Goal: Task Accomplishment & Management: Manage account settings

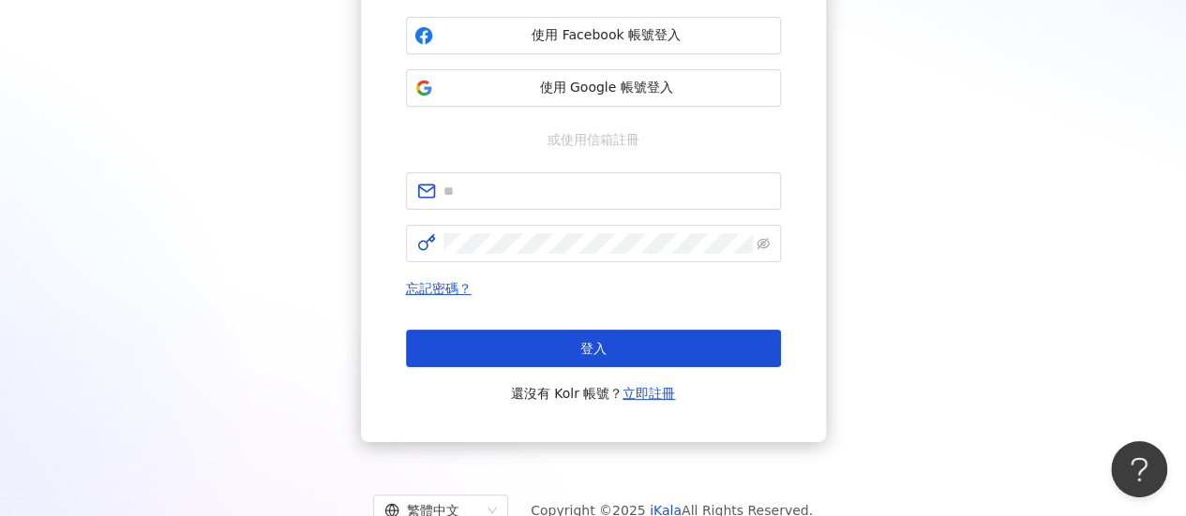
scroll to position [189, 0]
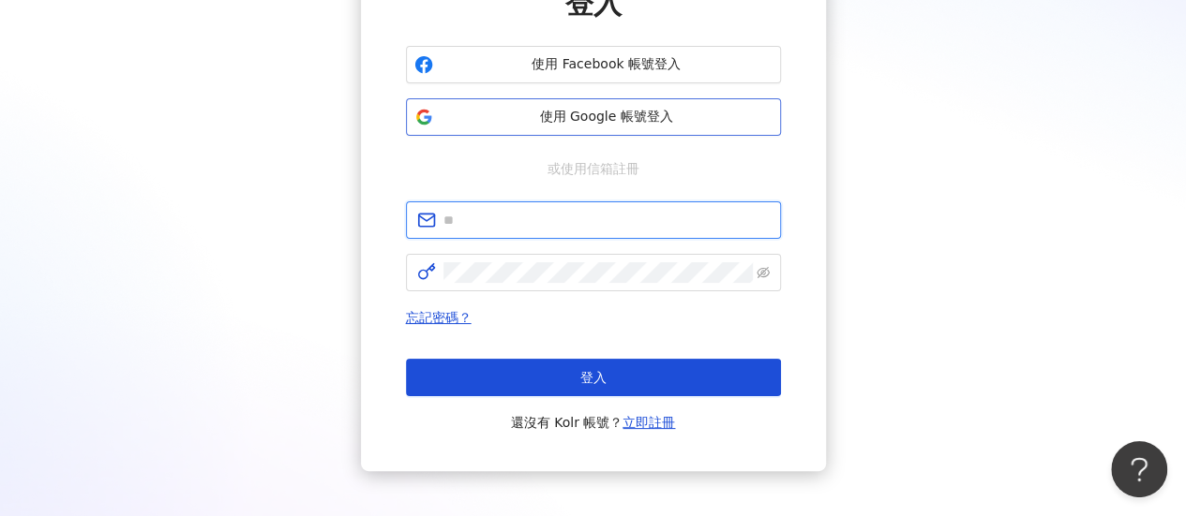
type input "**********"
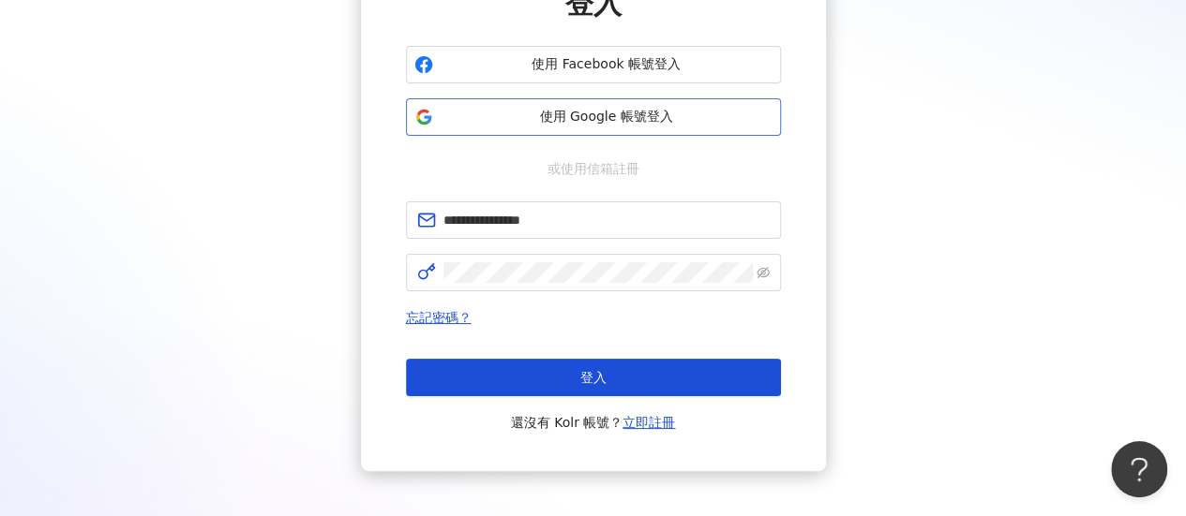
click at [577, 125] on span "使用 Google 帳號登入" at bounding box center [606, 117] width 332 height 19
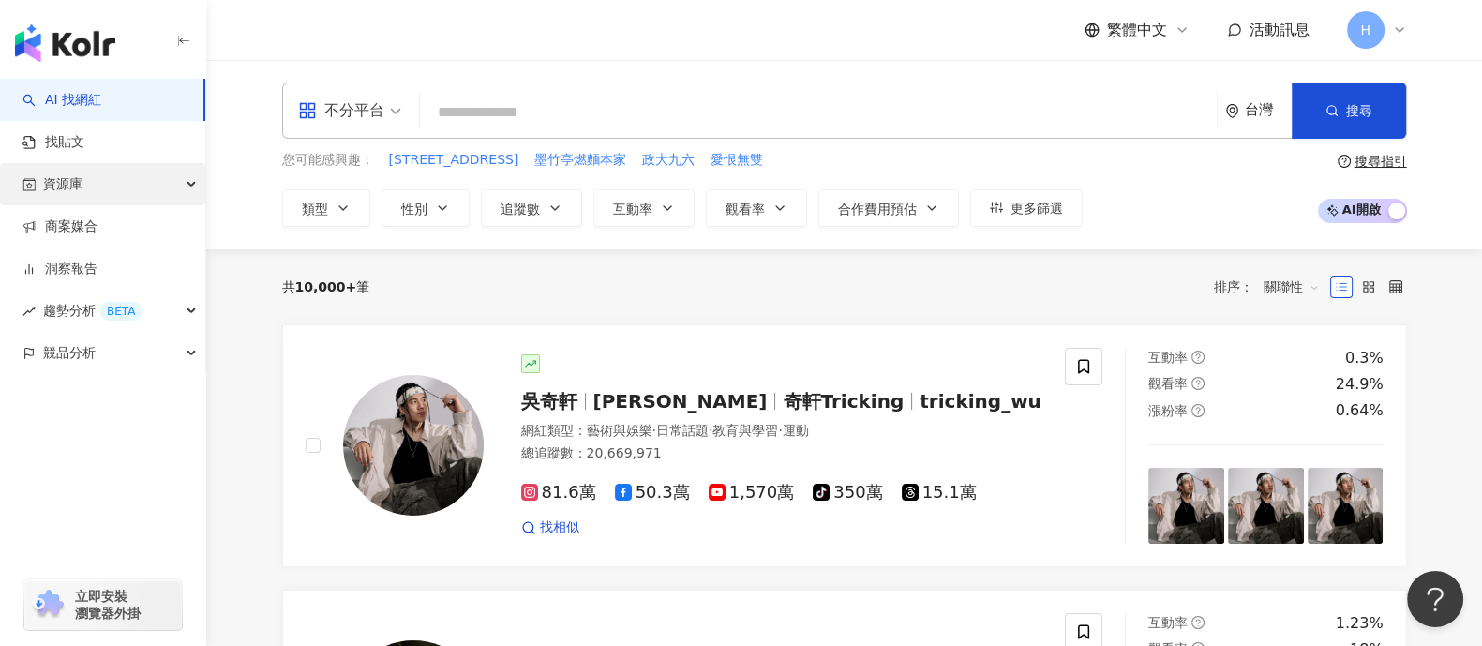
click at [160, 181] on div "資源庫" at bounding box center [102, 184] width 205 height 42
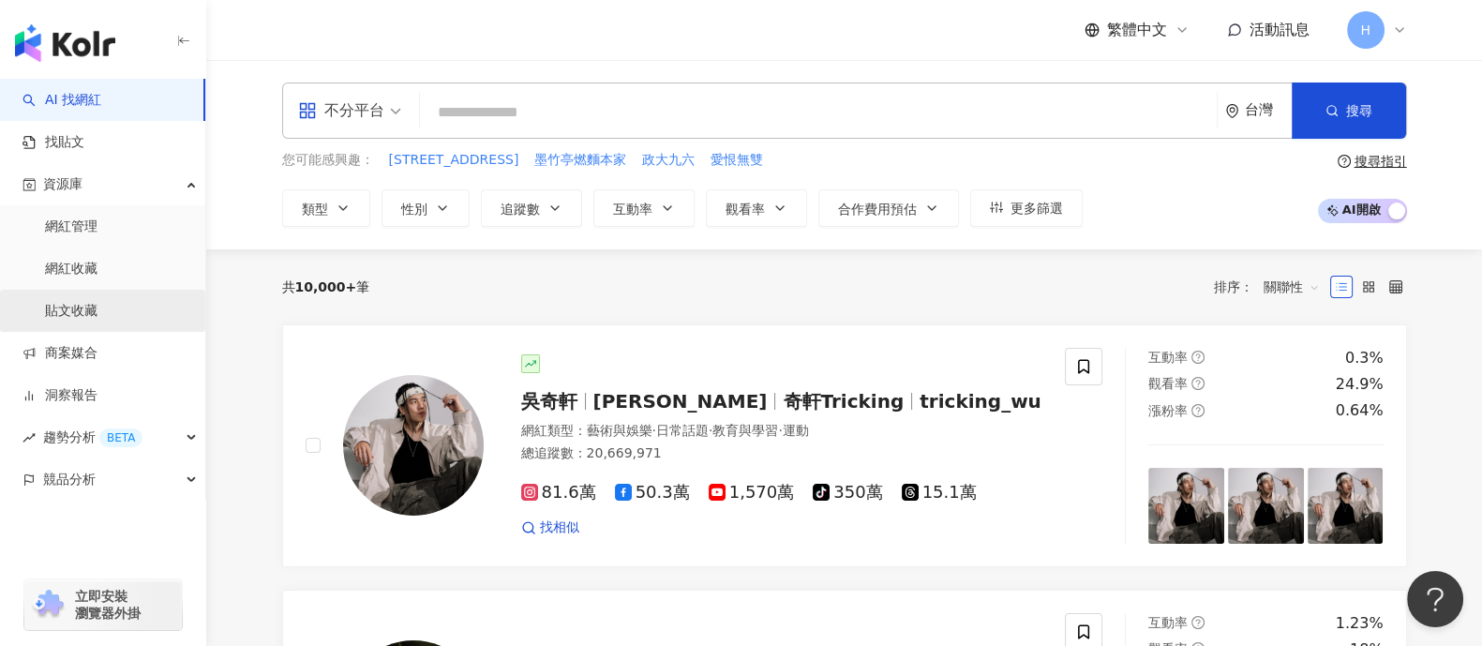
click at [97, 303] on link "貼文收藏" at bounding box center [71, 311] width 52 height 19
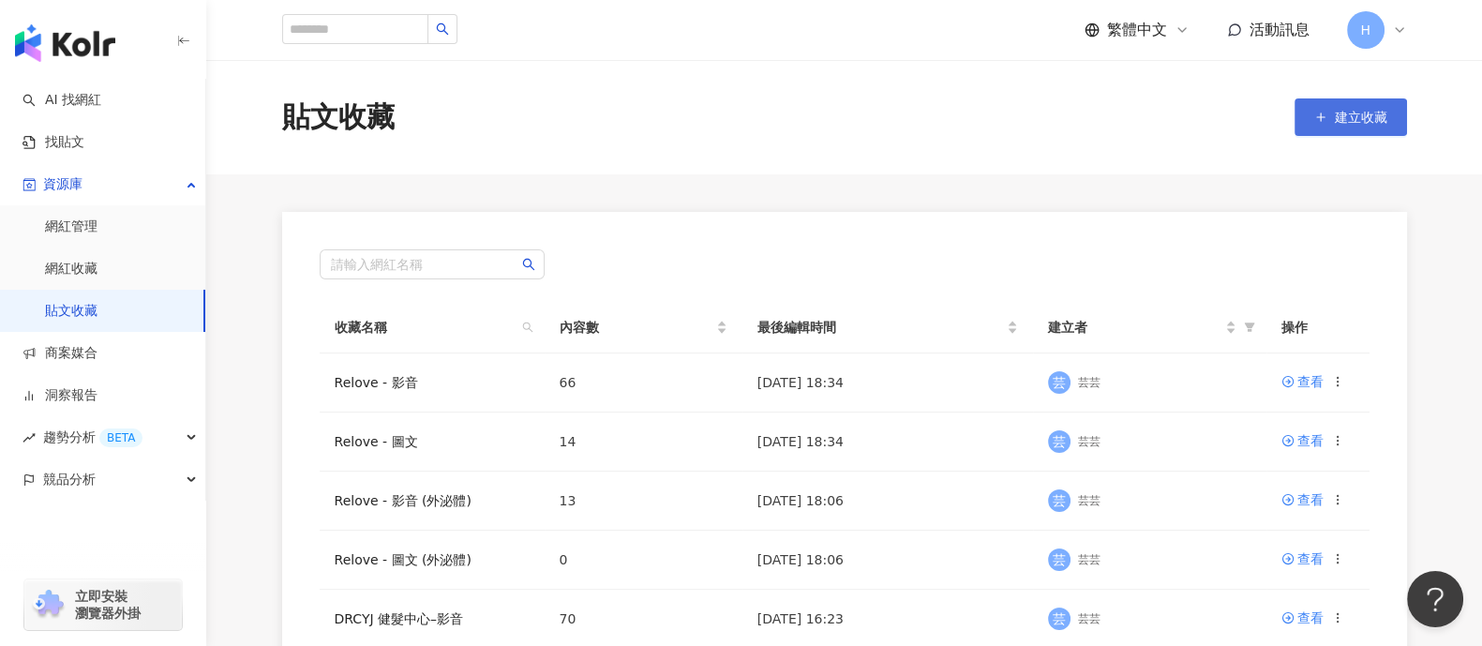
click at [1185, 111] on span "建立收藏" at bounding box center [1361, 117] width 52 height 15
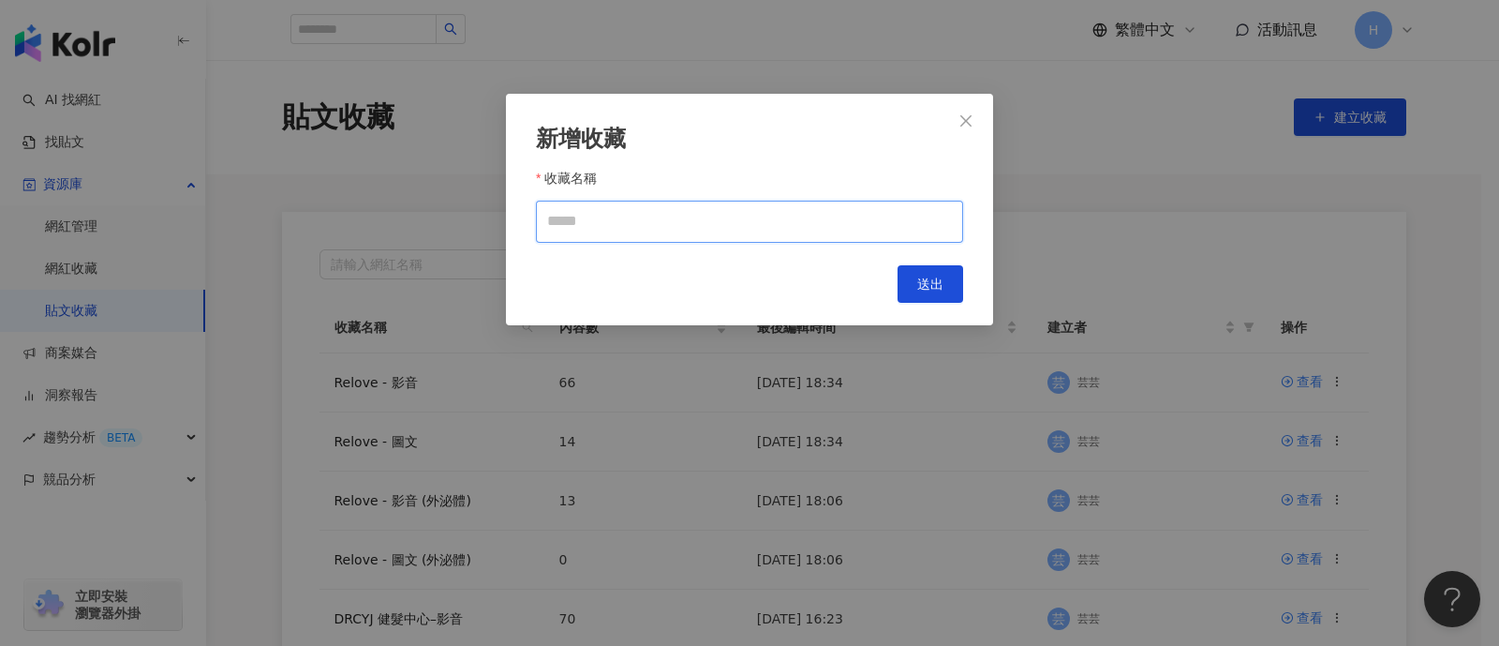
click at [643, 203] on input "收藏名稱" at bounding box center [749, 222] width 427 height 42
drag, startPoint x: 595, startPoint y: 217, endPoint x: 465, endPoint y: 210, distance: 130.5
click at [465, 210] on div "**********" at bounding box center [749, 323] width 1499 height 646
paste input "*******"
type input "**********"
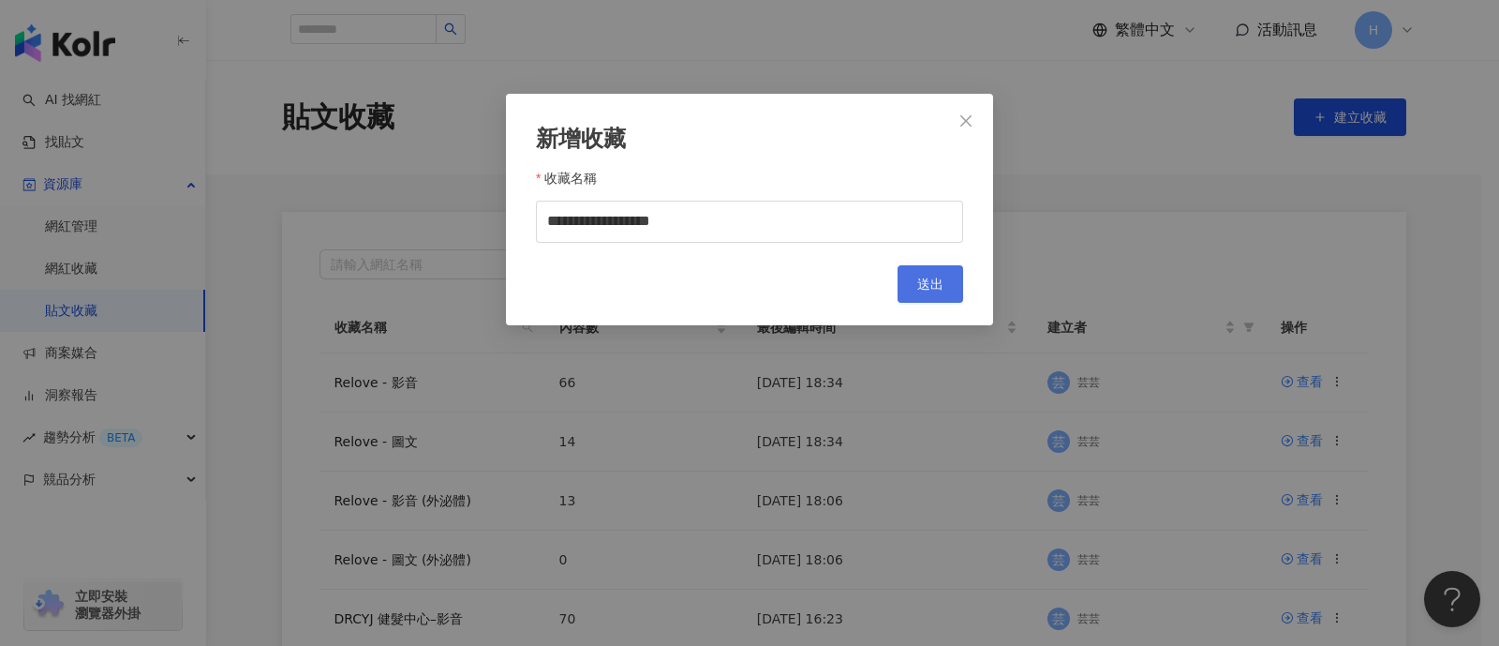
click at [929, 285] on span "送出" at bounding box center [930, 283] width 26 height 15
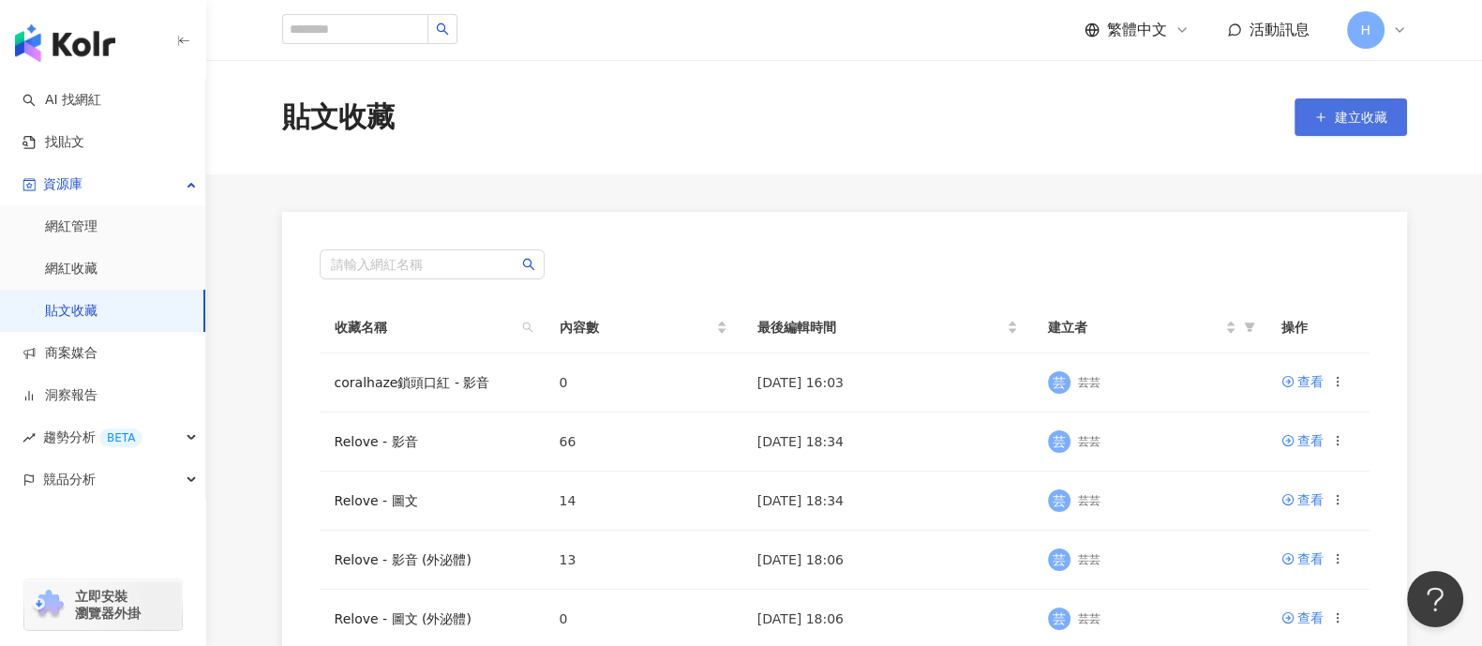
click at [1185, 107] on button "建立收藏" at bounding box center [1350, 116] width 112 height 37
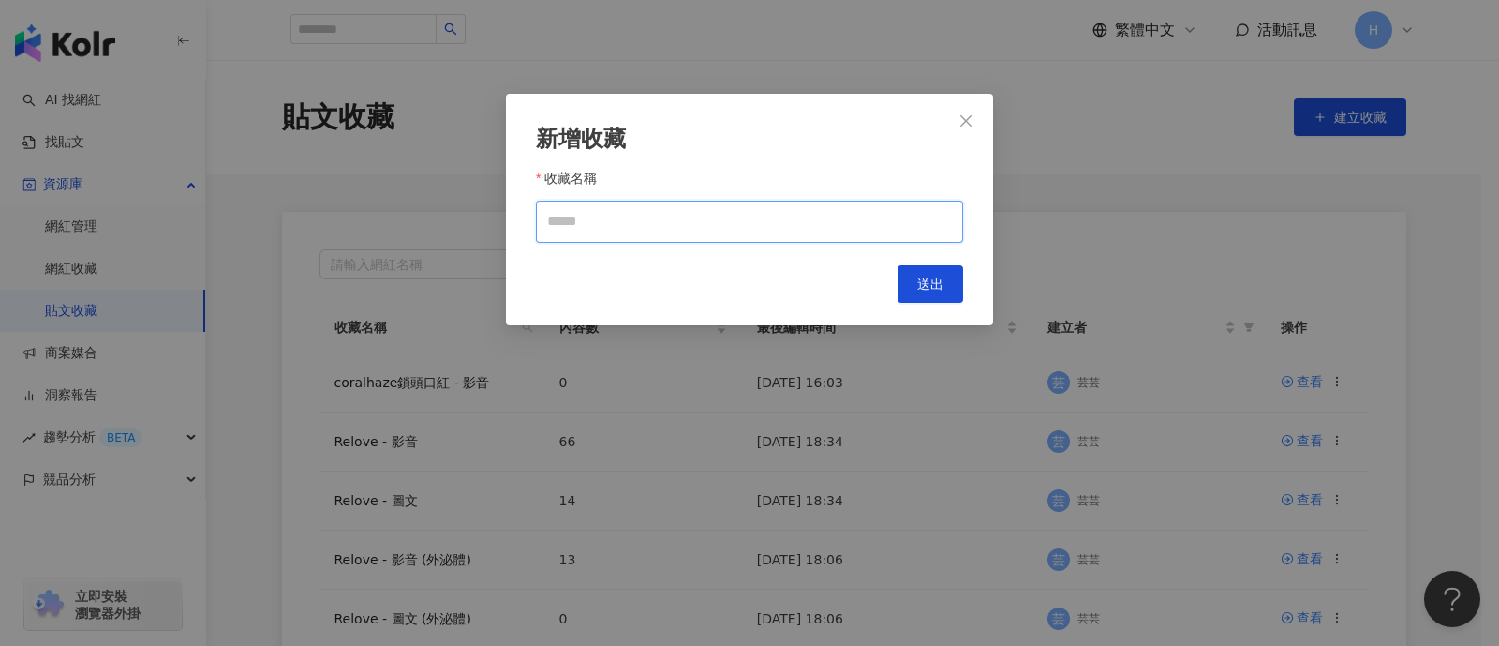
drag, startPoint x: 833, startPoint y: 228, endPoint x: 801, endPoint y: 232, distance: 32.2
click at [833, 228] on input "收藏名稱" at bounding box center [749, 222] width 427 height 42
type input "**********"
click at [716, 222] on input "**********" at bounding box center [749, 222] width 427 height 42
drag, startPoint x: 757, startPoint y: 231, endPoint x: 344, endPoint y: 201, distance: 414.3
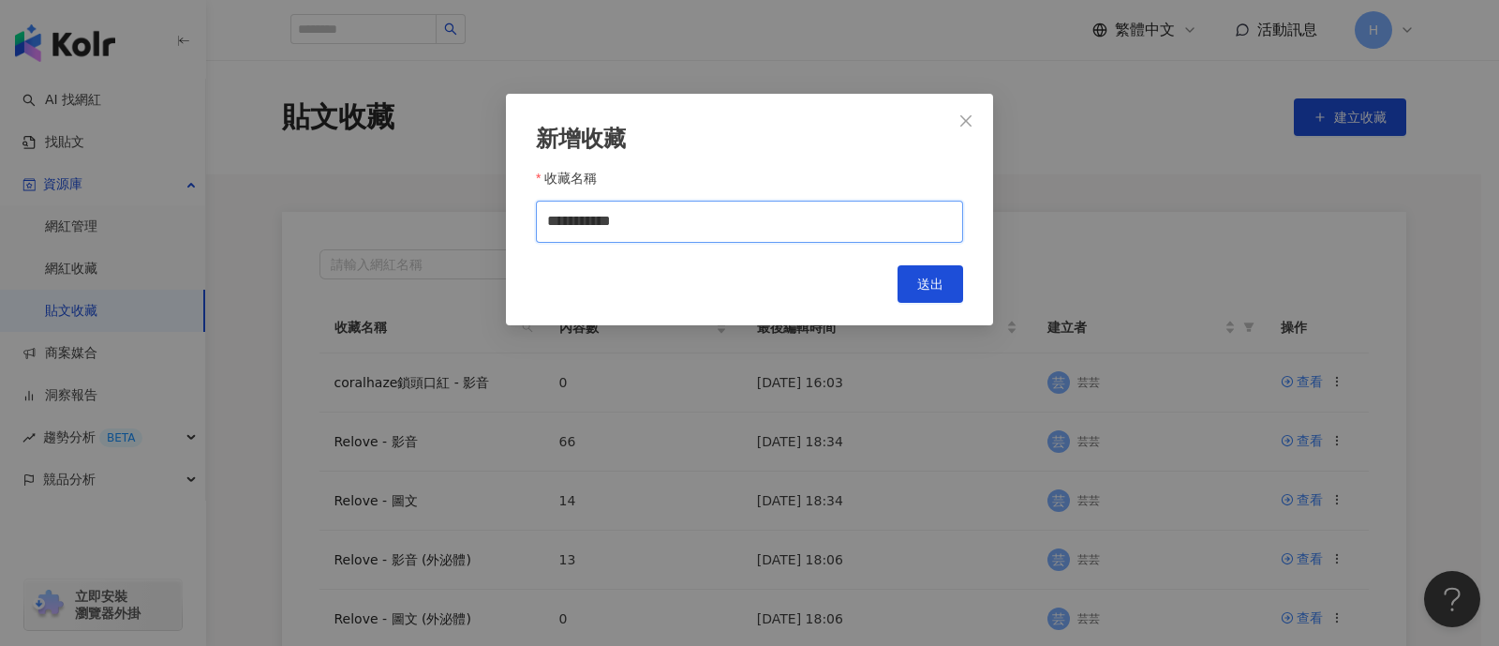
click at [267, 203] on div "**********" at bounding box center [749, 323] width 1499 height 646
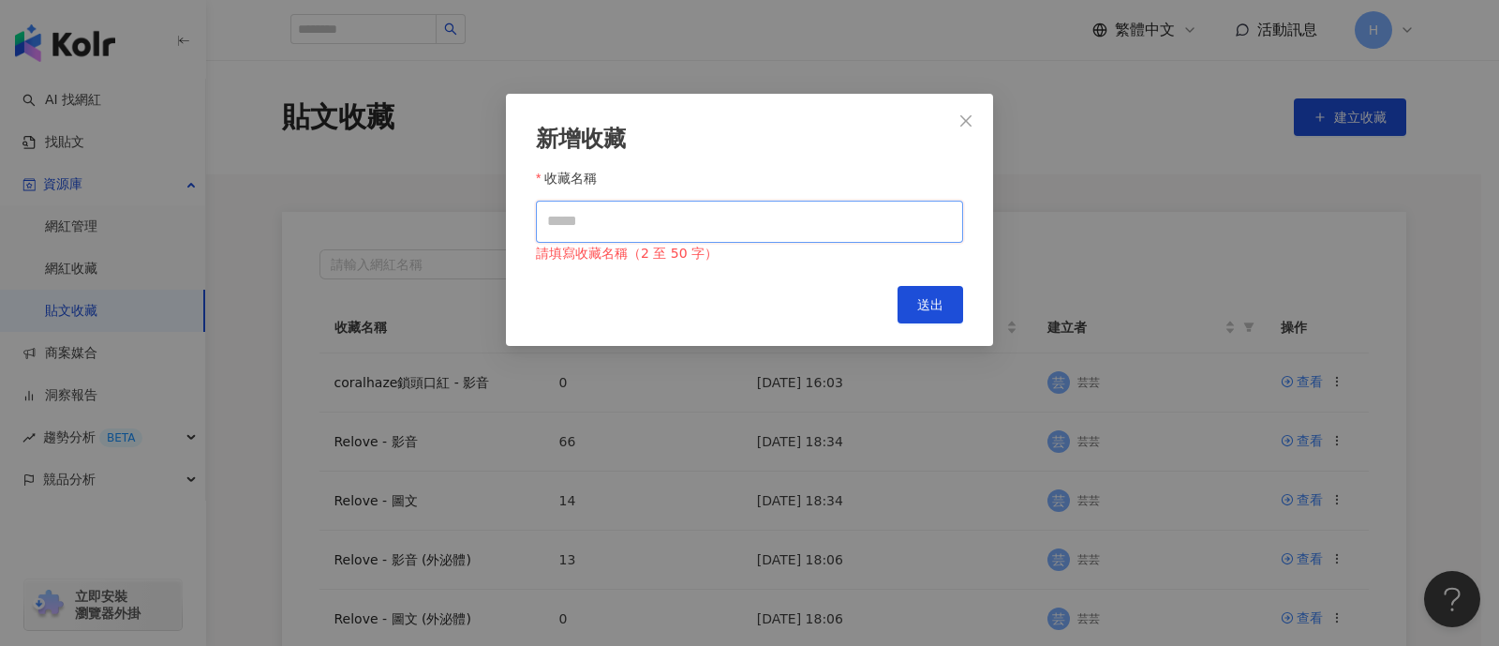
click at [679, 230] on input "收藏名稱" at bounding box center [749, 222] width 427 height 42
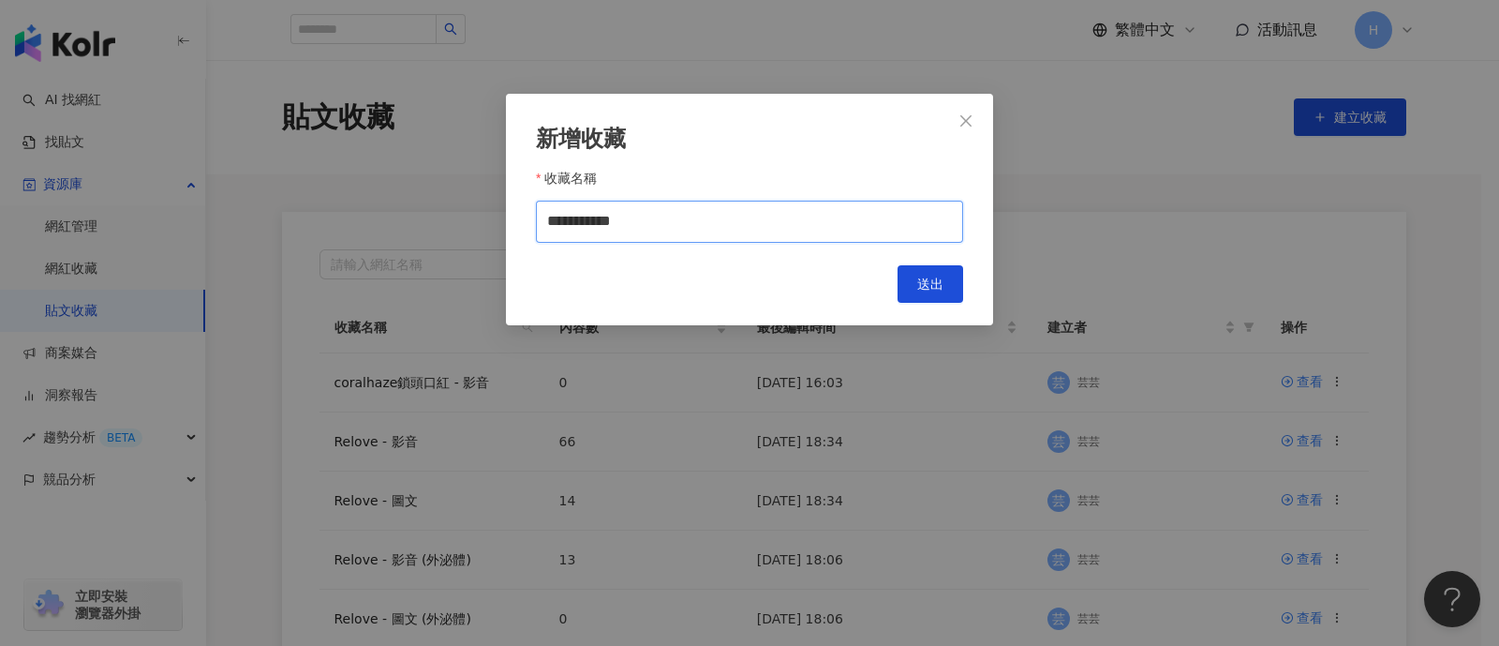
drag, startPoint x: 590, startPoint y: 225, endPoint x: 497, endPoint y: 209, distance: 95.1
click at [497, 209] on div "**********" at bounding box center [749, 323] width 1499 height 646
paste input "**********"
drag, startPoint x: 650, startPoint y: 221, endPoint x: 694, endPoint y: 223, distance: 44.1
click at [694, 223] on input "**********" at bounding box center [749, 222] width 427 height 42
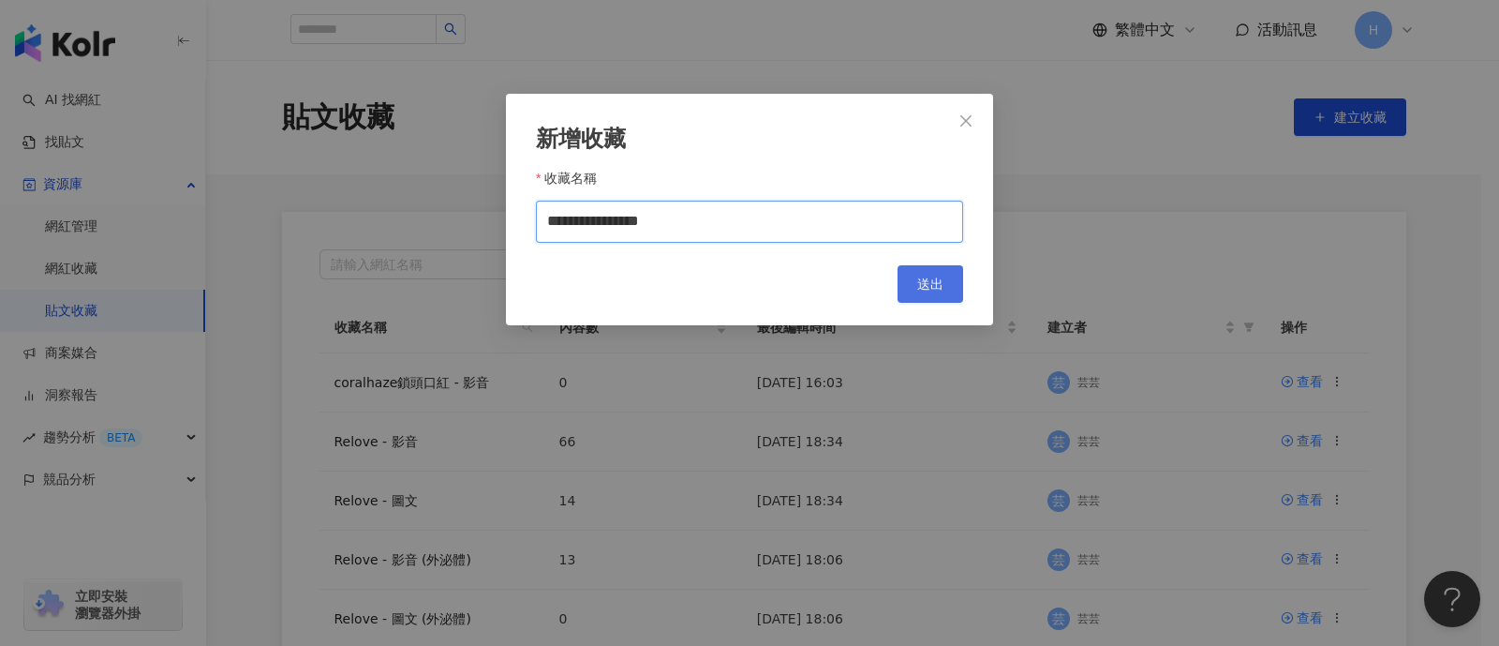
type input "**********"
click at [933, 283] on span "送出" at bounding box center [930, 283] width 26 height 15
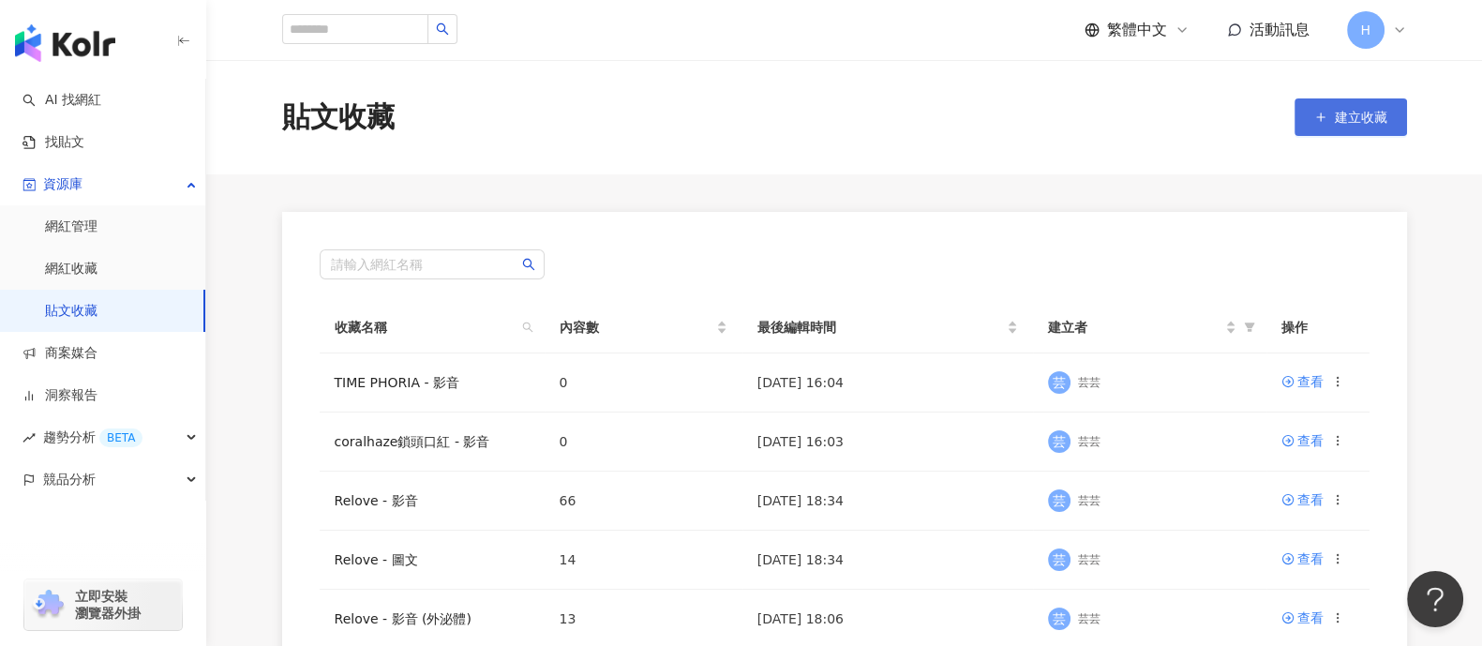
click at [1185, 124] on span "建立收藏" at bounding box center [1361, 117] width 52 height 15
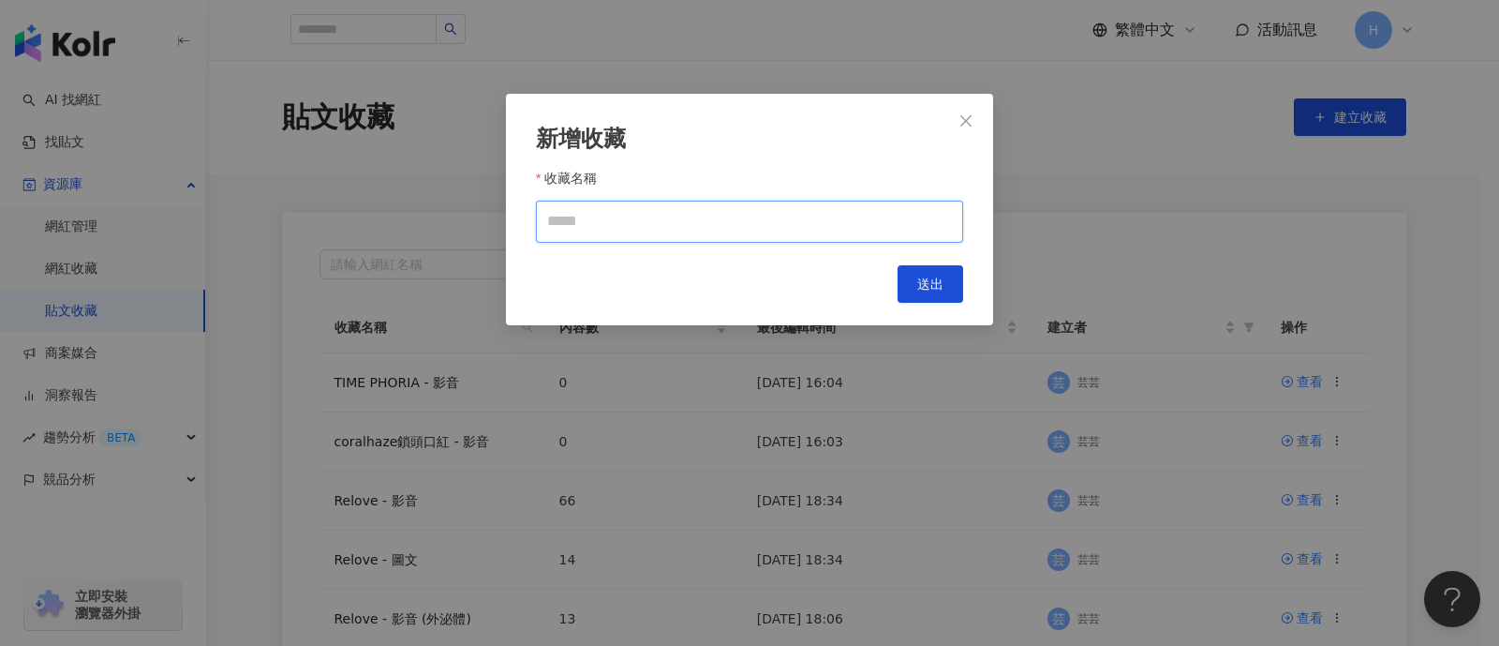
click at [634, 203] on input "收藏名稱" at bounding box center [749, 222] width 427 height 42
drag, startPoint x: 594, startPoint y: 219, endPoint x: 445, endPoint y: 210, distance: 149.3
click at [445, 210] on div "**********" at bounding box center [749, 323] width 1499 height 646
paste input "text"
type input "*********"
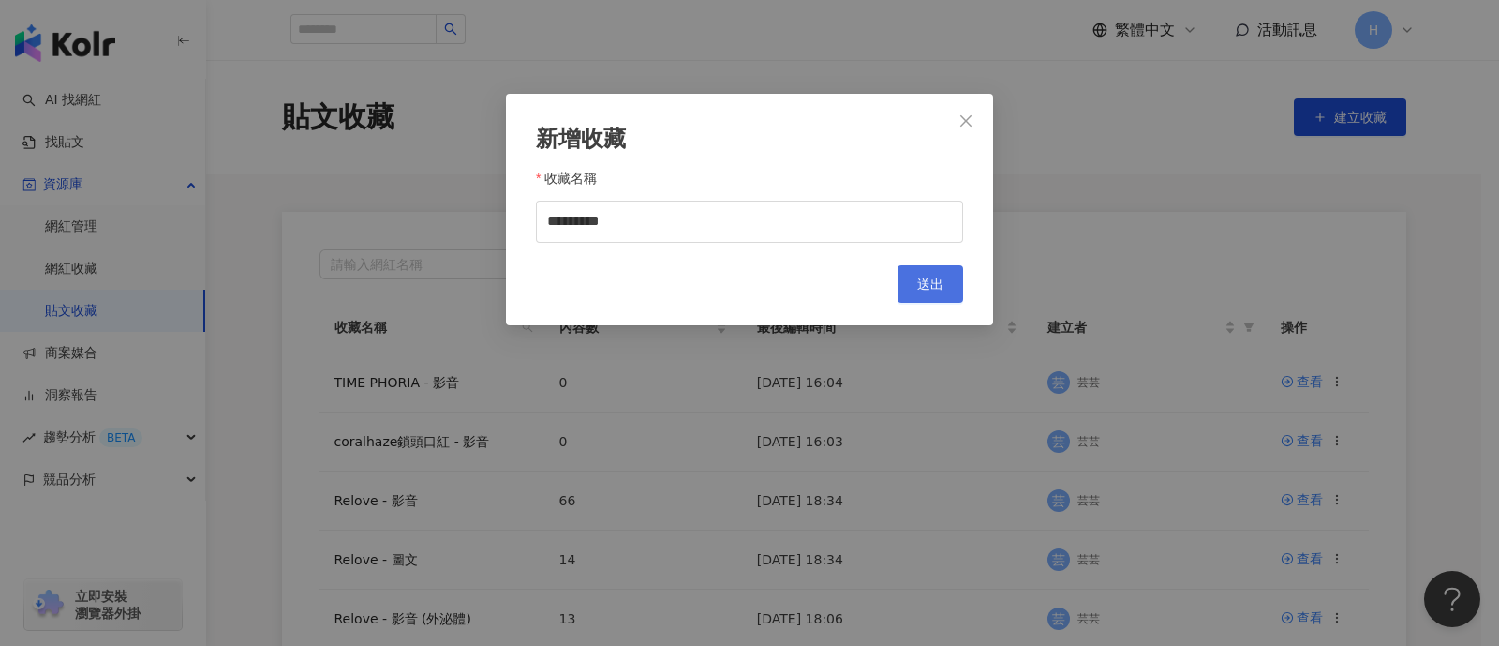
click at [937, 278] on span "送出" at bounding box center [930, 283] width 26 height 15
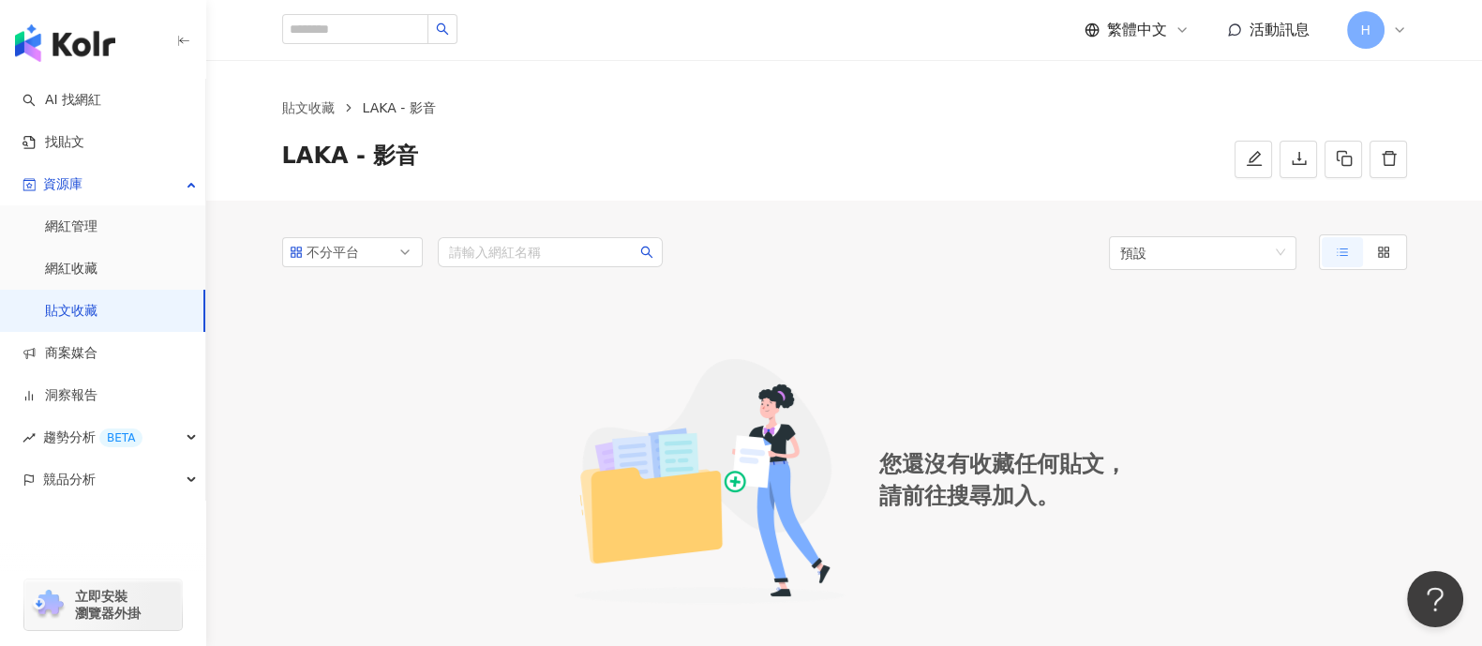
click at [1185, 111] on ol "貼文收藏 LAKA - 影音" at bounding box center [844, 107] width 1125 height 21
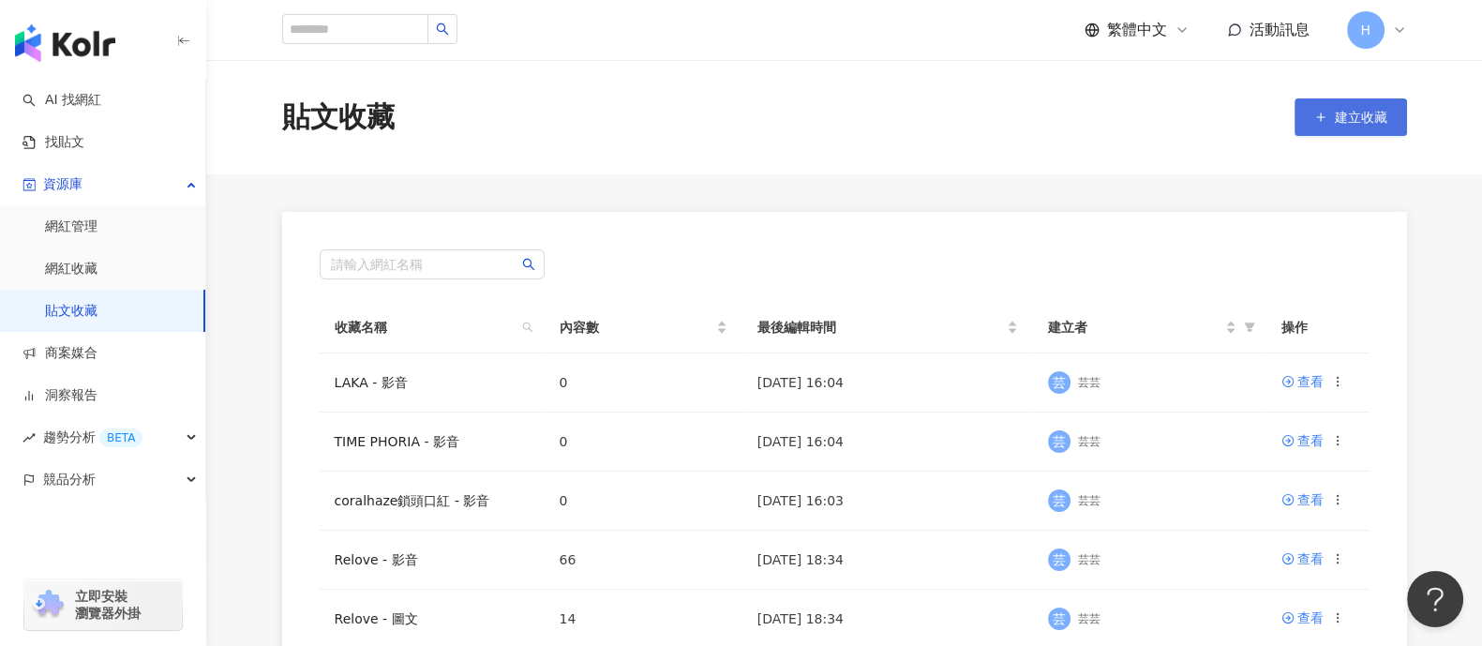
click at [1185, 124] on span "建立收藏" at bounding box center [1361, 117] width 52 height 15
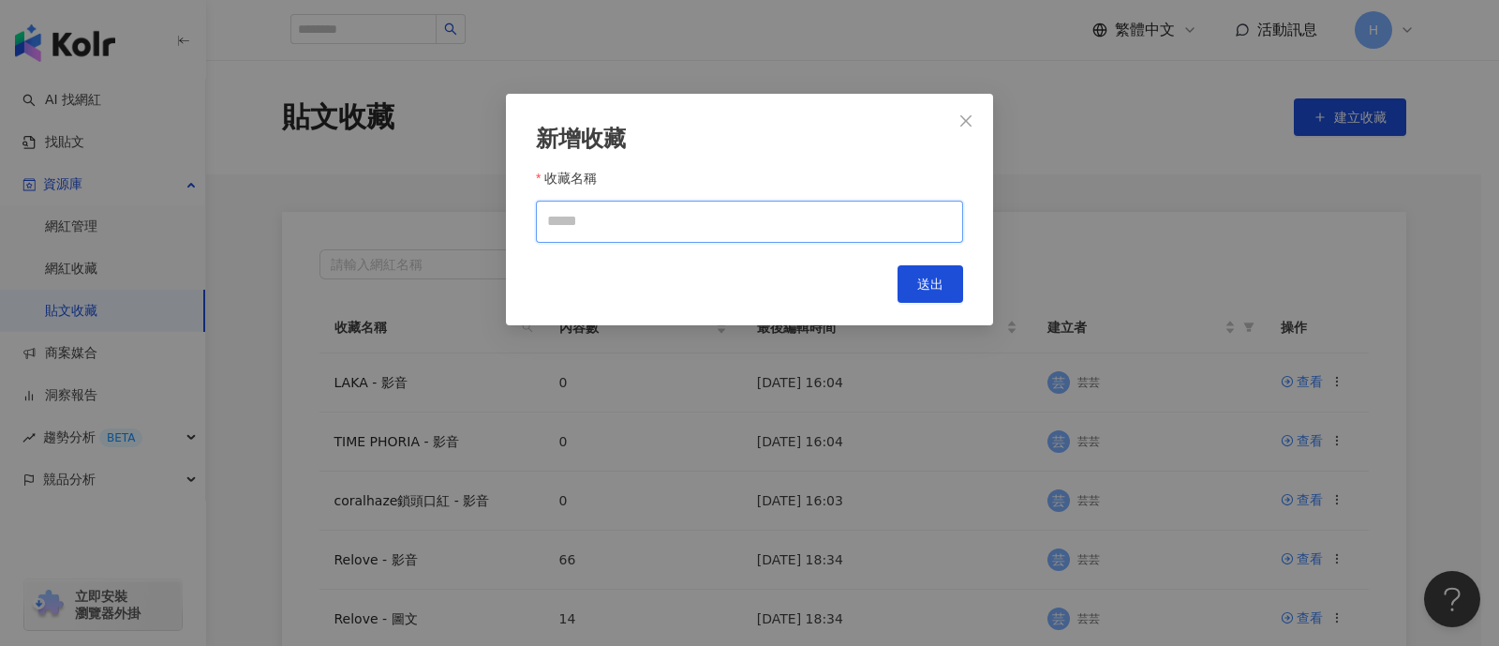
click at [625, 217] on input "收藏名稱" at bounding box center [749, 222] width 427 height 42
drag, startPoint x: 592, startPoint y: 221, endPoint x: 469, endPoint y: 201, distance: 125.3
click at [469, 201] on div "**********" at bounding box center [749, 323] width 1499 height 646
paste input "**********"
type input "**********"
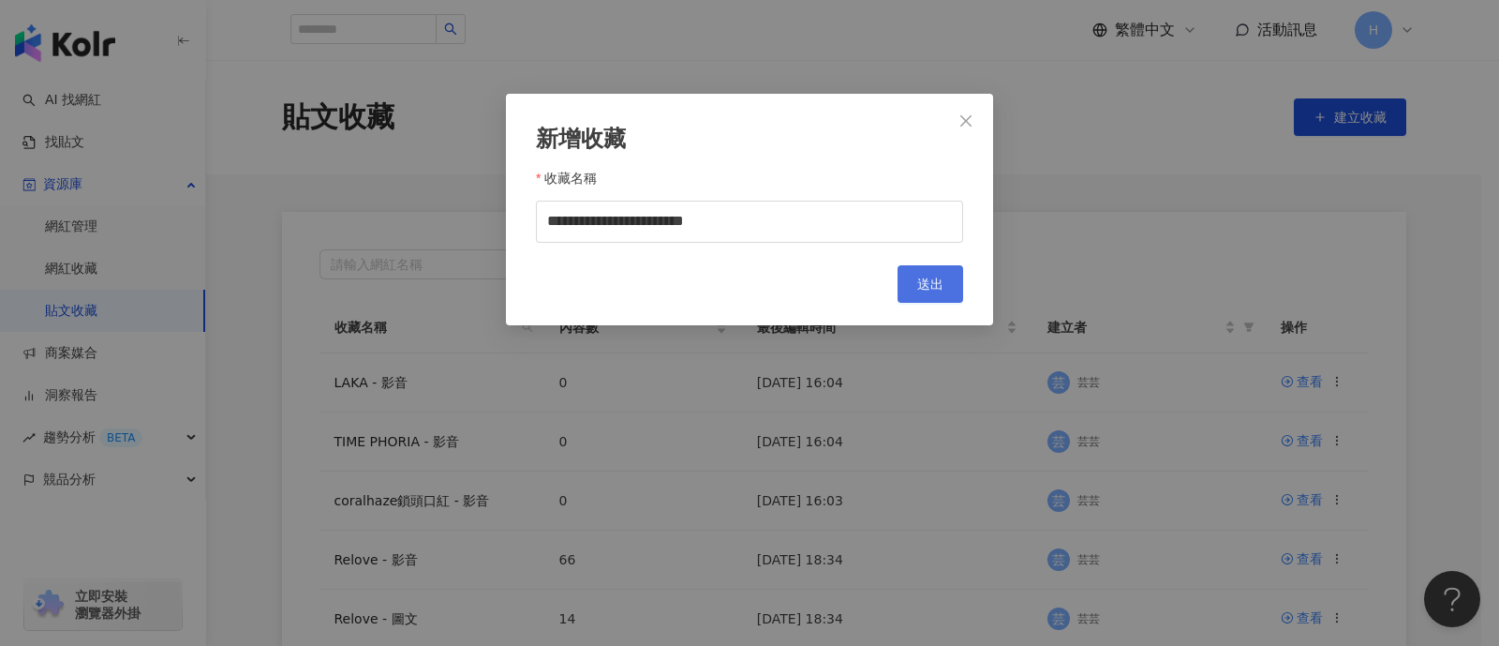
click at [954, 288] on button "送出" at bounding box center [931, 283] width 66 height 37
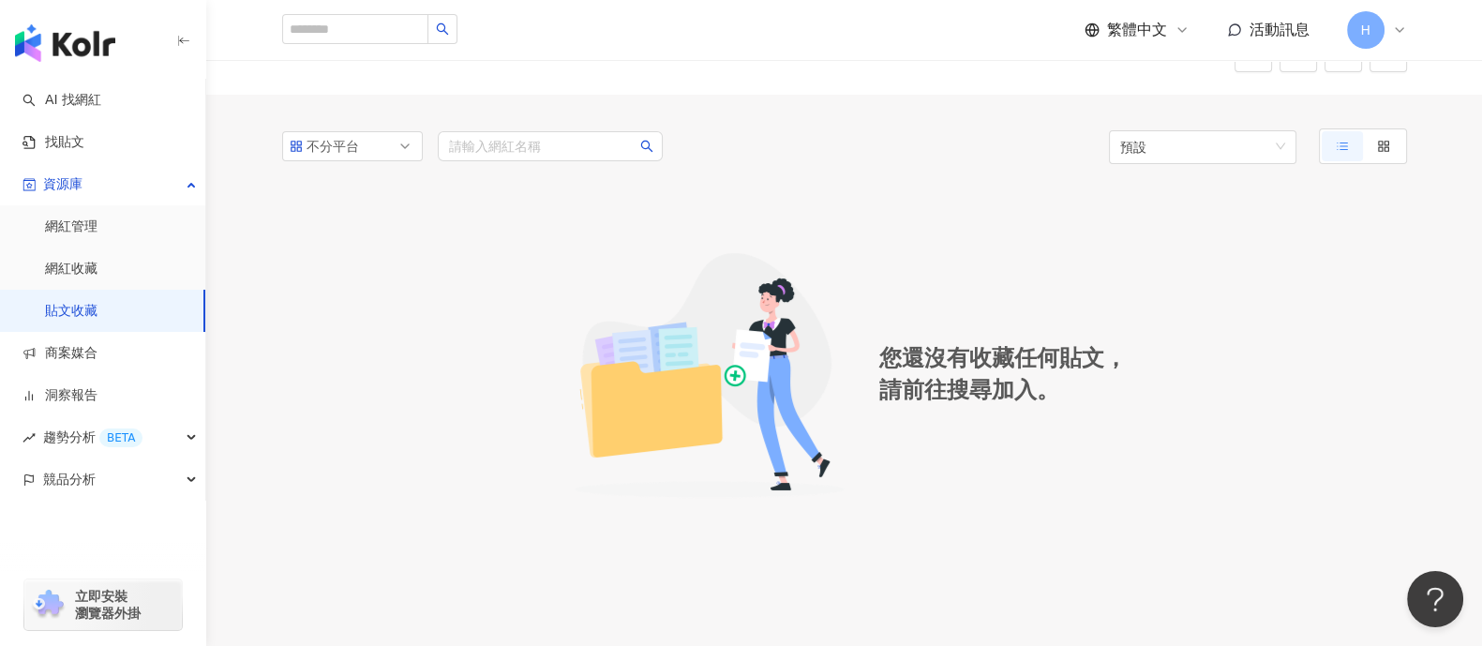
scroll to position [116, 0]
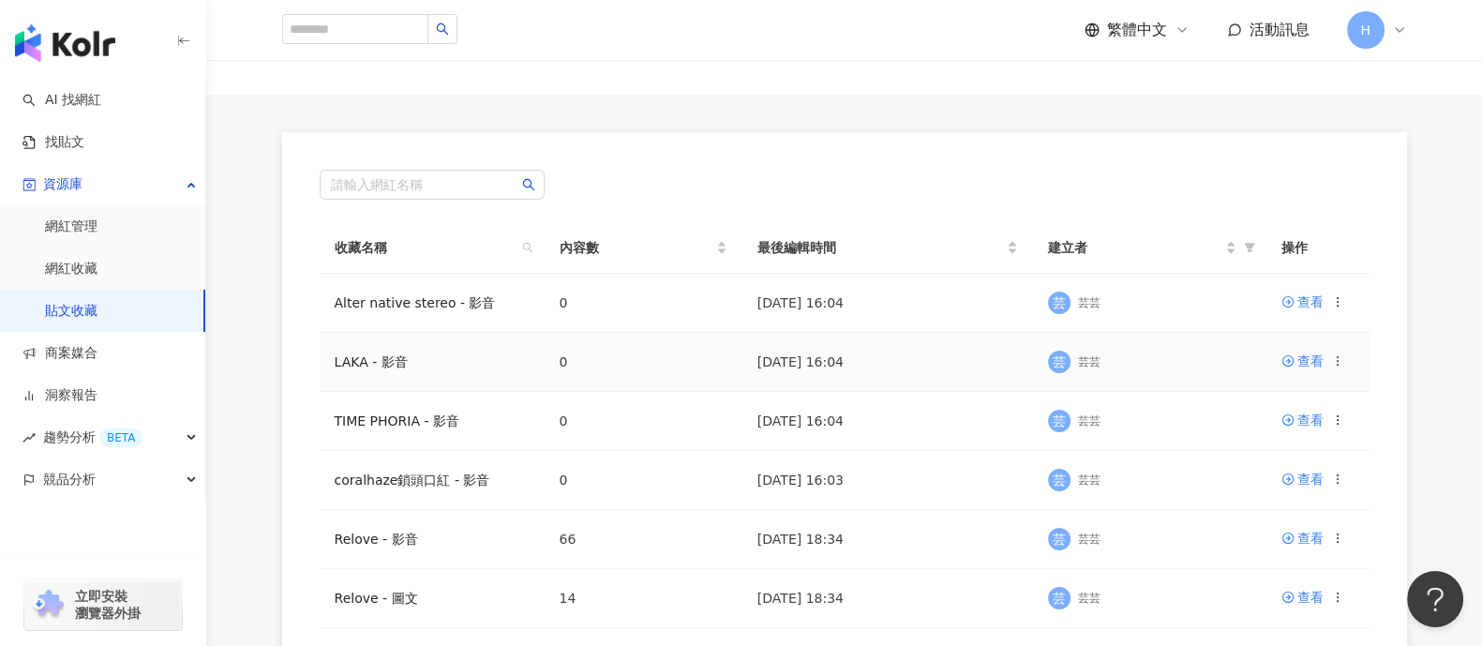
scroll to position [116, 0]
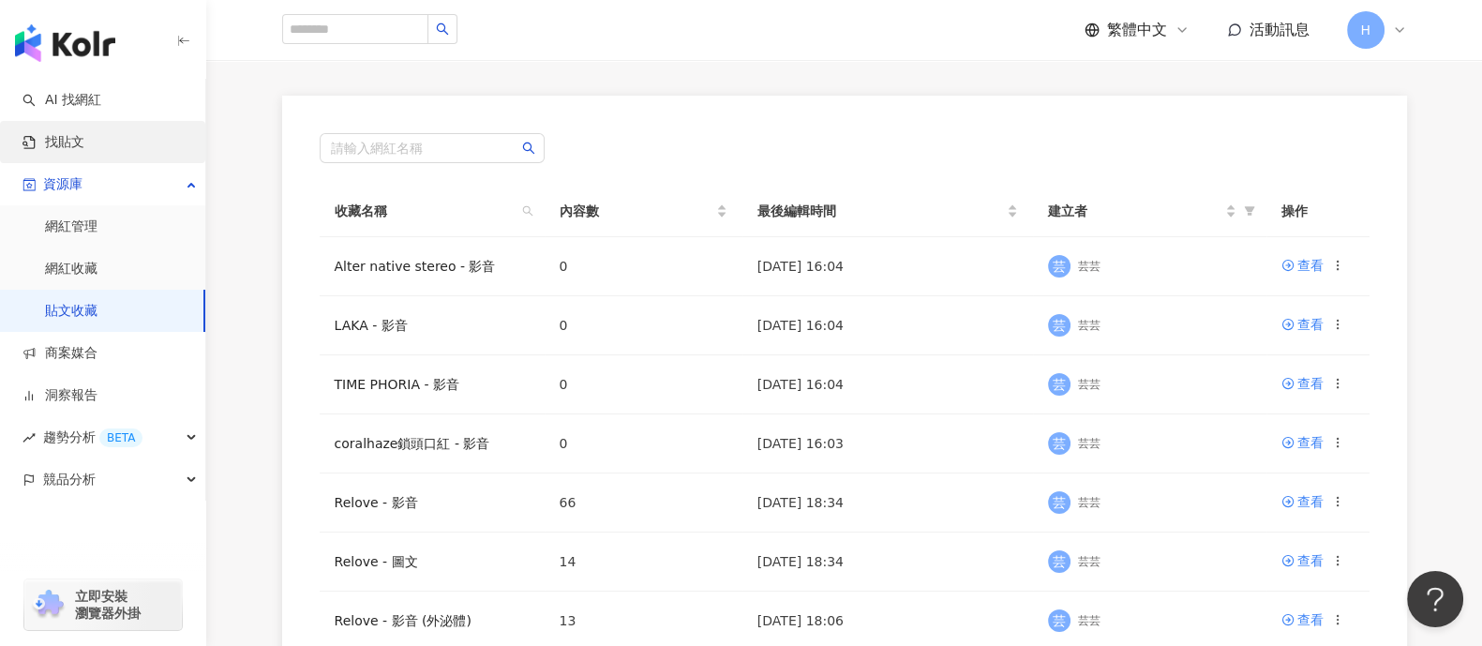
click at [84, 133] on link "找貼文" at bounding box center [53, 142] width 62 height 19
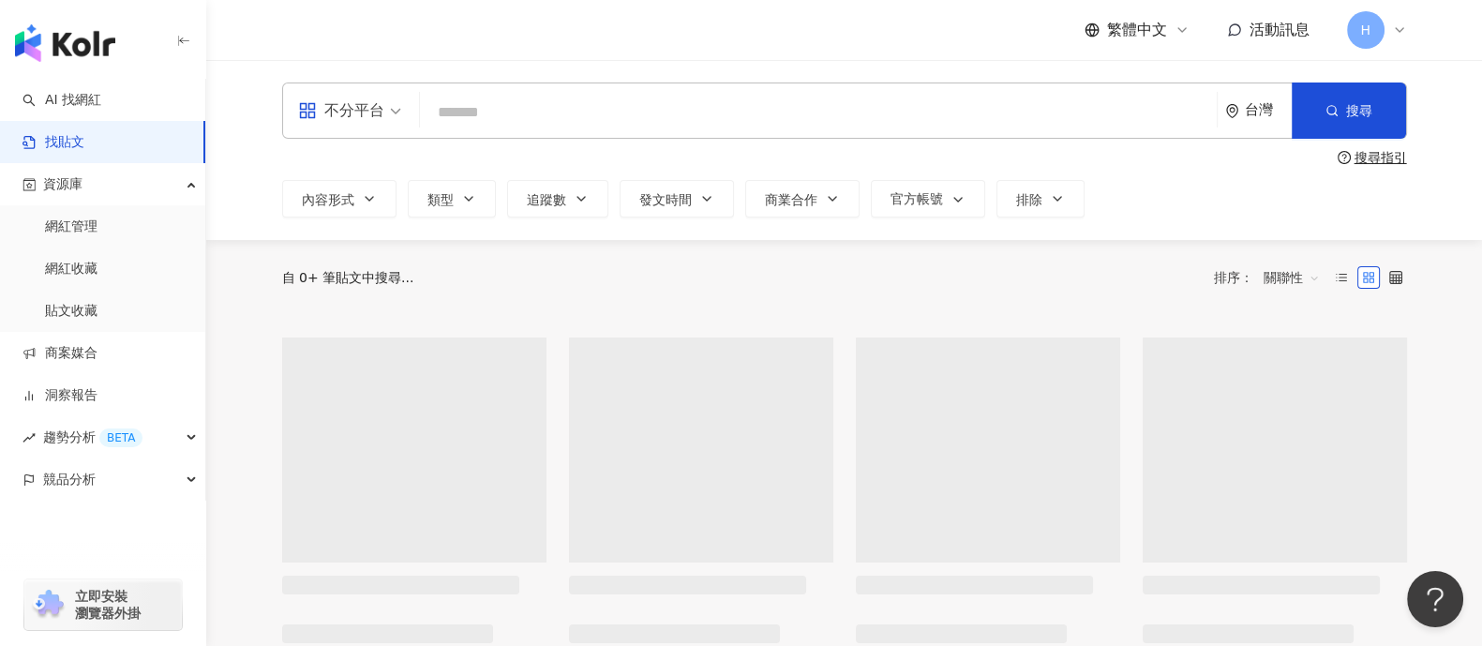
click at [604, 121] on input "search" at bounding box center [818, 112] width 782 height 40
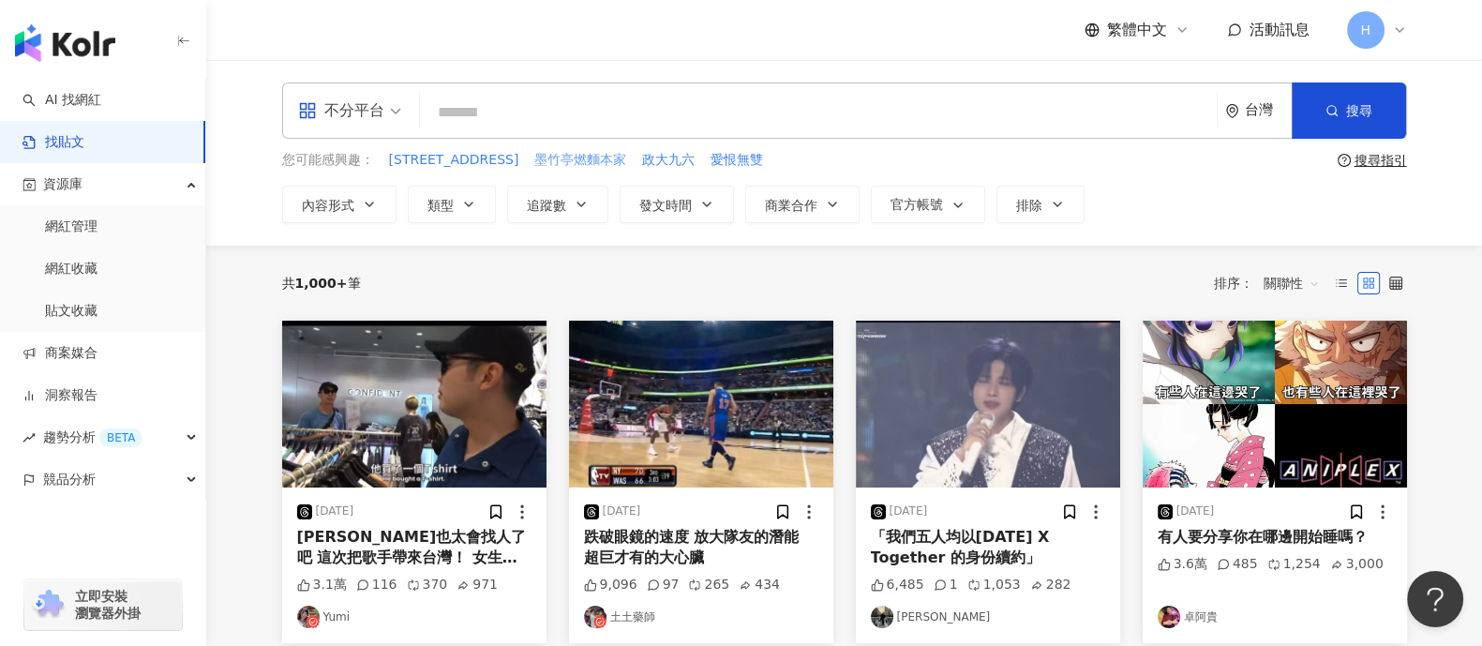
paste input "*********"
type input "*********"
click at [1185, 109] on circle "button" at bounding box center [1330, 110] width 8 height 8
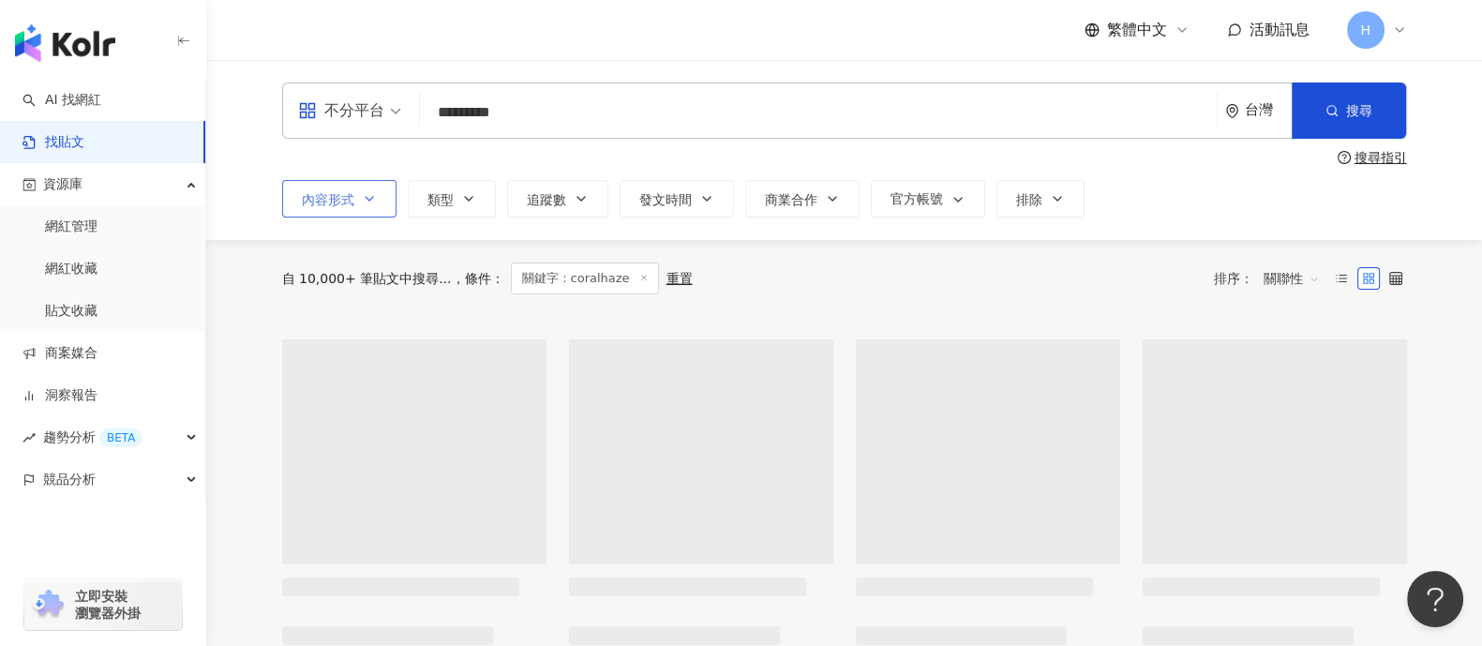
click at [360, 198] on button "內容形式" at bounding box center [339, 198] width 114 height 37
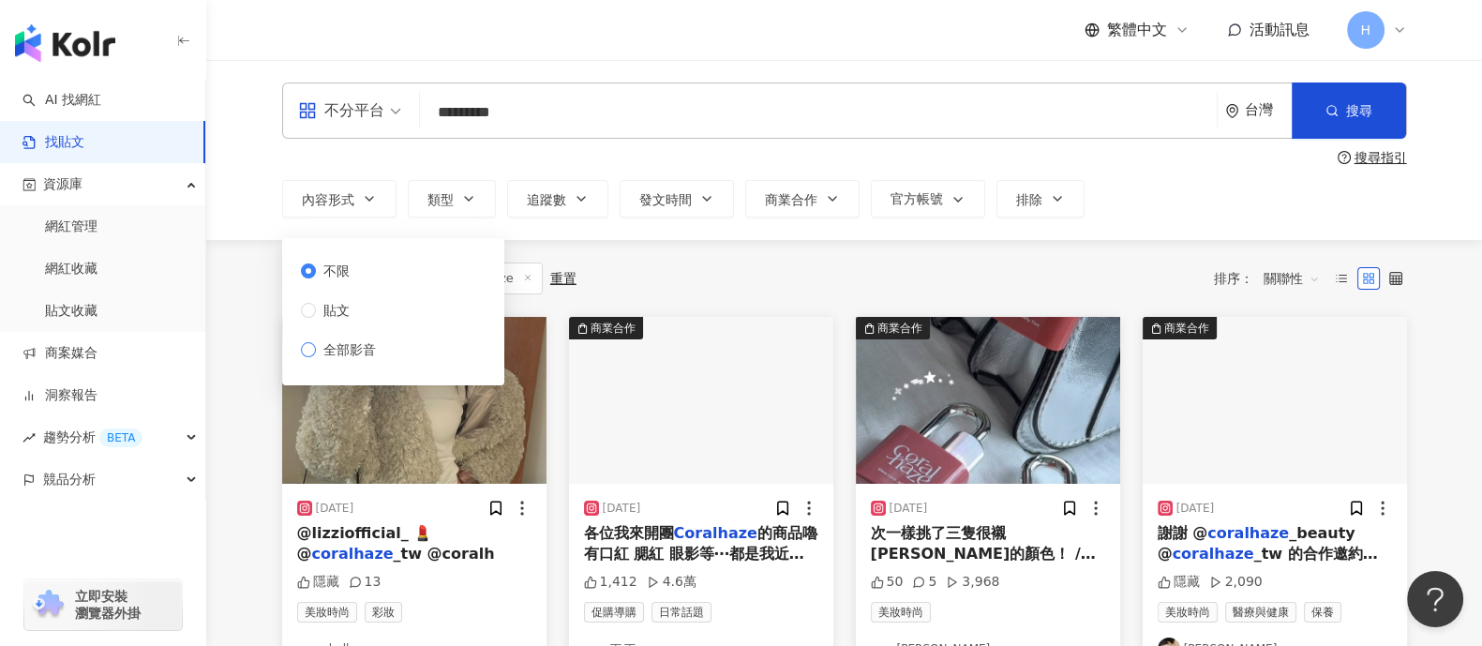
click at [382, 347] on span "全部影音" at bounding box center [349, 349] width 67 height 21
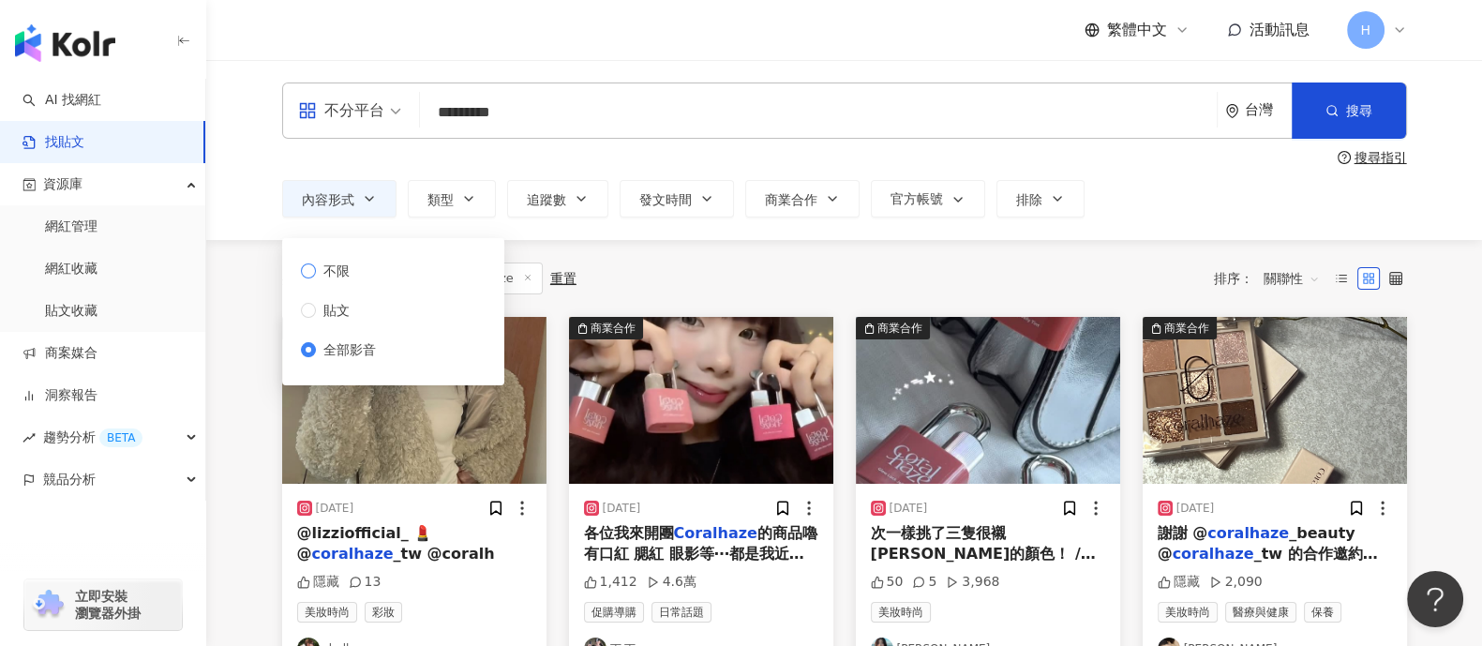
click at [367, 274] on label "不限" at bounding box center [342, 271] width 82 height 21
click at [808, 281] on div "共 288 筆 條件 ： 關鍵字：coralhaze 重置 排序： 關聯性" at bounding box center [844, 278] width 1125 height 32
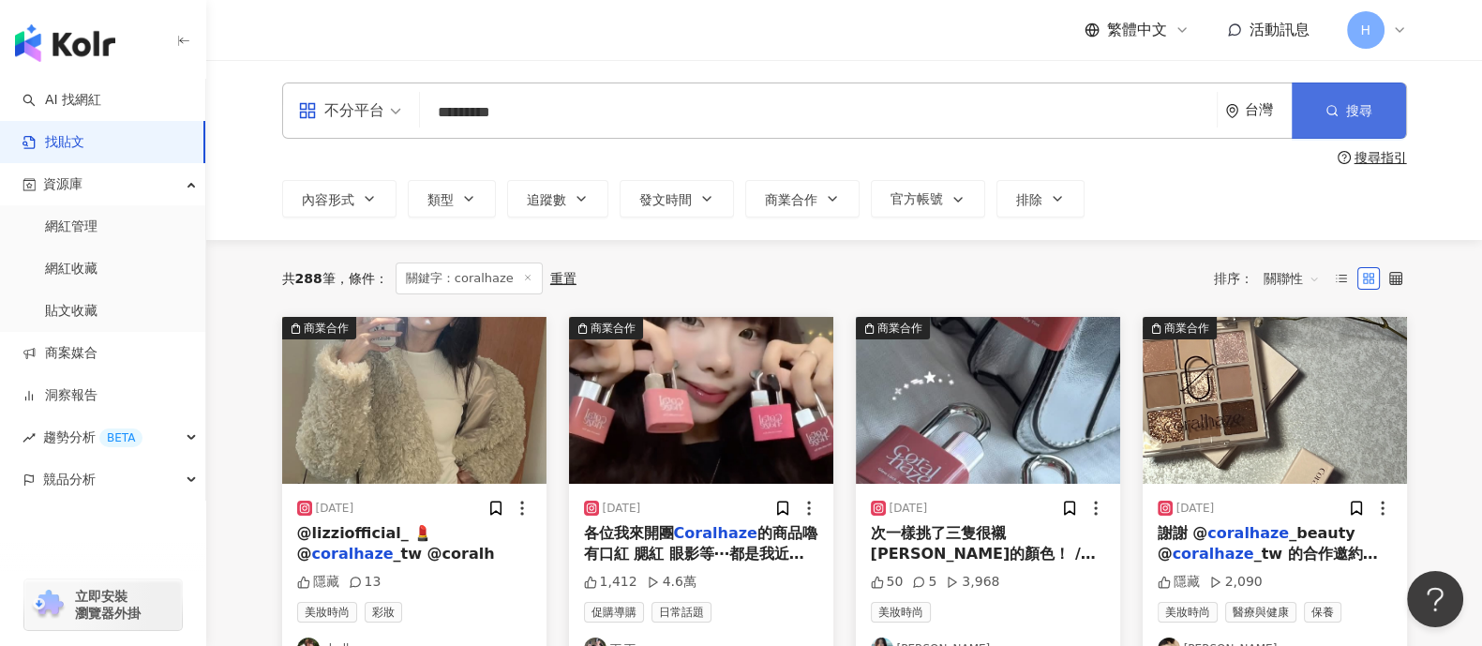
click at [1185, 104] on button "搜尋" at bounding box center [1348, 110] width 114 height 56
click at [420, 389] on img at bounding box center [414, 400] width 264 height 167
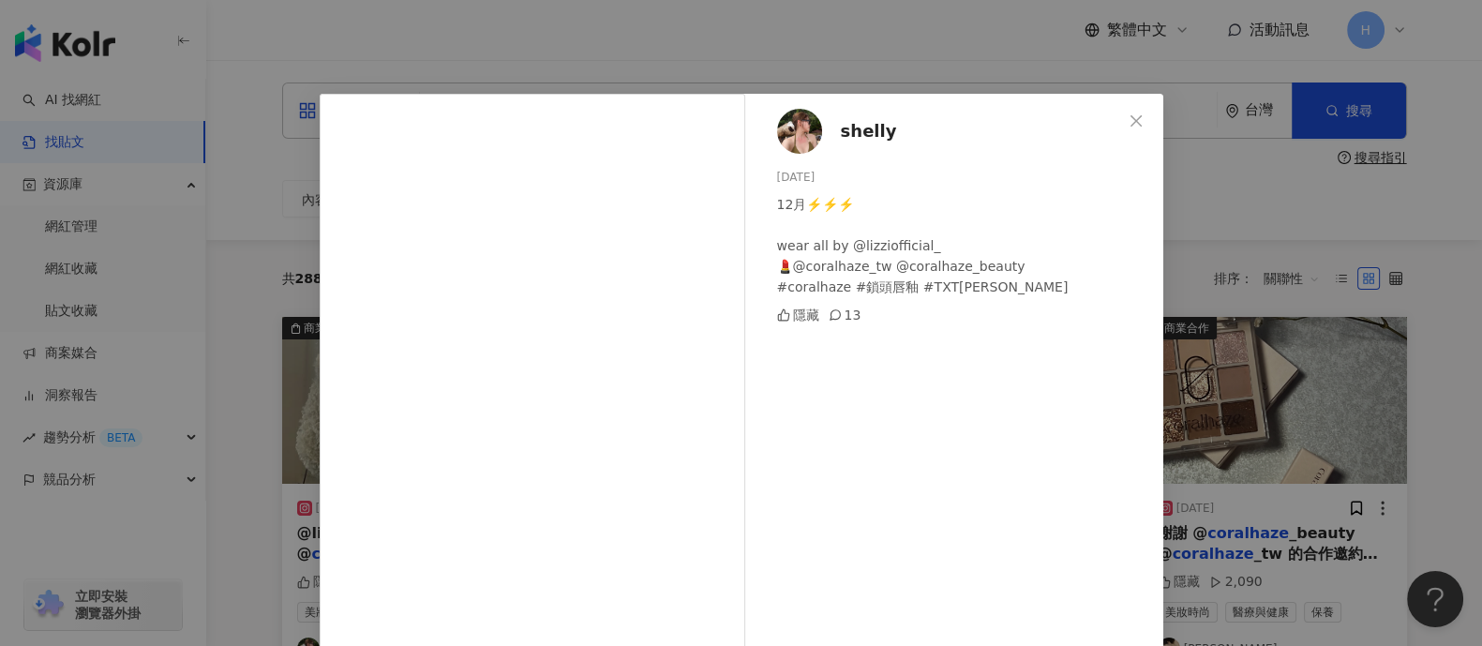
drag, startPoint x: 1134, startPoint y: 119, endPoint x: 819, endPoint y: 223, distance: 331.6
click at [814, 242] on div "shelly [DATE] 12月⚡️⚡️⚡️ wear all by @lizziofficial_ 💄@coralhaze_tw @coralhaze_b…" at bounding box center [741, 445] width 843 height 702
click at [1185, 217] on div "shelly [DATE] 12月⚡️⚡️⚡️ wear all by @lizziofficial_ 💄@coralhaze_tw @coralhaze_b…" at bounding box center [741, 323] width 1482 height 646
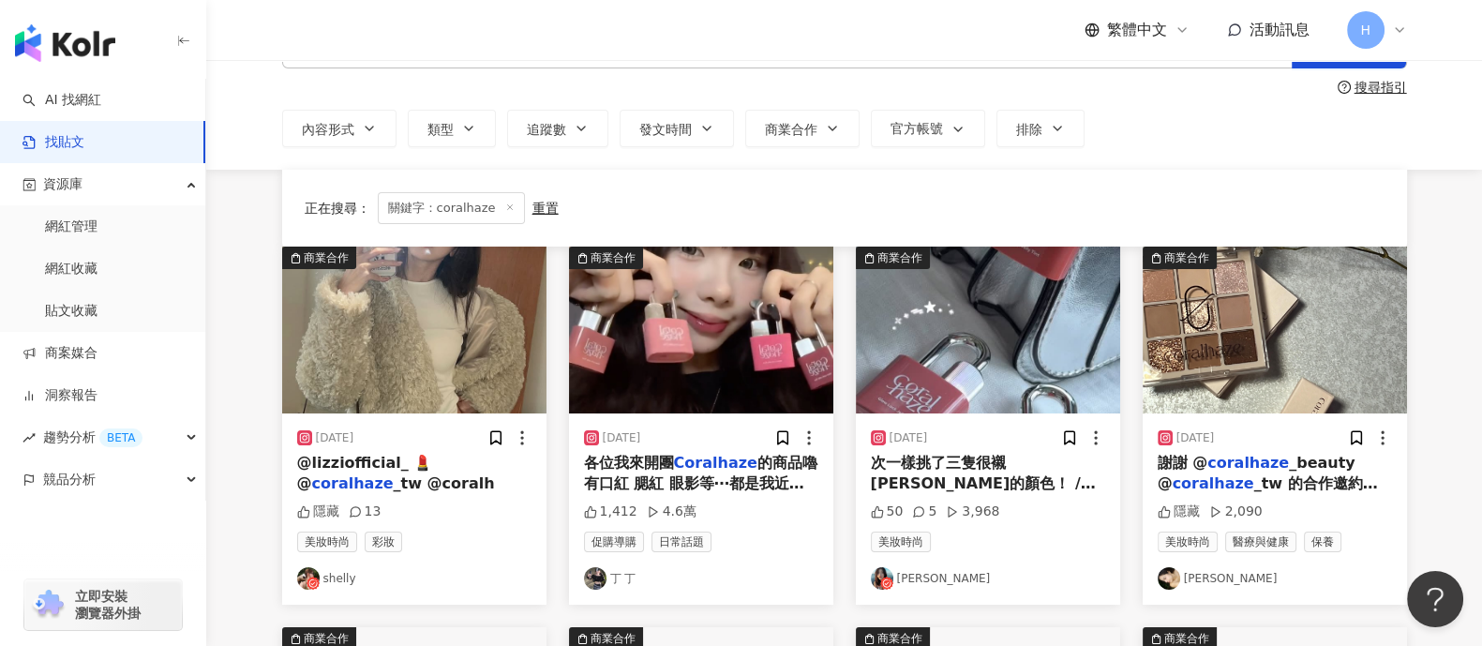
scroll to position [233, 0]
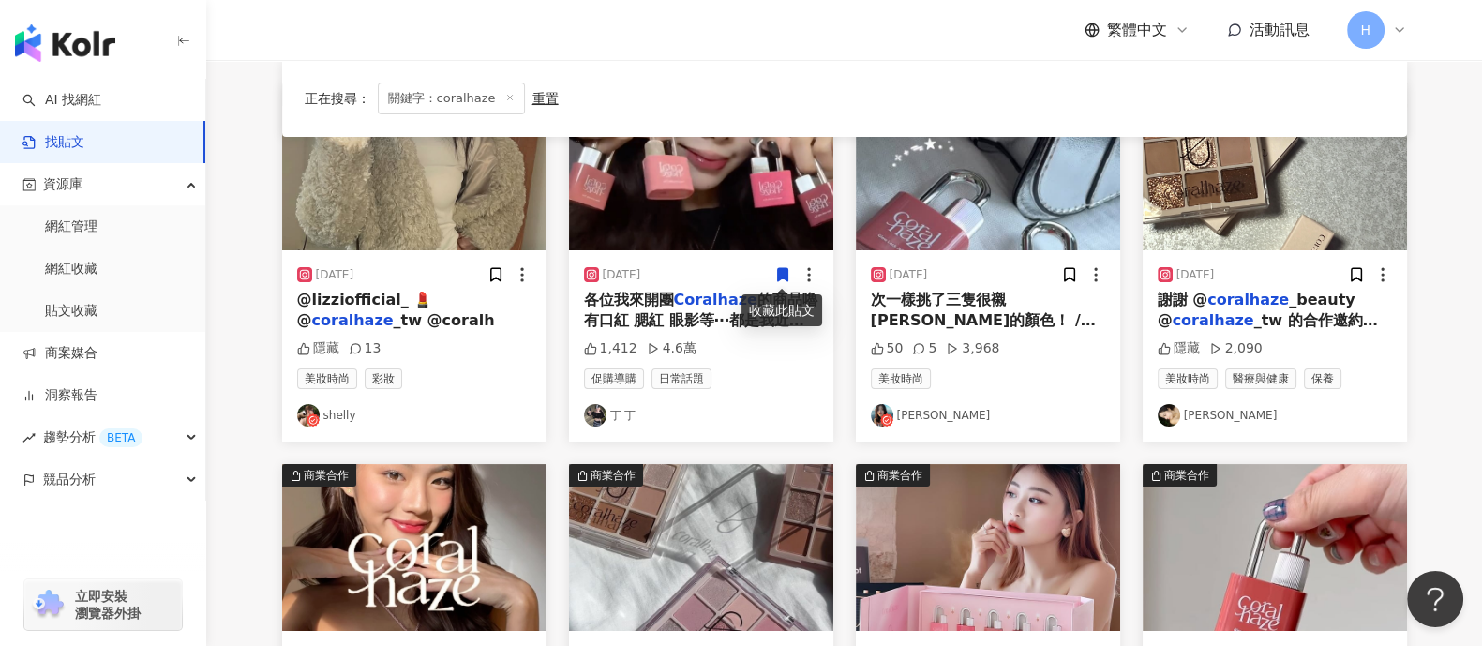
click at [787, 267] on icon at bounding box center [782, 274] width 17 height 17
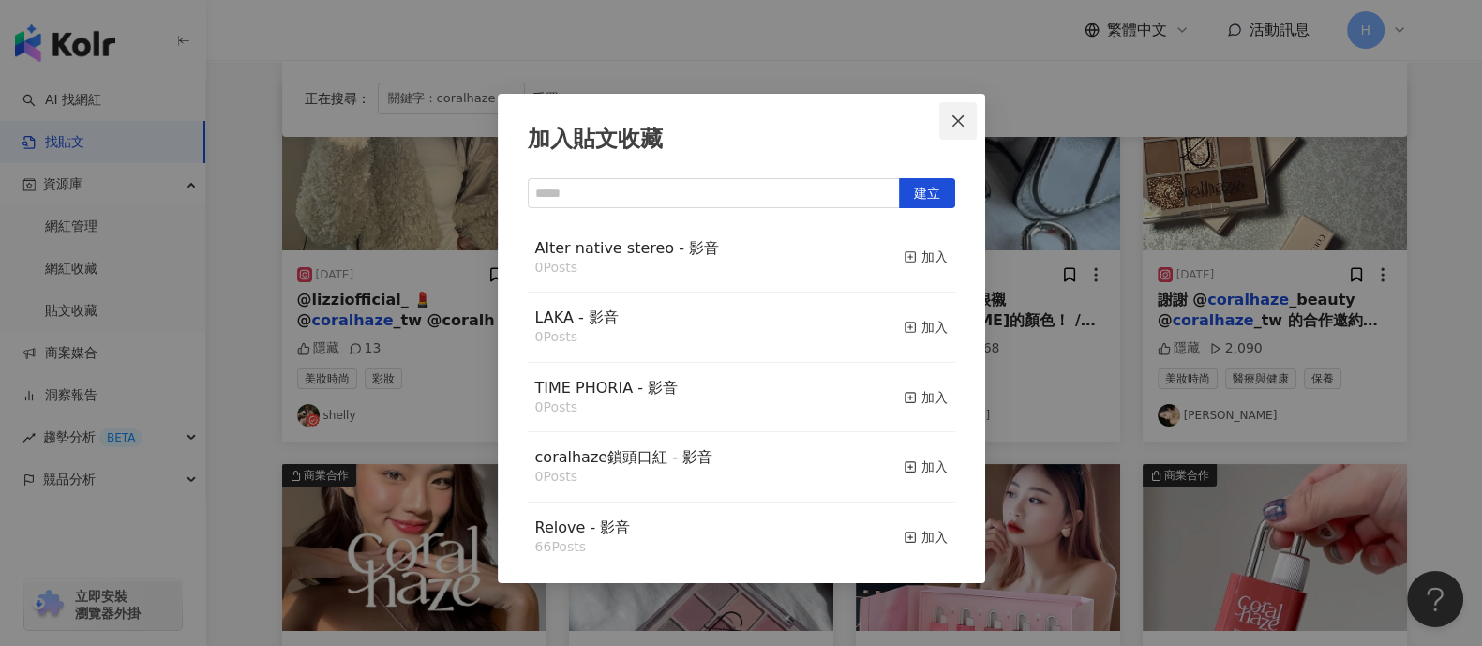
click at [971, 120] on span "Close" at bounding box center [957, 120] width 37 height 15
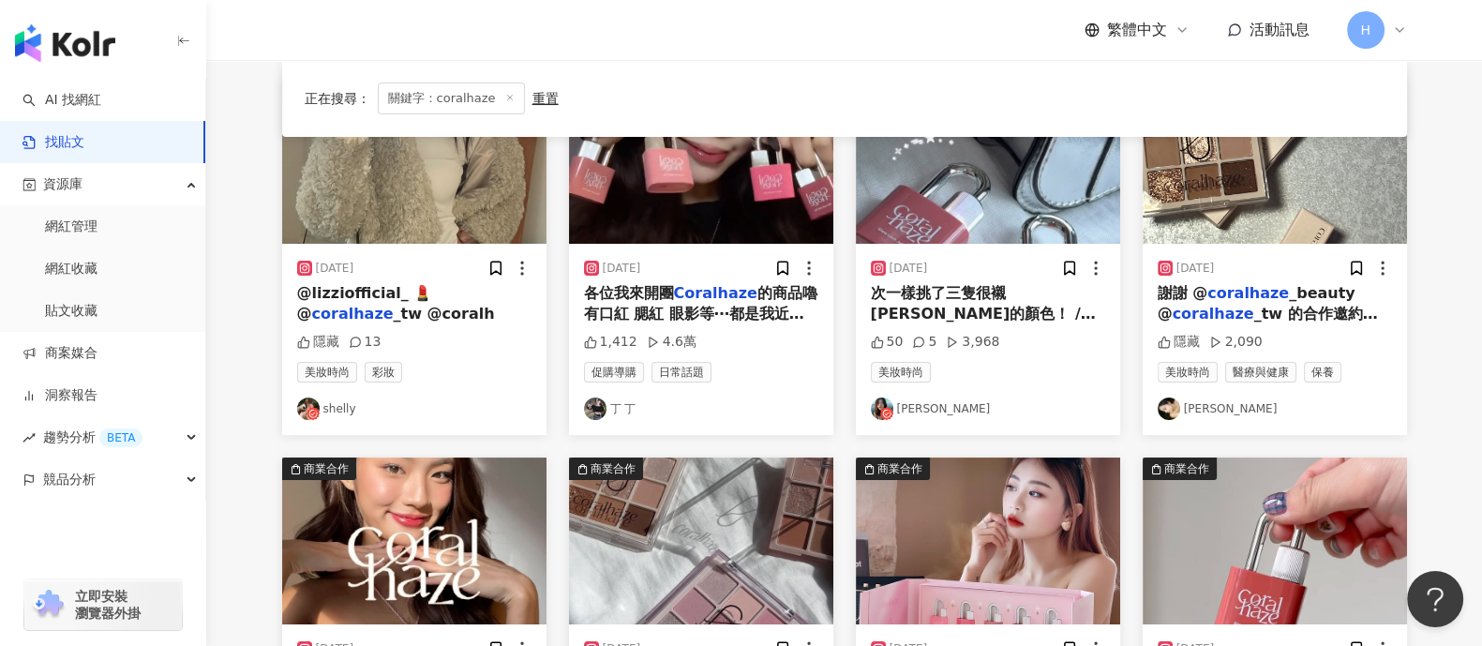
scroll to position [0, 0]
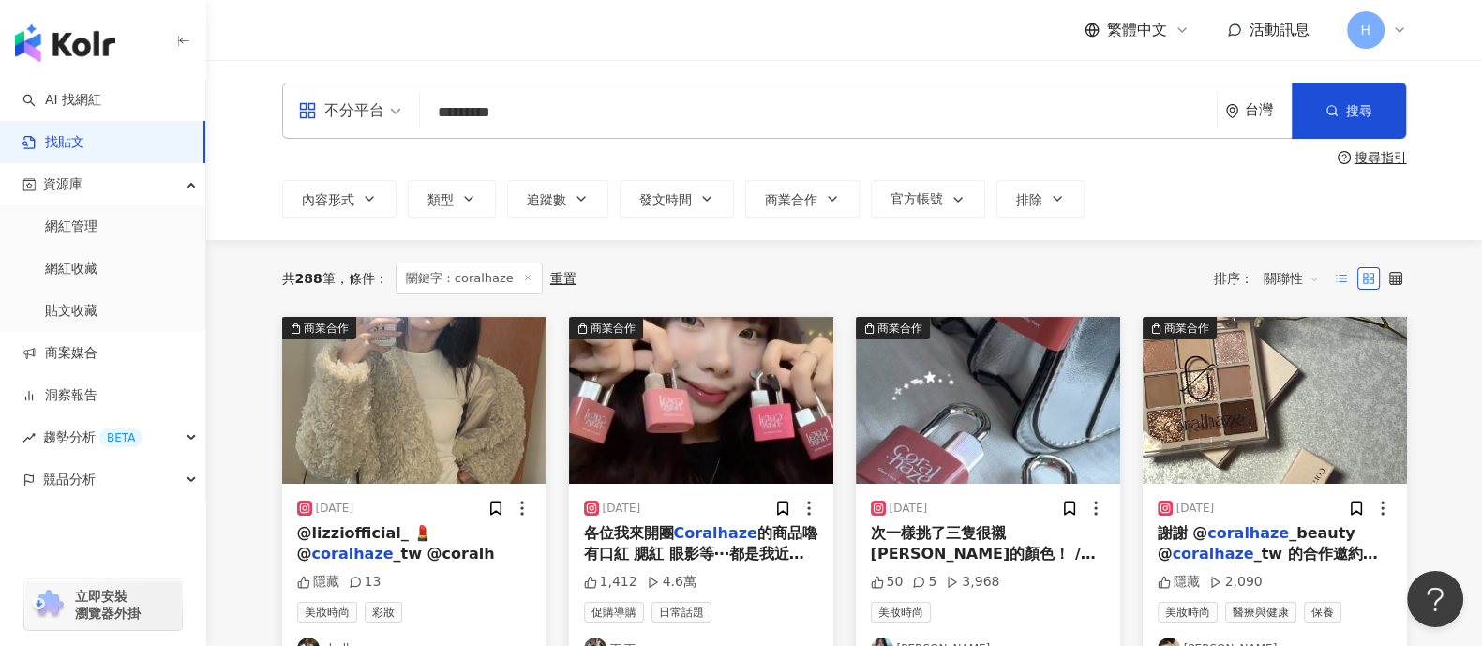
click at [1185, 280] on icon at bounding box center [1341, 278] width 13 height 13
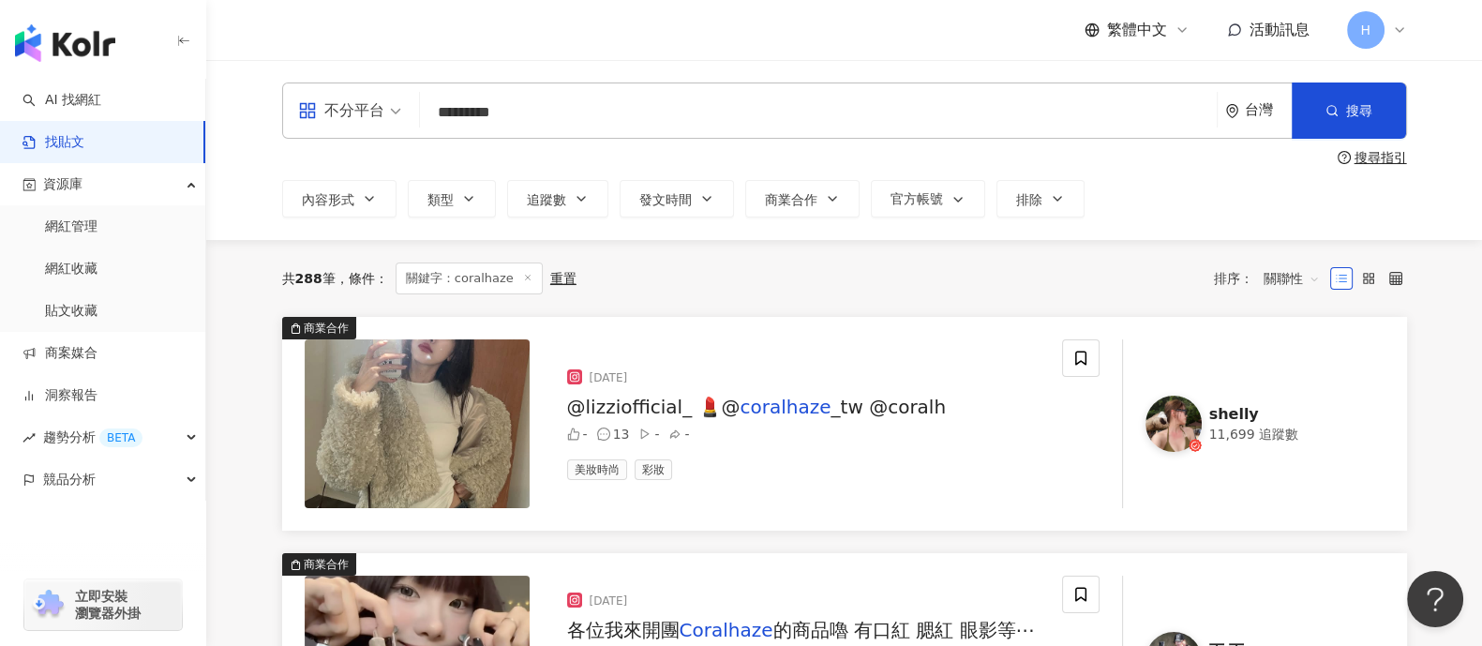
click at [1185, 283] on div at bounding box center [1368, 278] width 77 height 22
click at [1185, 276] on icon at bounding box center [1395, 278] width 13 height 13
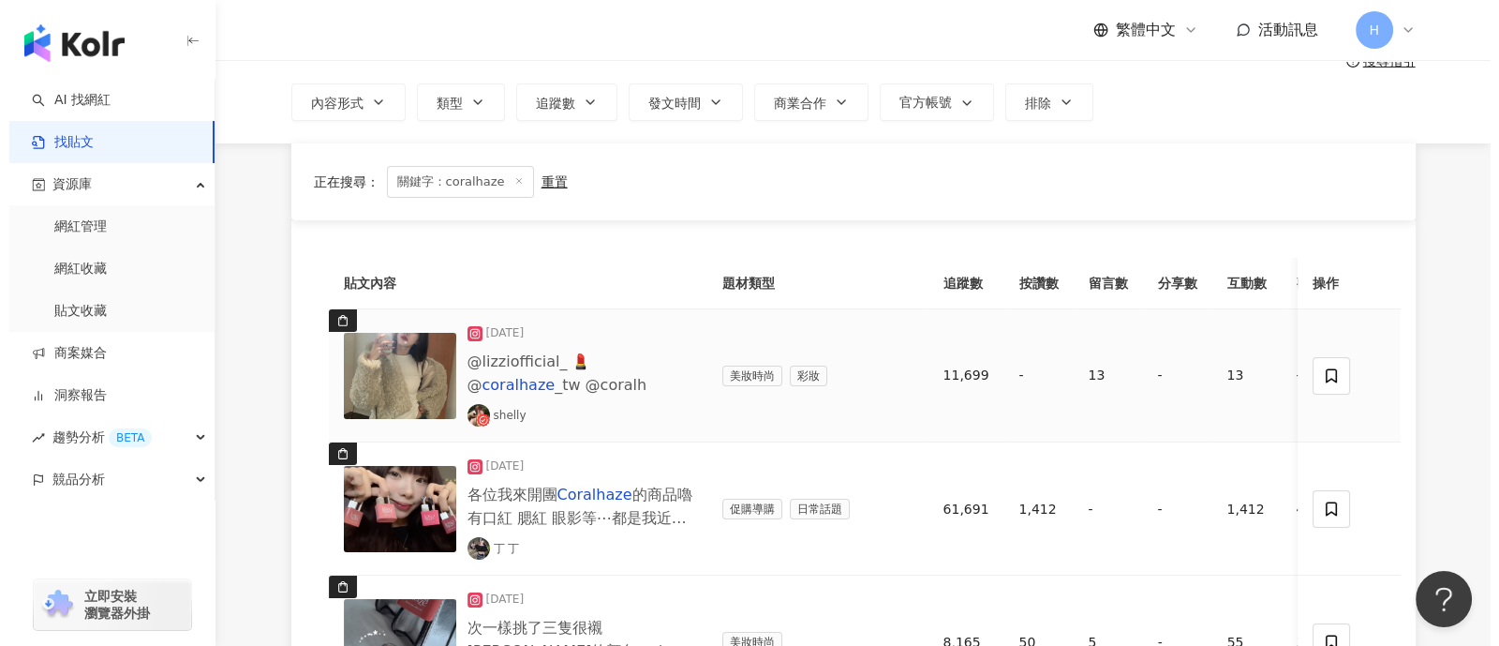
scroll to position [233, 0]
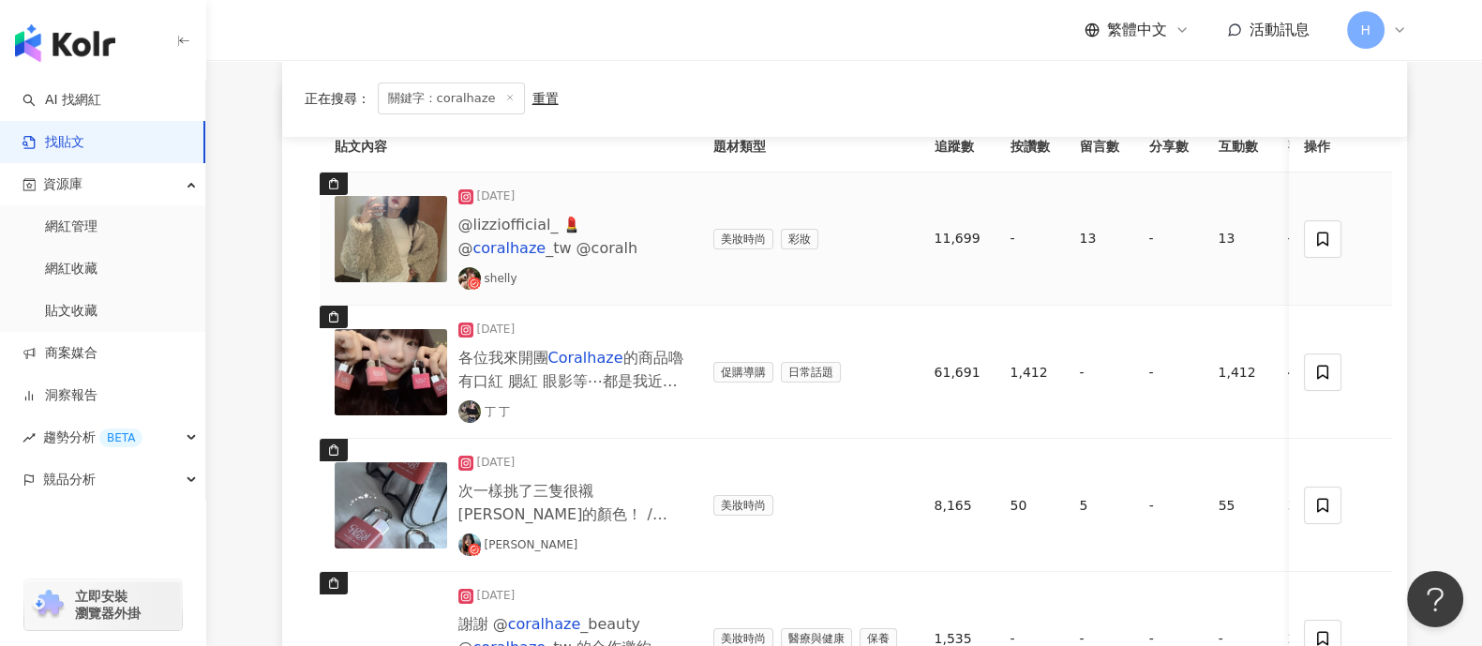
click at [408, 233] on img at bounding box center [391, 239] width 112 height 86
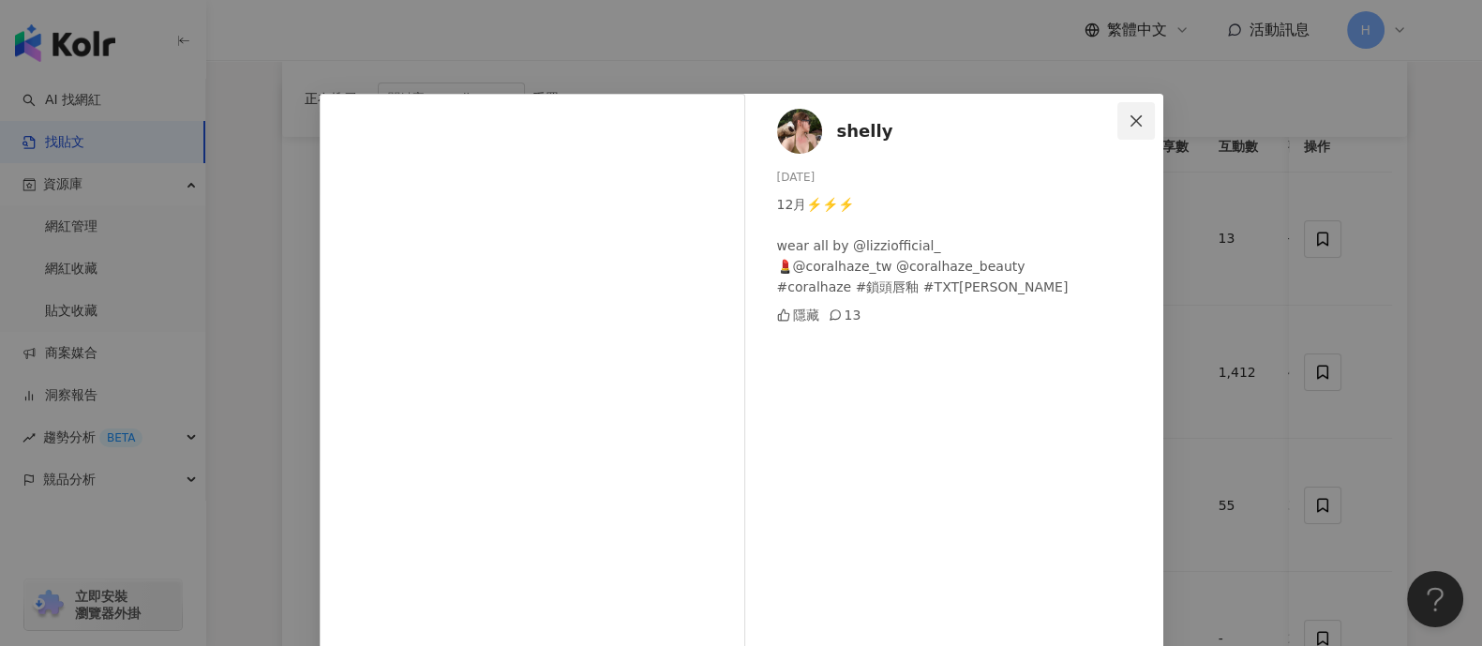
click at [1128, 119] on icon "close" at bounding box center [1135, 120] width 15 height 15
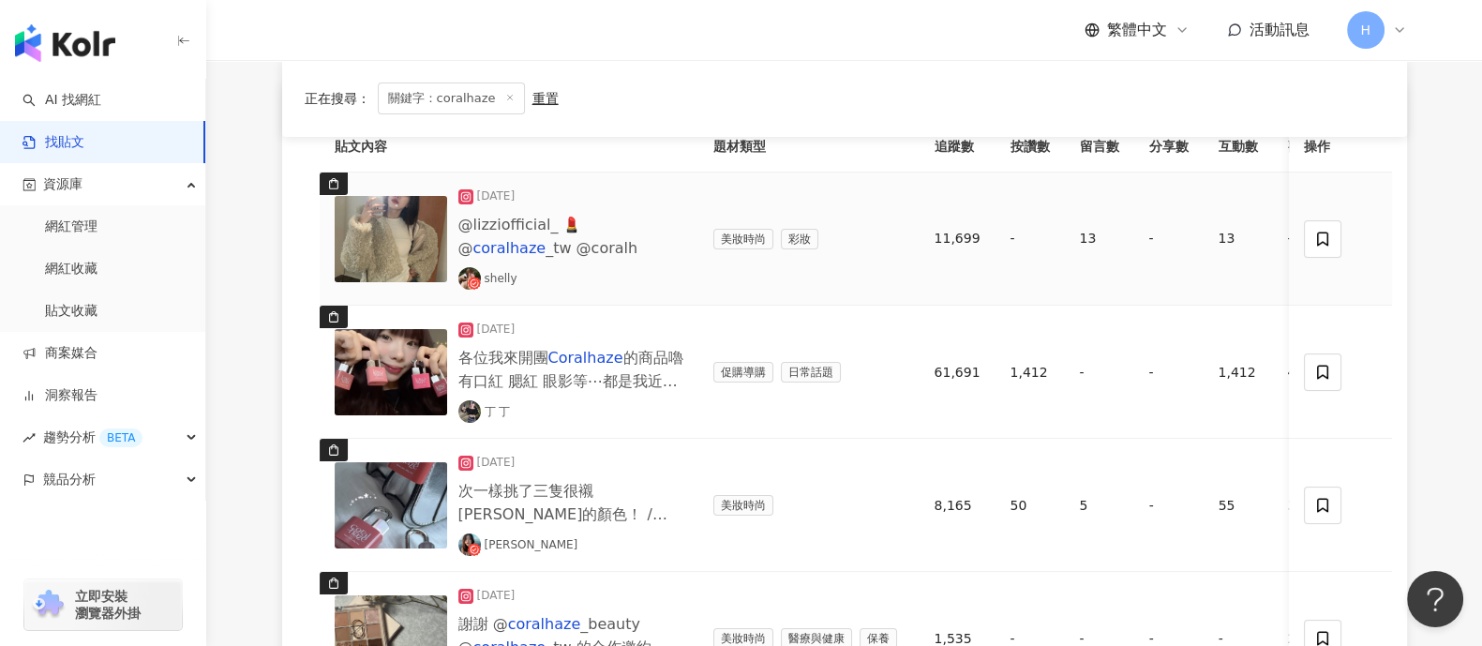
click at [400, 216] on img at bounding box center [391, 239] width 112 height 86
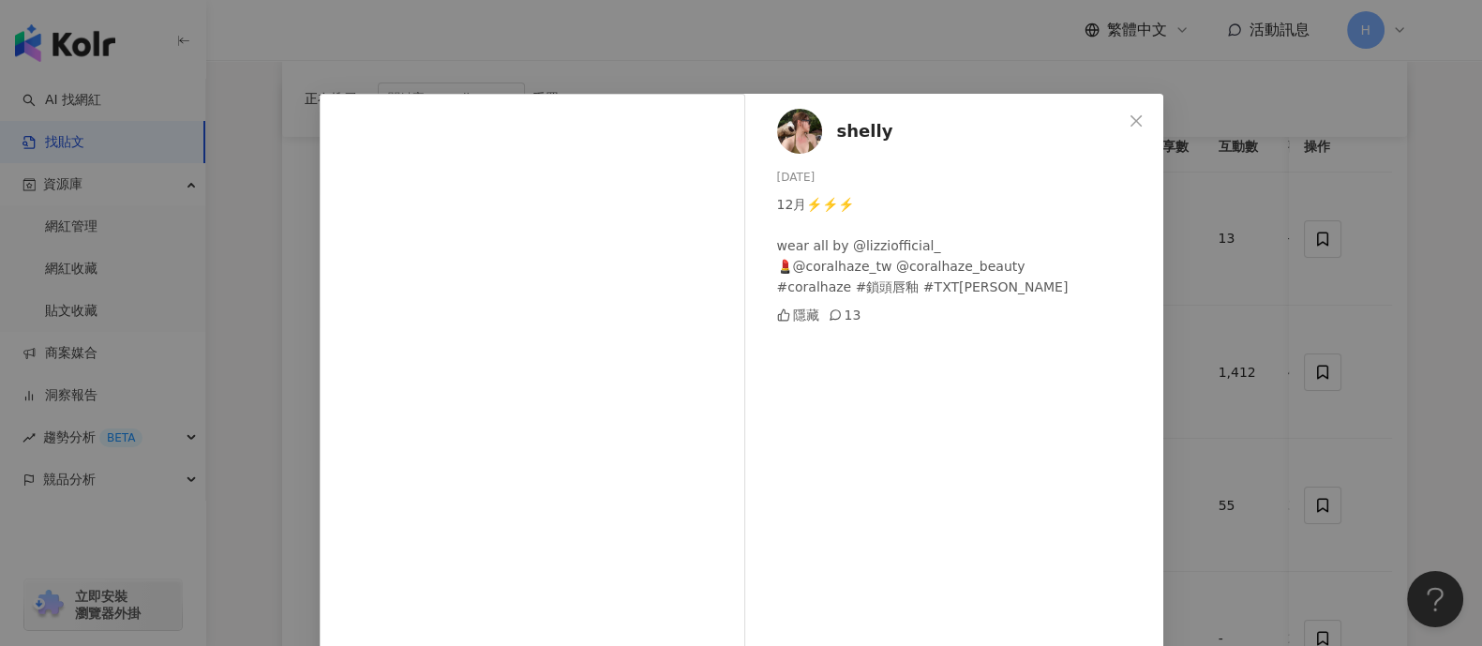
drag, startPoint x: 406, startPoint y: 121, endPoint x: 300, endPoint y: 213, distance: 140.2
click at [251, 246] on div "shelly [DATE] 12月⚡️⚡️⚡️ wear all by @lizziofficial_ 💄@coralhaze_tw @coralhaze_b…" at bounding box center [741, 323] width 1482 height 646
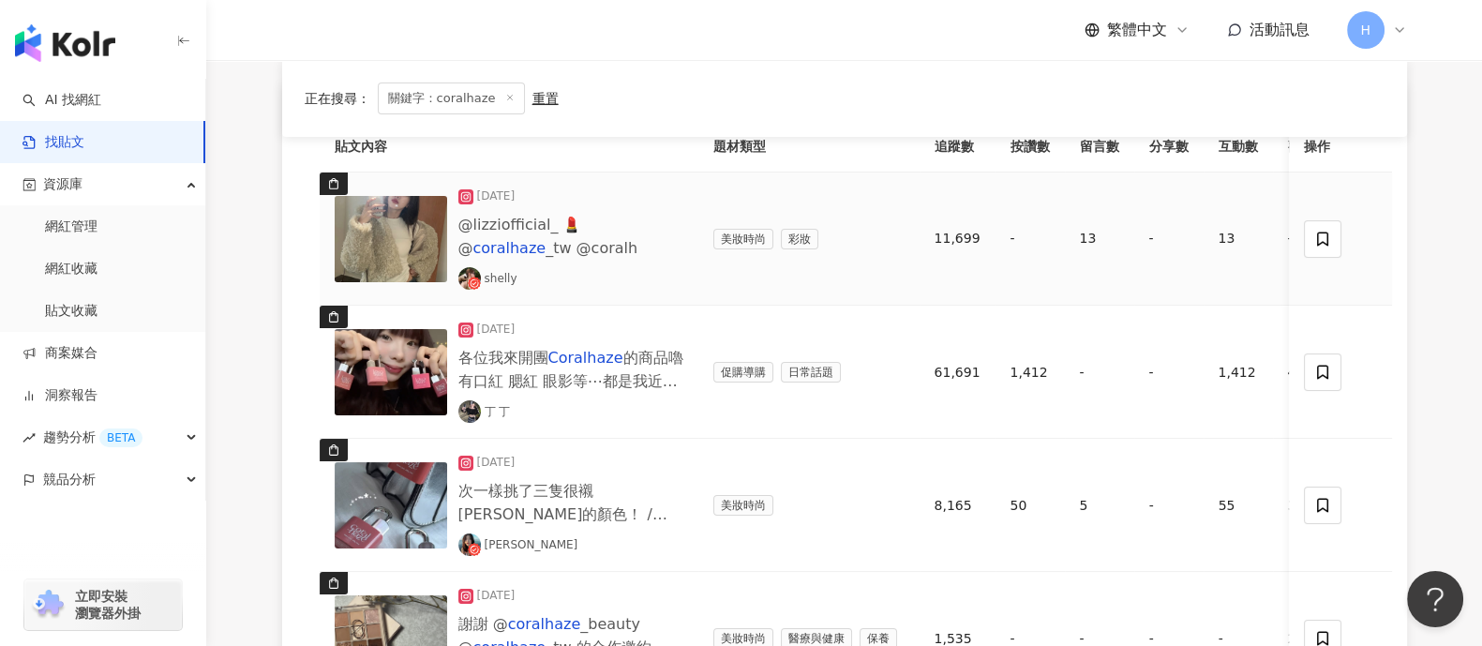
click at [365, 241] on img at bounding box center [391, 239] width 112 height 86
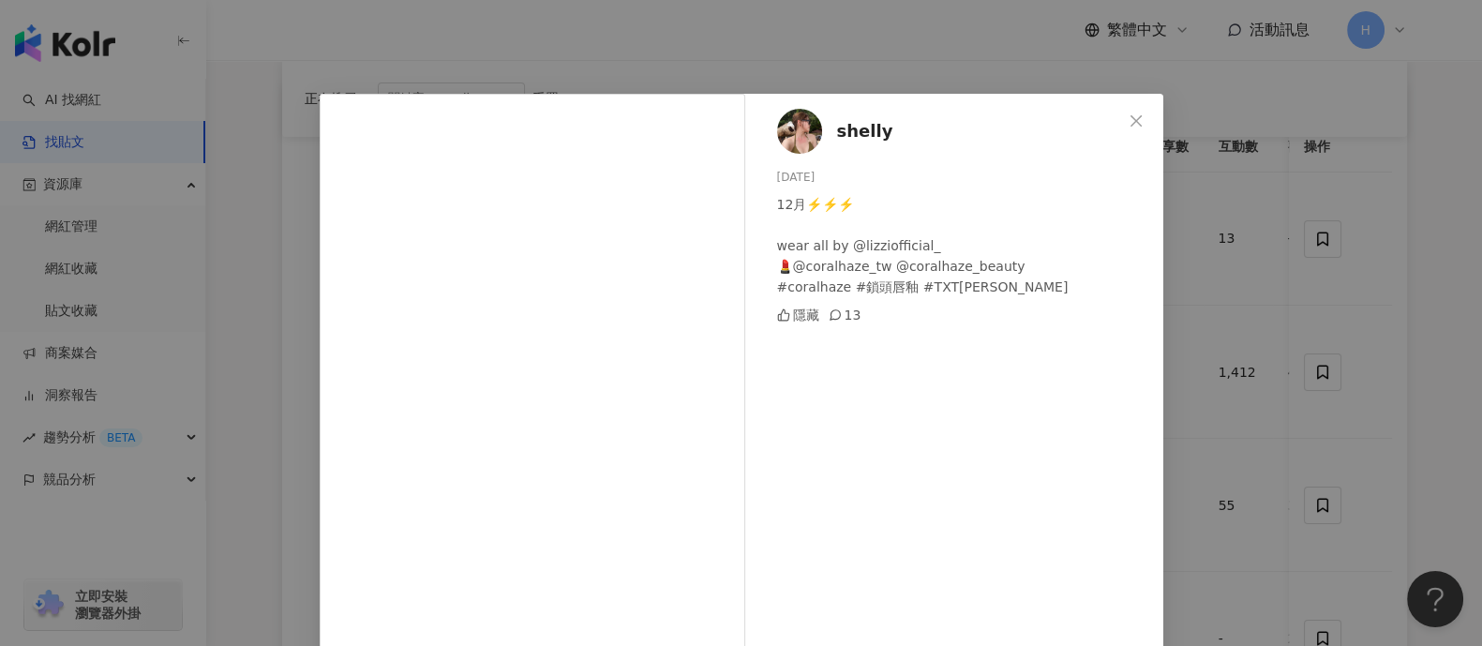
click at [1185, 98] on div "shelly [DATE] 12月⚡️⚡️⚡️ wear all by @lizziofficial_ 💄@coralhaze_tw @coralhaze_b…" at bounding box center [741, 323] width 1482 height 646
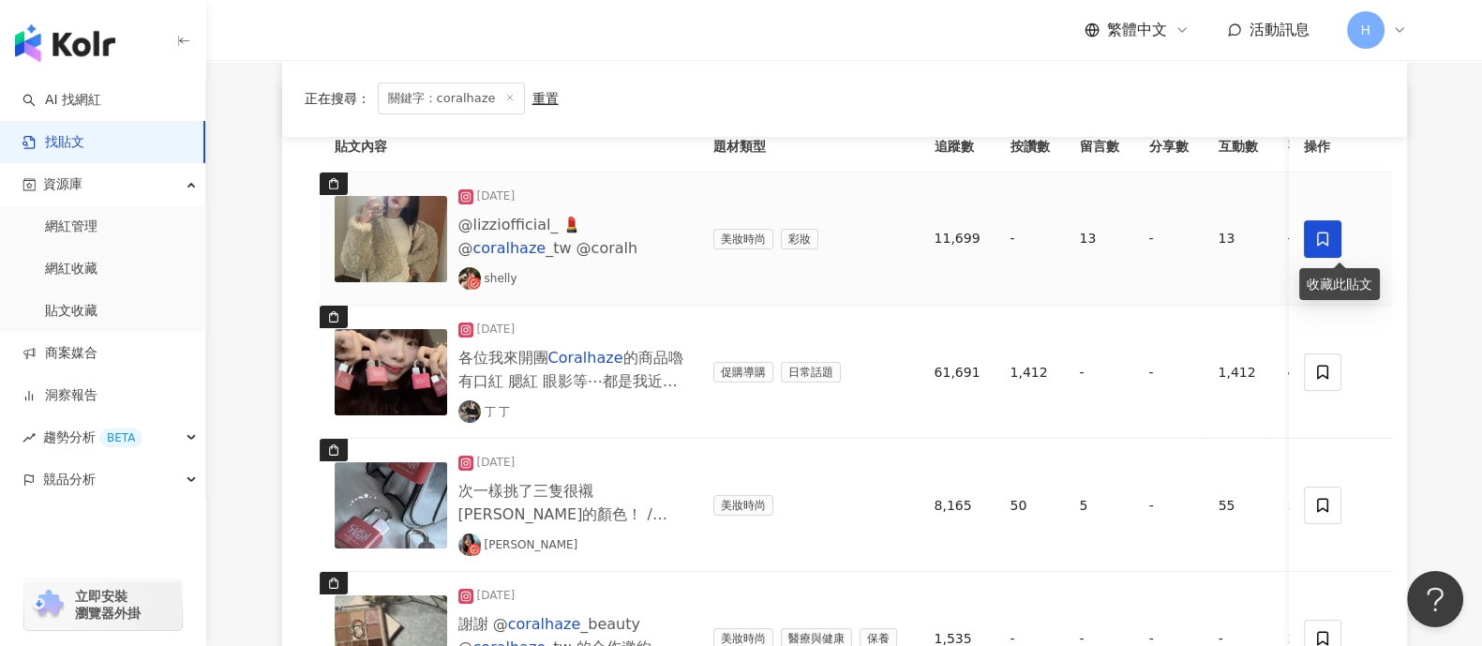
click at [1185, 233] on icon at bounding box center [1322, 239] width 17 height 17
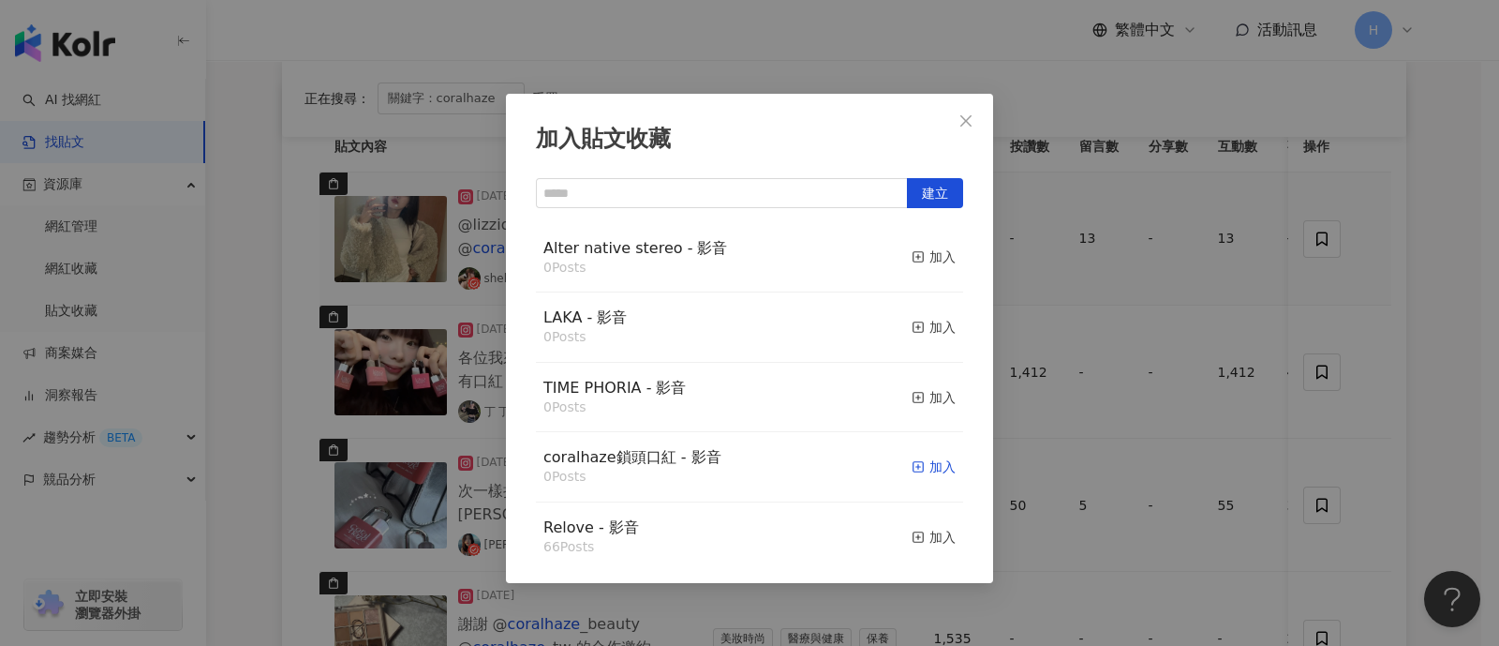
click at [926, 472] on div "加入" at bounding box center [934, 466] width 44 height 21
drag, startPoint x: 973, startPoint y: 122, endPoint x: 1103, endPoint y: 262, distance: 191.7
click at [970, 124] on icon "close" at bounding box center [966, 120] width 15 height 15
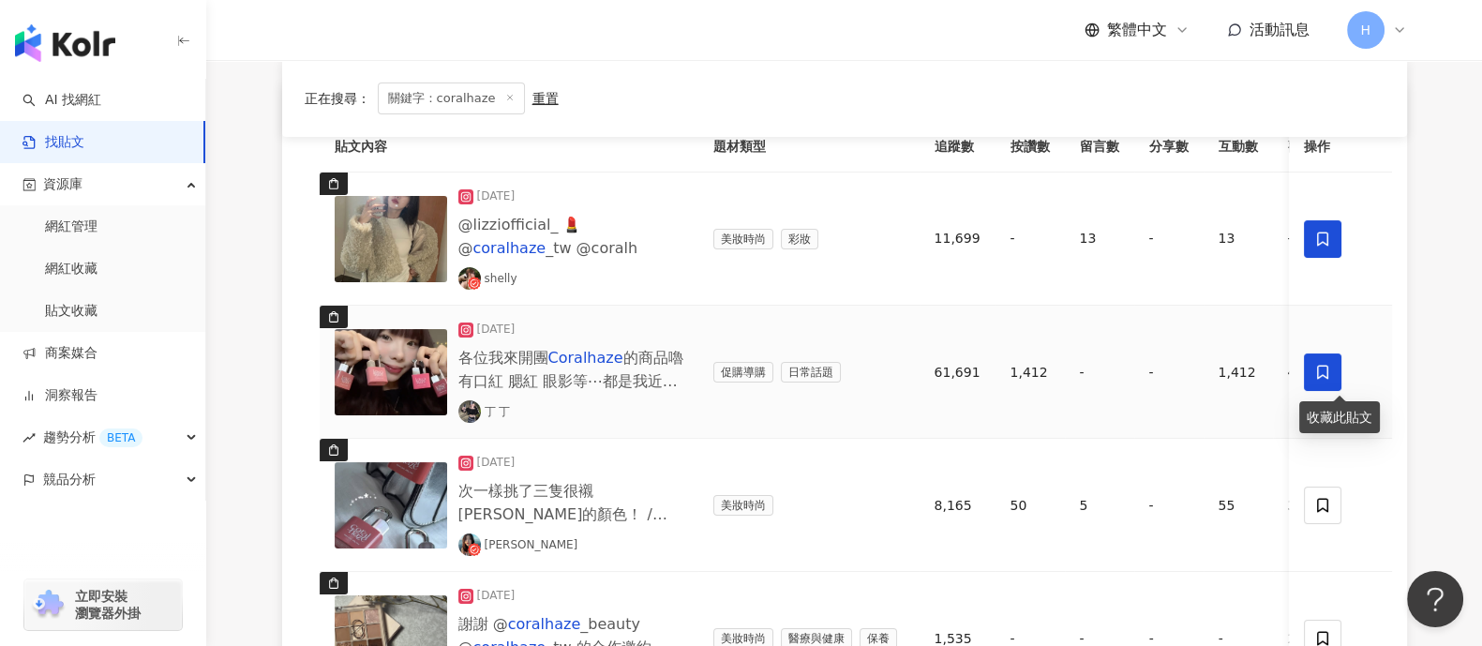
click at [1185, 365] on icon at bounding box center [1322, 372] width 11 height 14
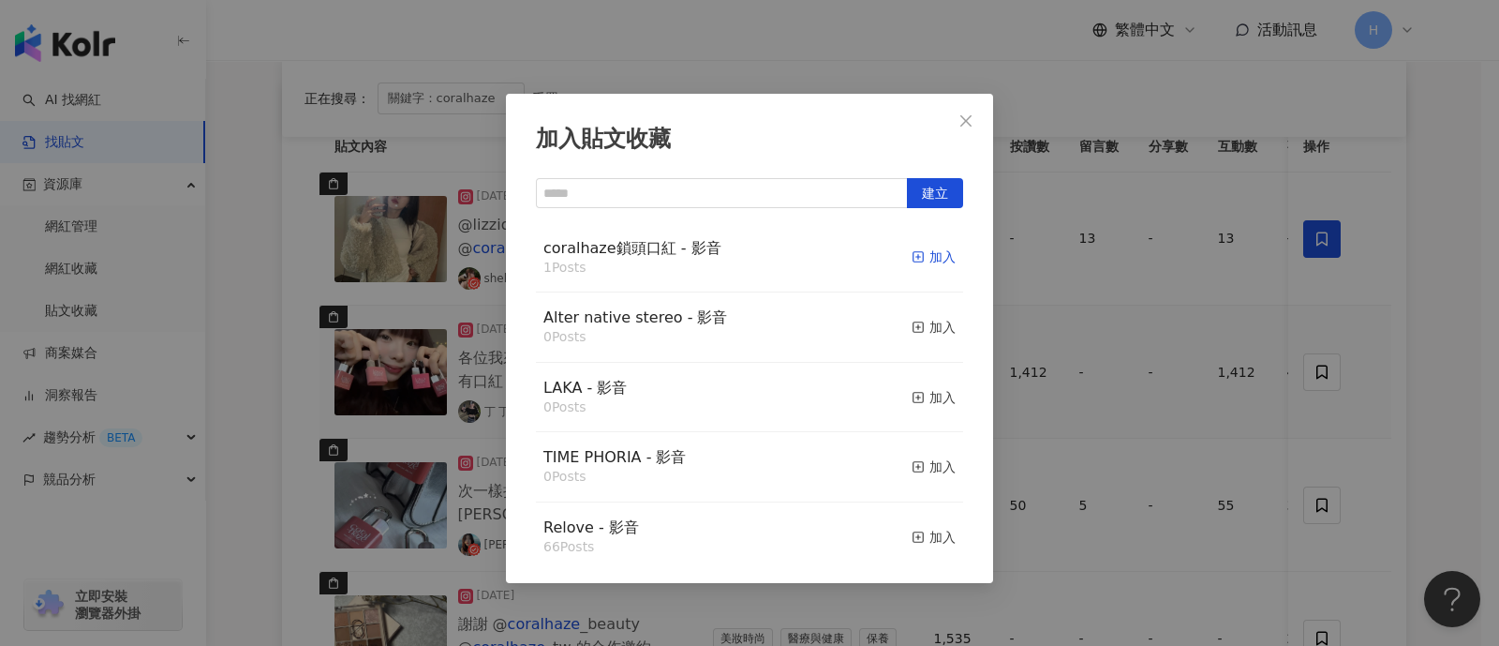
click at [912, 255] on icon "button" at bounding box center [918, 256] width 13 height 13
click at [1185, 367] on div "加入貼文收藏 建立 coralhaze鎖頭口紅 - 影音 2 Posts 已加入 Alter native stereo - 影音 0 Posts 加入 LA…" at bounding box center [749, 323] width 1499 height 646
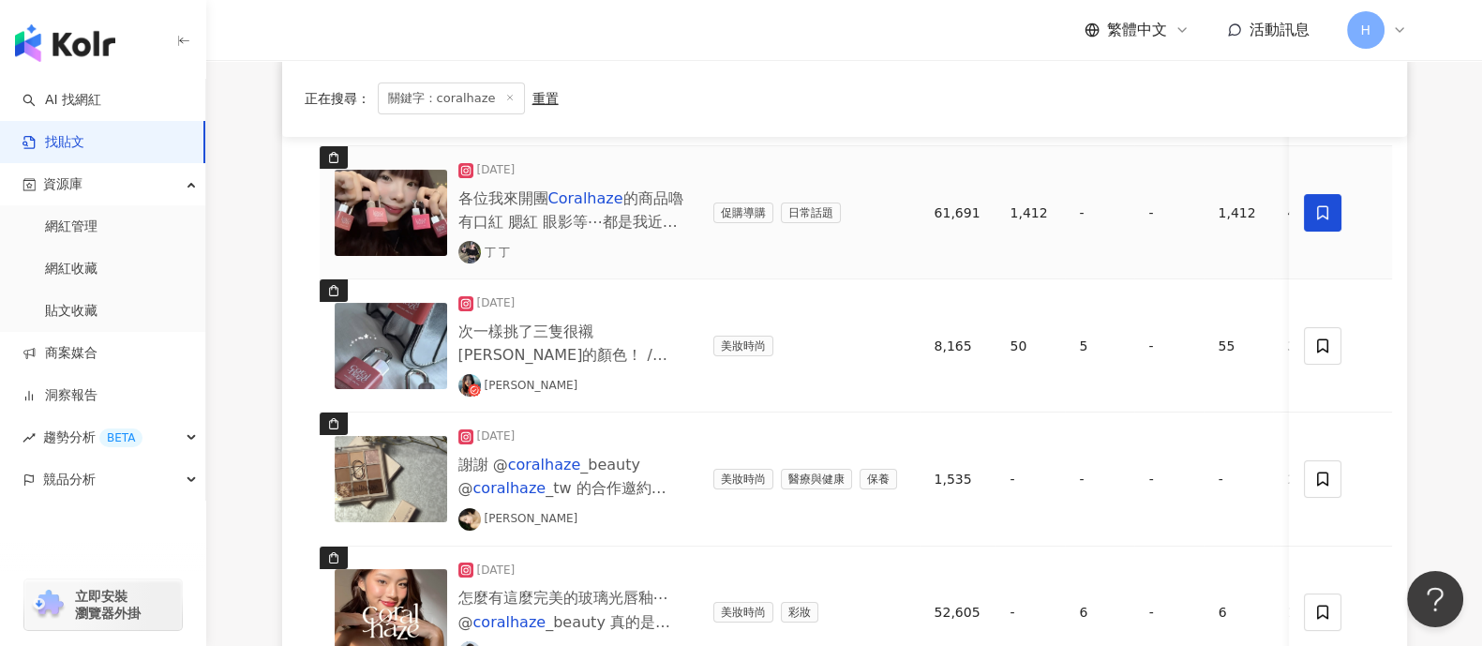
scroll to position [468, 0]
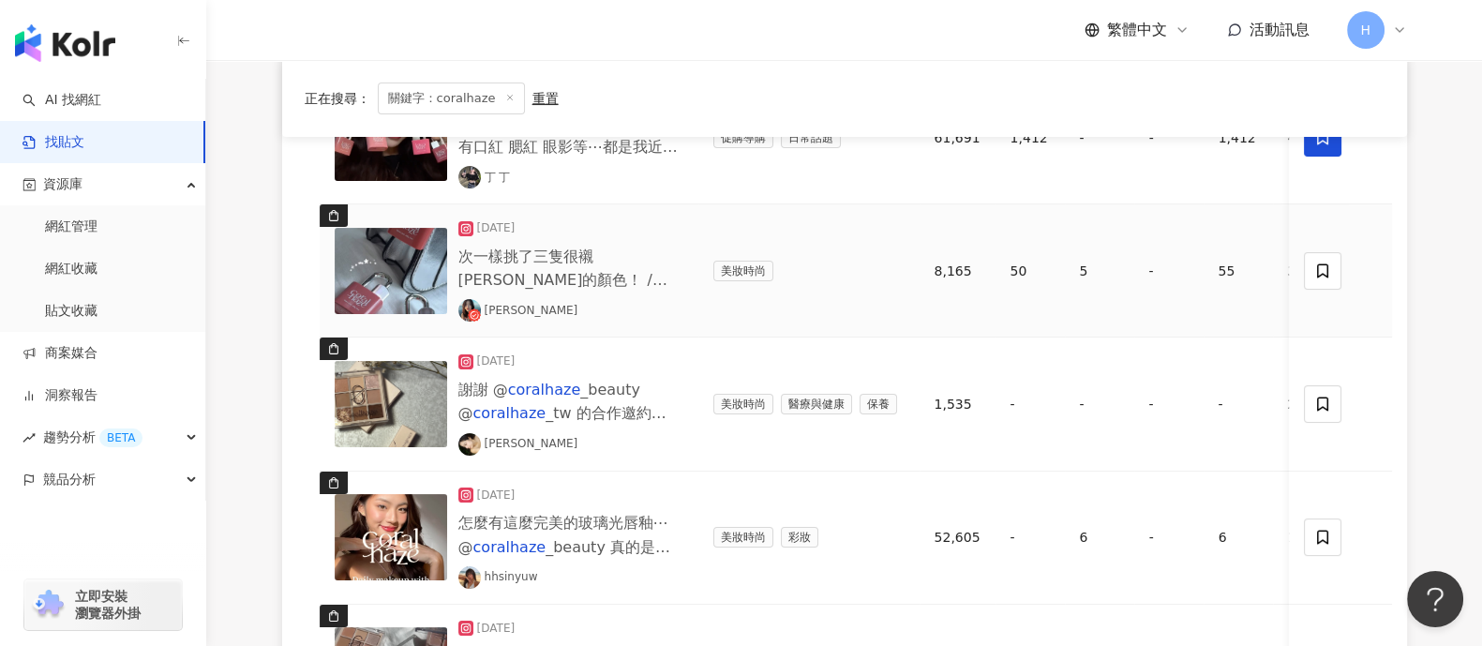
click at [405, 266] on img at bounding box center [391, 271] width 112 height 86
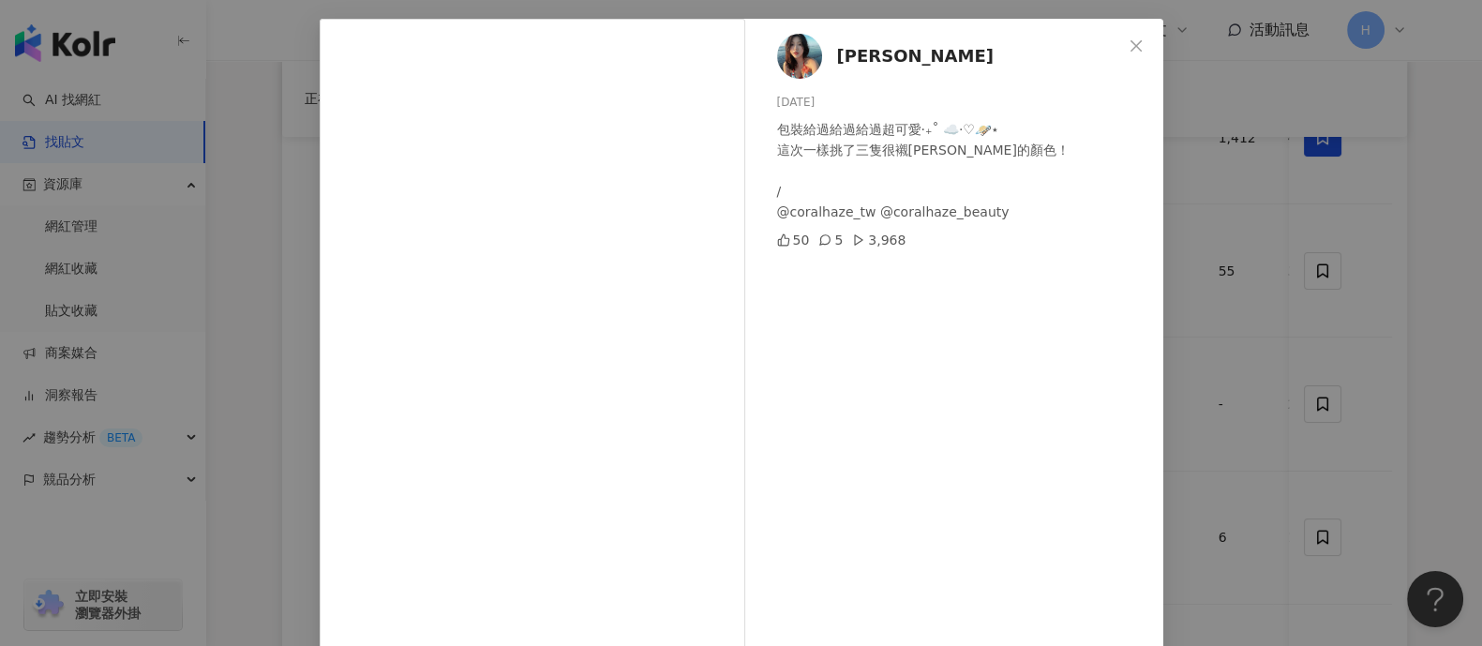
scroll to position [0, 0]
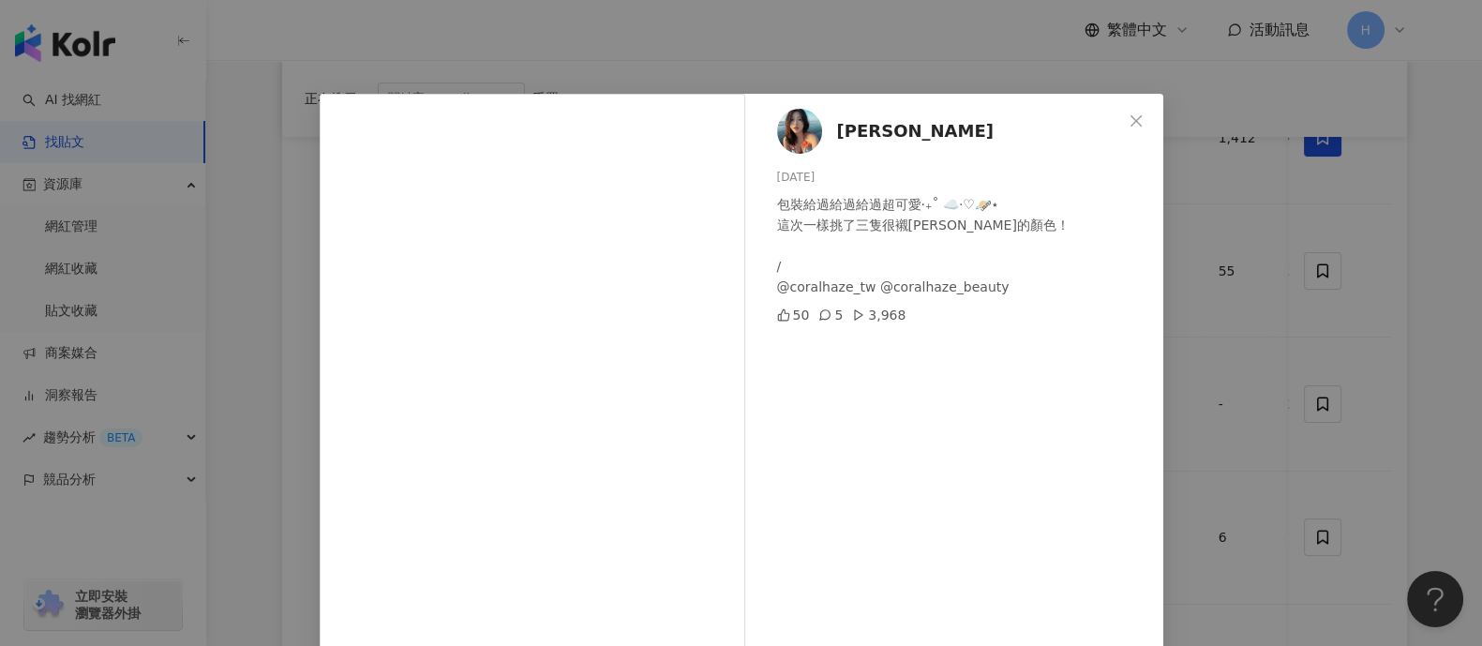
click at [1185, 250] on div "敏敏[PERSON_NAME] [DATE] 包裝給過給過給過超可愛‧₊˚ ☁️⋅♡🪐༘⋆ 這次一樣挑了三隻很襯[PERSON_NAME]的顏色！ / @co…" at bounding box center [741, 323] width 1482 height 646
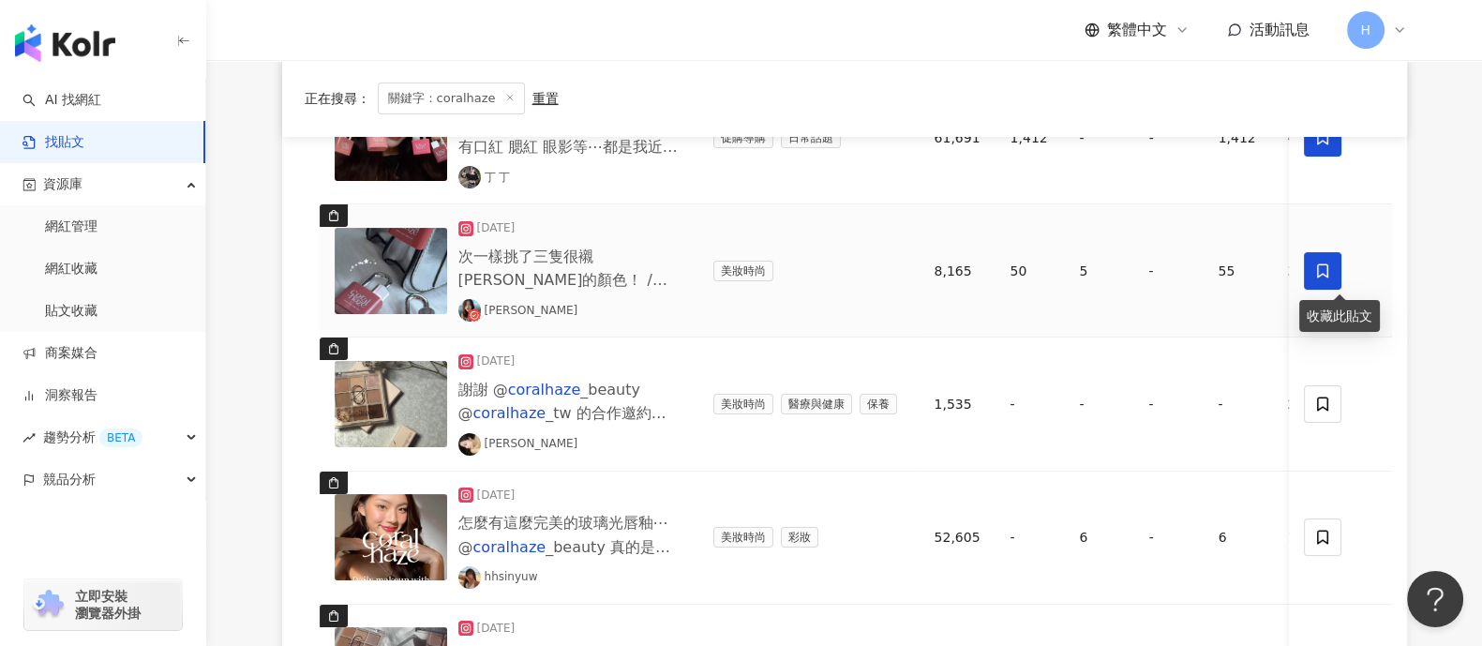
click at [1185, 265] on div at bounding box center [1340, 270] width 73 height 37
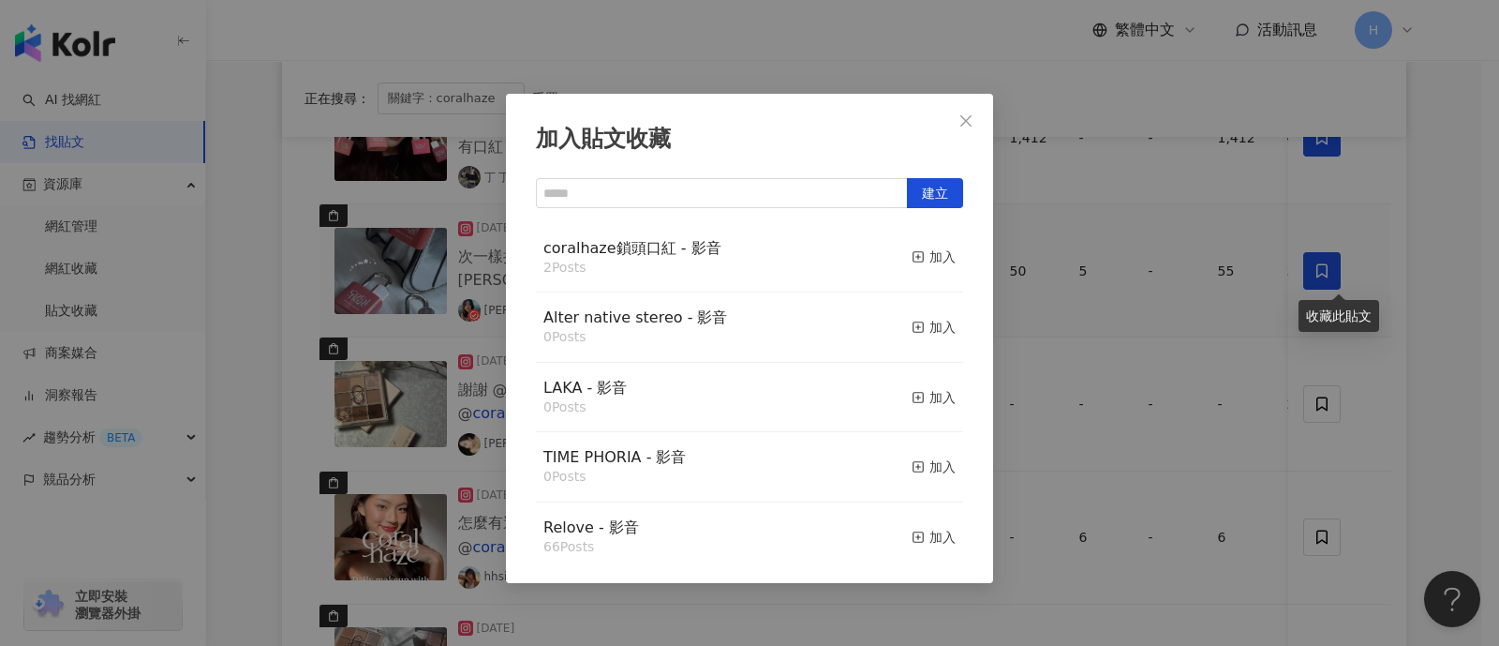
click at [1185, 269] on div "加入貼文收藏 建立 coralhaze鎖頭口紅 - 影音 2 Posts 加入 Alter native stereo - 影音 0 Posts 加入 LAK…" at bounding box center [749, 323] width 1499 height 646
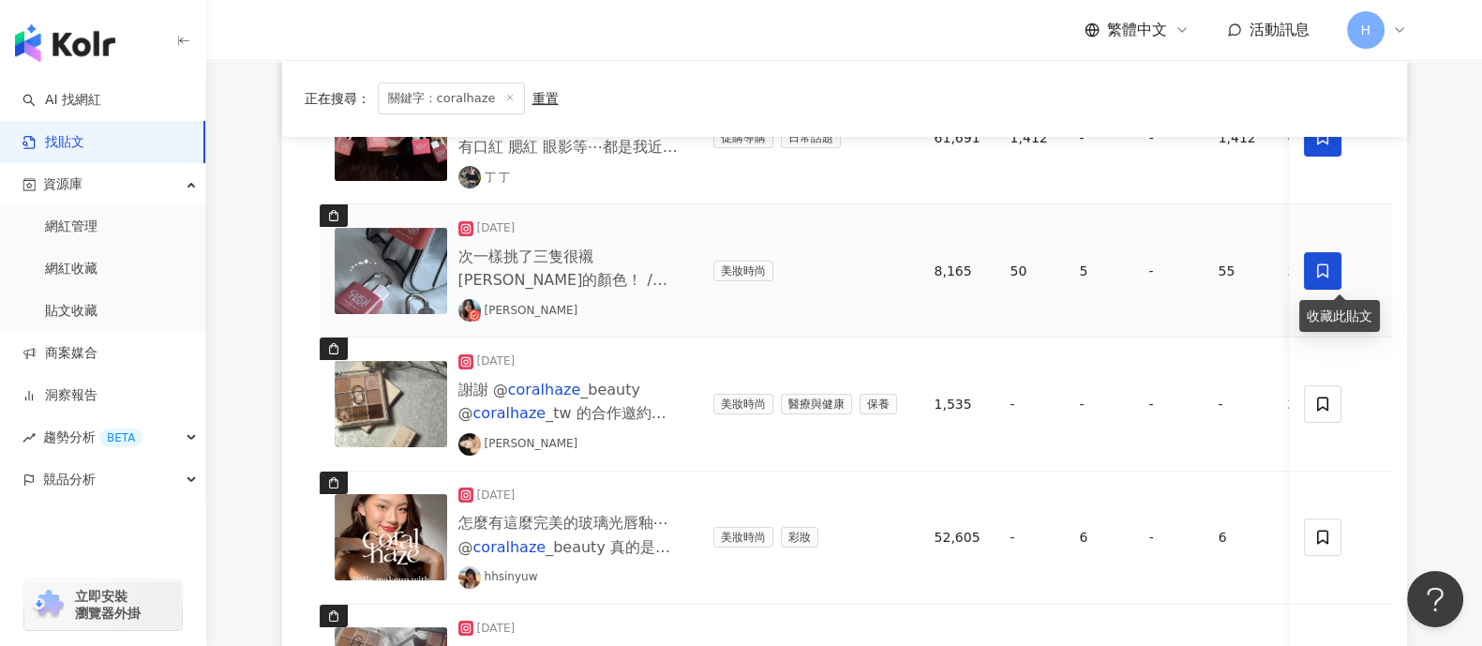
click at [1185, 273] on icon at bounding box center [1322, 270] width 11 height 14
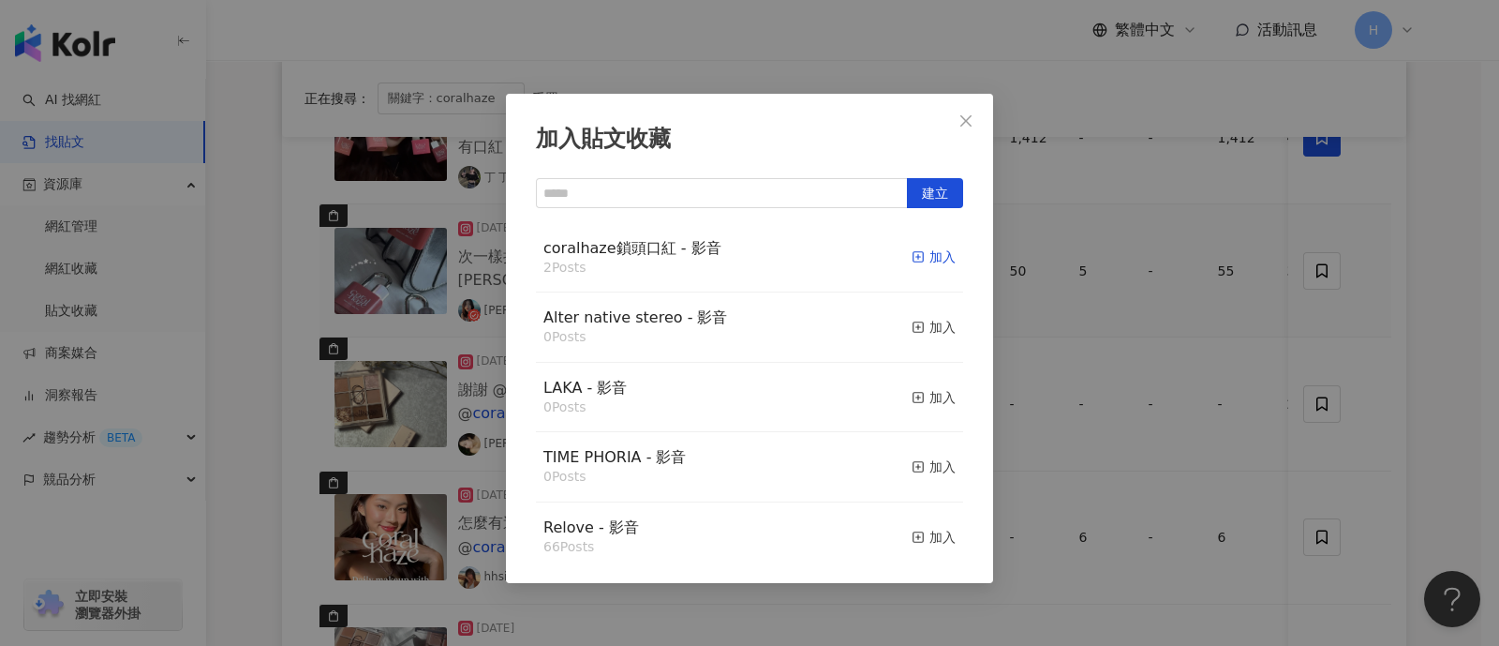
click at [916, 258] on div "加入" at bounding box center [934, 256] width 44 height 21
click at [1185, 334] on div "加入貼文收藏 建立 coralhaze鎖頭口紅 - 影音 2 Posts 加入 Alter native stereo - 影音 0 Posts 加入 LAK…" at bounding box center [749, 323] width 1499 height 646
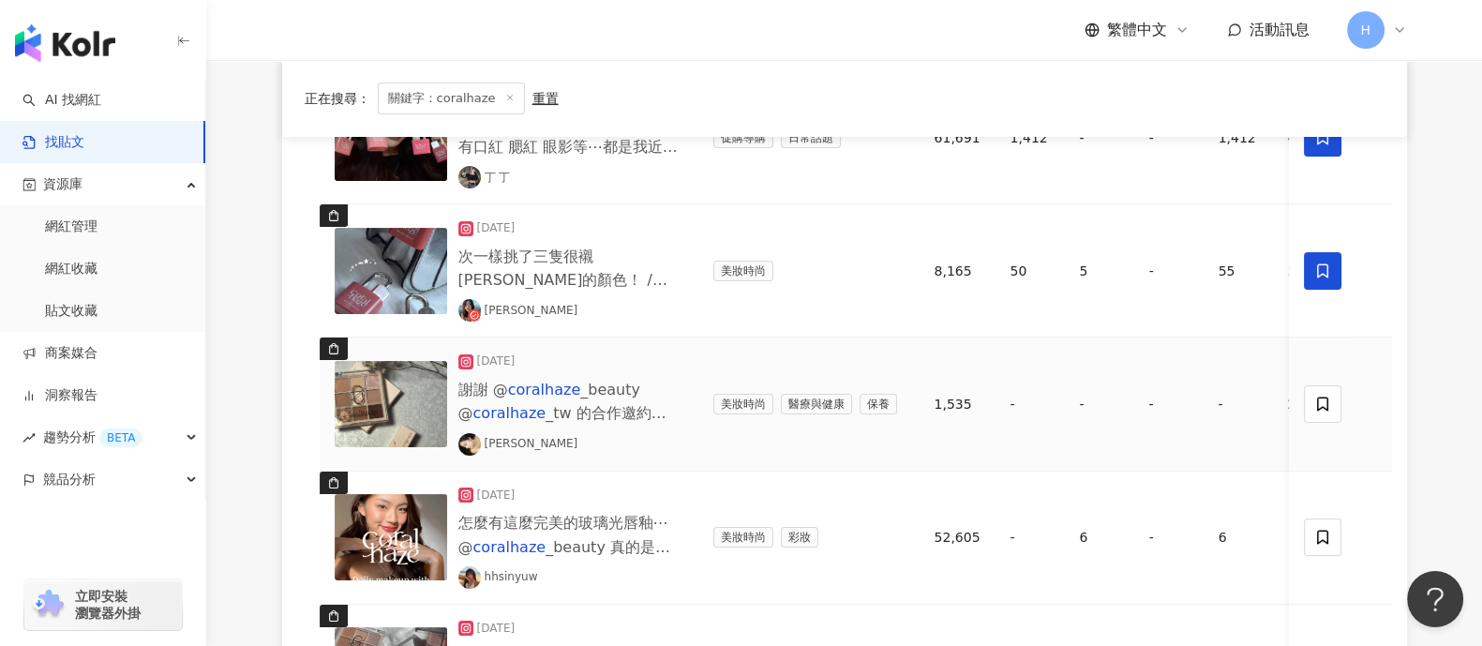
click at [394, 394] on img at bounding box center [391, 404] width 112 height 86
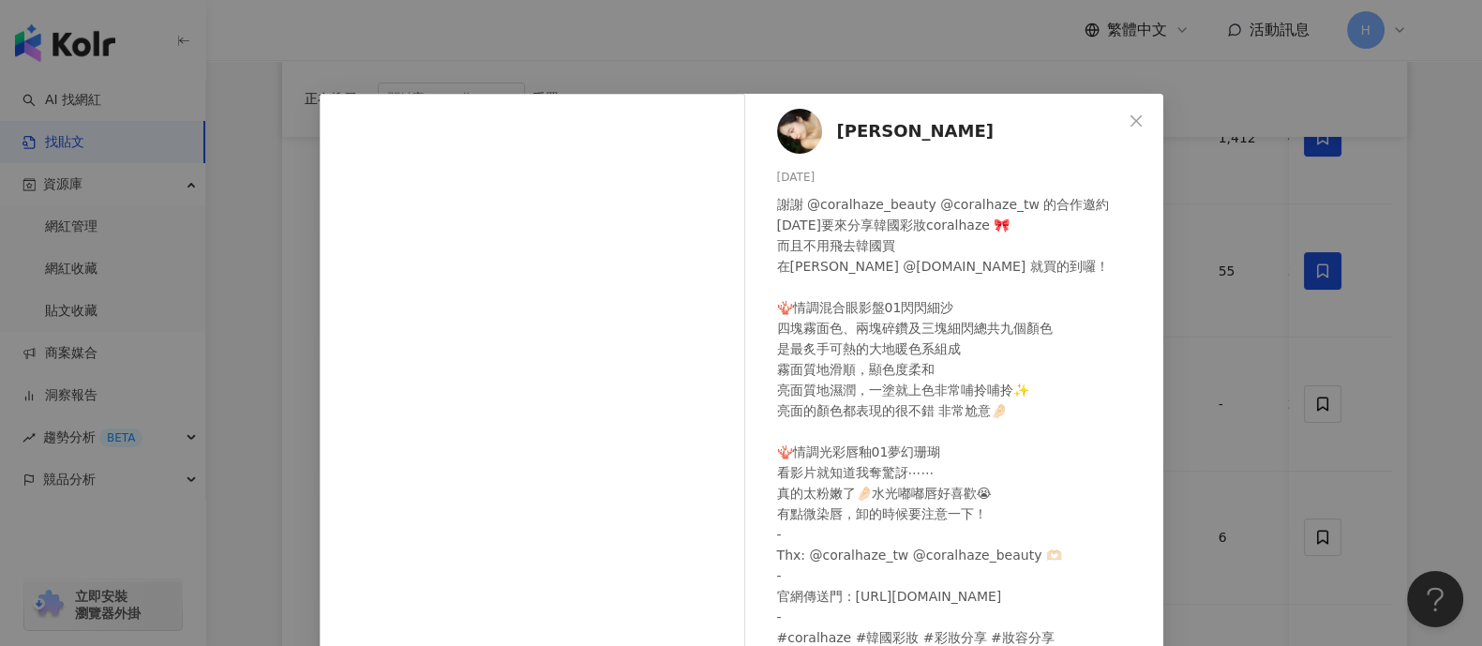
drag, startPoint x: 673, startPoint y: 240, endPoint x: 1449, endPoint y: 276, distance: 776.8
click at [1185, 276] on div "[PERSON_NAME] [DATE] 謝謝 @coralhaze_beauty @coralhaze_tw 的合作邀約 [DATE]要來分享韓國彩妝cor…" at bounding box center [741, 323] width 1482 height 646
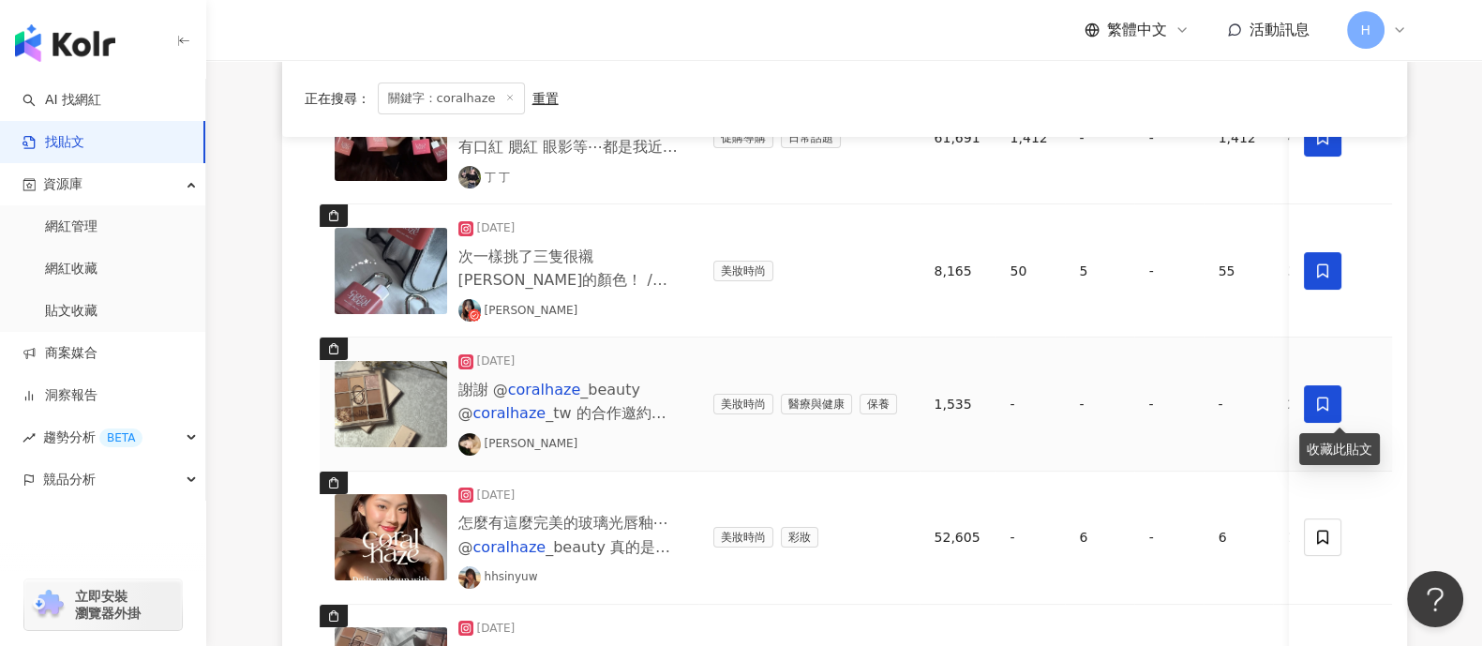
click at [1185, 406] on icon at bounding box center [1322, 404] width 11 height 14
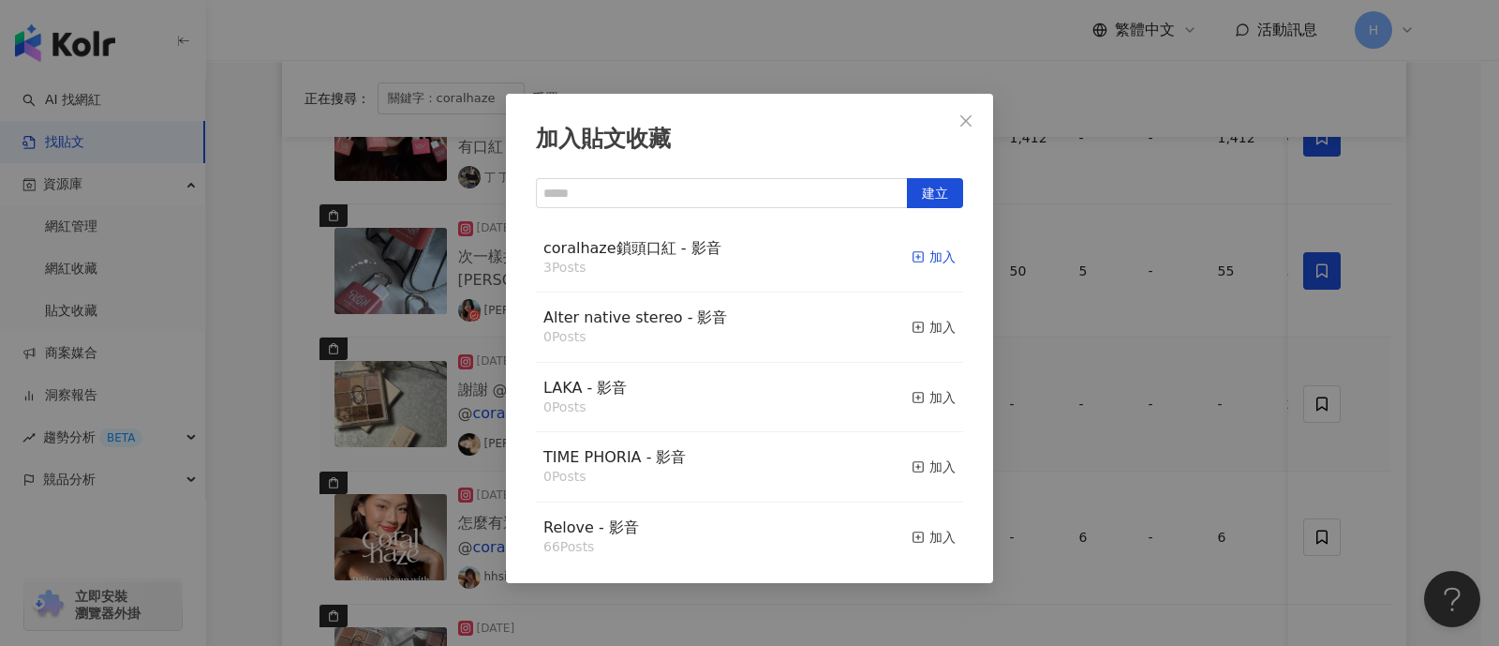
click at [916, 252] on div "加入" at bounding box center [934, 256] width 44 height 21
click at [1134, 333] on div "加入貼文收藏 建立 coralhaze鎖頭口紅 - 影音 3 Posts 加入 Alter native stereo - 影音 0 Posts 加入 LAK…" at bounding box center [749, 323] width 1499 height 646
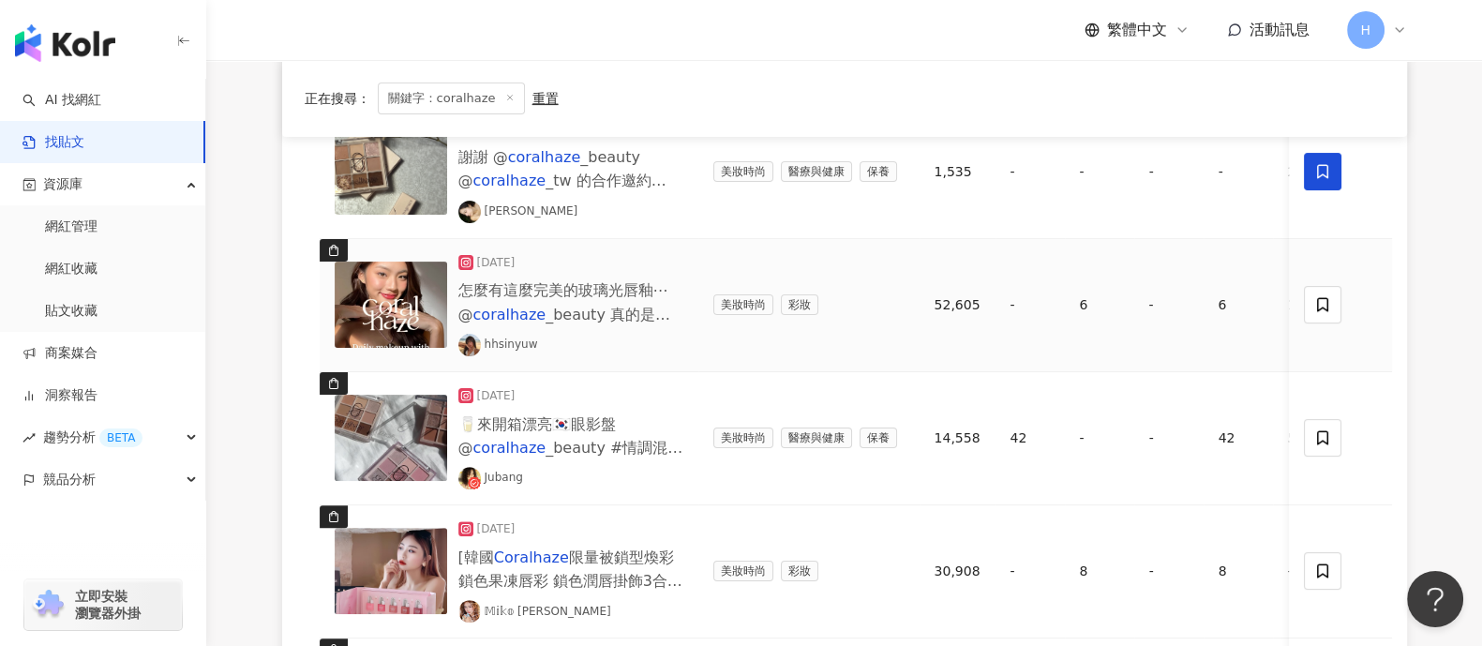
scroll to position [703, 0]
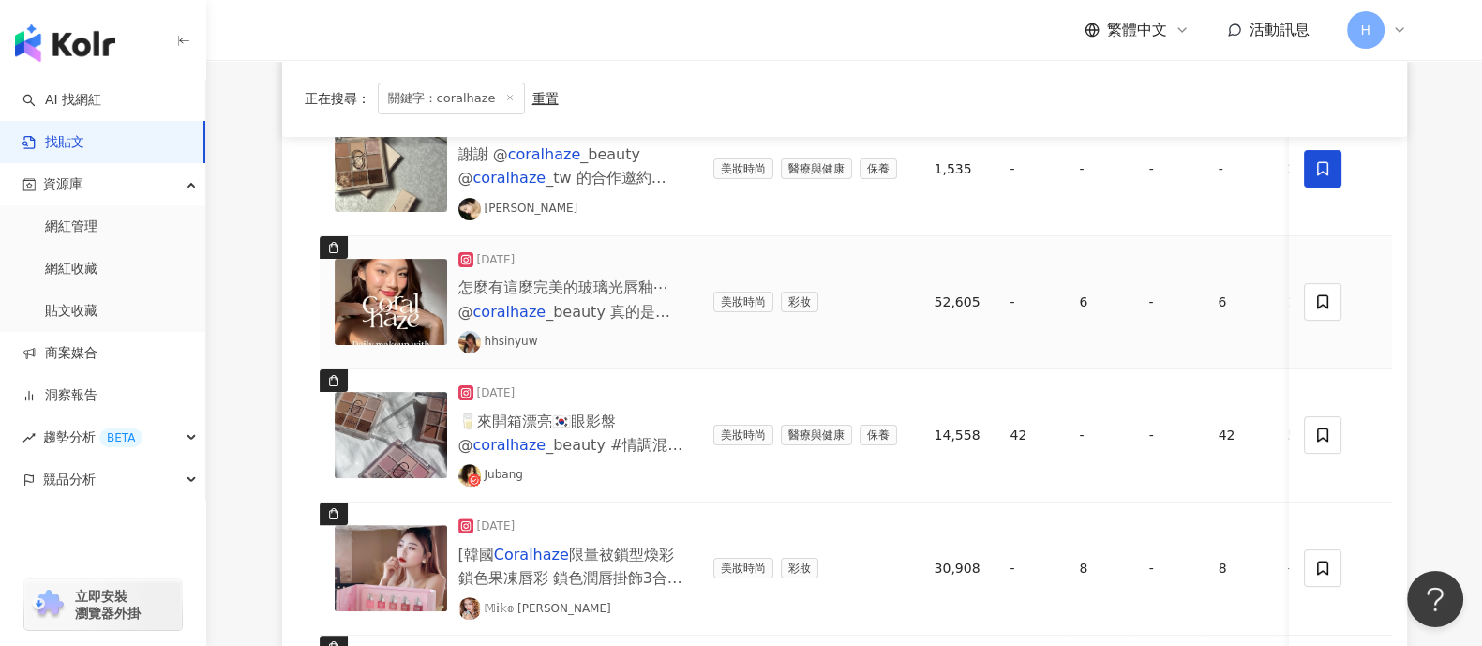
click at [515, 311] on mark "coralhaze" at bounding box center [509, 312] width 73 height 18
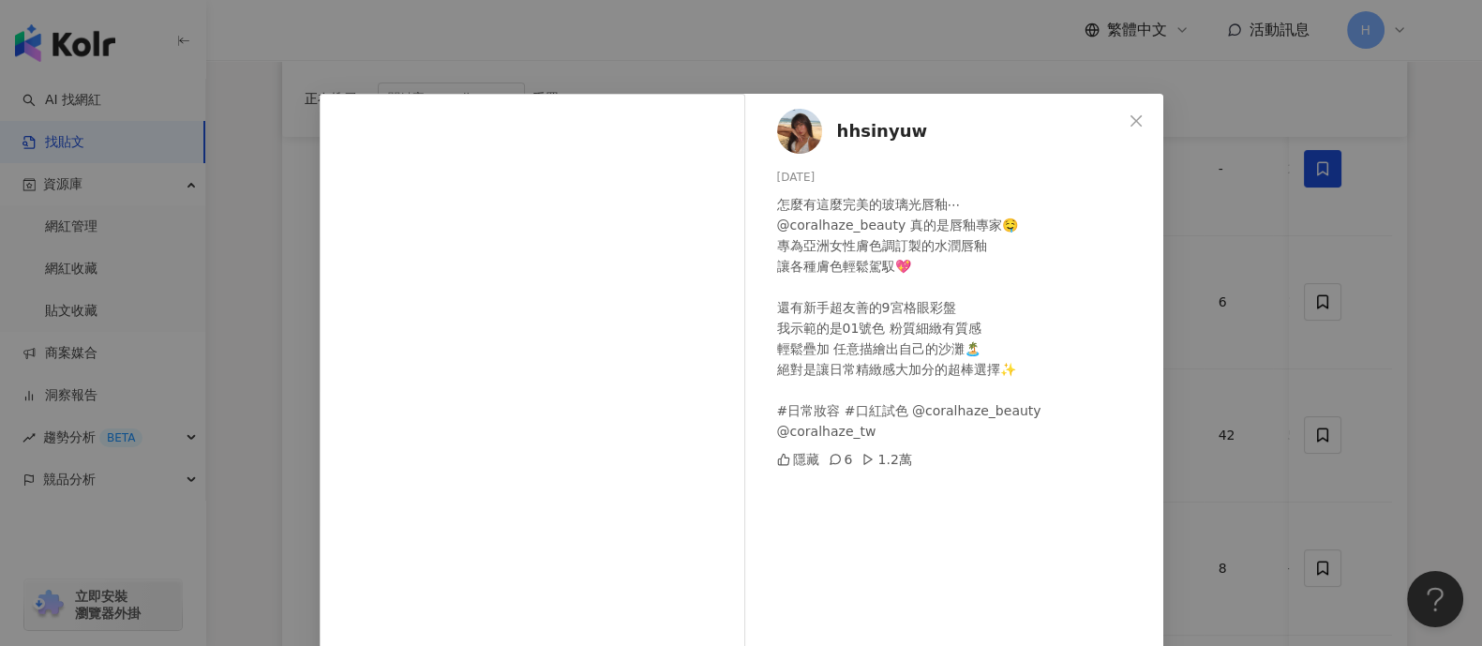
drag, startPoint x: 1145, startPoint y: 113, endPoint x: 1198, endPoint y: 171, distance: 77.6
click at [1144, 114] on div "hhsinyuw [DATE] 怎麼有這麼完美的玻璃光唇釉⋯ @coralhaze_beauty 真的是唇釉專家🤤 專為亞洲女性膚色調訂製的水潤唇釉 讓各種膚…" at bounding box center [741, 445] width 843 height 702
drag, startPoint x: 1346, startPoint y: 312, endPoint x: 1317, endPoint y: 302, distance: 30.8
click at [1185, 311] on div "hhsinyuw [DATE] 怎麼有這麼完美的玻璃光唇釉⋯ @coralhaze_beauty 真的是唇釉專家🤤 專為亞洲女性膚色調訂製的水潤唇釉 讓各種膚…" at bounding box center [741, 323] width 1482 height 646
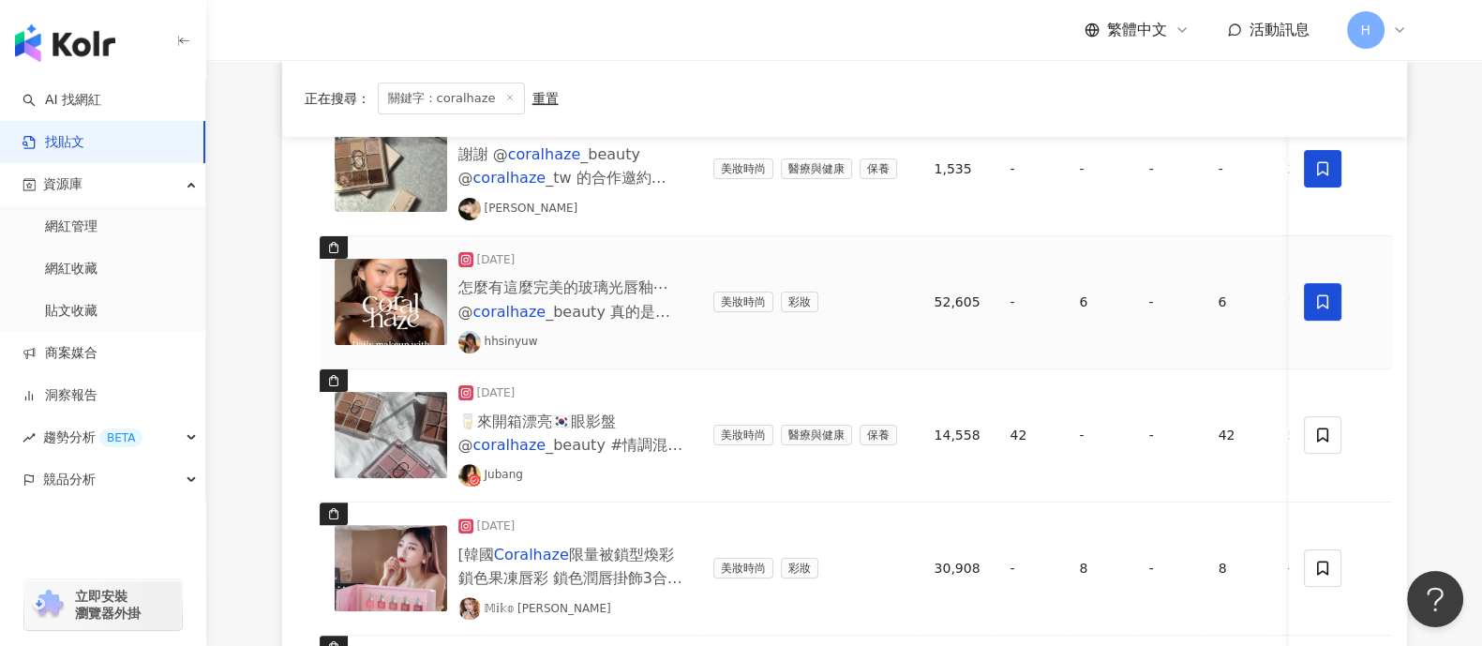
click at [1185, 300] on icon at bounding box center [1322, 301] width 17 height 17
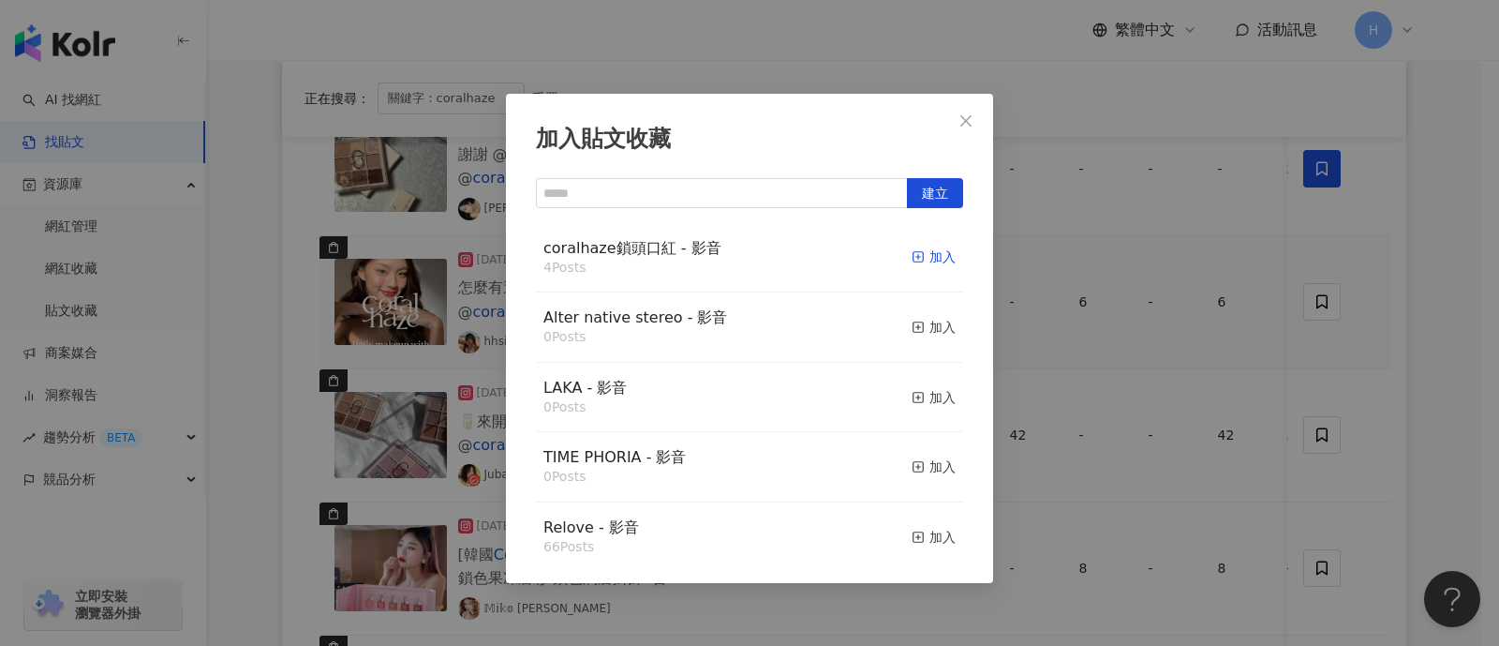
click at [912, 255] on icon "button" at bounding box center [918, 256] width 13 height 13
click at [969, 126] on icon "close" at bounding box center [966, 120] width 15 height 15
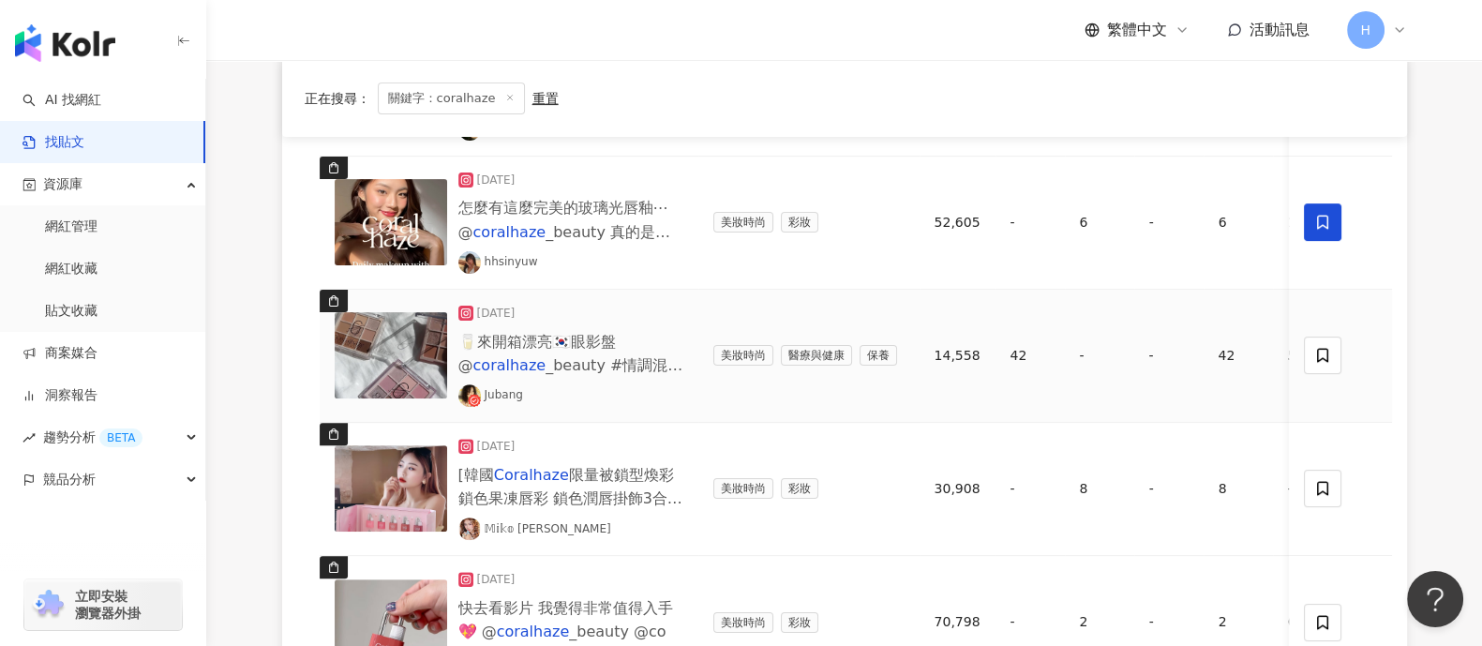
scroll to position [819, 0]
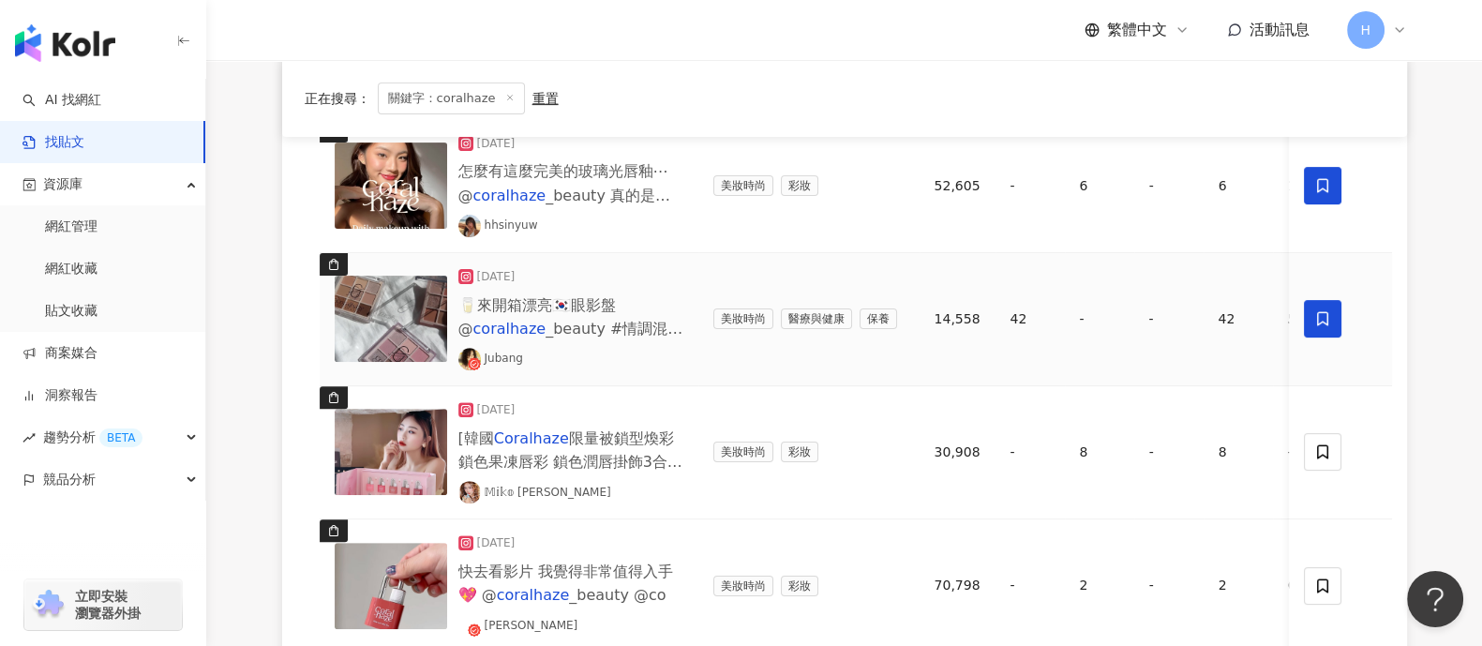
click at [1185, 323] on icon at bounding box center [1322, 318] width 17 height 17
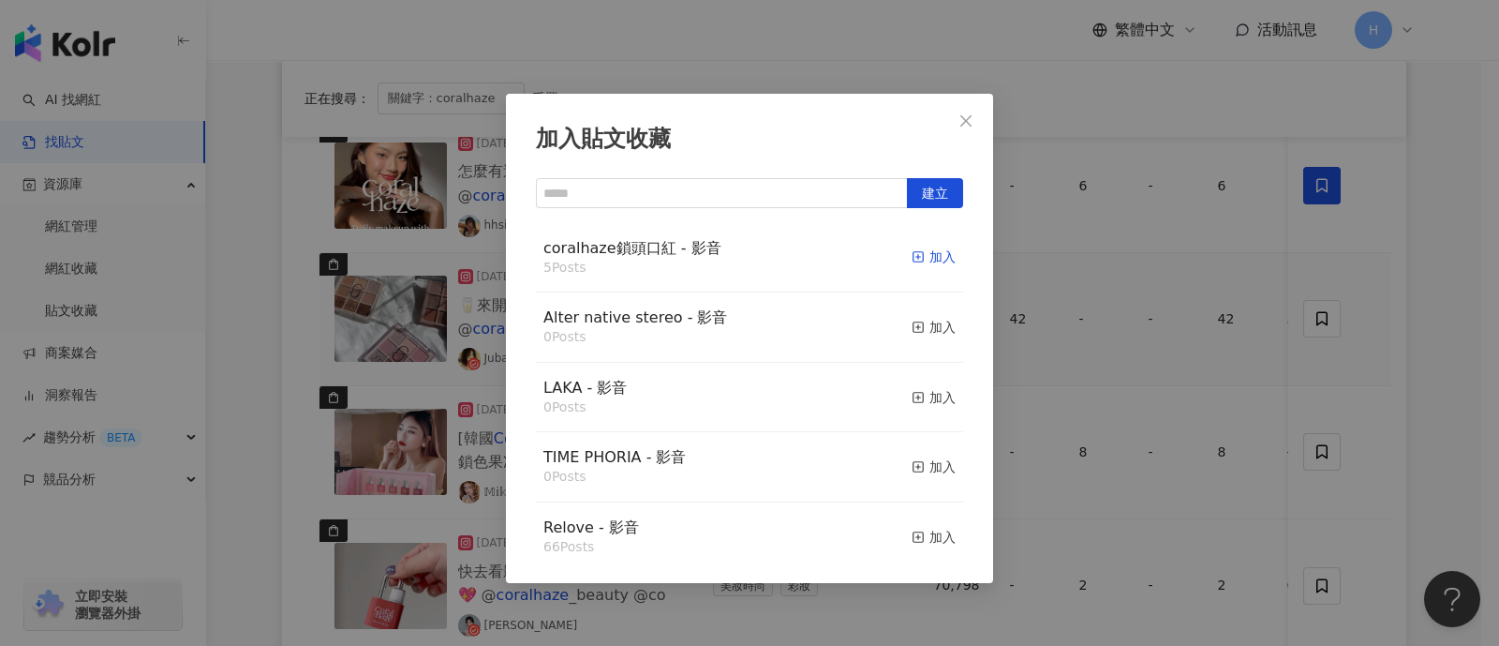
click at [912, 251] on div "加入" at bounding box center [934, 256] width 44 height 21
click at [962, 136] on button "Close" at bounding box center [965, 120] width 37 height 37
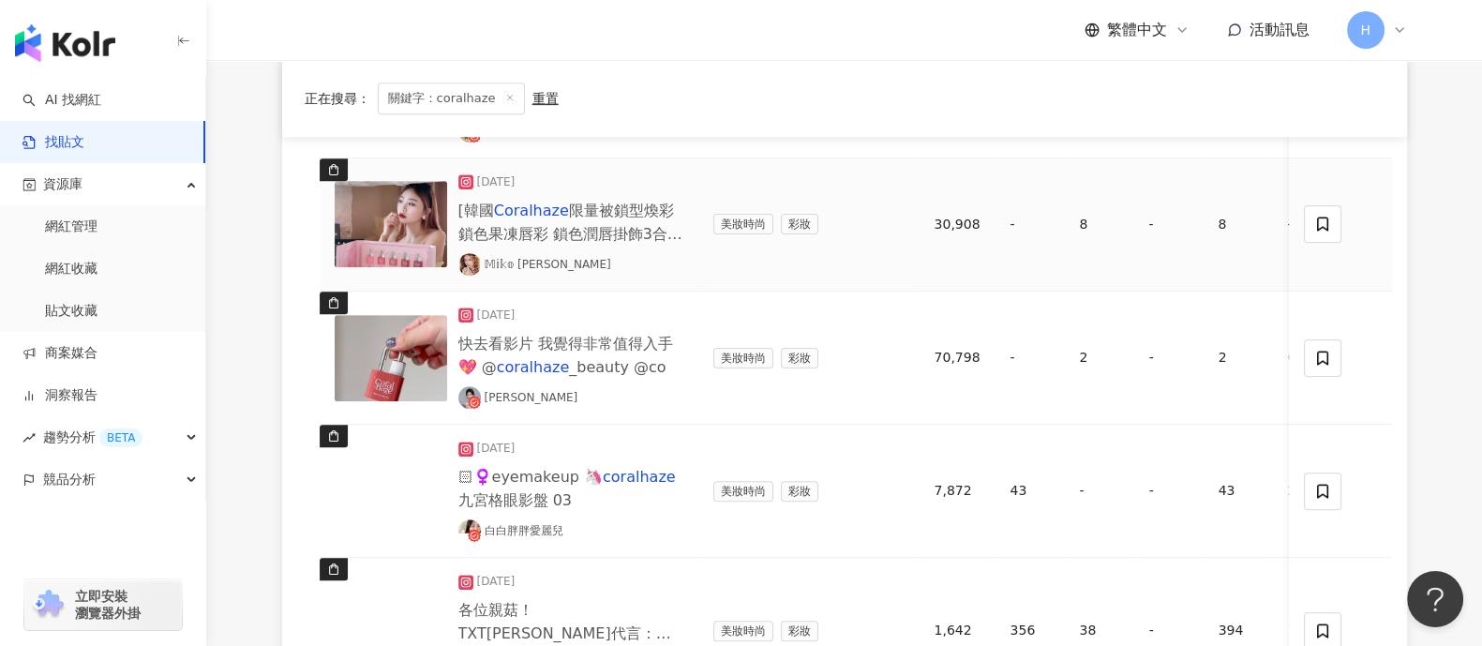
scroll to position [1054, 0]
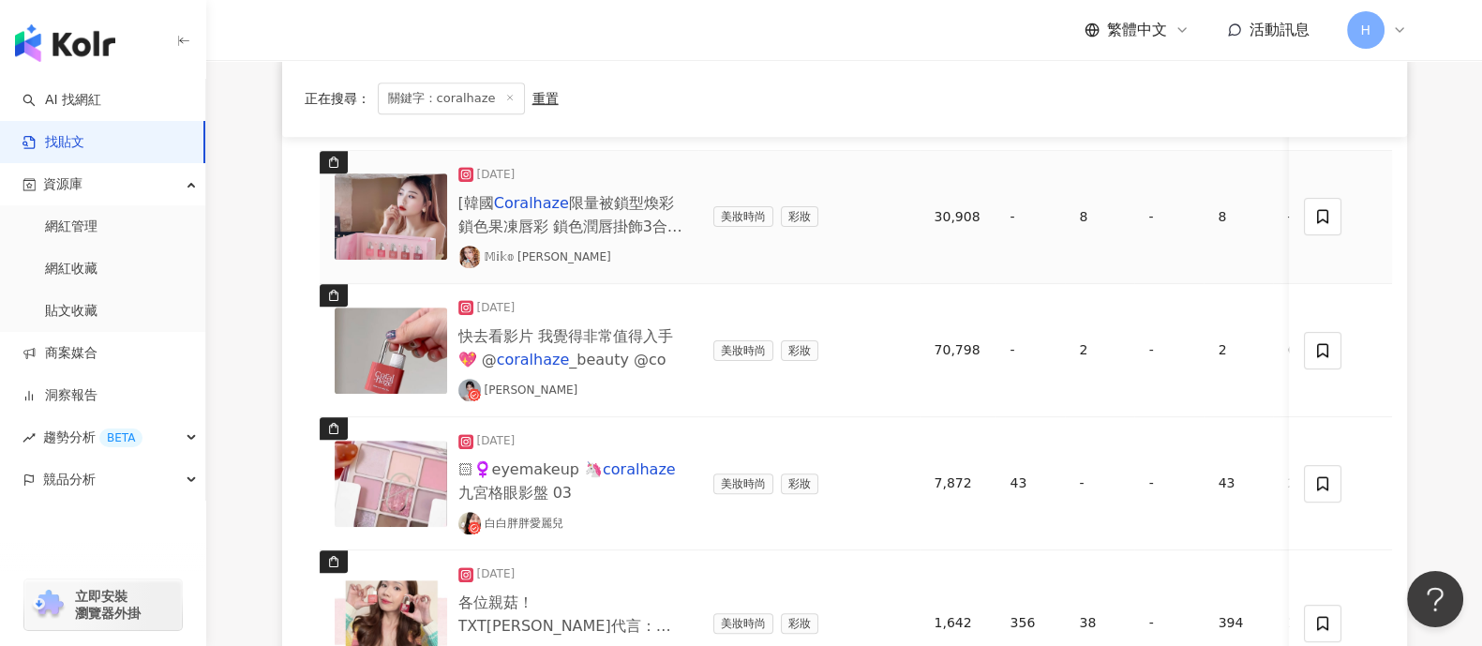
click at [442, 213] on img at bounding box center [391, 216] width 112 height 86
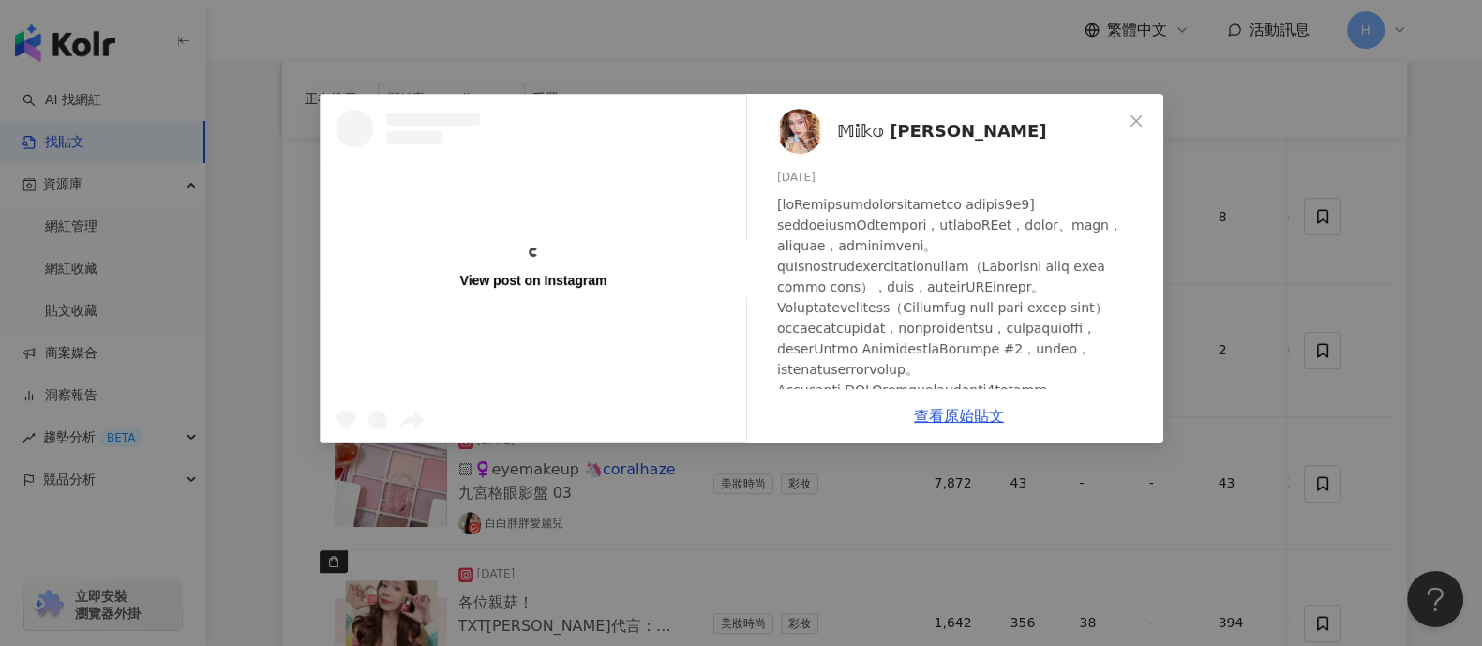
click at [399, 203] on div "View post on Instagram" at bounding box center [533, 268] width 425 height 347
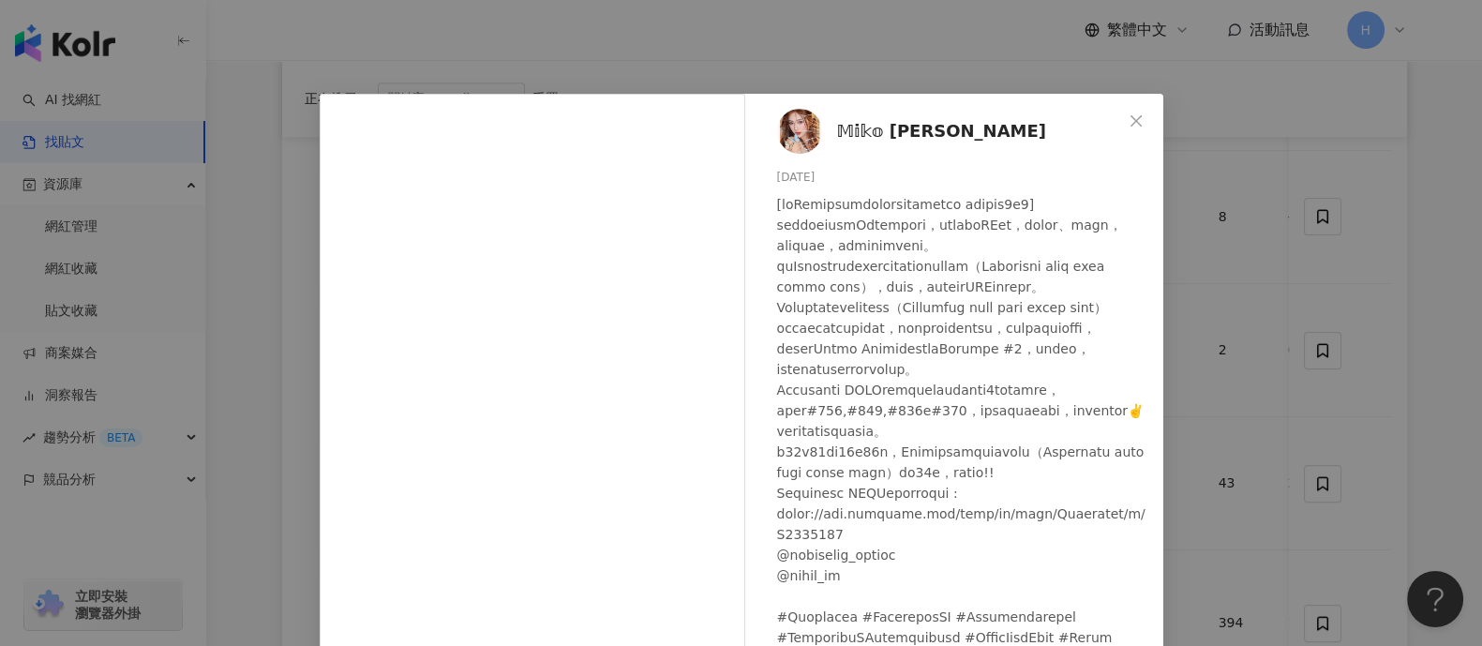
click at [1185, 261] on div "𝕄𝕚𝕜𝕠 [PERSON_NAME] [DATE] 隱藏 8 查看原始貼文" at bounding box center [741, 323] width 1482 height 646
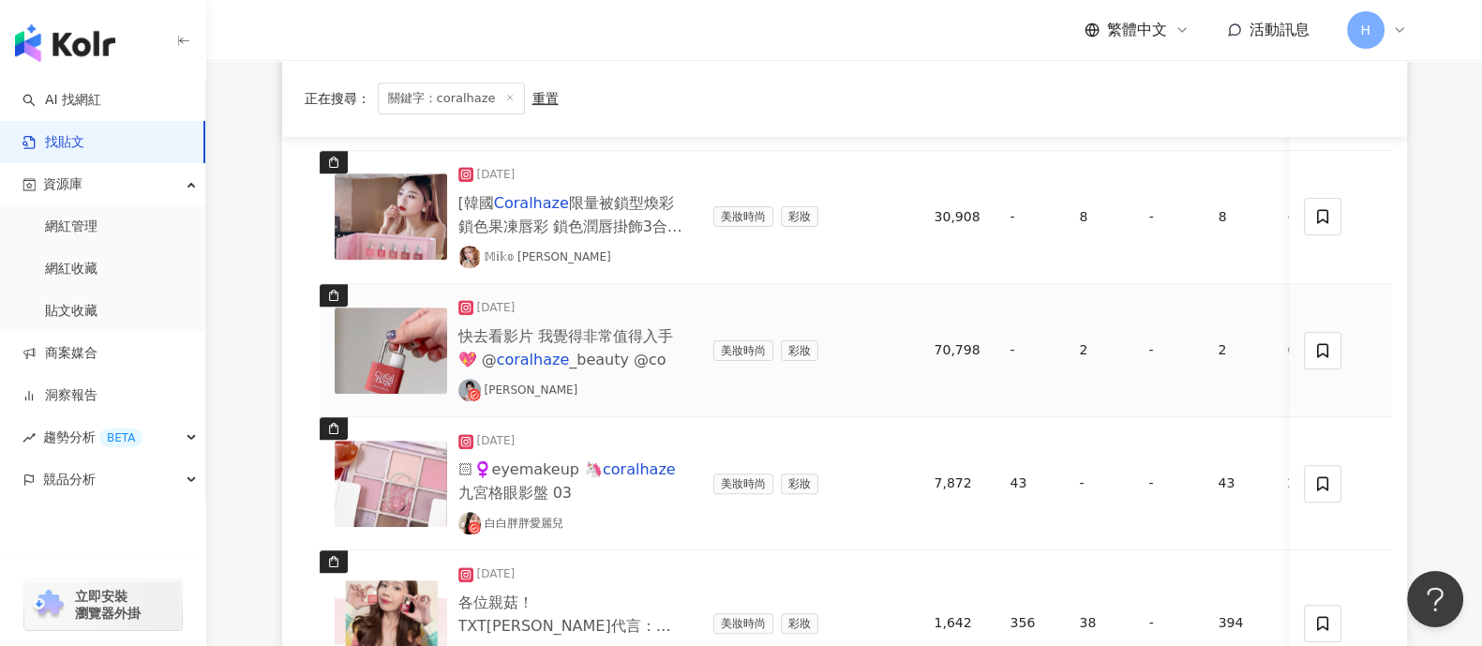
scroll to position [1171, 0]
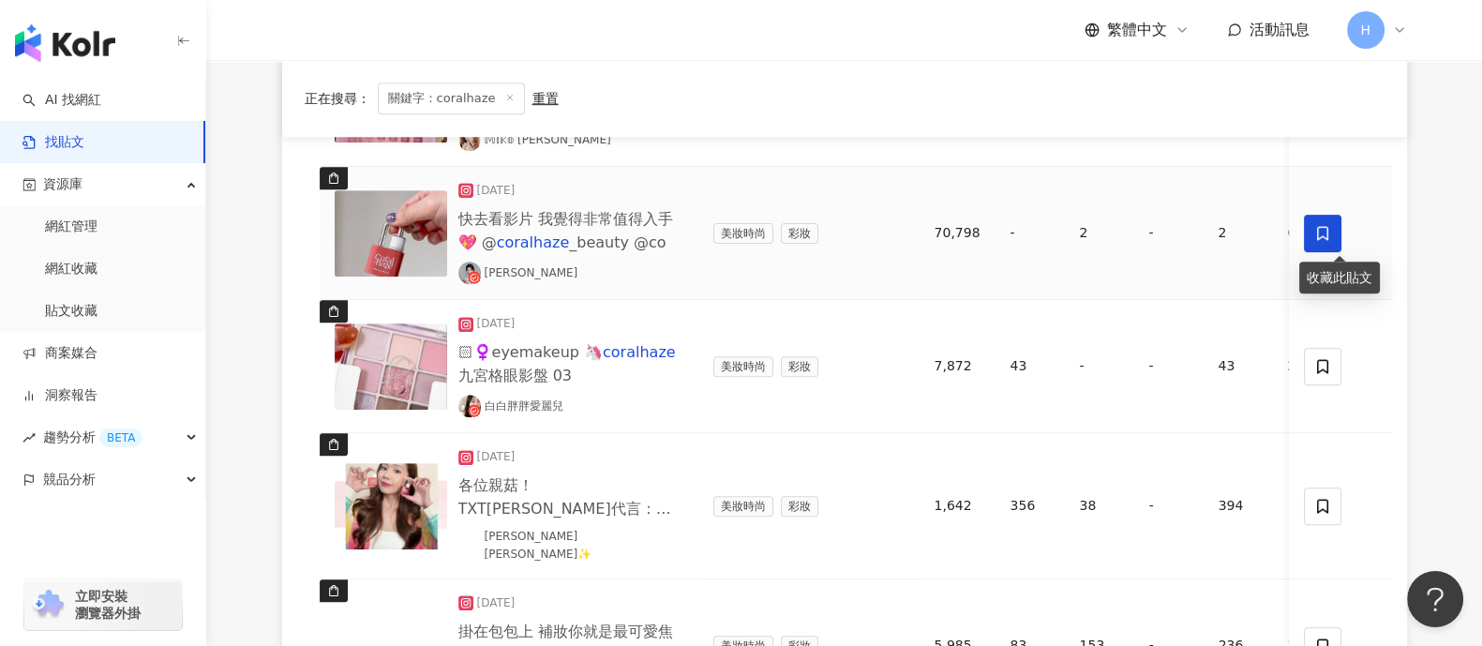
click at [1185, 246] on span at bounding box center [1322, 233] width 37 height 37
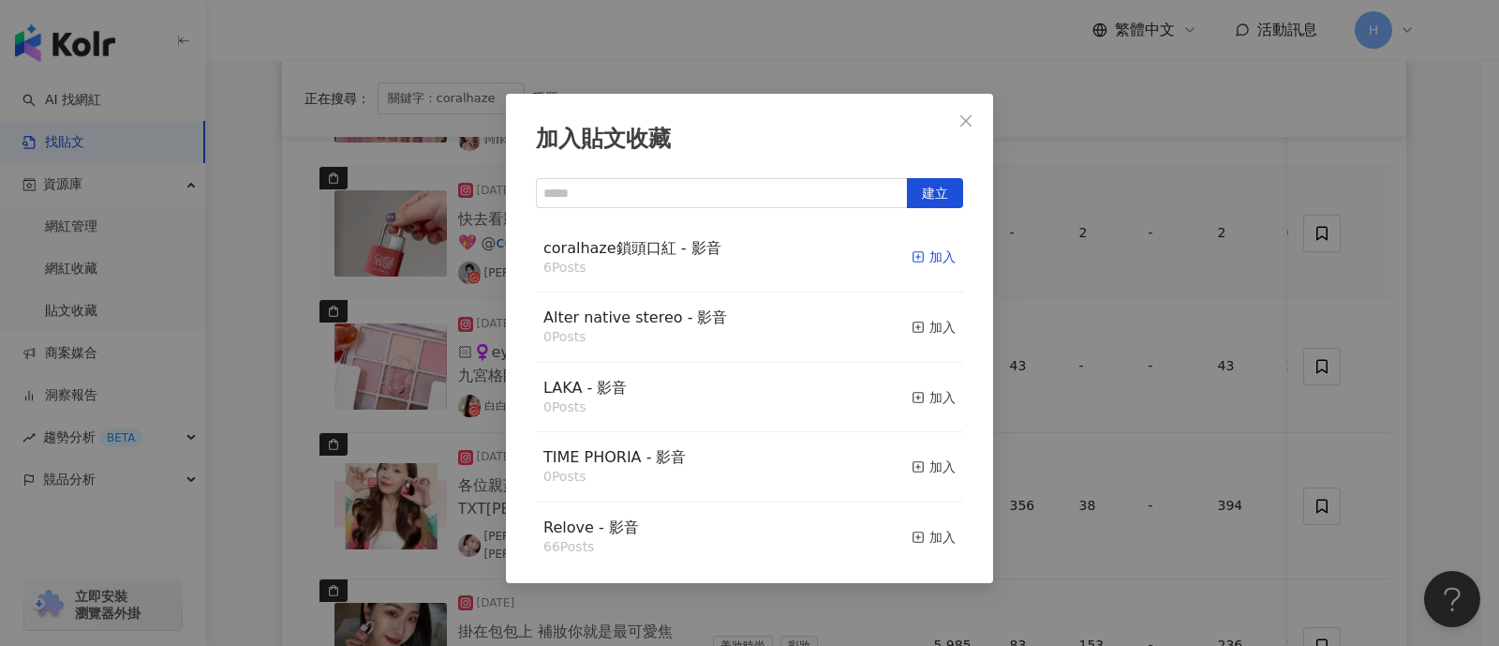
click at [913, 252] on div "加入" at bounding box center [934, 256] width 44 height 21
click at [968, 117] on icon "close" at bounding box center [966, 120] width 15 height 15
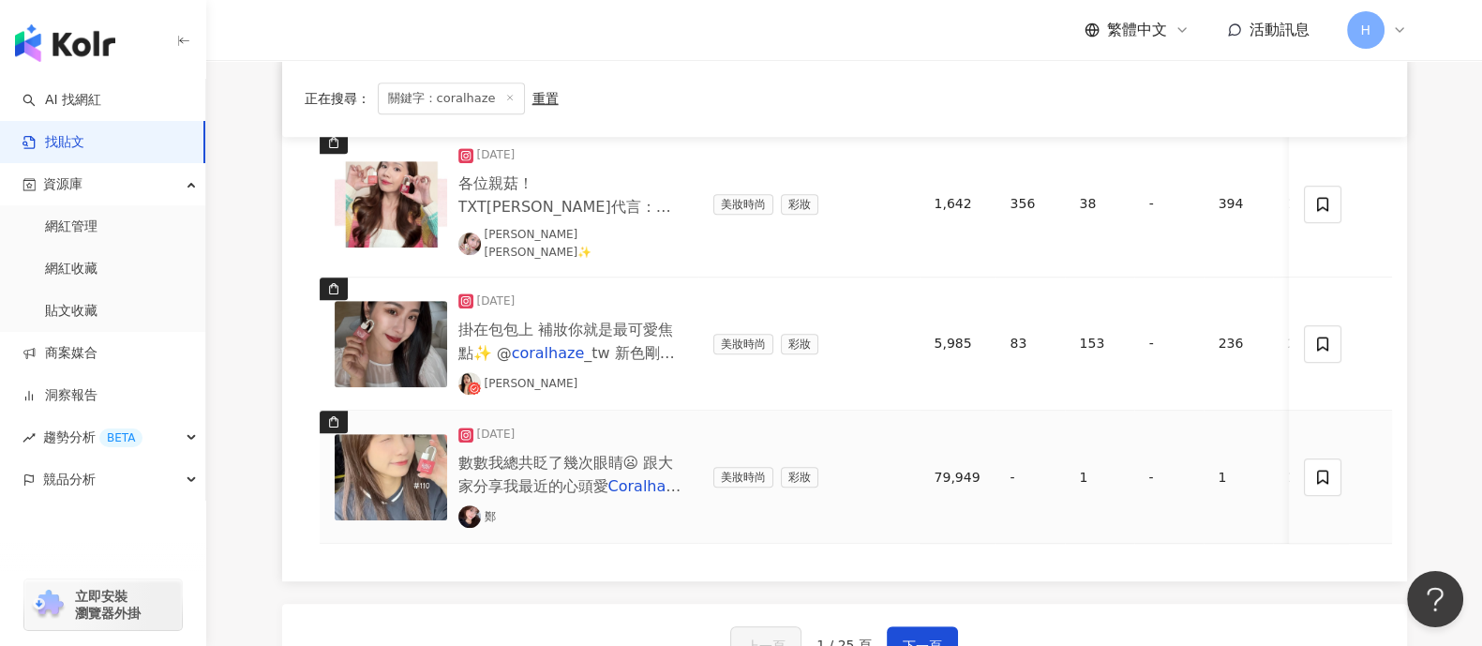
scroll to position [1522, 0]
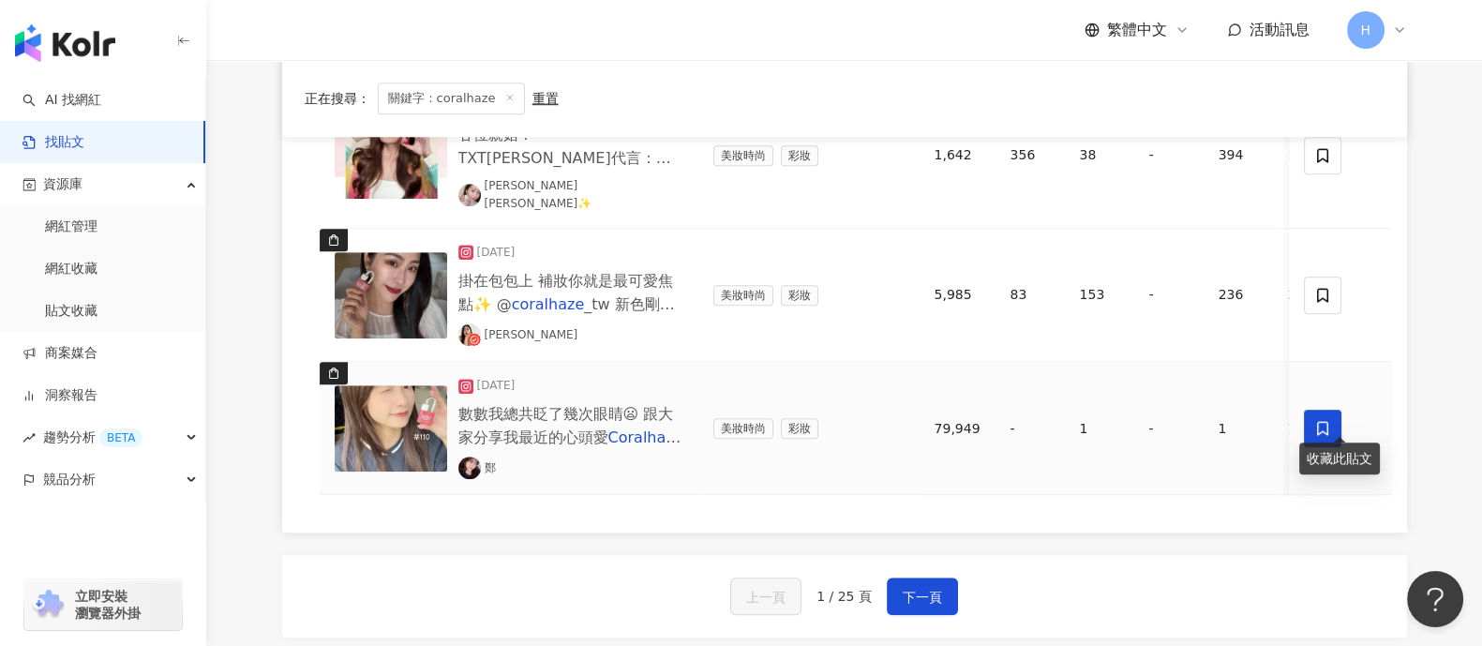
click at [1185, 421] on icon at bounding box center [1322, 428] width 11 height 14
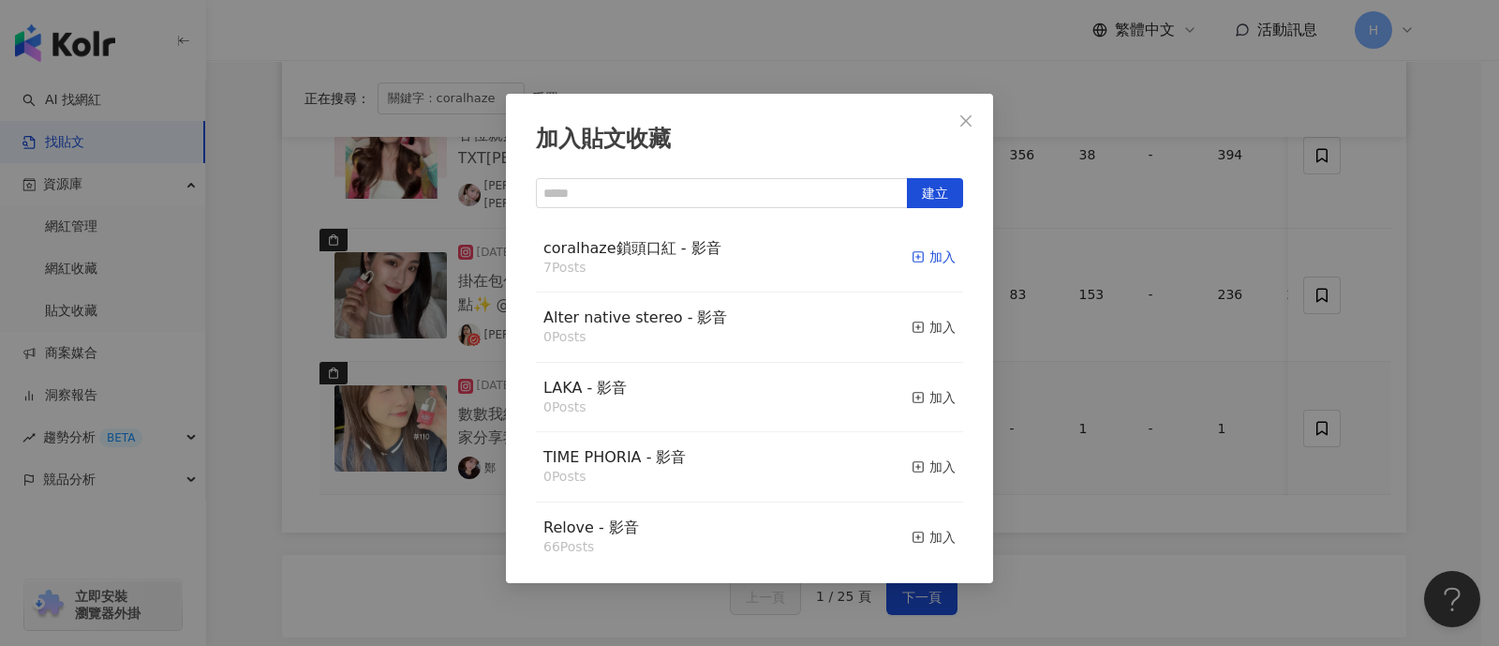
click at [930, 248] on div "加入" at bounding box center [934, 256] width 44 height 21
click at [968, 120] on icon "close" at bounding box center [966, 120] width 15 height 15
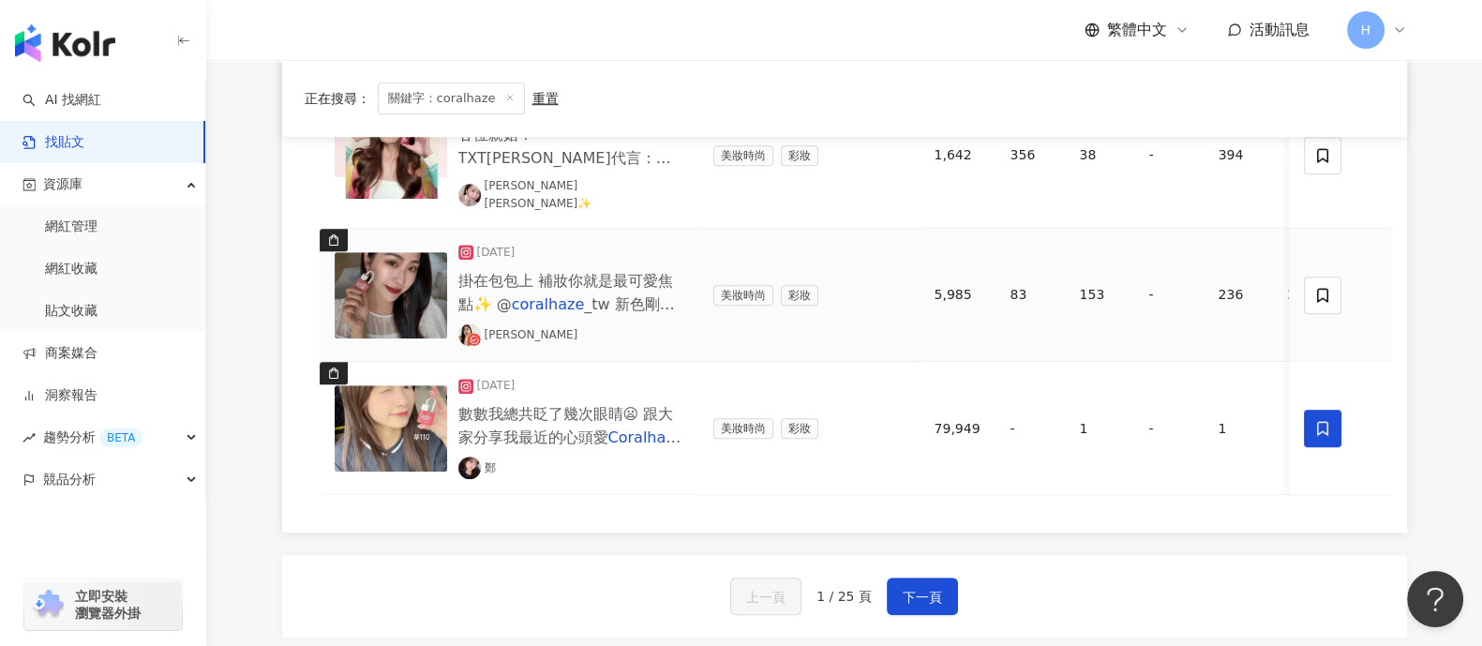
click at [424, 286] on img at bounding box center [391, 295] width 112 height 86
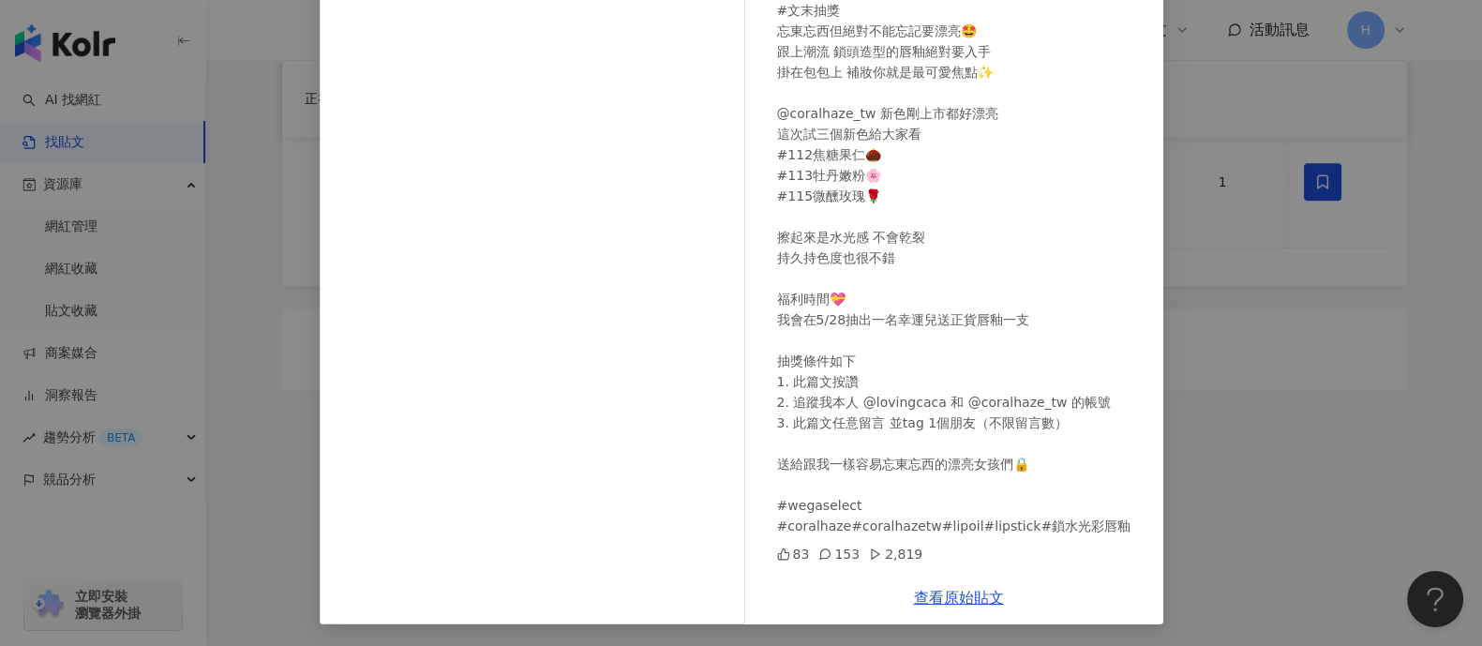
scroll to position [0, 0]
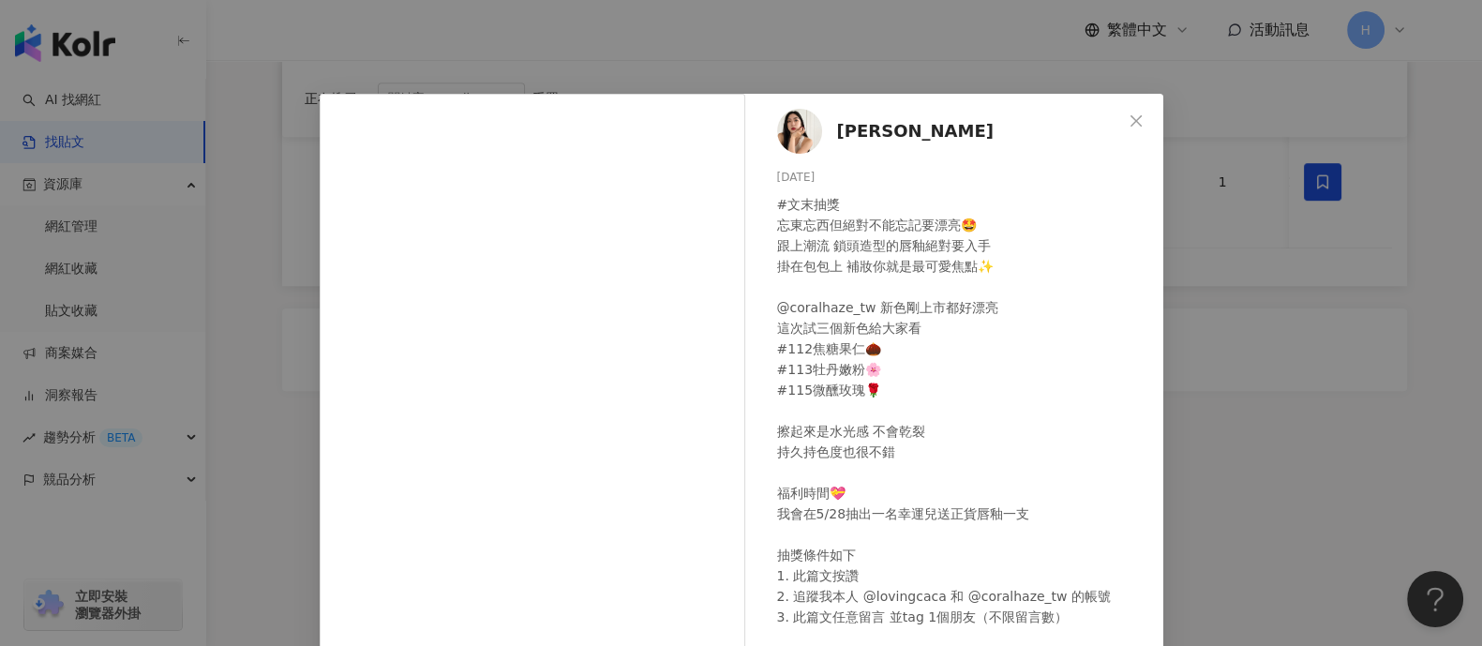
click at [1185, 194] on div "[PERSON_NAME] [DATE] #文末抽獎 忘東忘西但絕對不能忘記要漂亮🤩 跟上潮流 鎖頭造型的唇釉絕對要入手 掛在包包上 補妝你就是最可愛焦點✨ …" at bounding box center [741, 323] width 1482 height 646
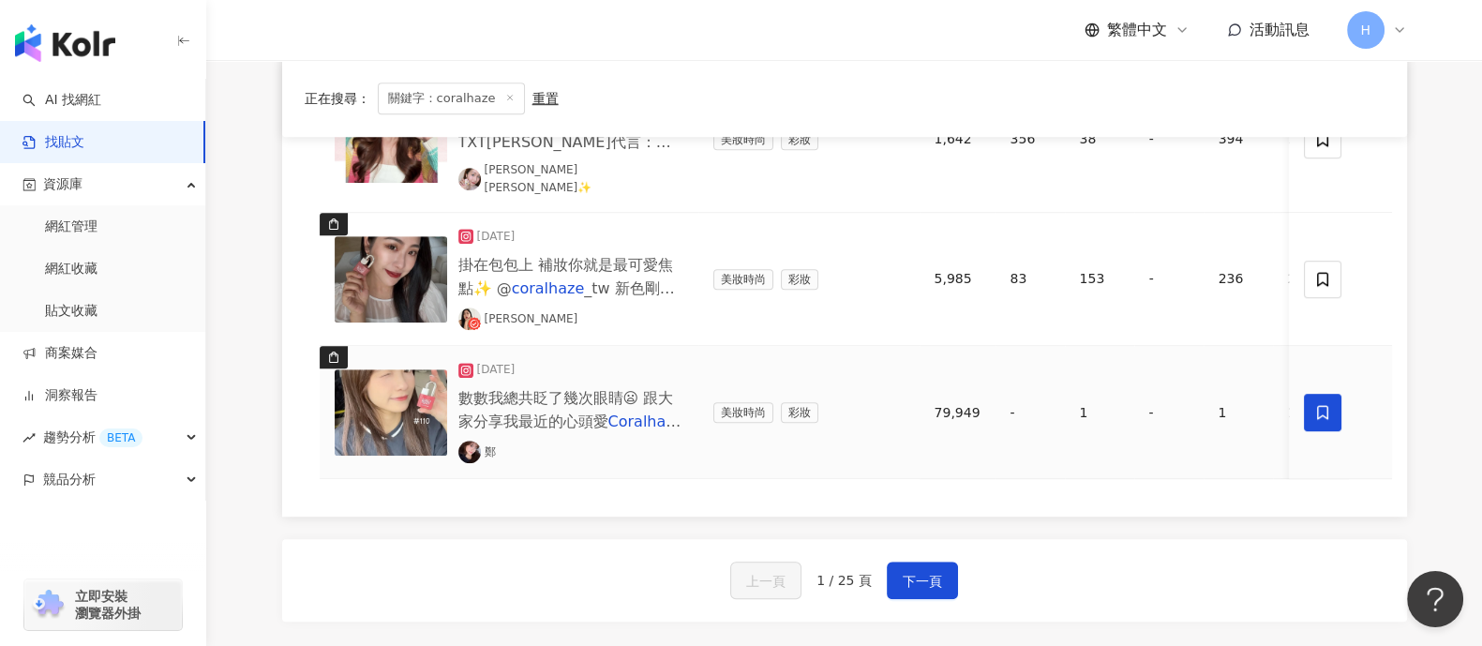
scroll to position [1536, 0]
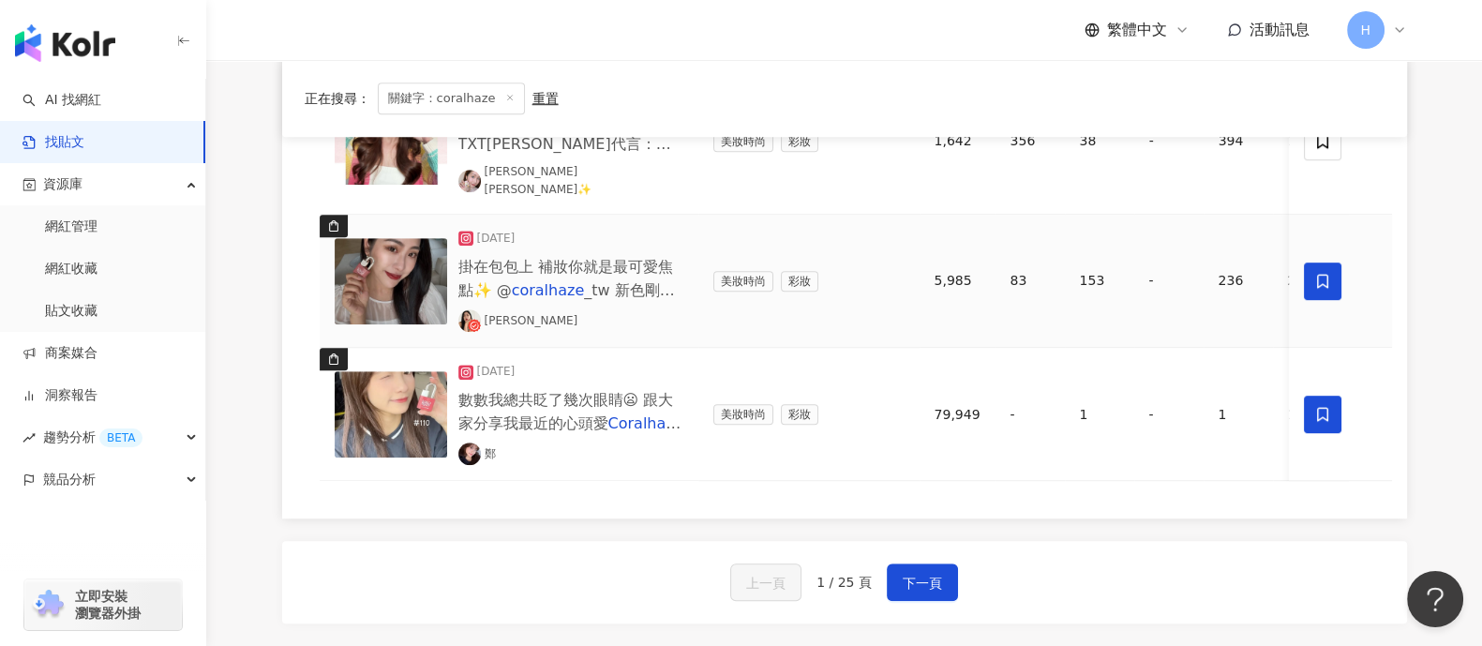
click at [1185, 267] on span at bounding box center [1322, 280] width 37 height 37
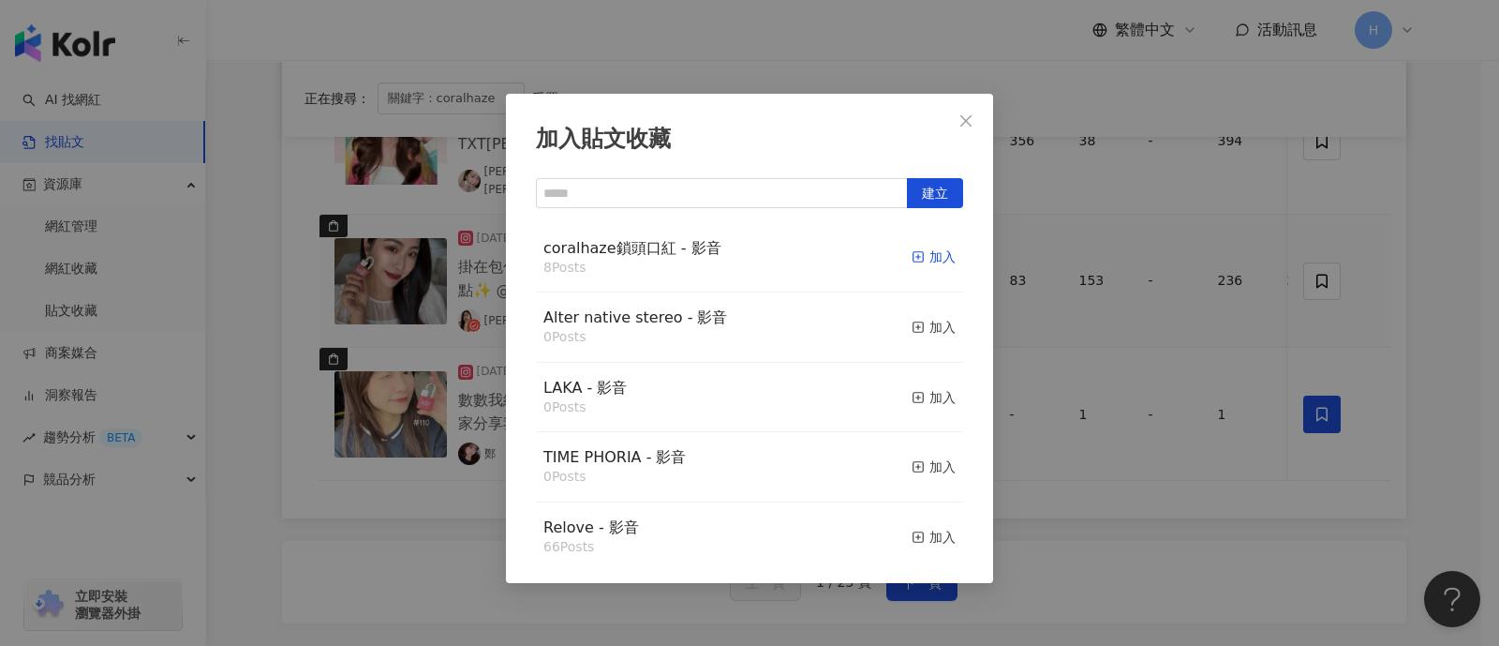
click at [914, 261] on div "加入" at bounding box center [934, 256] width 44 height 21
click at [1185, 353] on div "加入貼文收藏 建立 coralhaze鎖頭口紅 - 影音 9 Posts 已加入 Alter native stereo - 影音 0 Posts 加入 LA…" at bounding box center [749, 323] width 1499 height 646
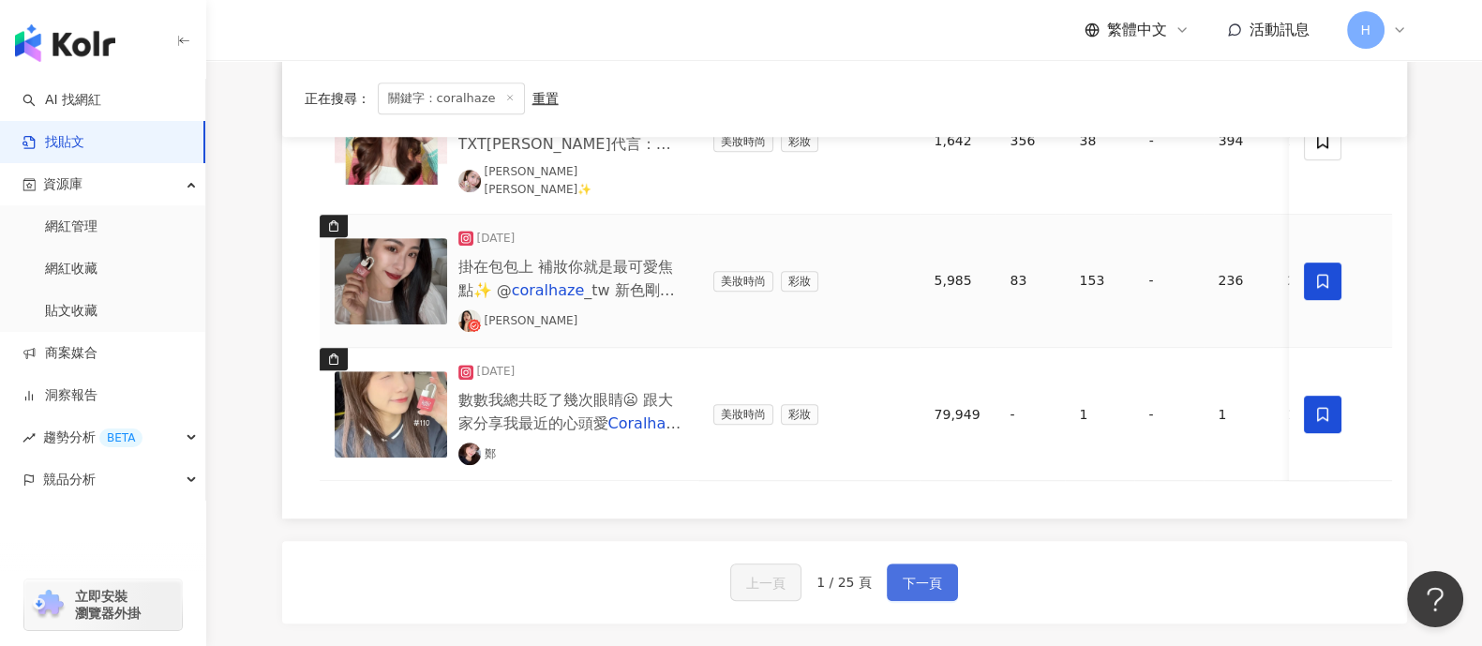
click at [906, 515] on span "下一頁" at bounding box center [921, 583] width 39 height 22
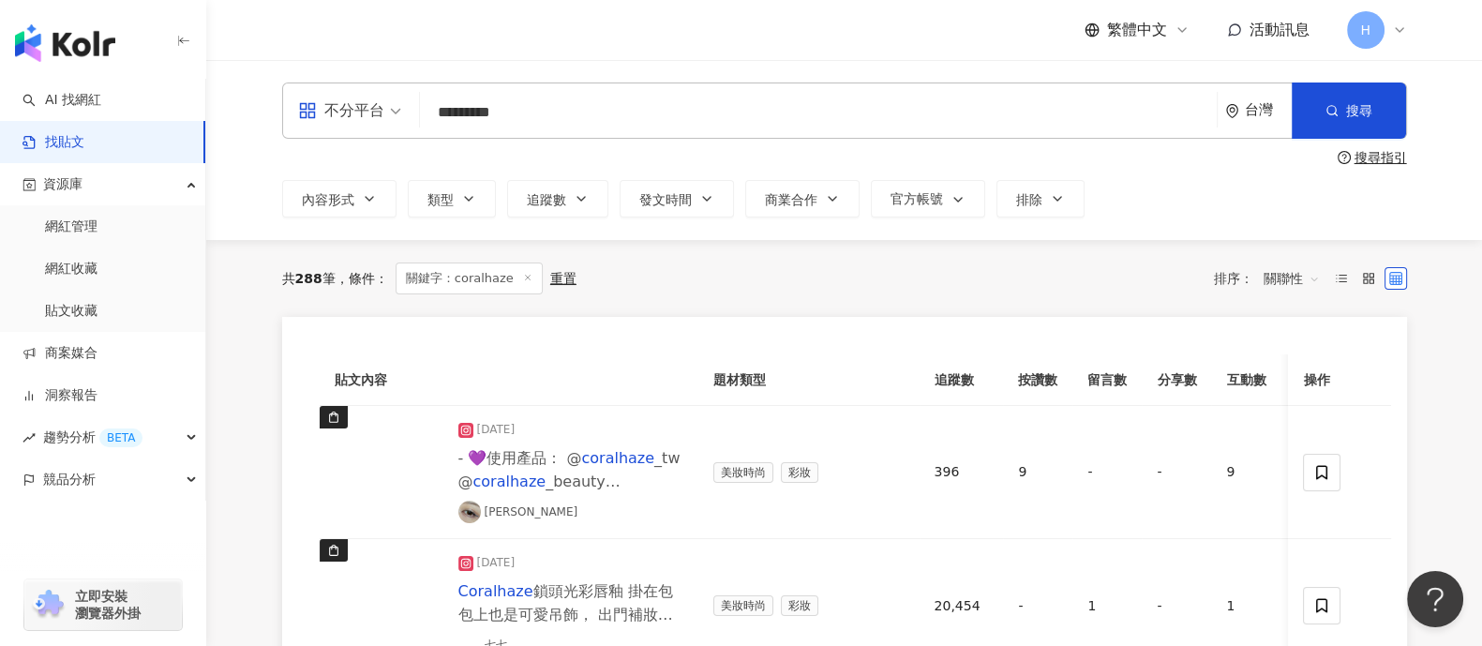
scroll to position [233, 0]
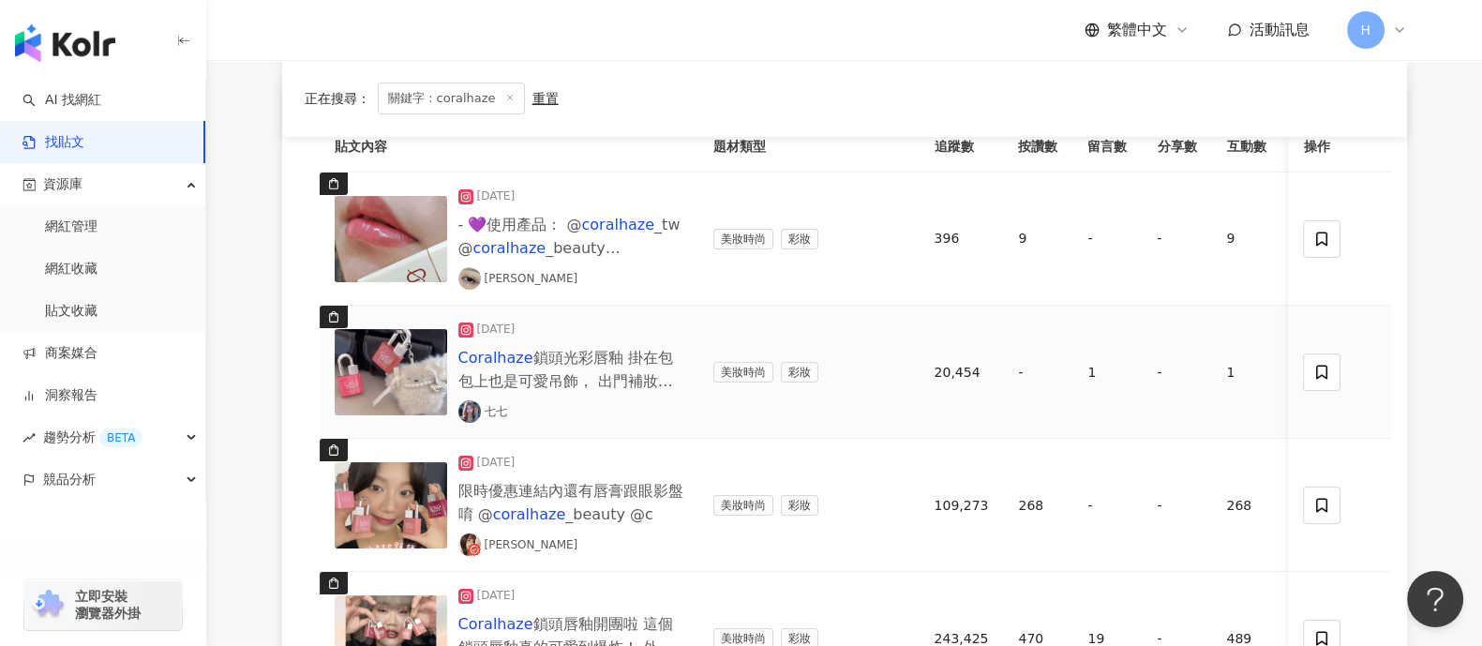
click at [390, 381] on img at bounding box center [391, 372] width 112 height 86
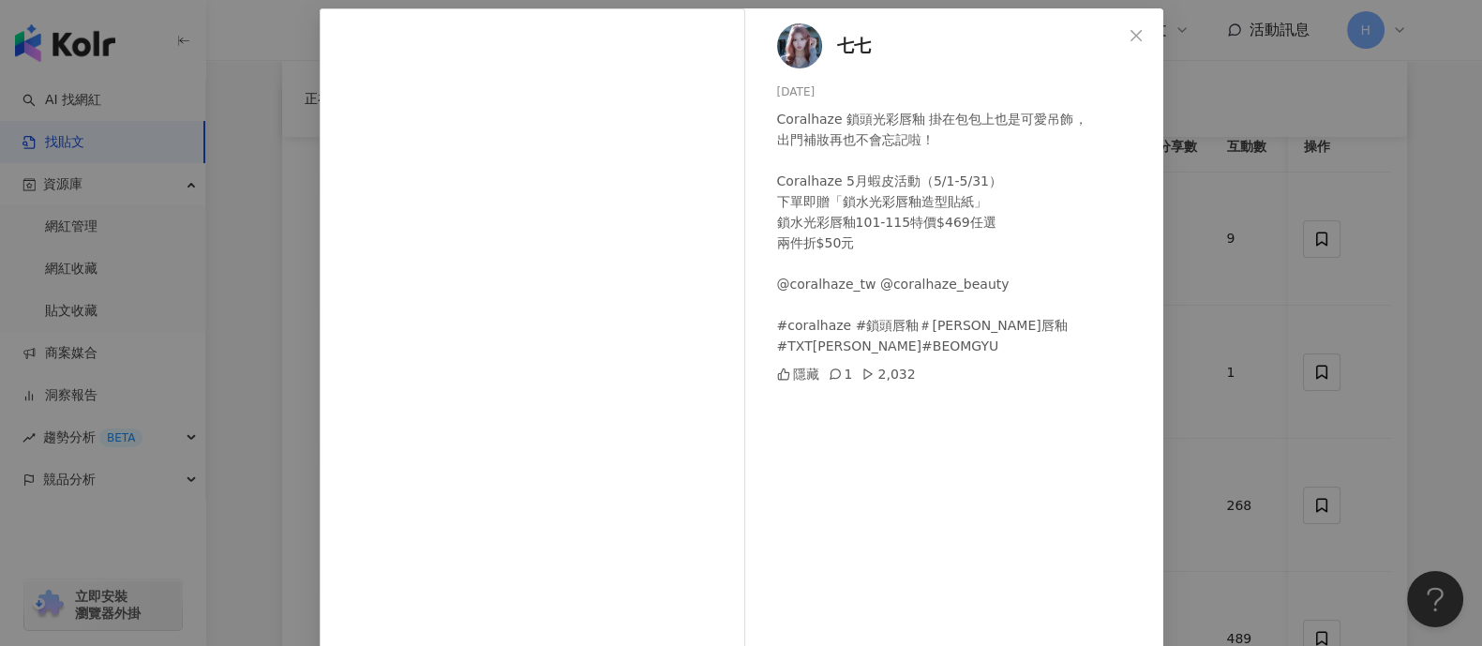
scroll to position [55, 0]
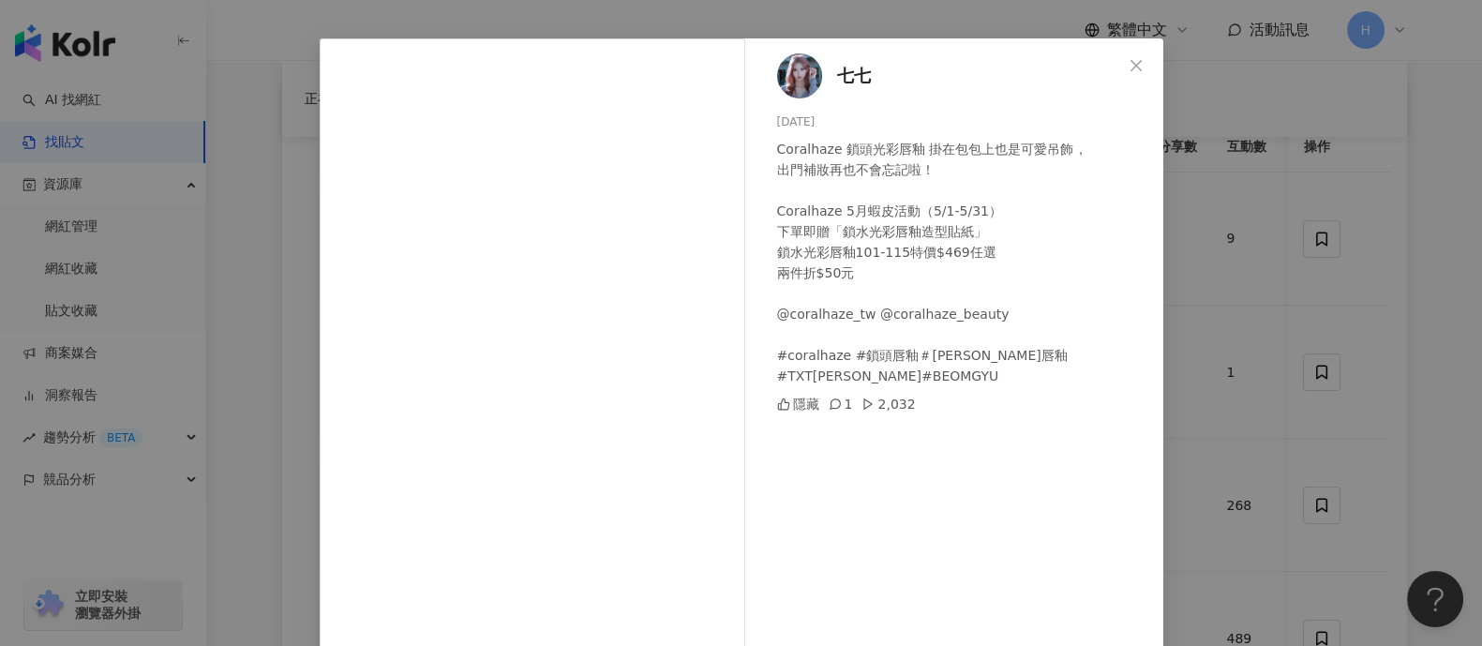
click at [1185, 273] on div "七七 [DATE] Coralhaze 鎖頭光彩唇釉 掛在包包上也是可愛吊飾， 出門補妝再也不會忘記啦！ Coralhaze 5月蝦皮活動（5/1-5/31）…" at bounding box center [741, 323] width 1482 height 646
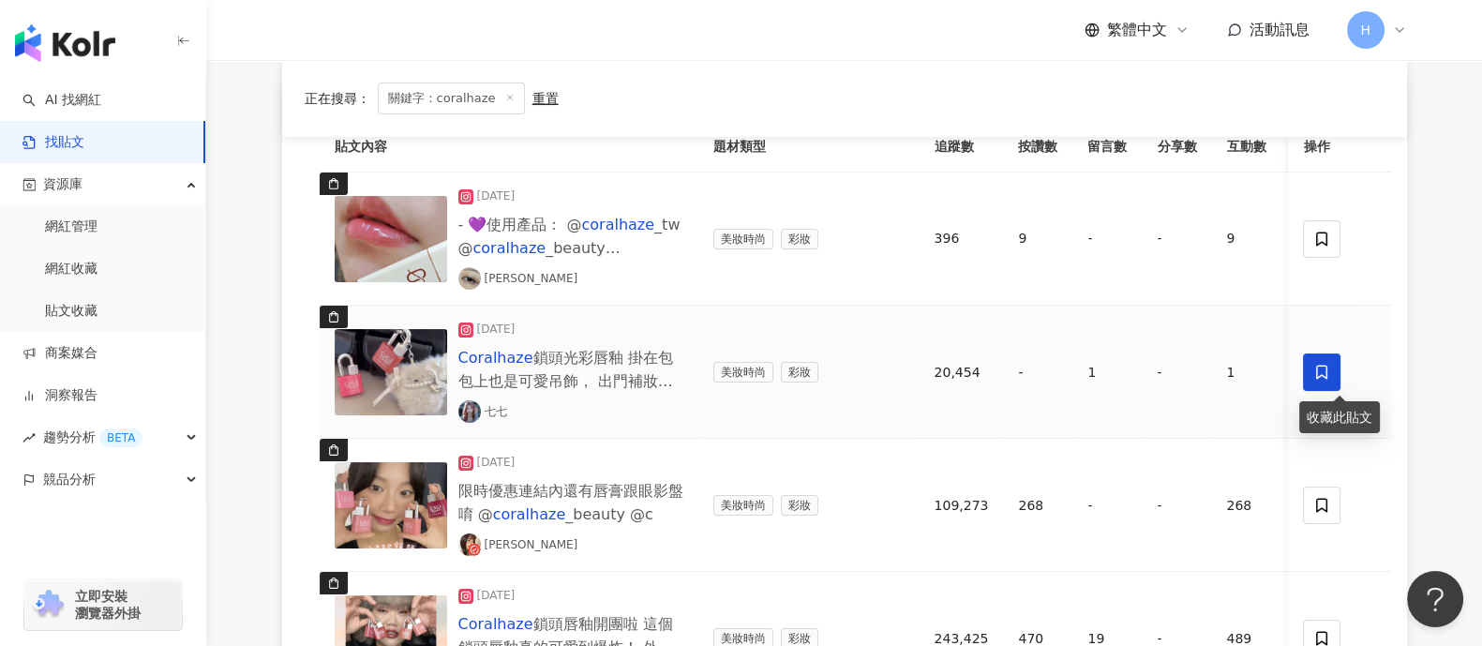
click at [1185, 372] on icon at bounding box center [1322, 372] width 11 height 14
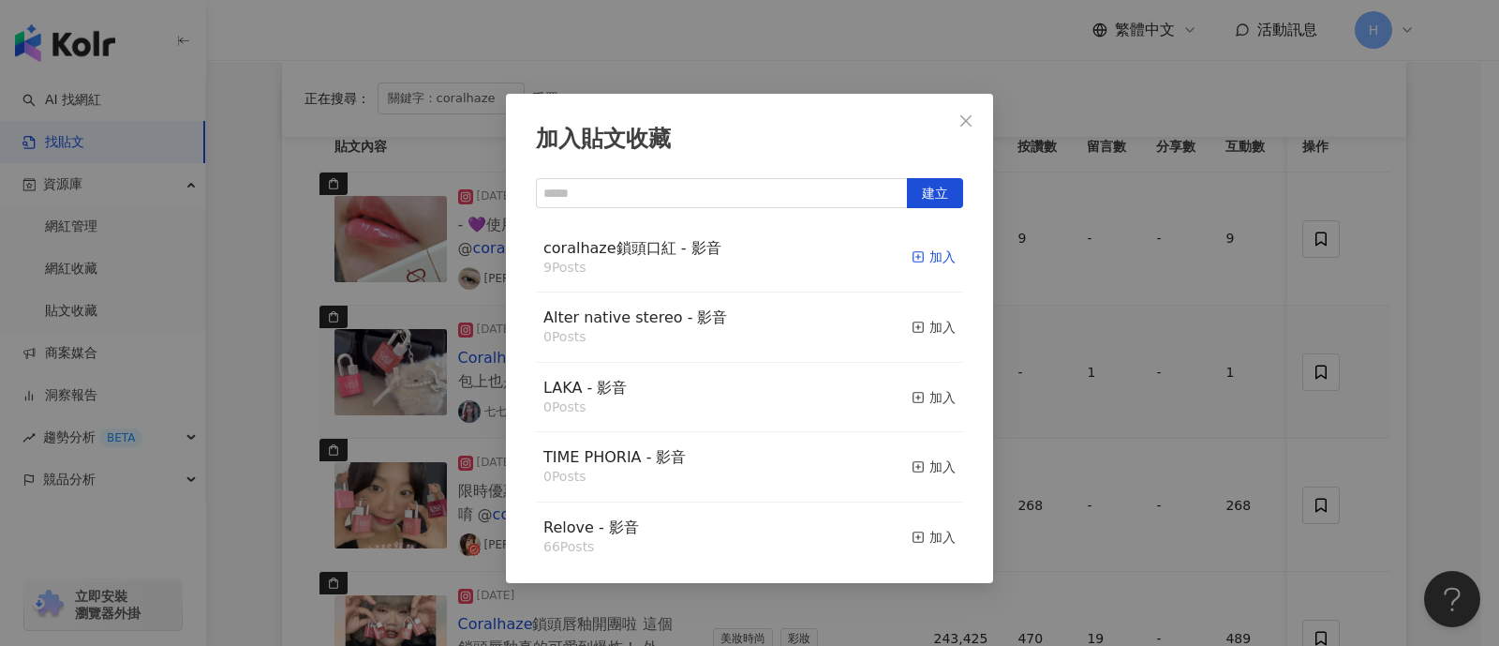
click at [912, 262] on div "加入" at bounding box center [934, 256] width 44 height 21
click at [970, 119] on icon "close" at bounding box center [966, 120] width 15 height 15
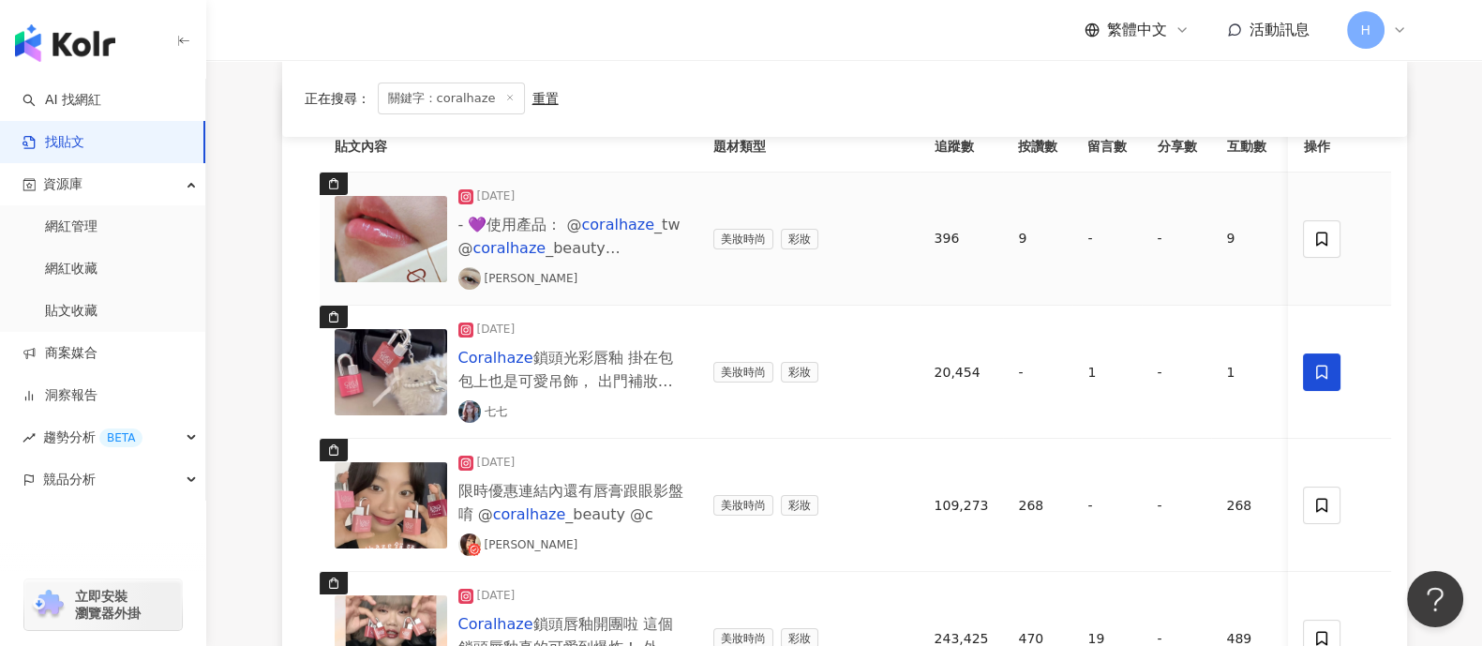
click at [392, 213] on img at bounding box center [391, 239] width 112 height 86
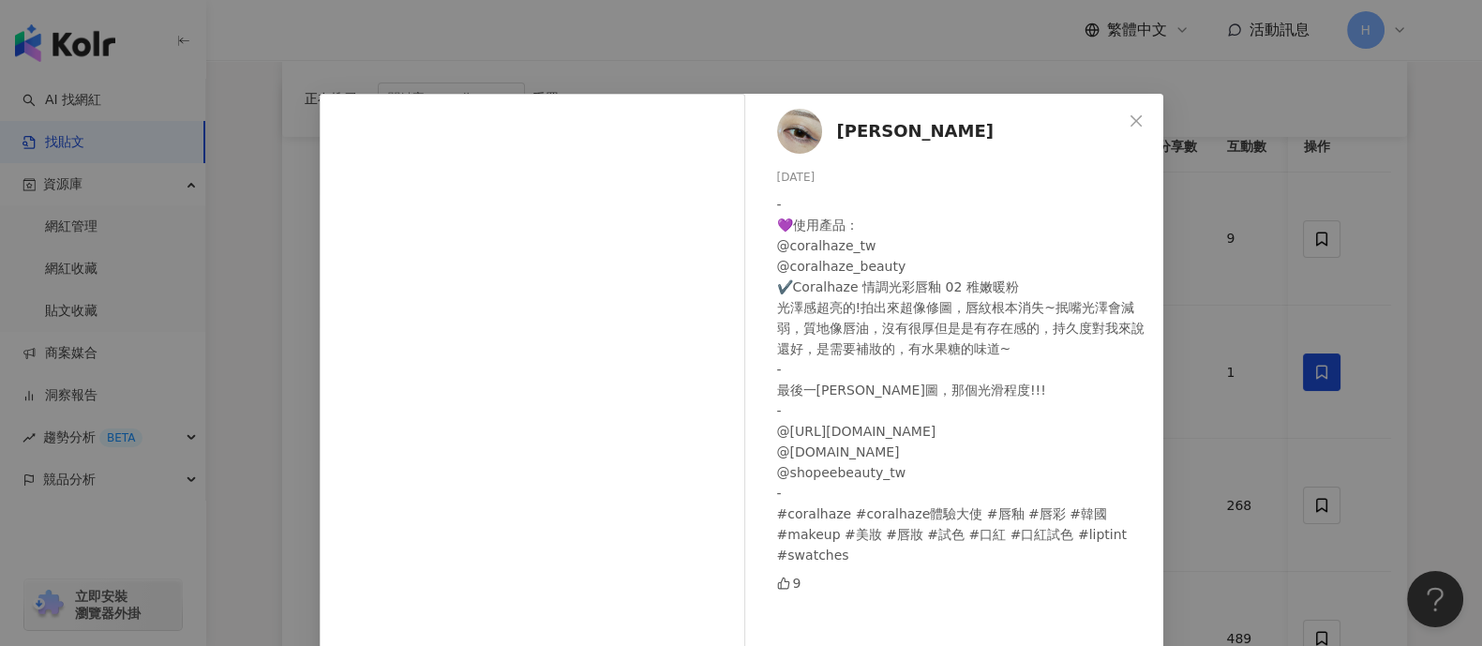
click at [1185, 225] on div "[PERSON_NAME] [DATE] - 💜使用產品： @coralhaze_tw @coralhaze_beauty ✔️Coralhaze 情調光彩唇…" at bounding box center [741, 323] width 1482 height 646
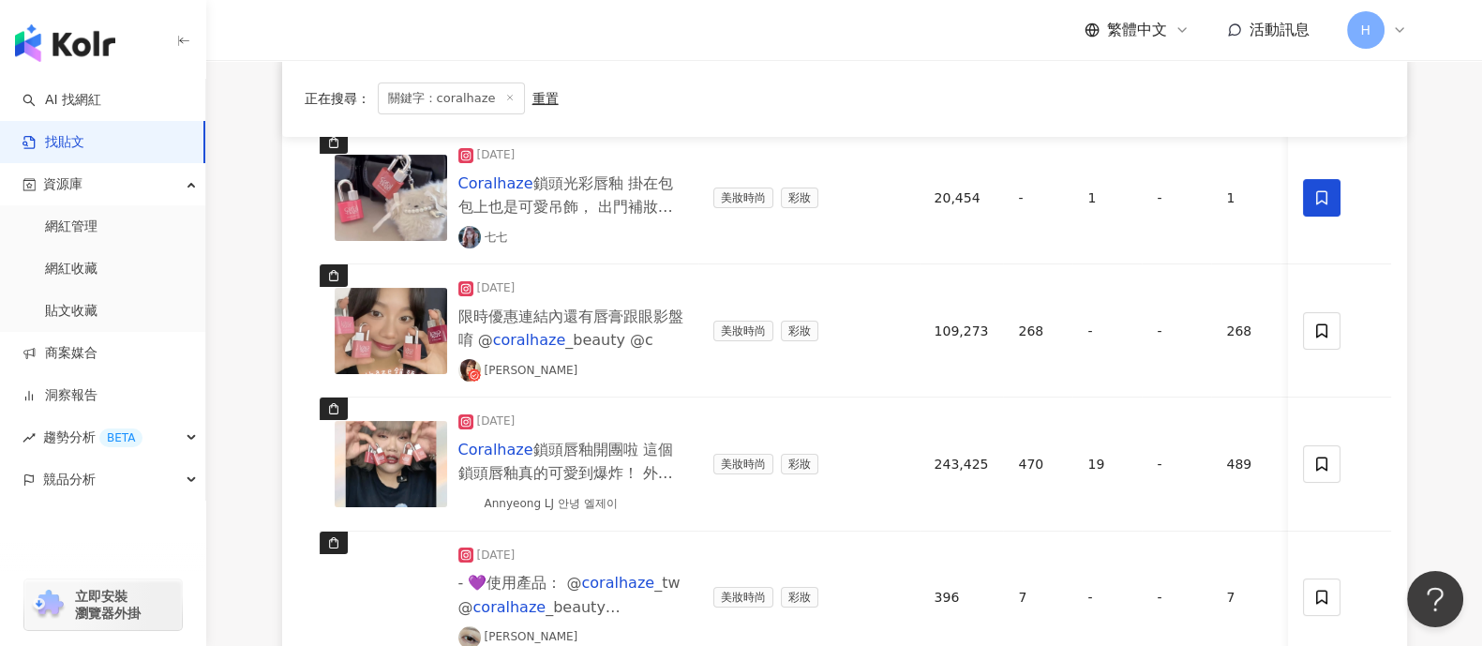
scroll to position [468, 0]
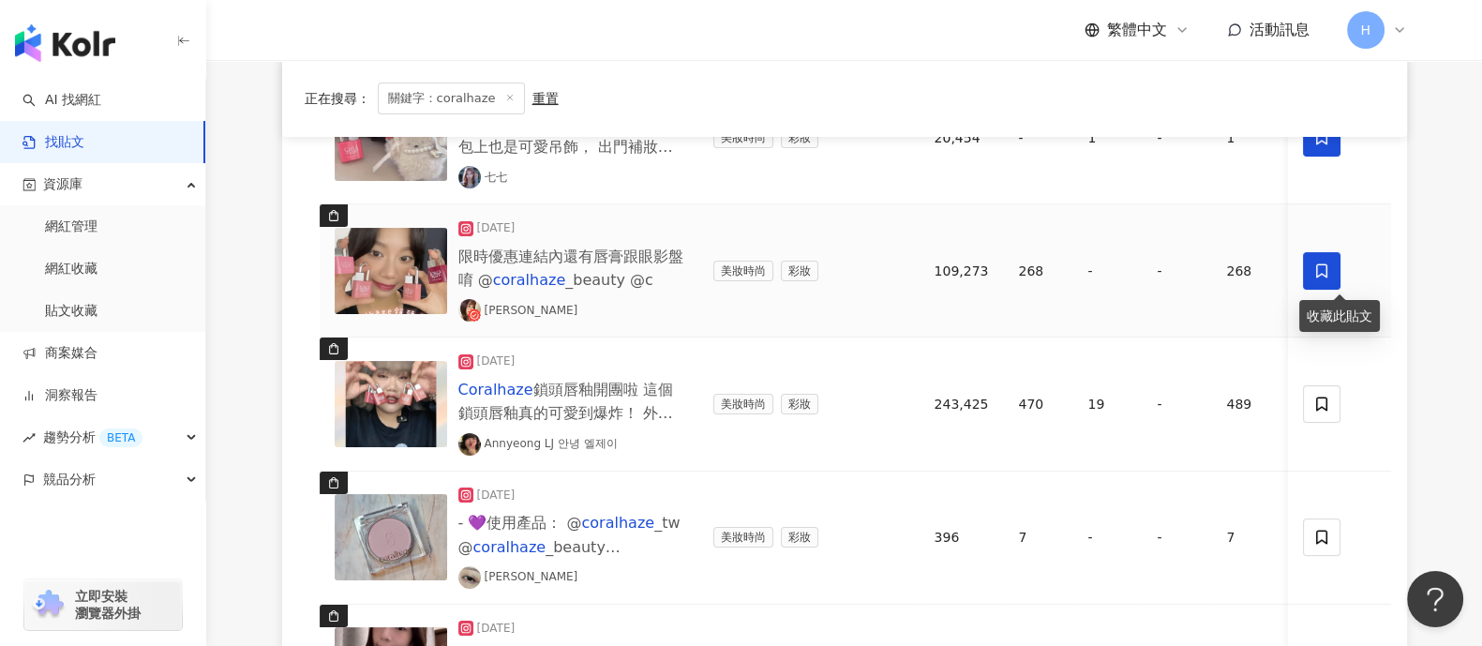
click at [1185, 276] on span at bounding box center [1322, 270] width 37 height 37
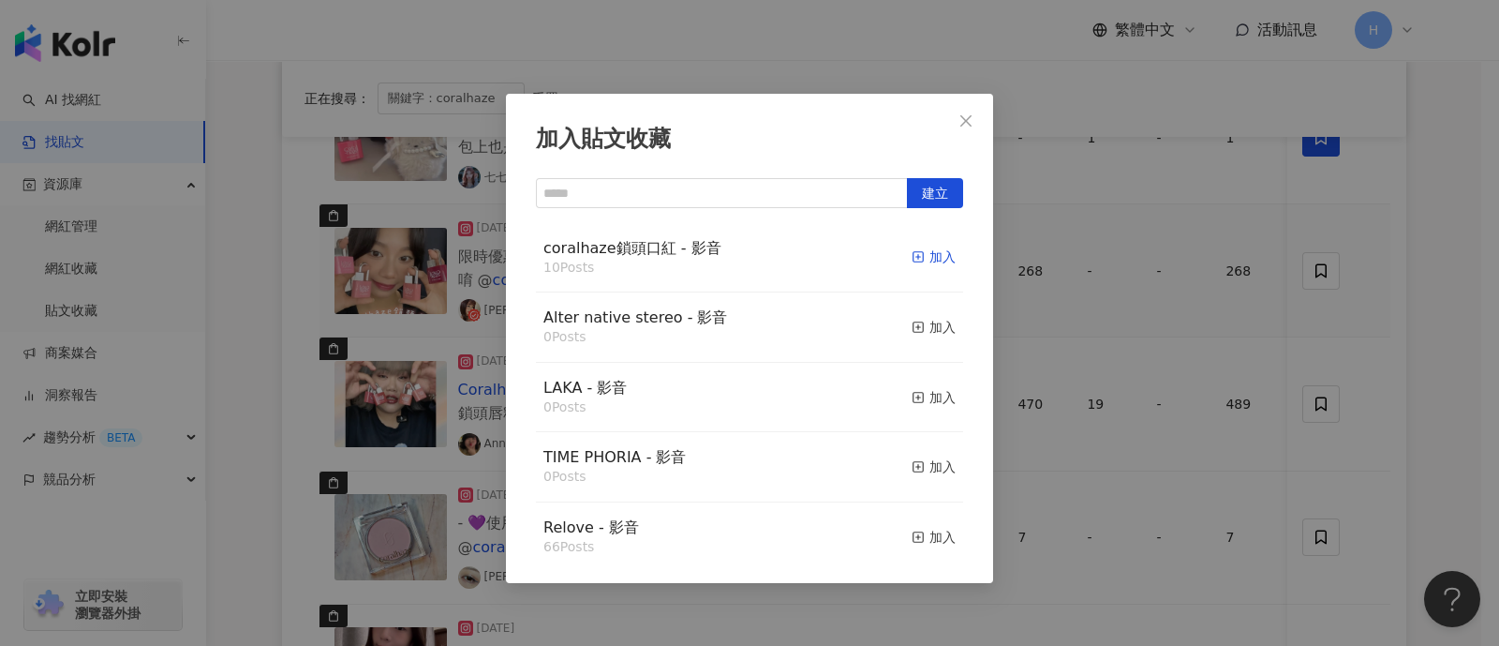
click at [918, 256] on div "加入" at bounding box center [934, 256] width 44 height 21
click at [1185, 358] on div "加入貼文收藏 建立 coralhaze鎖頭口紅 - 影音 11 Posts 已加入 Alter native stereo - 影音 0 Posts 加入 L…" at bounding box center [749, 323] width 1499 height 646
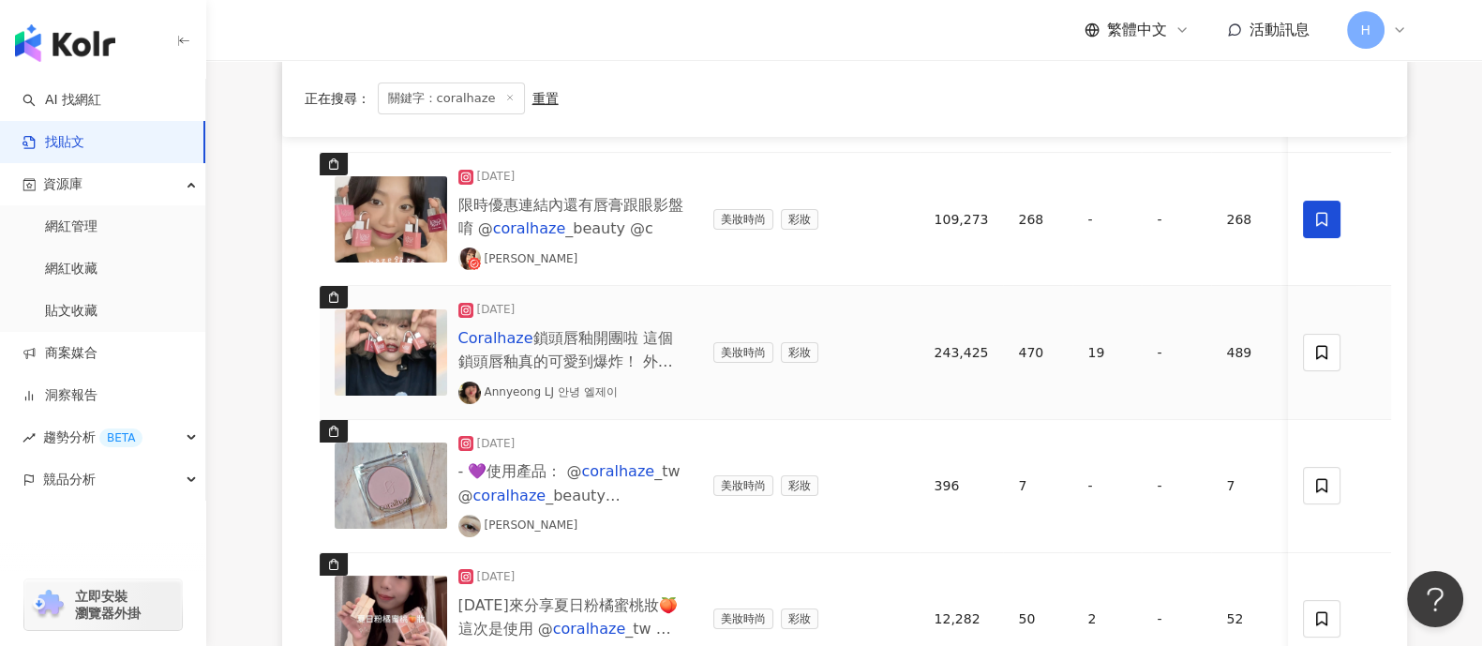
scroll to position [586, 0]
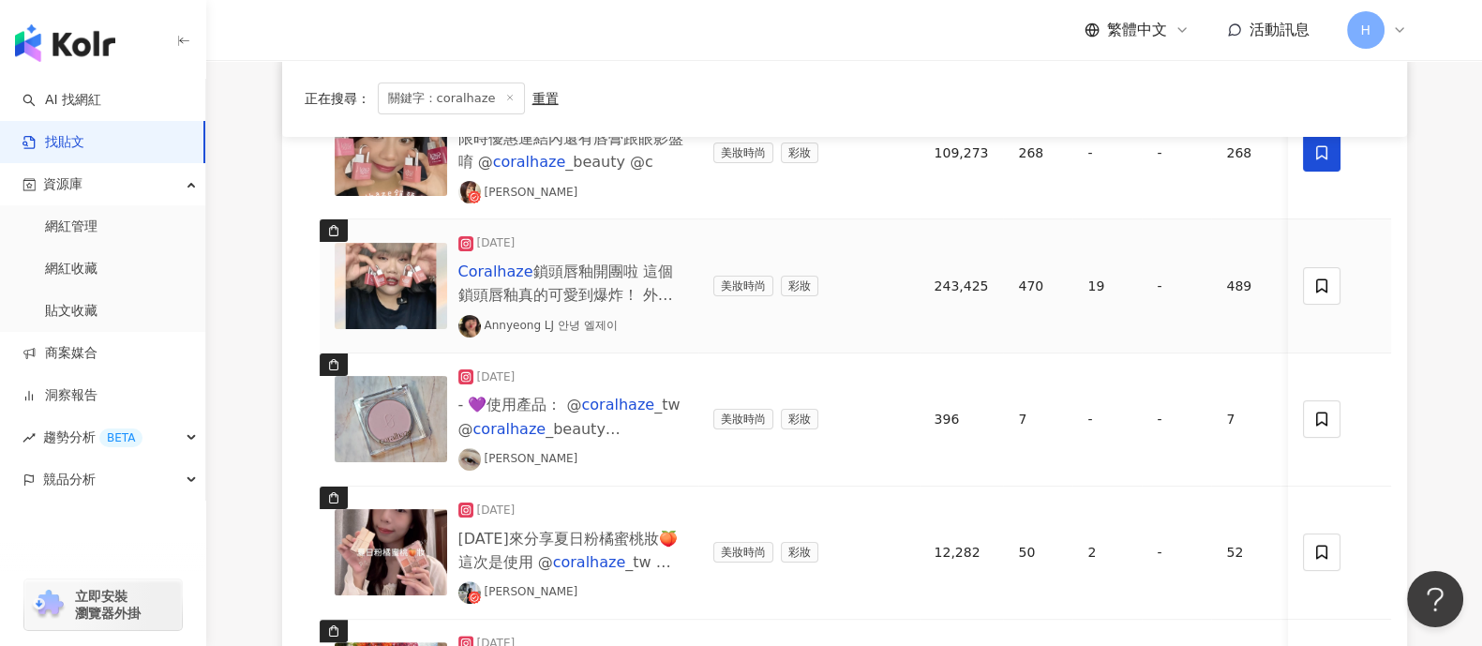
click at [376, 300] on img at bounding box center [391, 286] width 112 height 86
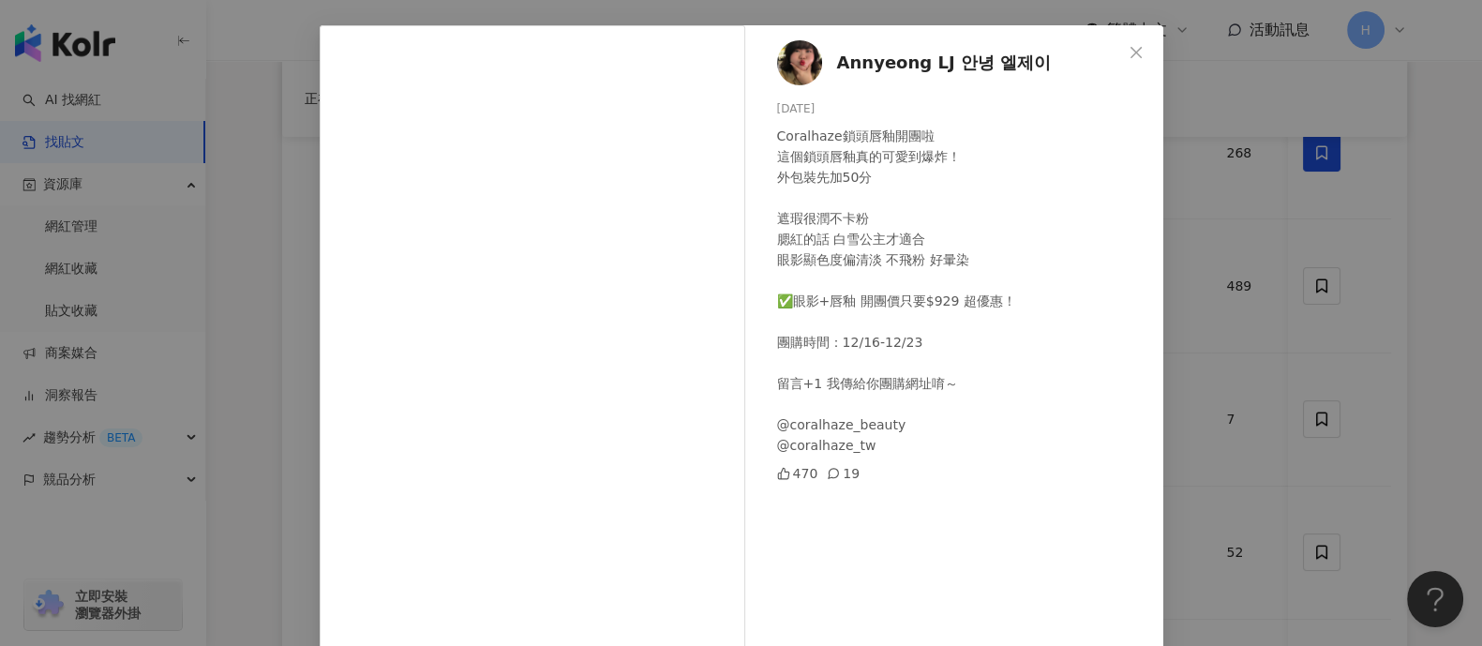
scroll to position [116, 0]
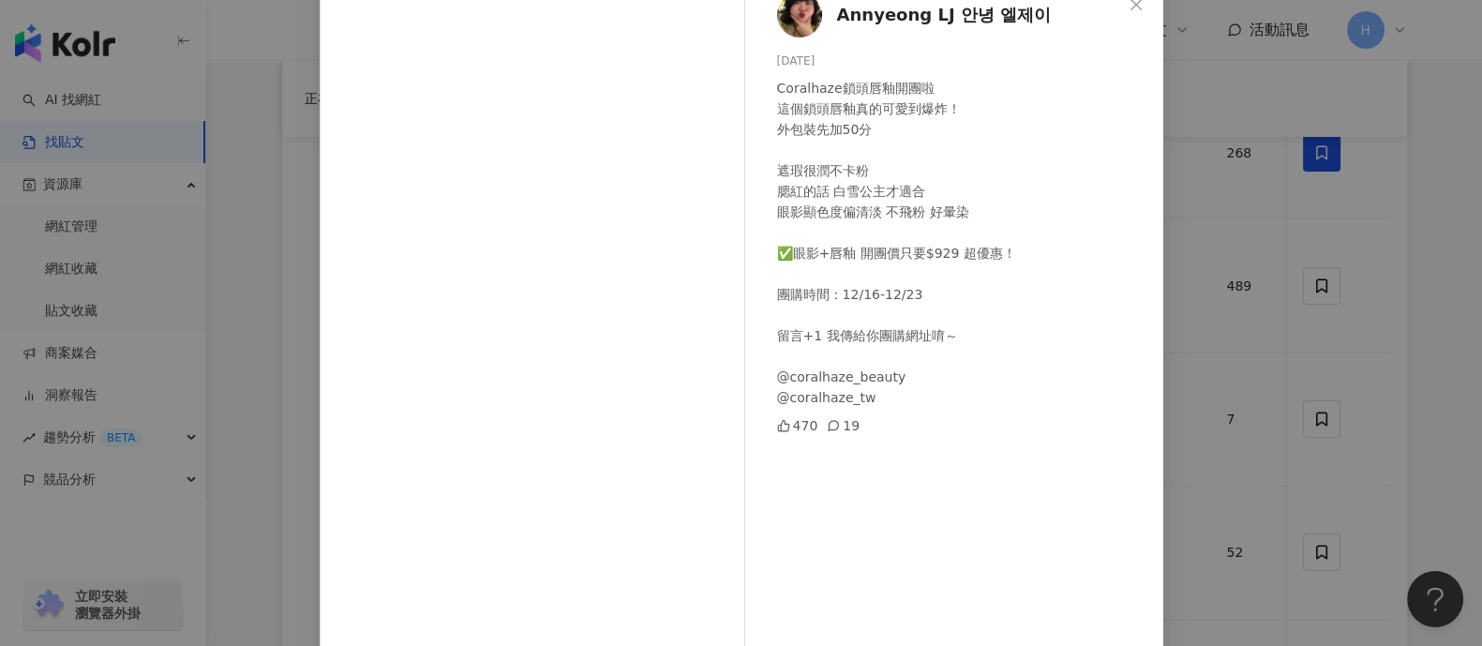
click at [1185, 291] on div "Annyeong LJ 안녕 엘제이 [DATE] Coralhaze鎖頭唇釉開團啦 這個鎖頭唇釉真的可愛到爆炸！ 外包裝先加50分 遮瑕很潤不卡粉 腮紅的話…" at bounding box center [741, 323] width 1482 height 646
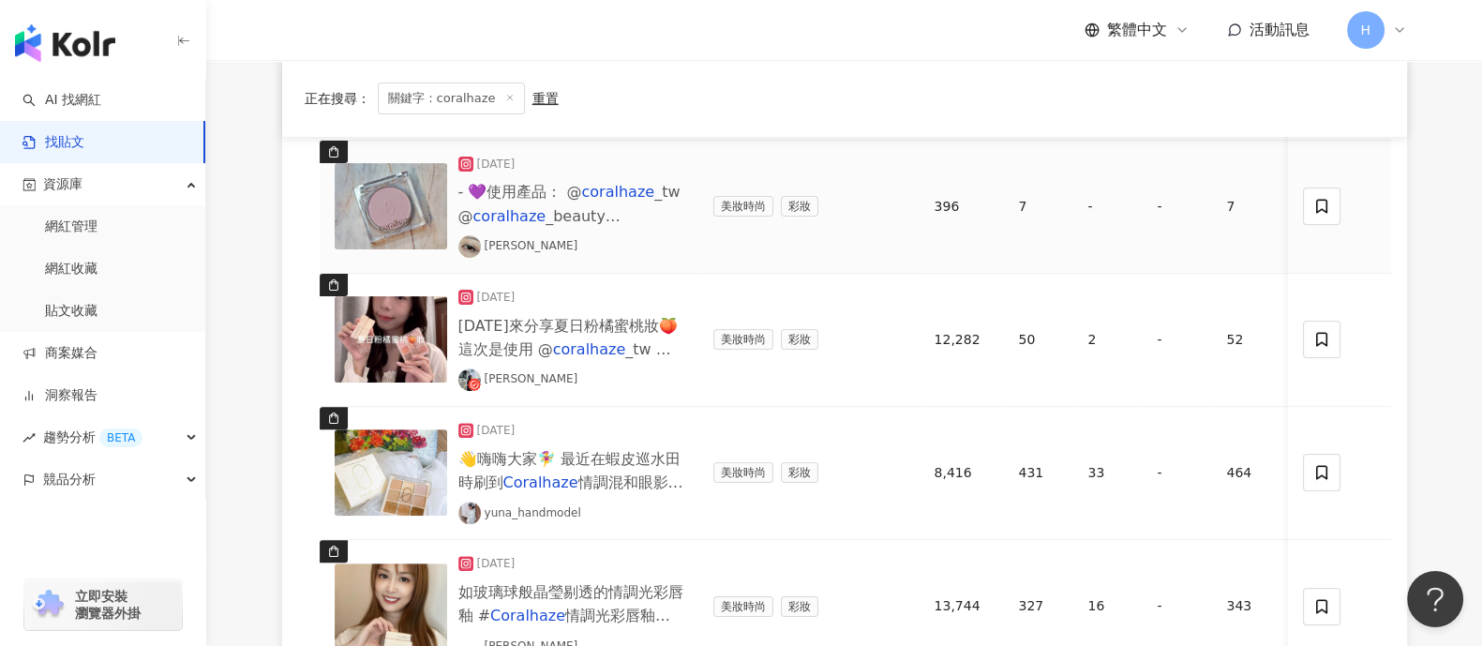
scroll to position [819, 0]
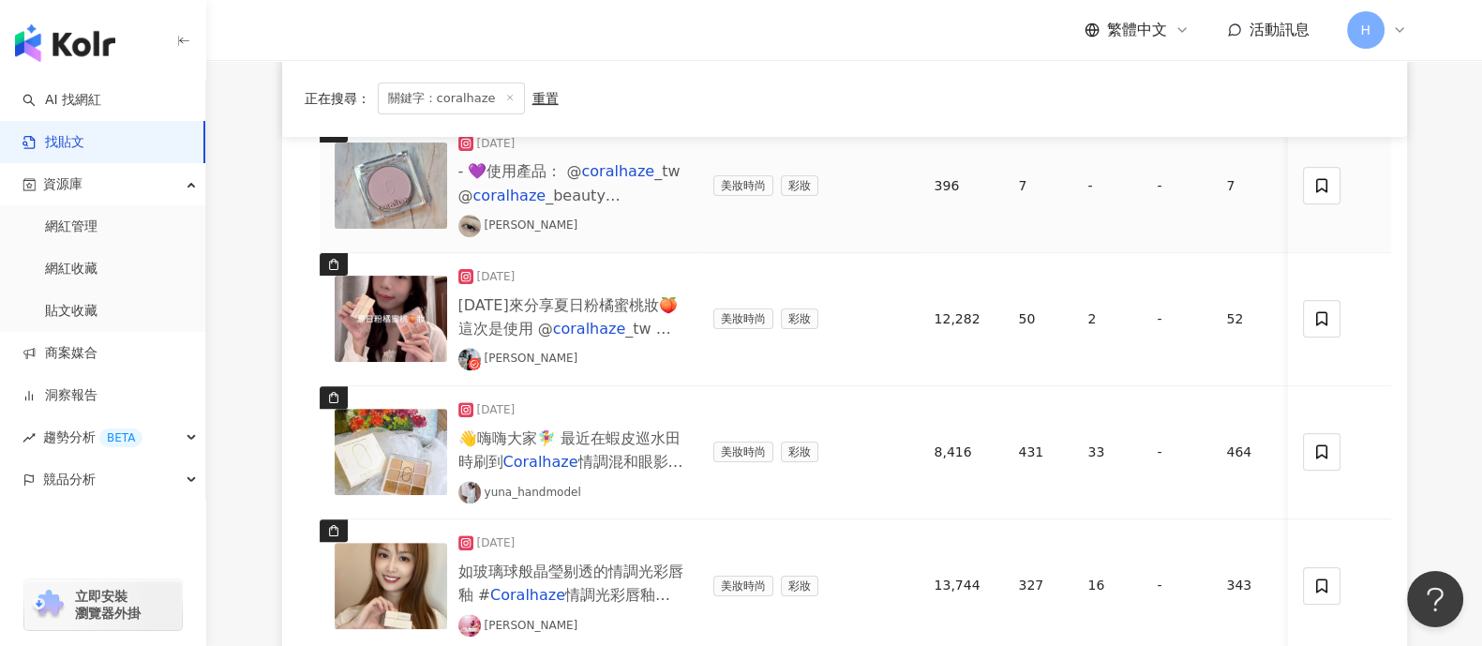
click at [408, 201] on img at bounding box center [391, 185] width 112 height 86
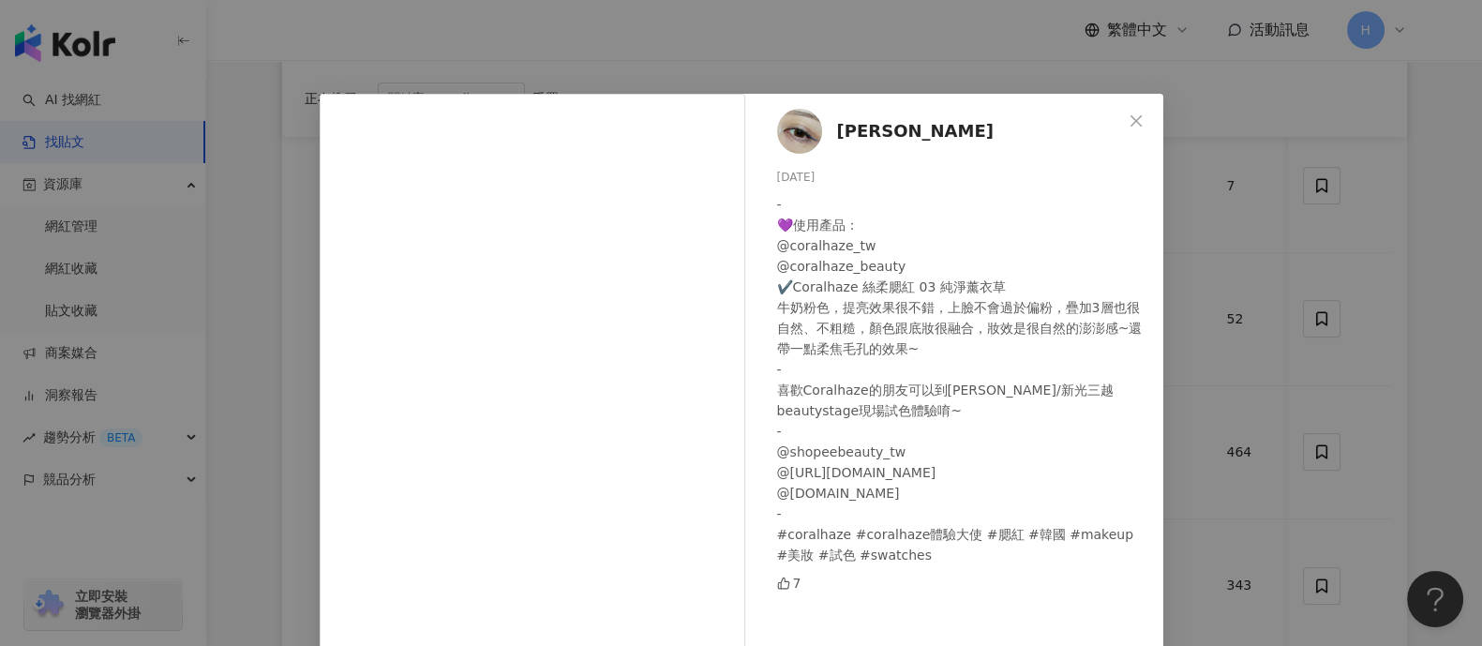
click at [1185, 254] on div "[PERSON_NAME] [DATE] - 💜使用產品： @coralhaze_tw @coralhaze_beauty ✔️Coralhaze 絲柔腮紅 …" at bounding box center [741, 323] width 1482 height 646
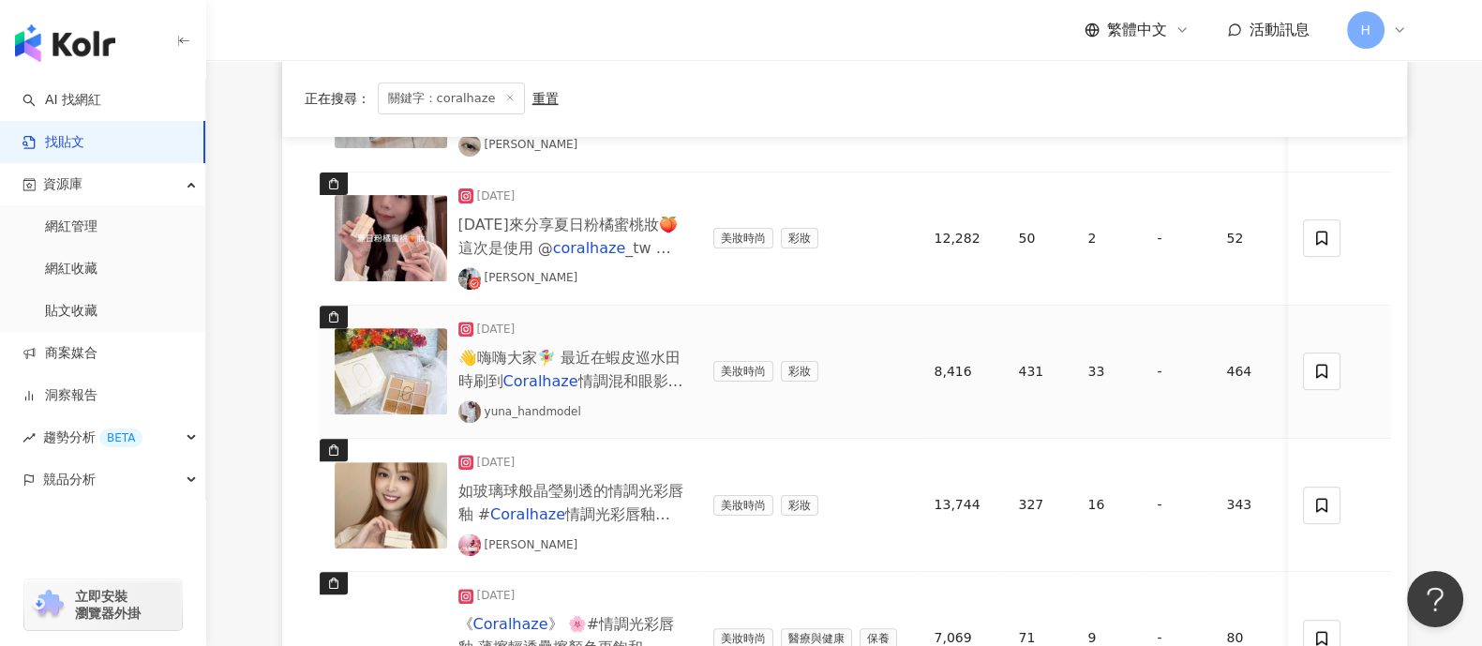
scroll to position [936, 0]
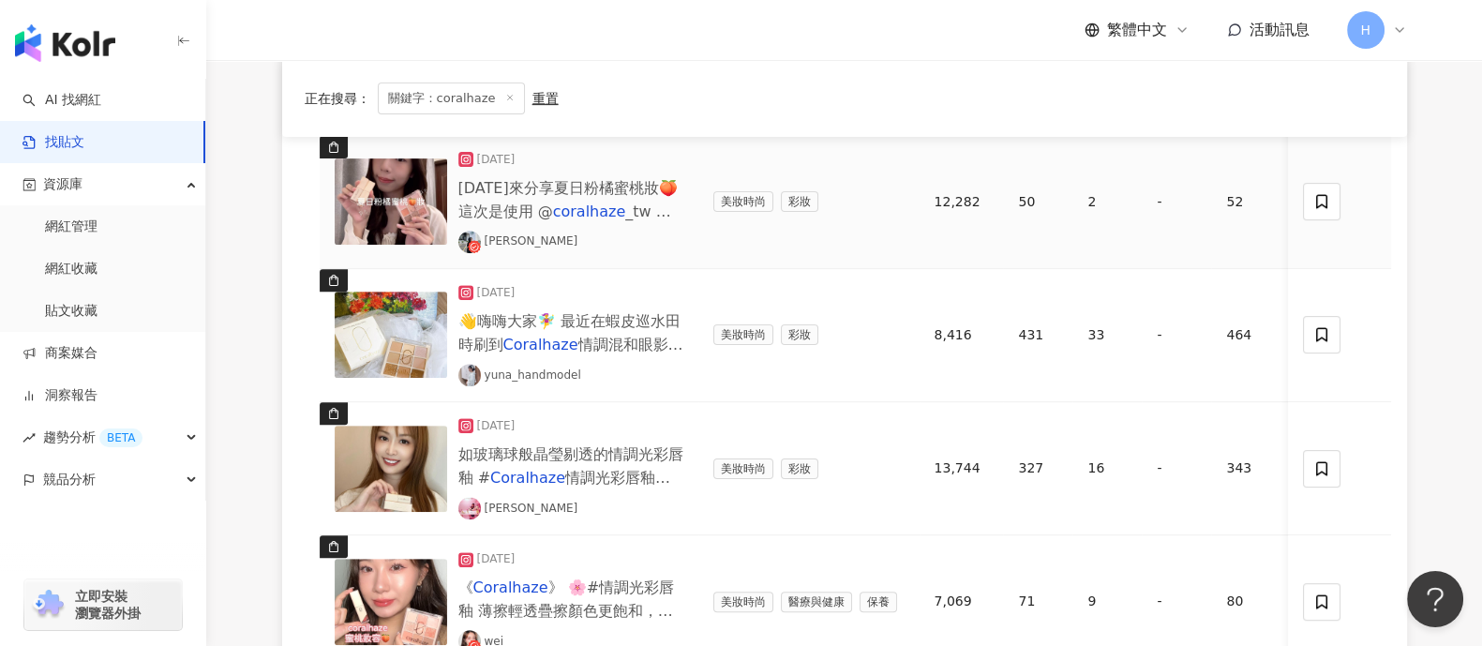
click at [423, 213] on img at bounding box center [391, 201] width 112 height 86
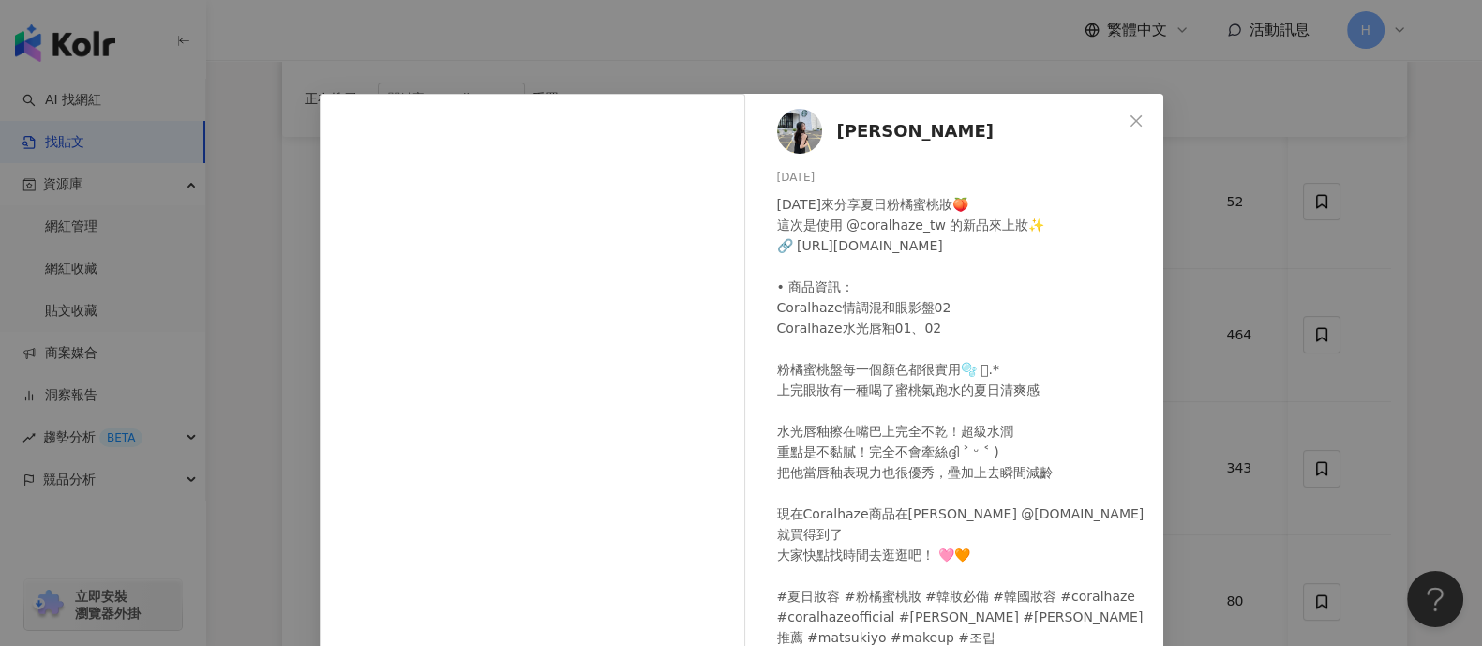
click at [1185, 295] on div "[PERSON_NAME] [DATE] [DATE]來分享夏日粉橘蜜桃妝🍑 這次是使用 @coralhaze_tw 的新品來上妝✨ 🔗 [URL][DOMA…" at bounding box center [741, 323] width 1482 height 646
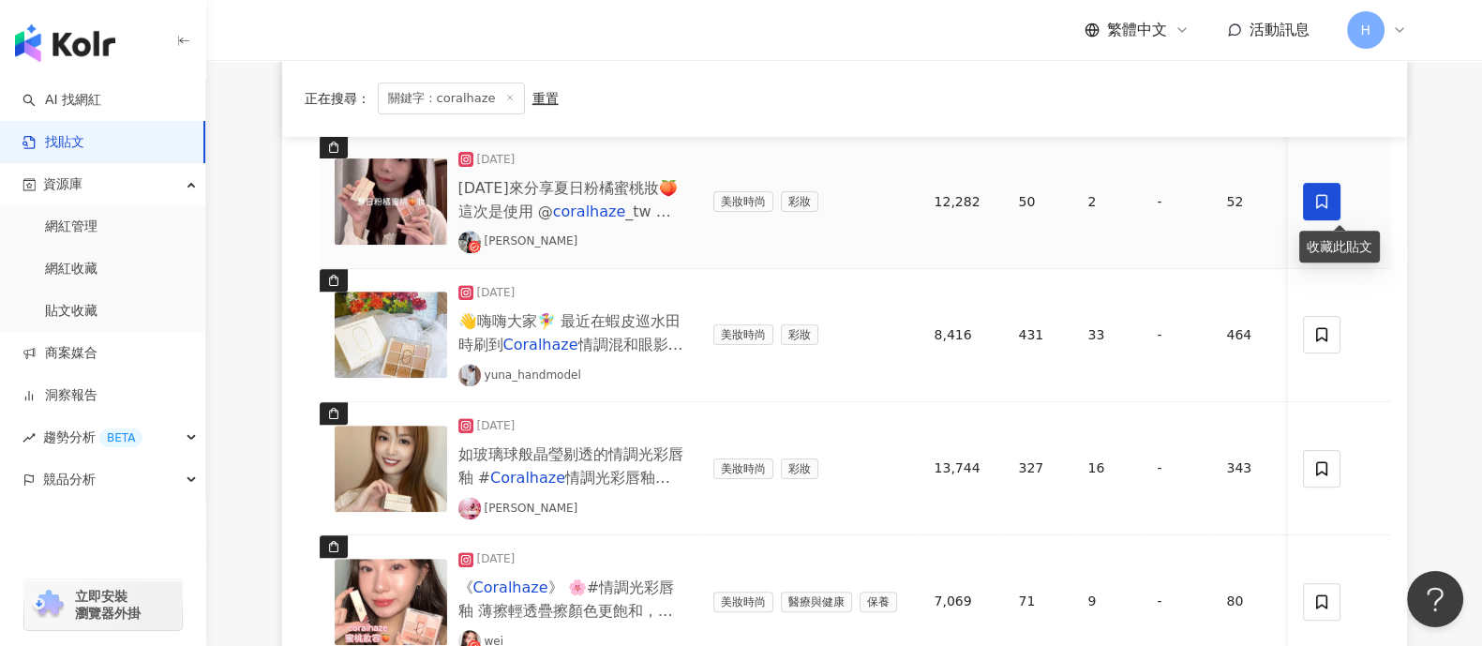
click at [1185, 197] on icon at bounding box center [1322, 201] width 17 height 17
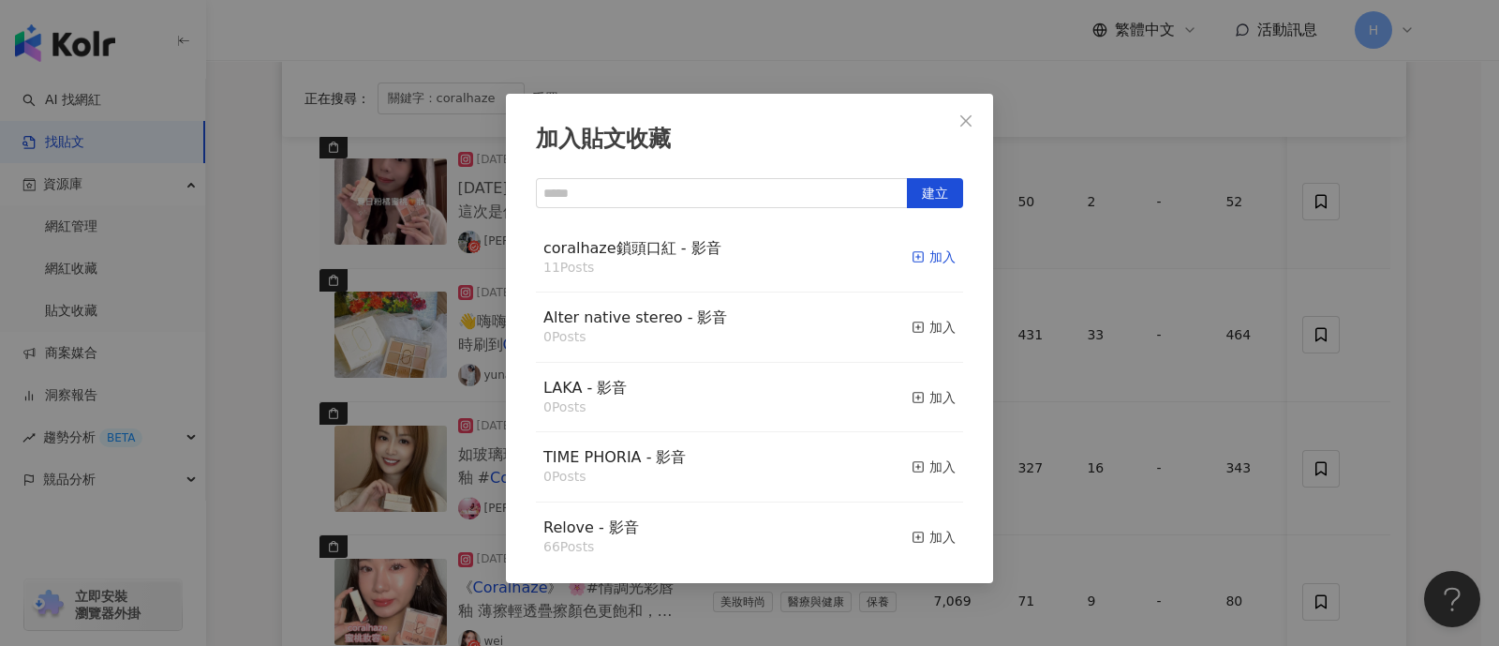
click at [914, 253] on rect "button" at bounding box center [919, 257] width 10 height 10
click at [1185, 370] on div "加入貼文收藏 建立 coralhaze鎖頭口紅 - 影音 11 Posts 加入 Alter native stereo - 影音 0 Posts 加入 LA…" at bounding box center [749, 323] width 1499 height 646
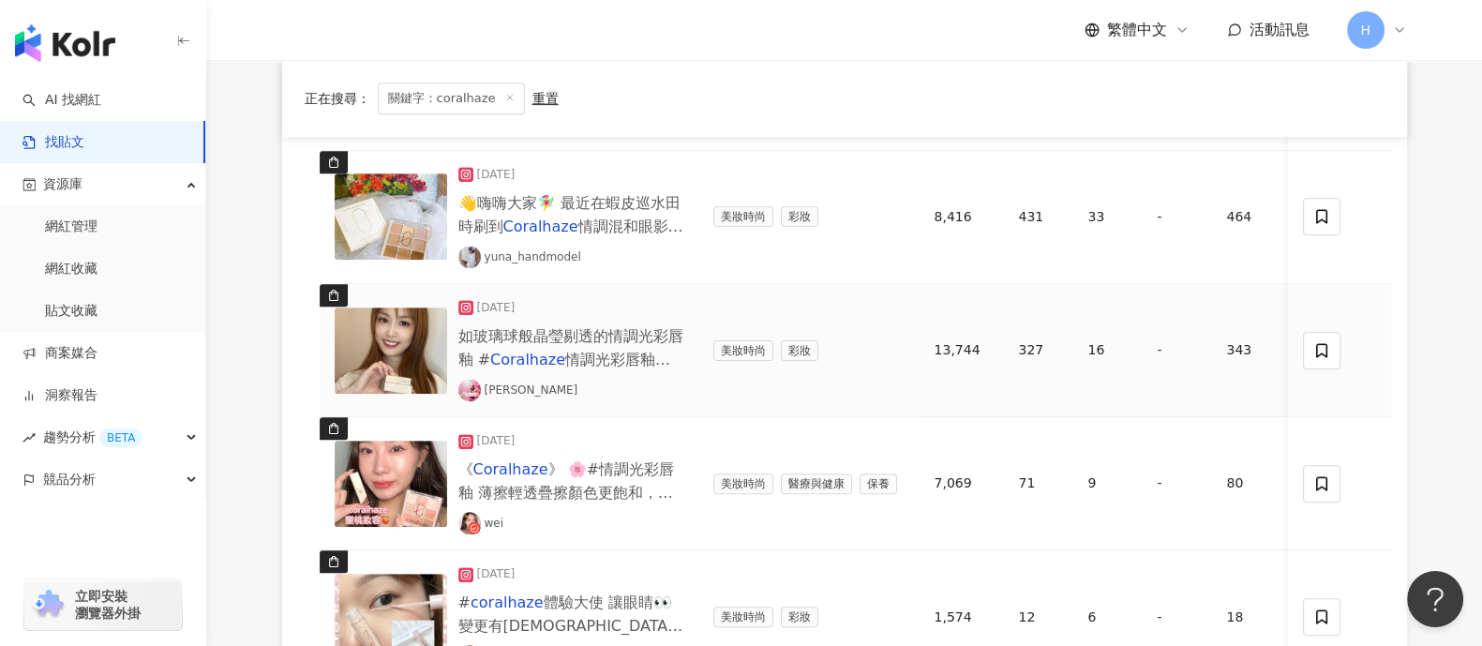
scroll to position [1171, 0]
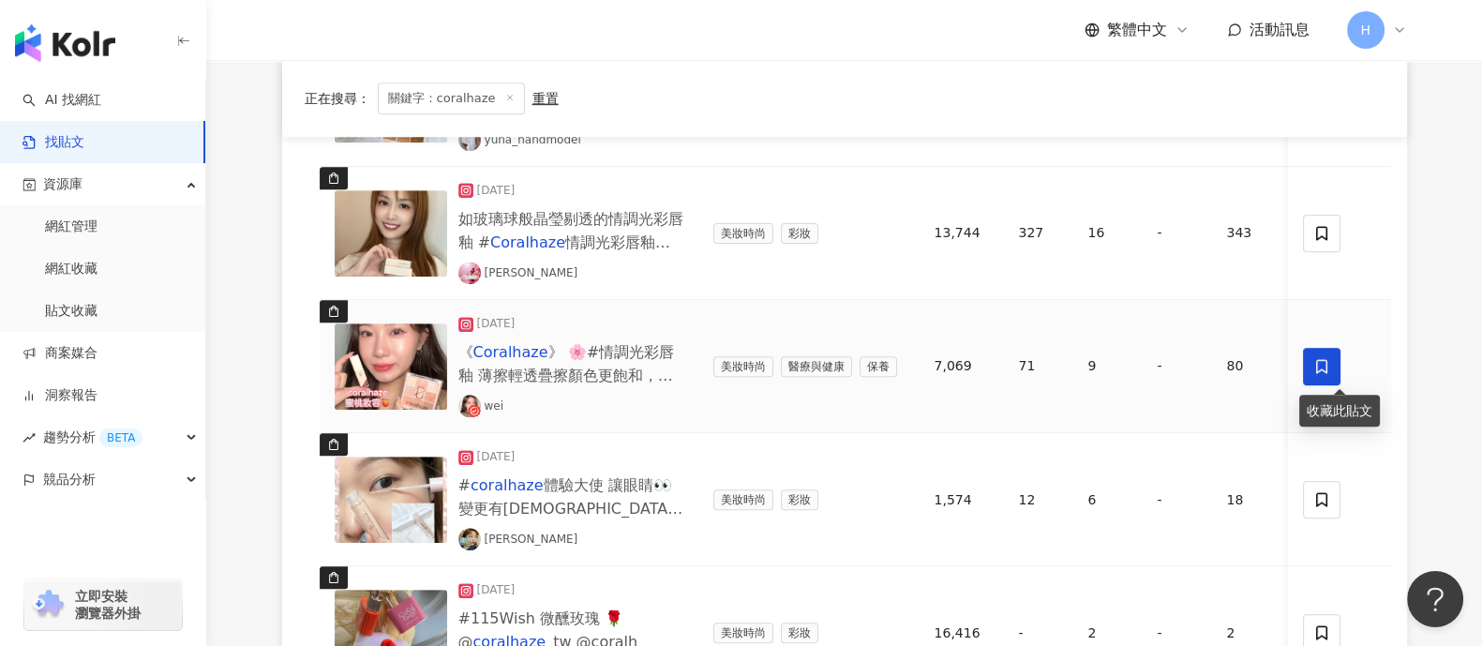
click at [1185, 361] on span at bounding box center [1322, 366] width 37 height 37
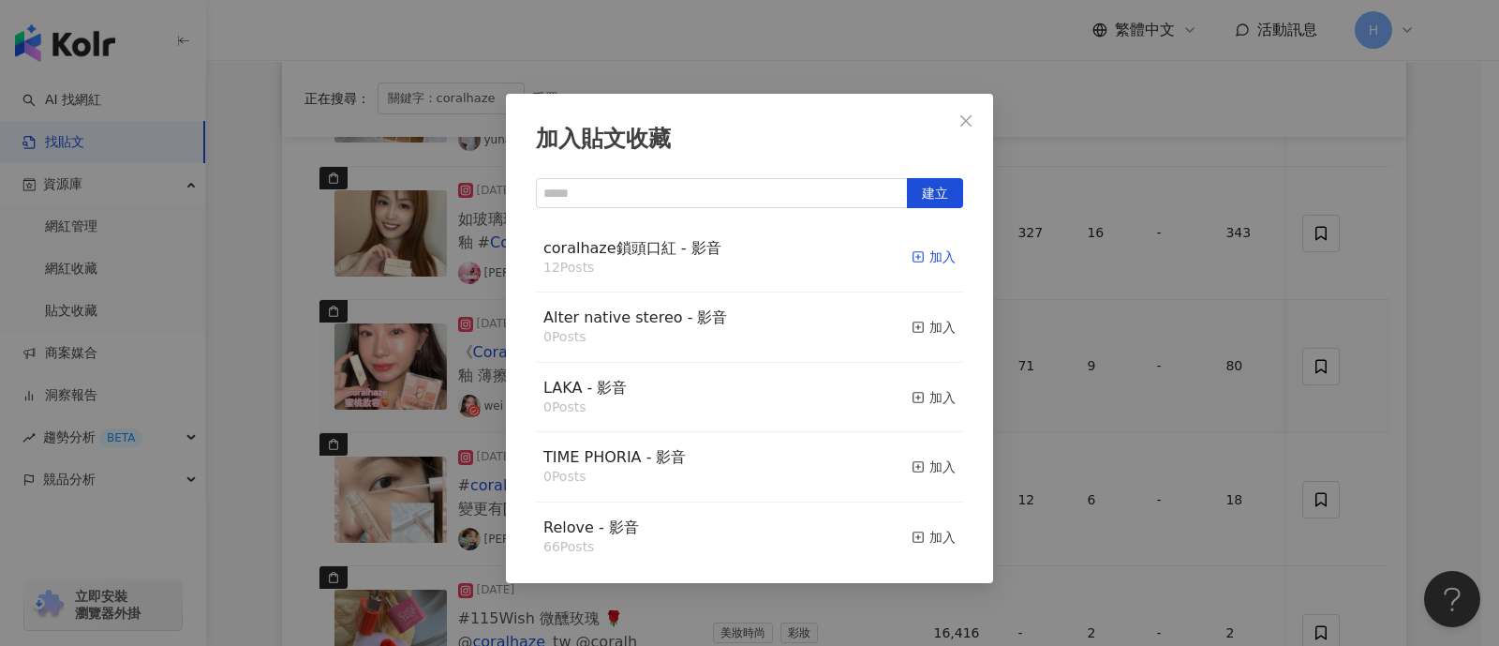
click at [918, 259] on div "加入" at bounding box center [934, 256] width 44 height 21
click at [1185, 363] on div "加入貼文收藏 建立 coralhaze鎖頭口紅 - 影音 12 Posts 加入 Alter native stereo - 影音 0 Posts 加入 LA…" at bounding box center [749, 323] width 1499 height 646
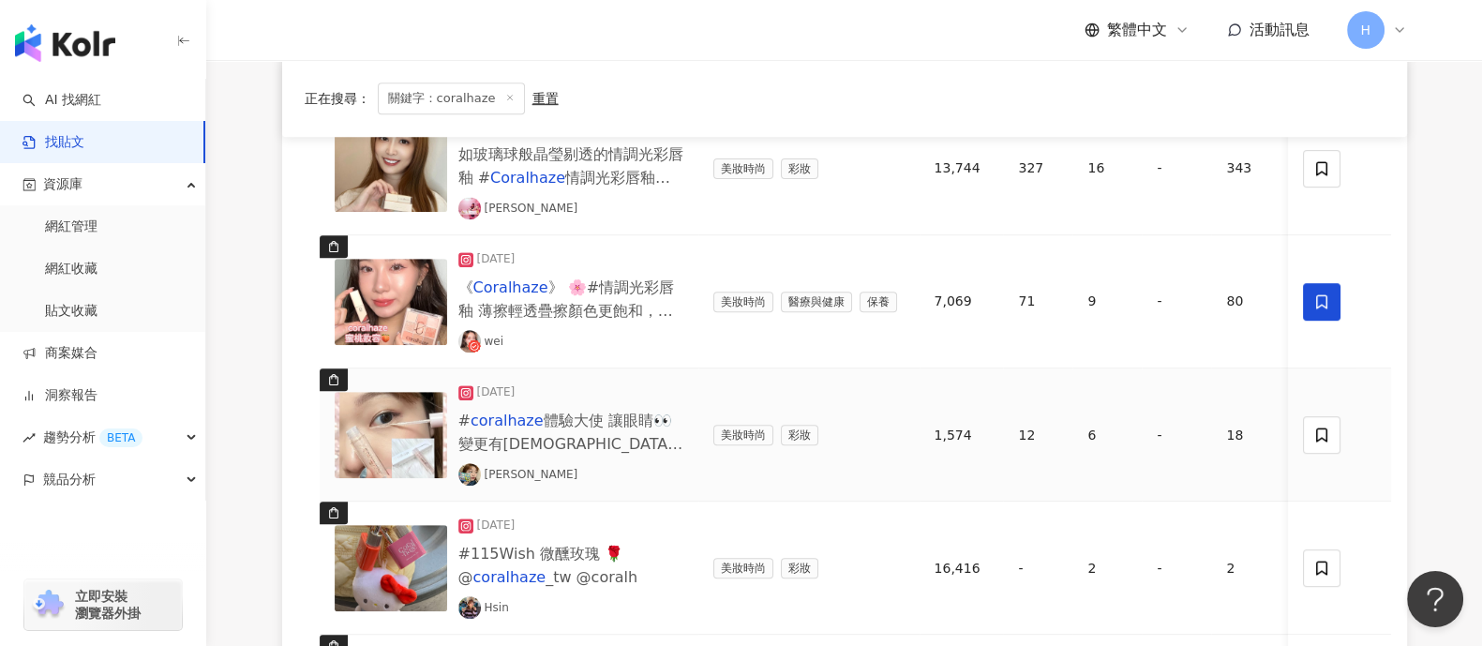
scroll to position [1406, 0]
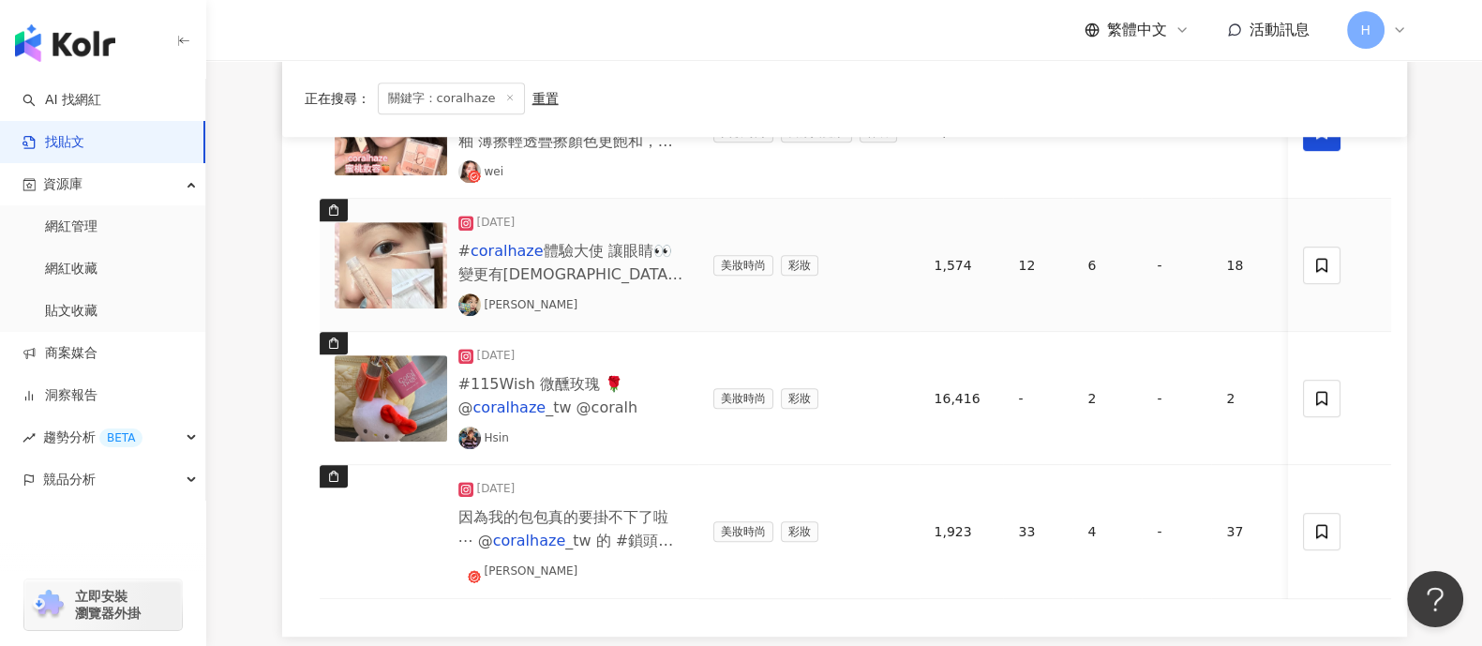
click at [399, 280] on img at bounding box center [391, 265] width 112 height 86
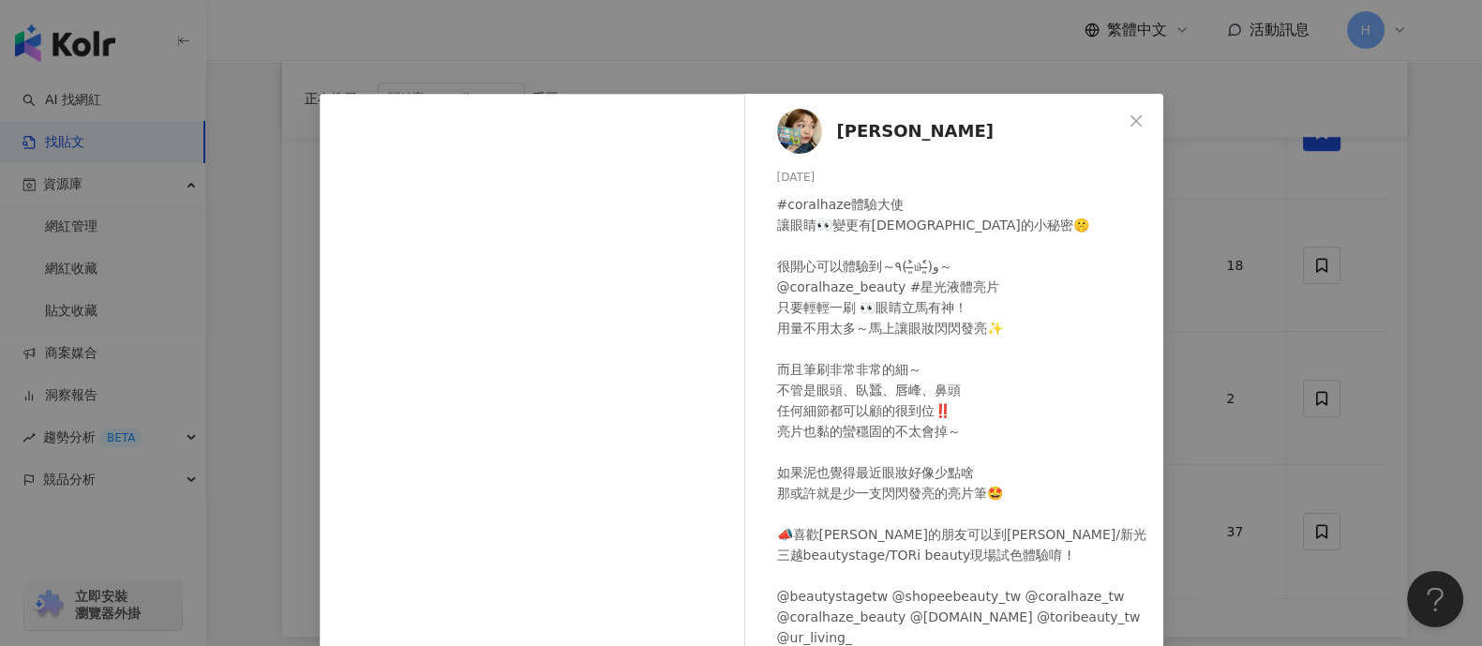
click at [1185, 252] on div "[PERSON_NAME][DATE] #coralhaze體驗大使 讓眼睛👀變更有神的小秘密🤫 很開心可以體驗到～٩(˃̶͈̀௰˂̶͈́)و～ @coral…" at bounding box center [741, 323] width 1482 height 646
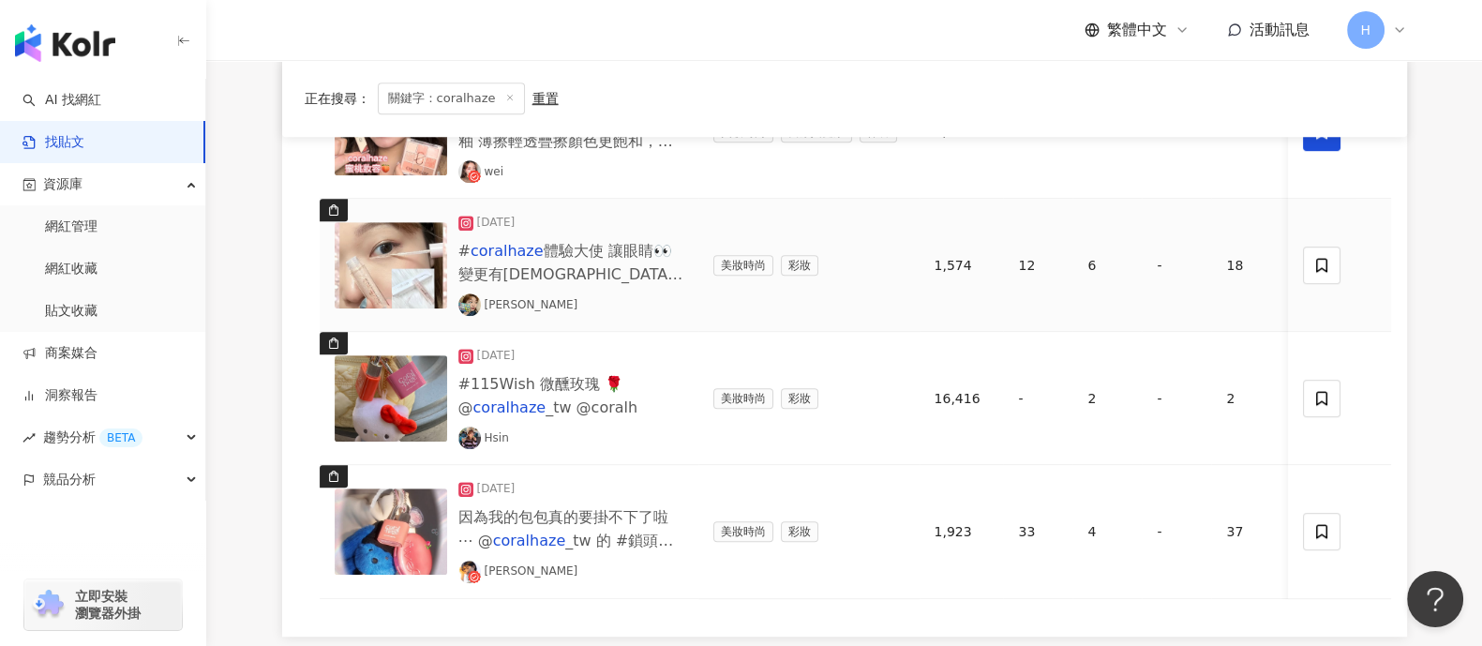
scroll to position [1522, 0]
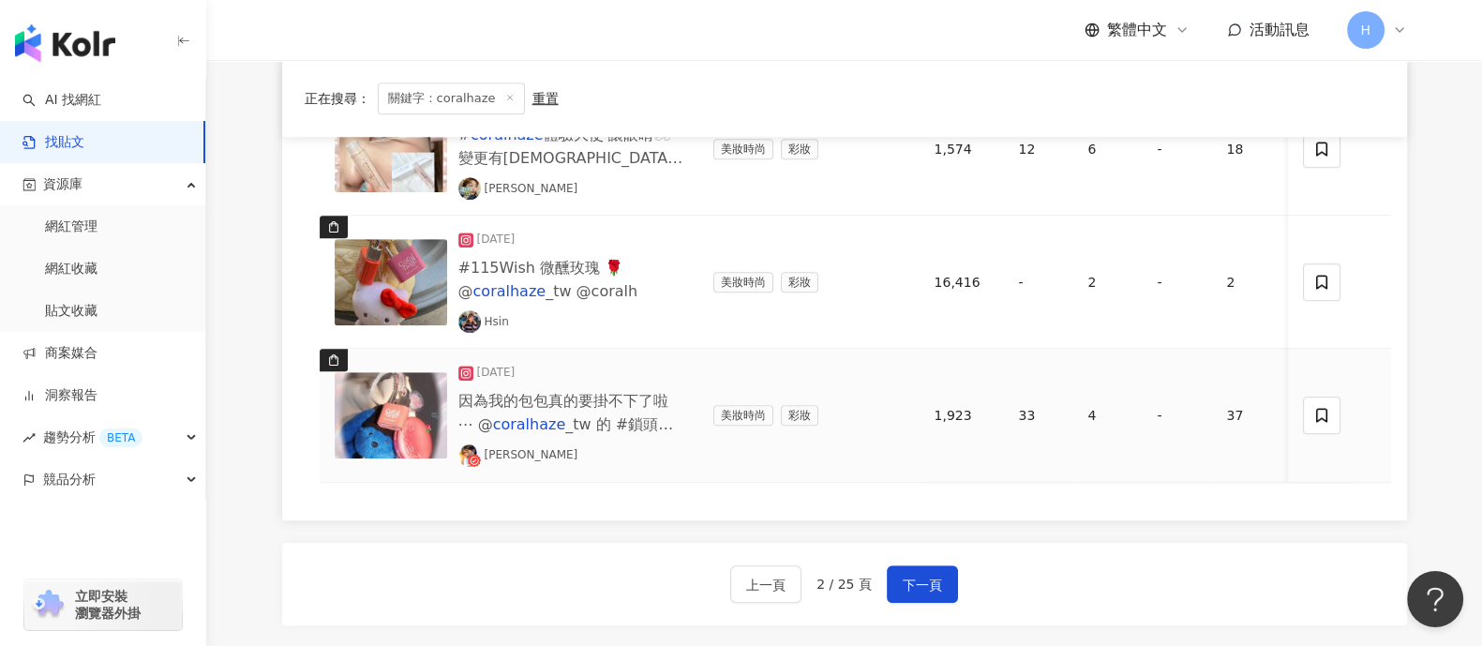
click at [386, 404] on img at bounding box center [391, 415] width 112 height 86
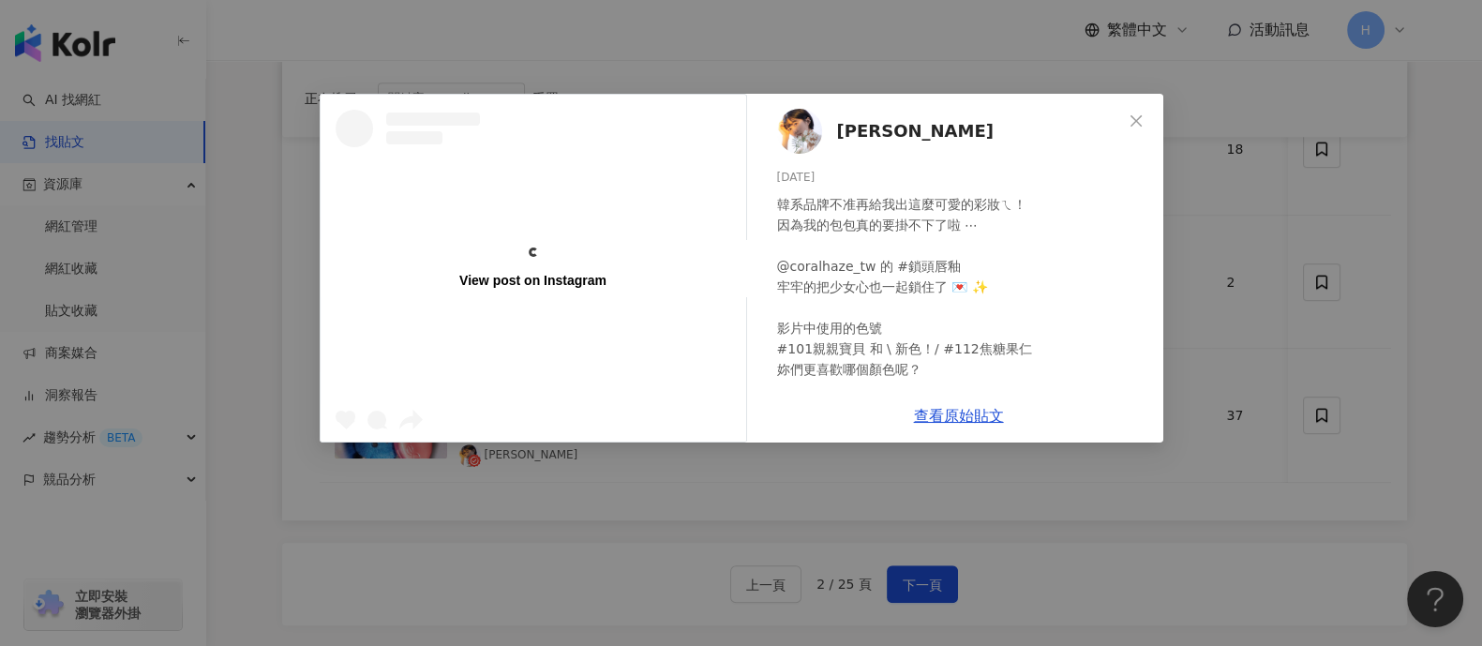
drag, startPoint x: 1400, startPoint y: 249, endPoint x: 1392, endPoint y: 293, distance: 44.8
click at [1185, 251] on div "View post on Instagram [PERSON_NAME] [DATE] 韓系品牌不准再給我出這麼可愛的彩妝ㄟ！ 因為我的包包真的要掛不下了啦 …" at bounding box center [741, 323] width 1482 height 646
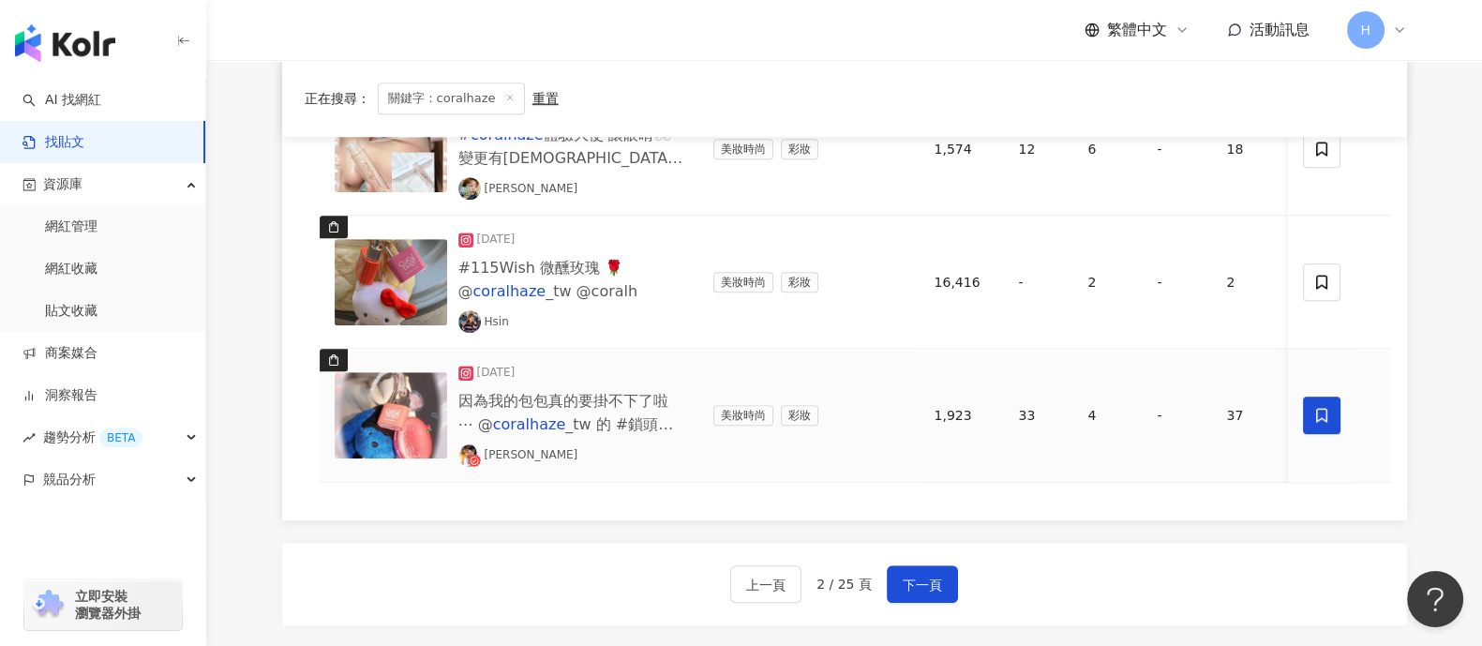
click at [1185, 407] on icon at bounding box center [1322, 415] width 17 height 17
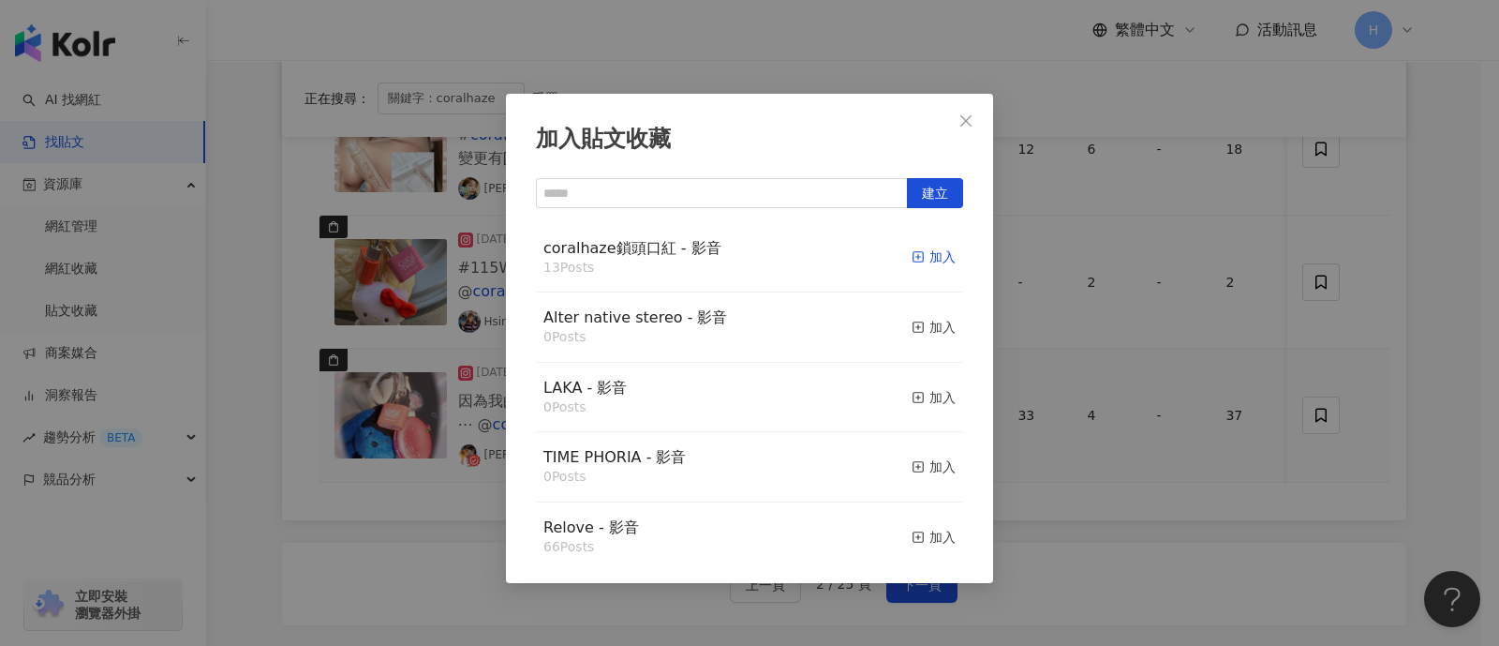
click at [912, 250] on icon "button" at bounding box center [918, 256] width 13 height 13
click at [1185, 291] on div "加入貼文收藏 建立 coralhaze鎖頭口紅 - 影音 14 Posts 已加入 Alter native stereo - 影音 0 Posts 加入 L…" at bounding box center [749, 323] width 1499 height 646
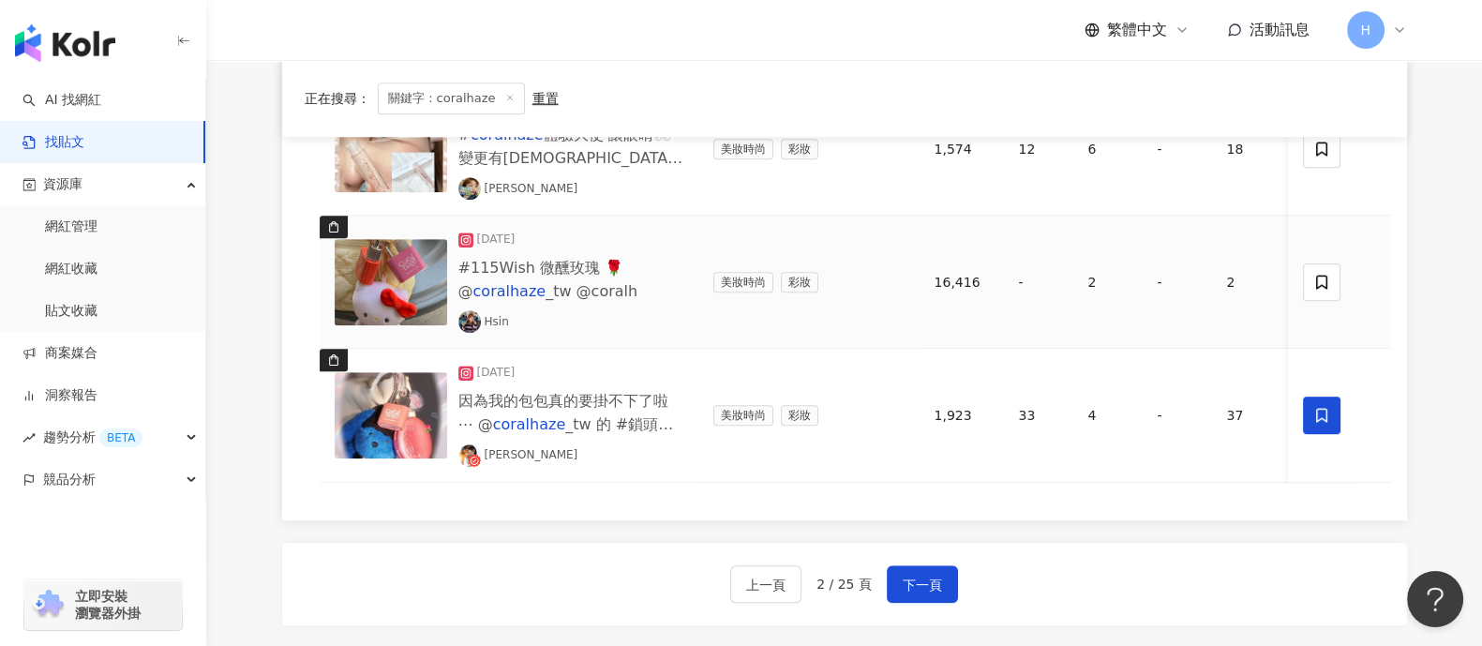
click at [388, 269] on img at bounding box center [391, 282] width 112 height 86
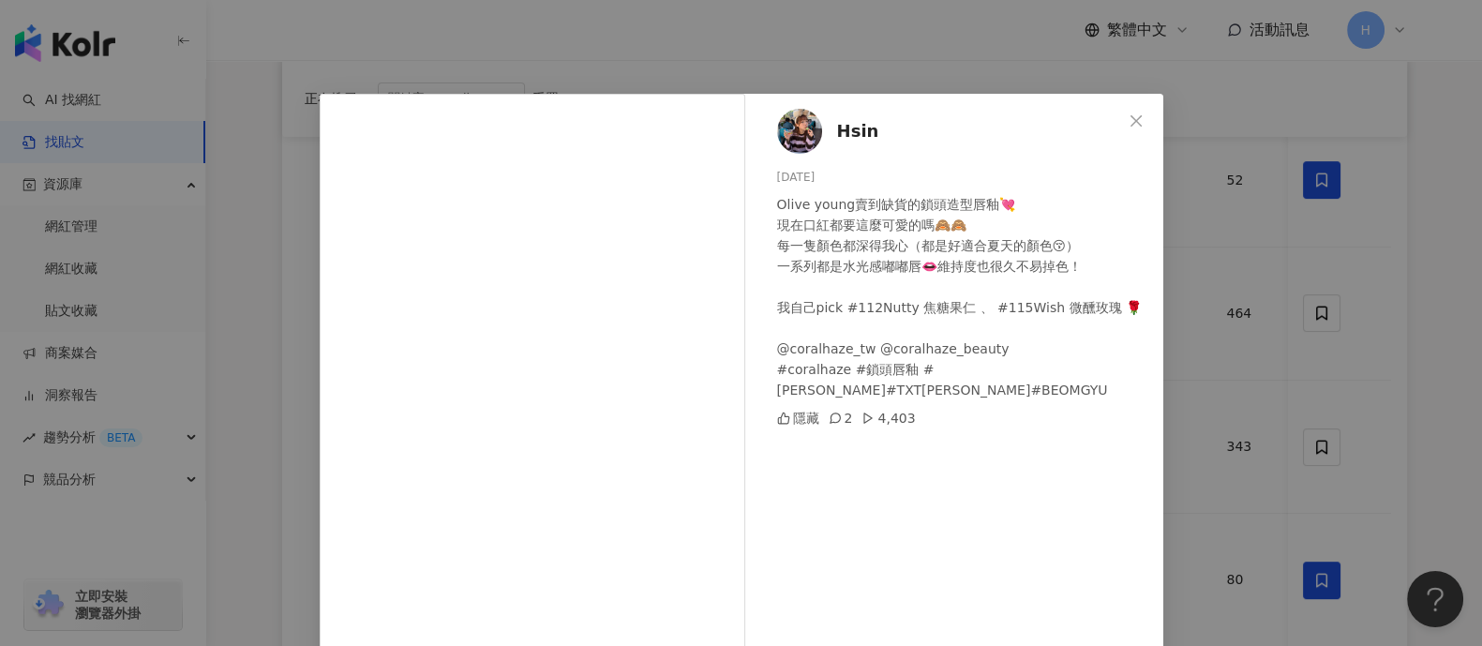
drag, startPoint x: 1332, startPoint y: 400, endPoint x: 1380, endPoint y: 403, distance: 47.9
click at [1185, 402] on div "Hsin [DATE] Olive young賣到缺貨的鎖頭造型唇釉💘 現在口紅都要這麼可愛的嗎🙈🙈 每一隻顏色都深得我心（都是好適合夏天的顏色😚） 一系列都…" at bounding box center [741, 323] width 1482 height 646
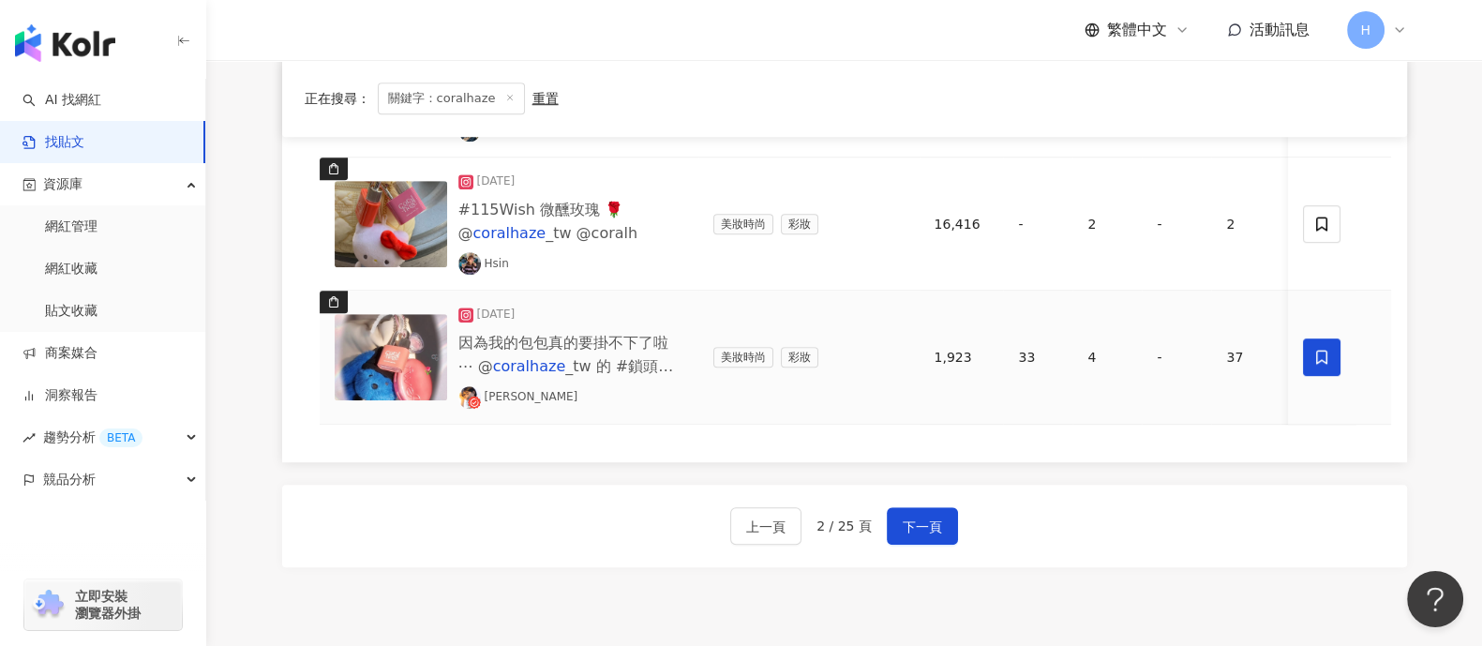
scroll to position [1544, 0]
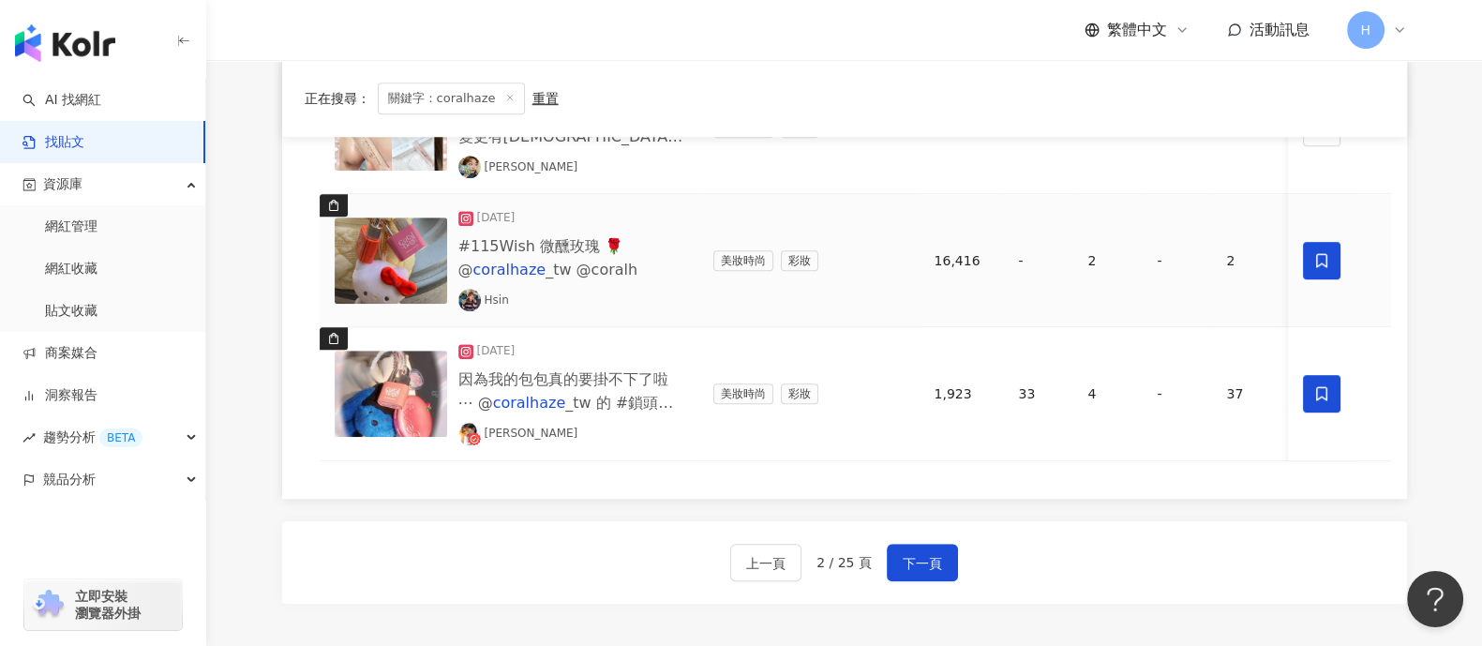
click at [1185, 263] on span at bounding box center [1322, 260] width 37 height 37
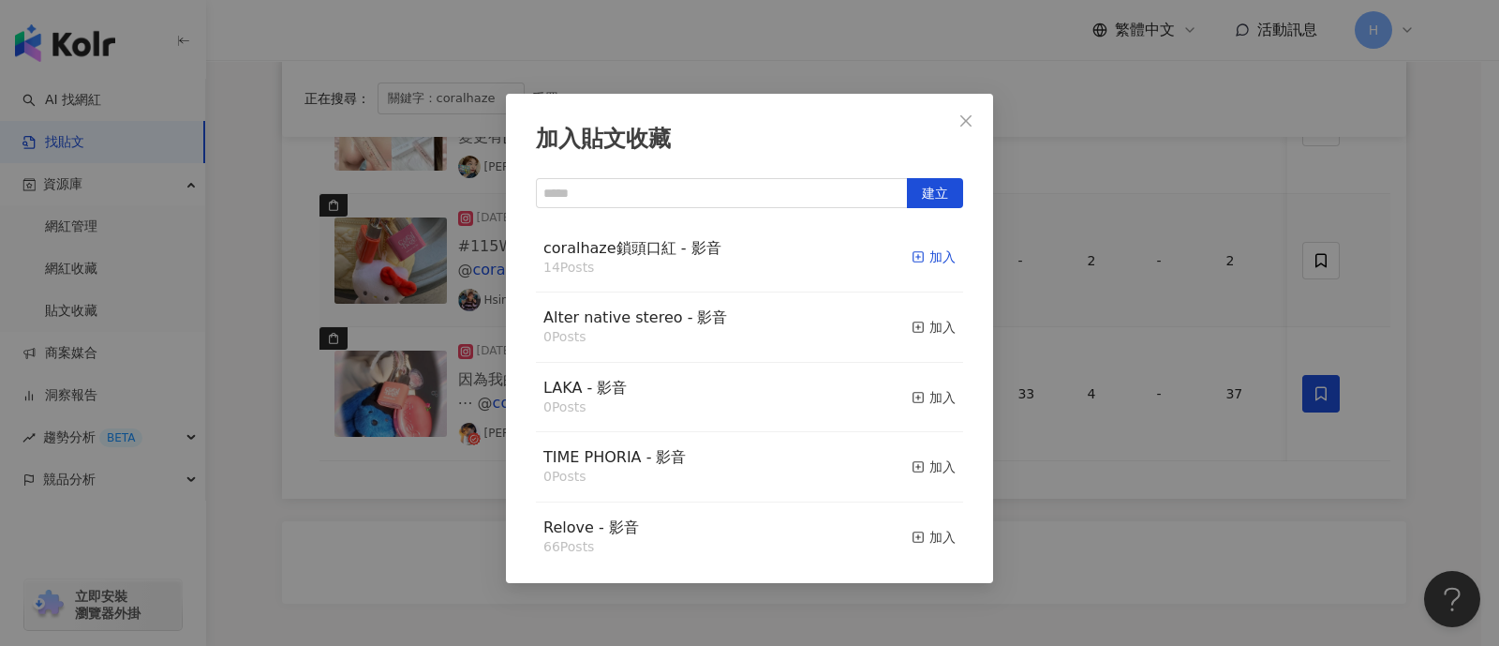
click at [912, 254] on icon "button" at bounding box center [918, 256] width 13 height 13
drag, startPoint x: 1163, startPoint y: 535, endPoint x: 982, endPoint y: 536, distance: 180.9
click at [1162, 515] on div "加入貼文收藏 建立 coralhaze鎖頭口紅 - 影音 15 Posts 已加入 Alter native stereo - 影音 0 Posts 加入 L…" at bounding box center [749, 323] width 1499 height 646
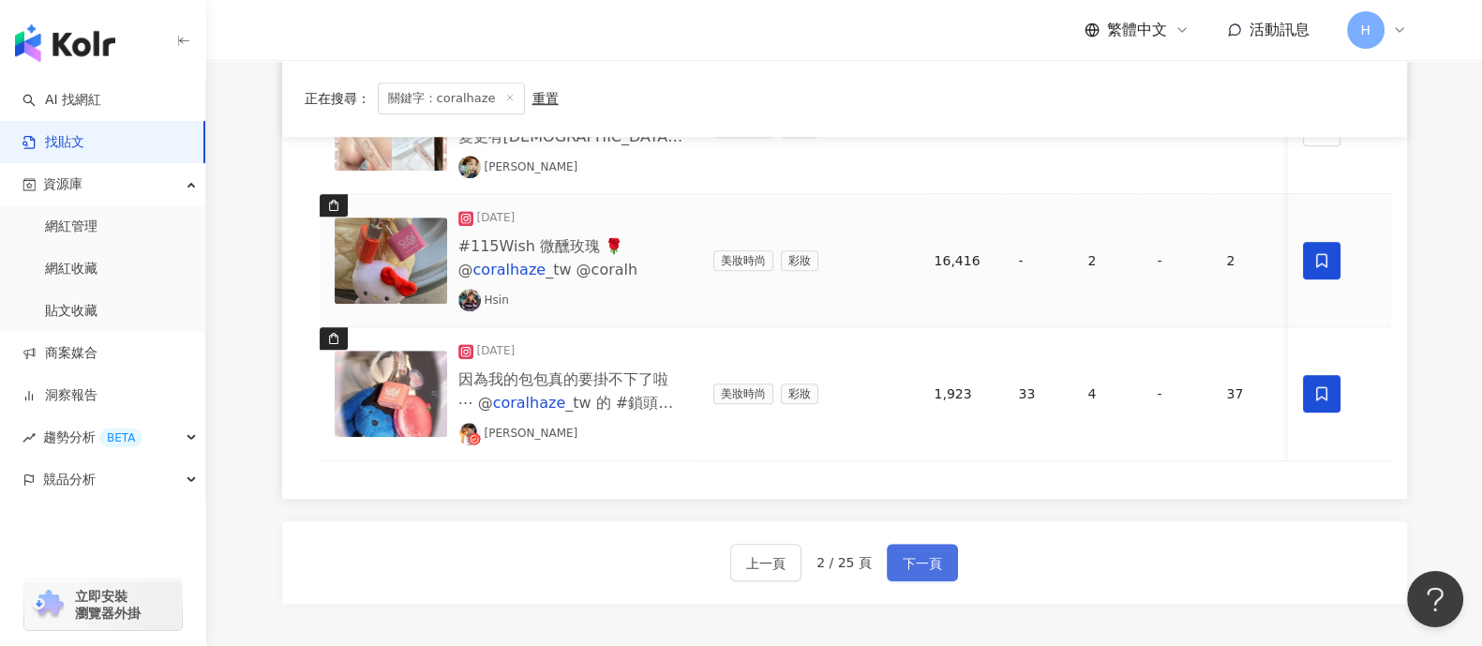
click at [907, 515] on span "下一頁" at bounding box center [921, 563] width 39 height 22
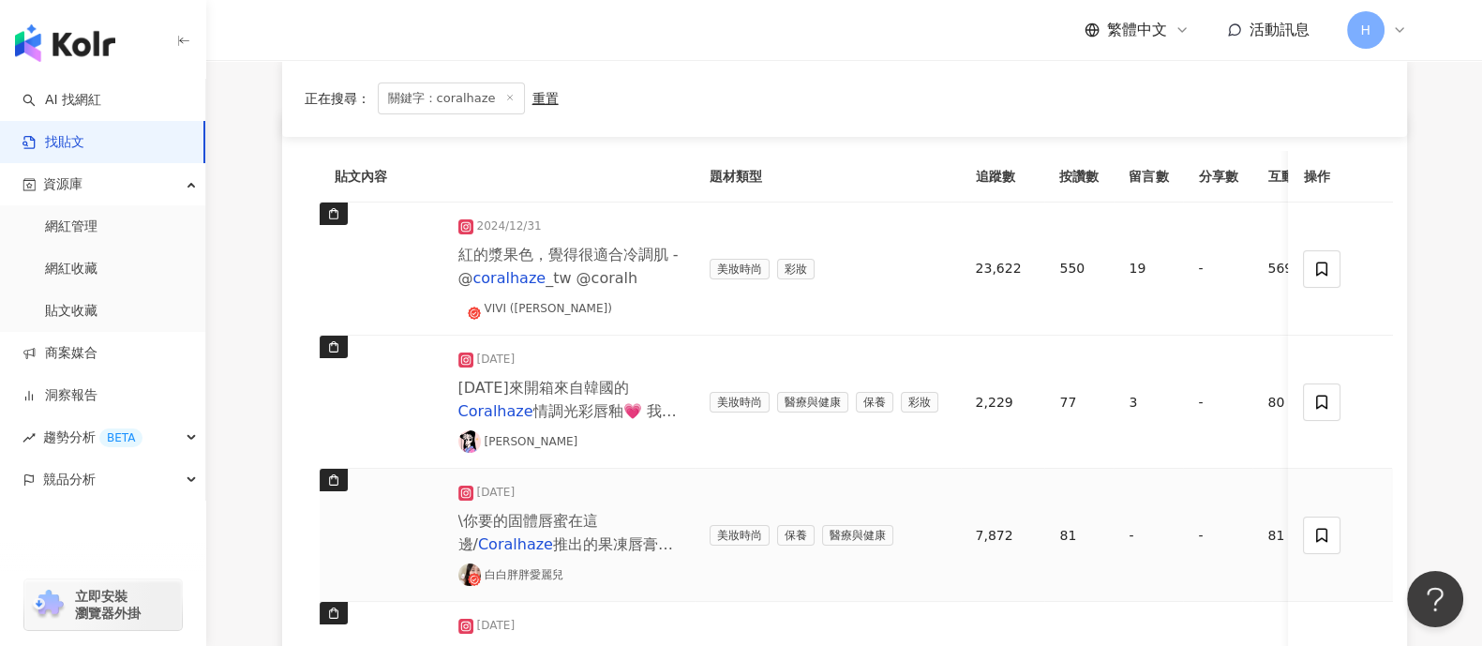
scroll to position [233, 0]
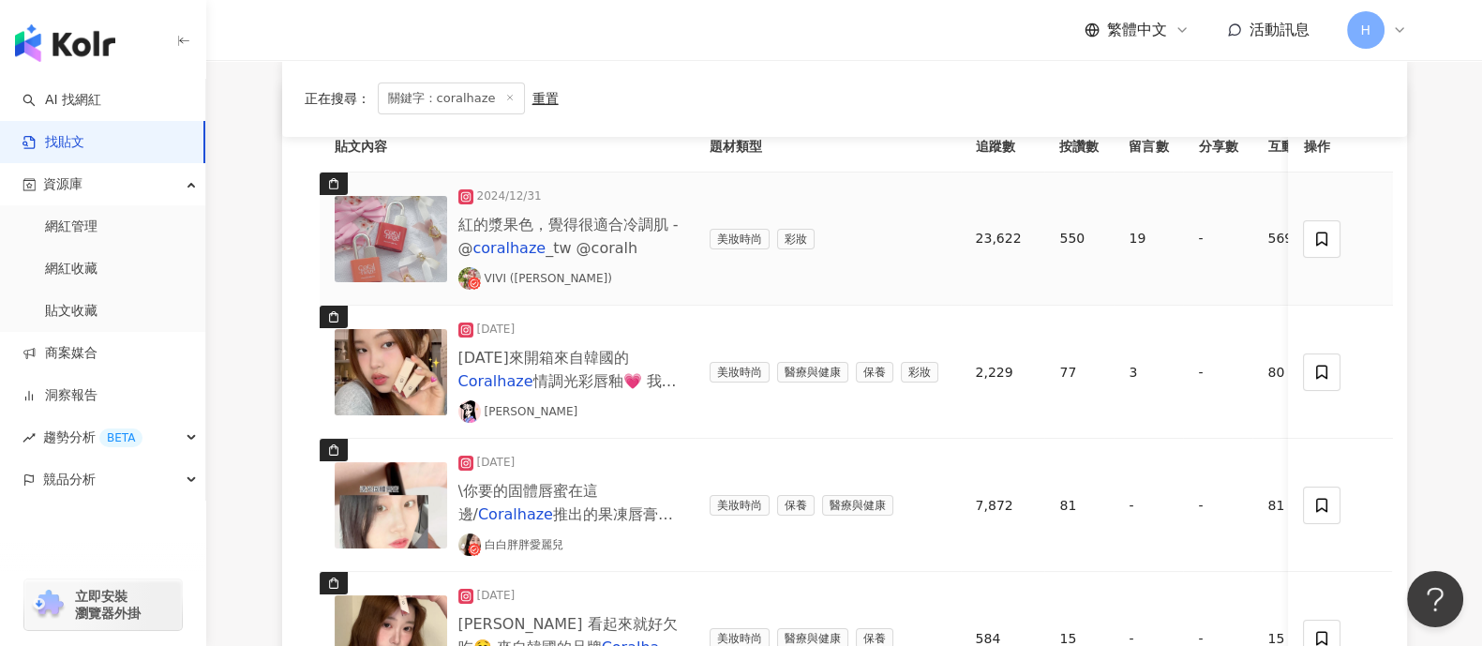
click at [392, 221] on img at bounding box center [391, 239] width 112 height 86
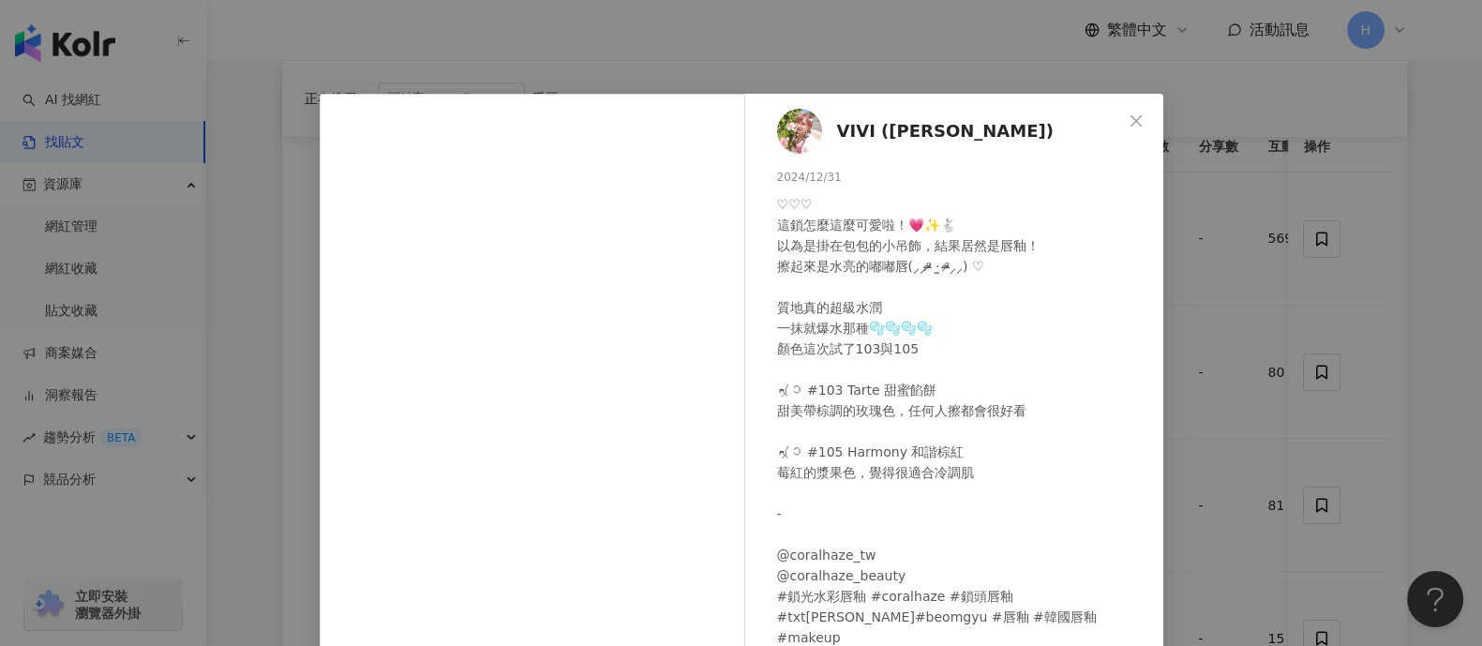
click at [1185, 186] on div "VIVI ([PERSON_NAME]) [DATE] ♡♡♡ 這鎖怎麼這麼可愛啦！💗✨🐇 以為是掛在包包的小吊飾，結果居然是唇釉！ 擦起來是水亮的嘟嘟唇(⸝…" at bounding box center [741, 323] width 1482 height 646
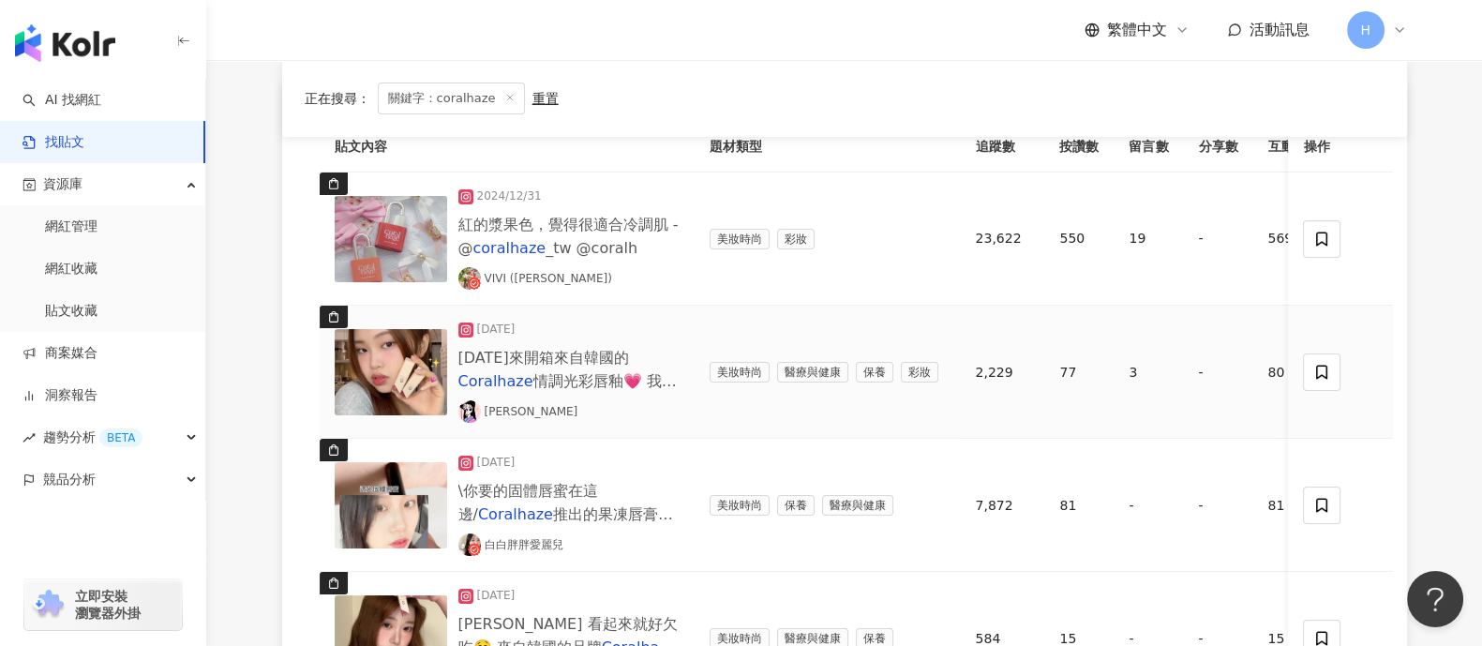
click at [371, 365] on img at bounding box center [391, 372] width 112 height 86
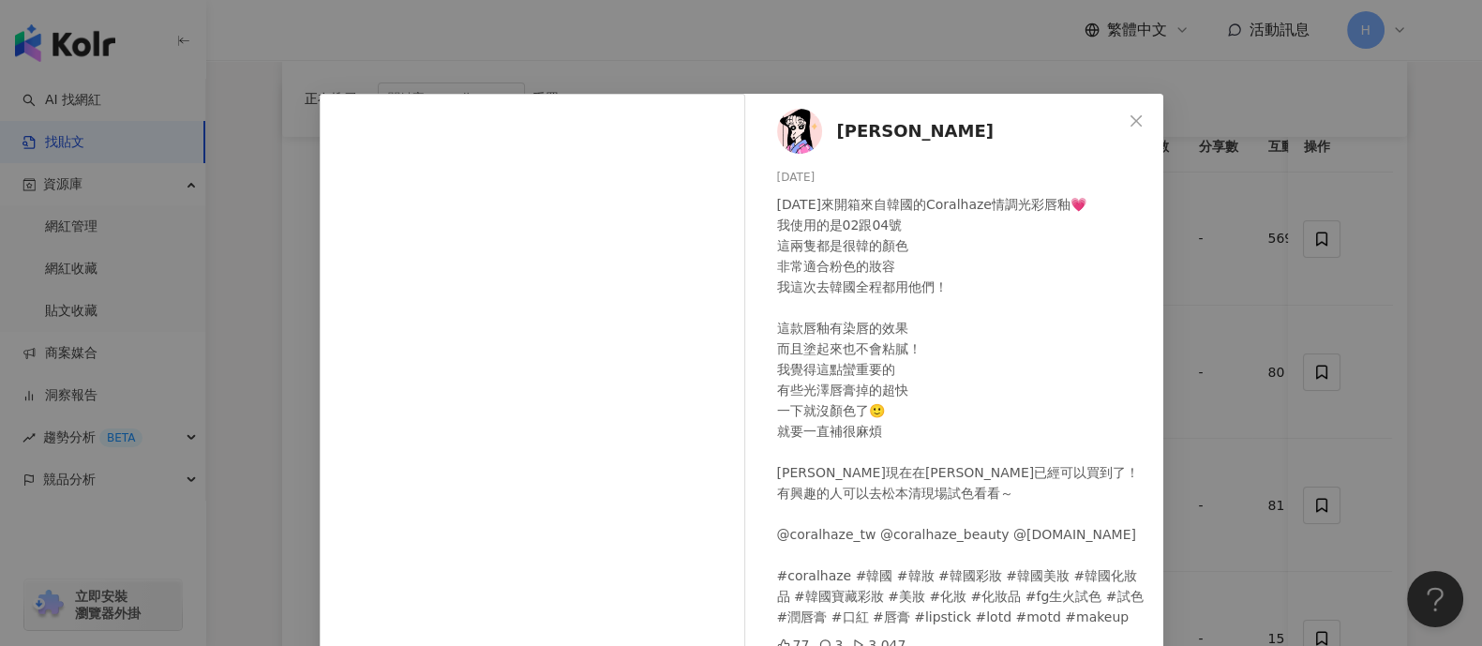
click at [1185, 361] on div "Nanako [DATE] [DATE]來開箱來自韓國的Coralhaze情調光彩唇釉💗 我使用的是02跟04號 這兩隻都是很韓的顏色 非常適合粉色的妝容 我…" at bounding box center [741, 323] width 1482 height 646
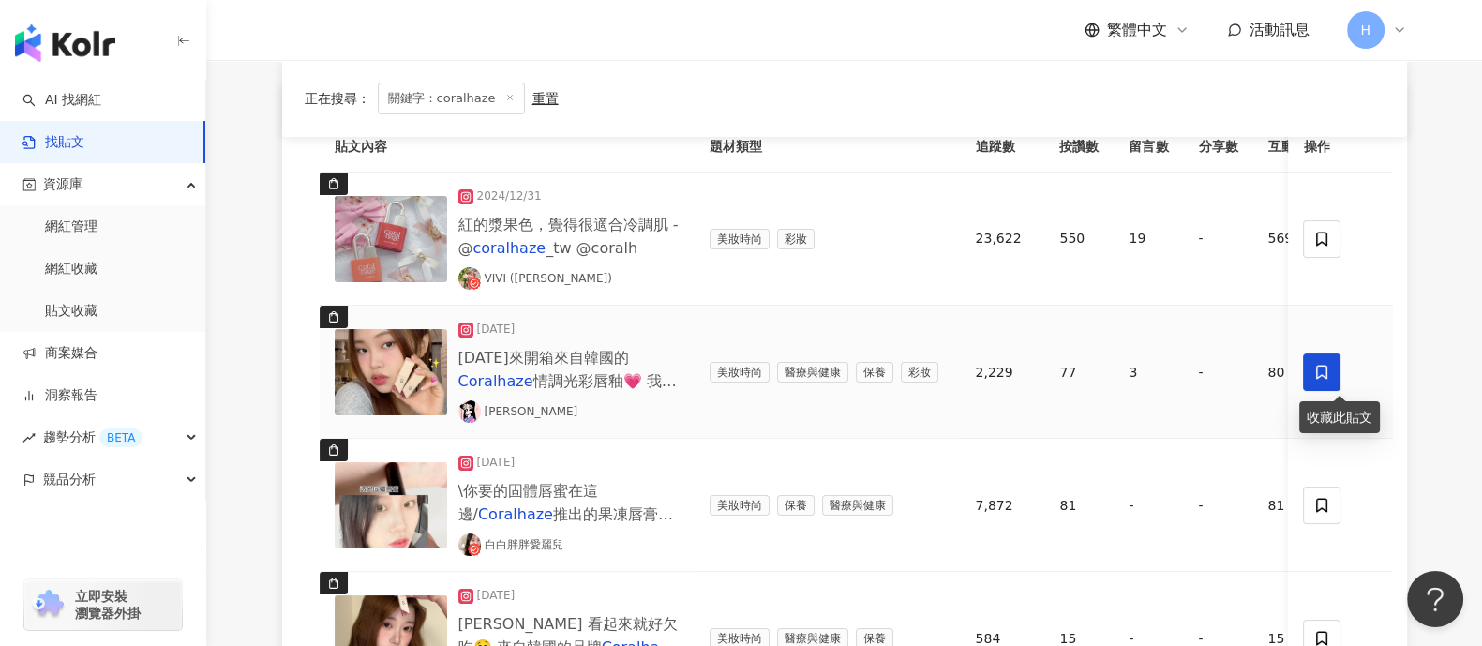
click at [1185, 369] on icon at bounding box center [1322, 372] width 17 height 17
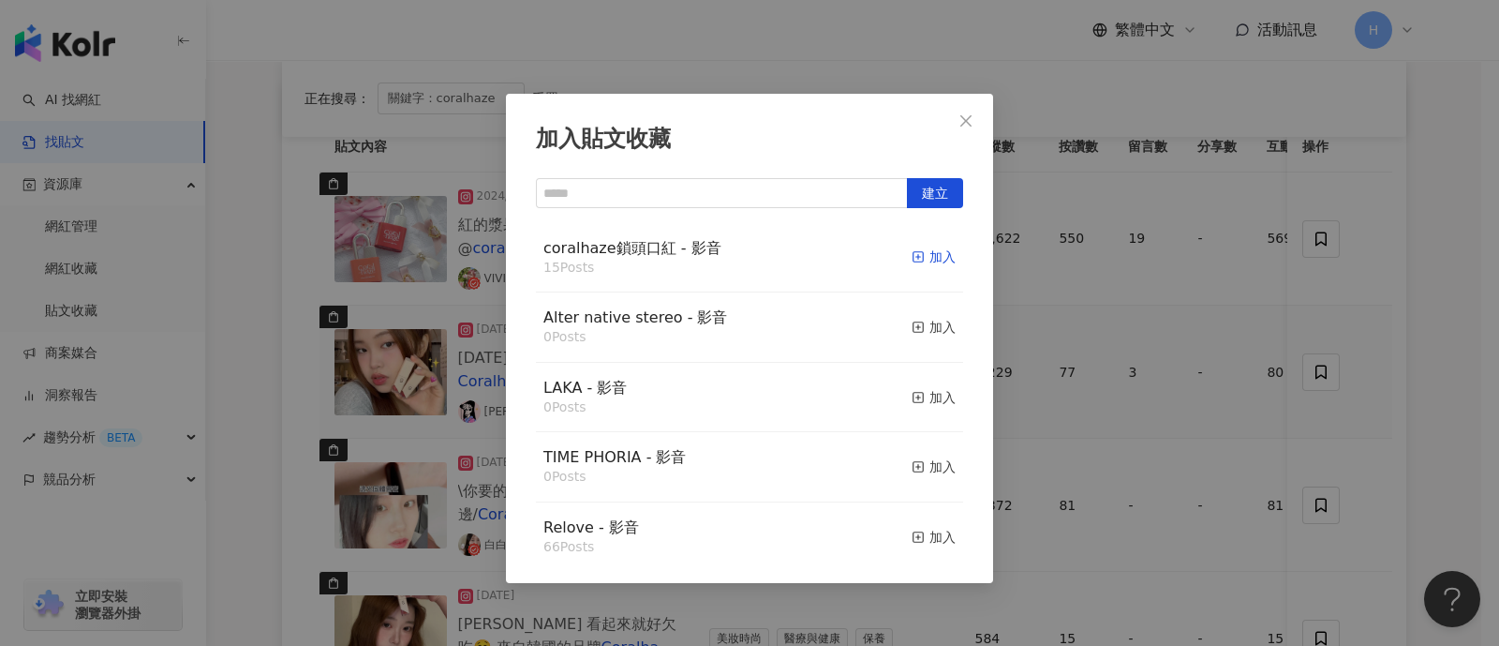
click at [927, 260] on div "加入" at bounding box center [934, 256] width 44 height 21
click at [1185, 419] on div "加入貼文收藏 建立 coralhaze鎖頭口紅 - 影音 15 Posts 加入 Alter native stereo - 影音 0 Posts 加入 LA…" at bounding box center [749, 323] width 1499 height 646
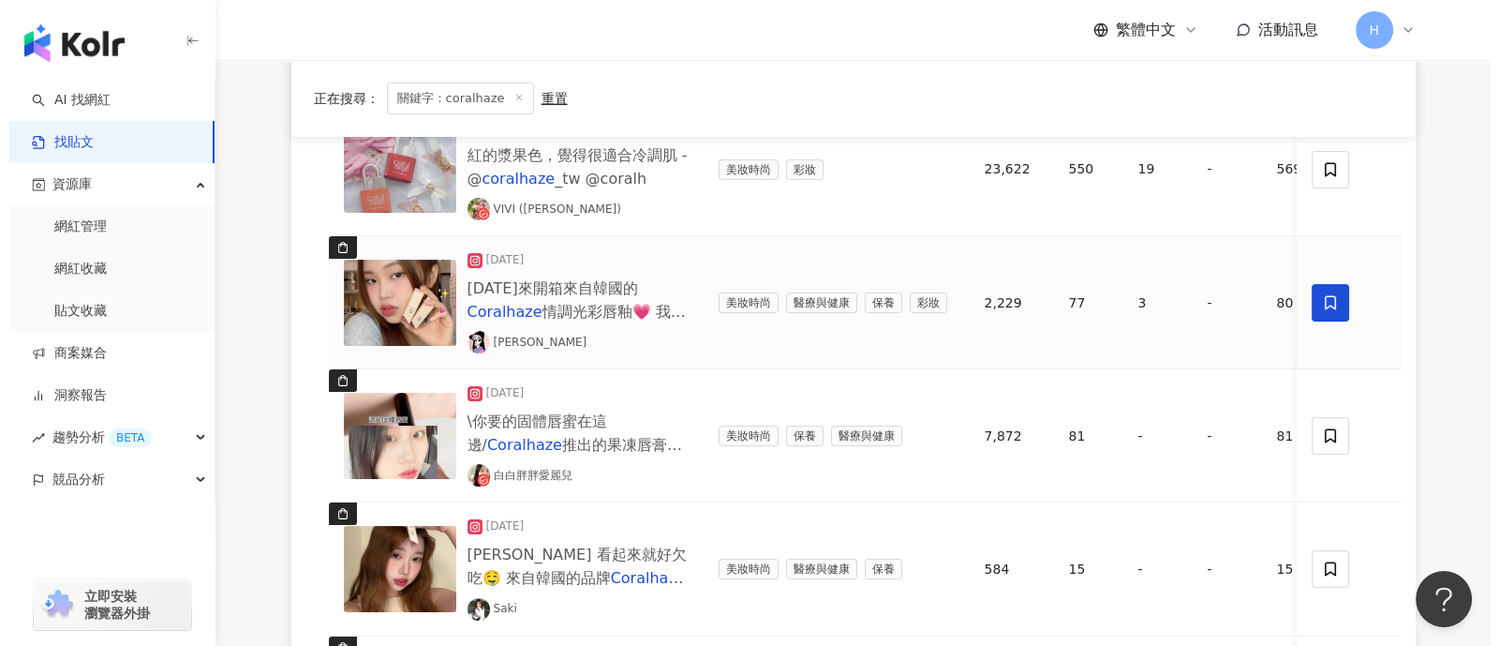
scroll to position [351, 0]
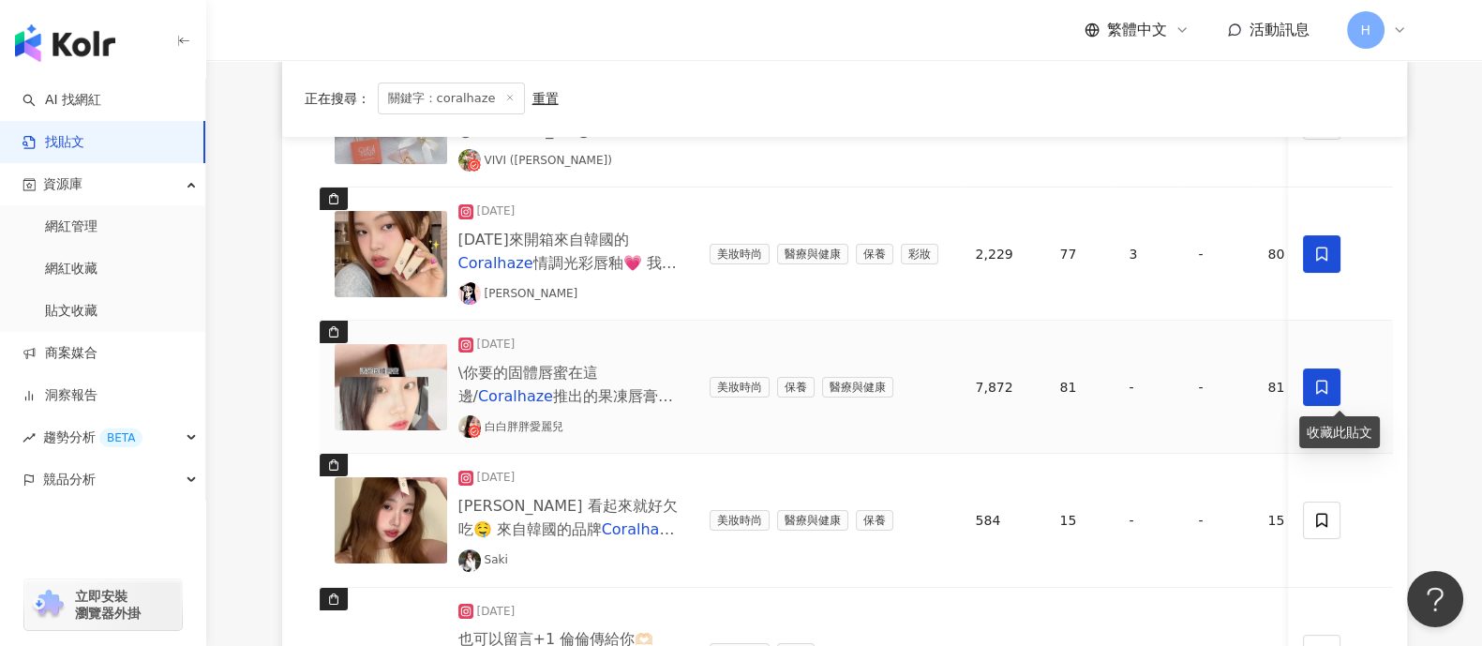
click at [1185, 391] on span at bounding box center [1322, 386] width 37 height 37
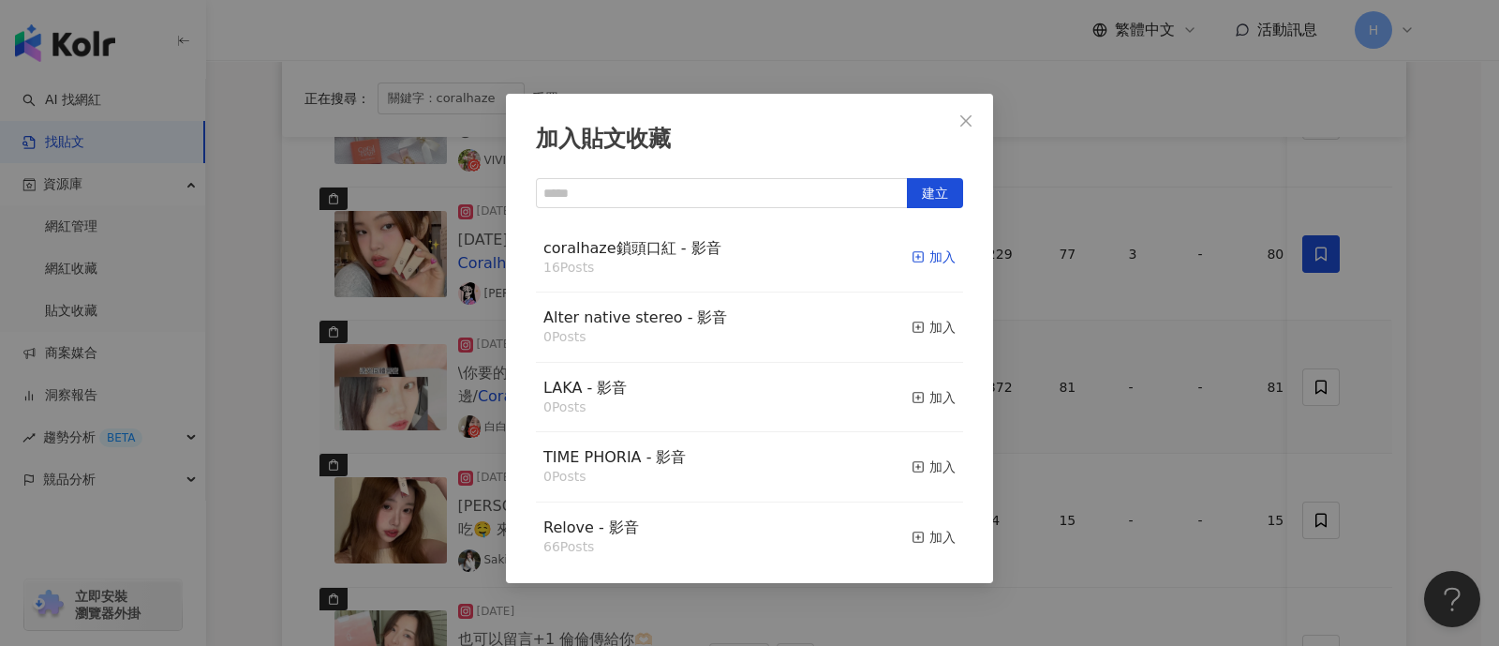
click at [920, 255] on div "加入" at bounding box center [934, 256] width 44 height 21
click at [1185, 451] on div "加入貼文收藏 建立 coralhaze鎖頭口紅 - 影音 17 Posts 已加入 Alter native stereo - 影音 0 Posts 加入 L…" at bounding box center [749, 323] width 1499 height 646
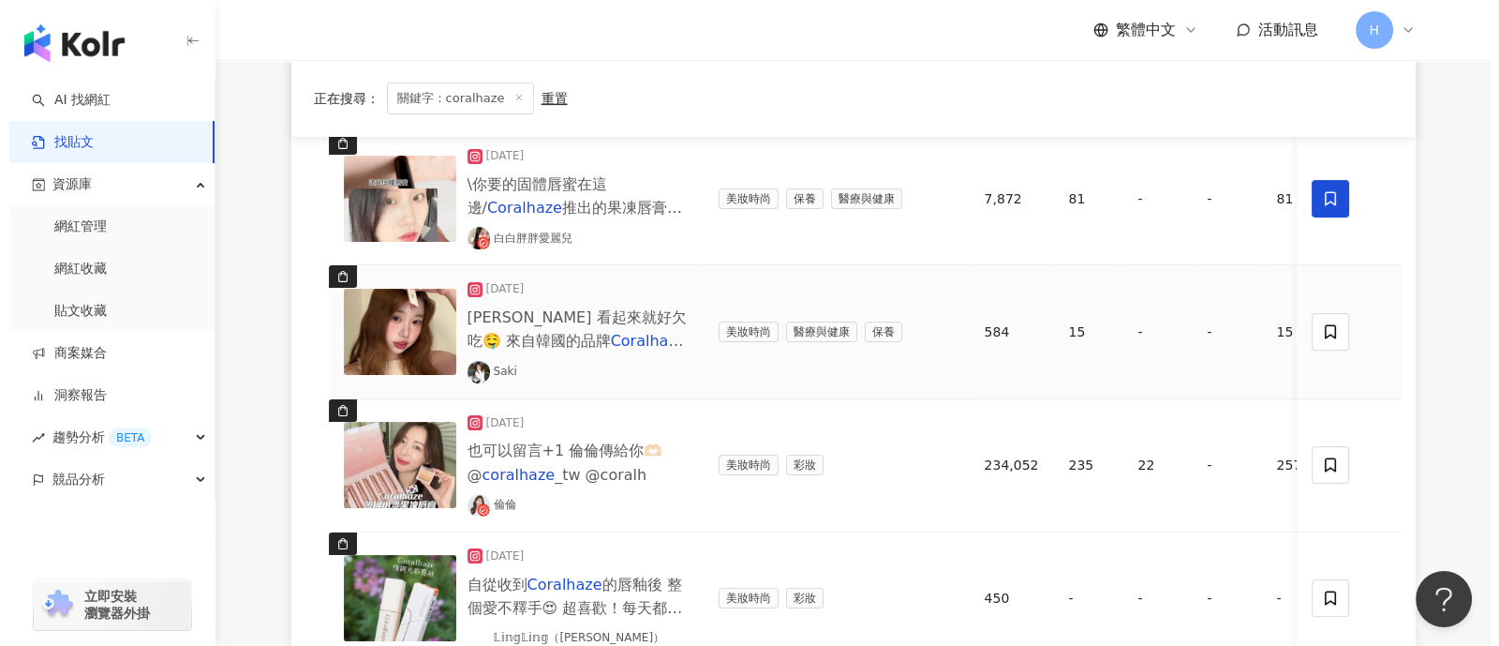
scroll to position [586, 0]
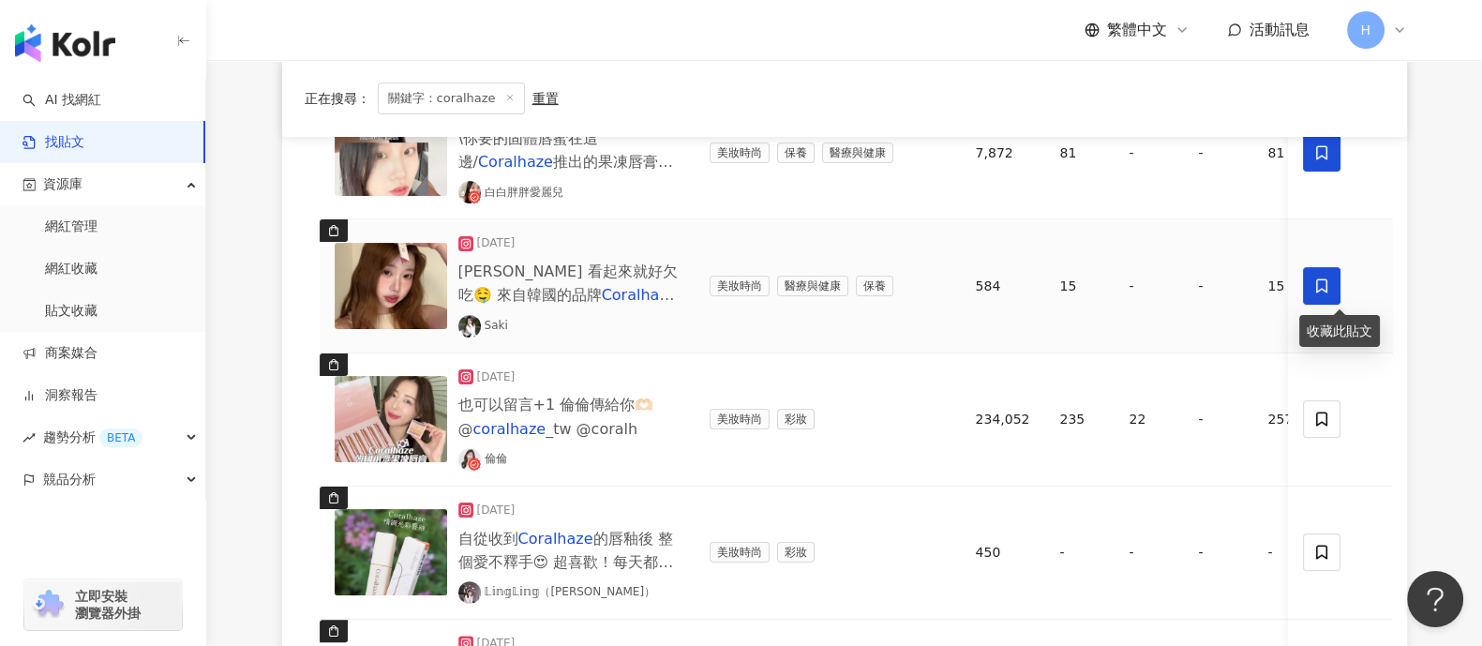
click at [1185, 287] on icon at bounding box center [1322, 285] width 17 height 17
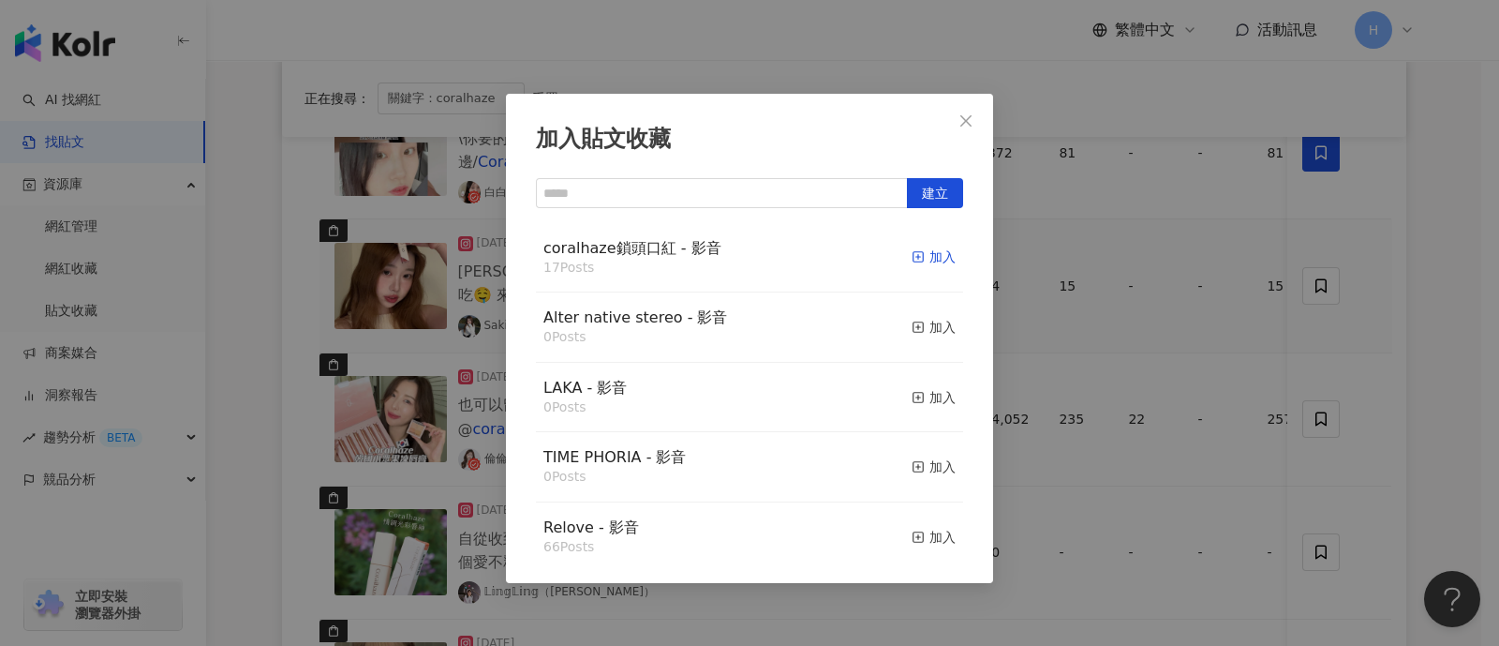
drag, startPoint x: 898, startPoint y: 255, endPoint x: 911, endPoint y: 249, distance: 14.3
click at [912, 253] on icon "button" at bounding box center [918, 256] width 13 height 13
click at [1185, 365] on div "加入貼文收藏 建立 coralhaze鎖頭口紅 - 影音 18 Posts 已加入 Alter native stereo - 影音 0 Posts 加入 L…" at bounding box center [749, 323] width 1499 height 646
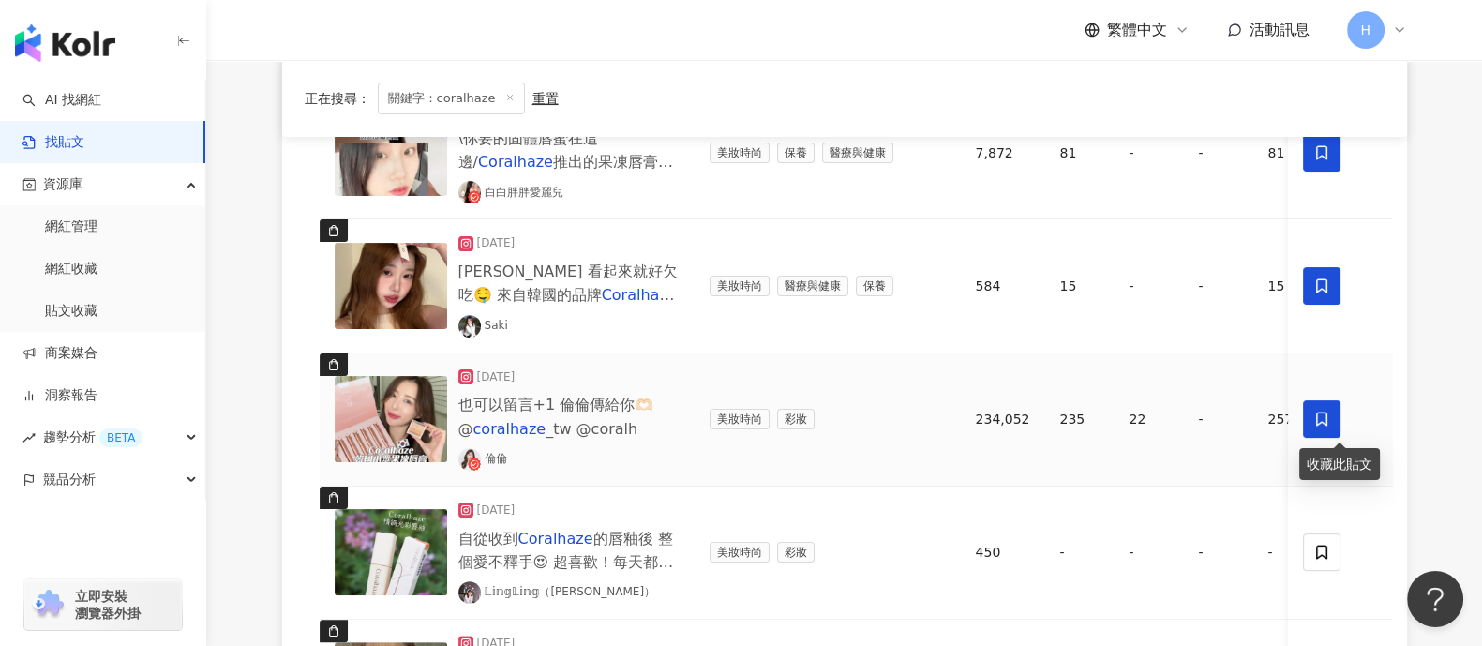
click at [1185, 418] on span at bounding box center [1322, 418] width 37 height 37
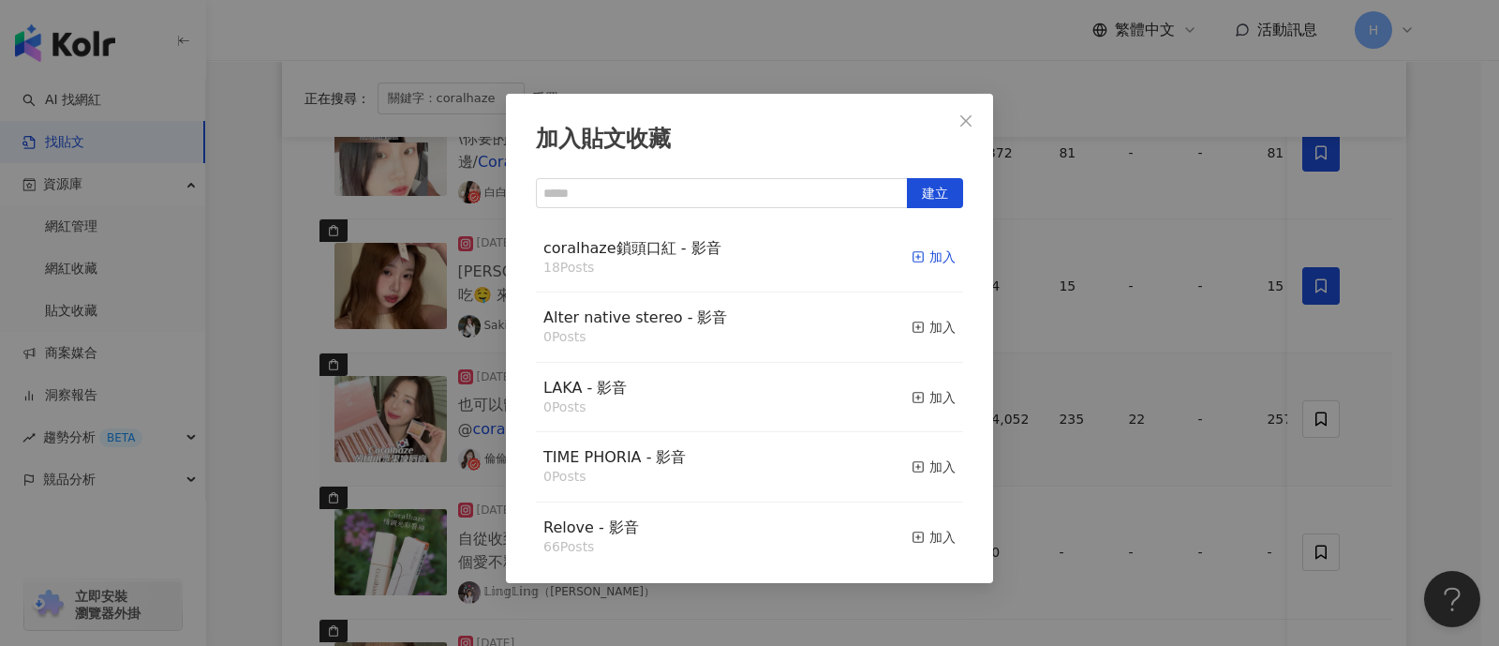
click at [912, 255] on div "加入" at bounding box center [934, 256] width 44 height 21
click at [1185, 409] on div "加入貼文收藏 建立 coralhaze鎖頭口紅 - 影音 18 Posts 加入 Alter native stereo - 影音 0 Posts 加入 LA…" at bounding box center [749, 323] width 1499 height 646
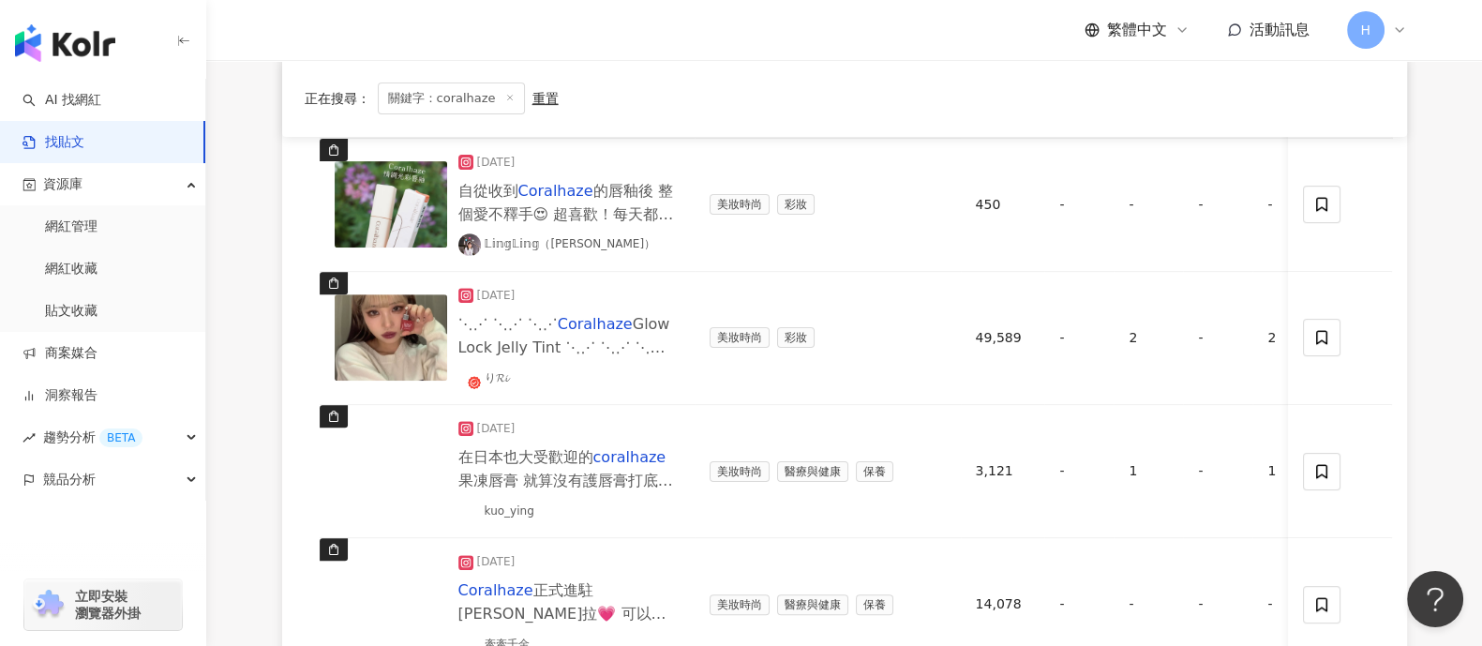
scroll to position [936, 0]
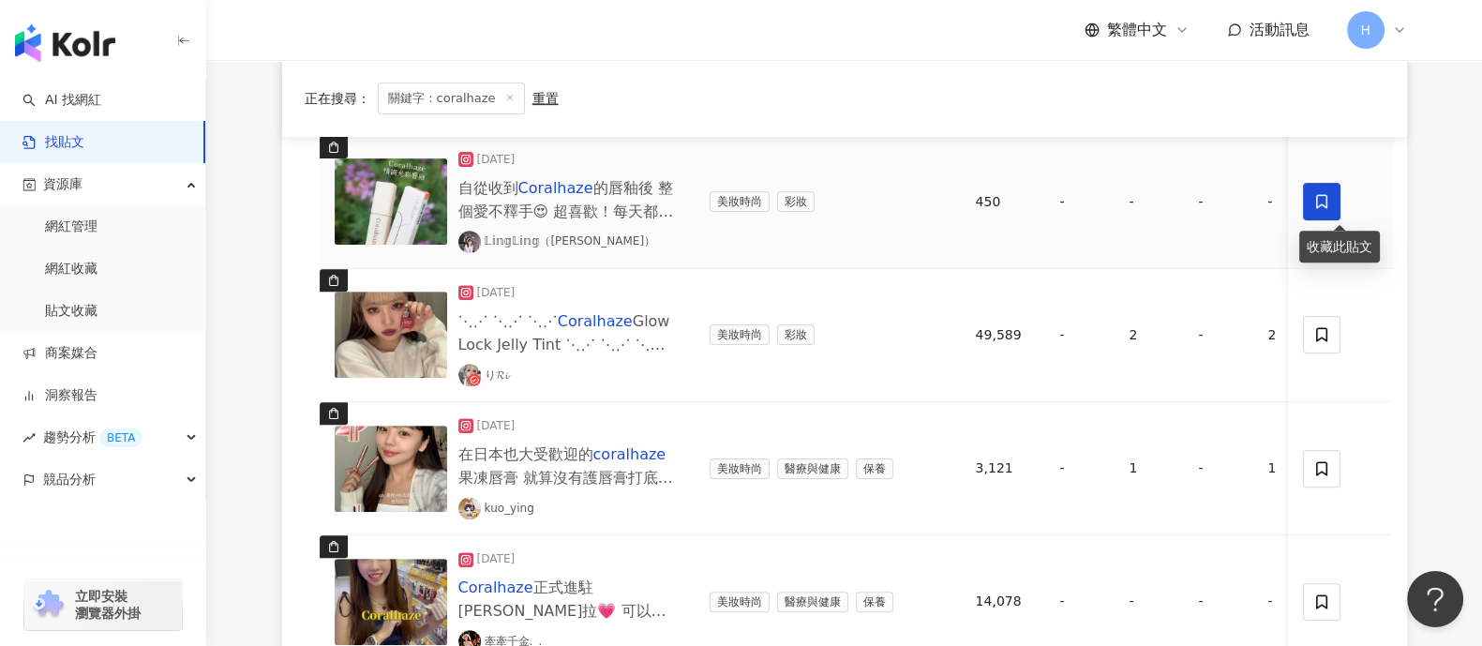
click at [1185, 199] on span at bounding box center [1322, 201] width 37 height 37
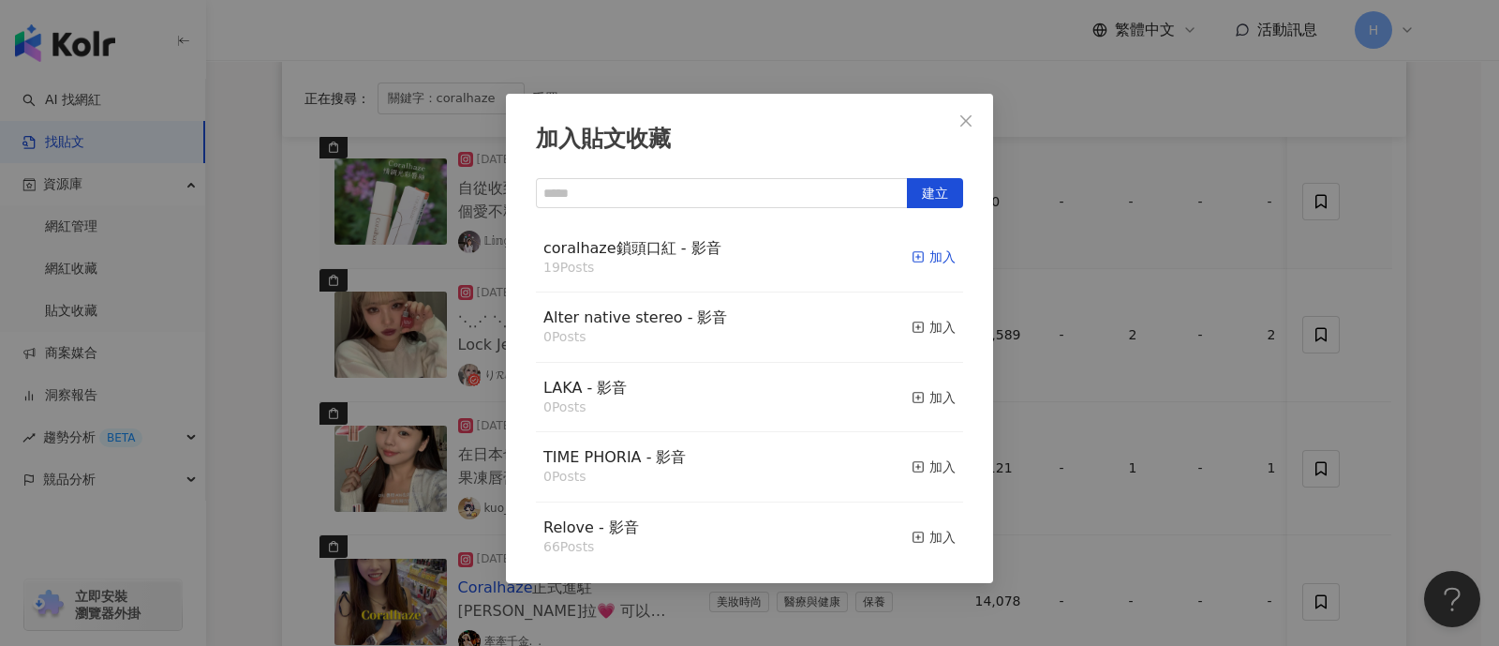
click at [919, 259] on div "加入" at bounding box center [934, 256] width 44 height 21
click at [1185, 318] on div "加入貼文收藏 建立 coralhaze鎖頭口紅 - 影音 19 Posts 加入 Alter native stereo - 影音 0 Posts 加入 LA…" at bounding box center [749, 323] width 1499 height 646
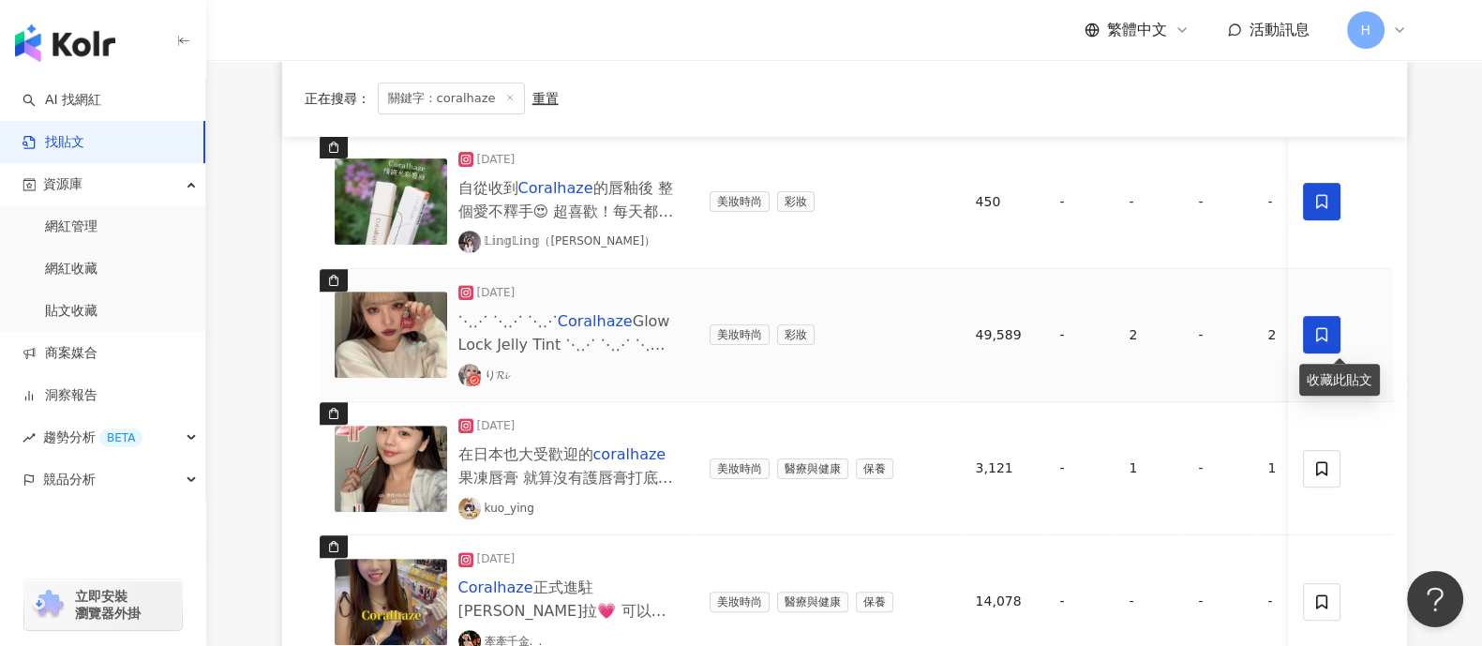
click at [1185, 326] on icon at bounding box center [1322, 334] width 17 height 17
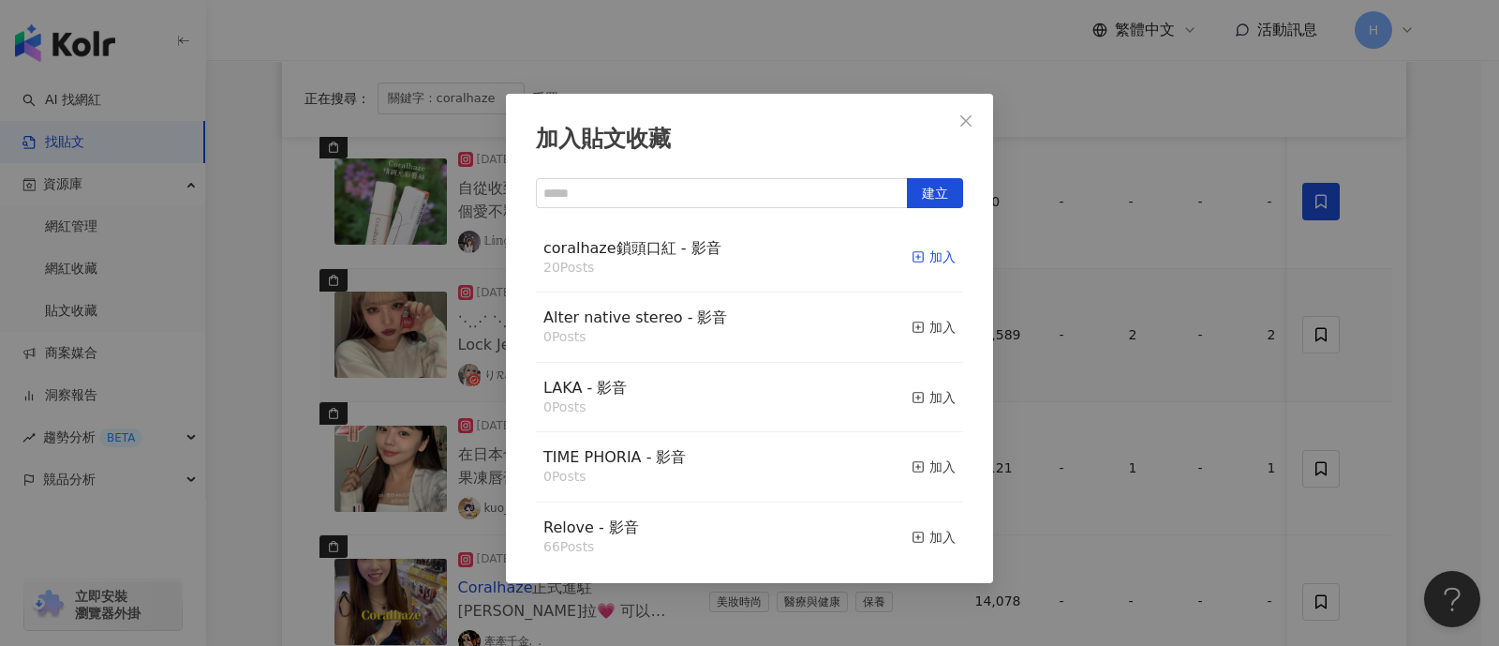
click at [912, 255] on div "加入" at bounding box center [934, 256] width 44 height 21
click at [1185, 386] on div "加入貼文收藏 建立 coralhaze鎖頭口紅 - 影音 20 Posts 加入 Alter native stereo - 影音 0 Posts 加入 LA…" at bounding box center [749, 323] width 1499 height 646
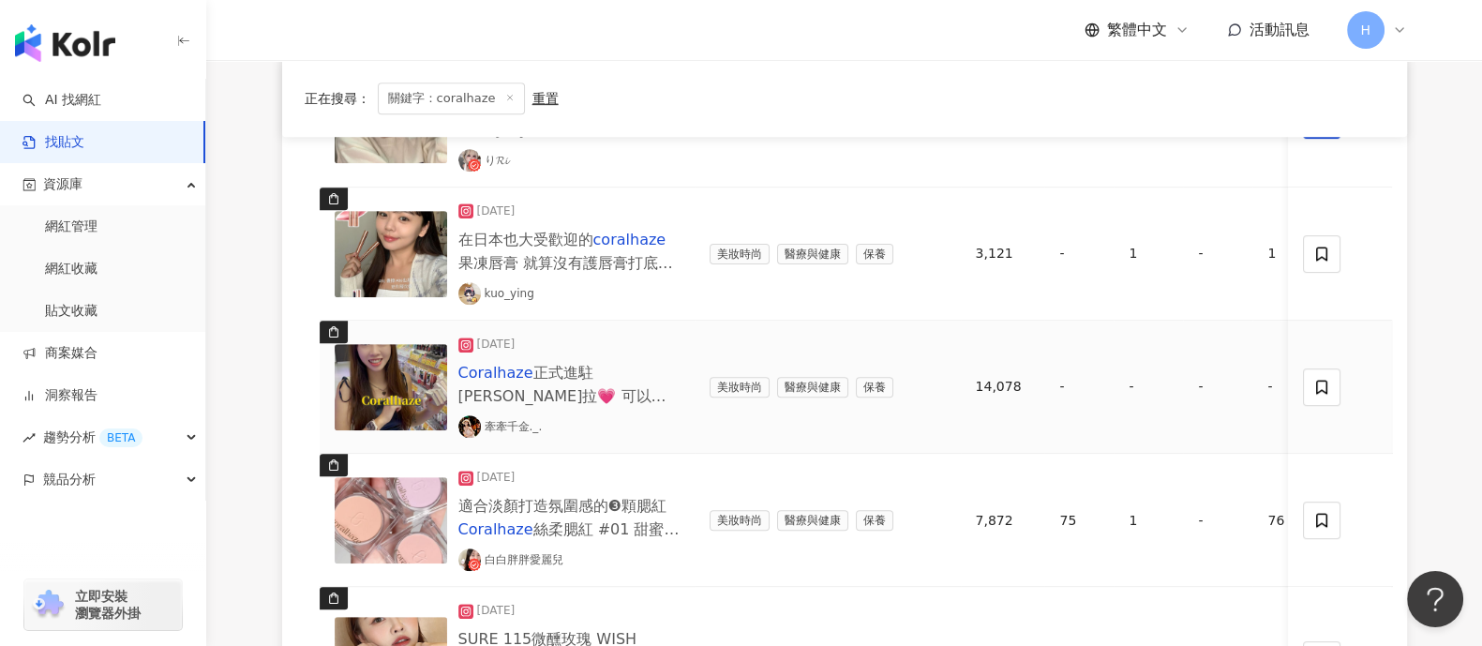
scroll to position [1171, 0]
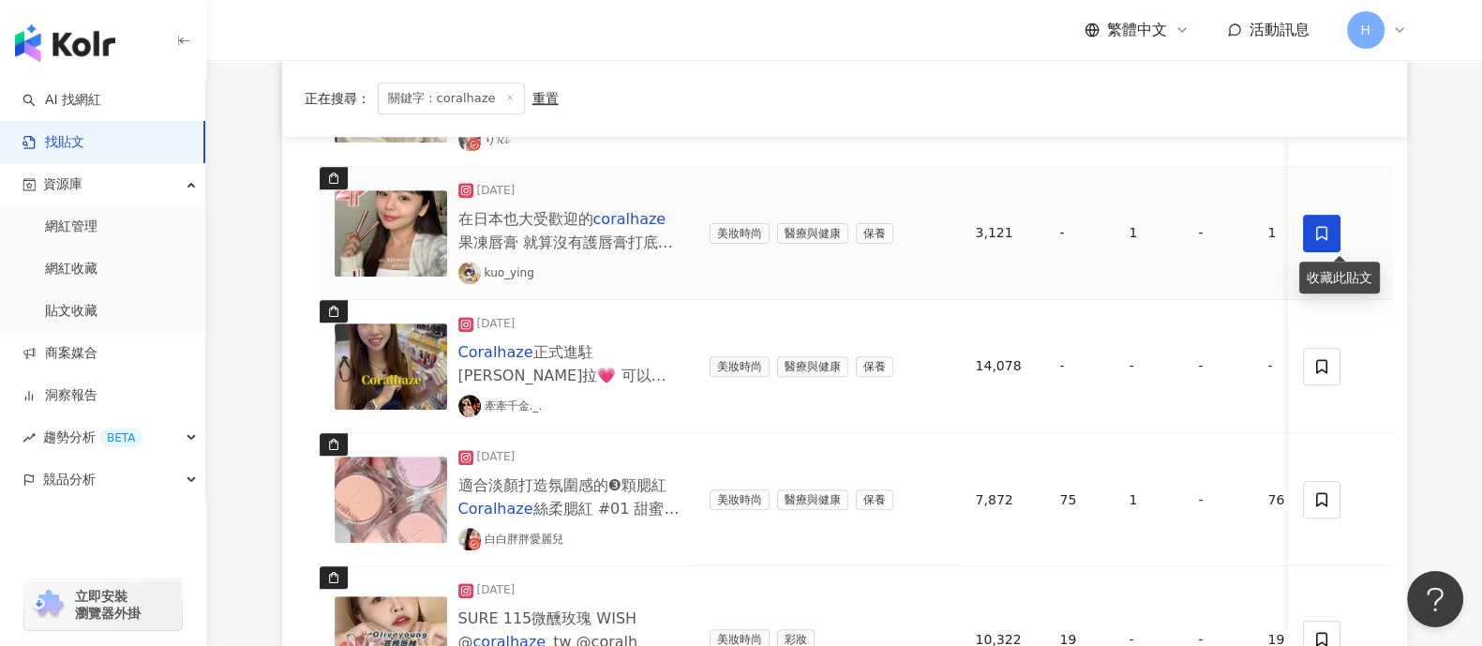
click at [1185, 231] on icon at bounding box center [1322, 233] width 17 height 17
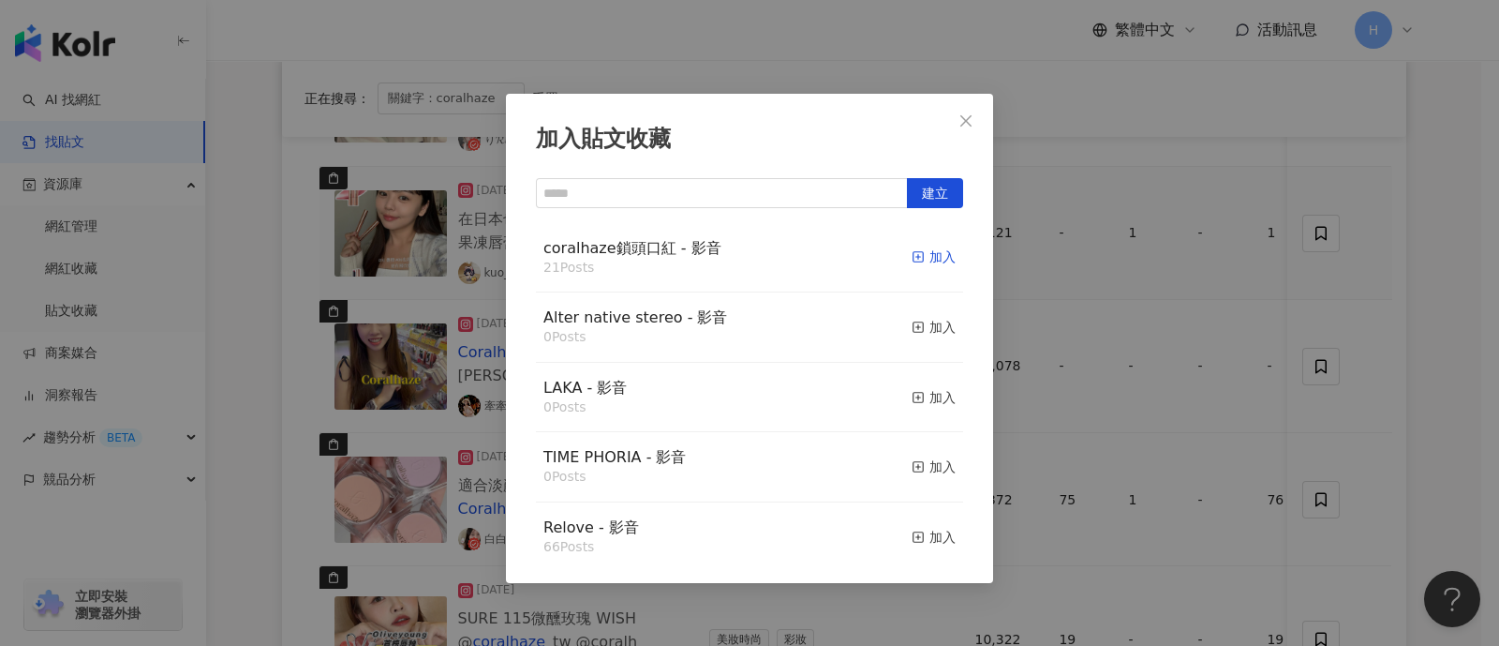
click at [928, 255] on div "加入" at bounding box center [934, 256] width 44 height 21
click at [1185, 374] on div "加入貼文收藏 建立 coralhaze鎖頭口紅 - 影音 21 Posts 加入 Alter native stereo - 影音 0 Posts 加入 LA…" at bounding box center [749, 323] width 1499 height 646
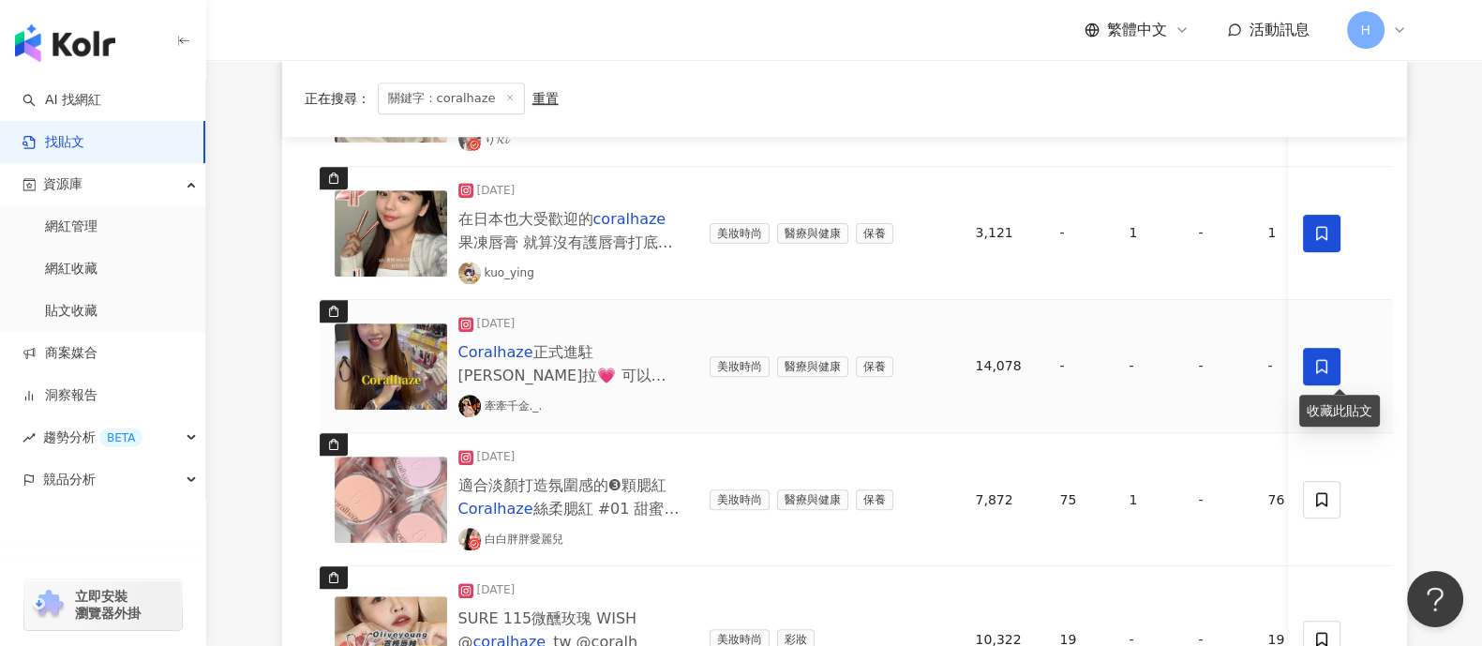
click at [1185, 374] on span at bounding box center [1322, 366] width 37 height 37
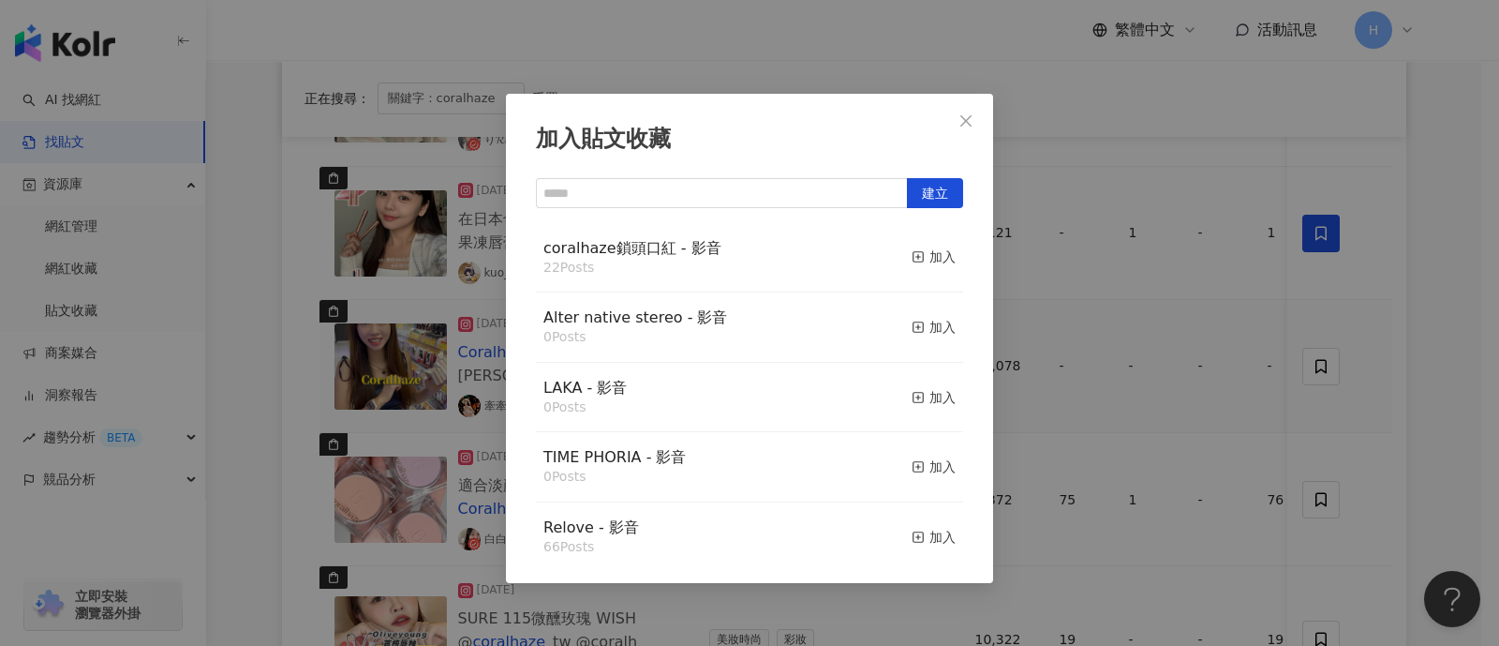
drag, startPoint x: 905, startPoint y: 254, endPoint x: 976, endPoint y: 269, distance: 71.9
click at [912, 252] on icon "button" at bounding box center [918, 256] width 13 height 13
click at [1185, 344] on div "加入貼文收藏 建立 coralhaze鎖頭口紅 - 影音 22 Posts 加入 Alter native stereo - 影音 0 Posts 加入 LA…" at bounding box center [749, 323] width 1499 height 646
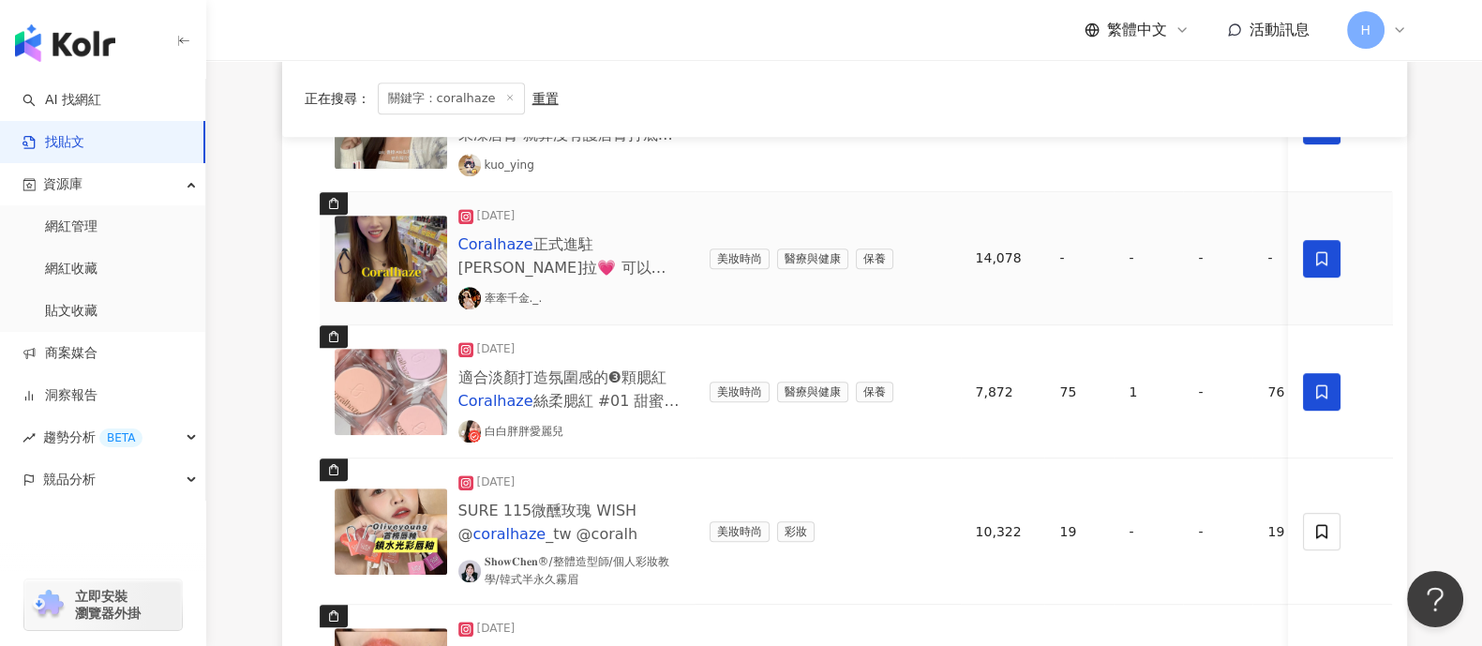
scroll to position [1289, 0]
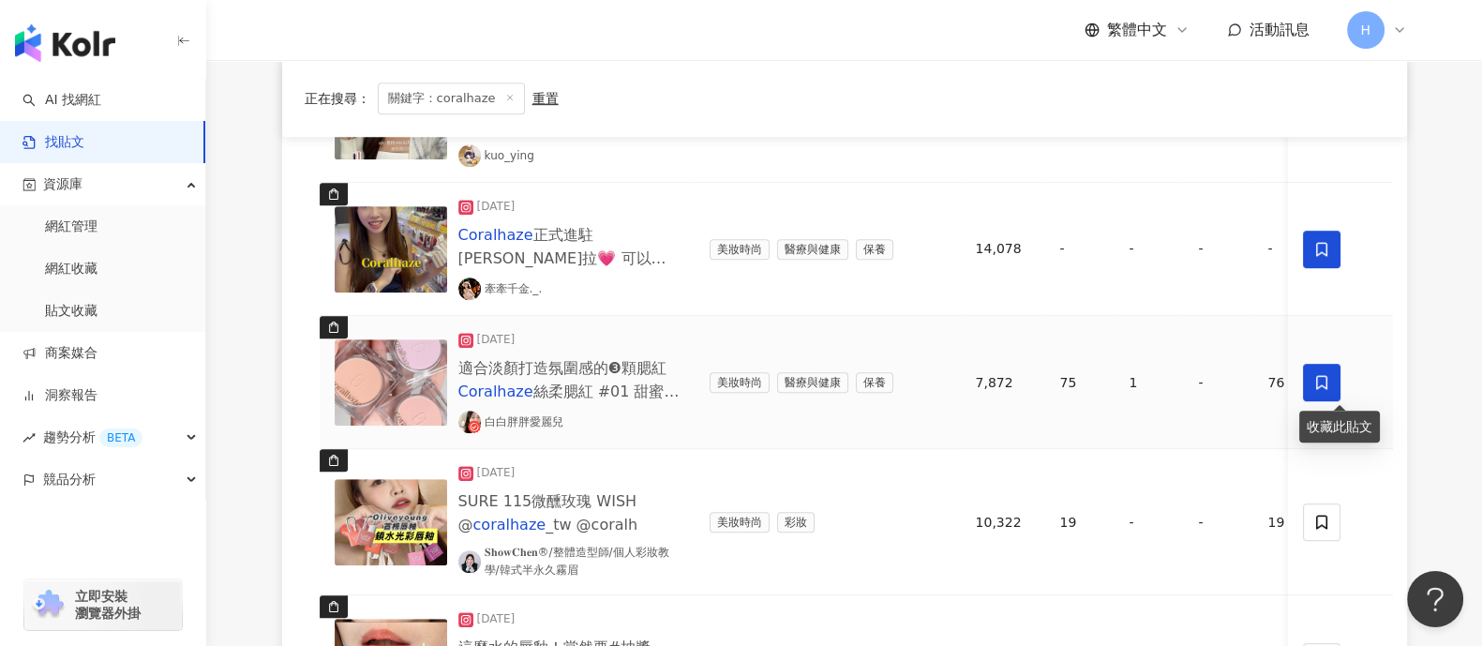
click at [1185, 388] on span at bounding box center [1322, 382] width 37 height 37
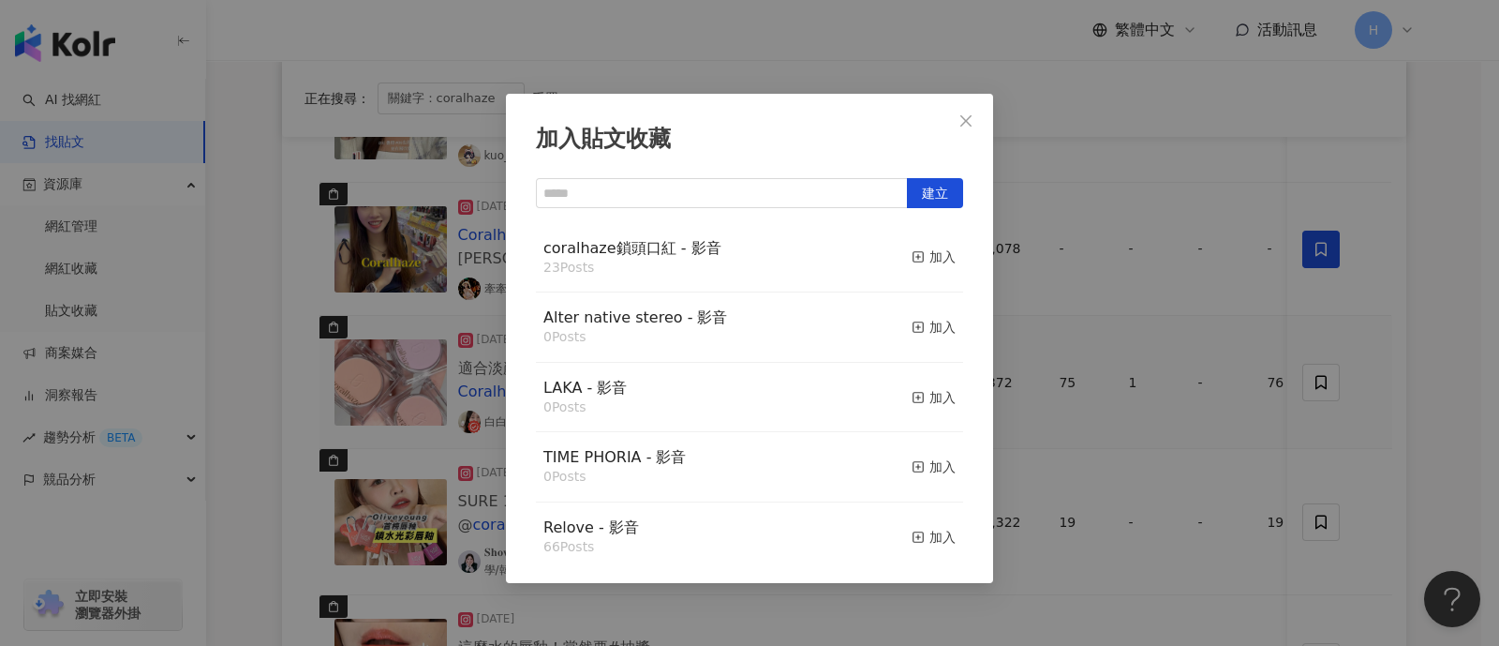
click at [1185, 358] on div "加入貼文收藏 建立 coralhaze鎖頭口紅 - 影音 23 Posts 加入 Alter native stereo - 影音 0 Posts 加入 LA…" at bounding box center [749, 323] width 1499 height 646
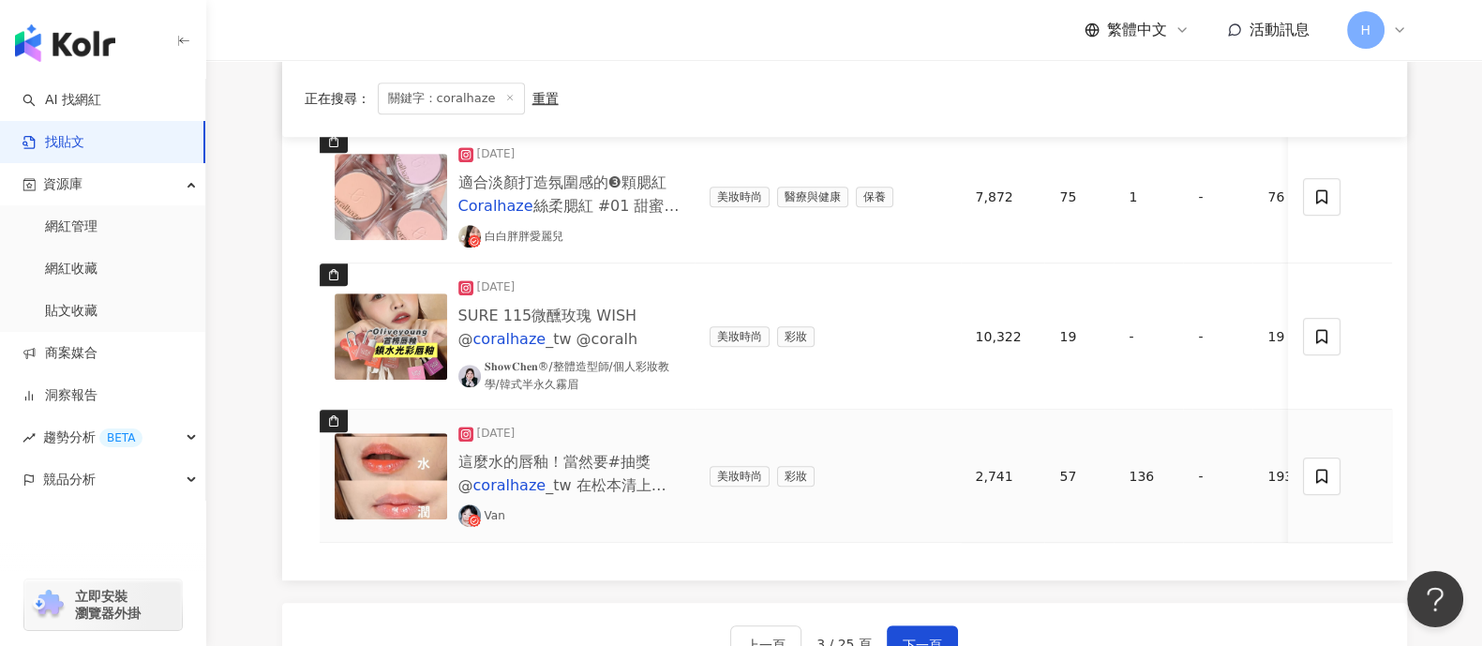
scroll to position [1522, 0]
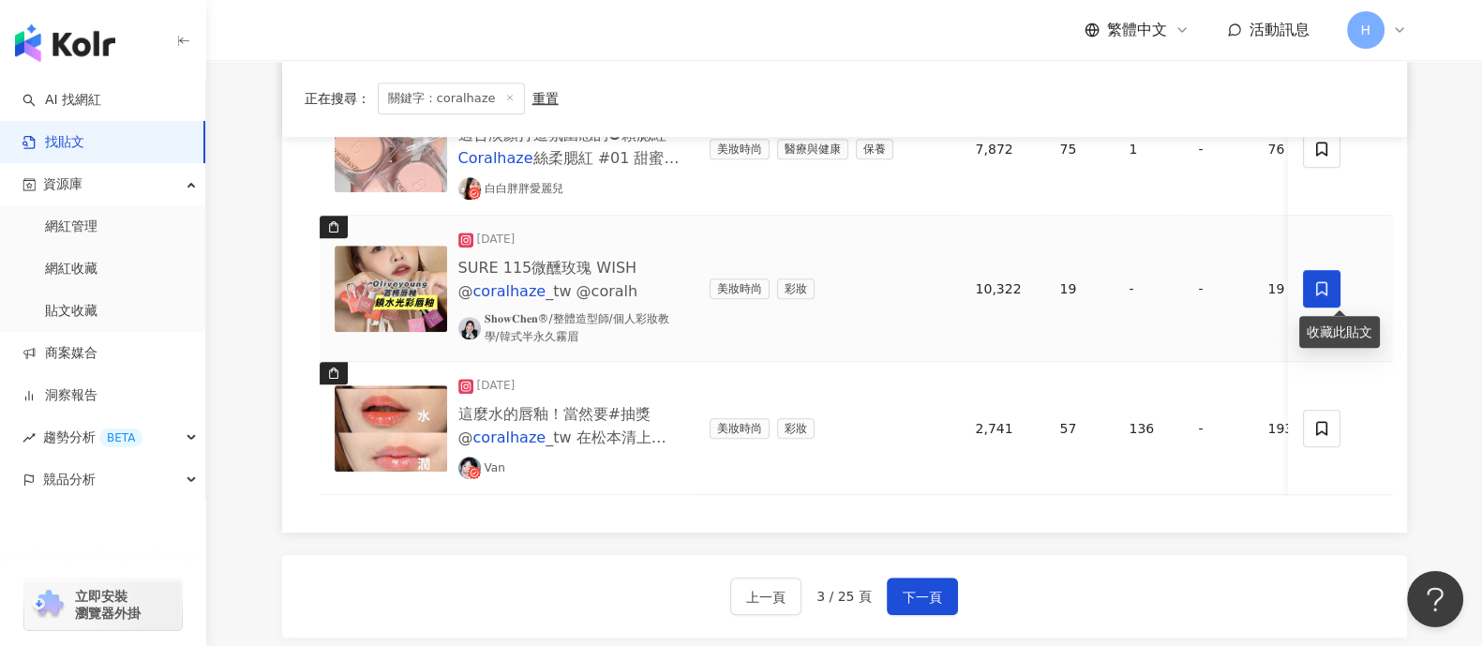
click at [1185, 289] on span at bounding box center [1322, 288] width 37 height 37
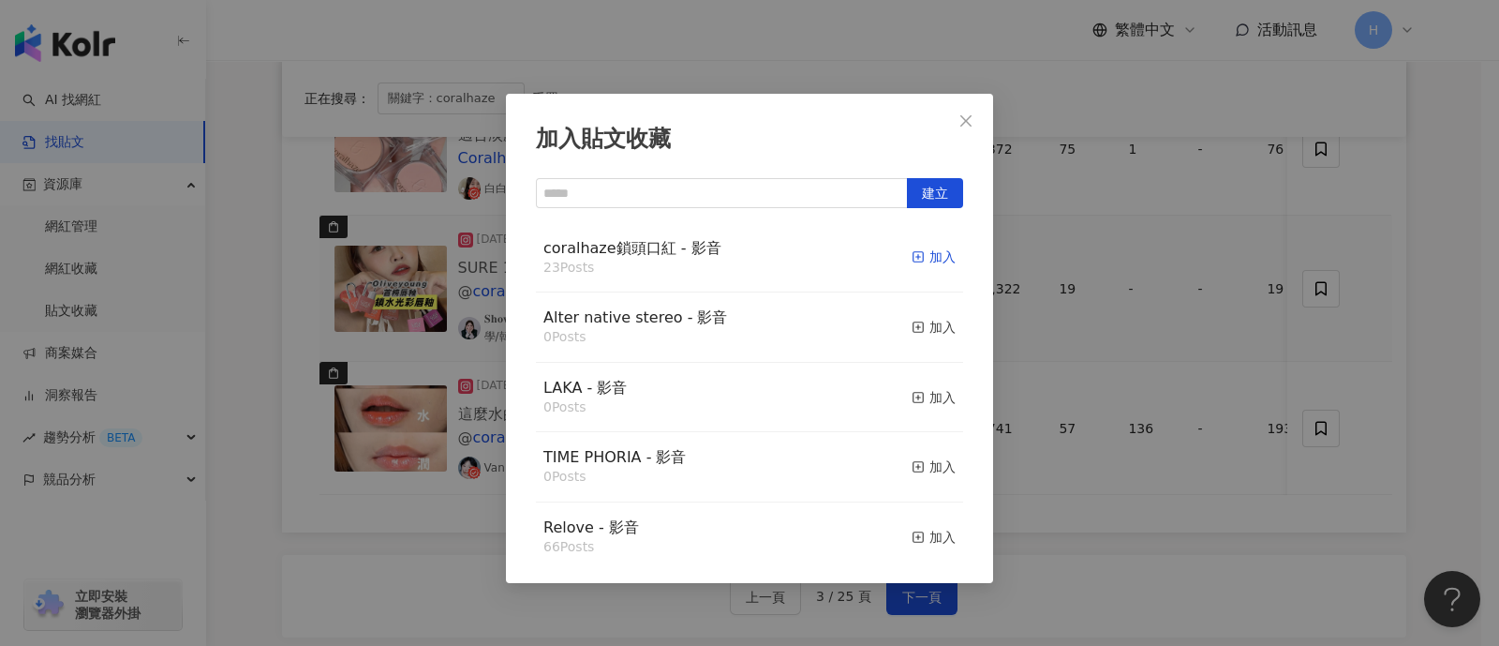
click at [921, 260] on div "加入" at bounding box center [934, 256] width 44 height 21
click at [1185, 364] on div "加入貼文收藏 建立 coralhaze鎖頭口紅 - 影音 23 Posts 加入 Alter native stereo - 影音 0 Posts 加入 LA…" at bounding box center [749, 323] width 1499 height 646
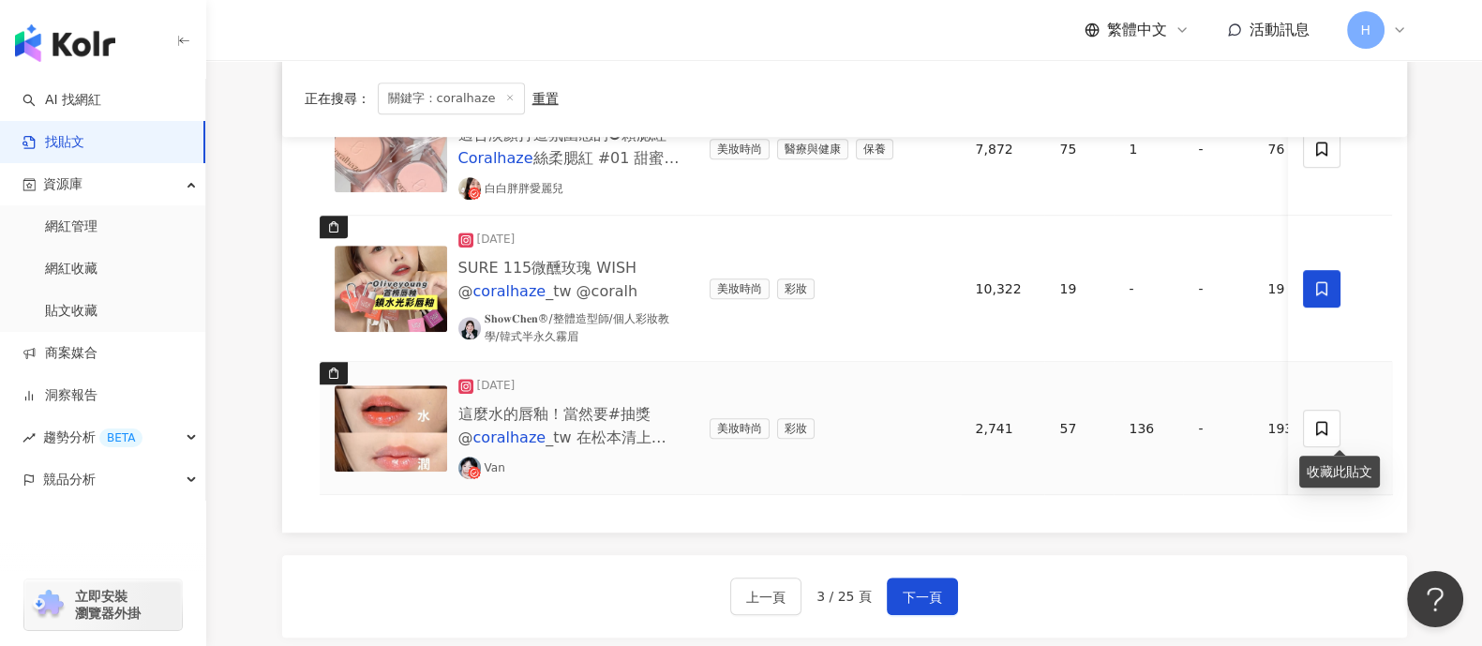
click at [1185, 462] on div "收藏此貼文" at bounding box center [1339, 471] width 81 height 32
click at [1185, 421] on icon at bounding box center [1322, 428] width 17 height 17
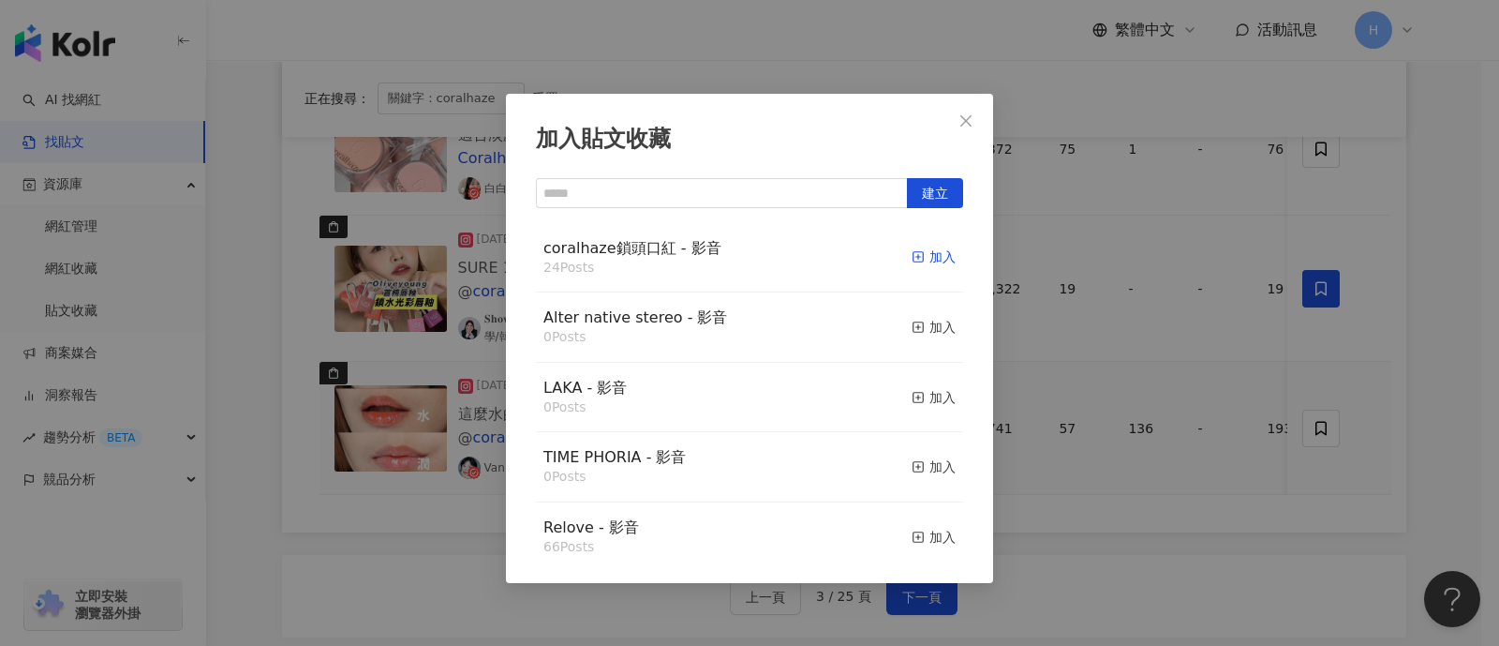
click at [914, 250] on div "加入" at bounding box center [934, 256] width 44 height 21
click at [1185, 387] on div "加入貼文收藏 建立 coralhaze鎖頭口紅 - 影音 25 Posts 已加入 Alter native stereo - 影音 0 Posts 加入 L…" at bounding box center [749, 323] width 1499 height 646
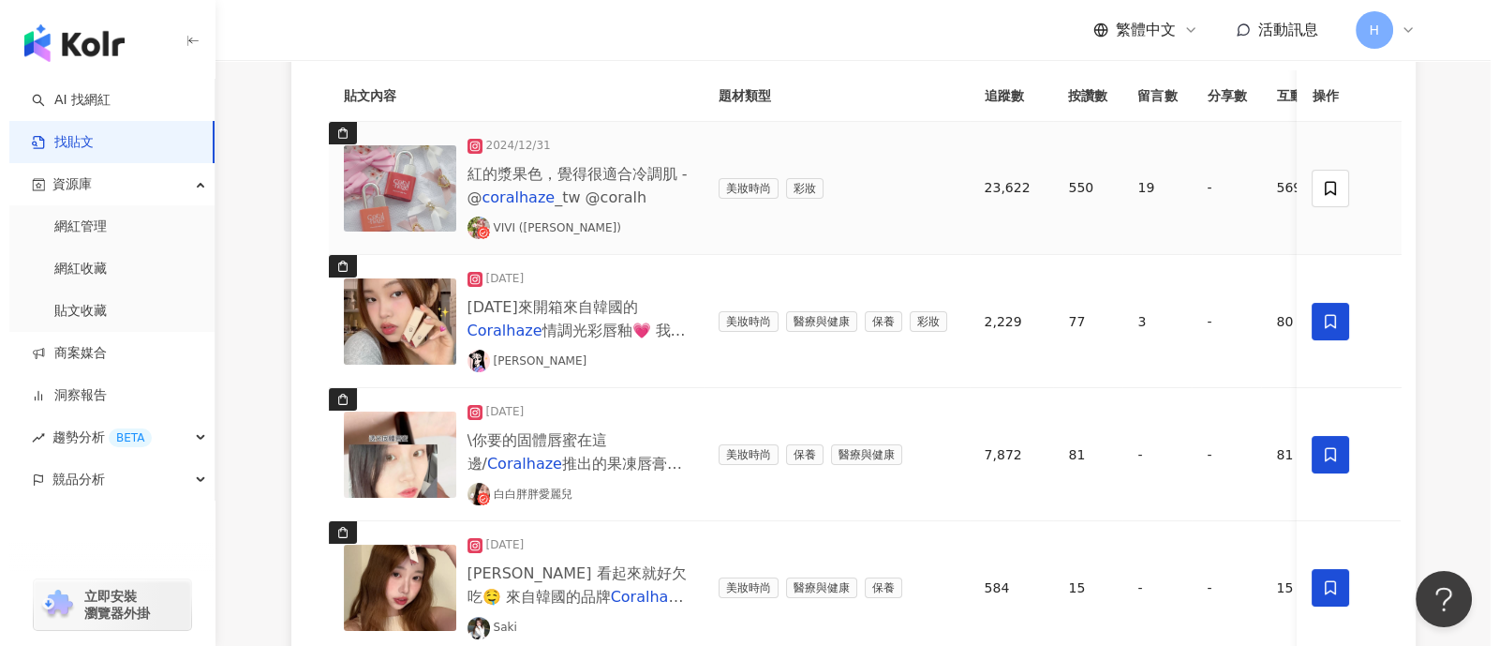
scroll to position [116, 0]
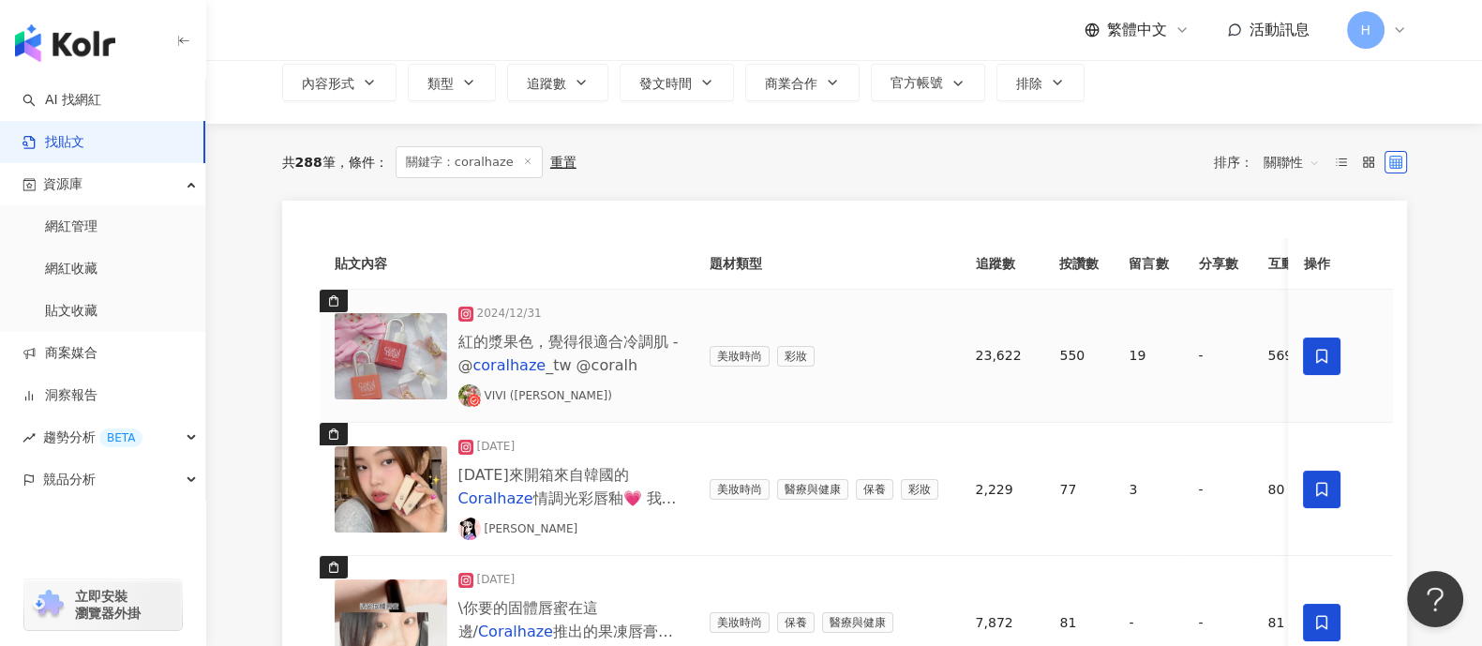
click at [1185, 353] on icon at bounding box center [1322, 356] width 11 height 14
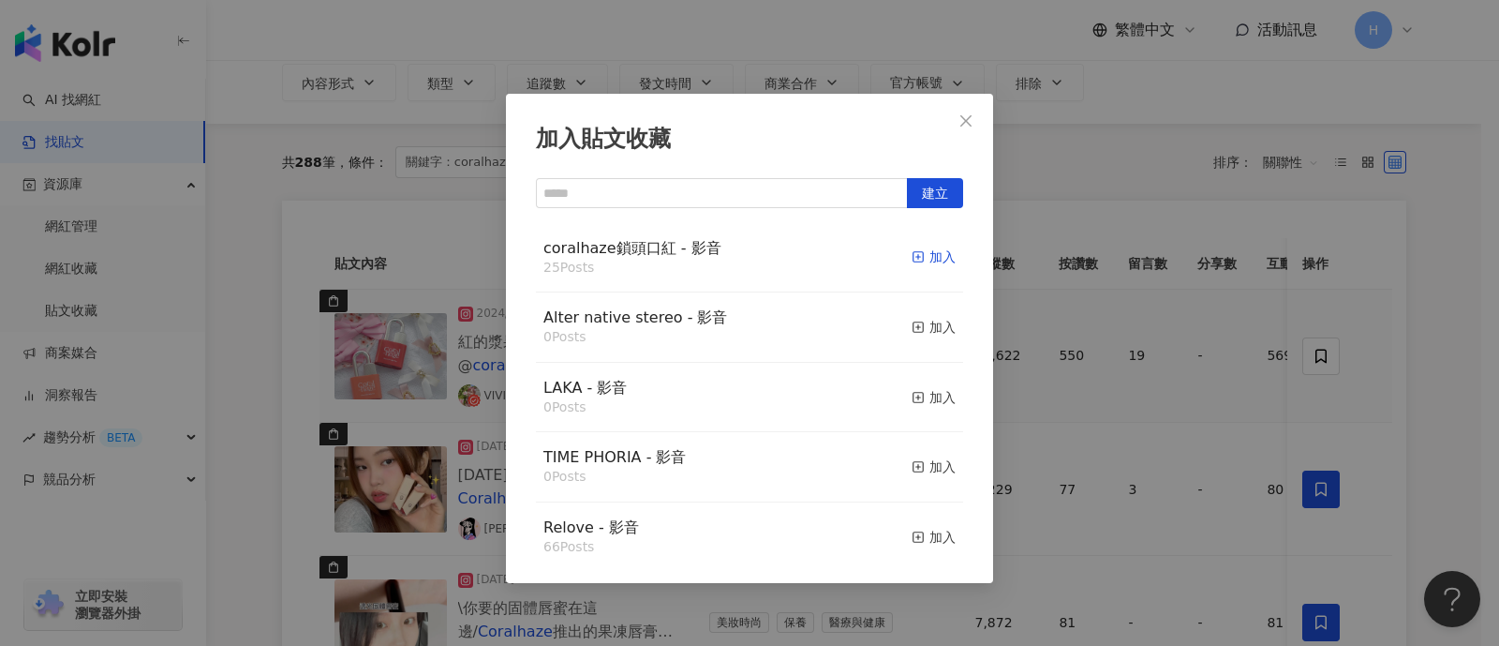
click at [915, 260] on div "加入" at bounding box center [934, 256] width 44 height 21
click at [1185, 342] on div "加入貼文收藏 建立 coralhaze鎖頭口紅 - 影音 25 Posts 加入 Alter native stereo - 影音 0 Posts 加入 LA…" at bounding box center [749, 323] width 1499 height 646
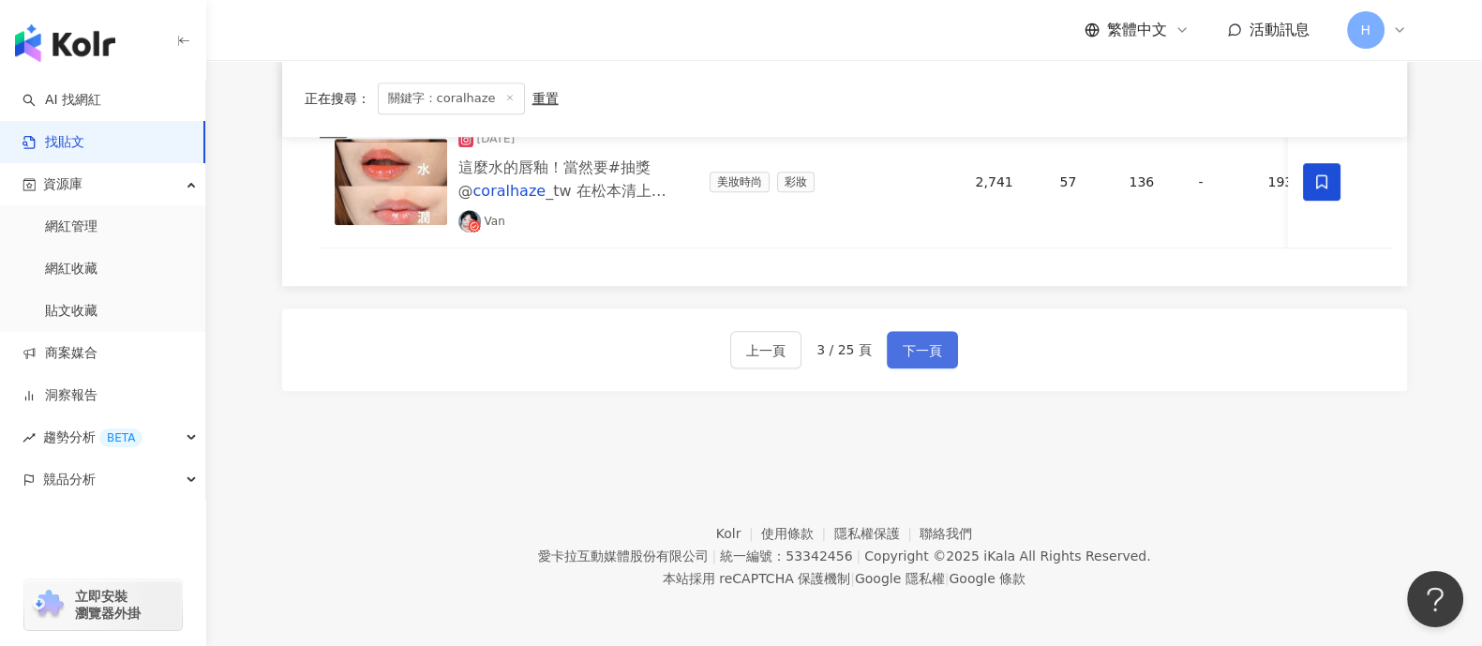
click at [926, 354] on span "下一頁" at bounding box center [921, 350] width 39 height 22
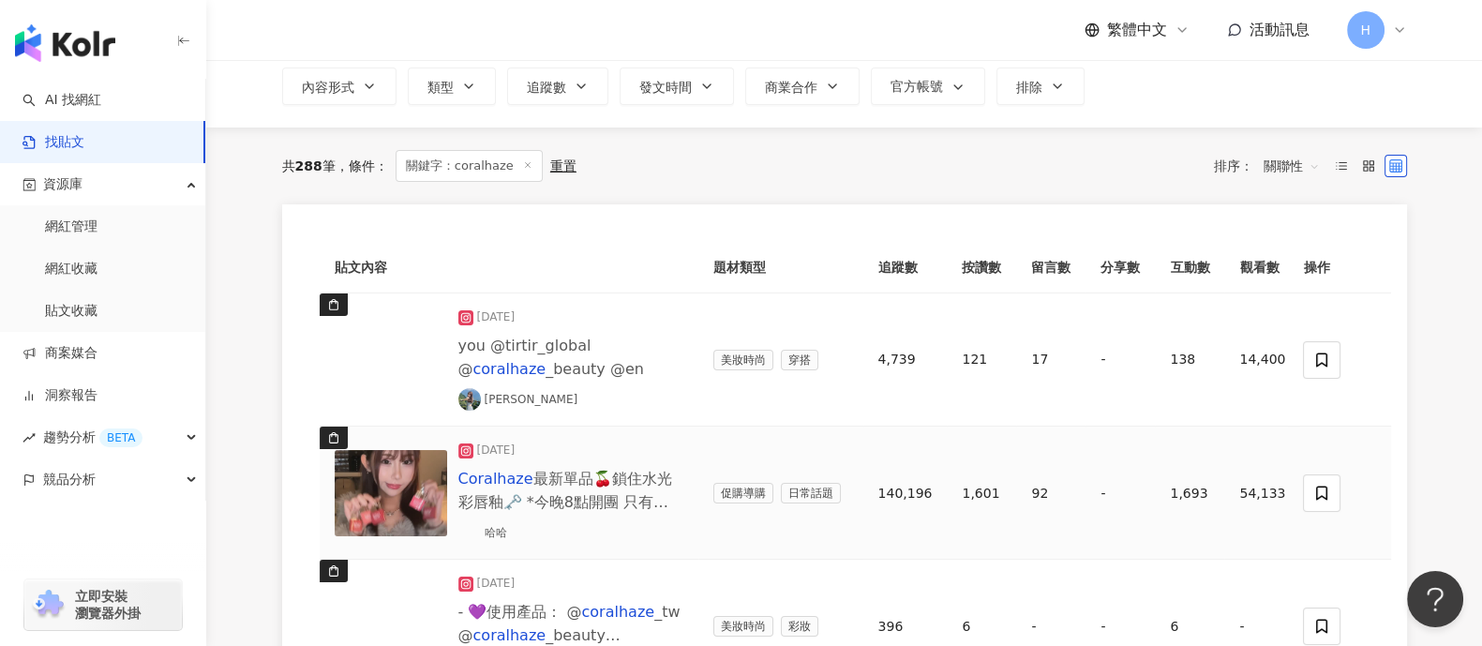
scroll to position [230, 0]
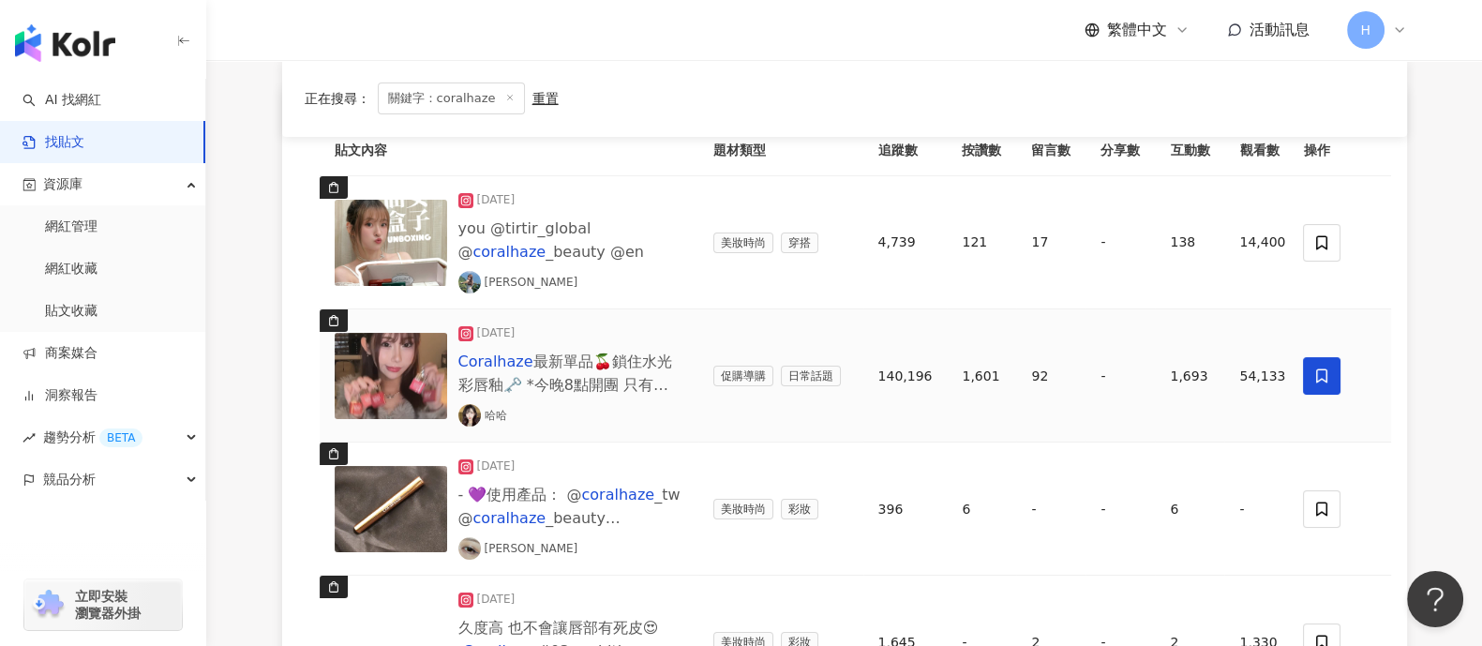
click at [1185, 372] on icon at bounding box center [1322, 375] width 17 height 17
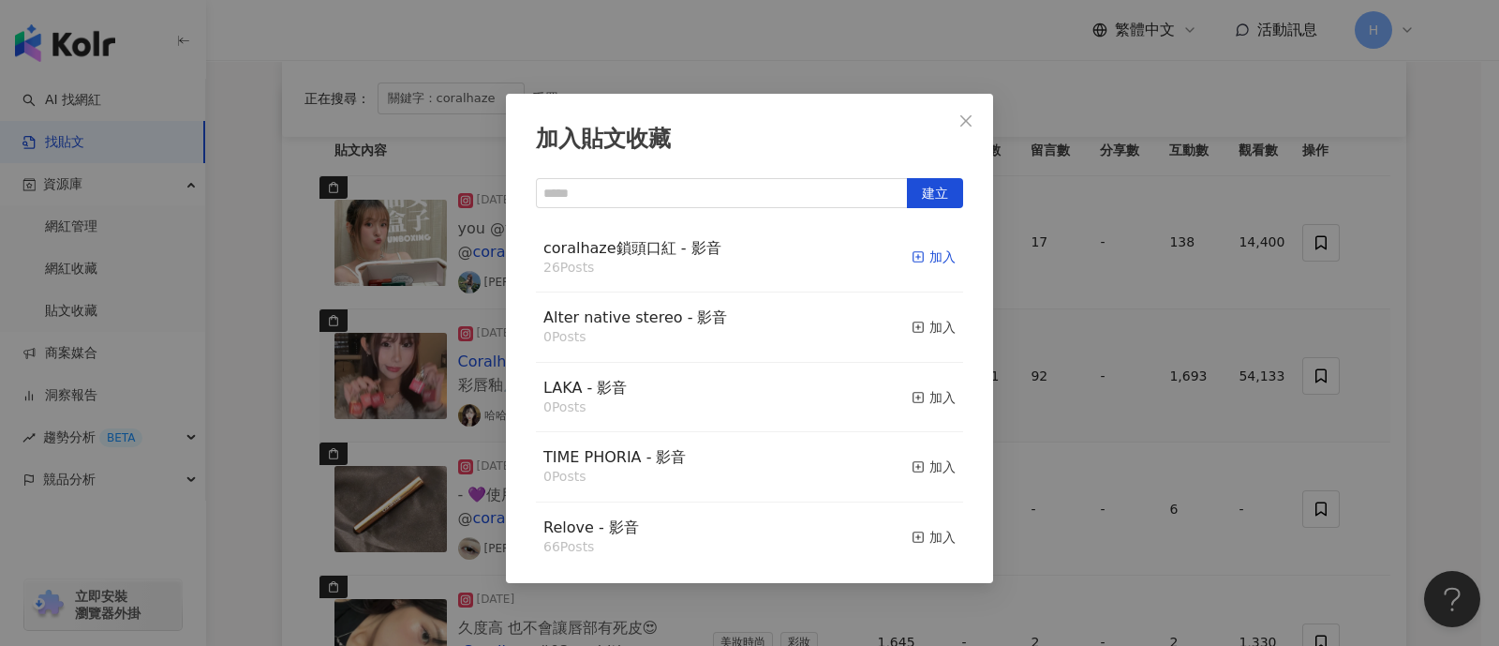
click at [917, 258] on div "加入" at bounding box center [934, 256] width 44 height 21
click at [962, 117] on icon "close" at bounding box center [966, 120] width 15 height 15
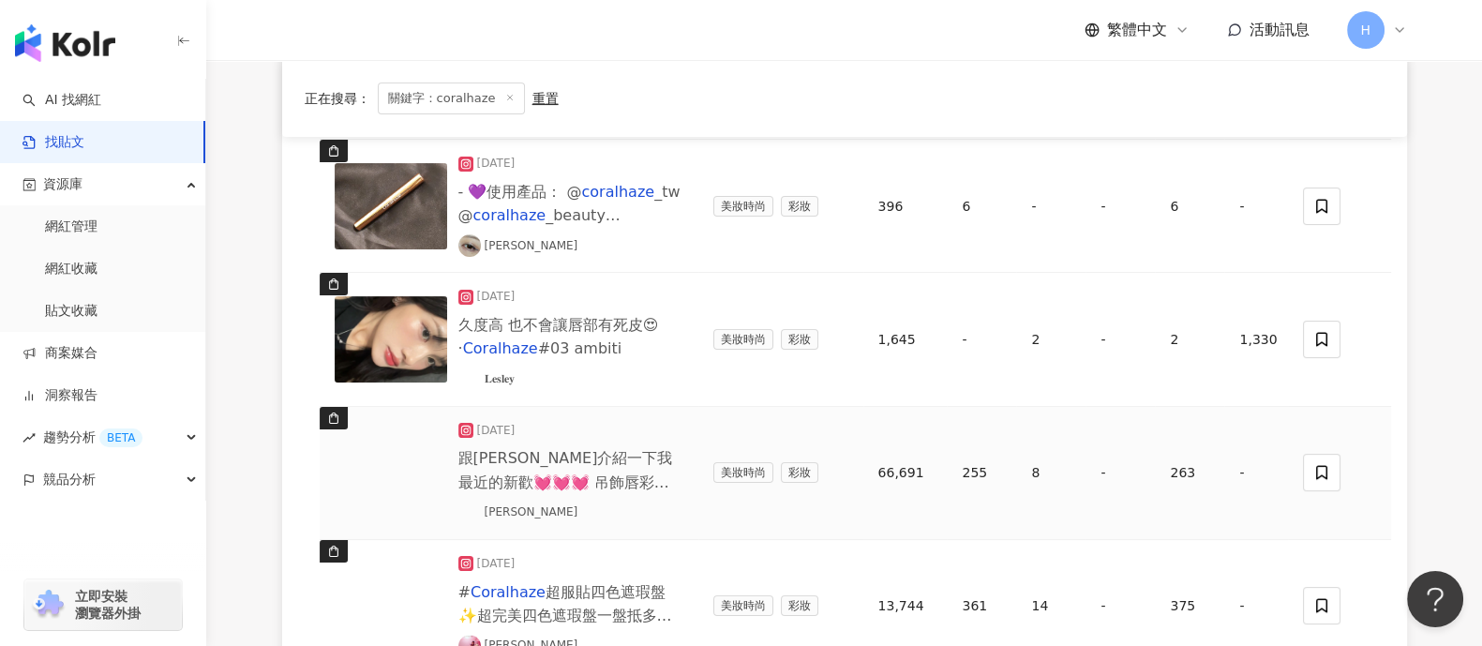
scroll to position [581, 0]
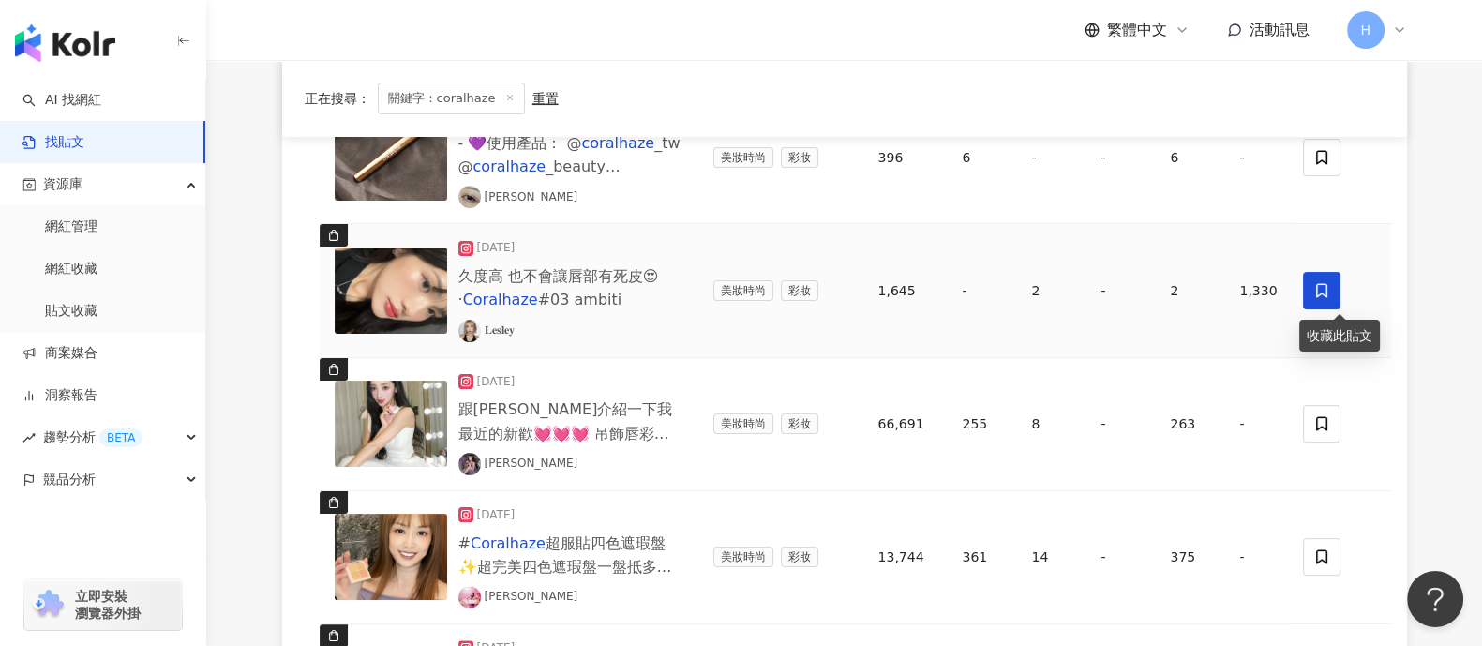
click at [1185, 291] on icon at bounding box center [1322, 290] width 17 height 17
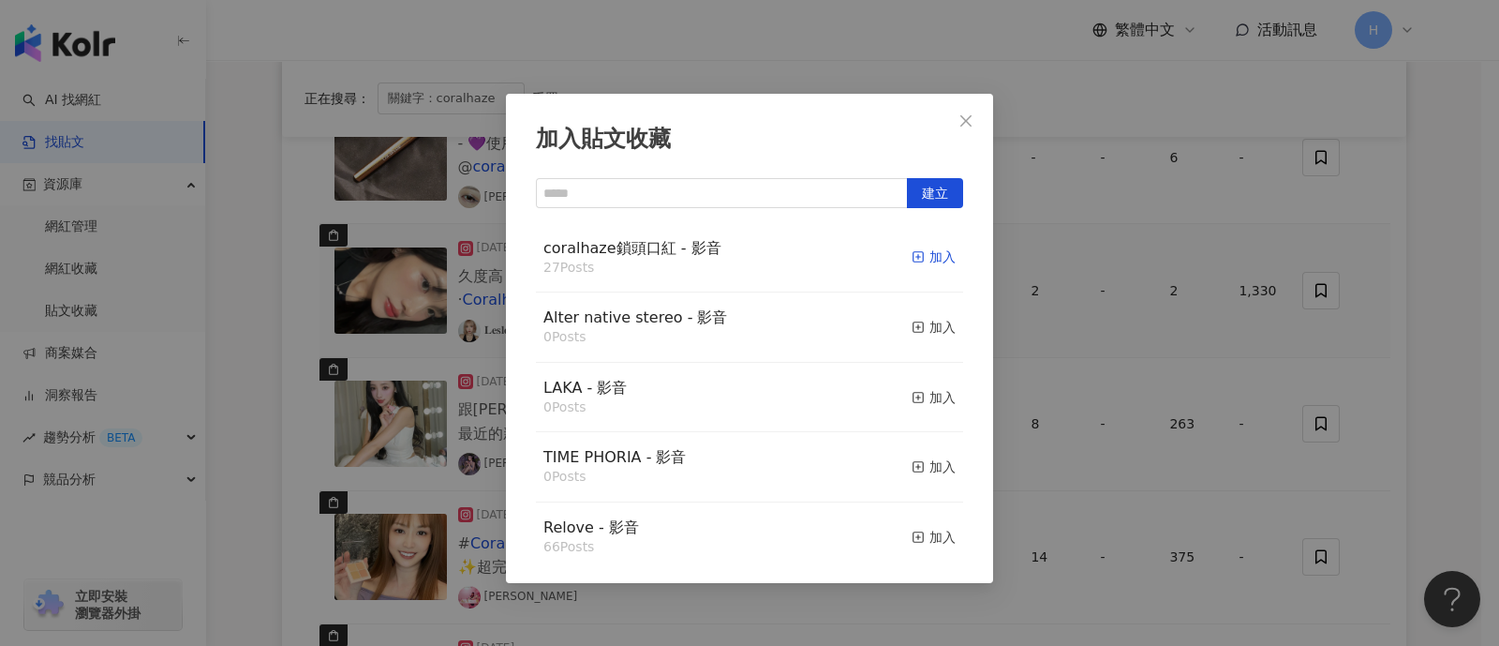
click at [915, 260] on div "加入" at bounding box center [934, 256] width 44 height 21
click at [1185, 306] on div "加入貼文收藏 建立 coralhaze鎖頭口紅 - 影音 27 Posts 加入 Alter native stereo - 影音 0 Posts 加入 LA…" at bounding box center [749, 323] width 1499 height 646
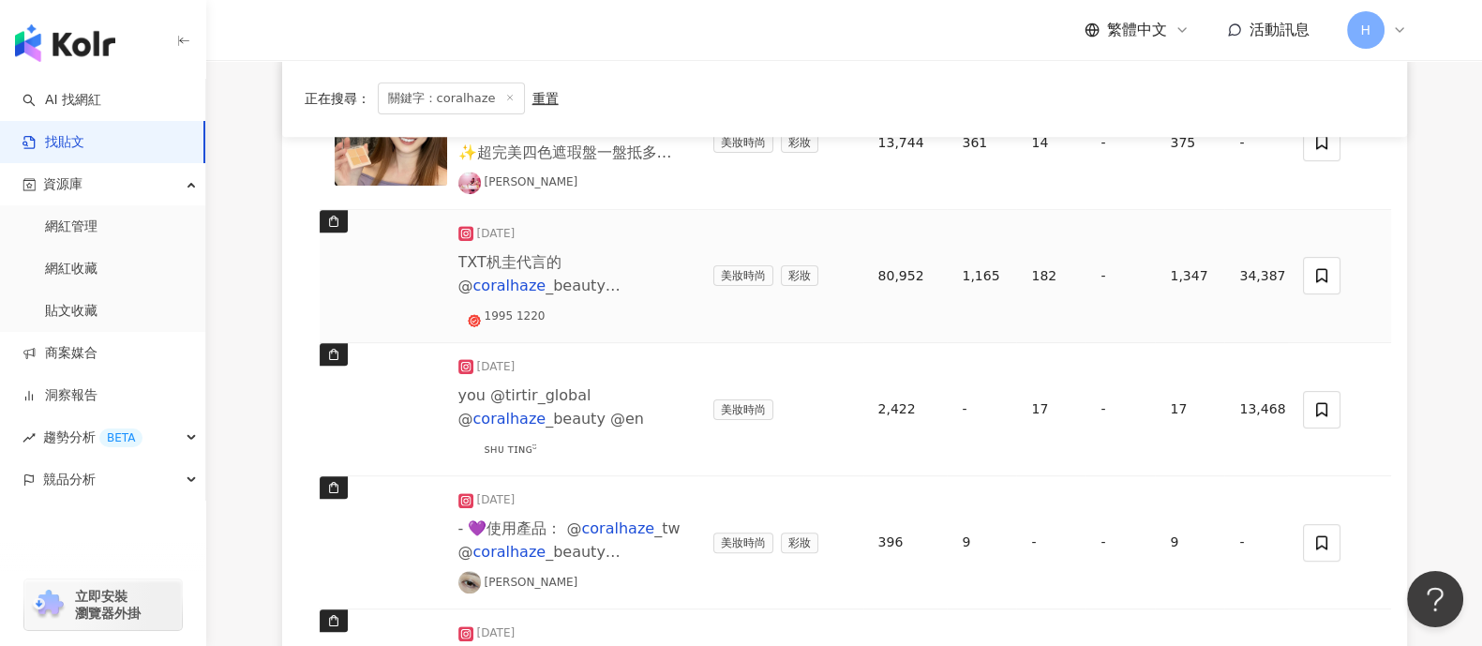
scroll to position [1050, 0]
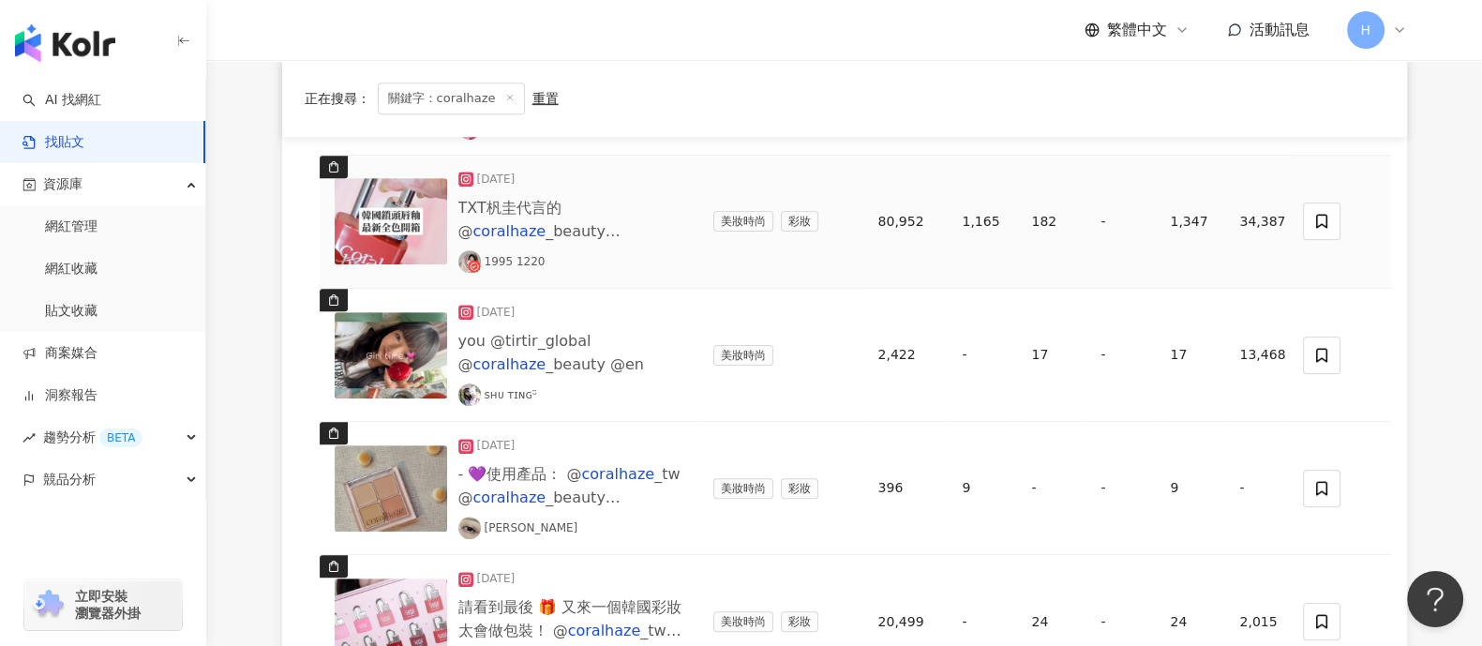
click at [424, 235] on img at bounding box center [391, 221] width 112 height 86
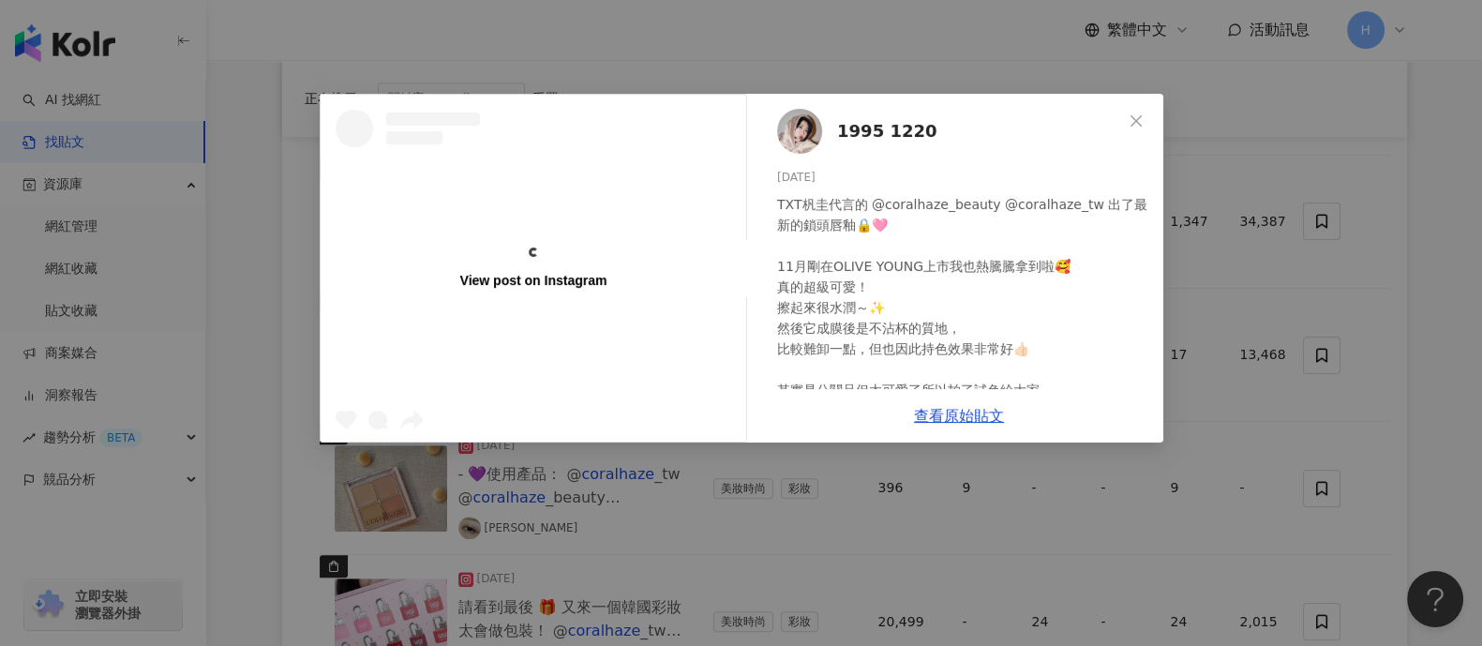
drag, startPoint x: 424, startPoint y: 235, endPoint x: 528, endPoint y: 210, distance: 107.1
click at [528, 210] on div "View post on Instagram" at bounding box center [533, 268] width 425 height 347
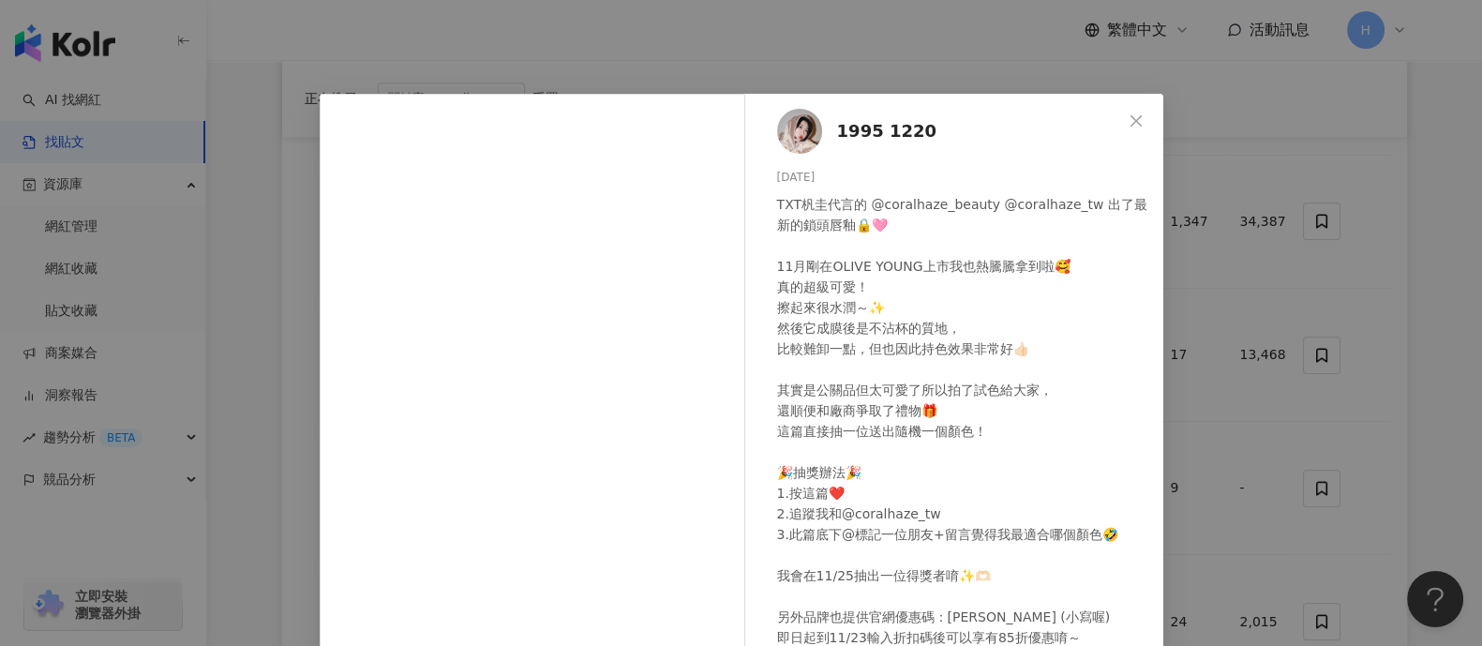
click at [1185, 248] on div "1995 1220 [DATE] TXT杋圭代言的 @coralhaze_beauty @coralhaze_tw 出了最新的鎖頭唇釉🔒🩷 11月剛在OLIV…" at bounding box center [741, 323] width 1482 height 646
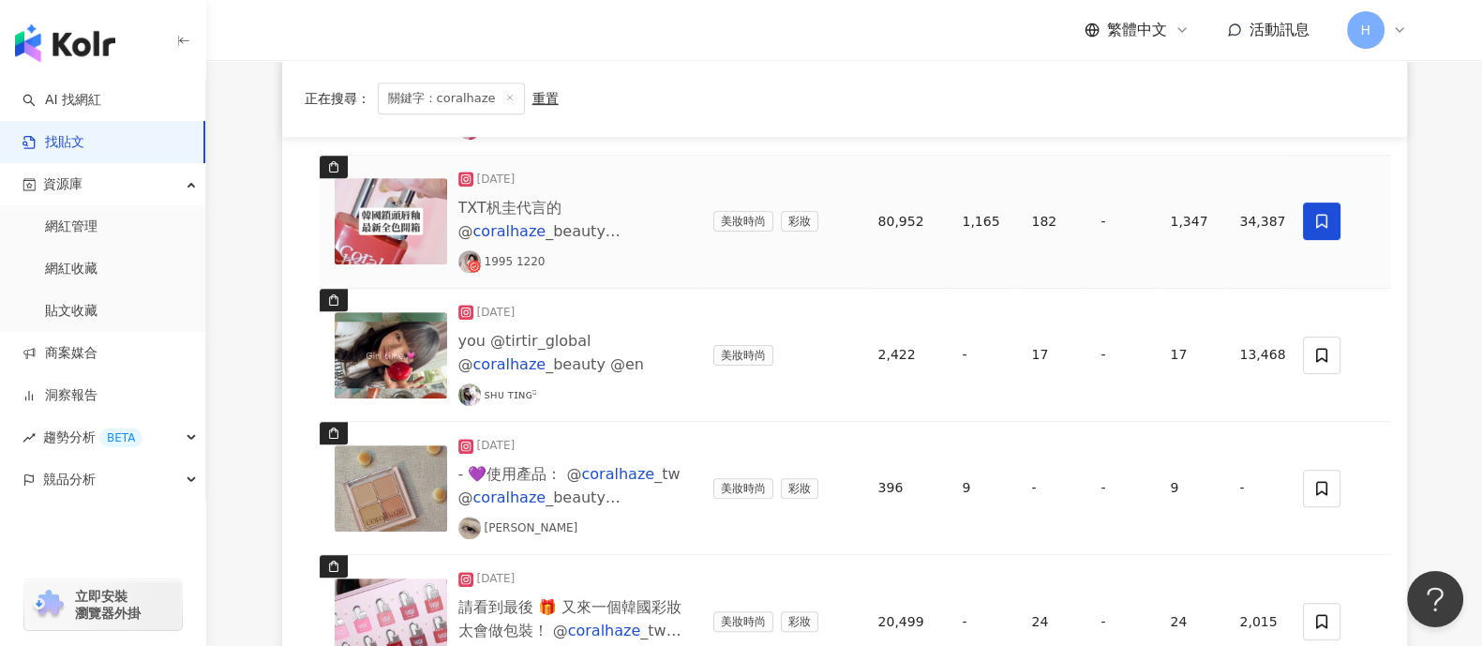
click at [1185, 228] on span at bounding box center [1322, 220] width 37 height 37
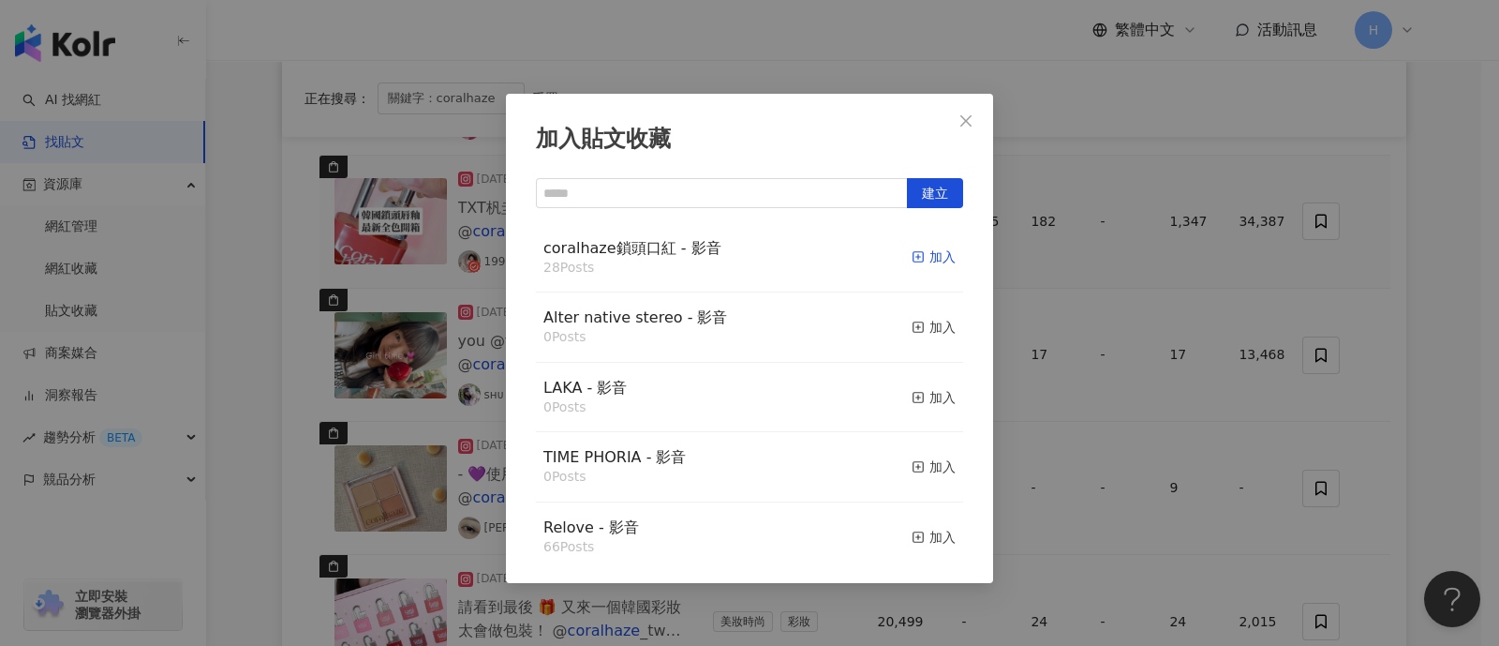
click at [918, 261] on div "加入" at bounding box center [934, 256] width 44 height 21
click at [1185, 336] on div "加入貼文收藏 建立 coralhaze鎖頭口紅 - 影音 28 Posts 加入 Alter native stereo - 影音 0 Posts 加入 LA…" at bounding box center [749, 323] width 1499 height 646
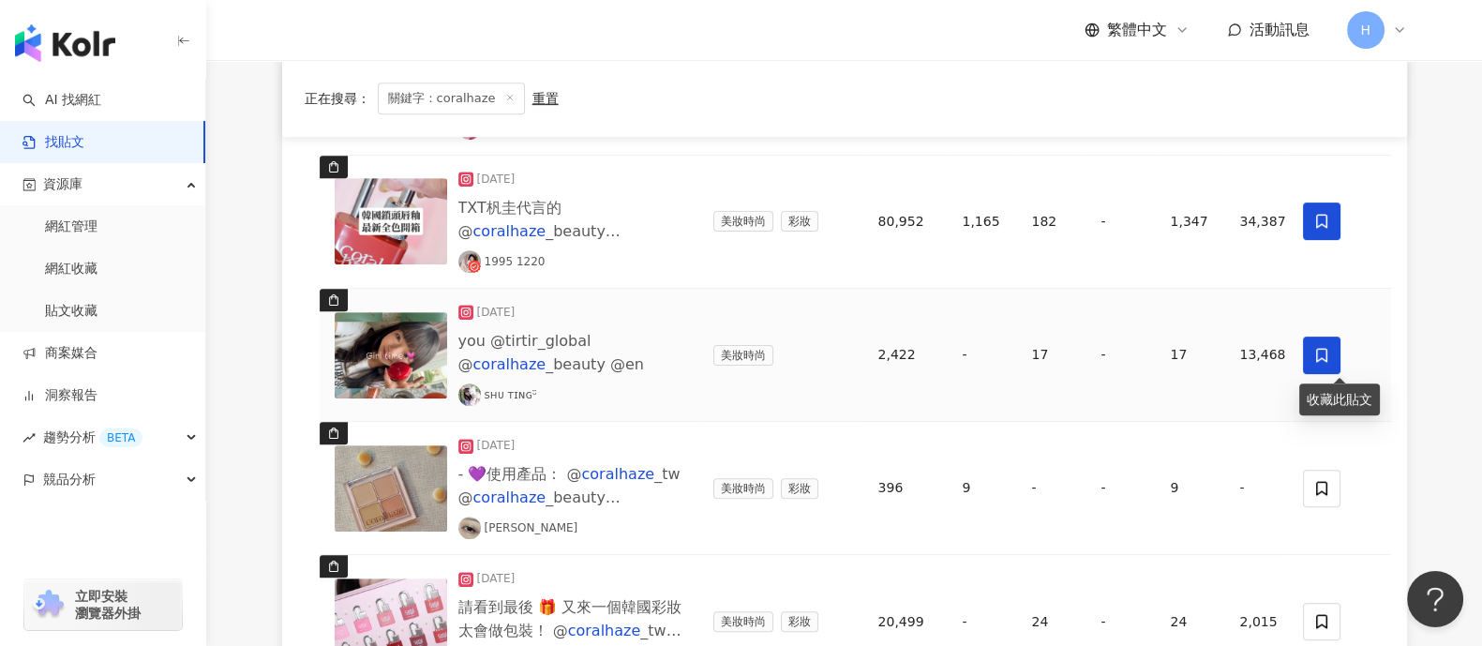
click at [1185, 347] on icon at bounding box center [1322, 355] width 17 height 17
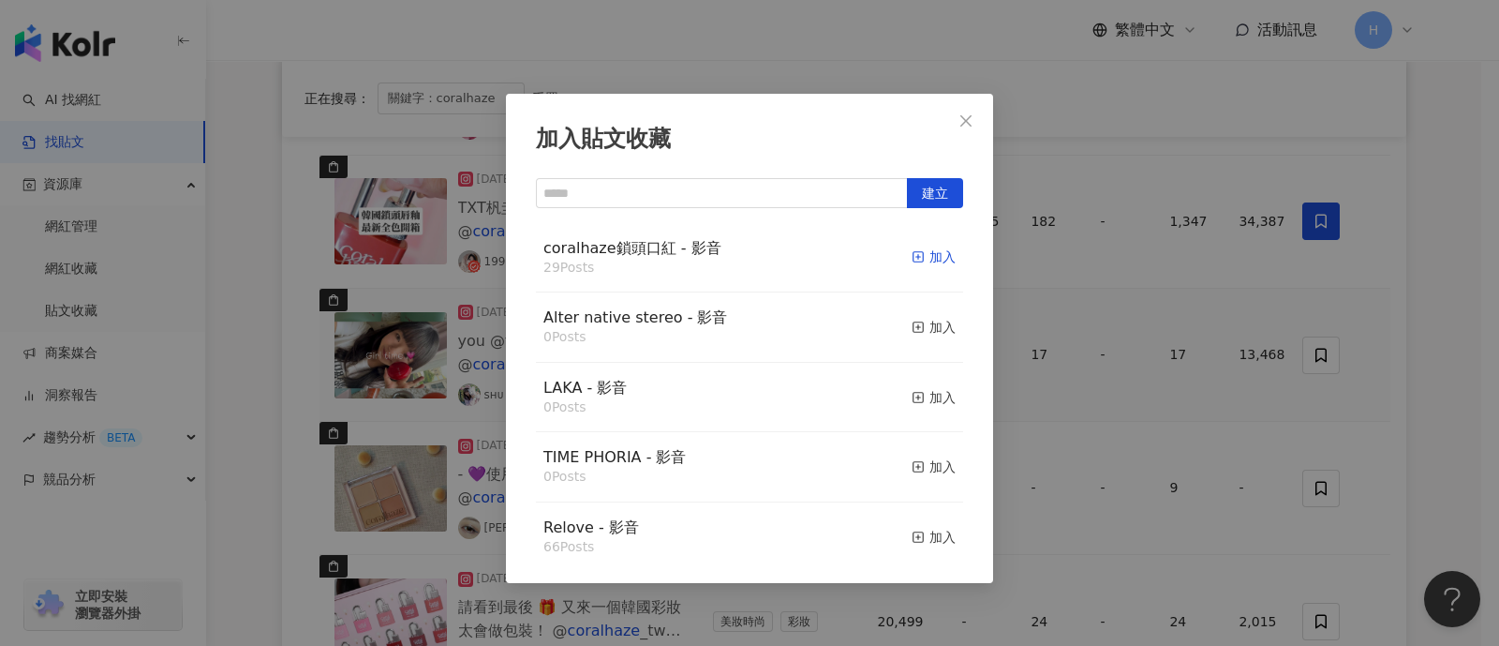
click at [925, 248] on div "加入" at bounding box center [934, 256] width 44 height 21
click at [1185, 336] on div "加入貼文收藏 建立 coralhaze鎖頭口紅 - 影音 29 Posts 加入 Alter native stereo - 影音 0 Posts 加入 LA…" at bounding box center [749, 323] width 1499 height 646
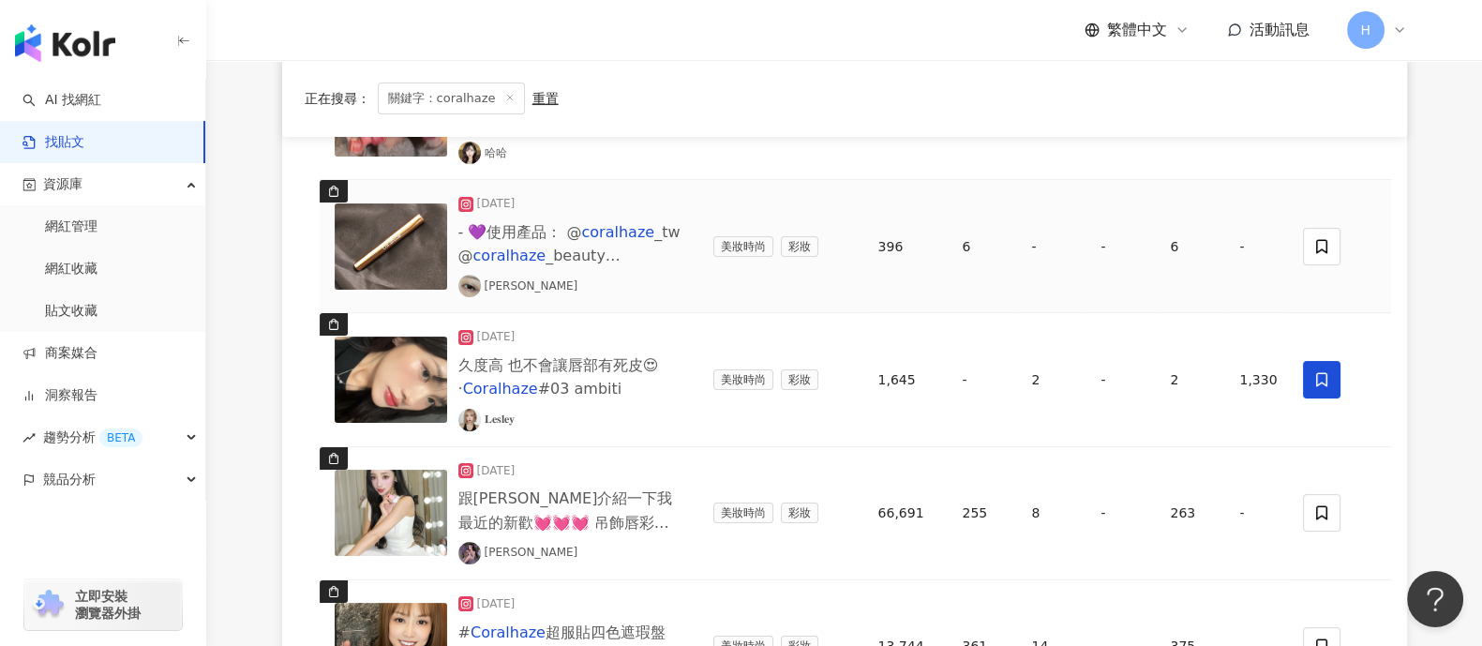
scroll to position [703, 0]
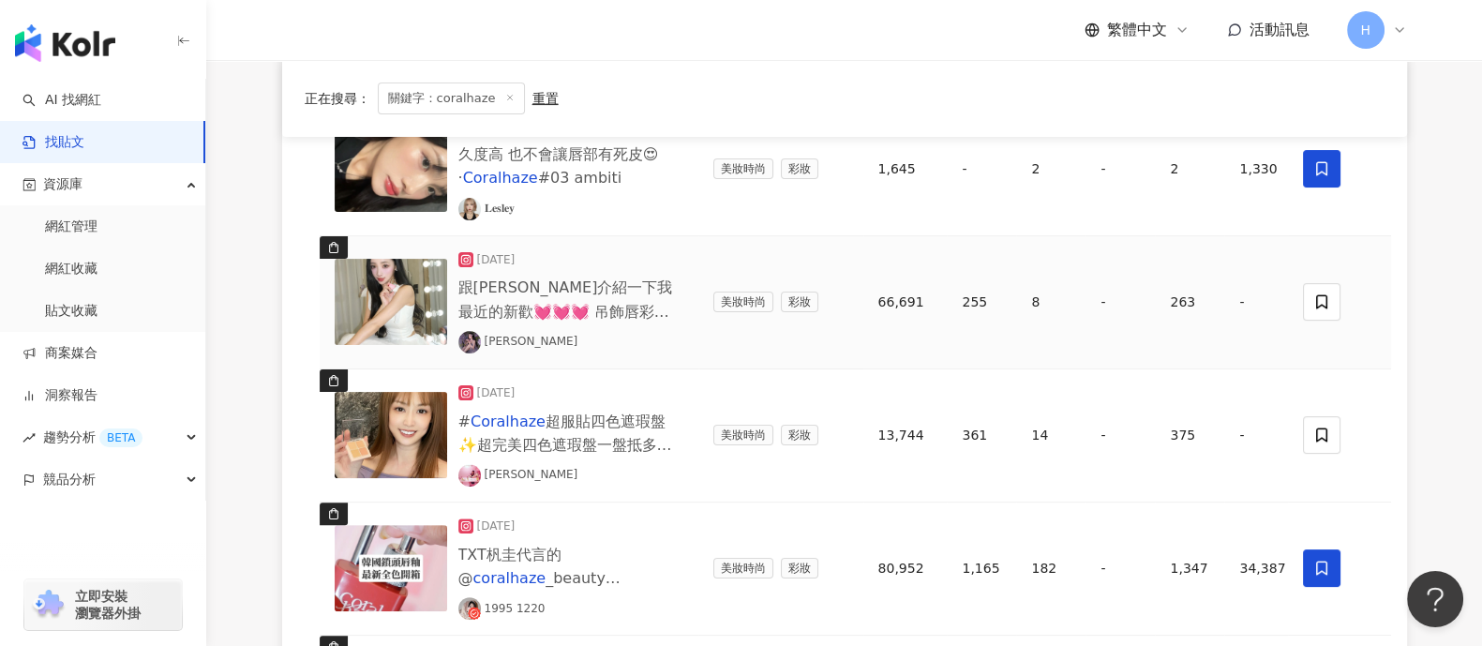
click at [392, 309] on img at bounding box center [391, 302] width 112 height 86
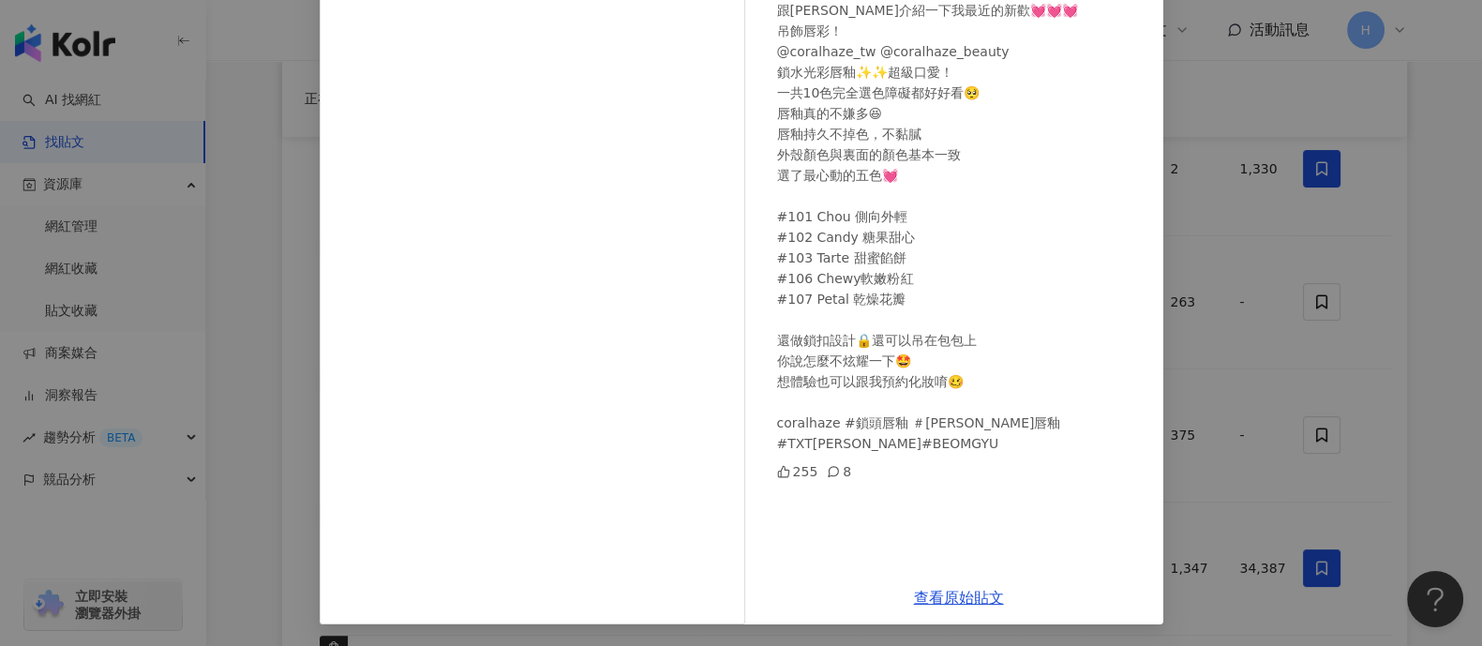
scroll to position [0, 0]
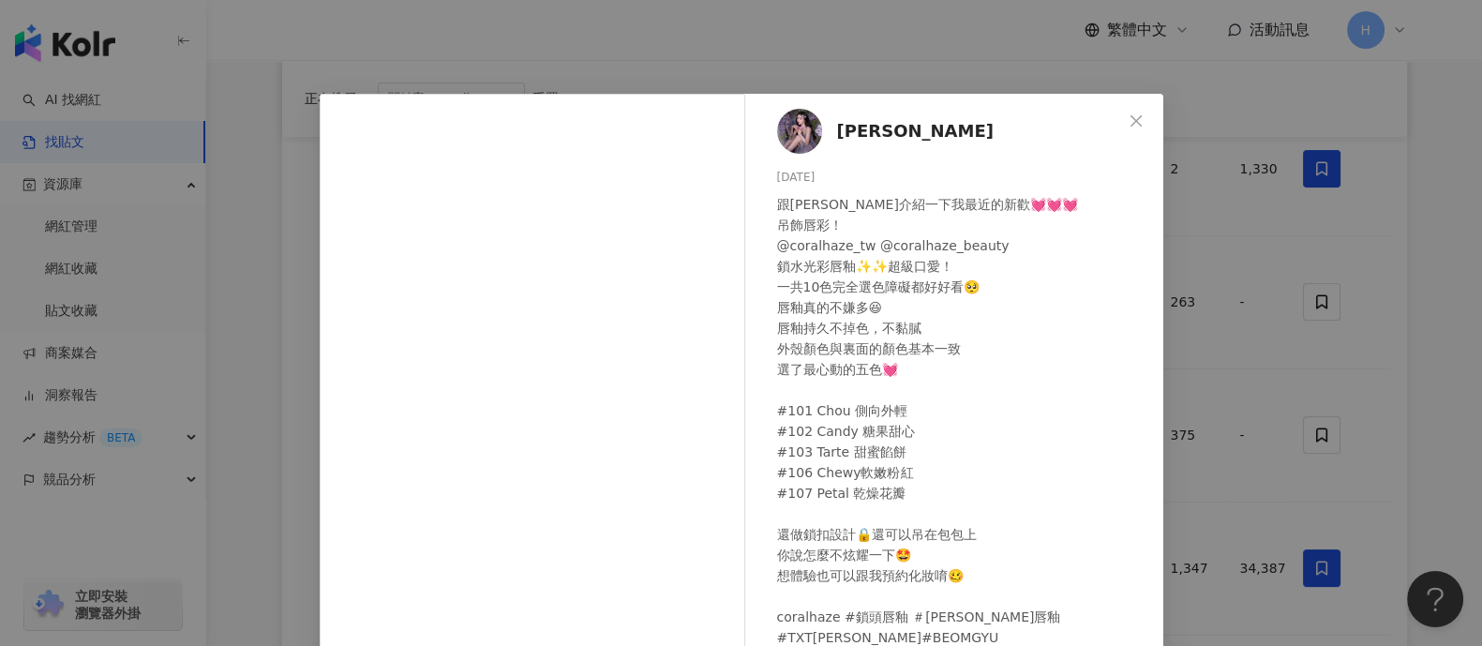
click at [1185, 306] on div "[PERSON_NAME] [DATE] 跟大家介紹一下我最近的新歡💓💓💓 吊飾唇彩！ @coralhaze_tw @coralhaze_beauty 鎖水光…" at bounding box center [741, 323] width 1482 height 646
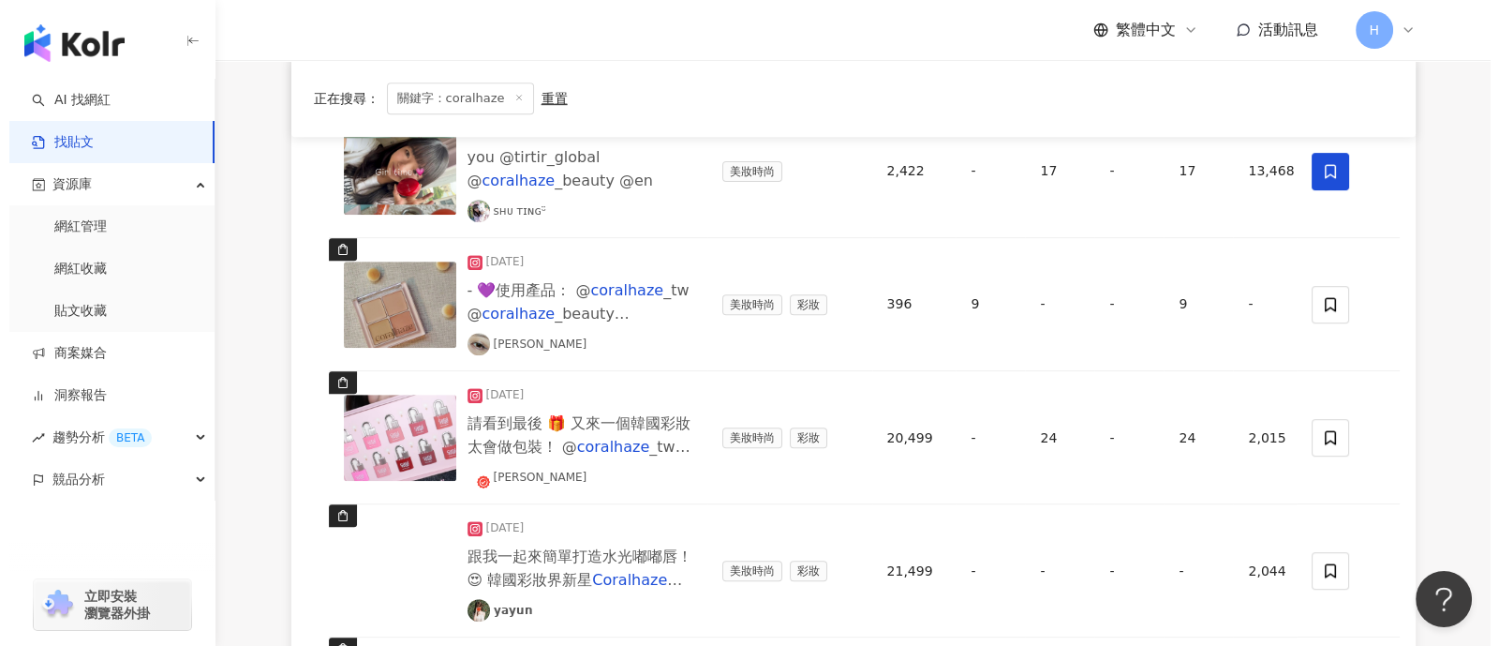
scroll to position [1289, 0]
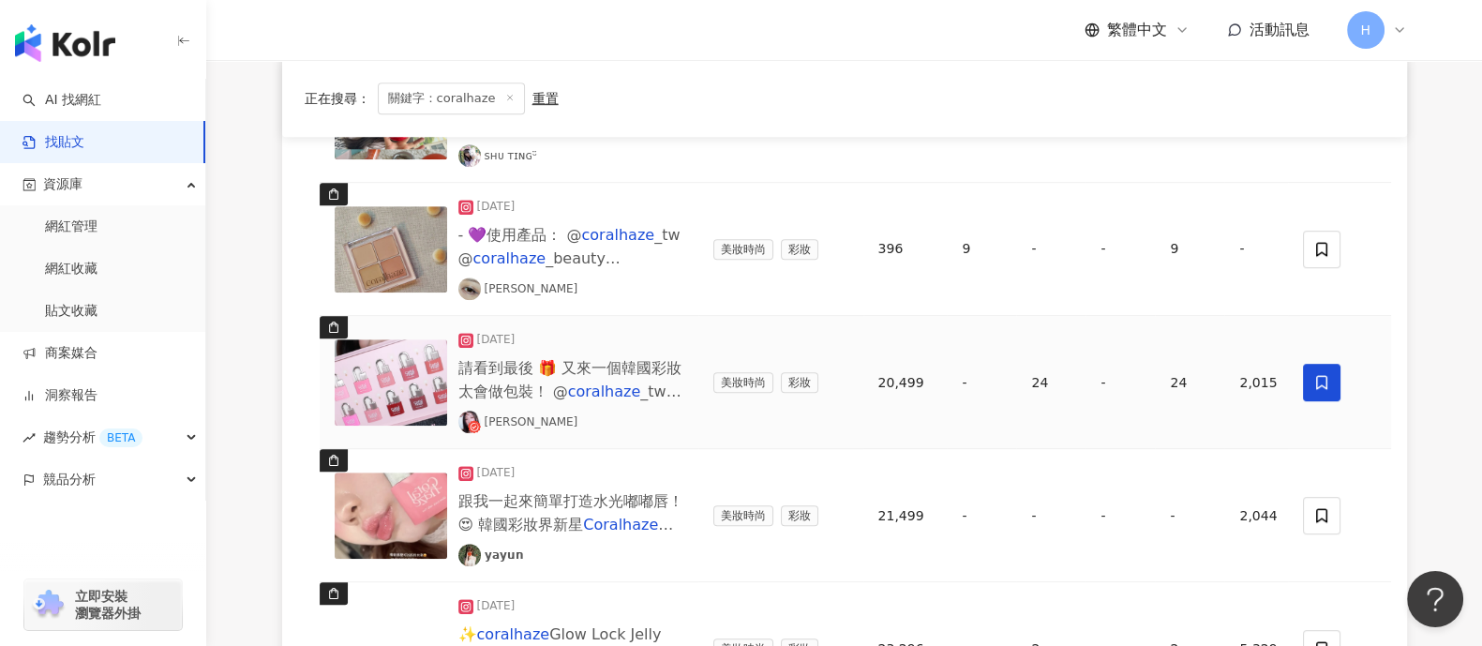
click at [1185, 395] on span at bounding box center [1322, 382] width 37 height 37
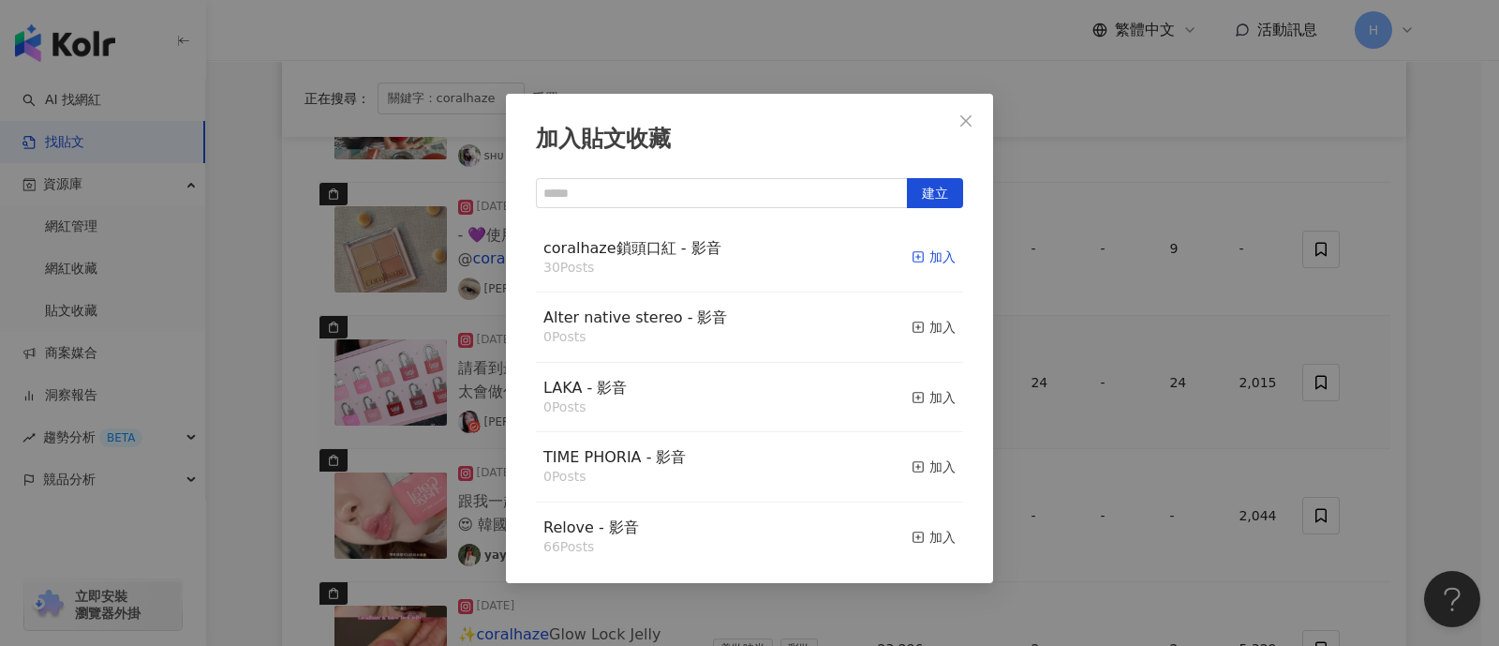
click at [924, 255] on div "加入" at bounding box center [934, 256] width 44 height 21
drag, startPoint x: 1382, startPoint y: 410, endPoint x: 1323, endPoint y: 455, distance: 74.8
click at [1185, 413] on div "加入貼文收藏 建立 coralhaze鎖頭口紅 - 影音 30 Posts 加入 Alter native stereo - 影音 0 Posts 加入 LA…" at bounding box center [749, 323] width 1499 height 646
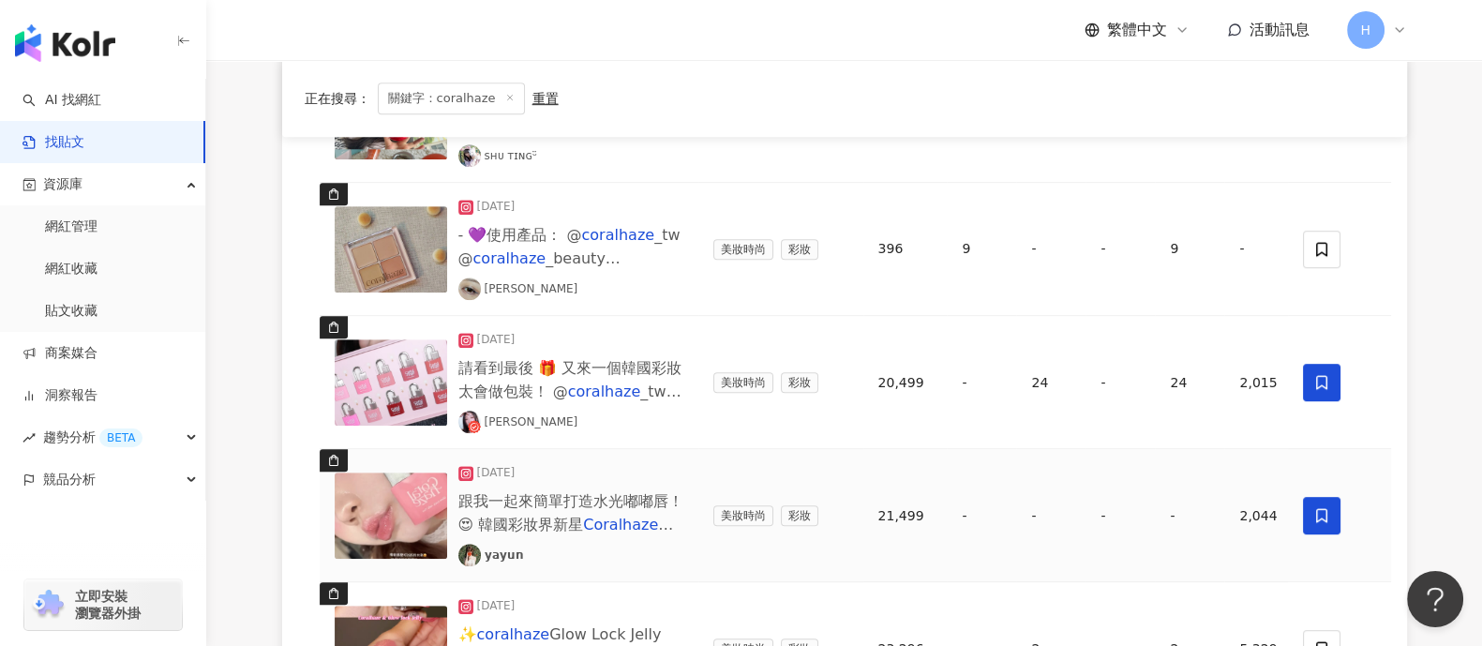
click at [1185, 515] on icon at bounding box center [1322, 515] width 17 height 17
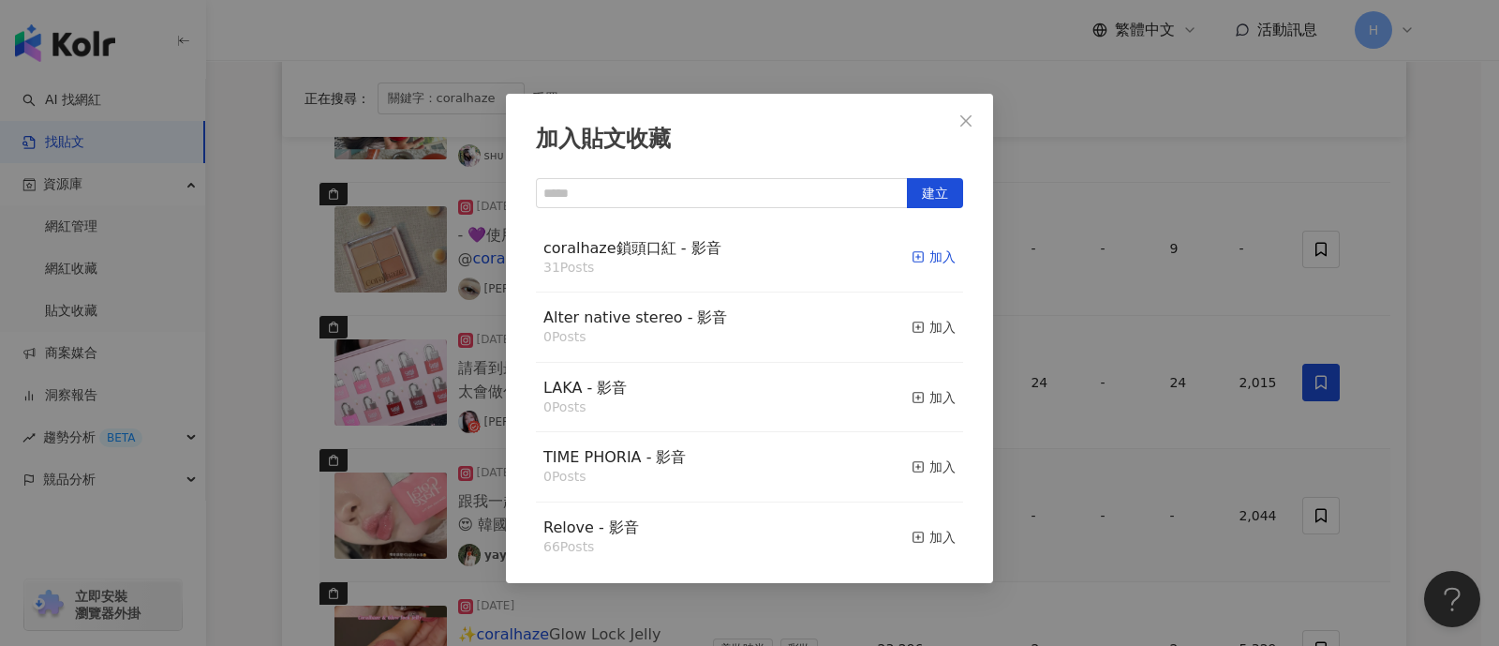
click at [930, 255] on div "加入" at bounding box center [934, 256] width 44 height 21
click at [1185, 356] on div "加入貼文收藏 建立 coralhaze鎖頭口紅 - 影音 31 Posts 加入 Alter native stereo - 影音 0 Posts 加入 LA…" at bounding box center [749, 323] width 1499 height 646
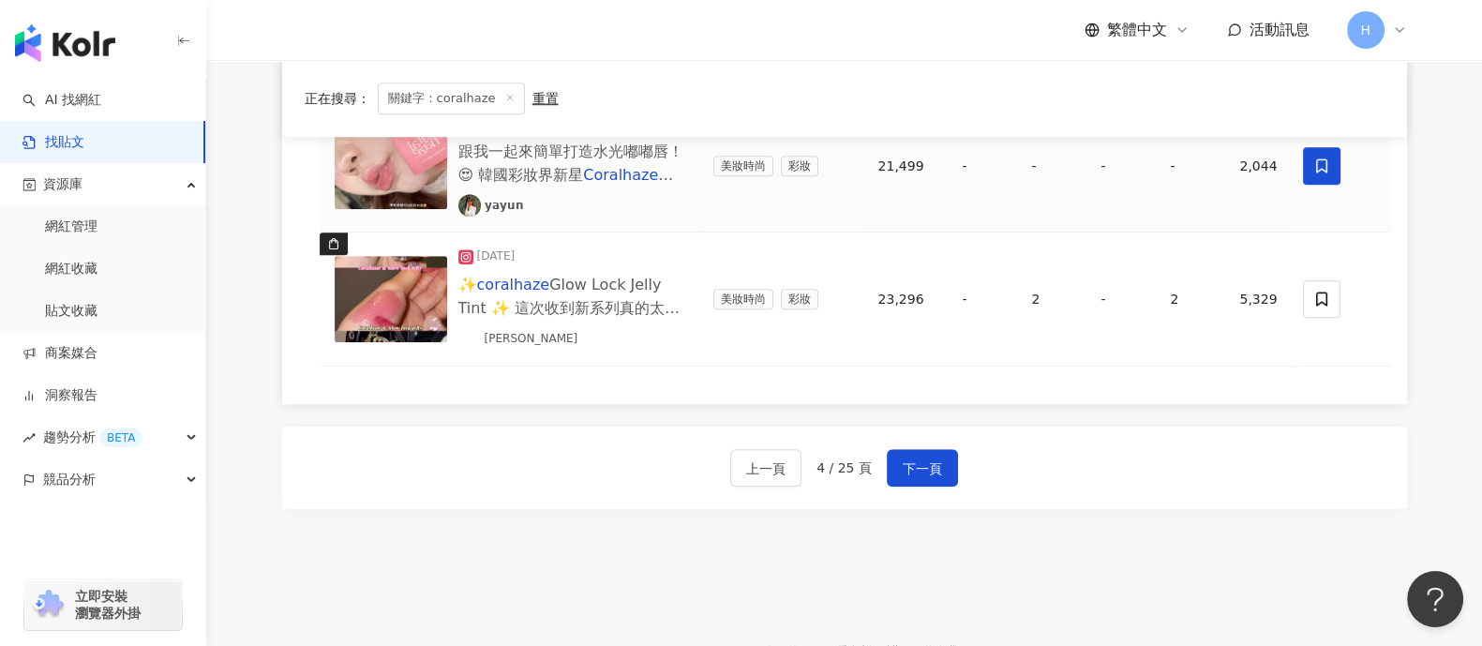
scroll to position [1639, 0]
drag, startPoint x: 1293, startPoint y: 297, endPoint x: 1309, endPoint y: 297, distance: 15.9
click at [1185, 297] on td at bounding box center [1340, 297] width 103 height 133
click at [1185, 296] on icon at bounding box center [1322, 298] width 17 height 17
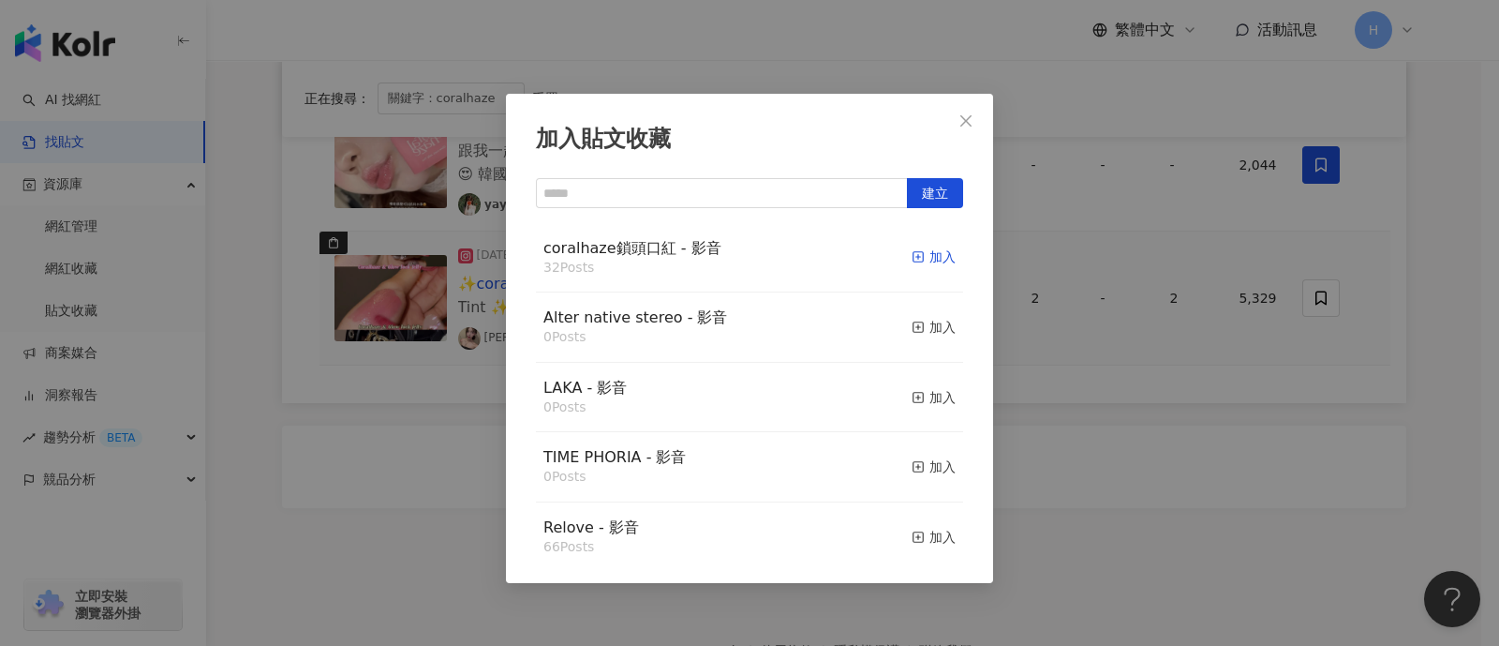
click at [912, 260] on div "加入" at bounding box center [934, 256] width 44 height 21
drag, startPoint x: 1114, startPoint y: 409, endPoint x: 1064, endPoint y: 432, distance: 55.8
click at [1115, 409] on div "加入貼文收藏 建立 coralhaze鎖頭口紅 - 影音 32 Posts 加入 Alter native stereo - 影音 0 Posts 加入 LA…" at bounding box center [749, 323] width 1499 height 646
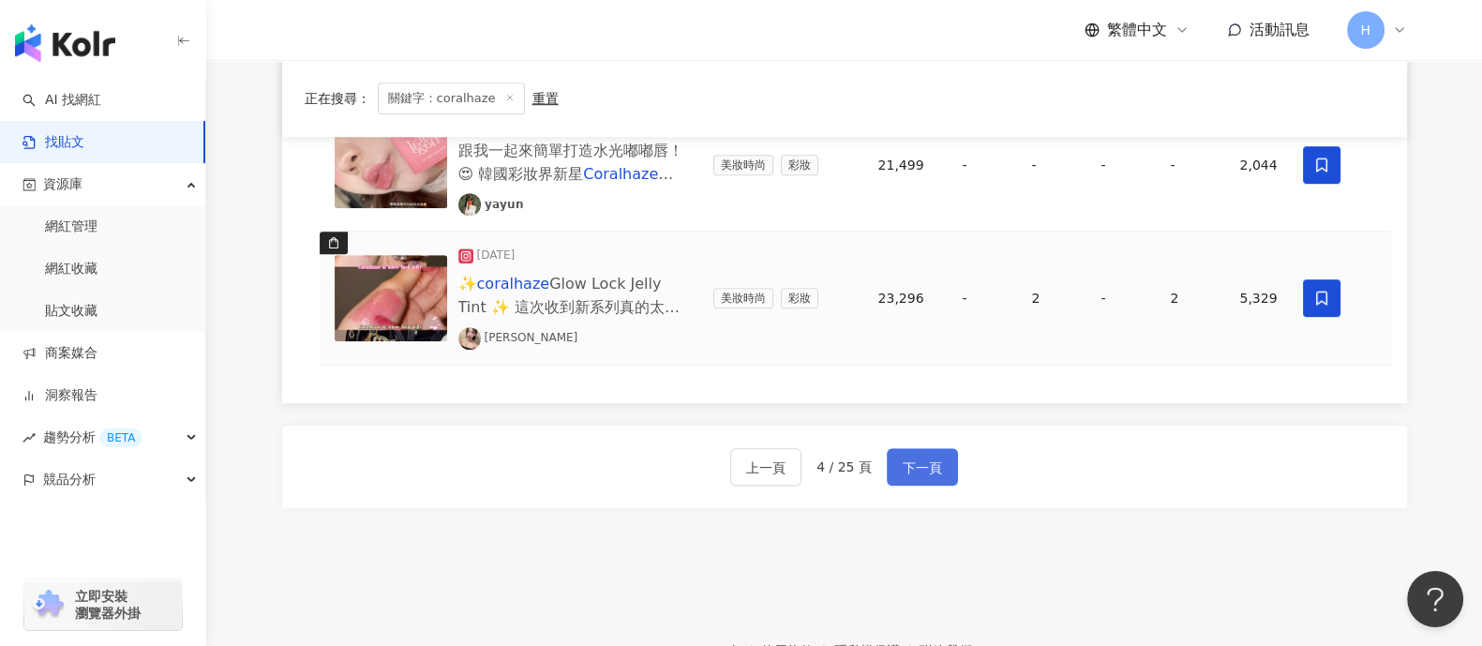
click at [906, 470] on span "下一頁" at bounding box center [921, 467] width 39 height 22
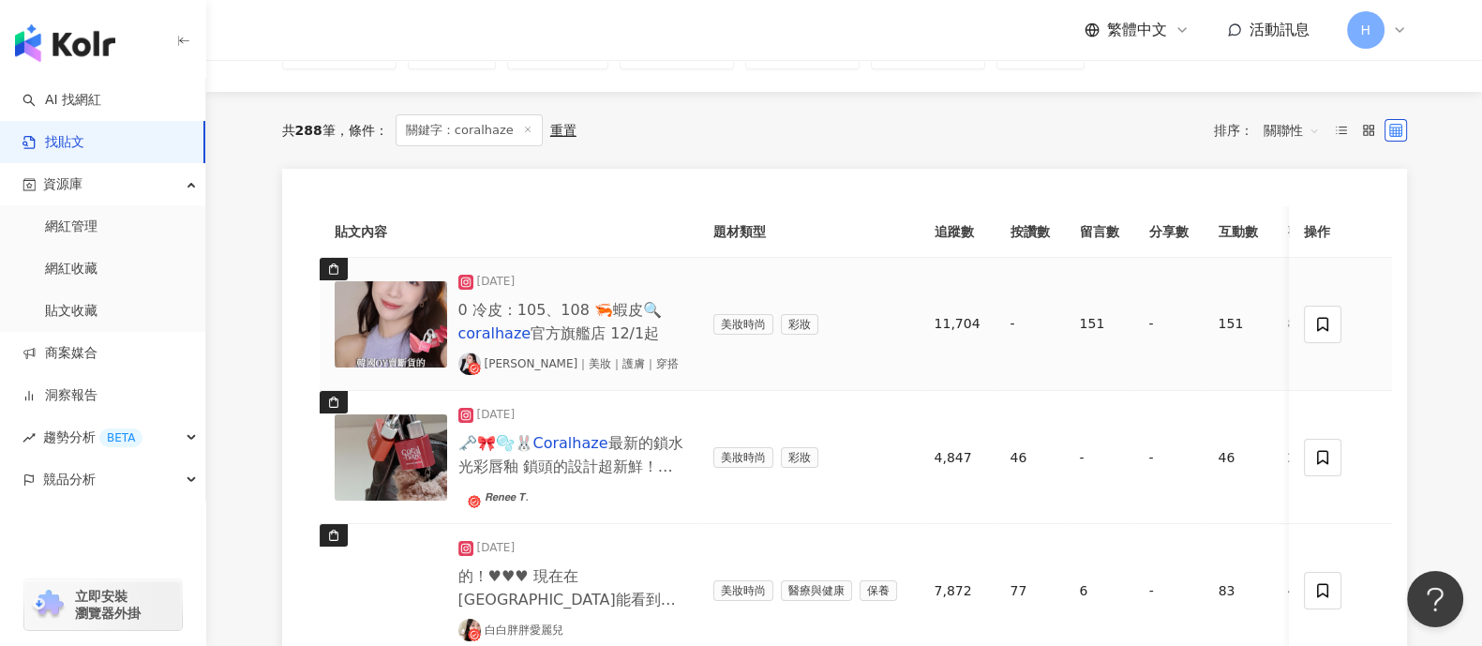
scroll to position [116, 0]
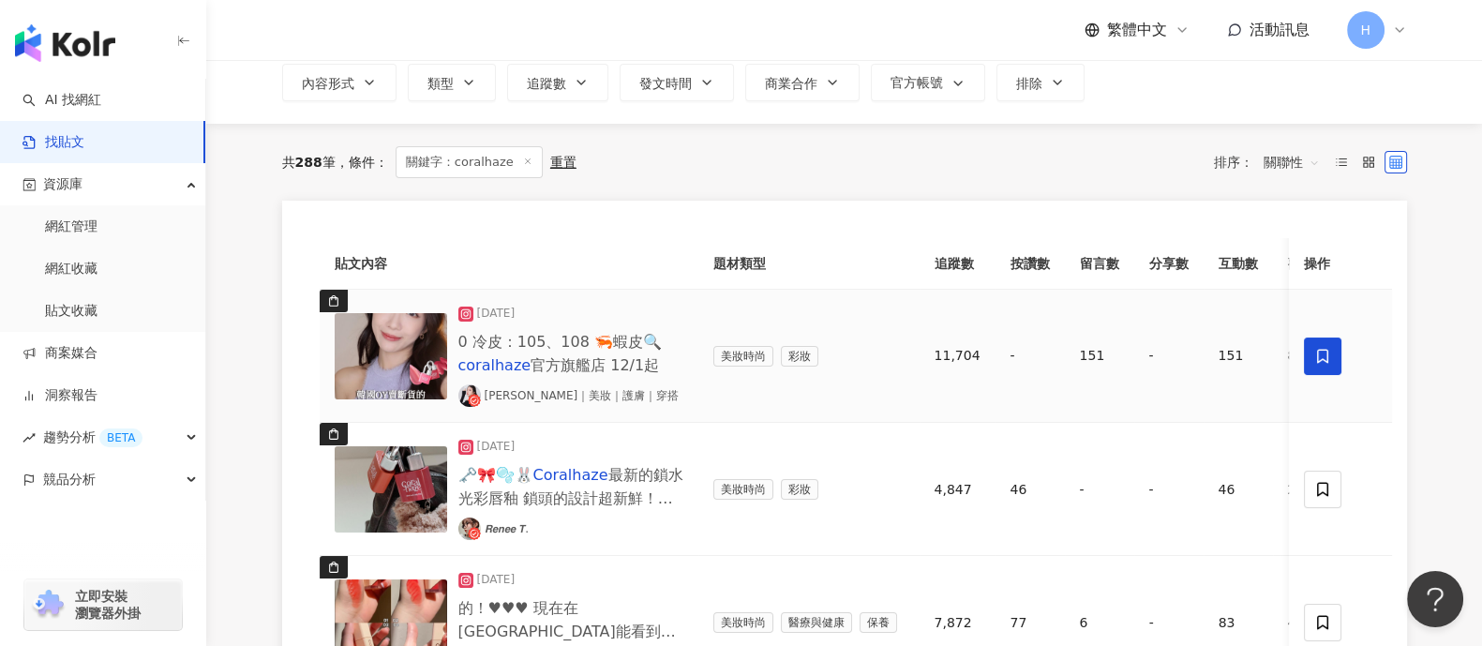
click at [1185, 359] on span at bounding box center [1322, 355] width 37 height 37
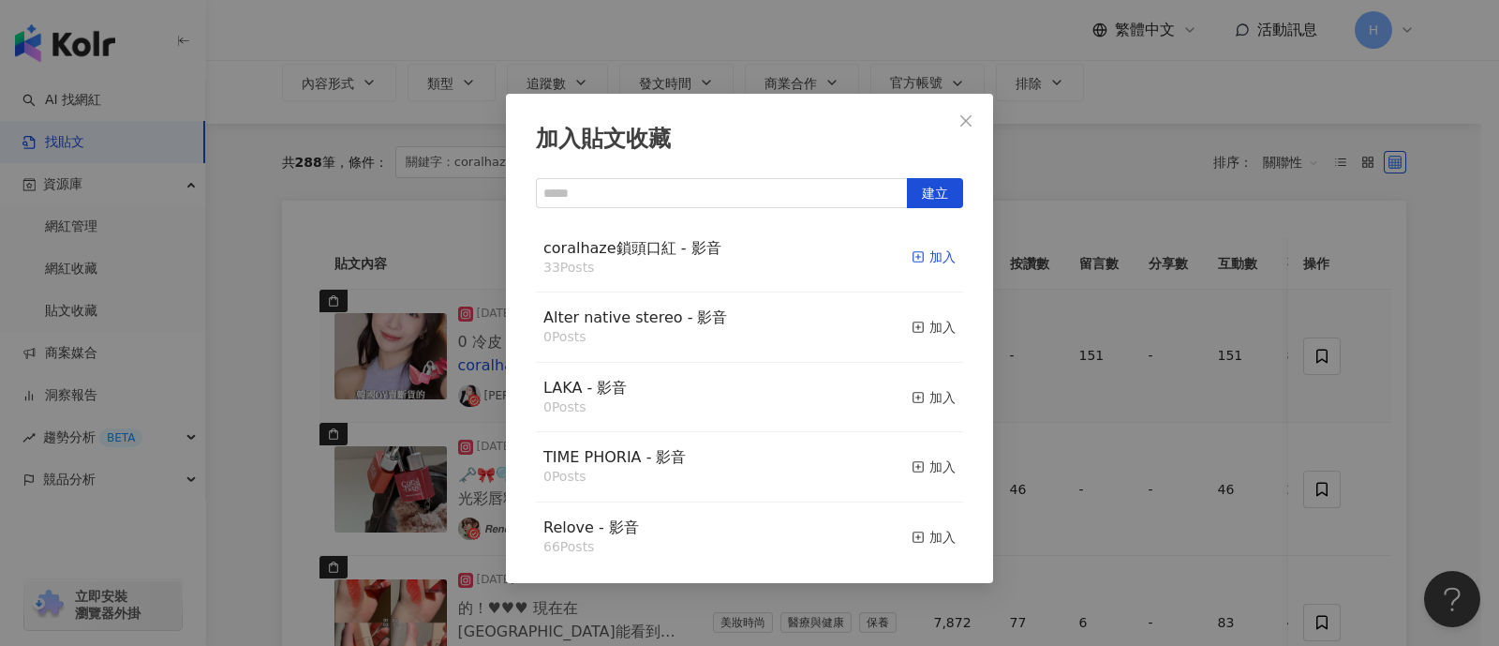
click at [920, 252] on div "加入" at bounding box center [934, 256] width 44 height 21
click at [1185, 383] on div "加入貼文收藏 建立 coralhaze鎖頭口紅 - 影音 33 Posts 加入 Alter native stereo - 影音 0 Posts 加入 LA…" at bounding box center [749, 323] width 1499 height 646
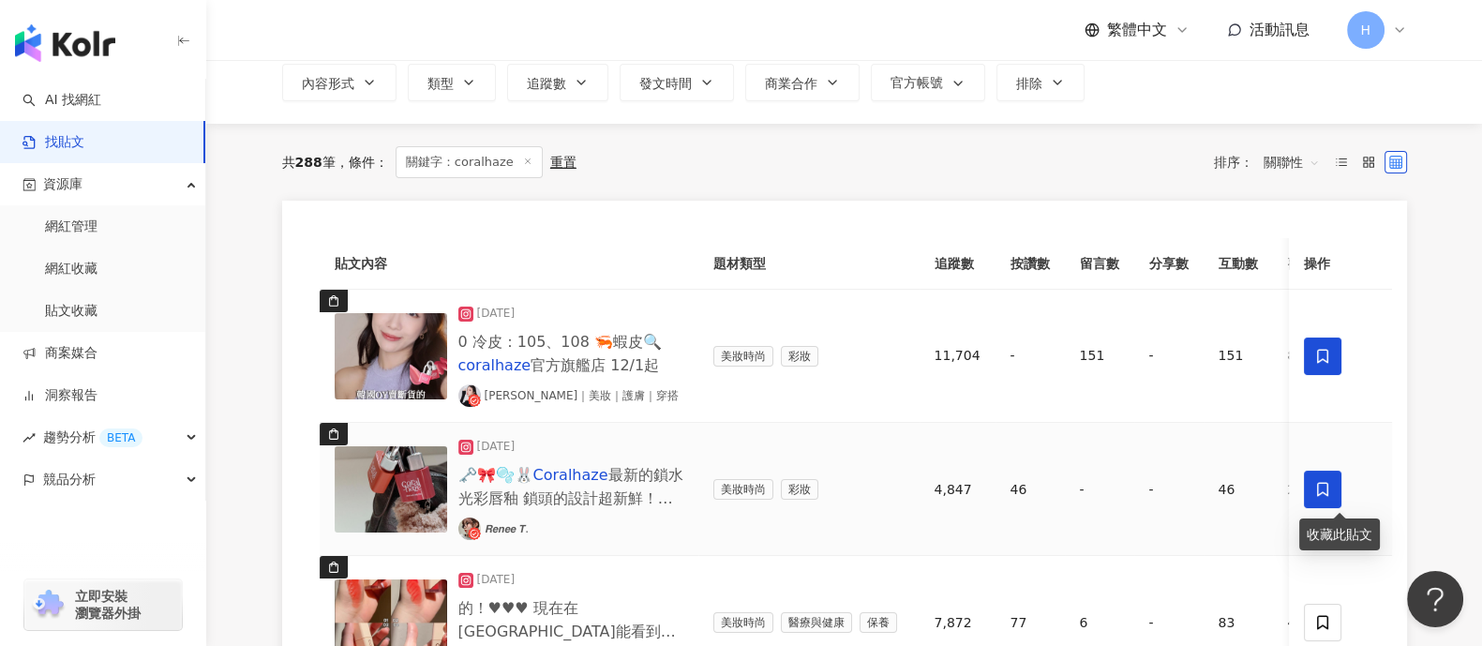
click at [1185, 484] on span at bounding box center [1322, 488] width 37 height 37
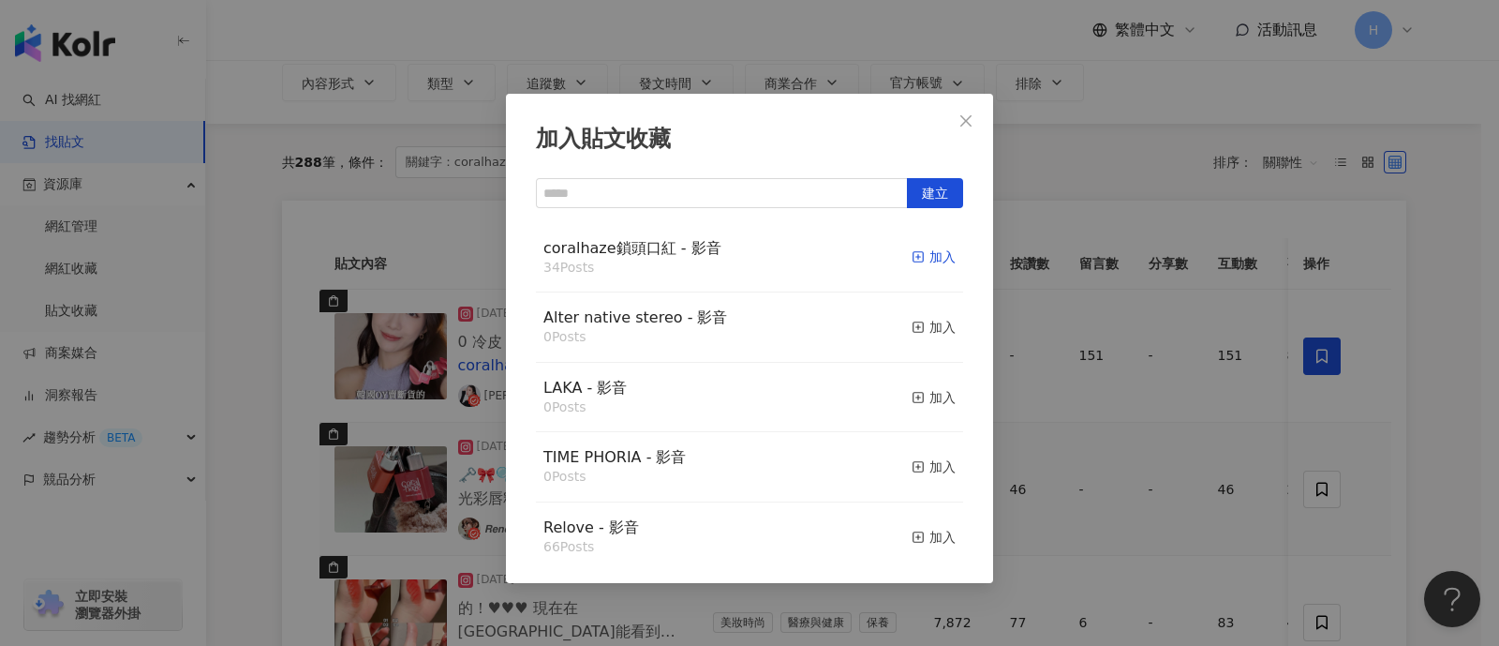
click at [927, 255] on div "加入" at bounding box center [934, 256] width 44 height 21
drag, startPoint x: 1489, startPoint y: 426, endPoint x: 1470, endPoint y: 425, distance: 18.8
click at [1185, 427] on div "加入貼文收藏 建立 coralhaze鎖頭口紅 - 影音 34 Posts 加入 Alter native stereo - 影音 0 Posts 加入 LA…" at bounding box center [749, 323] width 1499 height 646
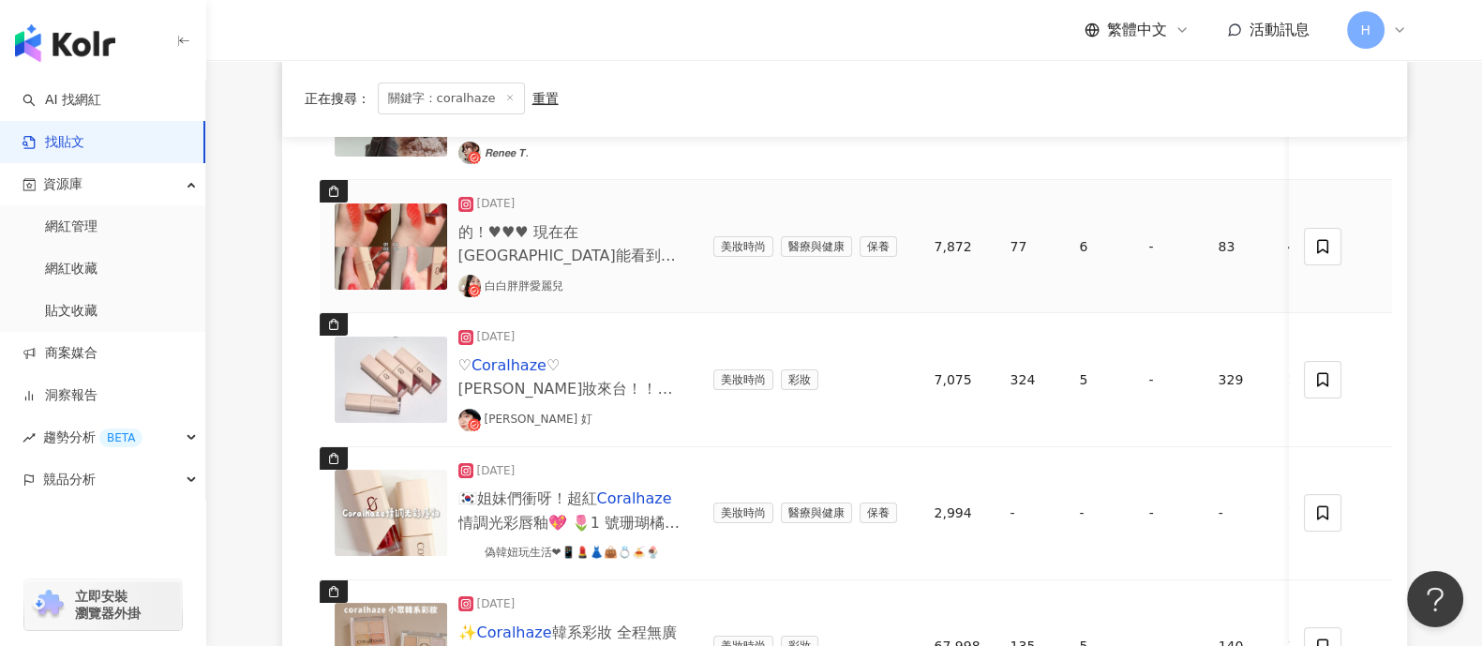
scroll to position [703, 0]
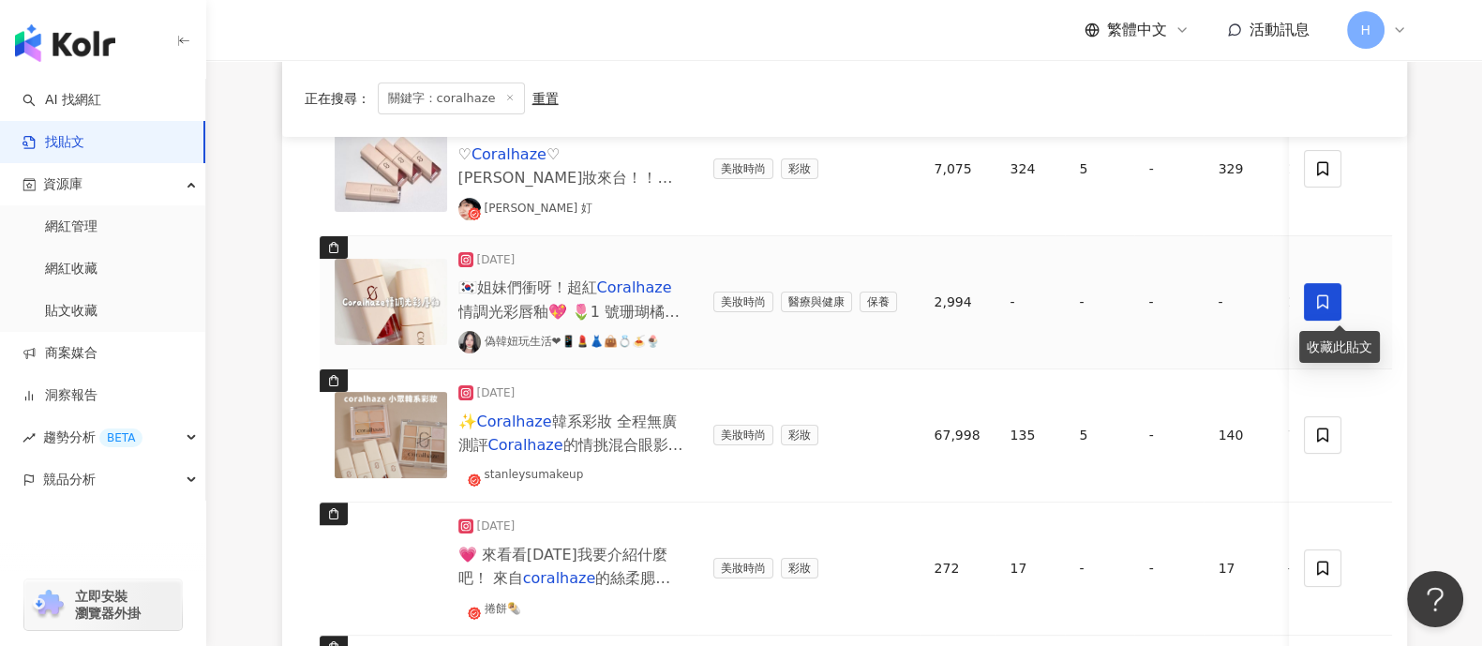
click at [1185, 302] on span at bounding box center [1322, 301] width 37 height 37
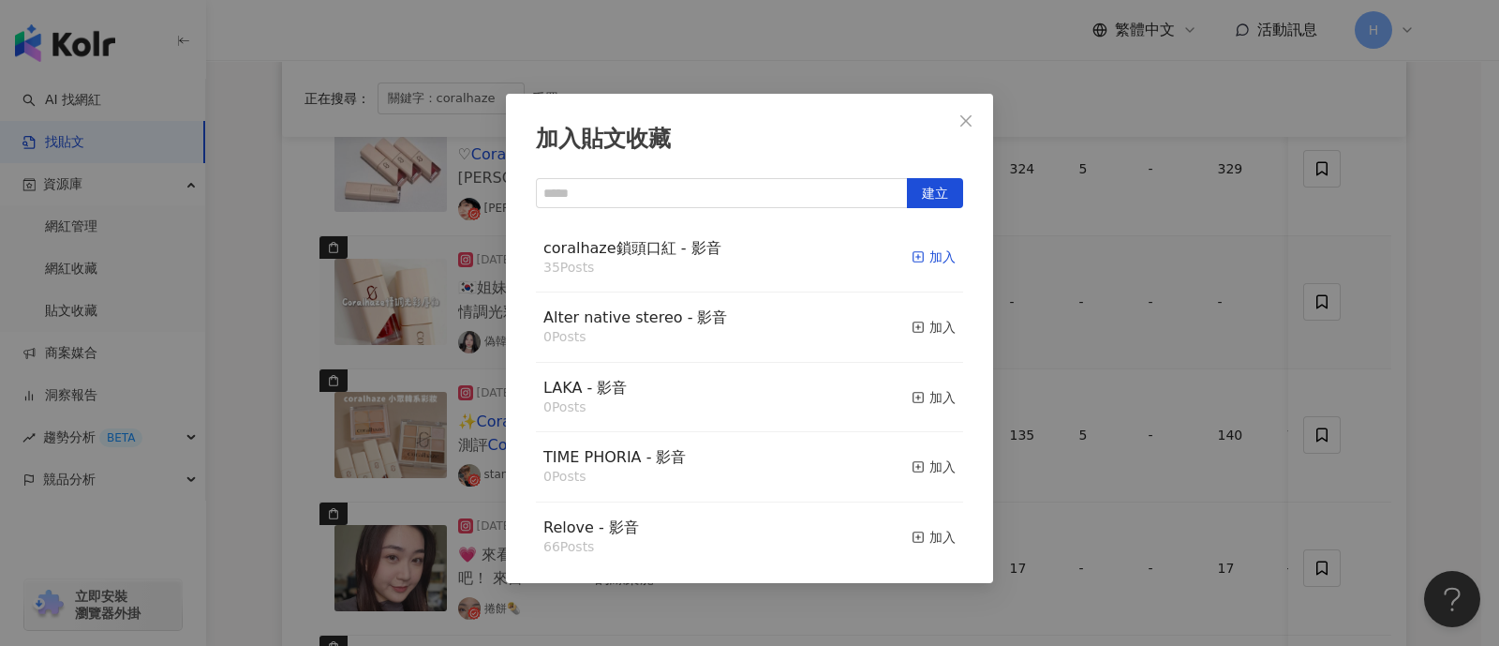
click at [912, 250] on div "加入" at bounding box center [934, 256] width 44 height 21
click at [1185, 269] on div "加入貼文收藏 建立 coralhaze鎖頭口紅 - 影音 35 Posts 加入 Alter native stereo - 影音 0 Posts 加入 LA…" at bounding box center [749, 323] width 1499 height 646
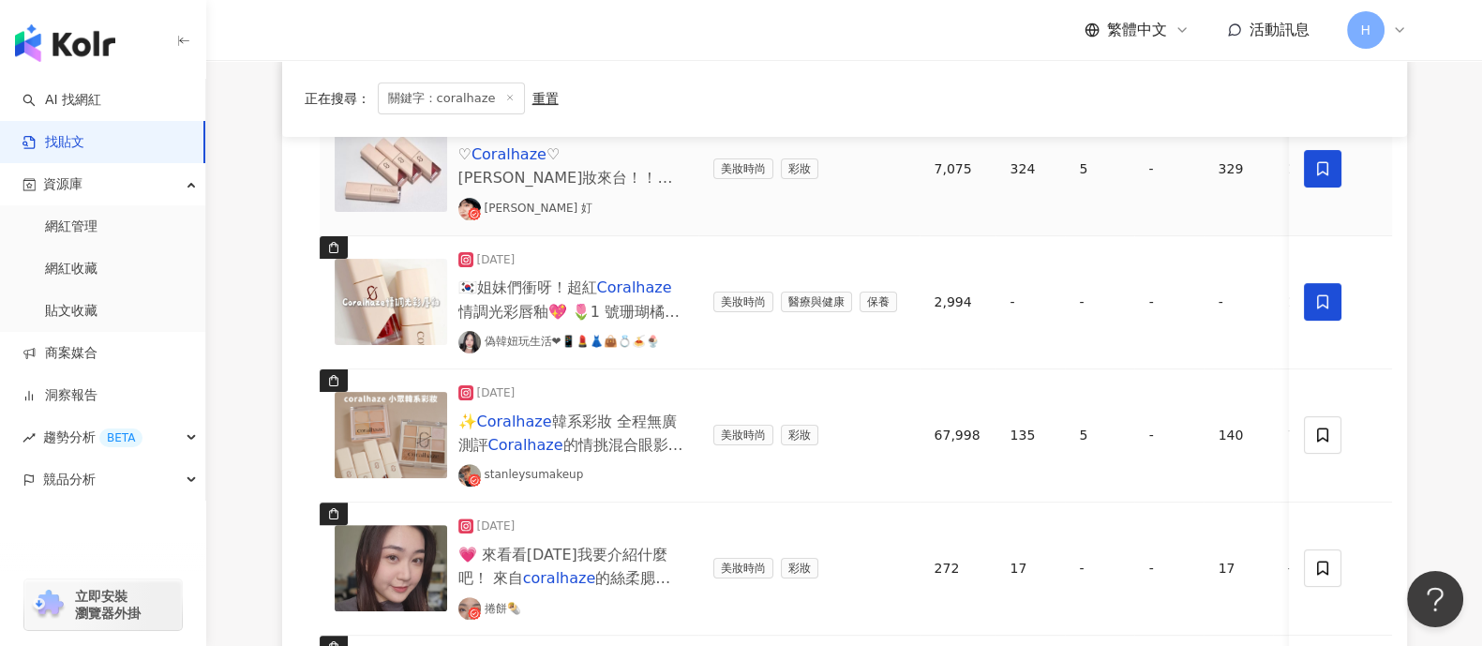
click at [1185, 172] on icon at bounding box center [1322, 168] width 17 height 17
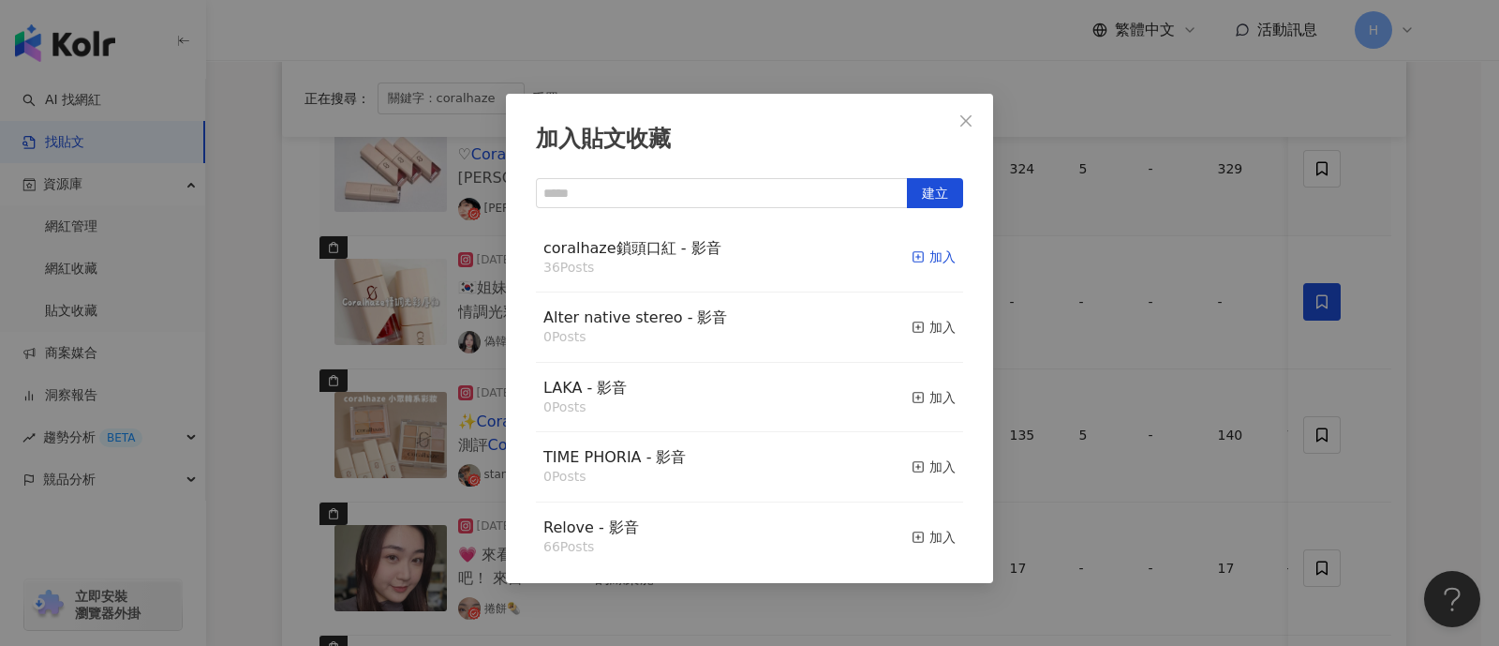
click at [920, 254] on div "加入" at bounding box center [934, 256] width 44 height 21
click at [1185, 326] on div "加入貼文收藏 建立 coralhaze鎖頭口紅 - 影音 36 Posts 加入 Alter native stereo - 影音 0 Posts 加入 LA…" at bounding box center [749, 323] width 1499 height 646
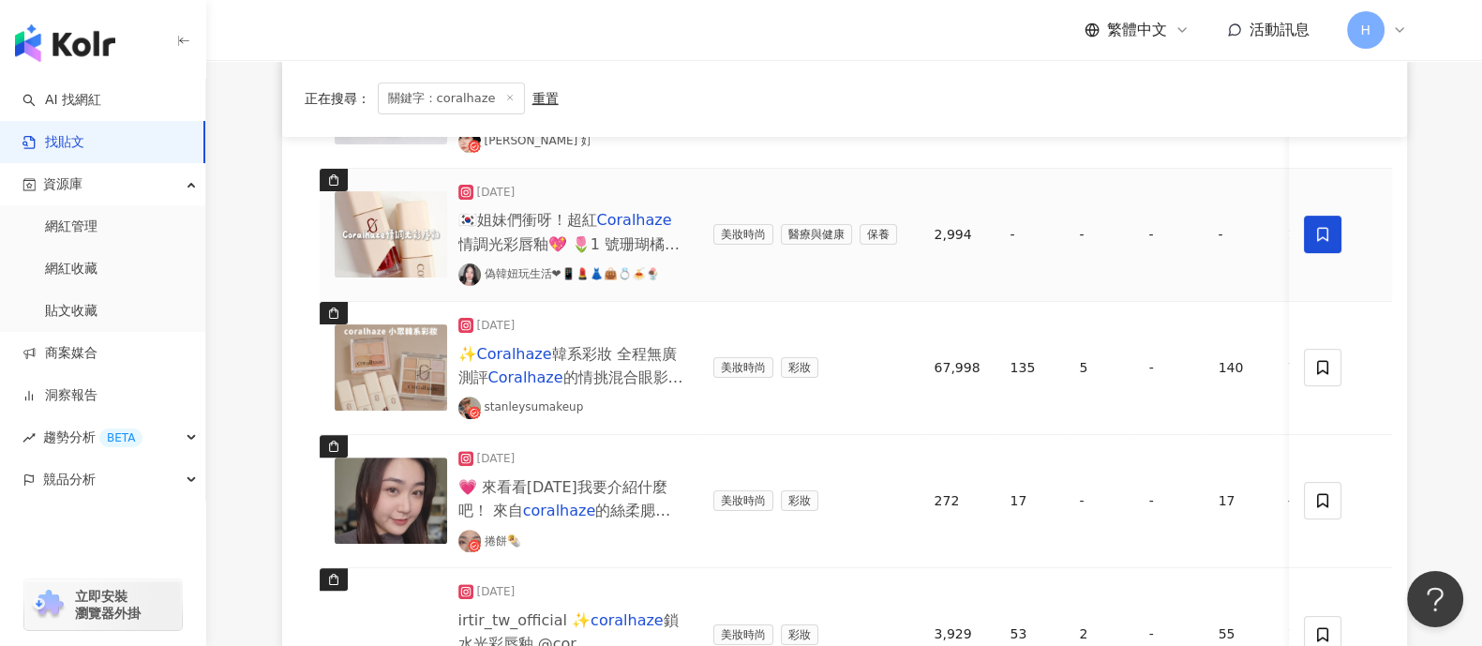
scroll to position [819, 0]
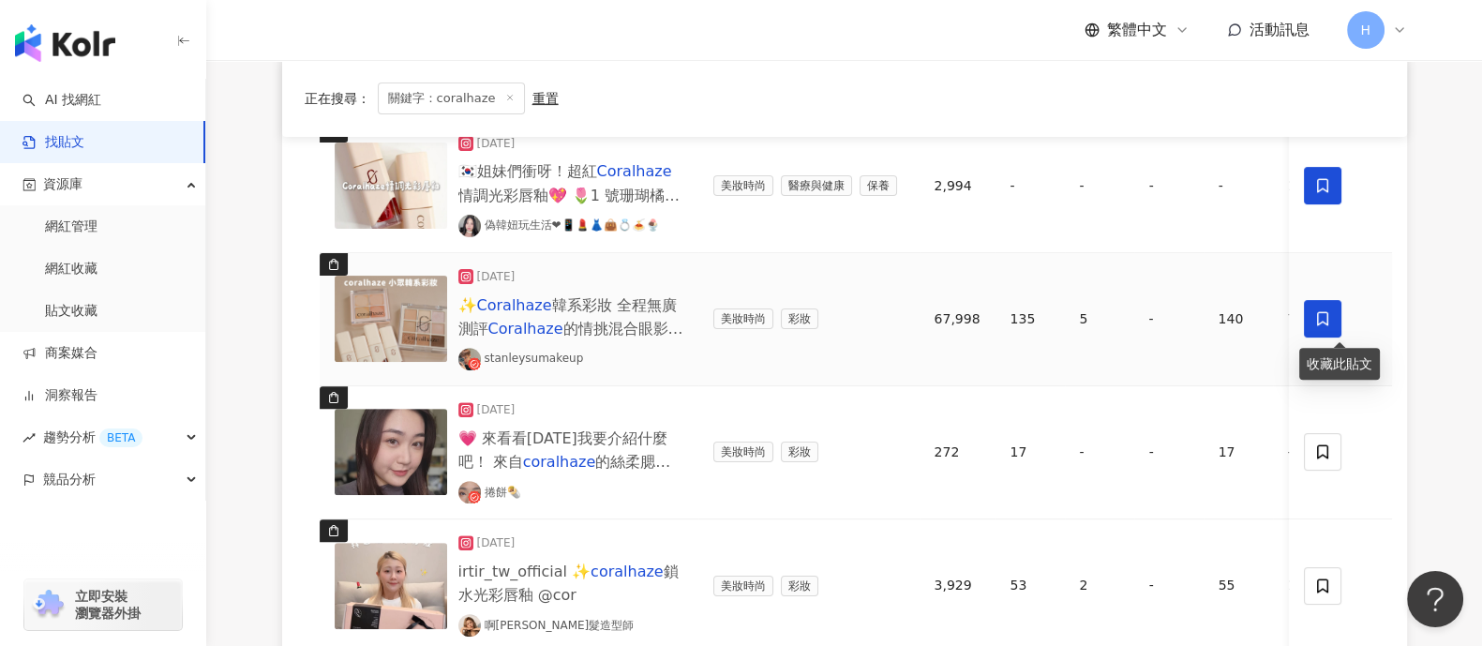
click at [1185, 319] on icon at bounding box center [1322, 318] width 17 height 17
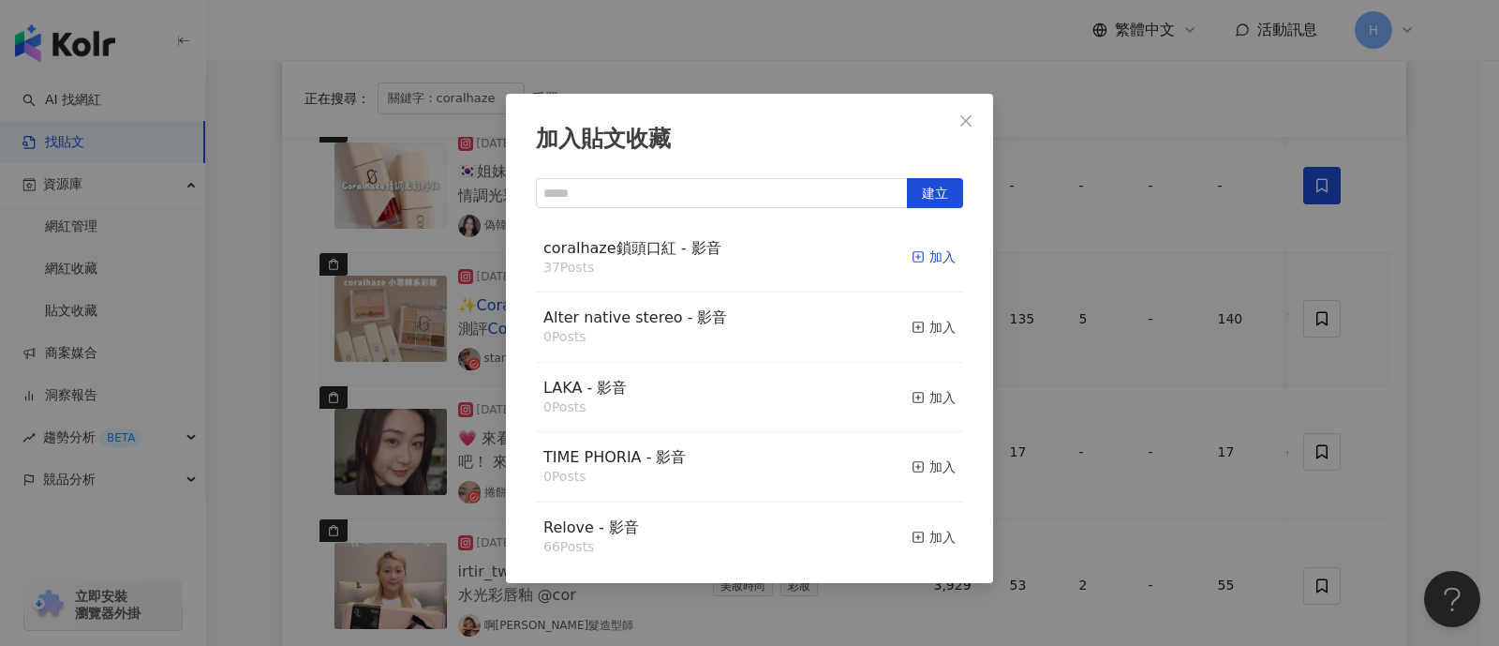
click at [912, 260] on icon "button" at bounding box center [918, 256] width 13 height 13
drag, startPoint x: 1354, startPoint y: 390, endPoint x: 1321, endPoint y: 419, distance: 43.8
click at [1185, 392] on div "加入貼文收藏 建立 coralhaze鎖頭口紅 - 影音 37 Posts 加入 Alter native stereo - 影音 0 Posts 加入 LA…" at bounding box center [749, 323] width 1499 height 646
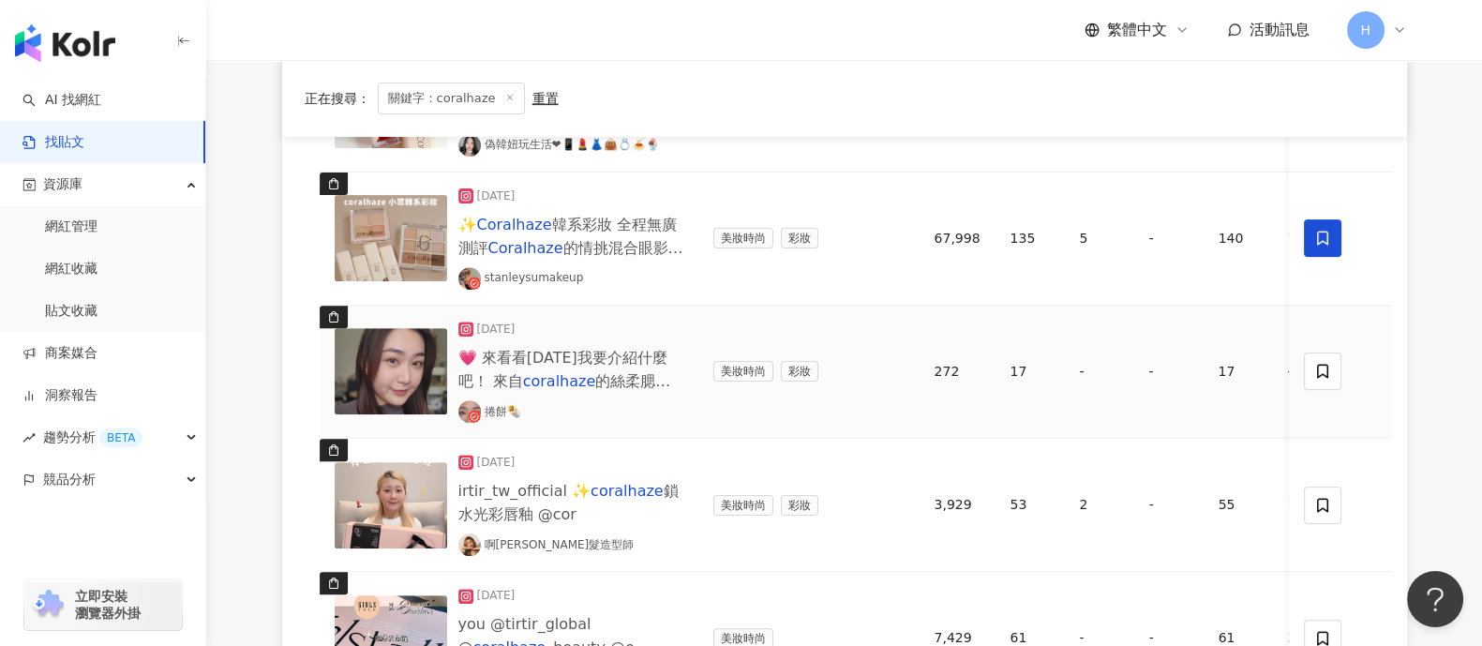
scroll to position [936, 0]
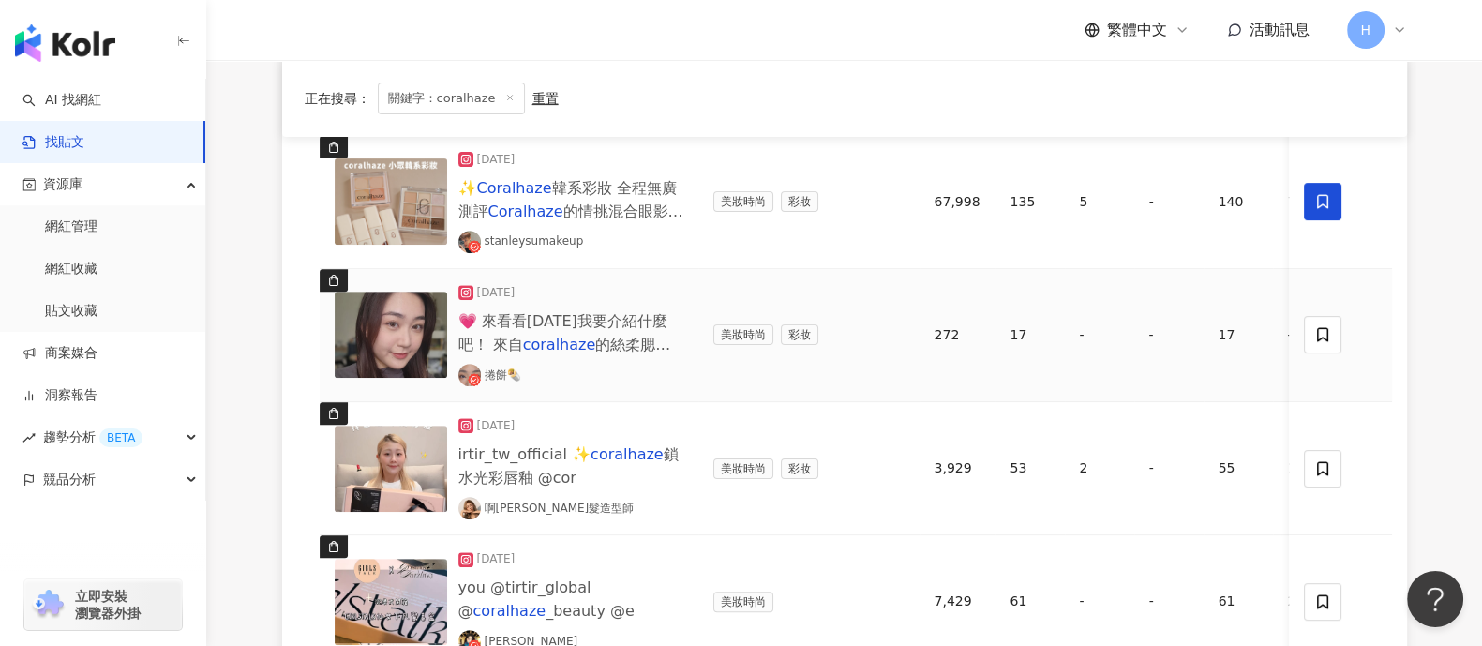
click at [375, 353] on img at bounding box center [391, 334] width 112 height 86
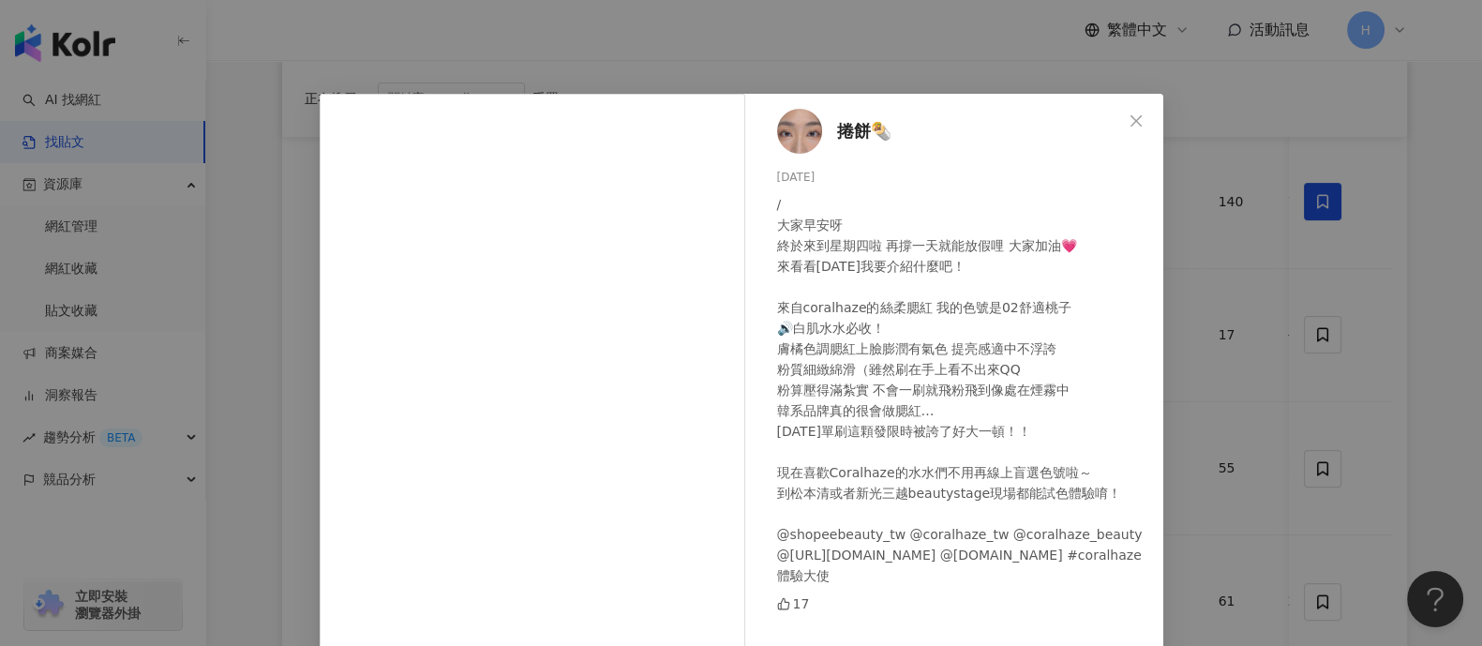
click at [1185, 368] on div "捲餅🌯 [DATE] / 大家早安呀 終於來到星期四啦 再撐一天就能放假哩 大家加油💗 來看看[DATE]我要介紹什麼吧！ 來自coralhaze的絲柔腮紅 …" at bounding box center [741, 323] width 1482 height 646
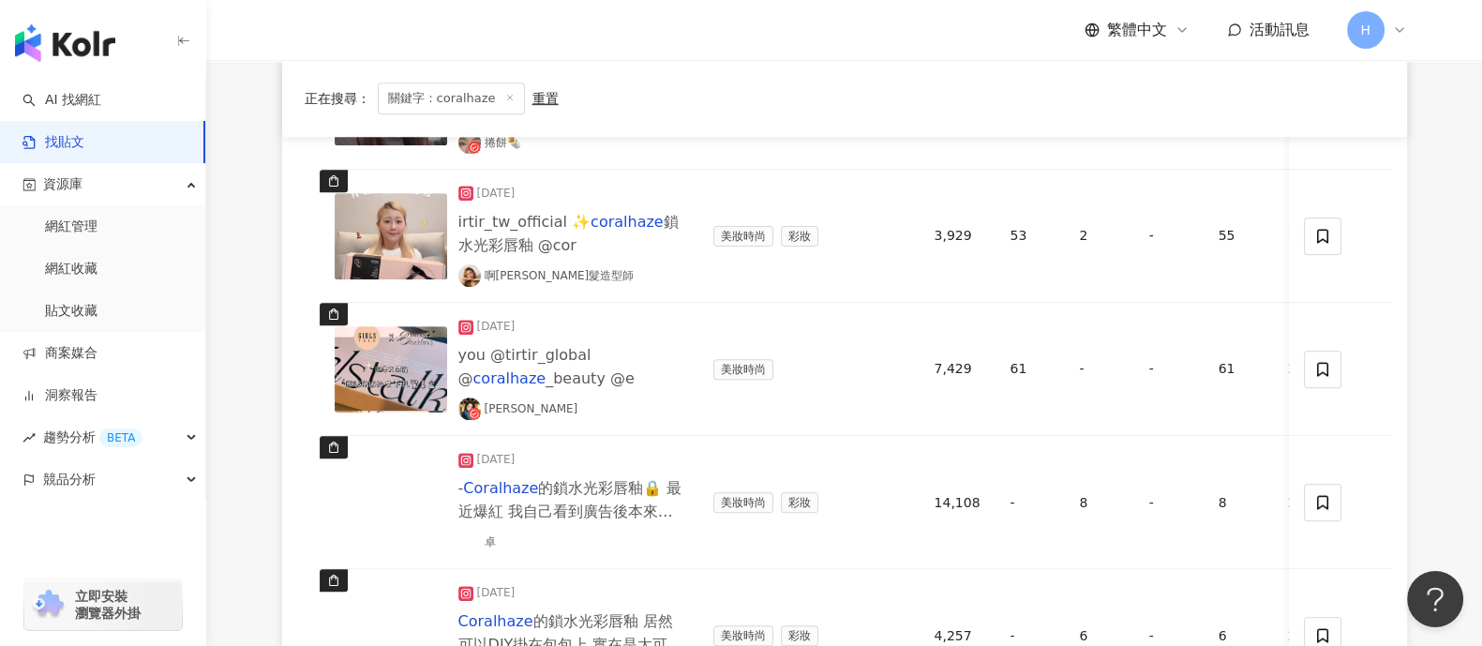
scroll to position [1171, 0]
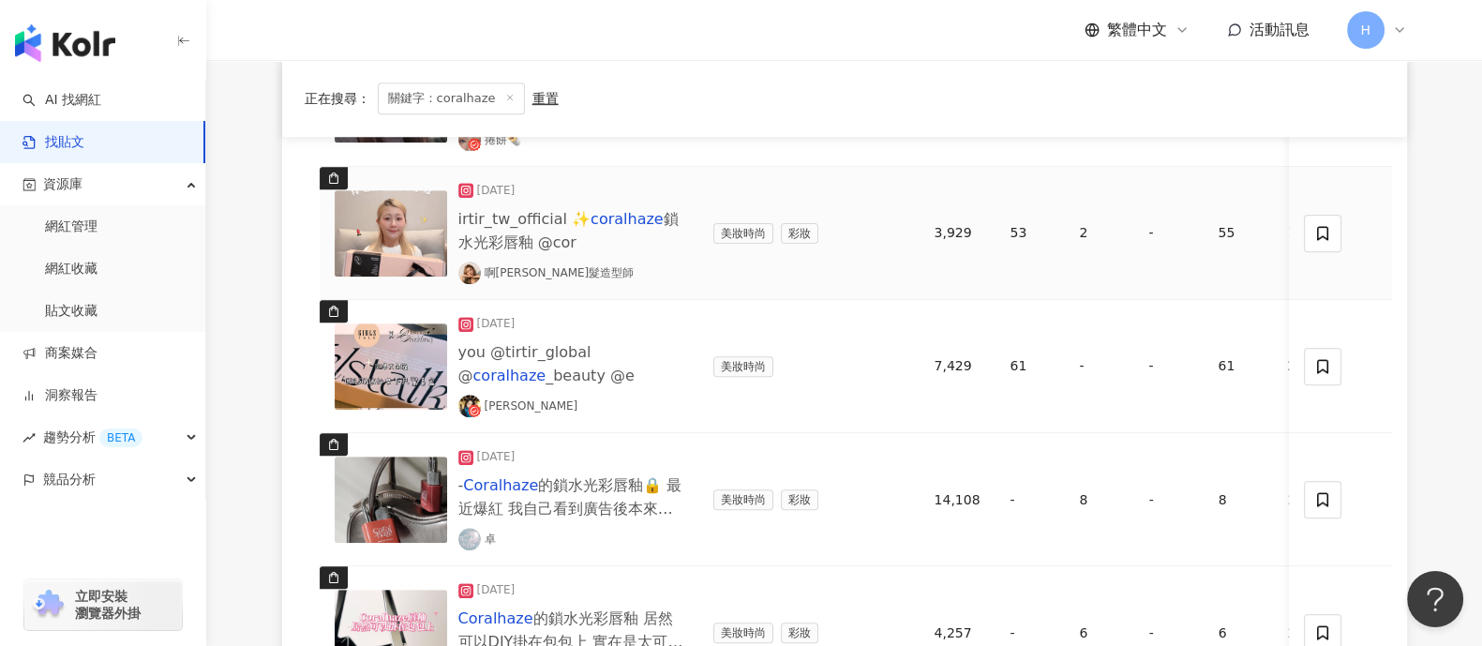
click at [396, 213] on img at bounding box center [391, 233] width 112 height 86
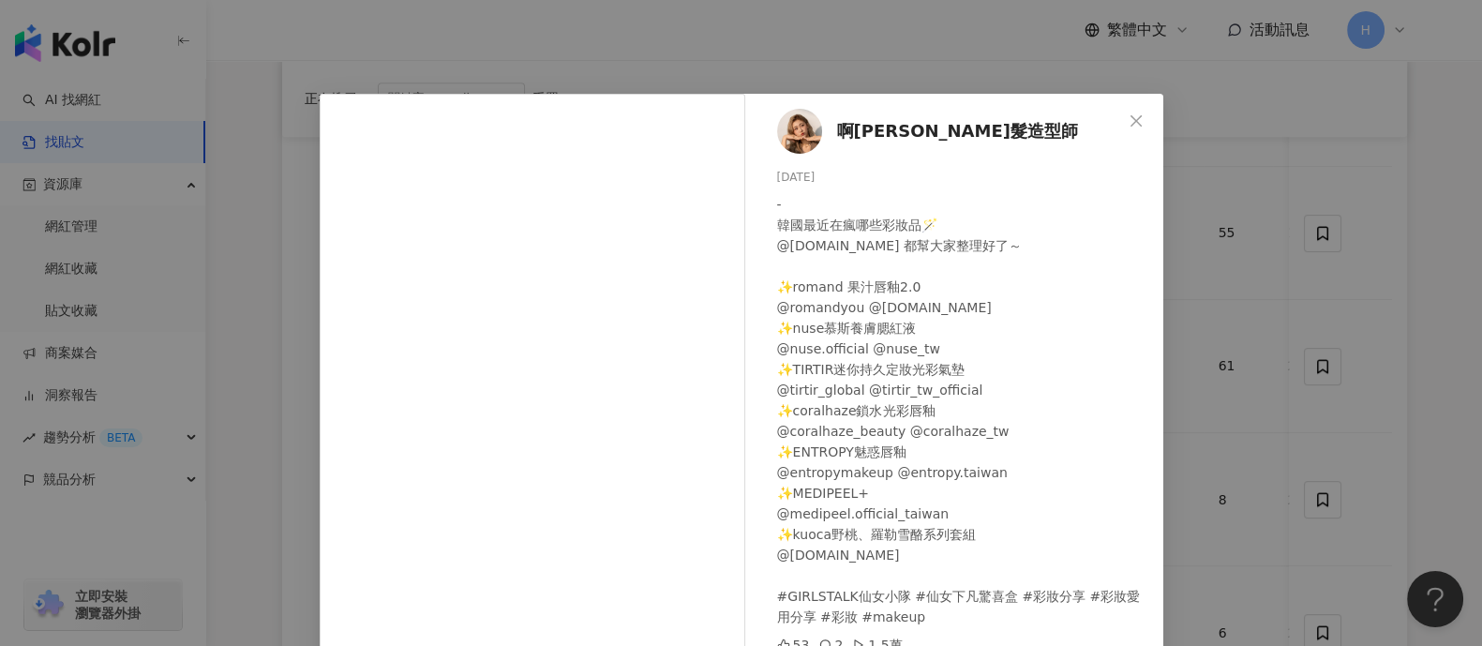
scroll to position [606, 0]
click at [1185, 367] on div "啊[PERSON_NAME]髮造型師 [DATE] - 韓國最近在瘋哪些彩妝品🪄 @[DOMAIN_NAME] 都幫大家整理好了～ ✨romand 果汁唇釉2…" at bounding box center [741, 323] width 1482 height 646
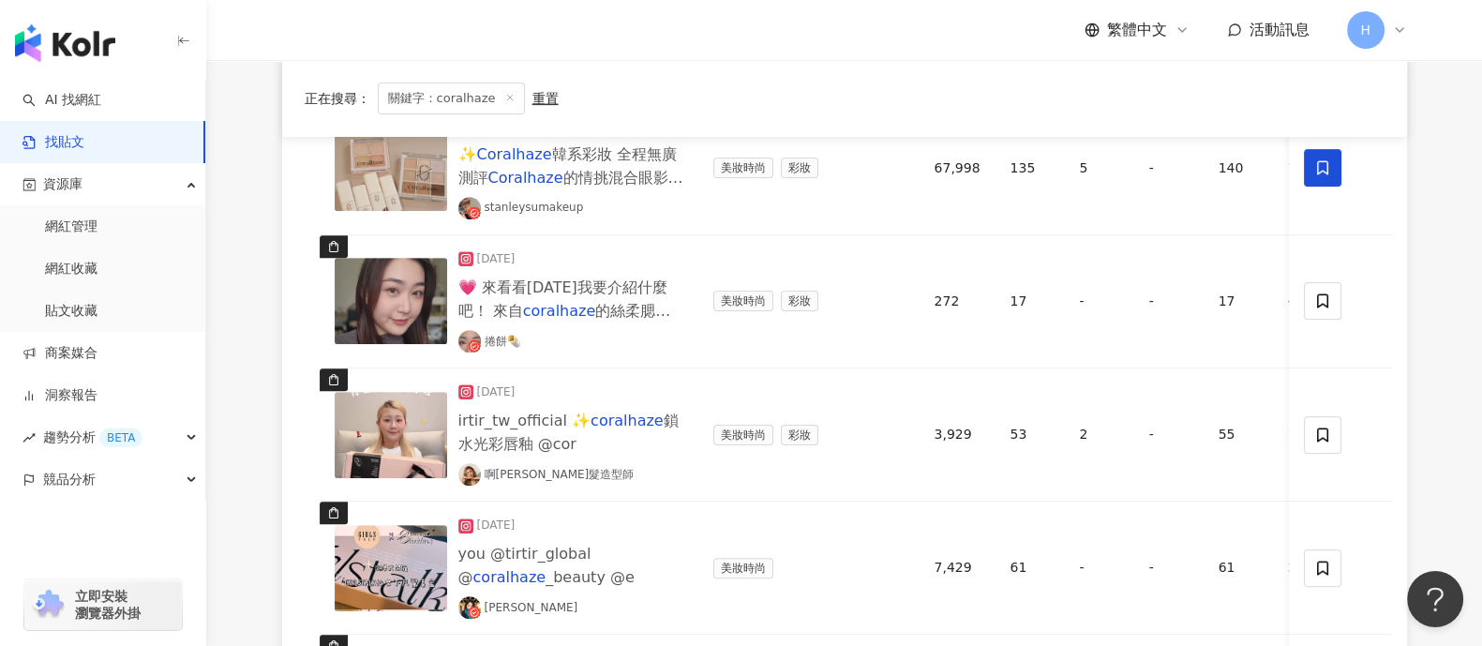
scroll to position [1075, 0]
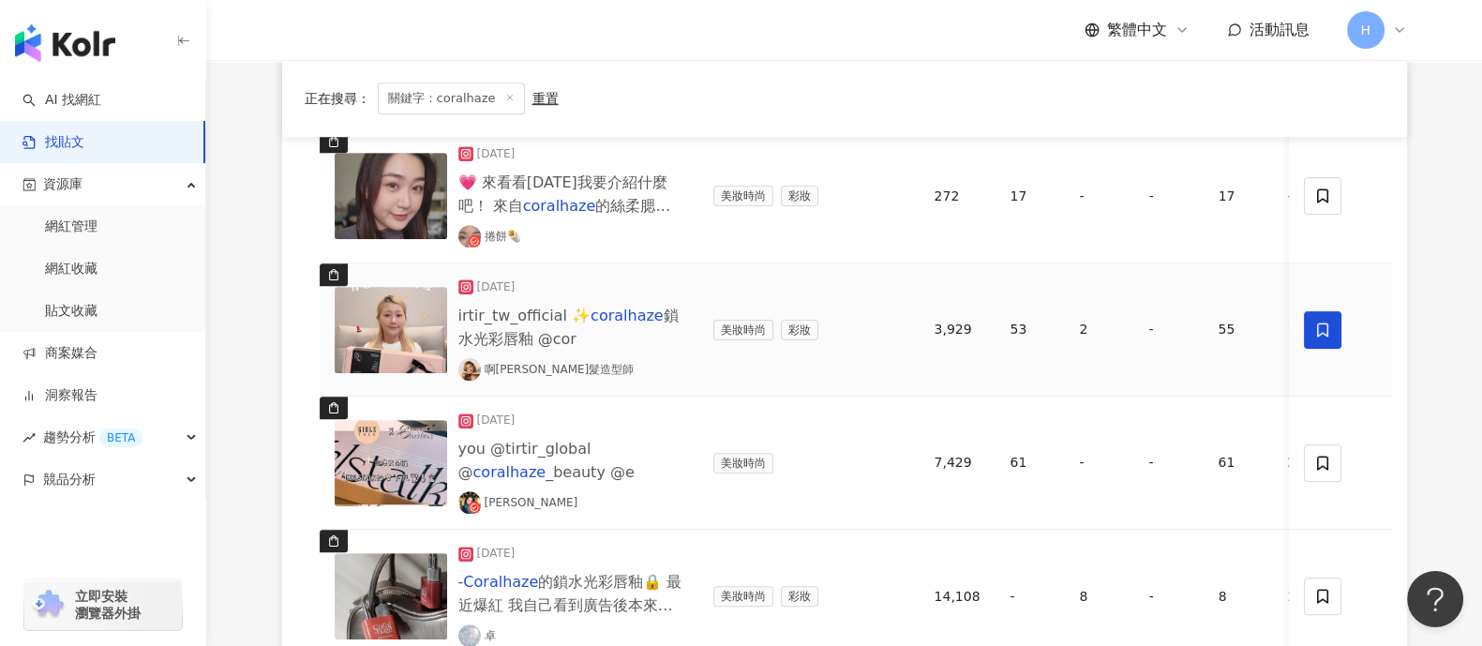
click at [1185, 326] on icon at bounding box center [1322, 329] width 17 height 17
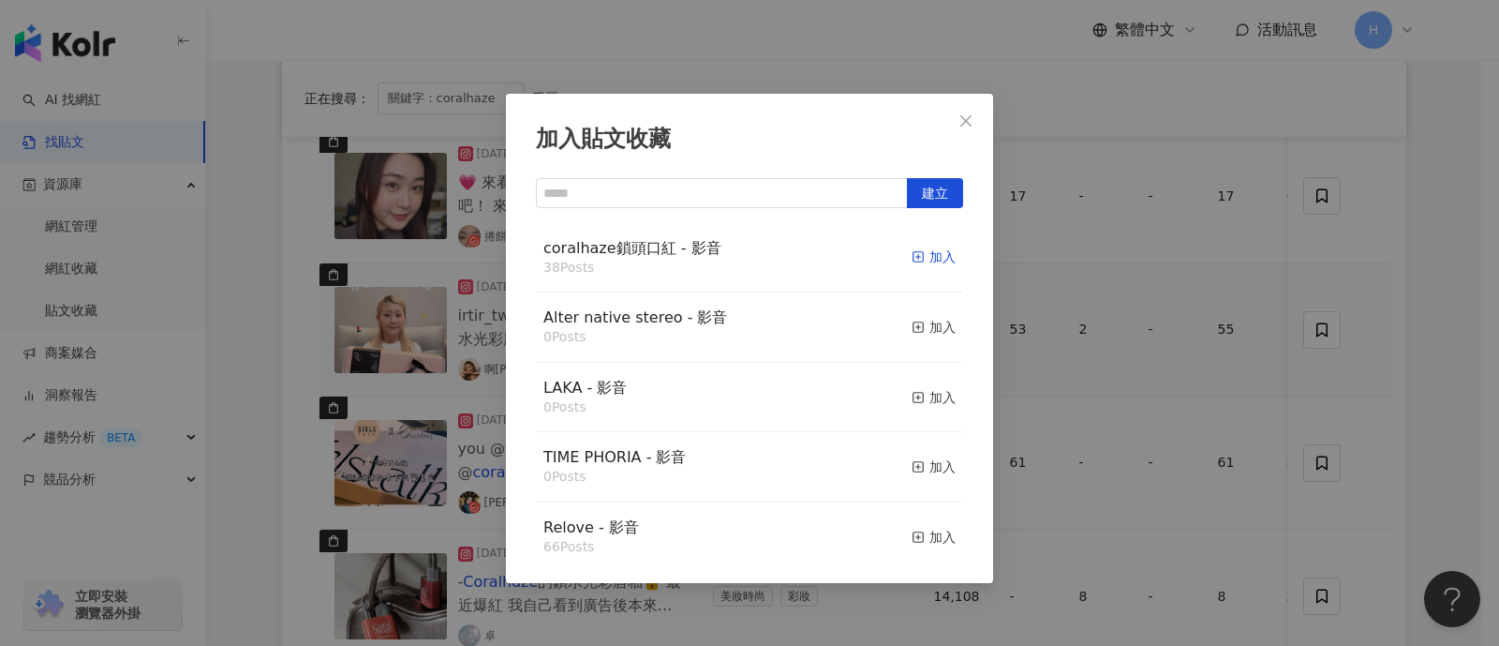
drag, startPoint x: 917, startPoint y: 241, endPoint x: 909, endPoint y: 253, distance: 14.3
click at [913, 248] on button "加入" at bounding box center [934, 257] width 44 height 39
click at [912, 253] on div "加入" at bounding box center [934, 256] width 44 height 21
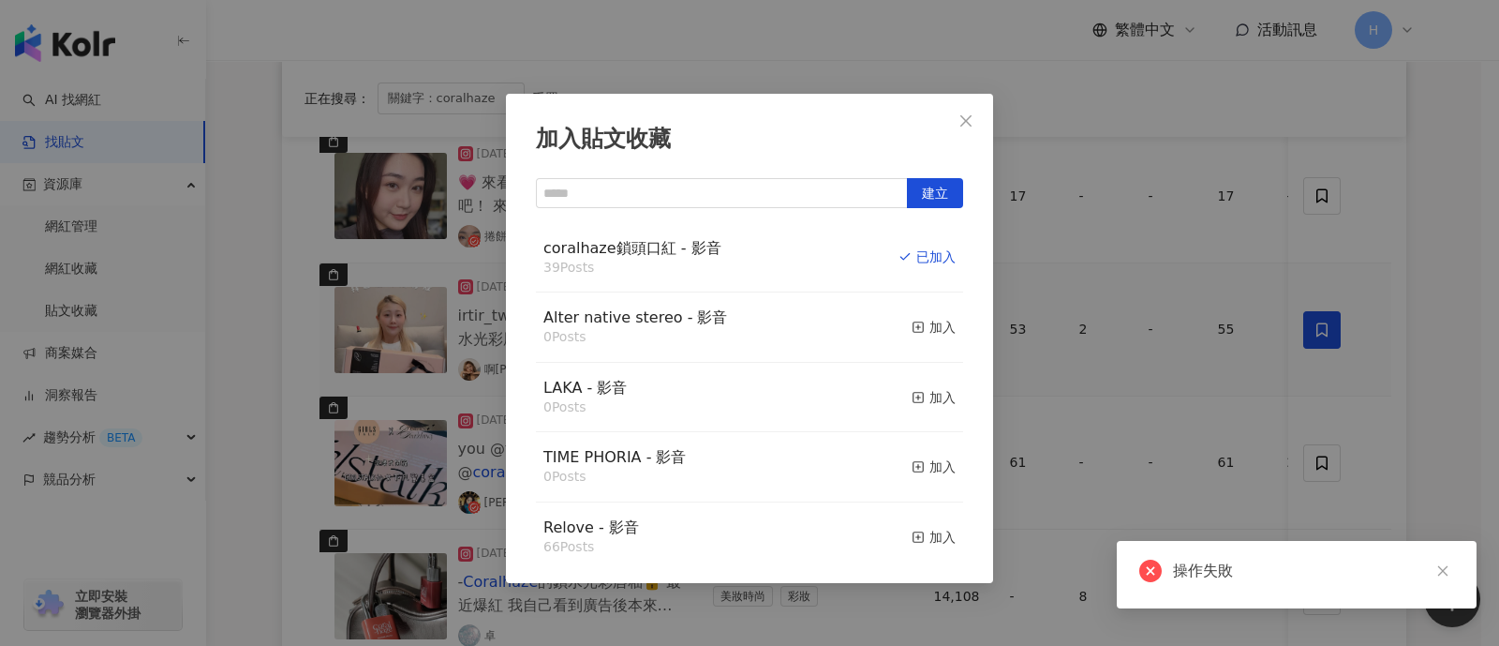
click at [1185, 320] on div "加入貼文收藏 建立 coralhaze鎖頭口紅 - 影音 39 Posts 已加入 Alter native stereo - 影音 0 Posts 加入 L…" at bounding box center [749, 323] width 1499 height 646
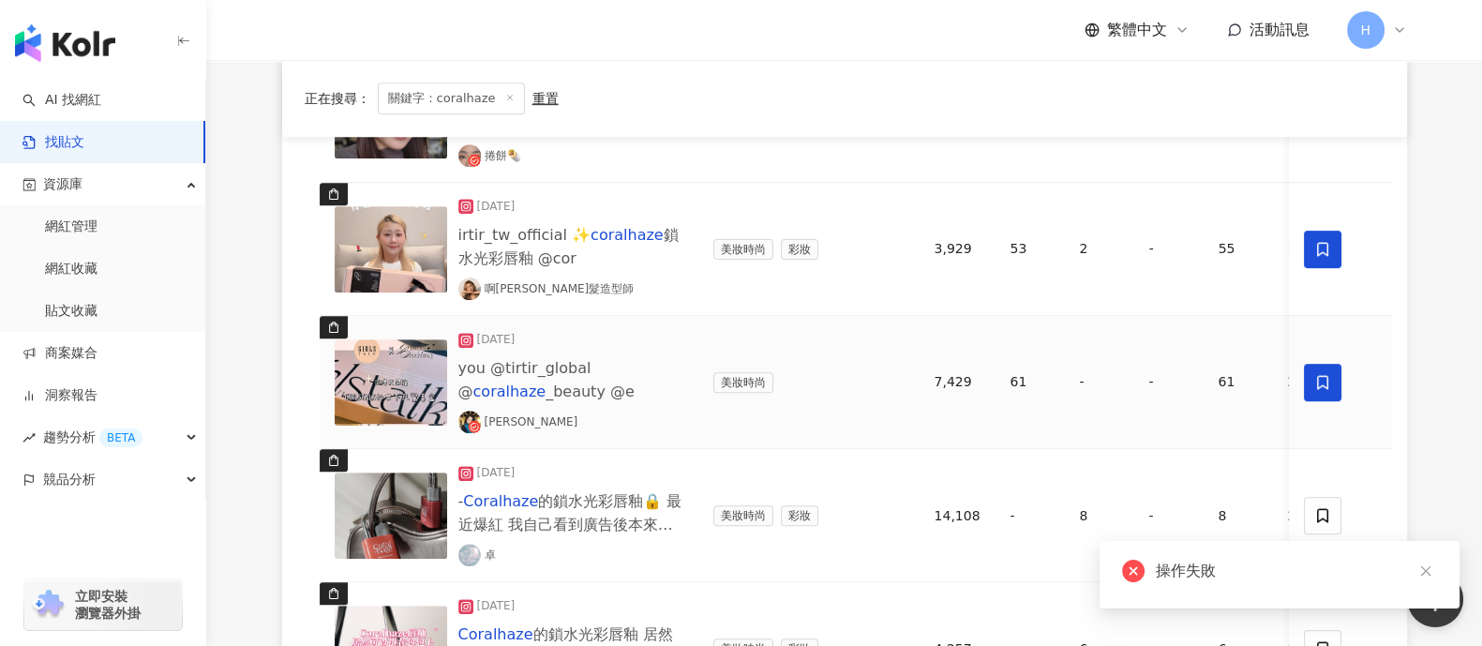
scroll to position [1192, 0]
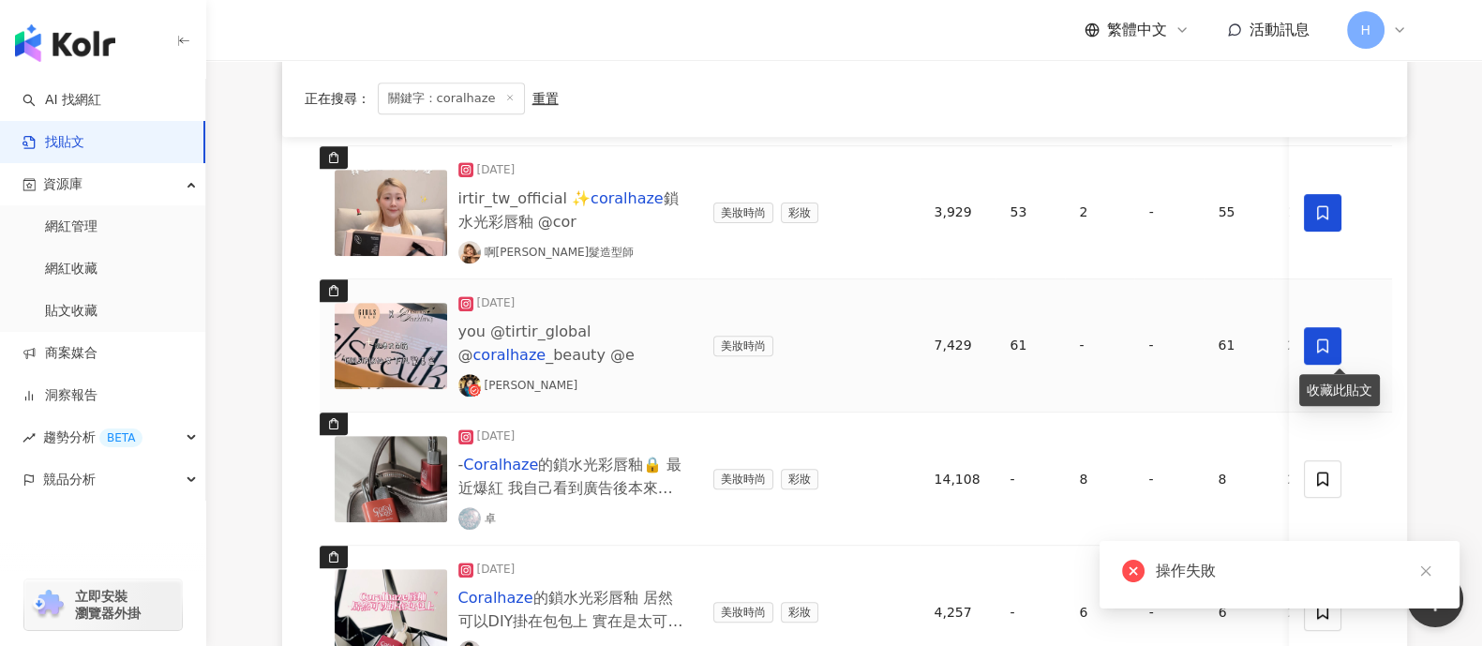
click at [1185, 339] on icon at bounding box center [1322, 345] width 17 height 17
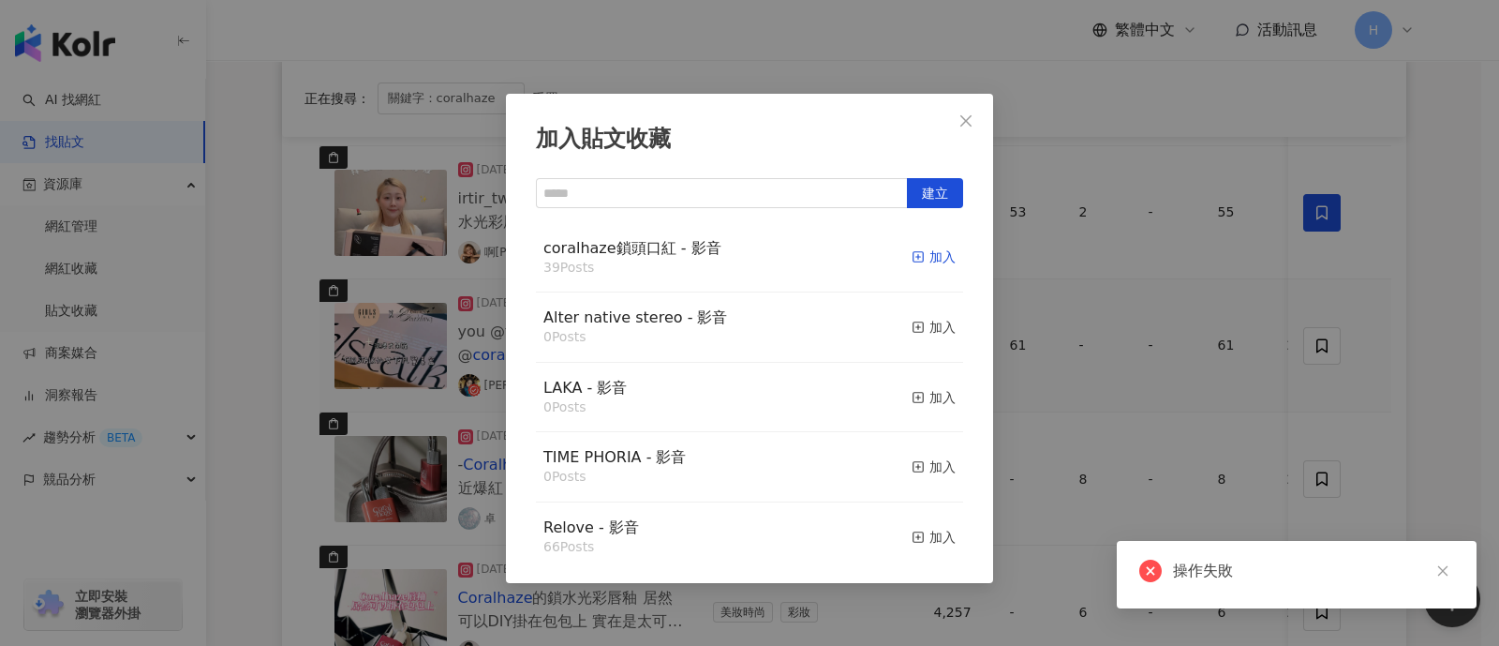
click at [917, 254] on div "加入" at bounding box center [934, 256] width 44 height 21
click at [1185, 337] on div "加入貼文收藏 建立 coralhaze鎖頭口紅 - 影音 39 Posts 加入 Alter native stereo - 影音 0 Posts 加入 LA…" at bounding box center [749, 323] width 1499 height 646
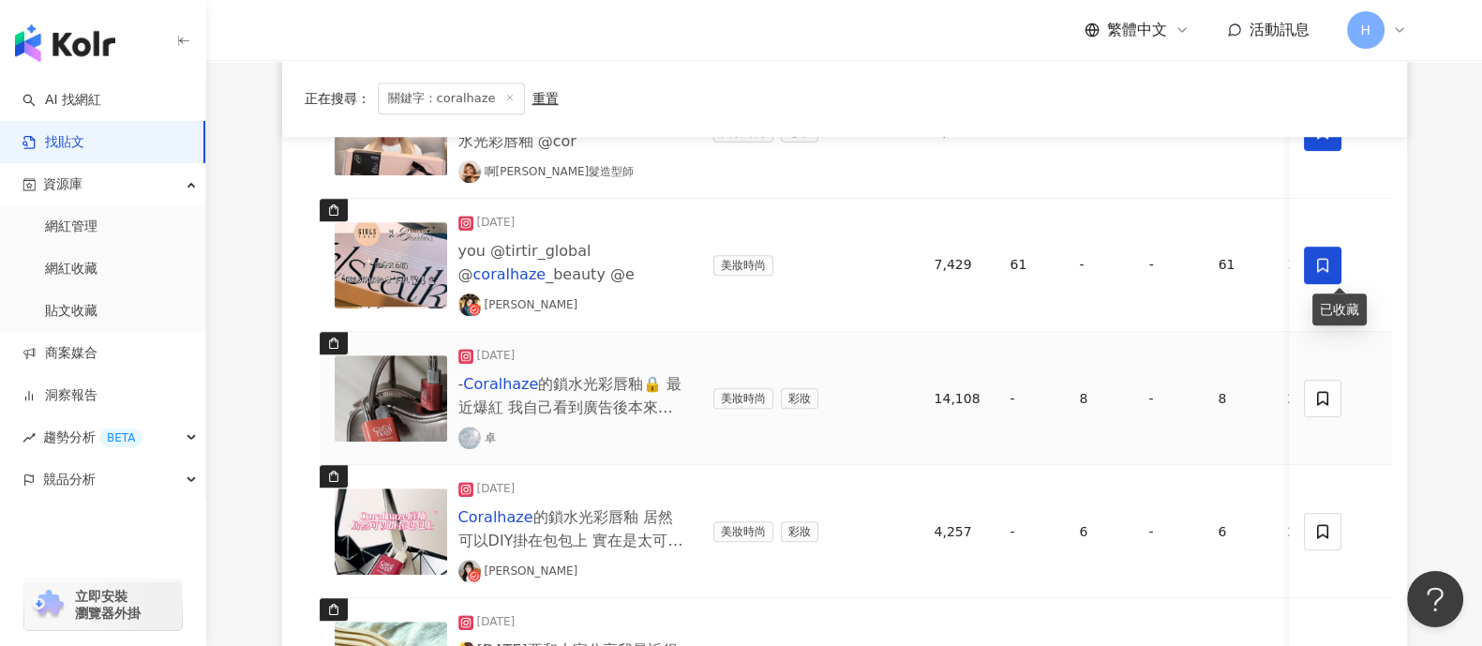
scroll to position [1309, 0]
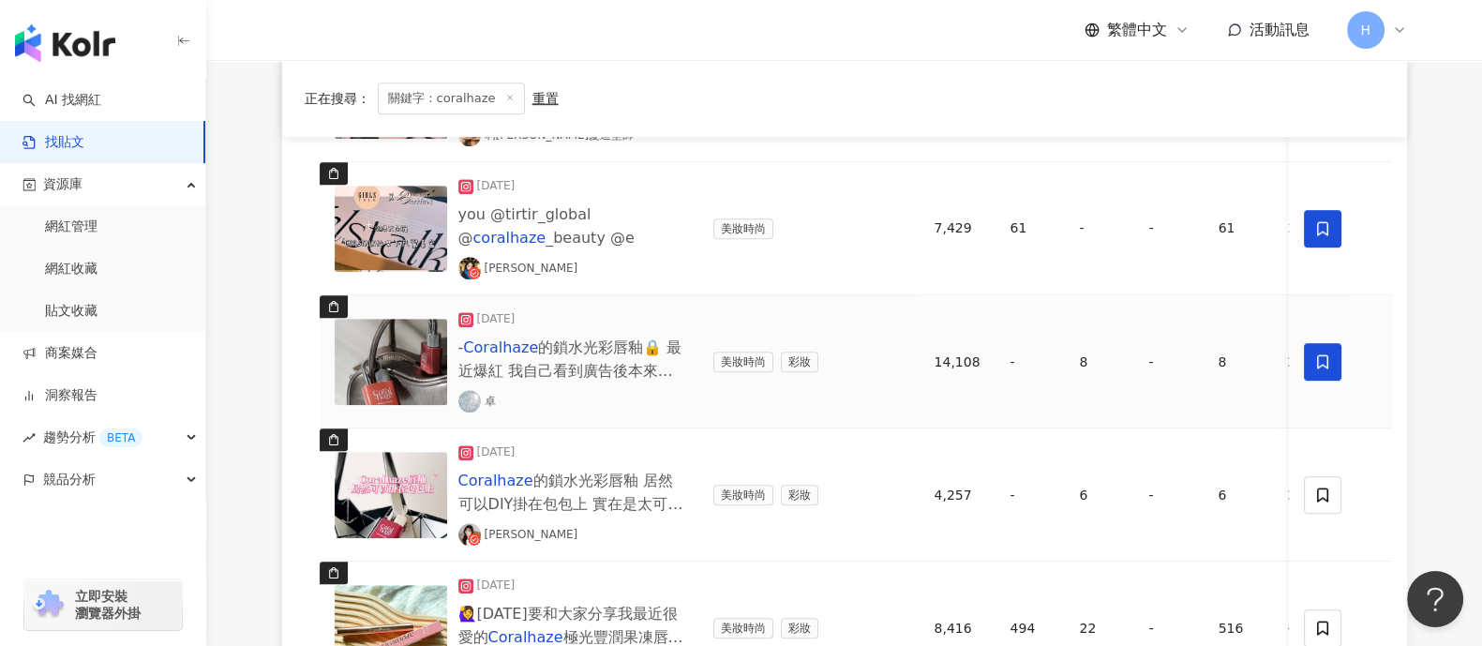
click at [1185, 357] on icon at bounding box center [1322, 361] width 17 height 17
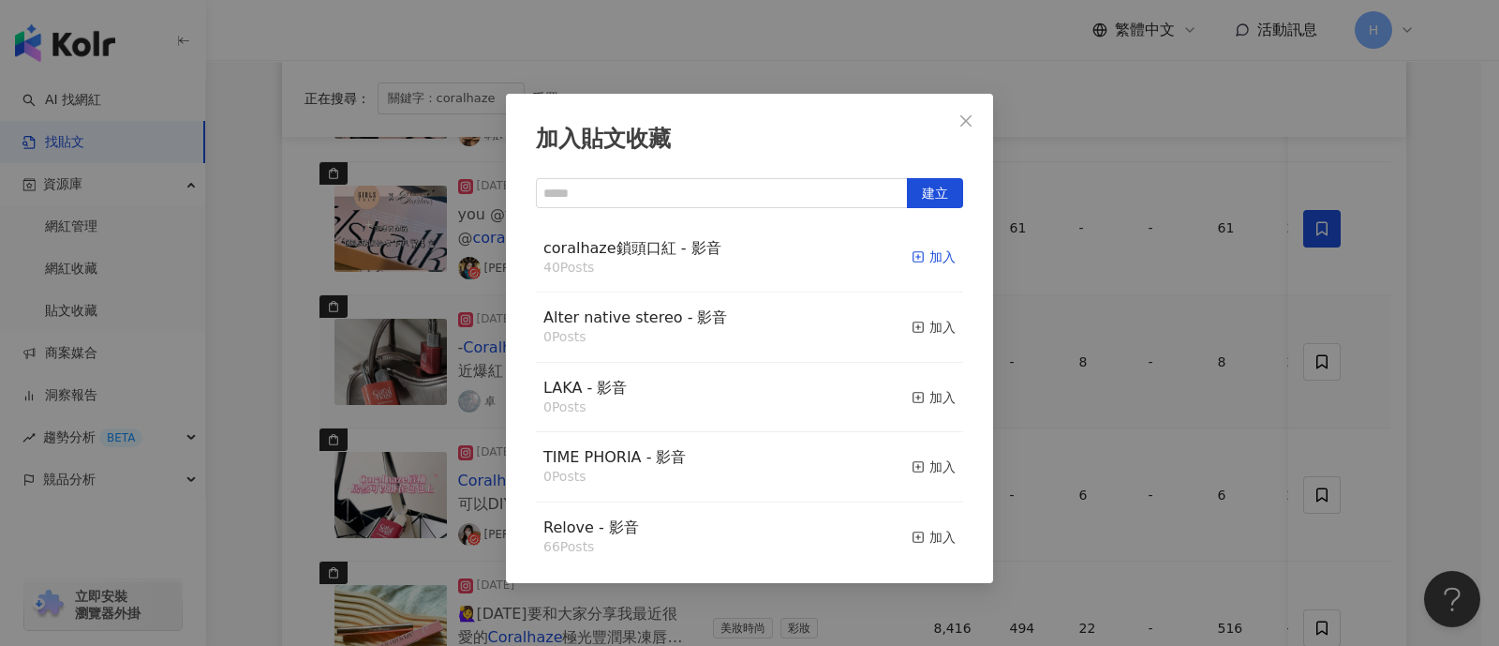
click at [912, 260] on icon "button" at bounding box center [918, 256] width 13 height 13
click at [1185, 370] on div "加入貼文收藏 建立 coralhaze鎖頭口紅 - 影音 40 Posts 加入 Alter native stereo - 影音 0 Posts 加入 LA…" at bounding box center [749, 323] width 1499 height 646
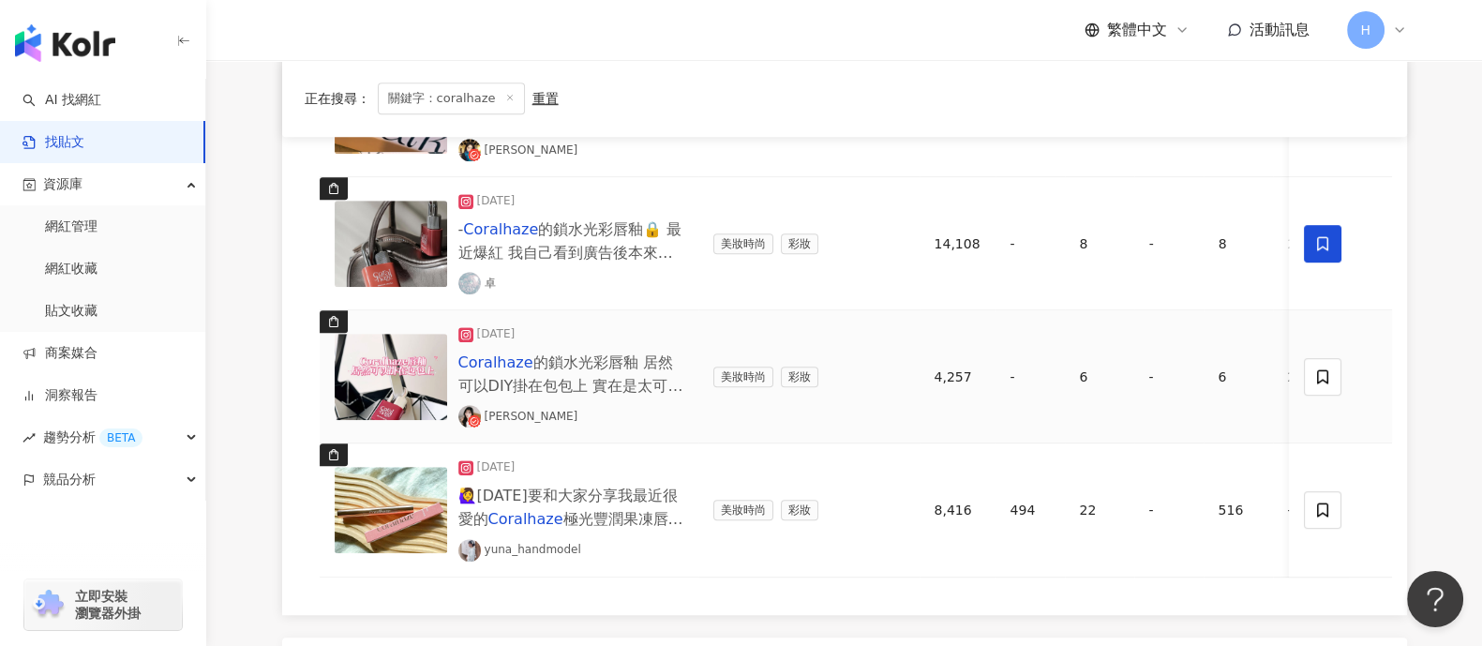
scroll to position [1544, 0]
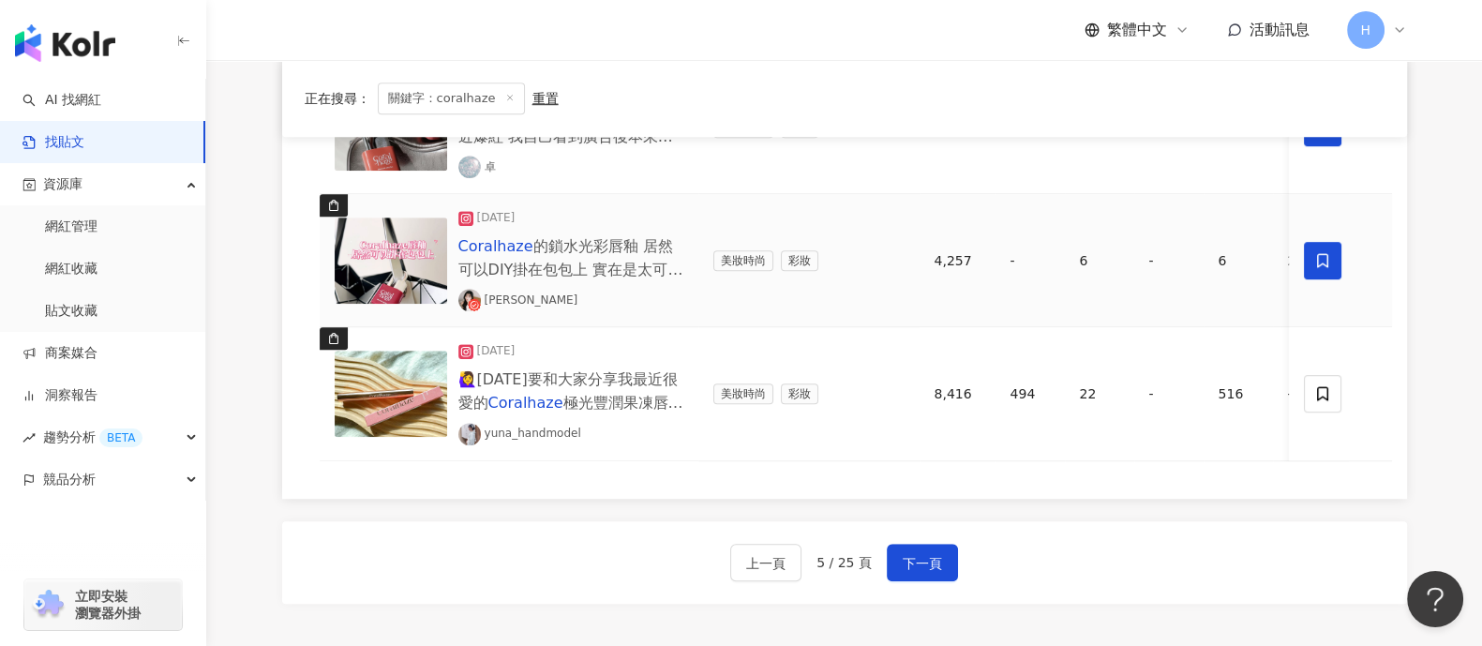
click at [1185, 266] on span at bounding box center [1322, 260] width 37 height 37
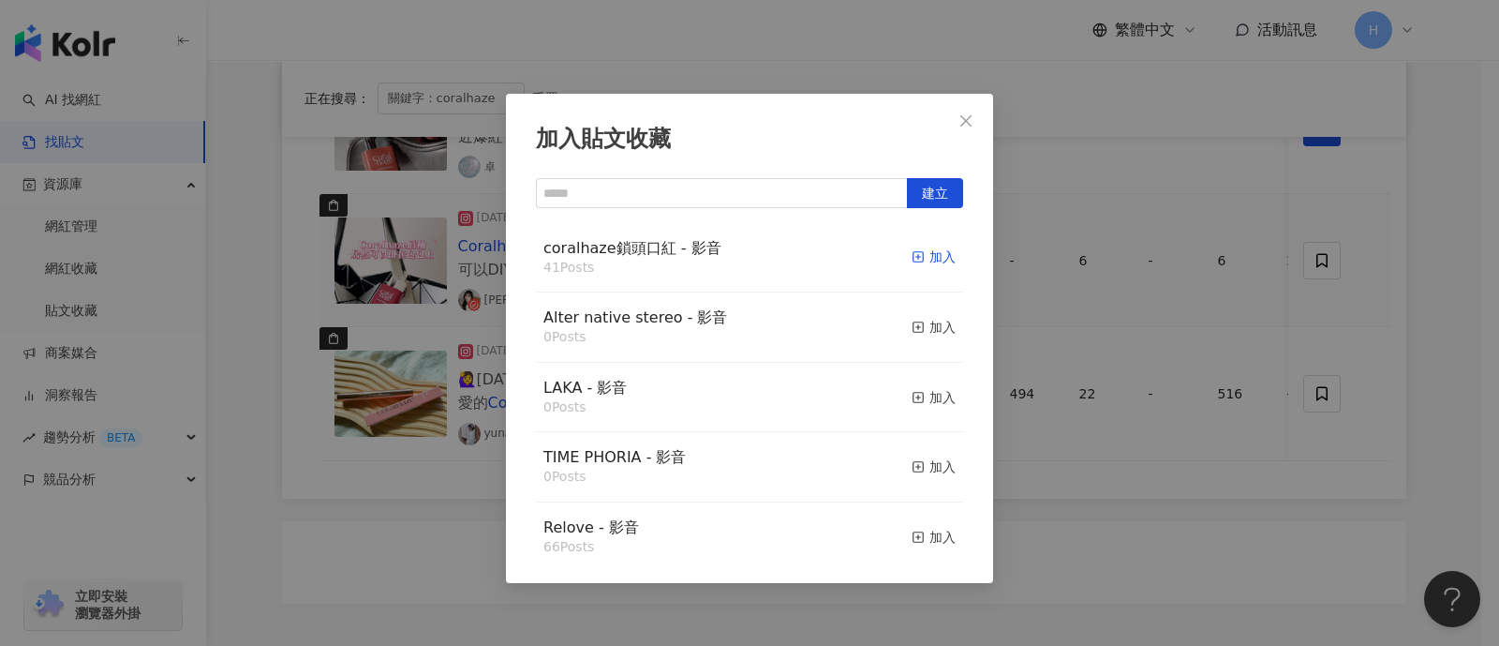
click at [914, 256] on rect "button" at bounding box center [919, 257] width 10 height 10
click at [1185, 452] on div "加入貼文收藏 建立 coralhaze鎖頭口紅 - 影音 41 Posts 加入 Alter native stereo - 影音 0 Posts 加入 LA…" at bounding box center [749, 323] width 1499 height 646
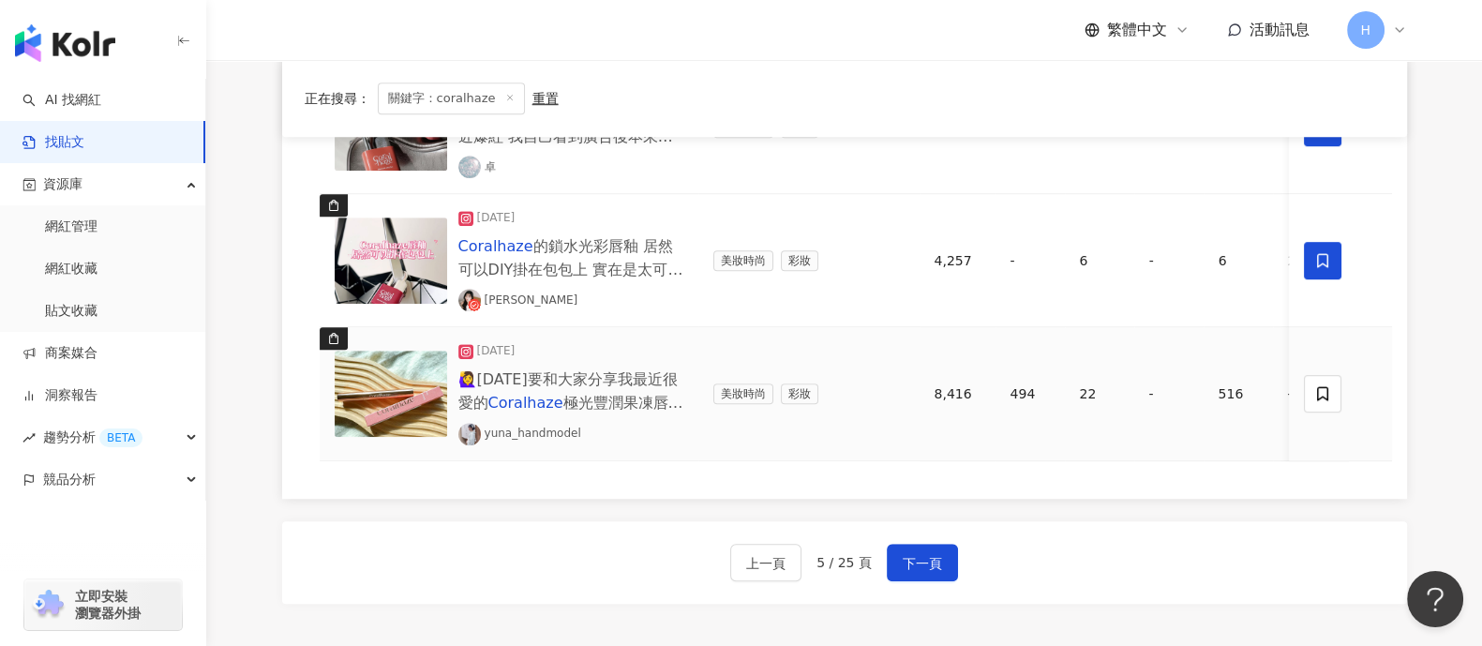
click at [394, 383] on img at bounding box center [391, 394] width 112 height 86
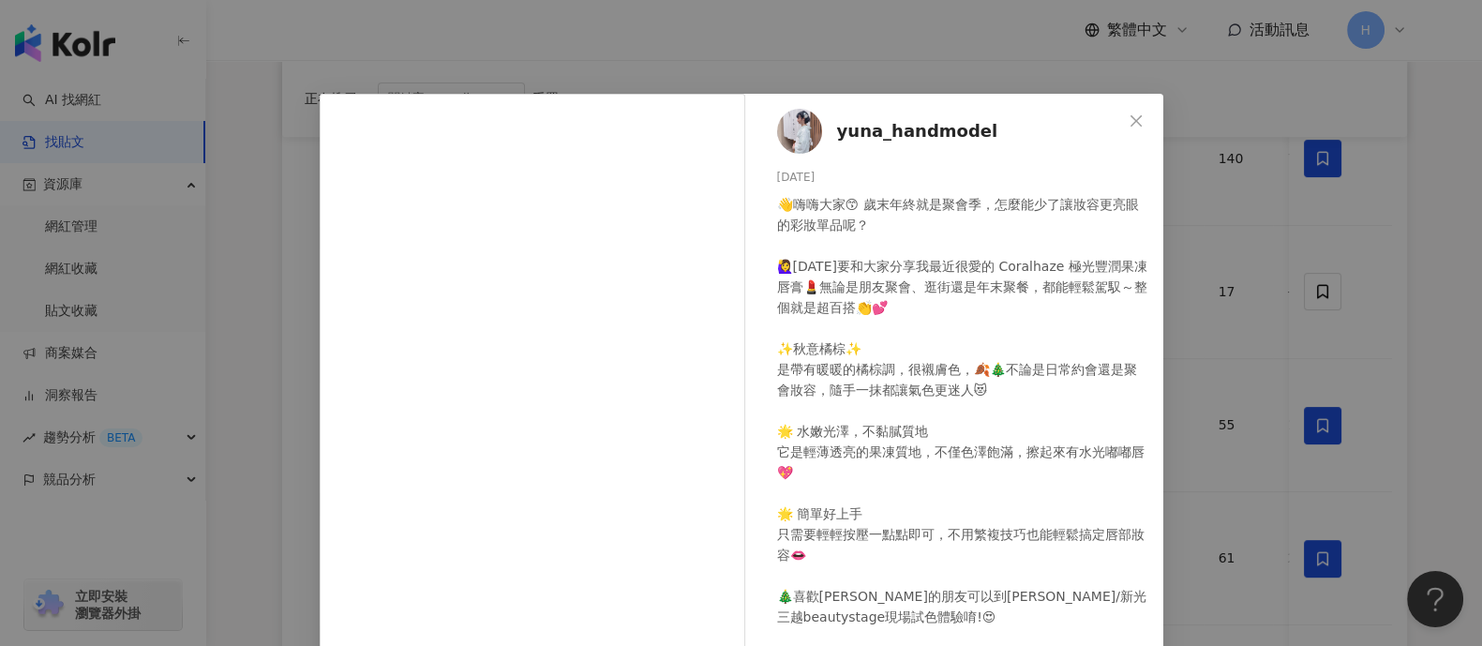
click at [1185, 189] on div "yuna_handmodel [DATE] 👋嗨嗨大家😙 歲末年終就是聚會季，怎麼能少了讓妝容更亮眼的彩妝單品呢？ 🙋‍♀️[DATE]要和大家分享我最近很愛…" at bounding box center [741, 323] width 1482 height 646
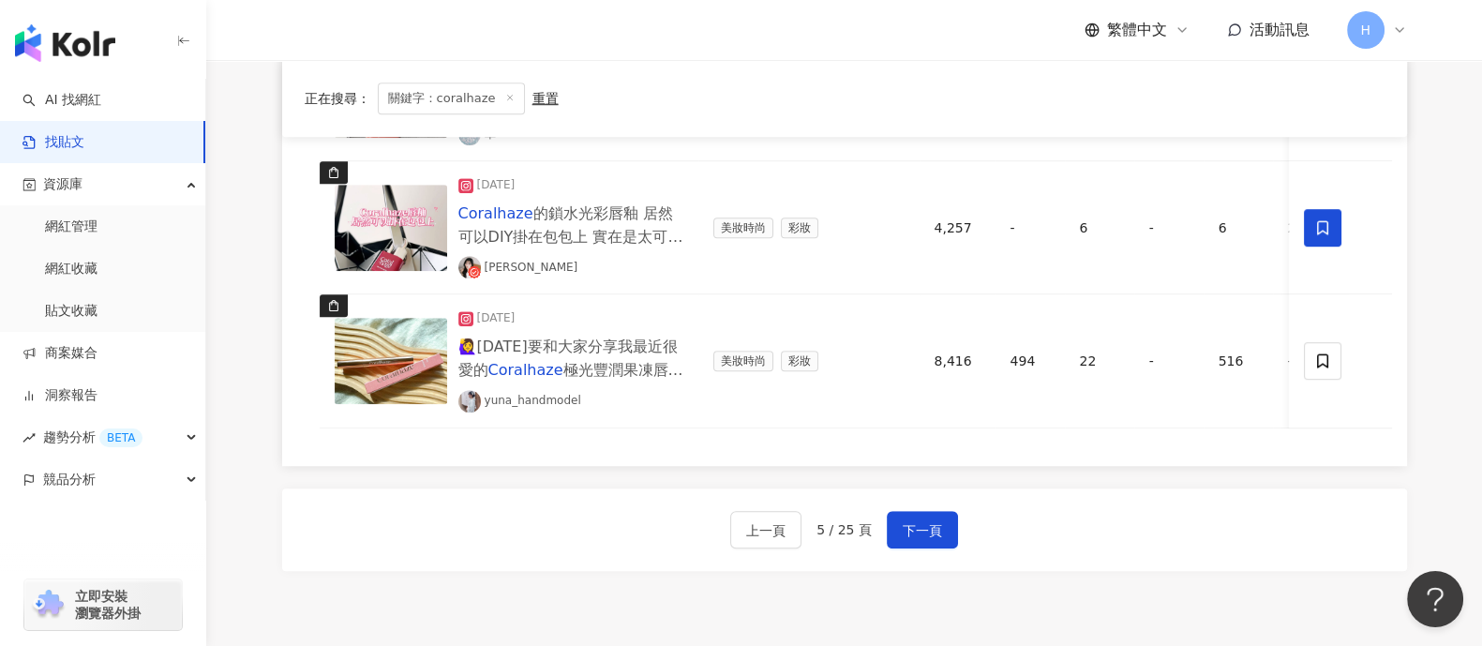
scroll to position [1770, 0]
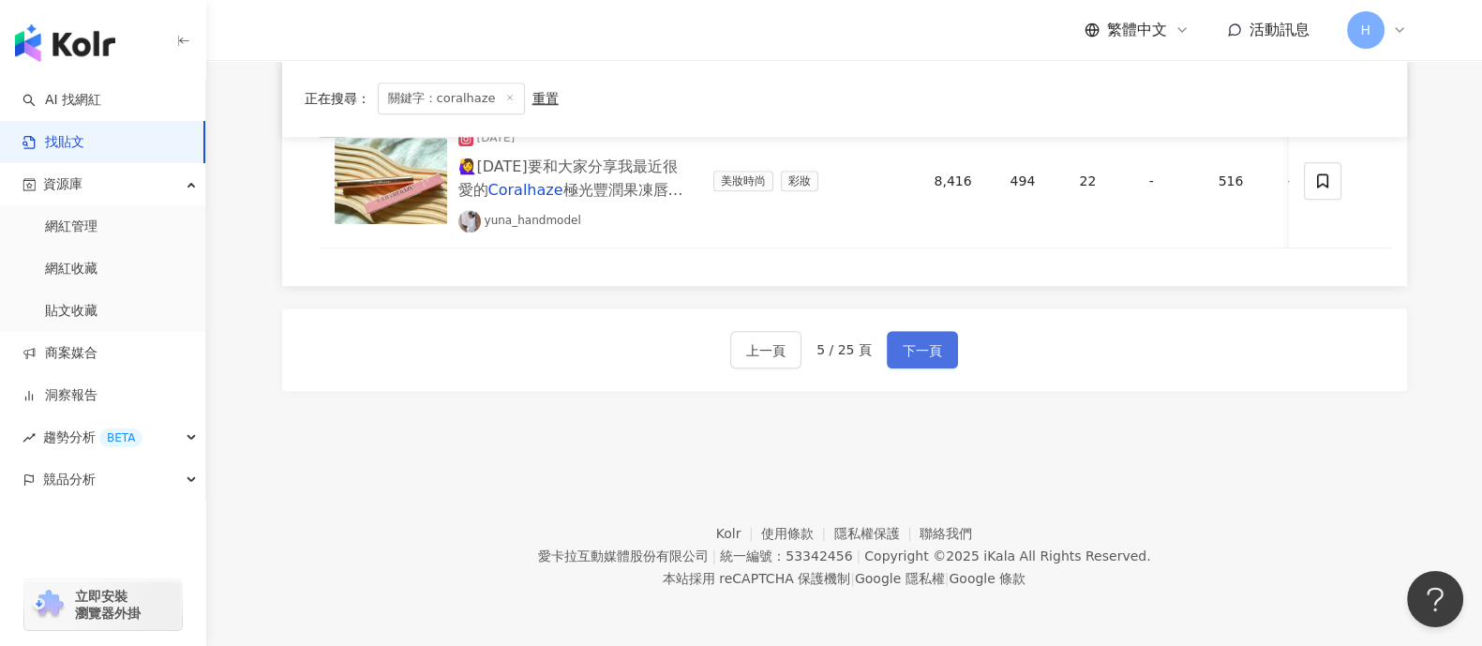
click at [893, 357] on button "下一頁" at bounding box center [922, 349] width 71 height 37
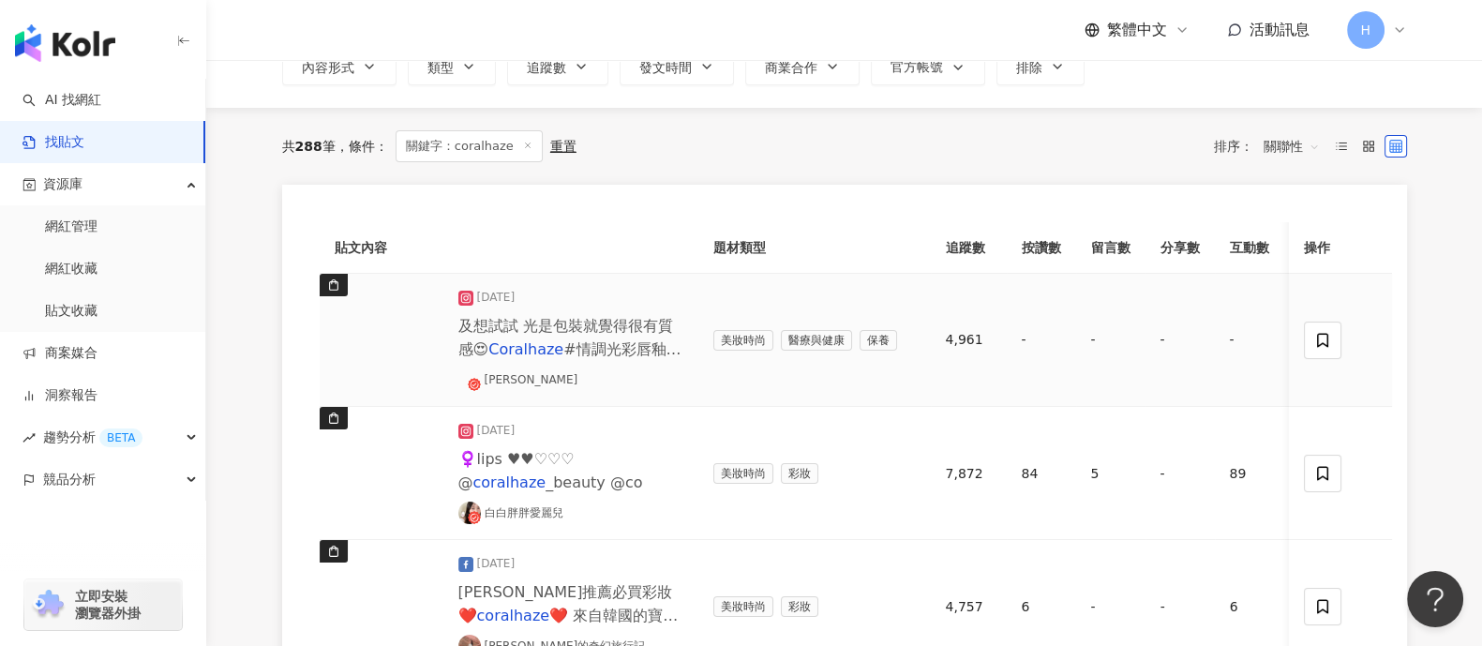
scroll to position [233, 0]
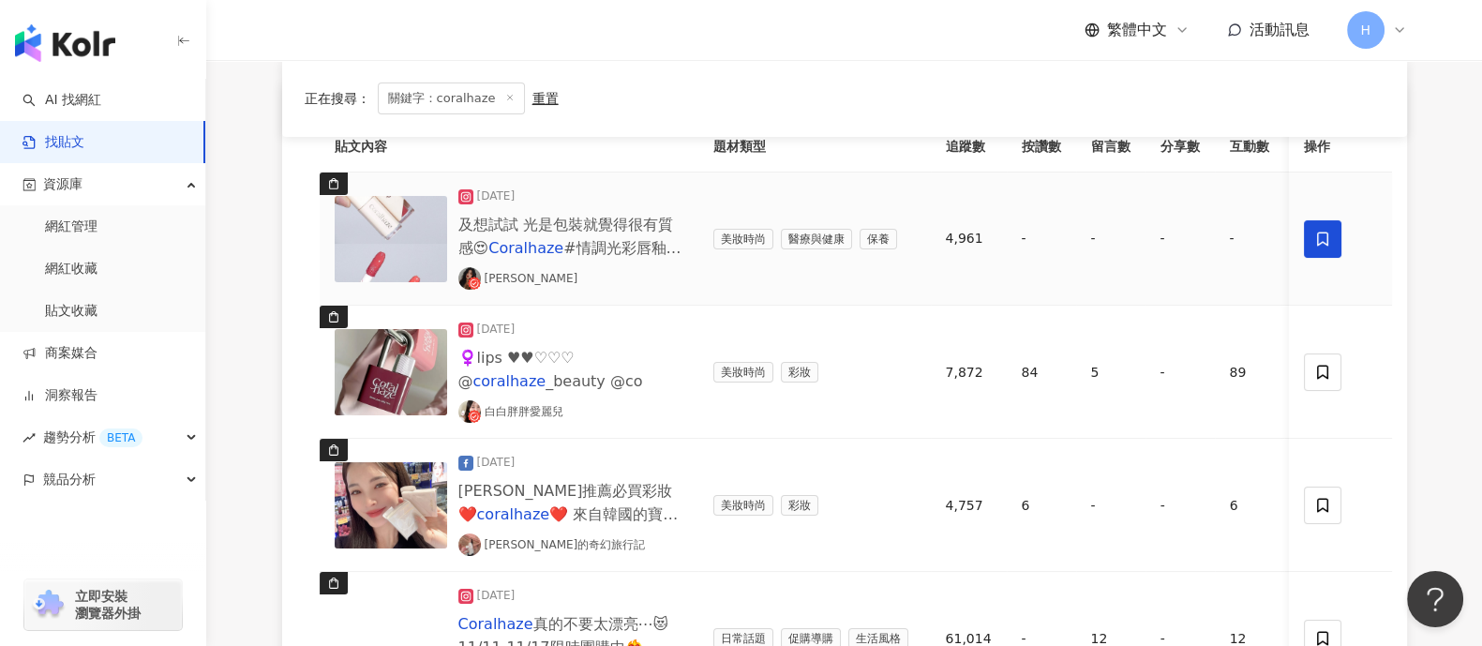
click at [1185, 231] on icon at bounding box center [1322, 239] width 17 height 17
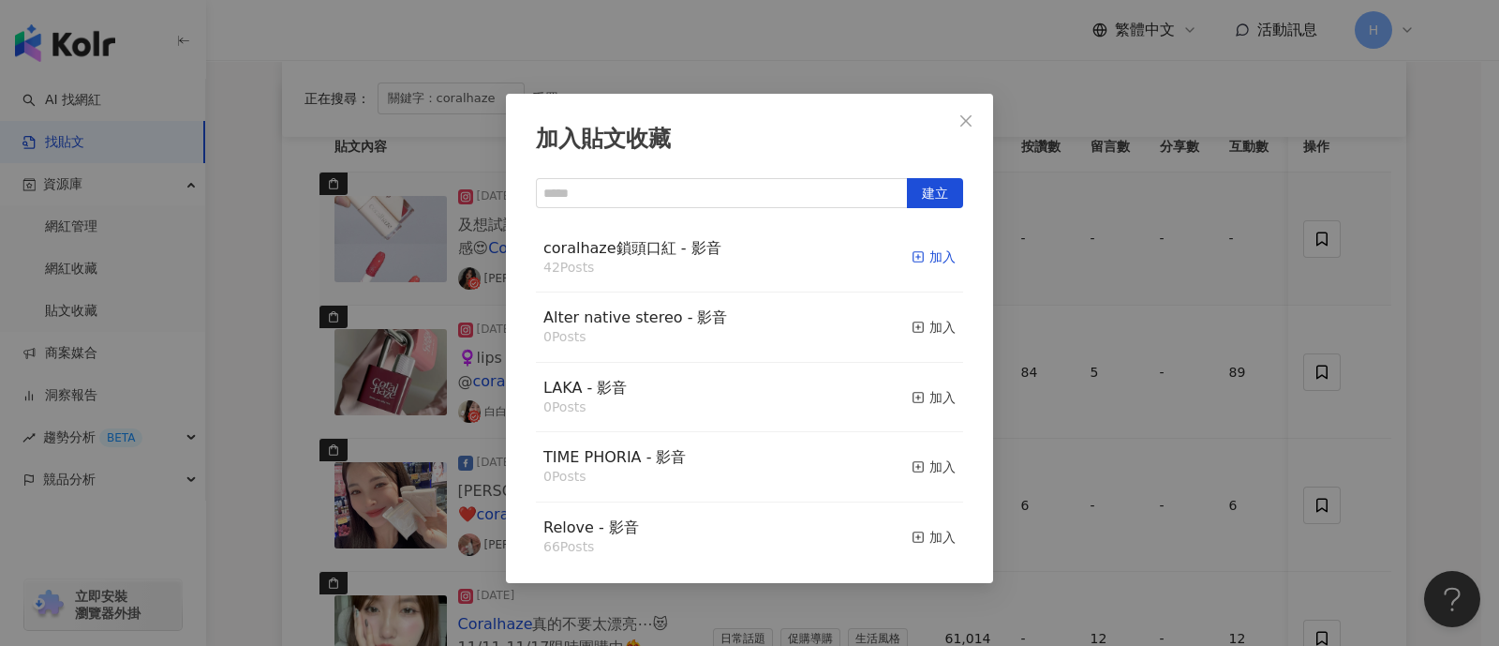
click at [917, 253] on div "加入" at bounding box center [934, 256] width 44 height 21
click at [1185, 302] on div "加入貼文收藏 建立 coralhaze鎖頭口紅 - 影音 42 Posts 加入 Alter native stereo - 影音 0 Posts 加入 LA…" at bounding box center [749, 323] width 1499 height 646
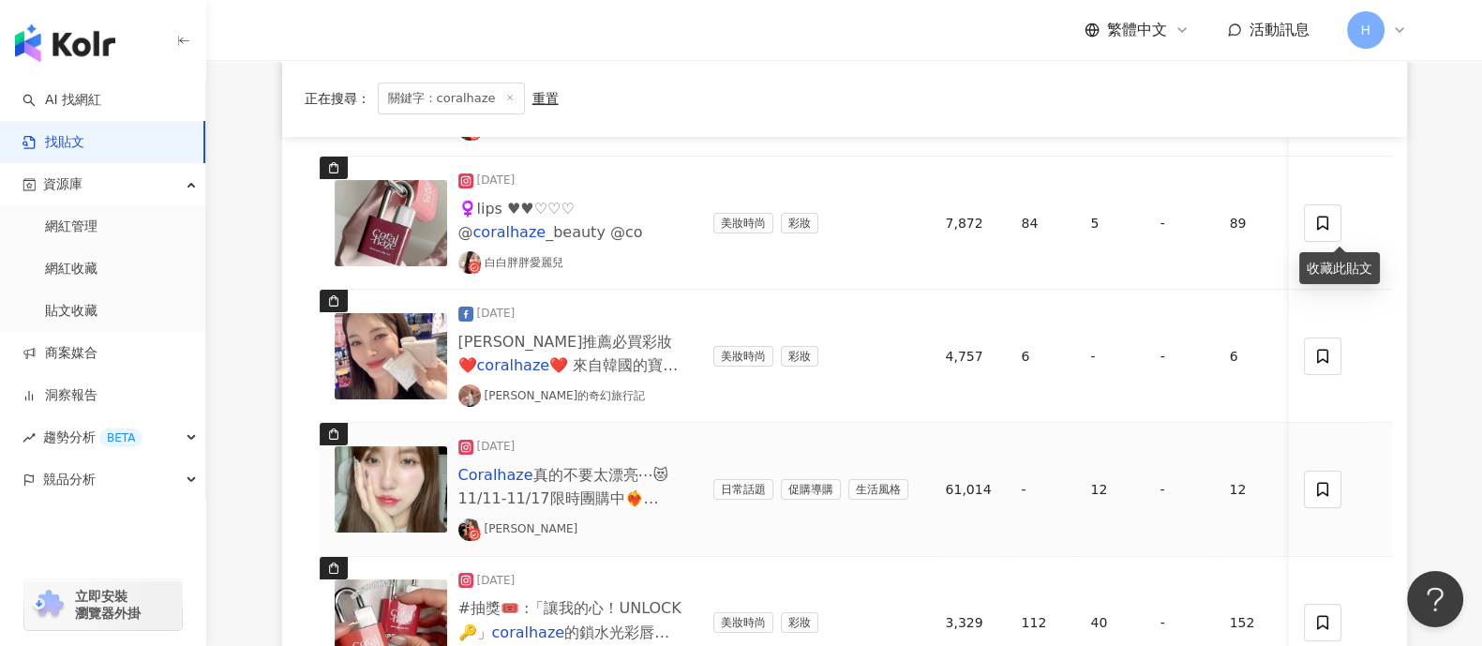
scroll to position [468, 0]
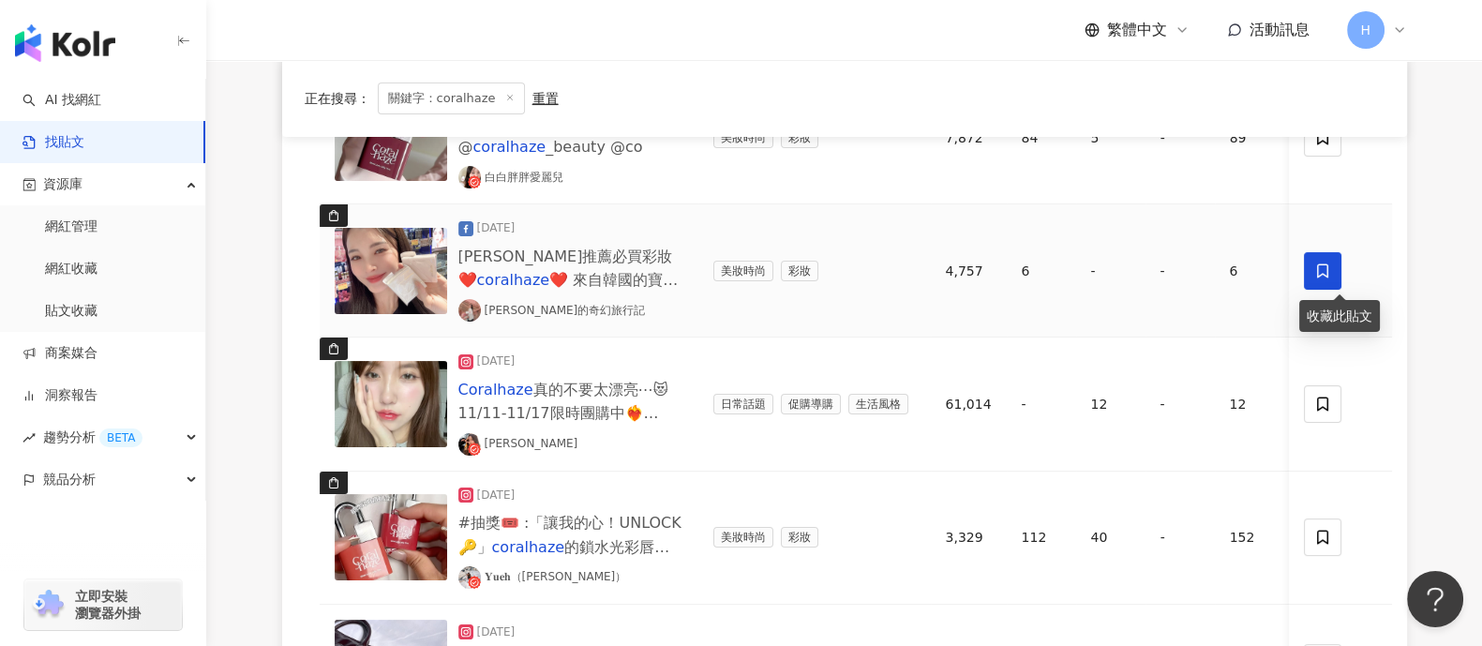
click at [1185, 272] on span at bounding box center [1322, 270] width 37 height 37
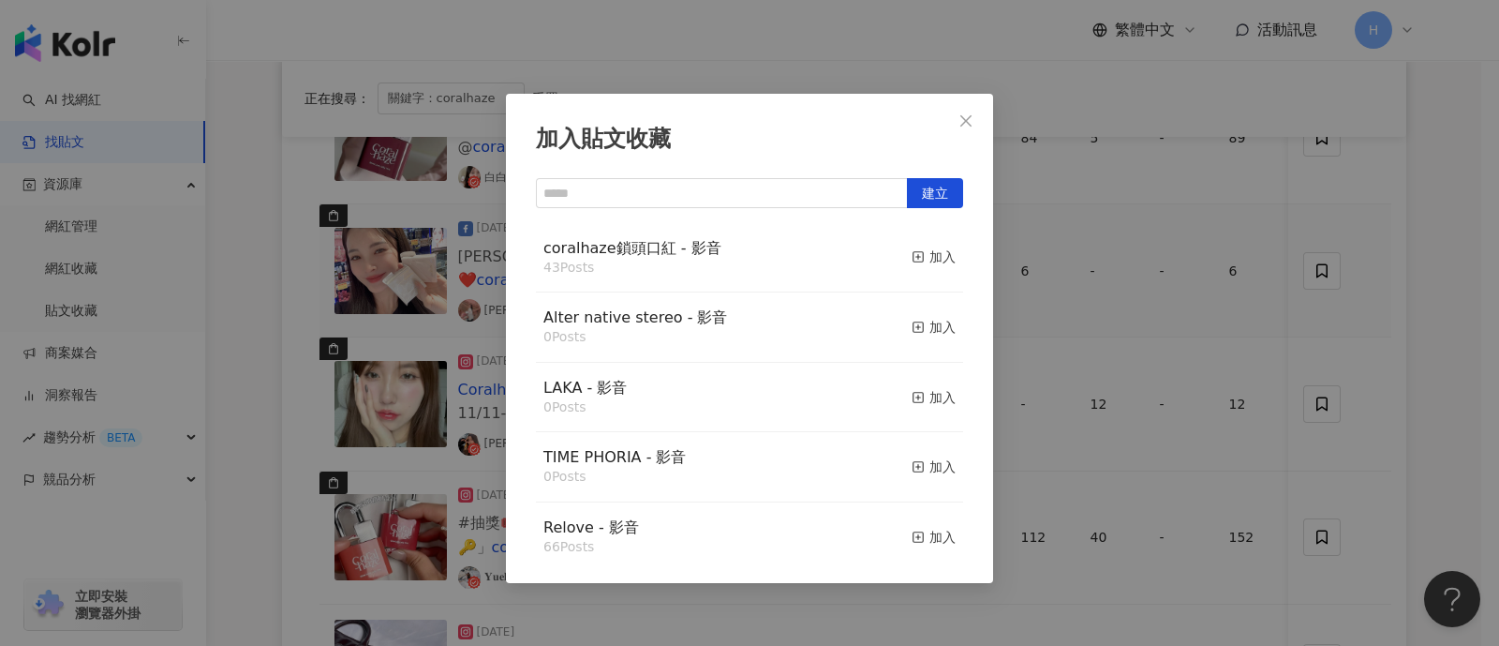
drag, startPoint x: 1417, startPoint y: 304, endPoint x: 965, endPoint y: 315, distance: 451.9
click at [1185, 305] on div "加入貼文收藏 建立 coralhaze鎖頭口紅 - 影音 43 Posts 加入 Alter native stereo - 影音 0 Posts 加入 LA…" at bounding box center [749, 323] width 1499 height 646
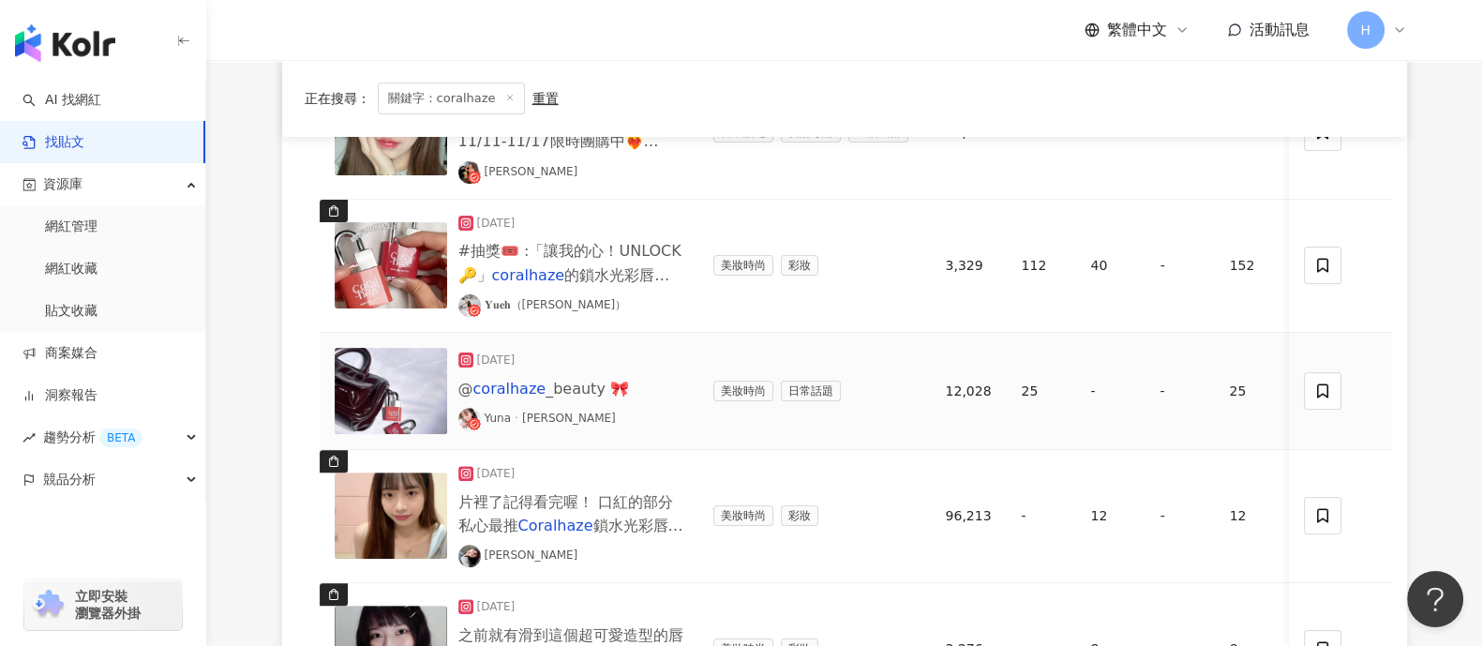
scroll to position [703, 0]
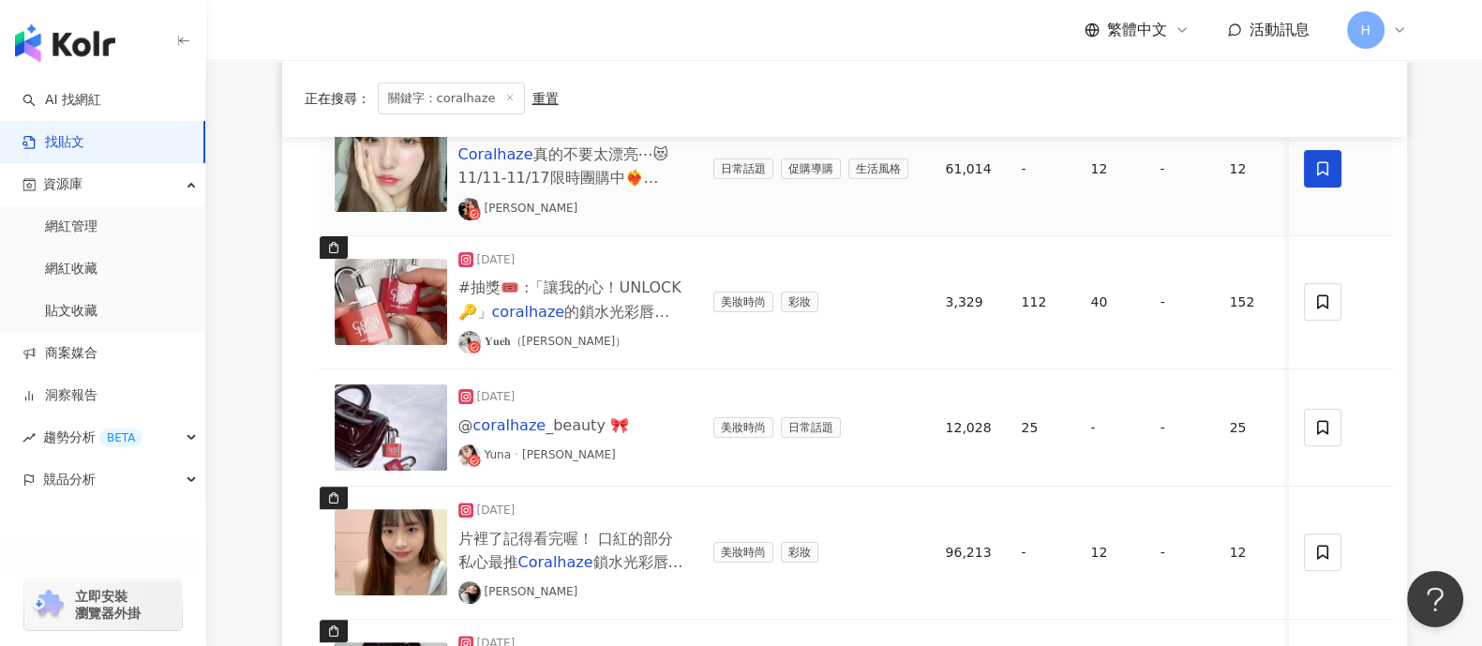
click at [1185, 180] on span at bounding box center [1322, 168] width 37 height 37
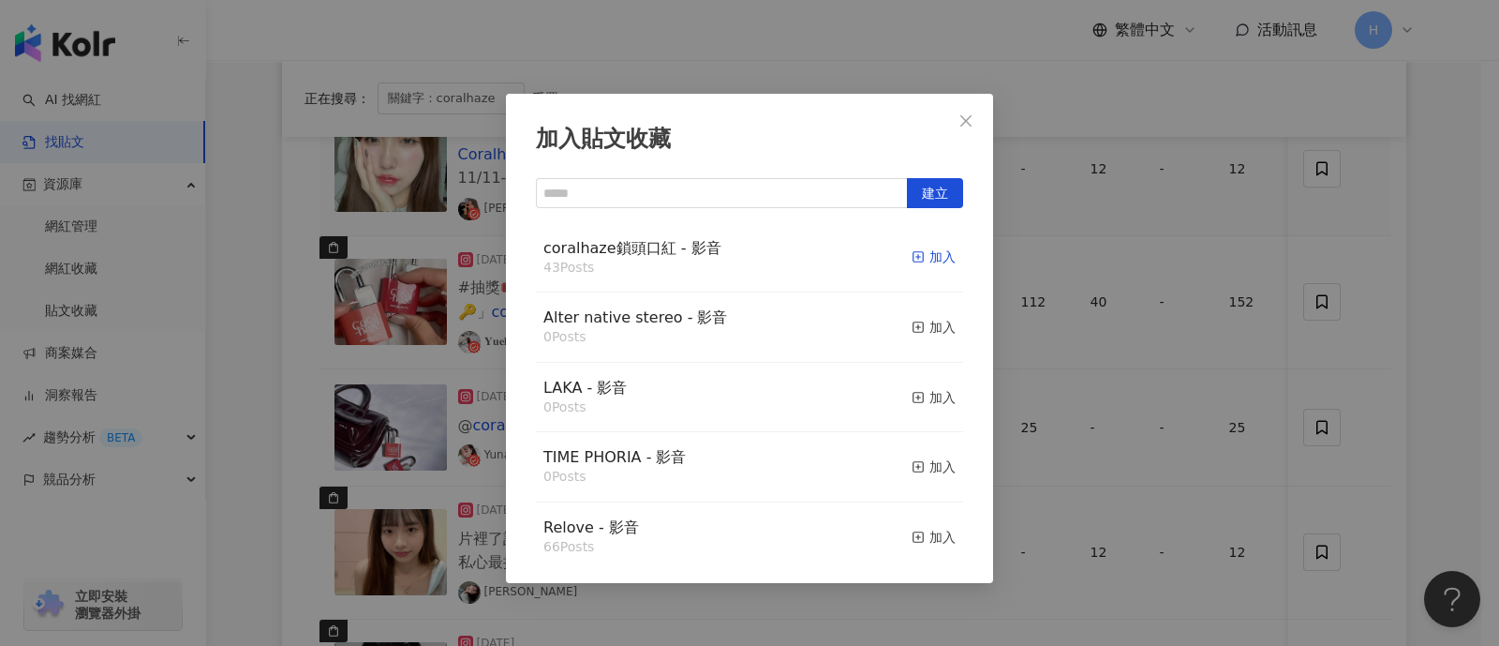
click at [915, 256] on div "加入" at bounding box center [934, 256] width 44 height 21
click at [1185, 260] on div "加入貼文收藏 建立 coralhaze鎖頭口紅 - 影音 43 Posts 加入 Alter native stereo - 影音 0 Posts 加入 LA…" at bounding box center [749, 323] width 1499 height 646
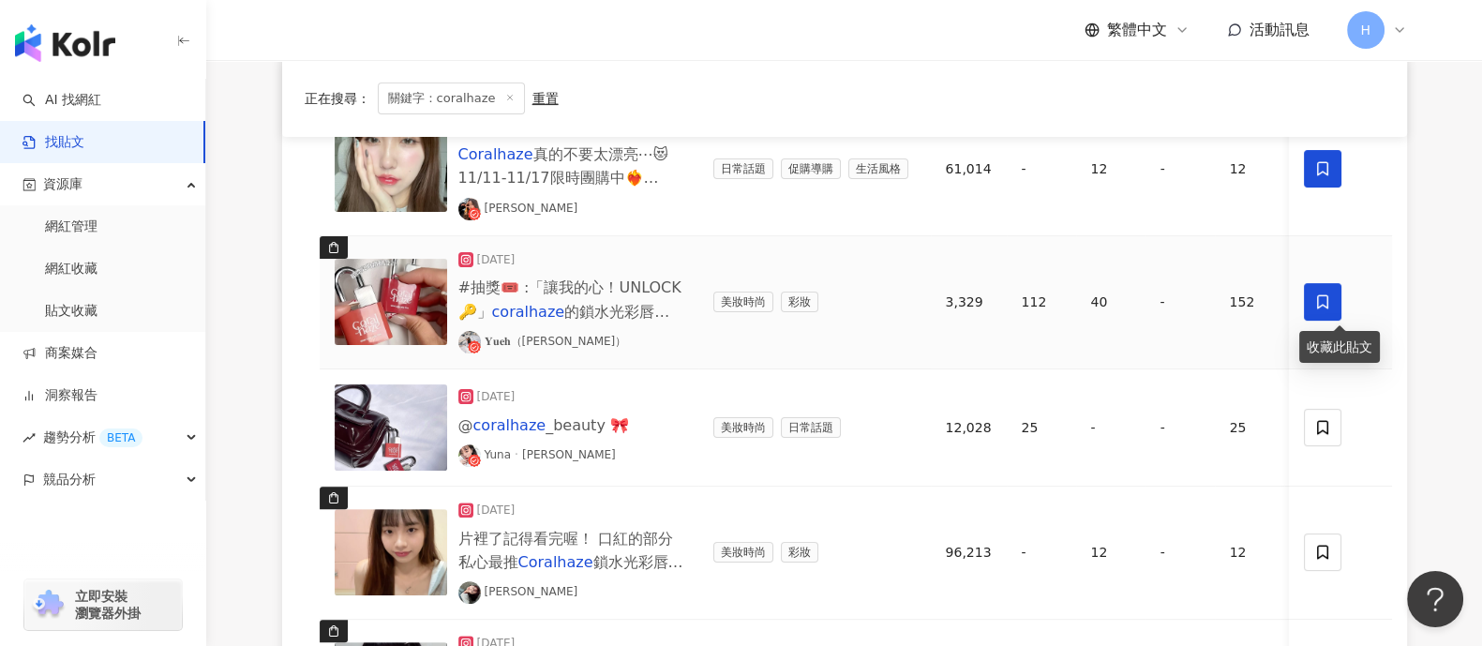
click at [1185, 295] on icon at bounding box center [1322, 302] width 11 height 14
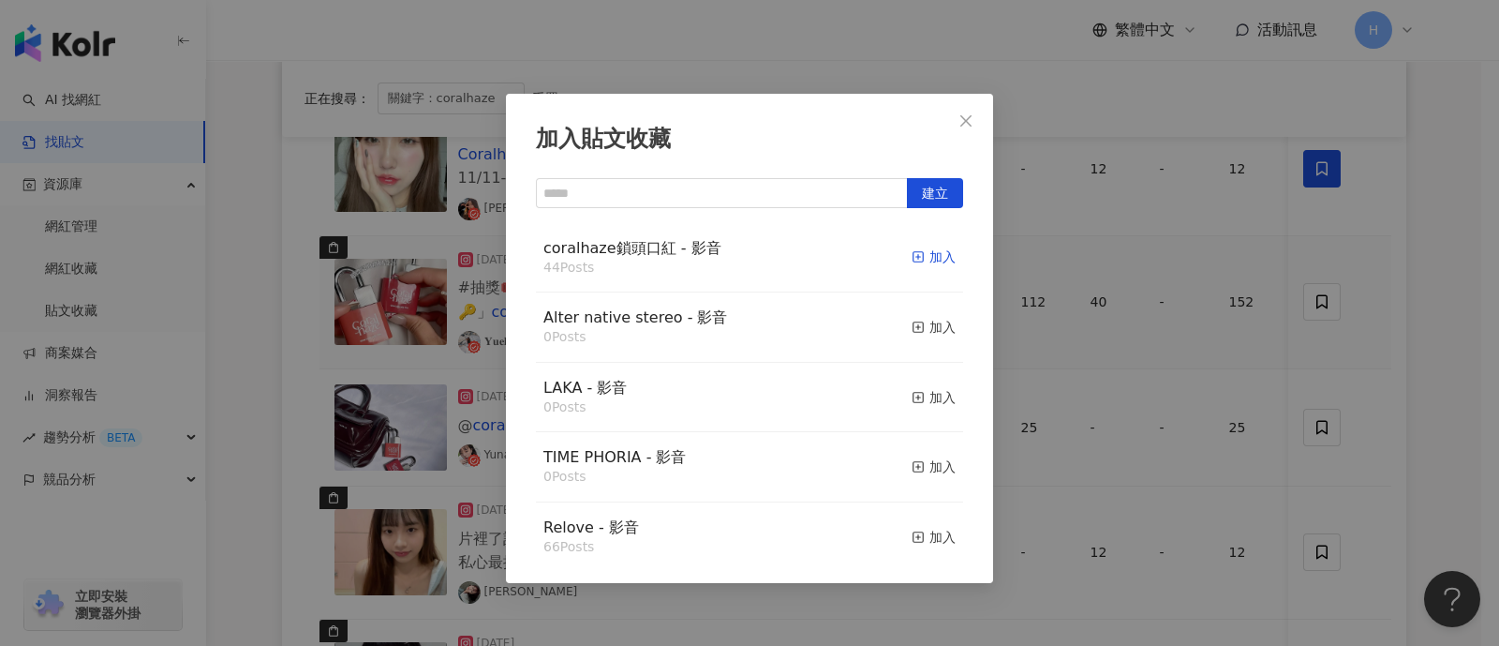
click at [923, 261] on div "加入" at bounding box center [934, 256] width 44 height 21
click at [1185, 401] on div "加入貼文收藏 建立 coralhaze鎖頭口紅 - 影音 44 Posts 加入 Alter native stereo - 影音 0 Posts 加入 LA…" at bounding box center [749, 323] width 1499 height 646
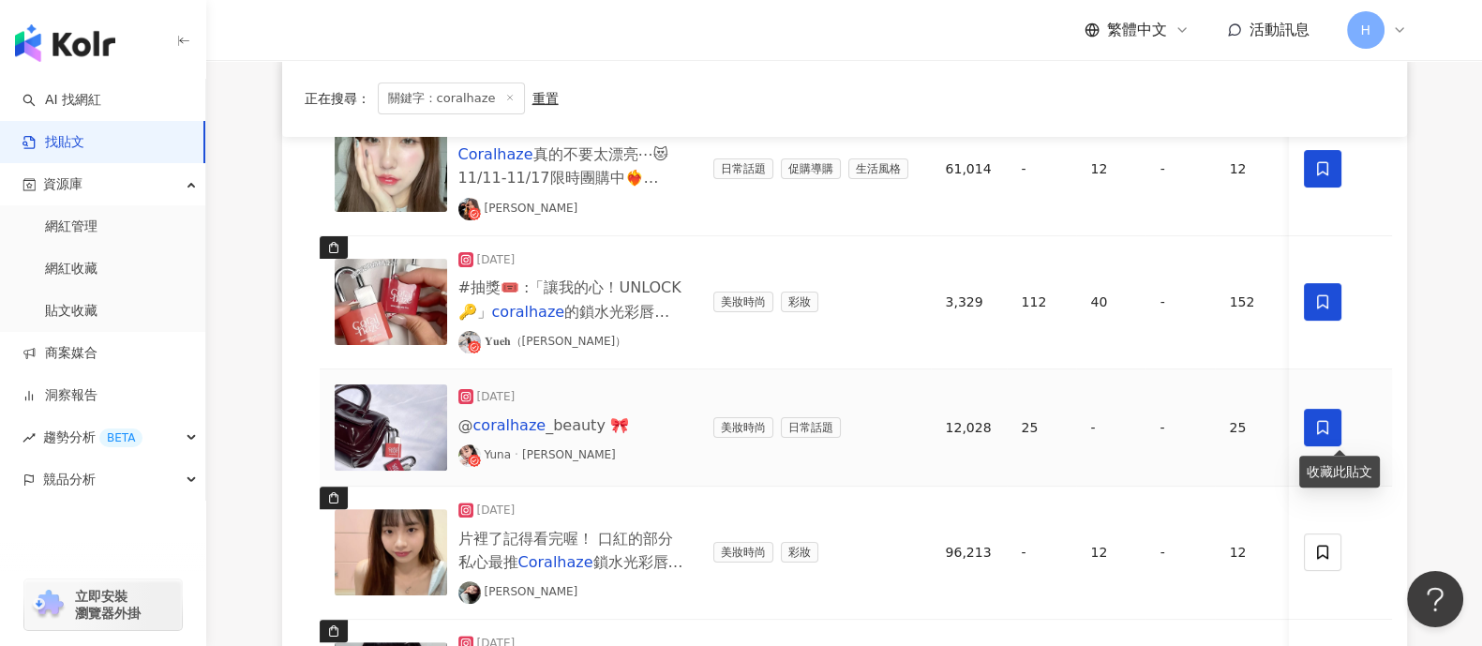
click at [1185, 426] on icon at bounding box center [1322, 427] width 17 height 17
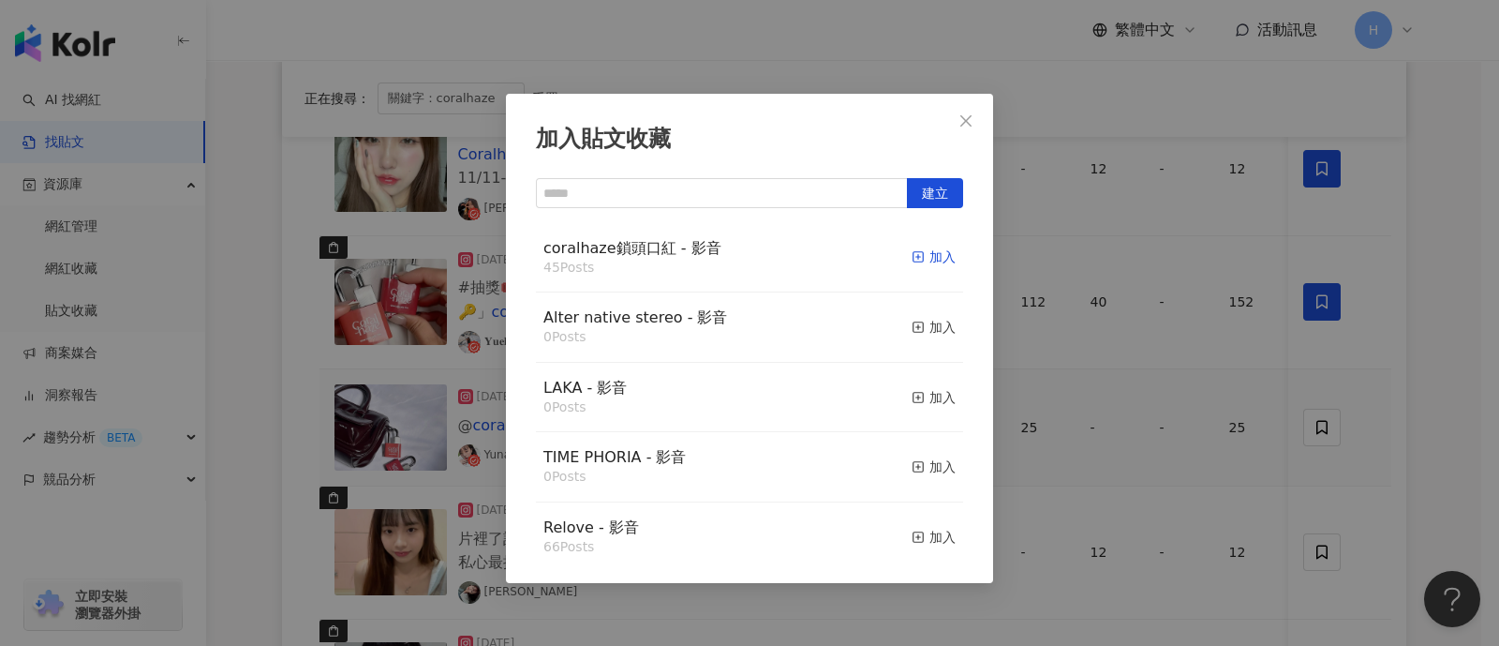
click at [923, 266] on button "加入" at bounding box center [934, 257] width 44 height 39
click at [917, 254] on div "加入" at bounding box center [934, 256] width 44 height 21
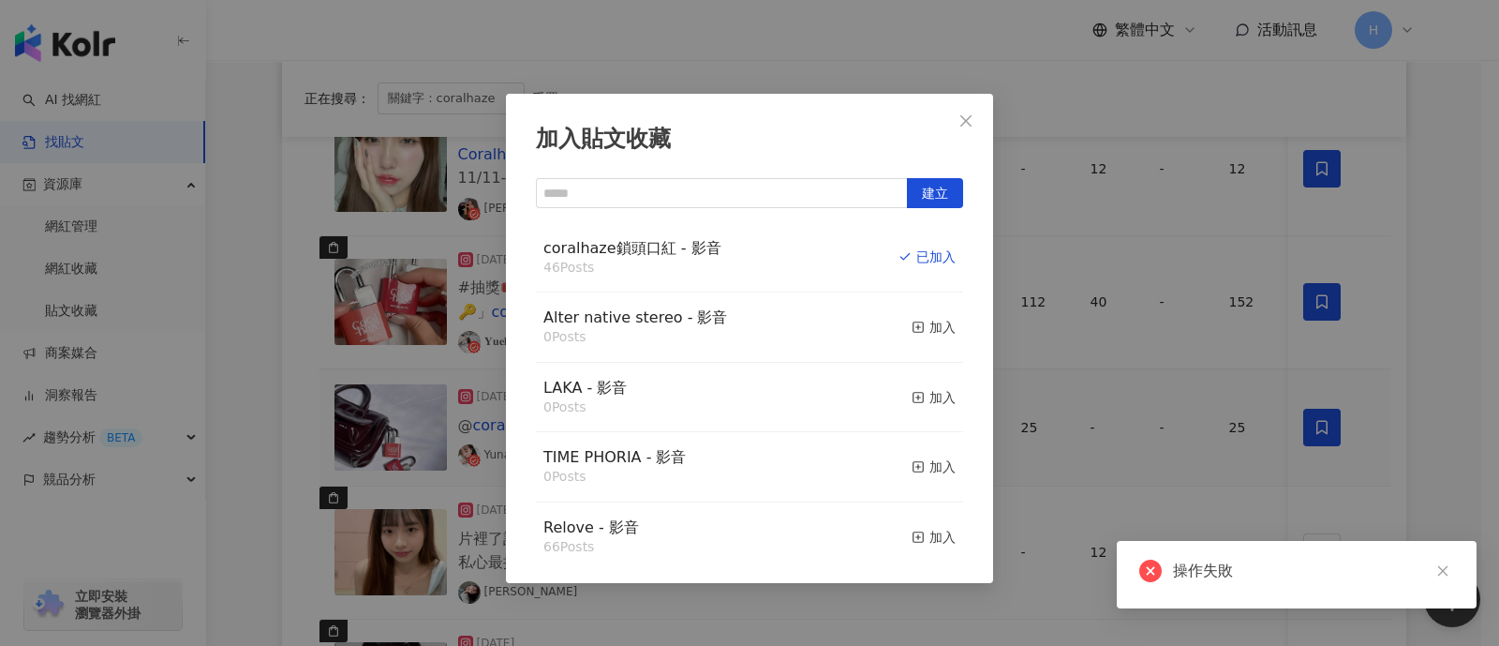
click at [1185, 356] on div "加入貼文收藏 建立 coralhaze鎖頭口紅 - 影音 46 Posts 已加入 Alter native stereo - 影音 0 Posts 加入 L…" at bounding box center [749, 323] width 1499 height 646
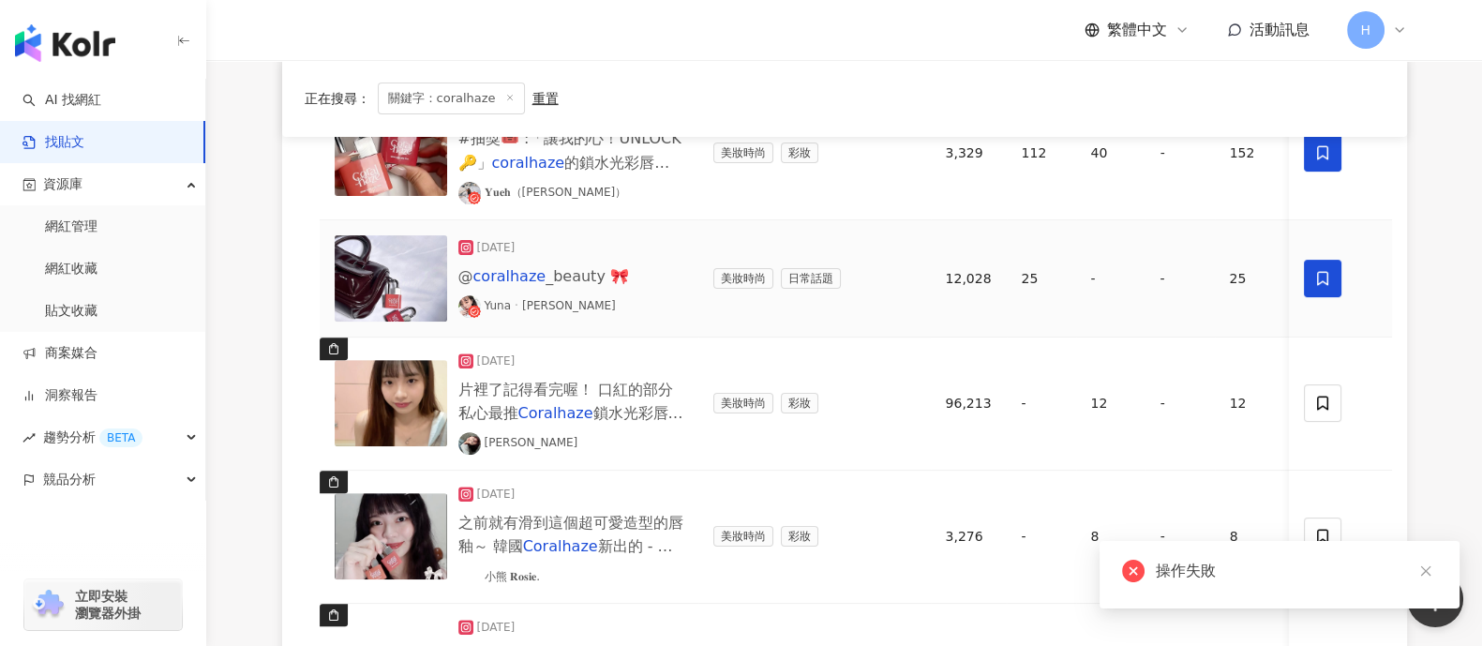
scroll to position [936, 0]
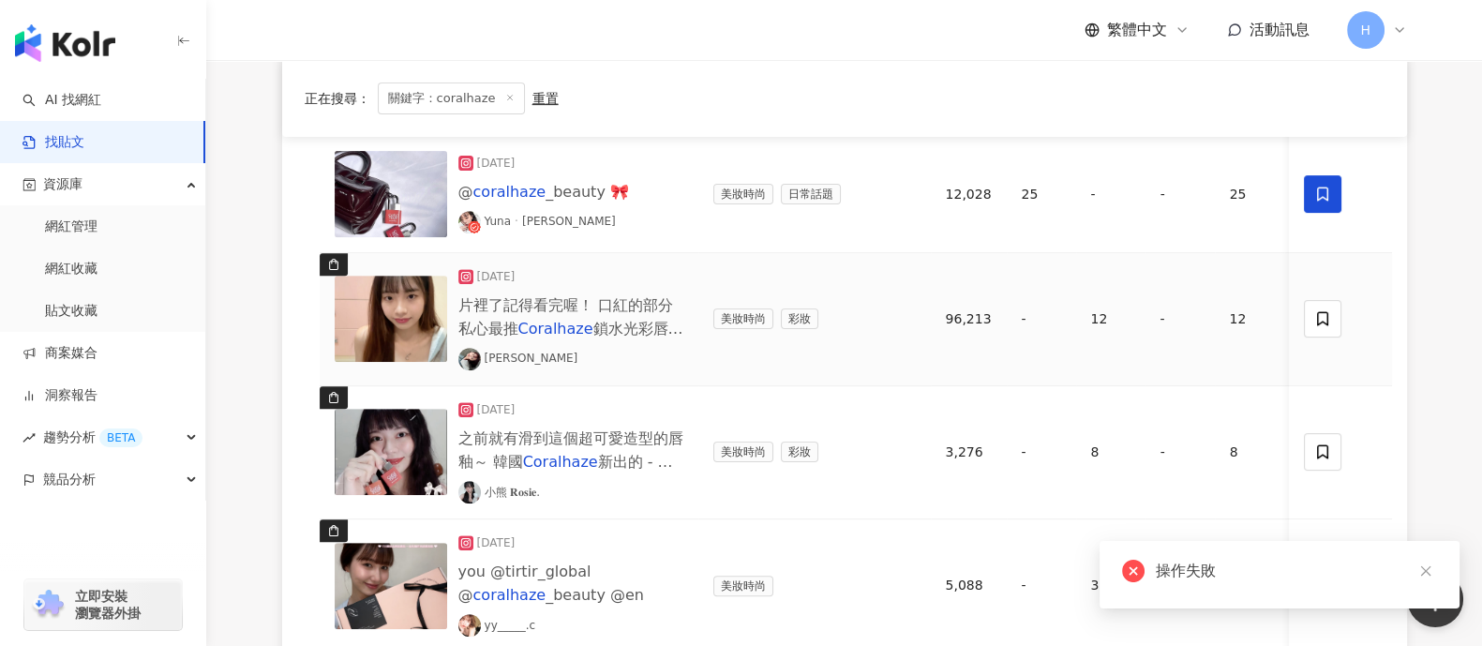
click at [429, 311] on img at bounding box center [391, 319] width 112 height 86
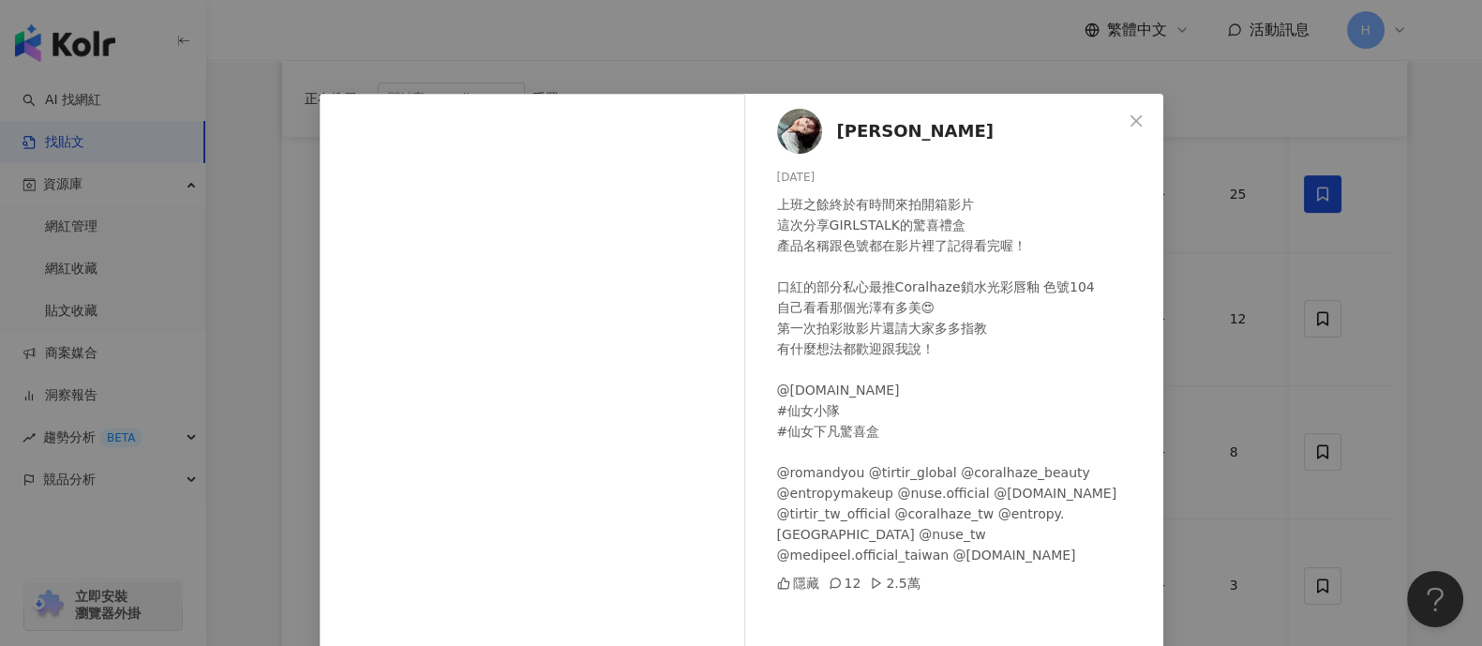
click at [1185, 161] on div "[PERSON_NAME][DATE] 上班之餘終於有時間來拍開箱影片 這次分享GIRLSTALK的驚喜禮盒 產品名稱跟色號都在影片裡了記得看完喔！ 口紅的部…" at bounding box center [741, 323] width 1482 height 646
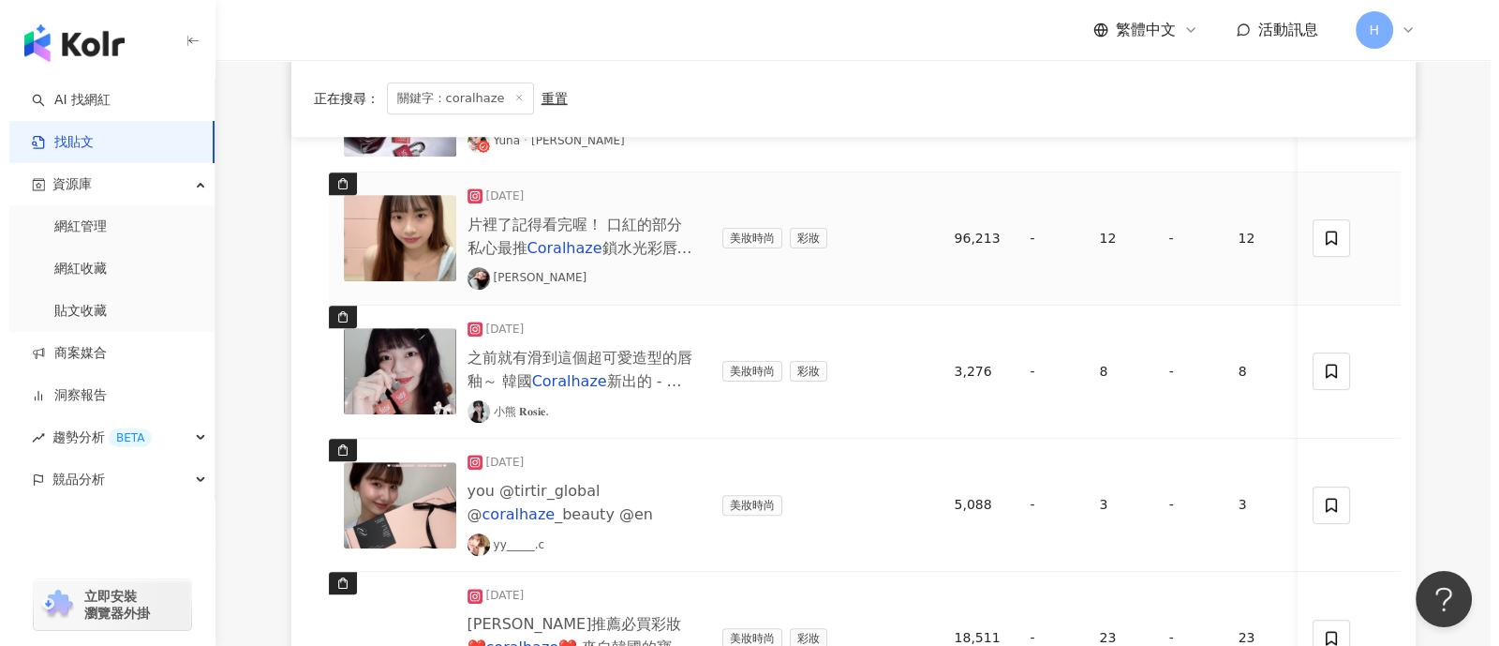
scroll to position [1054, 0]
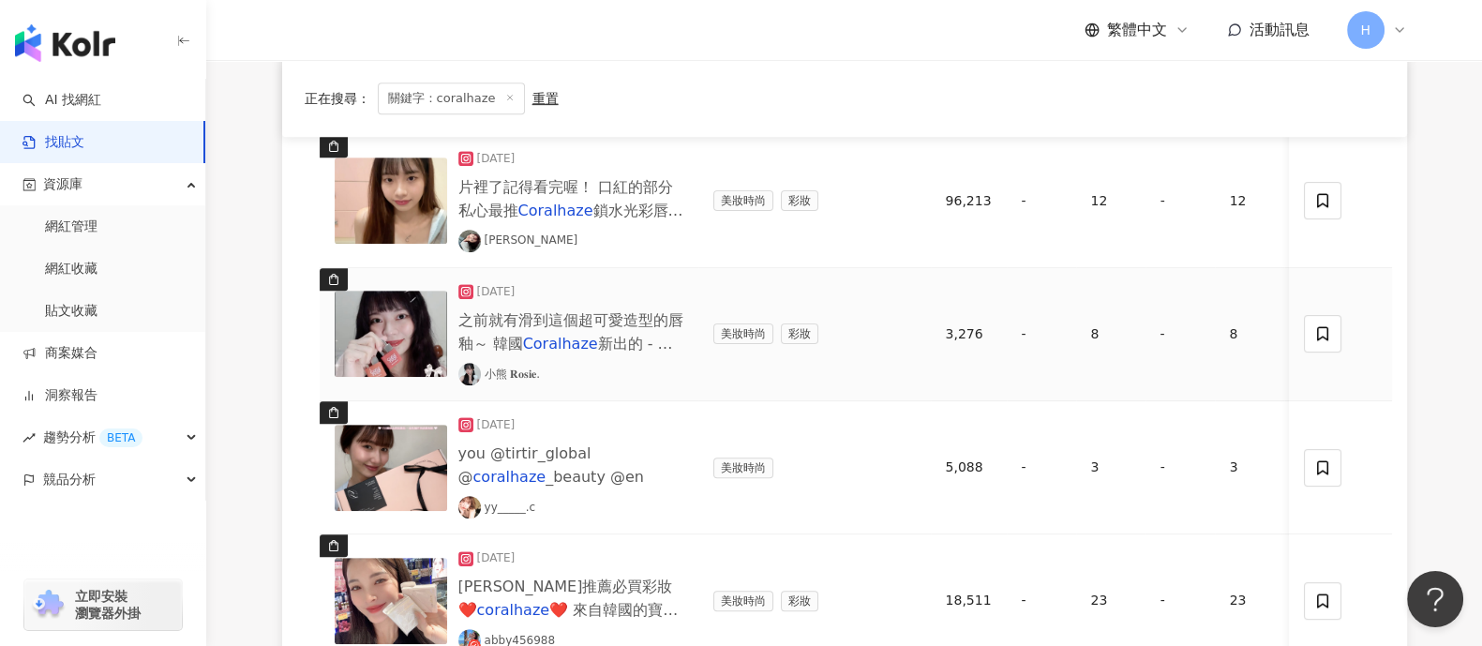
click at [414, 324] on img at bounding box center [391, 334] width 112 height 86
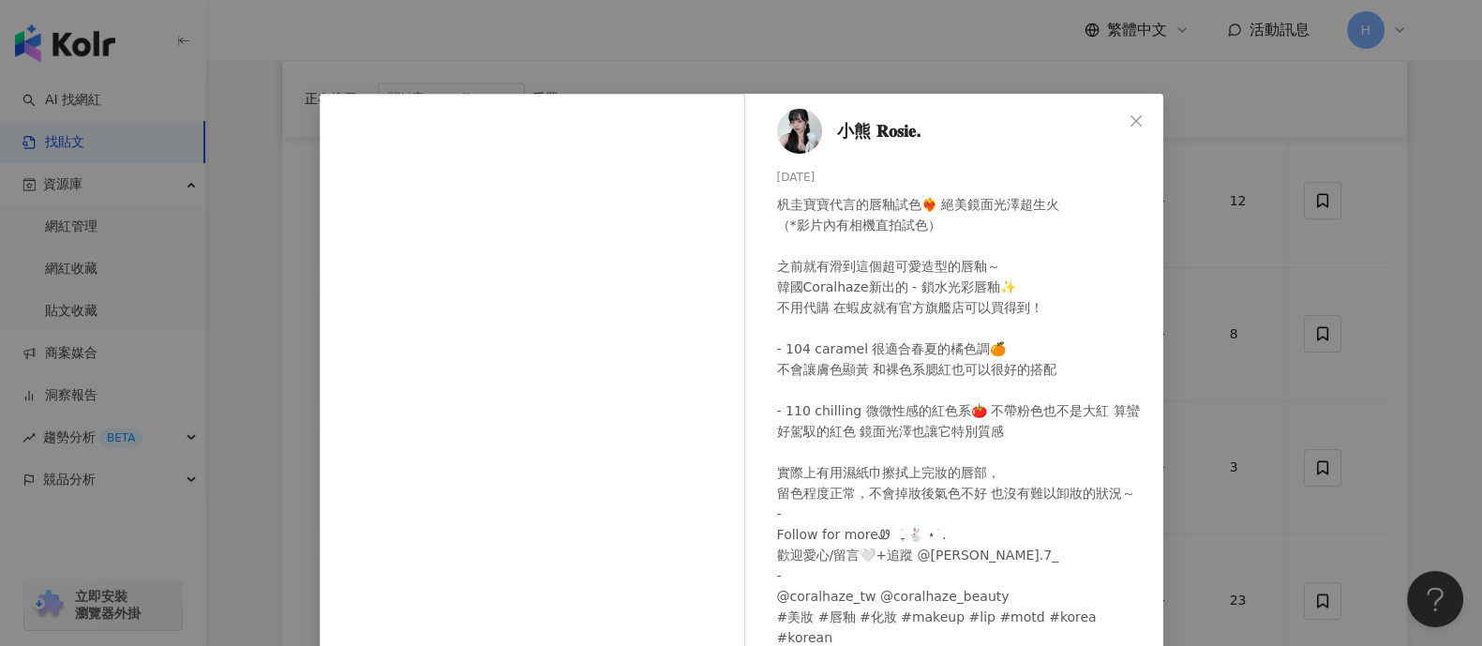
click at [1185, 297] on div "小熊 𝐑𝐨𝐬𝐢𝐞. [DATE] 杋圭寶寶代言的唇釉試色❤️‍🔥 絕美鏡面光澤超生火 （*影片內有相機直拍試色） 之前就有滑到這個超可愛造型的唇釉～ 韓國Co…" at bounding box center [741, 323] width 1482 height 646
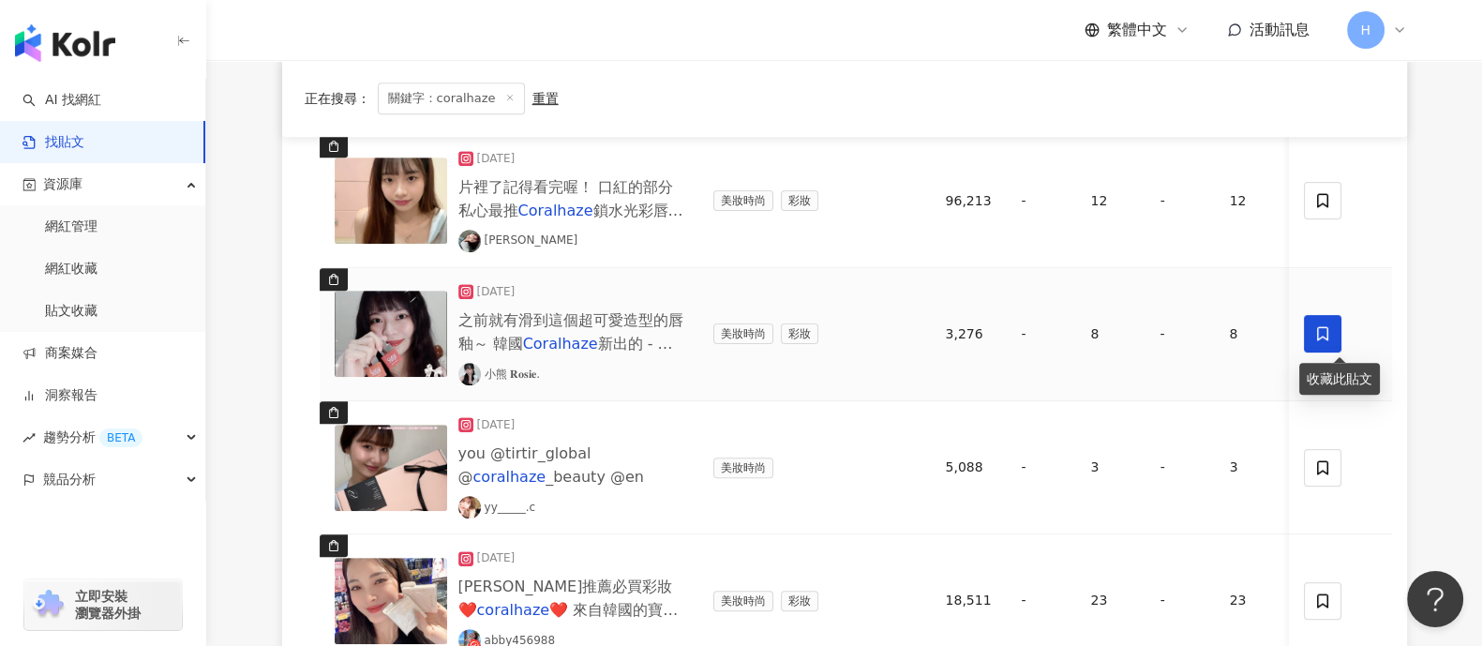
click at [1185, 332] on icon at bounding box center [1322, 333] width 17 height 17
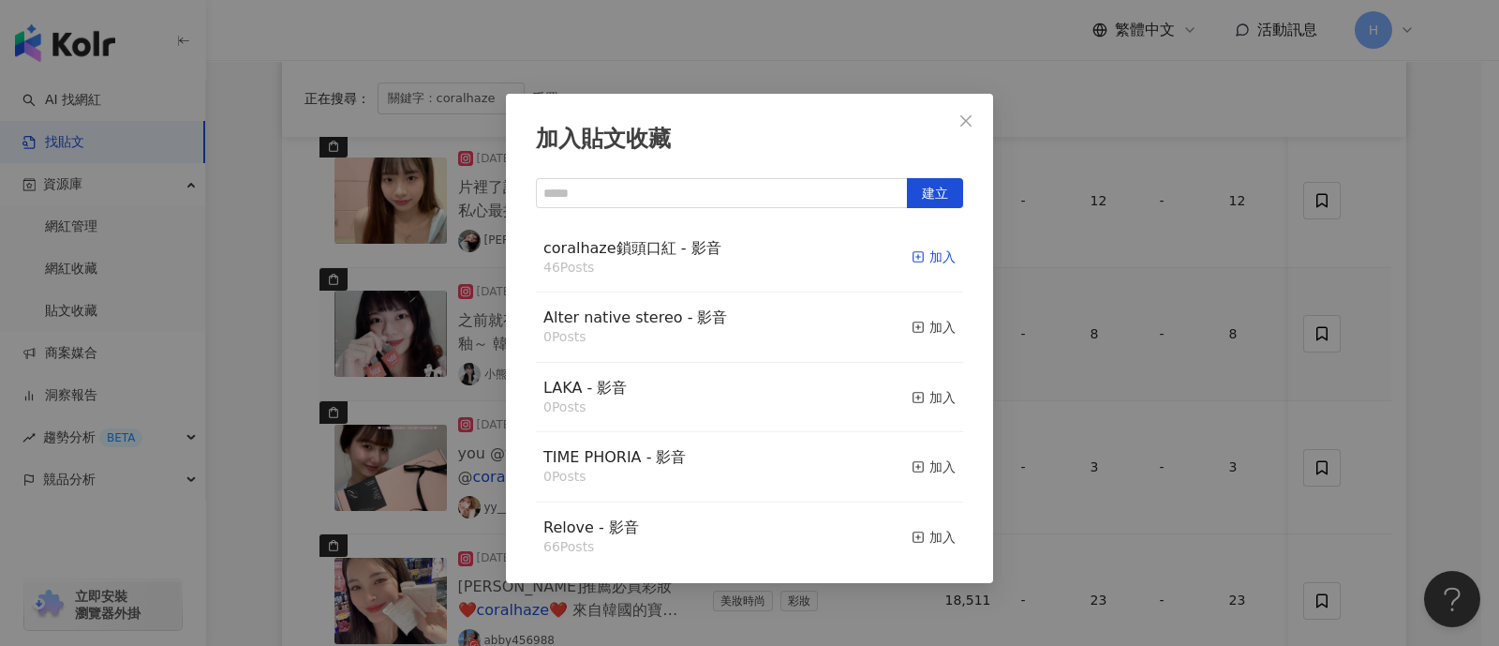
click at [912, 254] on icon "button" at bounding box center [918, 256] width 13 height 13
click at [1185, 387] on div "加入貼文收藏 建立 coralhaze鎖頭口紅 - 影音 46 Posts 加入 Alter native stereo - 影音 0 Posts 加入 LA…" at bounding box center [749, 323] width 1499 height 646
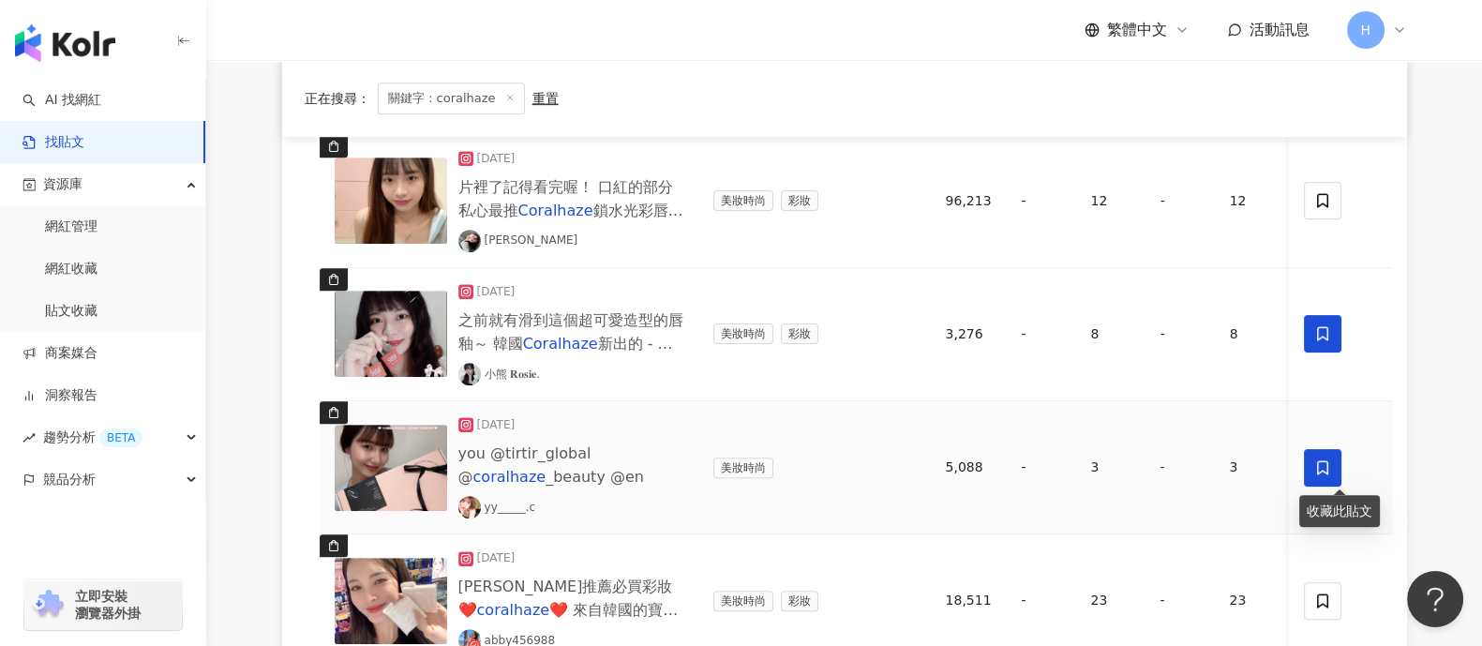
click at [1185, 472] on span at bounding box center [1322, 467] width 37 height 37
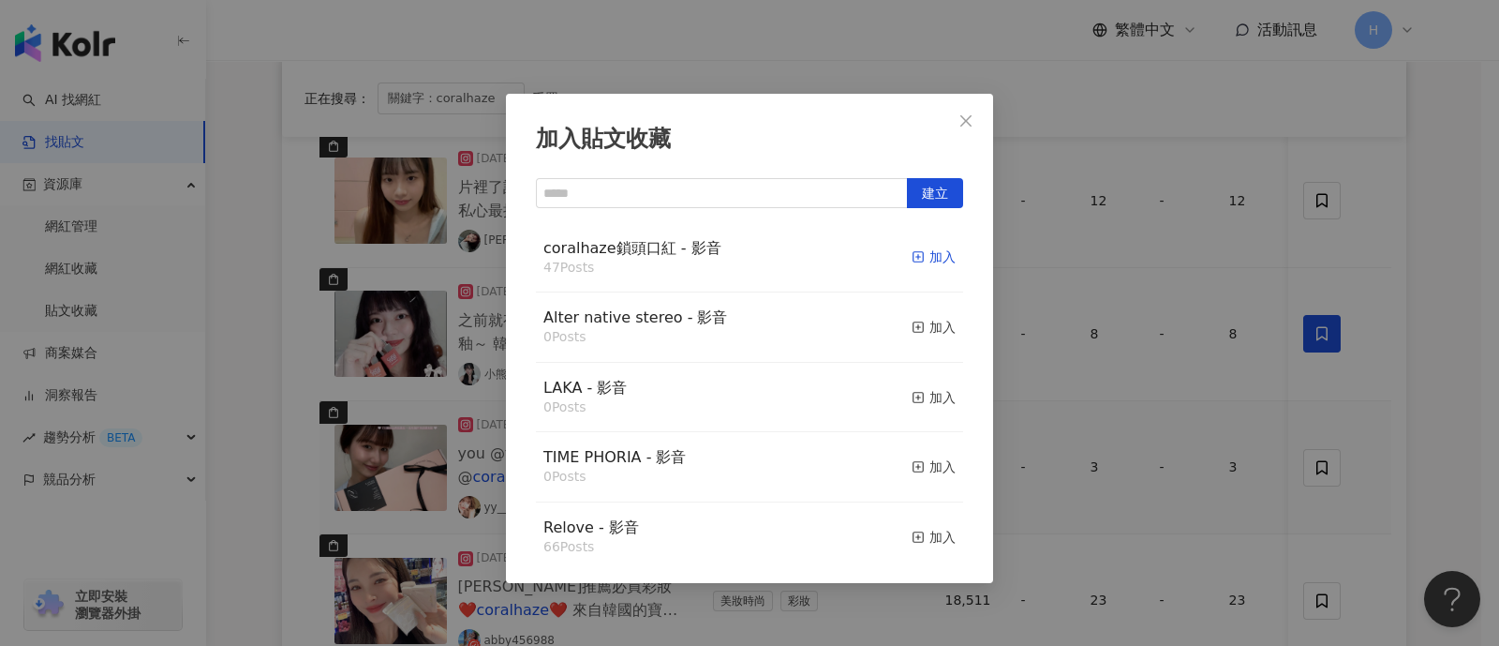
click at [912, 255] on icon "button" at bounding box center [918, 256] width 13 height 13
click at [1185, 434] on div "加入貼文收藏 建立 coralhaze鎖頭口紅 - 影音 47 Posts 加入 Alter native stereo - 影音 0 Posts 加入 LA…" at bounding box center [749, 323] width 1499 height 646
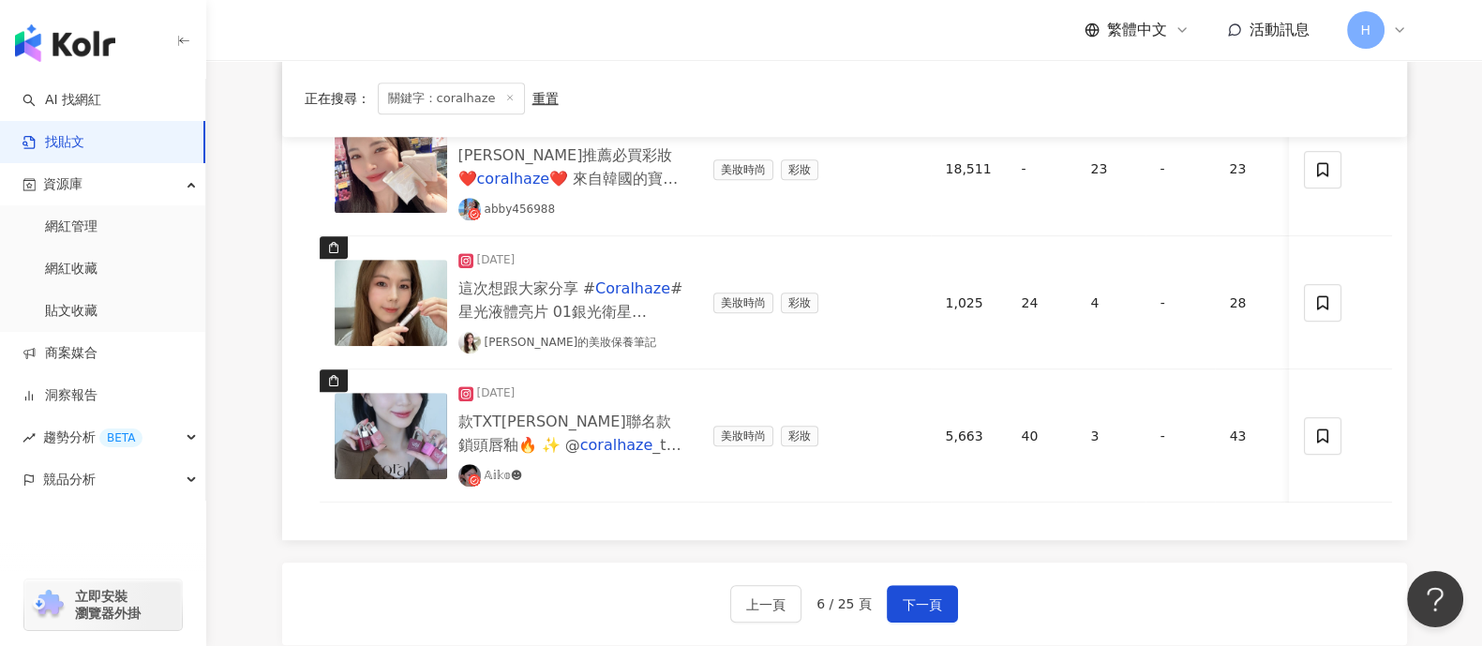
scroll to position [1522, 0]
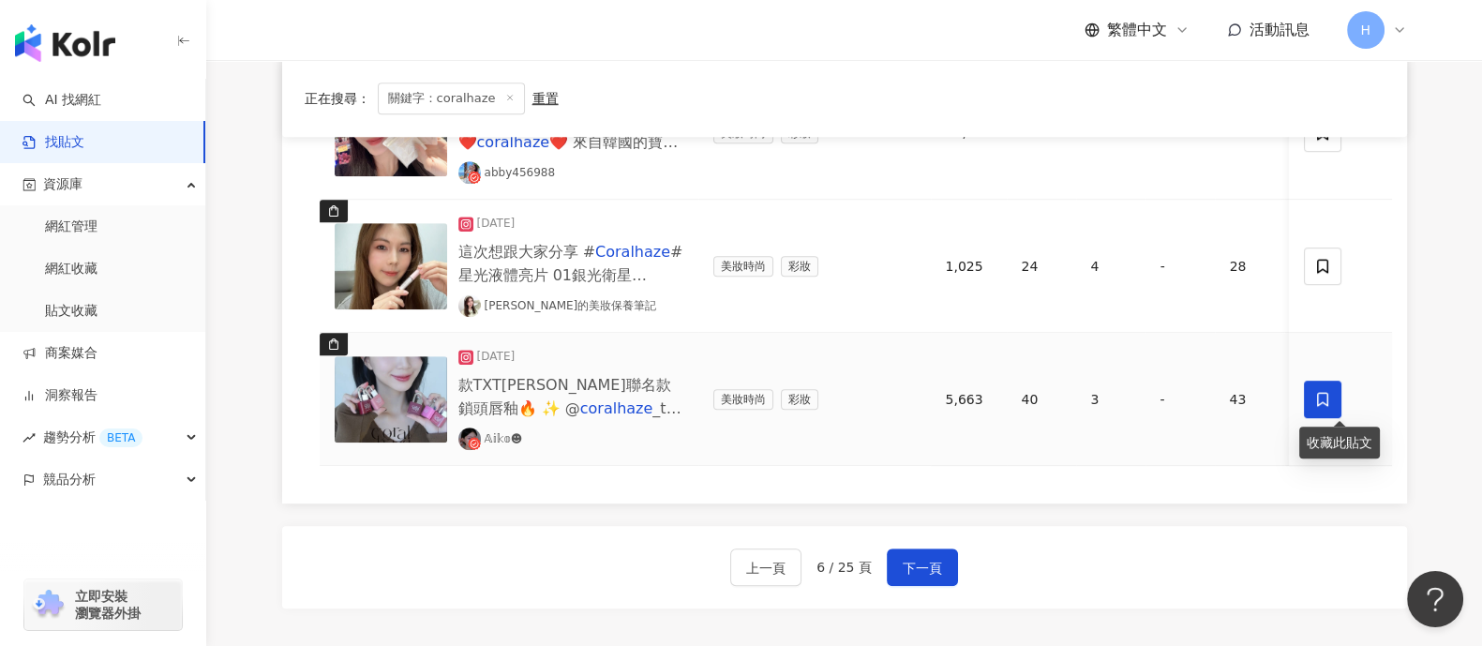
click at [1185, 395] on icon at bounding box center [1322, 399] width 17 height 17
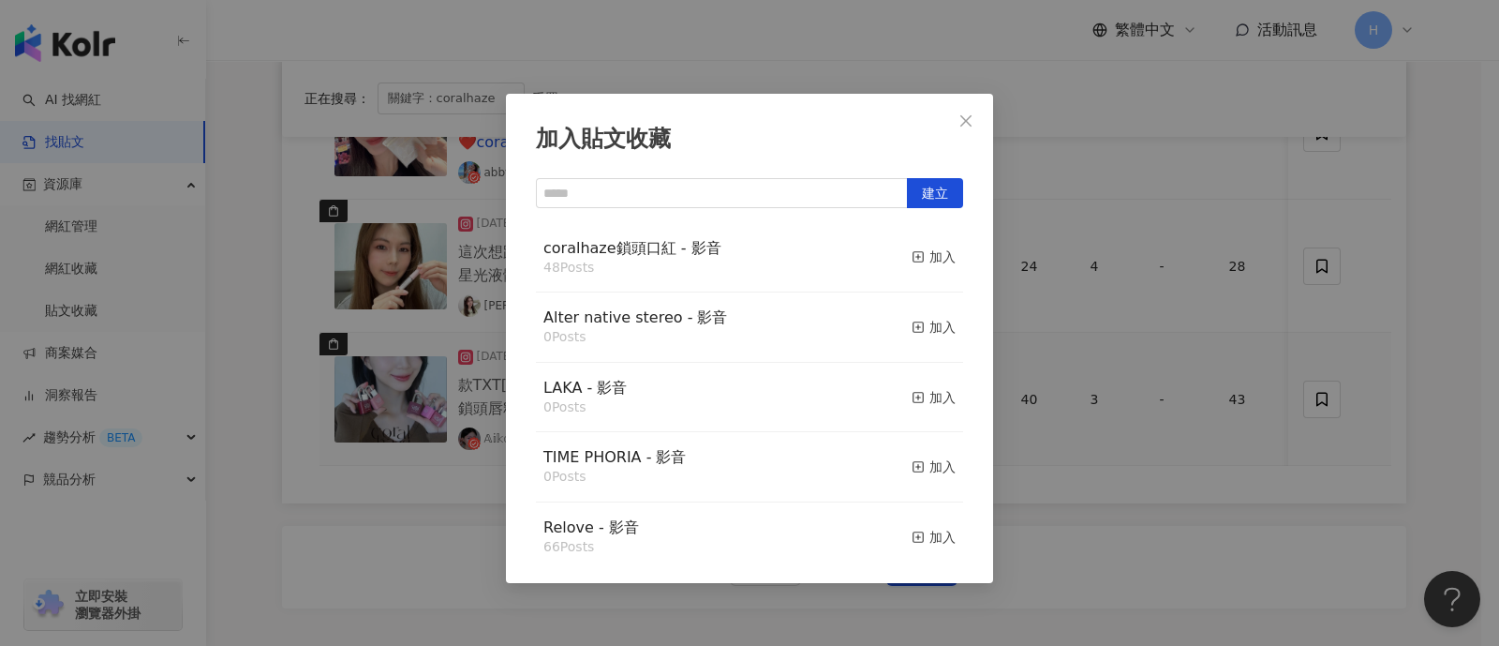
click at [941, 261] on div "coralhaze鎖頭口紅 - 影音 48 Posts 加入" at bounding box center [749, 258] width 427 height 70
click at [918, 259] on div "加入" at bounding box center [934, 256] width 44 height 21
click at [1081, 515] on div "加入貼文收藏 建立 coralhaze鎖頭口紅 - 影音 48 Posts 加入 Alter native stereo - 影音 0 Posts 加入 LA…" at bounding box center [749, 323] width 1499 height 646
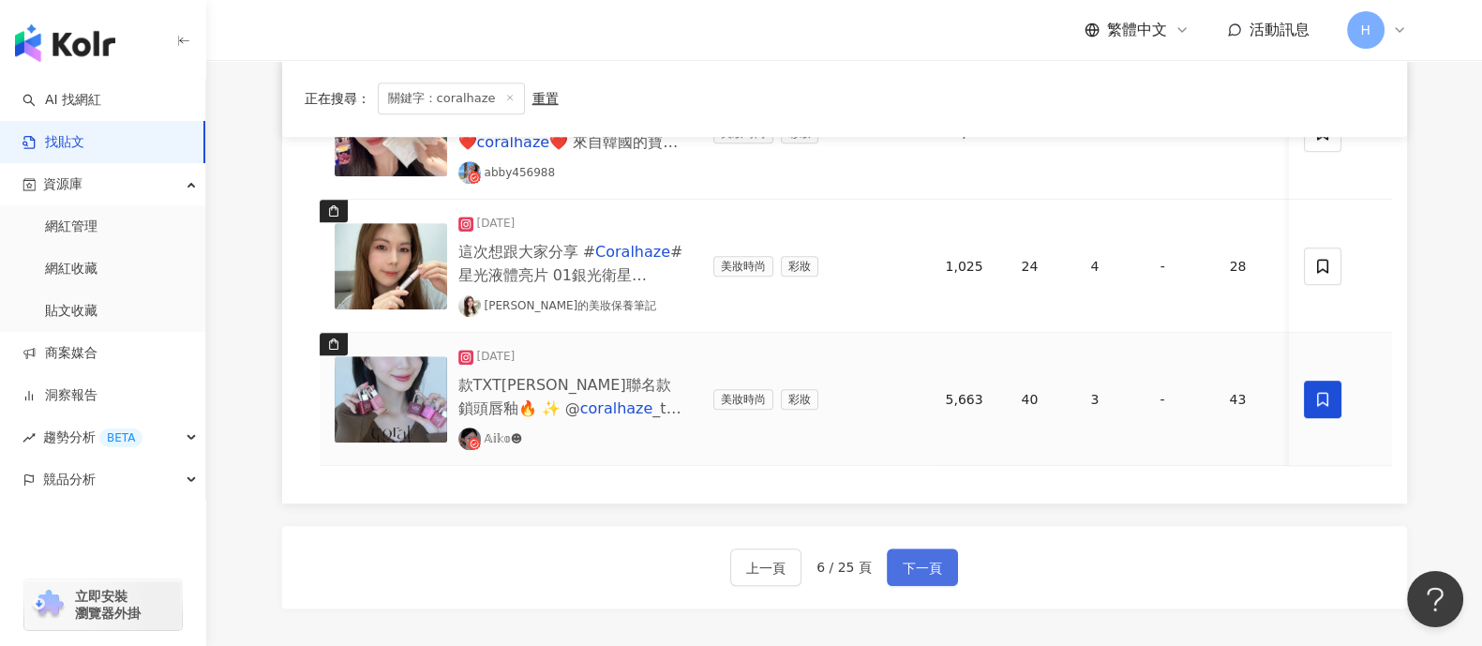
click at [907, 515] on span "下一頁" at bounding box center [921, 568] width 39 height 22
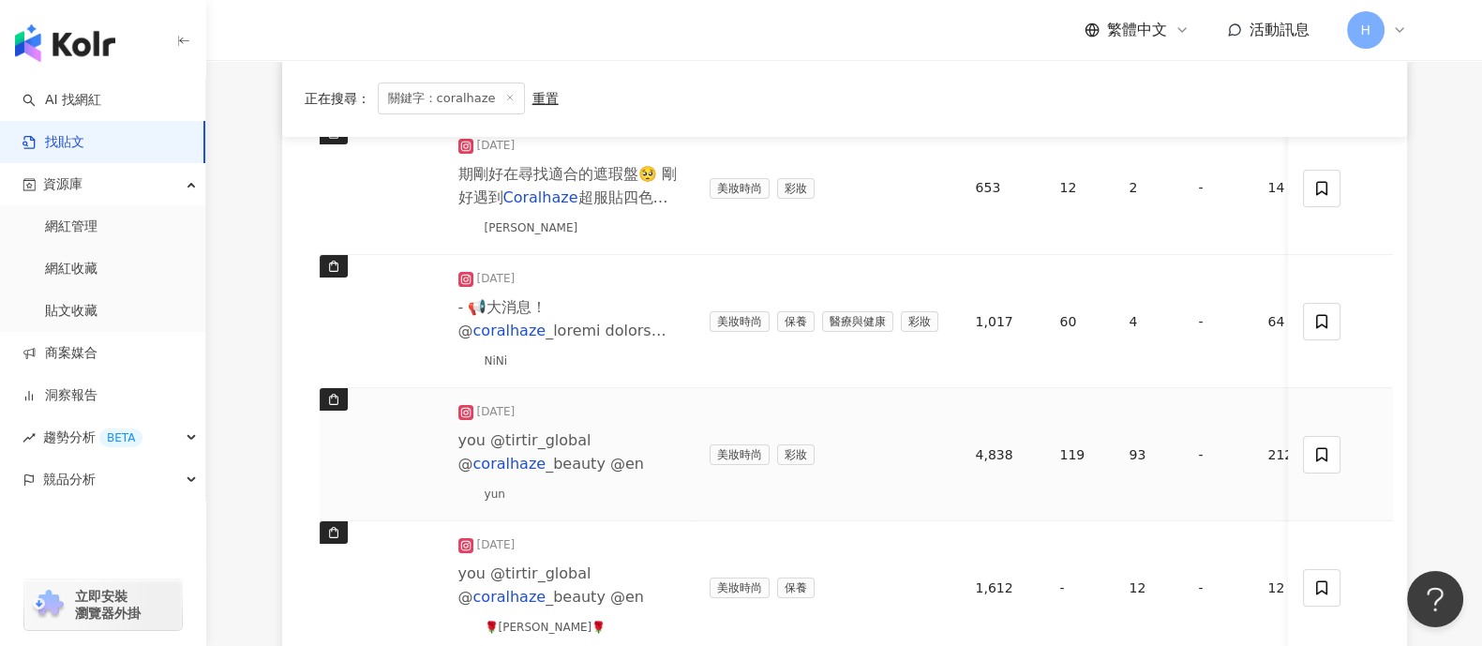
scroll to position [233, 0]
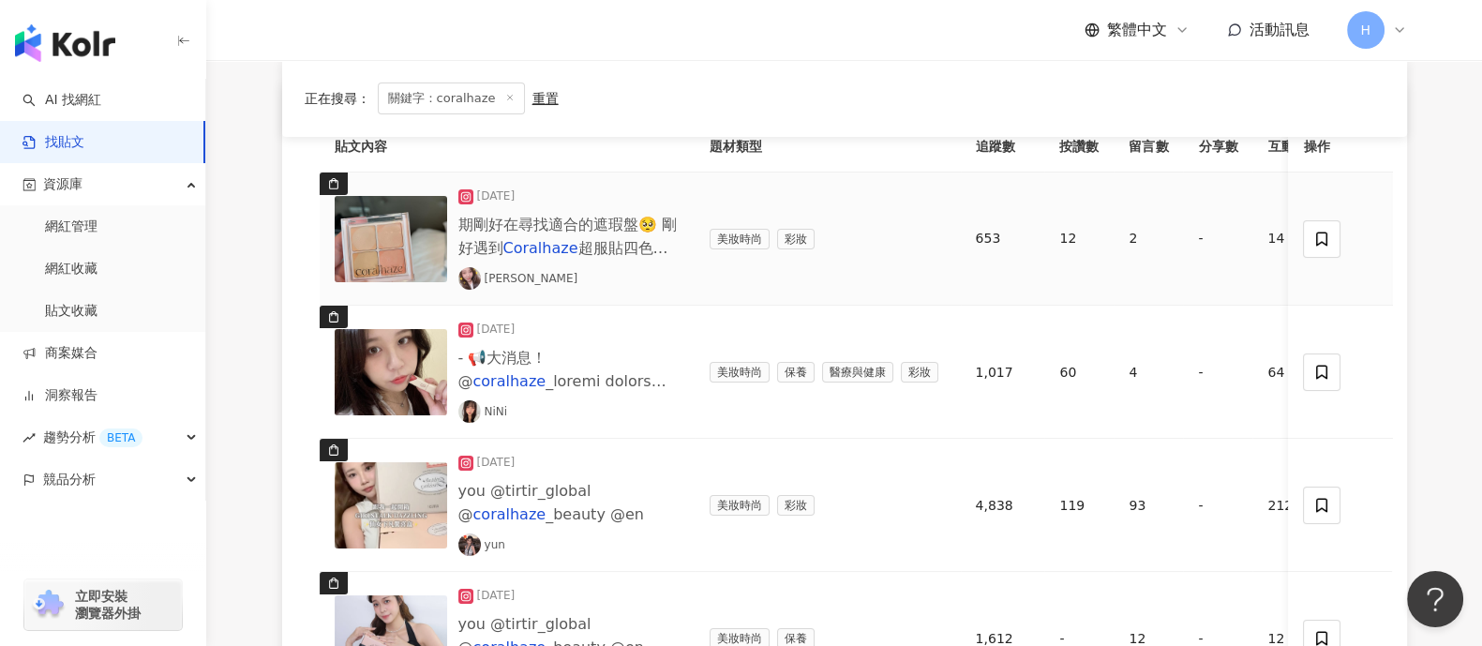
click at [412, 240] on img at bounding box center [391, 239] width 112 height 86
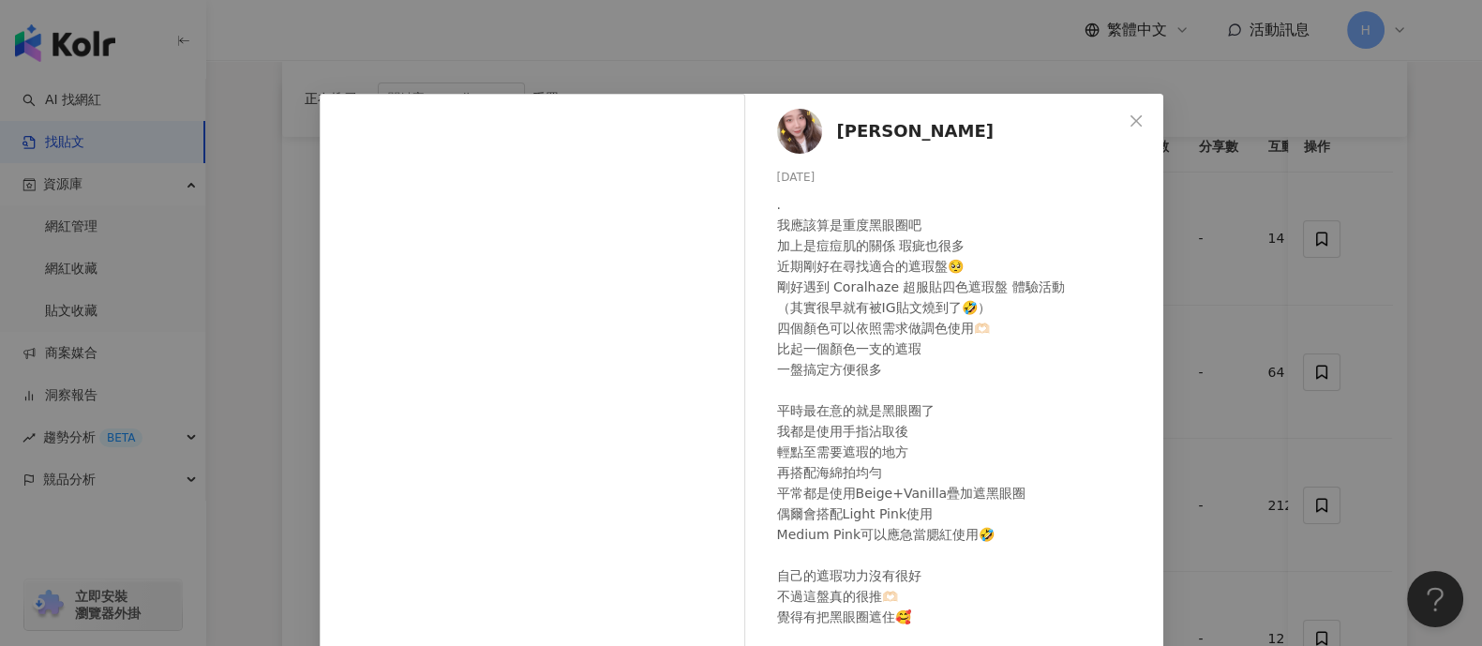
click at [1185, 341] on div "[PERSON_NAME] [DATE] . 我應該算是重度黑眼圈吧 加上是痘痘肌的關係 瑕疵也很多 近期剛好在尋找適合的遮瑕盤🥺 剛好遇到 Coralhaz…" at bounding box center [741, 323] width 1482 height 646
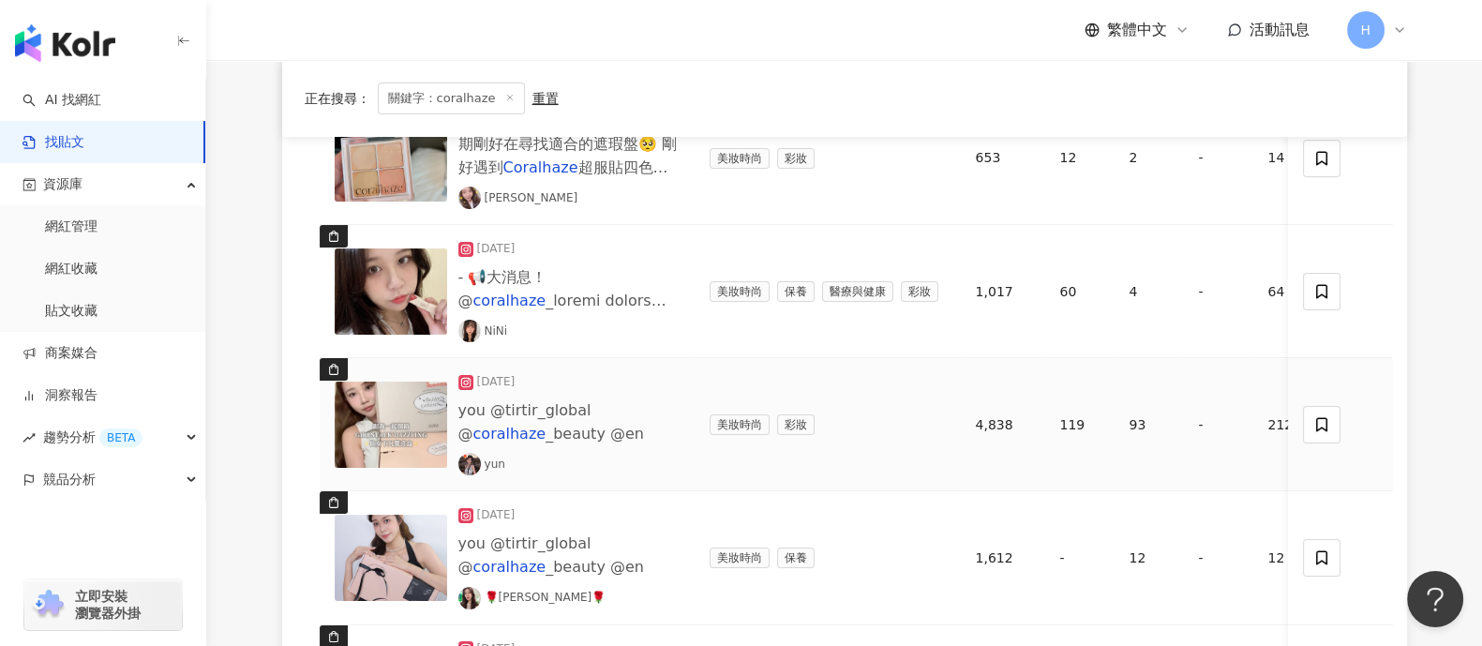
scroll to position [351, 0]
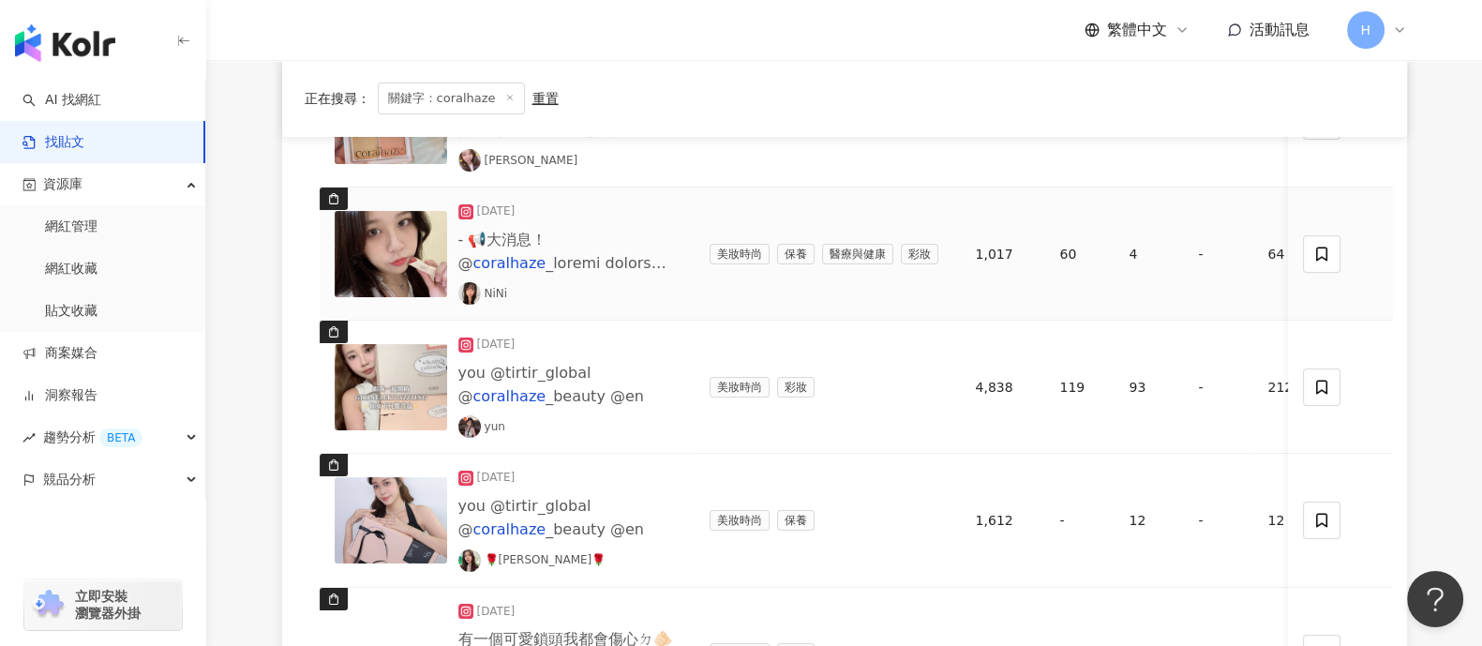
click at [392, 243] on img at bounding box center [391, 254] width 112 height 86
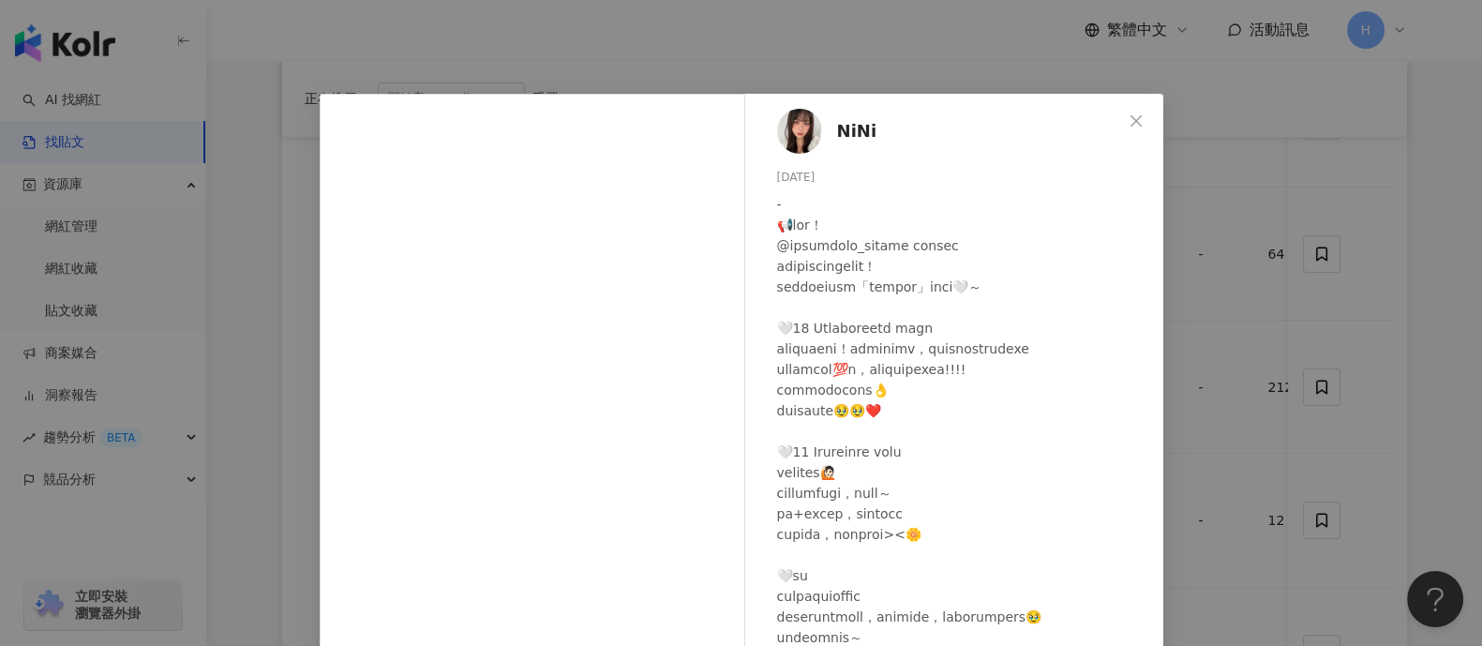
click at [1185, 324] on div "NiNi [DATE] 60 4 查看原始貼文" at bounding box center [741, 323] width 1482 height 646
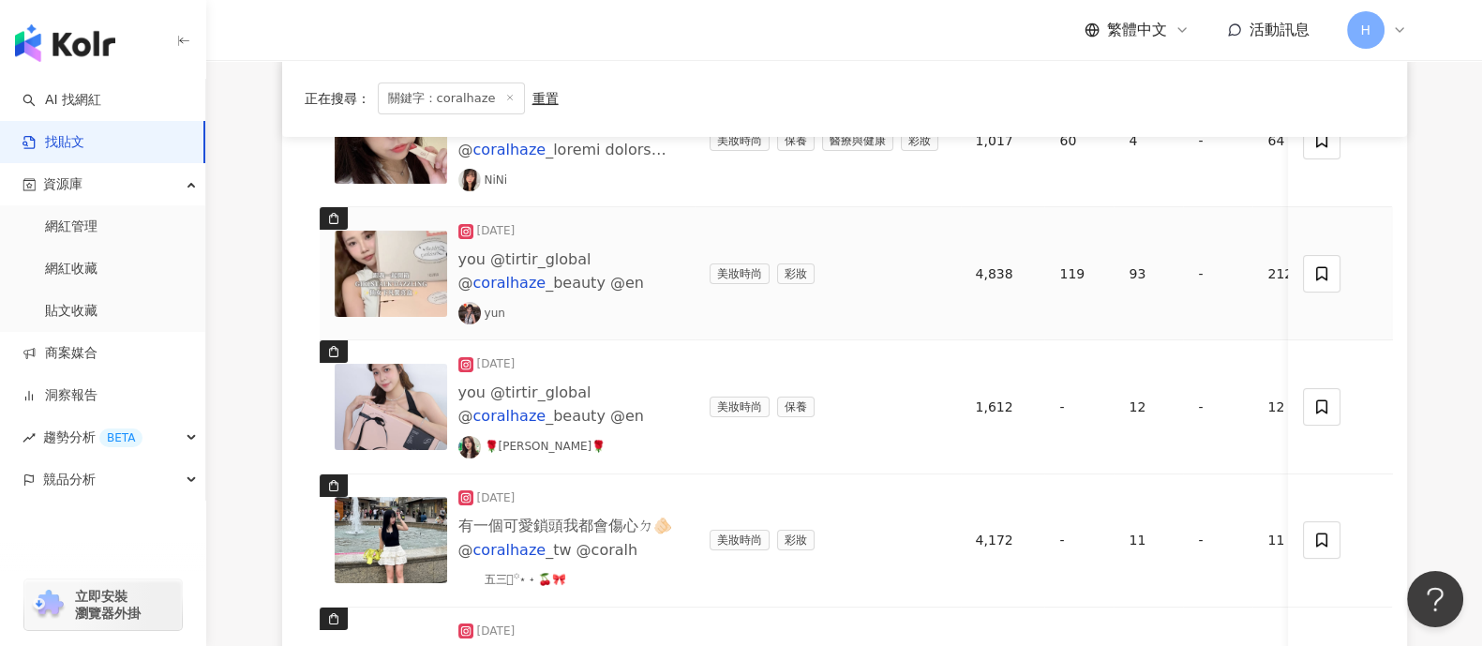
scroll to position [468, 0]
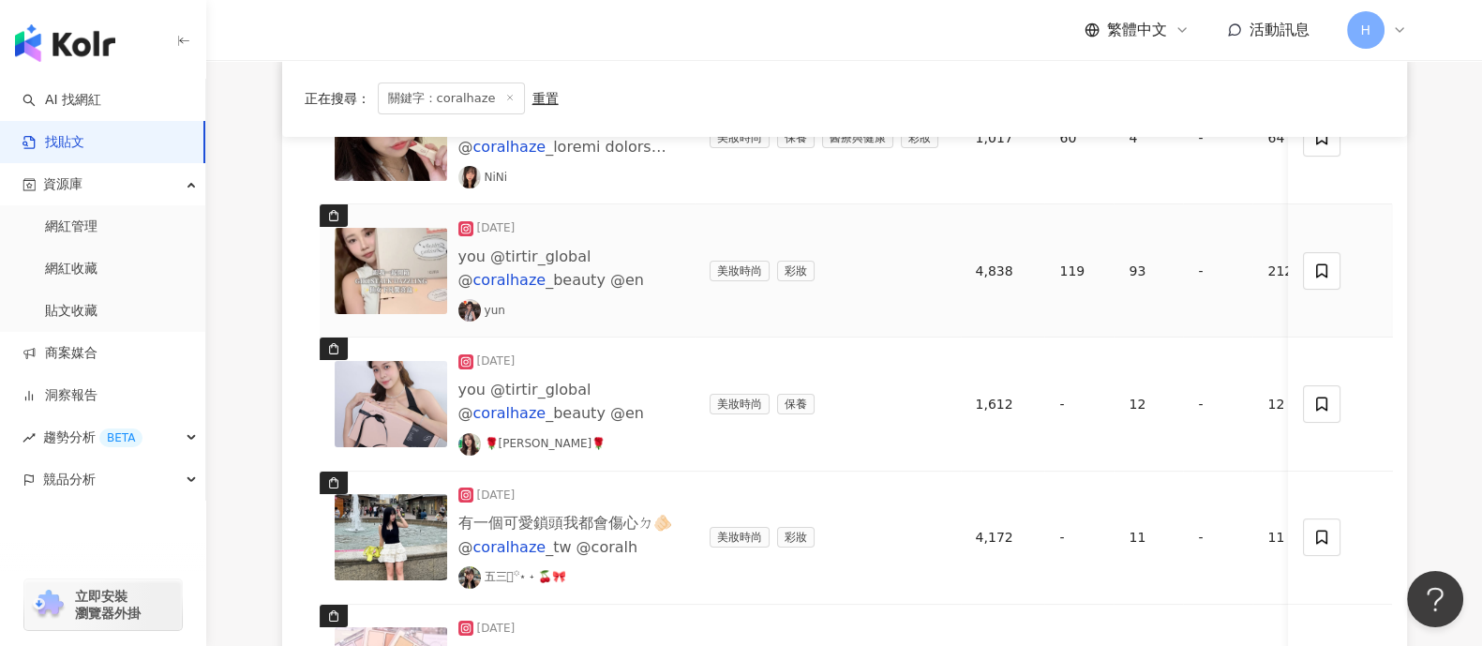
click at [553, 257] on span "you @tirtir_global @" at bounding box center [524, 267] width 133 height 41
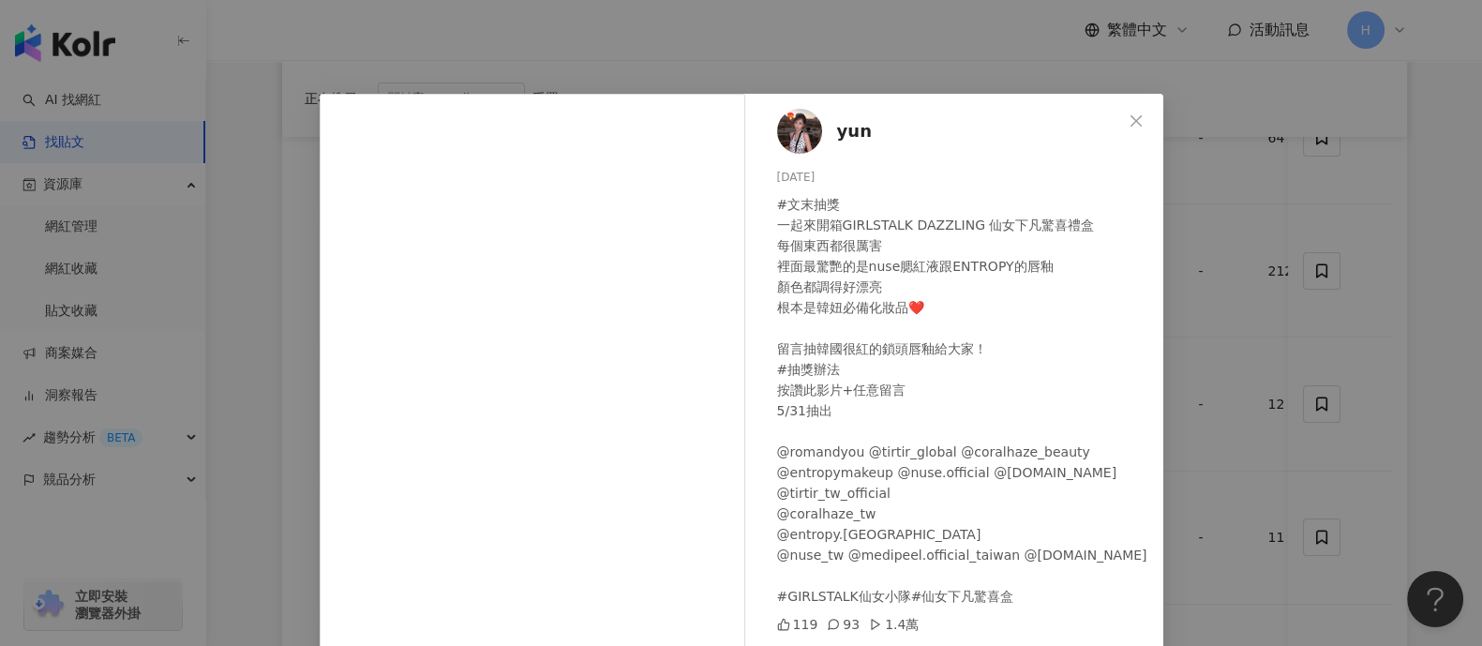
click at [1185, 335] on div "yun [DATE] #文末抽獎 一起來開箱GIRLSTALK DAZZLING 仙女下凡驚喜禮盒 每個東西都很厲害 裡面最驚艷的是nuse腮紅液跟ENTRO…" at bounding box center [741, 323] width 1482 height 646
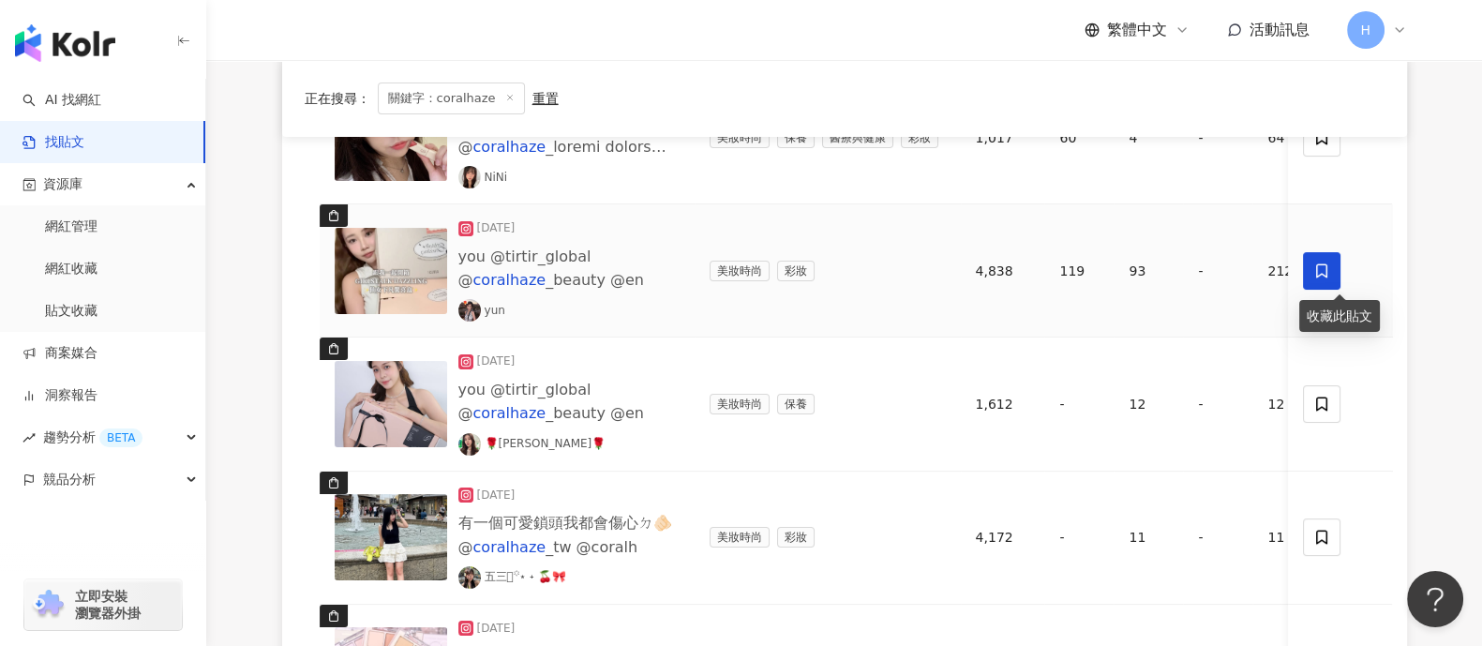
click at [1185, 265] on icon at bounding box center [1322, 270] width 17 height 17
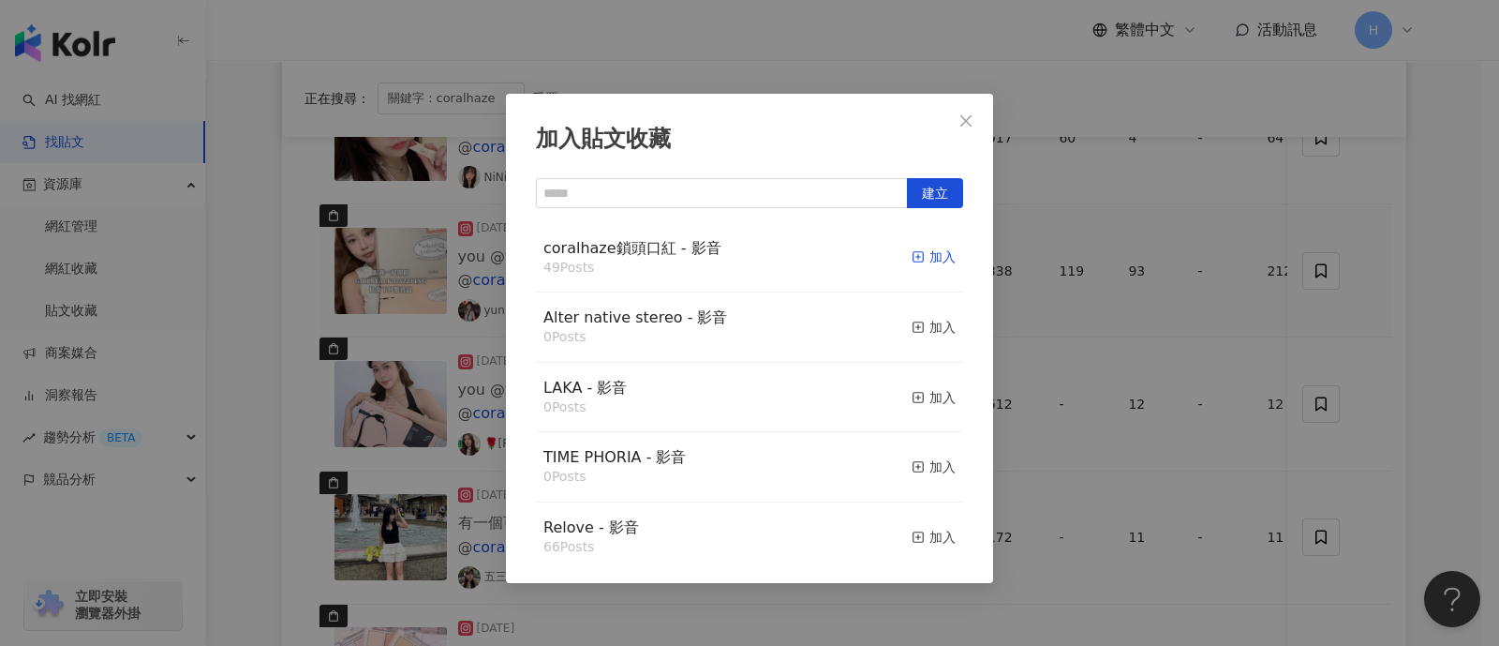
click at [912, 257] on div "加入" at bounding box center [934, 256] width 44 height 21
click at [962, 119] on icon "close" at bounding box center [966, 120] width 15 height 15
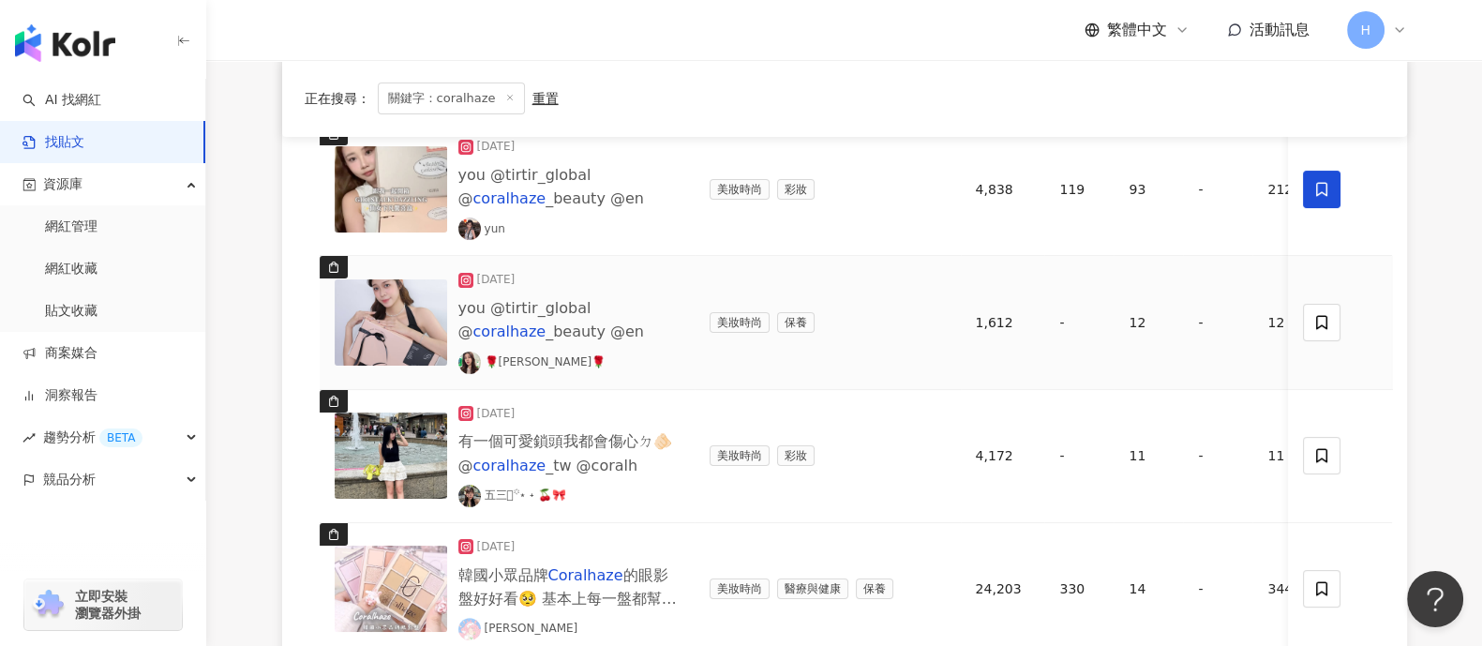
scroll to position [586, 0]
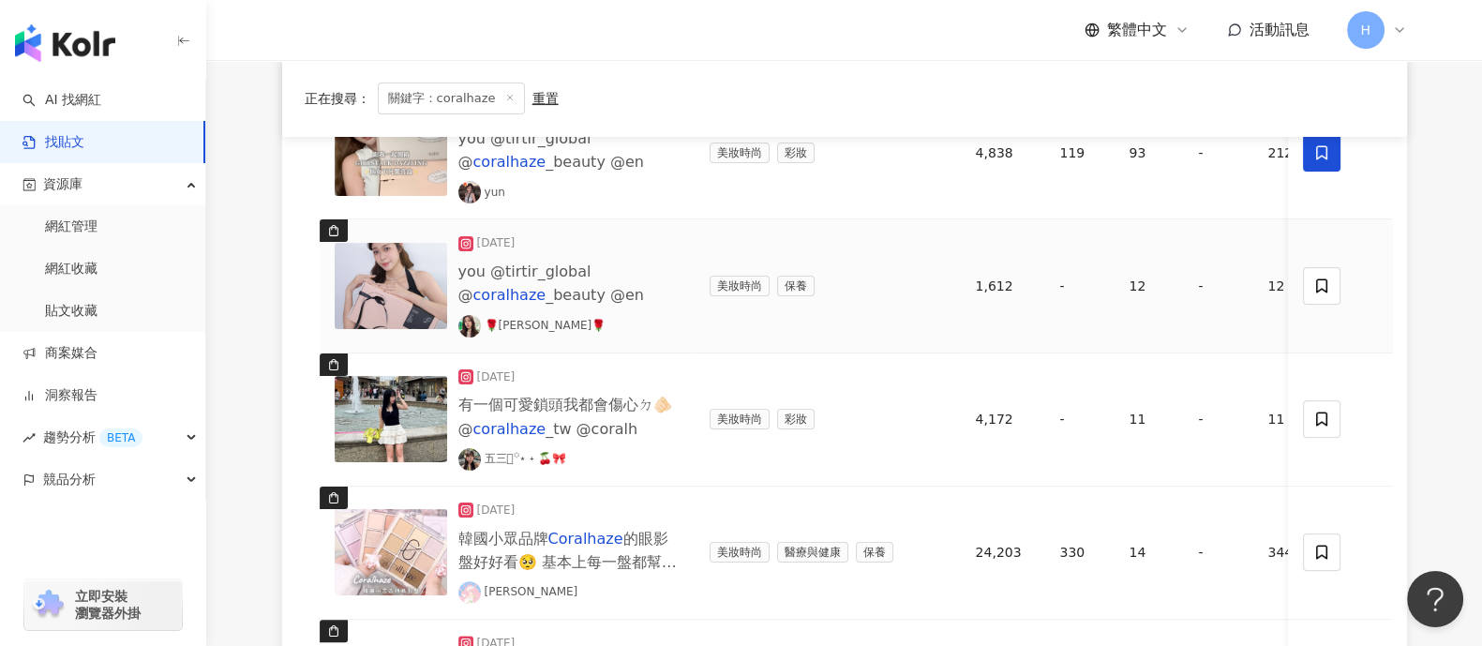
click at [493, 281] on div "you @tirtir_global @ coralhaze _beauty @en" at bounding box center [568, 283] width 221 height 47
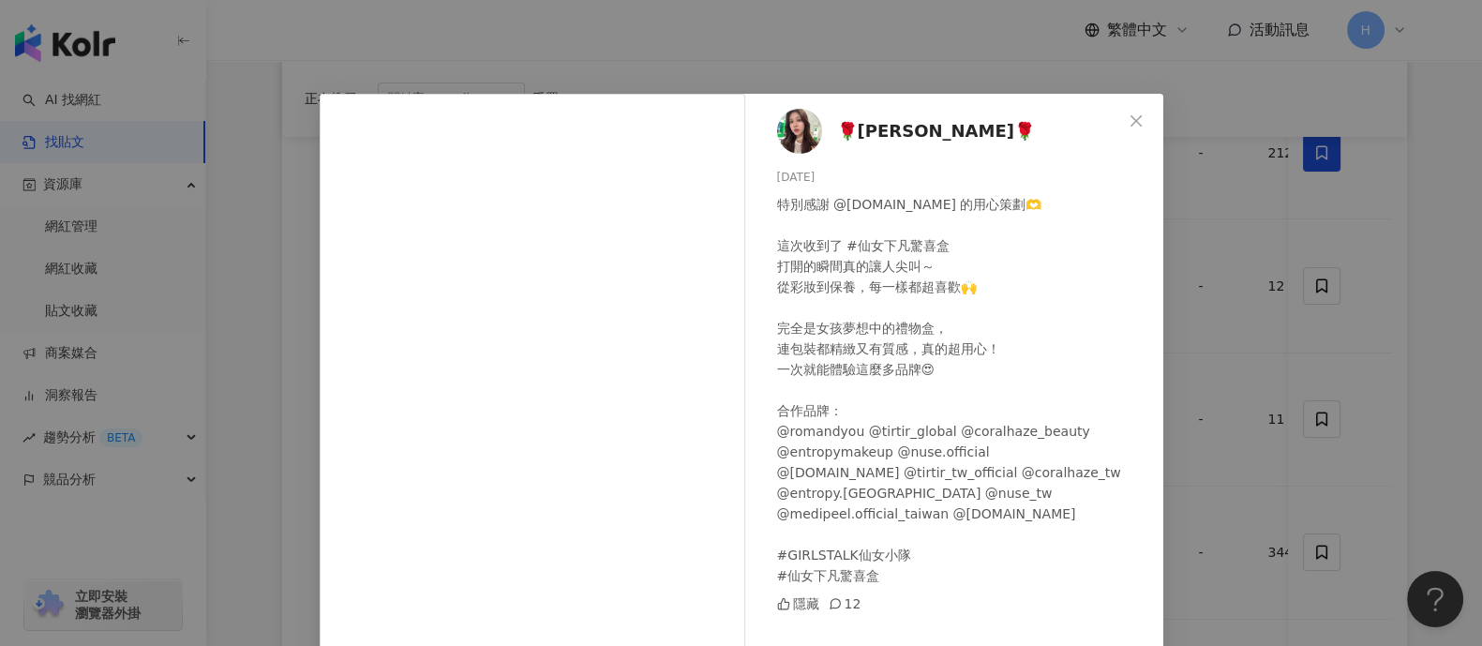
click at [1185, 347] on div "🌹小恩🌹 [DATE] 特別感謝 @[DOMAIN_NAME] 的用心策劃🫶 這次收到了 #仙女下凡驚喜盒 打開的瞬間真的讓人尖叫～ 從彩妝到保養，每一樣都超…" at bounding box center [741, 323] width 1482 height 646
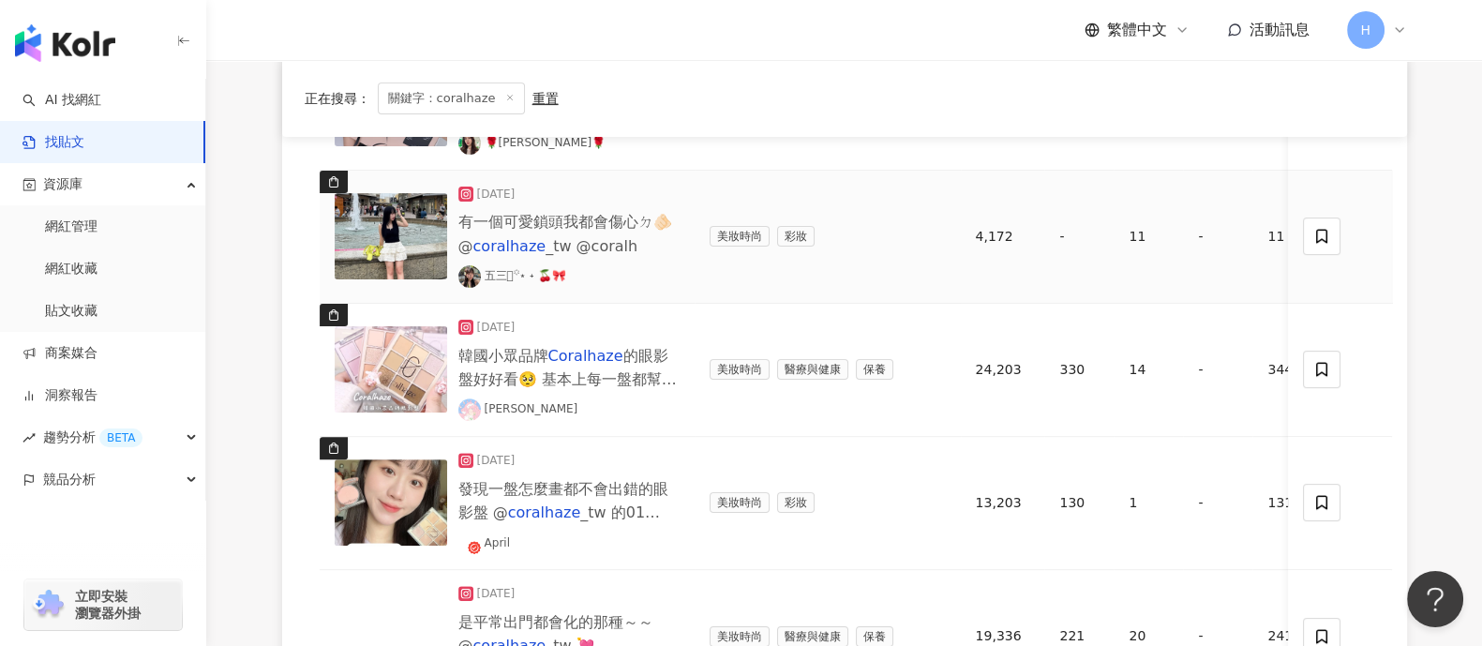
scroll to position [819, 0]
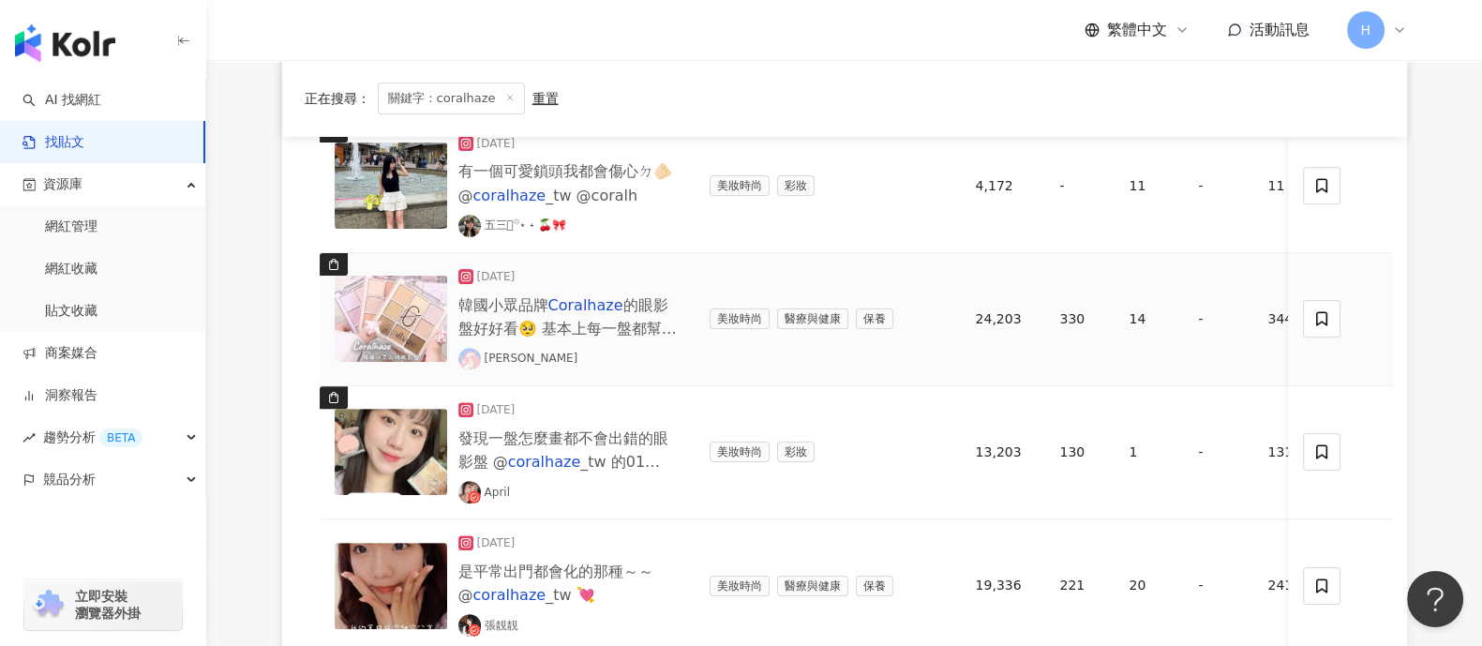
click at [379, 299] on img at bounding box center [391, 319] width 112 height 86
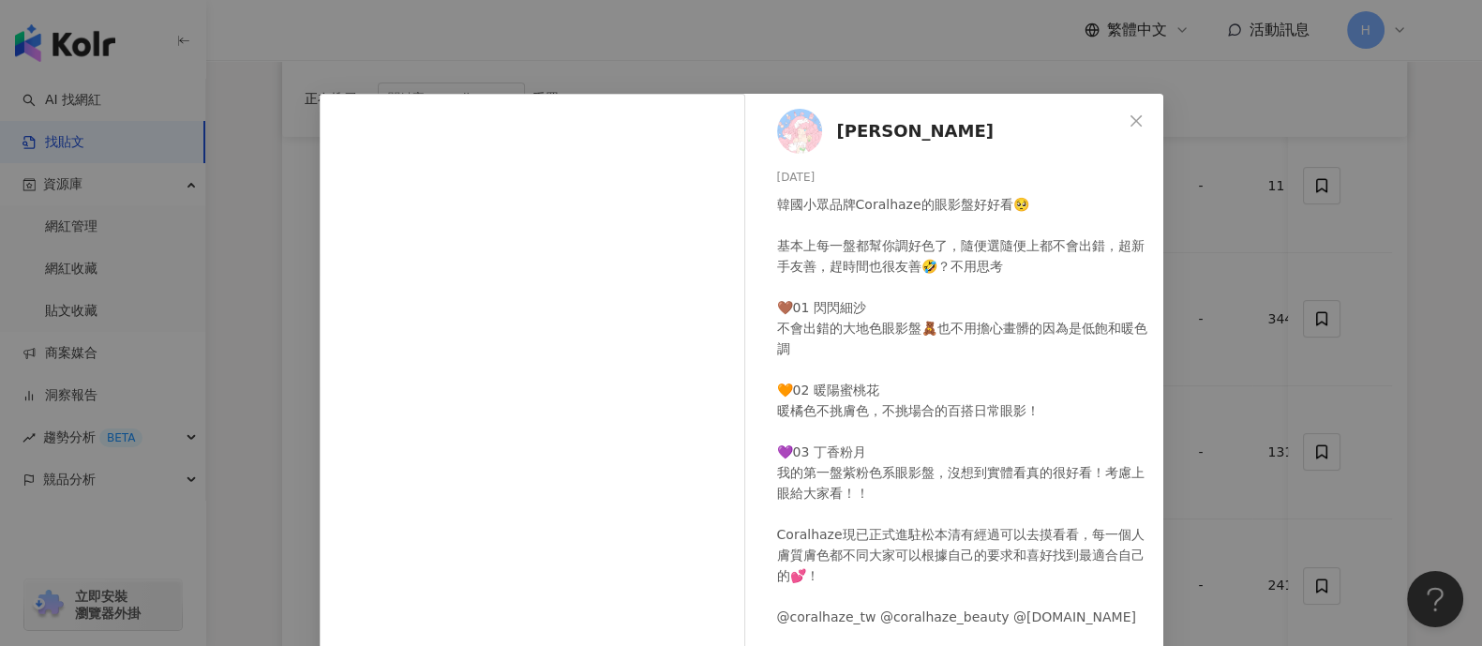
click at [1185, 283] on div "[PERSON_NAME] [DATE] 韓國小眾品牌Coralhaze的眼影盤好好看🥺 基本上每一盤都幫你調好色了，隨便選隨便上都不會出錯，超新手友善，趕時…" at bounding box center [741, 323] width 1482 height 646
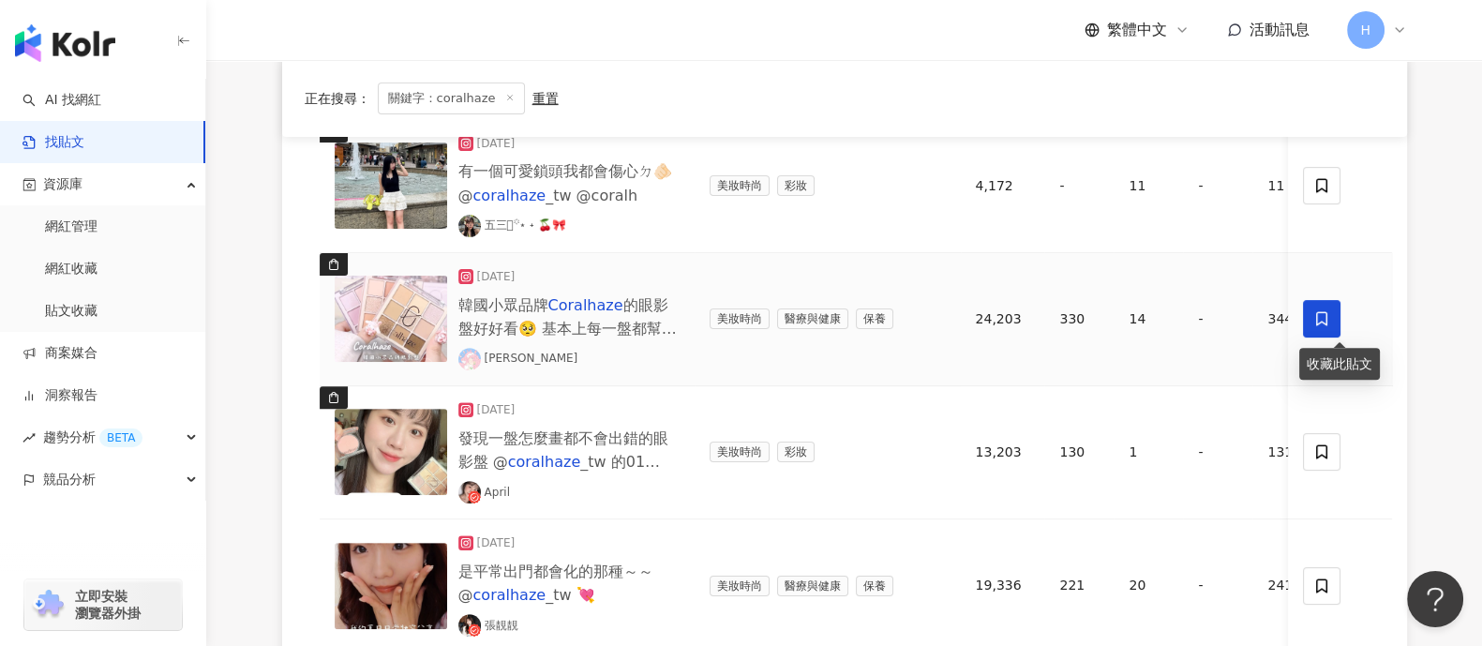
click at [1185, 310] on icon at bounding box center [1322, 318] width 17 height 17
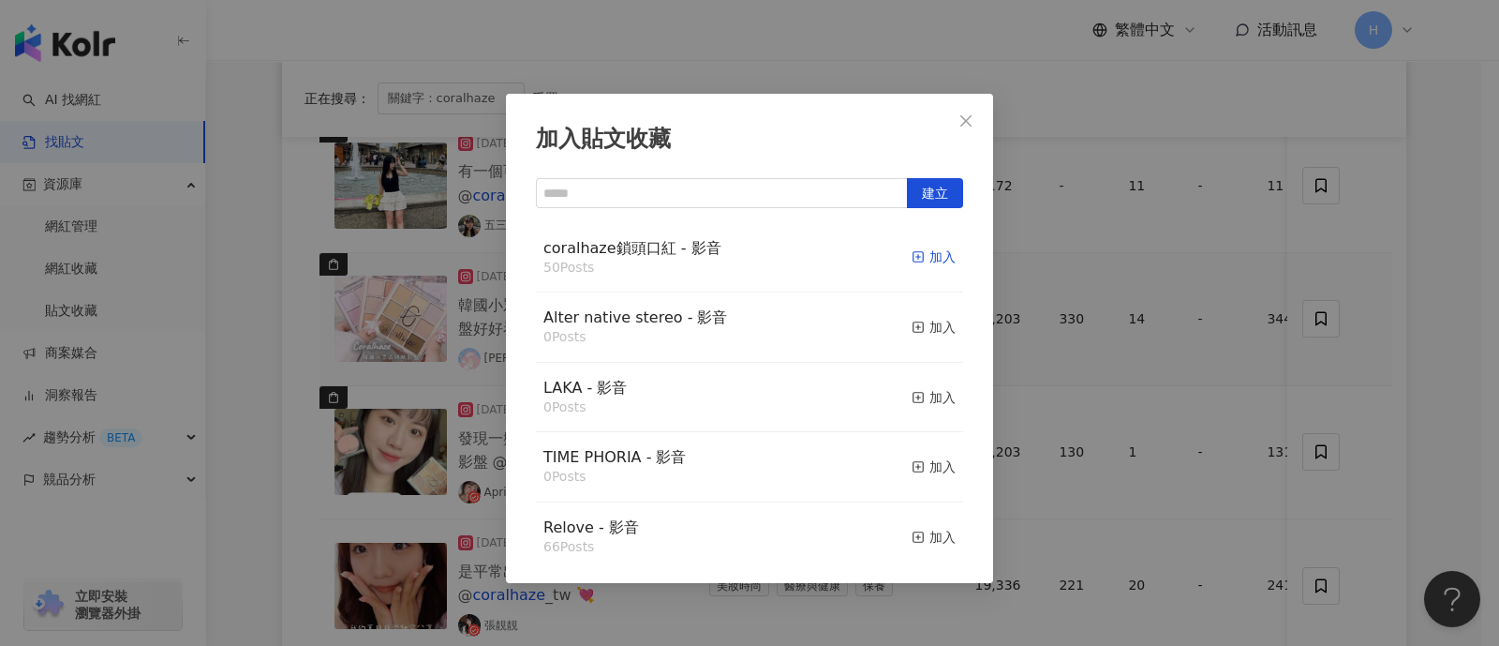
click at [912, 250] on div "加入" at bounding box center [934, 256] width 44 height 21
click at [1185, 335] on div "加入貼文收藏 建立 coralhaze鎖頭口紅 - 影音 50 Posts 加入 Alter native stereo - 影音 0 Posts 加入 LA…" at bounding box center [749, 323] width 1499 height 646
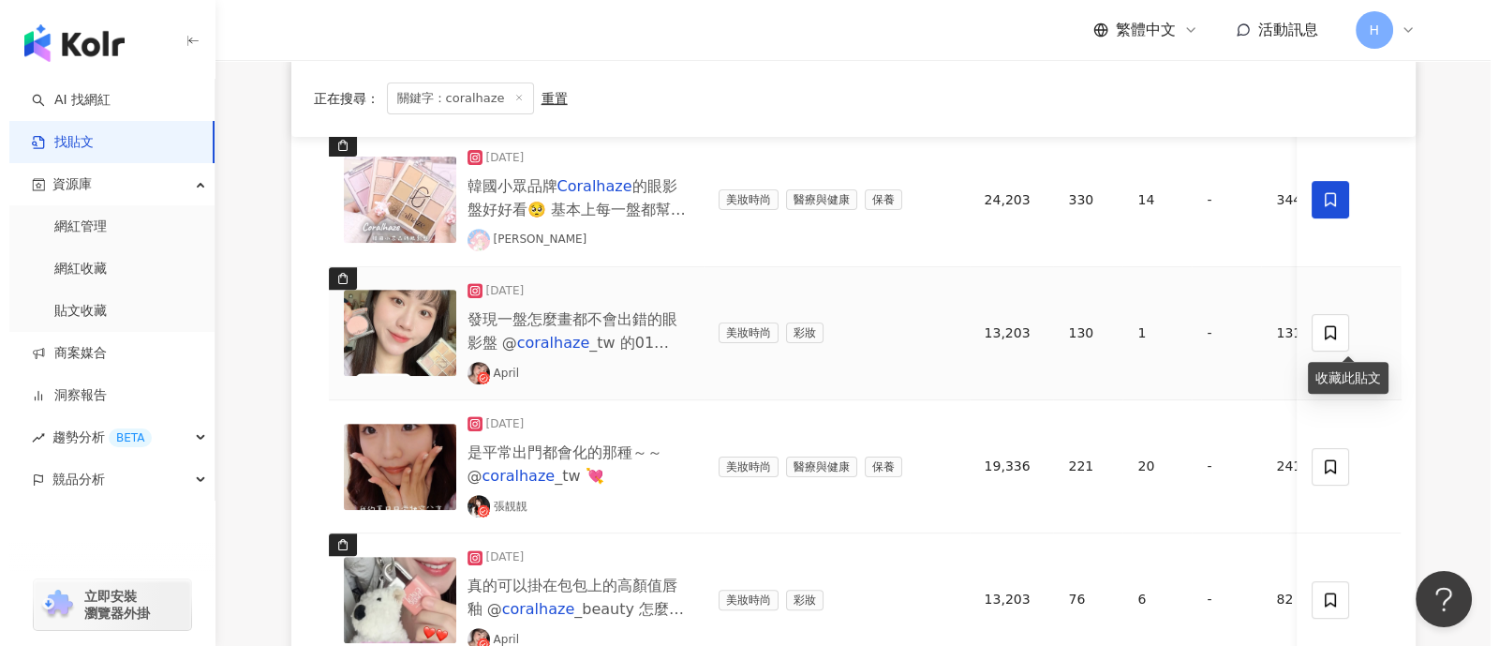
scroll to position [1054, 0]
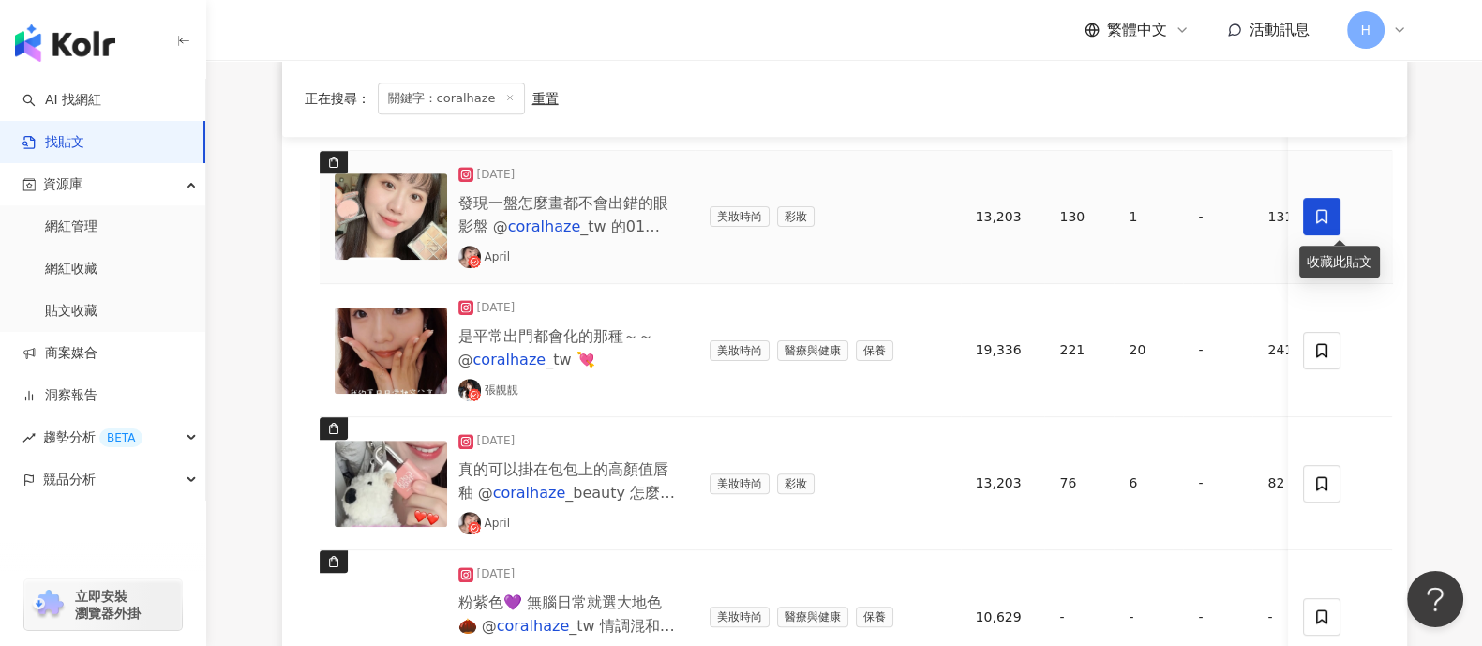
click at [1185, 226] on span at bounding box center [1322, 216] width 37 height 37
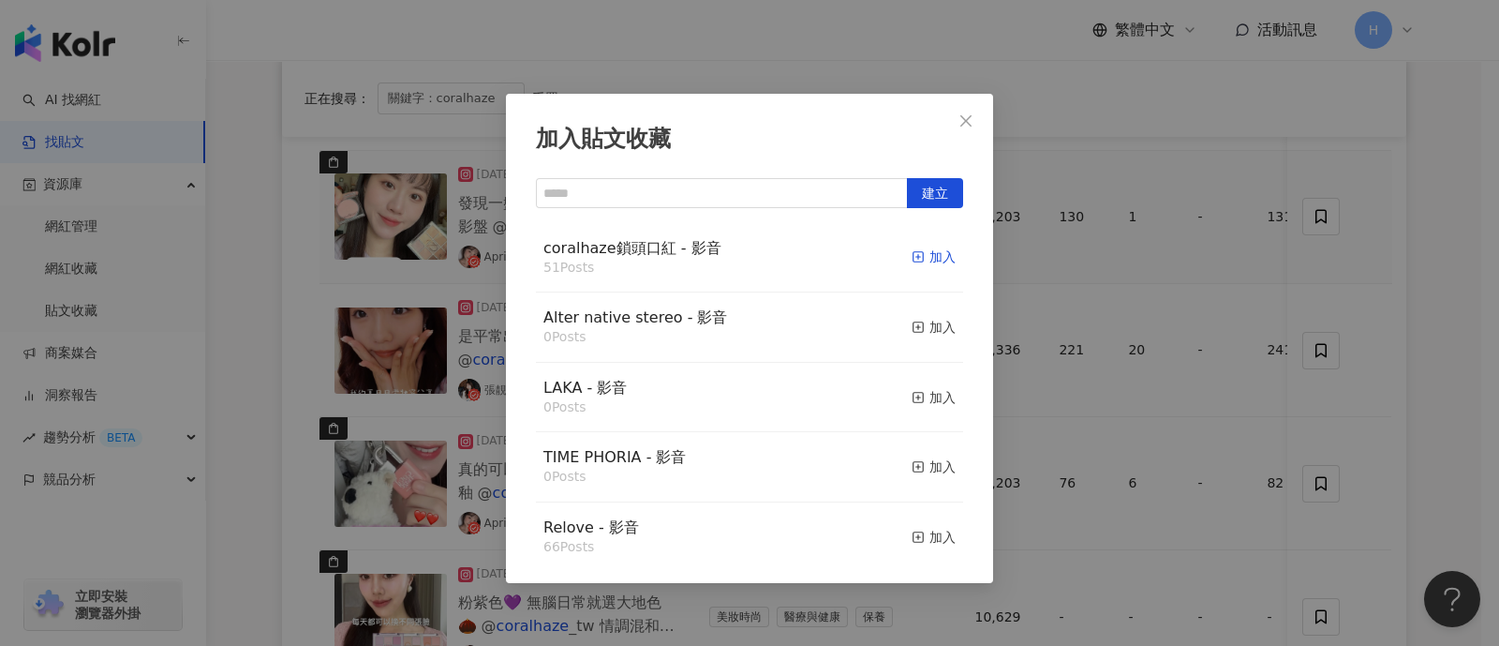
click at [918, 256] on line "button" at bounding box center [918, 257] width 0 height 5
click at [1185, 349] on div "加入貼文收藏 建立 coralhaze鎖頭口紅 - 影音 51 Posts 加入 Alter native stereo - 影音 0 Posts 加入 LA…" at bounding box center [749, 323] width 1499 height 646
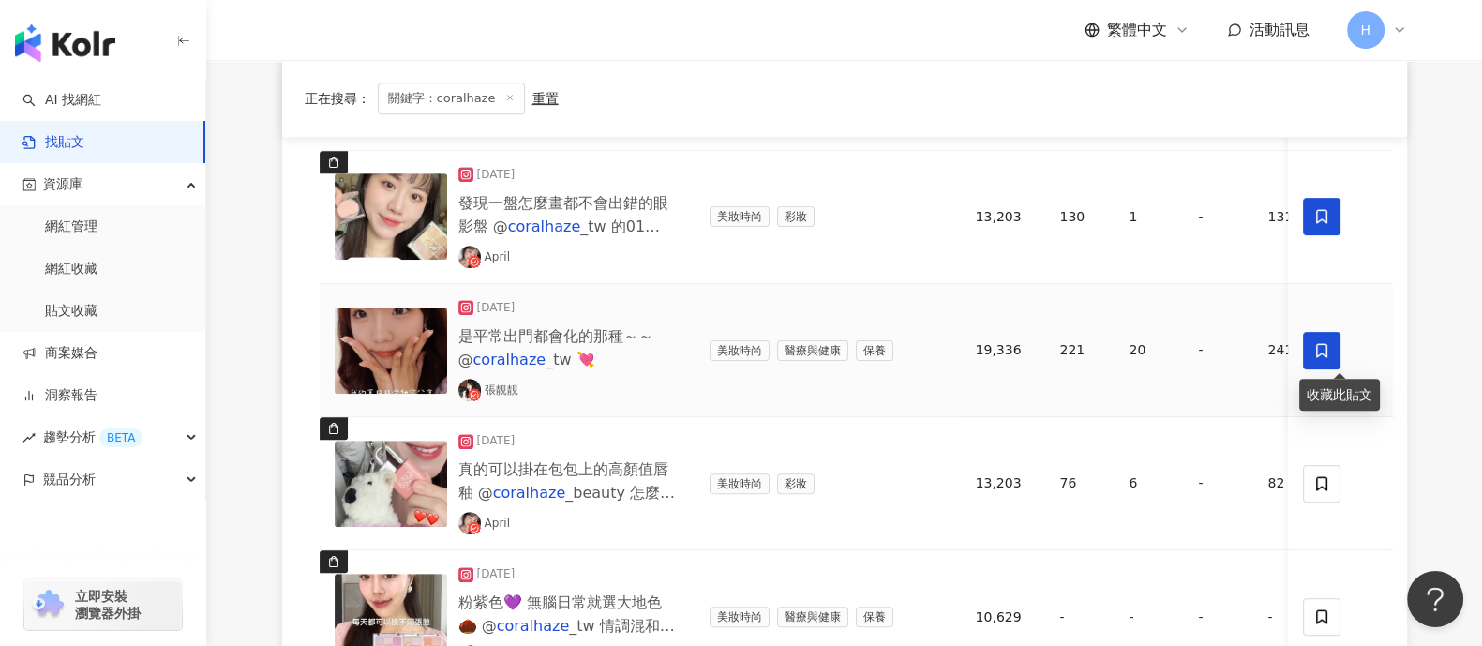
click at [1185, 354] on span at bounding box center [1322, 350] width 37 height 37
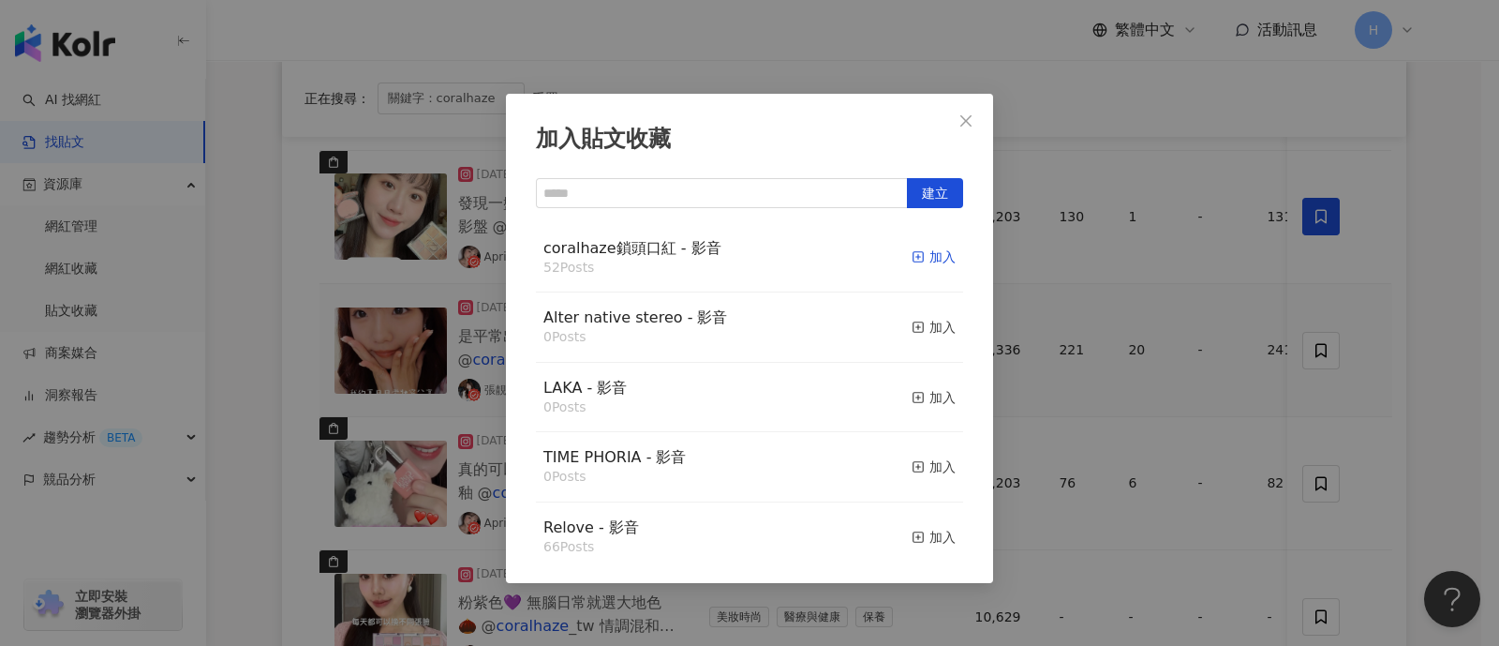
click at [912, 262] on div "加入" at bounding box center [934, 256] width 44 height 21
click at [1185, 365] on div "加入貼文收藏 建立 coralhaze鎖頭口紅 - 影音 52 Posts 加入 Alter native stereo - 影音 0 Posts 加入 LA…" at bounding box center [749, 323] width 1499 height 646
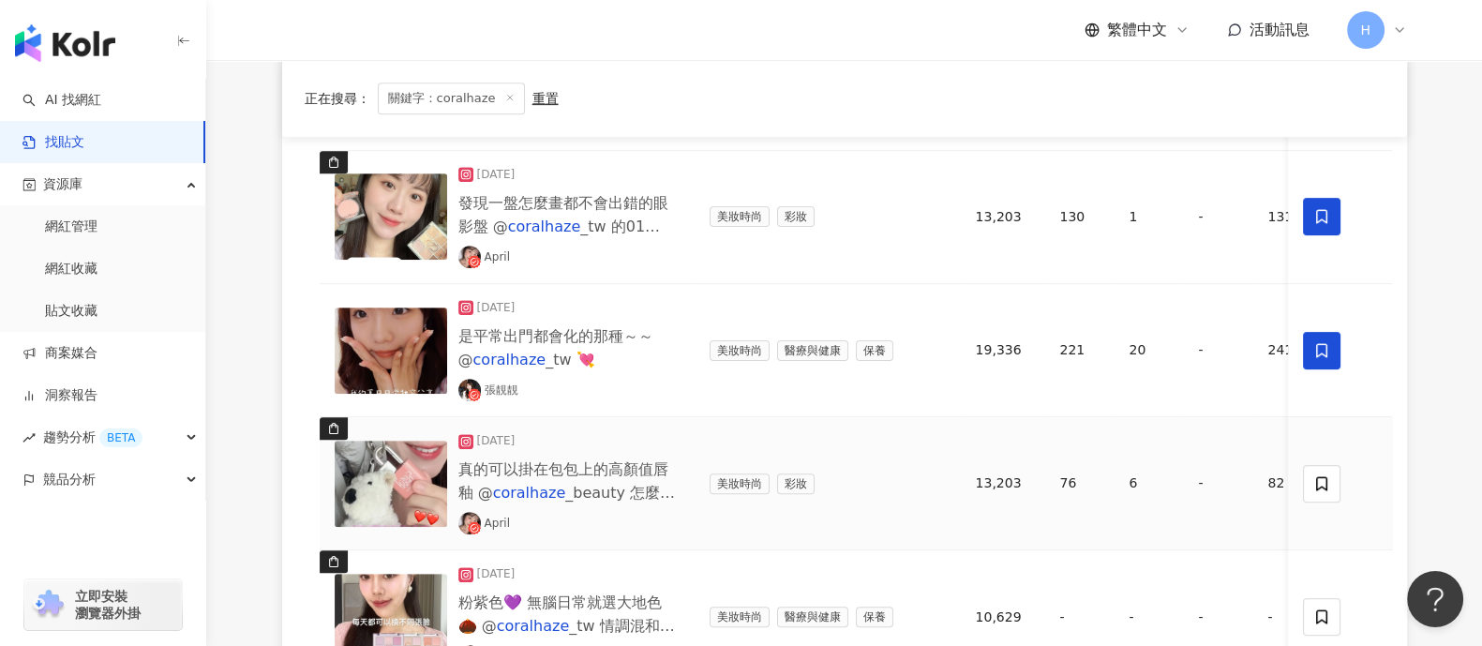
click at [373, 480] on img at bounding box center [391, 483] width 112 height 86
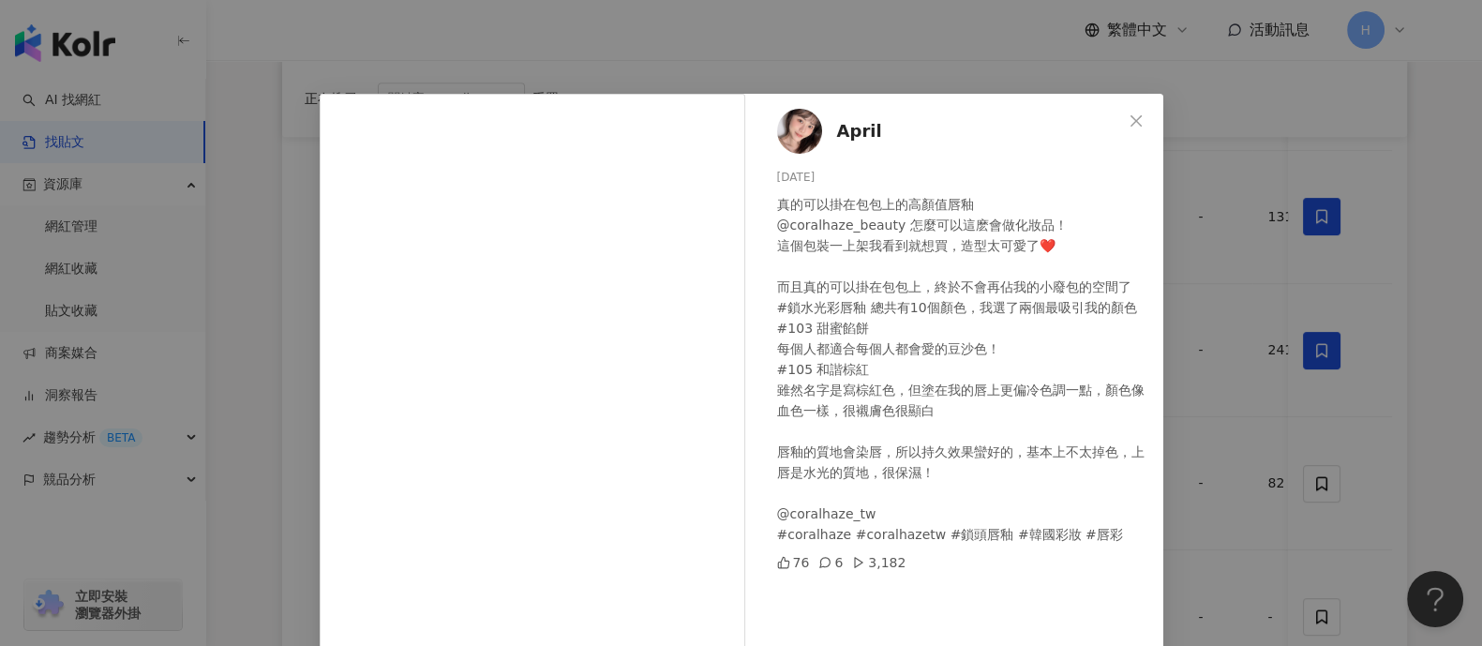
click at [1185, 399] on div "April [DATE] 真的可以掛在包包上的高顏值唇釉 @coralhaze_beauty 怎麼可以這麽會做化妝品！ 這個包裝一上架我看到就想買，造型太可愛…" at bounding box center [741, 323] width 1482 height 646
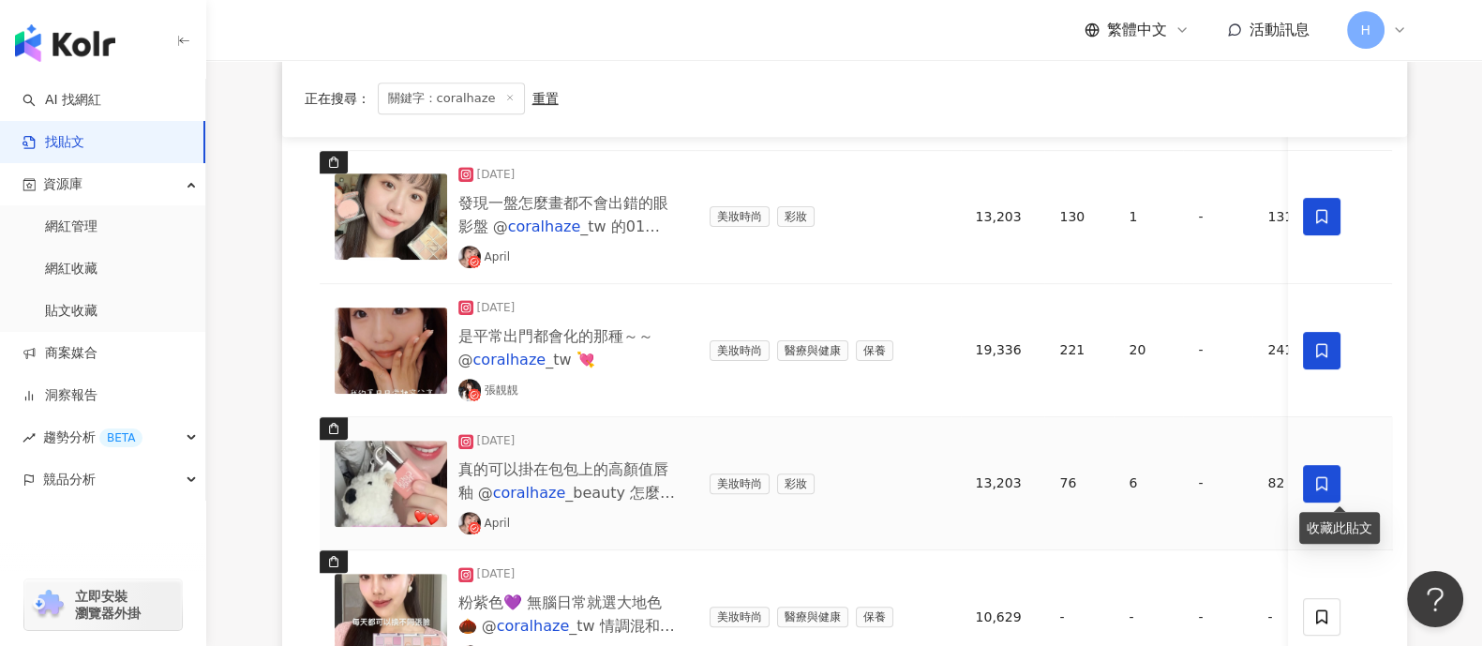
click at [1185, 477] on icon at bounding box center [1322, 483] width 11 height 14
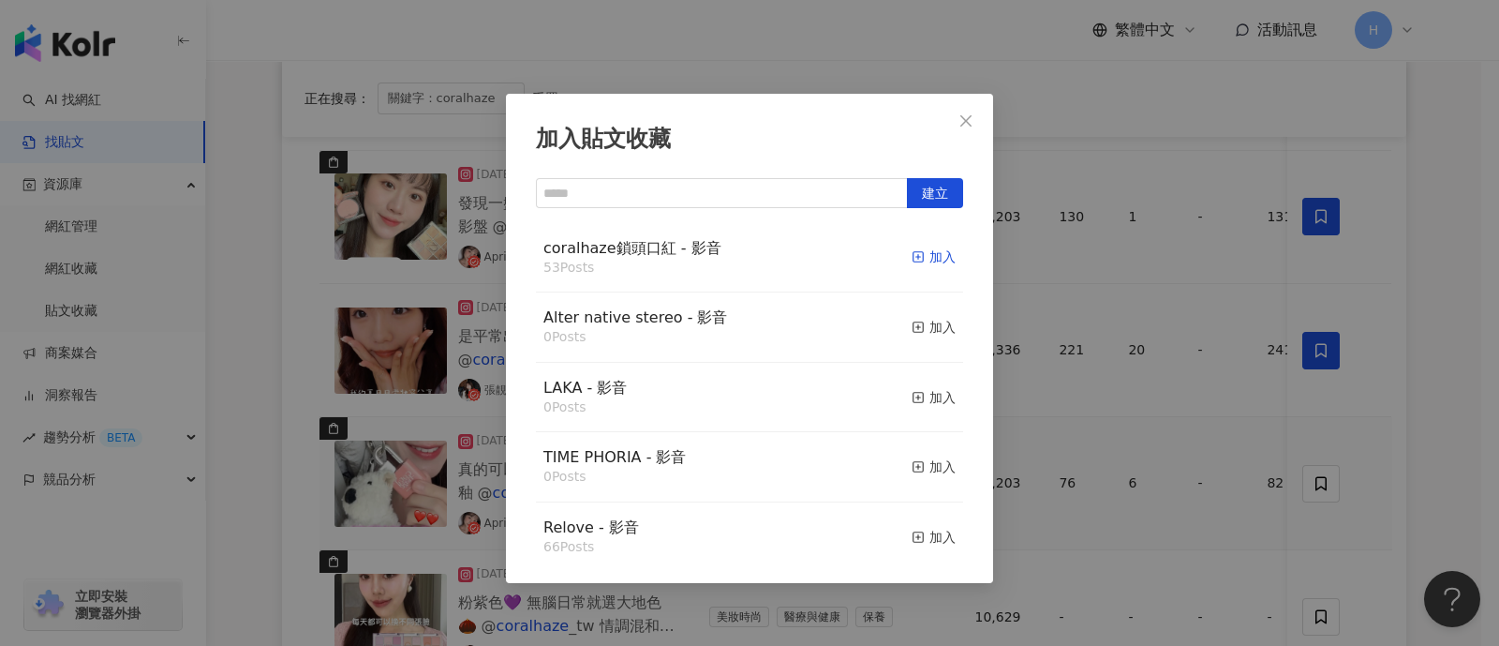
click at [918, 257] on div "加入" at bounding box center [934, 256] width 44 height 21
drag, startPoint x: 1341, startPoint y: 253, endPoint x: 1344, endPoint y: 227, distance: 26.4
click at [1185, 252] on div "加入貼文收藏 建立 coralhaze鎖頭口紅 - 影音 53 Posts 加入 Alter native stereo - 影音 0 Posts 加入 LA…" at bounding box center [749, 323] width 1499 height 646
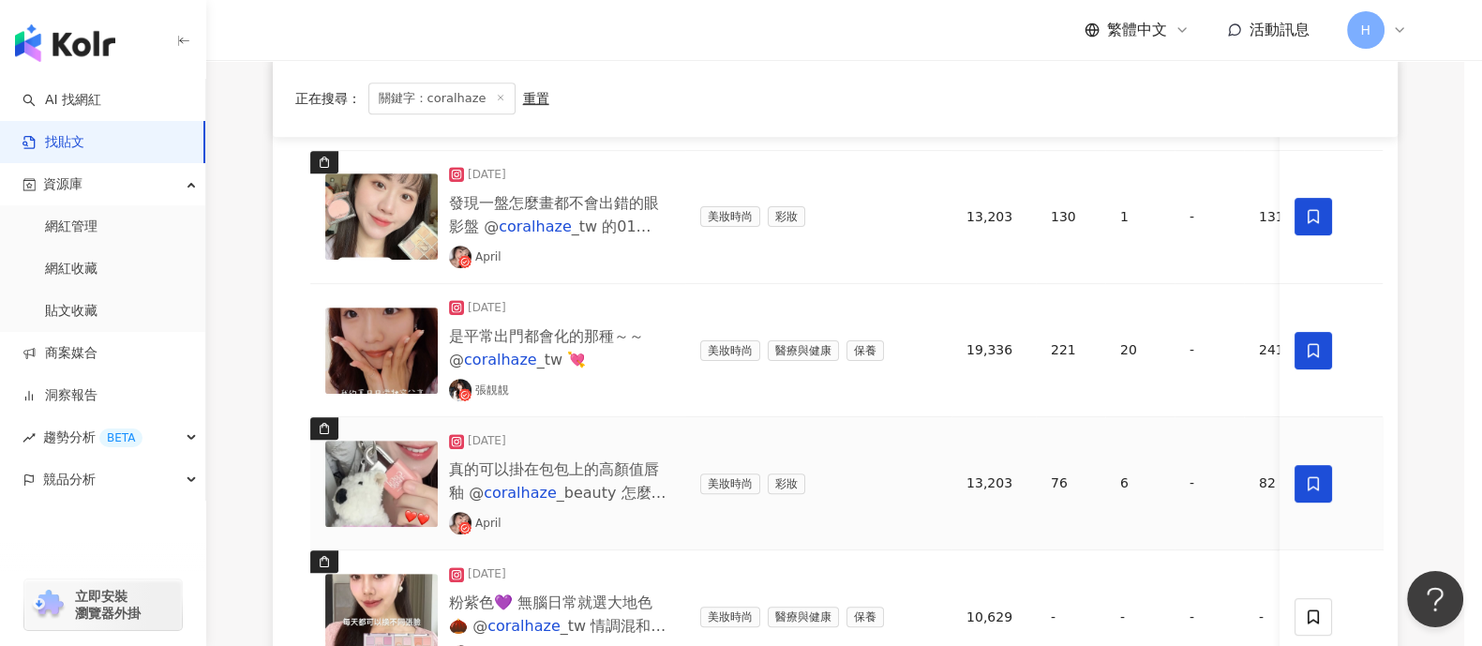
click at [1185, 213] on icon at bounding box center [1313, 216] width 17 height 17
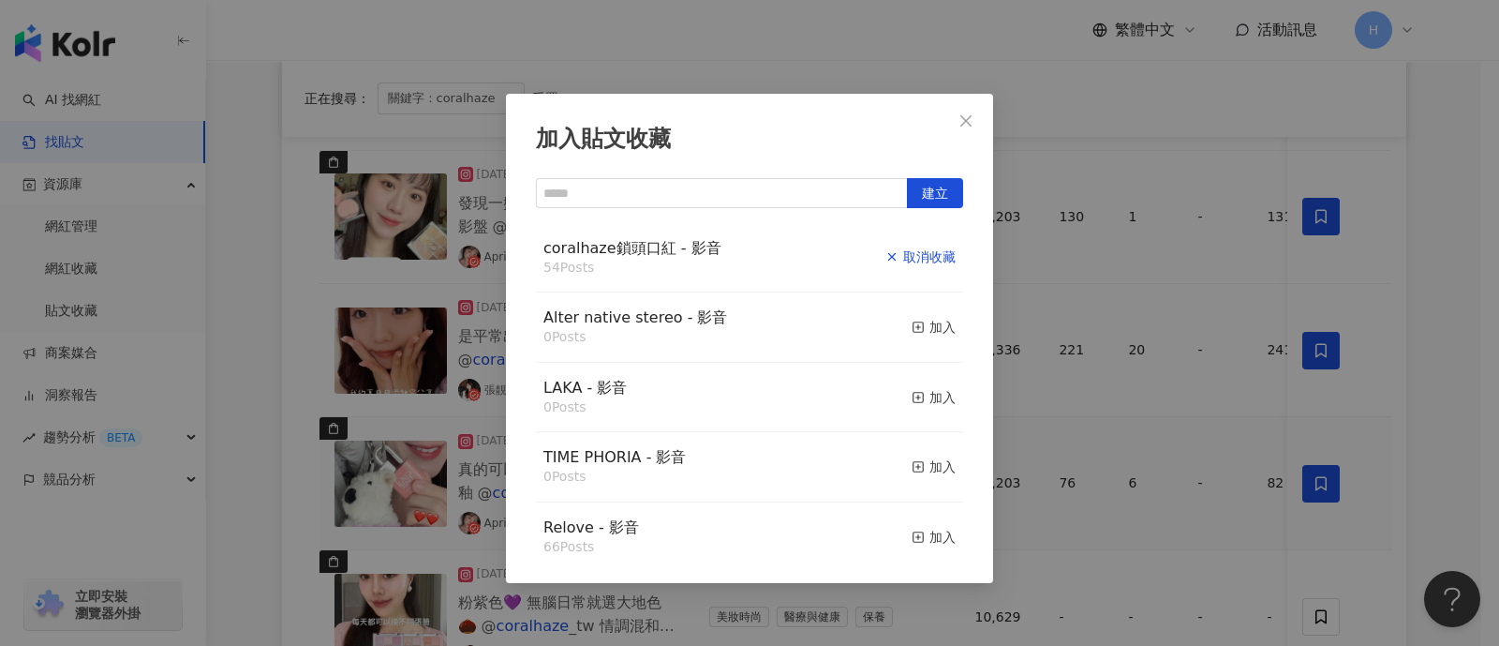
click at [886, 260] on div "取消收藏" at bounding box center [921, 256] width 70 height 21
click at [1185, 292] on div "加入貼文收藏 建立 coralhaze鎖頭口紅 - 影音 54 Posts 已加入 Alter native stereo - 影音 0 Posts 加入 L…" at bounding box center [749, 323] width 1499 height 646
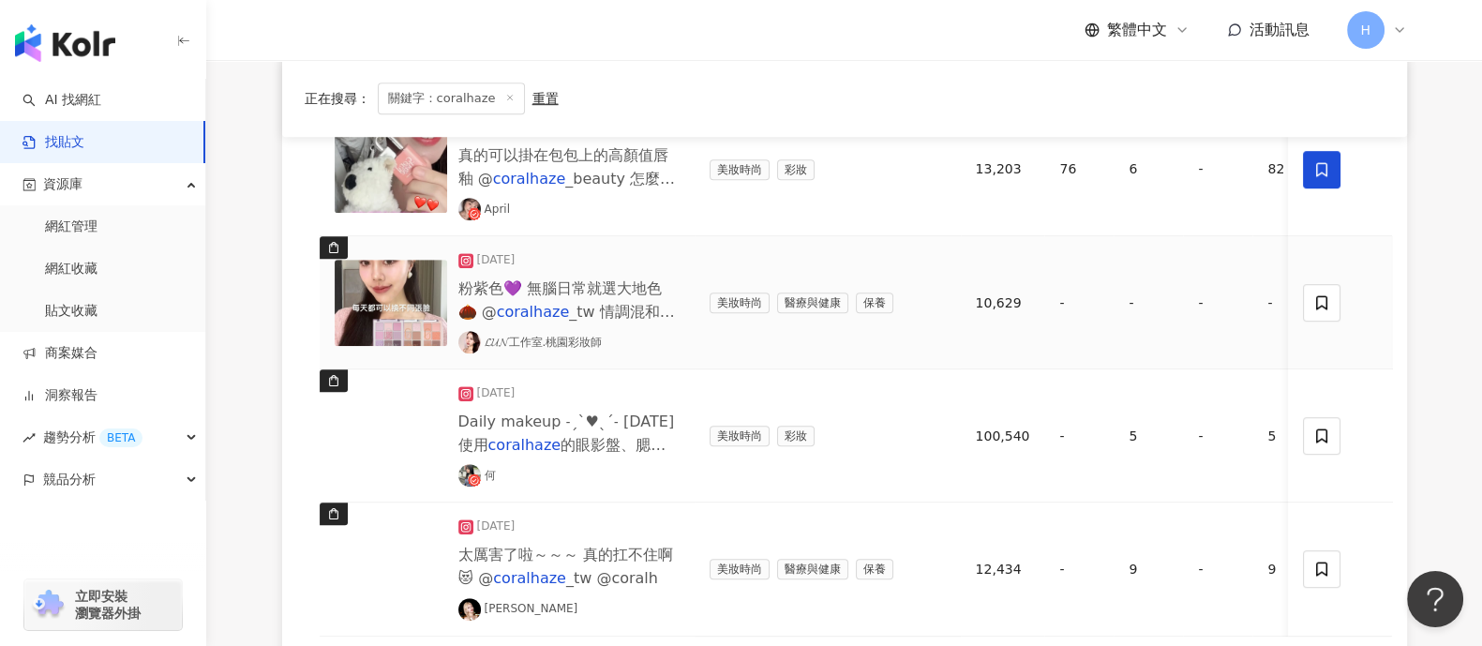
scroll to position [1406, 0]
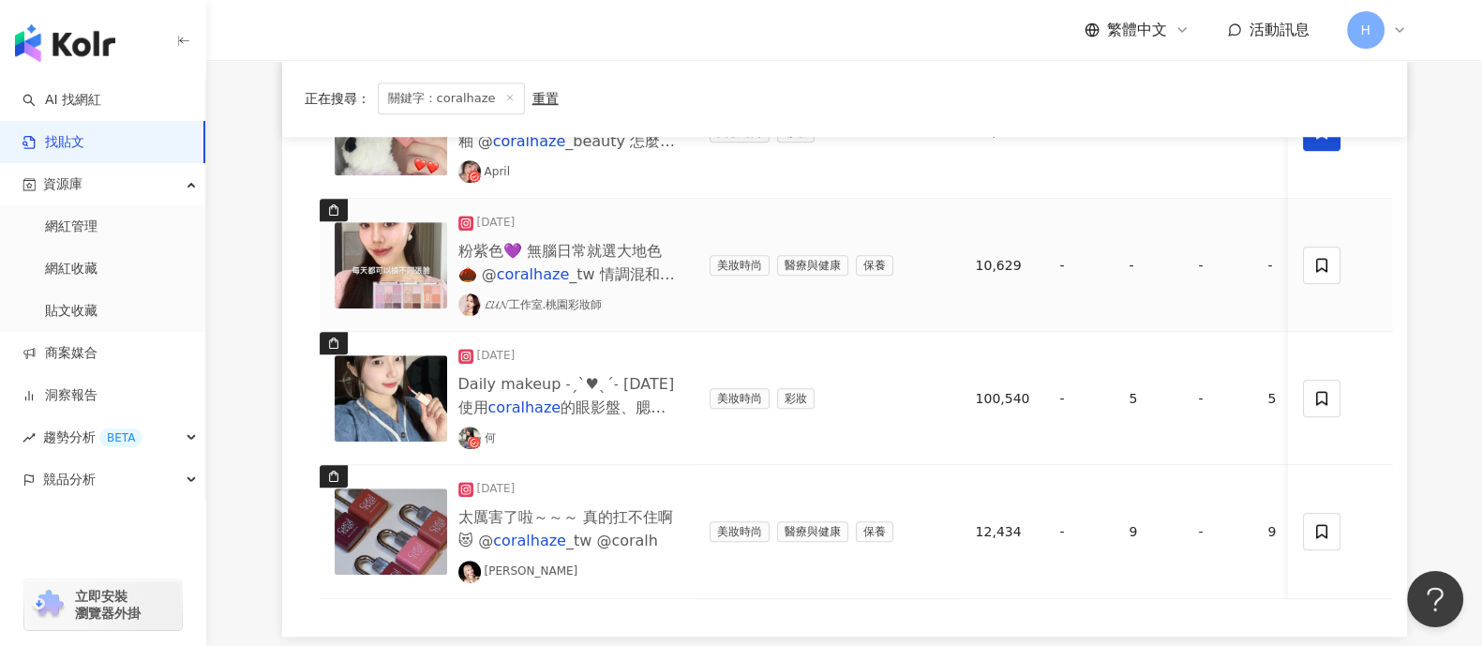
click at [387, 285] on img at bounding box center [391, 265] width 112 height 86
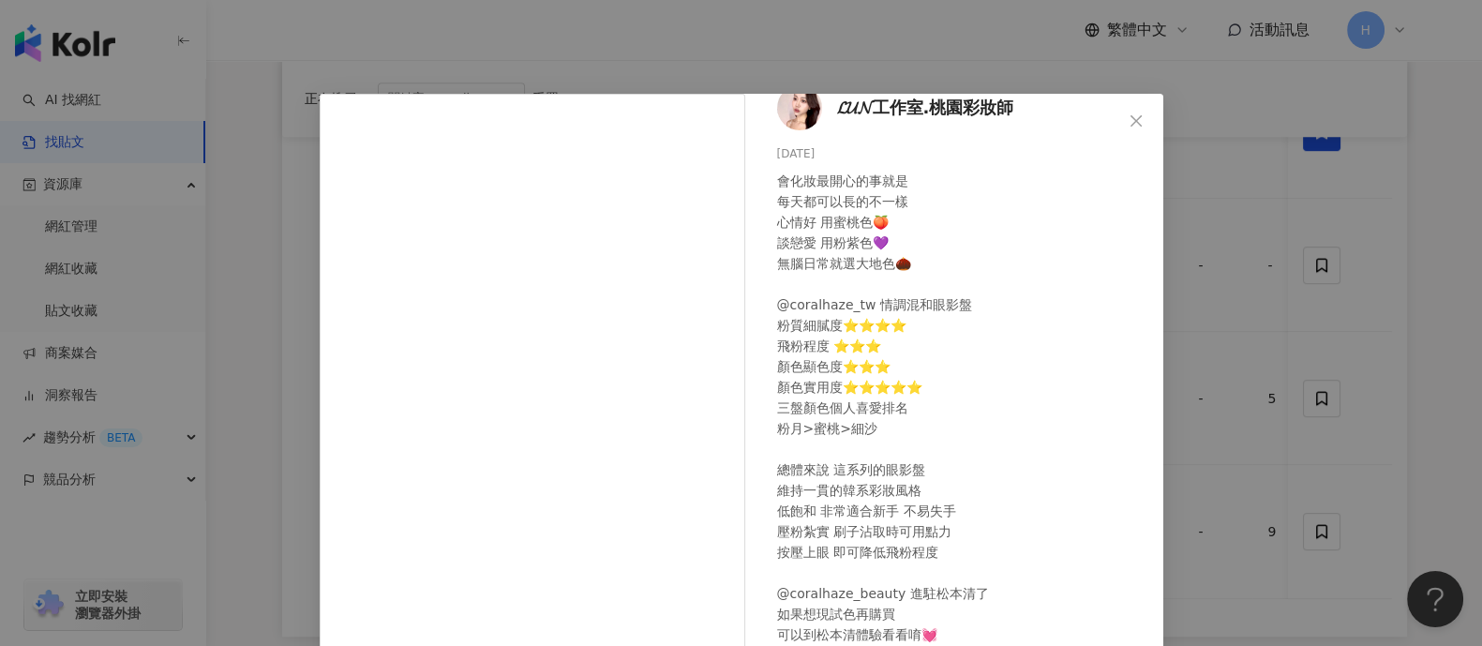
scroll to position [37, 0]
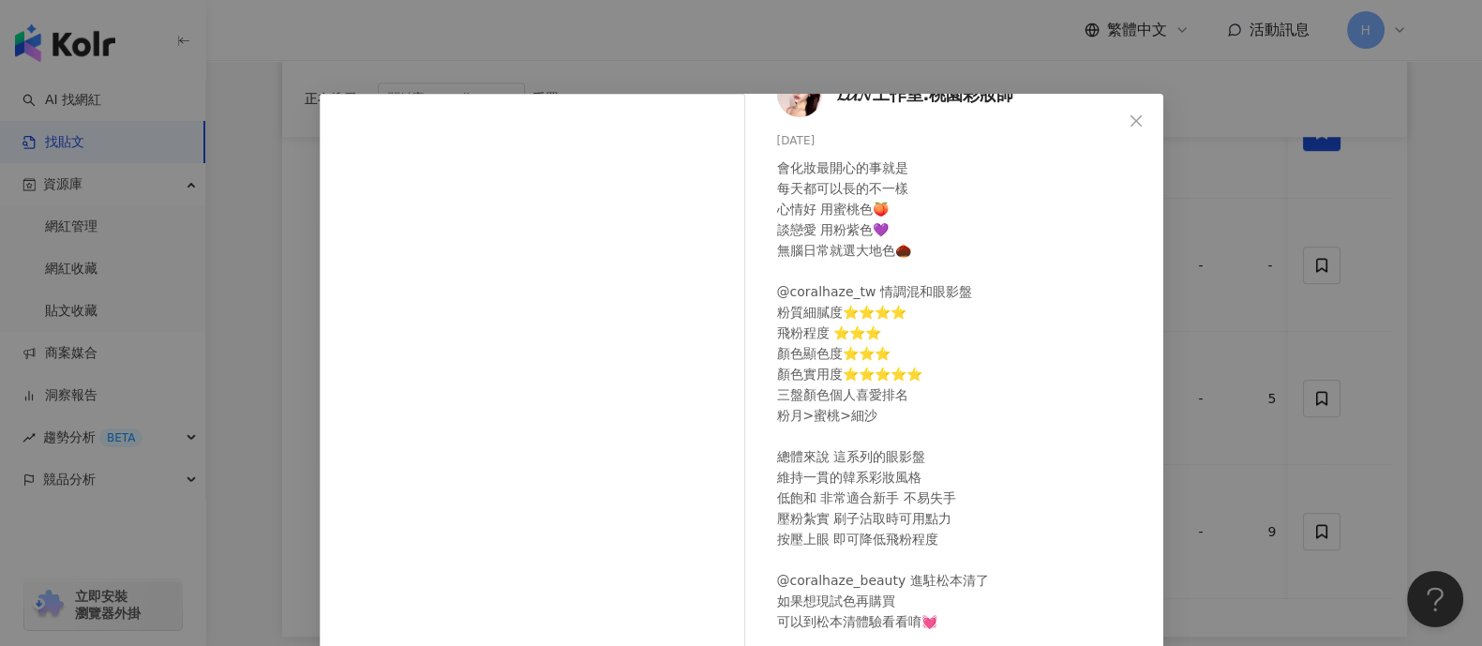
click at [1185, 447] on div "𝓛𝓤𝓝工作室.桃園彩妝師 [DATE] 會化妝最開心的事就是 每天都可以長的不一樣 心情好 用蜜桃色🍑 談戀愛 用粉紫色💜 無腦日常就選大地色🌰 @coral…" at bounding box center [741, 323] width 1482 height 646
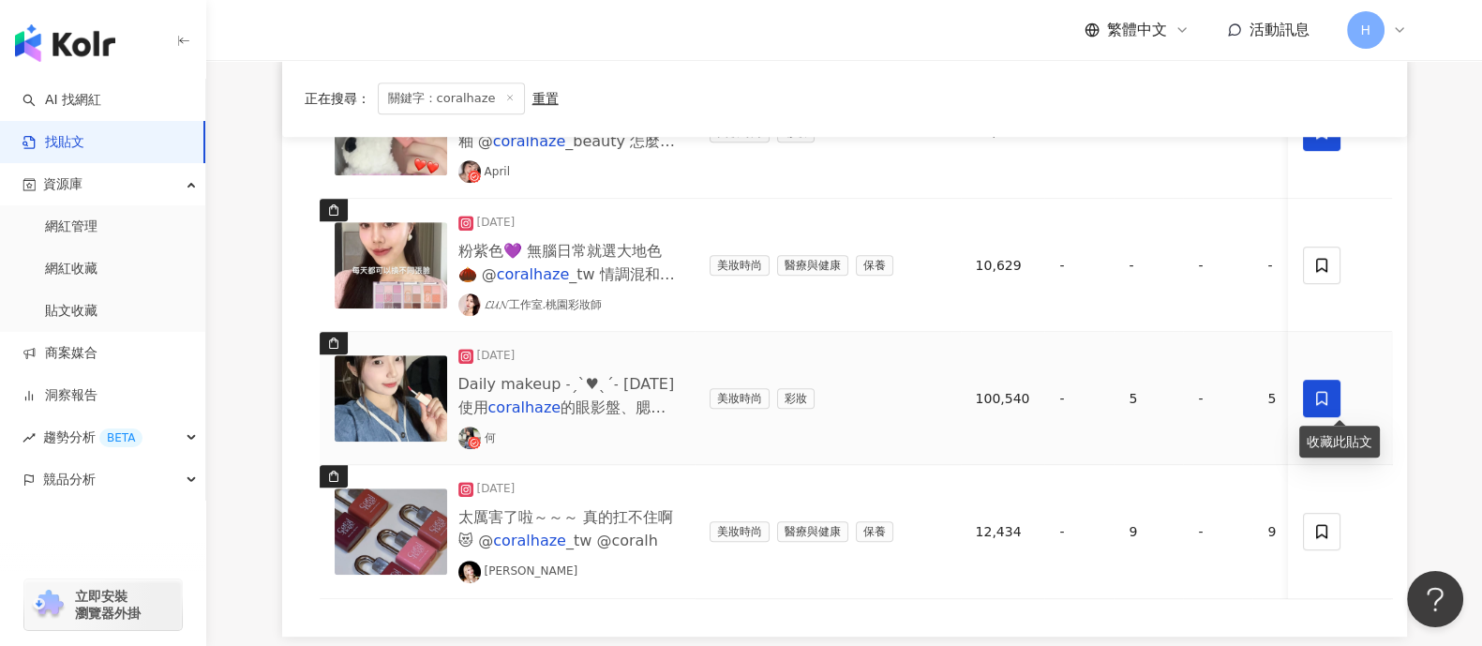
click at [1185, 398] on span at bounding box center [1322, 398] width 37 height 37
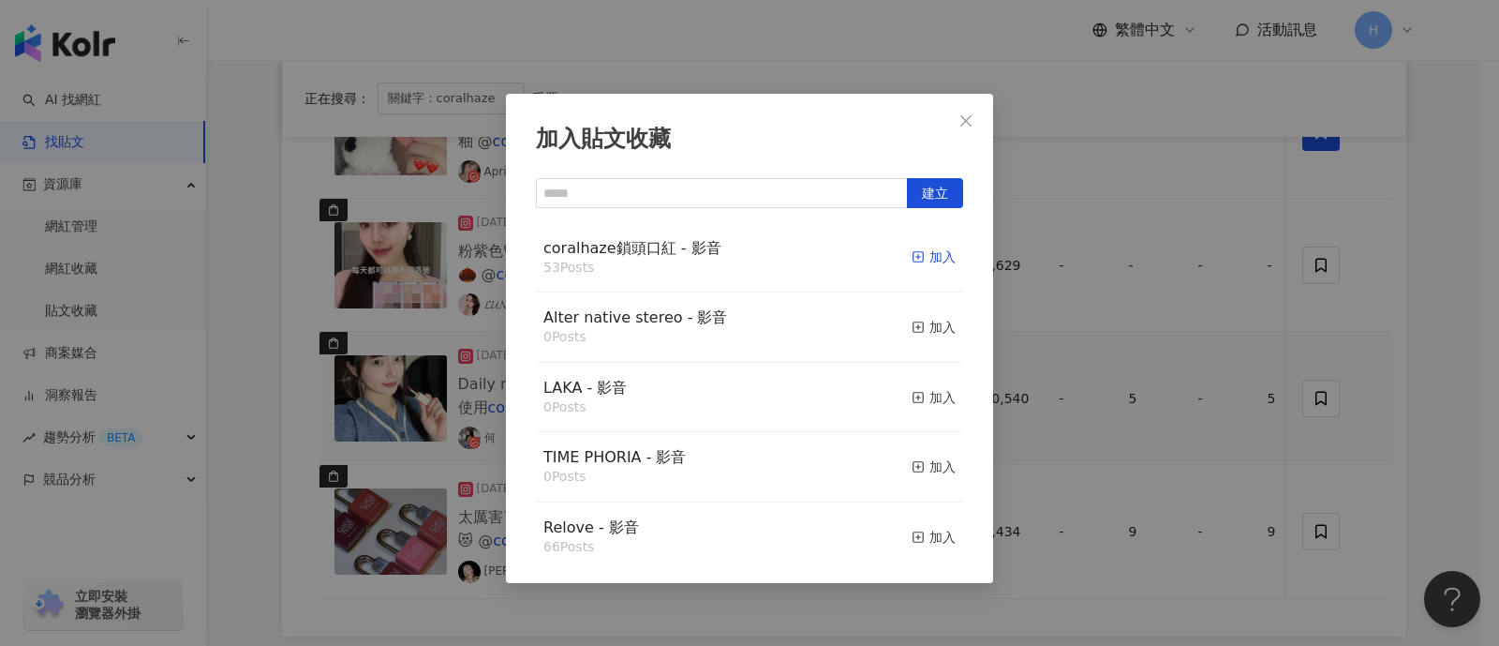
click at [917, 258] on div "加入" at bounding box center [934, 256] width 44 height 21
click at [1185, 480] on div "加入貼文收藏 建立 coralhaze鎖頭口紅 - 影音 53 Posts 加入 Alter native stereo - 影音 0 Posts 加入 LA…" at bounding box center [749, 323] width 1499 height 646
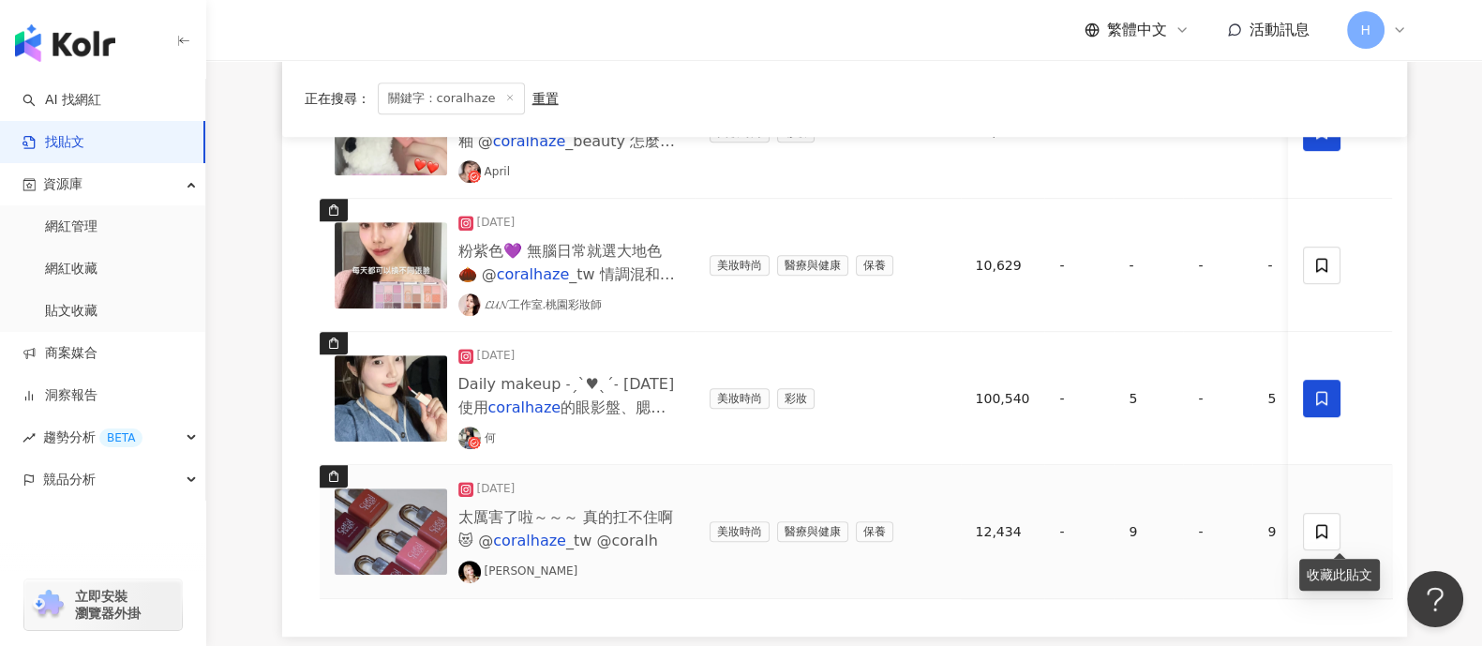
click at [1185, 515] on td at bounding box center [1340, 531] width 103 height 133
click at [1185, 515] on icon at bounding box center [1322, 531] width 17 height 17
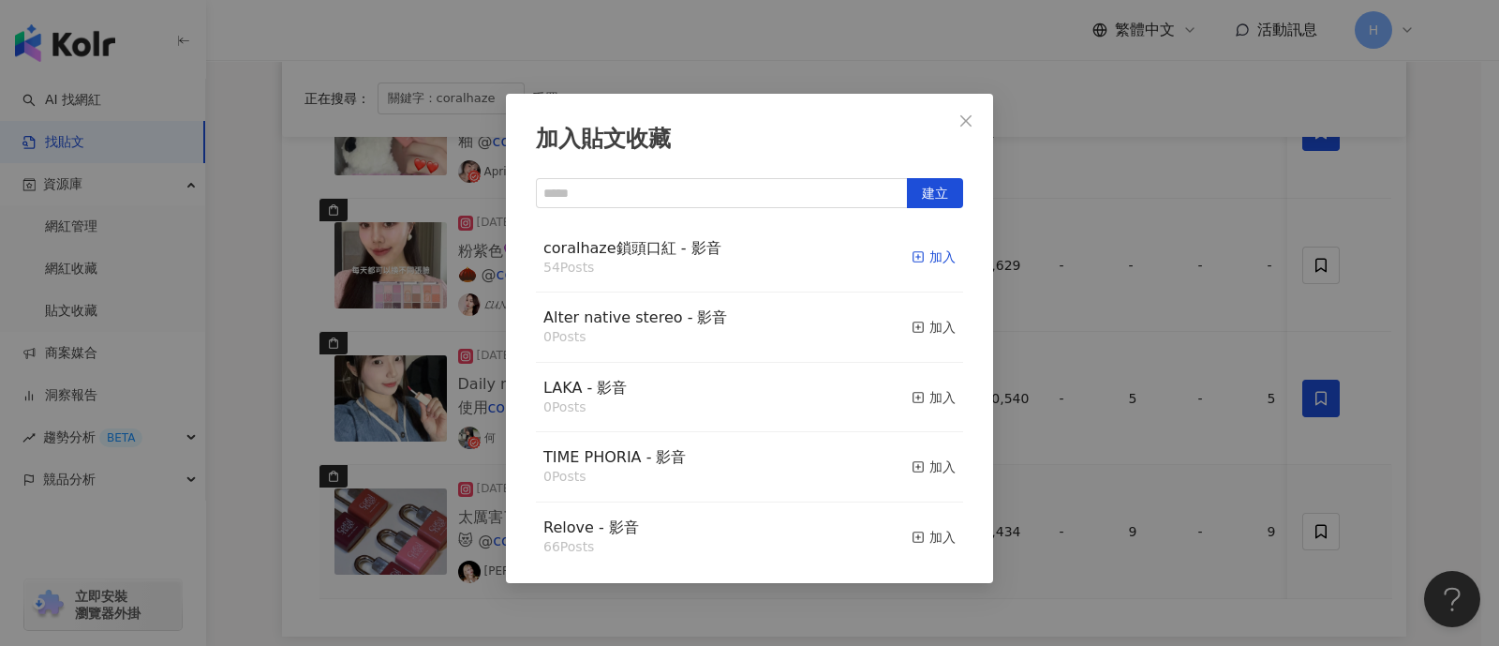
click at [912, 249] on span "button" at bounding box center [918, 256] width 13 height 15
click at [1185, 357] on div "加入貼文收藏 建立 coralhaze鎖頭口紅 - 影音 54 Posts 加入 Alter native stereo - 影音 0 Posts 加入 LA…" at bounding box center [749, 323] width 1499 height 646
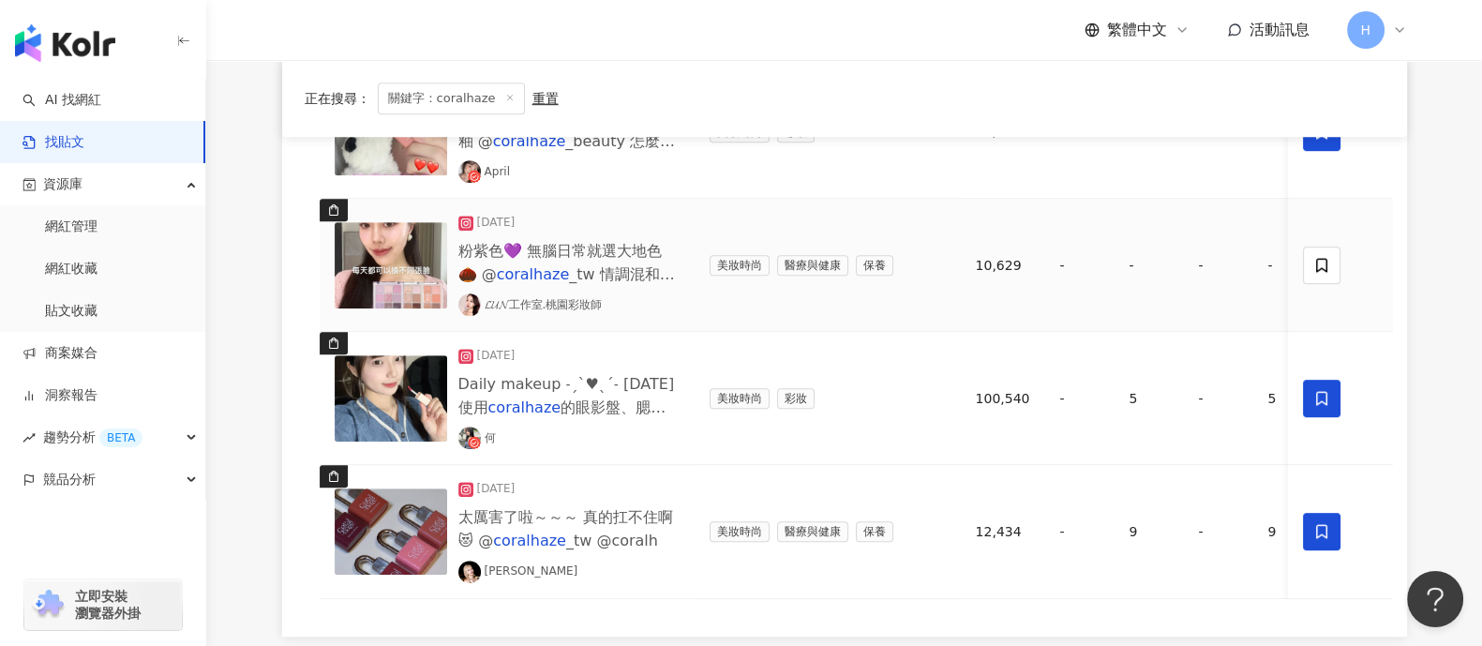
click at [348, 258] on img at bounding box center [391, 265] width 112 height 86
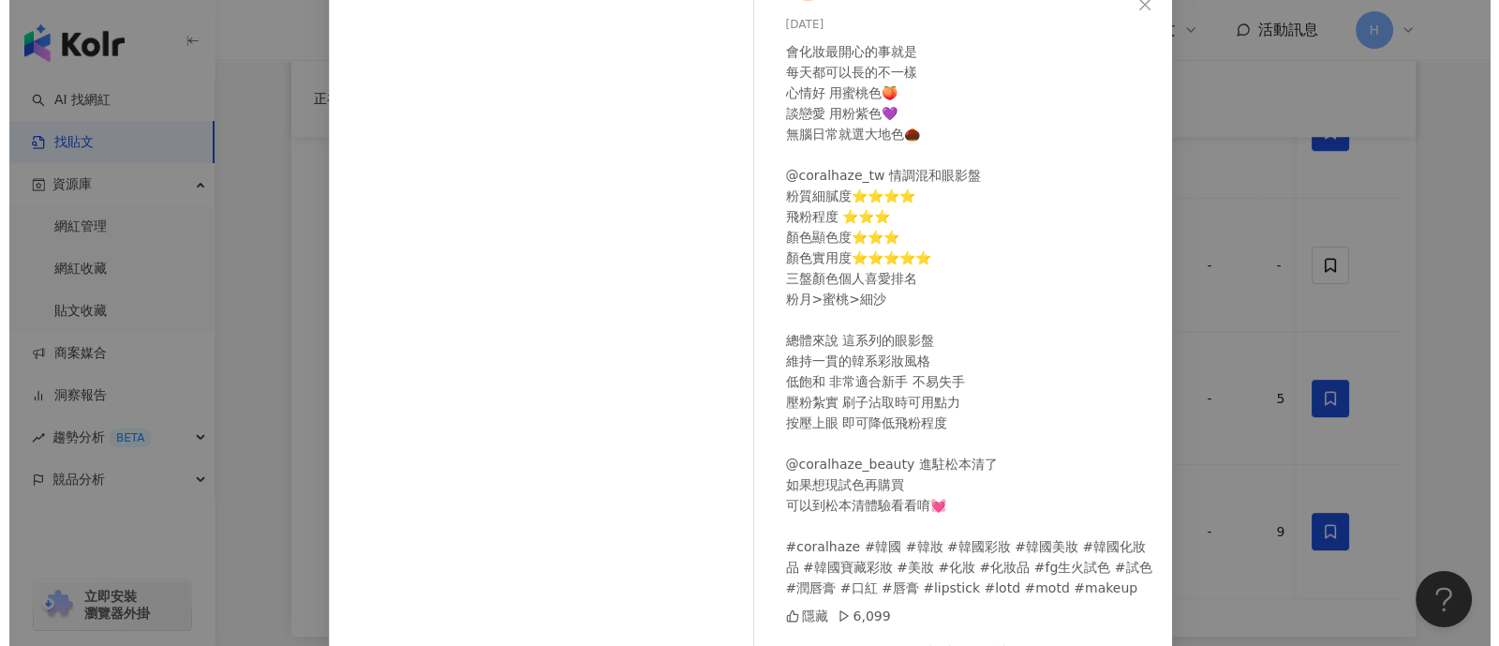
scroll to position [0, 0]
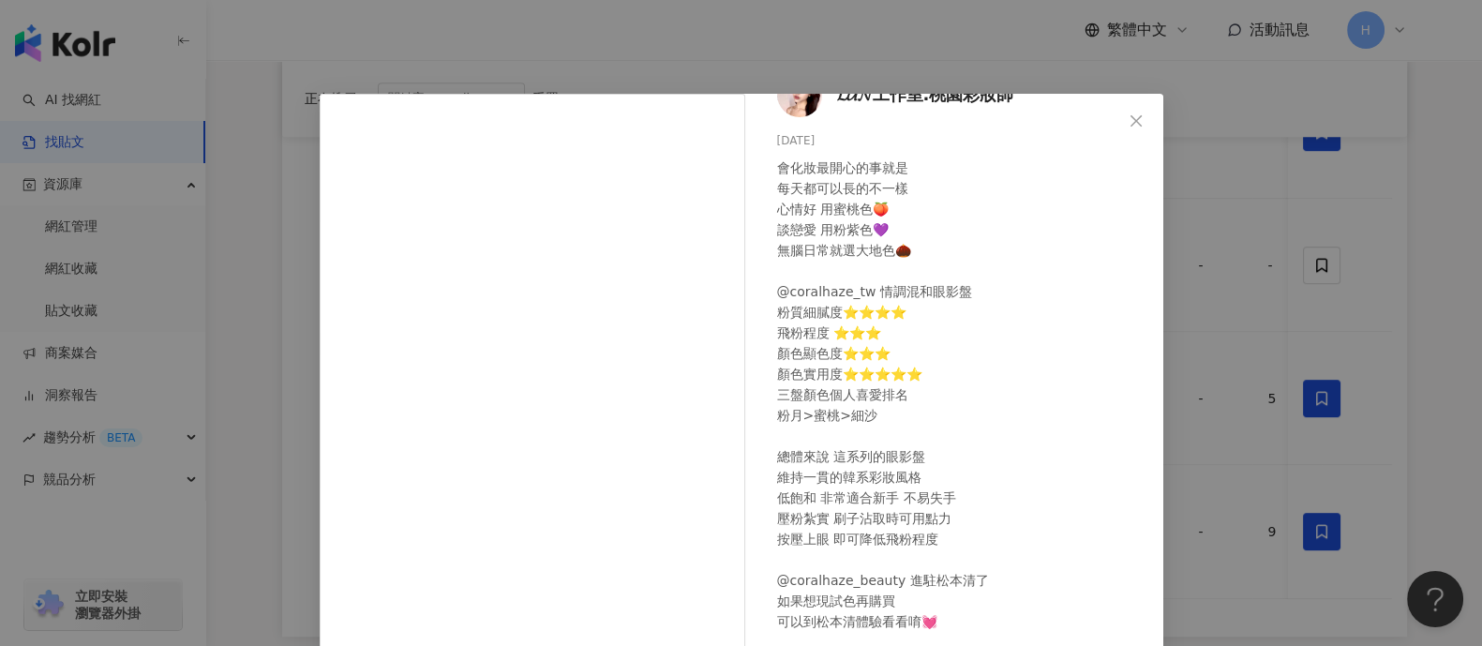
click at [1185, 363] on div "𝓛𝓤𝓝工作室.桃園彩妝師 [DATE] 會化妝最開心的事就是 每天都可以長的不一樣 心情好 用蜜桃色🍑 談戀愛 用粉紫色💜 無腦日常就選大地色🌰 @coral…" at bounding box center [741, 323] width 1482 height 646
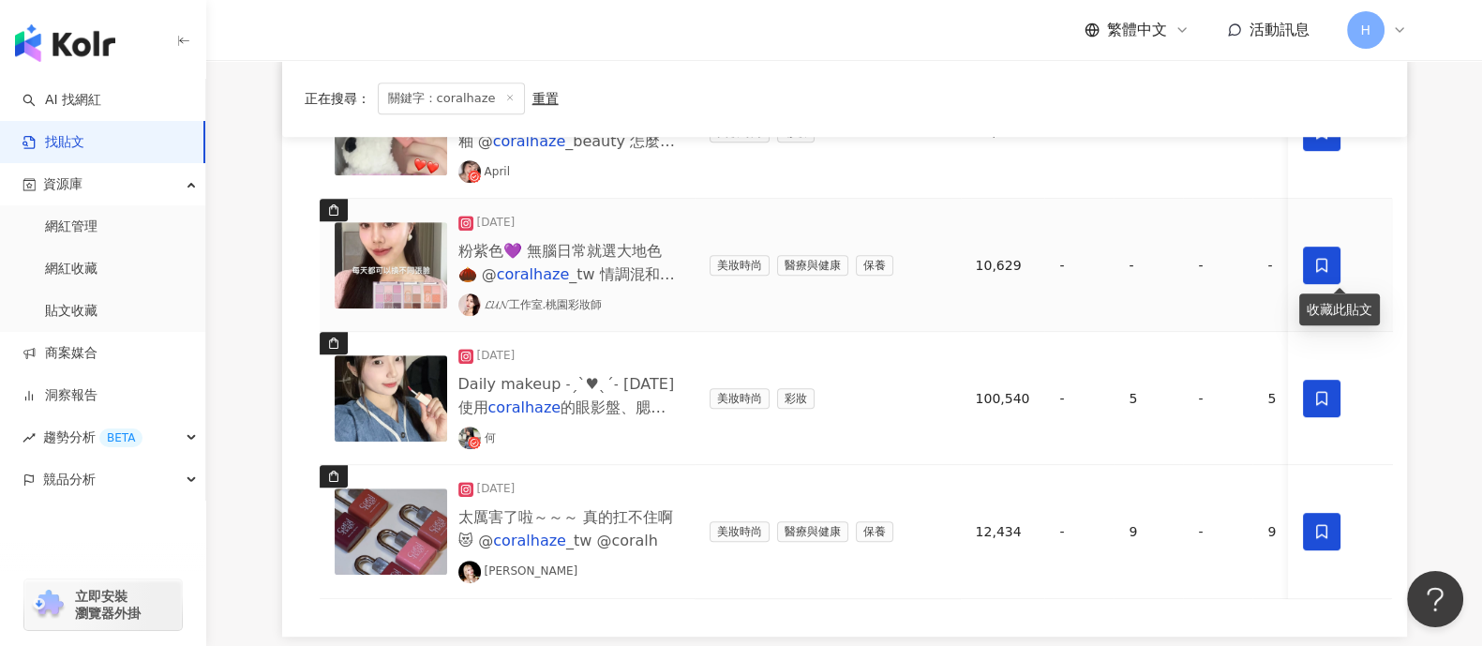
click at [1185, 264] on icon at bounding box center [1322, 265] width 17 height 17
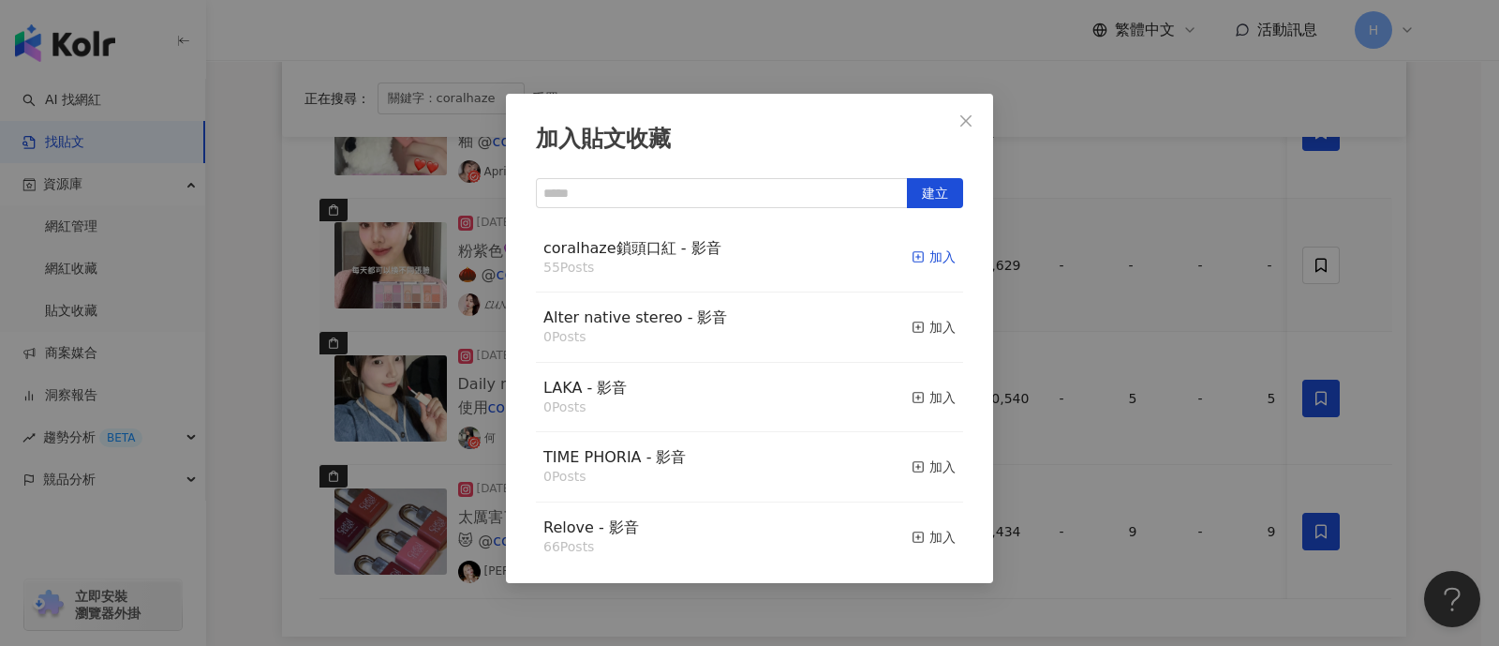
click at [914, 255] on div "加入" at bounding box center [934, 256] width 44 height 21
click at [1185, 393] on div "加入貼文收藏 建立 coralhaze鎖頭口紅 - 影音 55 Posts 加入 Alter native stereo - 影音 0 Posts 加入 LA…" at bounding box center [749, 323] width 1499 height 646
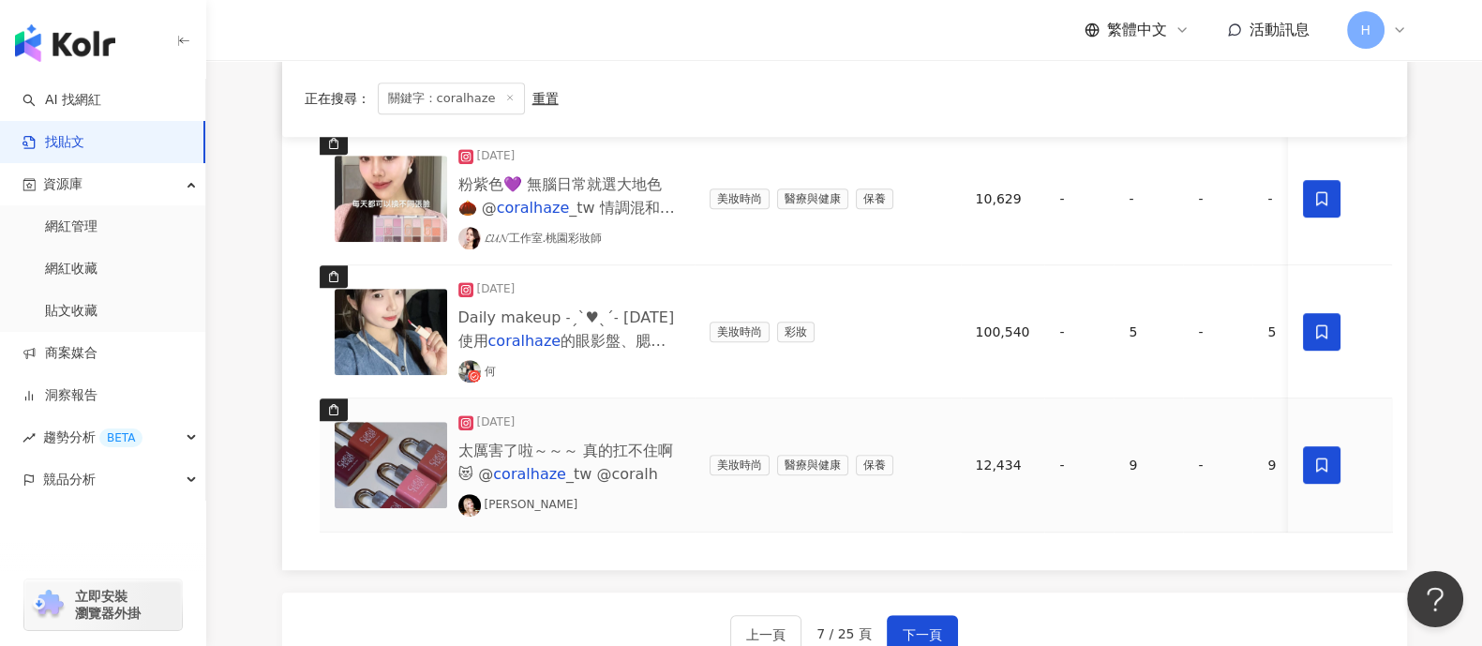
scroll to position [1522, 0]
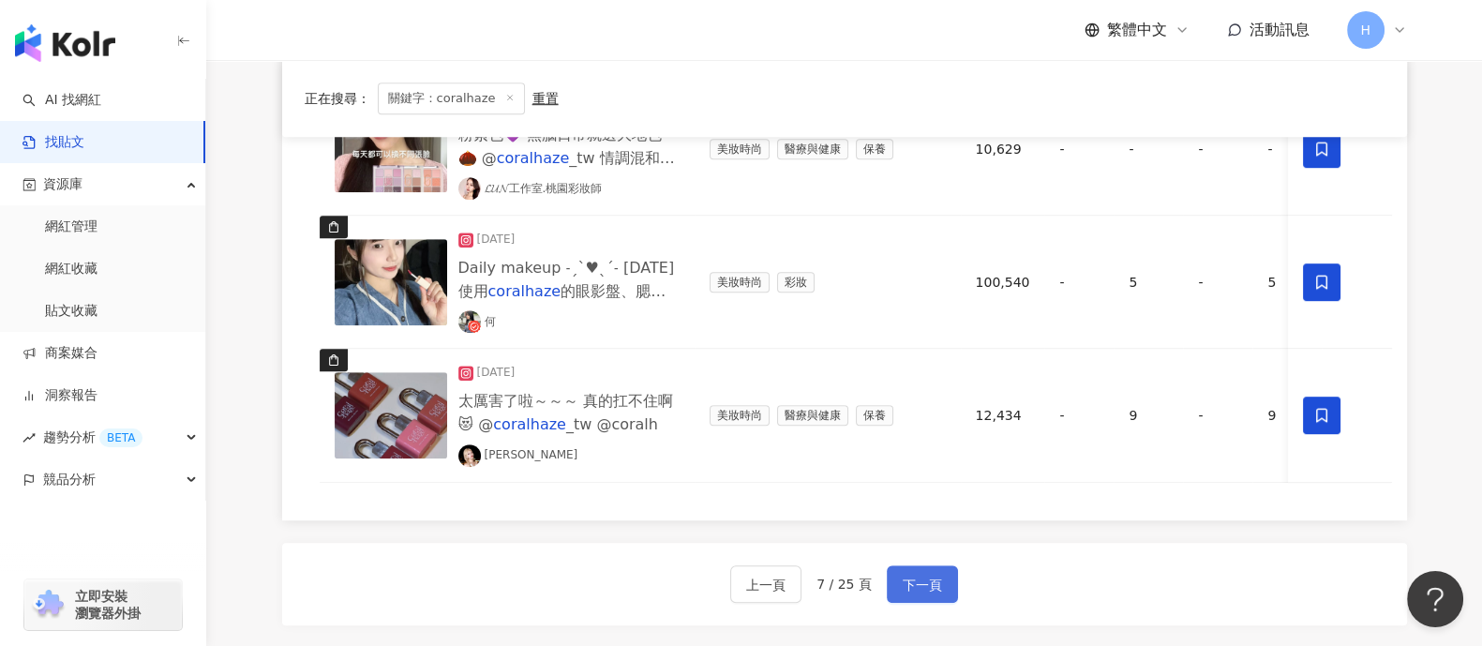
click at [902, 515] on span "下一頁" at bounding box center [921, 585] width 39 height 22
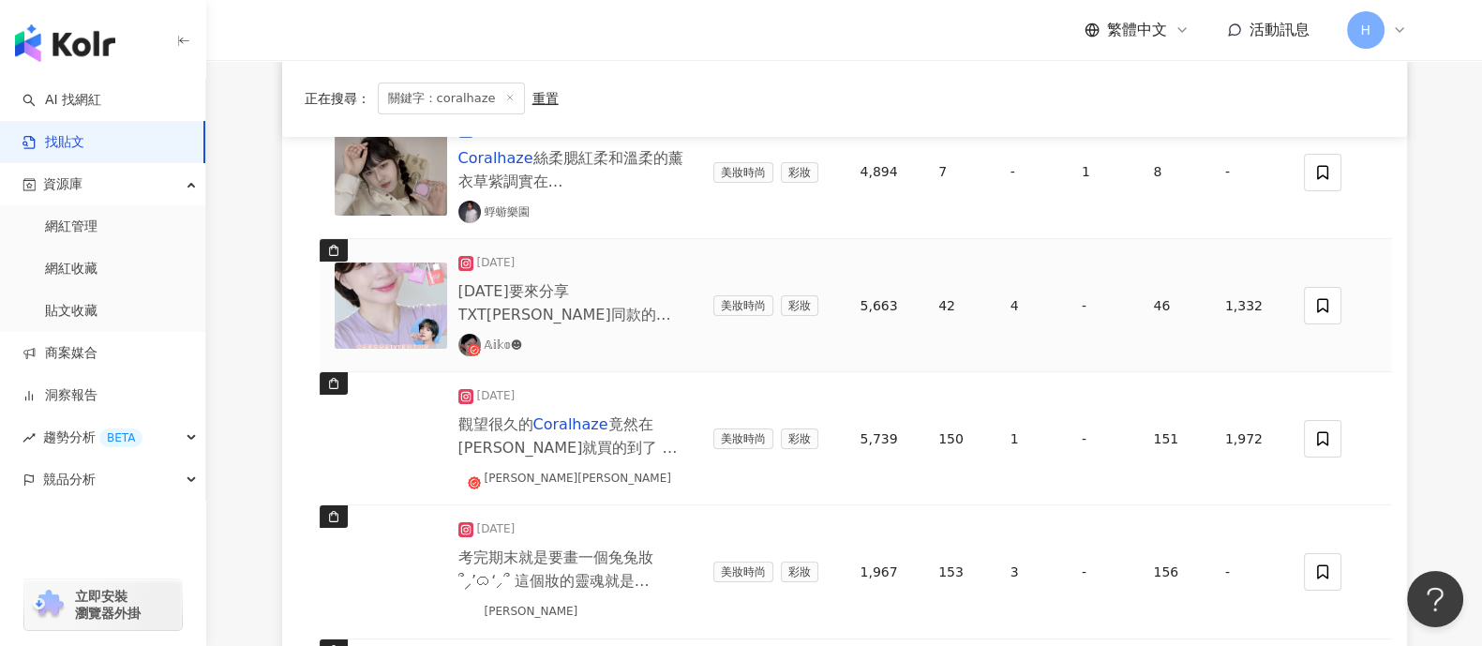
scroll to position [351, 0]
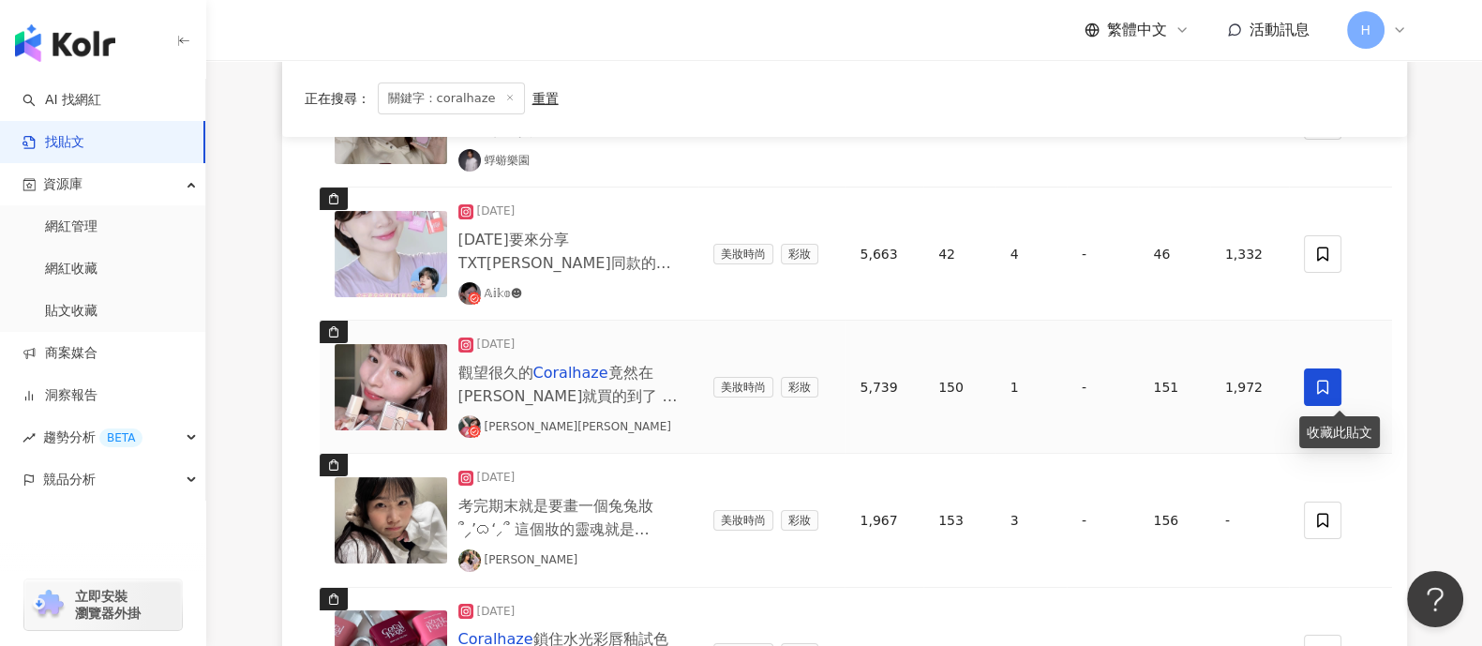
click at [1185, 386] on span at bounding box center [1322, 386] width 37 height 37
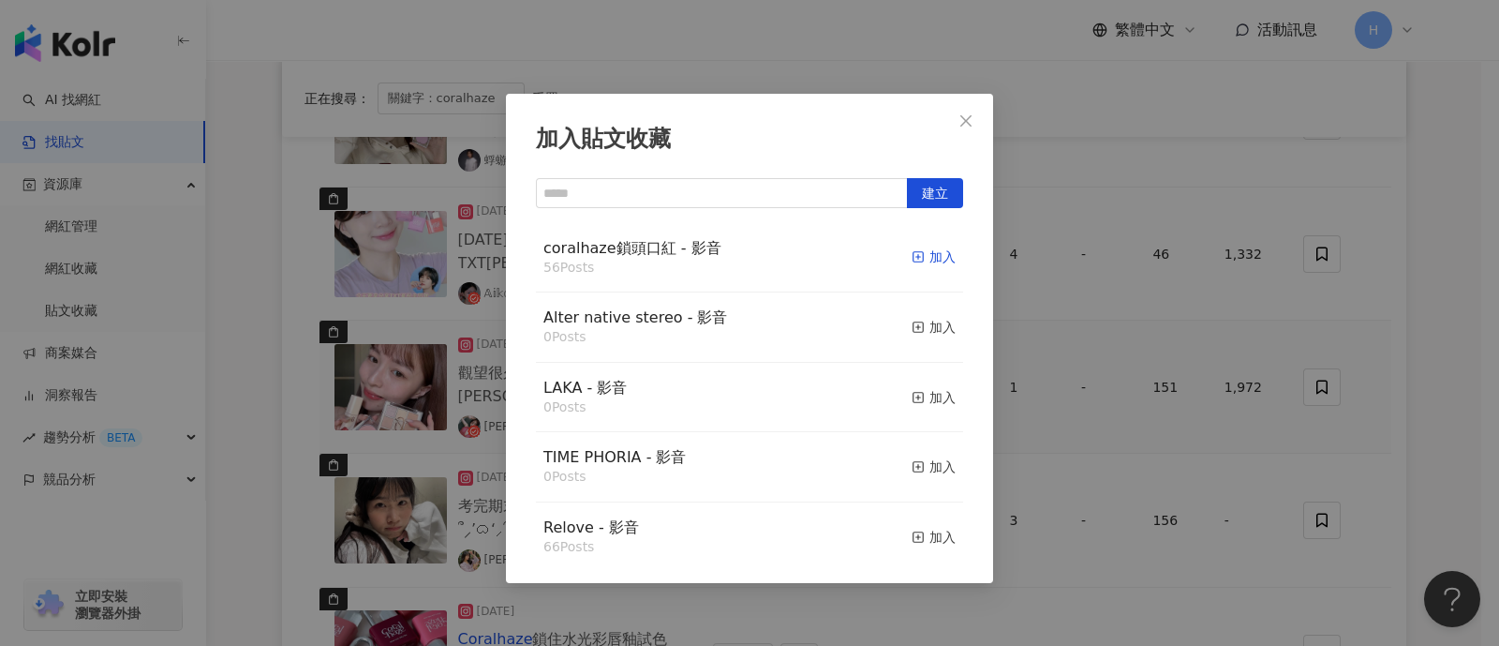
click at [921, 252] on div "加入" at bounding box center [934, 256] width 44 height 21
click at [1185, 374] on div "加入貼文收藏 建立 coralhaze鎖頭口紅 - 影音 56 Posts 加入 Alter native stereo - 影音 0 Posts 加入 LA…" at bounding box center [749, 323] width 1499 height 646
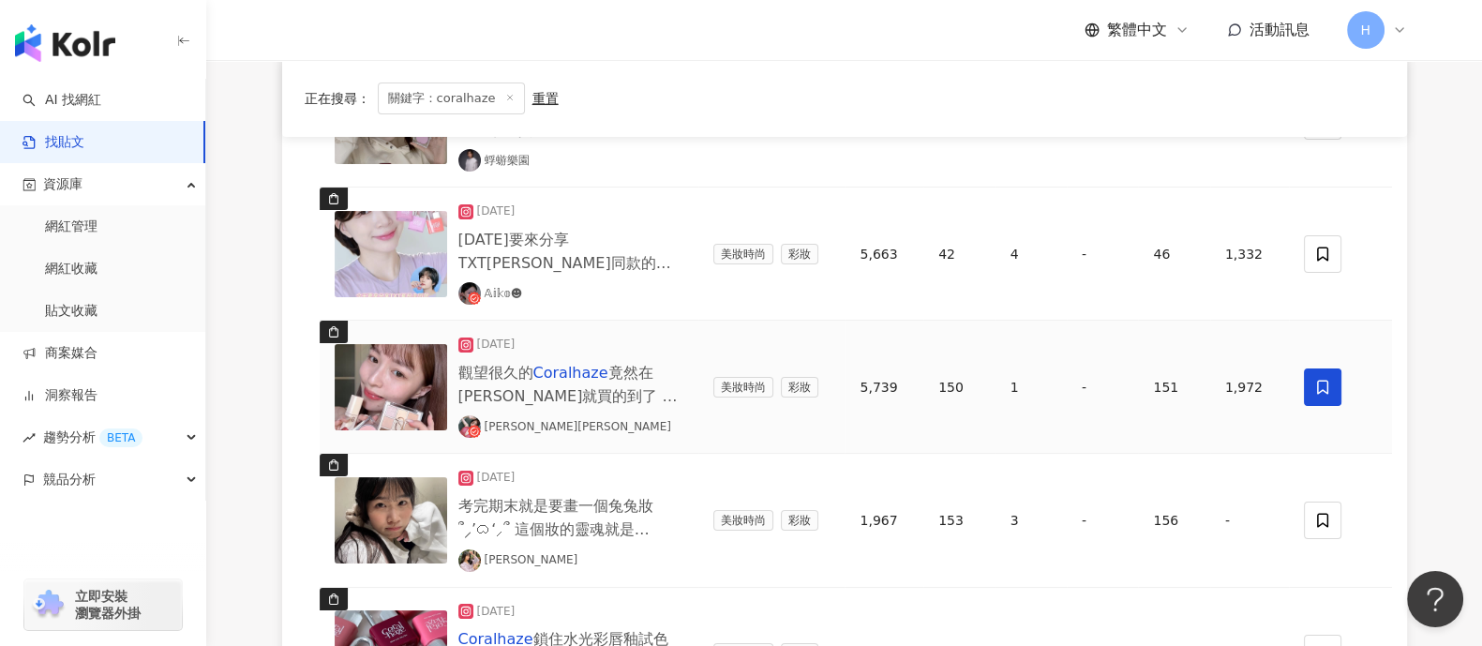
scroll to position [468, 0]
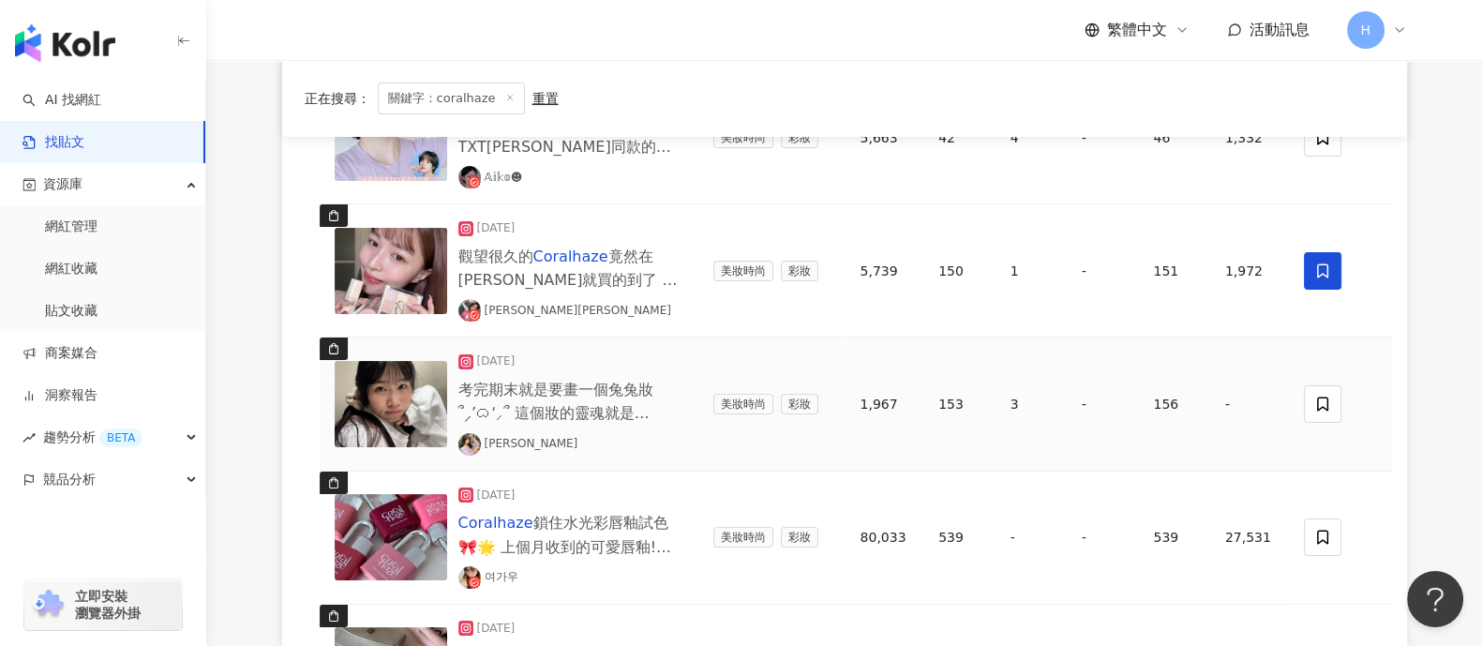
click at [468, 383] on span "考完期末就是要畫一個兔兔妝՞⸝’ᜊ‘⸝՞ 這個妝的靈魂就是" at bounding box center [555, 400] width 195 height 41
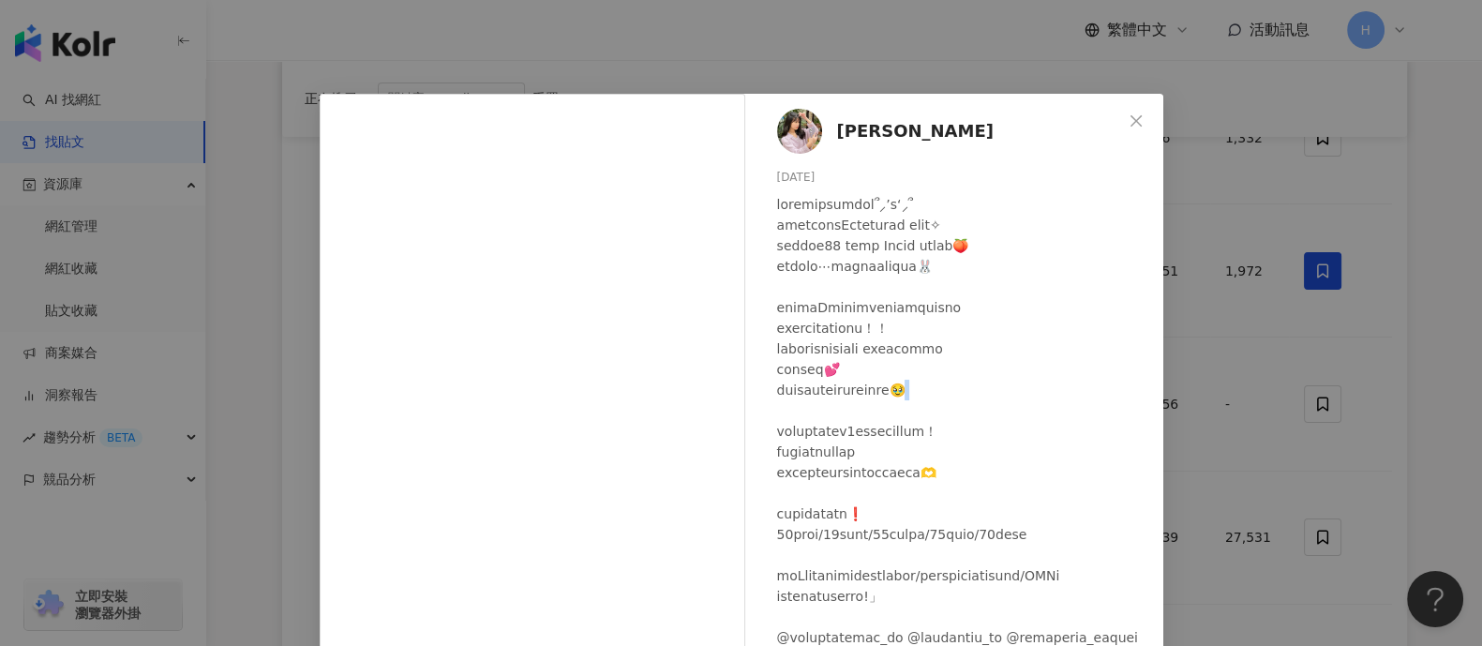
click at [1185, 401] on div "[PERSON_NAME] [DATE] 153 3 查看原始貼文" at bounding box center [741, 323] width 1482 height 646
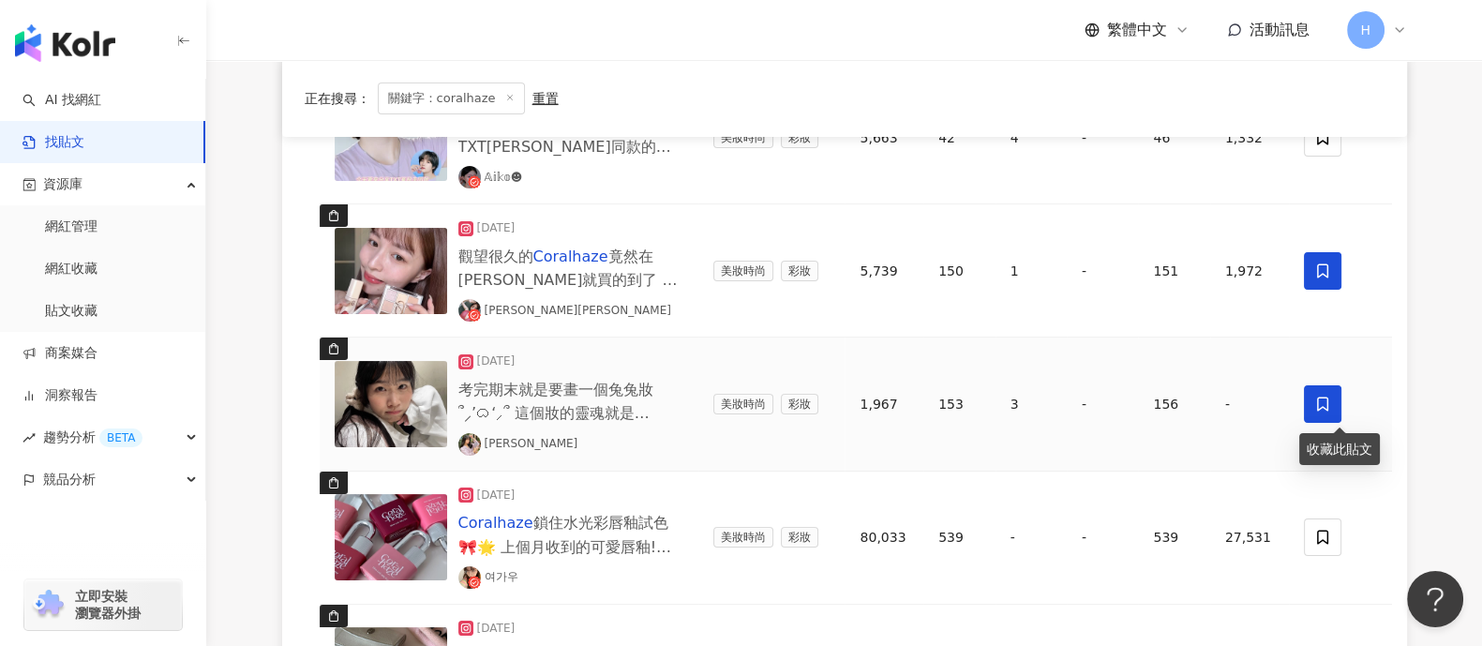
click at [1185, 406] on icon at bounding box center [1322, 404] width 11 height 14
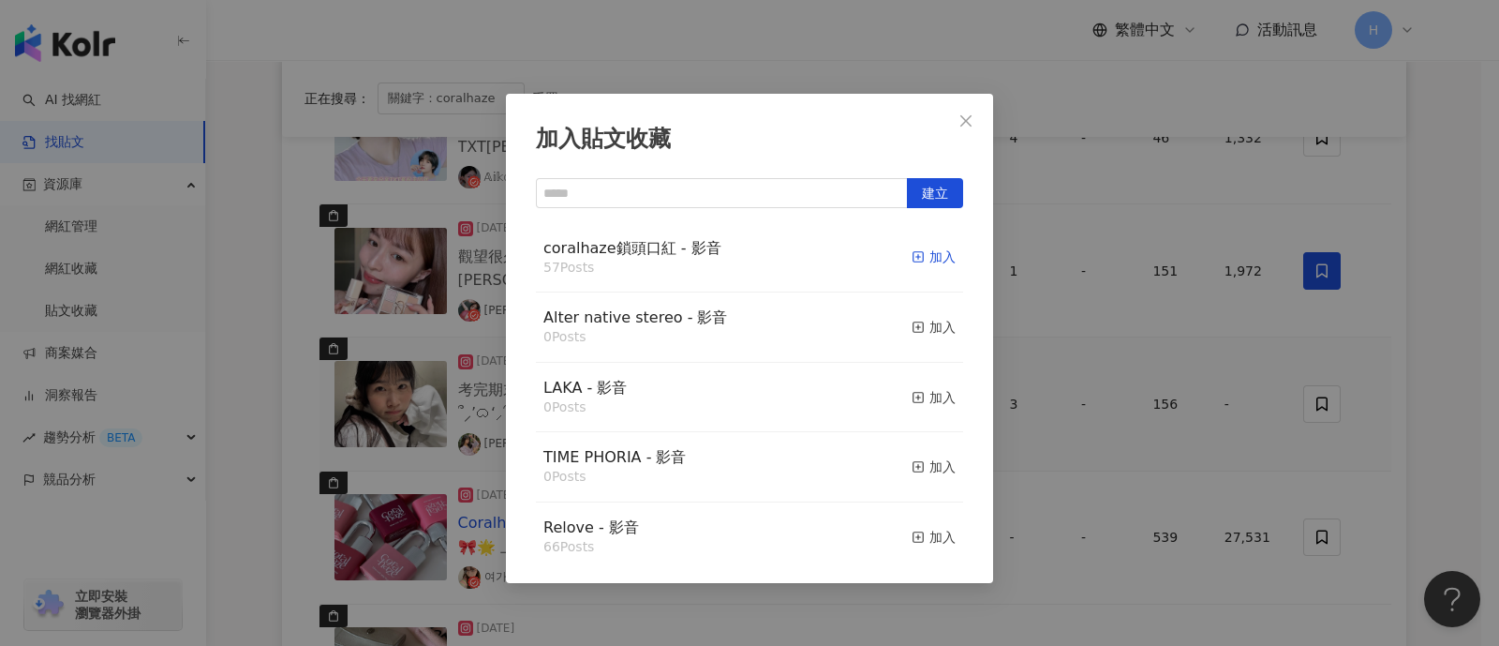
click at [918, 255] on div "加入" at bounding box center [934, 256] width 44 height 21
click at [1185, 442] on div "加入貼文收藏 建立 coralhaze鎖頭口紅 - 影音 57 Posts 加入 Alter native stereo - 影音 0 Posts 加入 LA…" at bounding box center [749, 323] width 1499 height 646
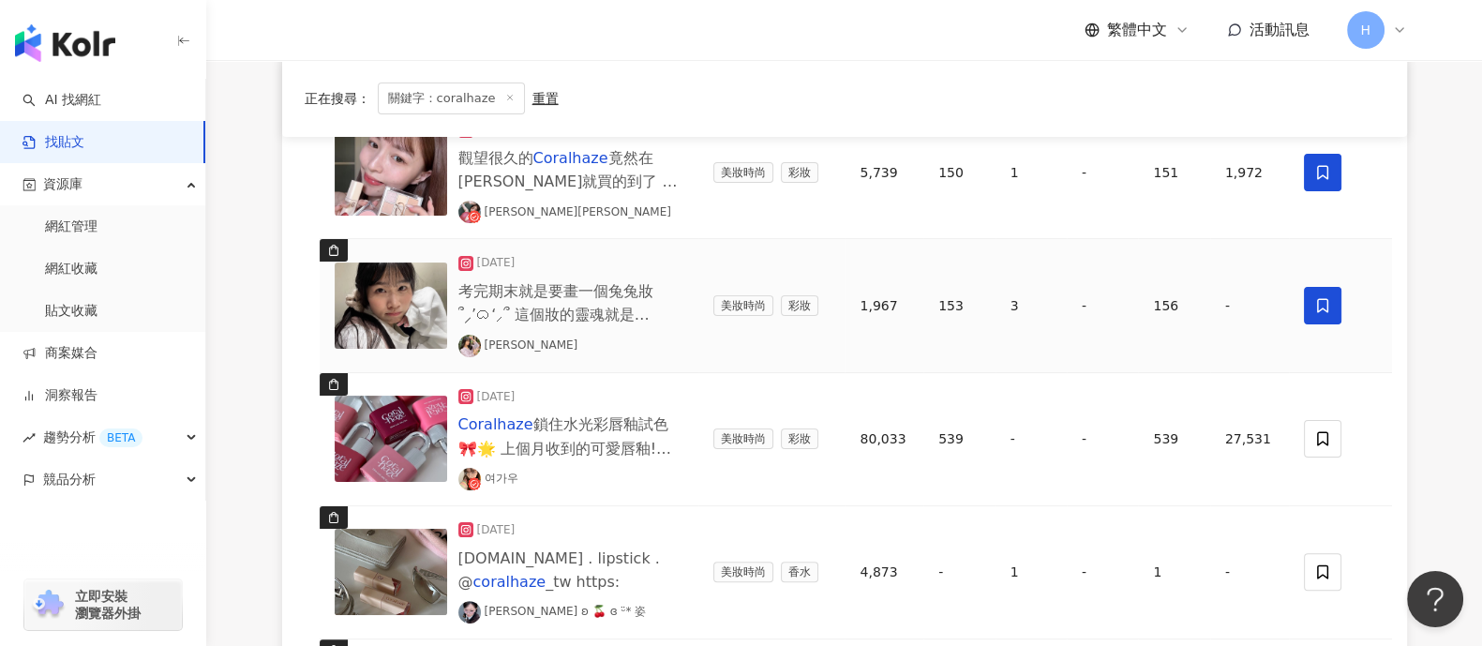
scroll to position [703, 0]
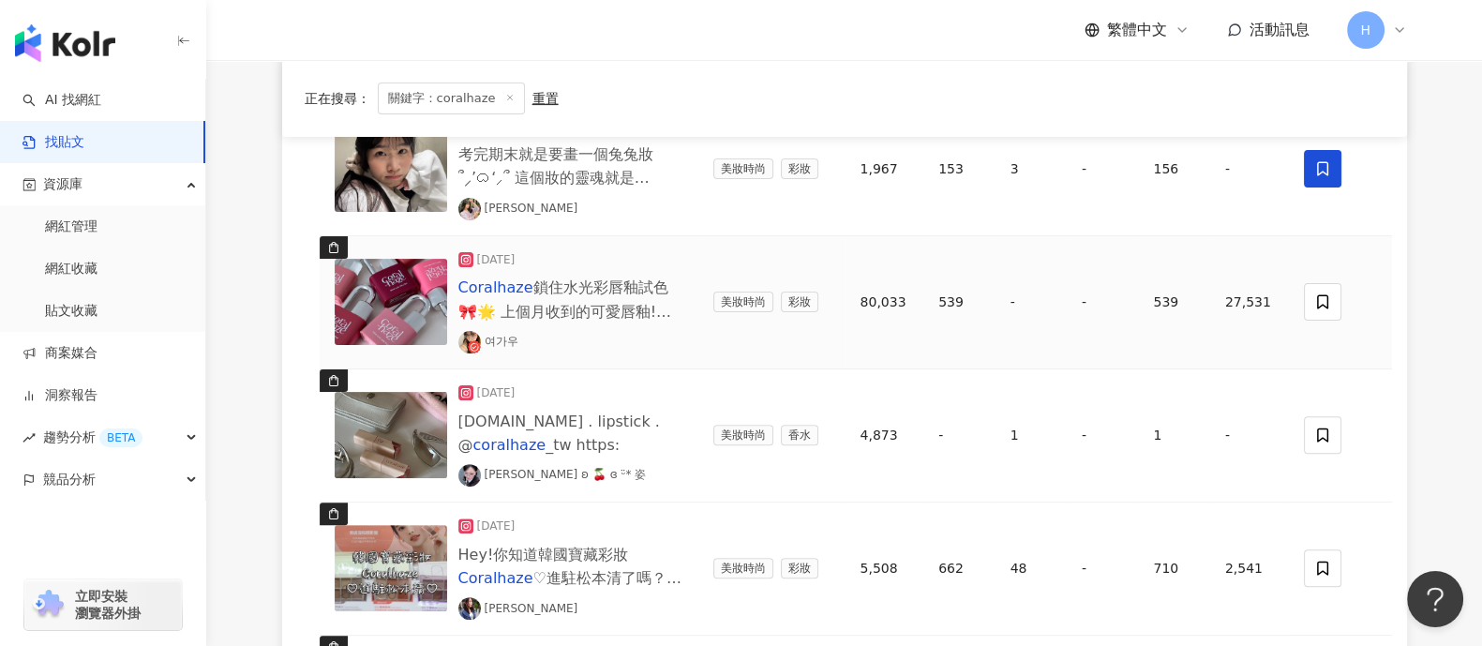
click at [383, 297] on img at bounding box center [391, 302] width 112 height 86
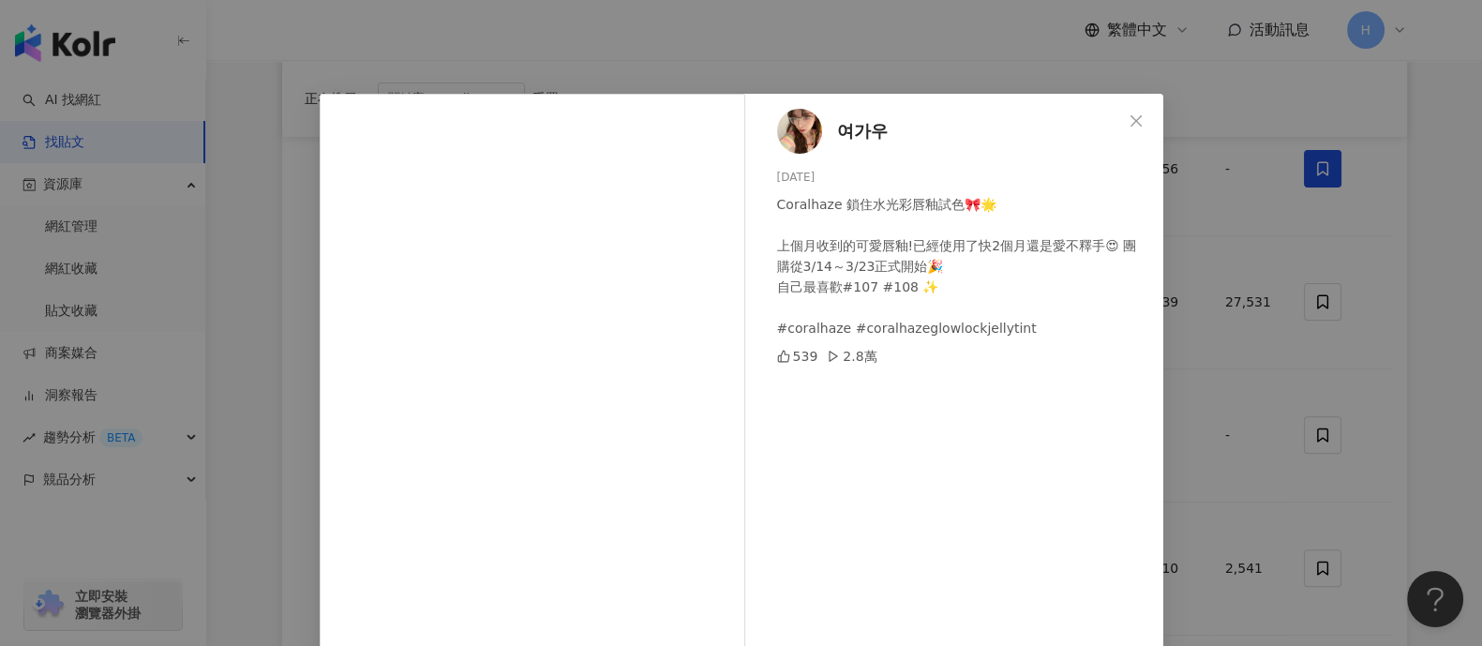
click at [1185, 352] on div "여가우 [DATE] Coralhaze 鎖住水光彩唇釉試色🎀🌟 上個月收到的可愛唇釉!已經使用了快2個月還是愛不釋手😍 團購從3/14～3/23正式開始🎉 …" at bounding box center [741, 323] width 1482 height 646
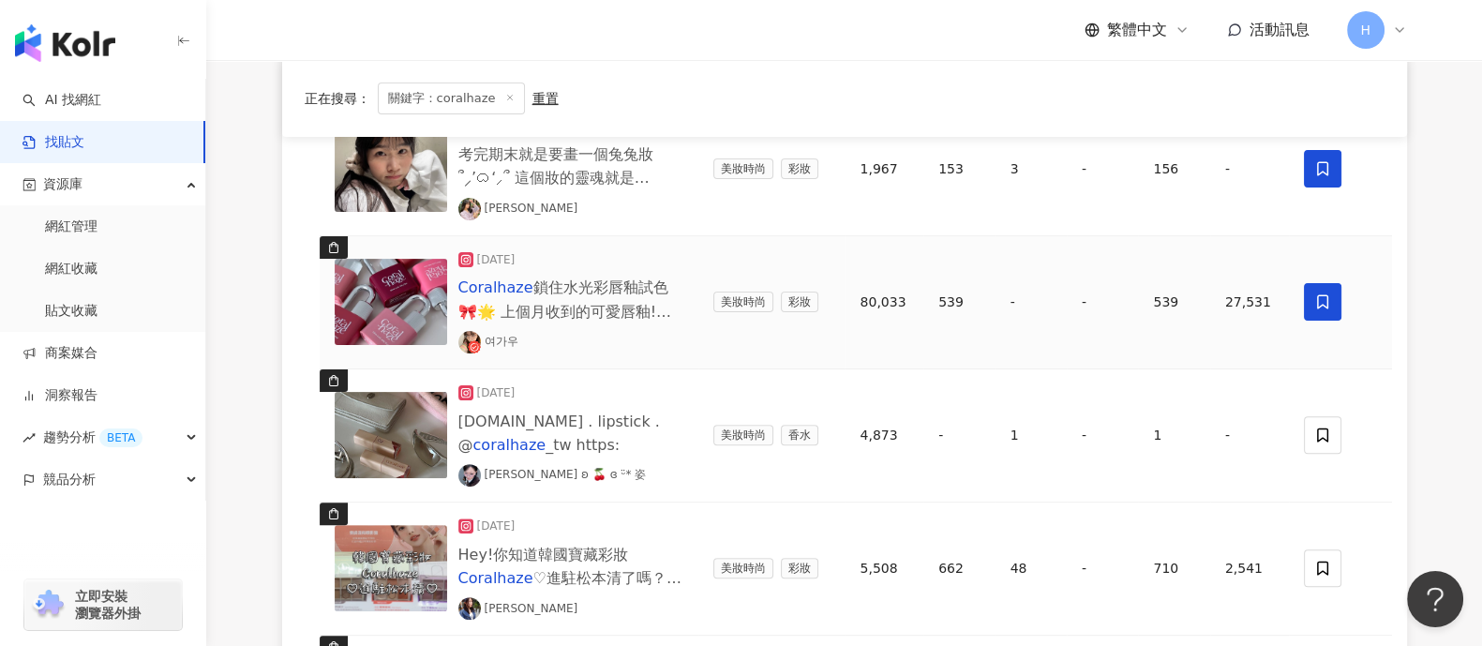
click at [1185, 306] on icon at bounding box center [1322, 301] width 17 height 17
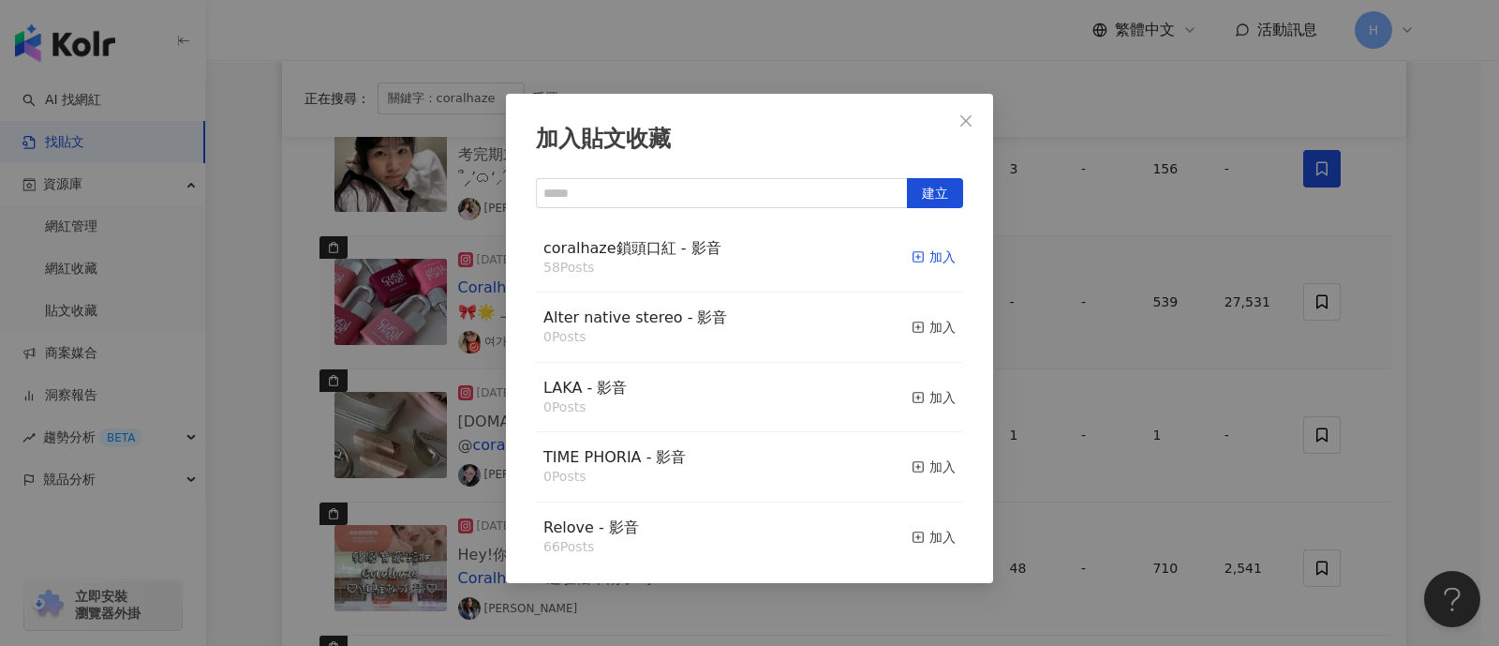
click at [930, 248] on div "加入" at bounding box center [934, 256] width 44 height 21
click at [1185, 306] on div "加入貼文收藏 建立 coralhaze鎖頭口紅 - 影音 59 Posts 已加入 Alter native stereo - 影音 0 Posts 加入 L…" at bounding box center [749, 323] width 1499 height 646
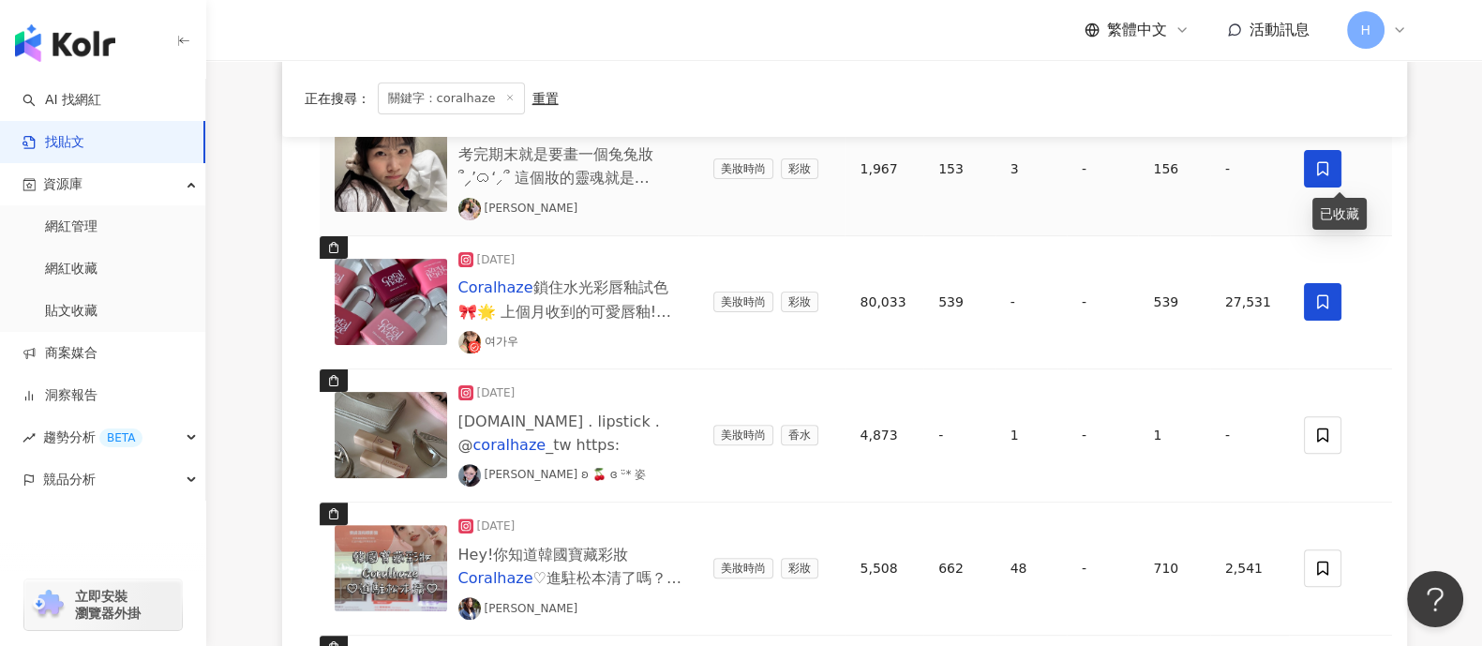
click at [1185, 172] on icon at bounding box center [1322, 168] width 17 height 17
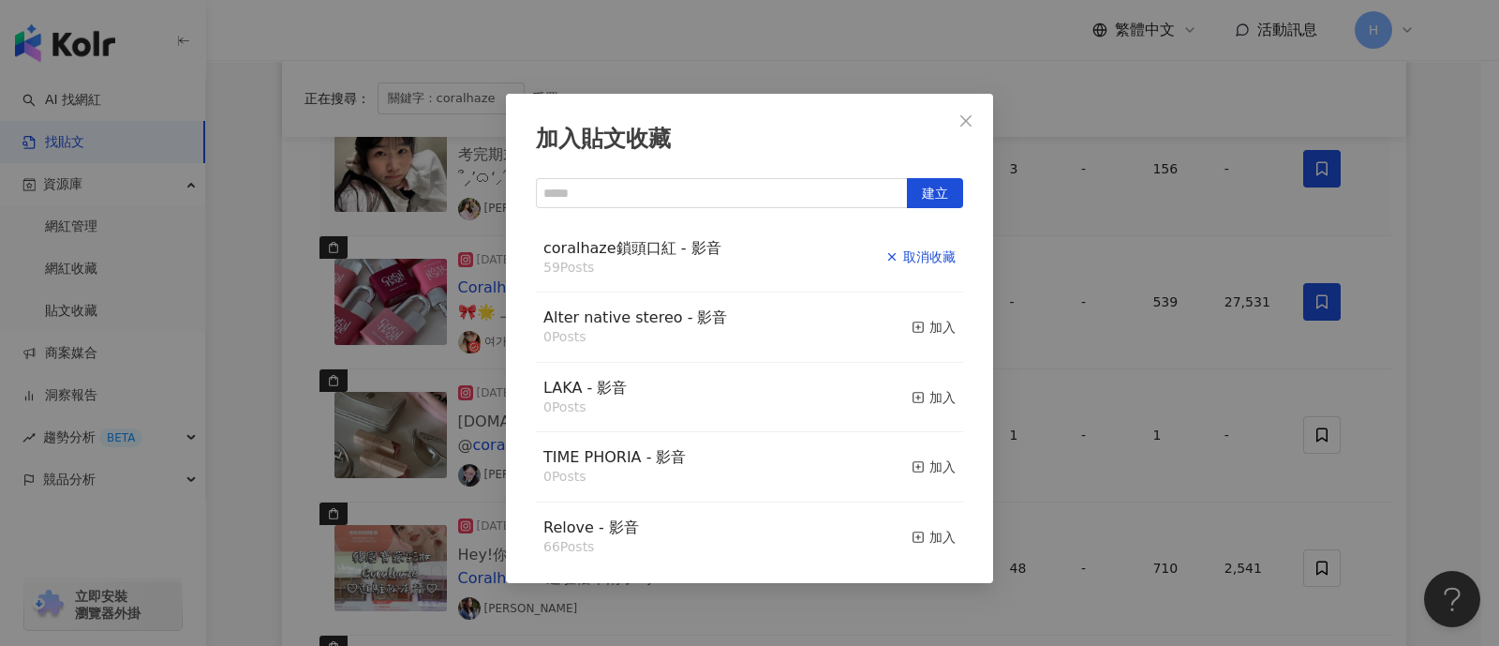
click at [899, 257] on div "取消收藏" at bounding box center [921, 256] width 70 height 21
click at [1185, 370] on div "加入貼文收藏 建立 coralhaze鎖頭口紅 - 影音 59 Posts 已加入 Alter native stereo - 影音 0 Posts 加入 L…" at bounding box center [749, 323] width 1499 height 646
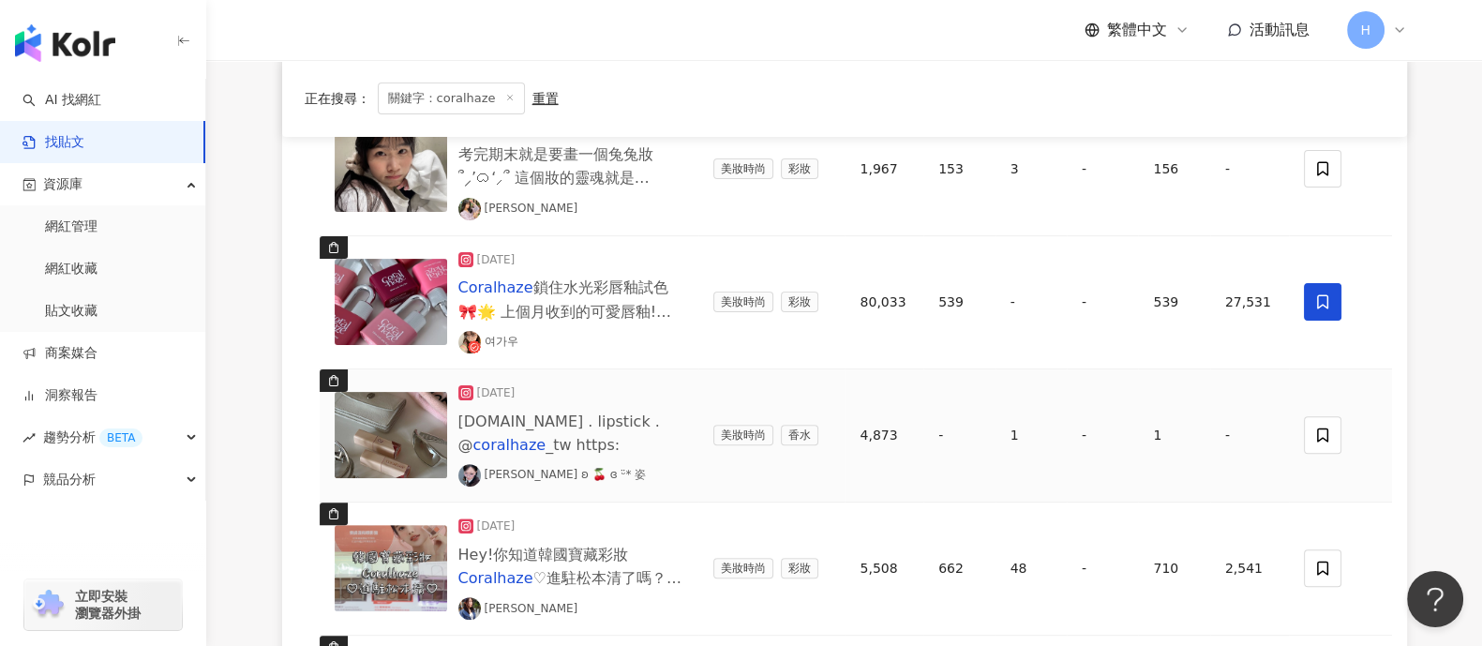
scroll to position [819, 0]
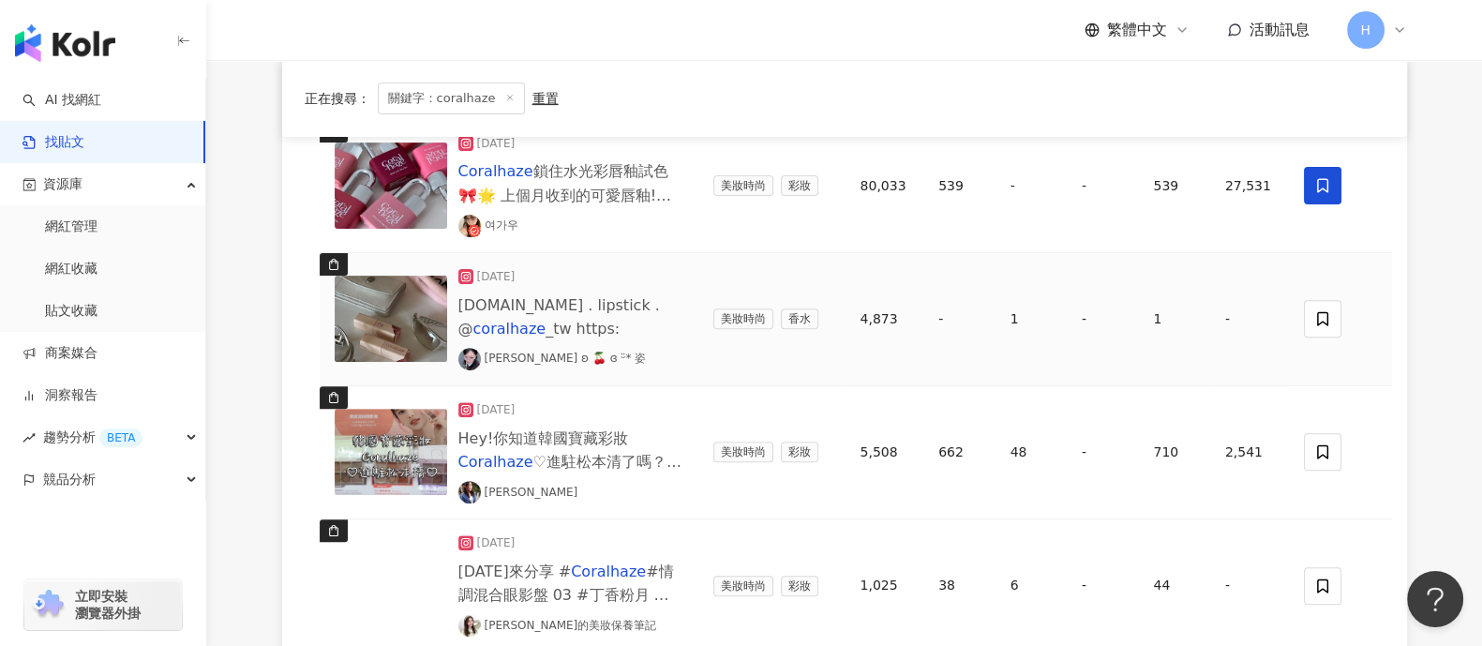
click at [371, 305] on img at bounding box center [391, 319] width 112 height 86
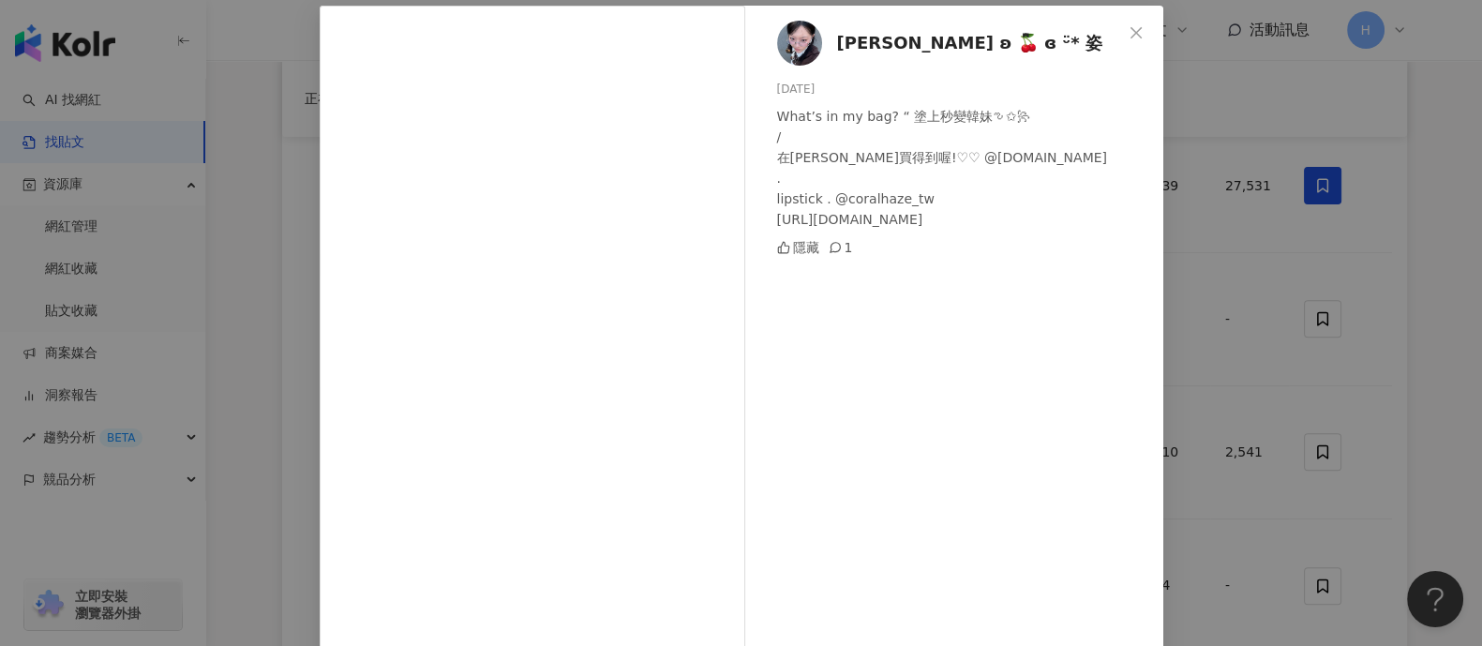
scroll to position [116, 0]
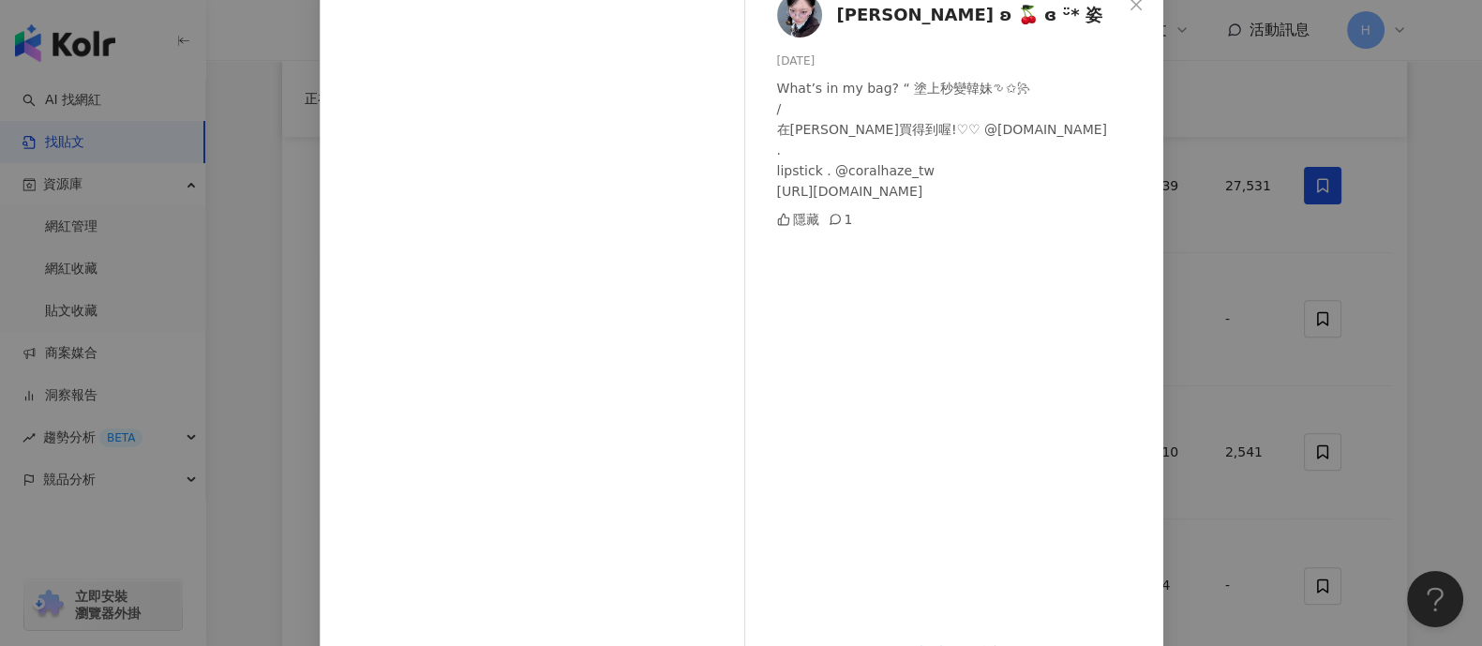
click at [1185, 324] on div "[PERSON_NAME] ʚ 🍒ིྀ ɞ ᵕ̈* 姿 [DATE] What’s in my bag? “ 塗上秒變韓妹ఌ✩꧂ / 在[PERSON_NAM…" at bounding box center [741, 323] width 1482 height 646
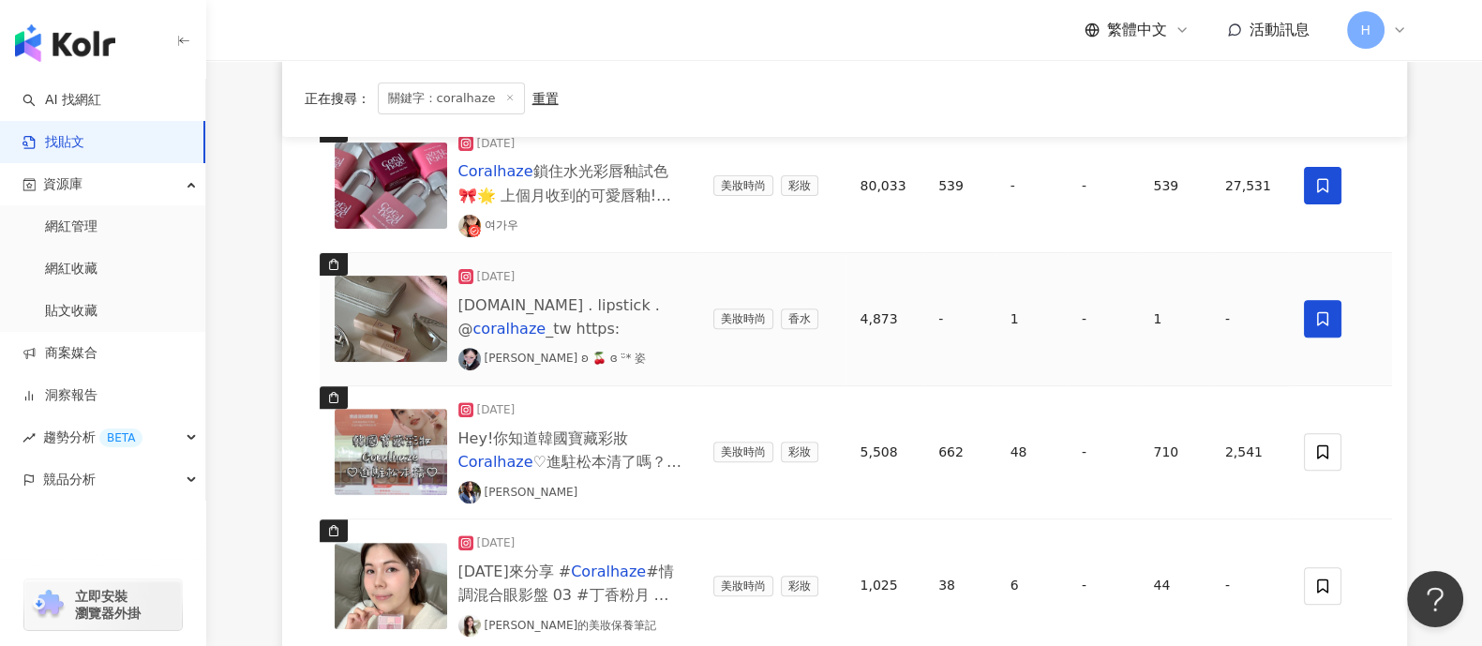
click at [1185, 312] on icon at bounding box center [1322, 319] width 11 height 14
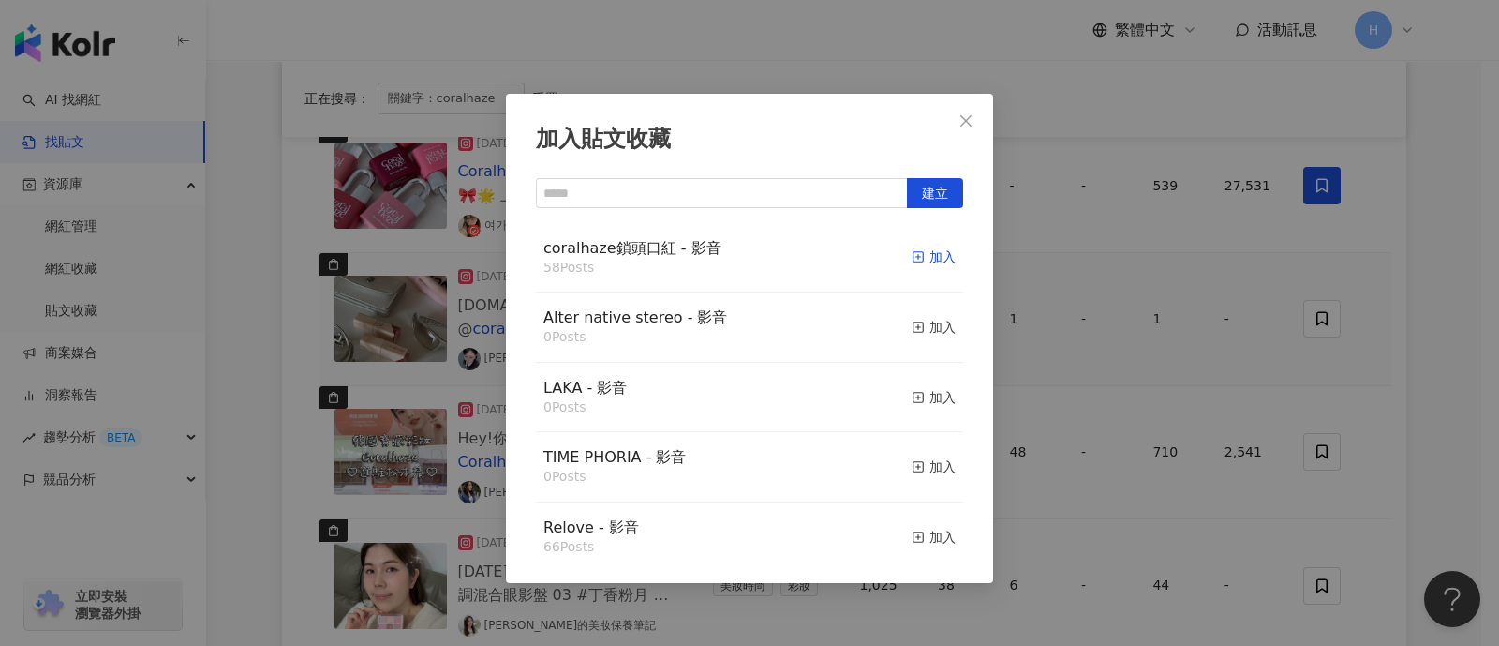
click at [919, 260] on div "加入" at bounding box center [934, 256] width 44 height 21
click at [1185, 367] on div "加入貼文收藏 建立 coralhaze鎖頭口紅 - 影音 59 Posts 已加入 Alter native stereo - 影音 0 Posts 加入 L…" at bounding box center [749, 323] width 1499 height 646
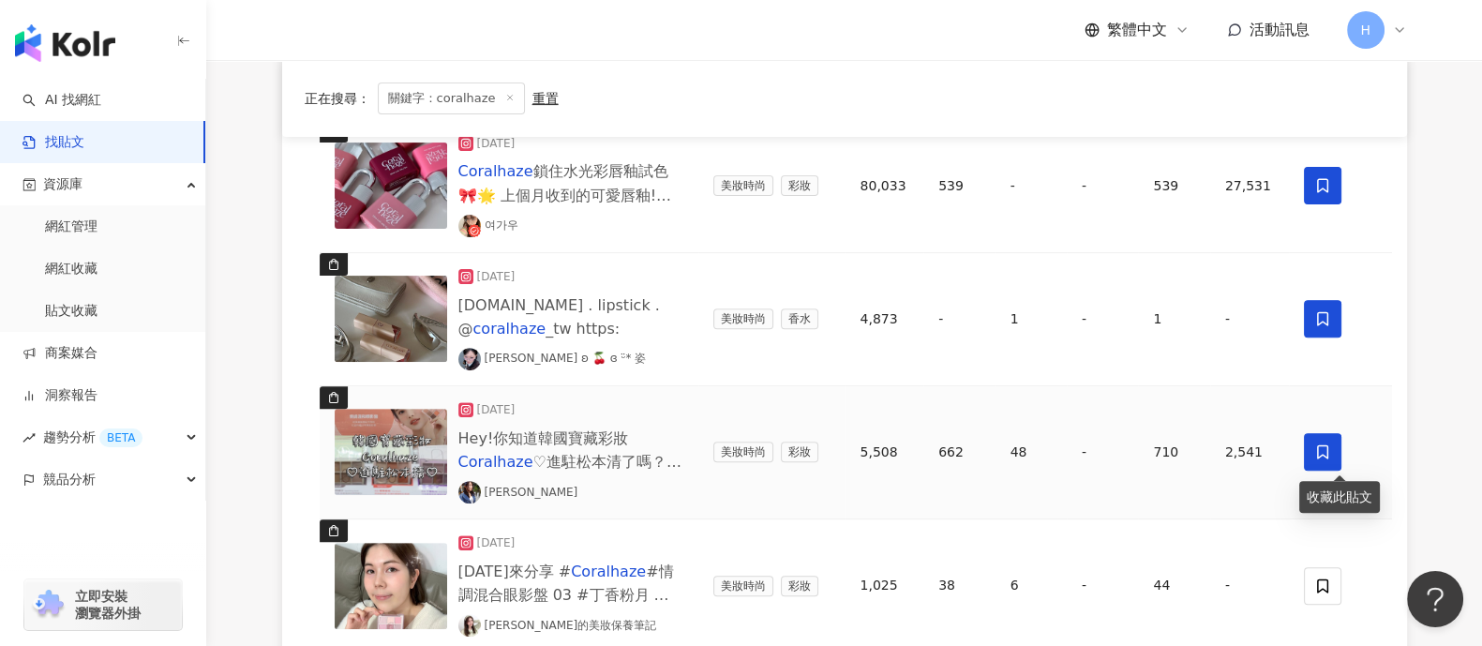
click at [1185, 456] on icon at bounding box center [1322, 451] width 17 height 17
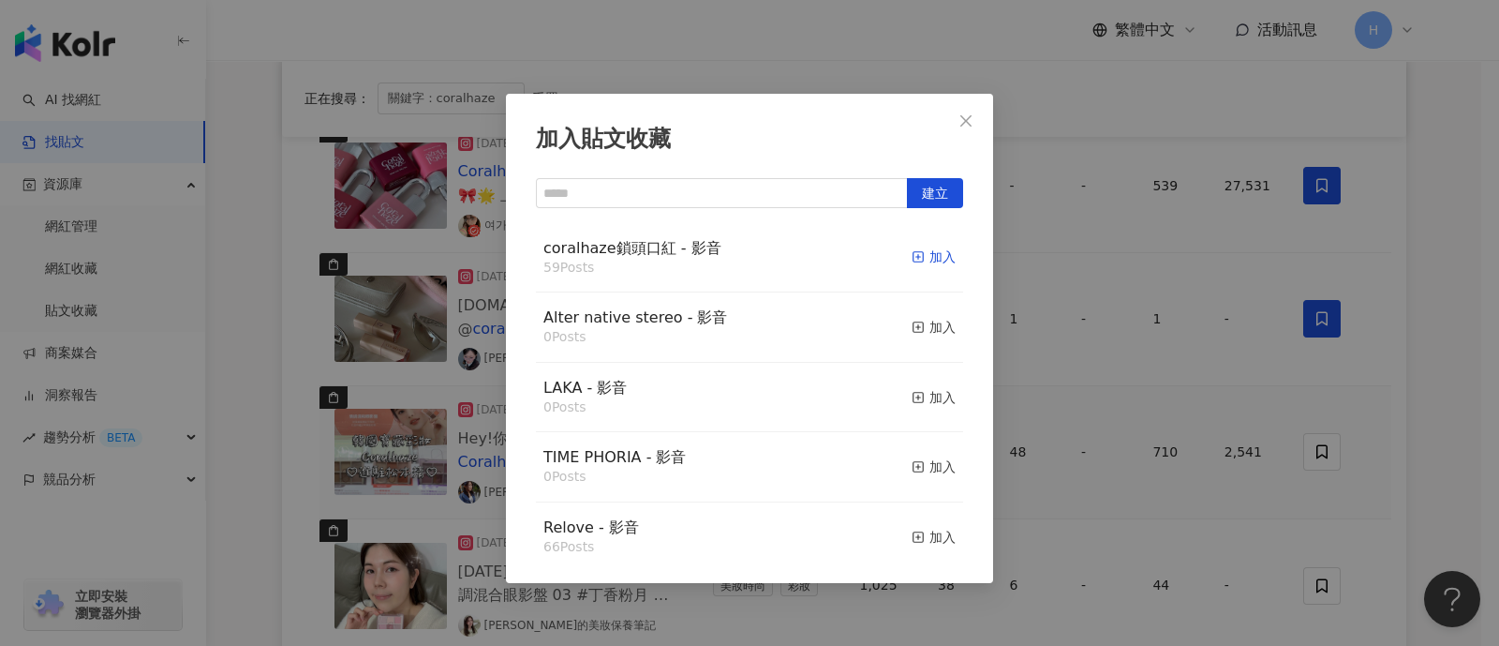
click at [918, 256] on div "加入" at bounding box center [934, 256] width 44 height 21
click at [1118, 419] on div "加入貼文收藏 建立 coralhaze鎖頭口紅 - 影音 59 Posts 加入 Alter native stereo - 影音 0 Posts 加入 LA…" at bounding box center [749, 323] width 1499 height 646
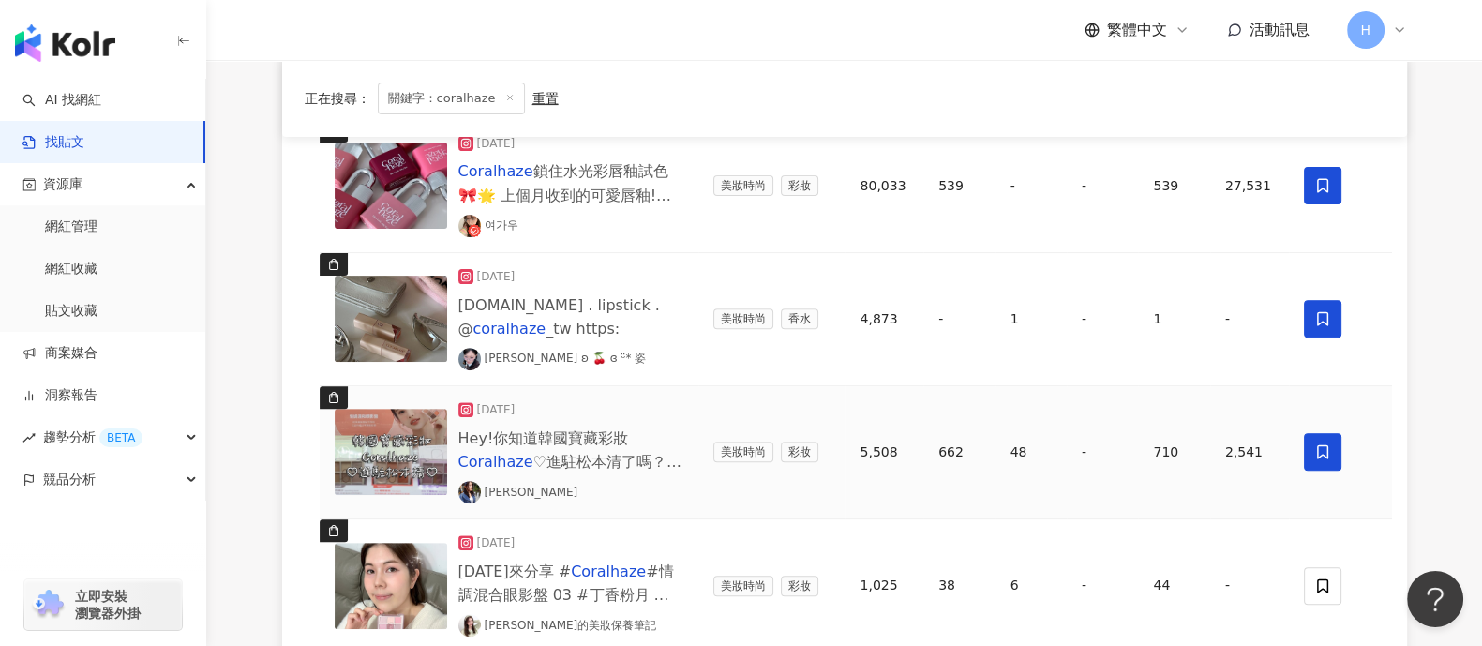
click at [425, 455] on img at bounding box center [391, 452] width 112 height 86
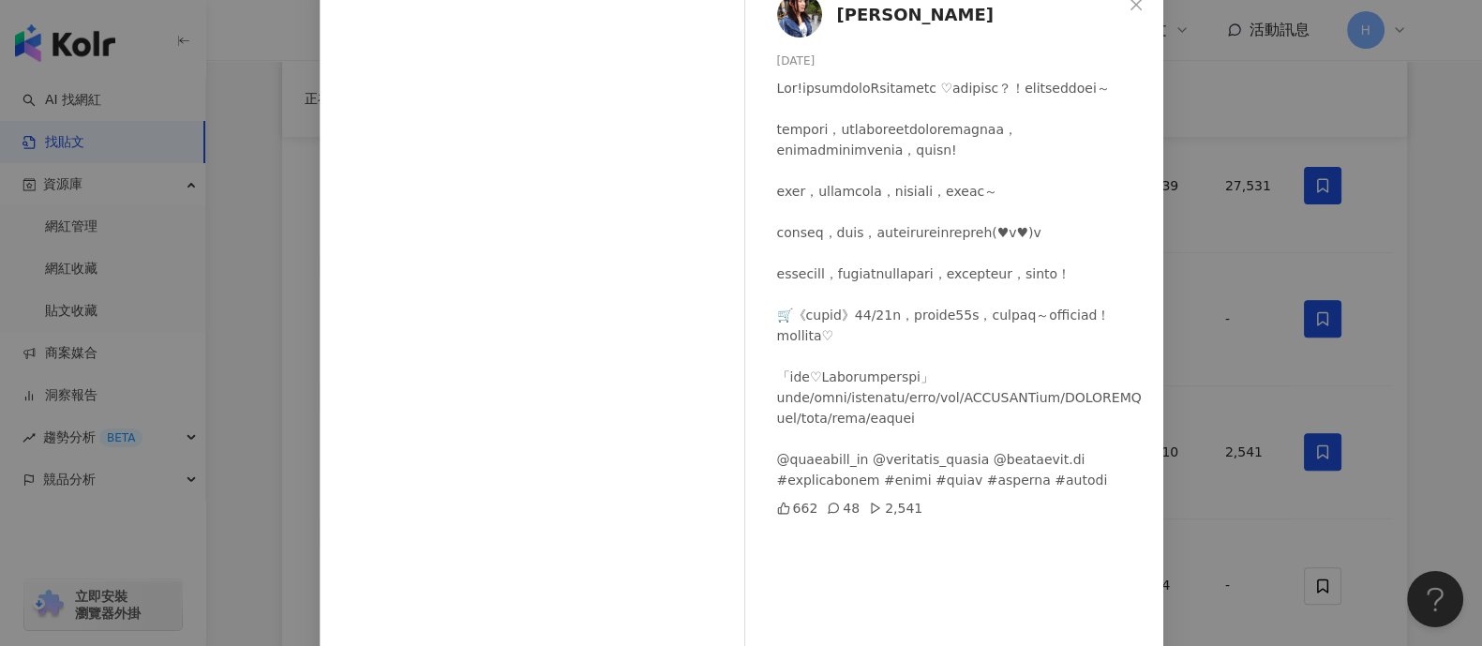
click at [1185, 405] on div "[PERSON_NAME] [DATE] 662 48 2,541 查看原始貼文" at bounding box center [741, 323] width 1482 height 646
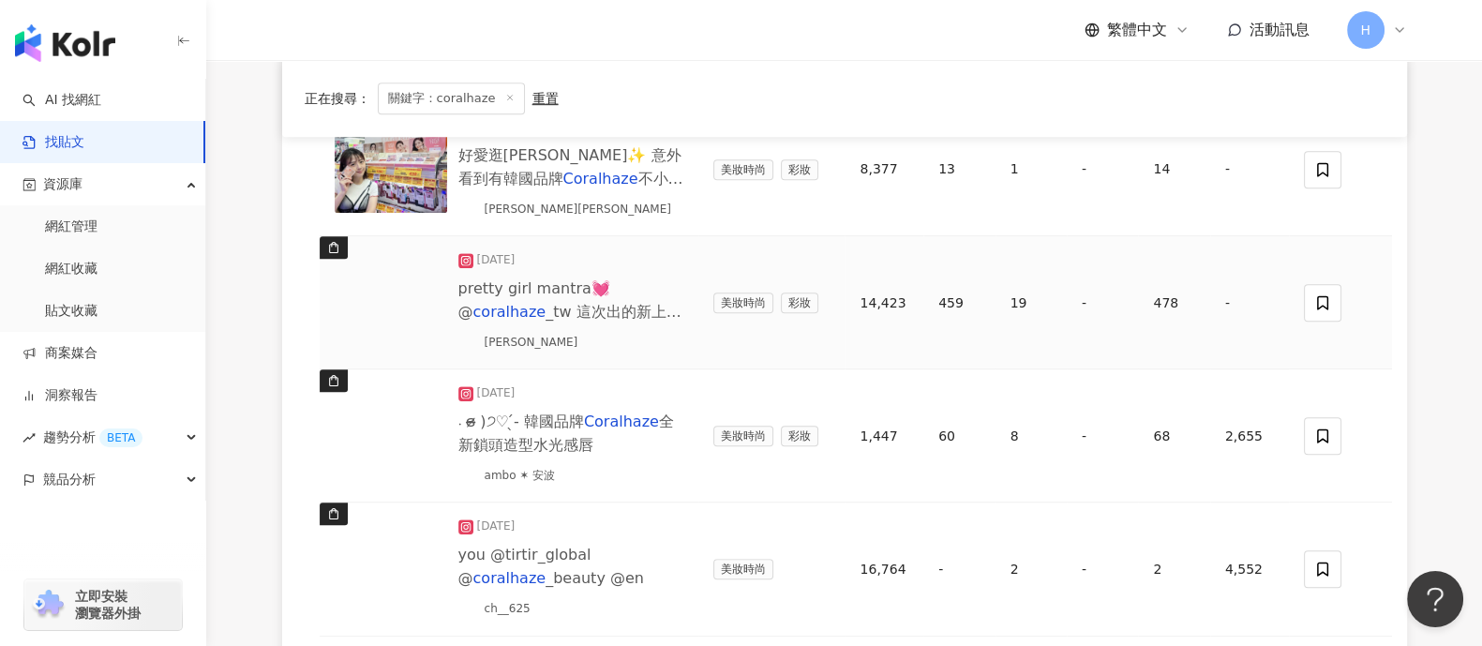
scroll to position [1406, 0]
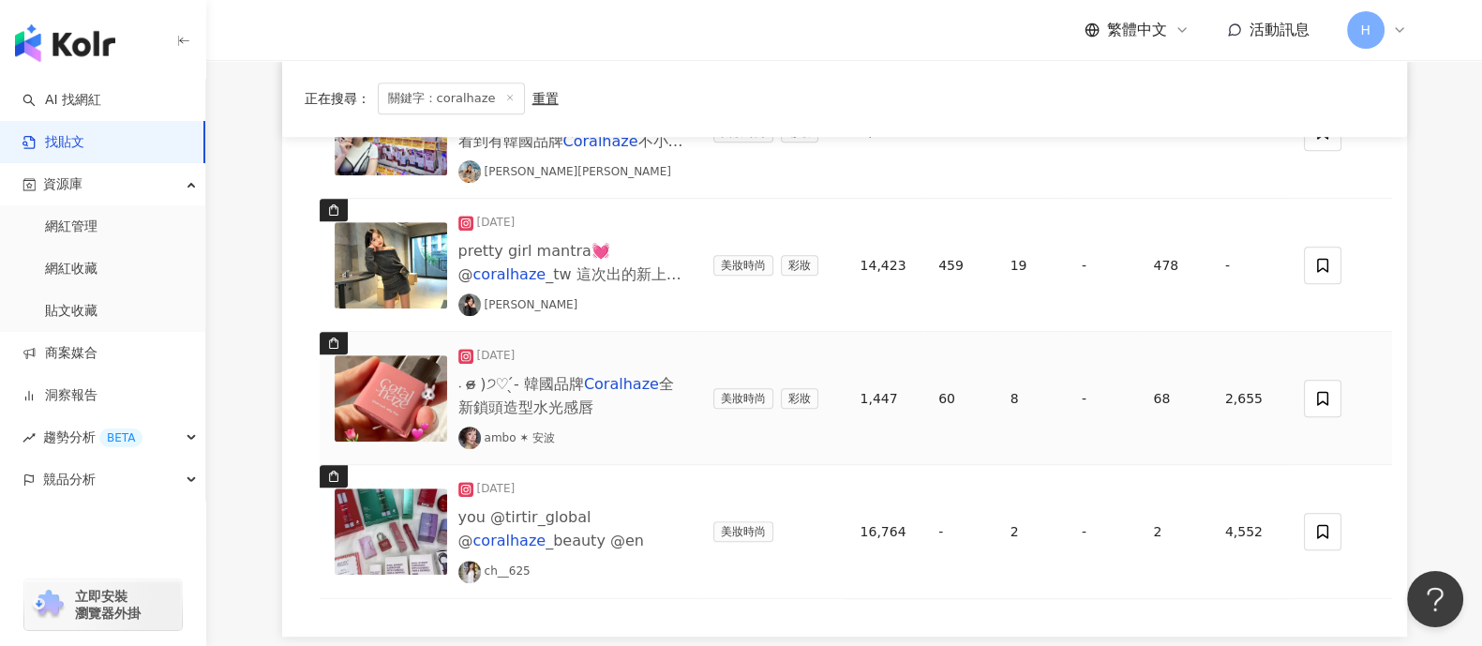
click at [409, 393] on img at bounding box center [391, 398] width 112 height 86
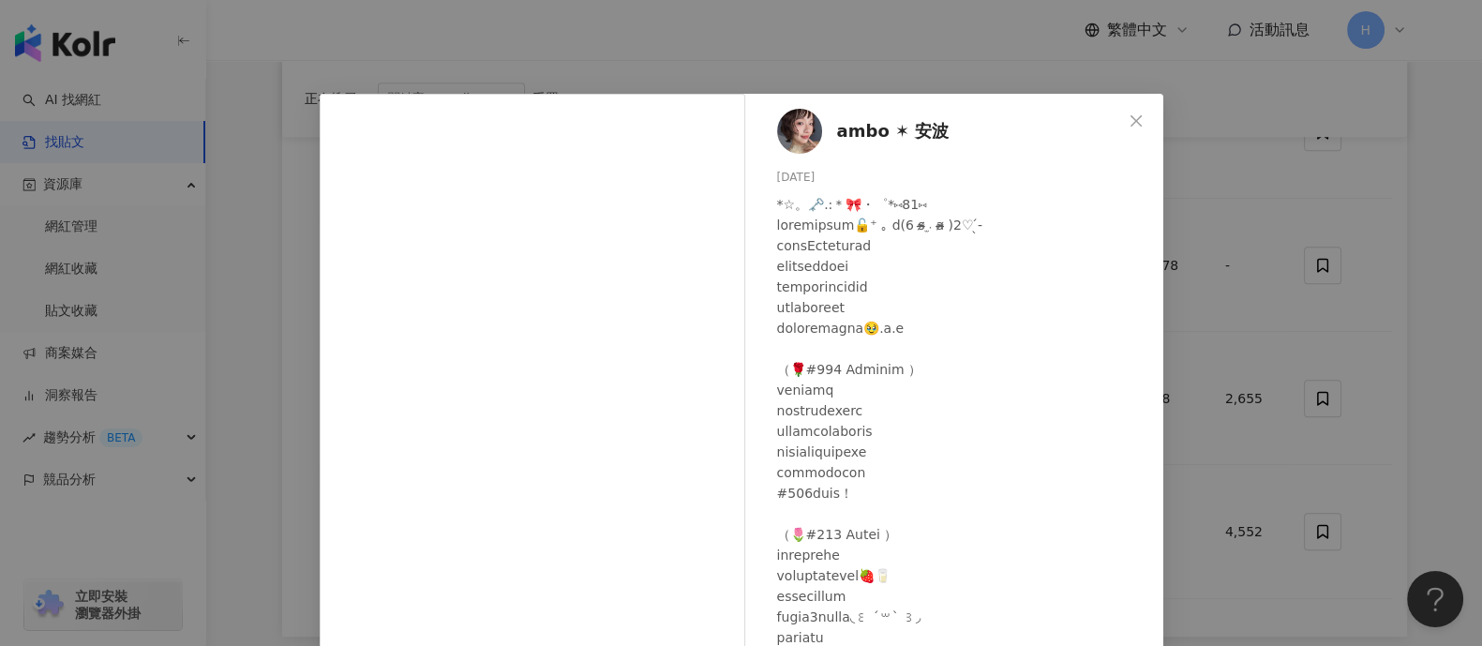
click at [1185, 382] on div "ambo ✶ 安波 [DATE] 60 8 2,655 查看原始貼文" at bounding box center [741, 323] width 1482 height 646
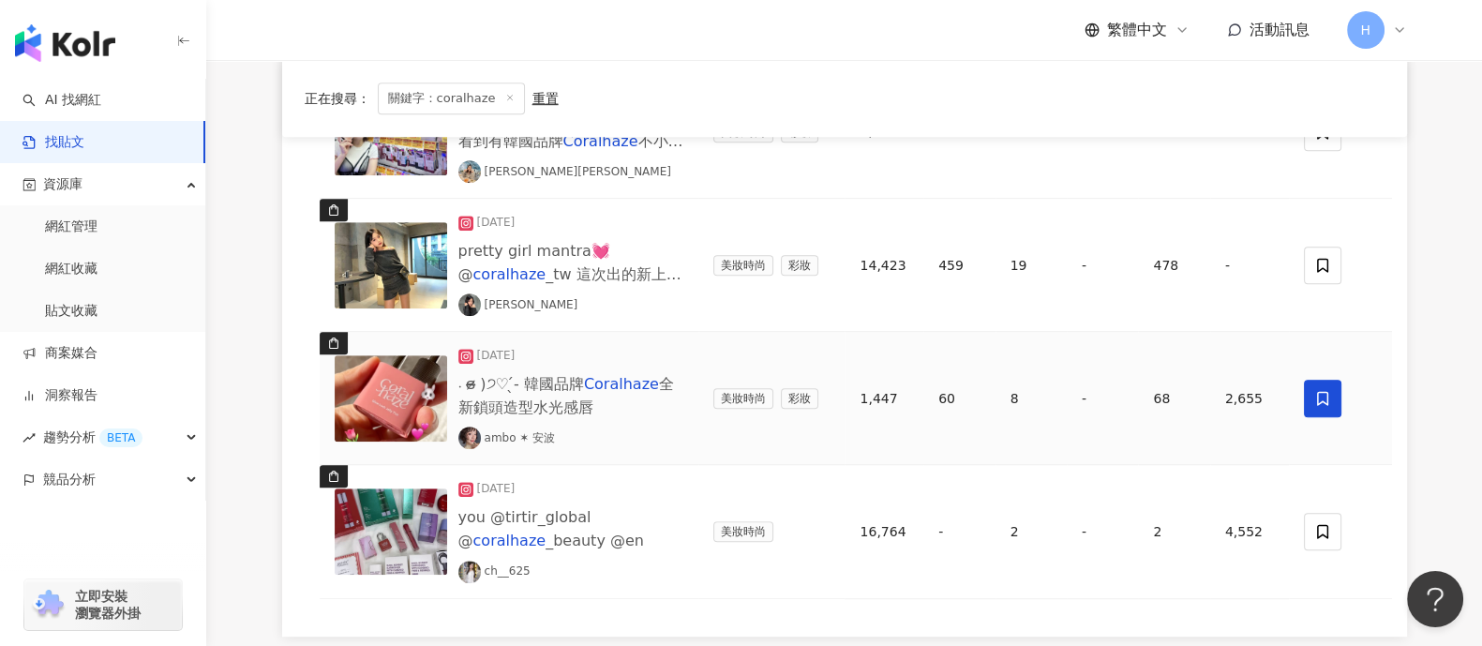
click at [1185, 395] on span at bounding box center [1322, 398] width 37 height 37
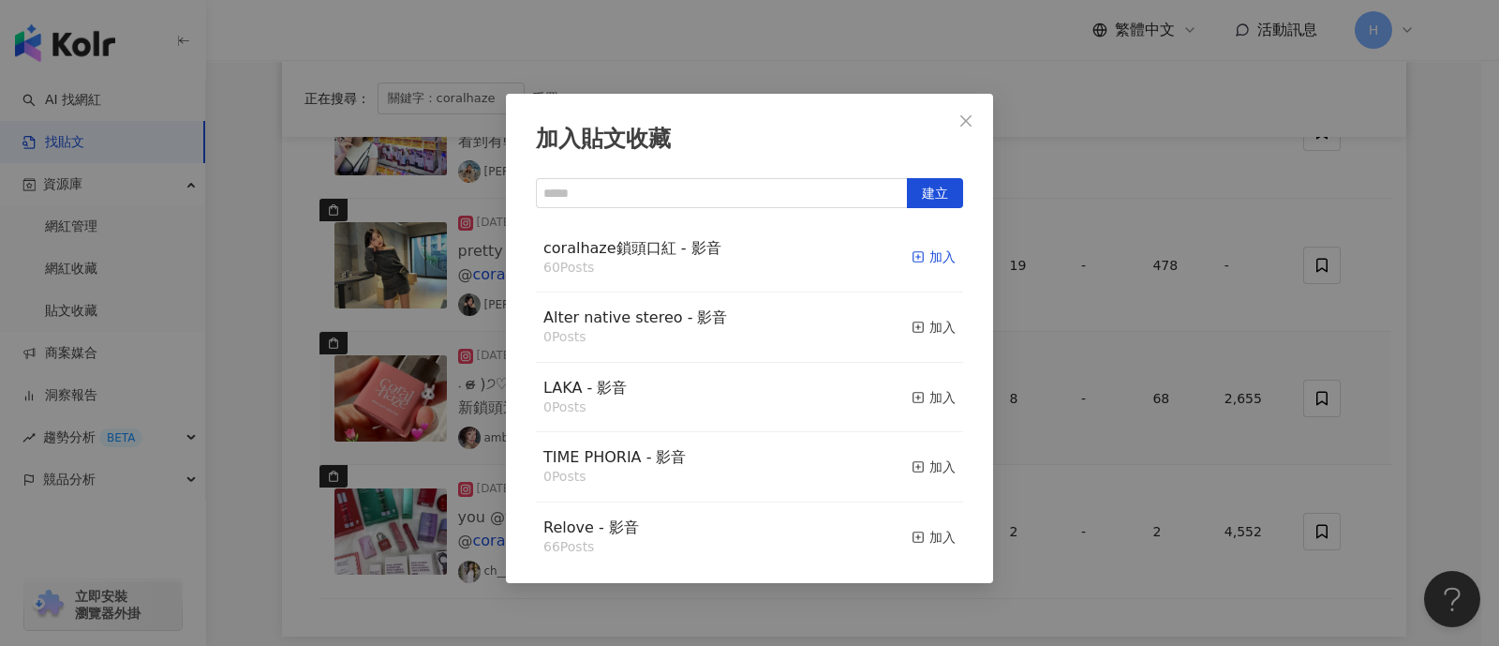
click at [921, 263] on div "加入" at bounding box center [934, 256] width 44 height 21
drag, startPoint x: 1342, startPoint y: 395, endPoint x: 1332, endPoint y: 400, distance: 11.3
click at [1185, 397] on div "加入貼文收藏 建立 coralhaze鎖頭口紅 - 影音 60 Posts 加入 Alter native stereo - 影音 0 Posts 加入 LA…" at bounding box center [749, 323] width 1499 height 646
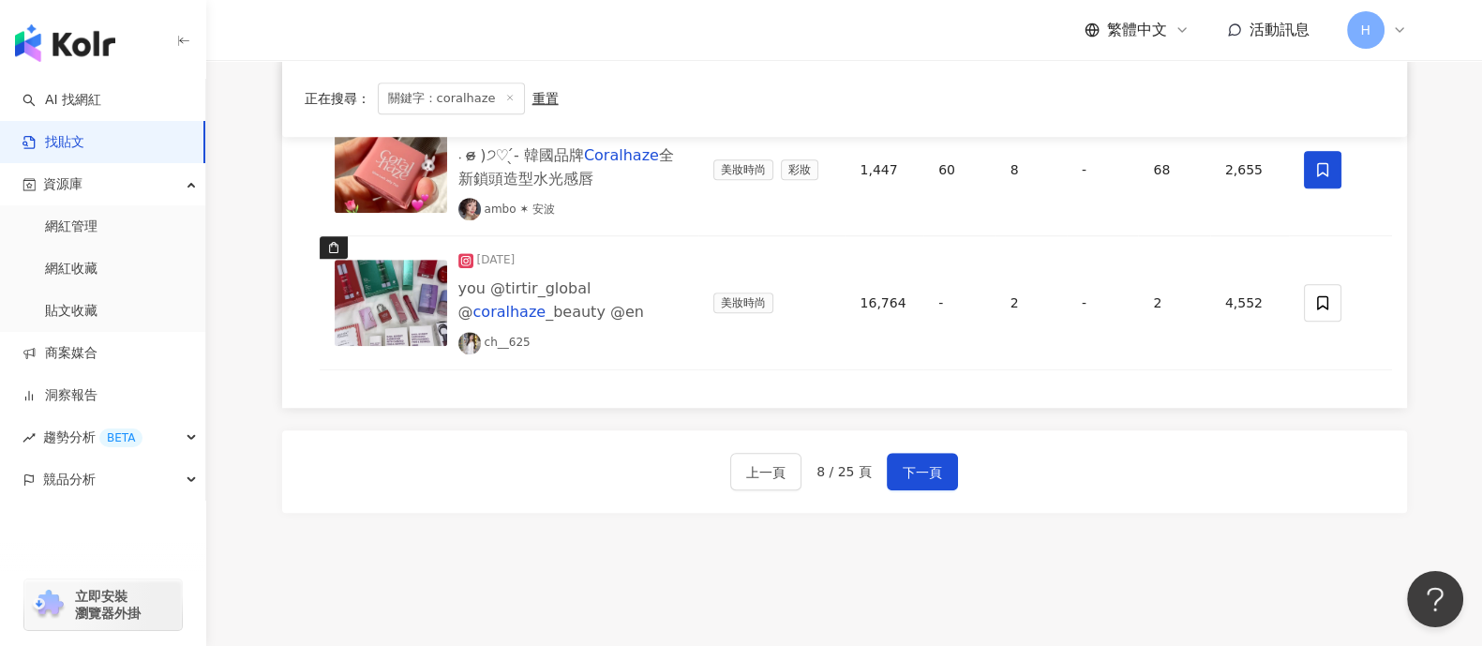
scroll to position [1639, 0]
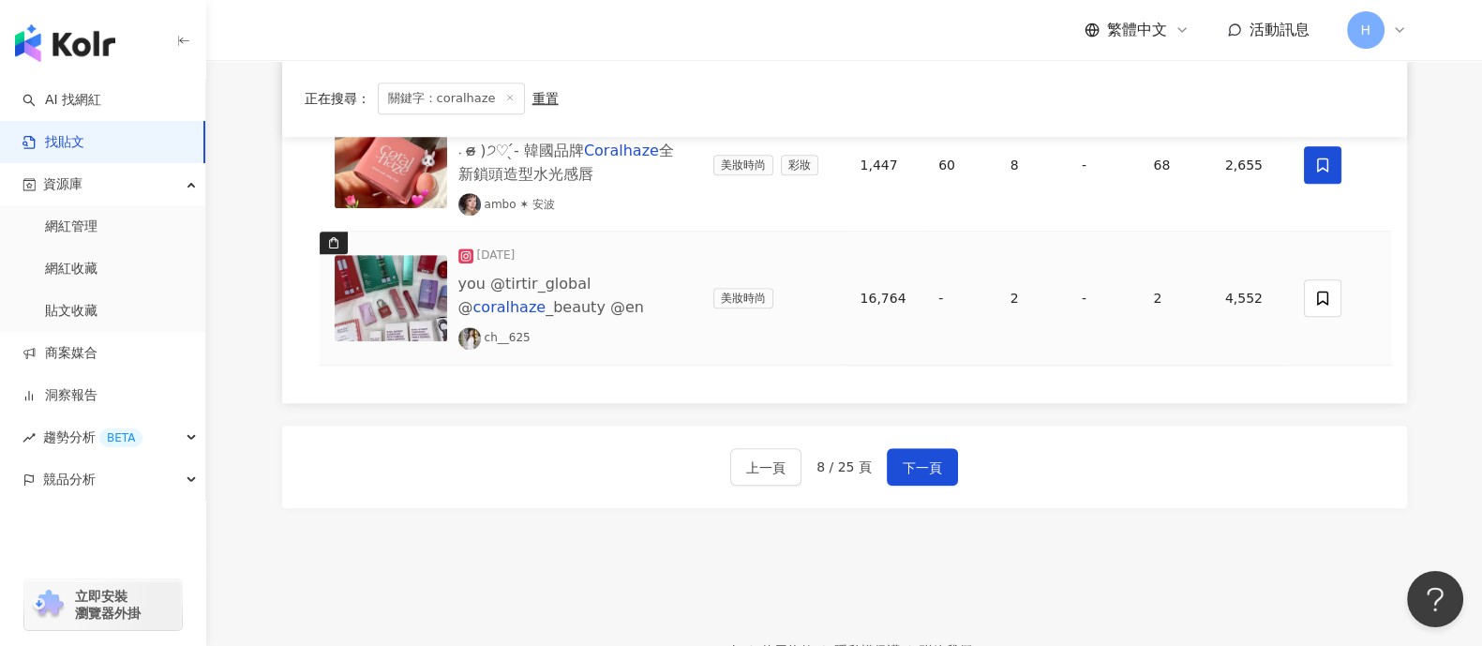
click at [402, 286] on img at bounding box center [391, 298] width 112 height 86
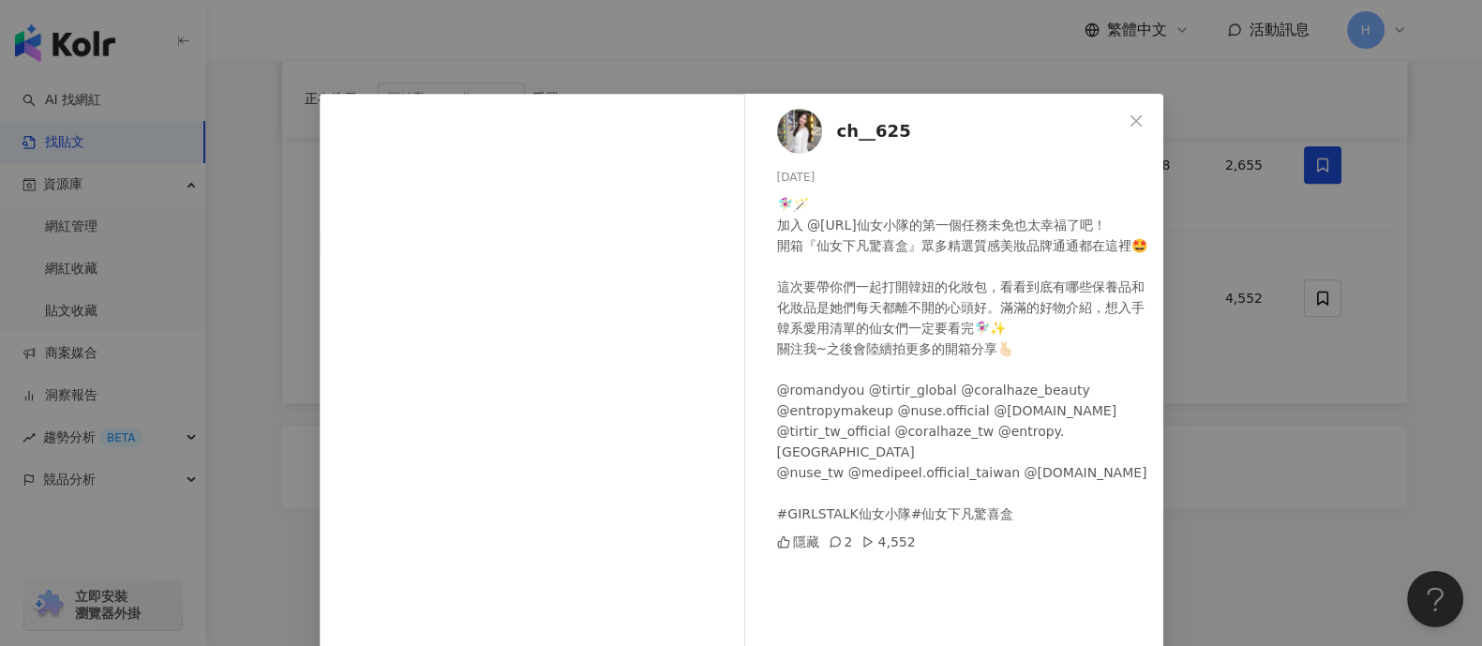
click at [1185, 438] on div "ch__625 [DATE] 🧚🏻‍♀️🪄 加入 @[URL]仙女小隊的第一個任務未免也太幸福了吧！ 開箱『仙女下凡驚喜盒』眾多精選質感美妝品牌通通都在這裡🤩…" at bounding box center [741, 323] width 1482 height 646
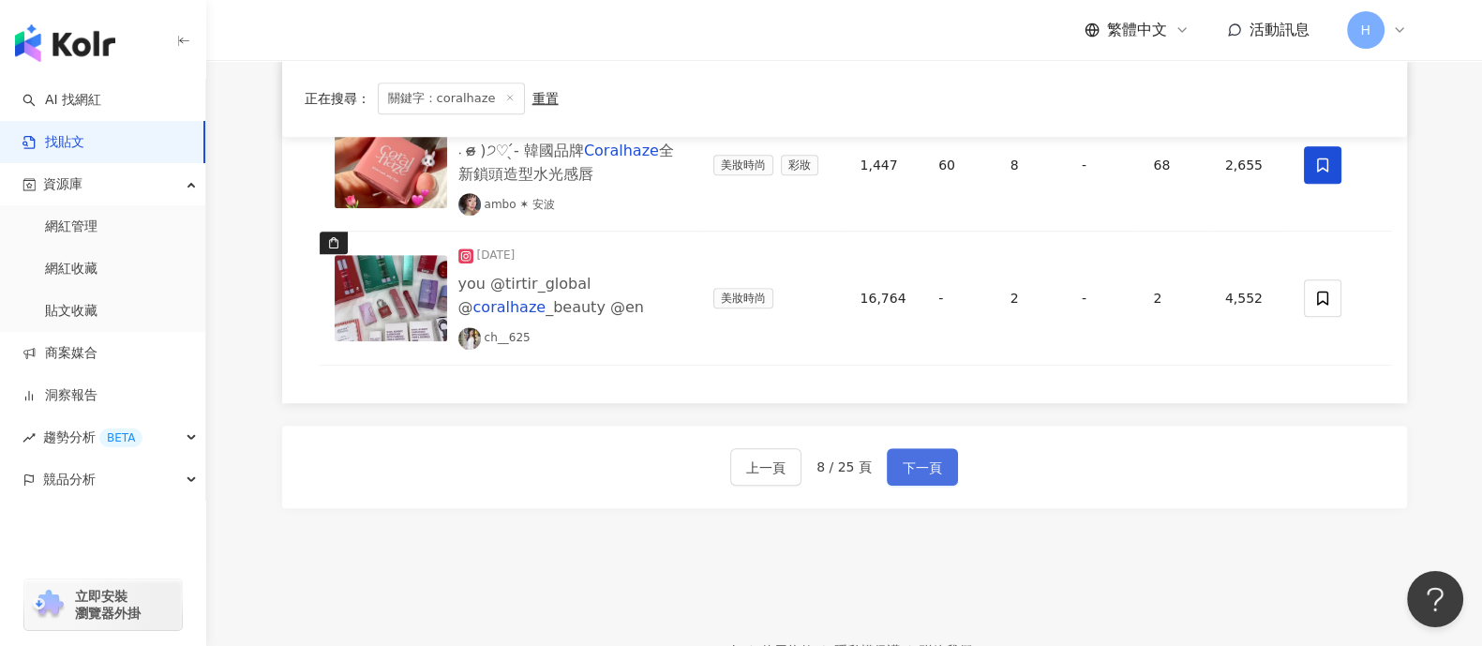
click at [908, 465] on span "下一頁" at bounding box center [921, 467] width 39 height 22
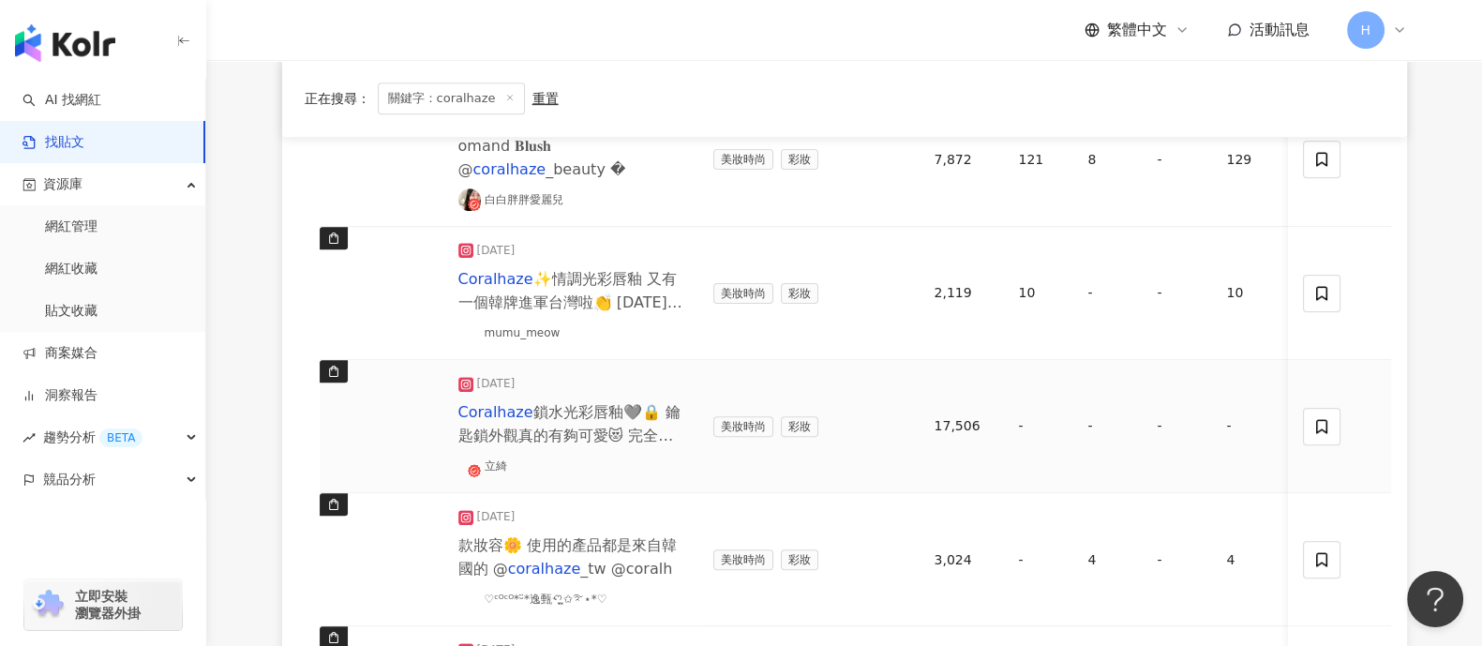
scroll to position [1054, 0]
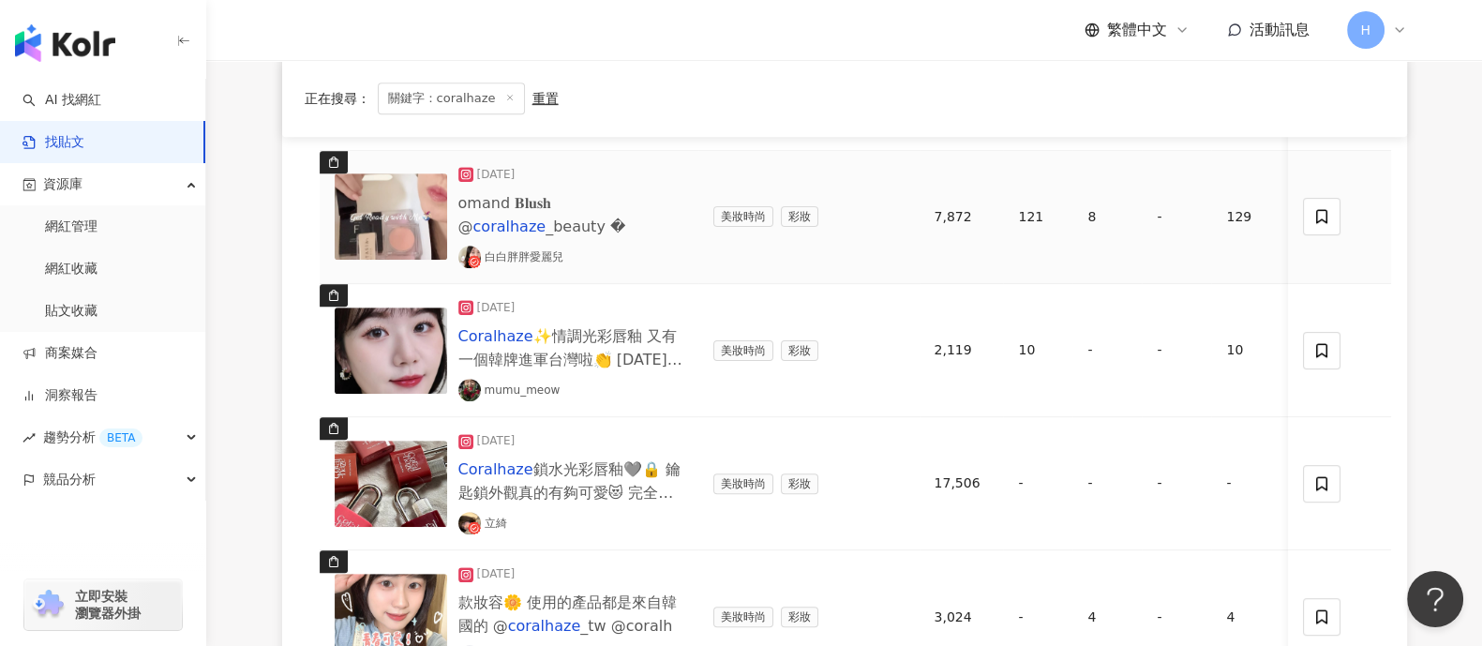
click at [381, 192] on img at bounding box center [391, 216] width 112 height 86
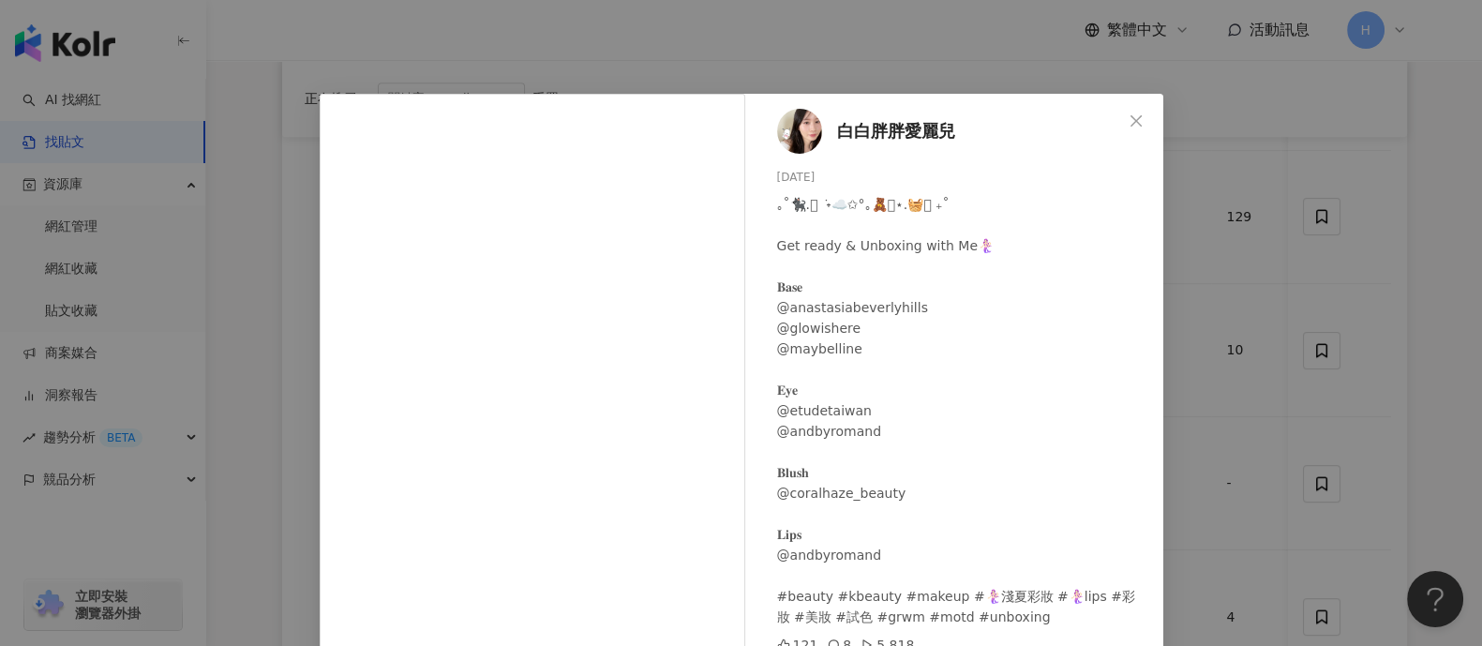
click at [1178, 408] on div "白白胖胖愛麗兒 [DATE] ｡˚🐈‍⬛.𖥔 ݁ ˖☁️✩°｡🧸𓏲⋆.🧺𖦹 ₊˚ Get ready & Unboxing with Me🧜🏻‍♀️ 𝐁𝐚𝐬𝐞…" at bounding box center [741, 323] width 1482 height 646
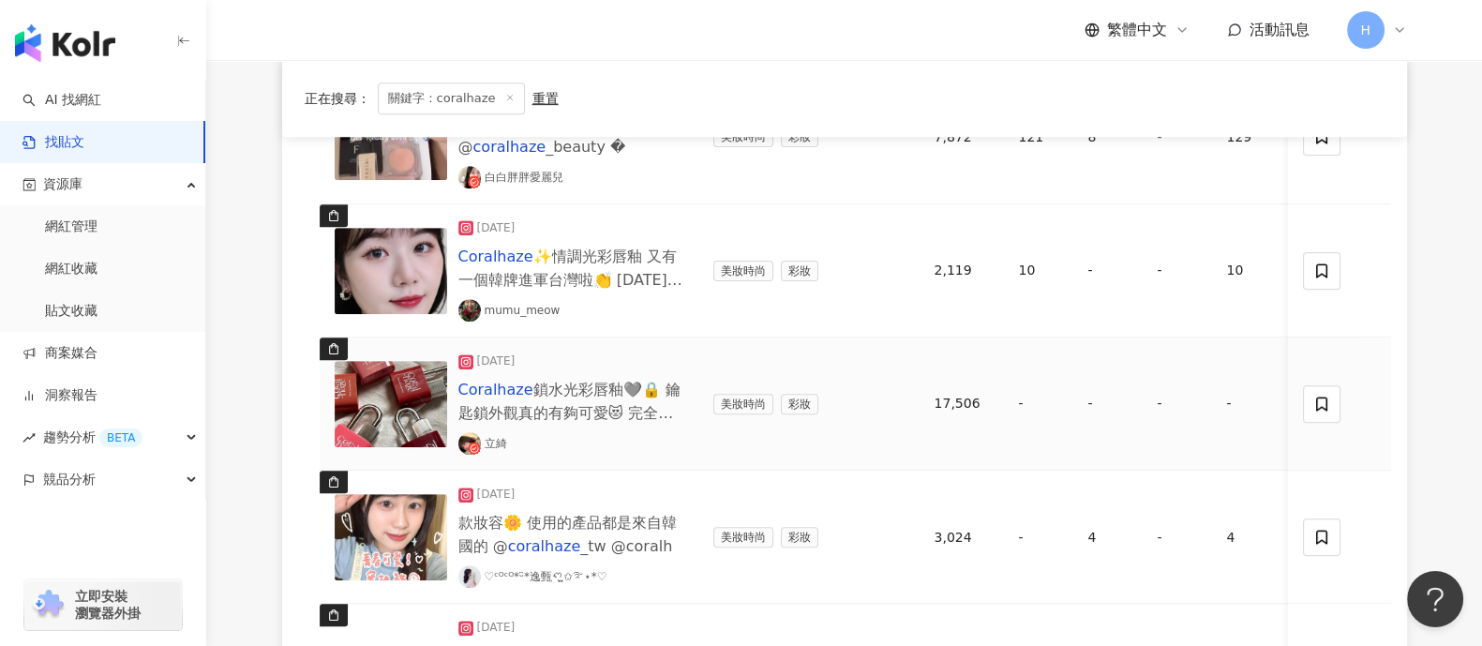
scroll to position [1171, 0]
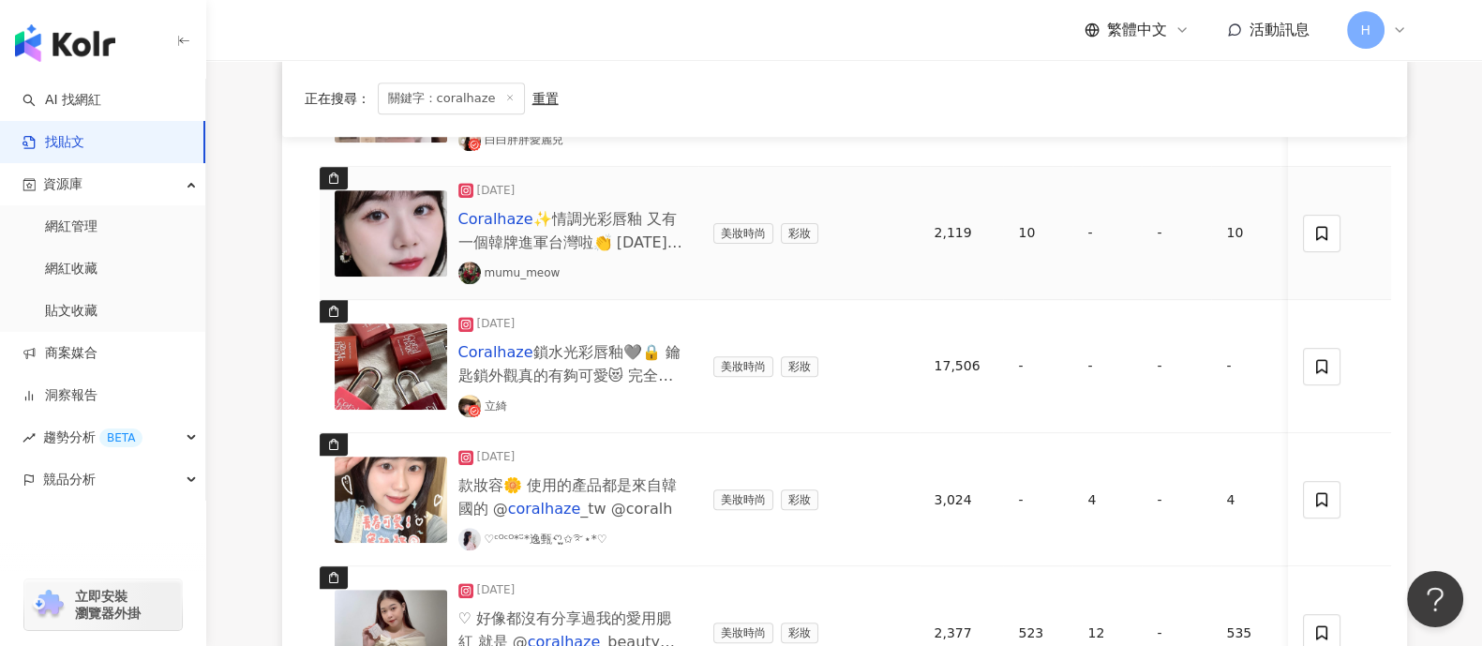
click at [420, 234] on img at bounding box center [391, 233] width 112 height 86
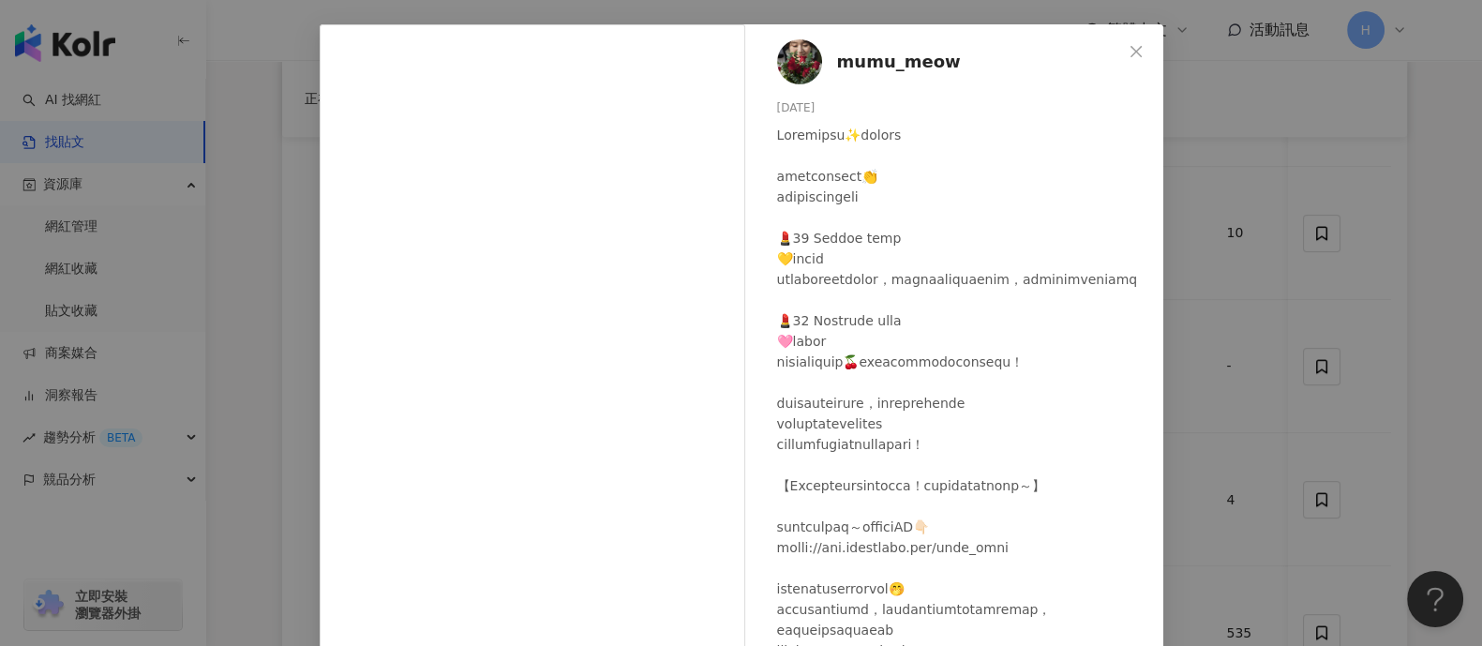
scroll to position [116, 0]
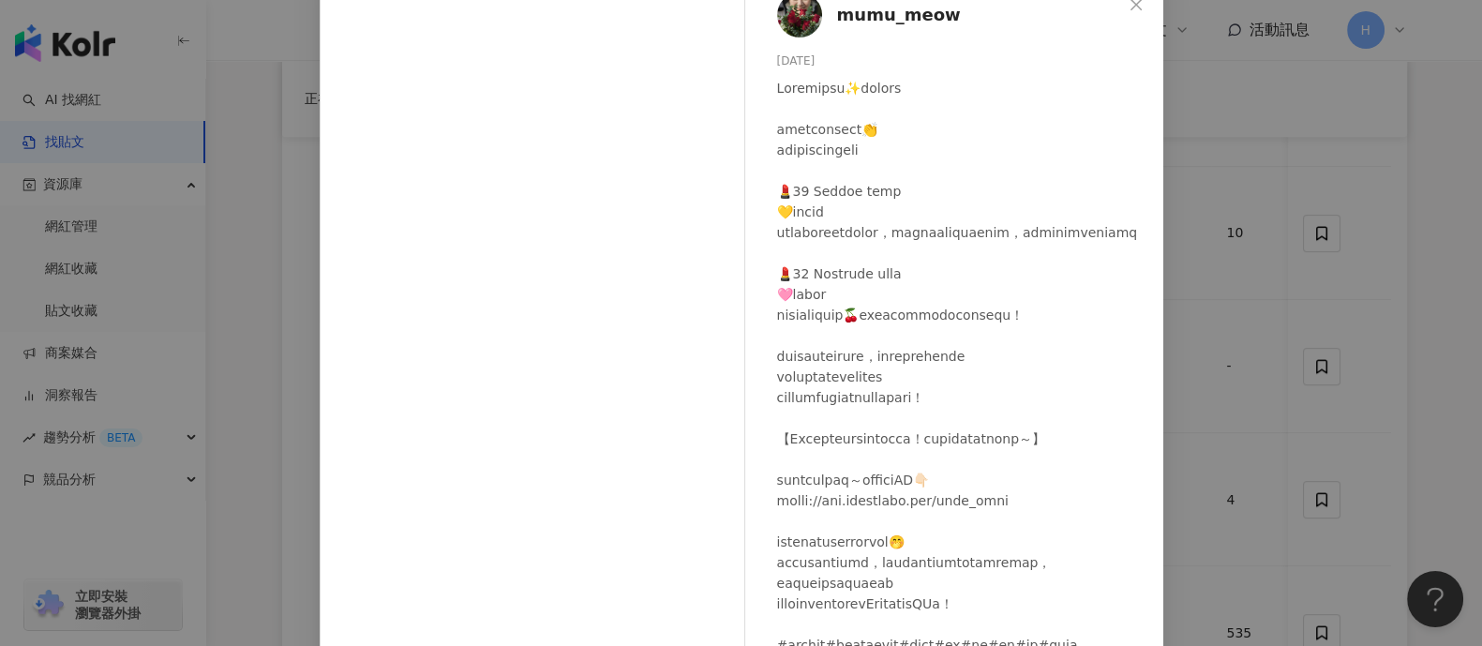
drag, startPoint x: 1312, startPoint y: 284, endPoint x: 1303, endPoint y: 286, distance: 9.6
click at [1185, 285] on div "mumu_meow [DATE] 10 654 查看原始貼文" at bounding box center [741, 323] width 1482 height 646
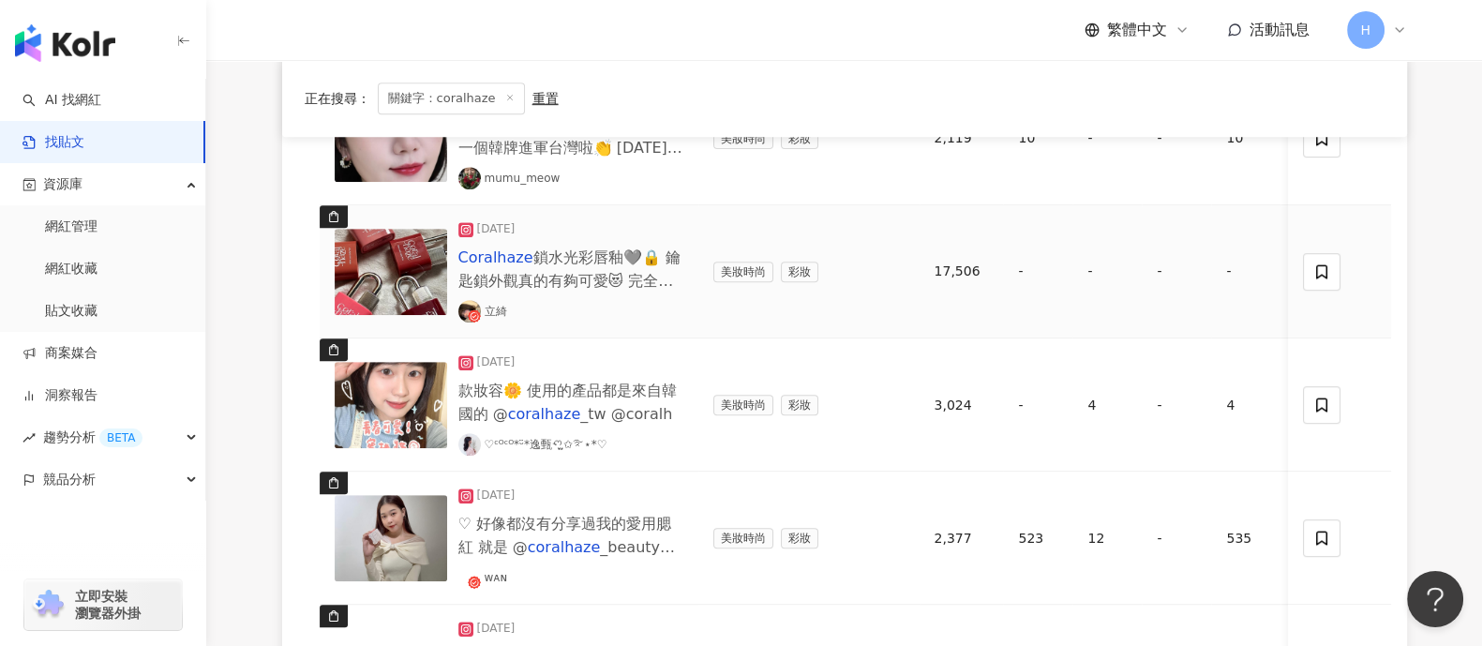
scroll to position [1289, 0]
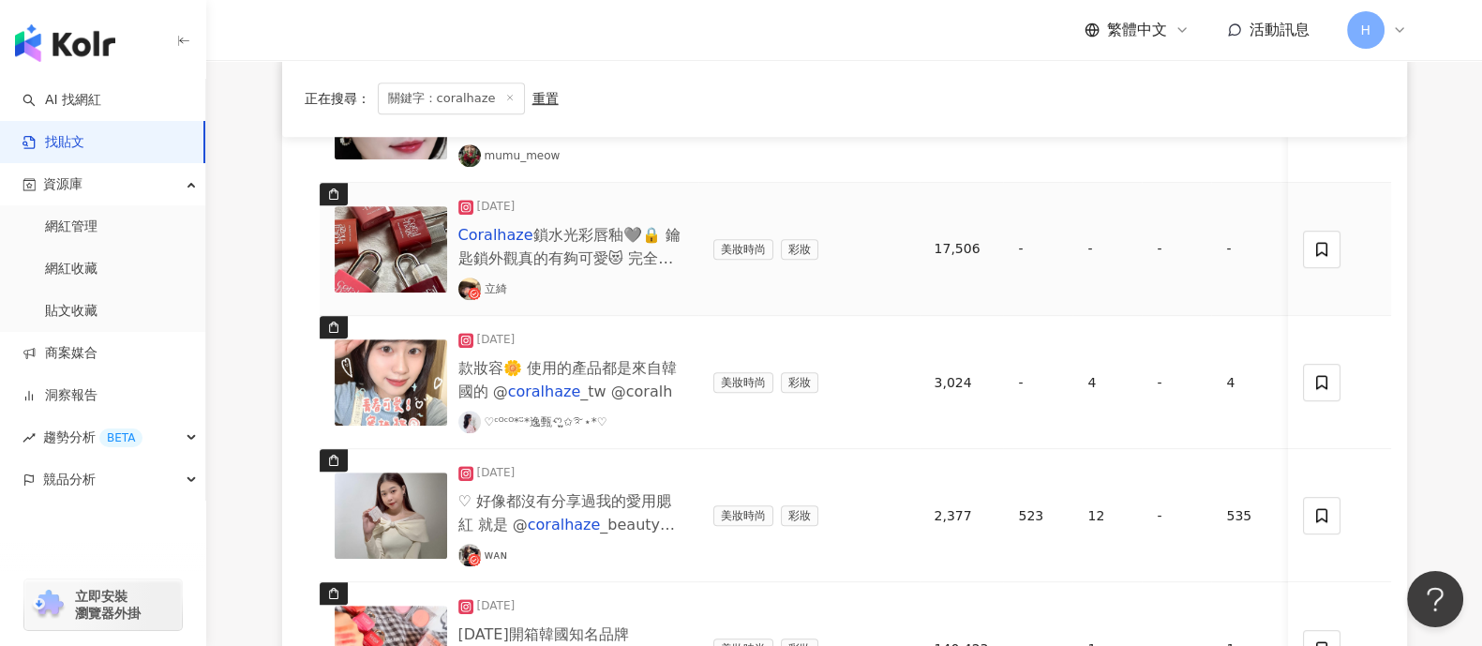
click at [406, 246] on img at bounding box center [391, 249] width 112 height 86
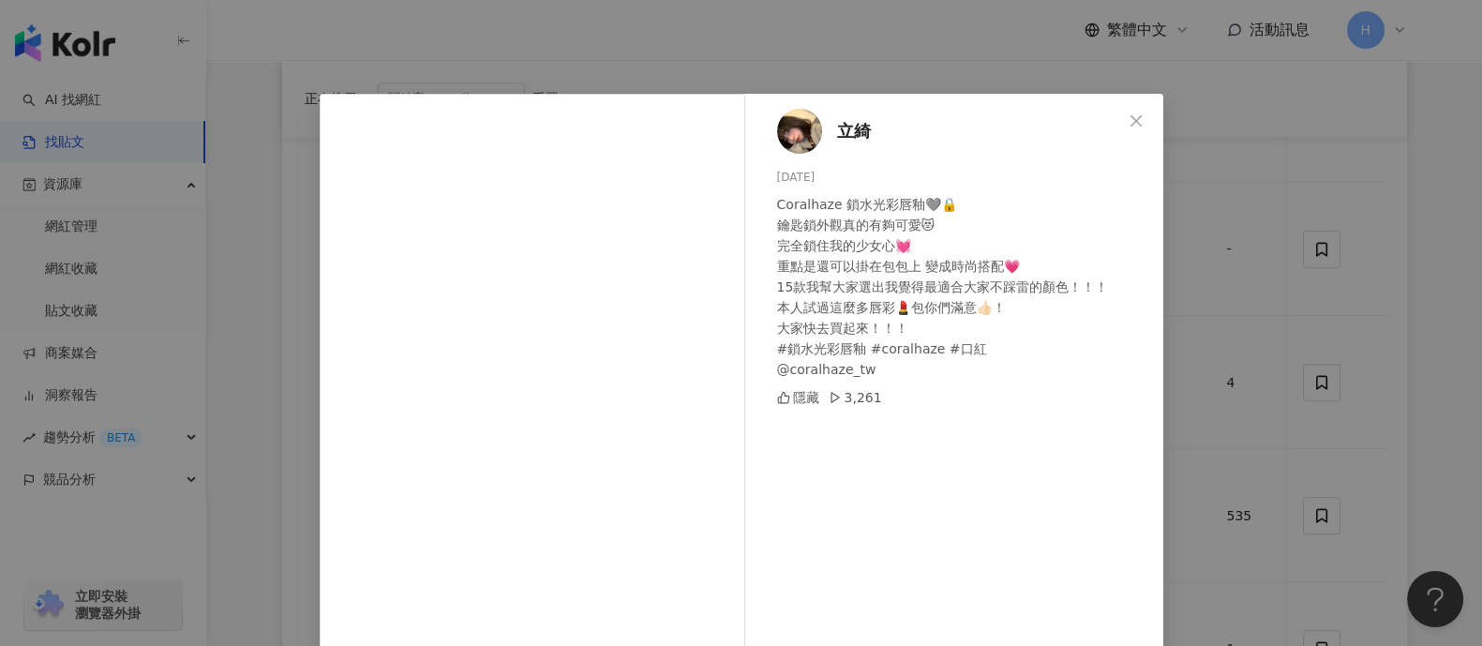
scroll to position [723, 0]
click at [1185, 283] on div "立綺 [DATE] Coralhaze 鎖水光彩唇釉🩶🔒 鑰匙鎖外觀真的有夠可愛😻 完全鎖住我的少女心💓 重點是還可以掛在包包上 變成時尚搭配💗 15款我幫大…" at bounding box center [741, 323] width 1482 height 646
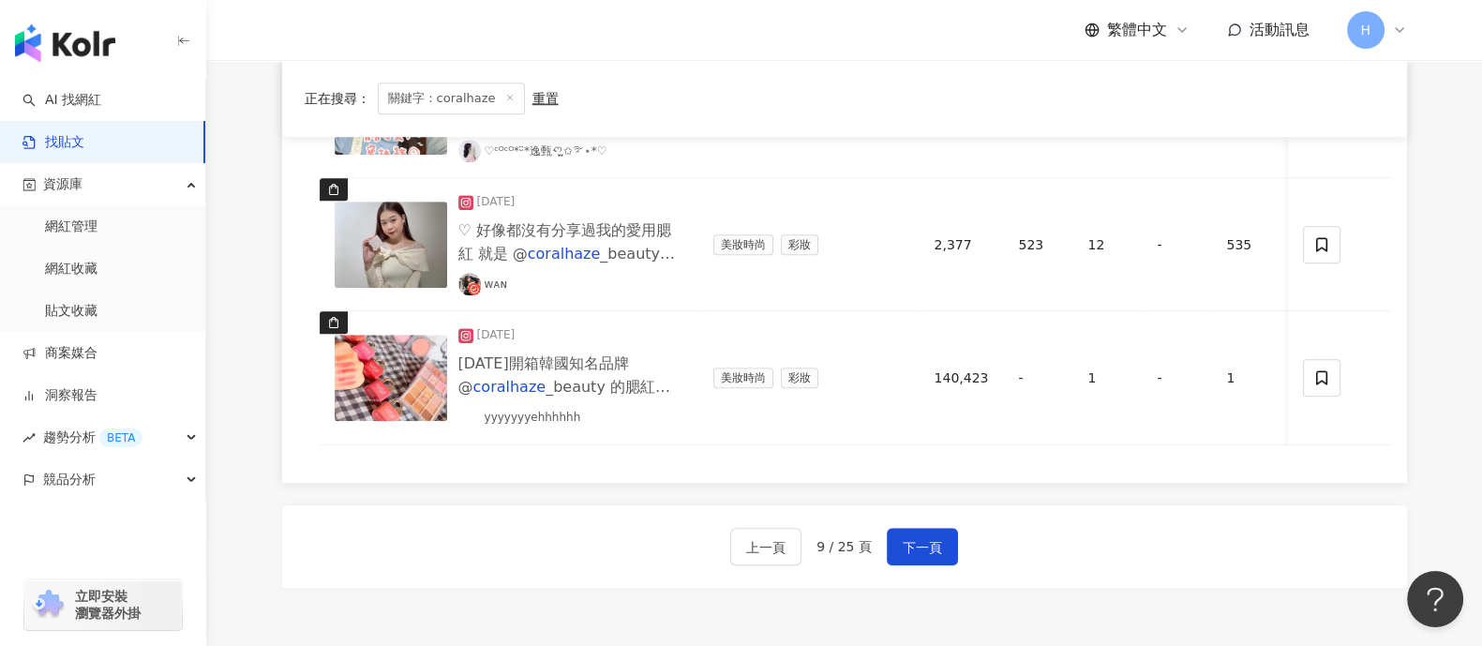
scroll to position [1522, 0]
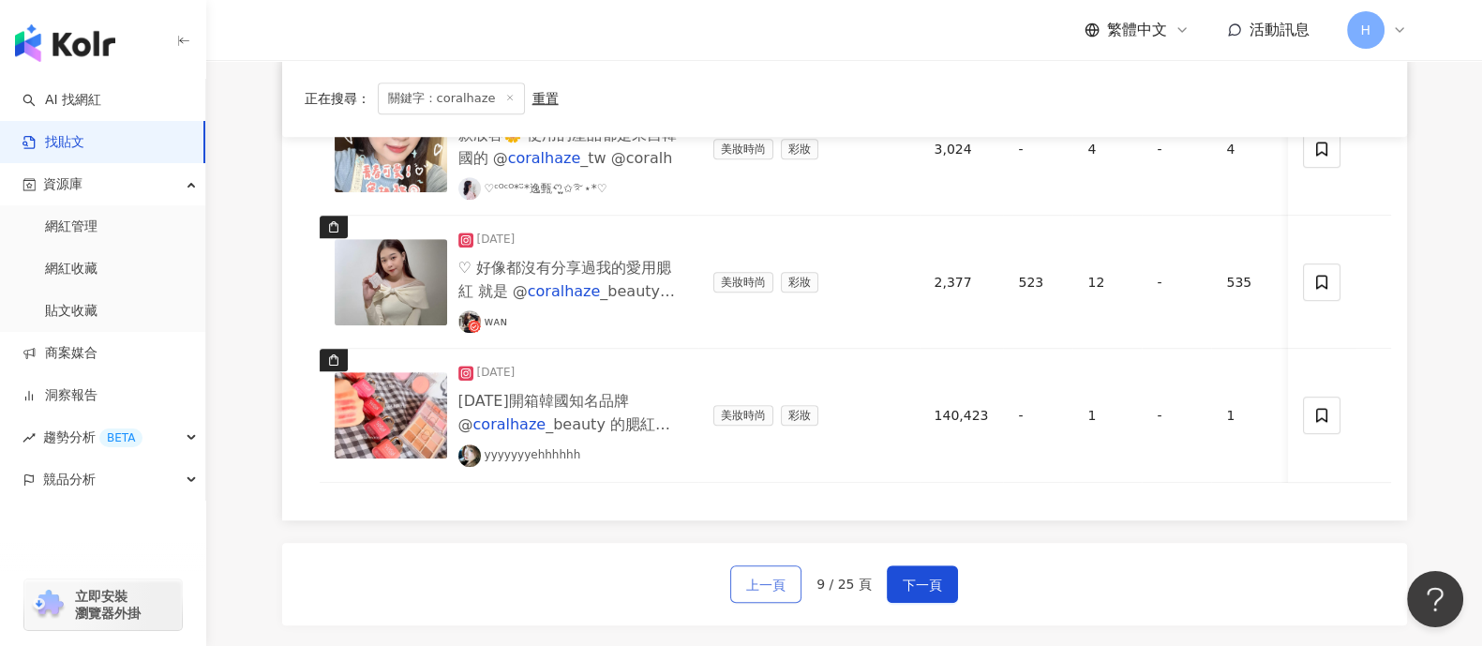
click at [759, 515] on span "上一頁" at bounding box center [765, 585] width 39 height 22
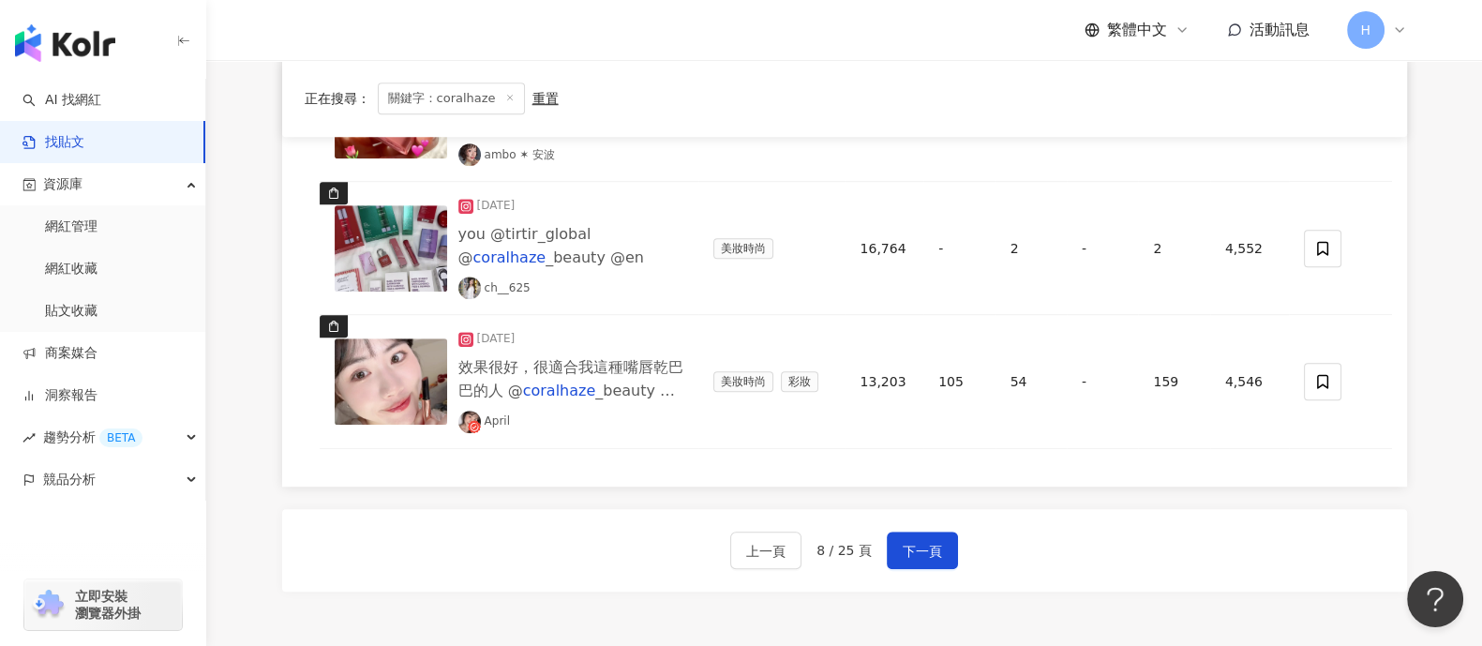
scroll to position [1518, 0]
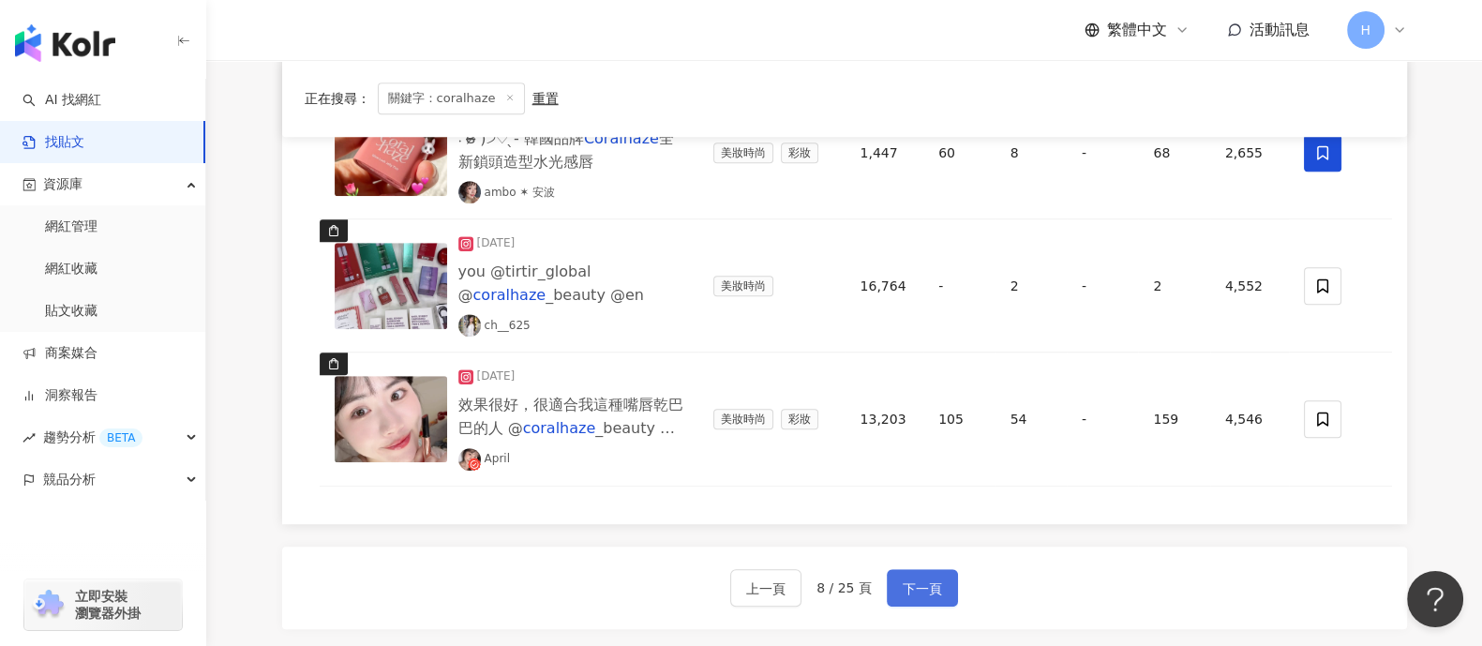
click at [936, 515] on span "下一頁" at bounding box center [921, 588] width 39 height 22
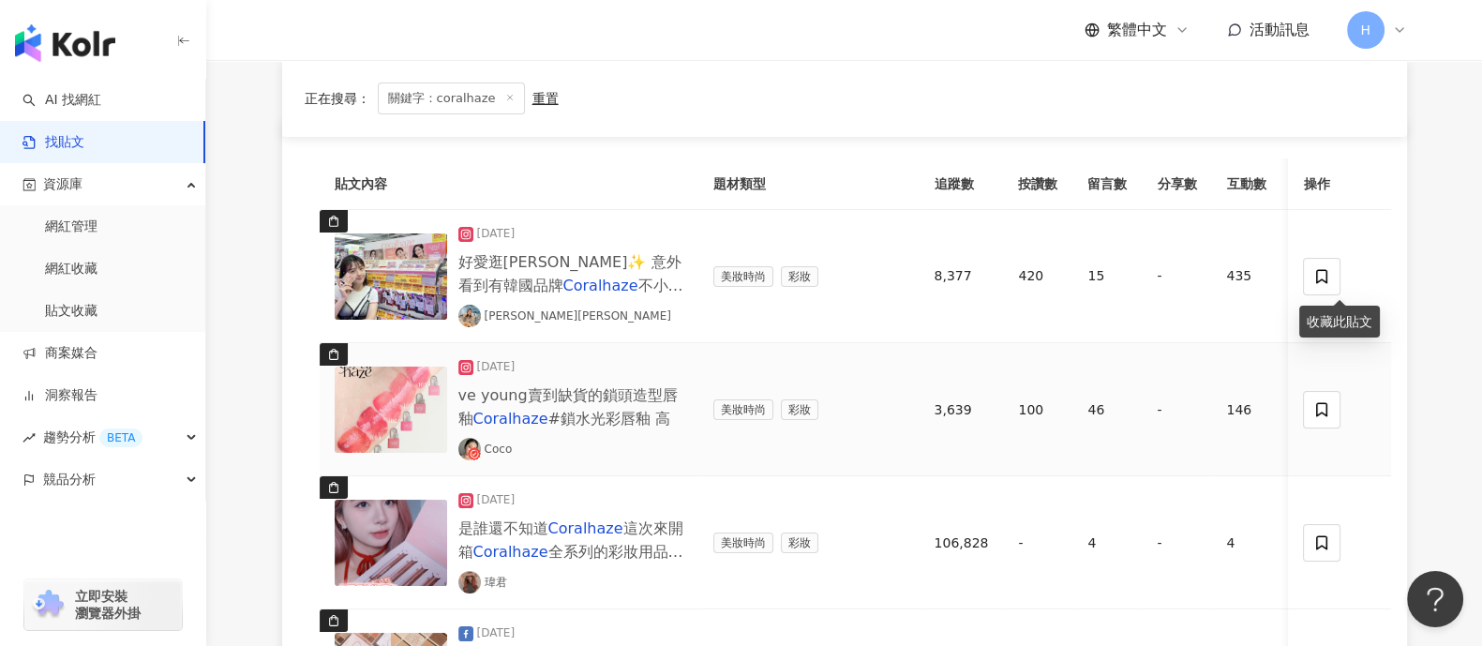
scroll to position [230, 0]
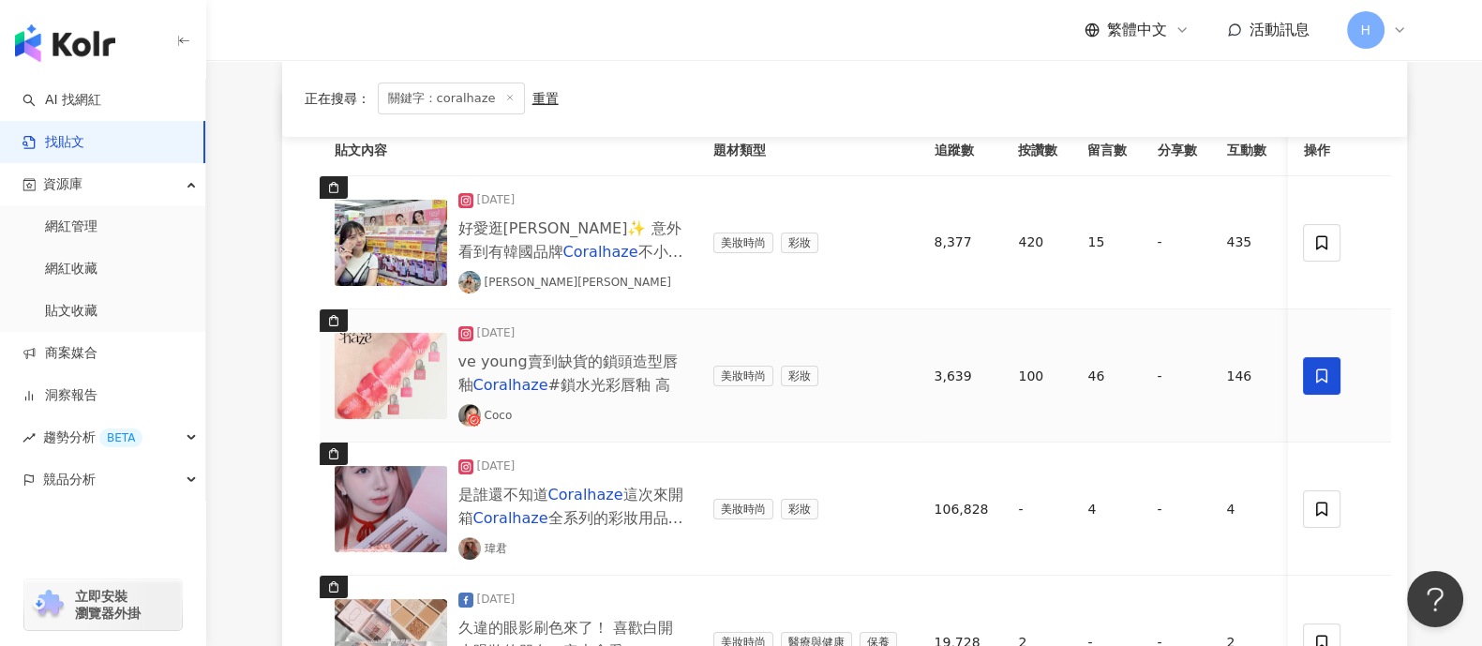
click at [1185, 380] on icon at bounding box center [1322, 375] width 17 height 17
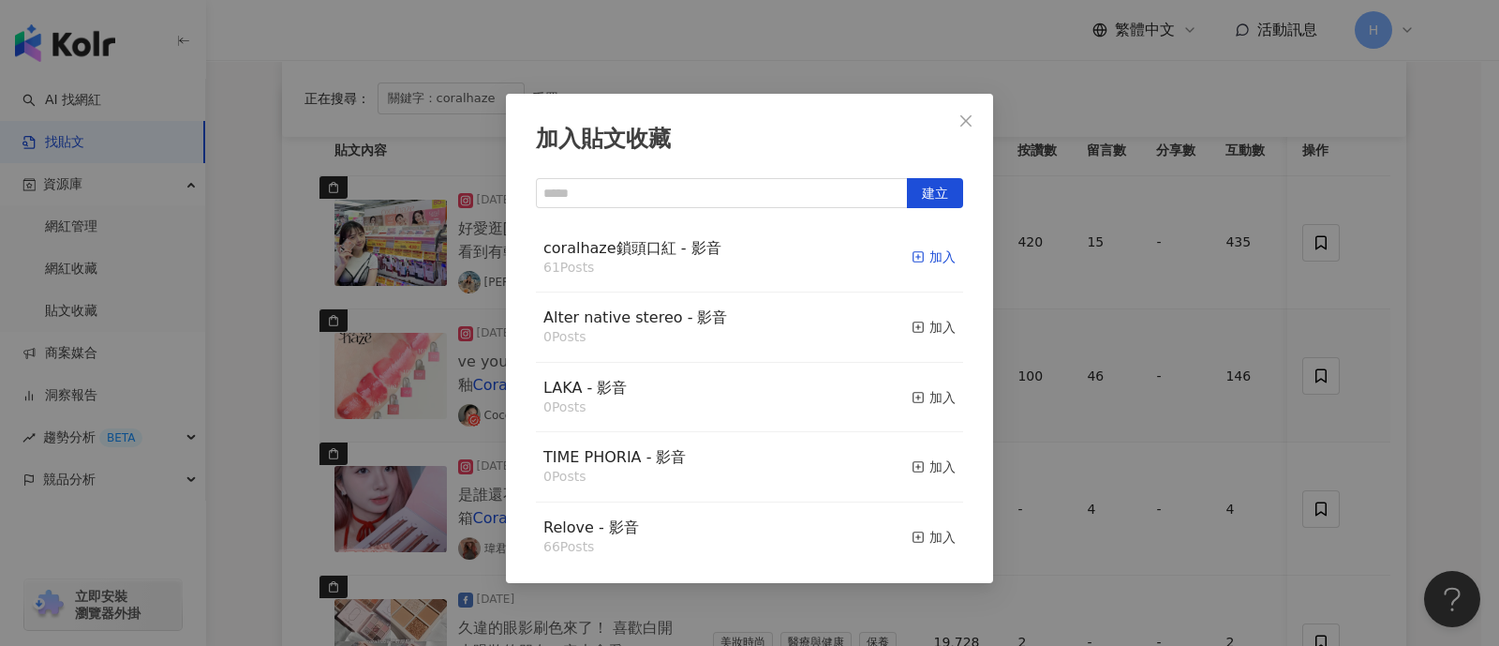
click at [918, 260] on div "加入" at bounding box center [934, 256] width 44 height 21
click at [1185, 372] on div "加入貼文收藏 建立 coralhaze鎖頭口紅 - 影音 61 Posts 加入 Alter native stereo - 影音 0 Posts 加入 LA…" at bounding box center [749, 323] width 1499 height 646
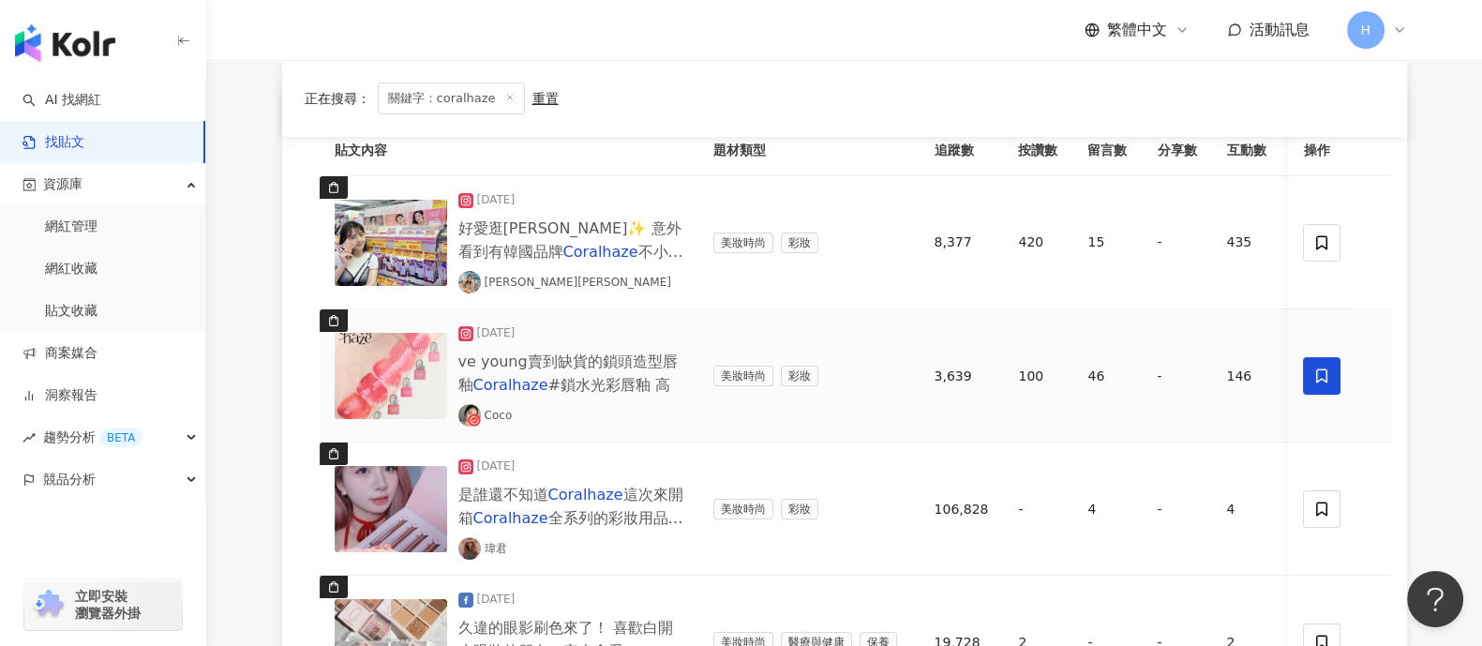
click at [409, 361] on img at bounding box center [391, 376] width 112 height 86
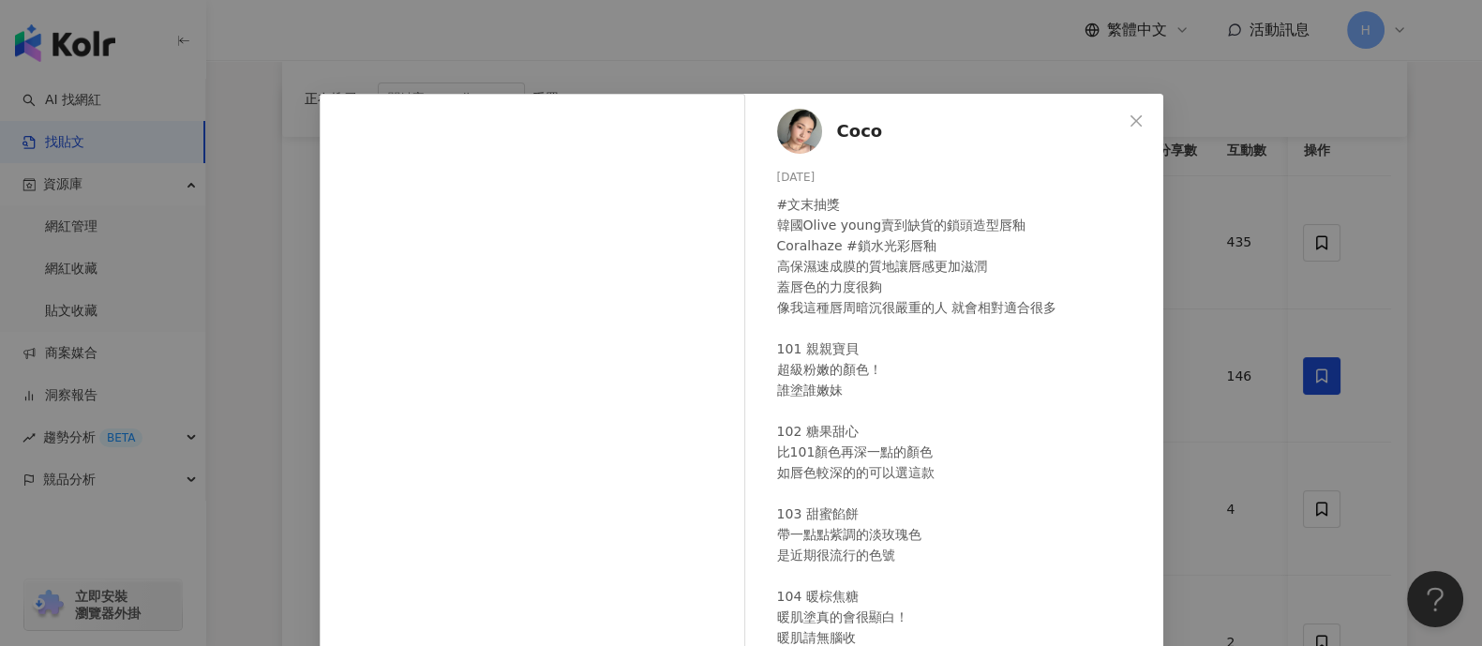
click at [1185, 231] on div "Coco [DATE] #文末抽獎 韓國Olive young賣到缺貨的鎖頭造型唇釉 Coralhaze #鎖水光彩唇釉 高保濕速成膜的質地讓唇感更加滋潤 蓋…" at bounding box center [741, 323] width 1482 height 646
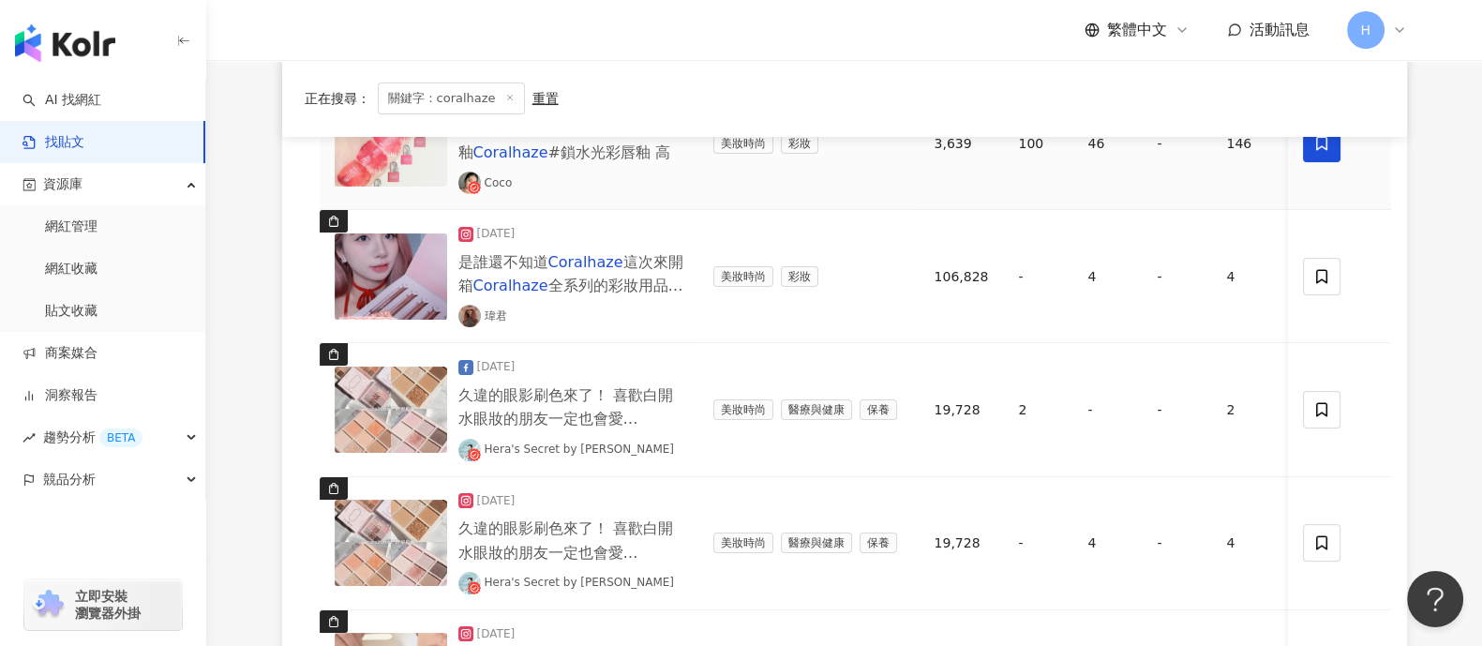
scroll to position [464, 0]
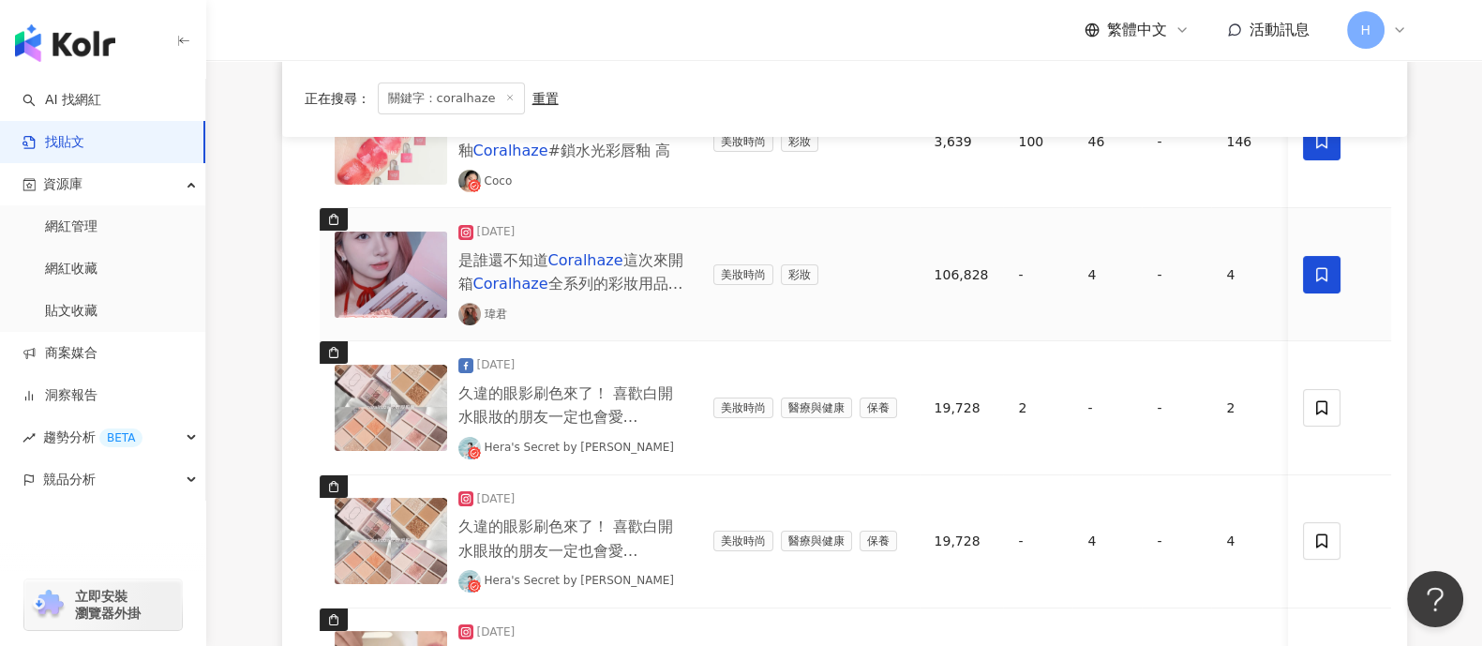
click at [1185, 279] on span at bounding box center [1322, 274] width 37 height 37
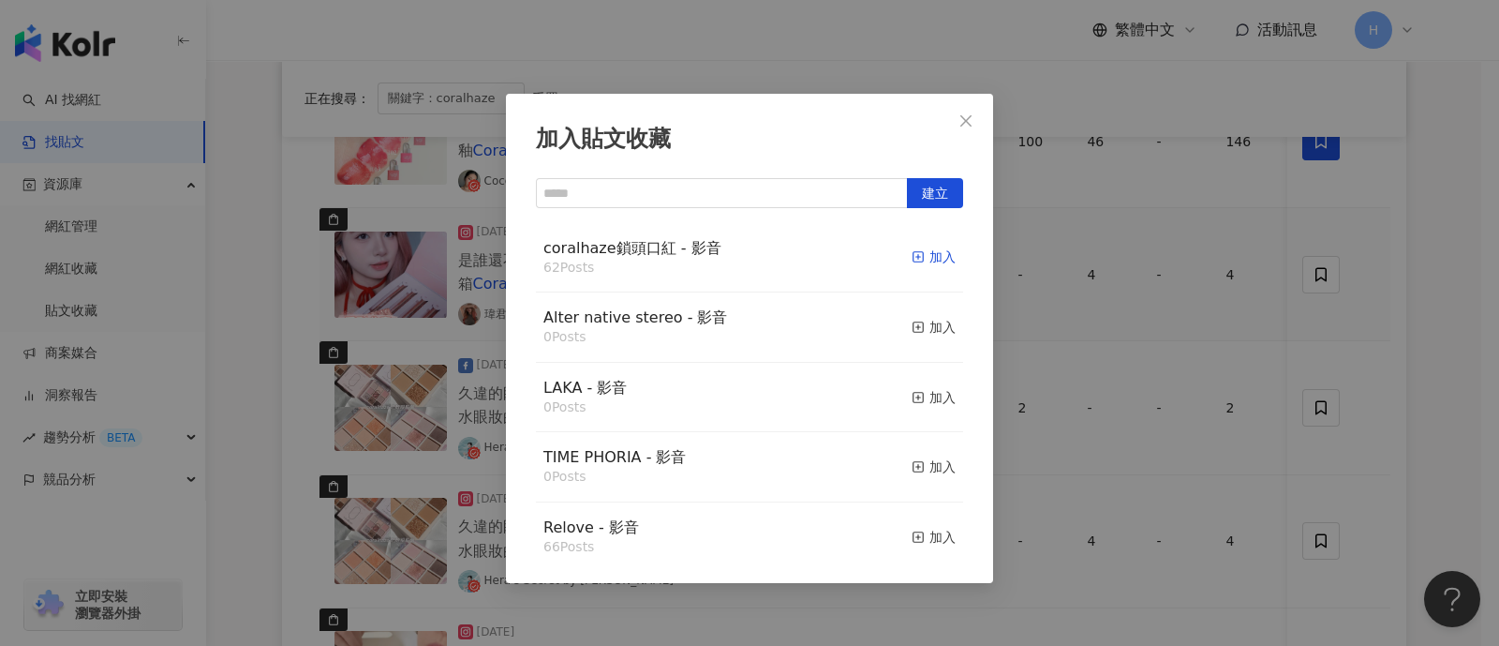
click at [913, 250] on div "加入" at bounding box center [934, 256] width 44 height 21
drag, startPoint x: 1303, startPoint y: 316, endPoint x: 1277, endPoint y: 327, distance: 27.7
click at [1185, 317] on div "加入貼文收藏 建立 coralhaze鎖頭口紅 - 影音 62 Posts 加入 Alter native stereo - 影音 0 Posts 加入 LA…" at bounding box center [749, 323] width 1499 height 646
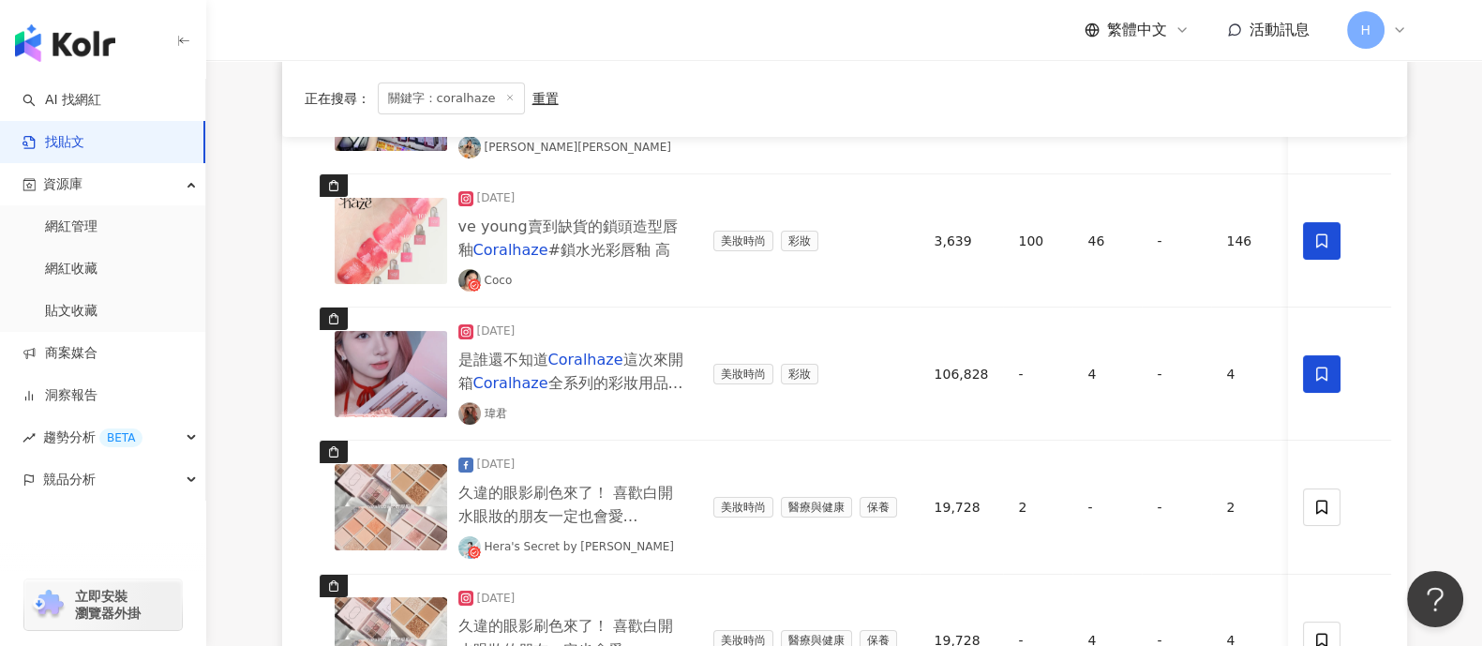
scroll to position [0, 0]
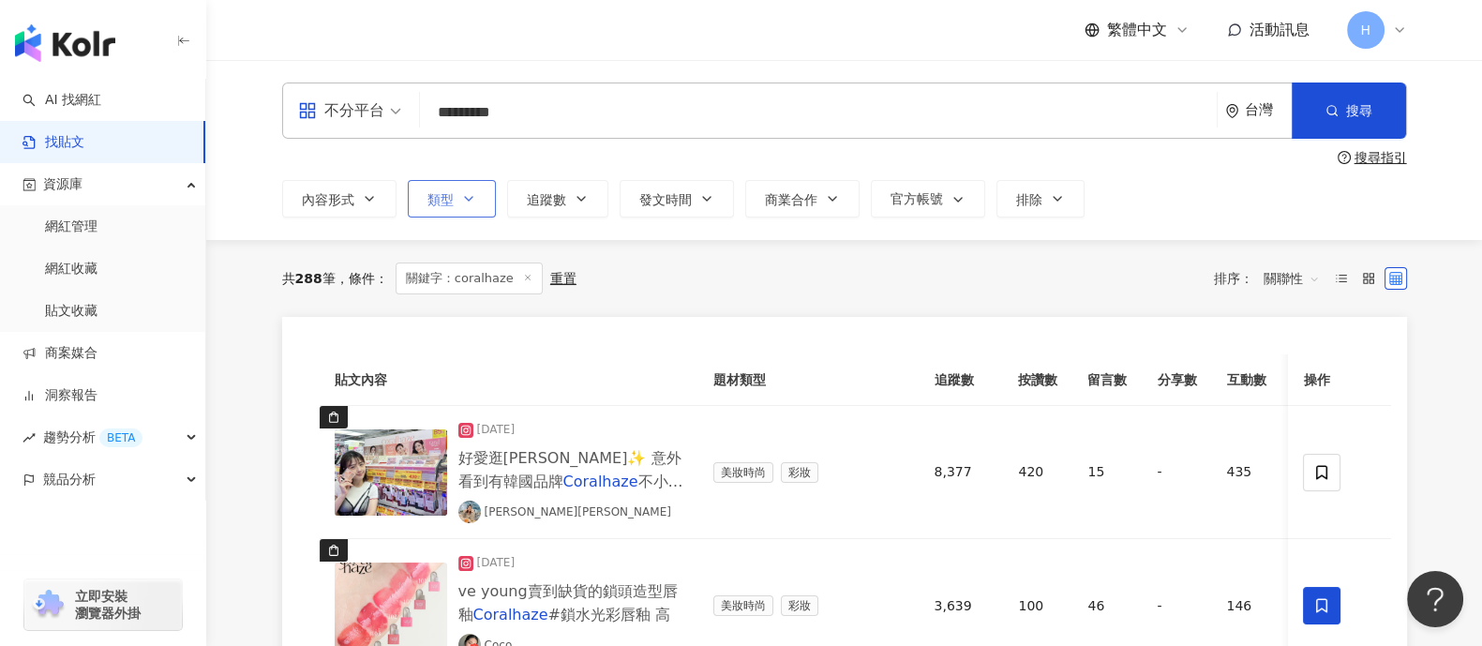
click at [449, 185] on button "類型" at bounding box center [452, 198] width 88 height 37
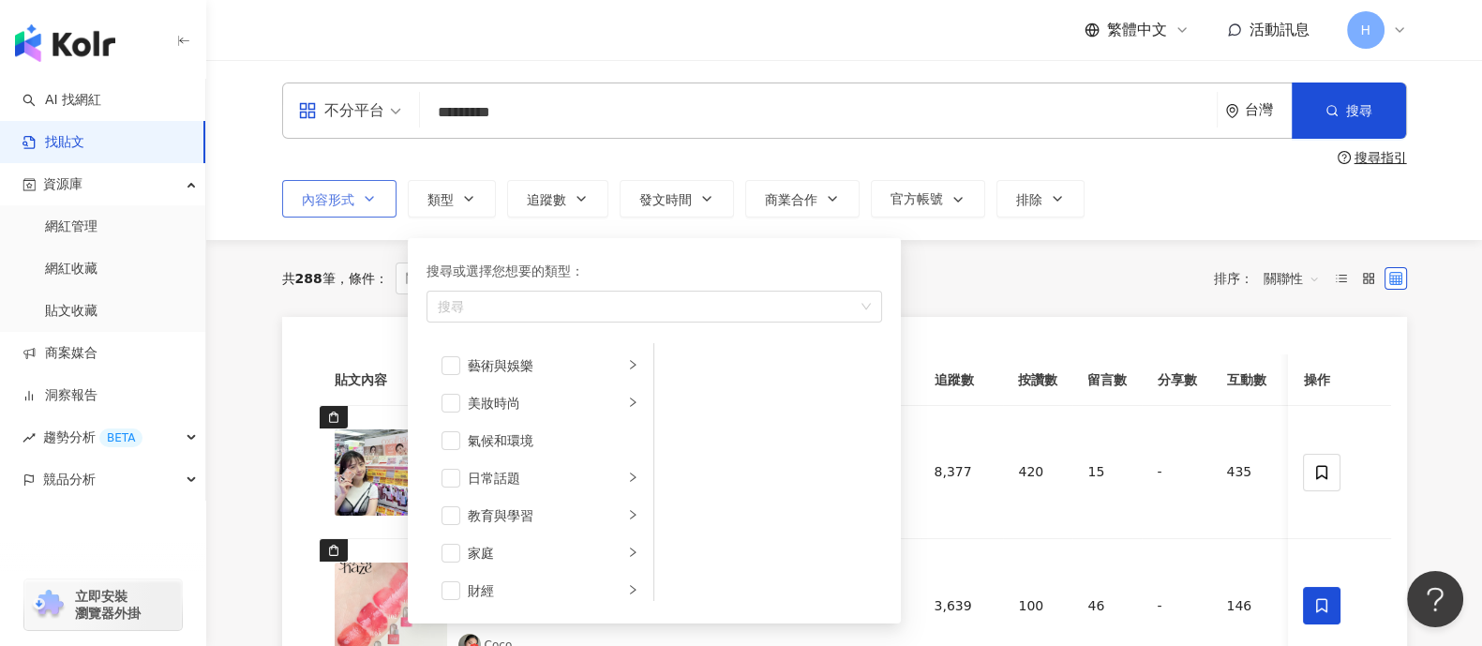
drag, startPoint x: 455, startPoint y: 189, endPoint x: 379, endPoint y: 190, distance: 75.9
click at [453, 189] on button "類型 搜尋或選擇您想要的類型： 搜尋 藝術與娛樂 美妝時尚 氣候和環境 日常話題 教育與學習 家庭 財經 美食 命理占卜 遊戲 法政社會 生活風格 影視娛樂 …" at bounding box center [452, 198] width 88 height 37
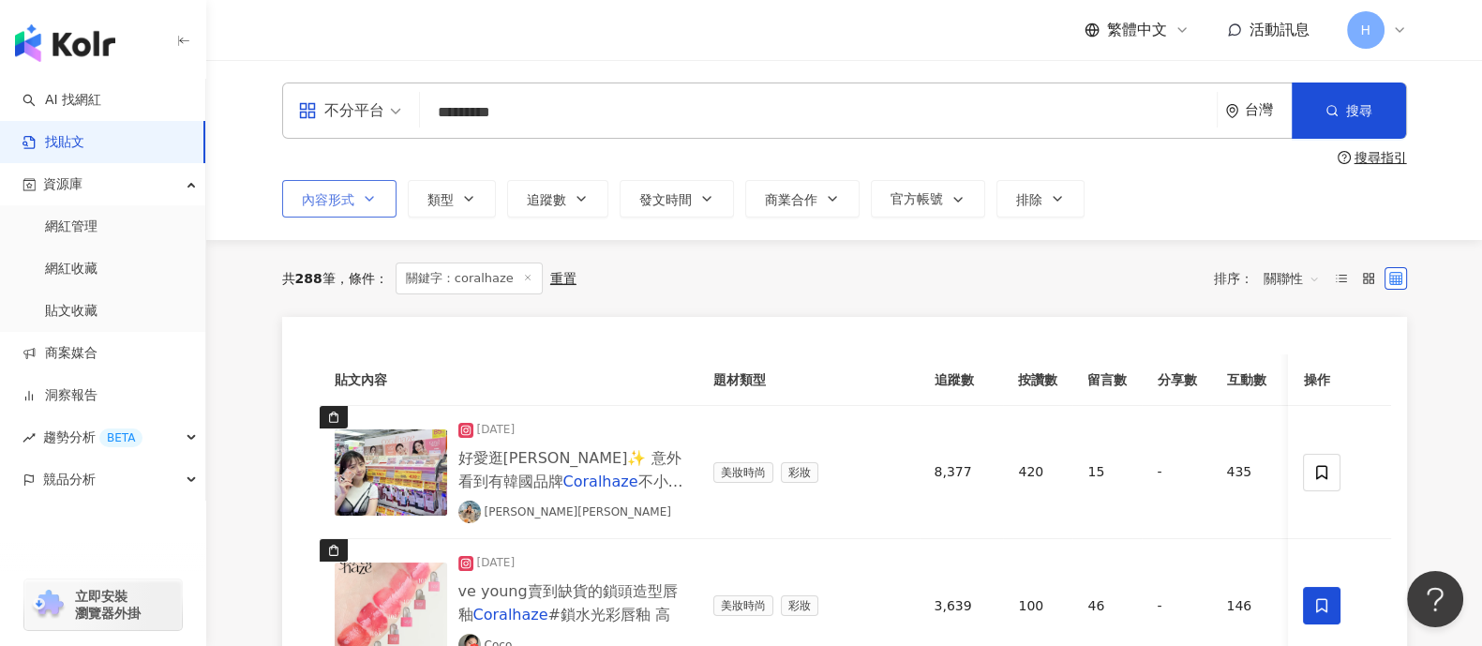
click at [353, 195] on button "內容形式" at bounding box center [339, 198] width 114 height 37
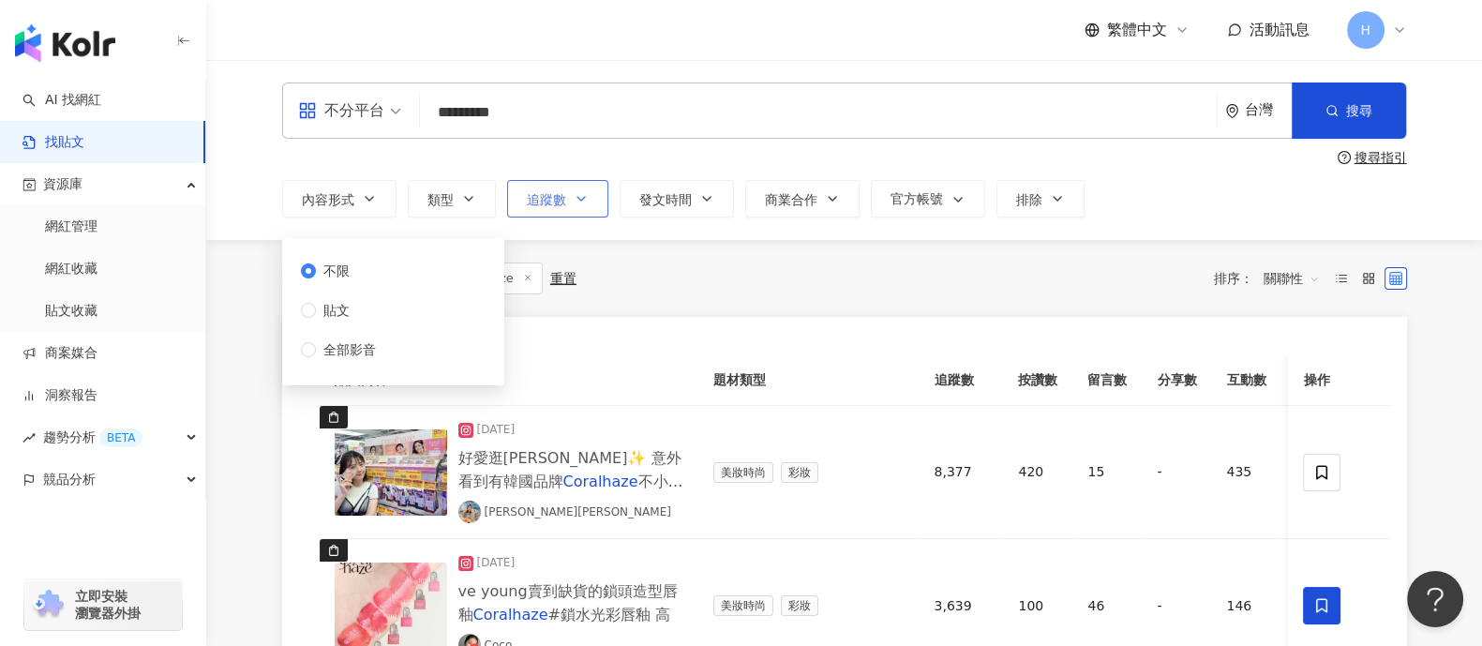
drag, startPoint x: 353, startPoint y: 195, endPoint x: 520, endPoint y: 199, distance: 166.9
click at [353, 196] on button "內容形式" at bounding box center [339, 198] width 114 height 37
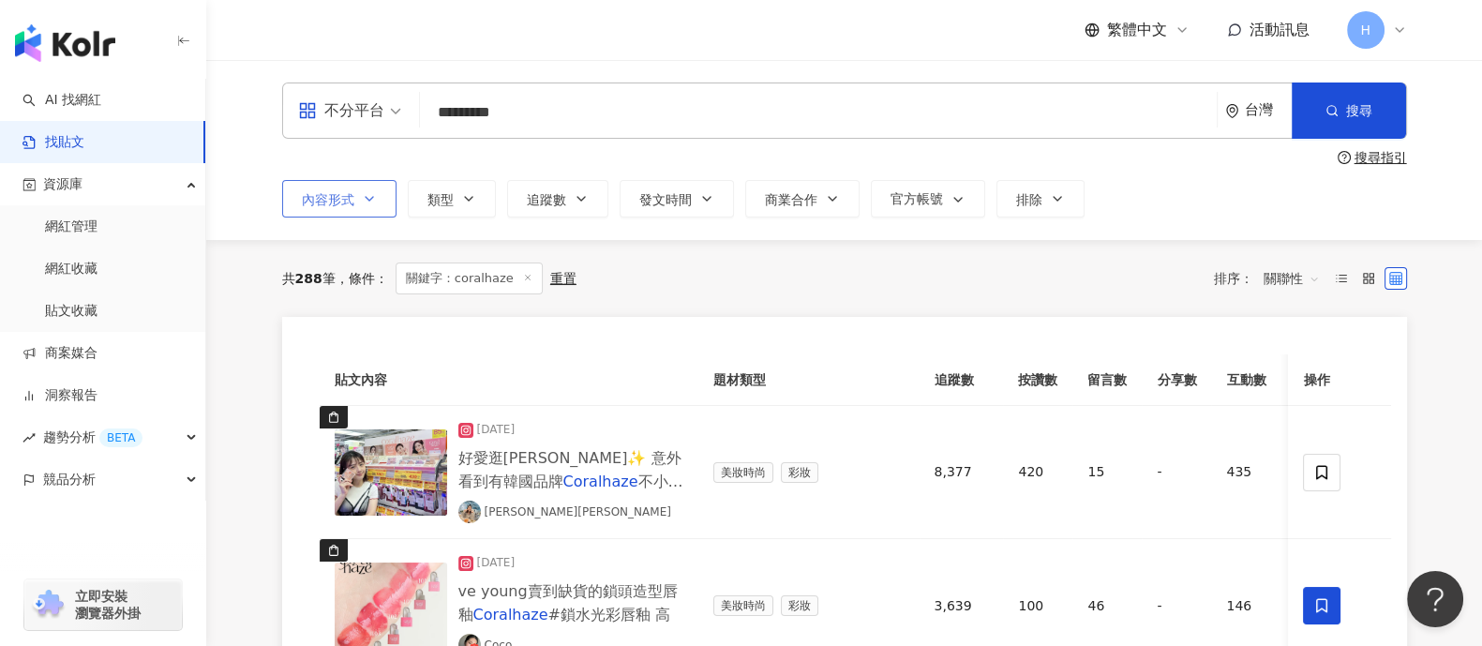
click at [362, 194] on icon "button" at bounding box center [369, 198] width 15 height 15
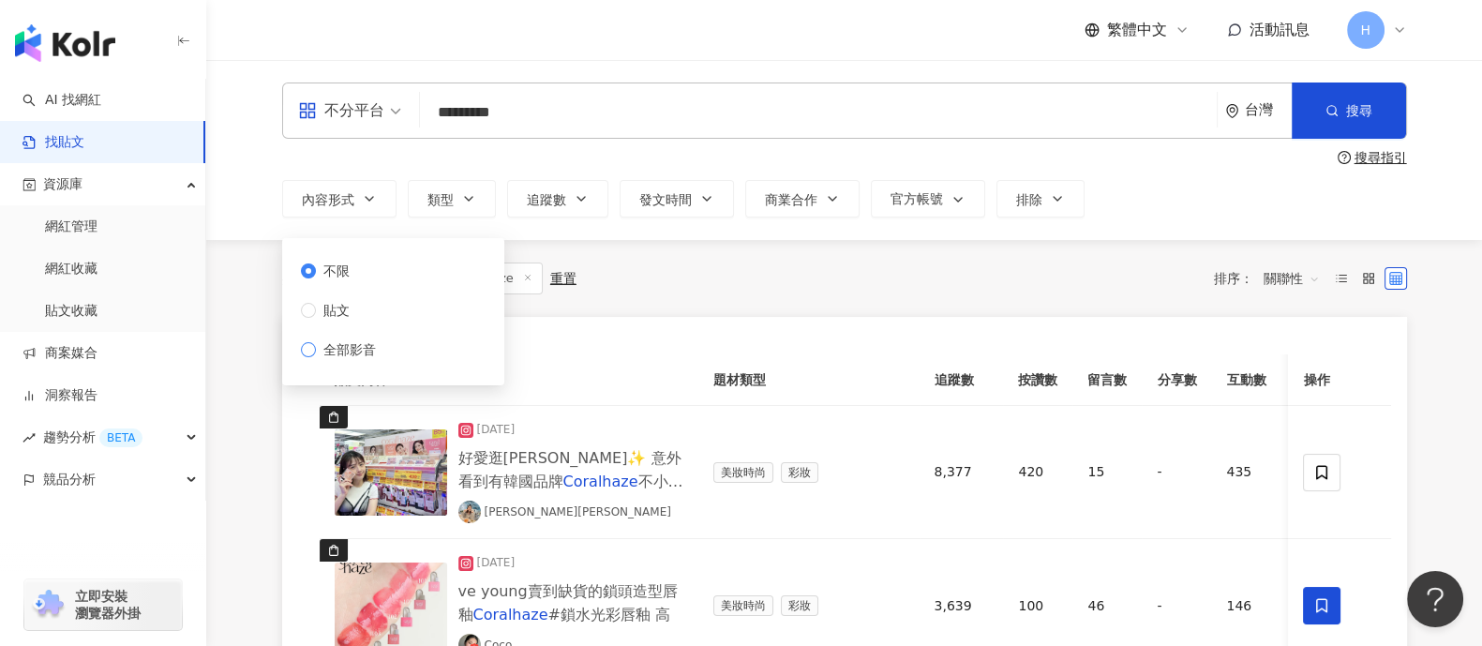
click at [373, 347] on span "全部影音" at bounding box center [349, 349] width 67 height 21
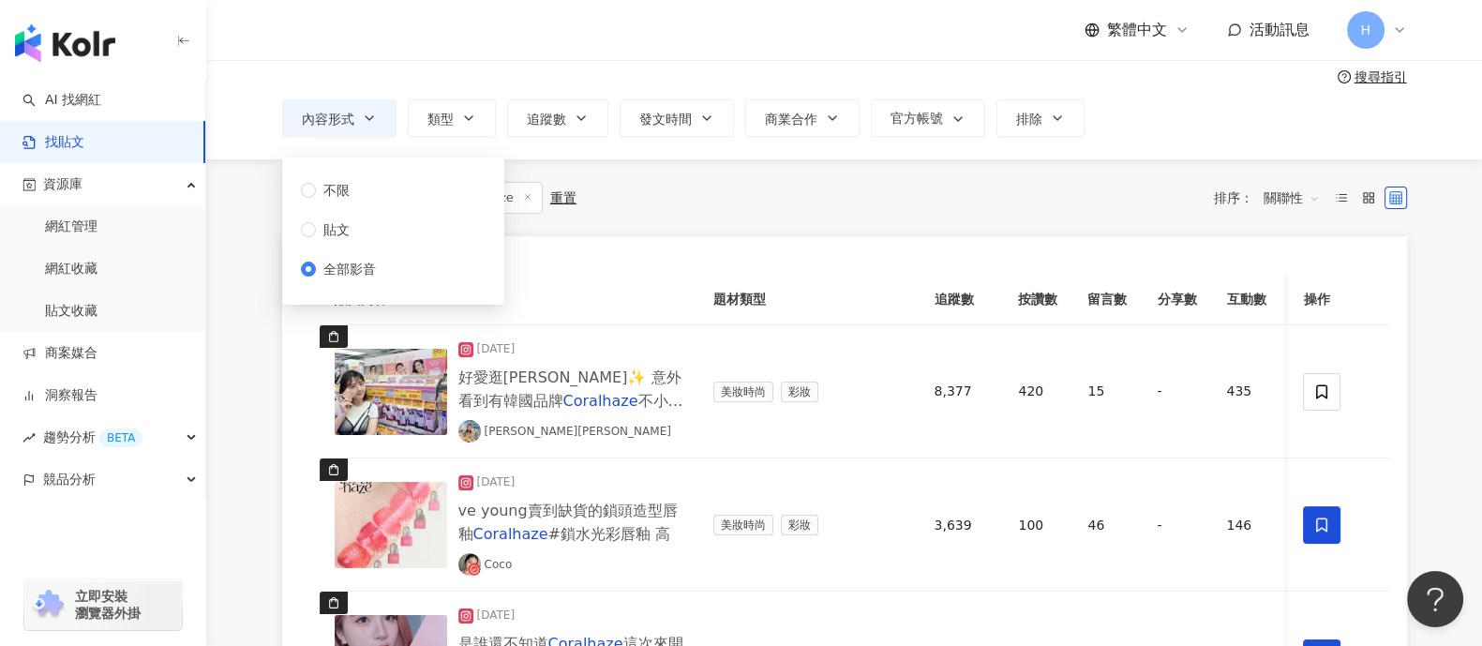
scroll to position [116, 0]
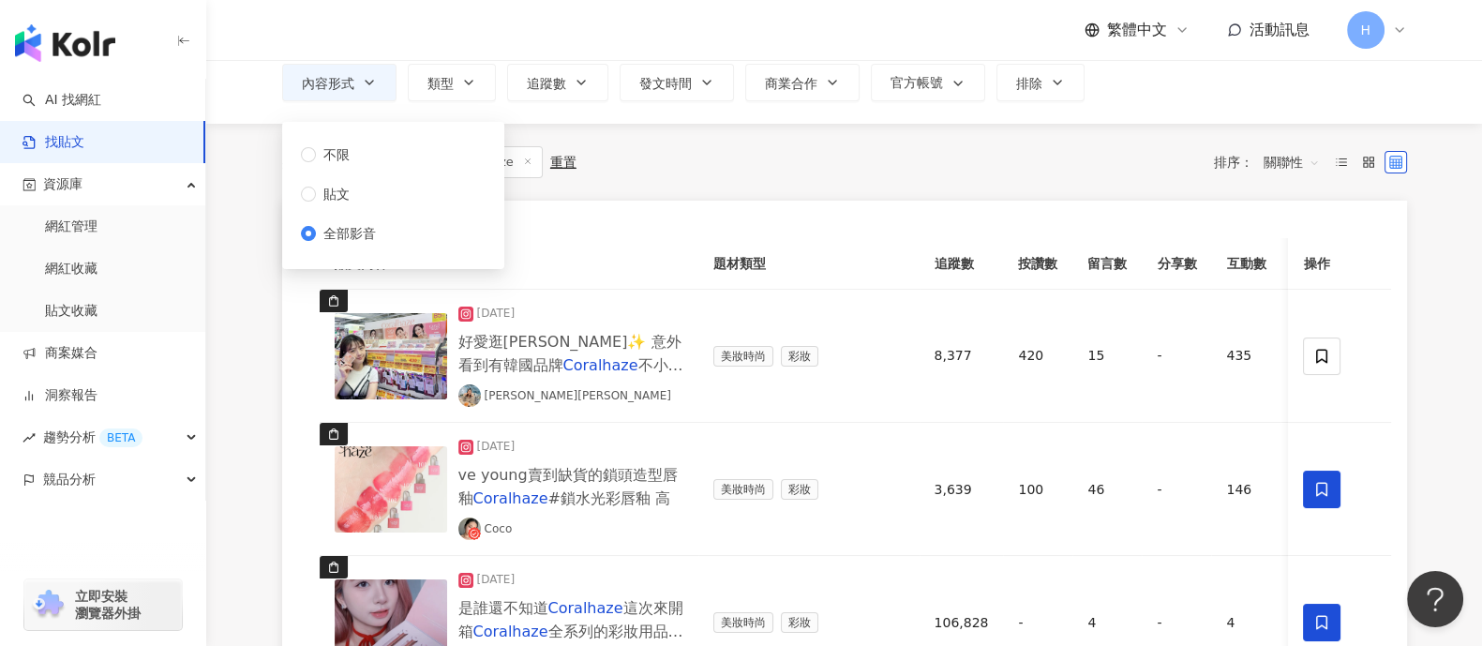
click at [1087, 162] on div "共 288 筆 條件 ： 關鍵字：coralhaze 重置 排序： 關聯性" at bounding box center [844, 162] width 1125 height 32
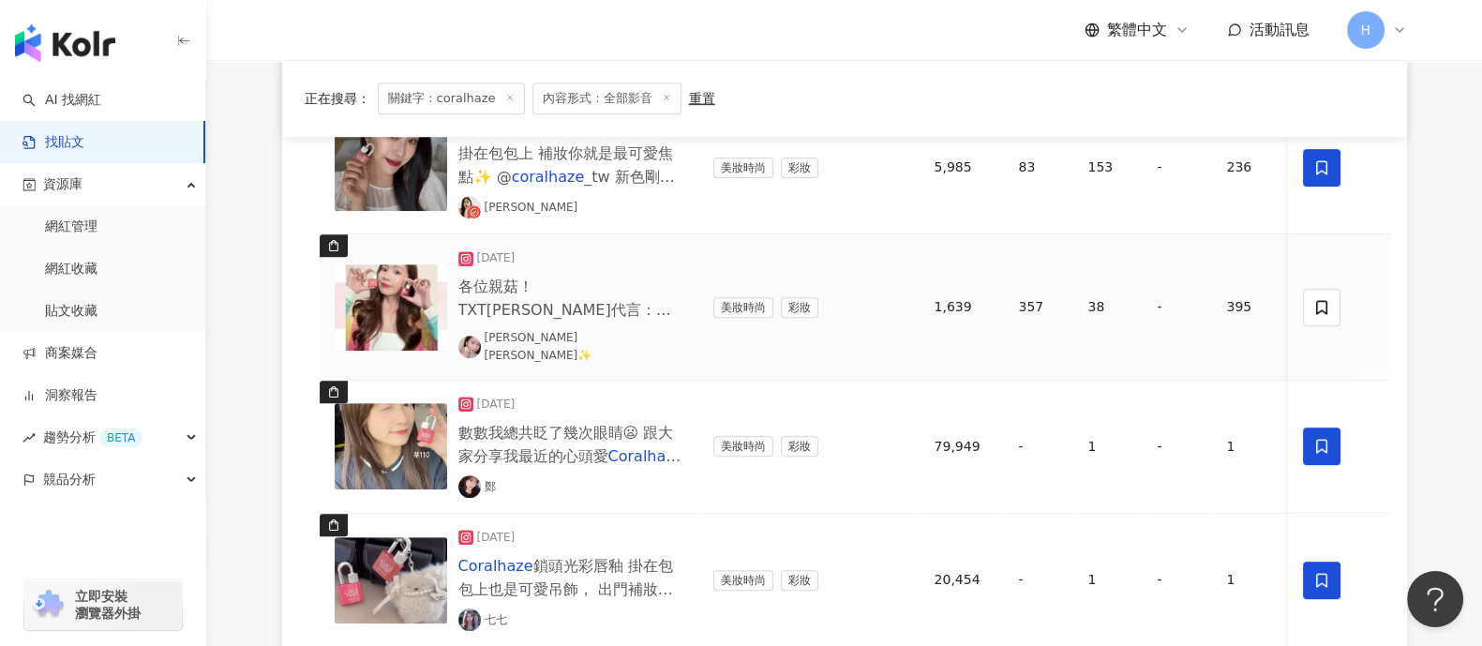
scroll to position [1289, 0]
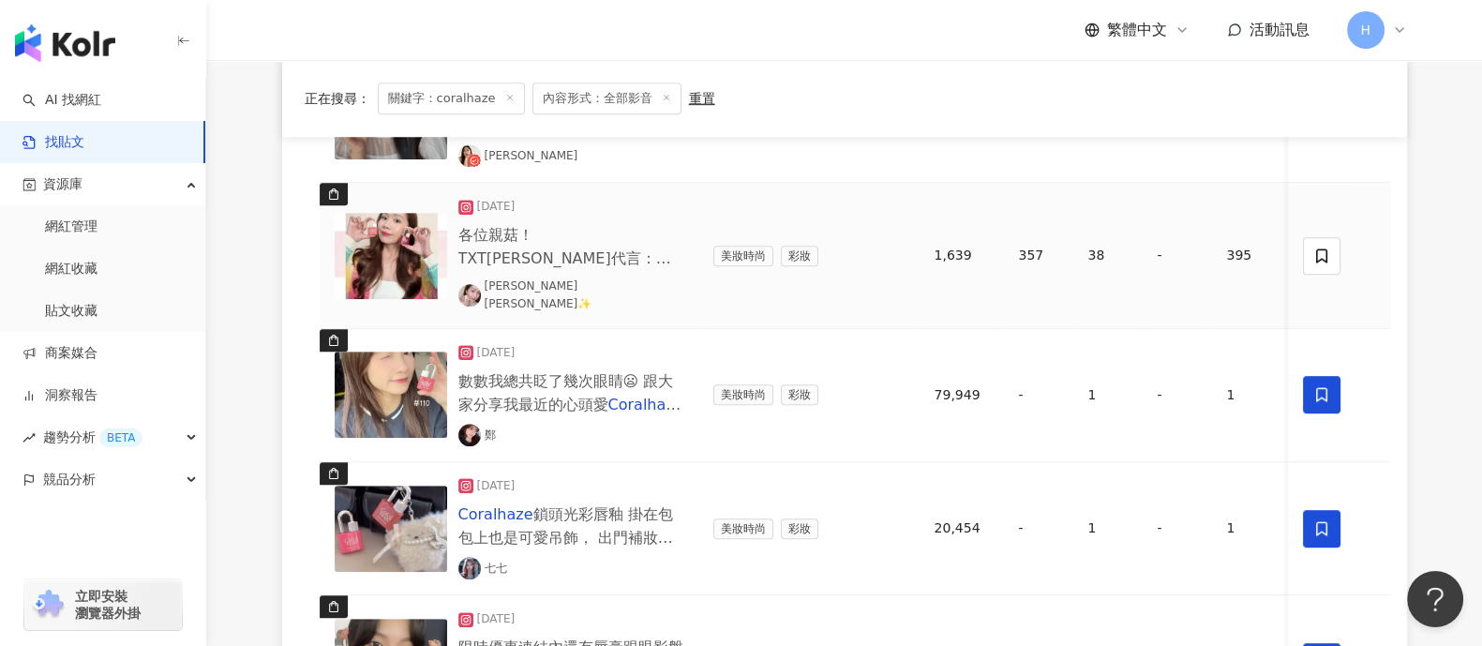
click at [483, 273] on mark "Coralhaze" at bounding box center [495, 282] width 75 height 18
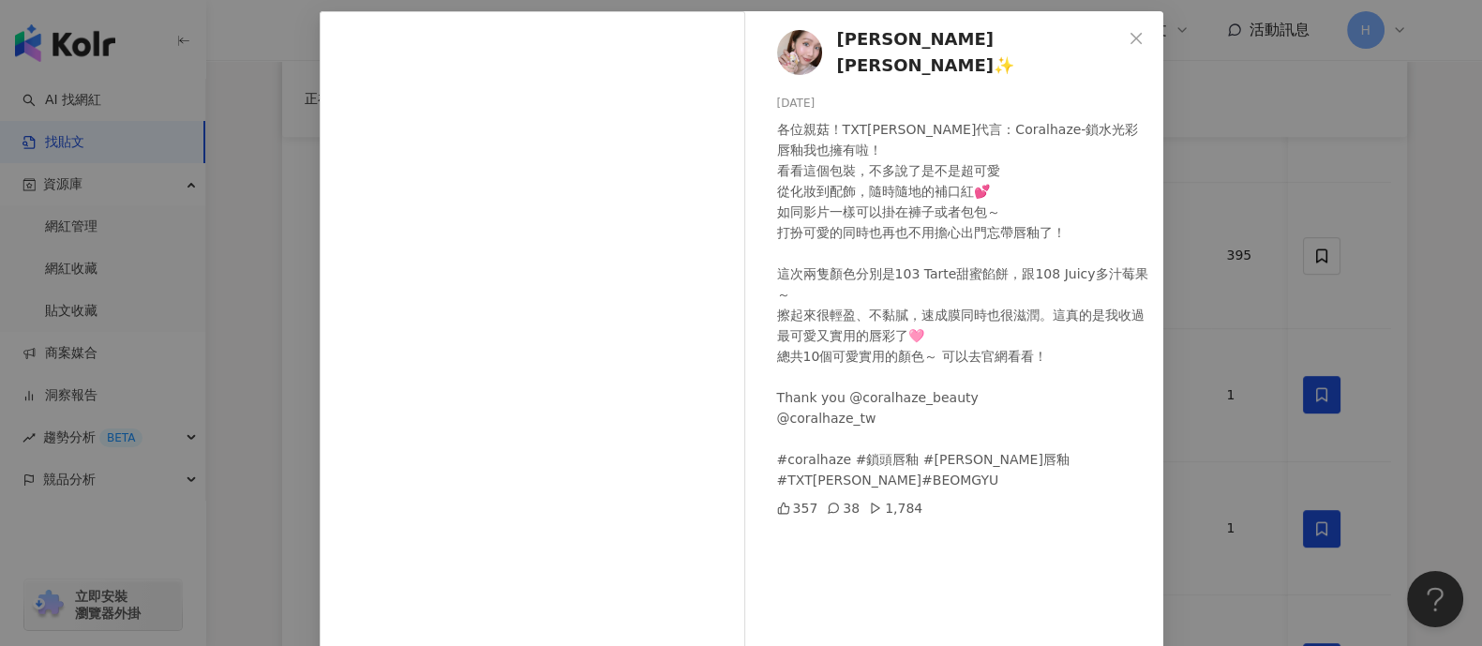
scroll to position [116, 0]
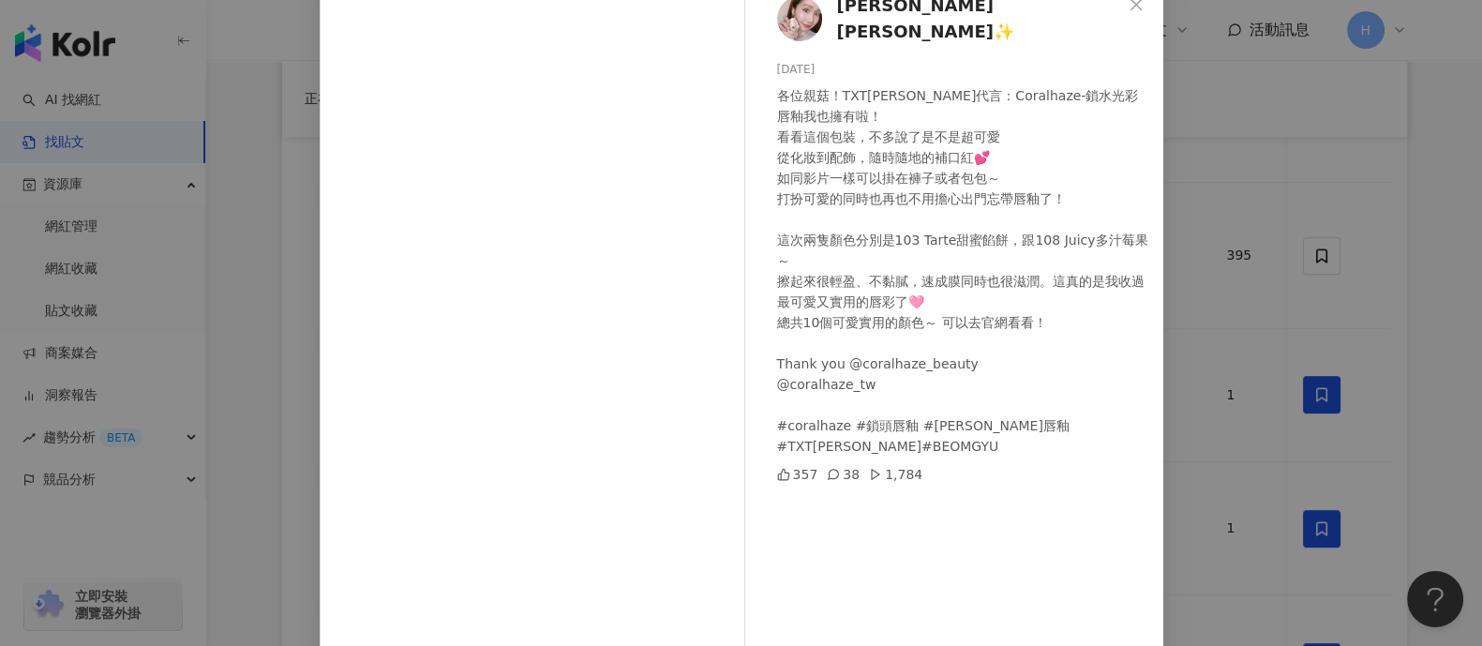
click at [1185, 208] on div "[PERSON_NAME] [PERSON_NAME]✨ [DATE] 各位親菇！TXT[PERSON_NAME]代言：Coralhaze-鎖水光彩唇釉我也擁…" at bounding box center [741, 323] width 1482 height 646
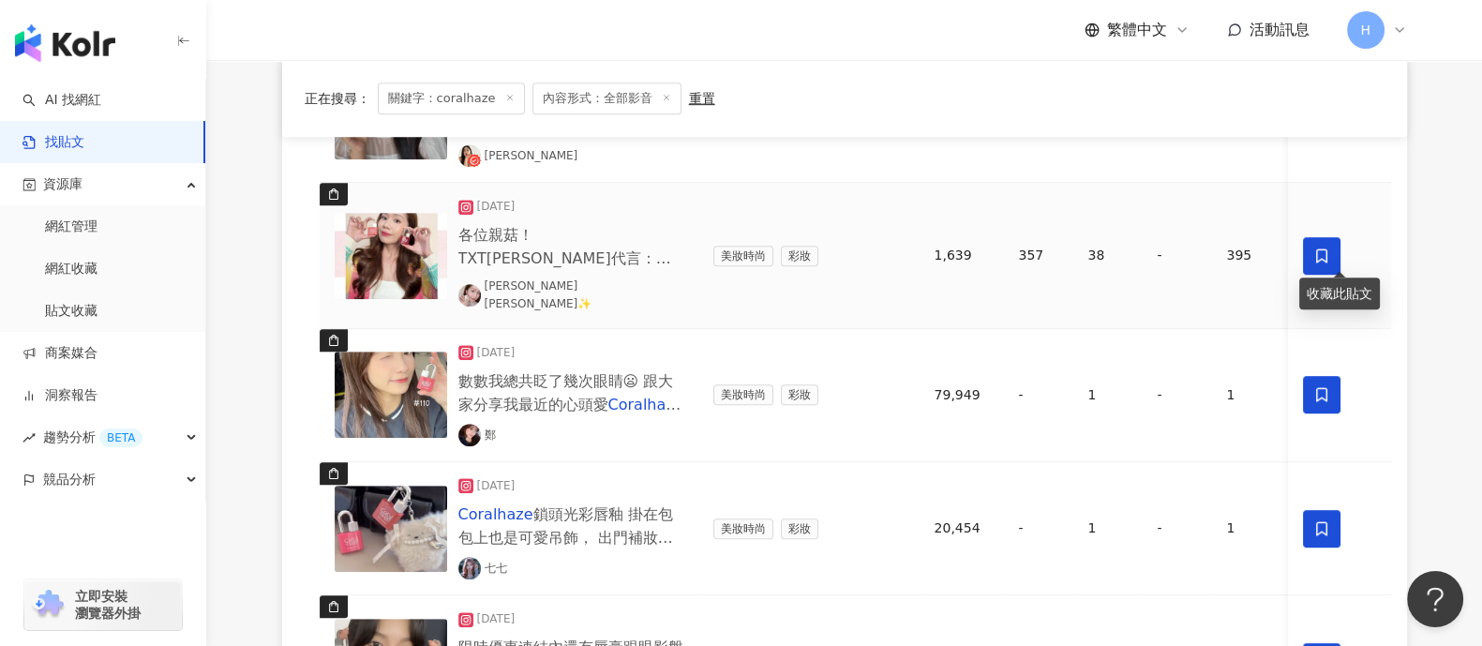
click at [1185, 250] on span at bounding box center [1322, 255] width 37 height 37
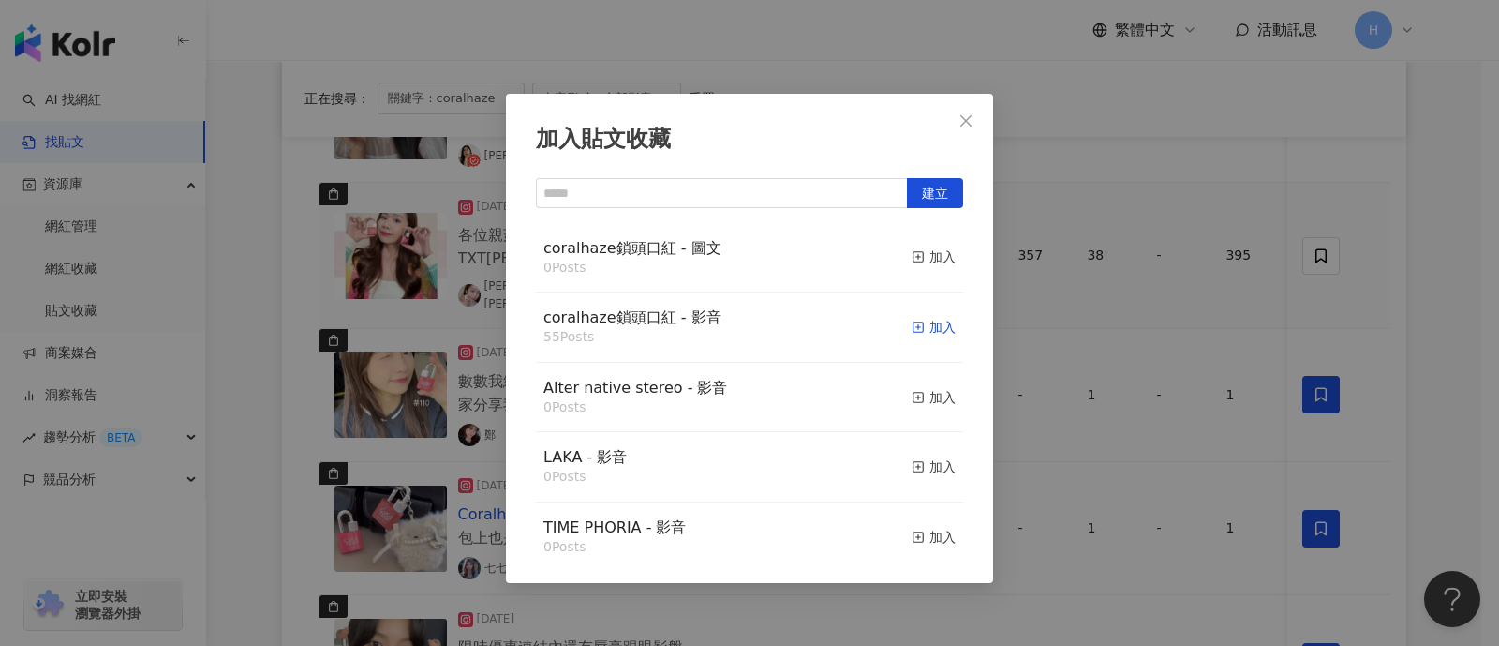
click at [922, 322] on div "加入" at bounding box center [934, 327] width 44 height 21
click at [1185, 270] on div "加入貼文收藏 建立 coralhaze鎖頭口紅 - 圖文 0 Posts 加入 coralhaze鎖頭口紅 - 影音 55 Posts 加入 Alter na…" at bounding box center [749, 323] width 1499 height 646
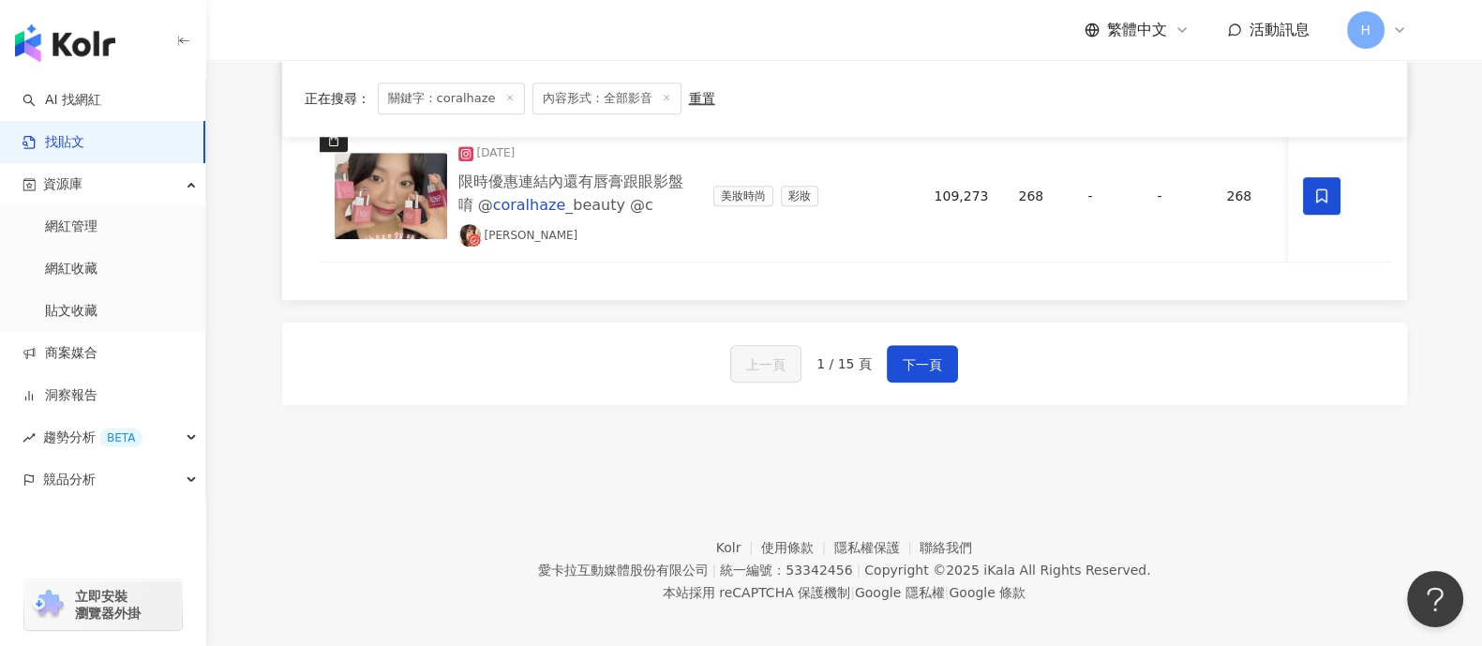
scroll to position [1756, 0]
click at [920, 349] on button "下一頁" at bounding box center [922, 361] width 71 height 37
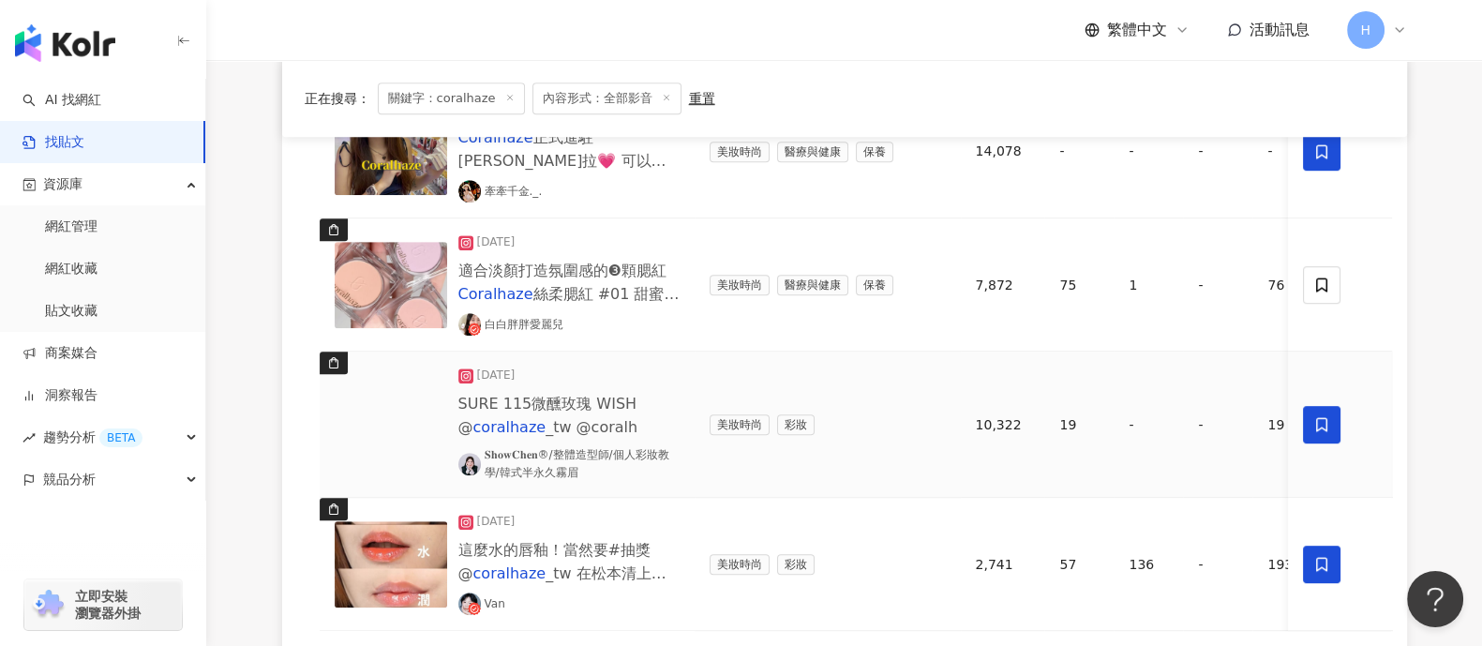
scroll to position [1783, 0]
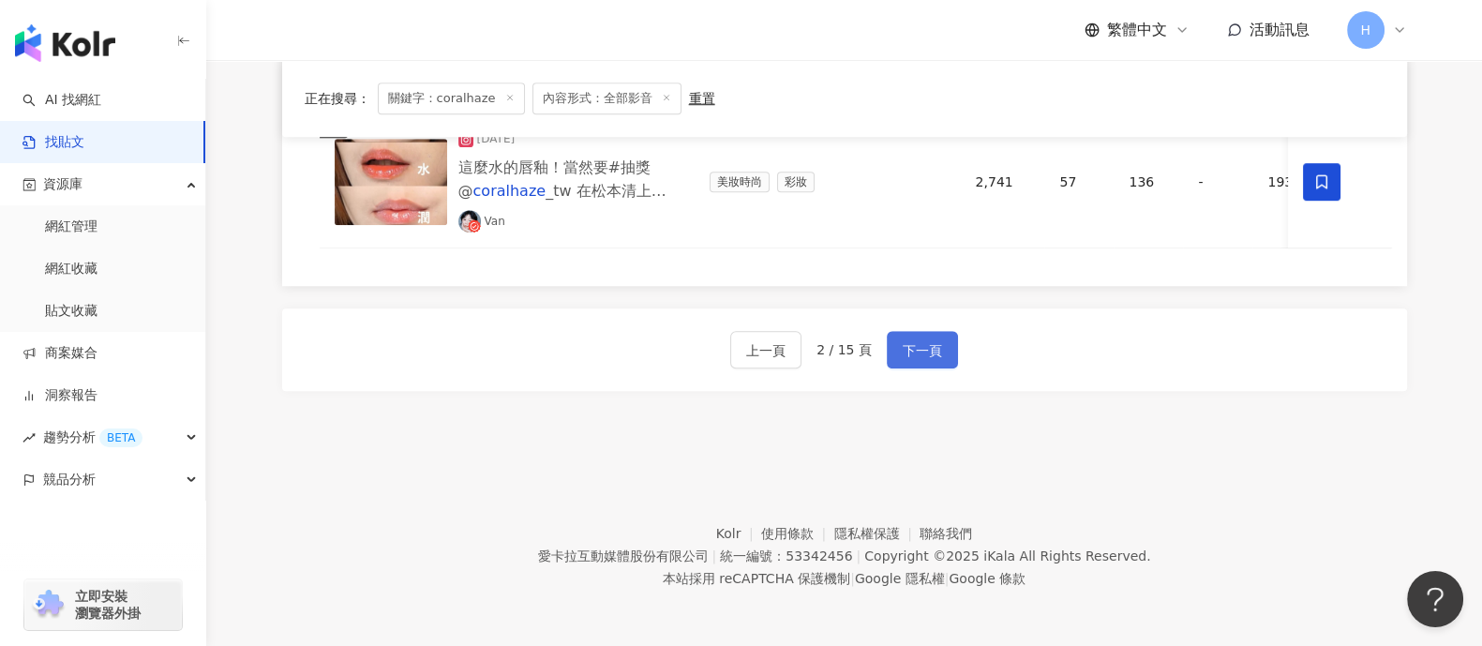
click at [923, 352] on span "下一頁" at bounding box center [921, 350] width 39 height 22
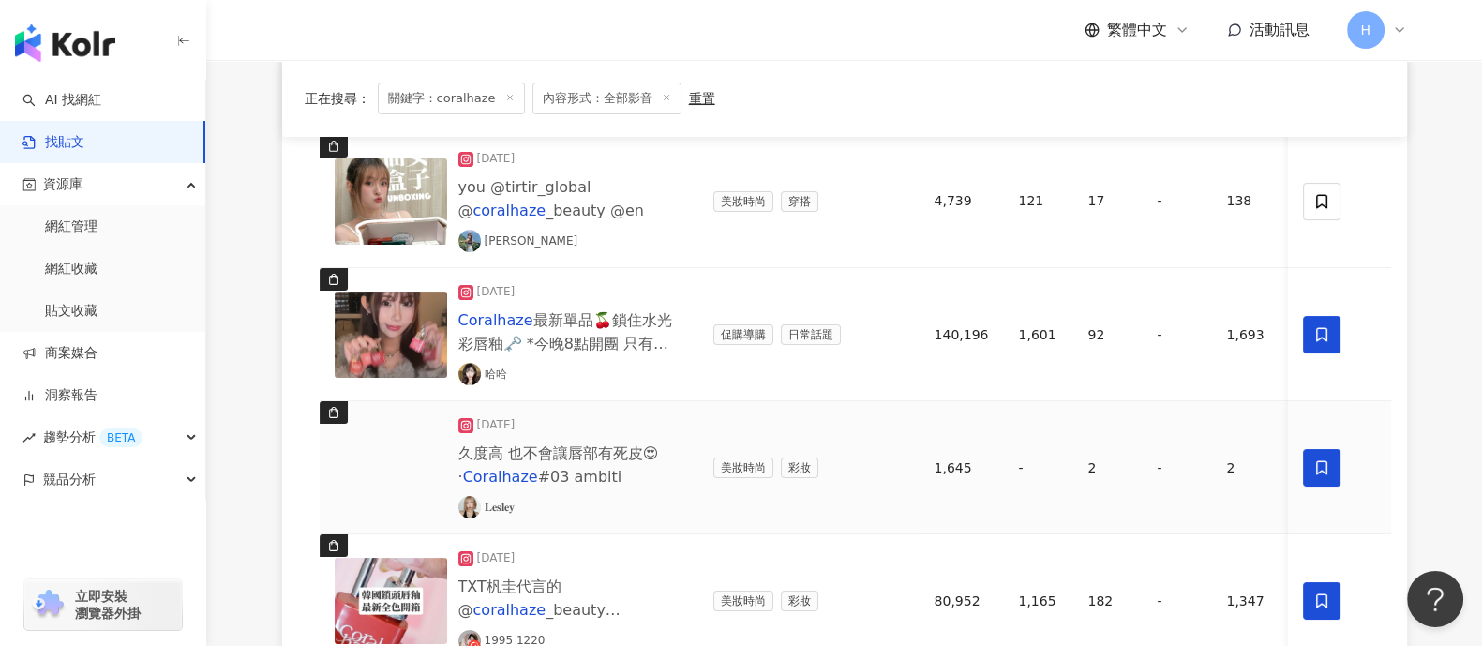
scroll to position [233, 0]
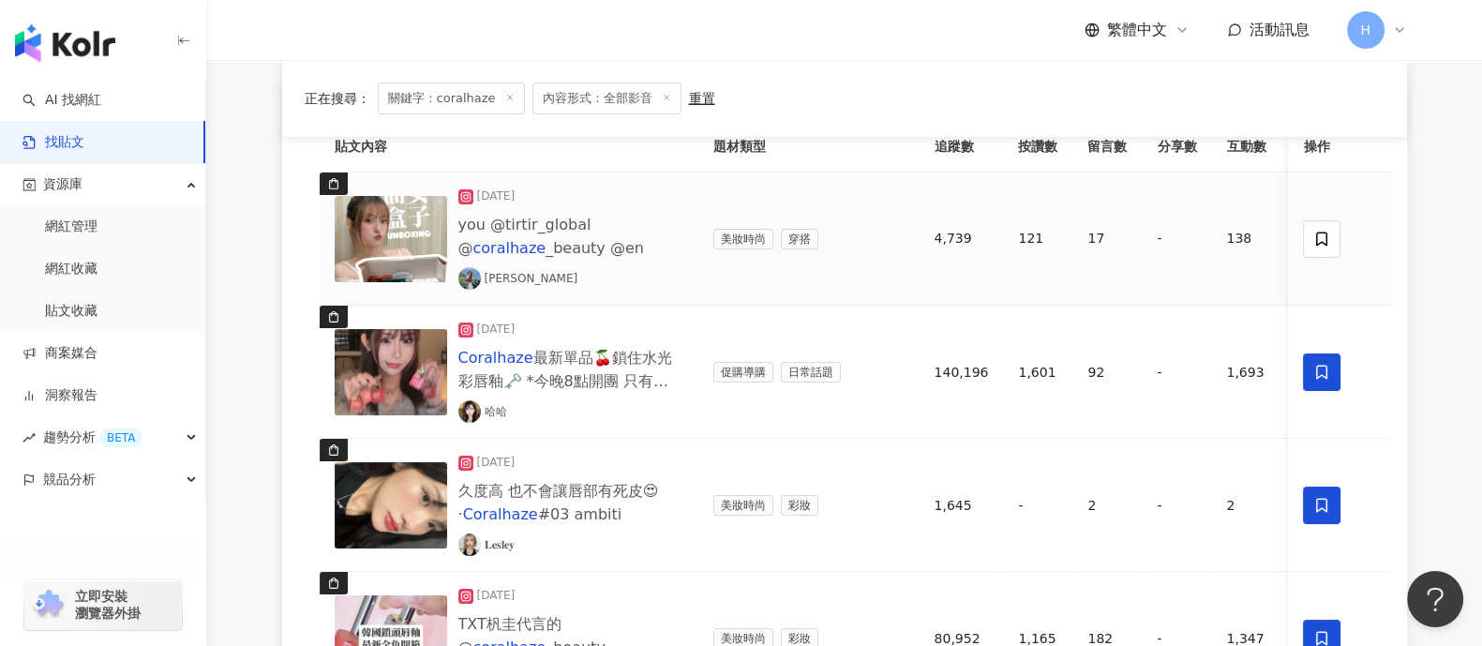
click at [394, 246] on img at bounding box center [391, 239] width 112 height 86
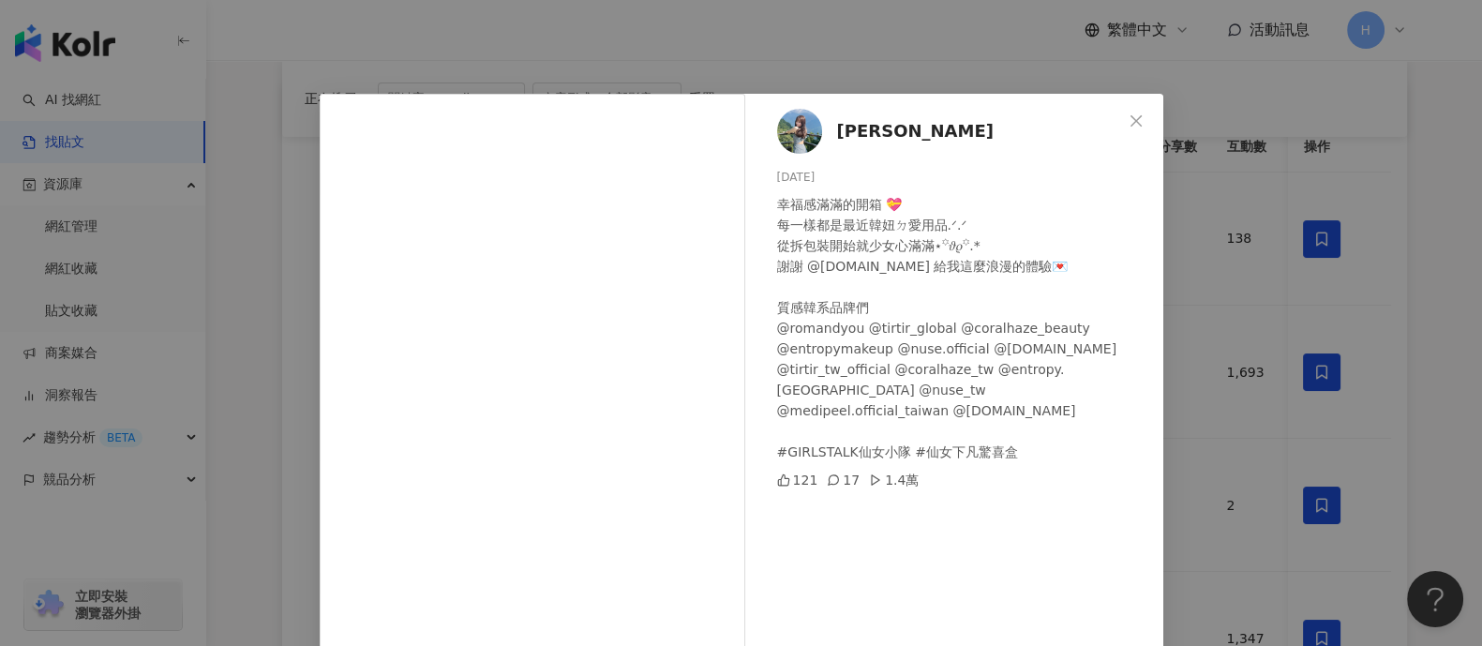
drag, startPoint x: 1290, startPoint y: 260, endPoint x: 1307, endPoint y: 250, distance: 20.1
click at [1185, 260] on div "[PERSON_NAME] [DATE] 幸福感滿滿的開箱 💝 每一樣都是最近韓妞ㄉ愛用品.ᐟ‪‪.ᐟ‪‪‬ 從拆包裝開始就少女心滿滿⋆꙳𝜗𝜚꙳.*‬ 謝謝 …" at bounding box center [741, 323] width 1482 height 646
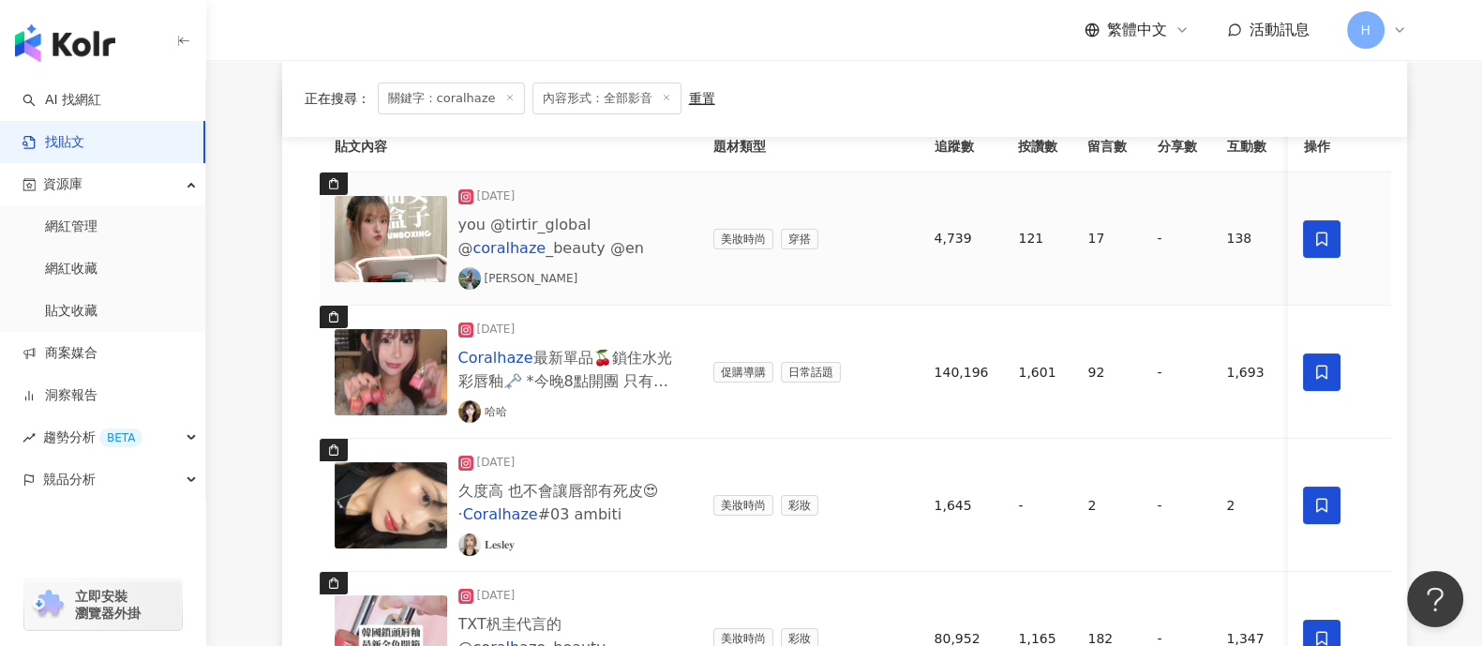
click at [1185, 246] on span at bounding box center [1322, 238] width 37 height 37
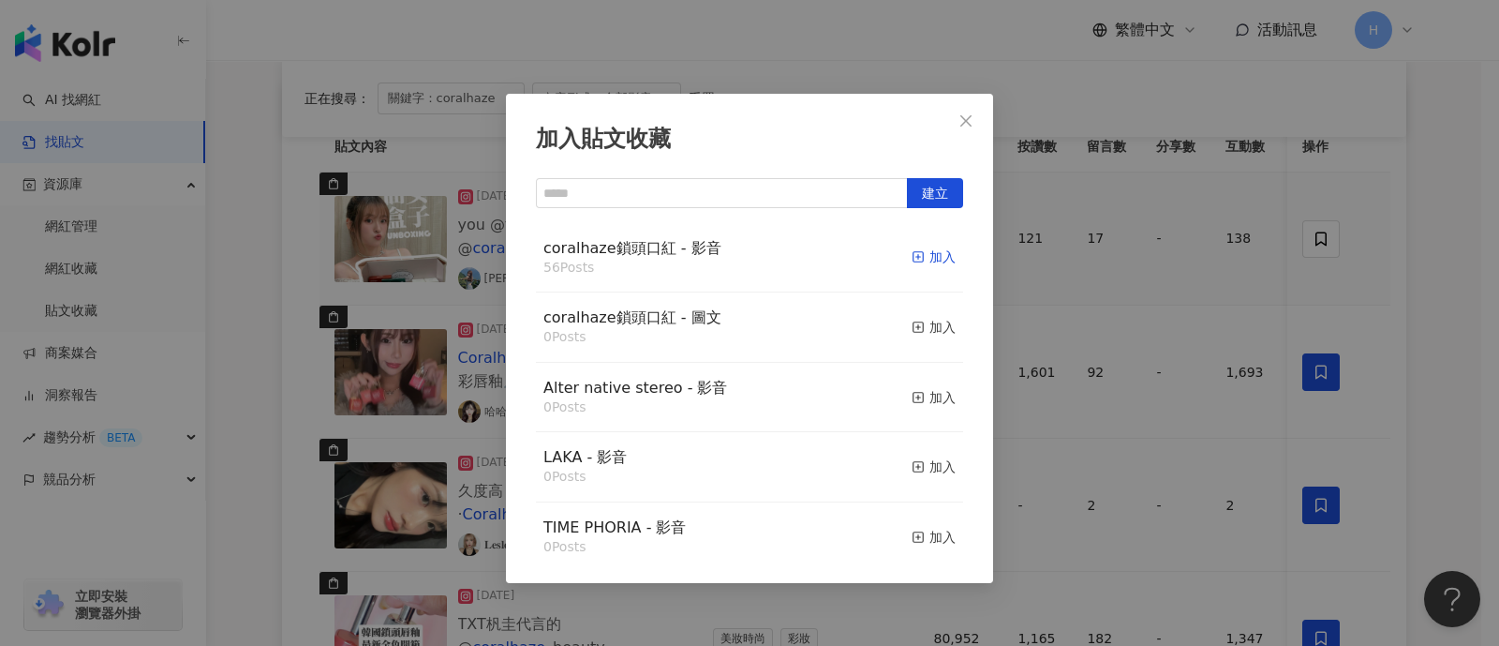
click at [917, 254] on div "加入" at bounding box center [934, 256] width 44 height 21
click at [1185, 270] on div "加入貼文收藏 建立 coralhaze鎖頭口紅 - 影音 56 Posts 加入 coralhaze鎖頭口紅 - 圖文 0 Posts 加入 Alter na…" at bounding box center [749, 323] width 1499 height 646
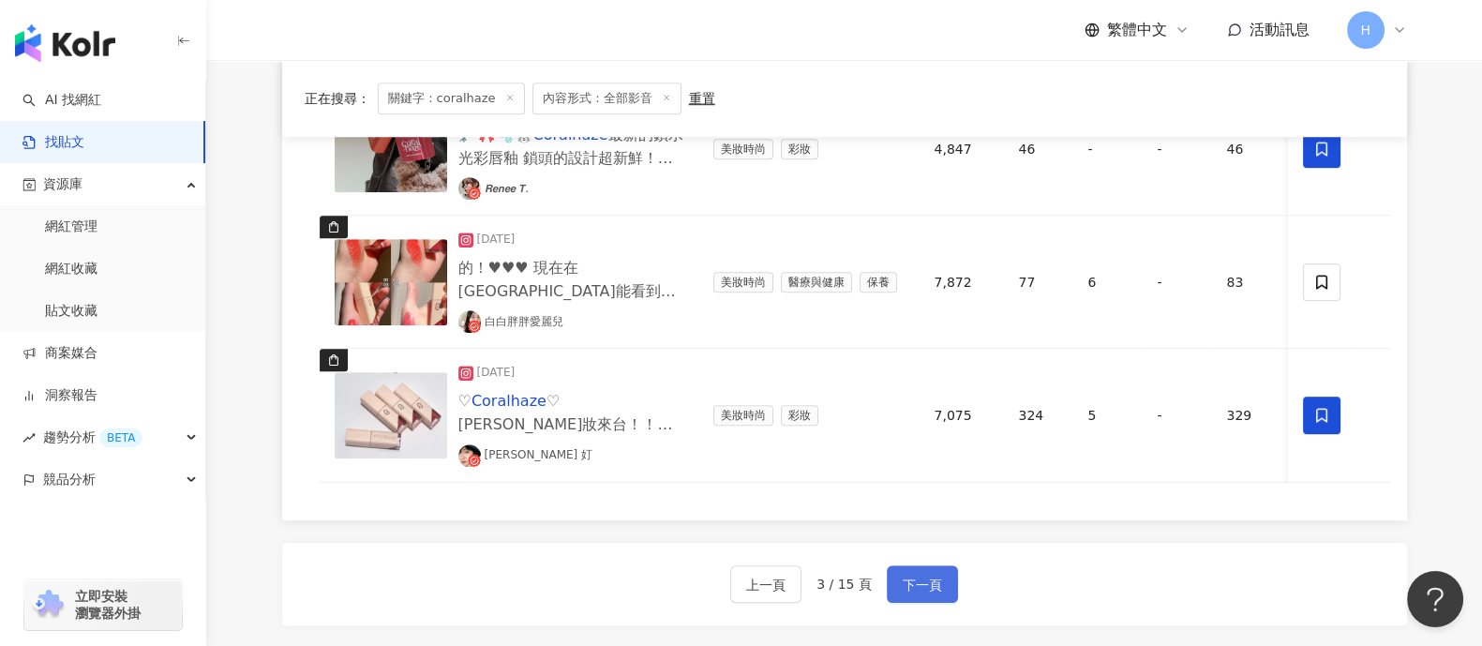
click at [914, 515] on span "下一頁" at bounding box center [921, 585] width 39 height 22
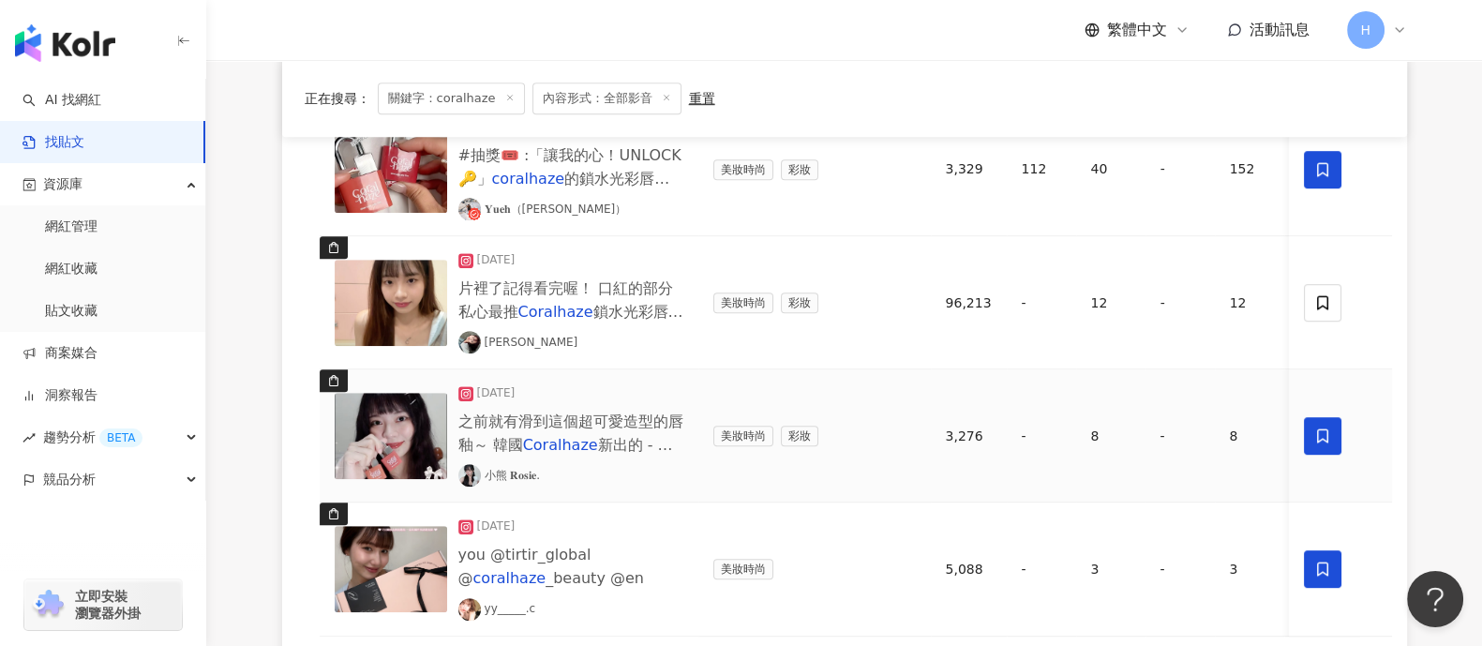
scroll to position [1406, 0]
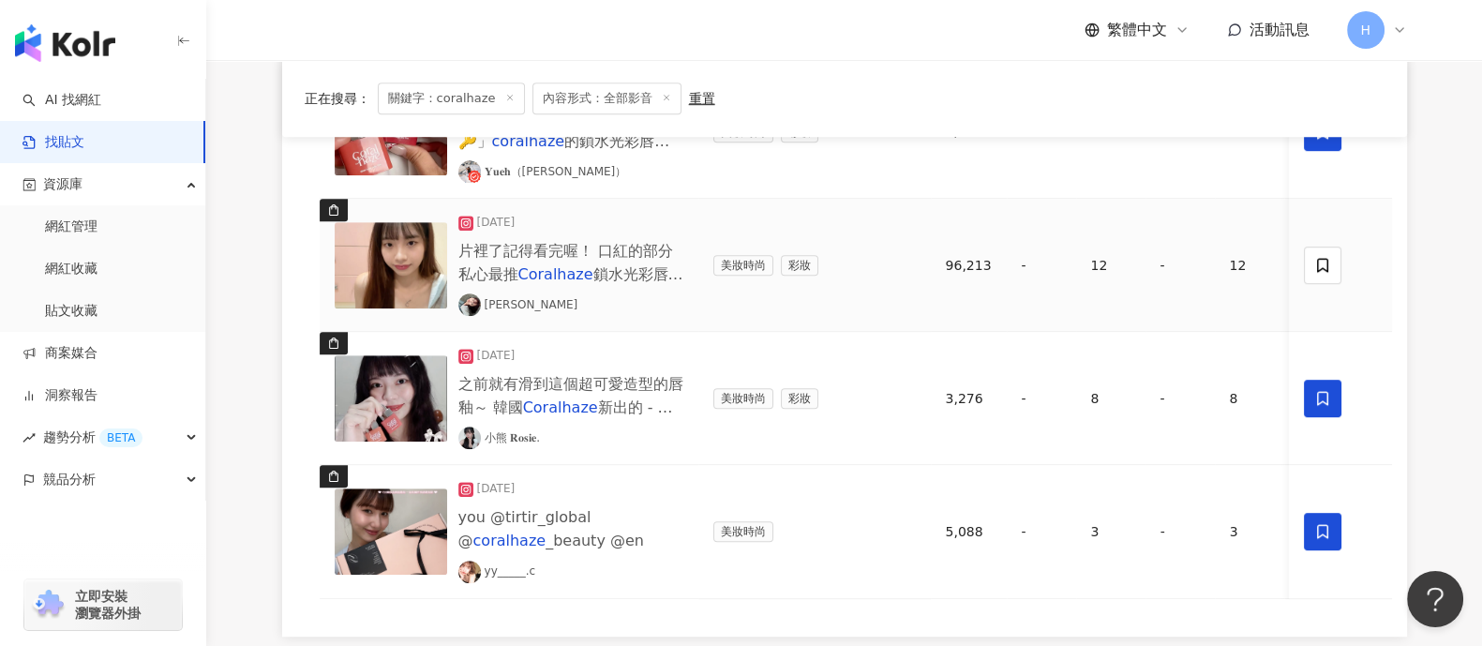
click at [410, 269] on img at bounding box center [391, 265] width 112 height 86
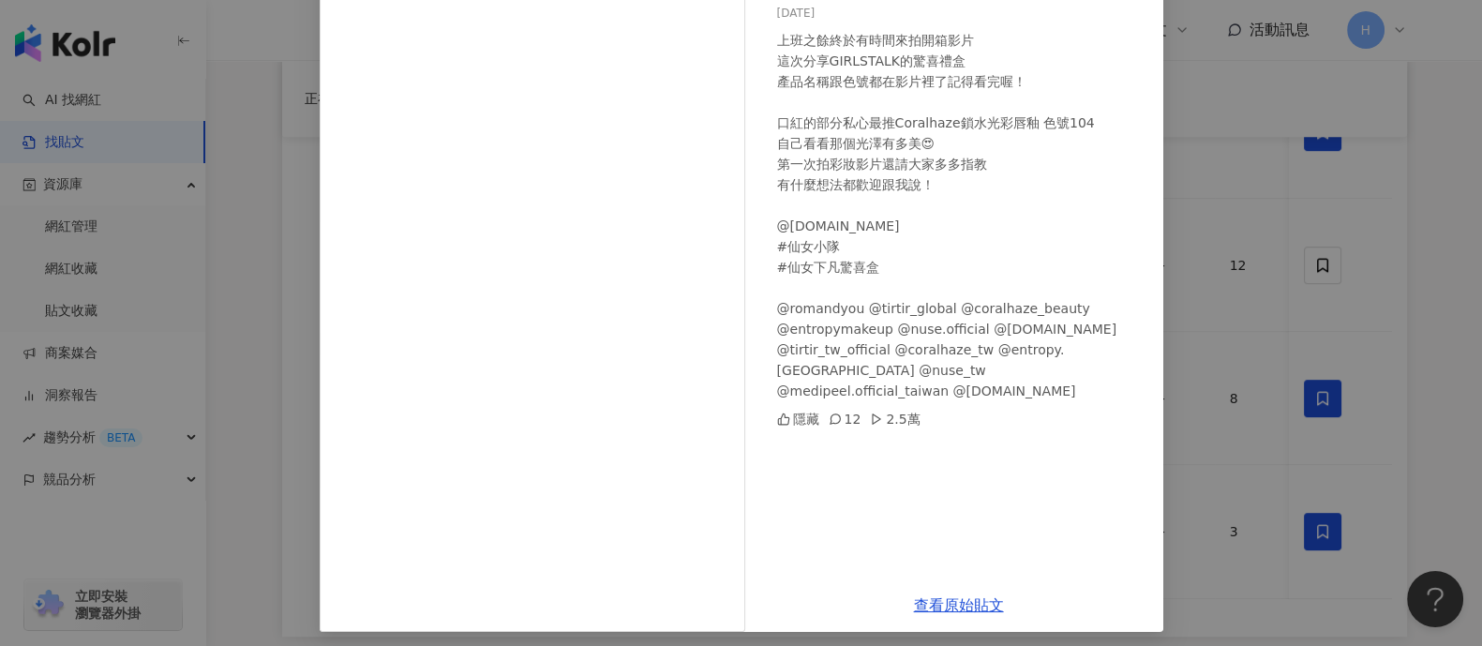
scroll to position [172, 0]
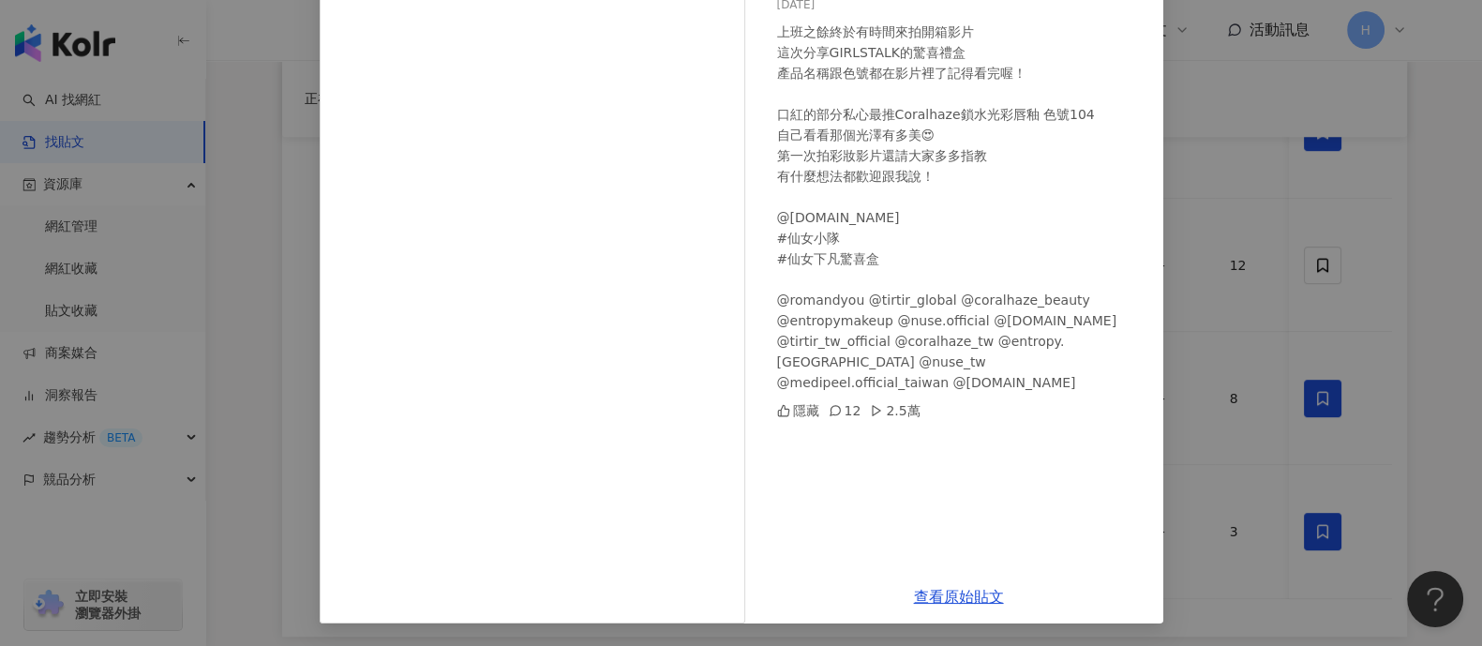
drag, startPoint x: 1208, startPoint y: 177, endPoint x: 1255, endPoint y: 198, distance: 51.2
click at [1185, 179] on div "[PERSON_NAME][DATE] 上班之餘終於有時間來拍開箱影片 這次分享GIRLSTALK的驚喜禮盒 產品名稱跟色號都在影片裡了記得看完喔！ 口紅的部…" at bounding box center [741, 323] width 1482 height 646
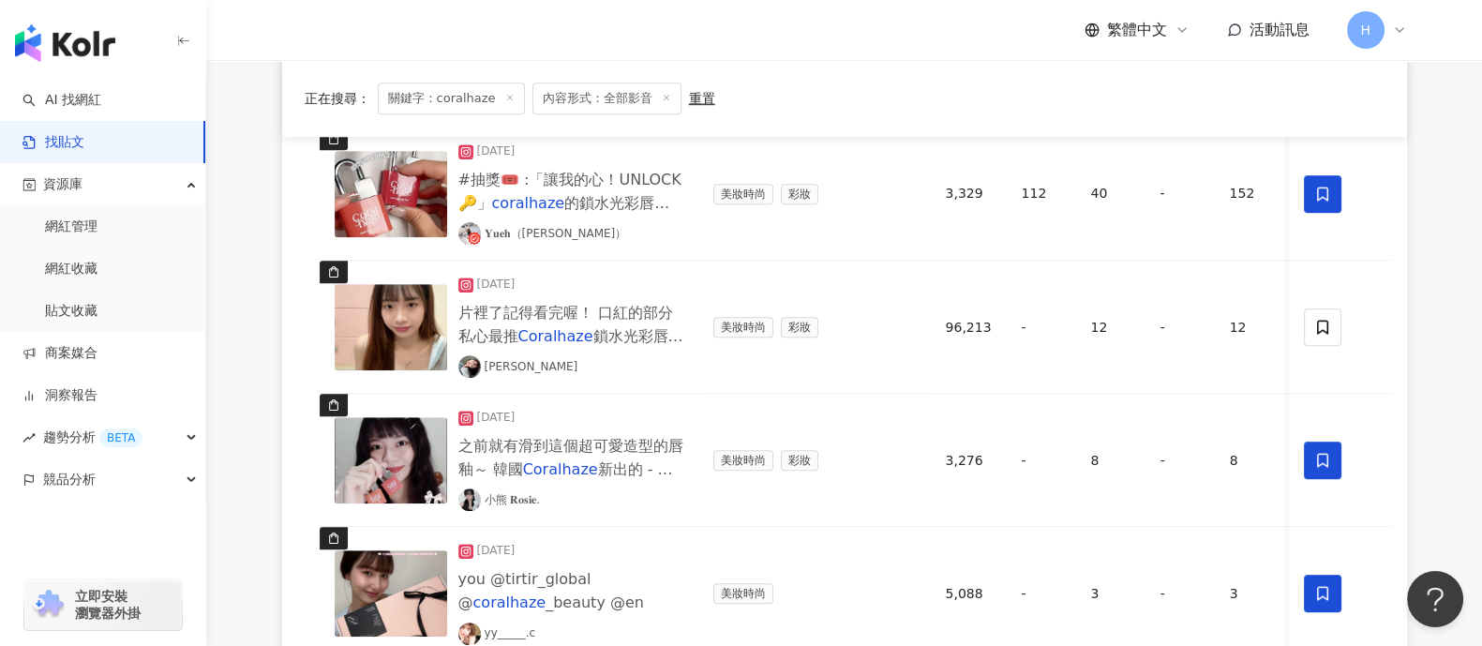
scroll to position [1522, 0]
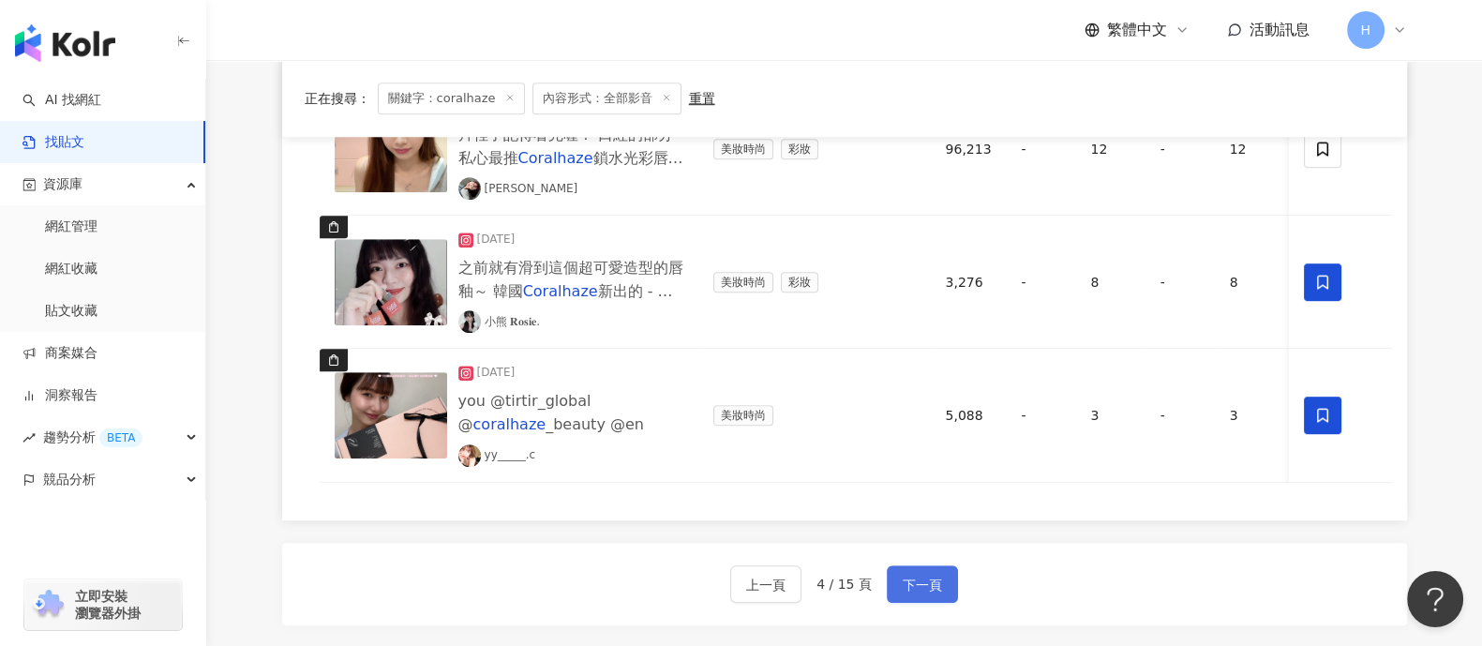
click at [932, 515] on span "下一頁" at bounding box center [921, 585] width 39 height 22
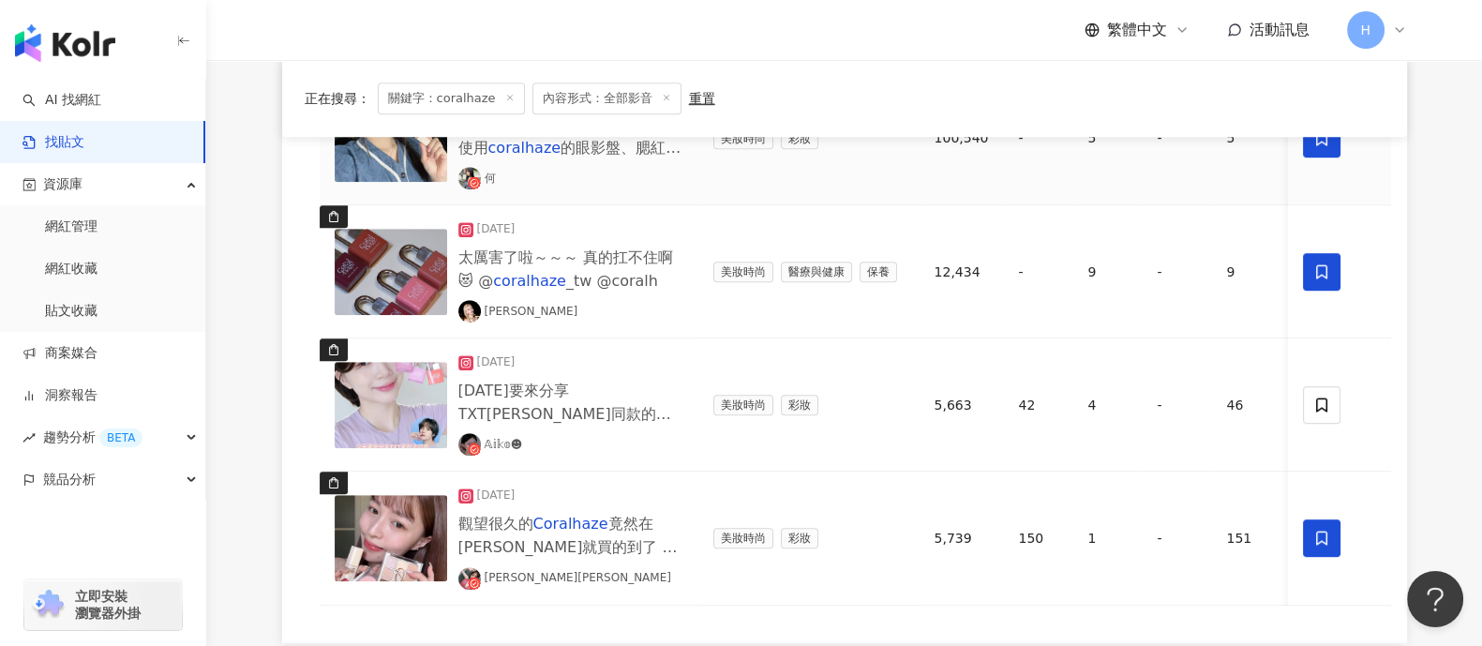
scroll to position [1770, 0]
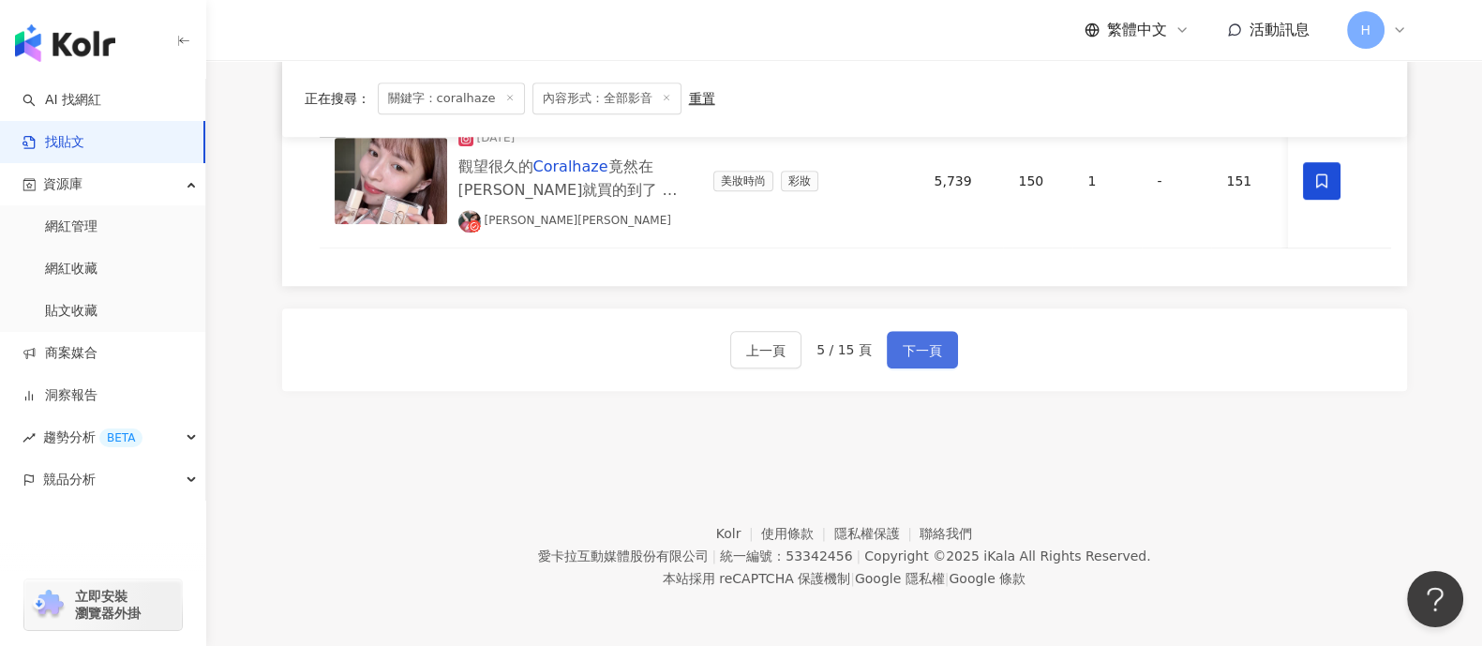
click at [929, 353] on span "下一頁" at bounding box center [921, 350] width 39 height 22
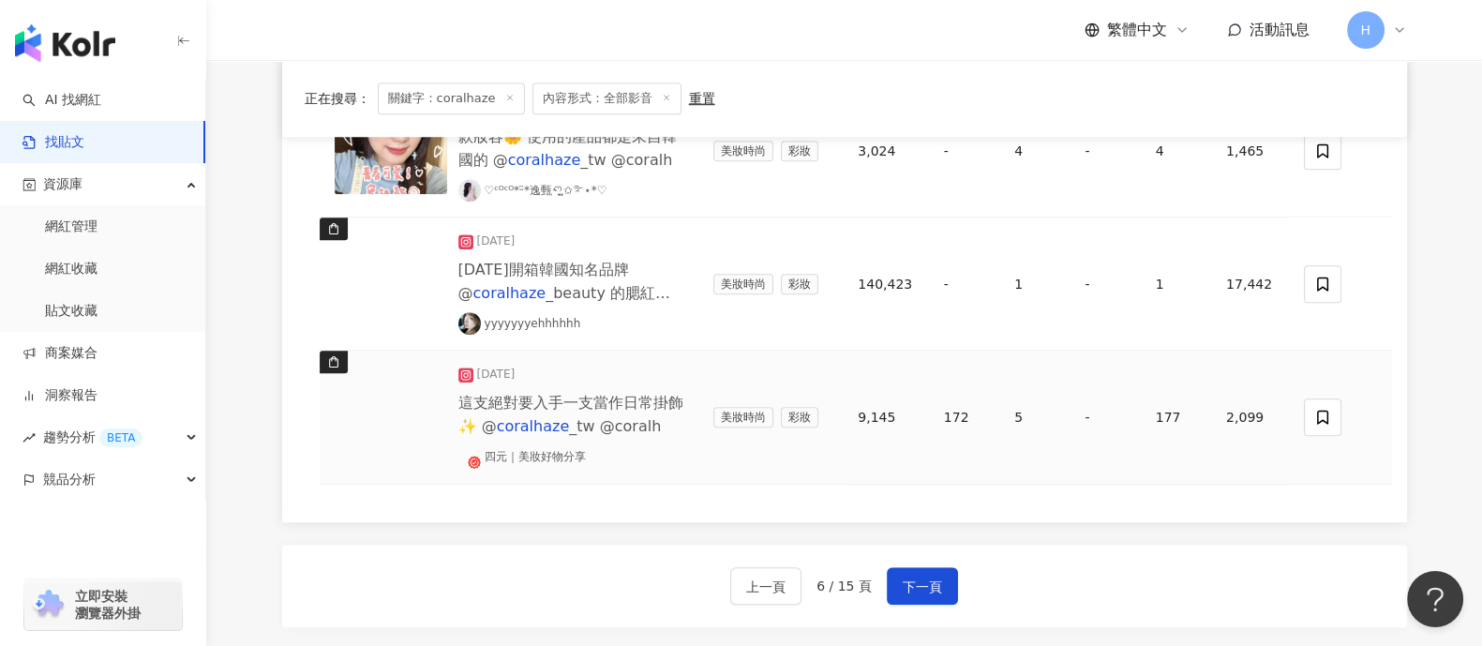
scroll to position [1518, 0]
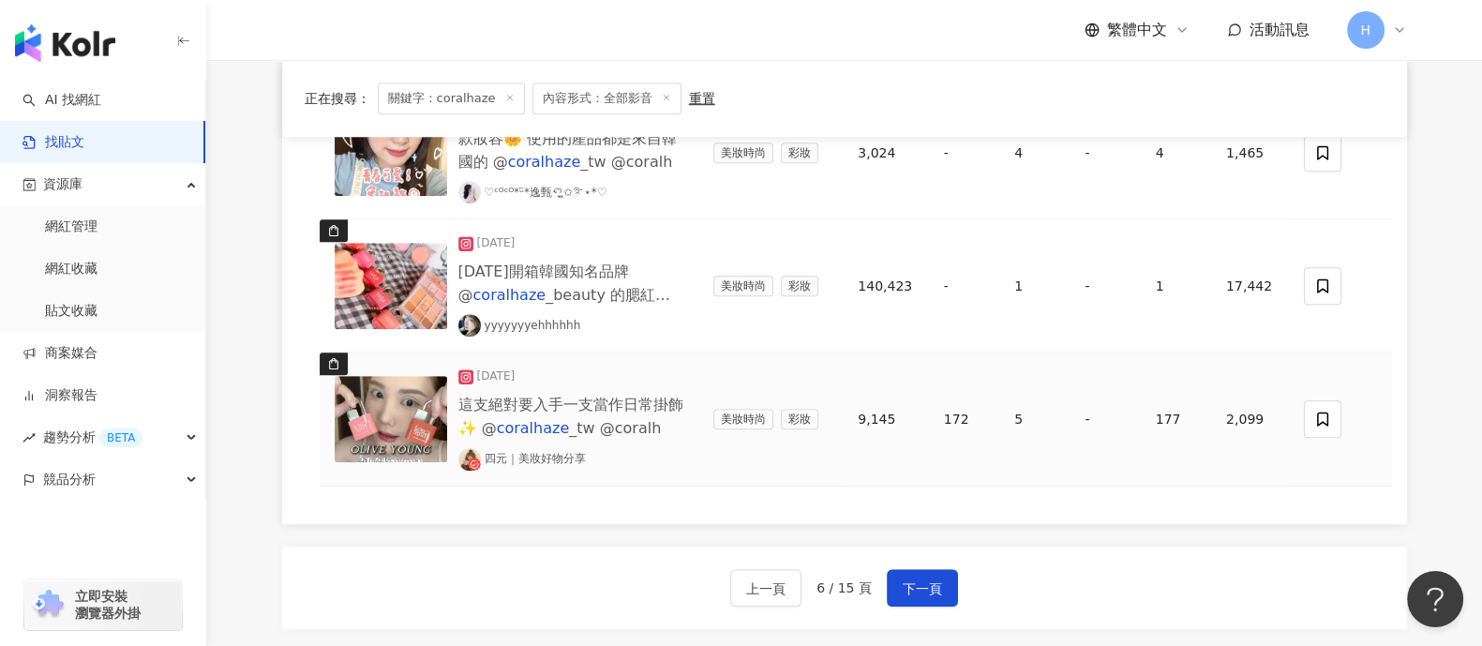
click at [1185, 414] on td at bounding box center [1340, 418] width 103 height 133
click at [1185, 414] on icon at bounding box center [1322, 418] width 17 height 17
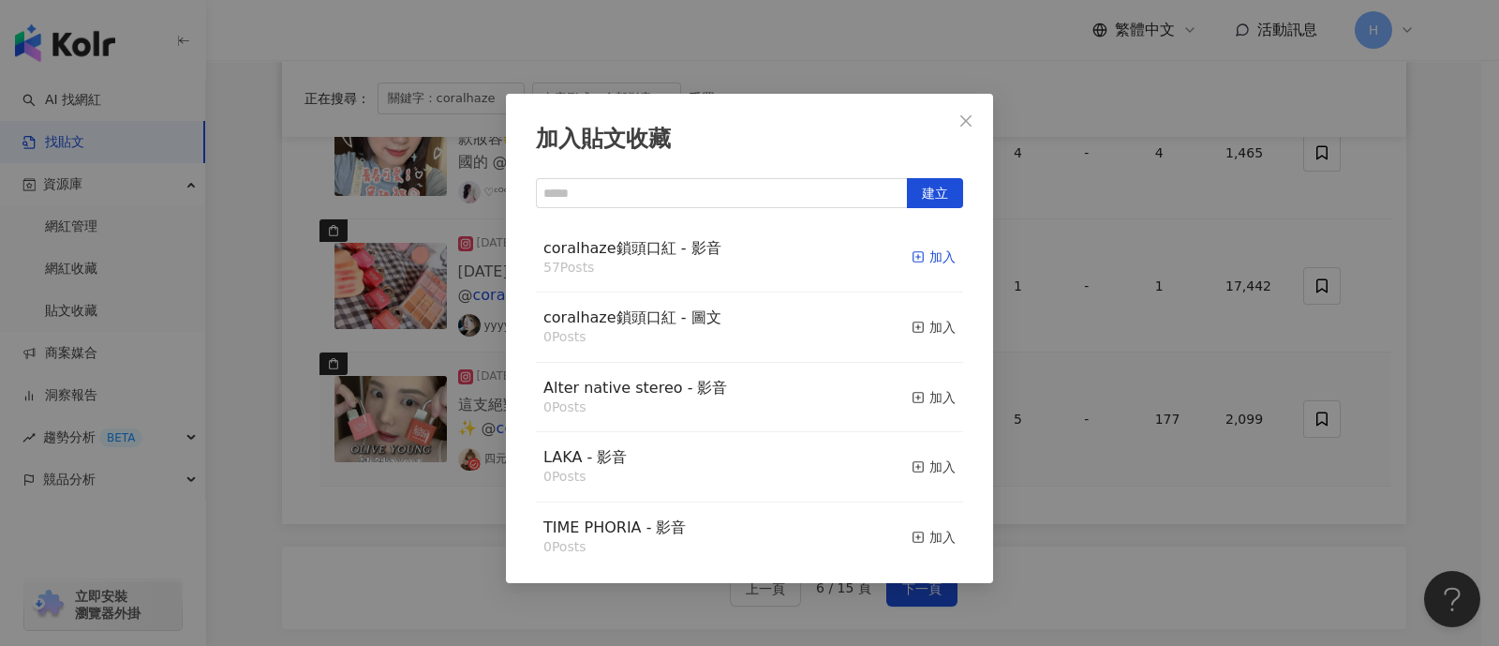
click at [915, 261] on div "加入" at bounding box center [934, 256] width 44 height 21
click at [1185, 313] on div "加入貼文收藏 建立 coralhaze鎖頭口紅 - 影音 57 Posts 加入 coralhaze鎖頭口紅 - 圖文 0 Posts 加入 Alter na…" at bounding box center [749, 323] width 1499 height 646
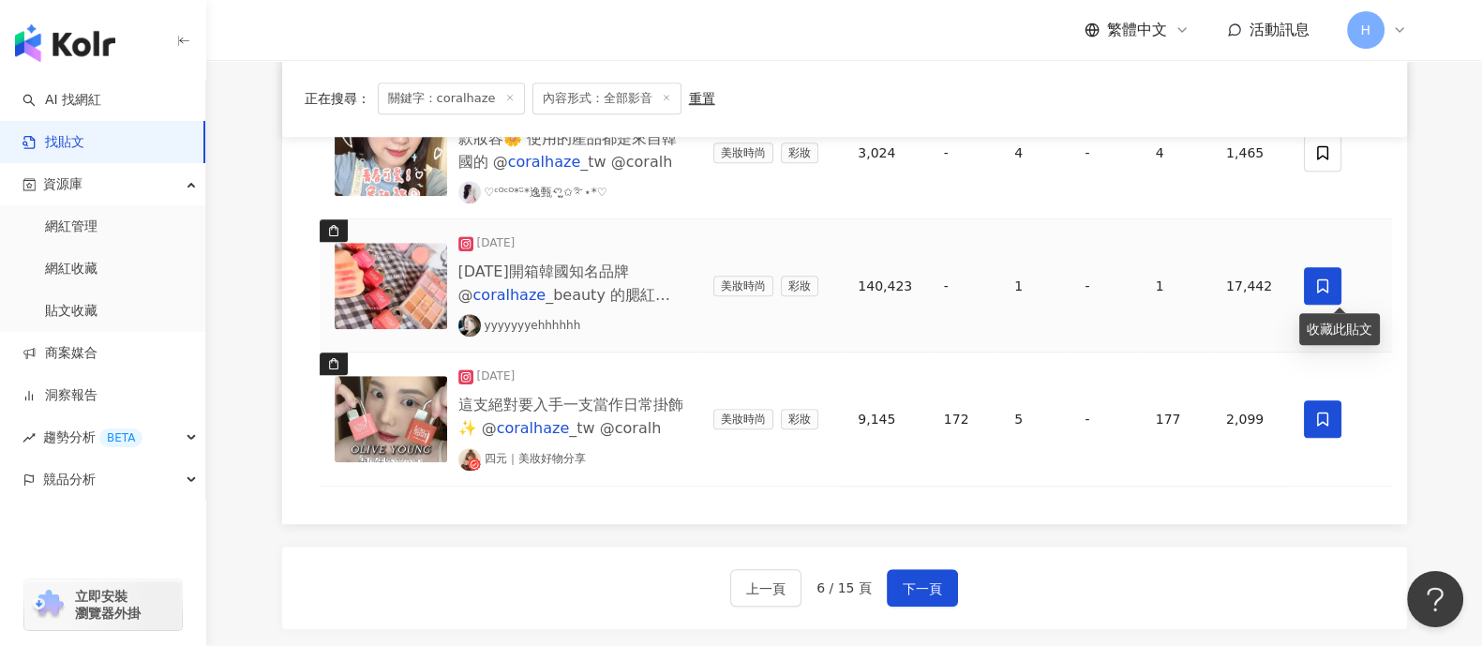
click at [1185, 277] on icon at bounding box center [1322, 285] width 17 height 17
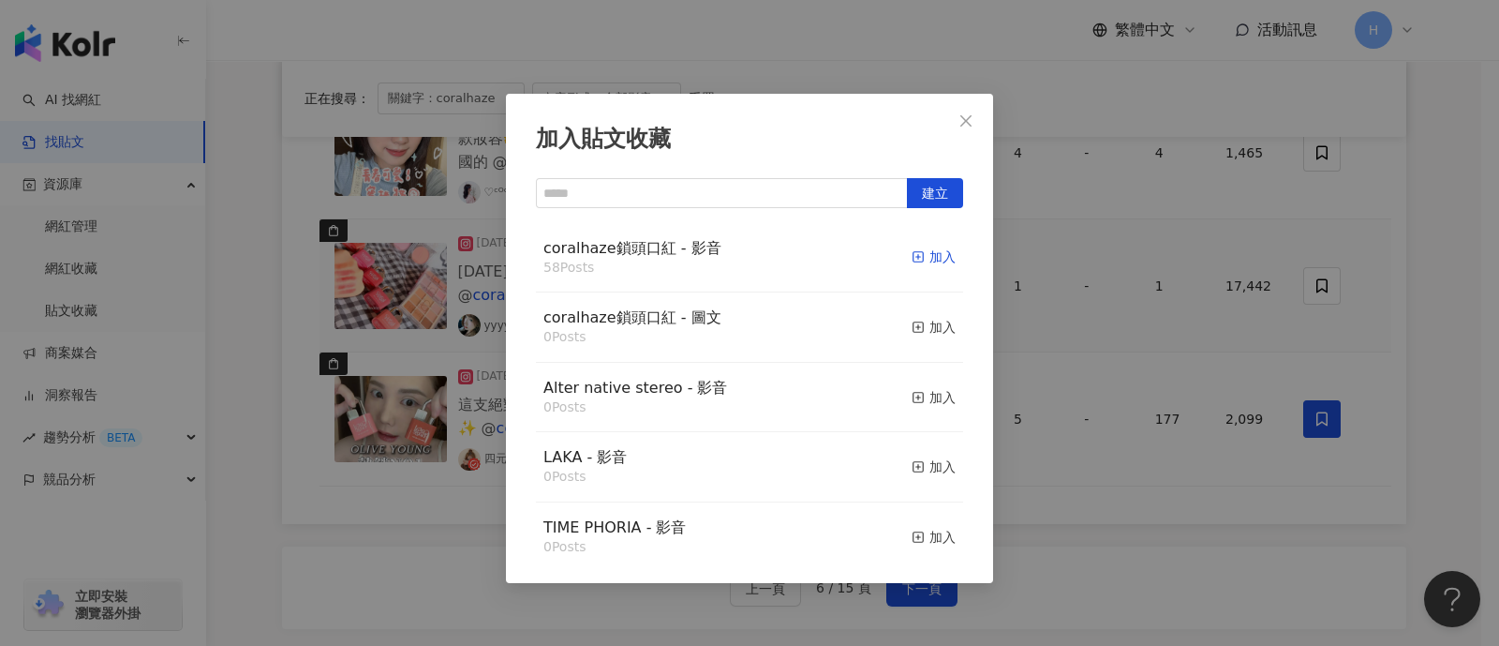
click at [917, 250] on div "加入" at bounding box center [934, 256] width 44 height 21
click at [1185, 246] on div "加入貼文收藏 建立 coralhaze鎖頭口紅 - 影音 58 Posts 加入 coralhaze鎖頭口紅 - 圖文 0 Posts 加入 Alter na…" at bounding box center [749, 323] width 1499 height 646
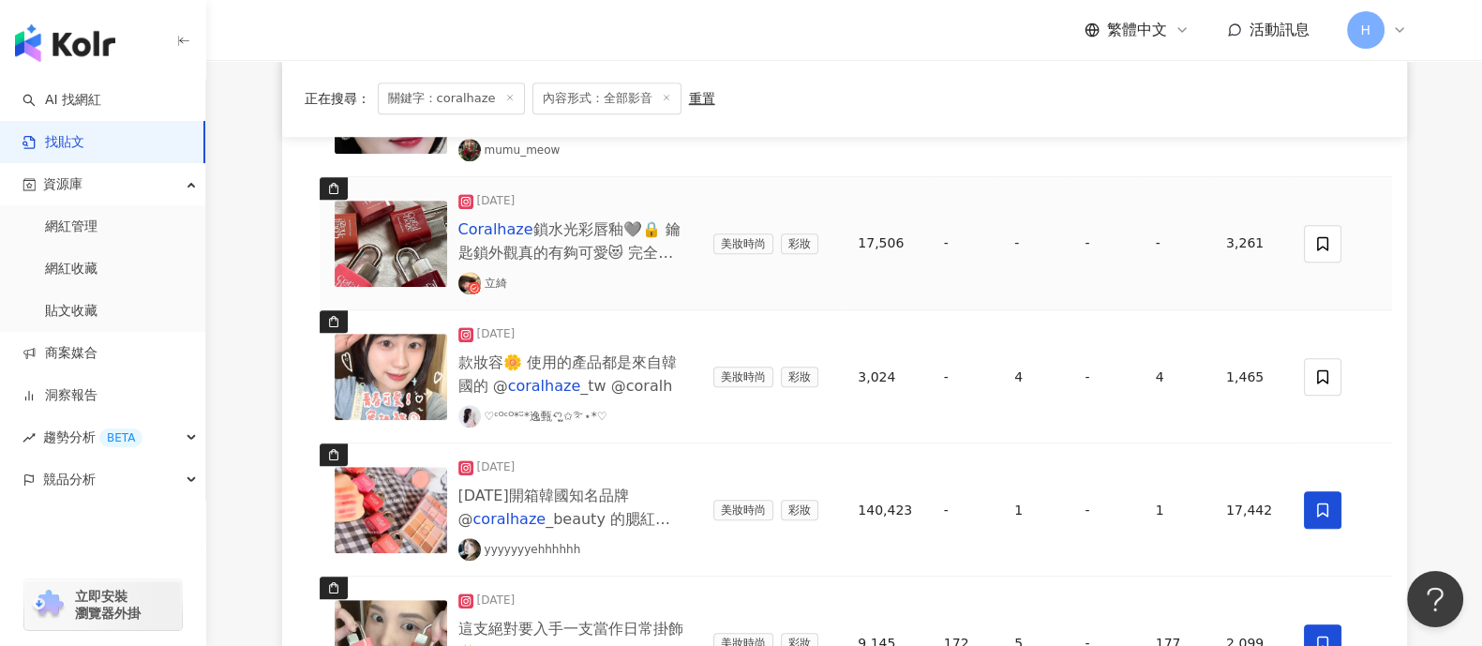
scroll to position [1284, 0]
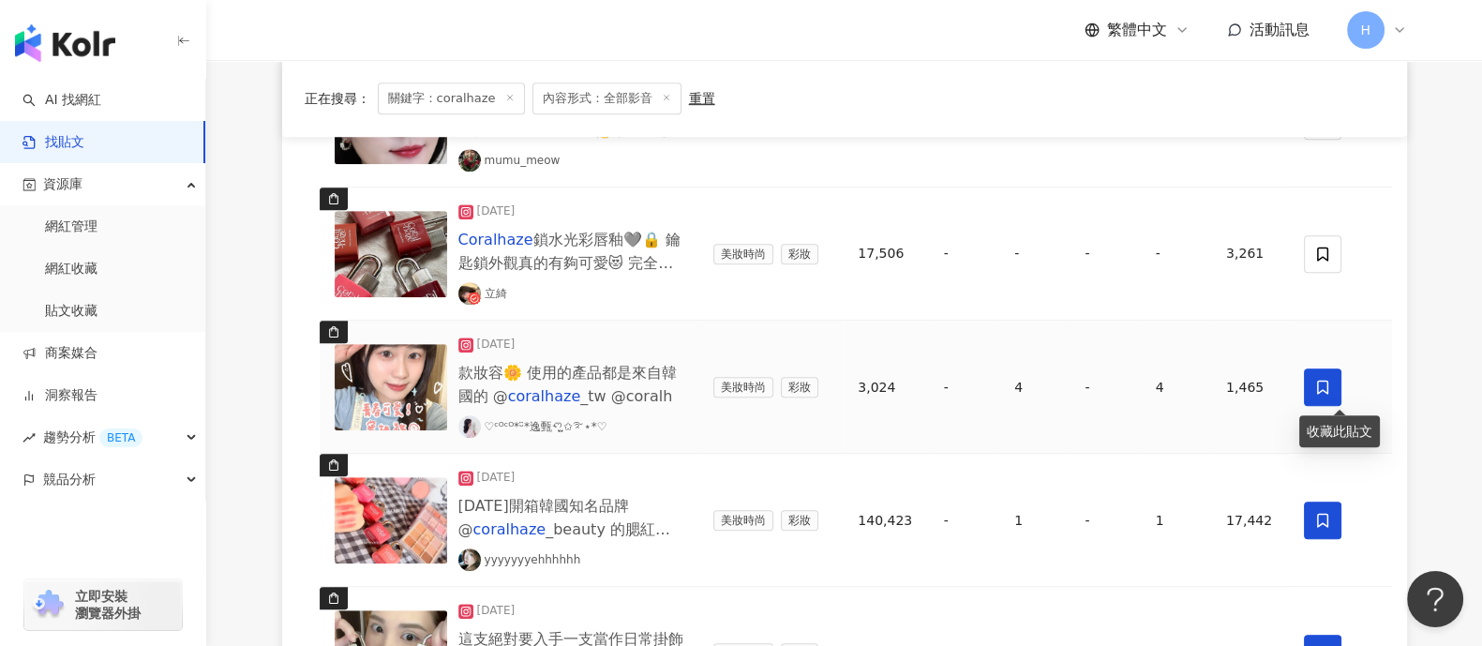
click at [1185, 389] on span at bounding box center [1322, 386] width 37 height 37
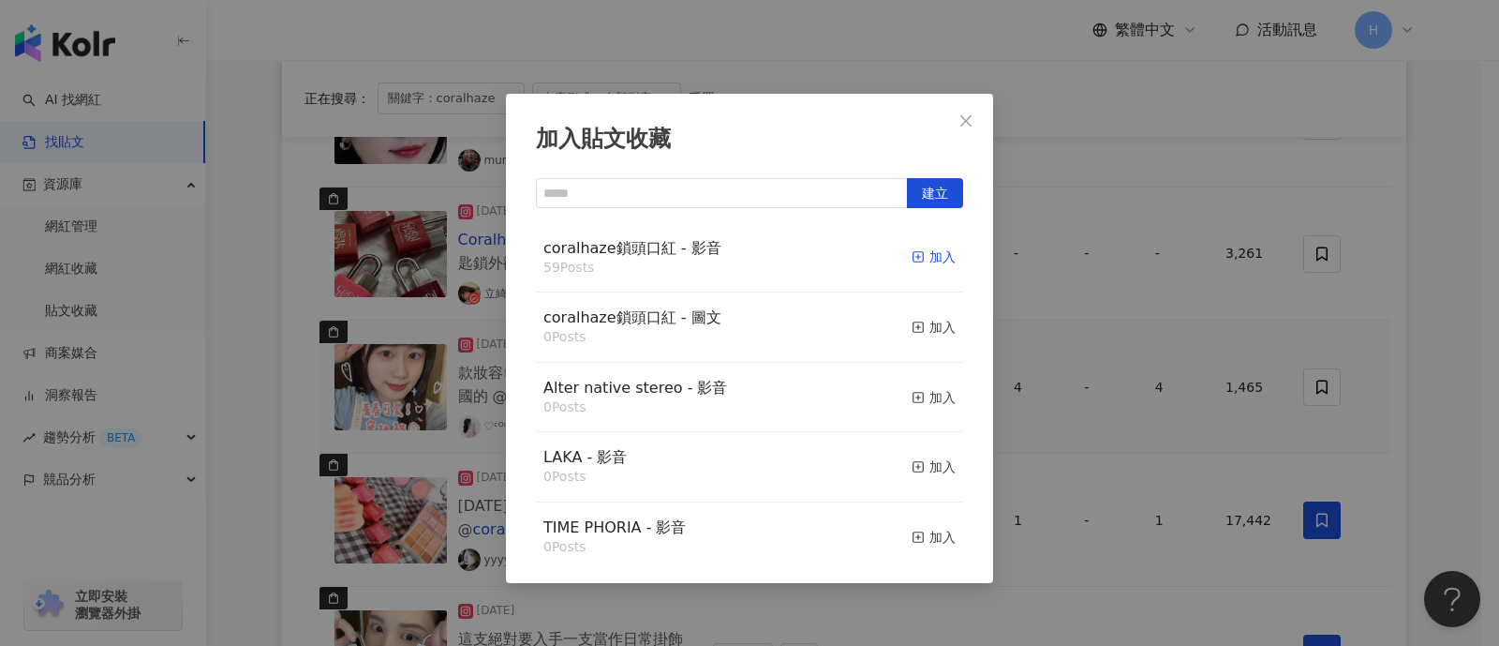
click at [912, 255] on icon "button" at bounding box center [918, 256] width 13 height 13
click at [1185, 284] on div "加入貼文收藏 建立 coralhaze鎖頭口紅 - 影音 59 Posts 加入 coralhaze鎖頭口紅 - 圖文 0 Posts 加入 Alter na…" at bounding box center [749, 323] width 1499 height 646
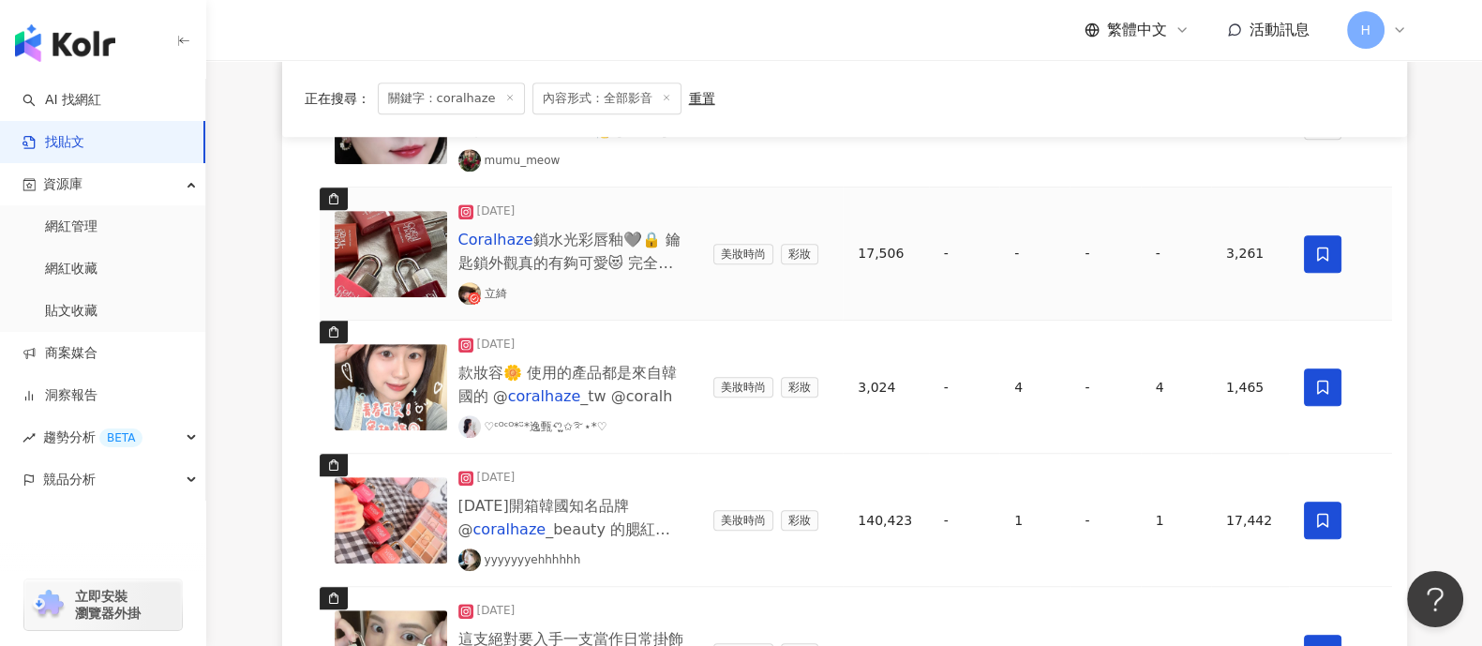
click at [1185, 250] on span at bounding box center [1322, 253] width 37 height 37
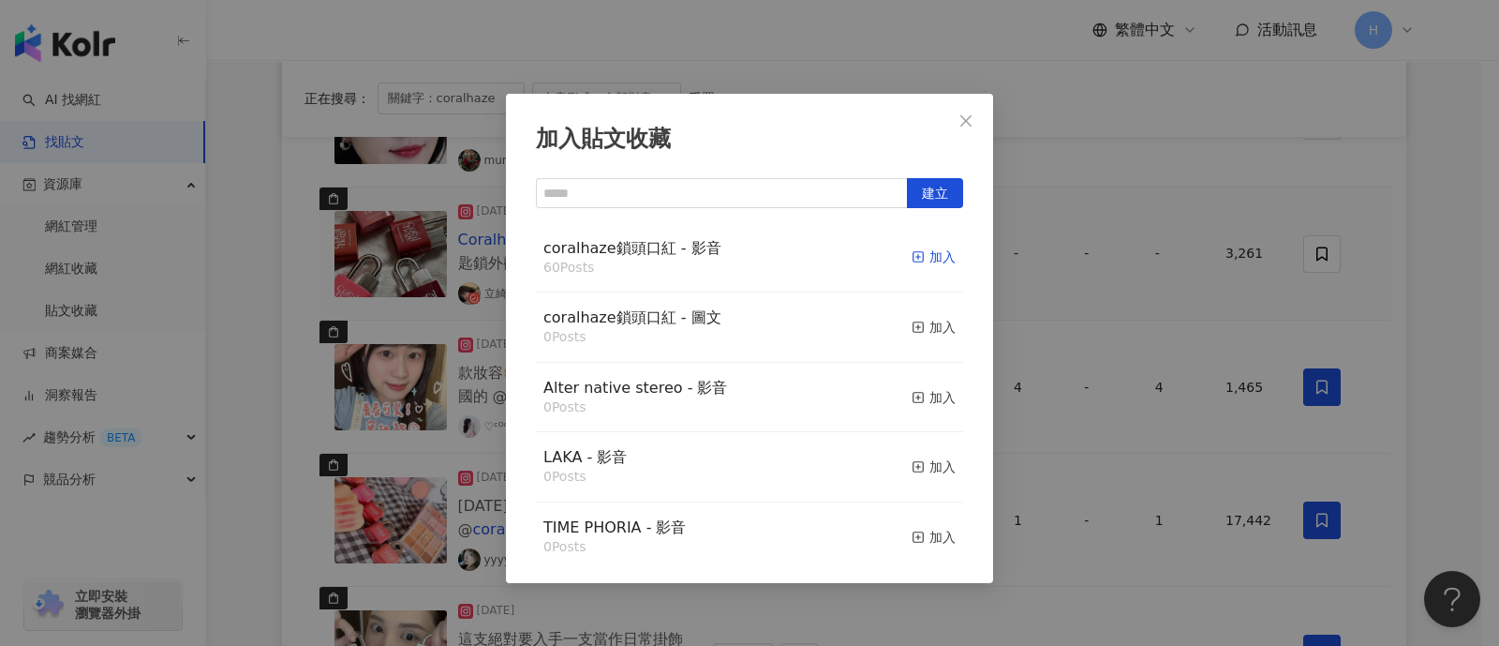
drag, startPoint x: 926, startPoint y: 256, endPoint x: 1012, endPoint y: 252, distance: 86.3
click at [924, 256] on div "加入" at bounding box center [934, 256] width 44 height 21
drag, startPoint x: 1410, startPoint y: 302, endPoint x: 1395, endPoint y: 302, distance: 15.0
click at [1185, 302] on div "加入貼文收藏 建立 coralhaze鎖頭口紅 - 影音 60 Posts 加入 coralhaze鎖頭口紅 - 圖文 0 Posts 加入 Alter na…" at bounding box center [749, 323] width 1499 height 646
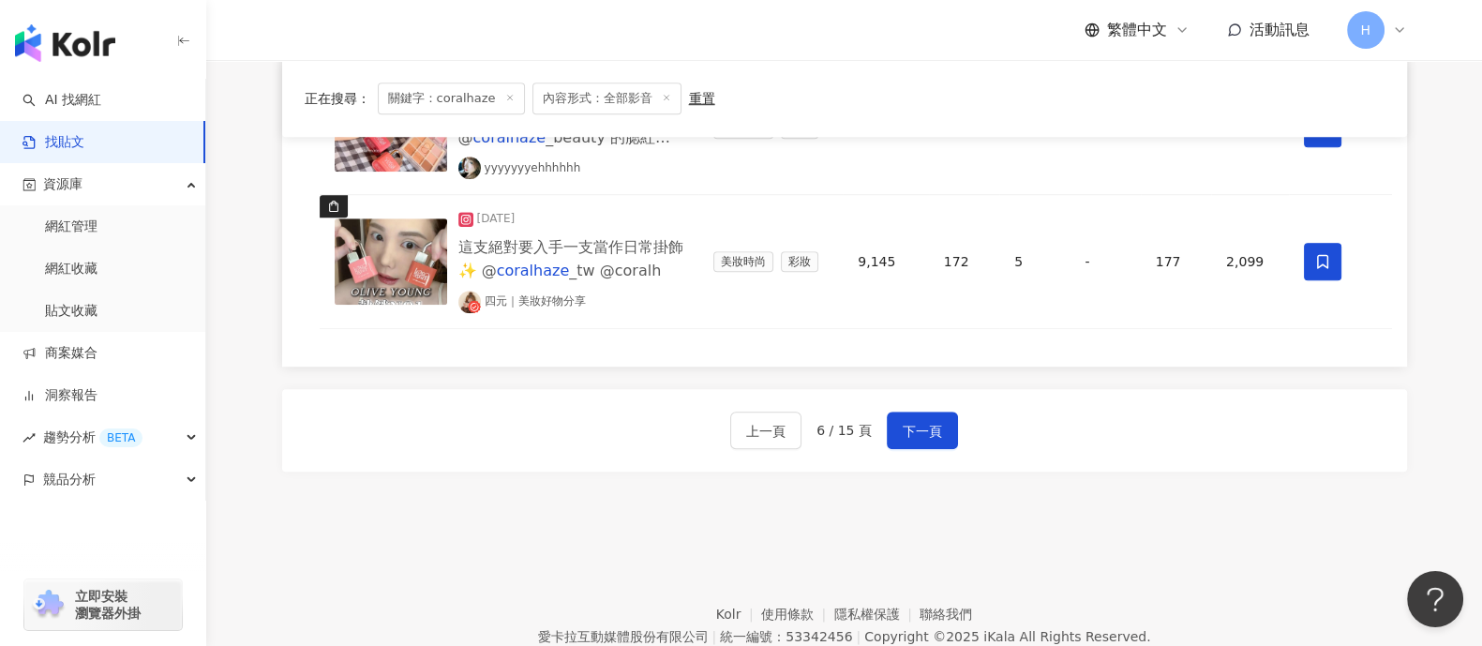
scroll to position [1753, 0]
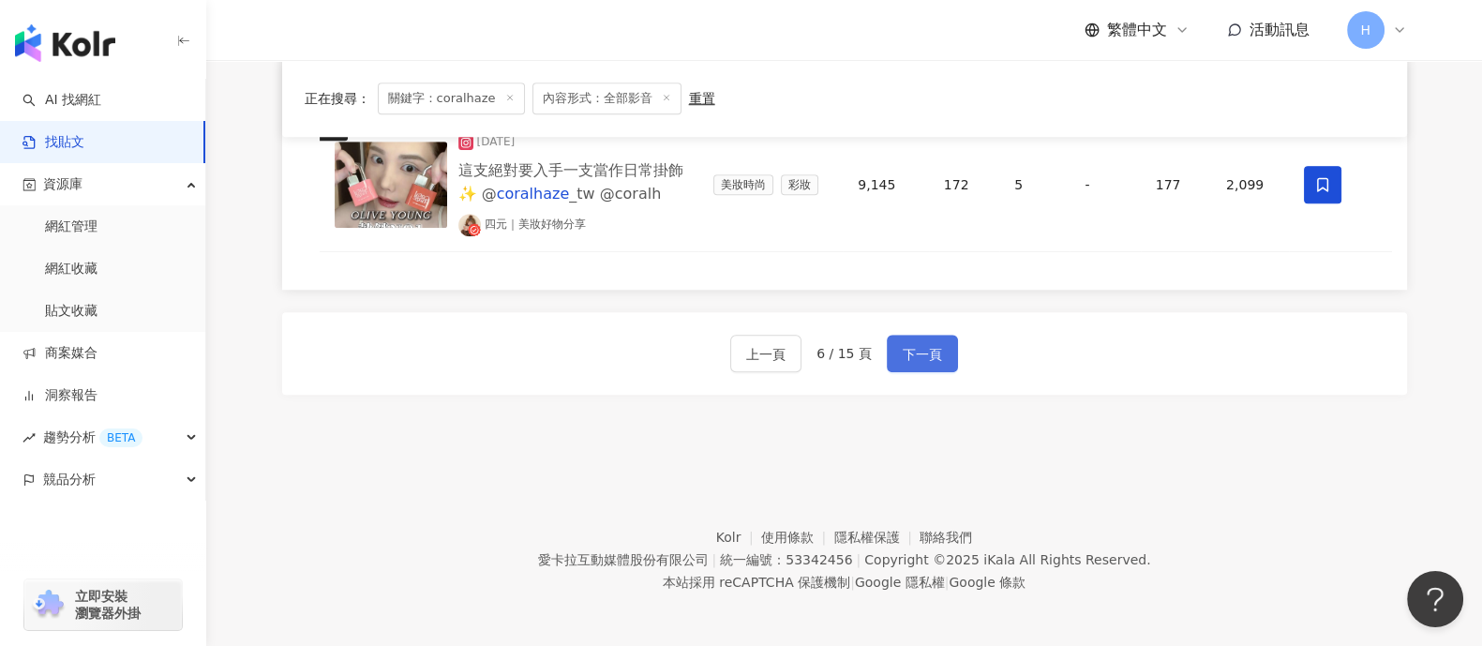
click at [892, 349] on button "下一頁" at bounding box center [922, 353] width 71 height 37
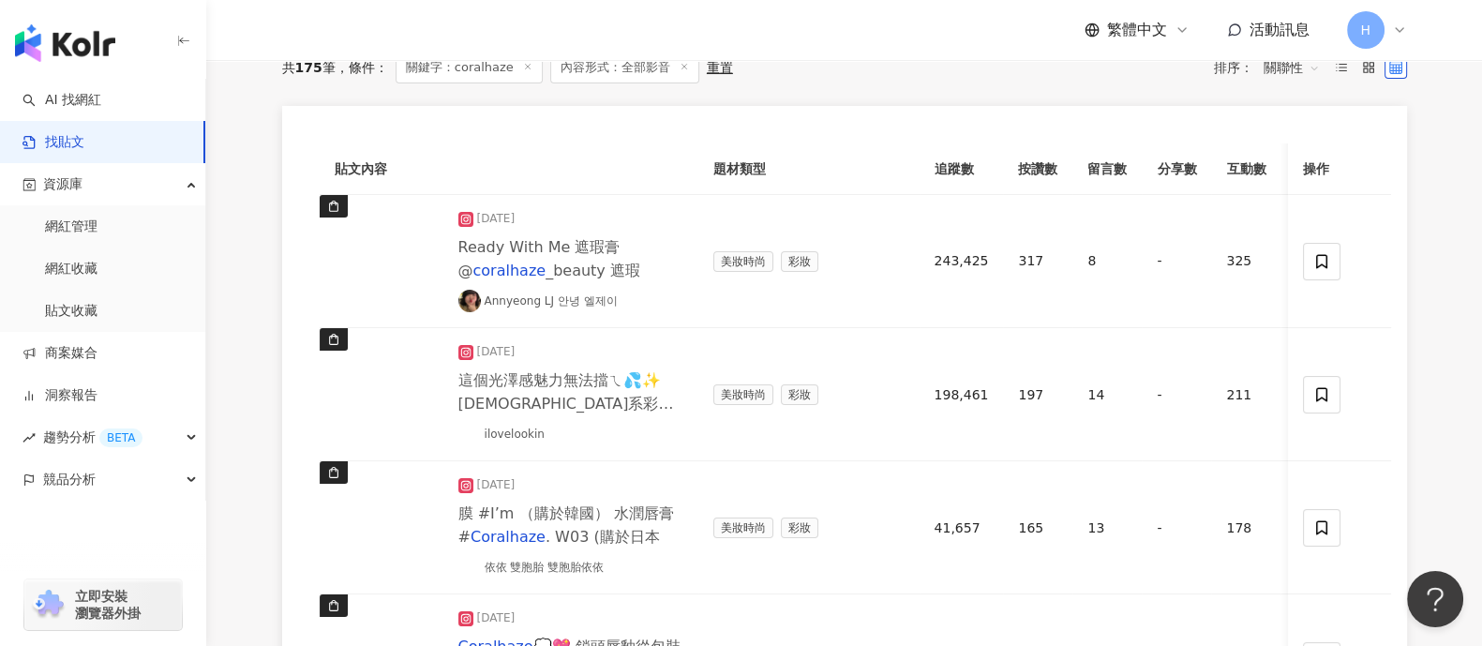
scroll to position [233, 0]
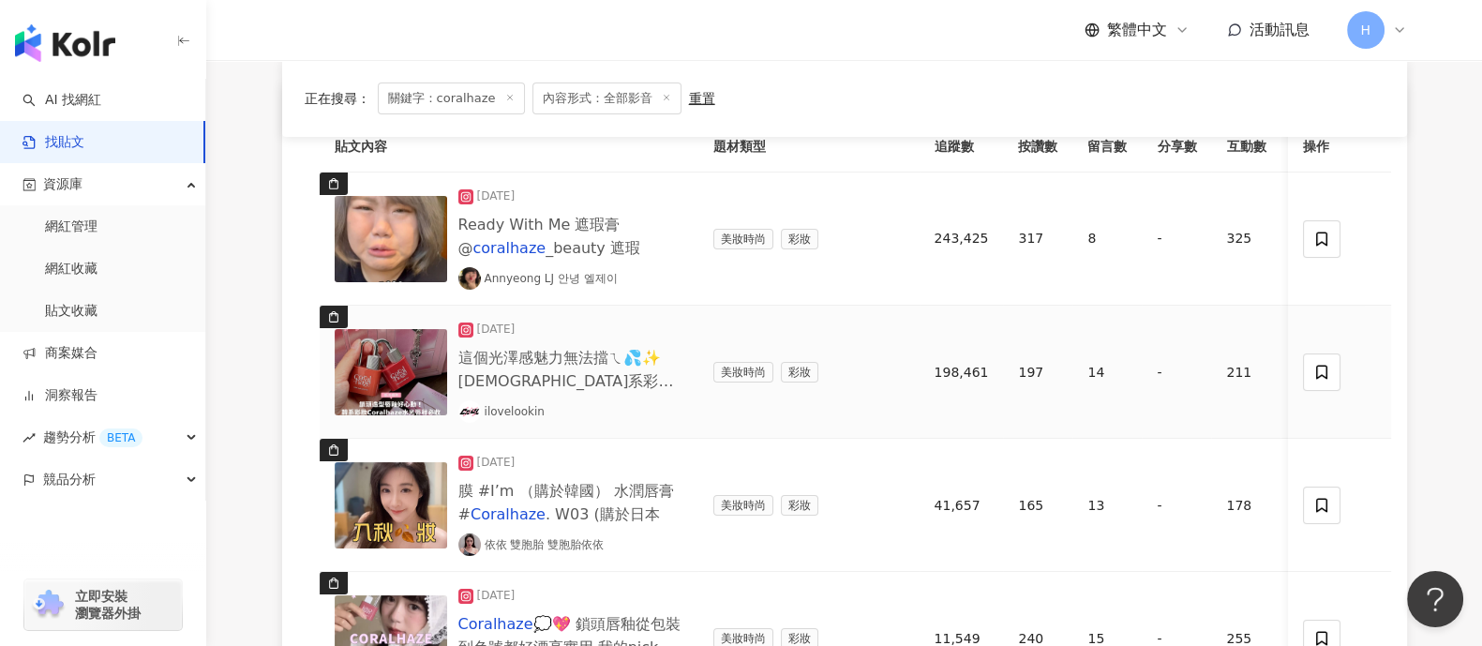
click at [422, 357] on img at bounding box center [391, 372] width 112 height 86
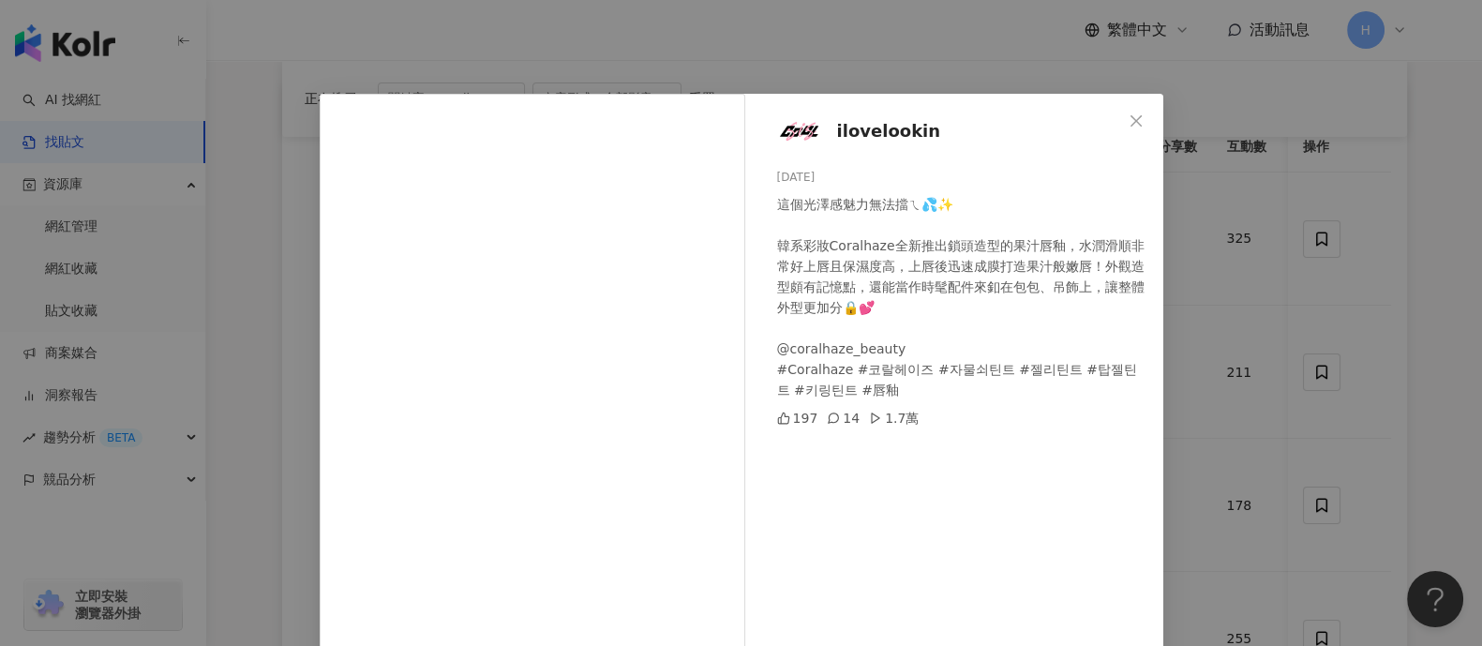
click at [1185, 268] on div "ilovelookin [DATE] 這個光澤感魅力無法擋ㄟ💦✨ 韓系彩妝Coralhaze全新推出鎖頭造型的果汁唇釉，水潤滑順非常好上唇且保濕度高，上唇後迅…" at bounding box center [741, 323] width 1482 height 646
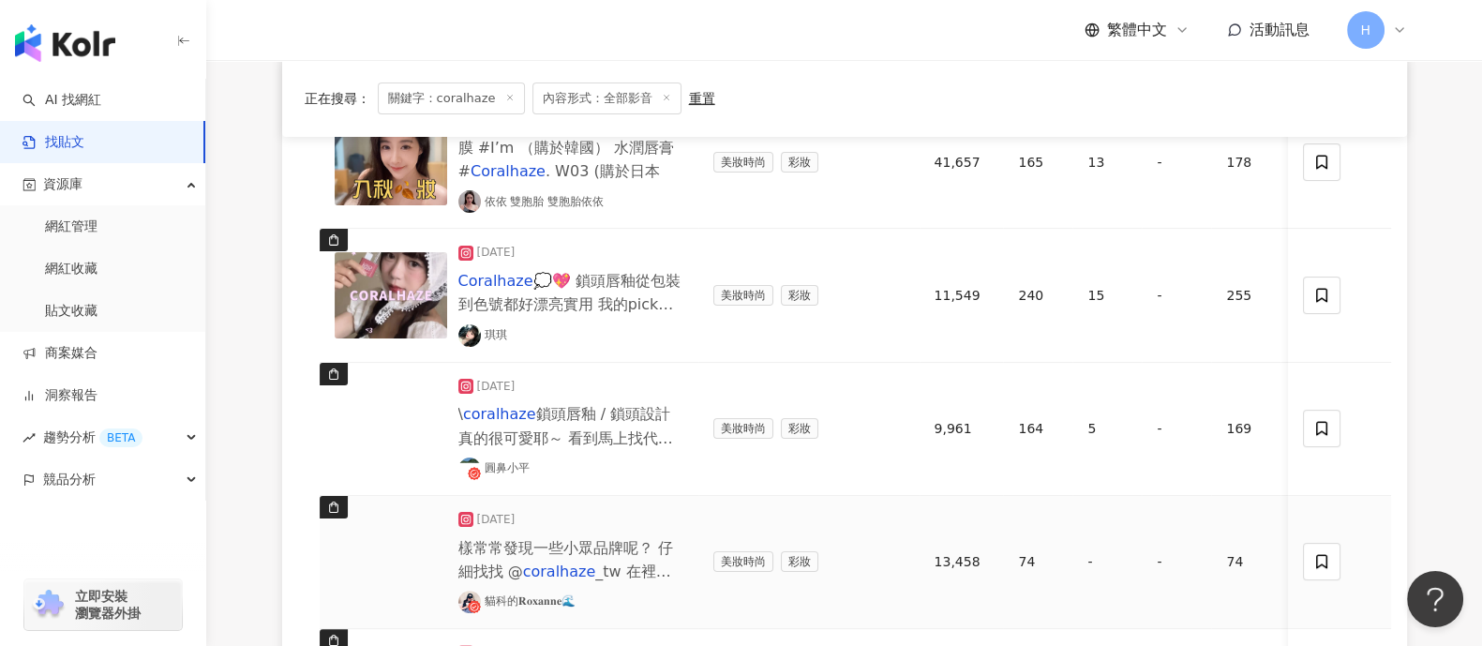
scroll to position [586, 0]
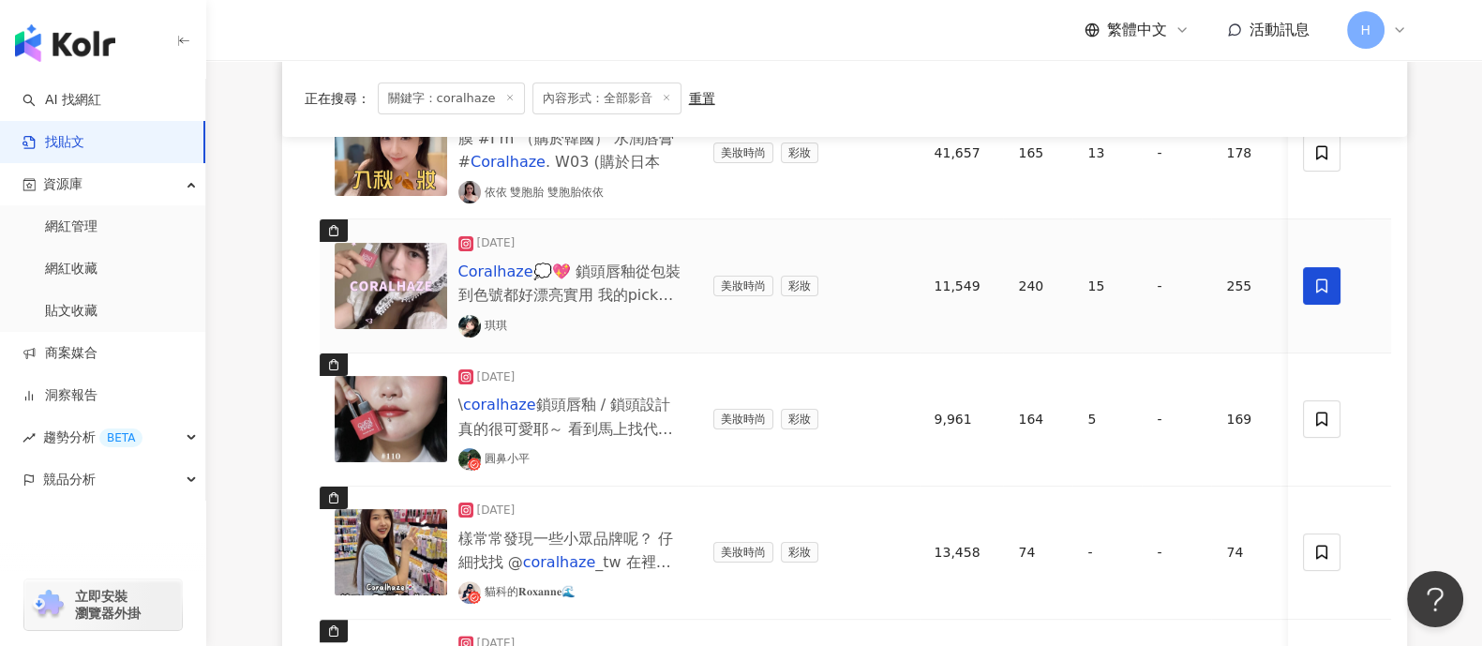
click at [1185, 287] on icon at bounding box center [1322, 285] width 17 height 17
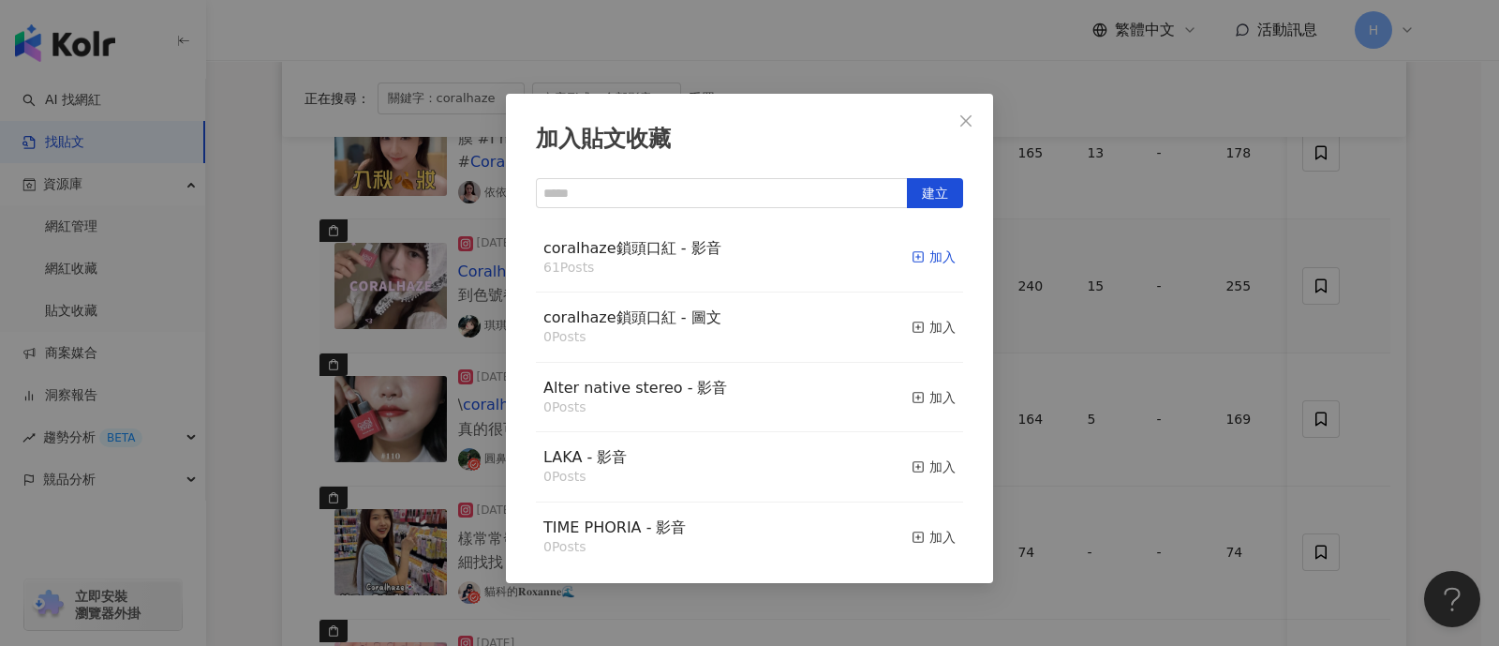
click at [912, 255] on div "加入" at bounding box center [934, 256] width 44 height 21
drag, startPoint x: 1499, startPoint y: 310, endPoint x: 1412, endPoint y: 329, distance: 88.2
click at [1185, 311] on div "加入貼文收藏 建立 coralhaze鎖頭口紅 - 影音 61 Posts 加入 coralhaze鎖頭口紅 - 圖文 0 Posts 加入 Alter na…" at bounding box center [749, 323] width 1499 height 646
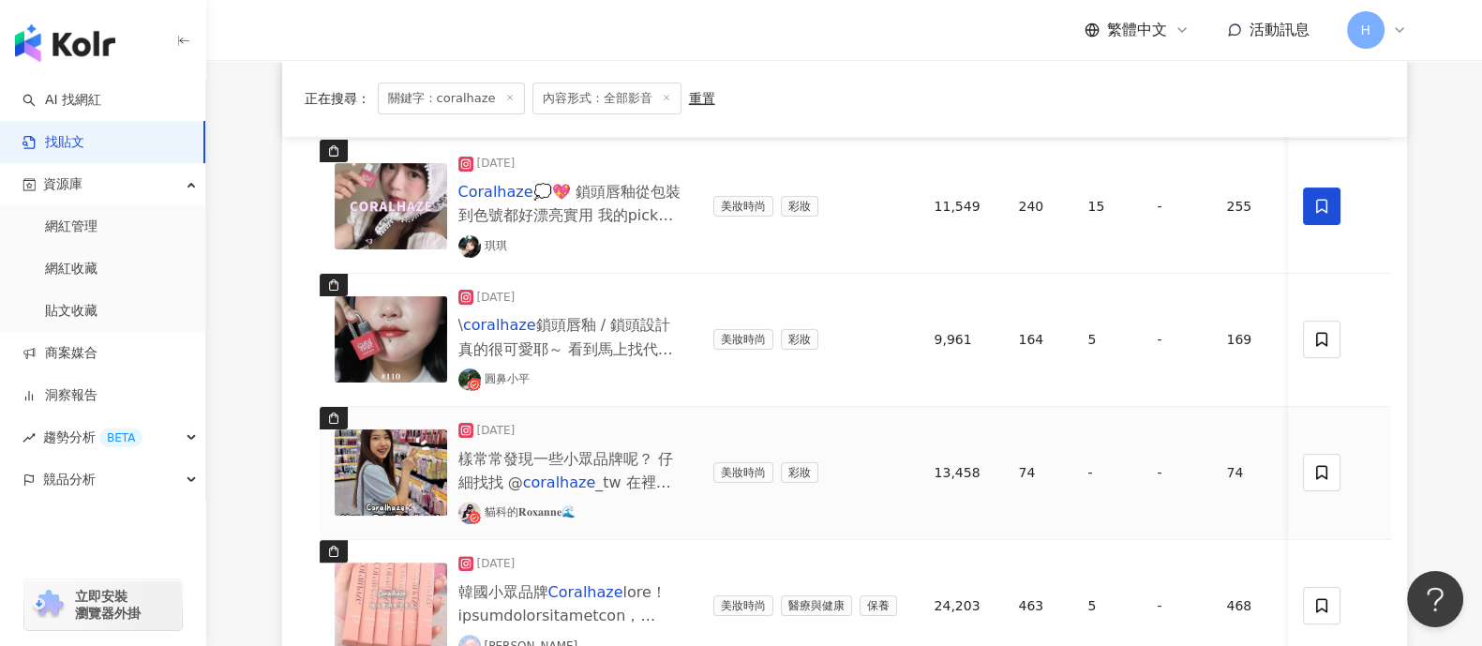
scroll to position [703, 0]
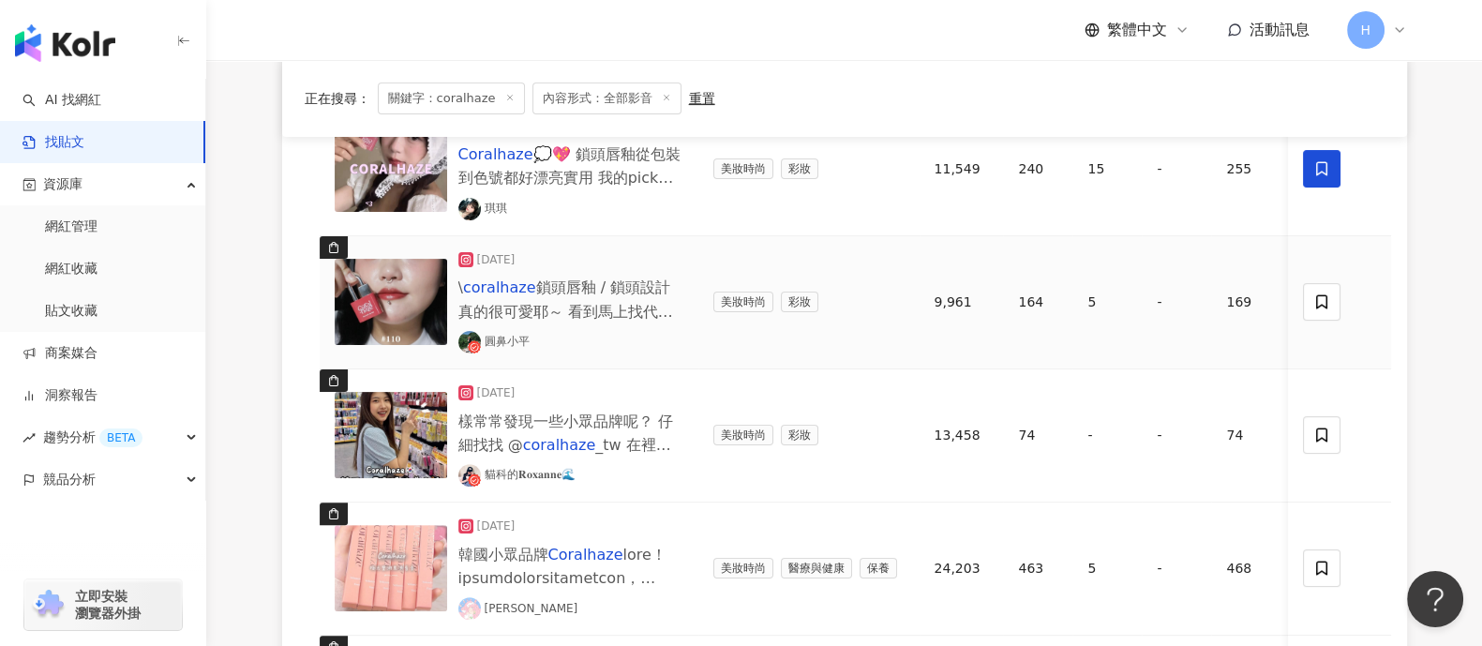
click at [375, 292] on img at bounding box center [391, 302] width 112 height 86
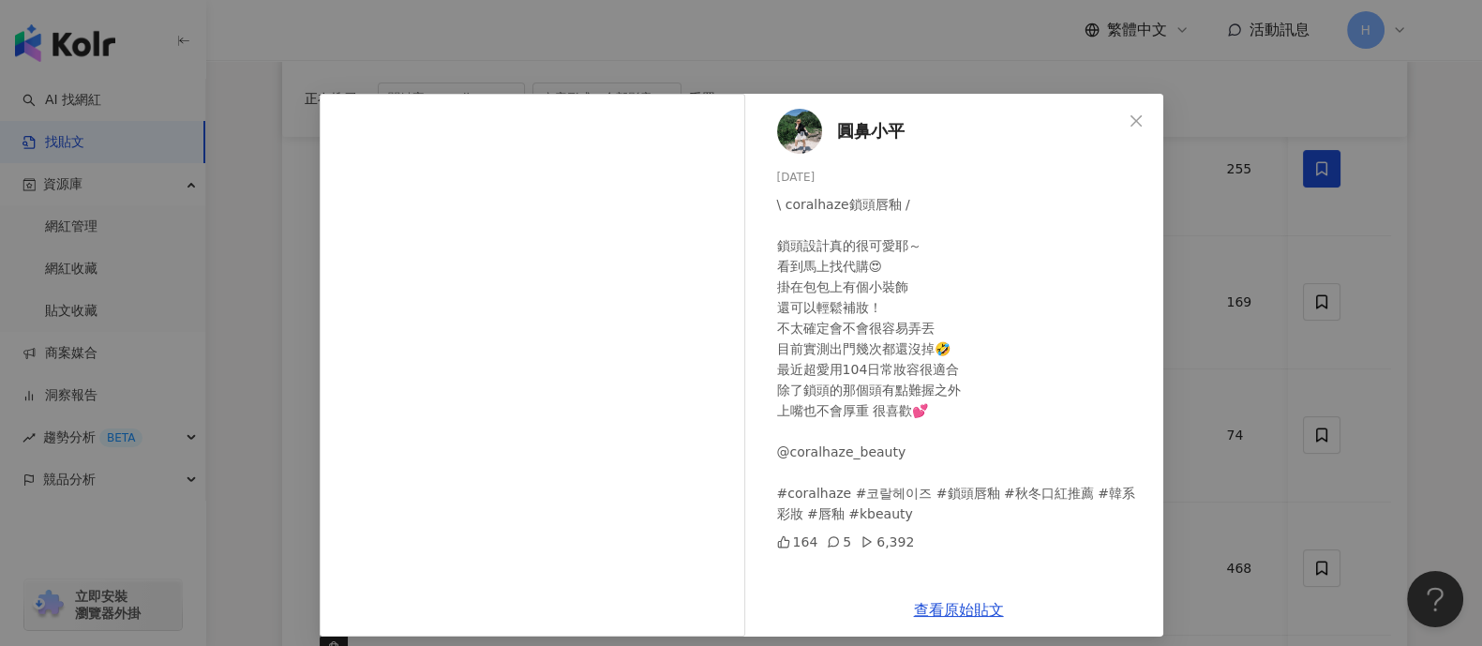
click at [1185, 203] on div "圓鼻小平 [DATE] \ coralhaze鎖頭唇釉 / 鎖頭設計真的很可愛耶～ 看到馬上找代購😍 掛在包包上有個小裝飾 還可以輕鬆補妝！ 不太確定會不會很…" at bounding box center [741, 323] width 1482 height 646
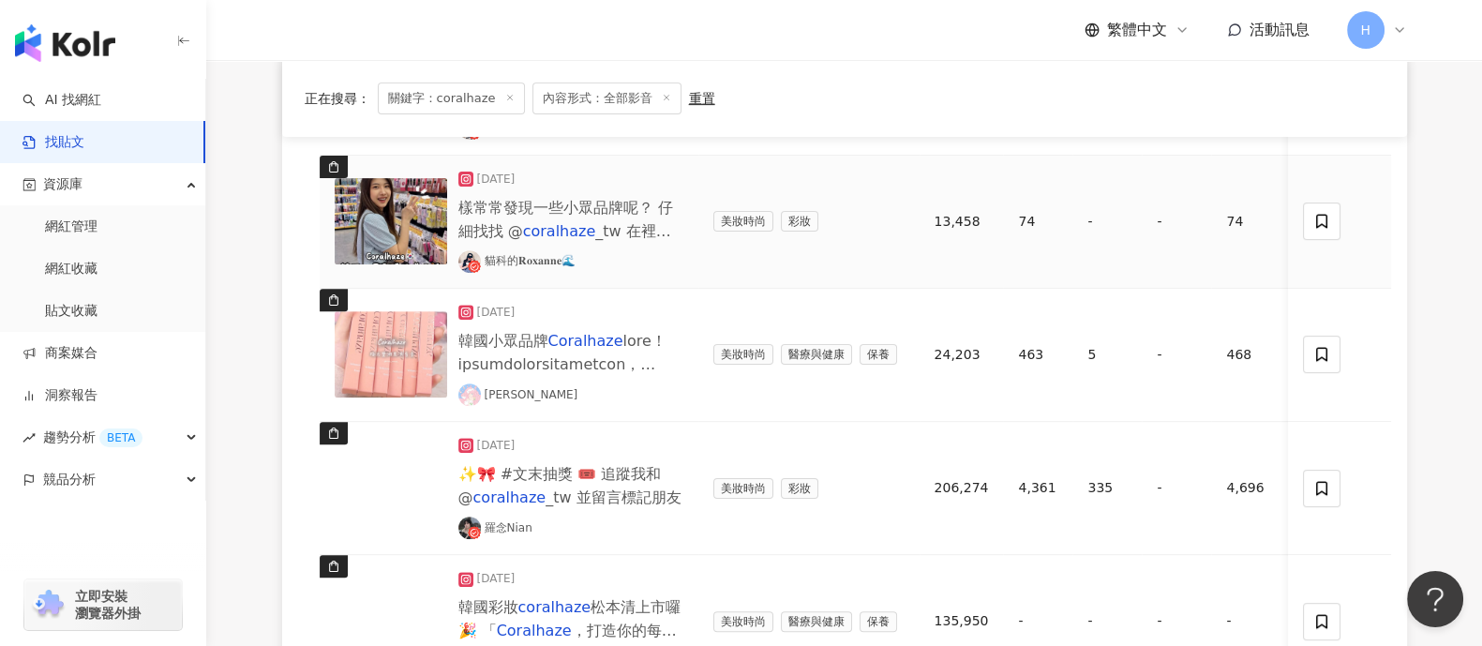
scroll to position [936, 0]
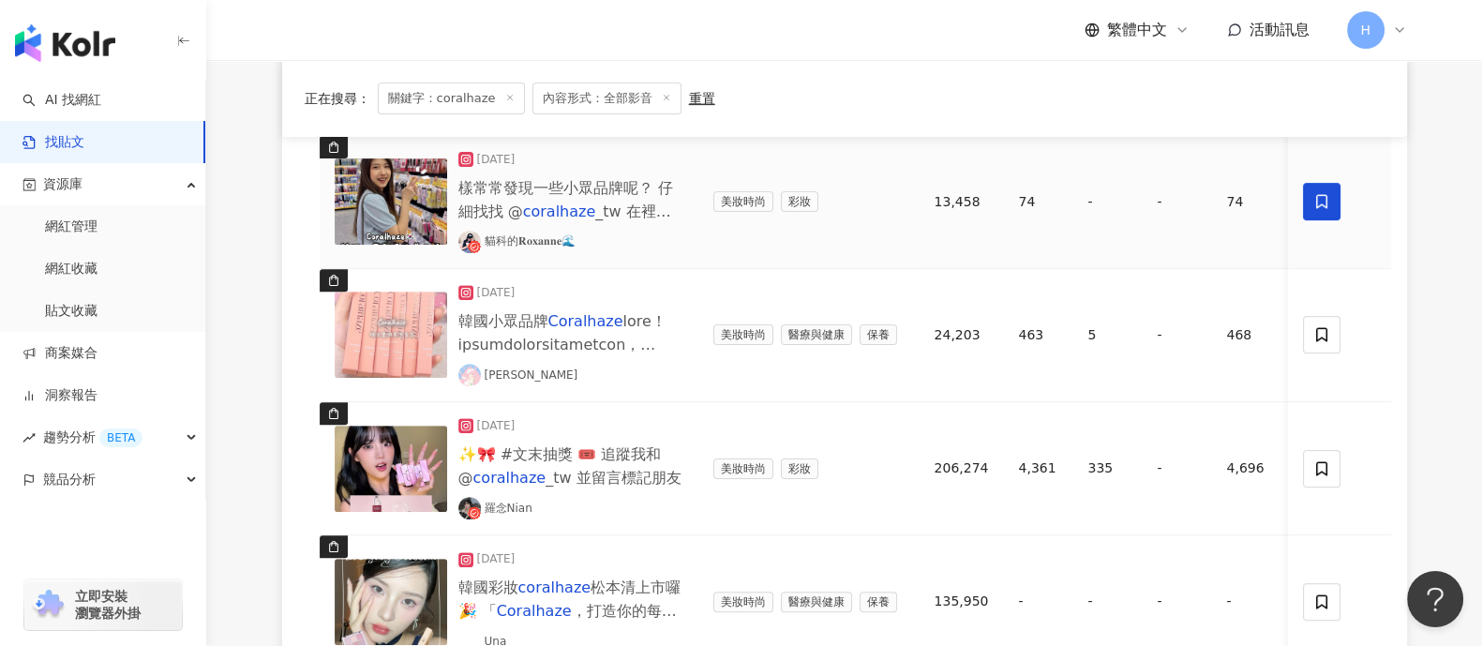
click at [1185, 204] on span at bounding box center [1322, 201] width 37 height 37
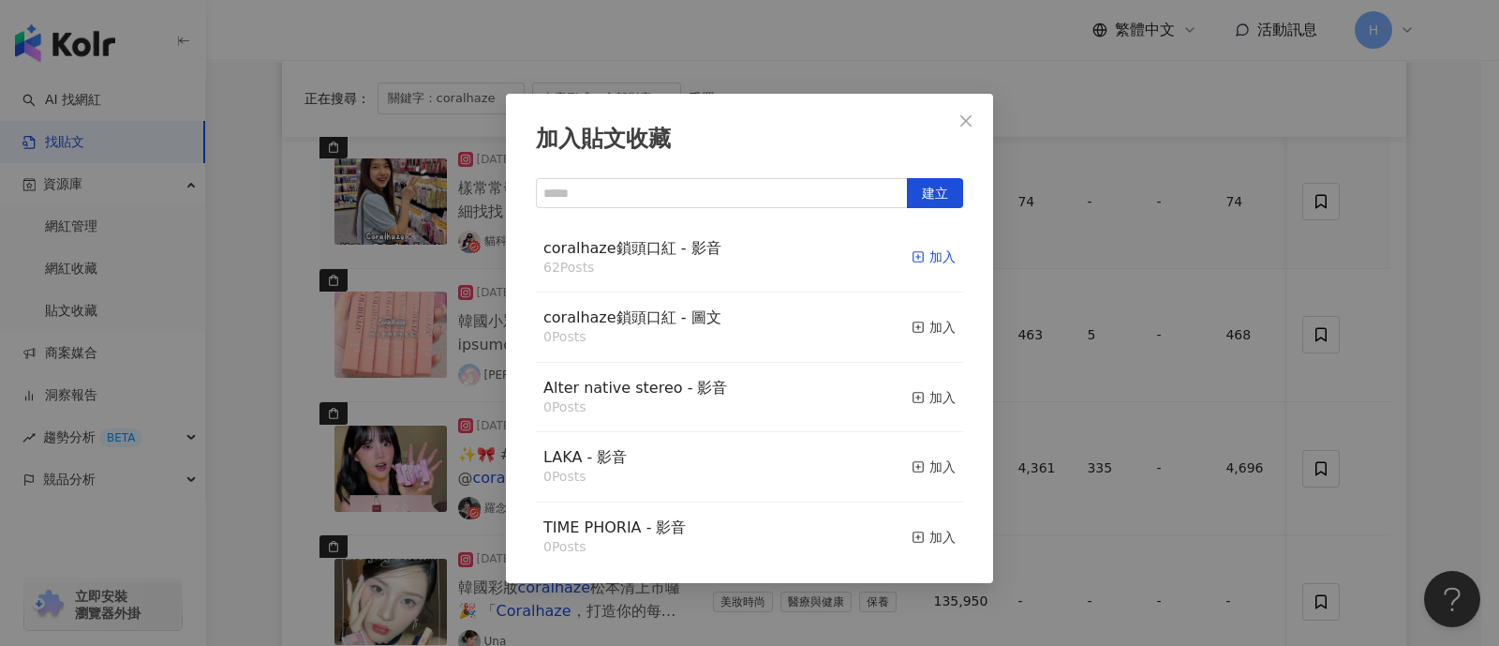
click at [914, 255] on div "加入" at bounding box center [934, 256] width 44 height 21
click at [1185, 273] on div "加入貼文收藏 建立 coralhaze鎖頭口紅 - 影音 62 Posts 加入 coralhaze鎖頭口紅 - 圖文 0 Posts 加入 Alter na…" at bounding box center [749, 323] width 1499 height 646
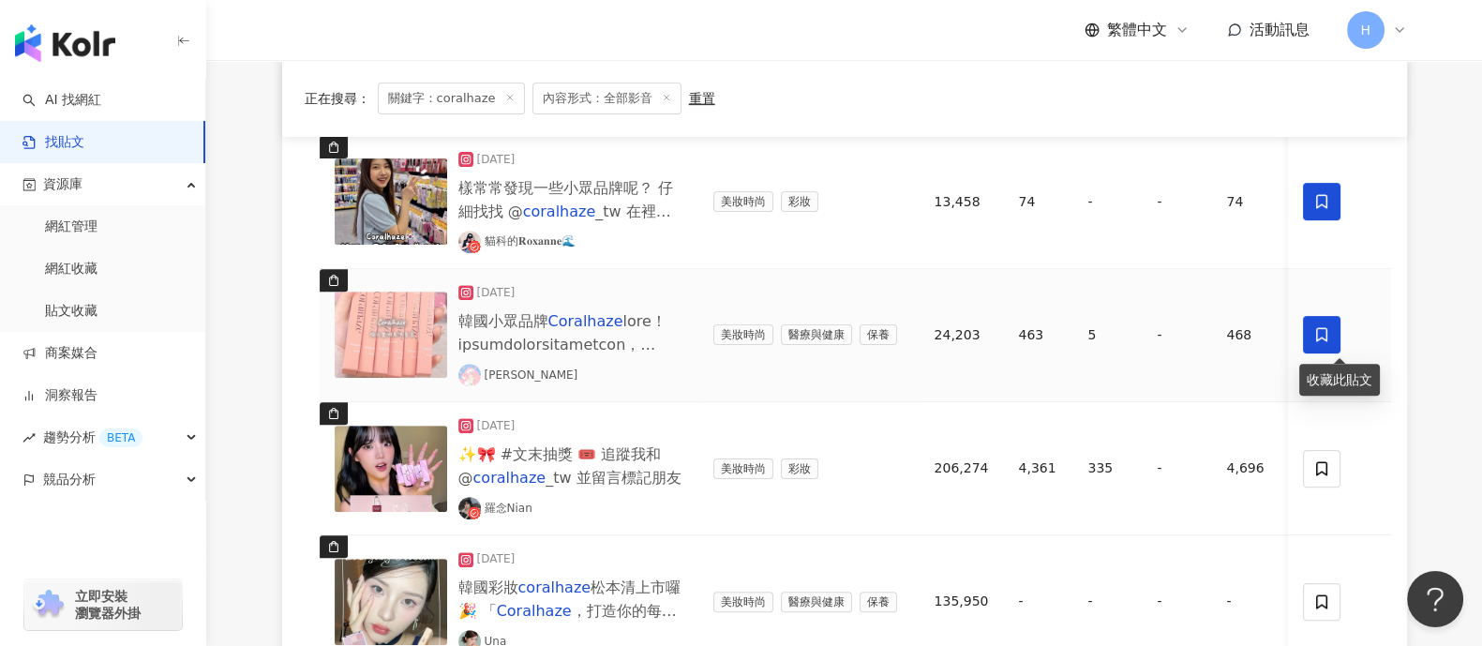
click at [1185, 331] on icon at bounding box center [1322, 334] width 17 height 17
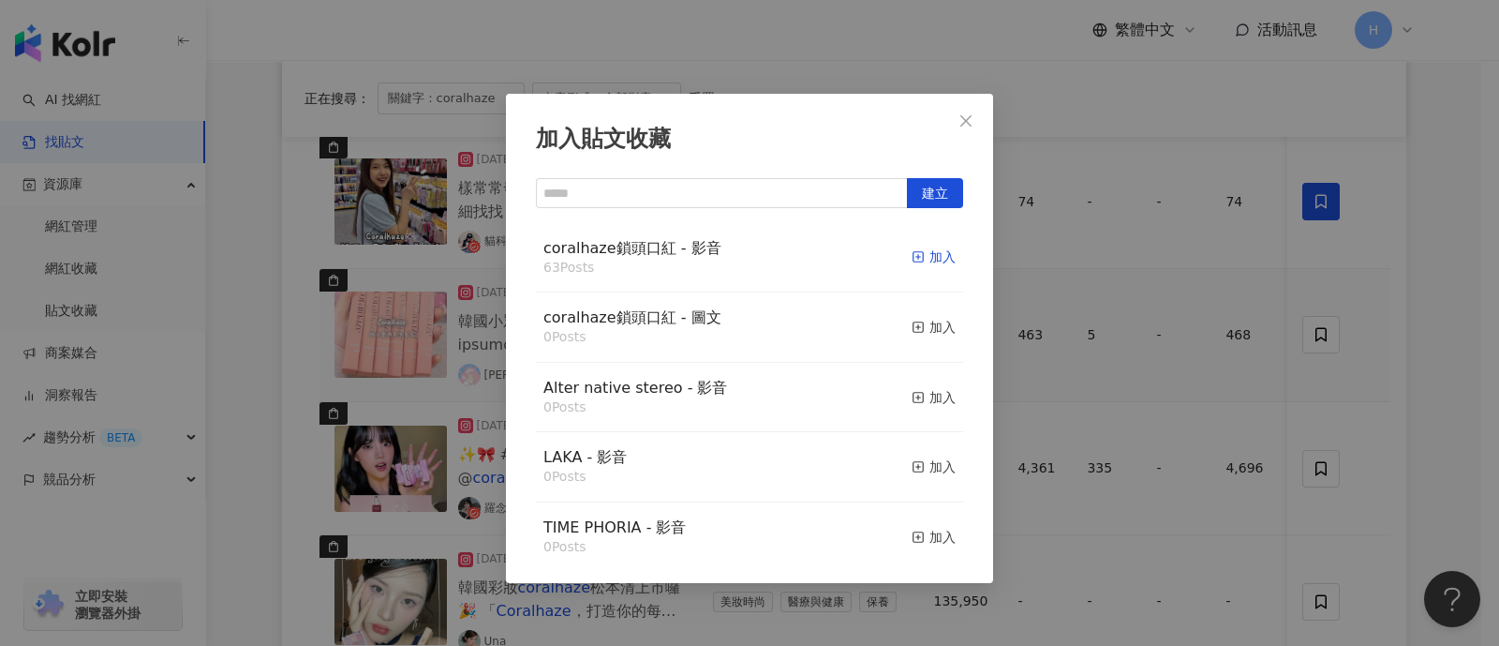
click at [927, 261] on div "加入" at bounding box center [934, 256] width 44 height 21
click at [1185, 334] on div "加入貼文收藏 建立 coralhaze鎖頭口紅 - 影音 63 Posts 加入 coralhaze鎖頭口紅 - 圖文 0 Posts 加入 Alter na…" at bounding box center [749, 323] width 1499 height 646
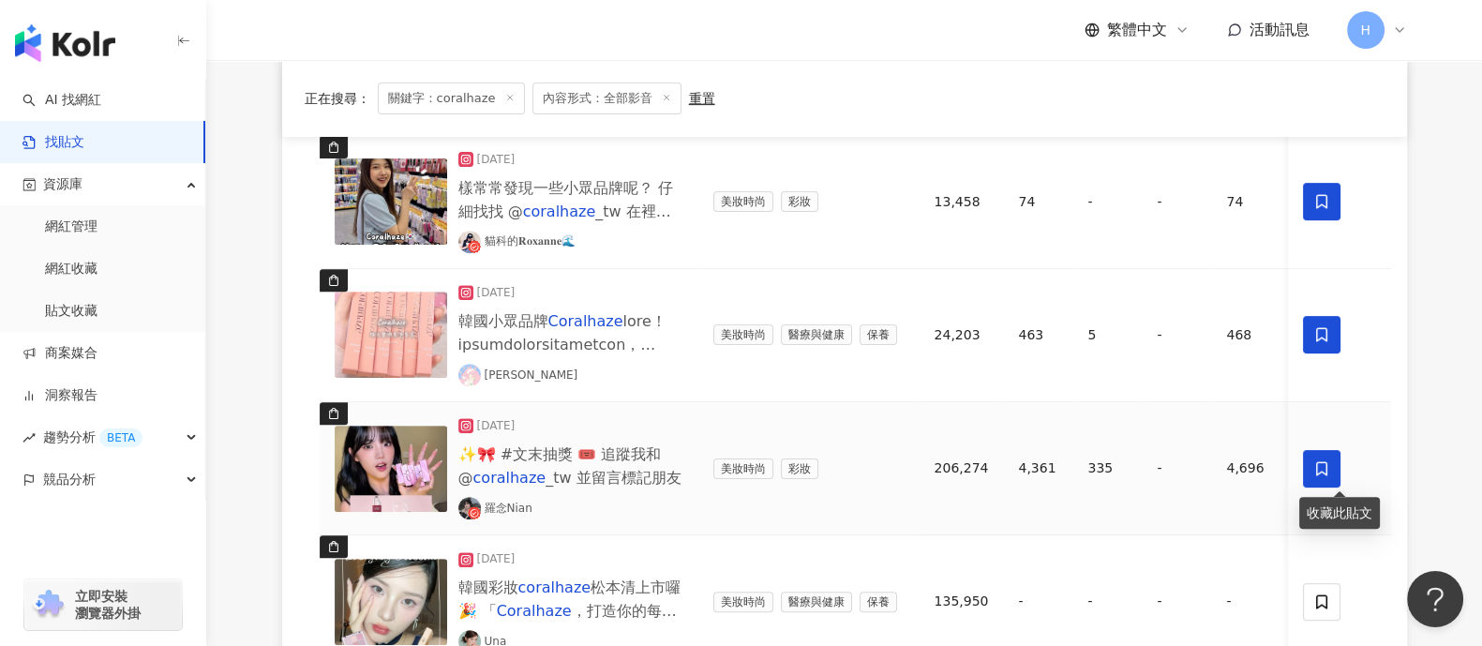
click at [1185, 462] on span at bounding box center [1322, 468] width 37 height 37
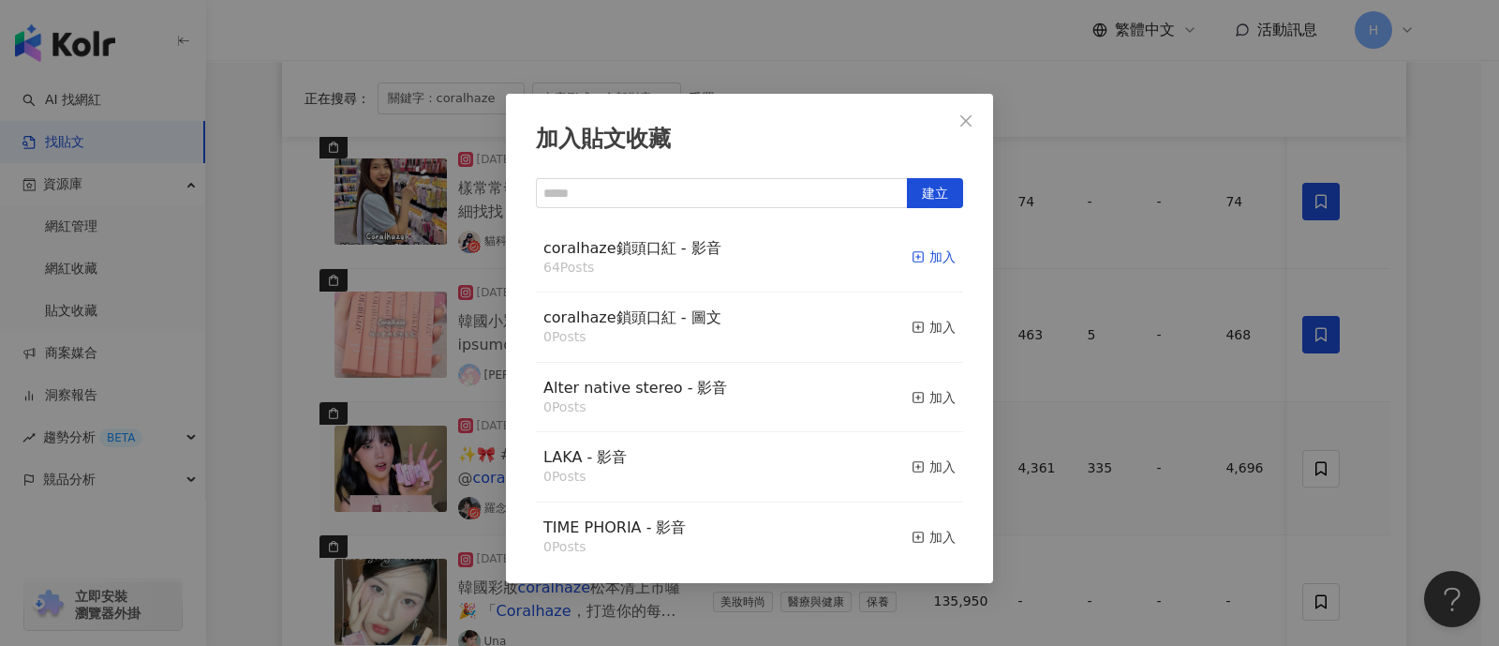
click at [912, 259] on div "加入" at bounding box center [934, 256] width 44 height 21
click at [1185, 372] on div "加入貼文收藏 建立 coralhaze鎖頭口紅 - 影音 64 Posts 加入 coralhaze鎖頭口紅 - 圖文 0 Posts 加入 Alter na…" at bounding box center [749, 323] width 1499 height 646
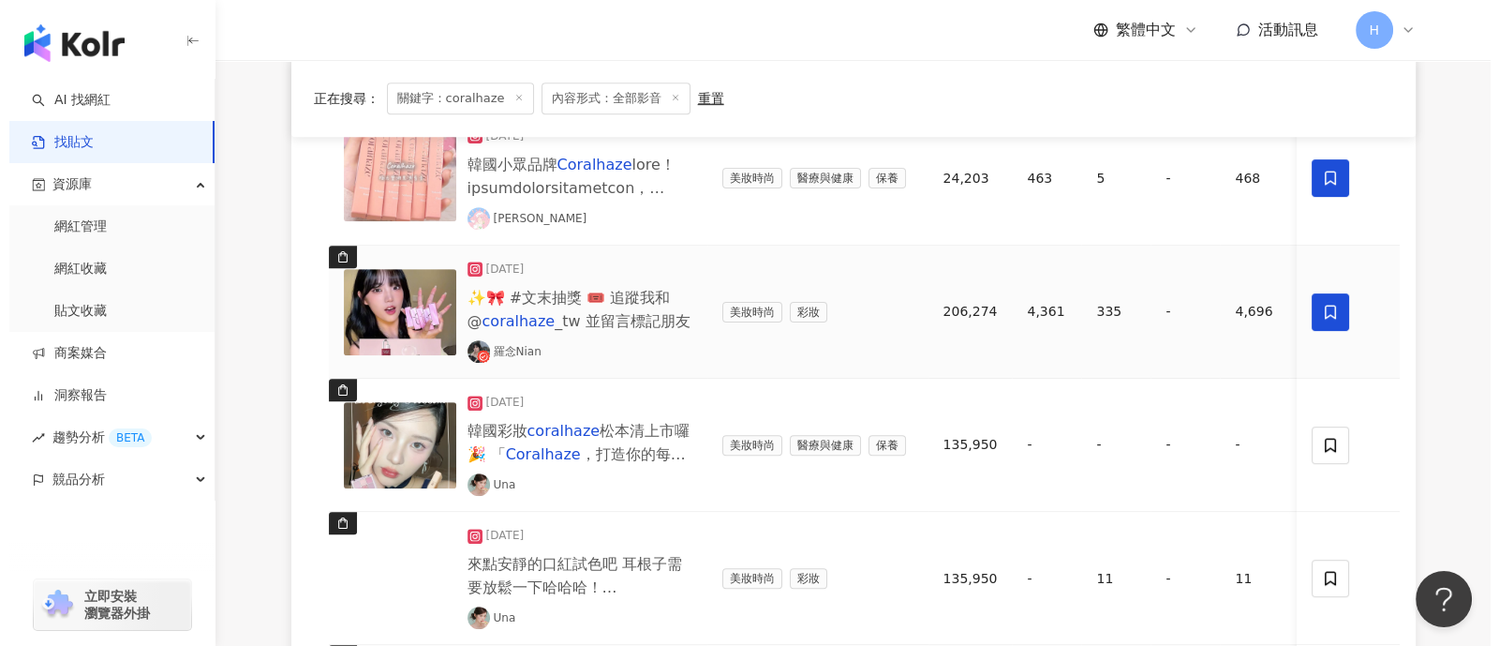
scroll to position [1171, 0]
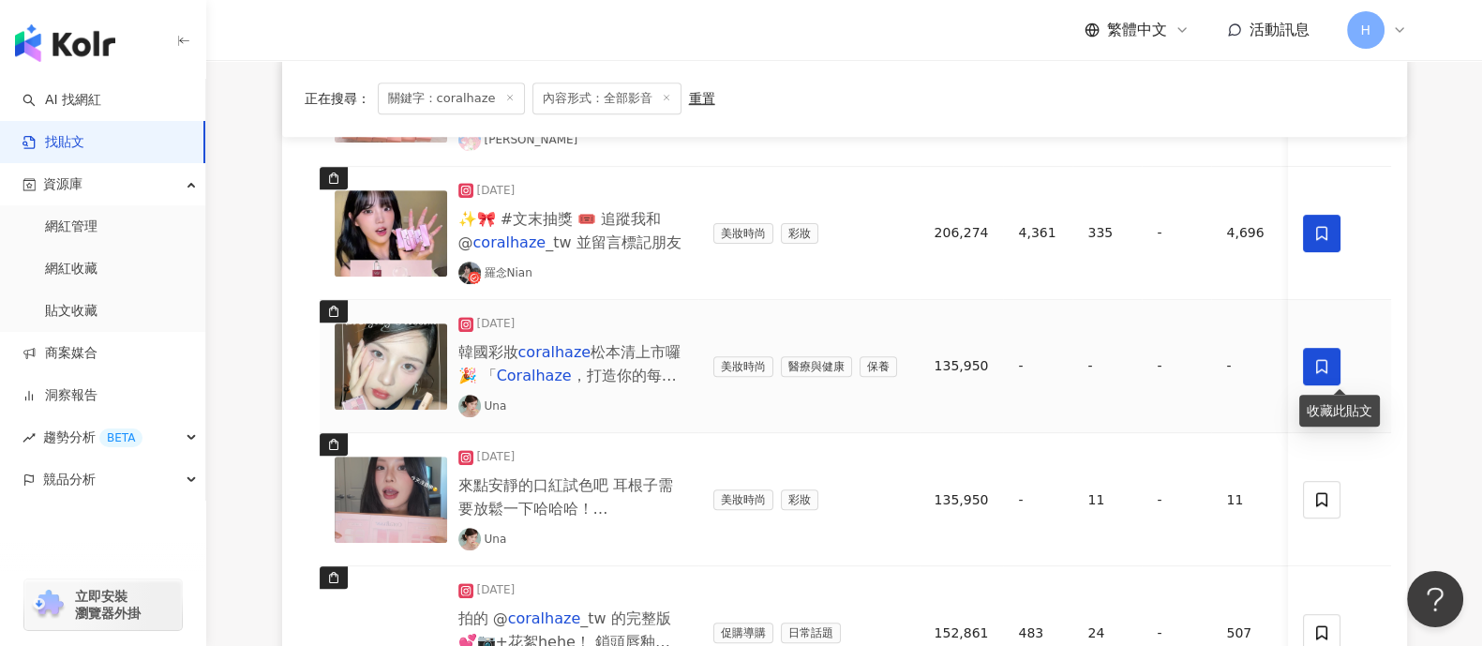
click at [1185, 377] on span at bounding box center [1322, 366] width 37 height 37
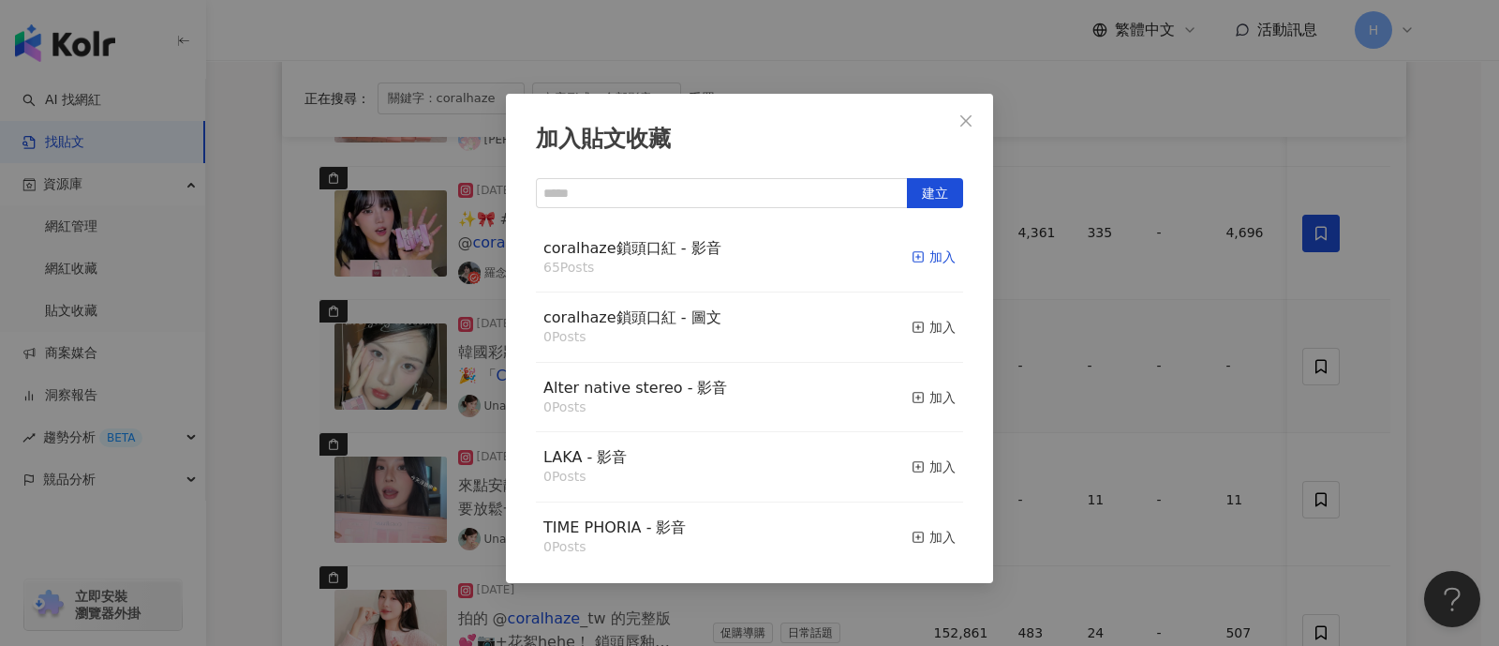
click at [914, 261] on rect "button" at bounding box center [919, 257] width 10 height 10
click at [1185, 369] on div "加入貼文收藏 建立 coralhaze鎖頭口紅 - 影音 65 Posts 加入 coralhaze鎖頭口紅 - 圖文 0 Posts 加入 Alter na…" at bounding box center [749, 323] width 1499 height 646
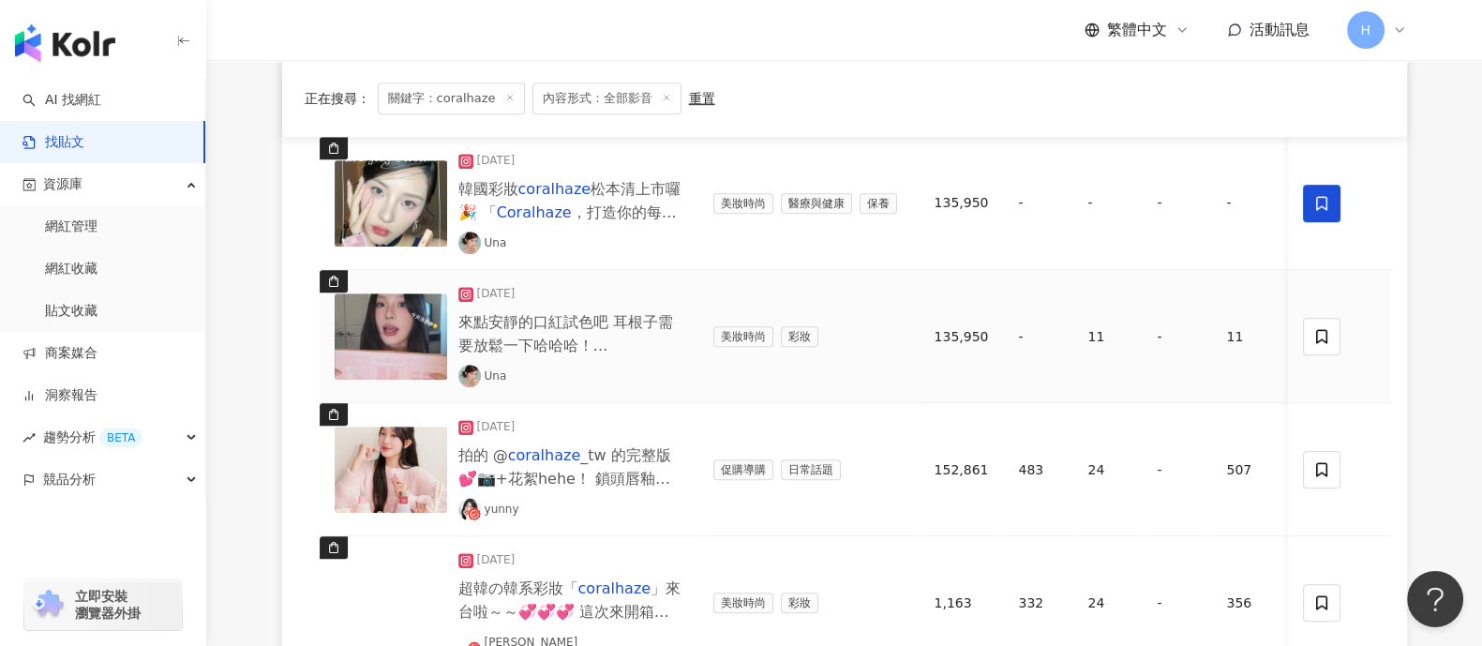
scroll to position [1406, 0]
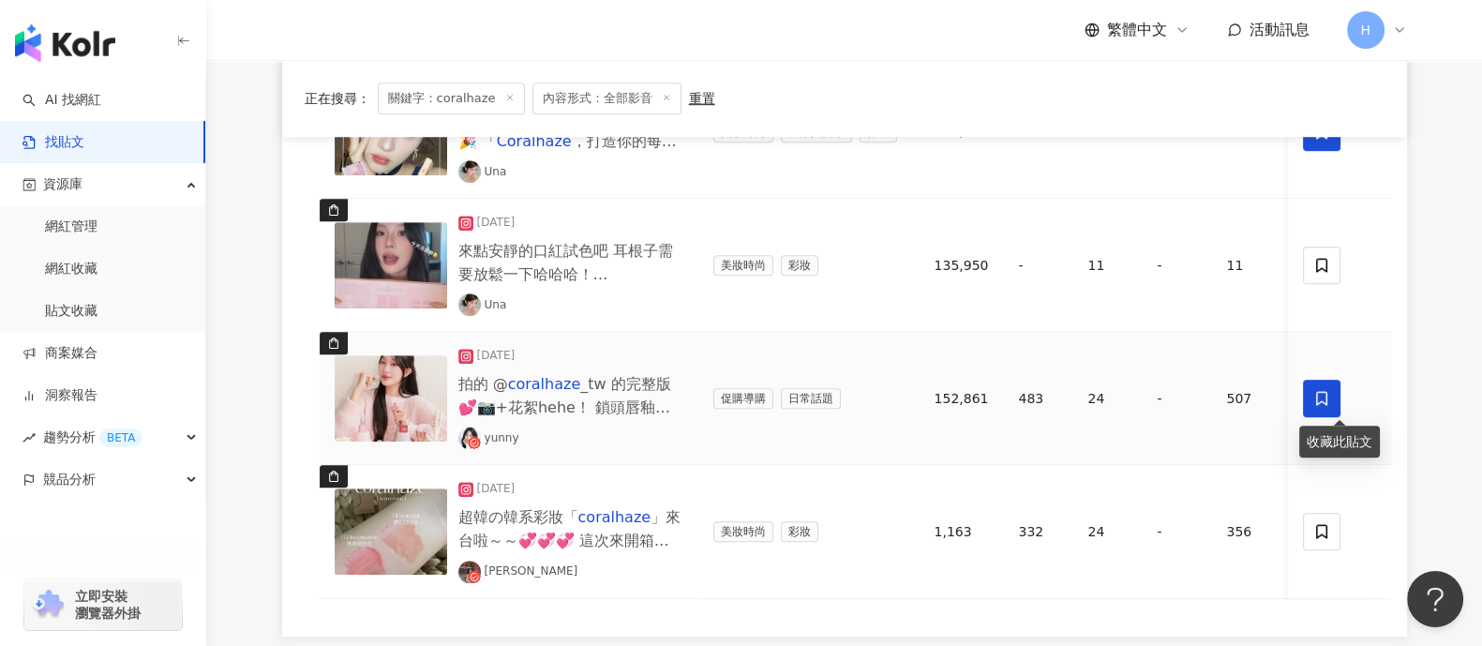
click at [1185, 400] on icon at bounding box center [1322, 398] width 11 height 14
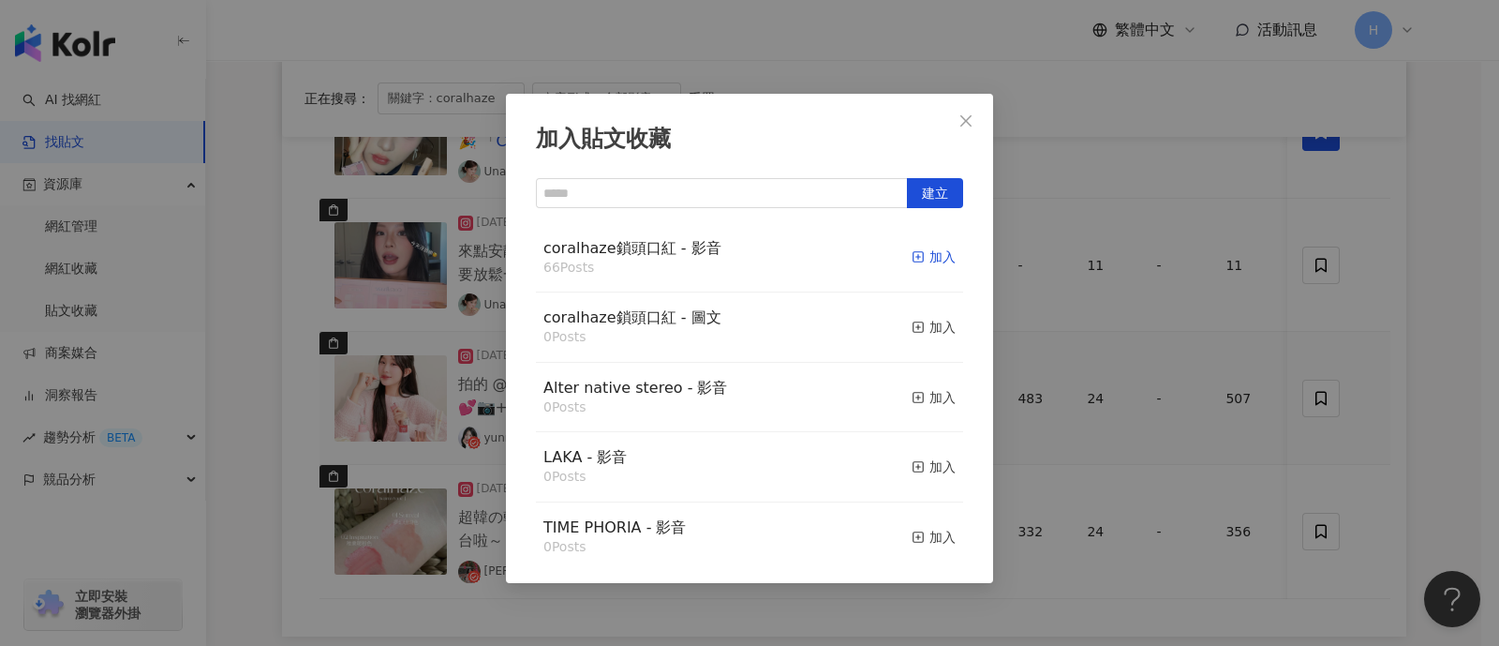
click at [924, 254] on div "加入" at bounding box center [934, 256] width 44 height 21
click at [1185, 345] on div "加入貼文收藏 建立 coralhaze鎖頭口紅 - 影音 66 Posts 加入 coralhaze鎖頭口紅 - 圖文 0 Posts 加入 Alter na…" at bounding box center [749, 323] width 1499 height 646
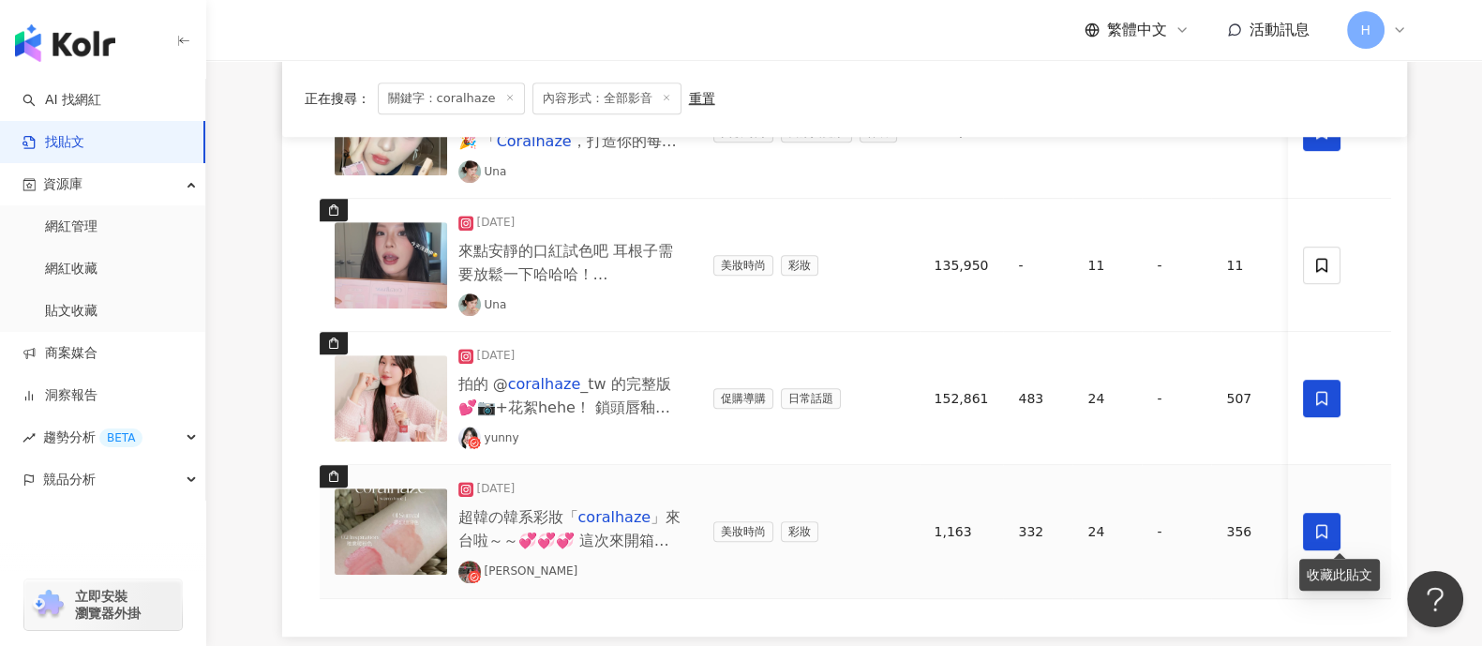
click at [1185, 515] on icon at bounding box center [1322, 532] width 11 height 14
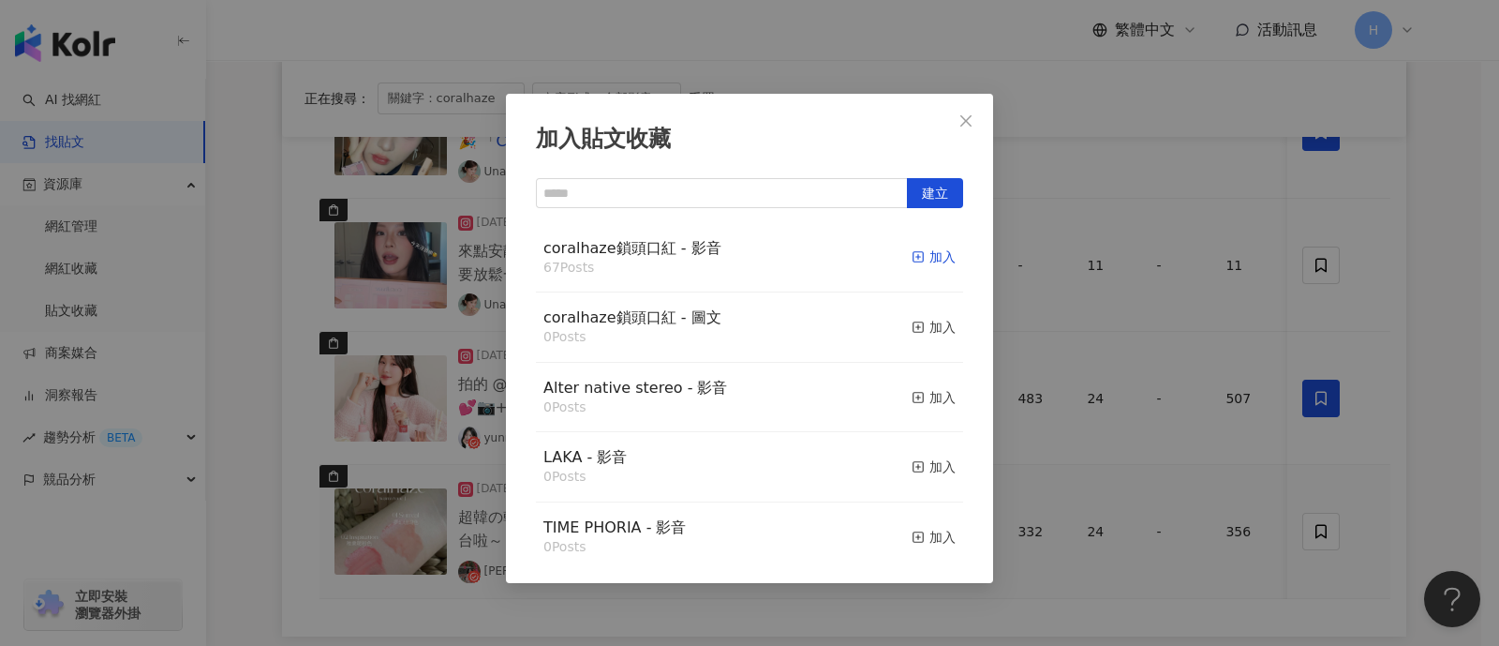
click at [922, 263] on div "加入" at bounding box center [934, 256] width 44 height 21
click at [1185, 483] on div "加入貼文收藏 建立 coralhaze鎖頭口紅 - 影音 67 Posts 加入 coralhaze鎖頭口紅 - 圖文 0 Posts 加入 Alter na…" at bounding box center [749, 323] width 1499 height 646
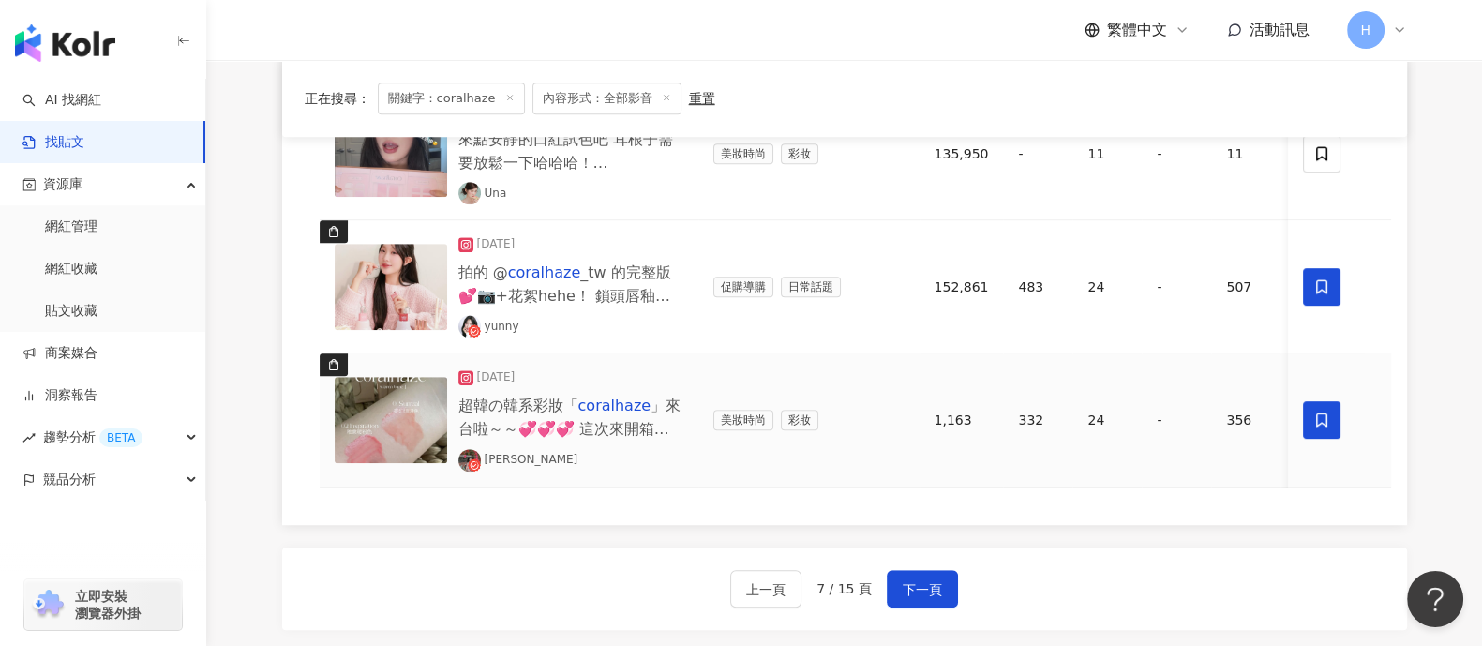
scroll to position [1756, 0]
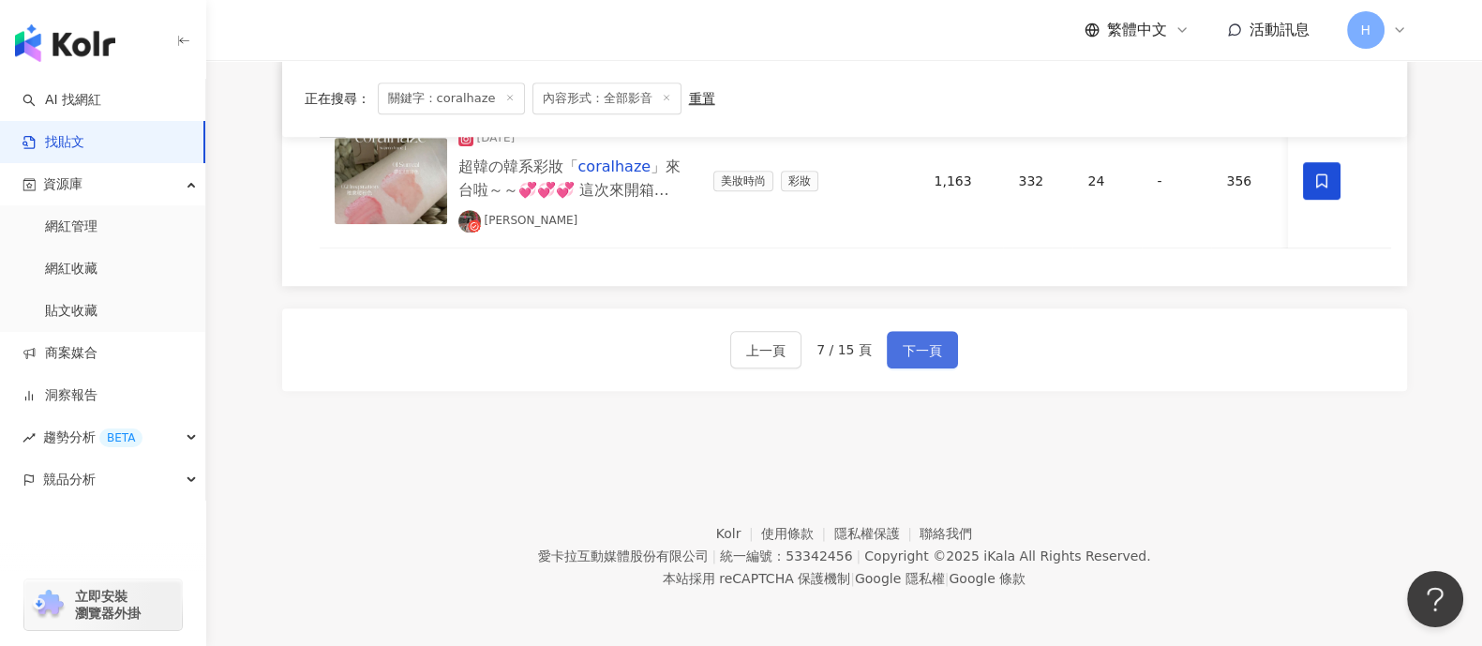
click at [891, 358] on button "下一頁" at bounding box center [922, 349] width 71 height 37
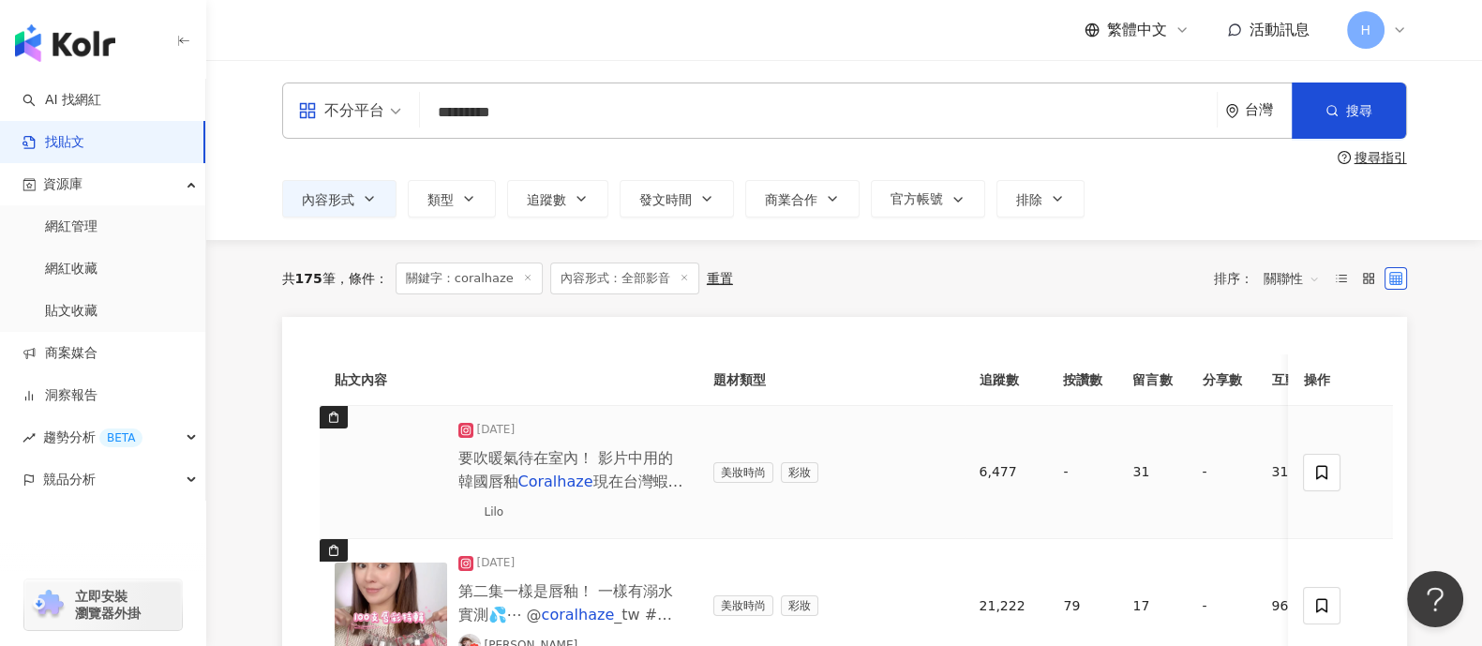
scroll to position [116, 0]
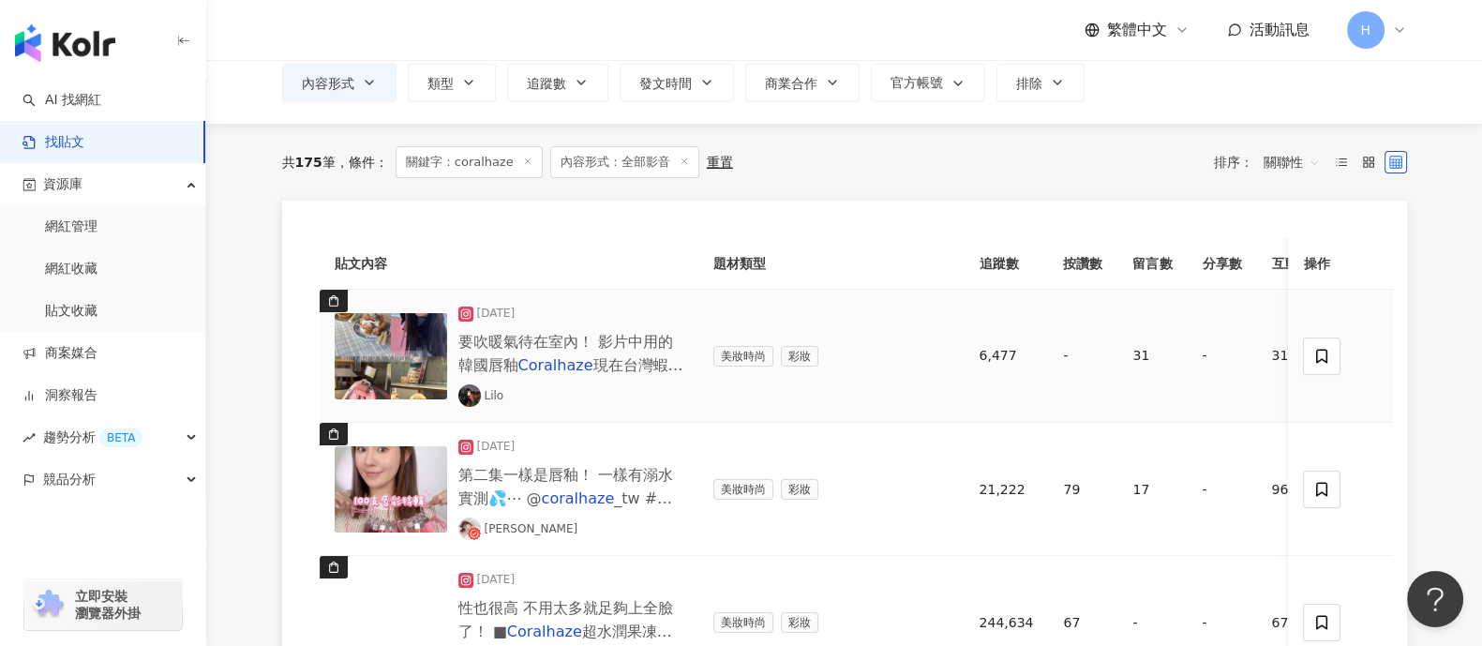
click at [418, 351] on img at bounding box center [391, 356] width 112 height 86
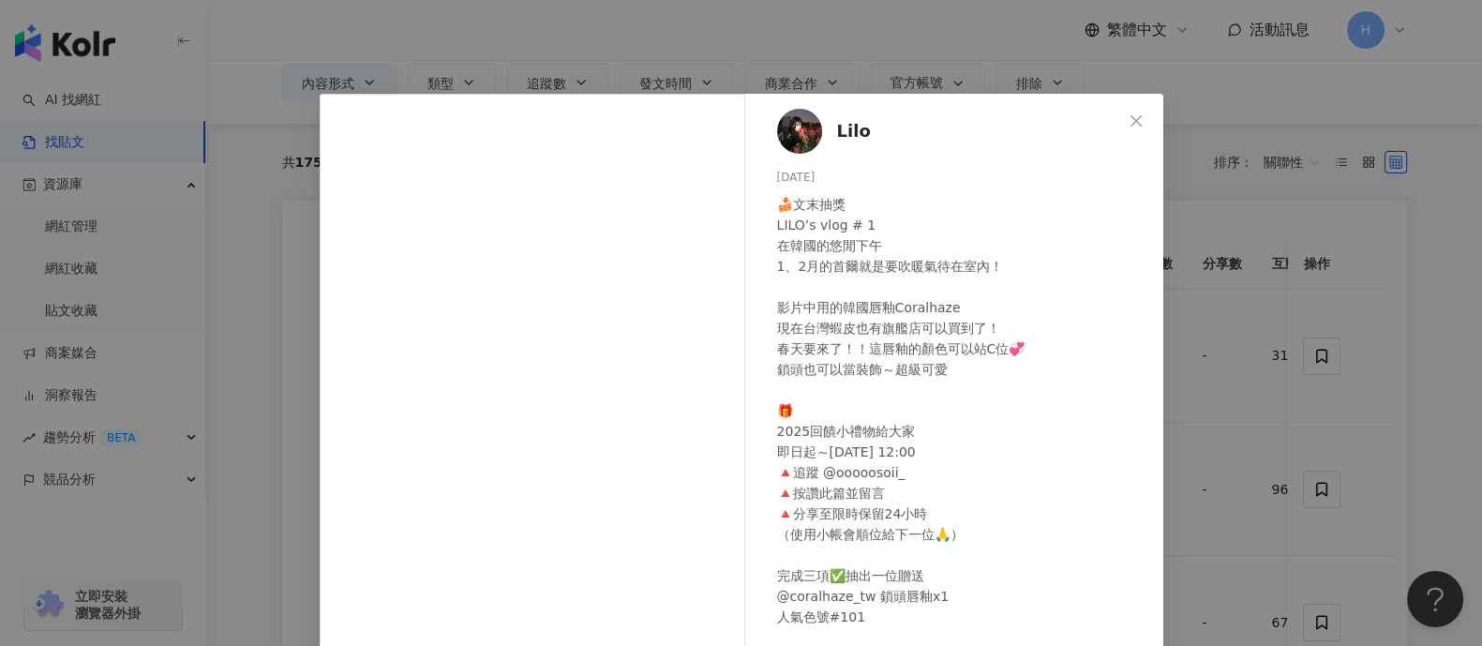
drag, startPoint x: 1345, startPoint y: 357, endPoint x: 1345, endPoint y: 333, distance: 24.4
click at [1185, 358] on div "Lilo [DATE] 🍰文末抽獎 LILO’s vlog # 1 在韓國的悠閒下午 1、2月的首爾就是要吹暖氣待在室內！ 影片中用的韓國唇釉Coralhaz…" at bounding box center [741, 323] width 1482 height 646
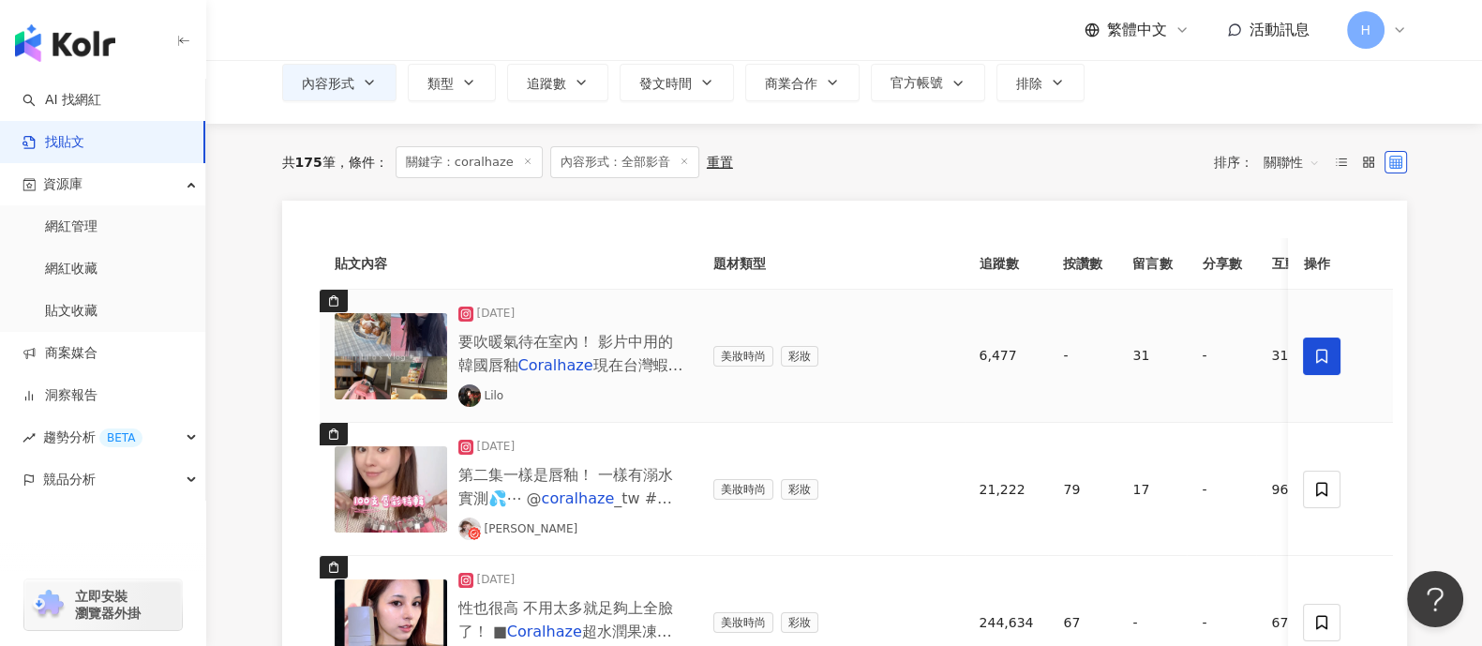
click at [1185, 339] on span at bounding box center [1322, 355] width 37 height 37
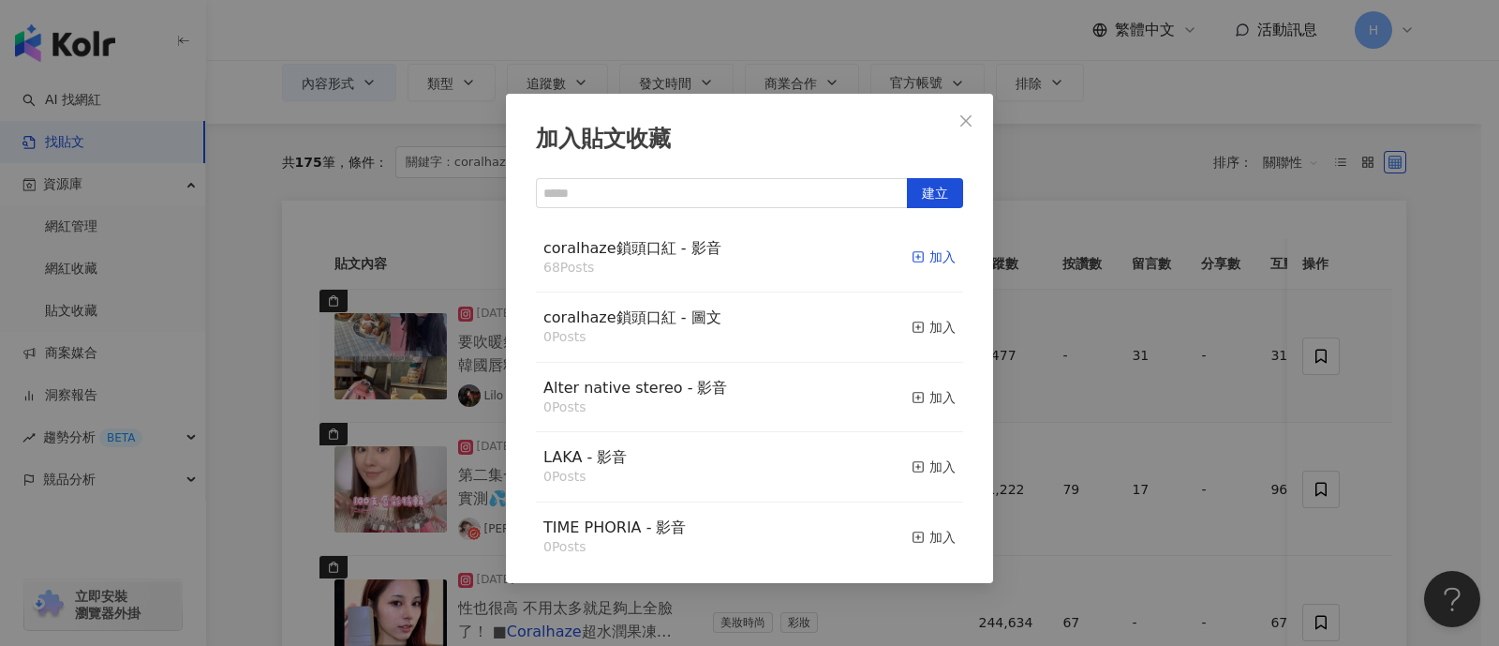
click at [917, 262] on div "加入" at bounding box center [934, 256] width 44 height 21
click at [1185, 326] on div "加入貼文收藏 建立 coralhaze鎖頭口紅 - 影音 68 Posts 加入 coralhaze鎖頭口紅 - 圖文 0 Posts 加入 Alter na…" at bounding box center [749, 323] width 1499 height 646
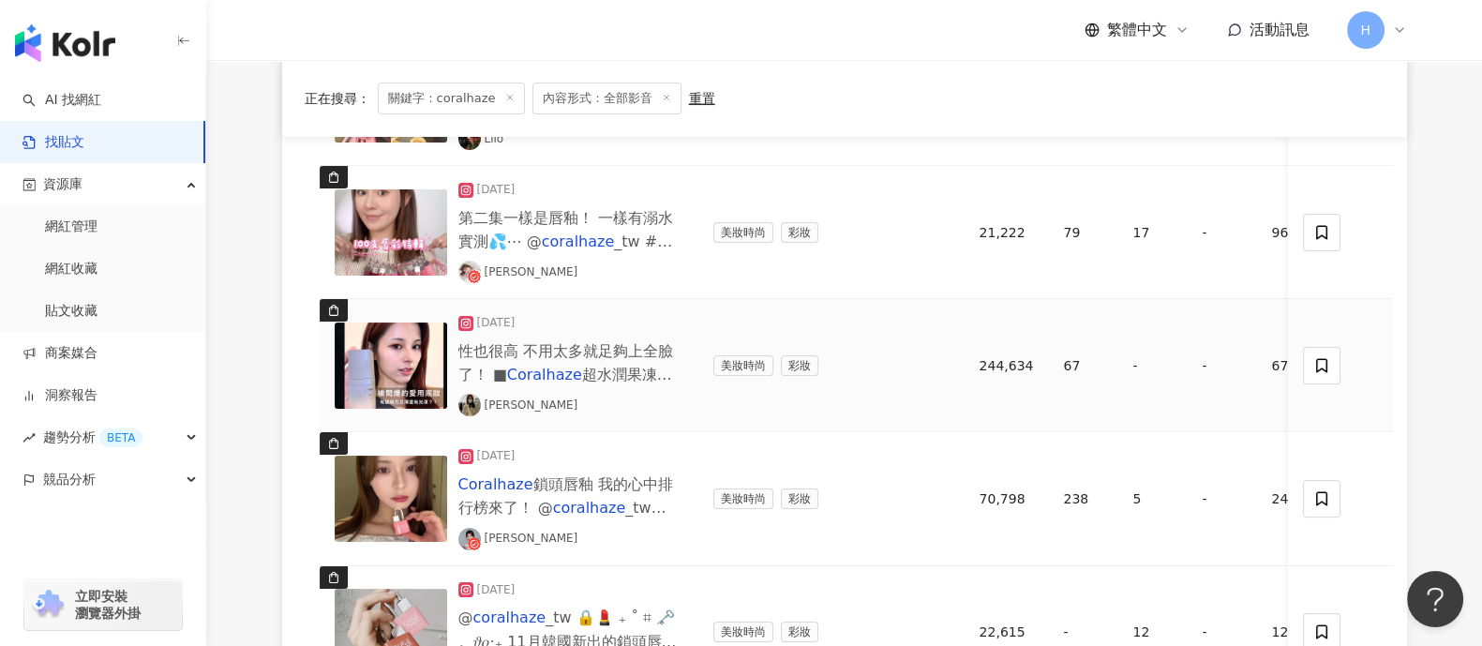
scroll to position [351, 0]
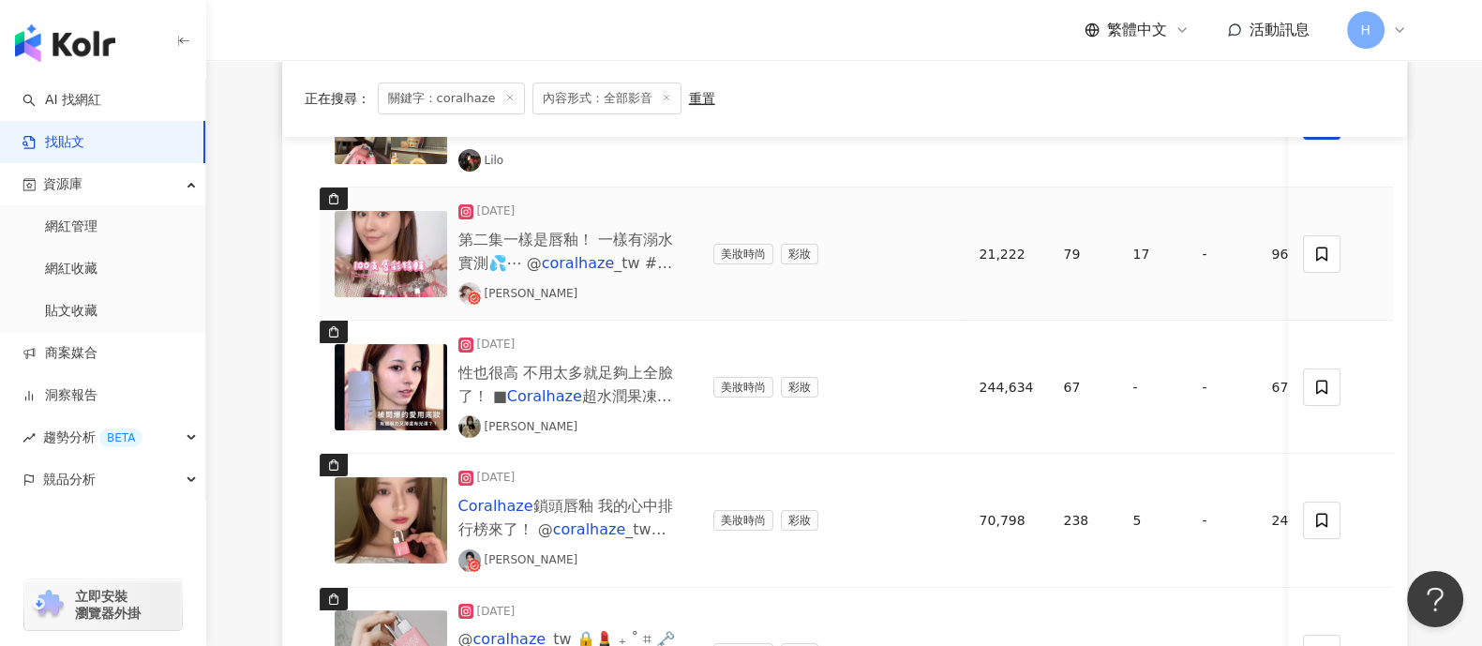
click at [379, 255] on img at bounding box center [391, 254] width 112 height 86
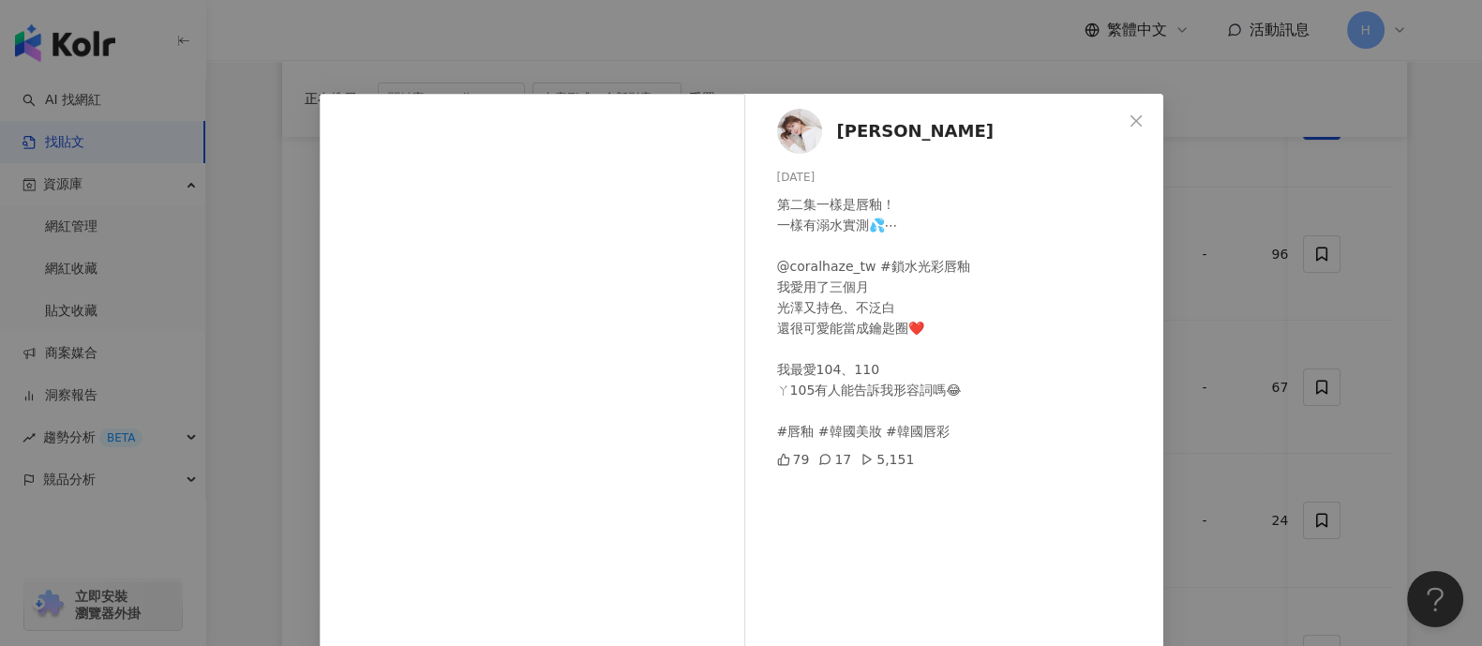
click at [1185, 351] on div "[PERSON_NAME] [DATE] 第二集一樣是唇釉！ 一樣有溺水實測💦⋯ @coralhaze_tw ￼#鎖水光彩唇釉 我愛用了三個月 光澤又持色、不…" at bounding box center [741, 323] width 1482 height 646
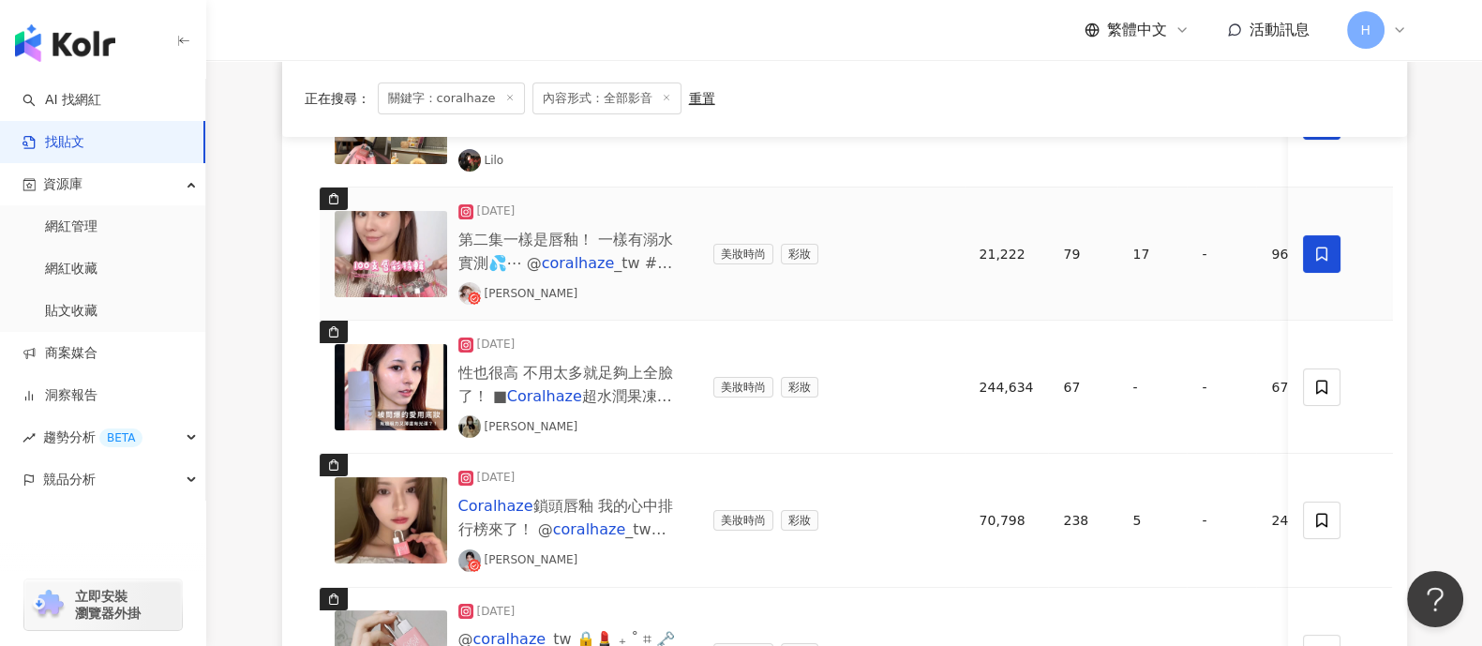
click at [1185, 257] on icon at bounding box center [1322, 253] width 11 height 14
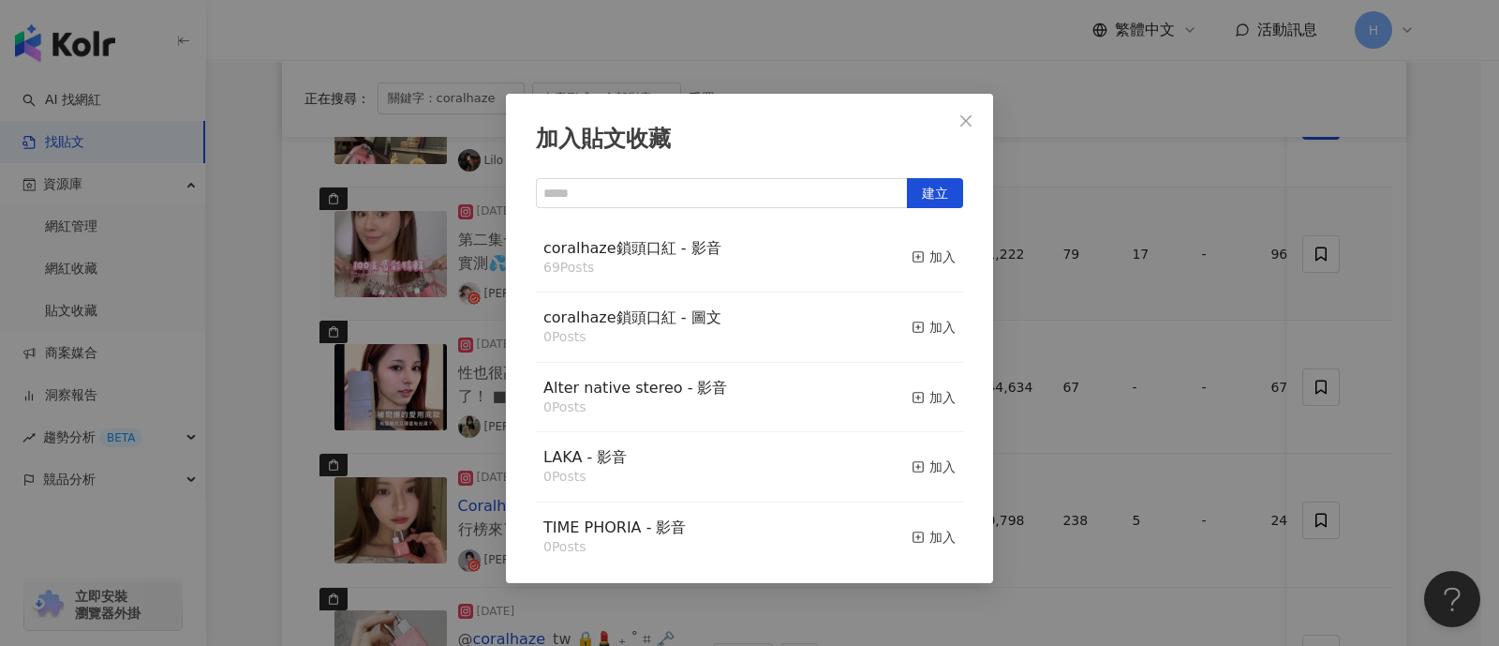
drag, startPoint x: 912, startPoint y: 255, endPoint x: 1087, endPoint y: 312, distance: 184.3
click at [914, 255] on div "加入" at bounding box center [934, 256] width 44 height 21
click at [1145, 338] on div "加入貼文收藏 建立 coralhaze鎖頭口紅 - 影音 69 Posts 加入 coralhaze鎖頭口紅 - 圖文 0 Posts 加入 Alter na…" at bounding box center [749, 323] width 1499 height 646
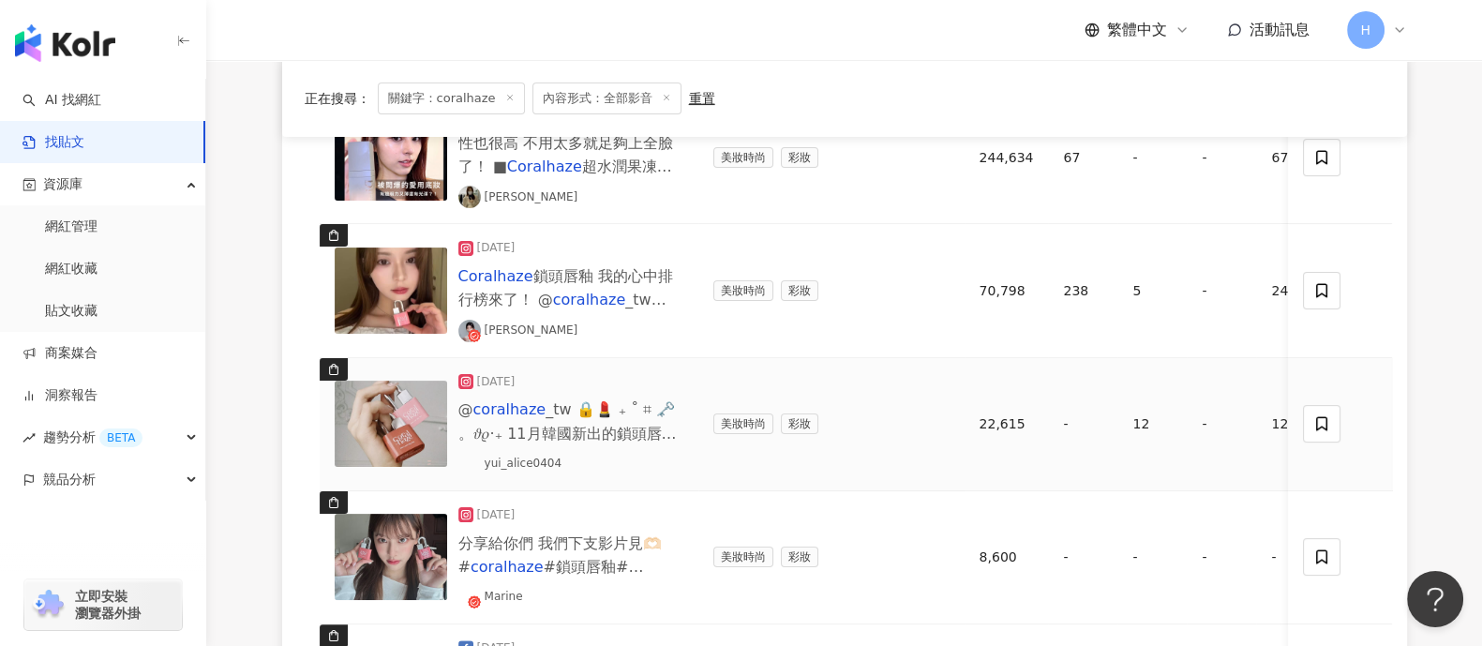
scroll to position [586, 0]
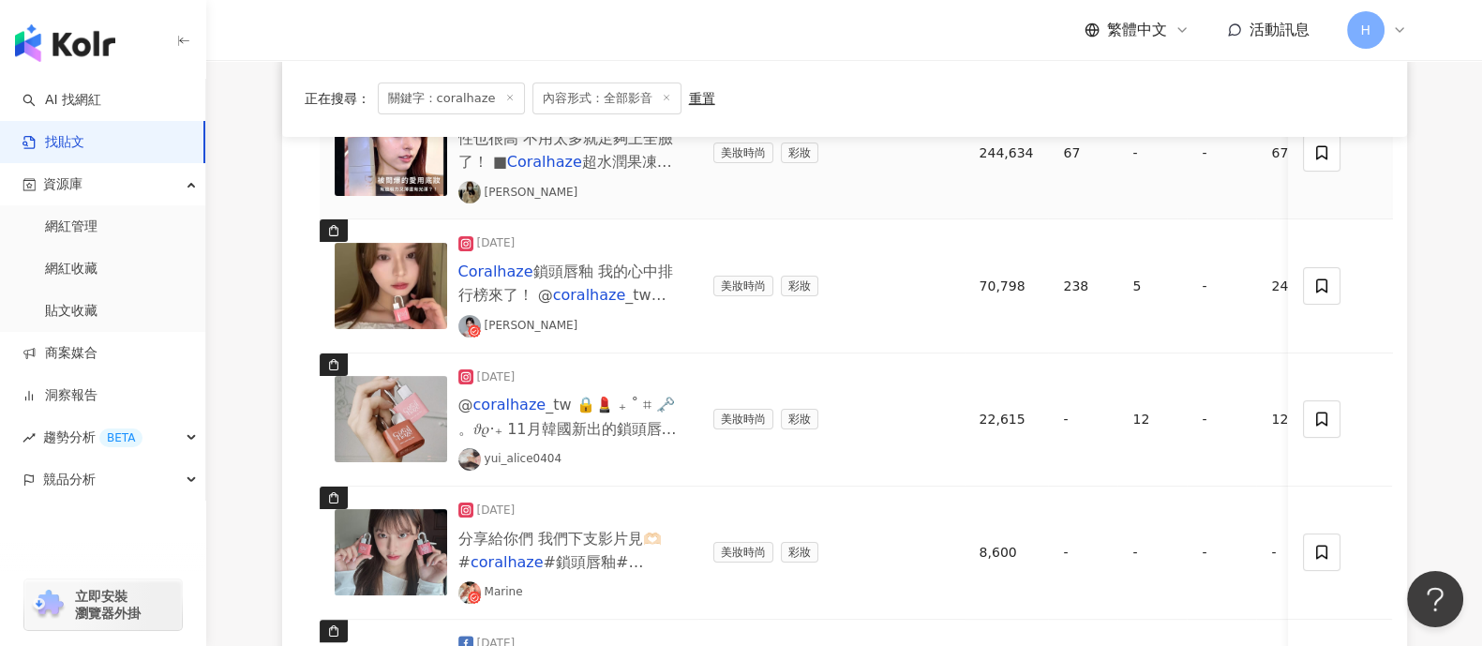
click at [393, 186] on img at bounding box center [391, 153] width 112 height 86
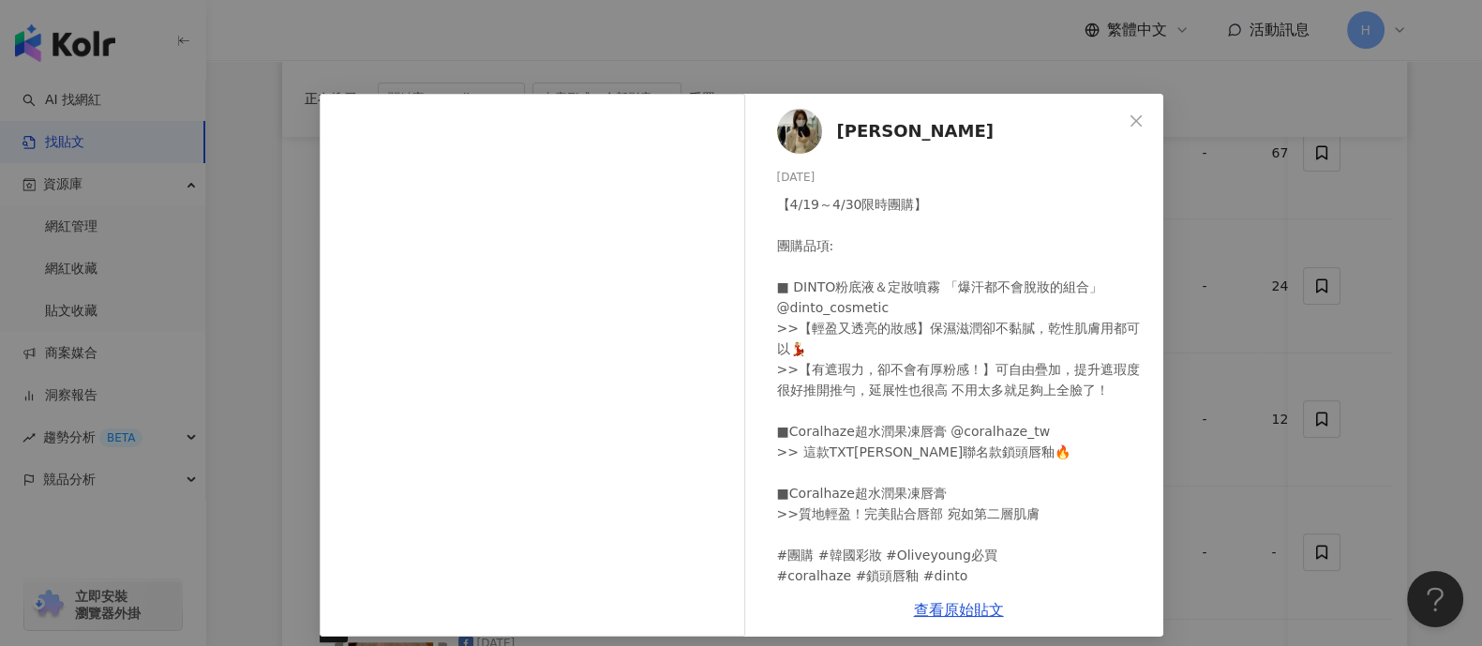
click at [1179, 313] on div "[PERSON_NAME] [DATE] 【4/19～4/30限時團購】 團購品項: ■ DINTO粉底液＆定妝噴霧 「爆汗都不會脫妝的組合」 @dinto_…" at bounding box center [741, 323] width 1482 height 646
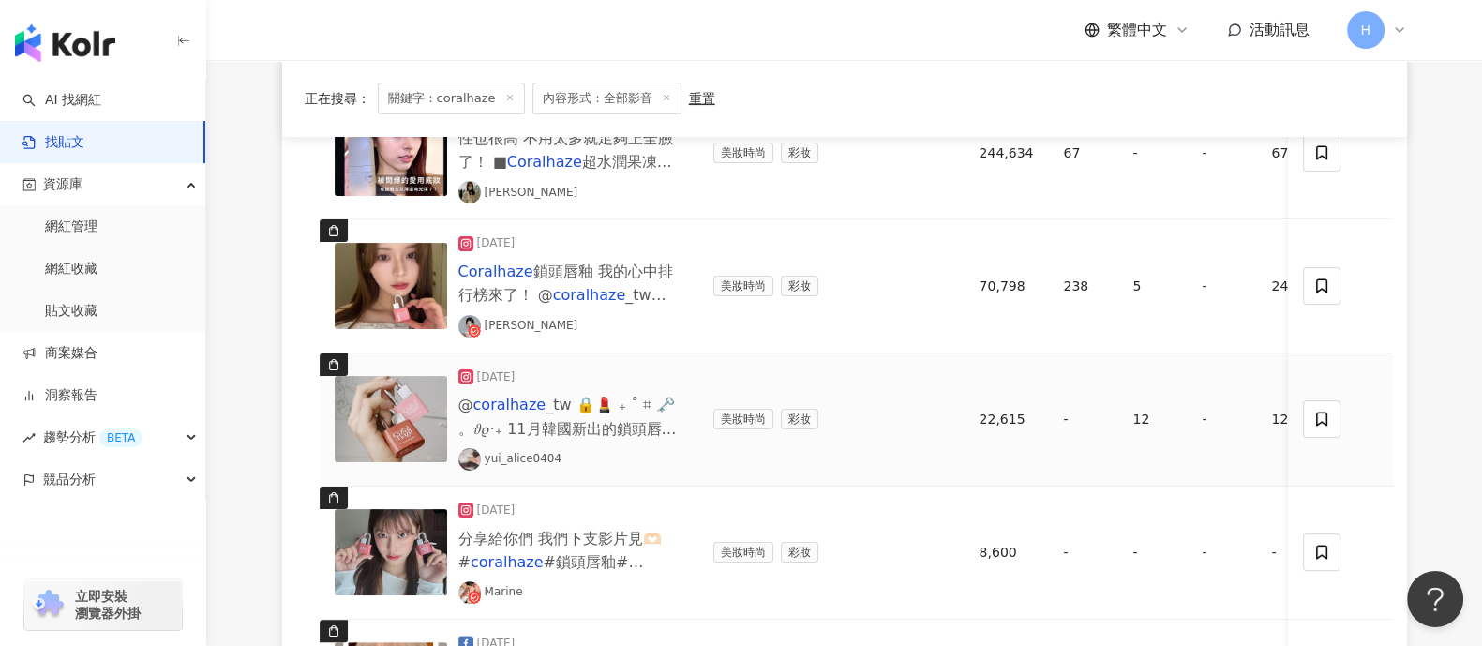
click at [422, 438] on img at bounding box center [391, 419] width 112 height 86
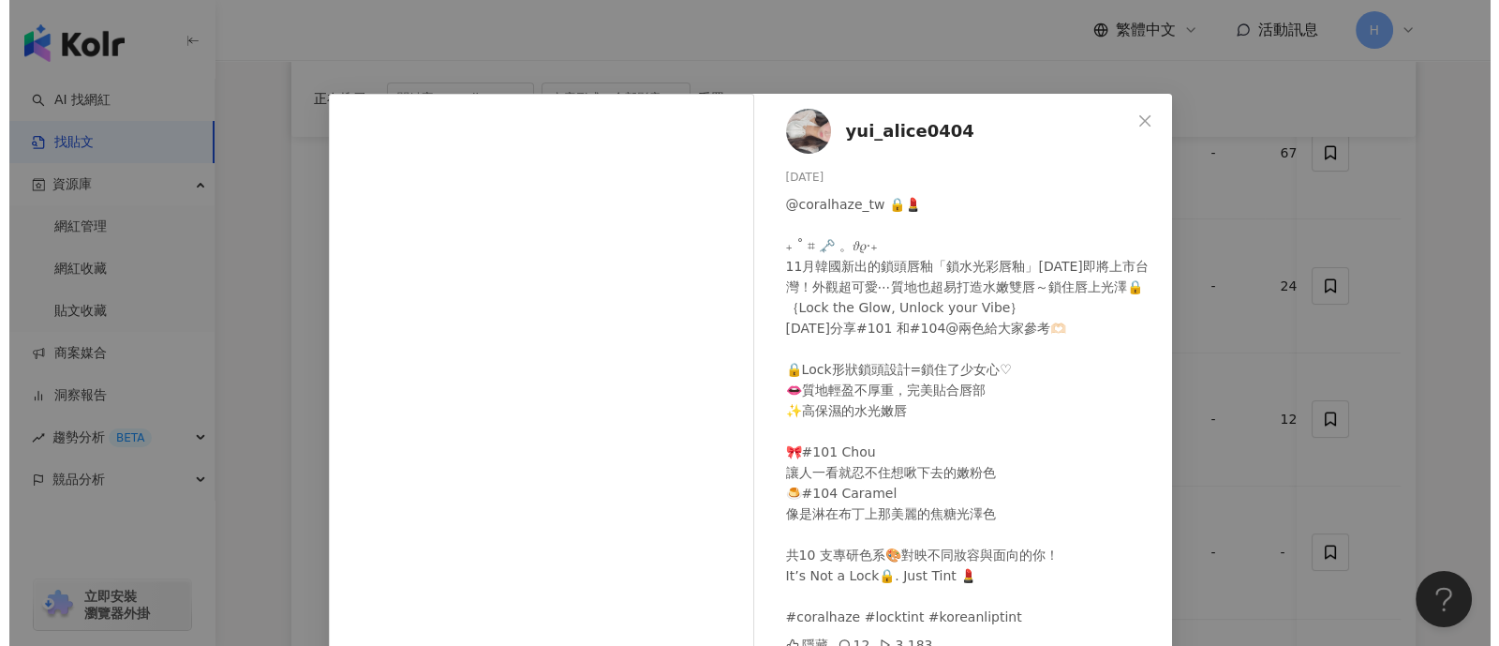
scroll to position [116, 0]
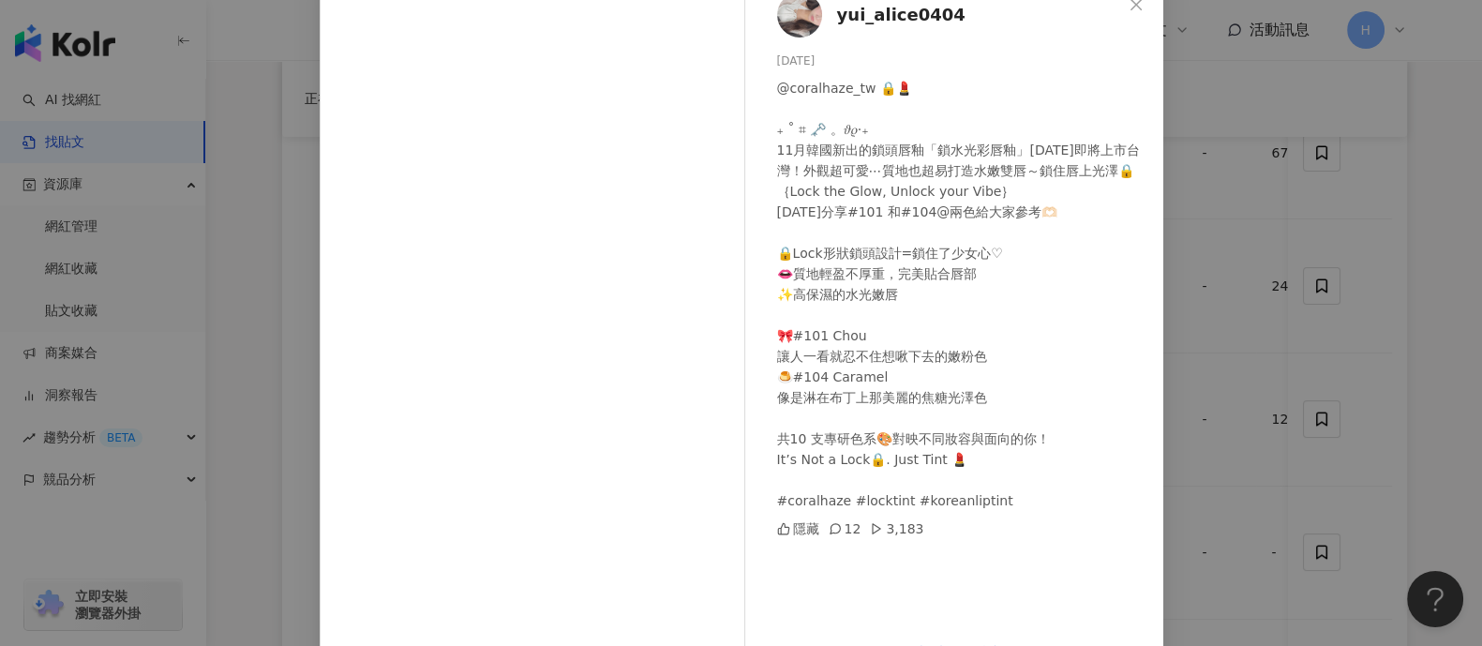
click at [1185, 301] on div "yui_alice0404 [DATE] @coralhaze_tw 🔒💄 ₊ ˚ ⌗ 🗝️ 。𝜗𝜚‧₊ 11月韓國新出的鎖頭唇釉「鎖水光彩唇釉」[DATE]…" at bounding box center [741, 323] width 1482 height 646
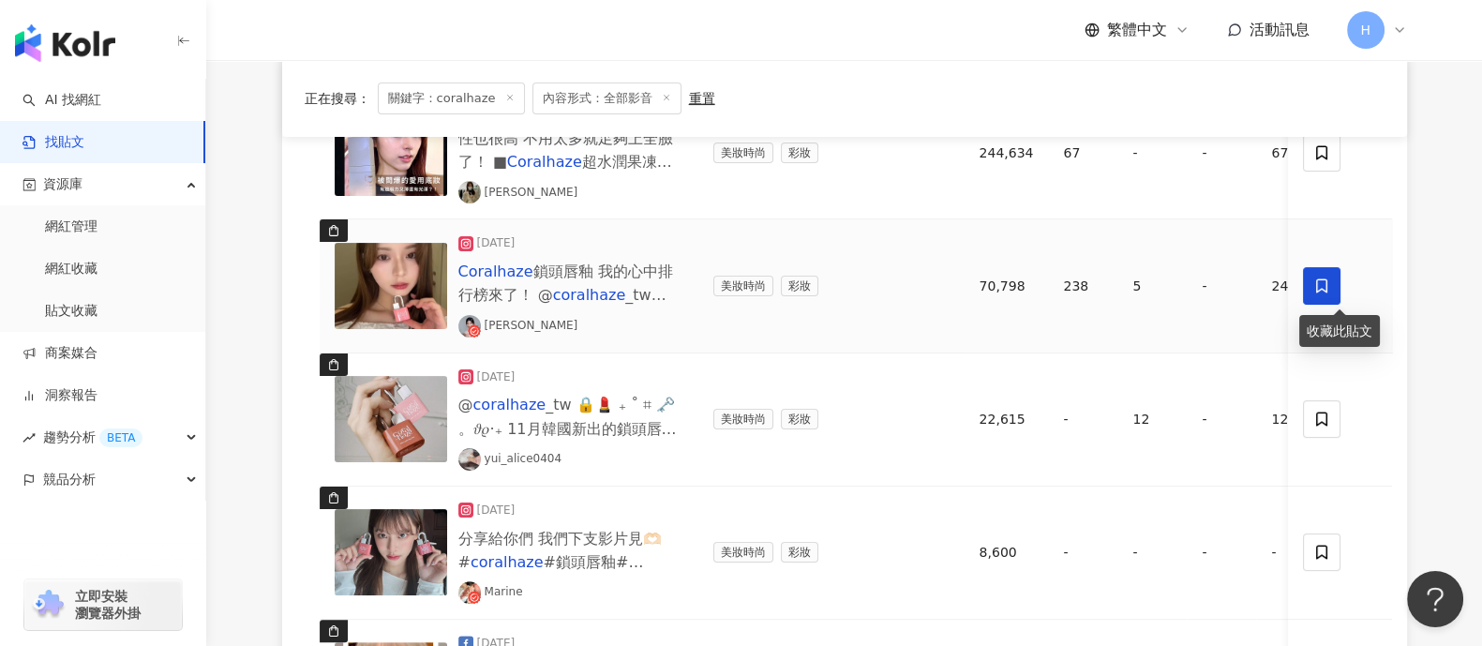
click at [1185, 287] on icon at bounding box center [1322, 285] width 17 height 17
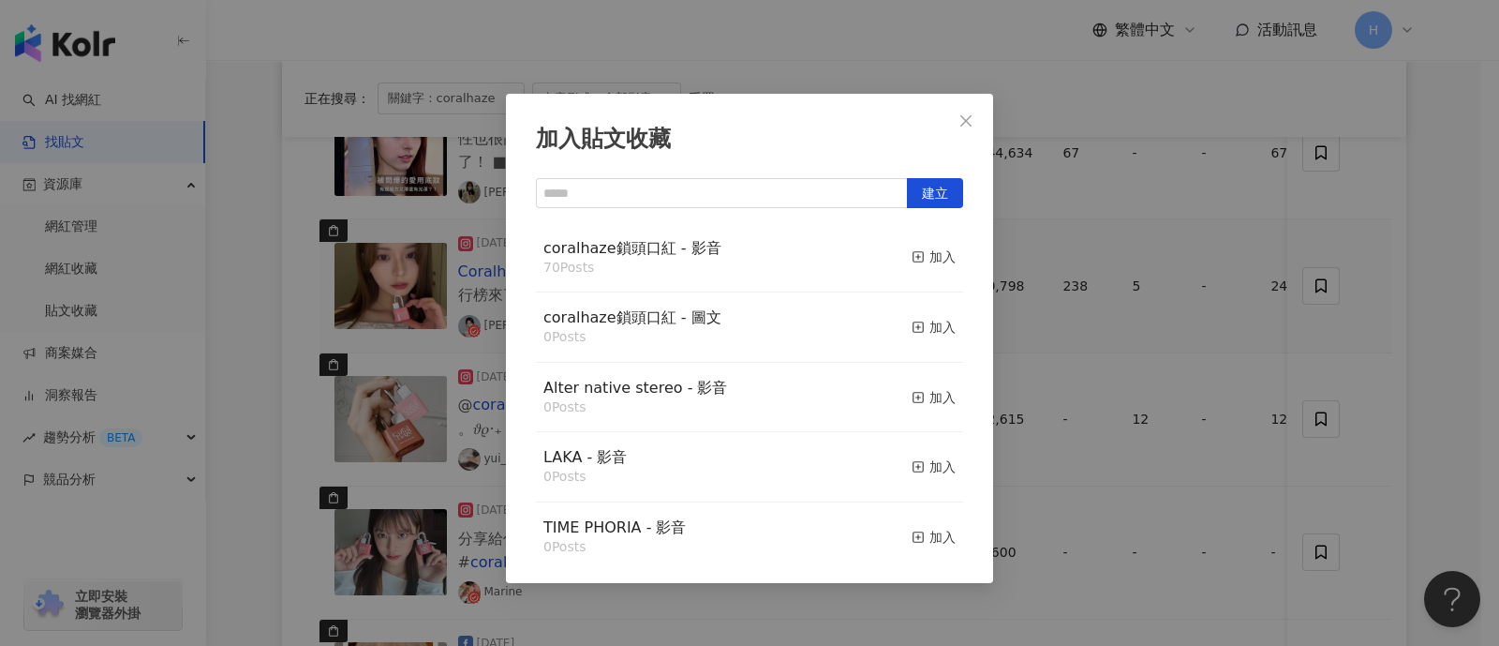
click at [1171, 369] on div "加入貼文收藏 建立 coralhaze鎖頭口紅 - 影音 70 Posts 加入 coralhaze鎖頭口紅 - 圖文 0 Posts 加入 Alter na…" at bounding box center [749, 323] width 1499 height 646
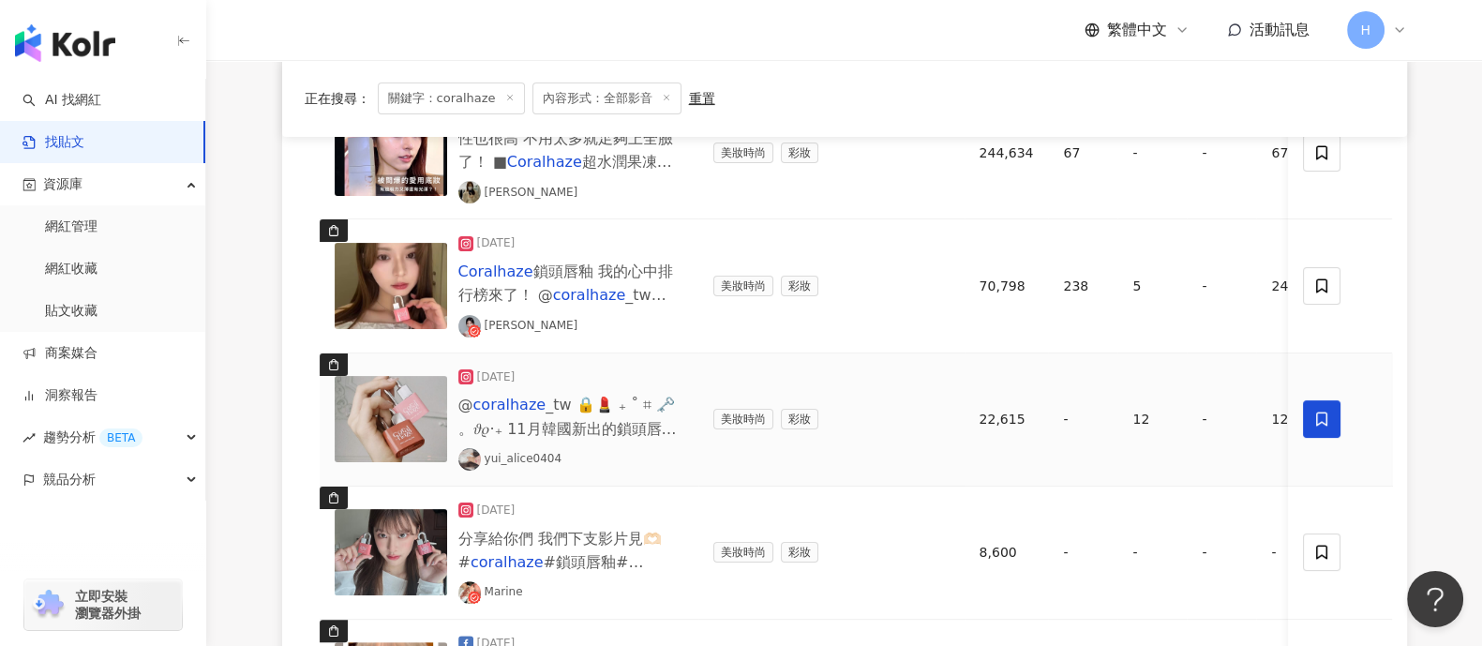
click at [1185, 417] on icon at bounding box center [1322, 418] width 17 height 17
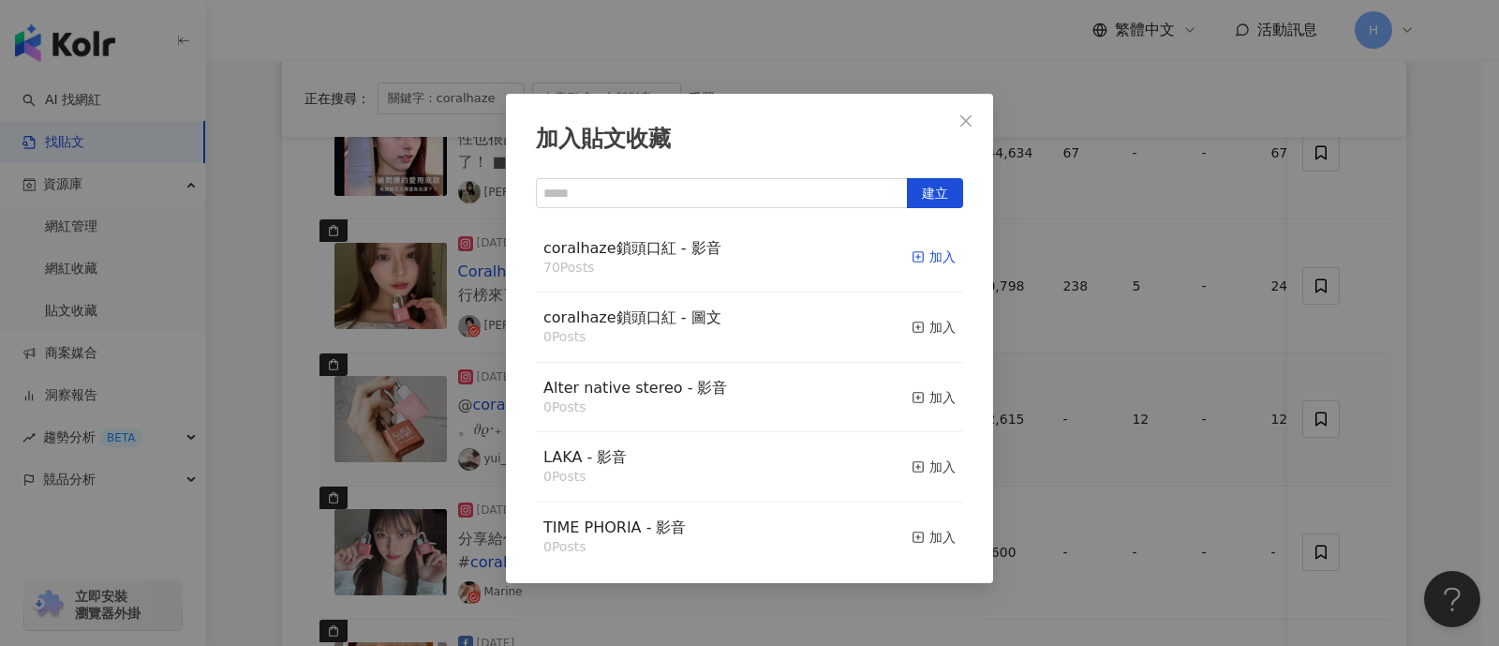
click at [921, 250] on div "加入" at bounding box center [934, 256] width 44 height 21
drag, startPoint x: 1236, startPoint y: 354, endPoint x: 1226, endPoint y: 369, distance: 18.2
click at [1185, 361] on div "加入貼文收藏 建立 coralhaze鎖頭口紅 - 影音 70 Posts 加入 coralhaze鎖頭口紅 - 圖文 0 Posts 加入 Alter na…" at bounding box center [749, 323] width 1499 height 646
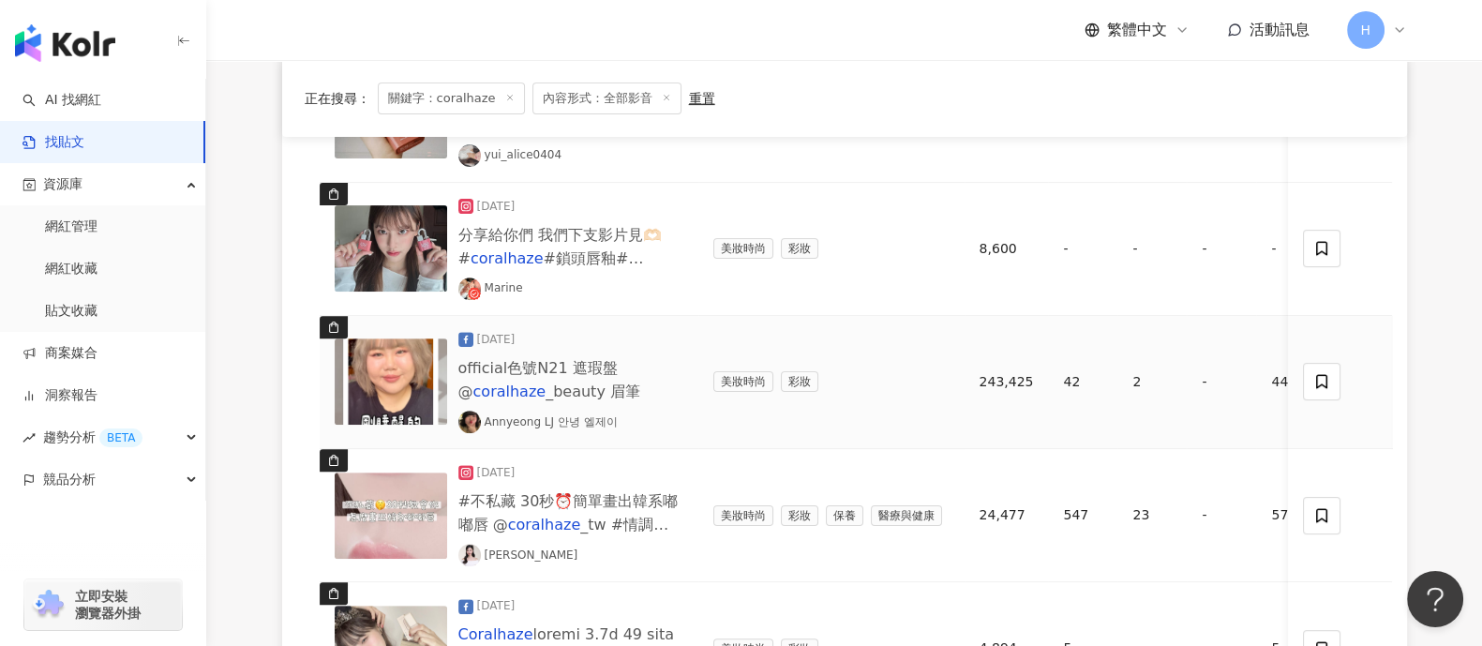
scroll to position [936, 0]
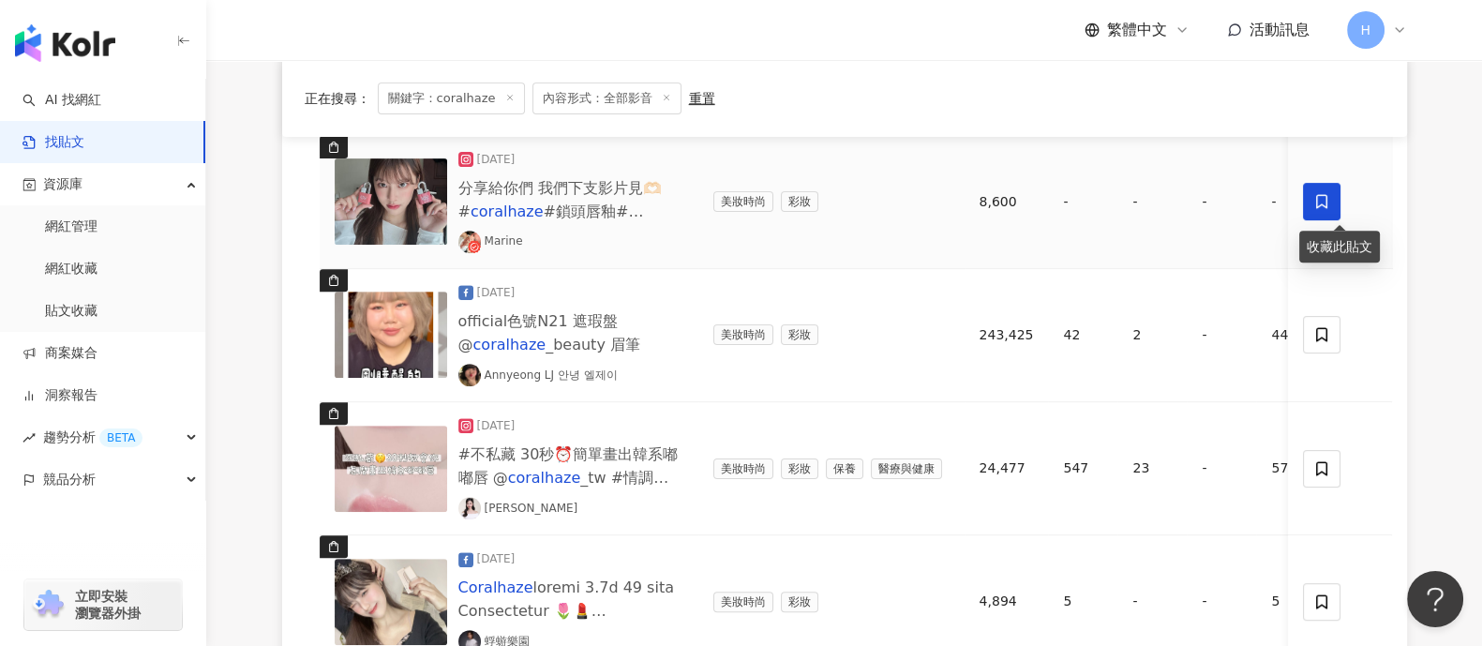
click at [1185, 202] on icon at bounding box center [1322, 202] width 11 height 14
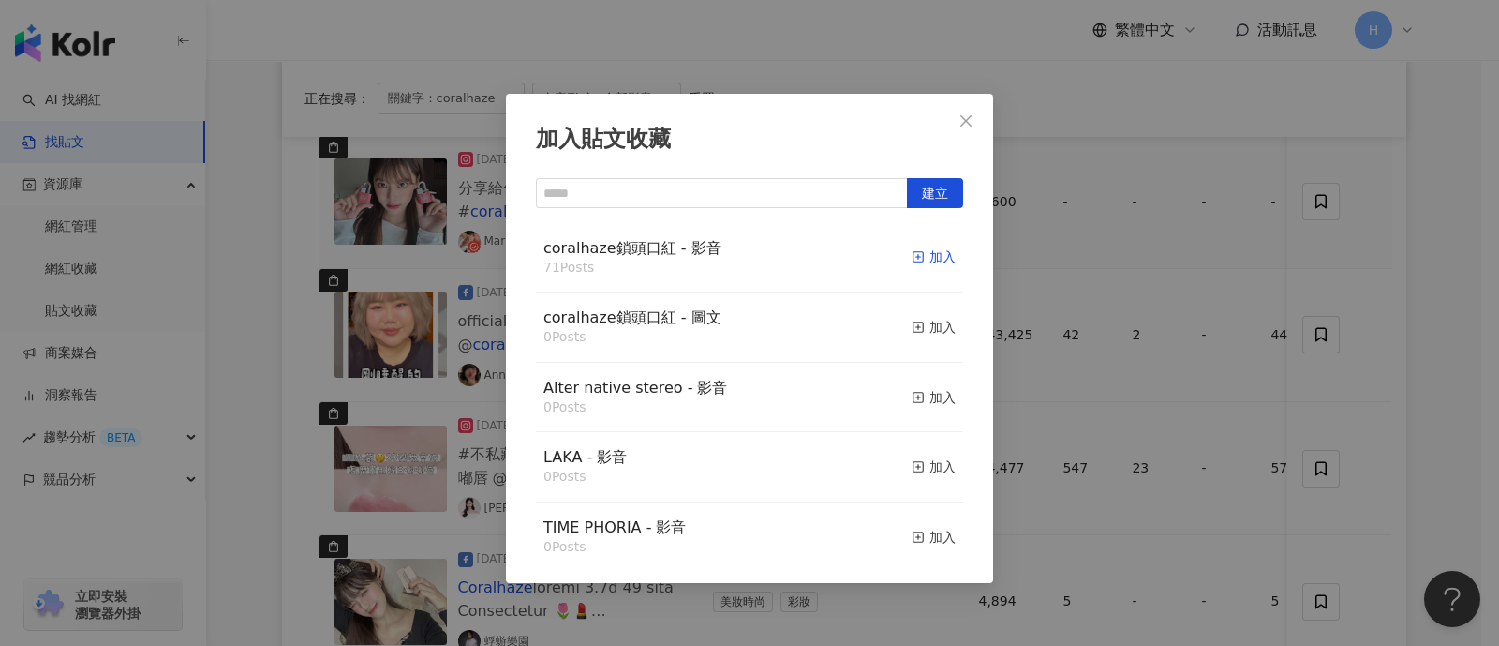
click at [918, 257] on div "加入" at bounding box center [934, 256] width 44 height 21
click at [1164, 300] on div "加入貼文收藏 建立 coralhaze鎖頭口紅 - 影音 71 Posts 加入 coralhaze鎖頭口紅 - 圖文 0 Posts 加入 Alter na…" at bounding box center [749, 323] width 1499 height 646
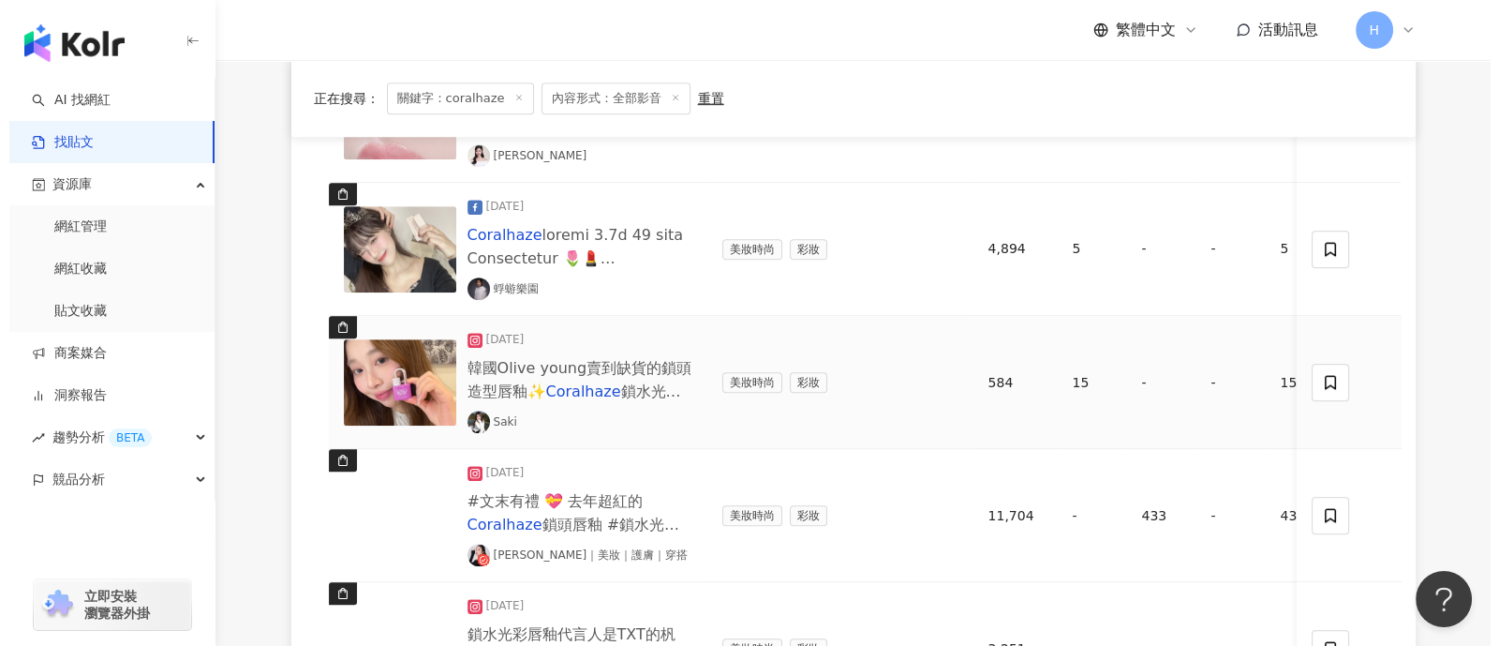
scroll to position [1406, 0]
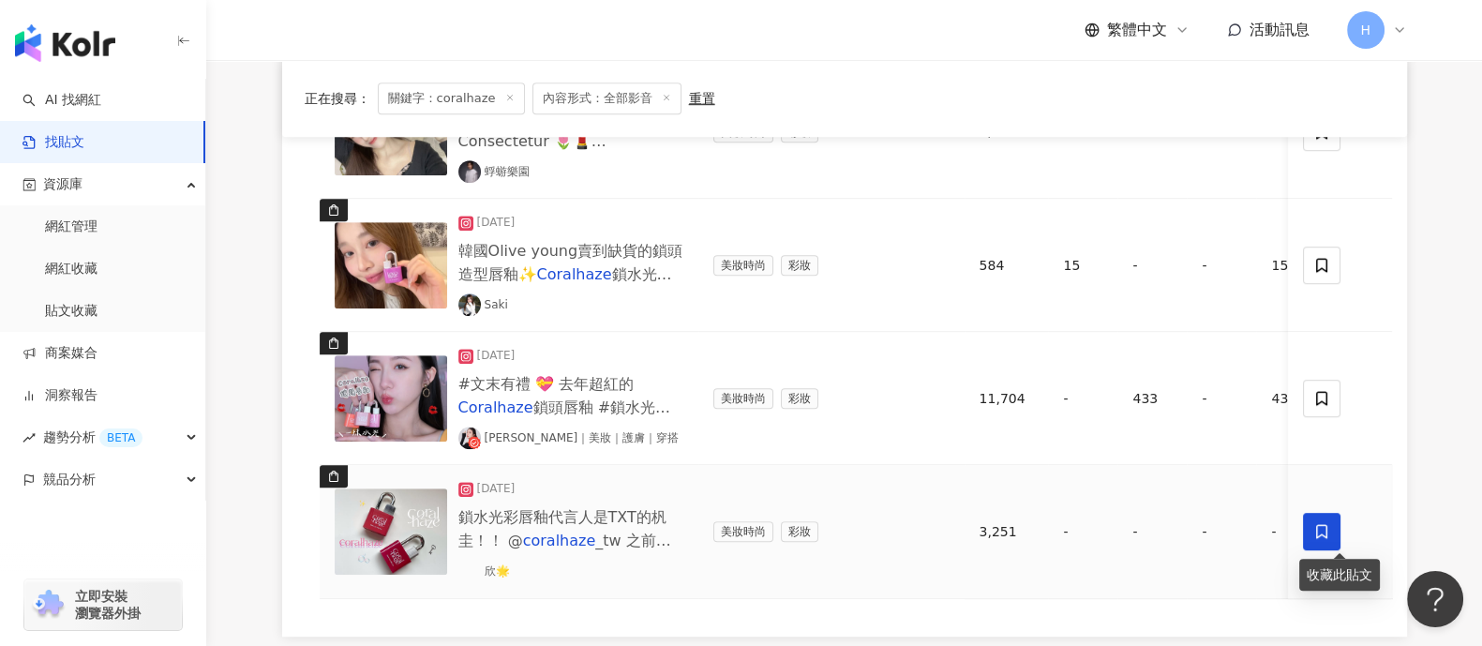
click at [1185, 515] on span at bounding box center [1322, 531] width 37 height 37
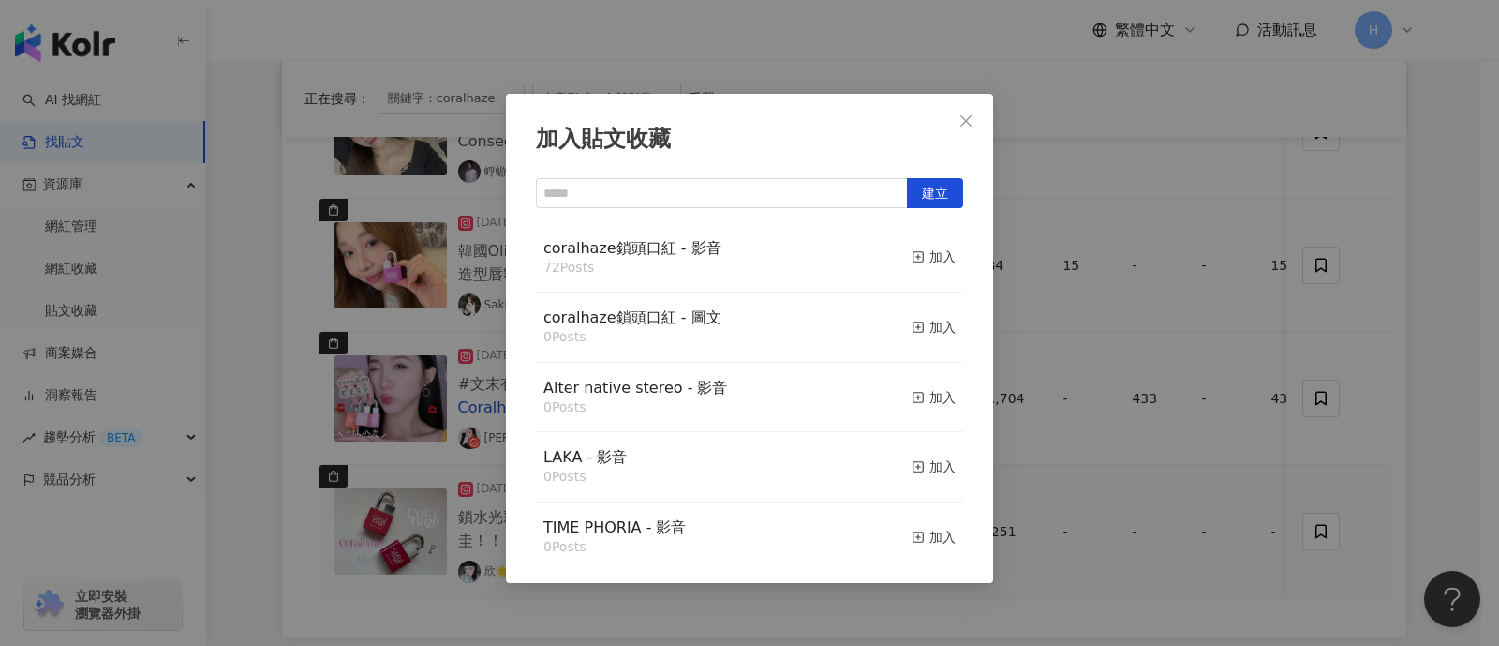
click at [892, 251] on div "coralhaze鎖頭口紅 - 影音 72 Posts 加入" at bounding box center [749, 258] width 427 height 70
click at [914, 252] on rect "button" at bounding box center [919, 257] width 10 height 10
click at [1185, 339] on div "加入貼文收藏 建立 coralhaze鎖頭口紅 - 影音 72 Posts 加入 coralhaze鎖頭口紅 - 圖文 0 Posts 加入 Alter na…" at bounding box center [749, 323] width 1499 height 646
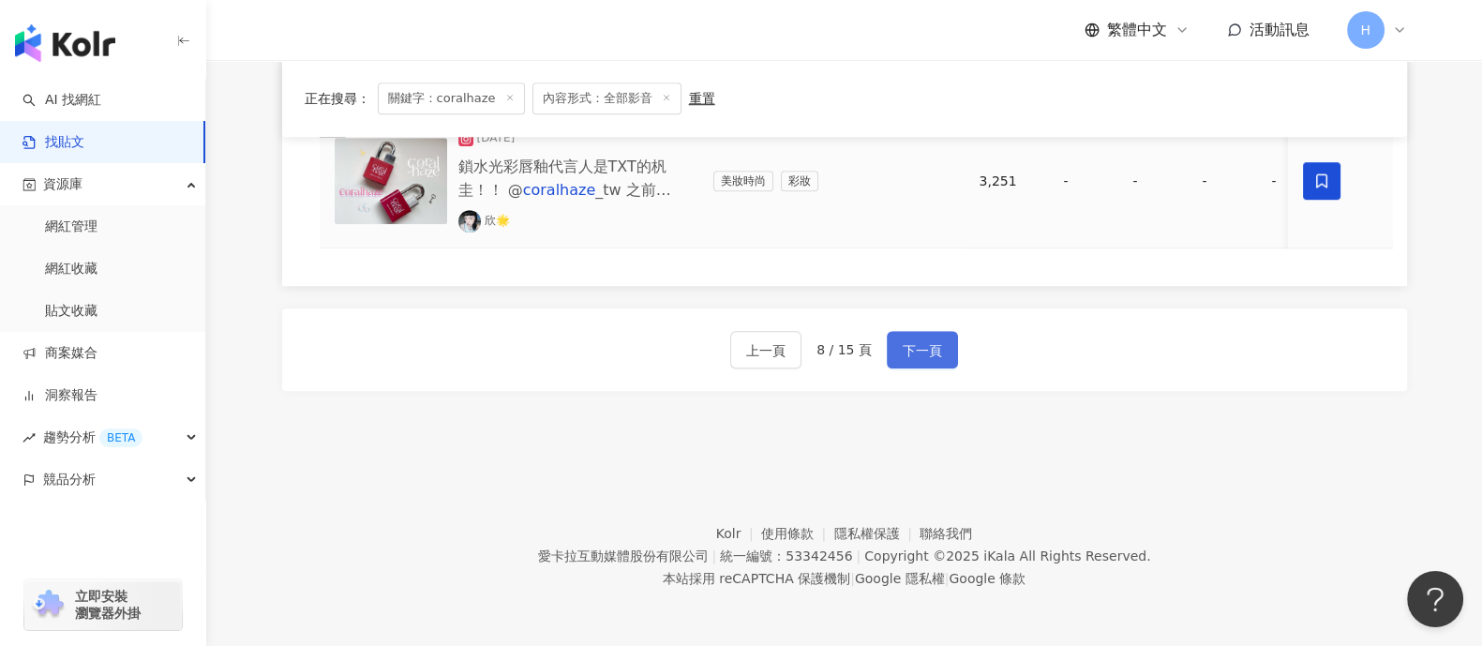
click at [916, 339] on span "下一頁" at bounding box center [921, 350] width 39 height 22
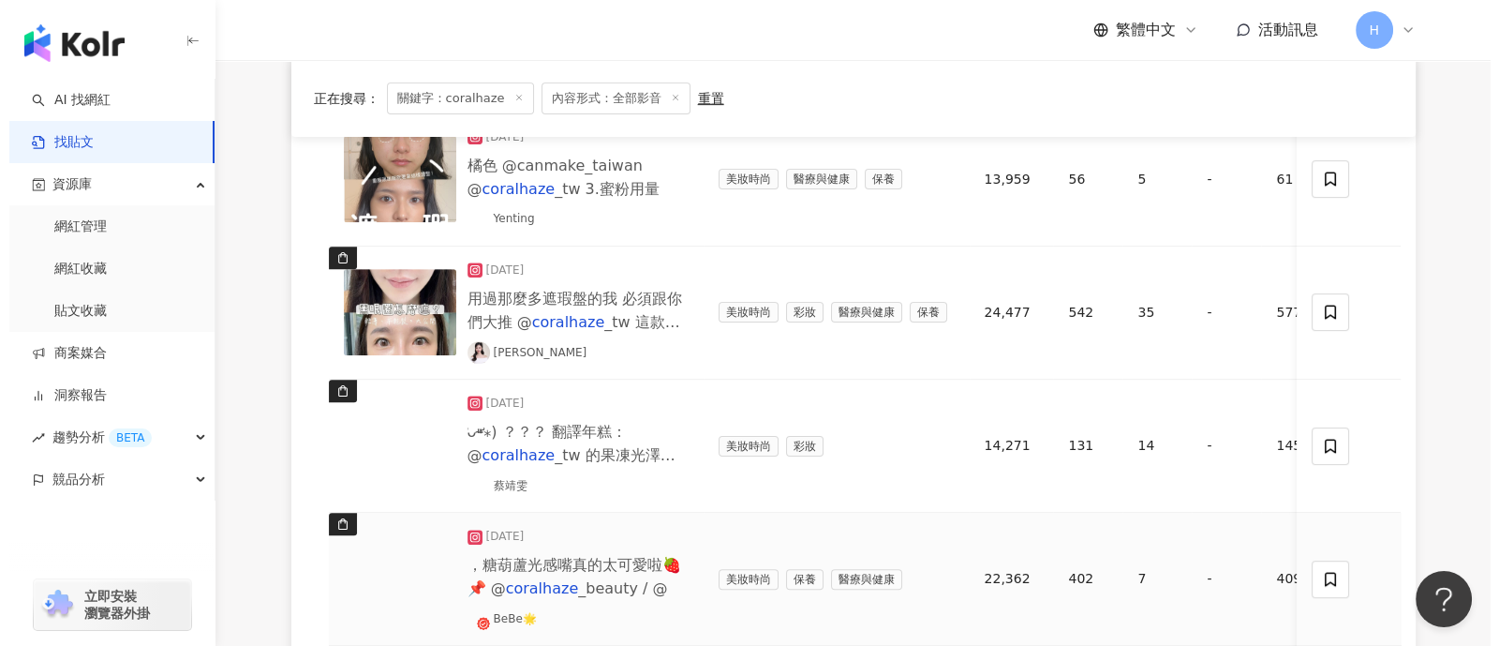
scroll to position [950, 0]
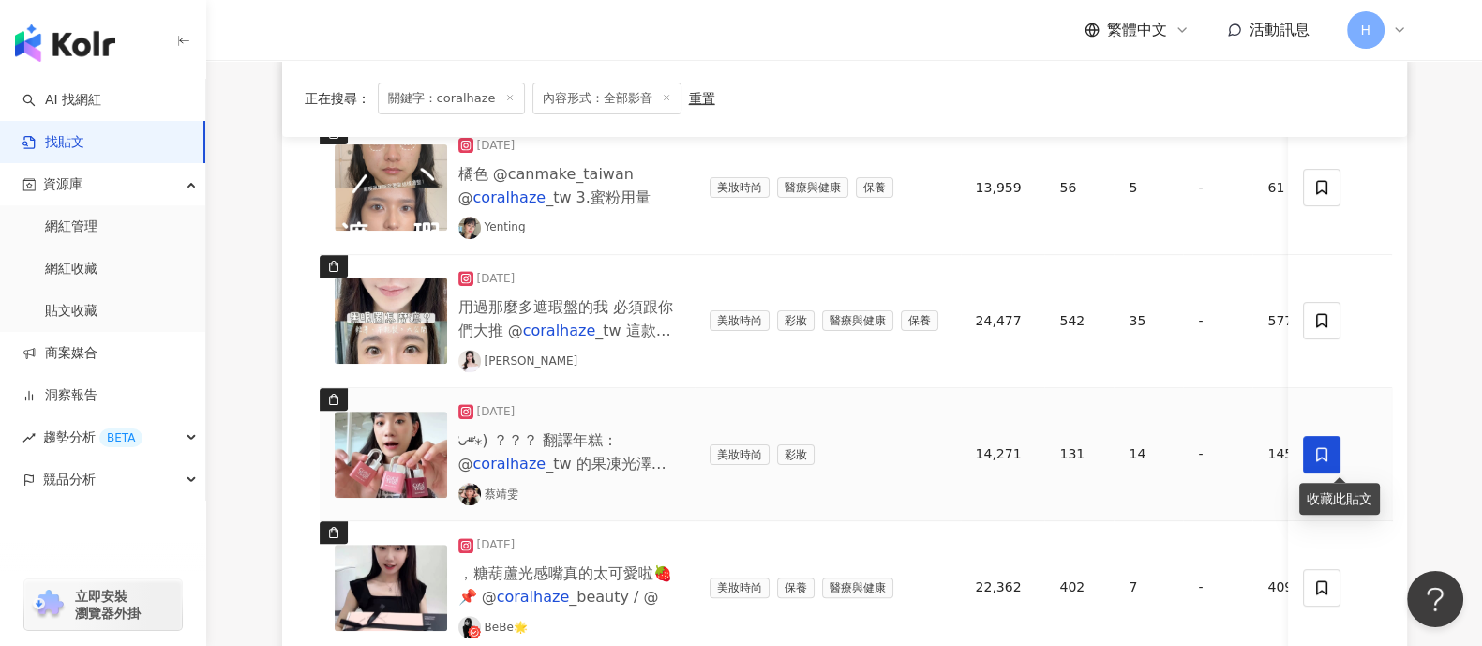
click at [1185, 456] on span at bounding box center [1322, 454] width 37 height 37
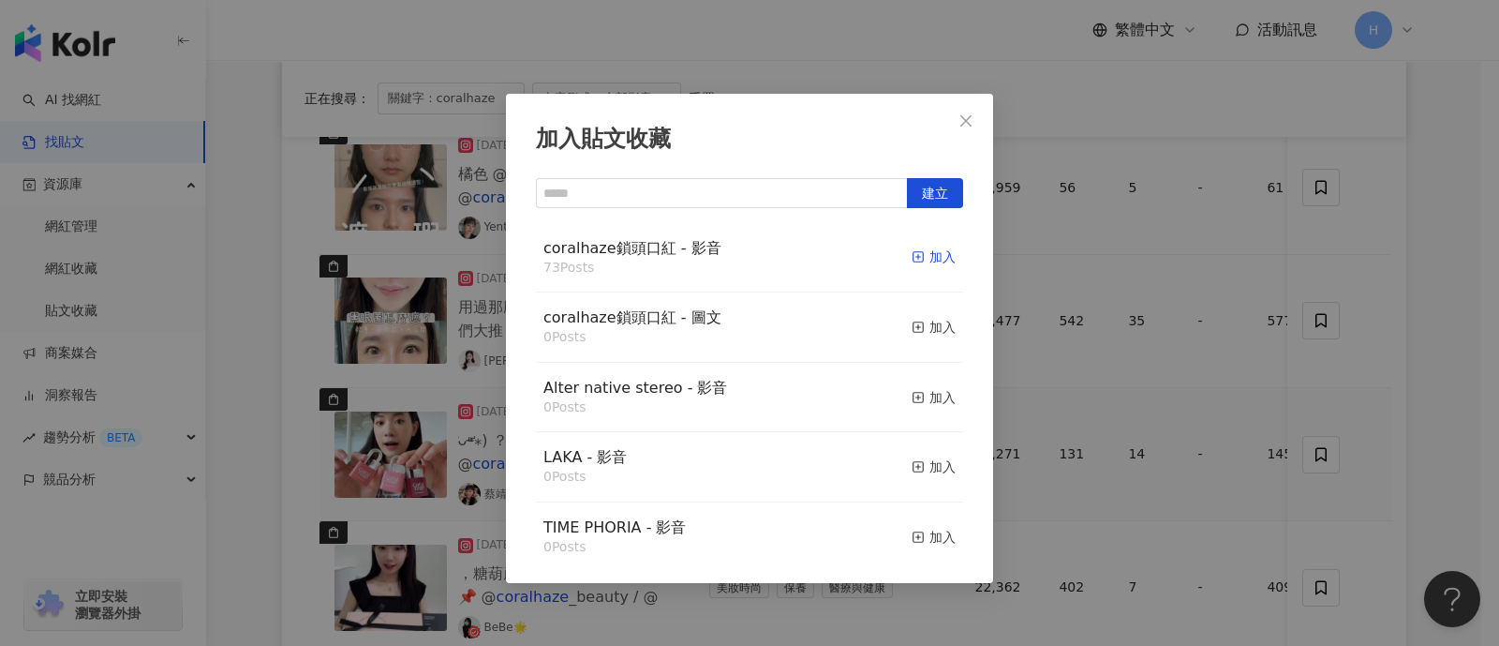
click at [918, 255] on div "加入" at bounding box center [934, 256] width 44 height 21
click at [1185, 376] on div "加入貼文收藏 建立 coralhaze鎖頭口紅 - 影音 73 Posts 加入 coralhaze鎖頭口紅 - 圖文 0 Posts 加入 Alter na…" at bounding box center [749, 323] width 1499 height 646
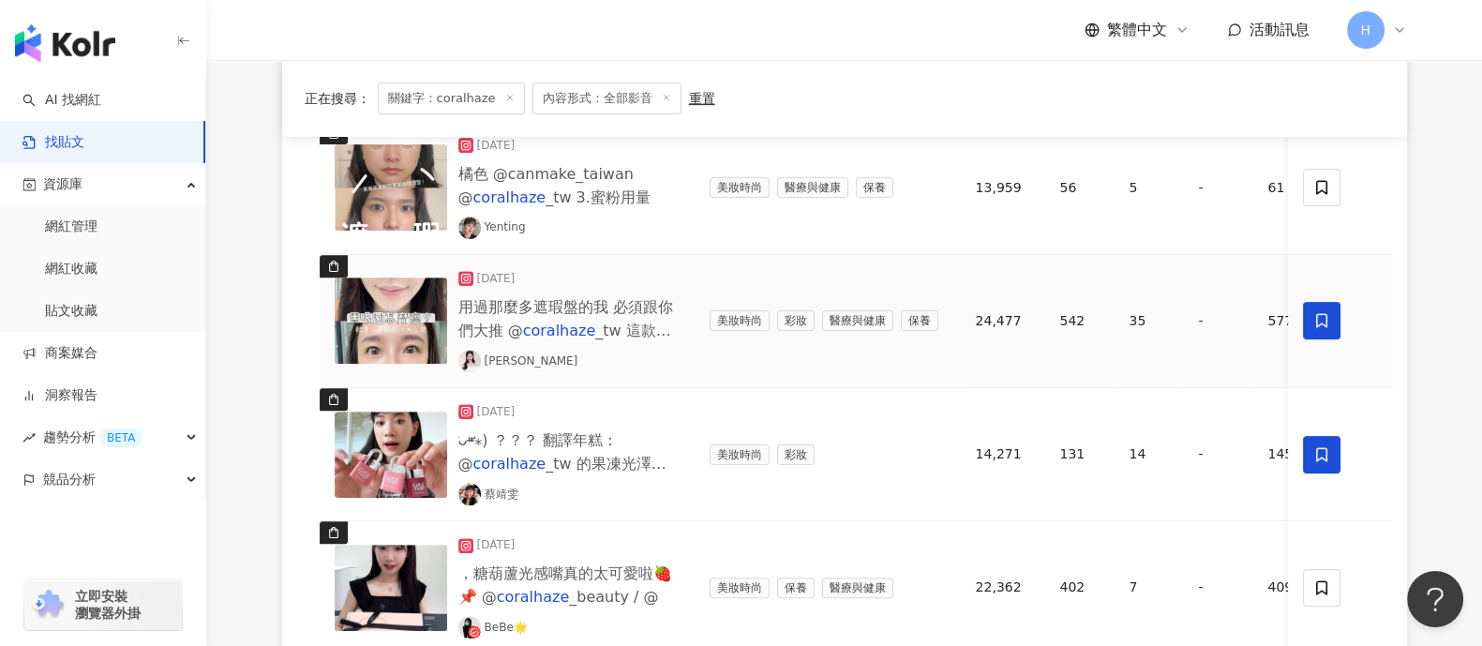
click at [1185, 330] on span at bounding box center [1322, 320] width 37 height 37
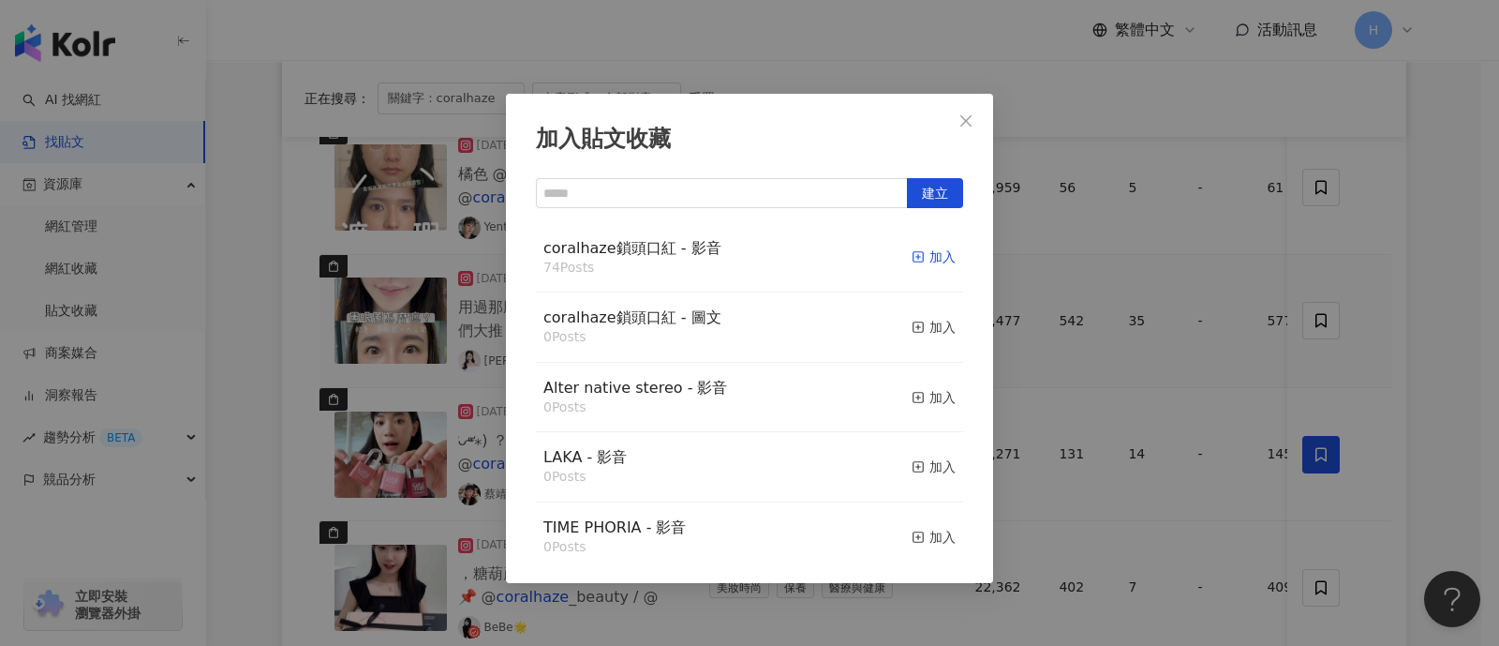
click at [917, 257] on div "加入" at bounding box center [934, 256] width 44 height 21
click at [1185, 264] on div "加入貼文收藏 建立 coralhaze鎖頭口紅 - 影音 74 Posts 加入 coralhaze鎖頭口紅 - 圖文 0 Posts 加入 Alter na…" at bounding box center [749, 323] width 1499 height 646
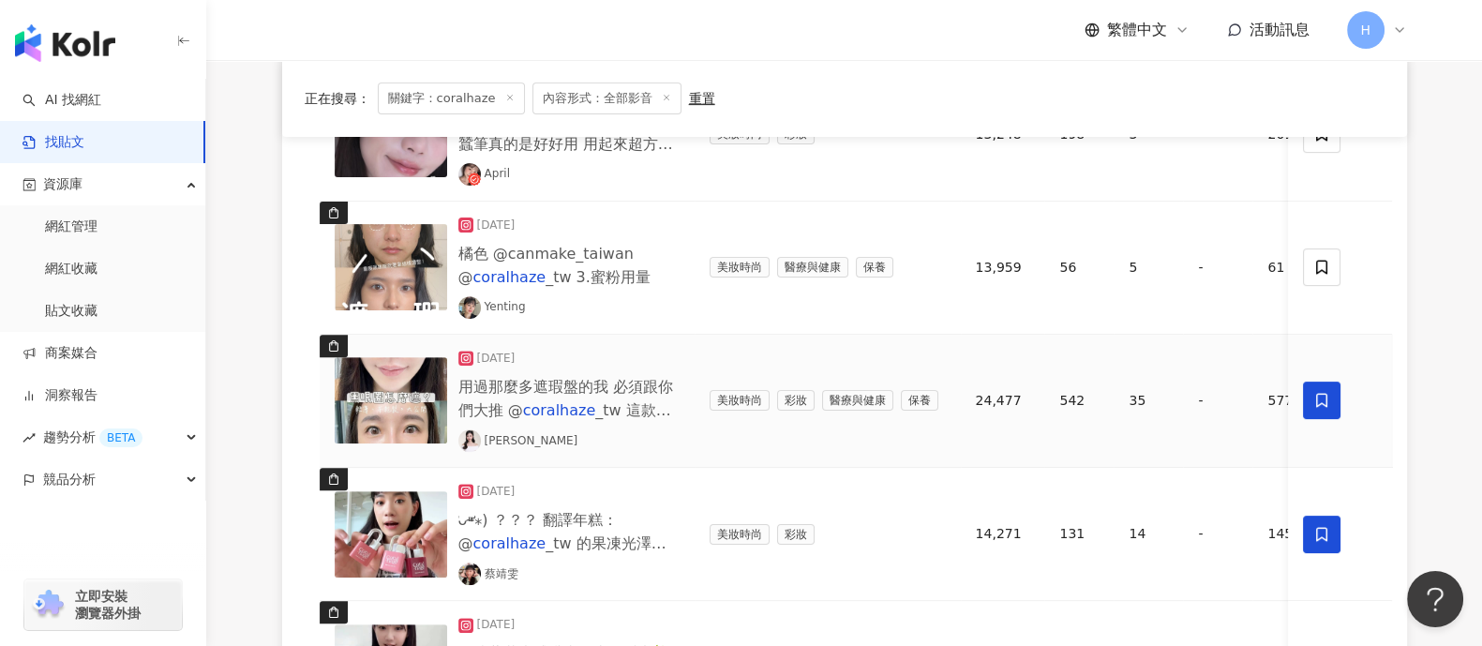
scroll to position [833, 0]
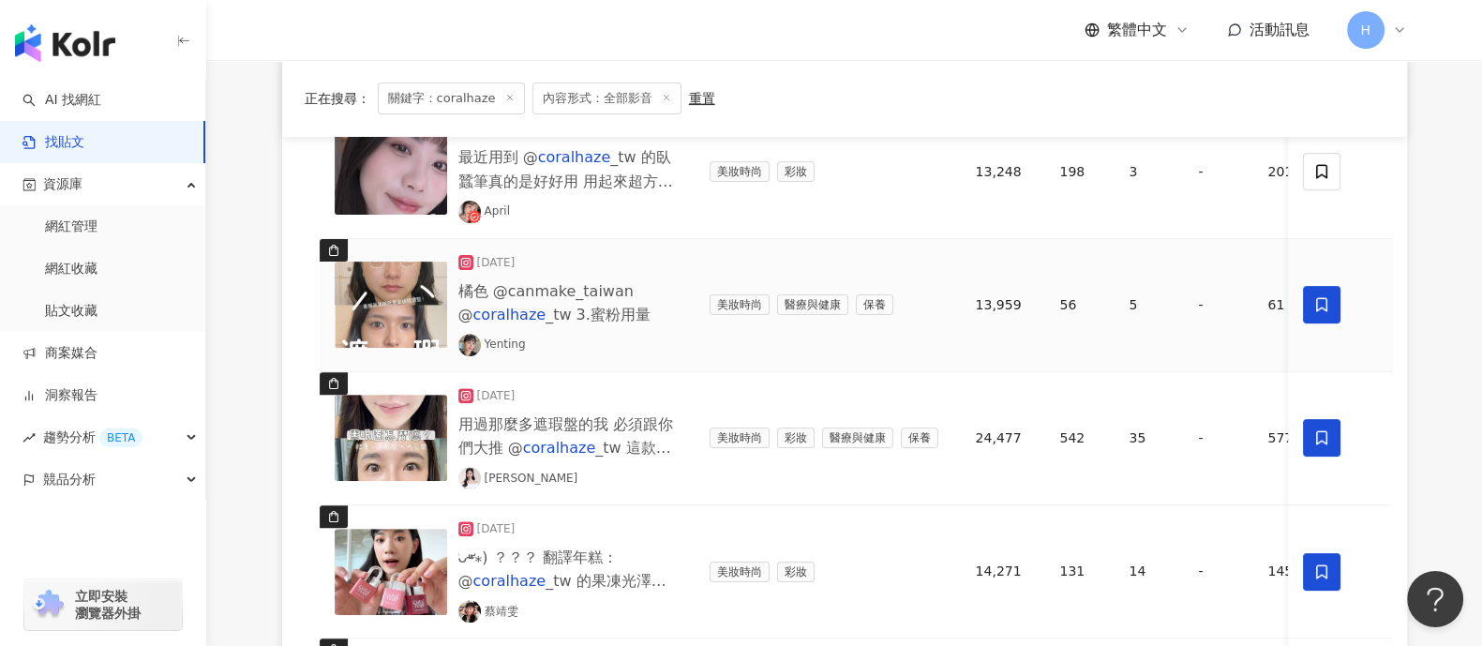
click at [1185, 300] on icon at bounding box center [1322, 305] width 11 height 14
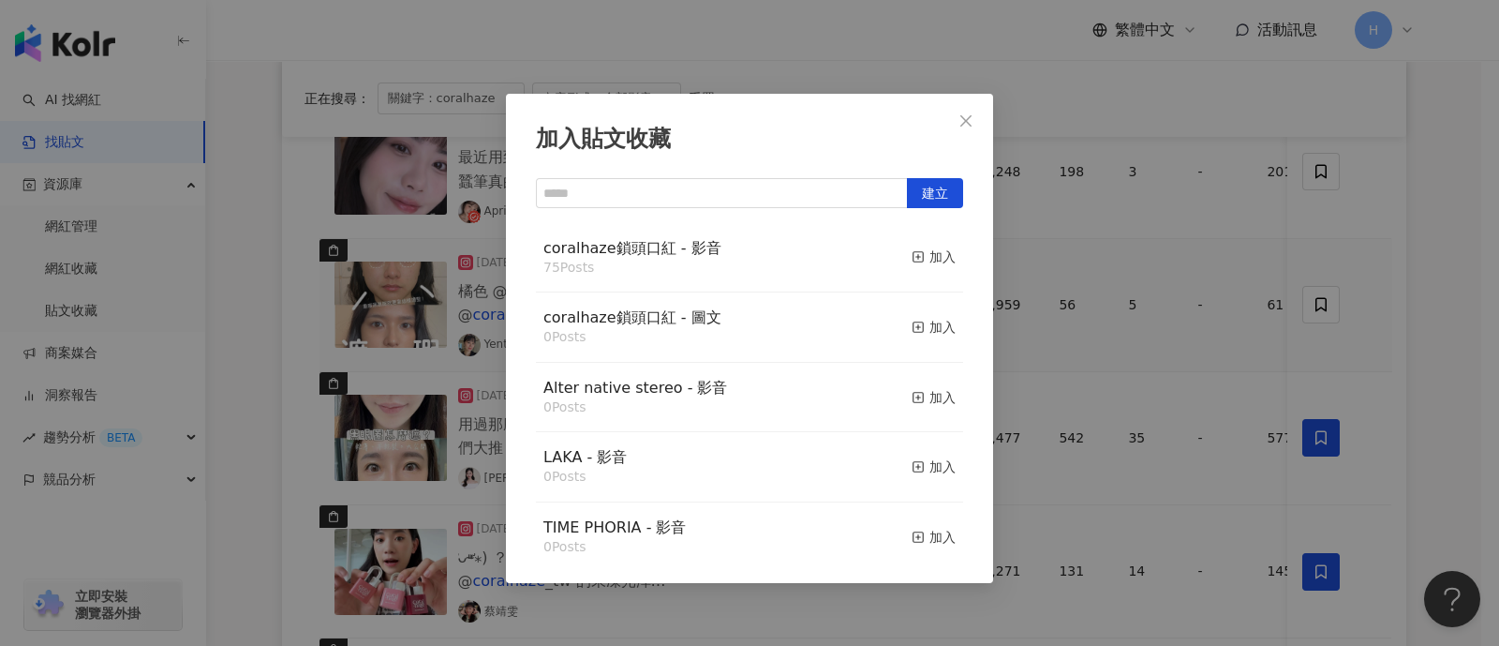
drag, startPoint x: 901, startPoint y: 260, endPoint x: 1186, endPoint y: 274, distance: 285.2
click at [912, 260] on icon "button" at bounding box center [918, 256] width 13 height 13
click at [1185, 296] on div "加入貼文收藏 建立 coralhaze鎖頭口紅 - 影音 75 Posts 加入 coralhaze鎖頭口紅 - 圖文 0 Posts 加入 Alter na…" at bounding box center [749, 323] width 1499 height 646
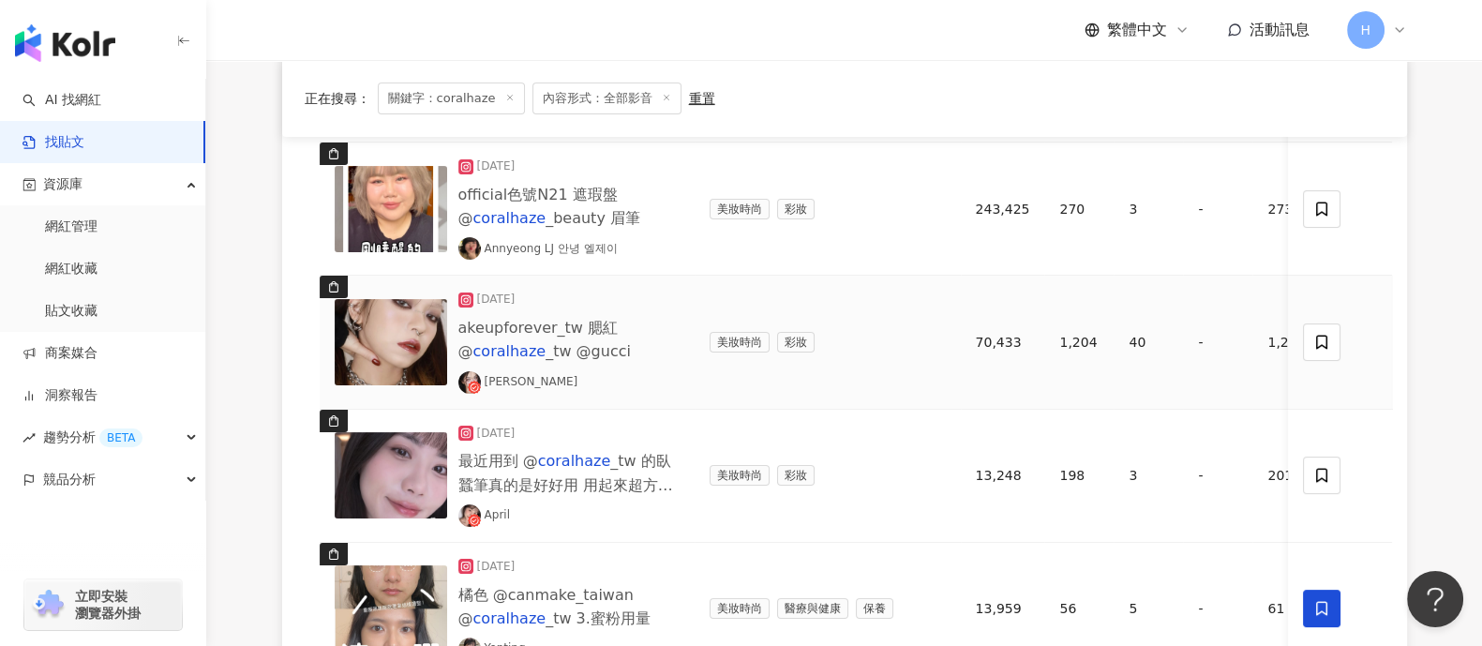
scroll to position [483, 0]
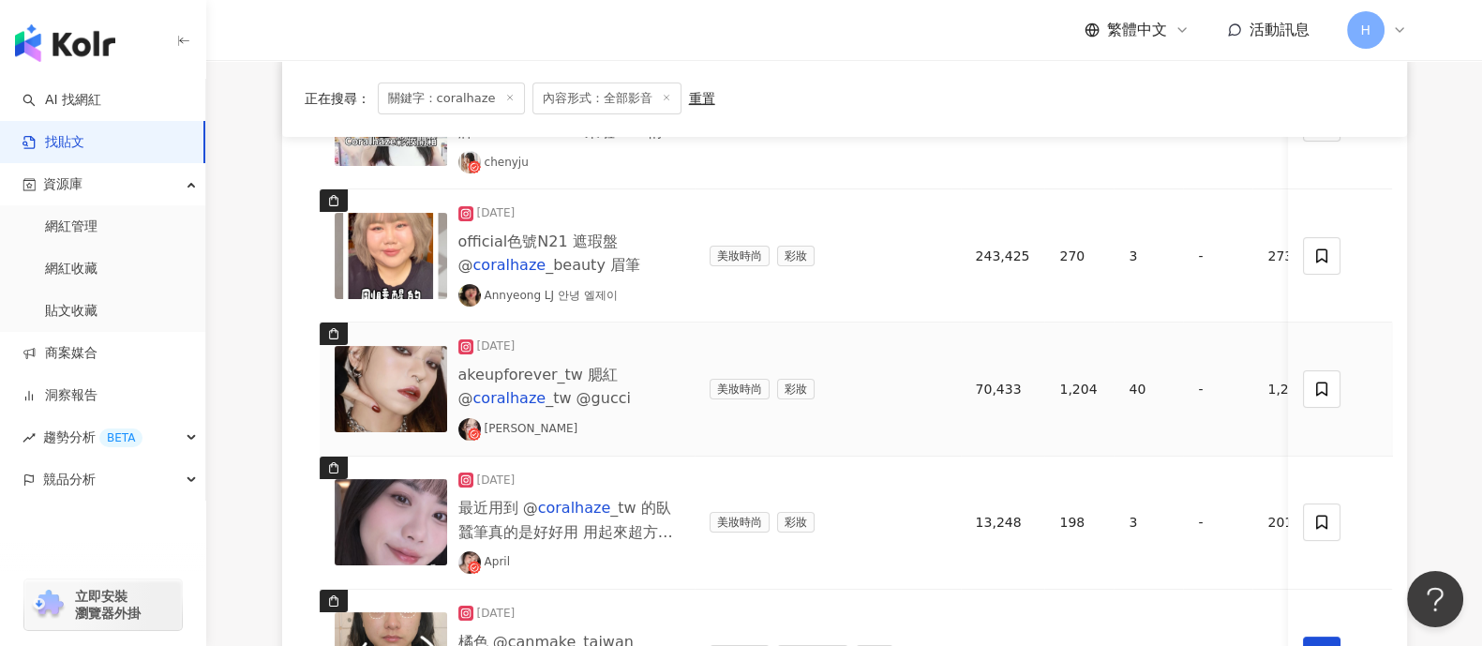
click at [379, 382] on img at bounding box center [391, 389] width 112 height 86
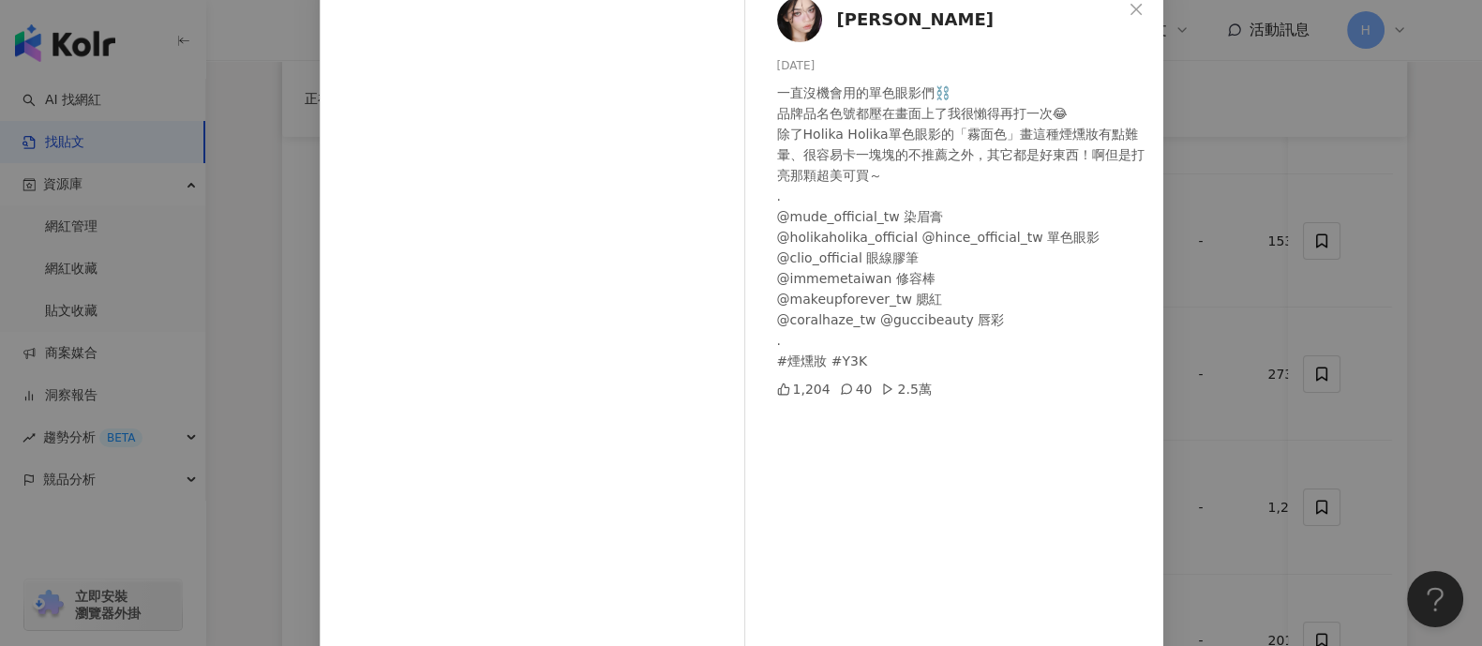
scroll to position [77, 0]
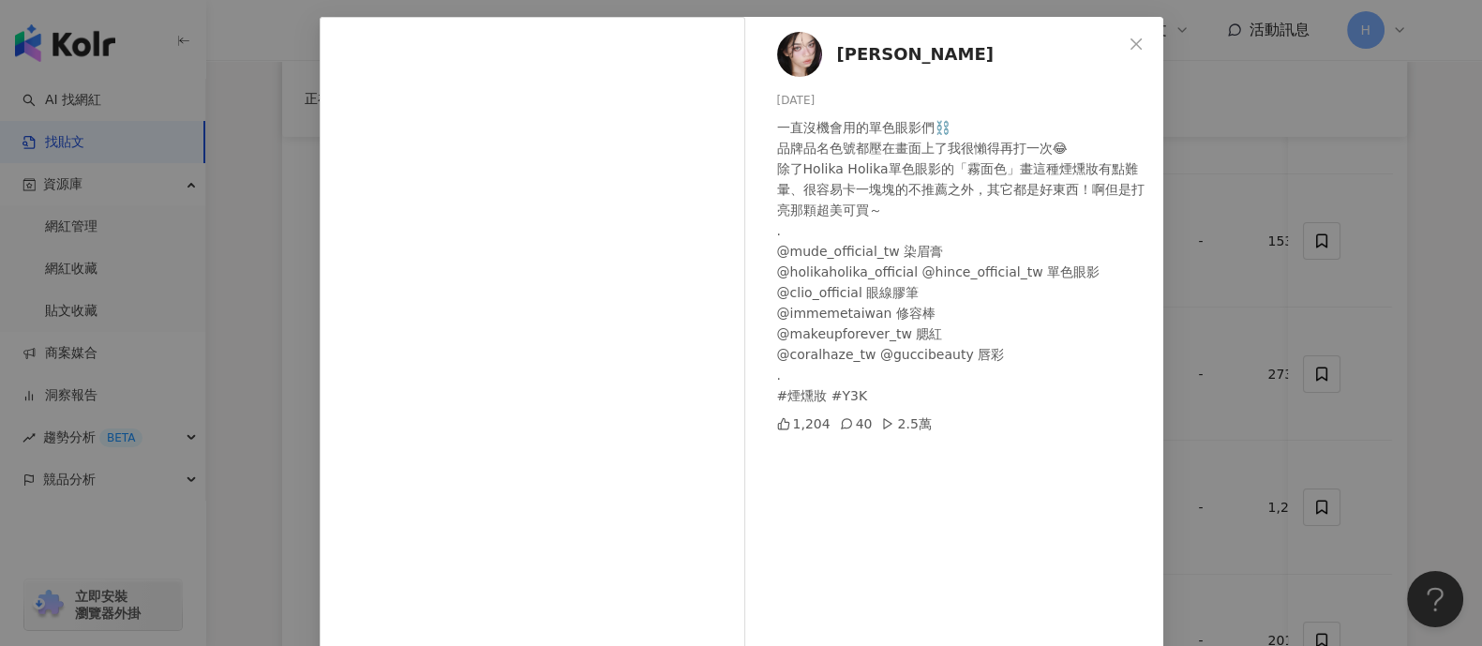
click at [1185, 370] on div "[PERSON_NAME] [DATE] 一直沒機會用的單色眼影們⛓️ 品牌品名色號都壓在畫面上了我很懶得再打一次😂 除了Holika Holika單色眼影的…" at bounding box center [741, 323] width 1482 height 646
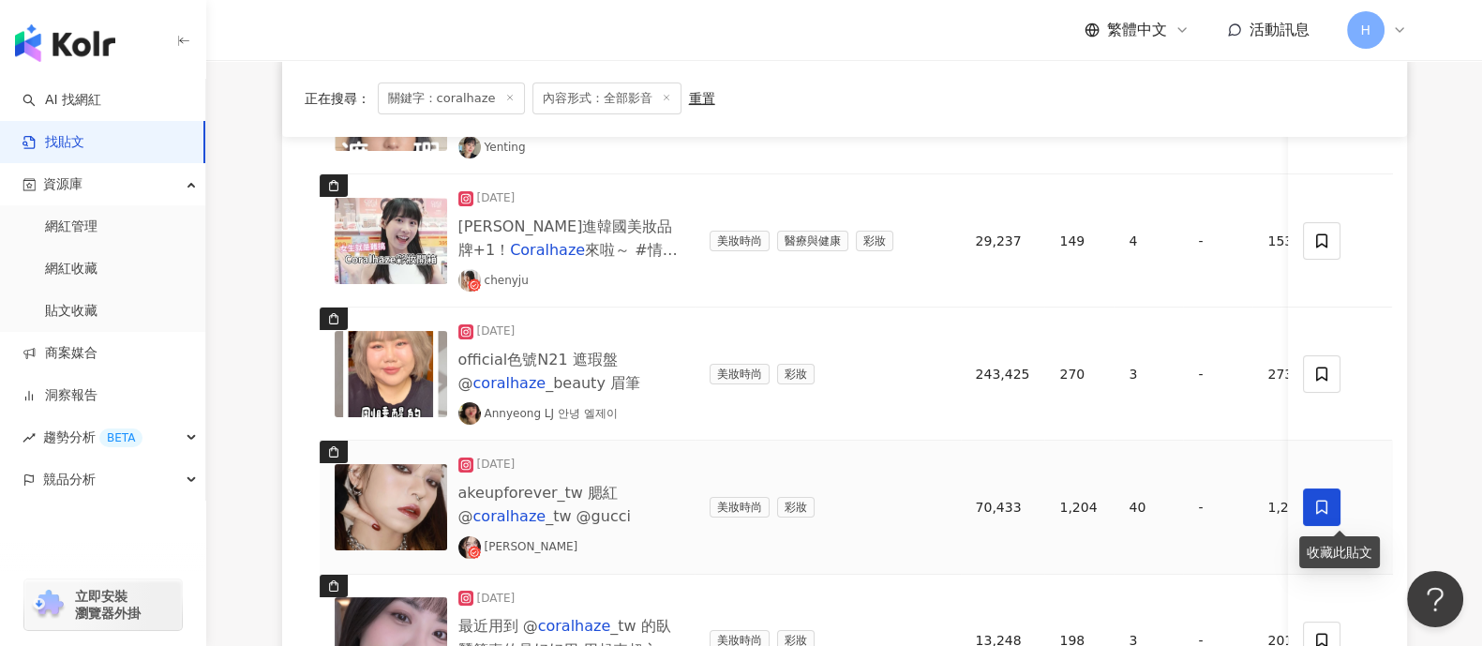
click at [1185, 507] on icon at bounding box center [1322, 507] width 11 height 14
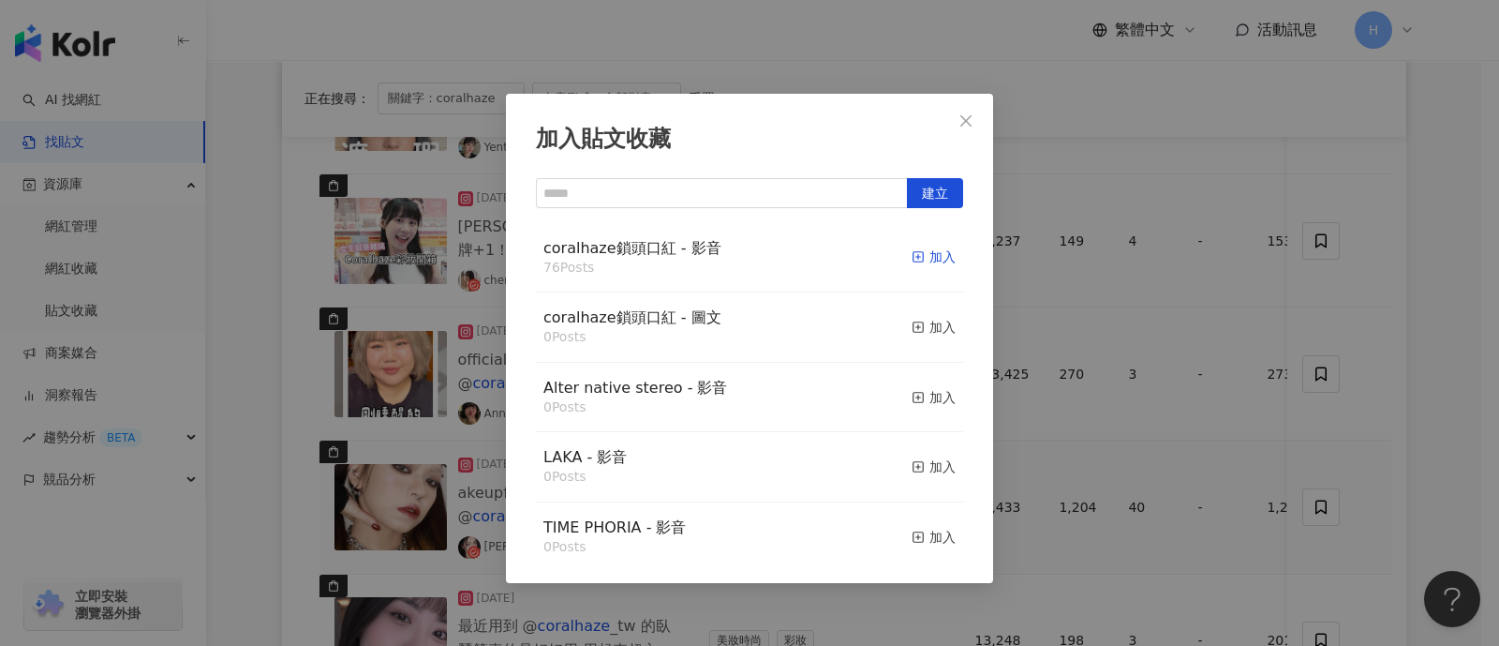
click at [917, 251] on div "加入" at bounding box center [934, 256] width 44 height 21
drag, startPoint x: 1192, startPoint y: 385, endPoint x: 1148, endPoint y: 377, distance: 44.8
click at [1185, 385] on div "加入貼文收藏 建立 coralhaze鎖頭口紅 - 影音 76 Posts 加入 coralhaze鎖頭口紅 - 圖文 0 Posts 加入 Alter na…" at bounding box center [749, 323] width 1499 height 646
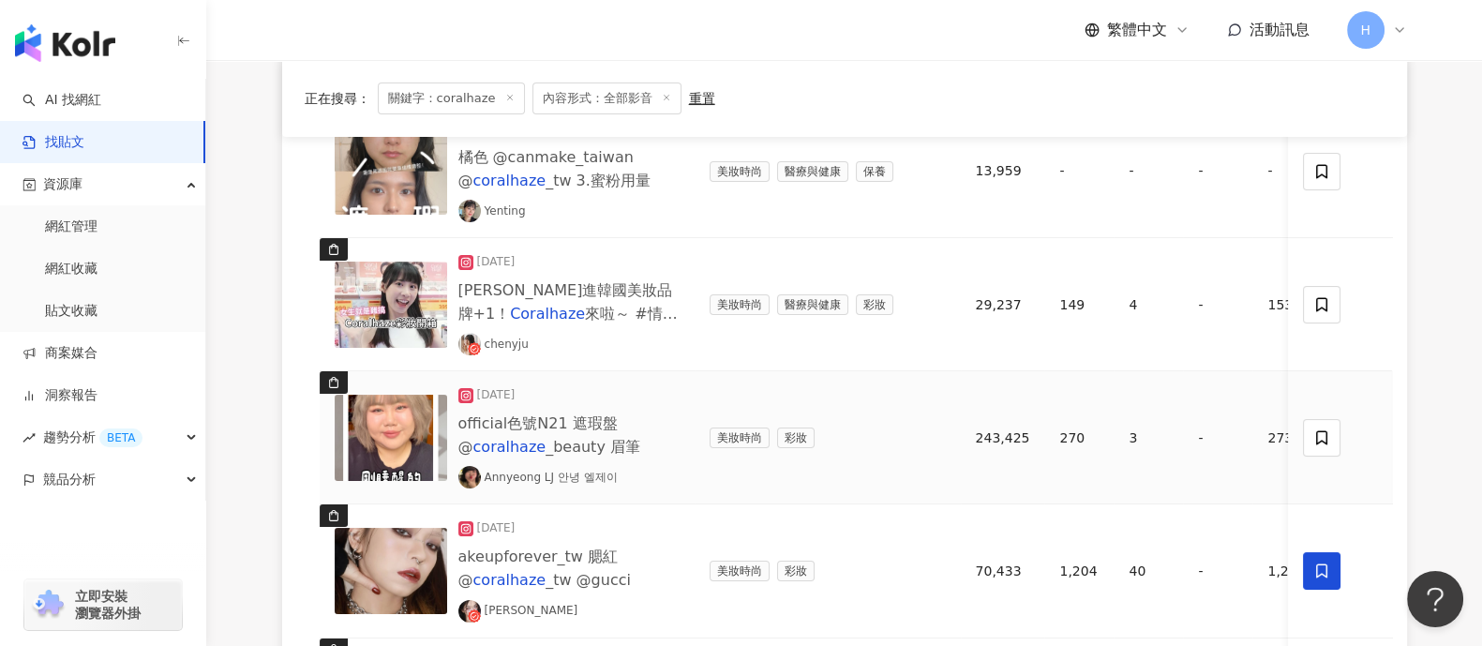
scroll to position [248, 0]
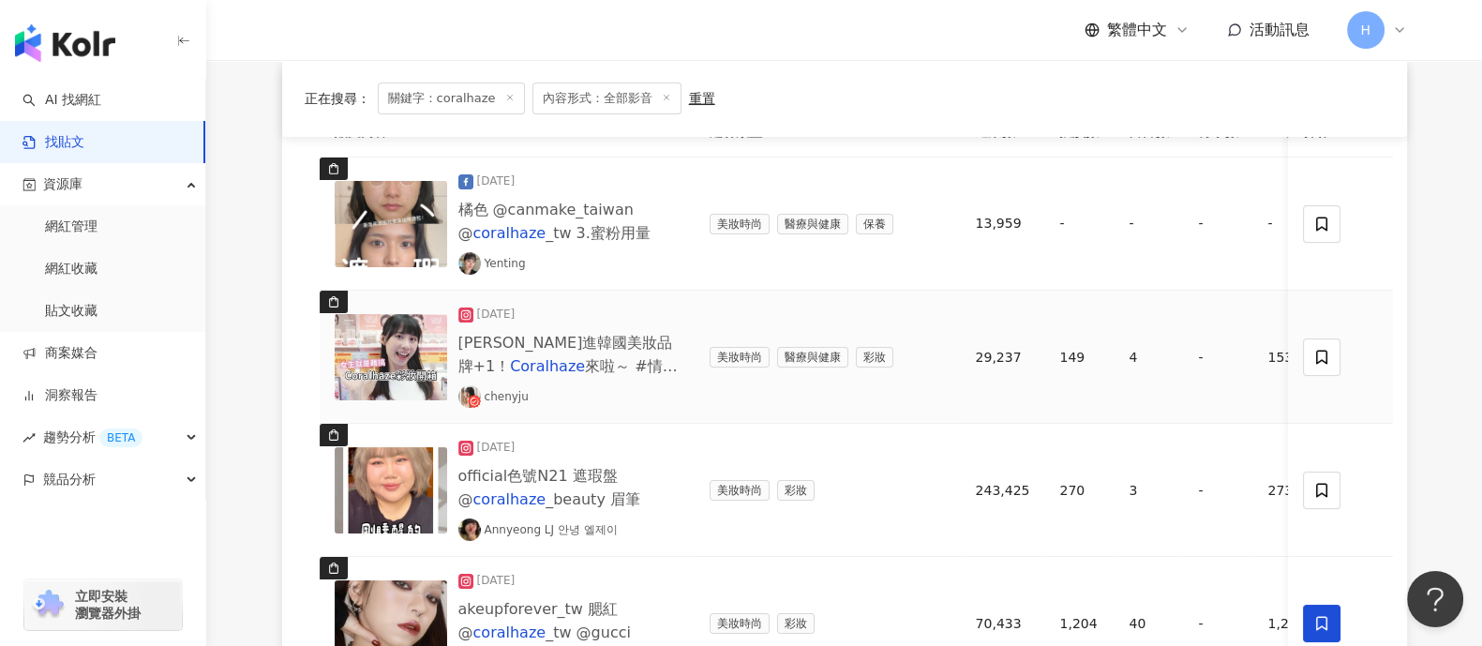
click at [408, 366] on img at bounding box center [391, 357] width 112 height 86
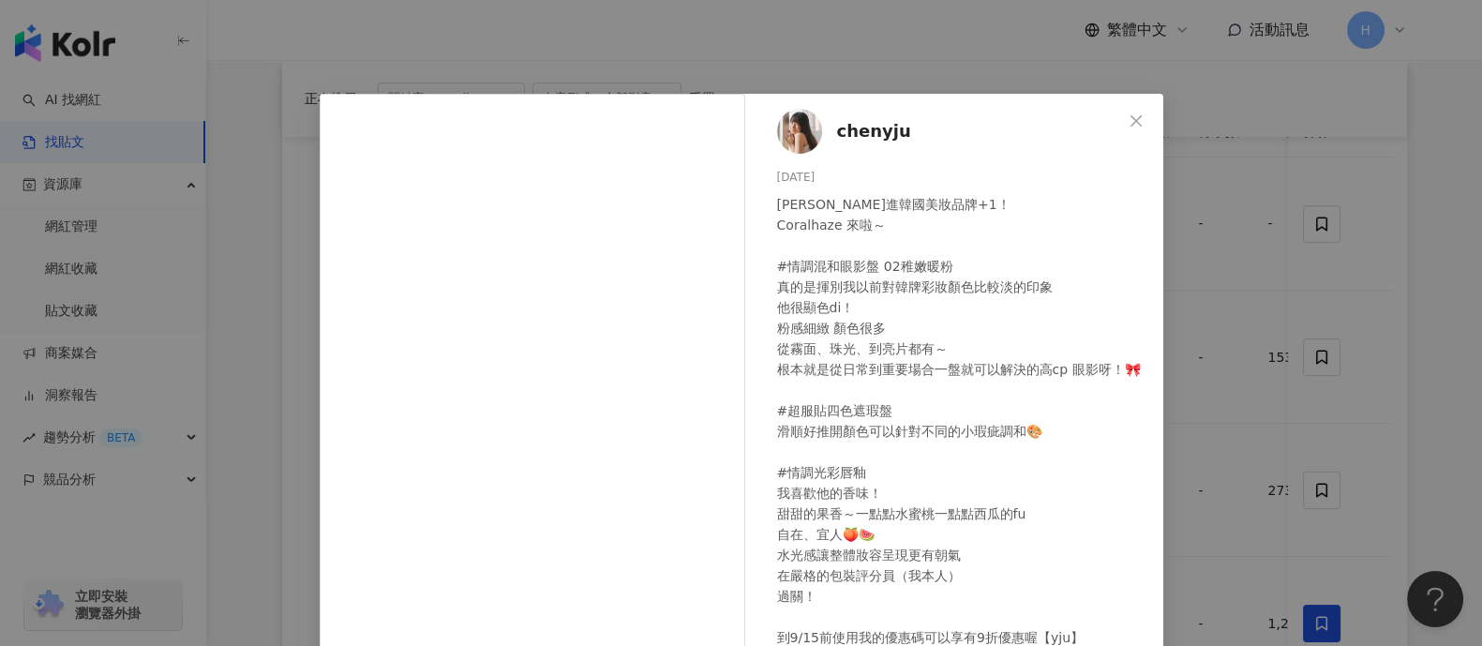
click at [1185, 295] on div "chenyju [DATE] [PERSON_NAME]進韓國美妝品牌+1！ Coralhaze 來啦～ #情調混和眼影盤 02稚嫩暖粉 真的是揮別我以前對韓…" at bounding box center [741, 323] width 1482 height 646
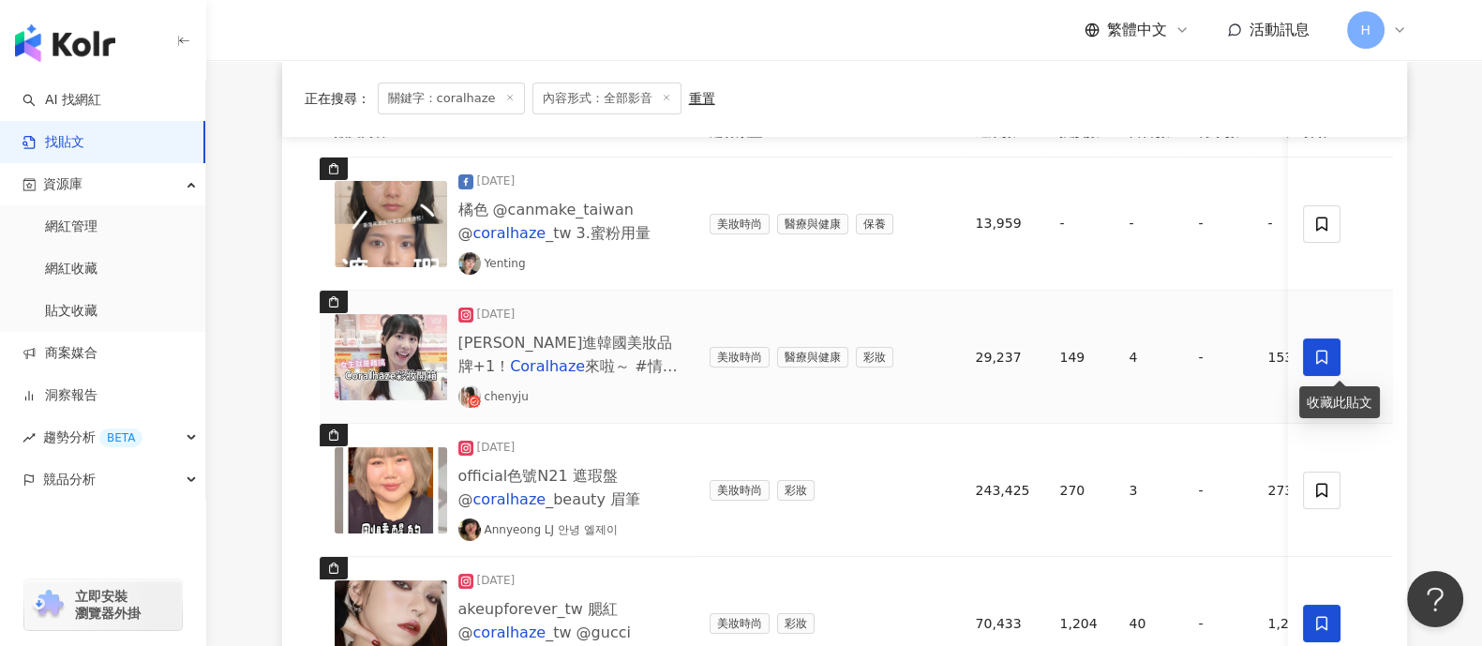
click at [1185, 344] on span at bounding box center [1322, 356] width 37 height 37
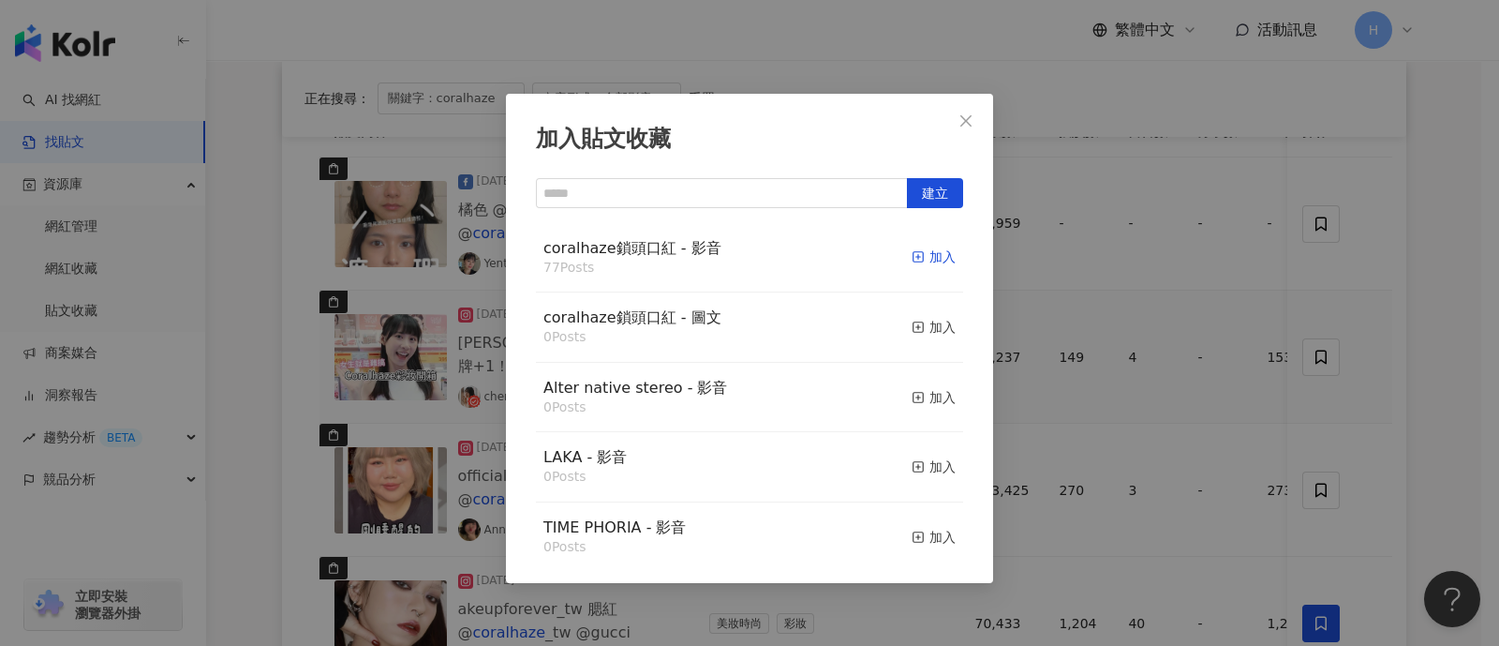
click at [912, 253] on div "加入" at bounding box center [934, 256] width 44 height 21
click at [1092, 255] on div "加入貼文收藏 建立 coralhaze鎖頭口紅 - 影音 77 Posts 加入 coralhaze鎖頭口紅 - 圖文 0 Posts 加入 Alter na…" at bounding box center [749, 323] width 1499 height 646
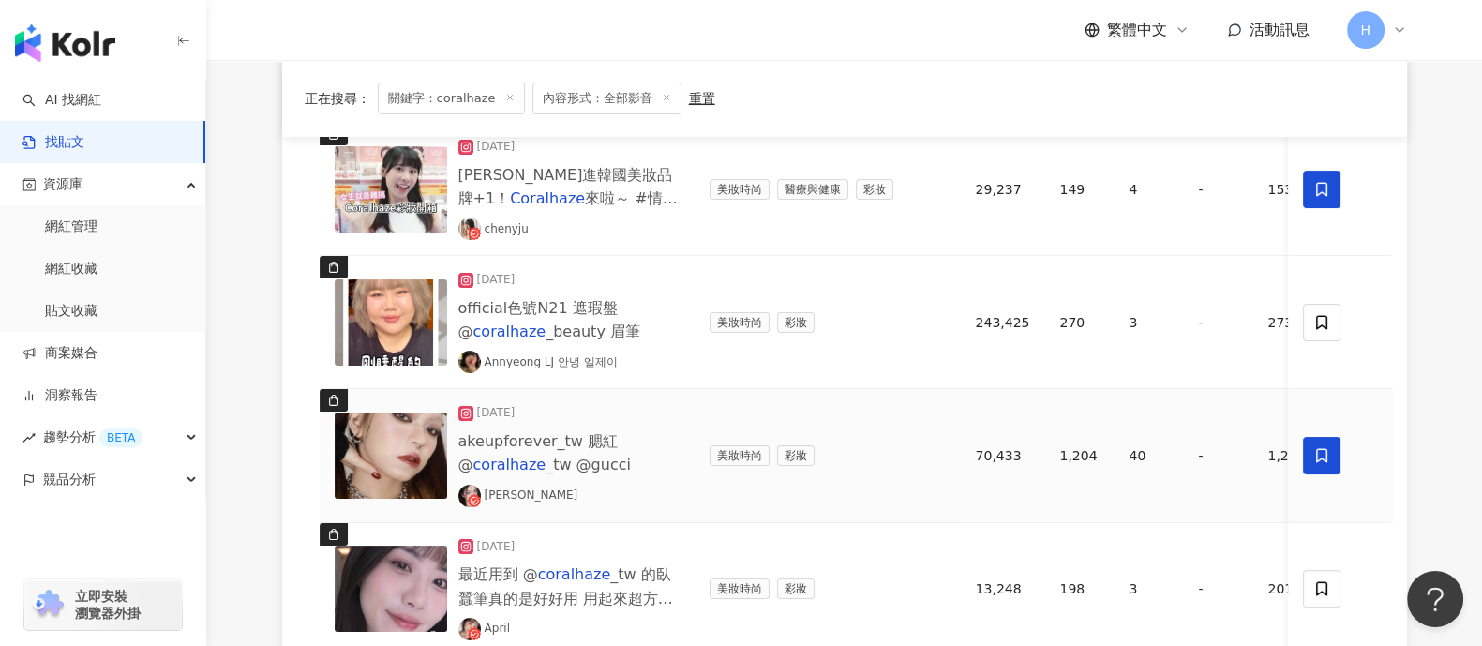
scroll to position [365, 0]
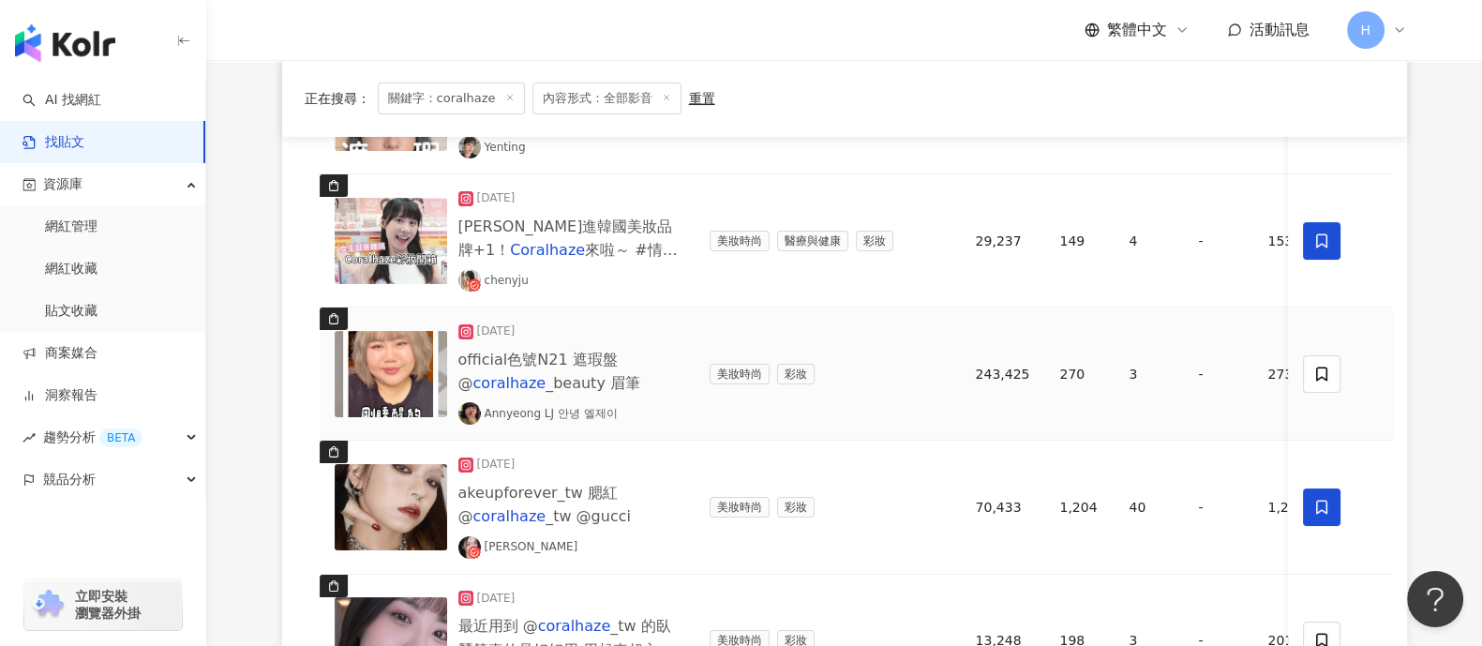
click at [413, 368] on img at bounding box center [391, 374] width 112 height 86
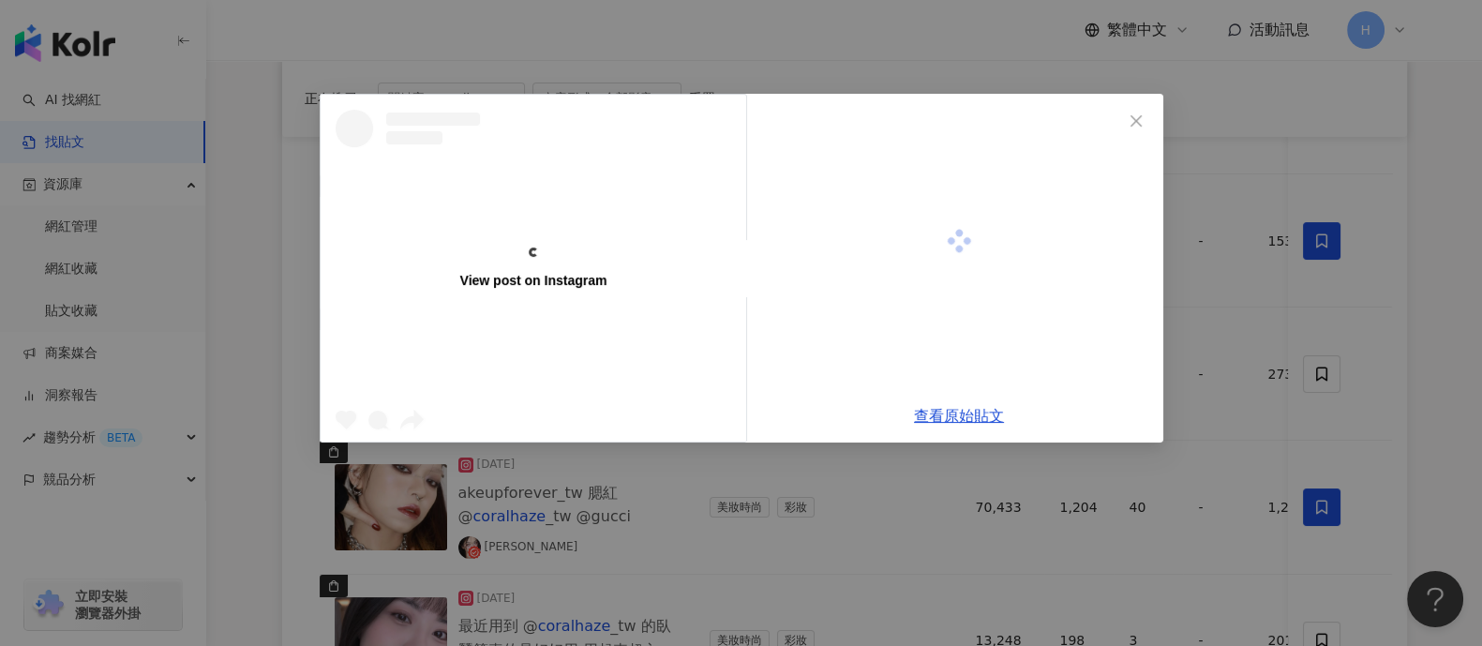
click at [561, 363] on div "View post on Instagram" at bounding box center [533, 268] width 425 height 347
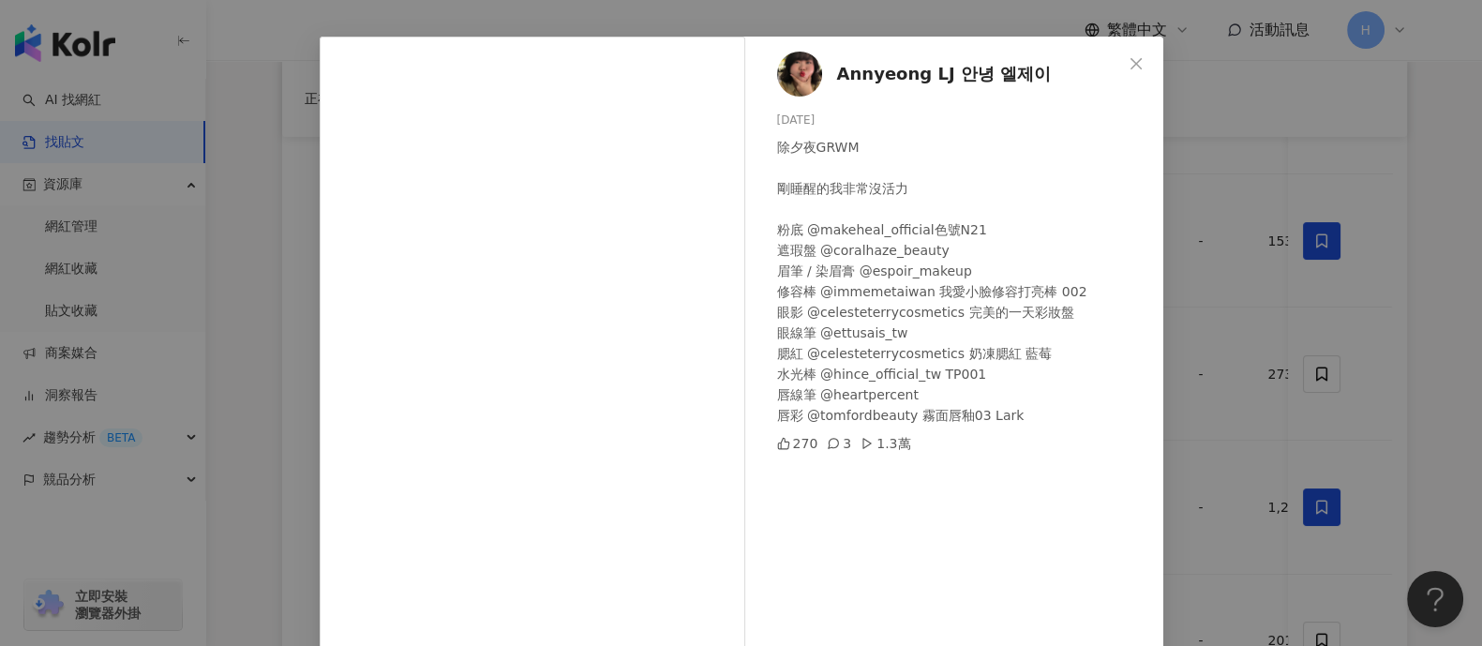
scroll to position [194, 0]
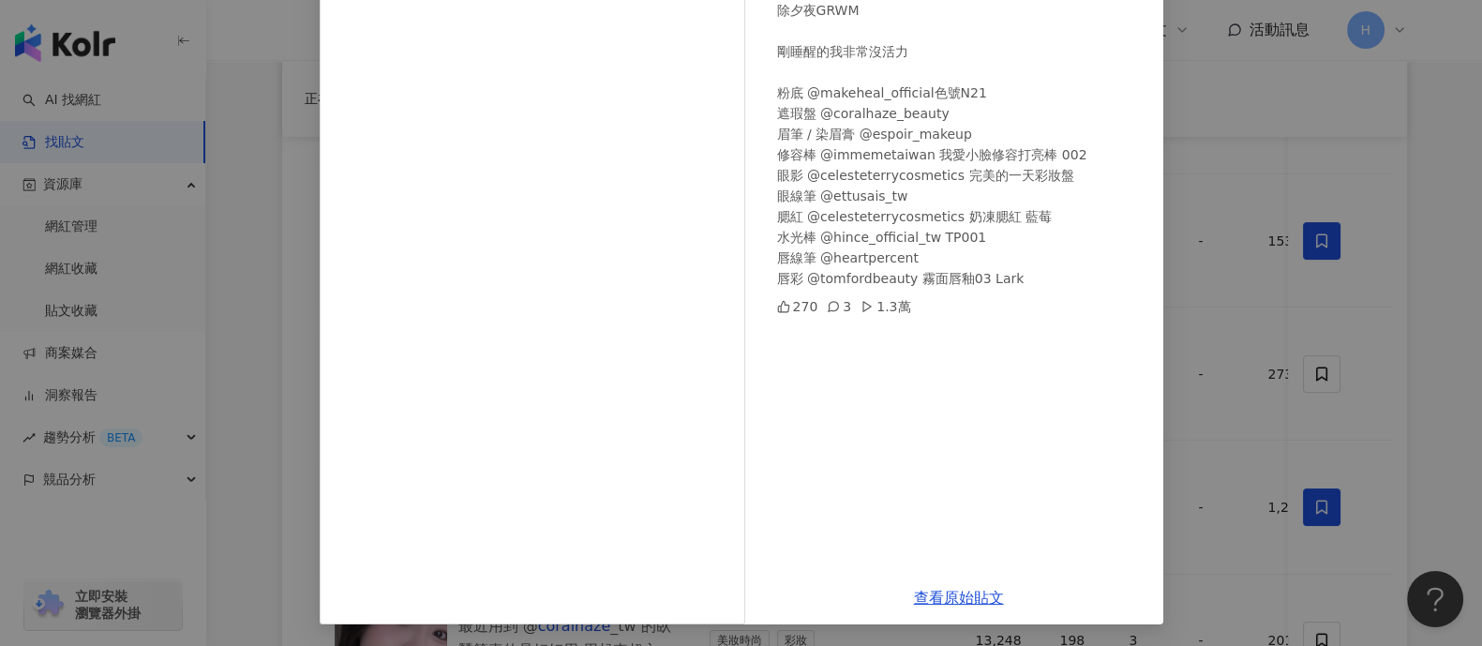
click at [1185, 278] on div "Annyeong LJ 안녕 엘제이 [DATE] 除夕夜GRWM 剛睡醒的我非常沒活力 粉底 @makeheal_official色號N21 遮瑕盤 @co…" at bounding box center [741, 323] width 1482 height 646
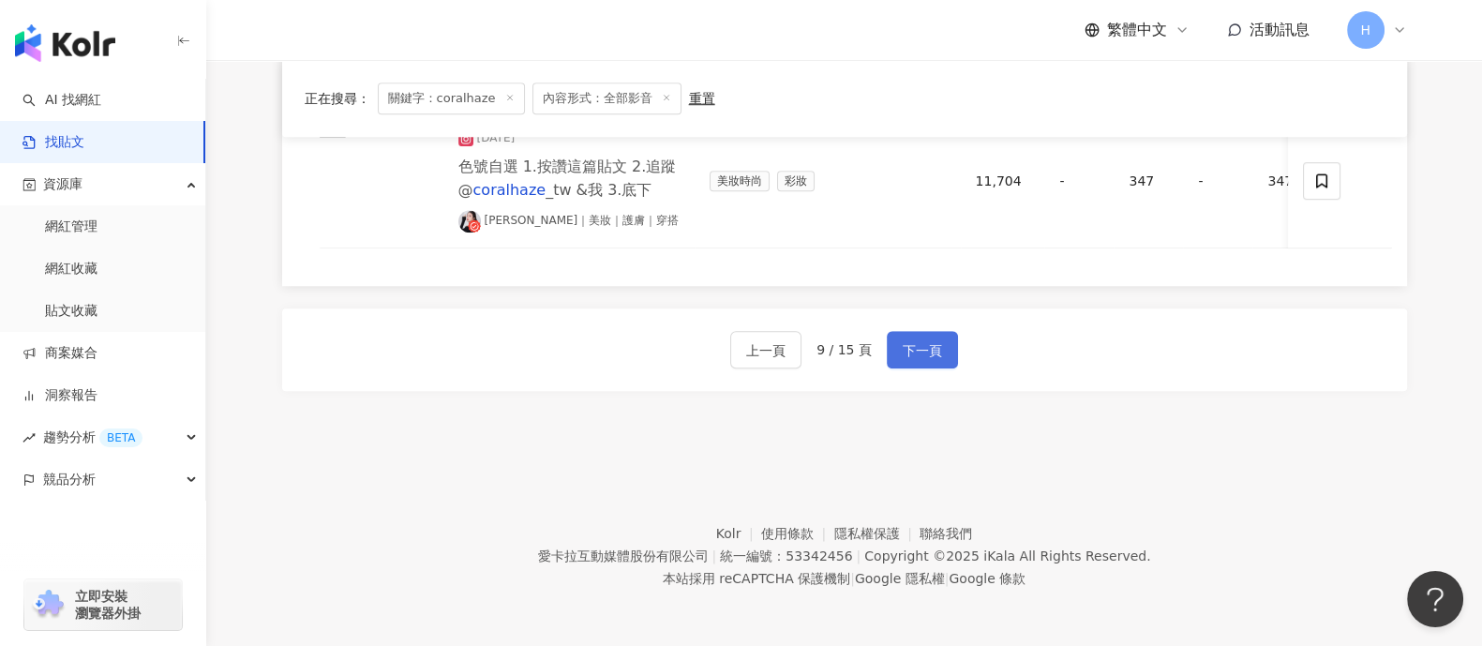
click at [915, 347] on span "下一頁" at bounding box center [921, 350] width 39 height 22
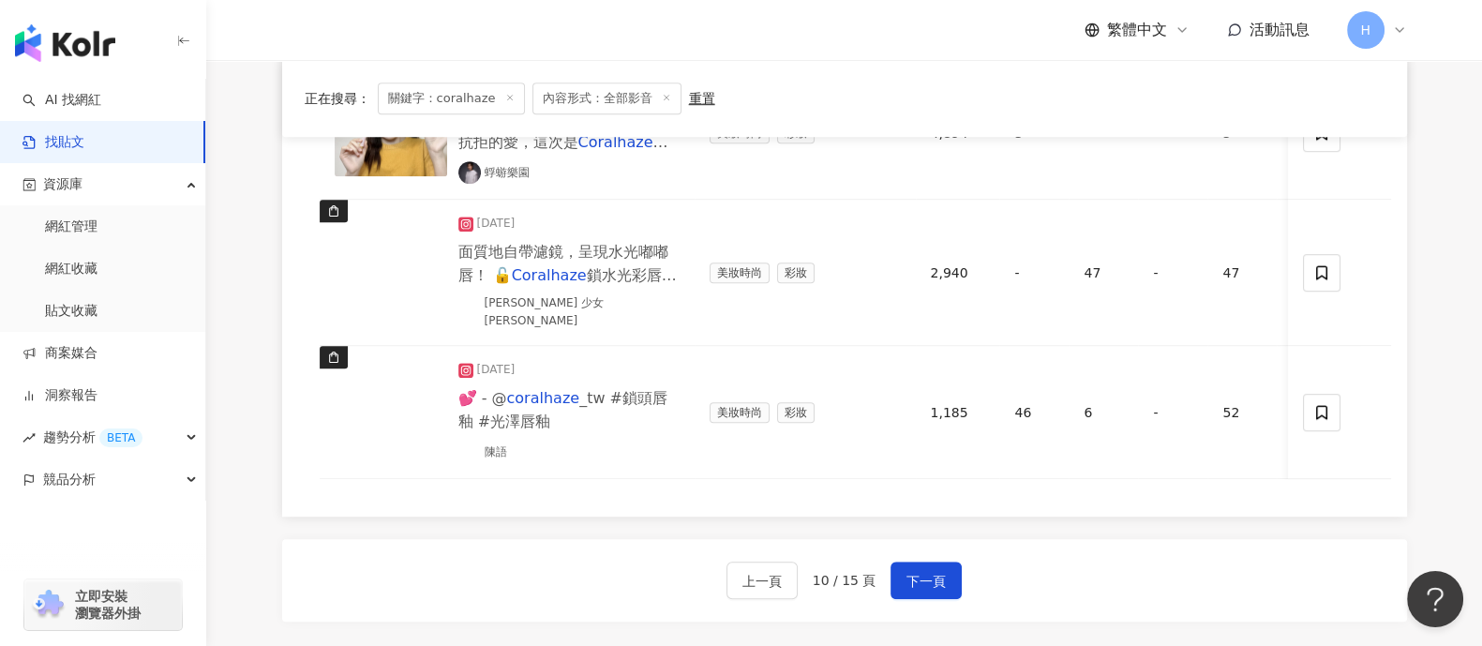
scroll to position [1536, 0]
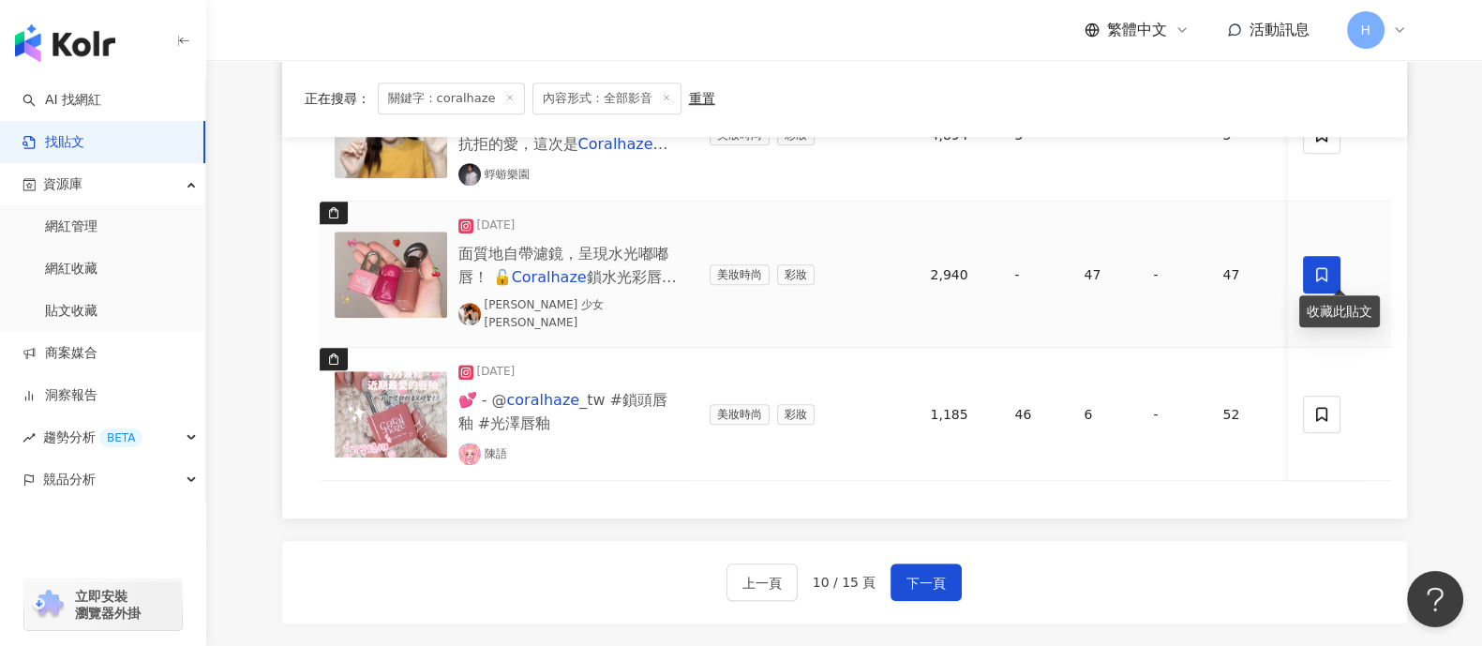
click at [1185, 266] on icon at bounding box center [1322, 274] width 17 height 17
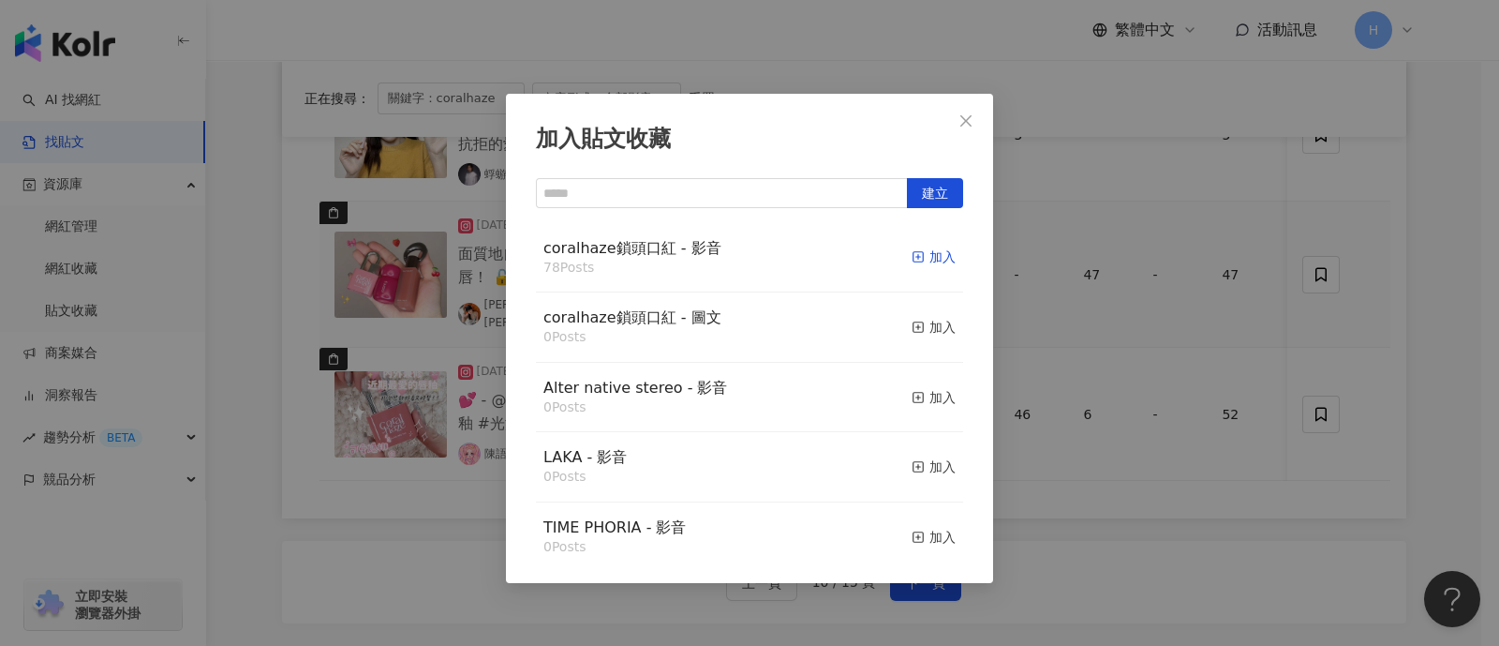
click at [912, 251] on icon "button" at bounding box center [918, 256] width 13 height 13
click at [1185, 326] on div "加入貼文收藏 建立 coralhaze鎖頭口紅 - 影音 78 Posts 加入 coralhaze鎖頭口紅 - 圖文 0 Posts 加入 Alter na…" at bounding box center [749, 323] width 1499 height 646
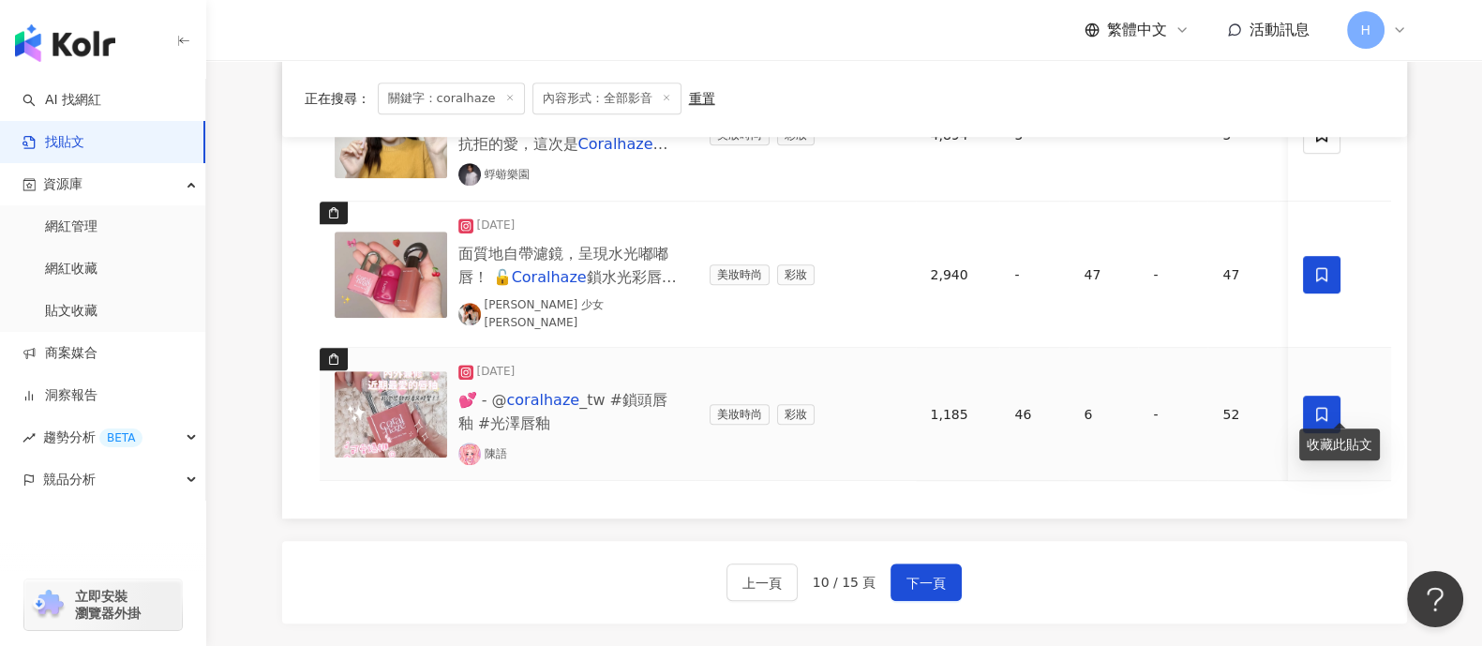
click at [1185, 406] on icon at bounding box center [1322, 414] width 17 height 17
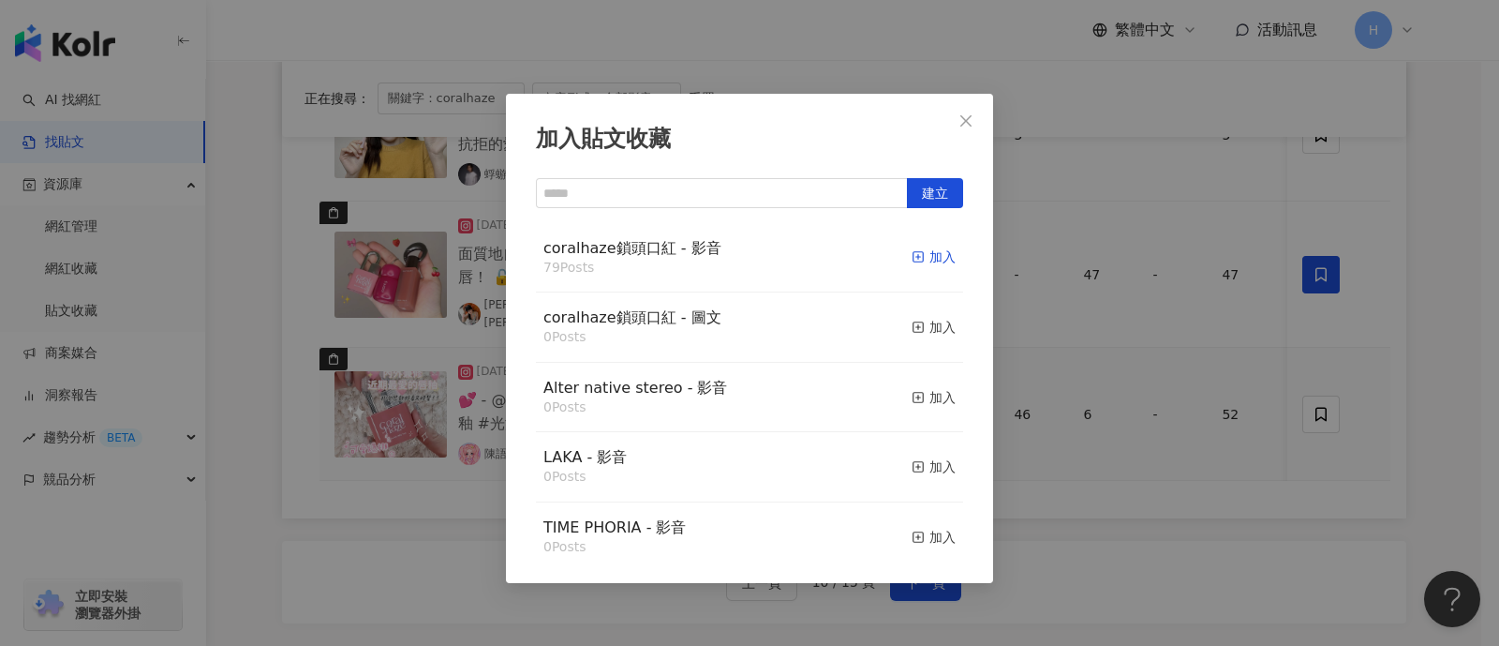
click at [915, 247] on div "加入" at bounding box center [934, 256] width 44 height 21
click at [1185, 306] on div "加入貼文收藏 建立 coralhaze鎖頭口紅 - 影音 79 Posts 加入 coralhaze鎖頭口紅 - 圖文 0 Posts 加入 Alter na…" at bounding box center [749, 323] width 1499 height 646
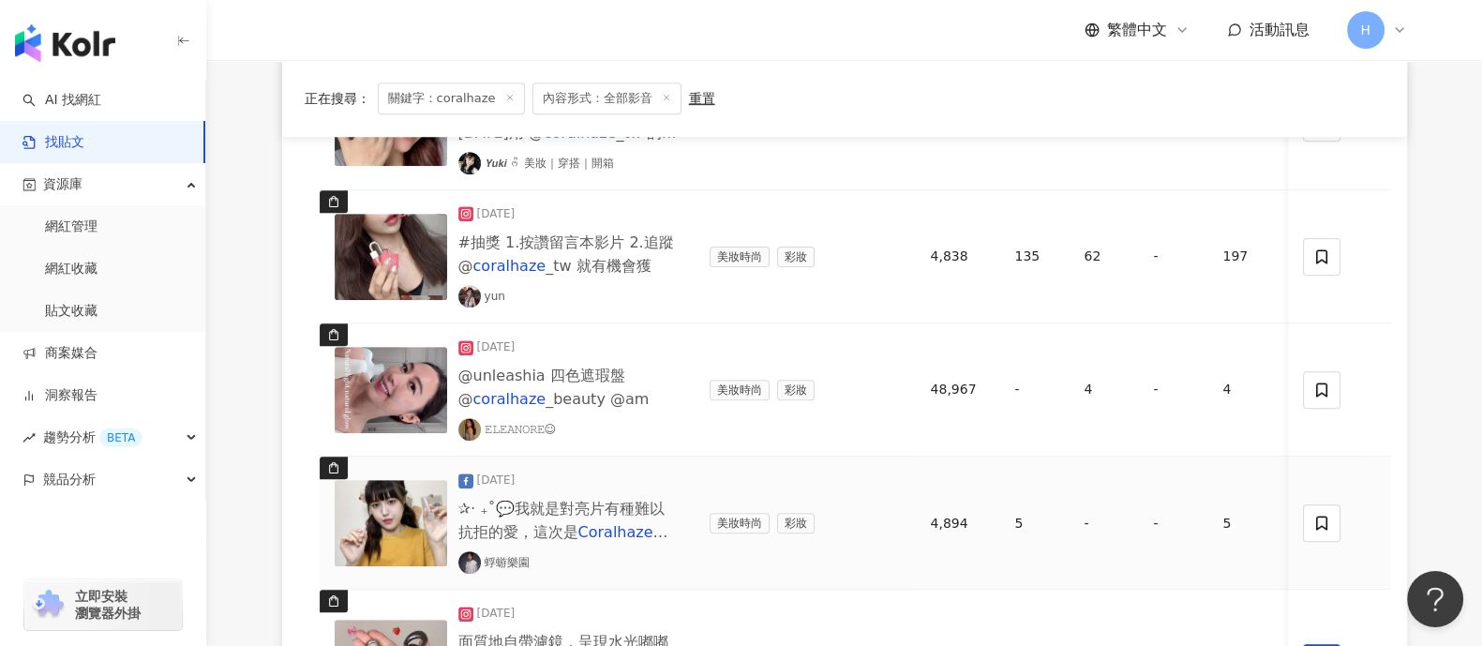
scroll to position [1068, 0]
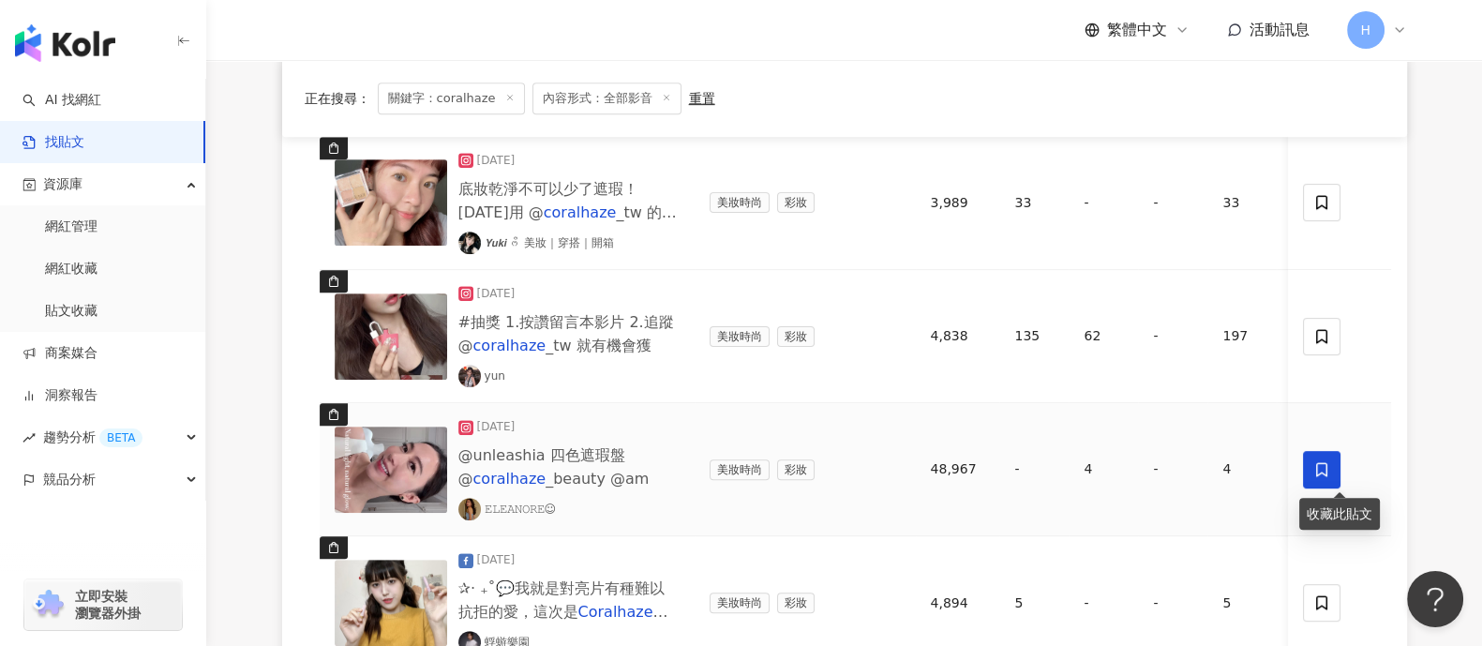
click at [1185, 465] on icon at bounding box center [1322, 469] width 17 height 17
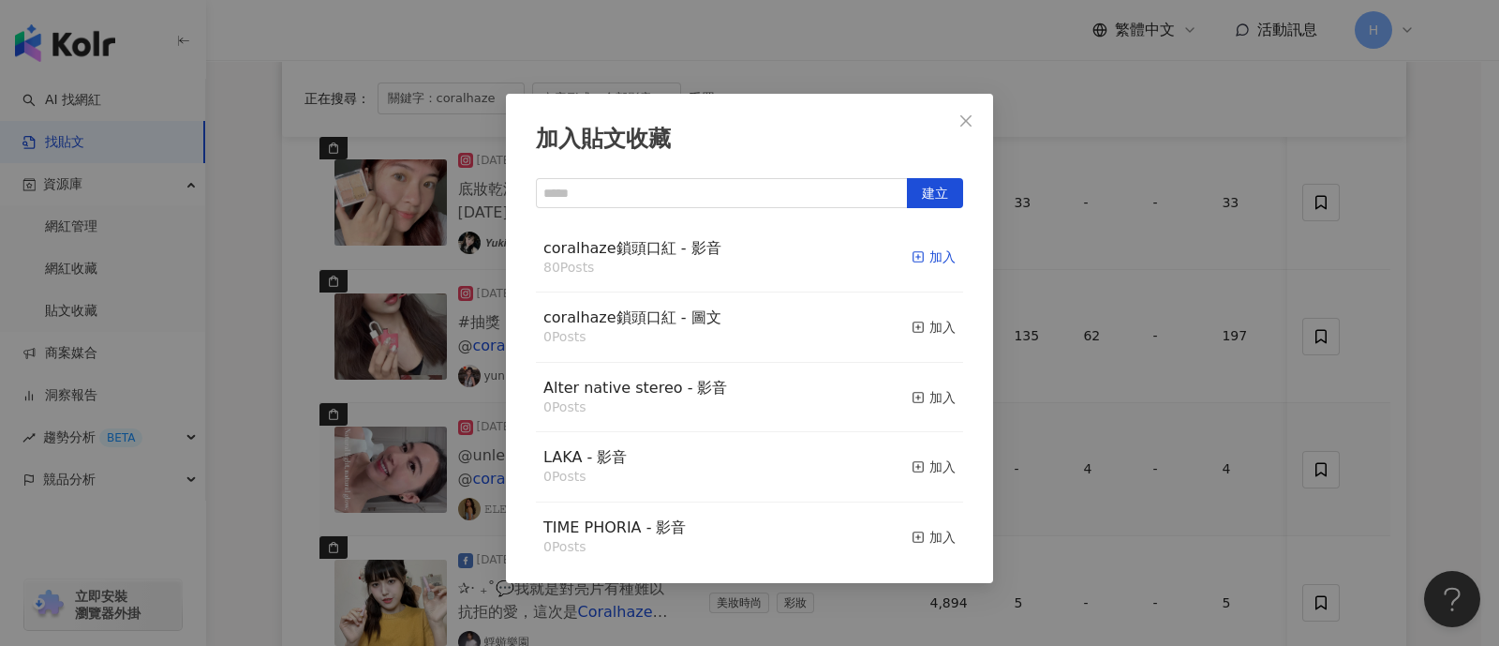
click at [914, 247] on div "加入" at bounding box center [934, 256] width 44 height 21
click at [1185, 367] on div "加入貼文收藏 建立 coralhaze鎖頭口紅 - 影音 80 Posts 加入 coralhaze鎖頭口紅 - 圖文 0 Posts 加入 Alter na…" at bounding box center [749, 323] width 1499 height 646
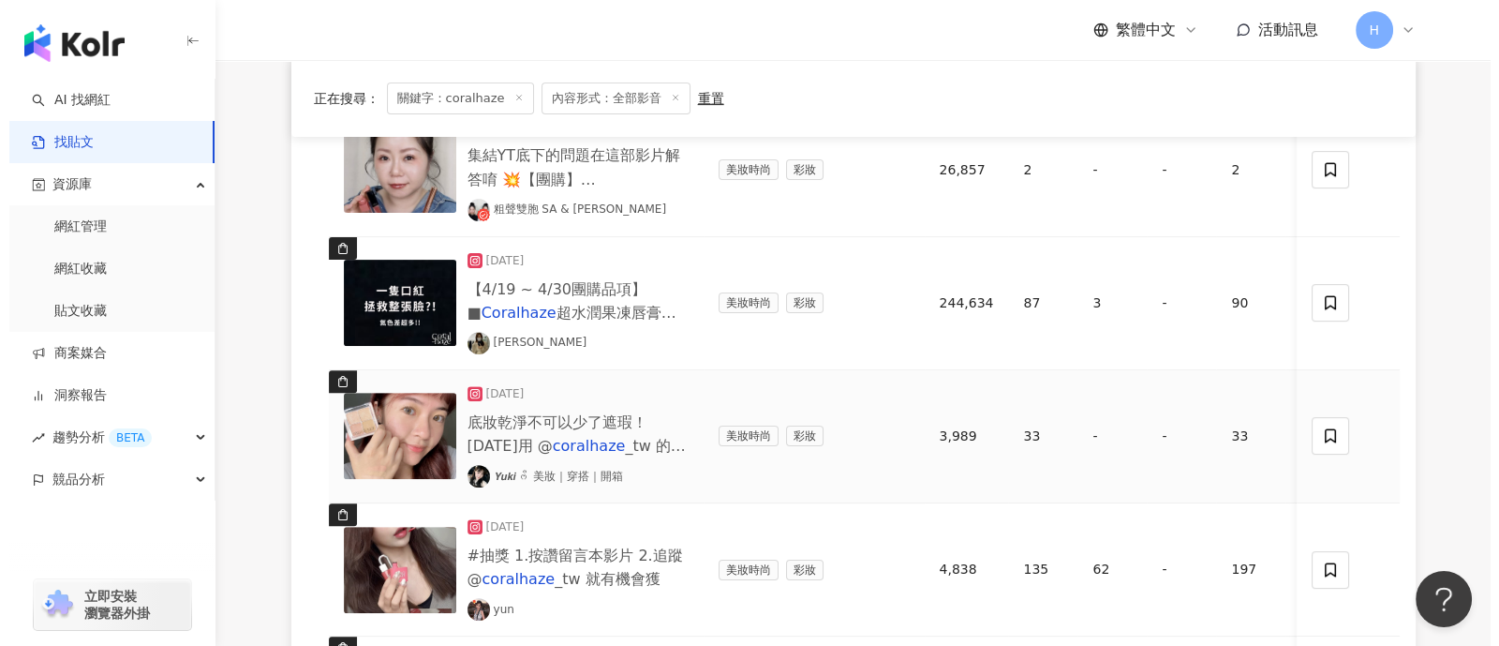
scroll to position [833, 0]
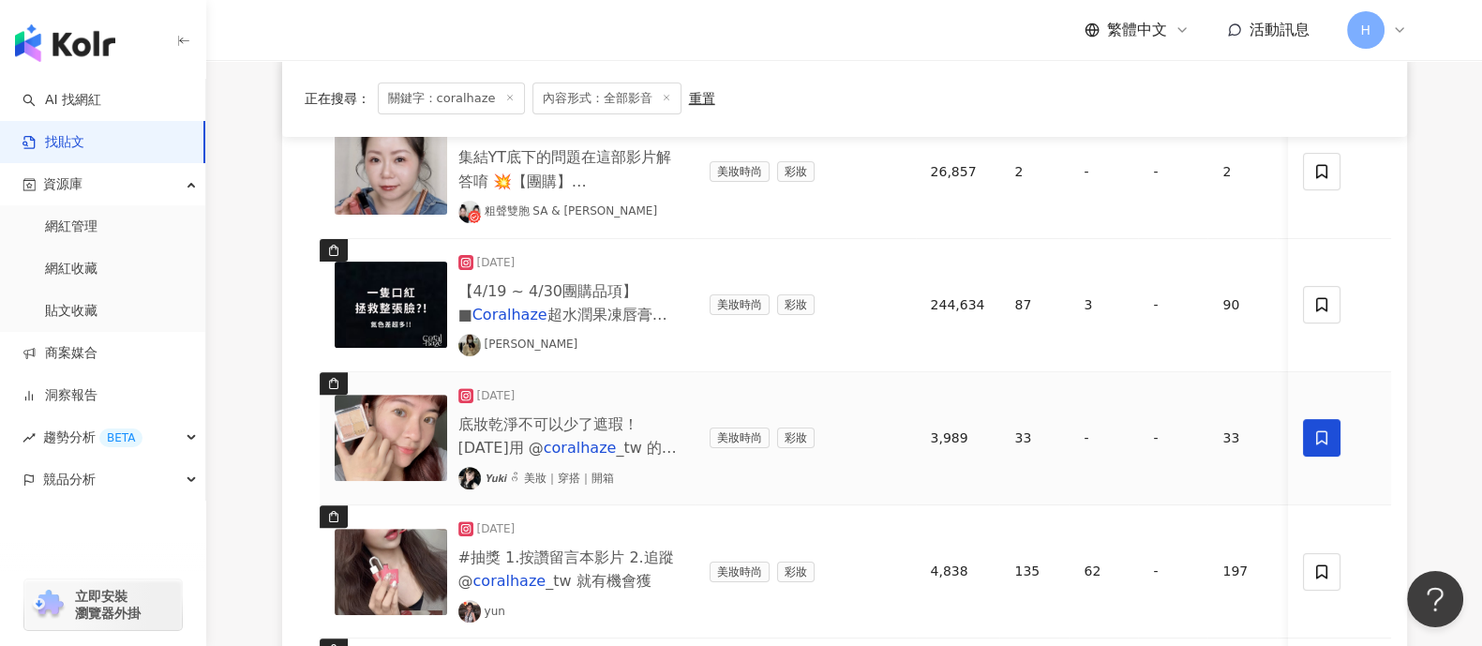
click at [1185, 432] on span at bounding box center [1322, 437] width 37 height 37
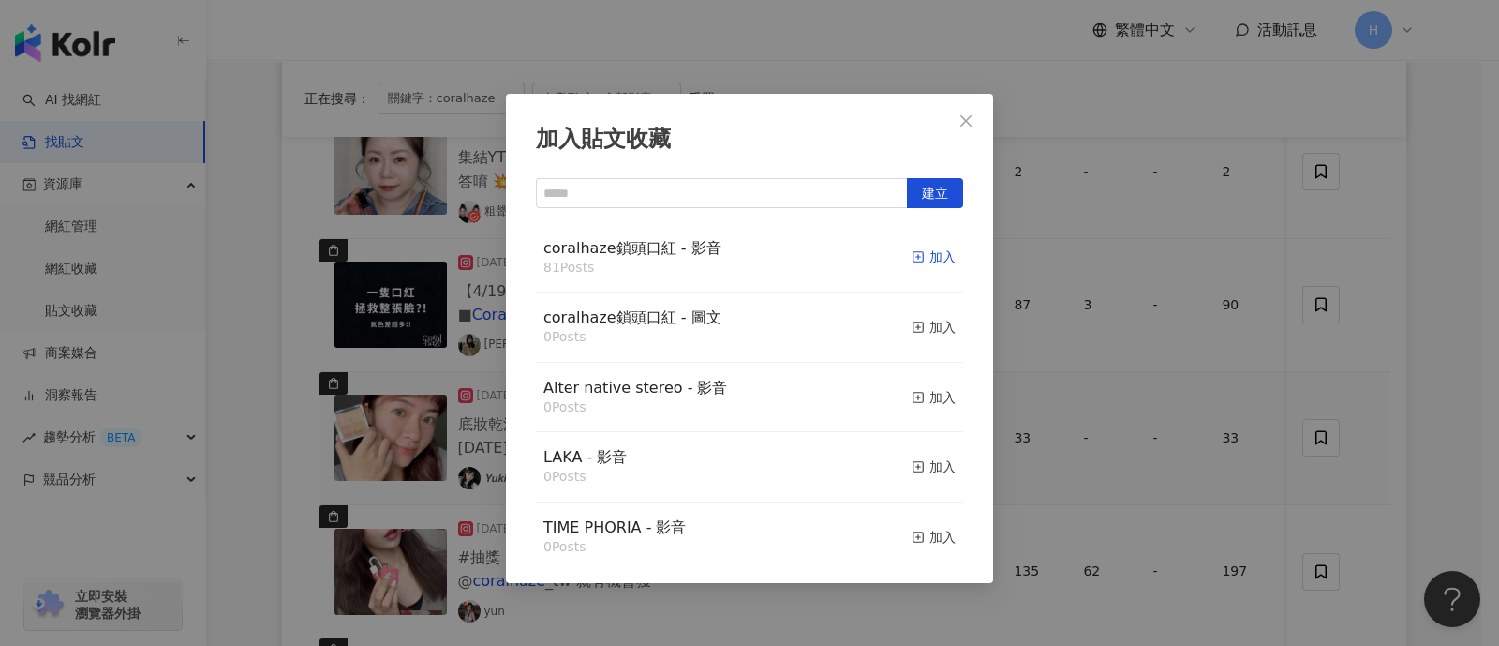
click at [917, 259] on div "加入" at bounding box center [934, 256] width 44 height 21
click at [1185, 346] on div "加入貼文收藏 建立 coralhaze鎖頭口紅 - 影音 81 Posts 加入 coralhaze鎖頭口紅 - 圖文 0 Posts 加入 Alter na…" at bounding box center [749, 323] width 1499 height 646
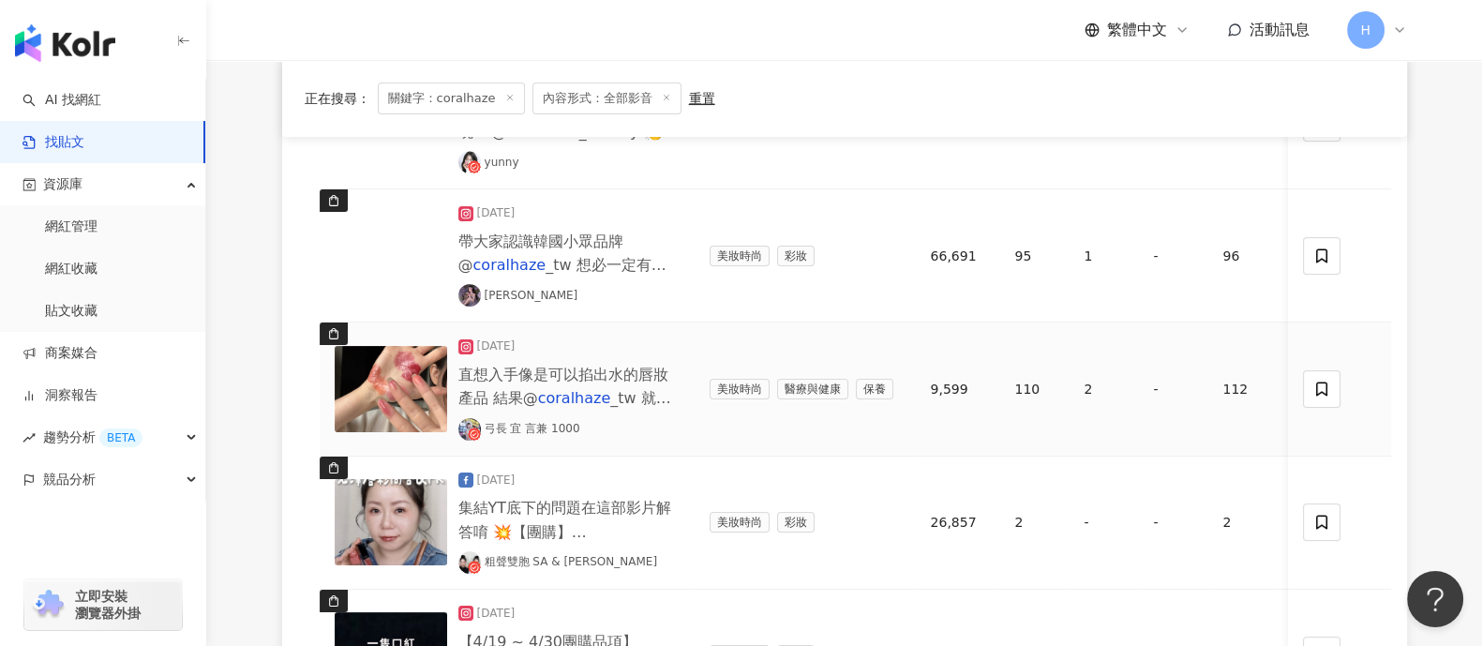
scroll to position [483, 0]
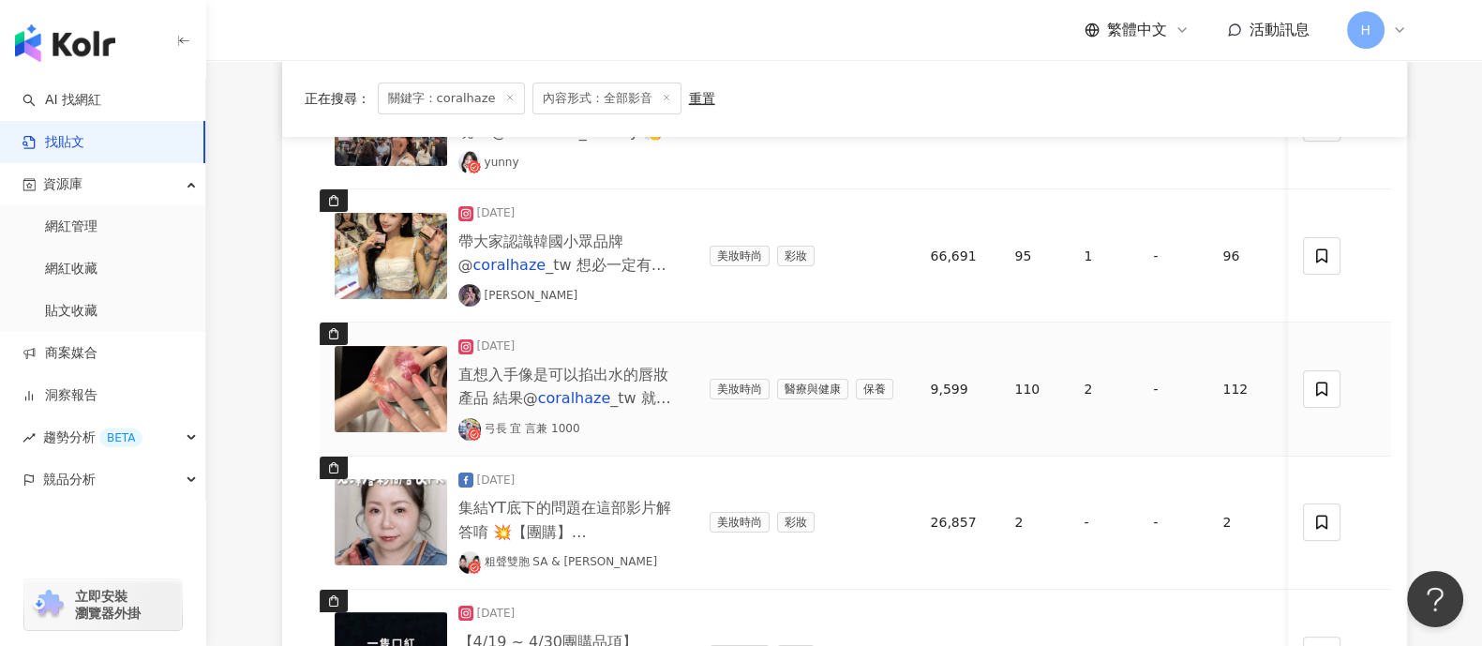
click at [423, 381] on img at bounding box center [391, 389] width 112 height 86
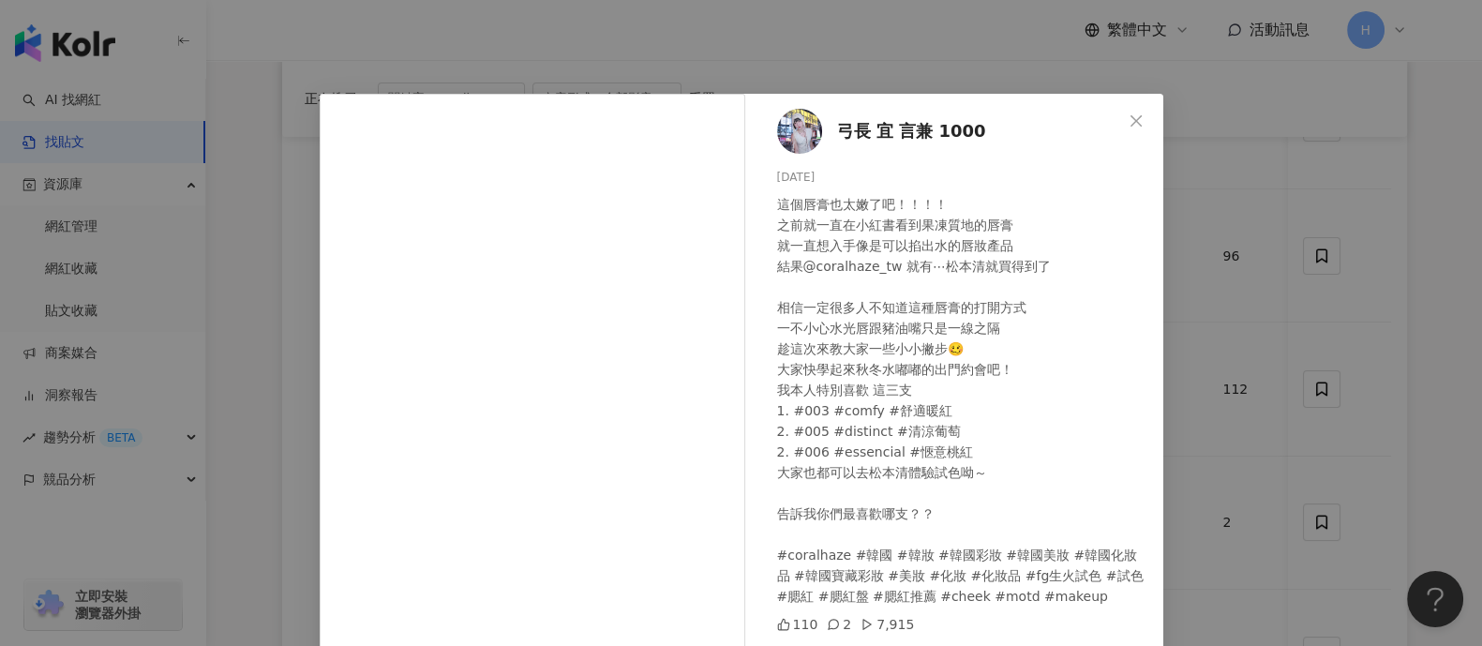
click at [1185, 352] on div "弓長 宜 言兼 1000 [DATE] 這個唇膏也太嫩了吧！！！！ 之前就一直在小紅書看到果凍質地的唇膏 就一直想入手像是可以掐出水的唇妝產品 結果@cora…" at bounding box center [741, 323] width 1482 height 646
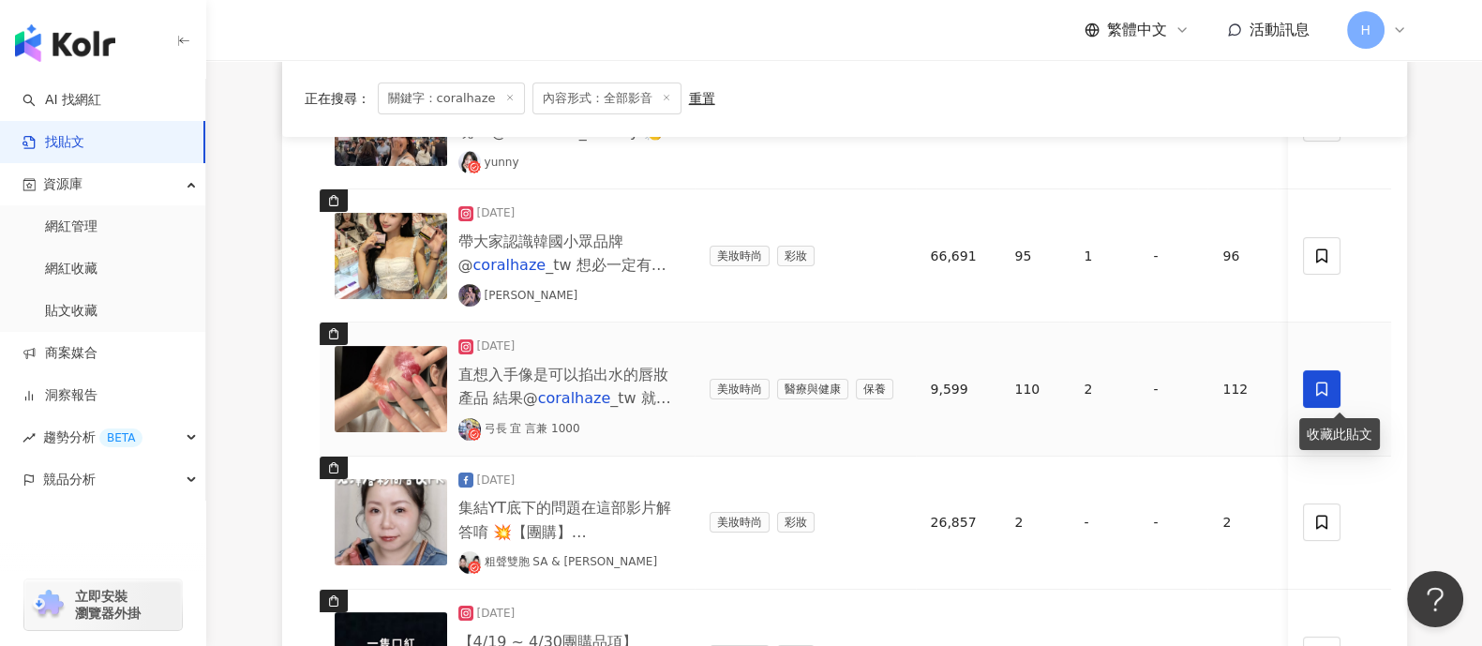
click at [1185, 384] on icon at bounding box center [1322, 388] width 17 height 17
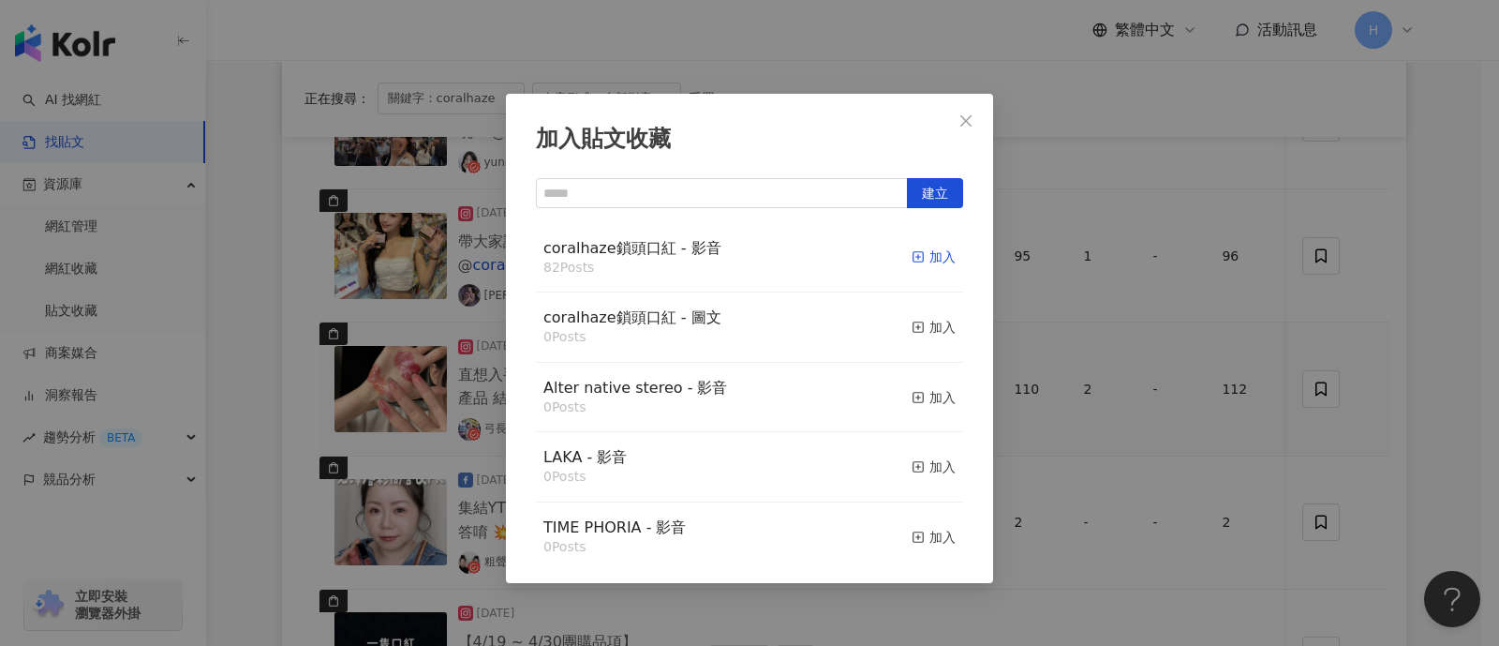
click at [912, 261] on div "加入" at bounding box center [934, 256] width 44 height 21
click at [1185, 327] on div "加入貼文收藏 建立 coralhaze鎖頭口紅 - 影音 82 Posts 加入 coralhaze鎖頭口紅 - 圖文 0 Posts 加入 Alter na…" at bounding box center [749, 323] width 1499 height 646
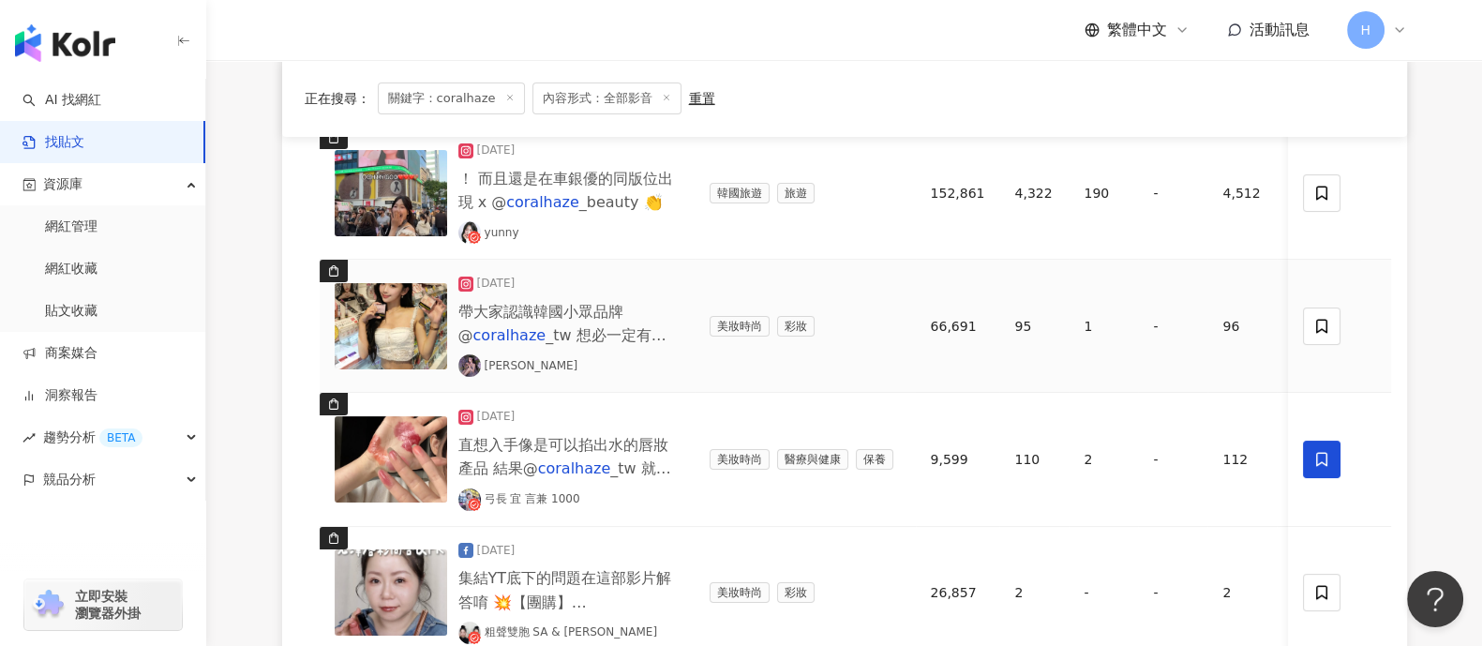
scroll to position [365, 0]
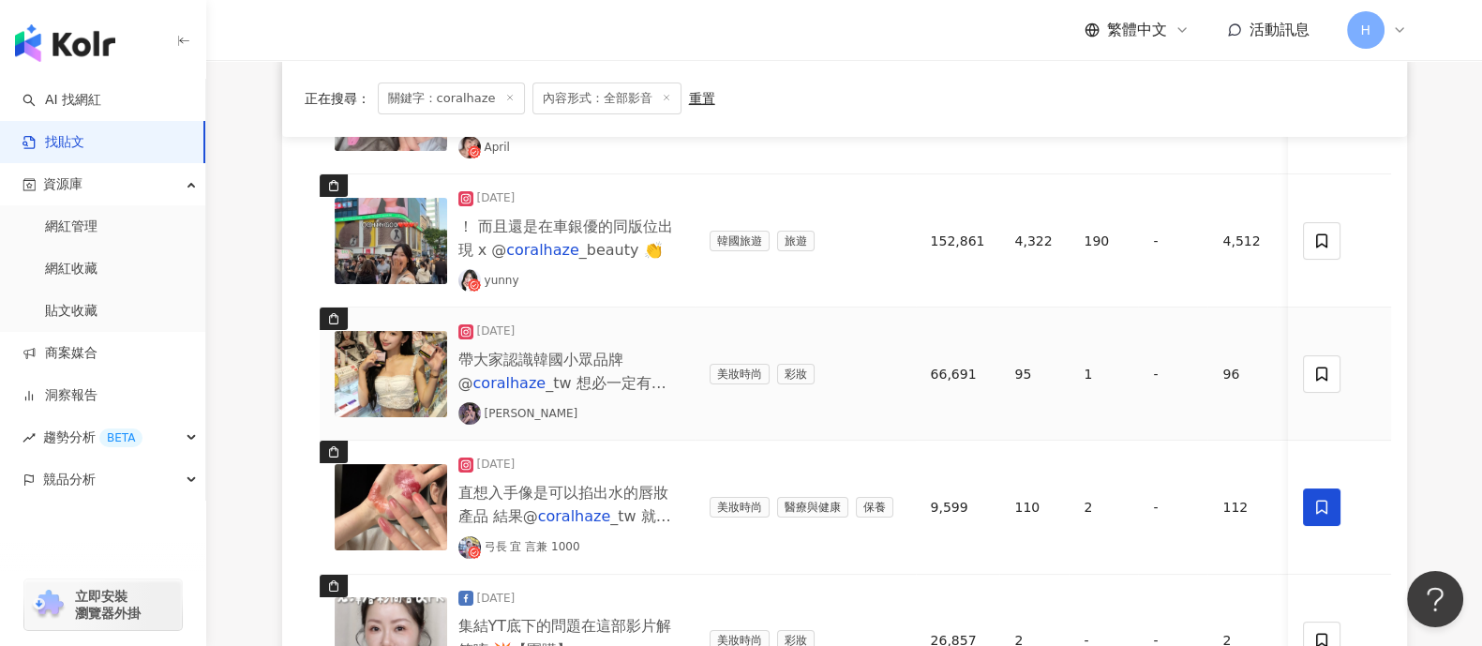
click at [408, 372] on img at bounding box center [391, 374] width 112 height 86
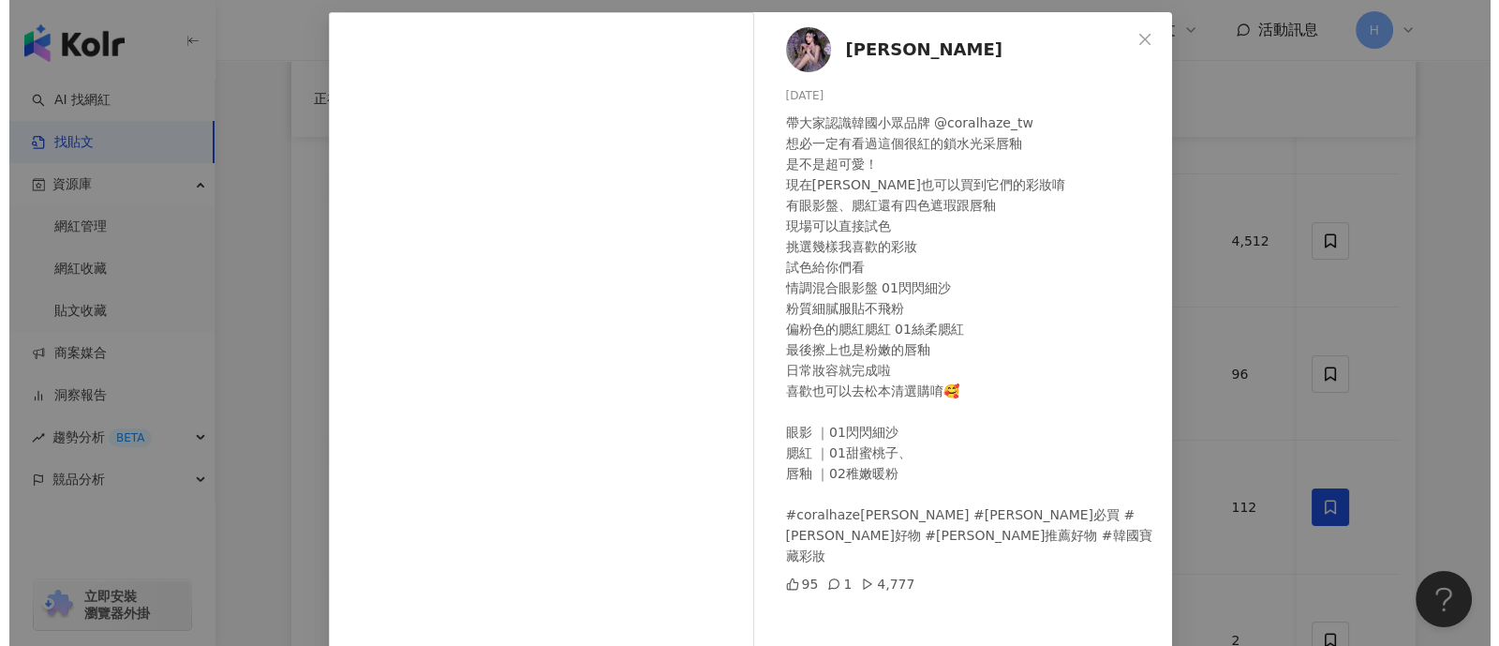
scroll to position [116, 0]
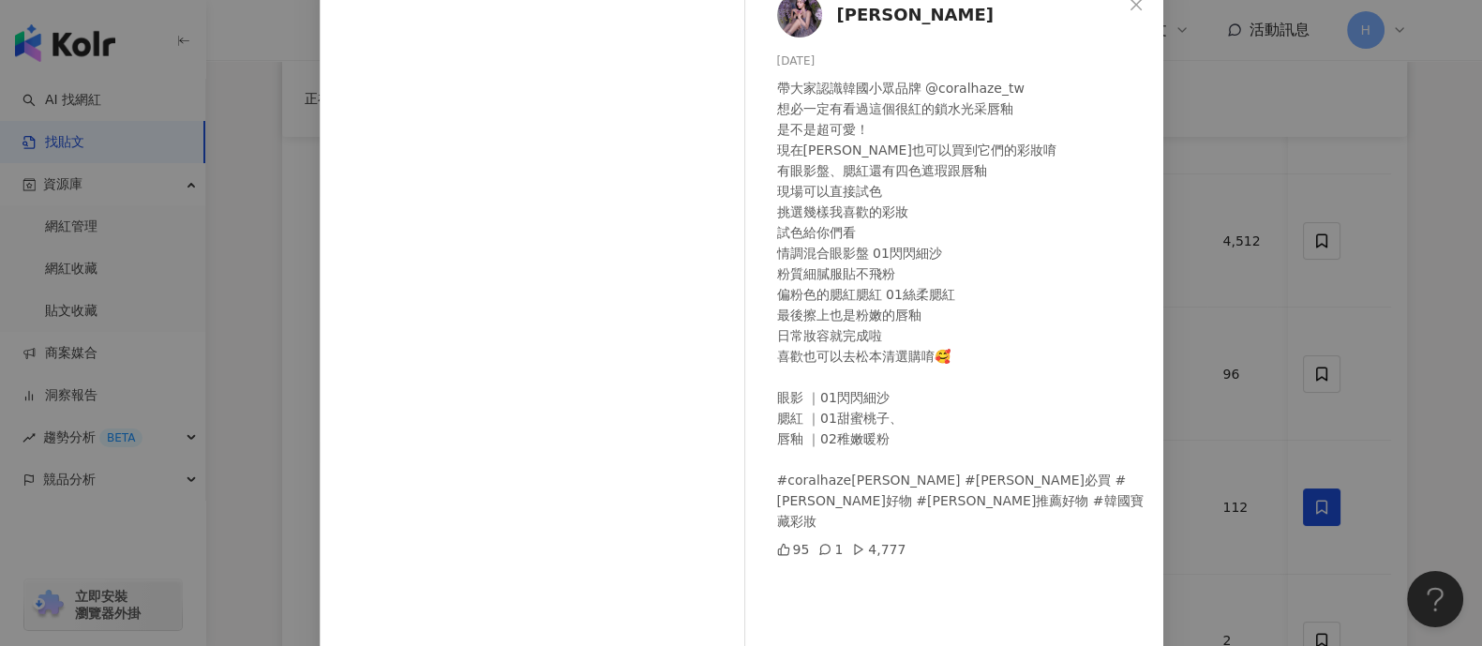
click at [1185, 251] on div "[PERSON_NAME] [DATE] 帶大家認識韓國小眾品牌 @coralhaze_tw 想必一定有看過這個很紅的鎖水光采唇釉 是不是超可愛！ 現在[PE…" at bounding box center [741, 323] width 1482 height 646
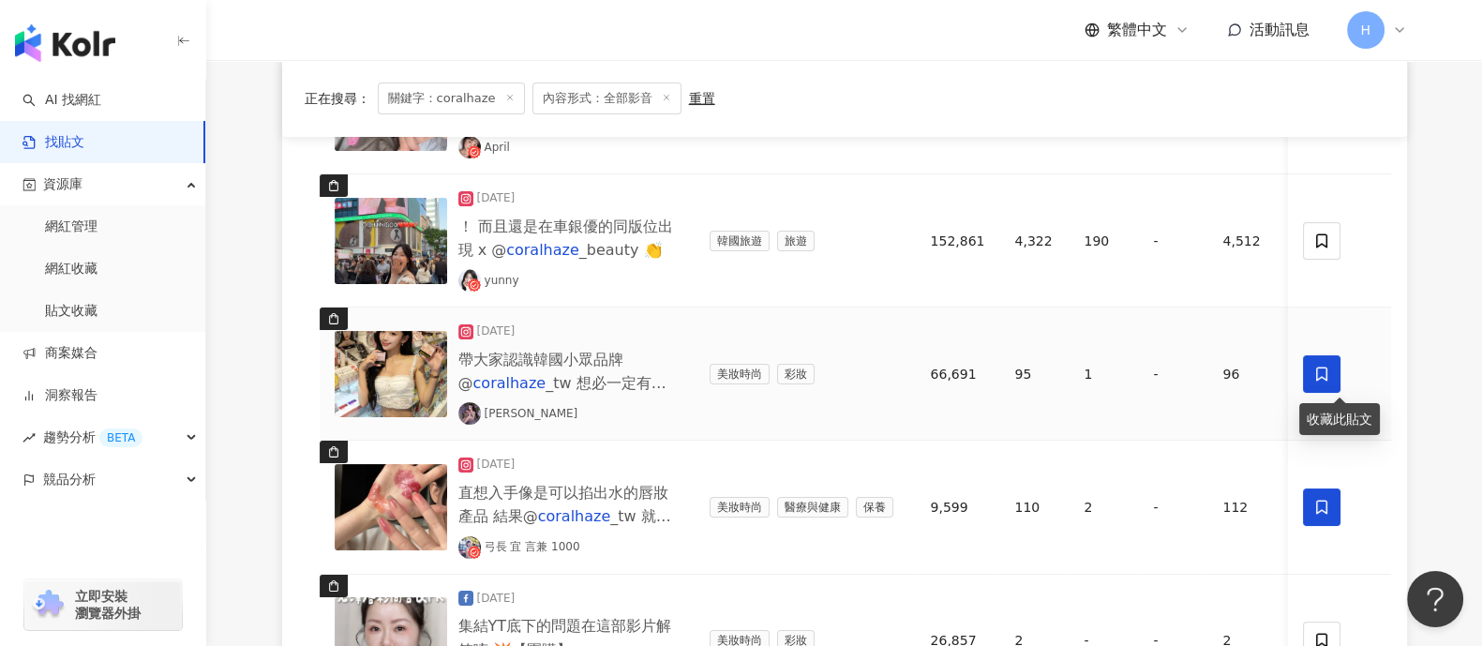
click at [1185, 365] on icon at bounding box center [1322, 373] width 17 height 17
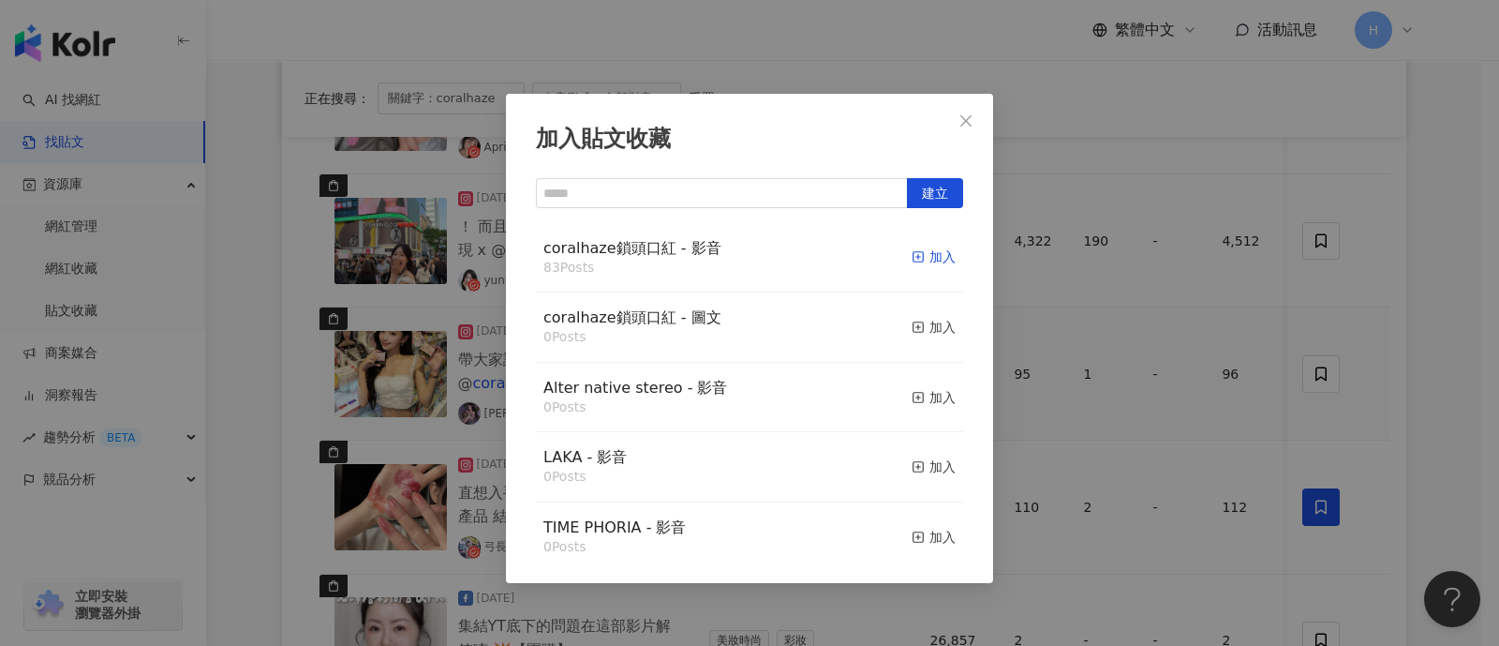
click at [912, 250] on icon "button" at bounding box center [918, 256] width 13 height 13
click at [1185, 276] on div "加入貼文收藏 建立 coralhaze鎖頭口紅 - 影音 83 Posts 加入 coralhaze鎖頭口紅 - 圖文 0 Posts 加入 Alter na…" at bounding box center [749, 323] width 1499 height 646
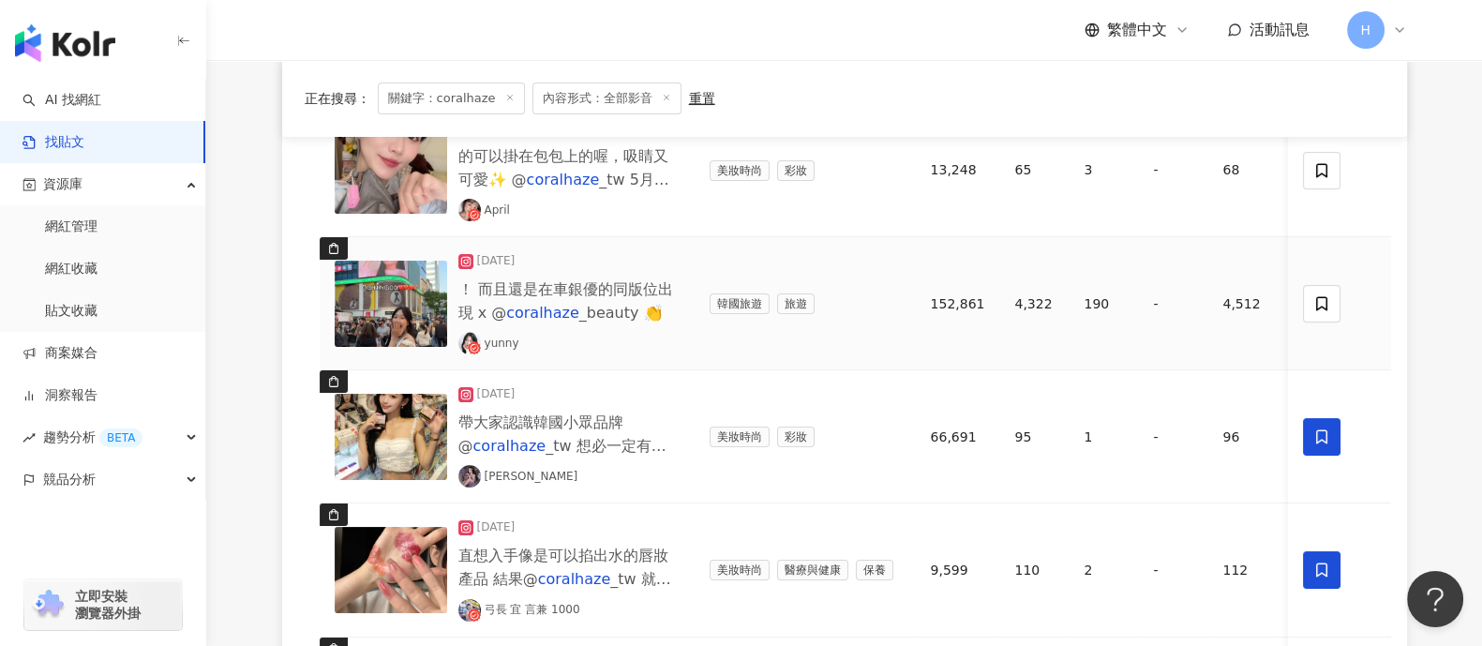
scroll to position [248, 0]
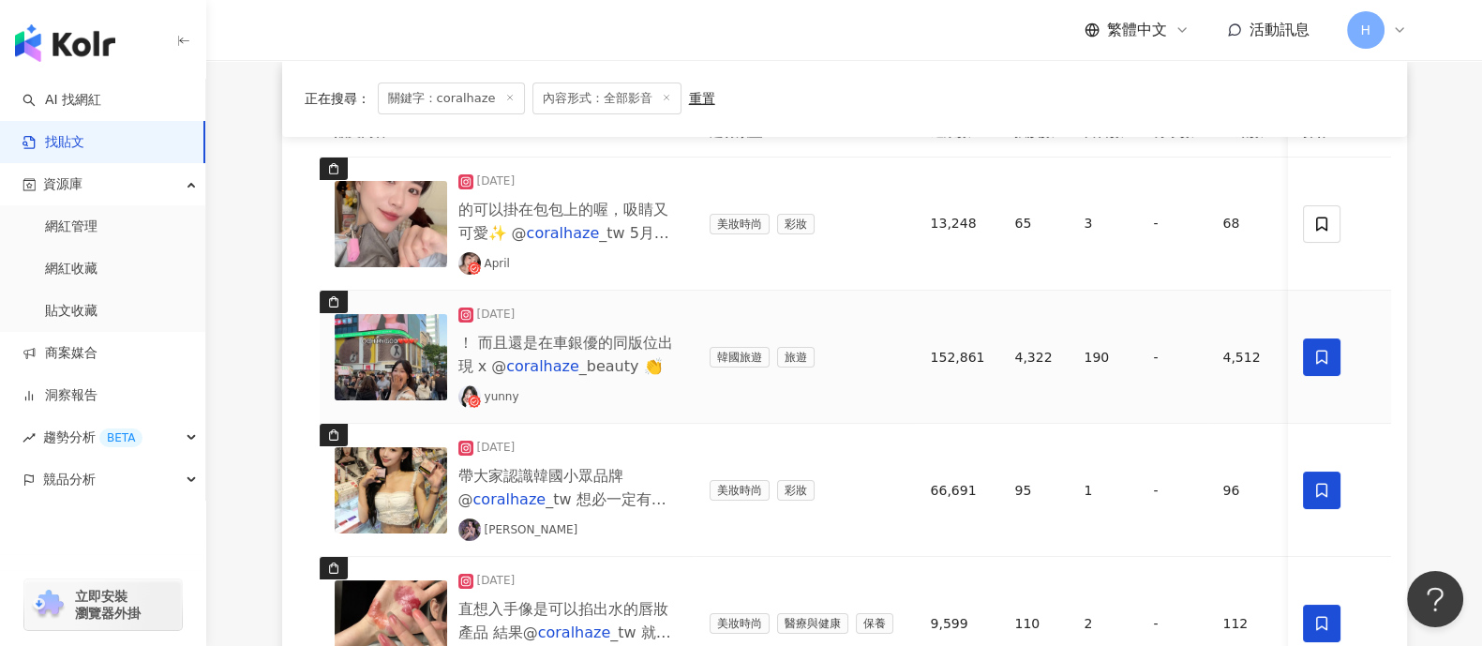
click at [1185, 360] on span at bounding box center [1322, 356] width 37 height 37
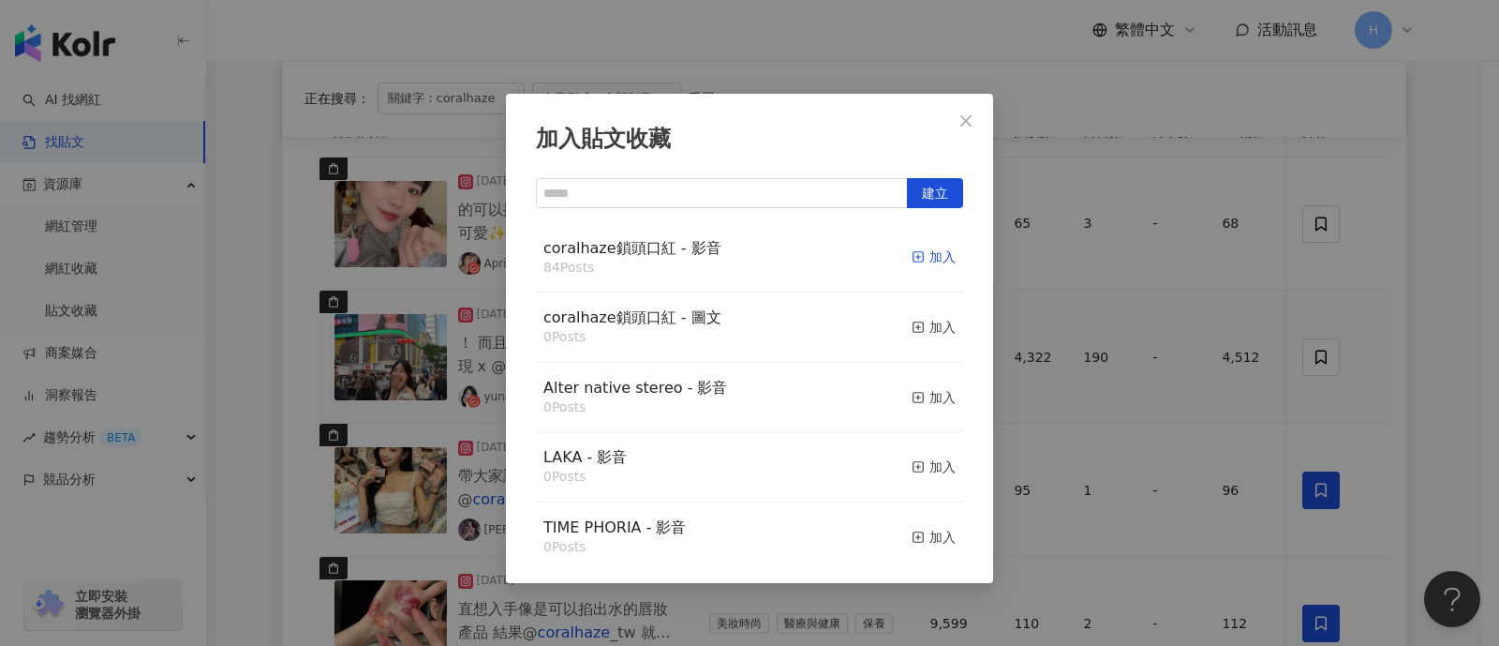
click at [912, 255] on div "加入" at bounding box center [934, 256] width 44 height 21
click at [1185, 331] on div "加入貼文收藏 建立 coralhaze鎖頭口紅 - 影音 84 Posts 加入 coralhaze鎖頭口紅 - 圖文 0 Posts 加入 Alter na…" at bounding box center [749, 323] width 1499 height 646
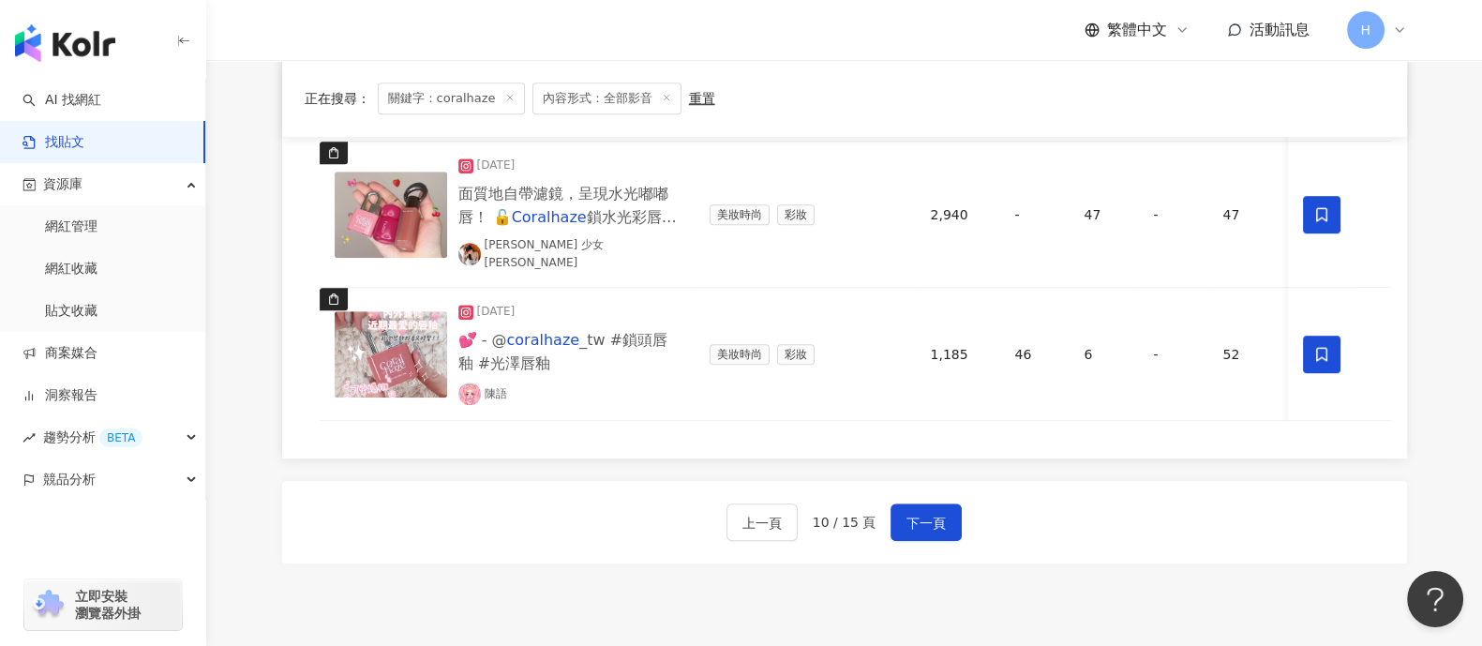
scroll to position [1770, 0]
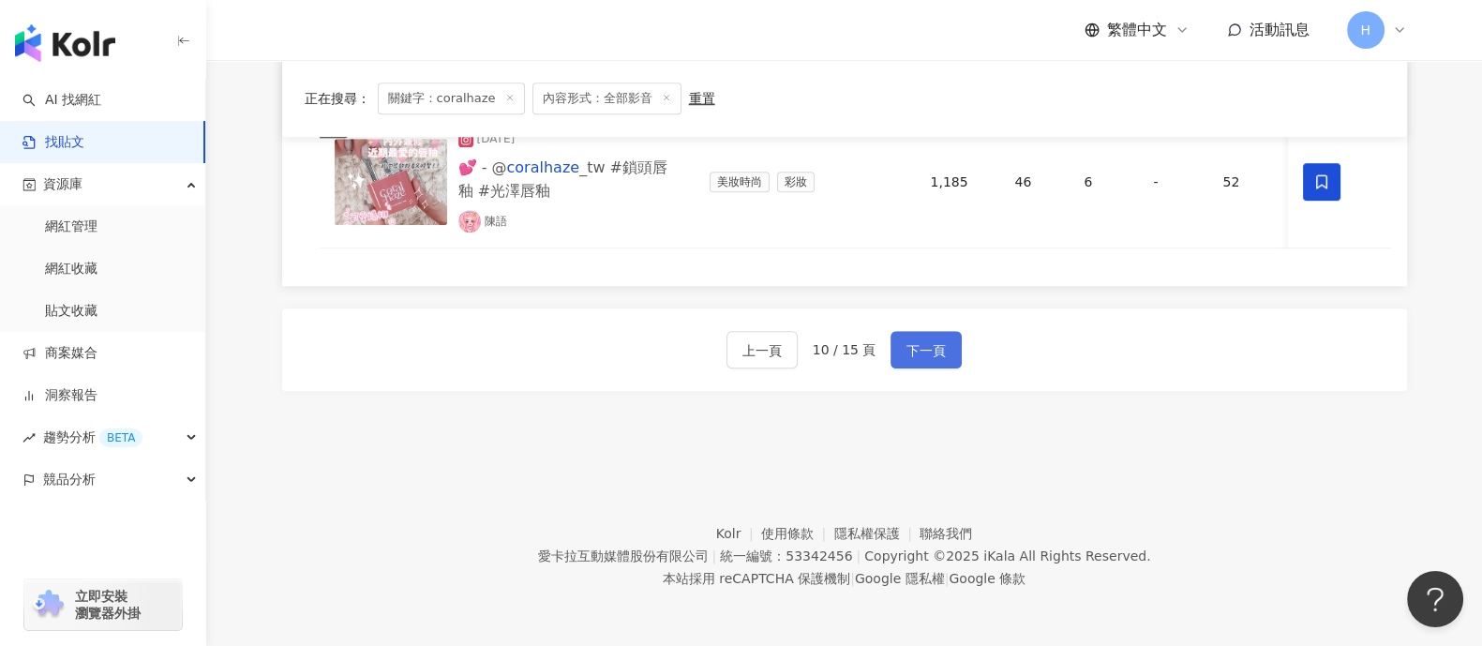
click at [907, 339] on span "下一頁" at bounding box center [925, 350] width 39 height 22
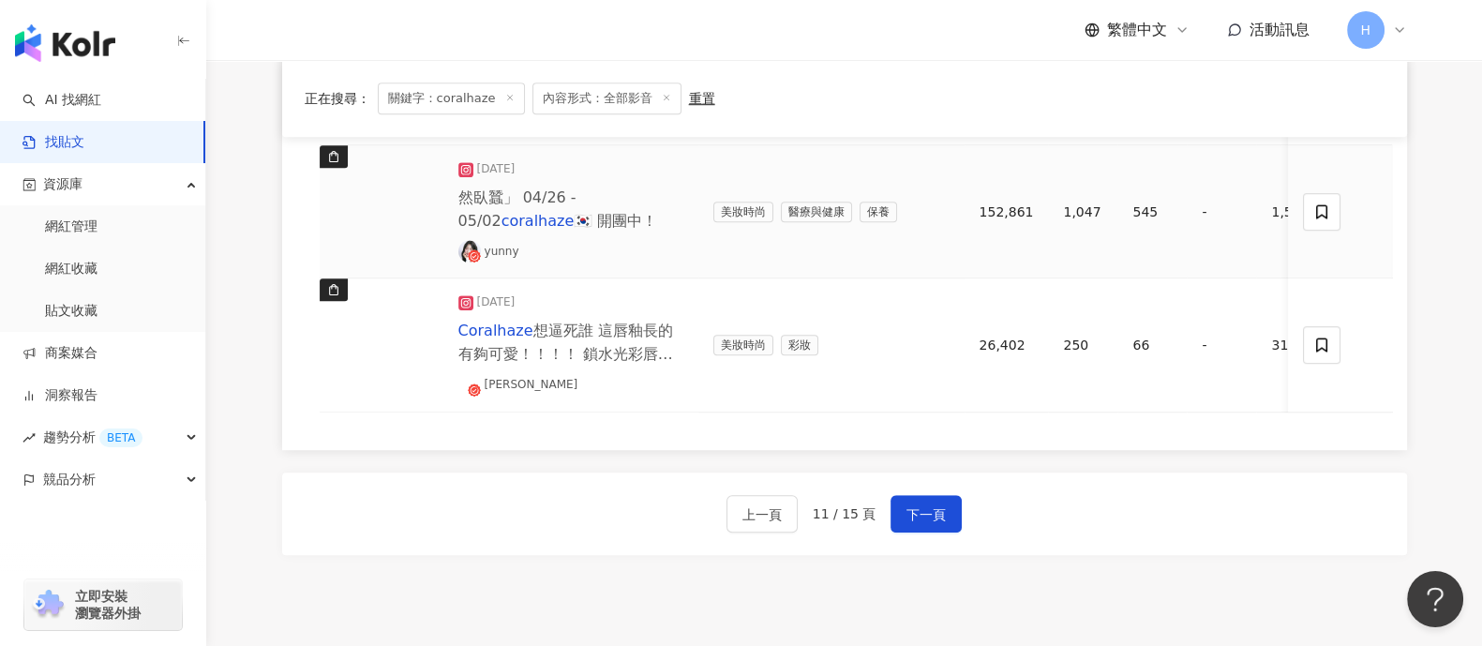
scroll to position [1420, 0]
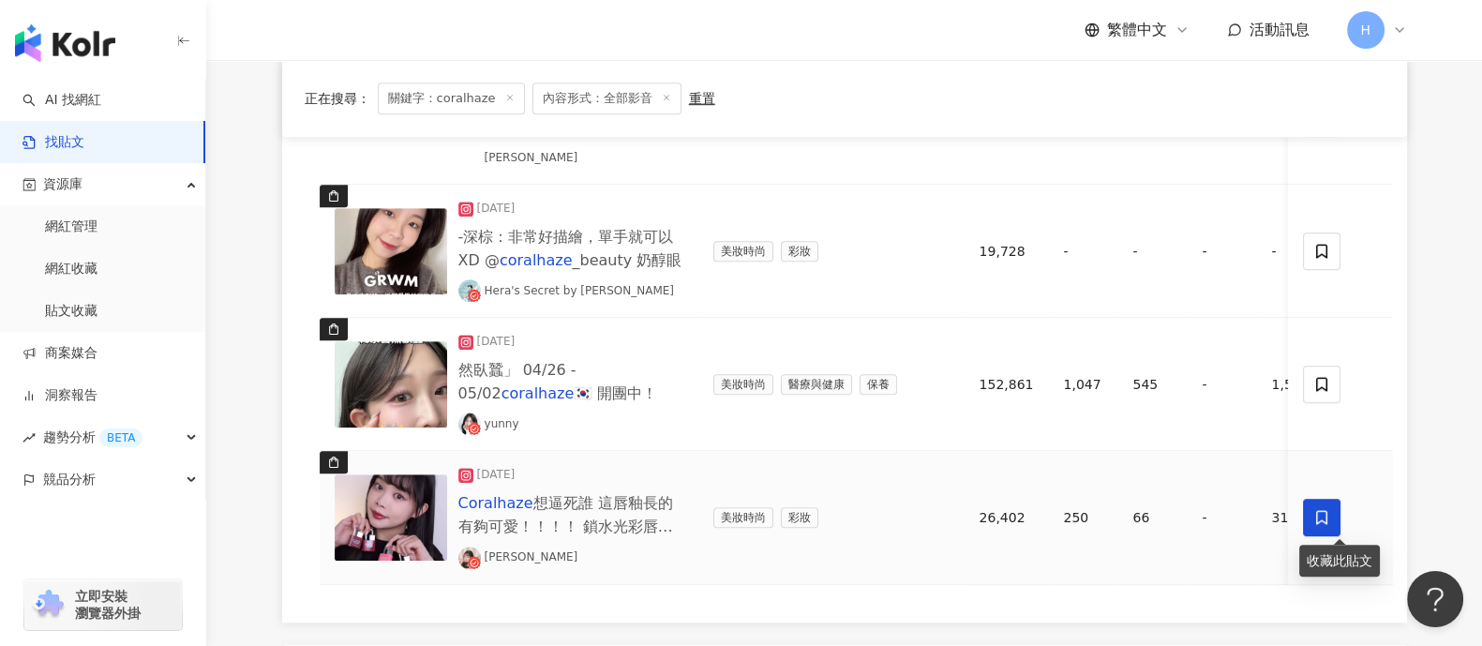
click at [1185, 510] on span at bounding box center [1322, 517] width 37 height 37
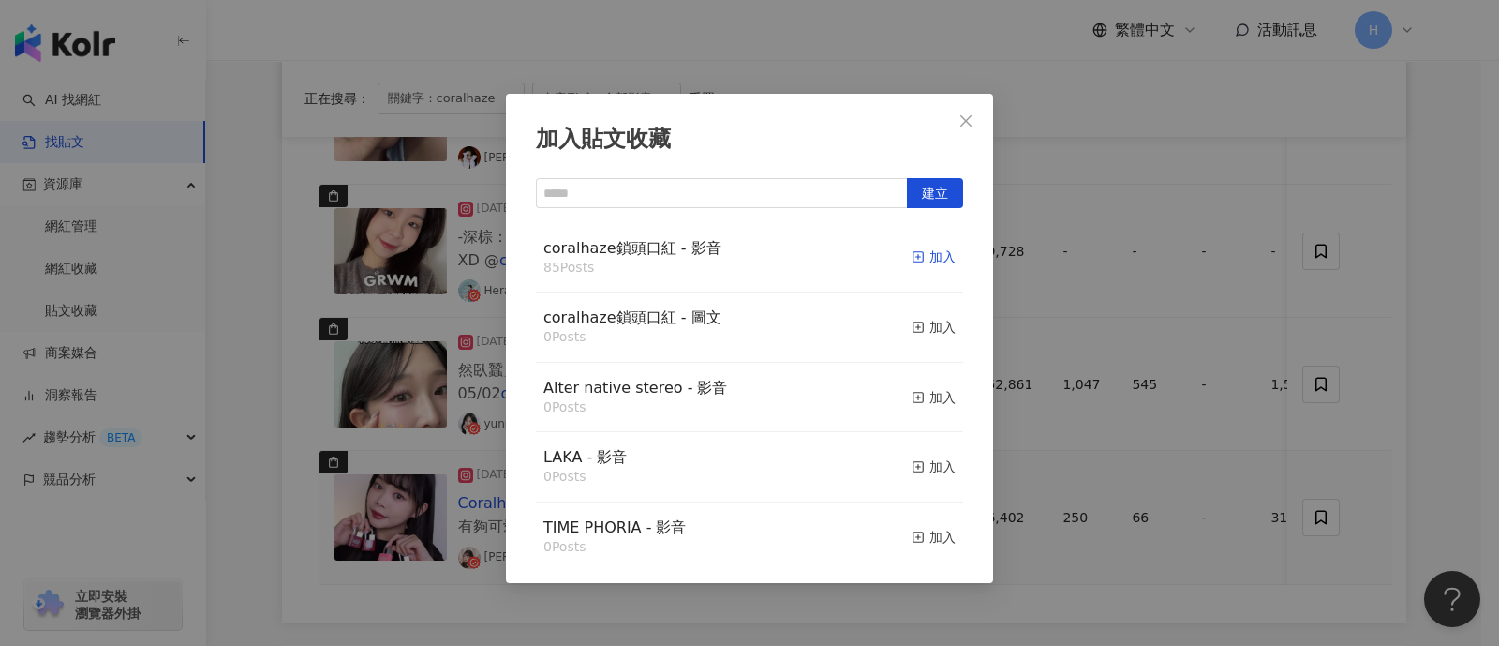
click at [918, 251] on div "加入" at bounding box center [934, 256] width 44 height 21
click at [1185, 345] on div "加入貼文收藏 建立 coralhaze鎖頭口紅 - 影音 85 Posts 加入 coralhaze鎖頭口紅 - 圖文 0 Posts 加入 Alter na…" at bounding box center [749, 323] width 1499 height 646
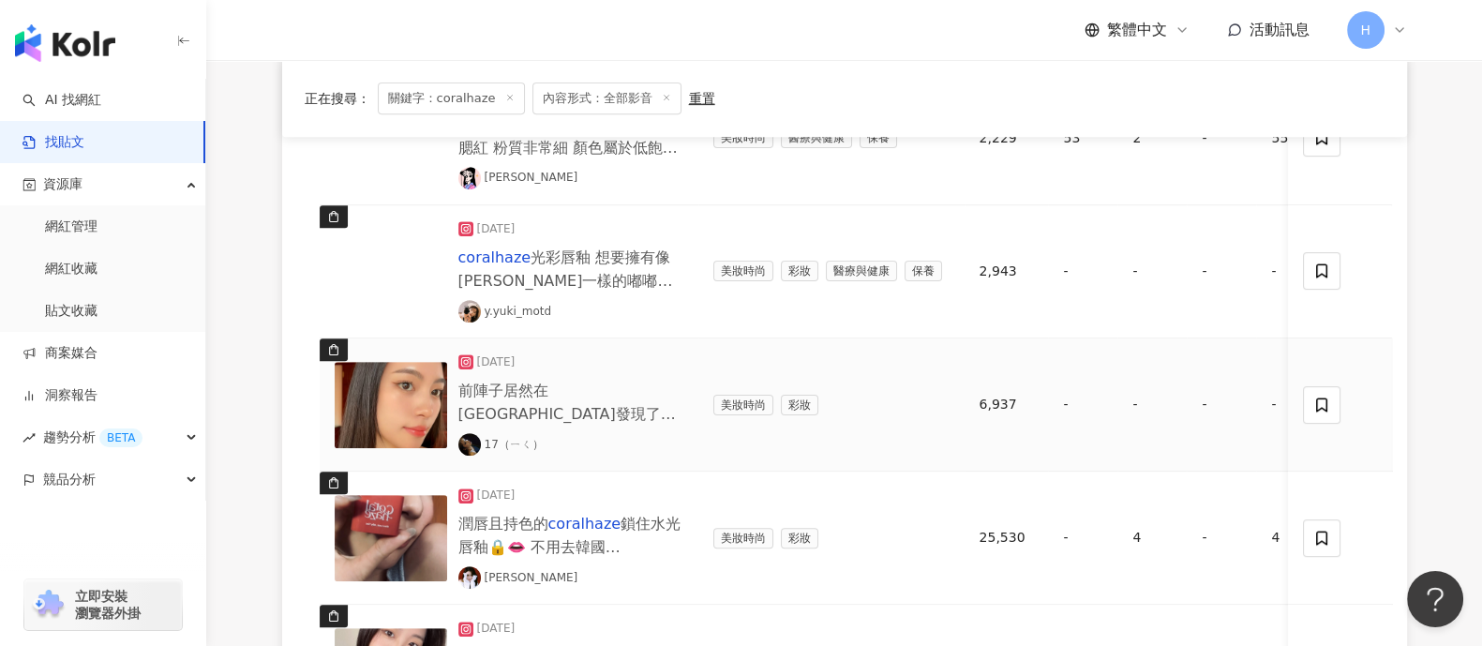
scroll to position [950, 0]
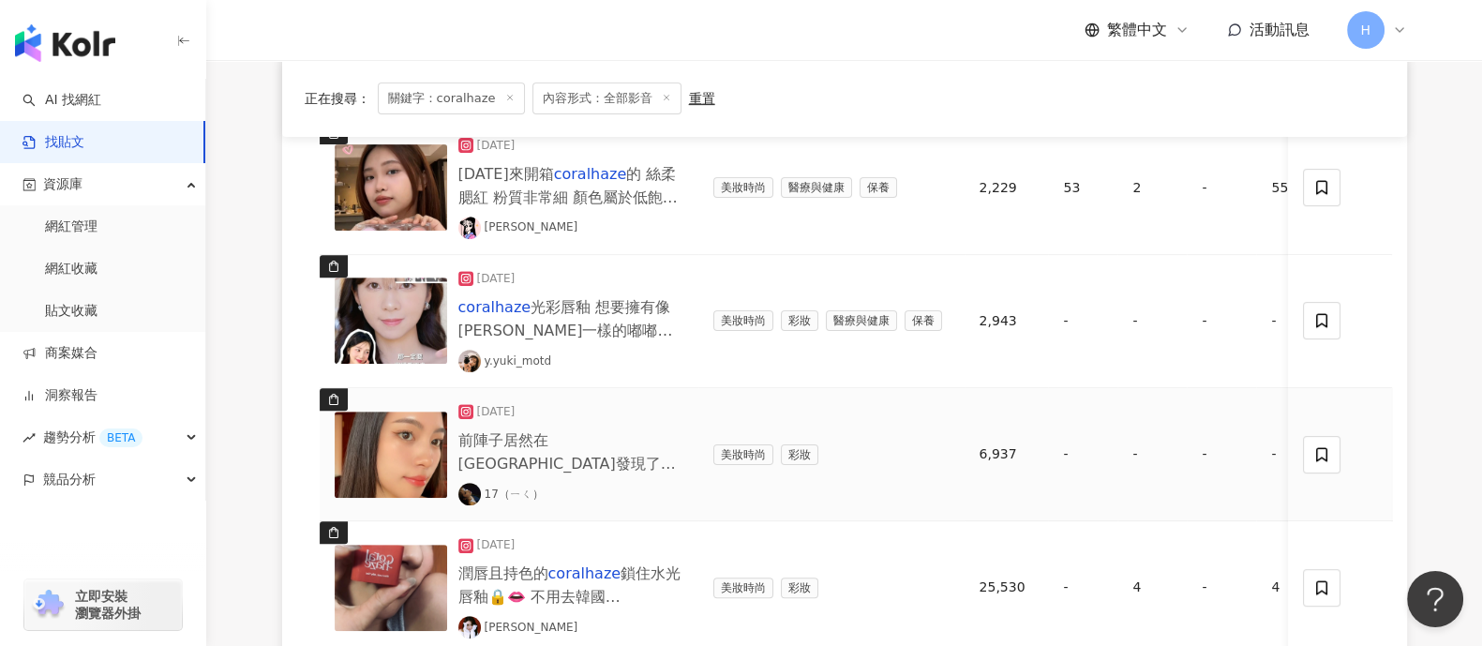
click at [414, 449] on img at bounding box center [391, 454] width 112 height 86
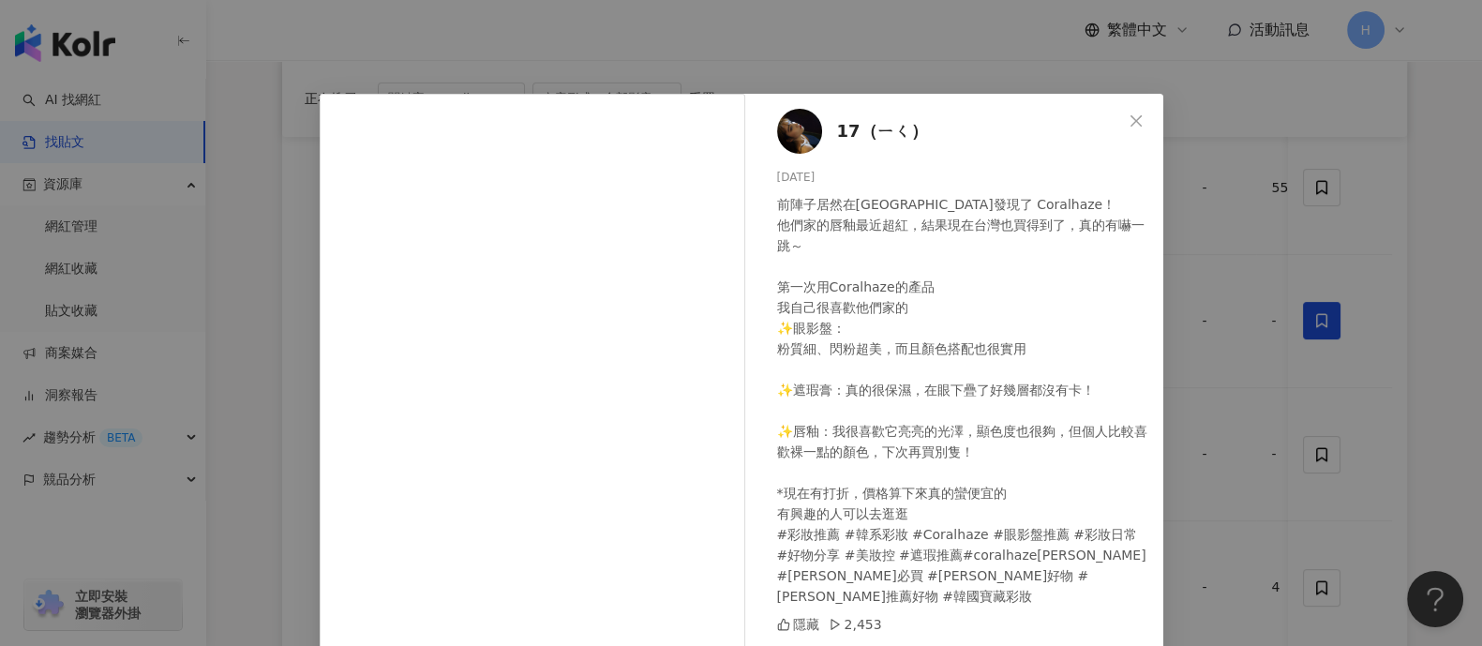
drag, startPoint x: 1295, startPoint y: 302, endPoint x: 1305, endPoint y: 315, distance: 16.7
click at [1185, 304] on div "17（ㄧㄑ） [DATE] 前陣子居然在[GEOGRAPHIC_DATA]發現了 Coralhaze！ 他們家的唇釉最近超紅，結果現在台灣也買得到了，真的有嚇…" at bounding box center [741, 323] width 1482 height 646
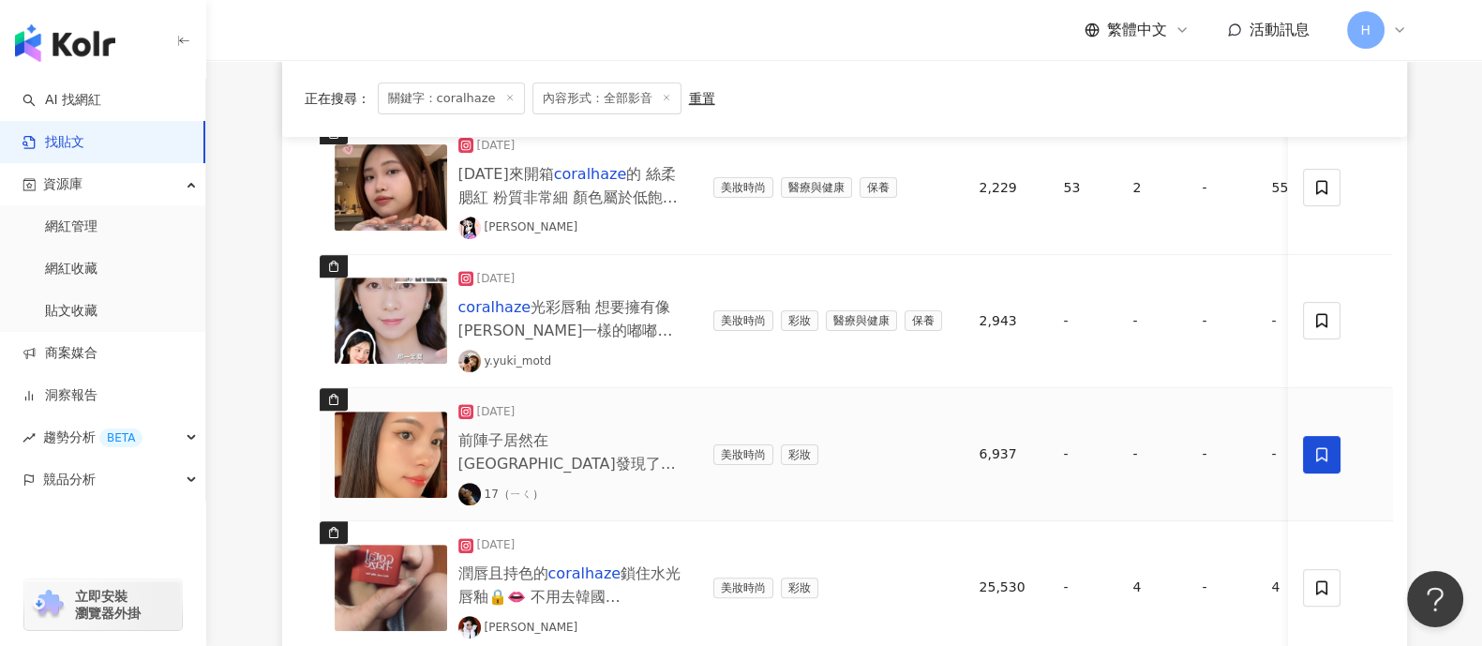
click at [1185, 447] on icon at bounding box center [1322, 454] width 17 height 17
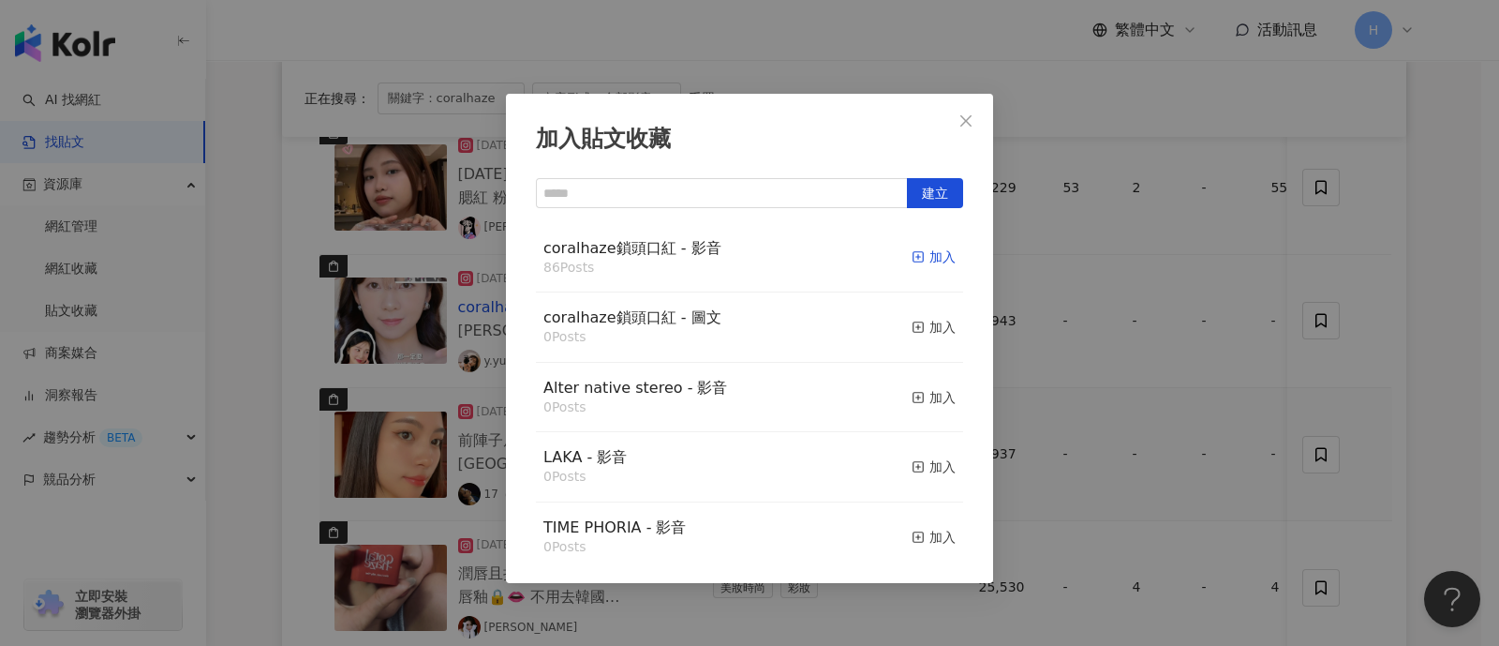
click at [924, 258] on div "加入" at bounding box center [934, 256] width 44 height 21
click at [1185, 334] on div "加入貼文收藏 建立 coralhaze鎖頭口紅 - 影音 86 Posts 加入 coralhaze鎖頭口紅 - 圖文 0 Posts 加入 Alter na…" at bounding box center [749, 323] width 1499 height 646
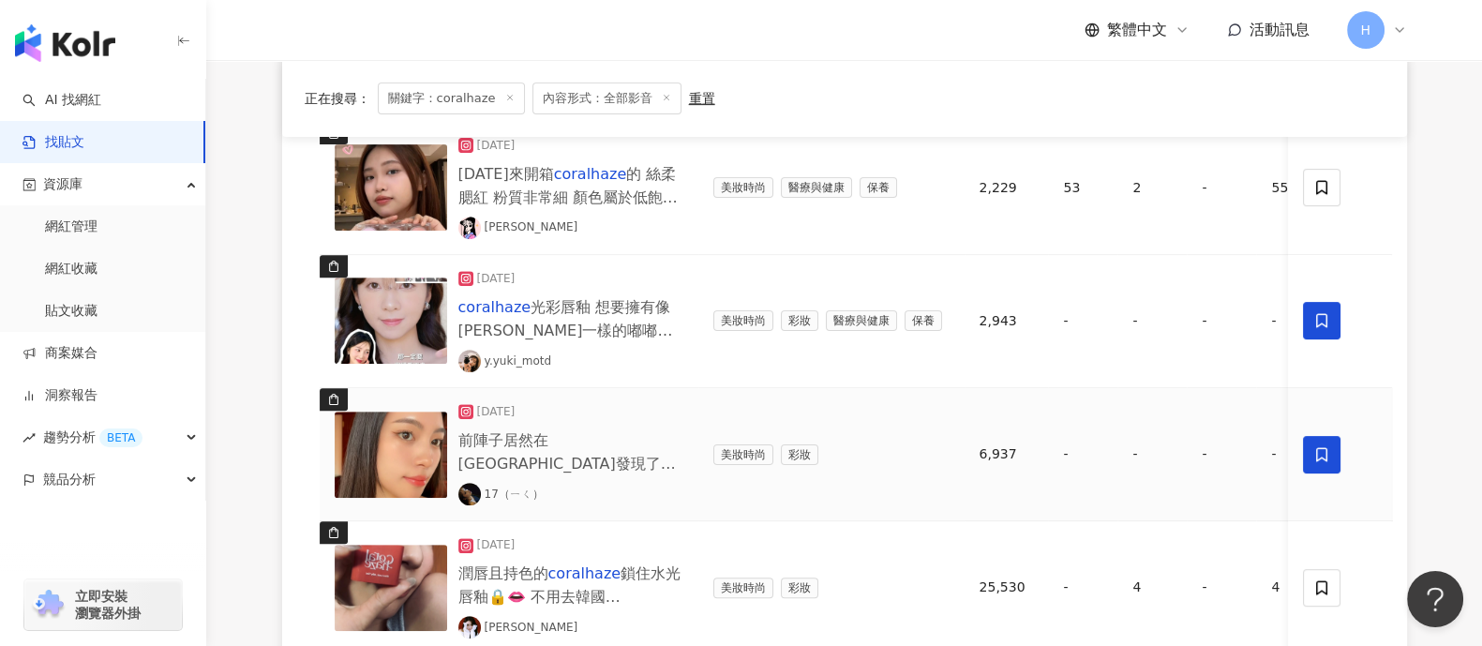
click at [1185, 333] on span at bounding box center [1322, 320] width 37 height 37
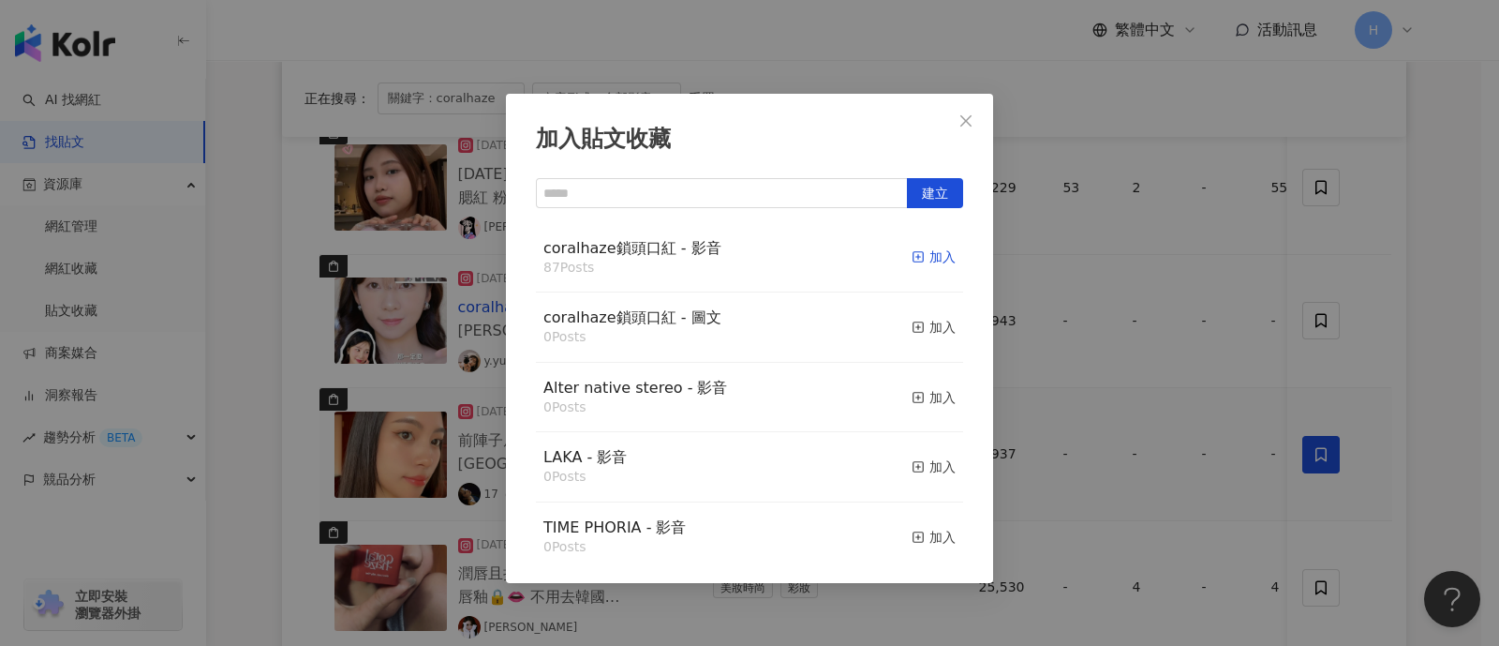
click at [925, 260] on div "加入" at bounding box center [934, 256] width 44 height 21
click at [1185, 319] on div "加入貼文收藏 建立 coralhaze鎖頭口紅 - 影音 87 Posts 加入 coralhaze鎖頭口紅 - 圖文 0 Posts 加入 Alter na…" at bounding box center [749, 323] width 1499 height 646
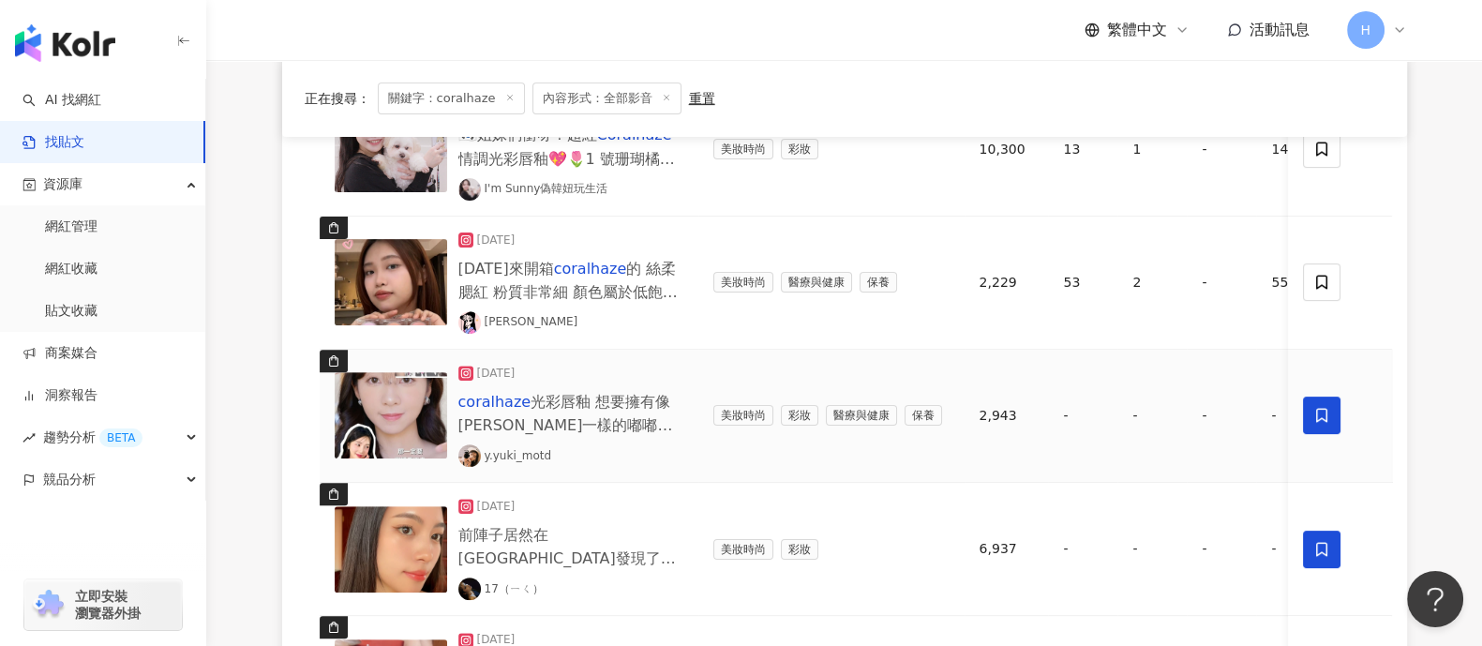
scroll to position [833, 0]
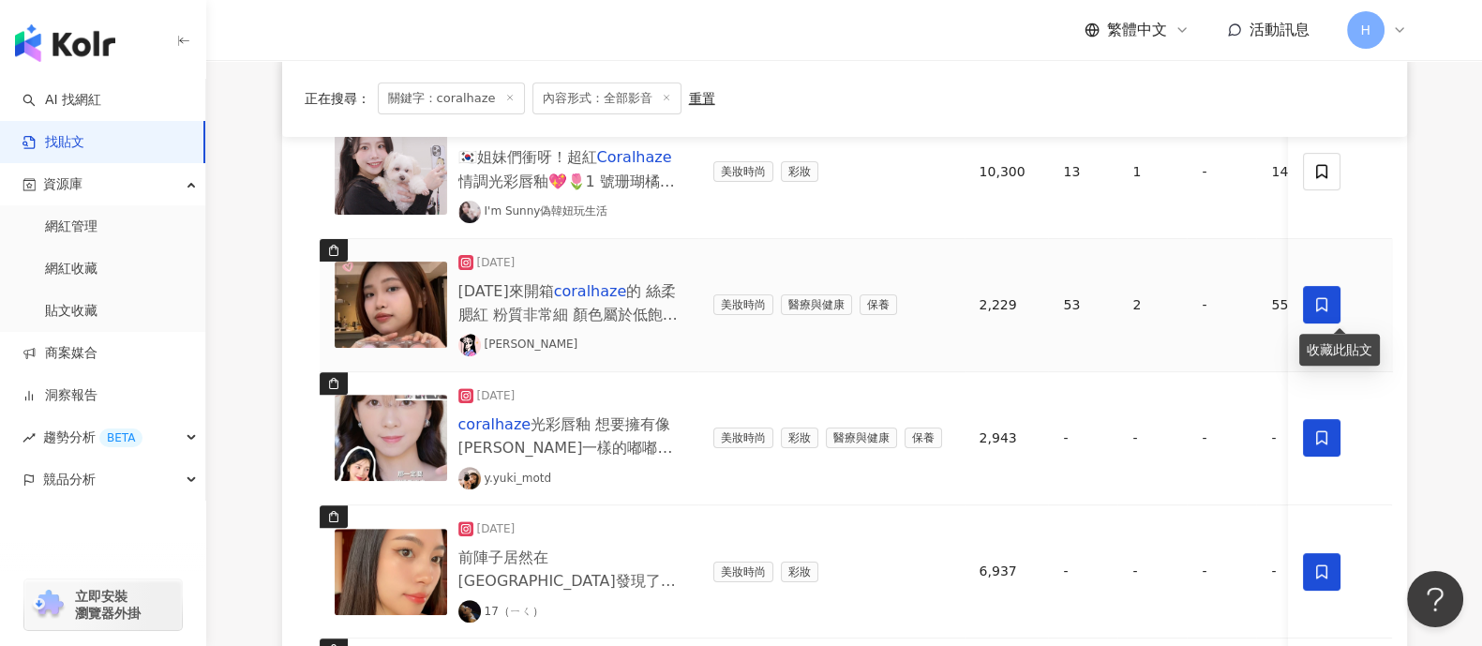
click at [1185, 302] on icon at bounding box center [1322, 305] width 11 height 14
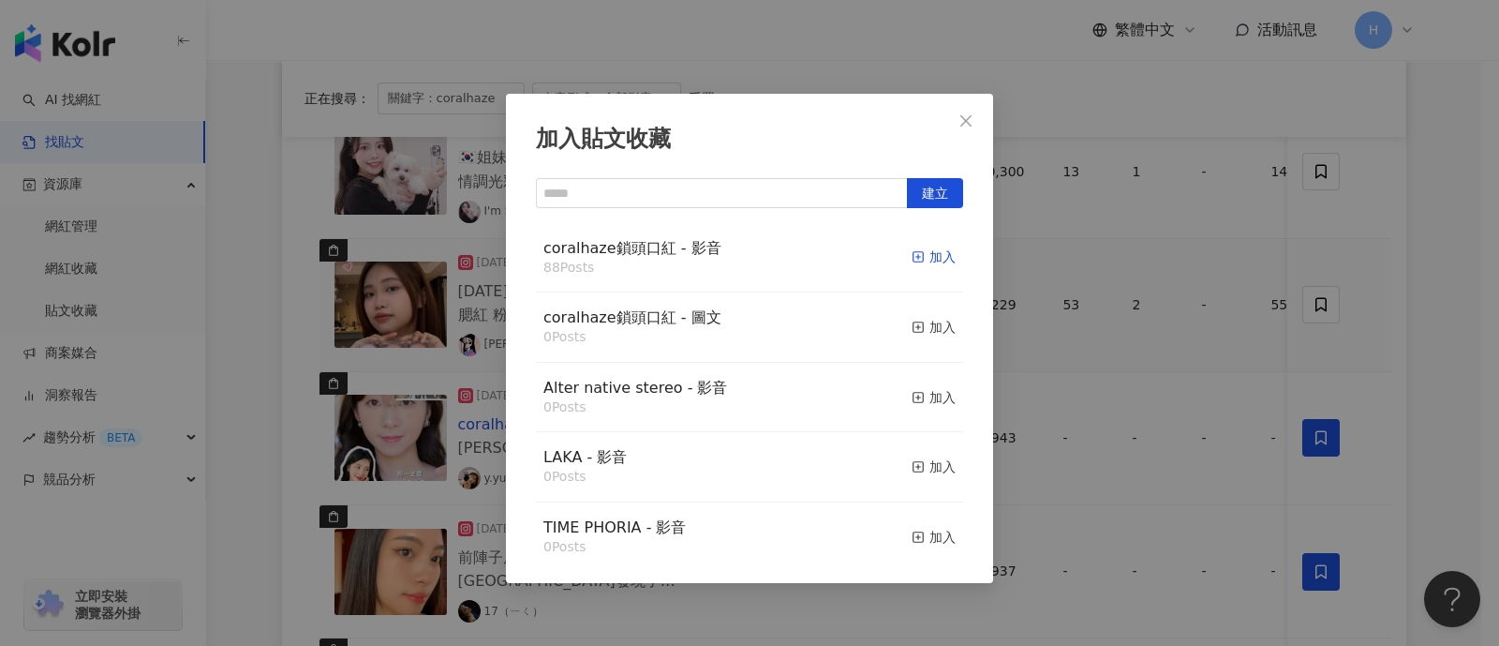
click at [919, 259] on div "加入" at bounding box center [934, 256] width 44 height 21
click at [1185, 308] on div "加入貼文收藏 建立 coralhaze鎖頭口紅 - 影音 88 Posts 加入 coralhaze鎖頭口紅 - 圖文 0 Posts 加入 Alter na…" at bounding box center [749, 323] width 1499 height 646
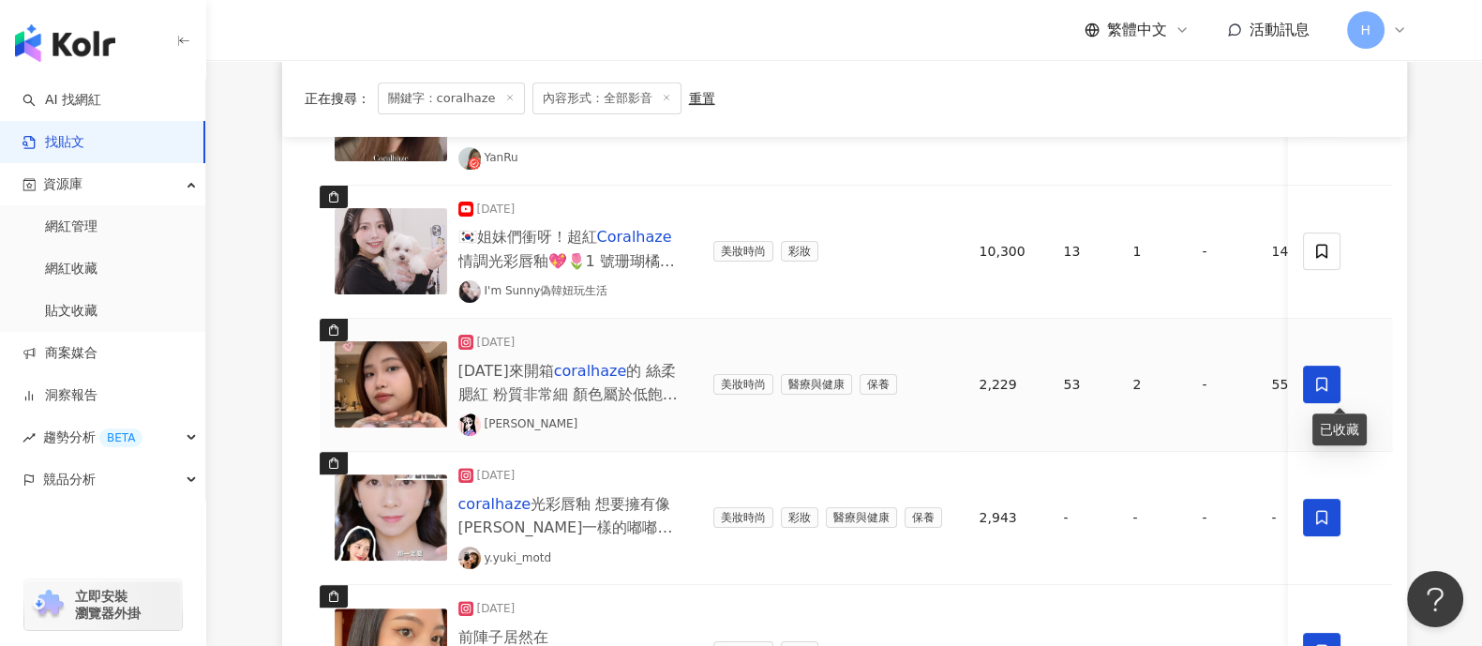
scroll to position [717, 0]
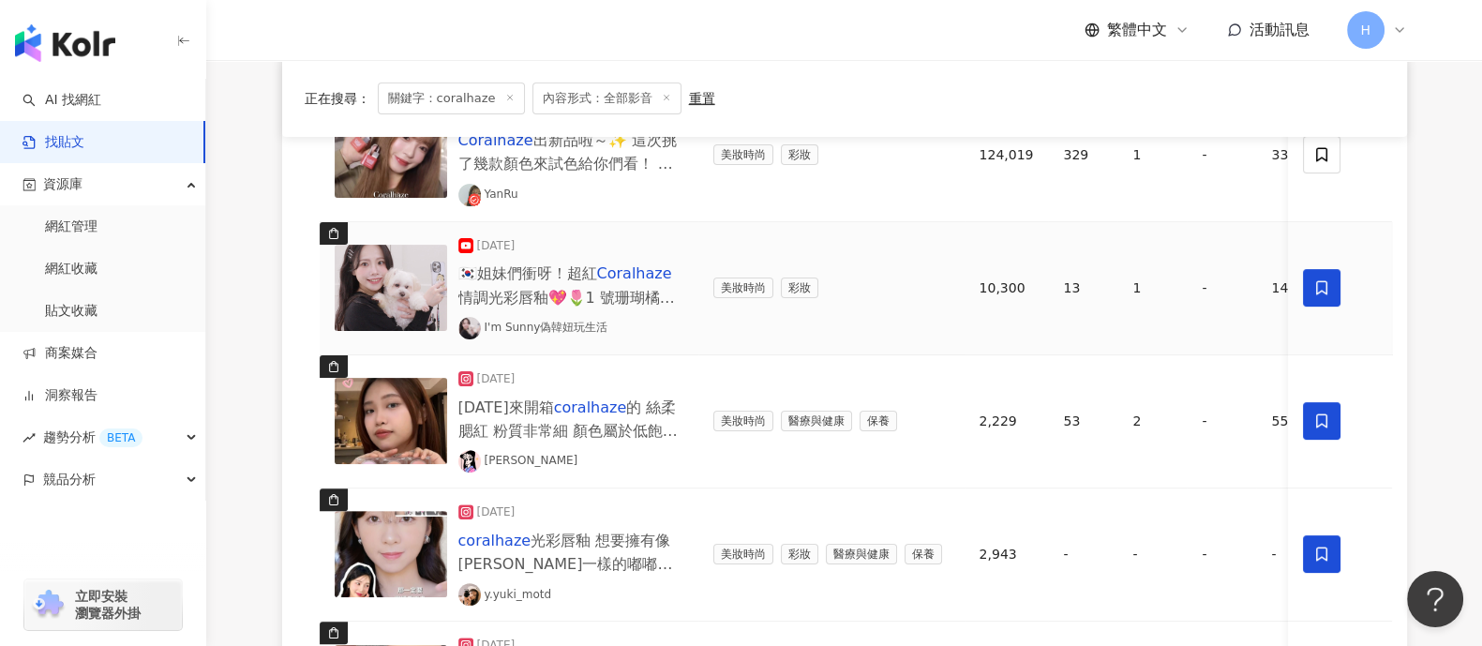
click at [1185, 288] on icon at bounding box center [1322, 287] width 17 height 17
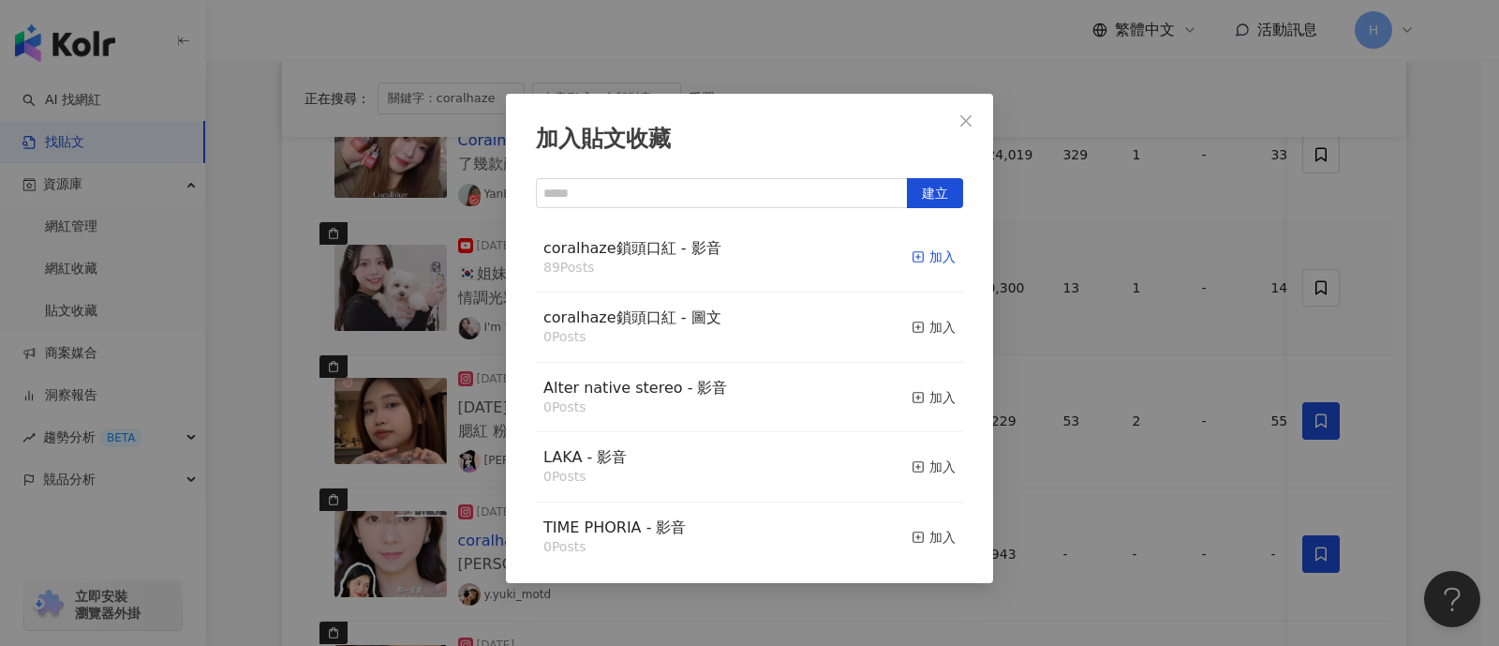
click at [917, 256] on div "加入" at bounding box center [934, 256] width 44 height 21
click at [1185, 288] on div "加入貼文收藏 建立 coralhaze鎖頭口紅 - 影音 89 Posts 加入 coralhaze鎖頭口紅 - 圖文 0 Posts 加入 Alter na…" at bounding box center [749, 323] width 1499 height 646
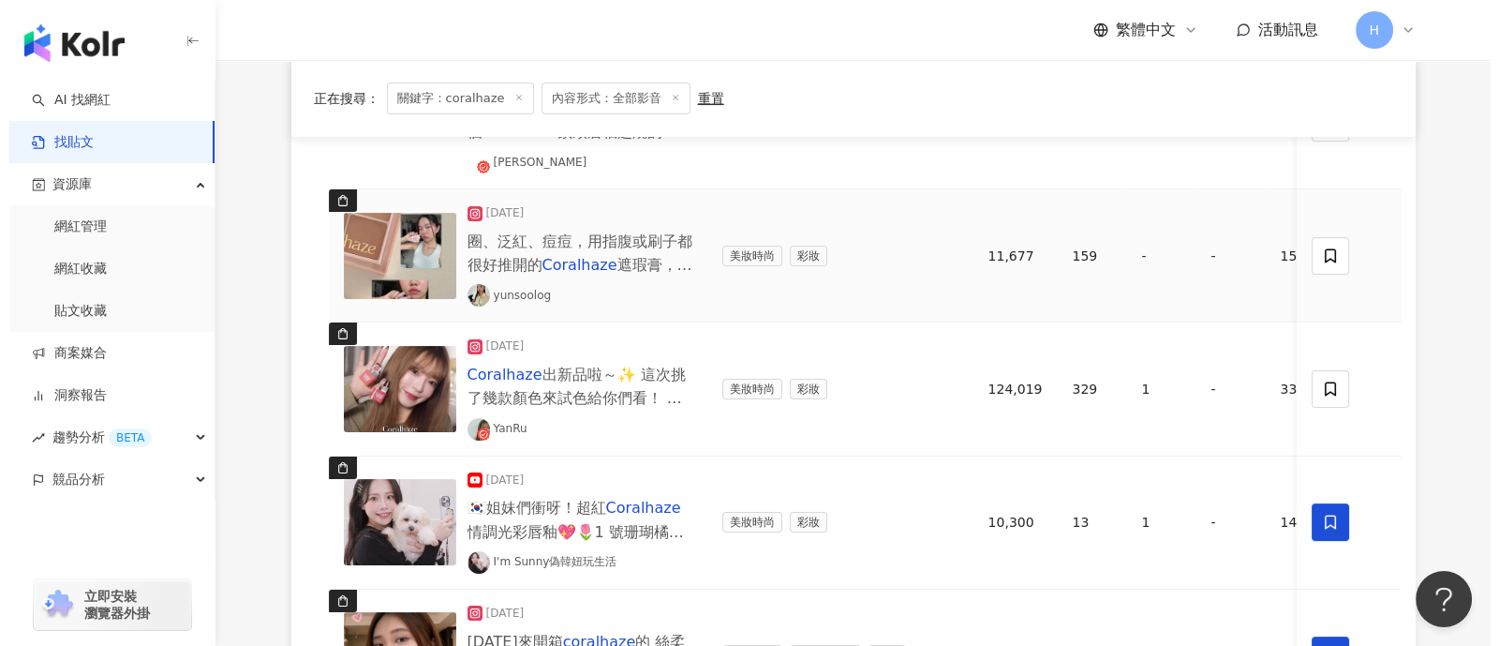
scroll to position [483, 0]
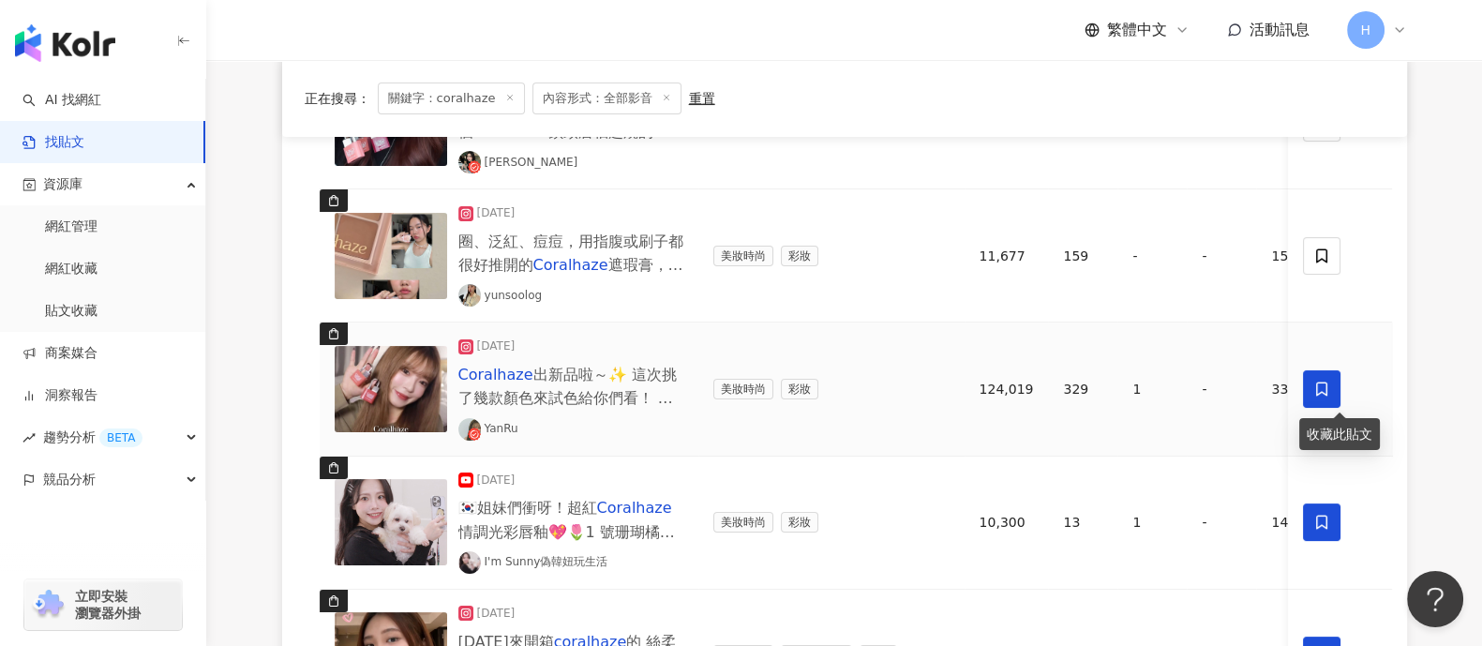
click at [1185, 396] on span at bounding box center [1322, 388] width 37 height 37
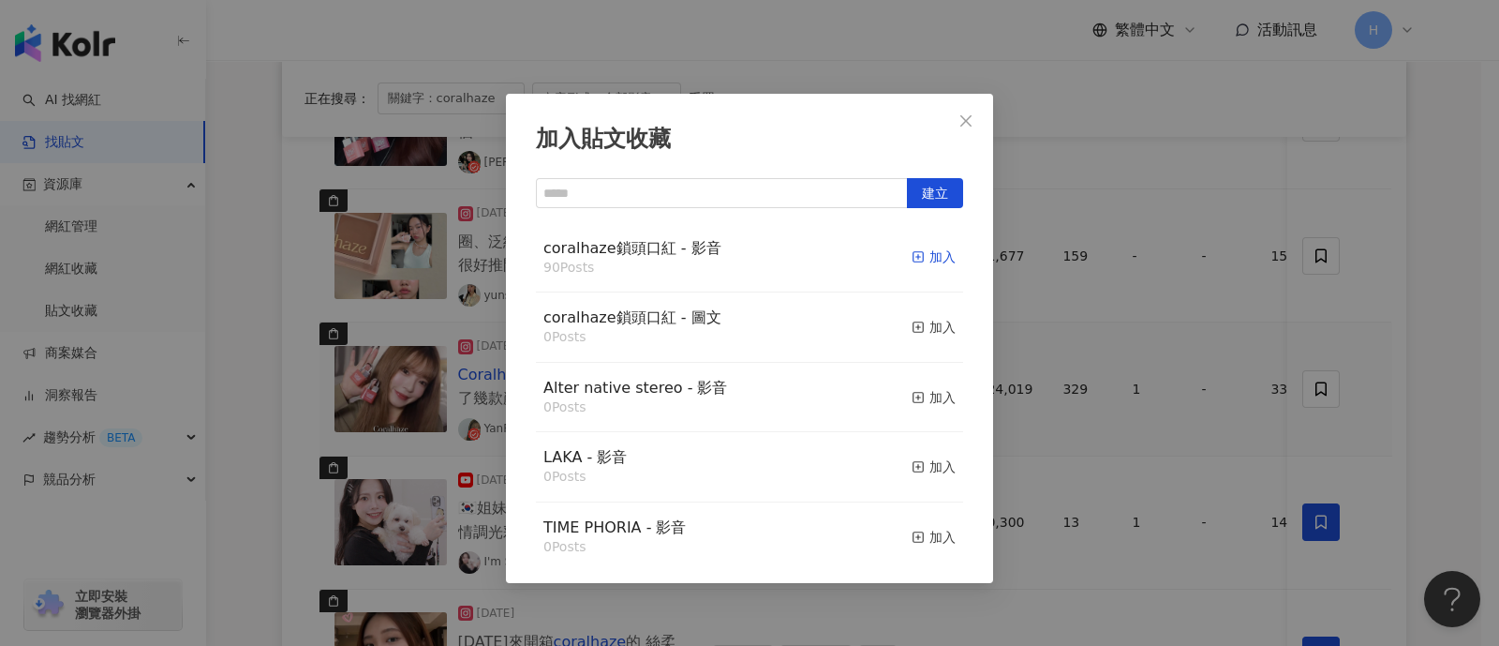
click at [912, 258] on div "加入" at bounding box center [934, 256] width 44 height 21
click at [1185, 306] on div "加入貼文收藏 建立 coralhaze鎖頭口紅 - 影音 90 Posts 加入 coralhaze鎖頭口紅 - 圖文 0 Posts 加入 Alter na…" at bounding box center [749, 323] width 1499 height 646
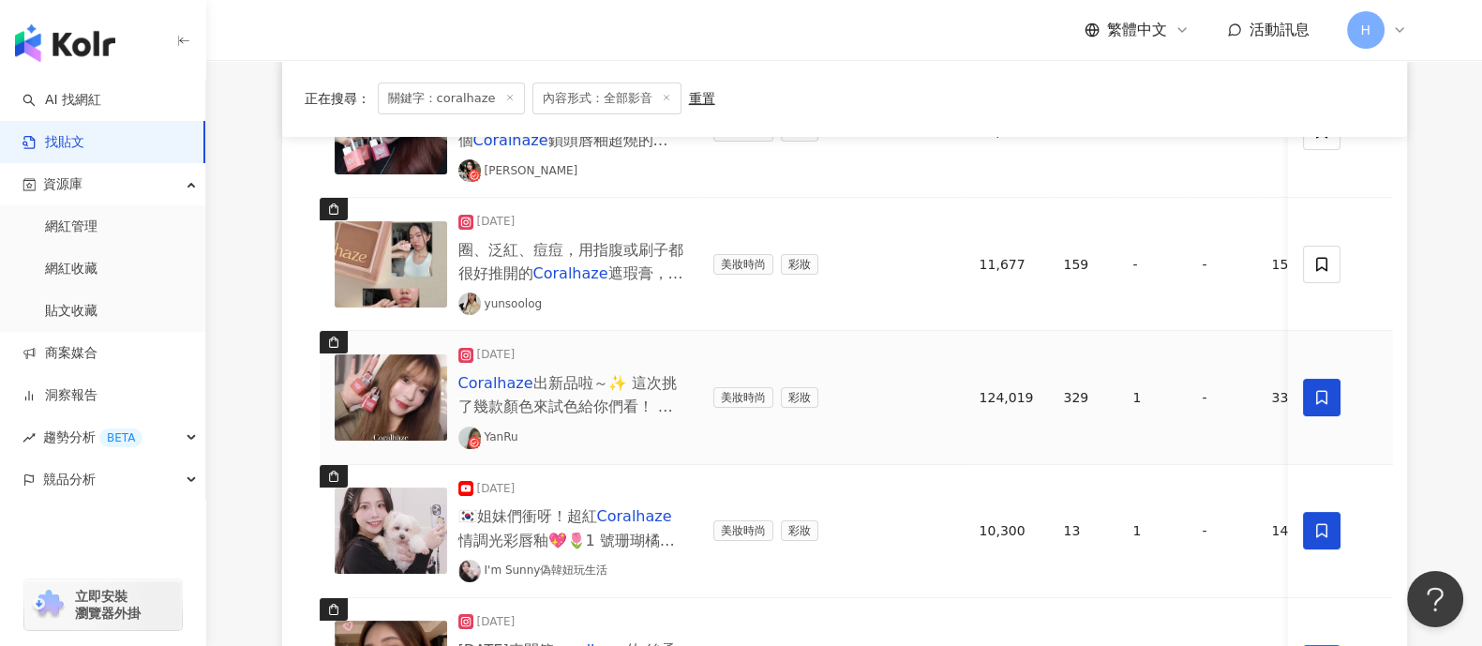
scroll to position [365, 0]
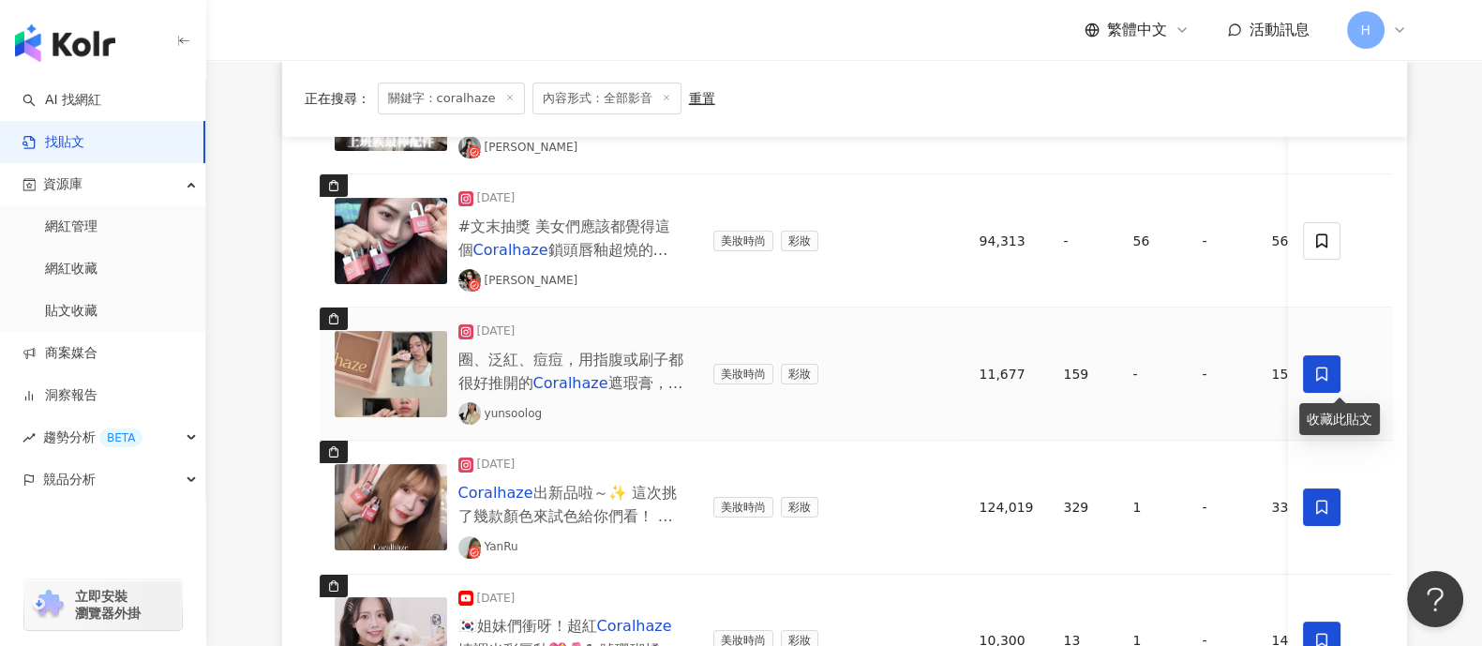
click at [1185, 365] on icon at bounding box center [1322, 373] width 17 height 17
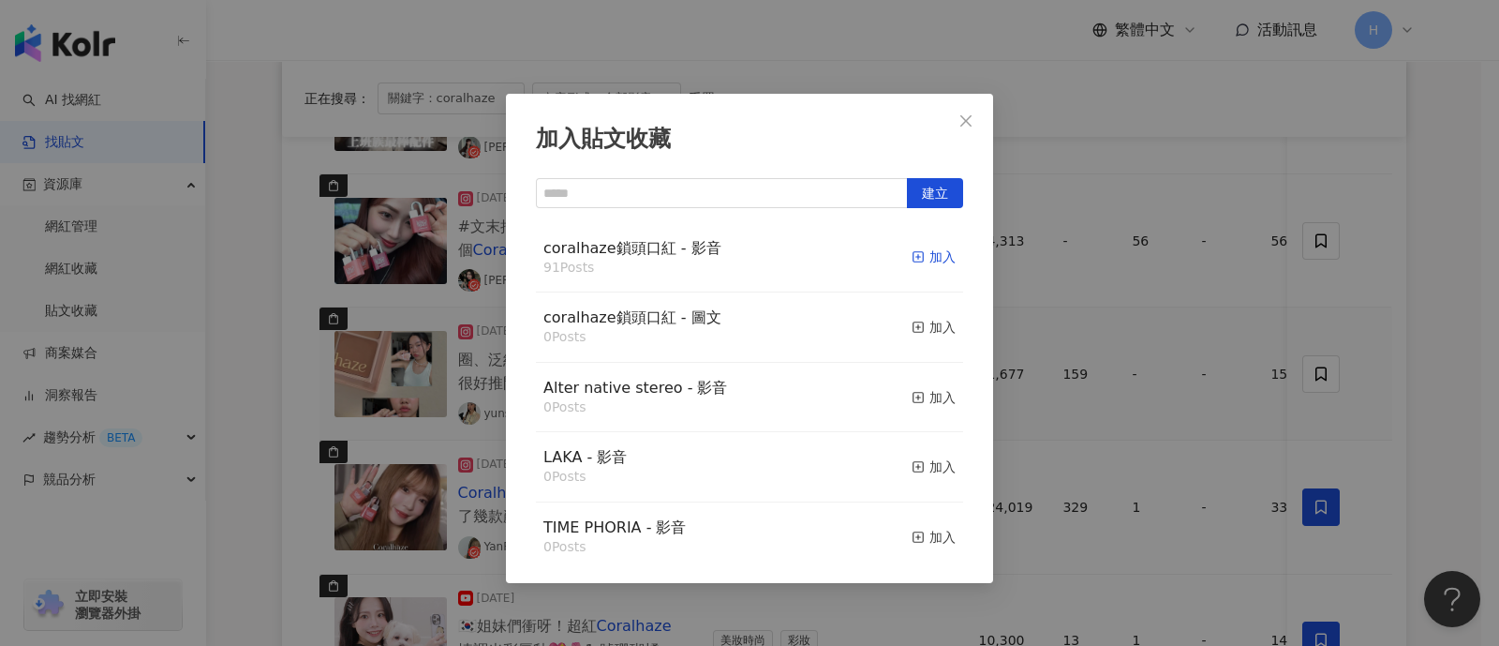
click at [912, 260] on icon "button" at bounding box center [918, 256] width 13 height 13
drag, startPoint x: 1499, startPoint y: 286, endPoint x: 1317, endPoint y: 251, distance: 185.1
click at [1185, 285] on div "加入貼文收藏 建立 coralhaze鎖頭口紅 - 影音 91 Posts 加入 coralhaze鎖頭口紅 - 圖文 0 Posts 加入 Alter na…" at bounding box center [749, 323] width 1499 height 646
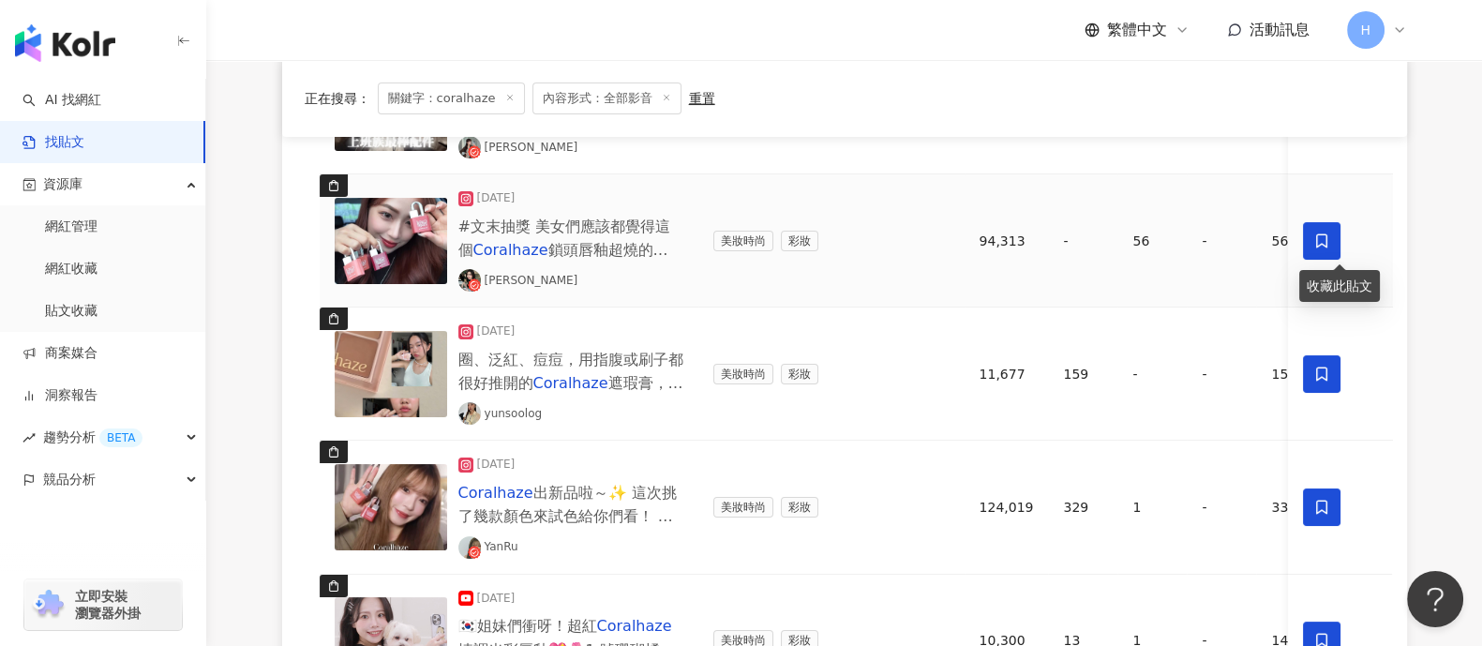
click at [1185, 245] on icon at bounding box center [1322, 240] width 11 height 14
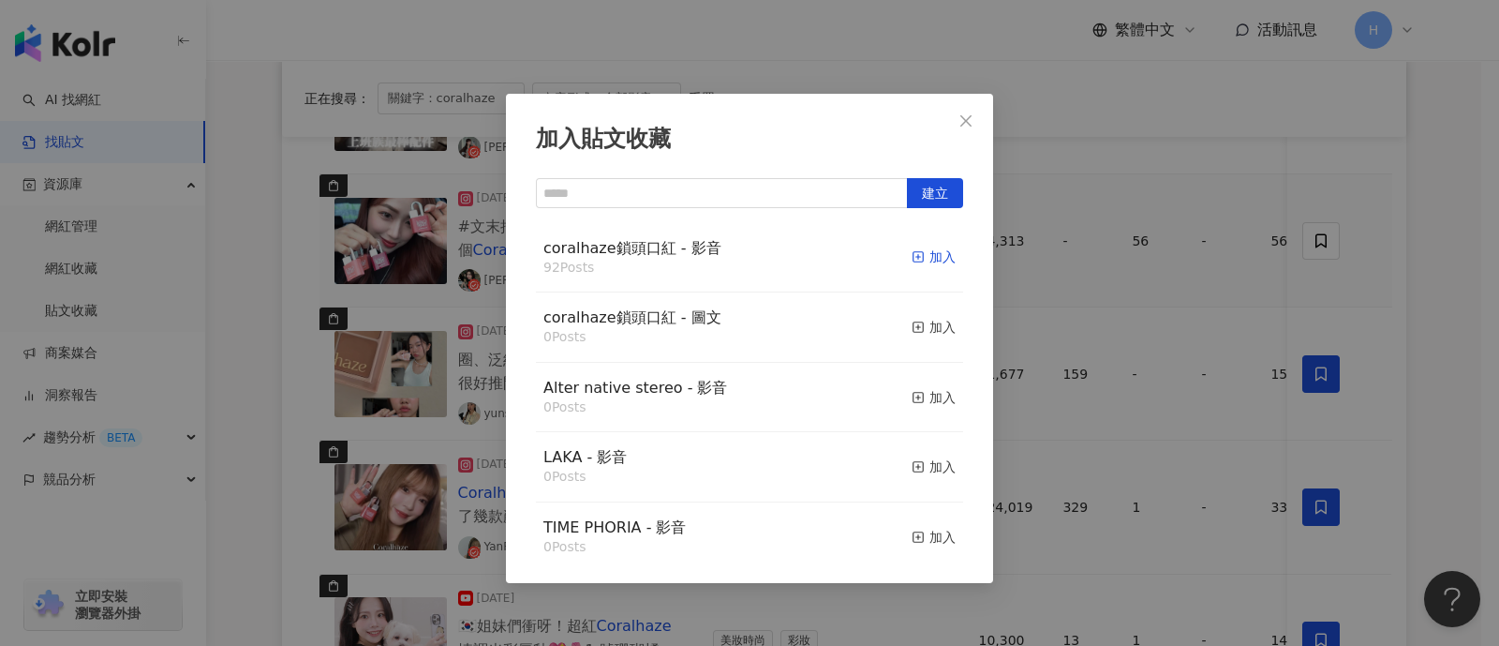
click at [912, 251] on icon "button" at bounding box center [918, 256] width 13 height 13
click at [1185, 316] on div "加入貼文收藏 建立 coralhaze鎖頭口紅 - 影音 92 Posts 加入 coralhaze鎖頭口紅 - 圖文 0 Posts 加入 Alter na…" at bounding box center [749, 323] width 1499 height 646
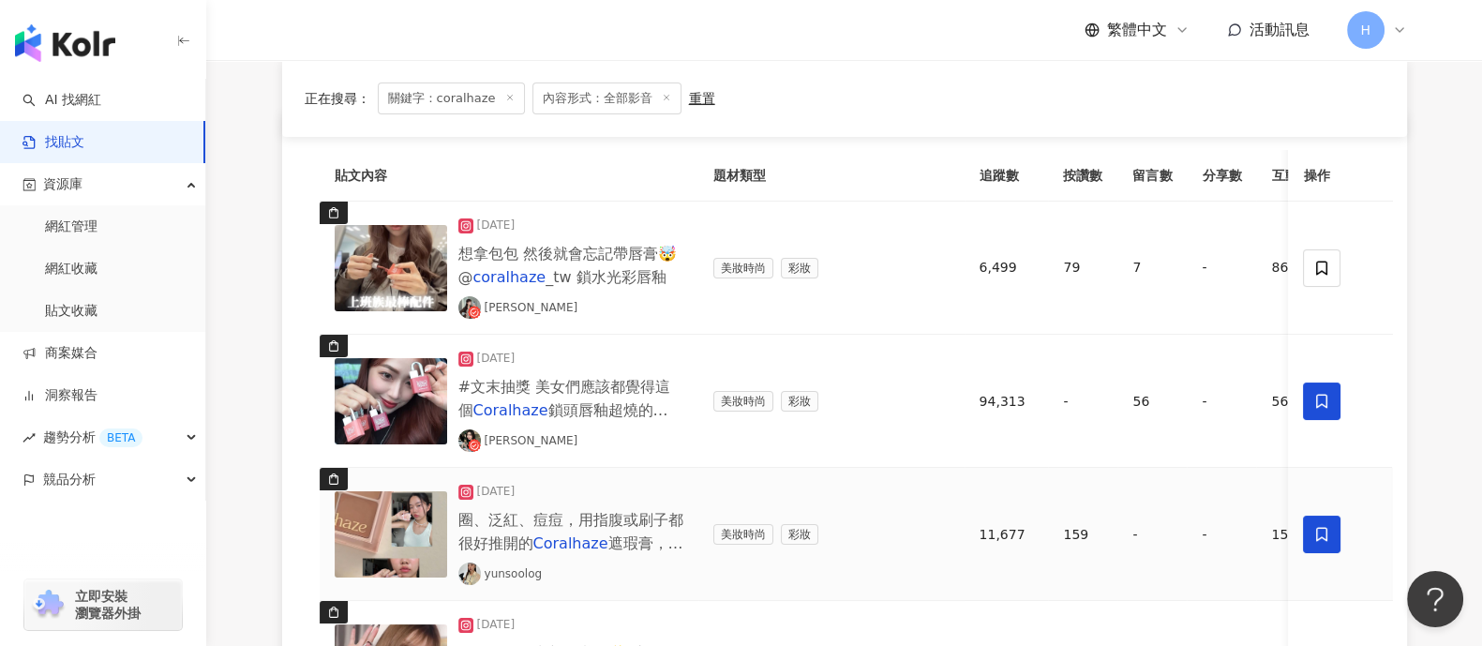
scroll to position [131, 0]
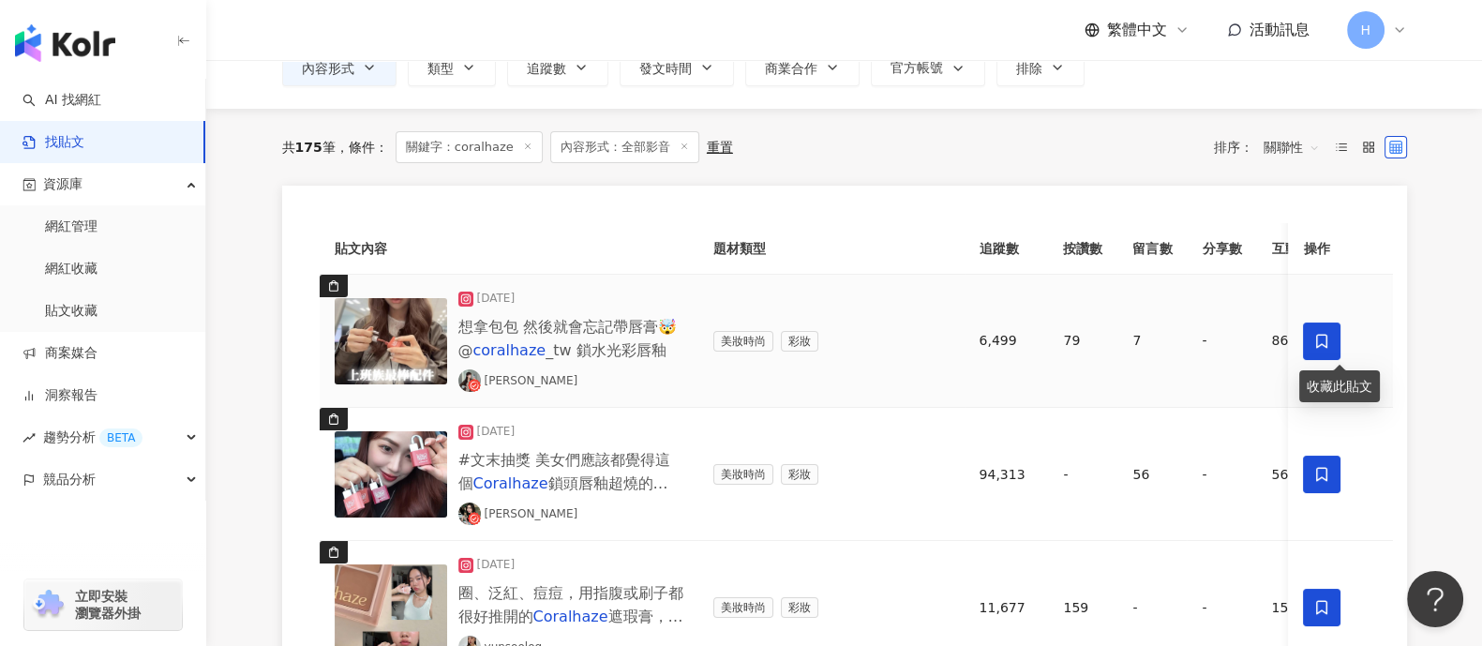
click at [1185, 340] on icon at bounding box center [1322, 341] width 17 height 17
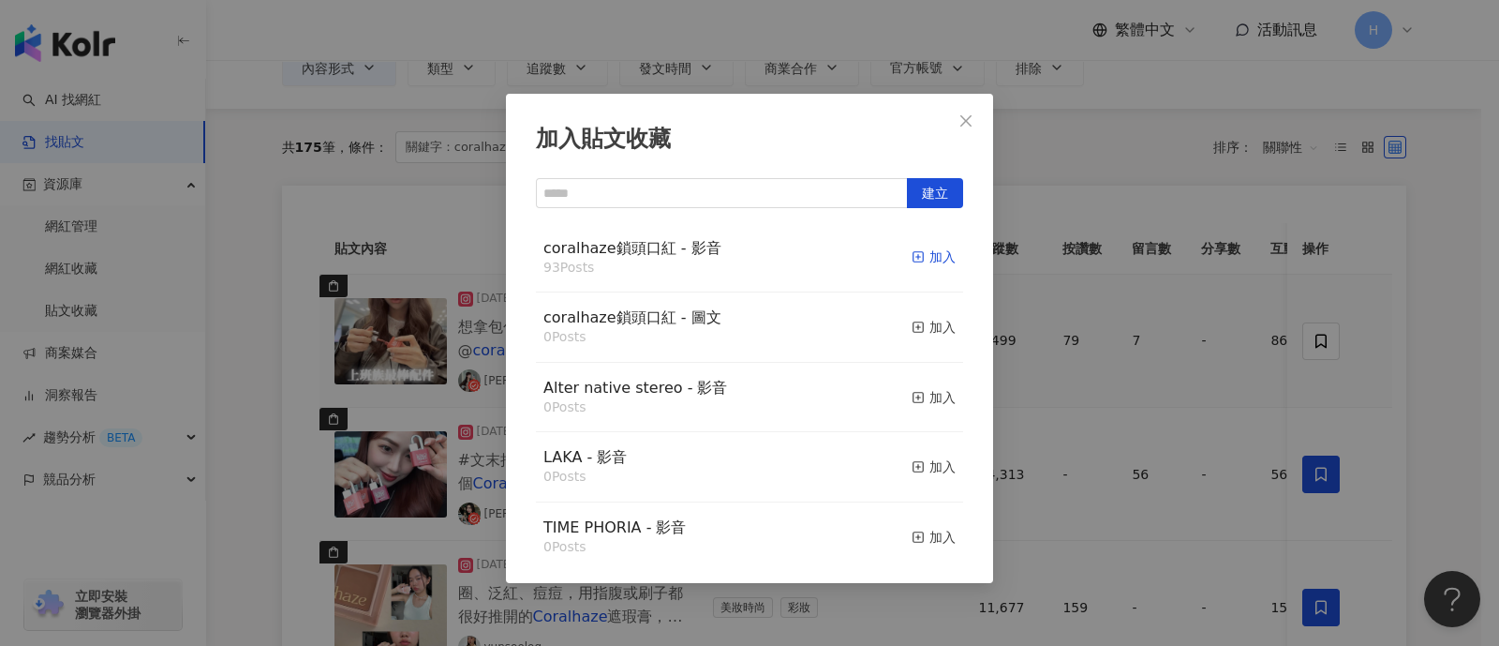
click at [912, 255] on div "加入" at bounding box center [934, 256] width 44 height 21
click at [1185, 355] on div "加入貼文收藏 建立 coralhaze鎖頭口紅 - 影音 93 Posts 加入 coralhaze鎖頭口紅 - 圖文 0 Posts 加入 Alter na…" at bounding box center [749, 323] width 1499 height 646
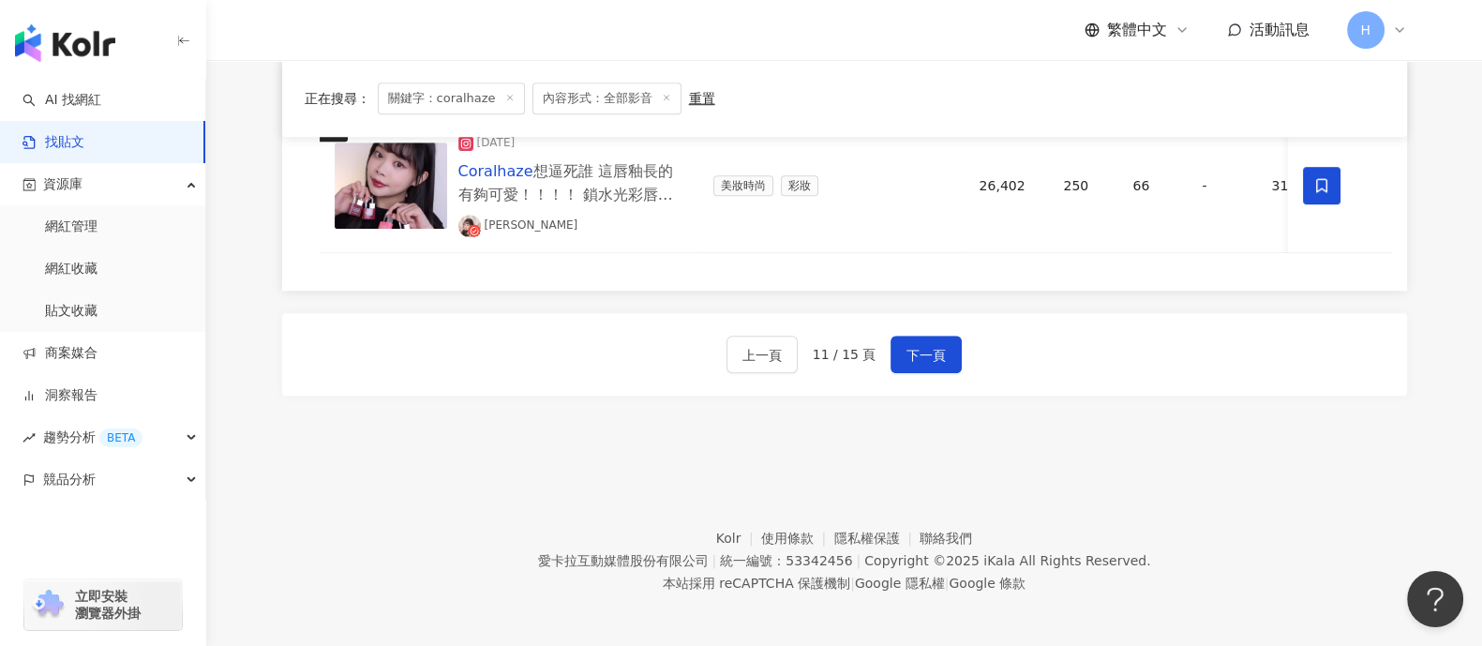
scroll to position [1770, 0]
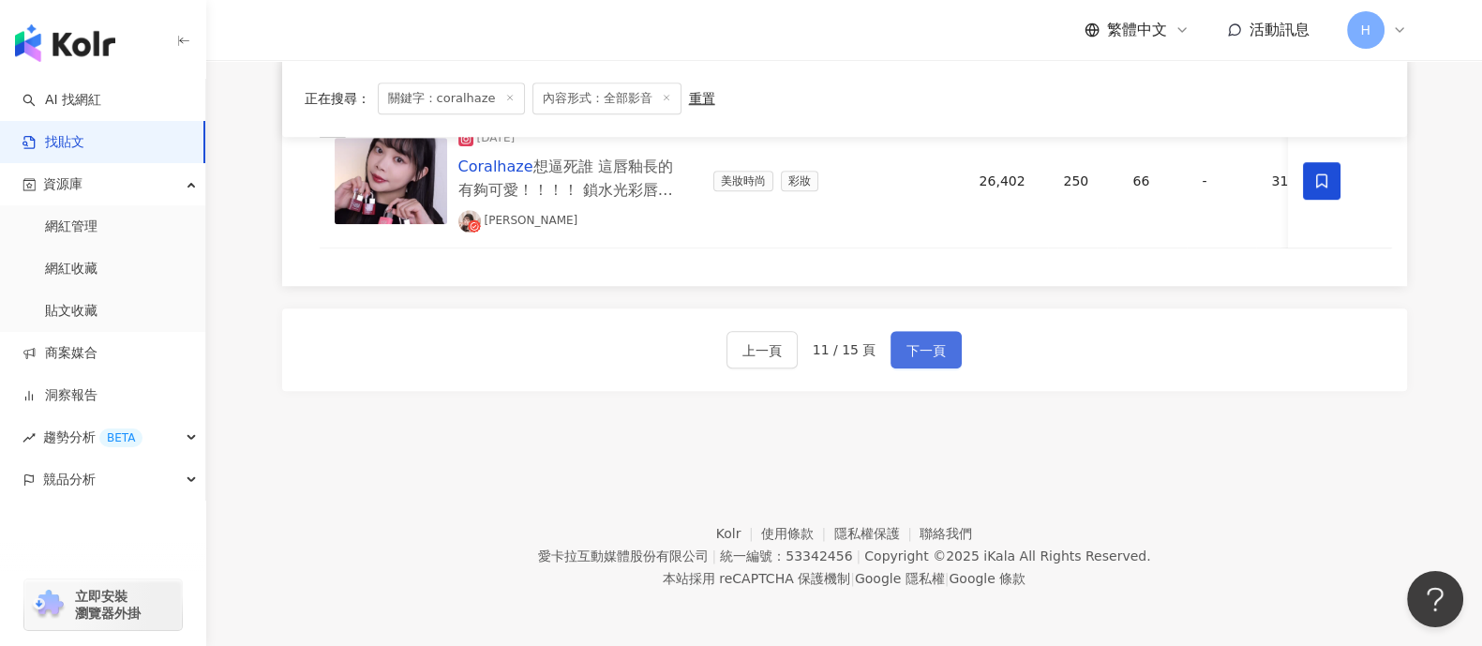
click at [918, 352] on span "下一頁" at bounding box center [925, 350] width 39 height 22
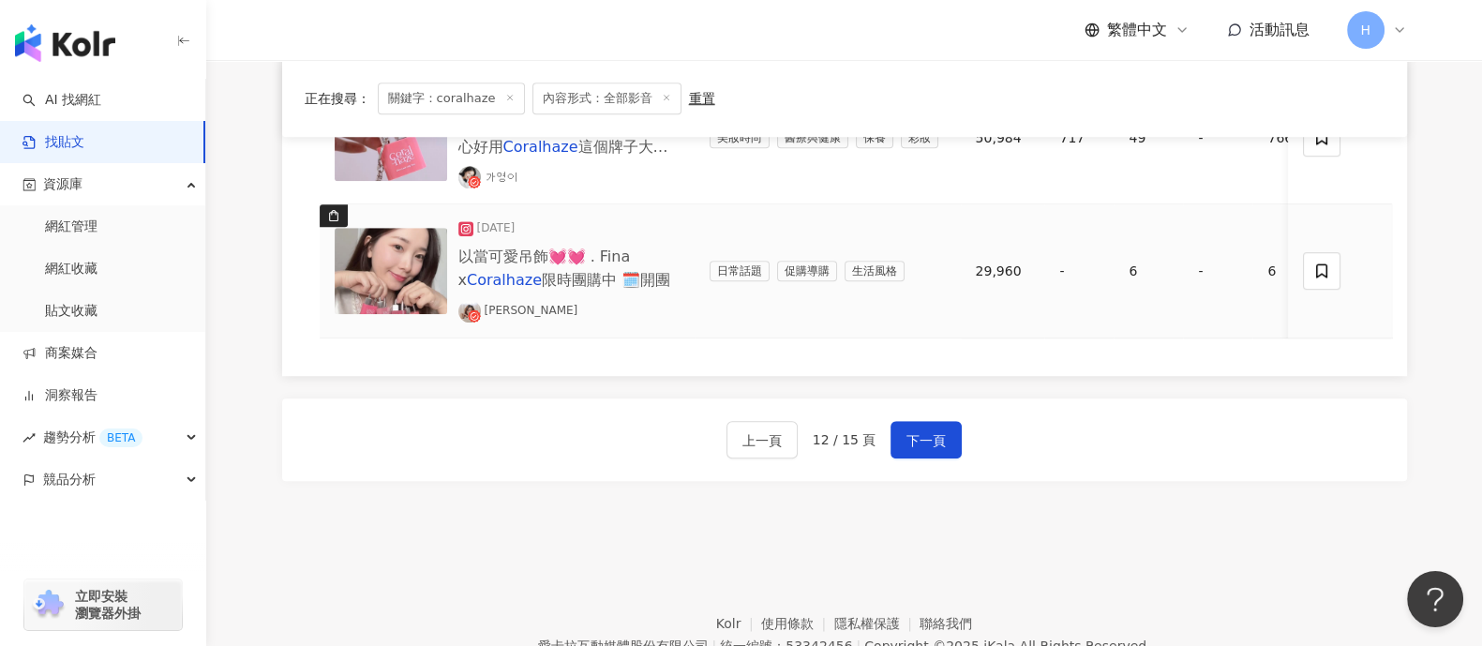
scroll to position [1536, 0]
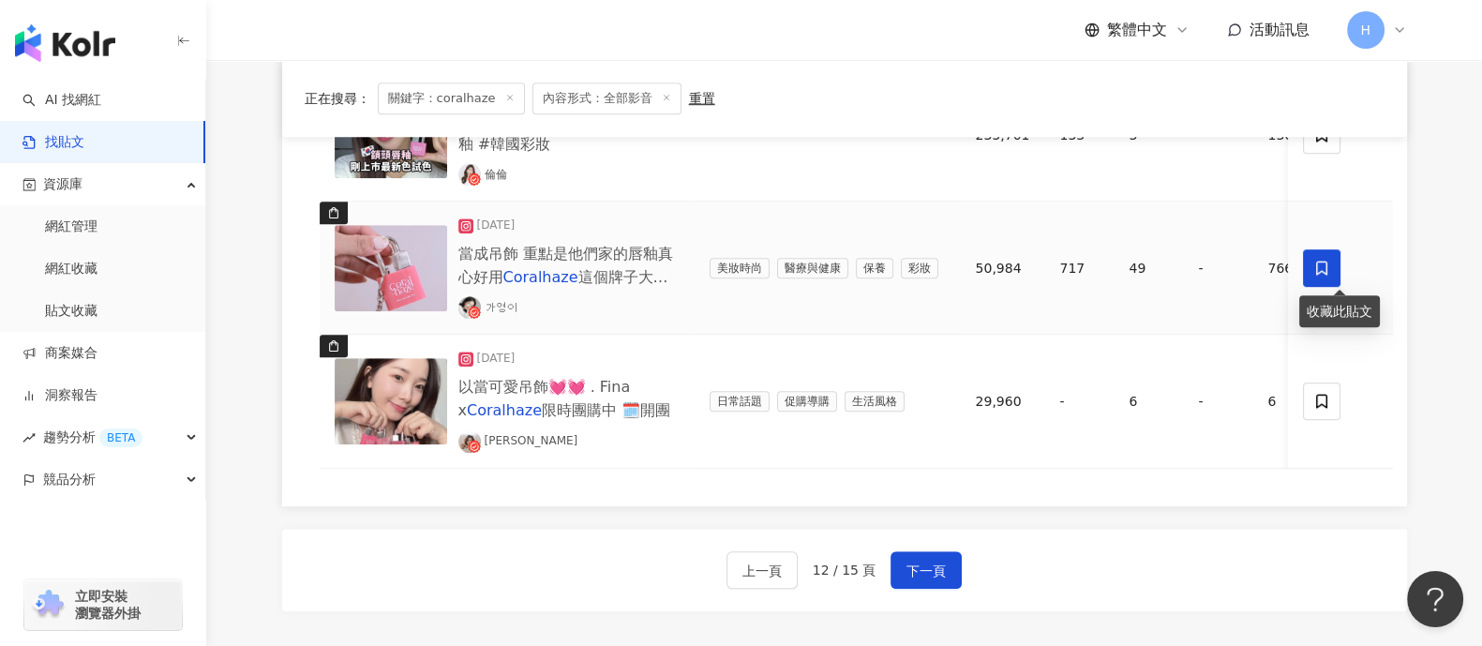
click at [1185, 250] on span at bounding box center [1322, 267] width 37 height 37
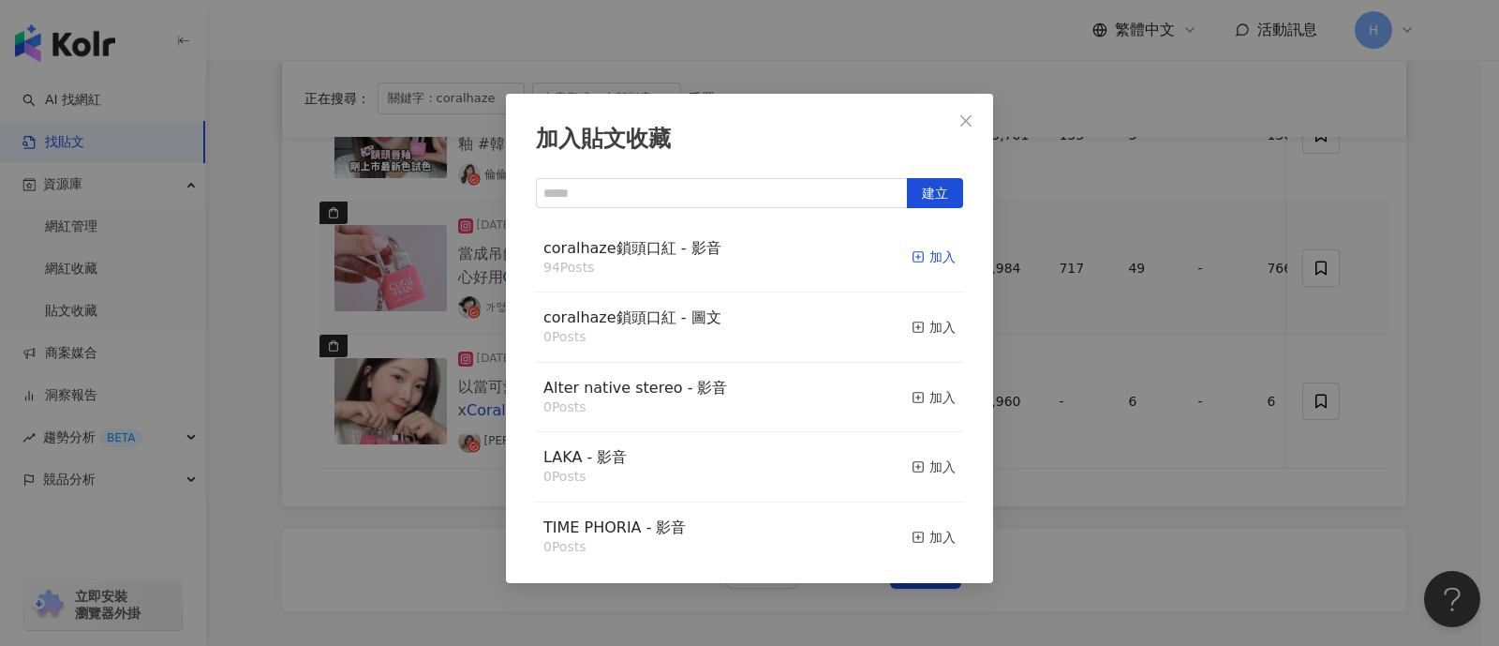
click at [916, 255] on div "加入" at bounding box center [934, 256] width 44 height 21
drag, startPoint x: 1443, startPoint y: 332, endPoint x: 1404, endPoint y: 365, distance: 51.8
click at [1185, 333] on div "加入貼文收藏 建立 coralhaze鎖頭口紅 - 影音 94 Posts 加入 coralhaze鎖頭口紅 - 圖文 0 Posts 加入 Alter na…" at bounding box center [749, 323] width 1499 height 646
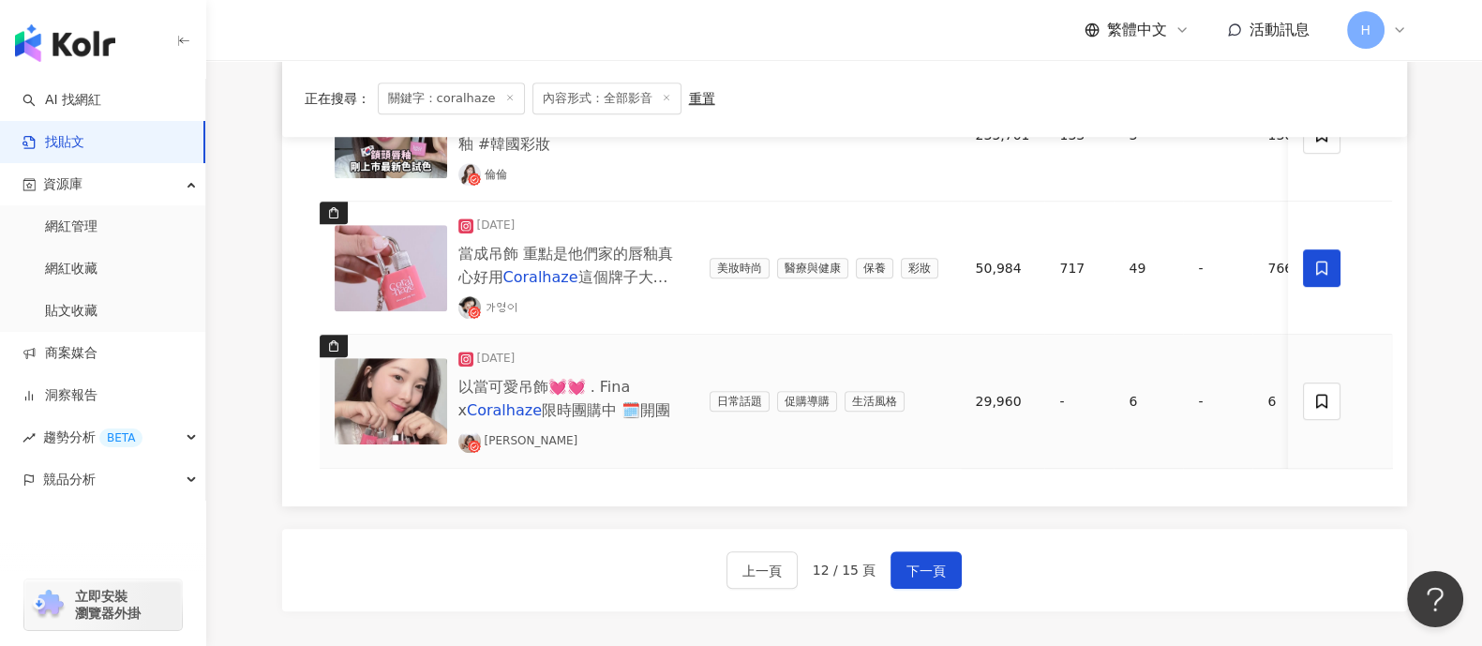
click at [1185, 406] on td at bounding box center [1340, 401] width 103 height 133
click at [1185, 394] on icon at bounding box center [1322, 401] width 17 height 17
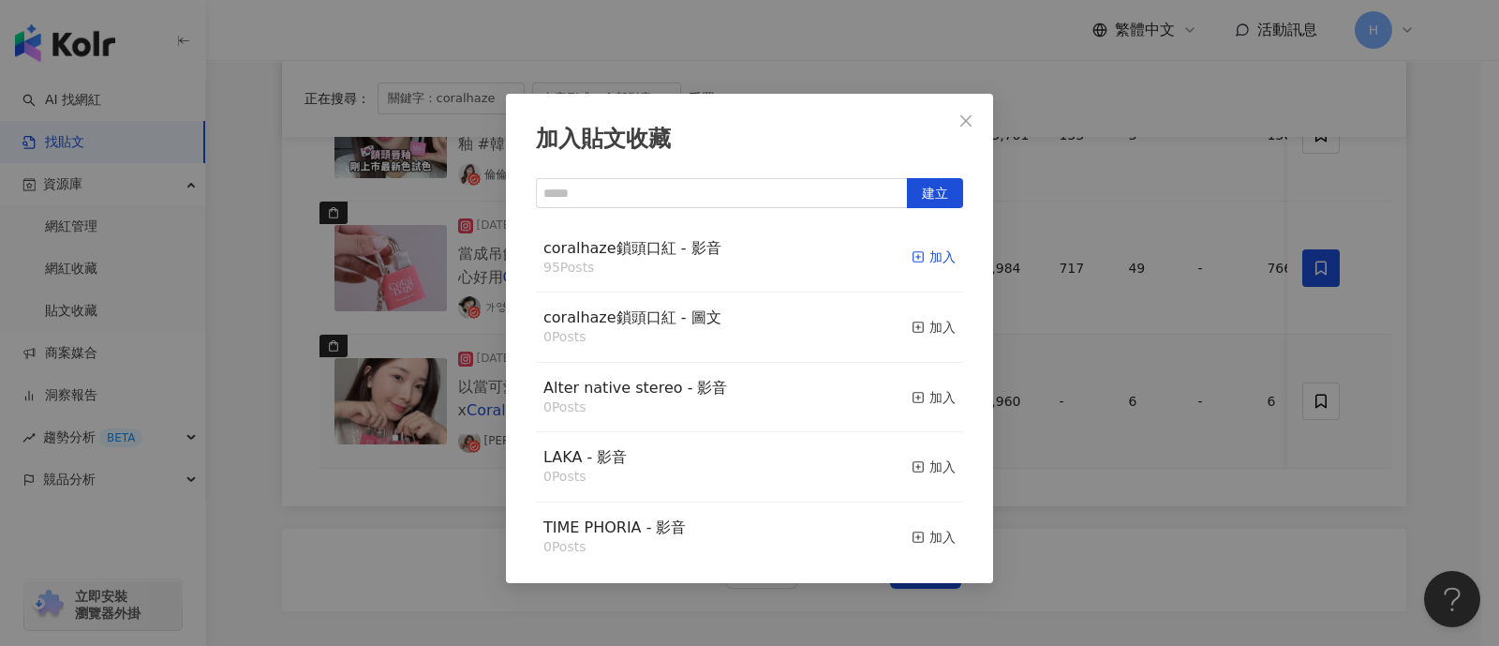
click at [912, 261] on div "加入" at bounding box center [934, 256] width 44 height 21
click at [1185, 336] on div "加入貼文收藏 建立 coralhaze鎖頭口紅 - 影音 95 Posts 加入 coralhaze鎖頭口紅 - 圖文 0 Posts 加入 Alter na…" at bounding box center [749, 323] width 1499 height 646
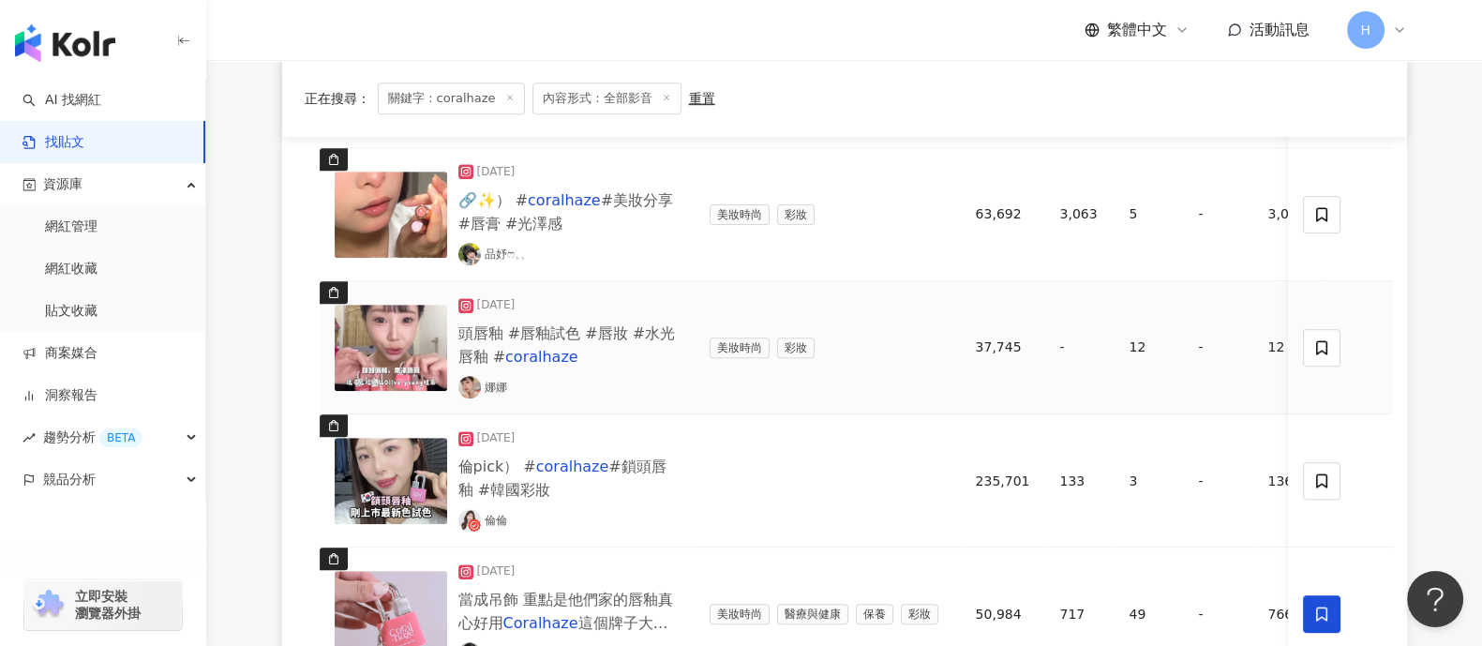
scroll to position [1186, 0]
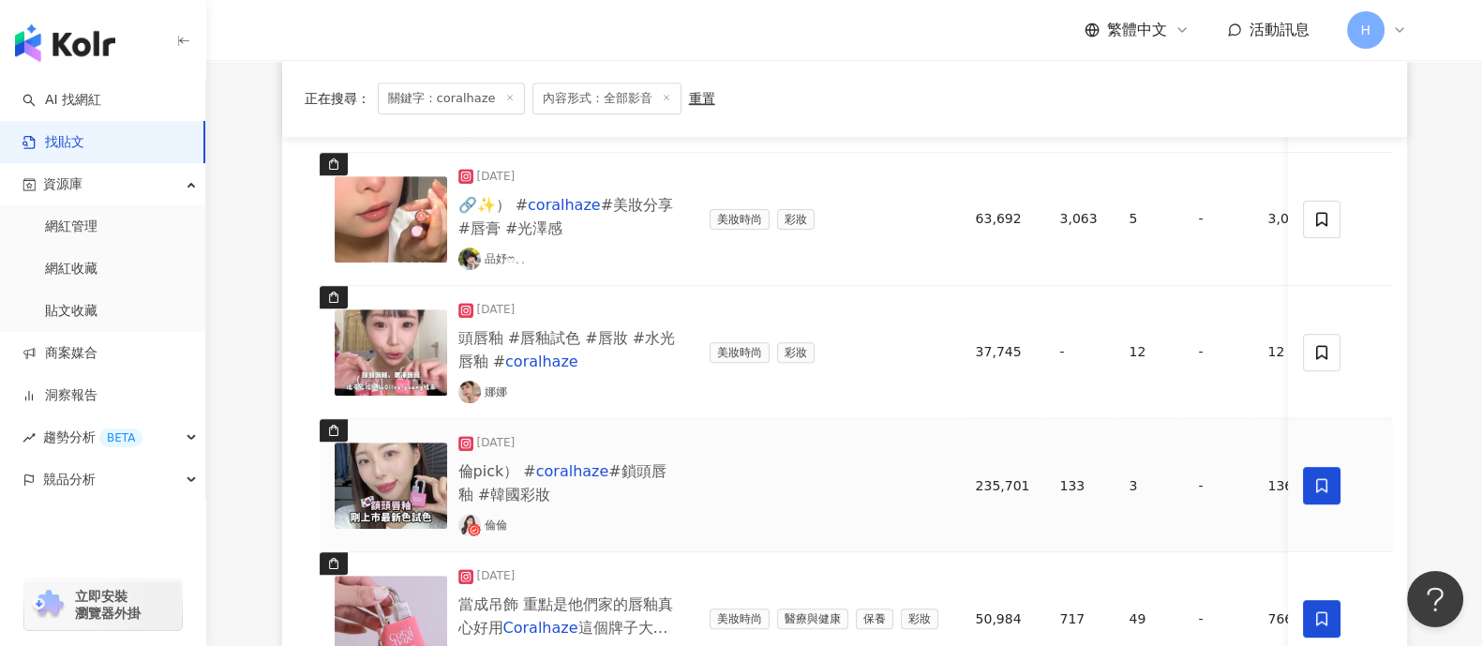
click at [1185, 483] on span at bounding box center [1322, 485] width 37 height 37
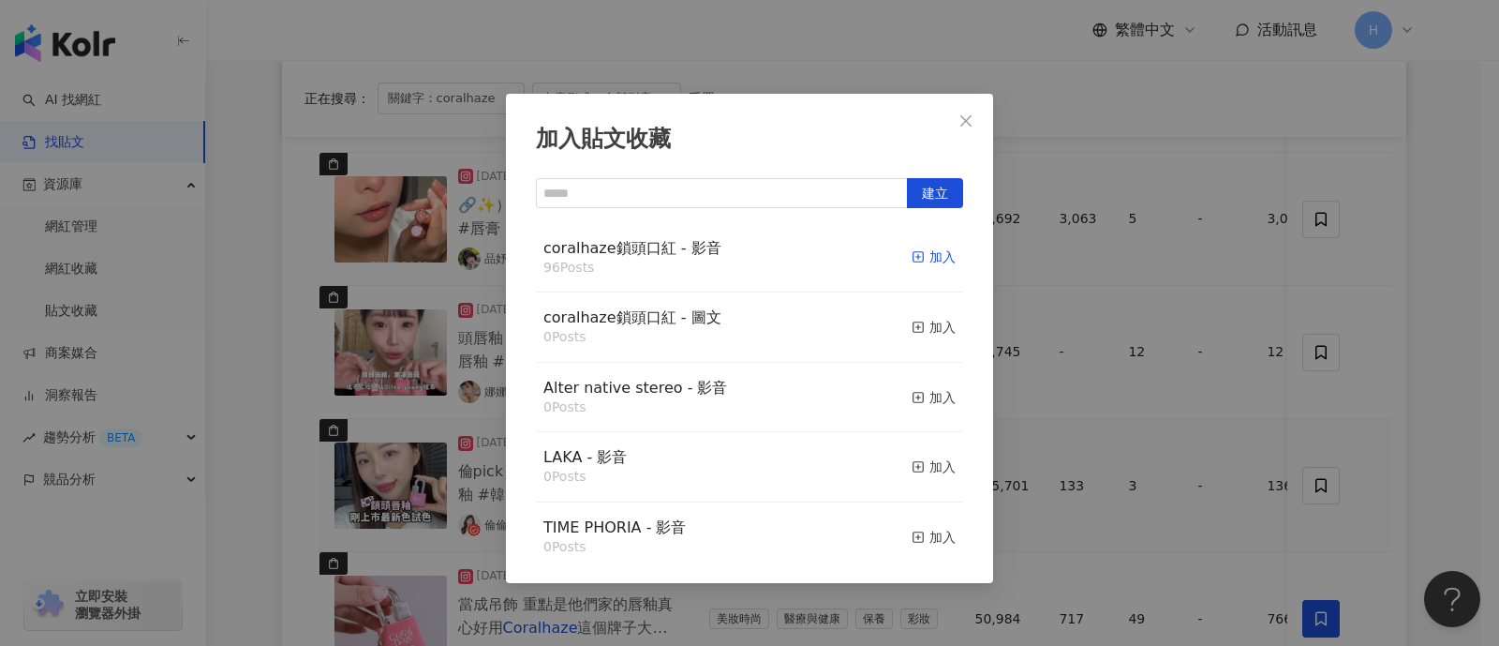
click at [912, 249] on span "button" at bounding box center [918, 256] width 13 height 15
click at [1185, 356] on div "加入貼文收藏 建立 coralhaze鎖頭口紅 - 影音 96 Posts 加入 coralhaze鎖頭口紅 - 圖文 0 Posts 加入 Alter na…" at bounding box center [749, 323] width 1499 height 646
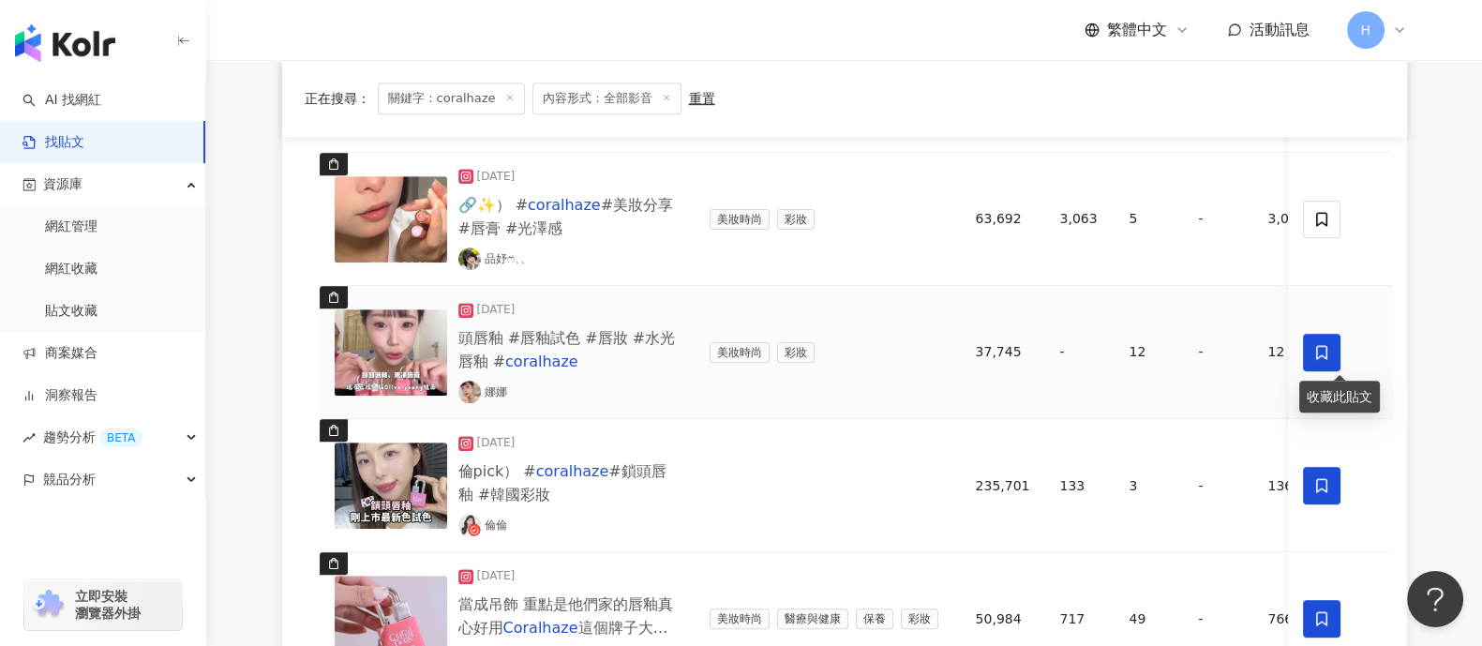
click at [1185, 334] on span at bounding box center [1322, 352] width 37 height 37
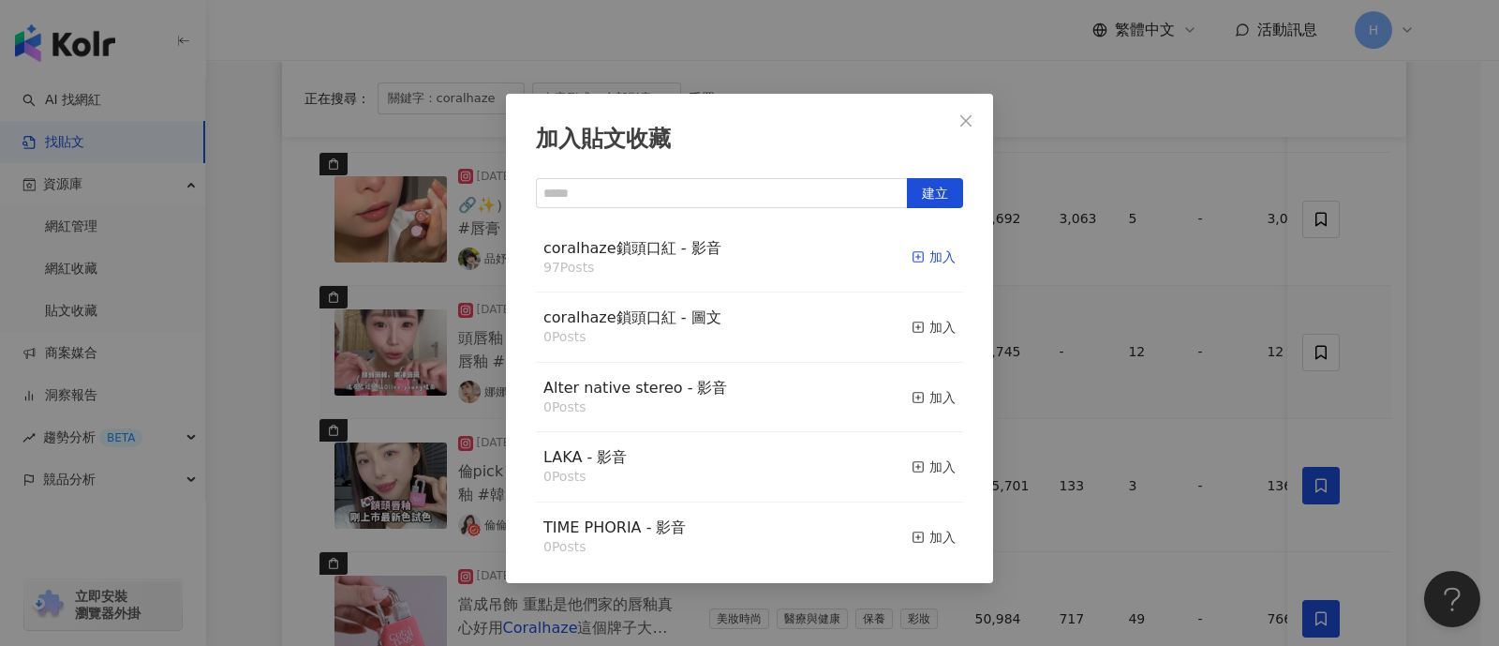
click at [915, 257] on div "加入" at bounding box center [934, 256] width 44 height 21
click at [1185, 332] on div "加入貼文收藏 建立 coralhaze鎖頭口紅 - 影音 97 Posts 加入 coralhaze鎖頭口紅 - 圖文 0 Posts 加入 Alter na…" at bounding box center [749, 323] width 1499 height 646
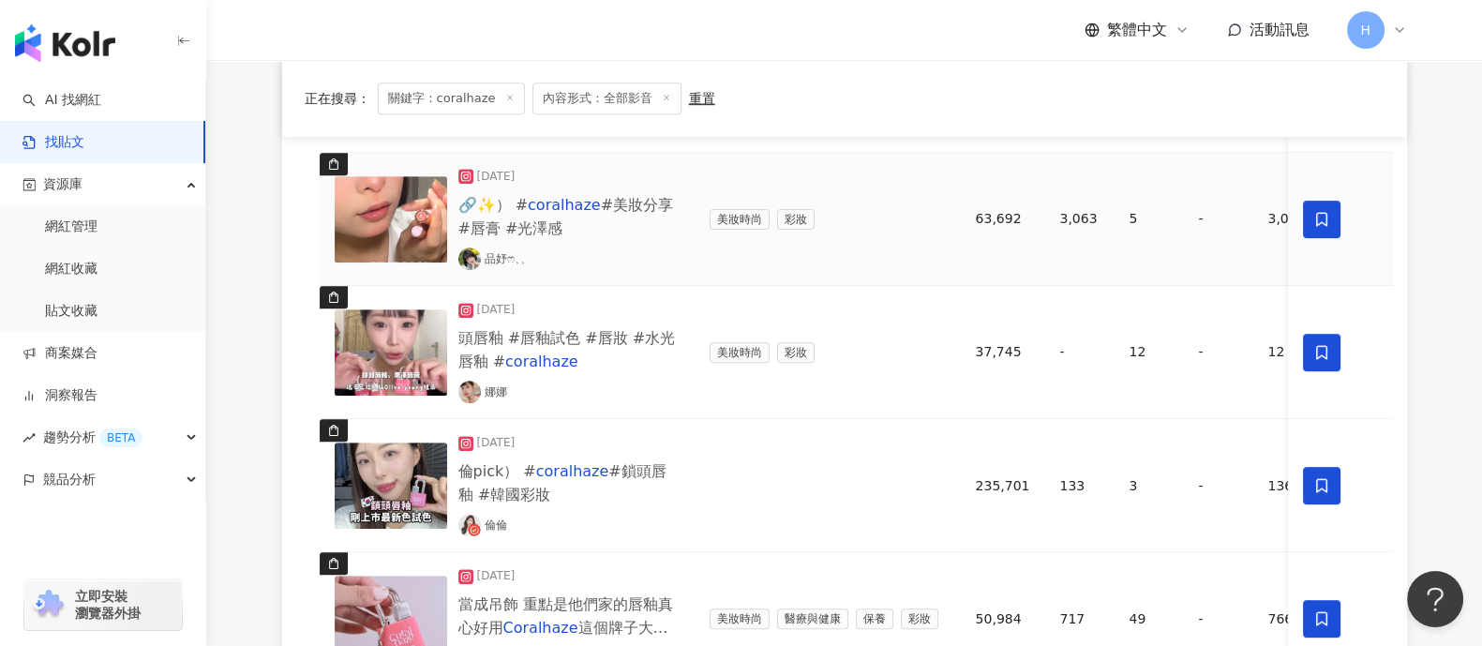
click at [1185, 228] on span at bounding box center [1322, 219] width 37 height 37
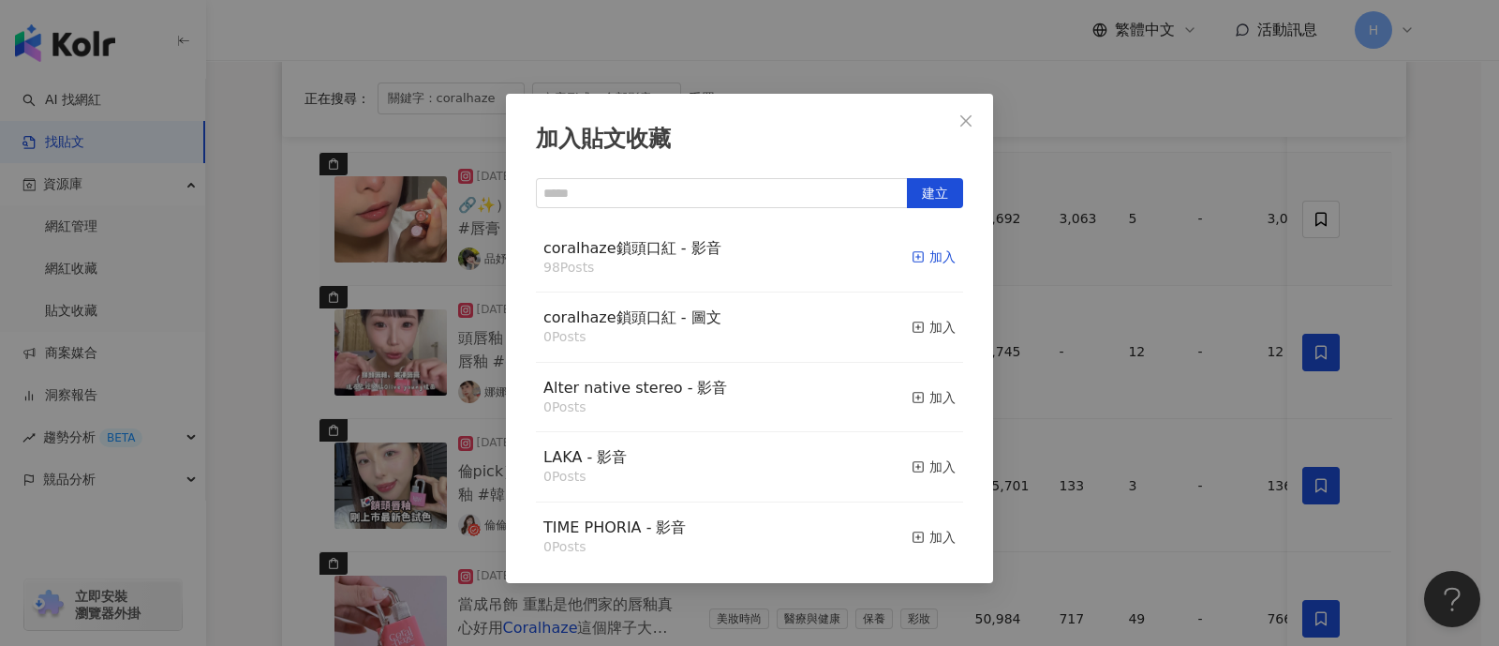
click at [917, 255] on div "加入" at bounding box center [934, 256] width 44 height 21
click at [1185, 332] on div "加入貼文收藏 建立 coralhaze鎖頭口紅 - 影音 98 Posts 加入 coralhaze鎖頭口紅 - 圖文 0 Posts 加入 Alter na…" at bounding box center [749, 323] width 1499 height 646
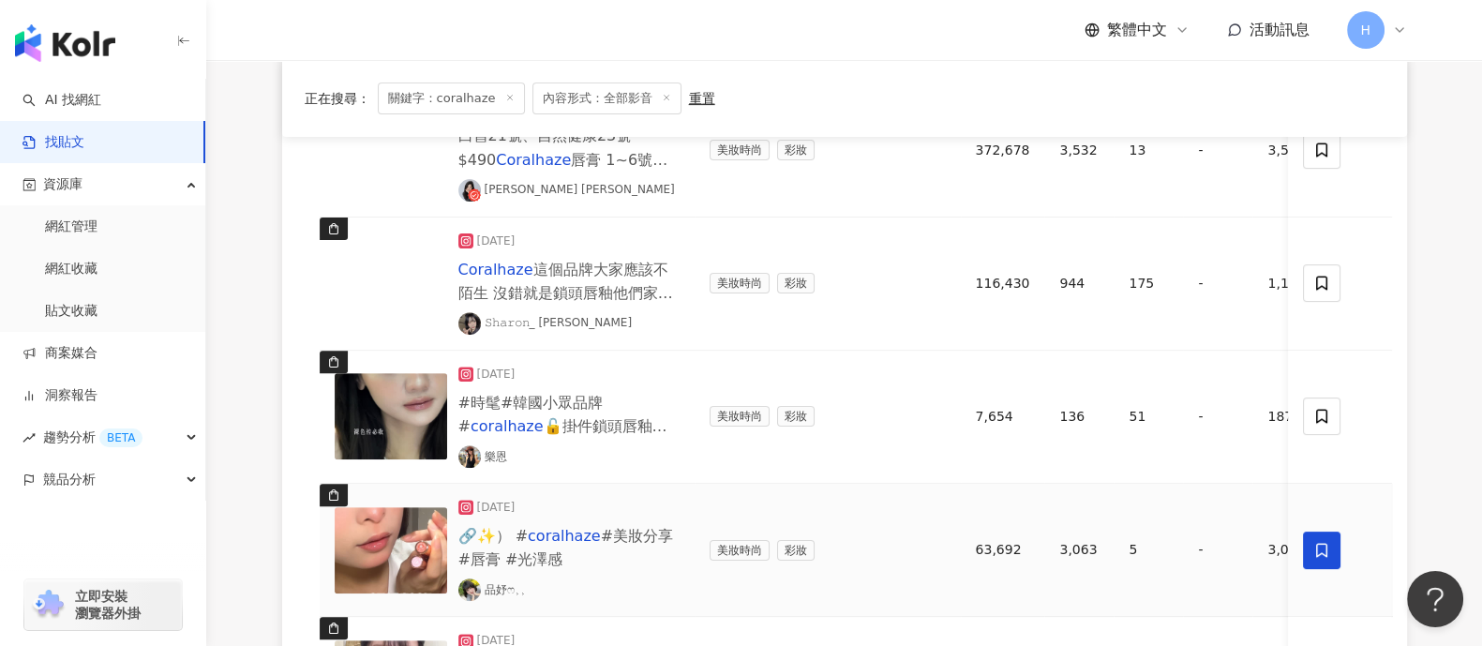
scroll to position [833, 0]
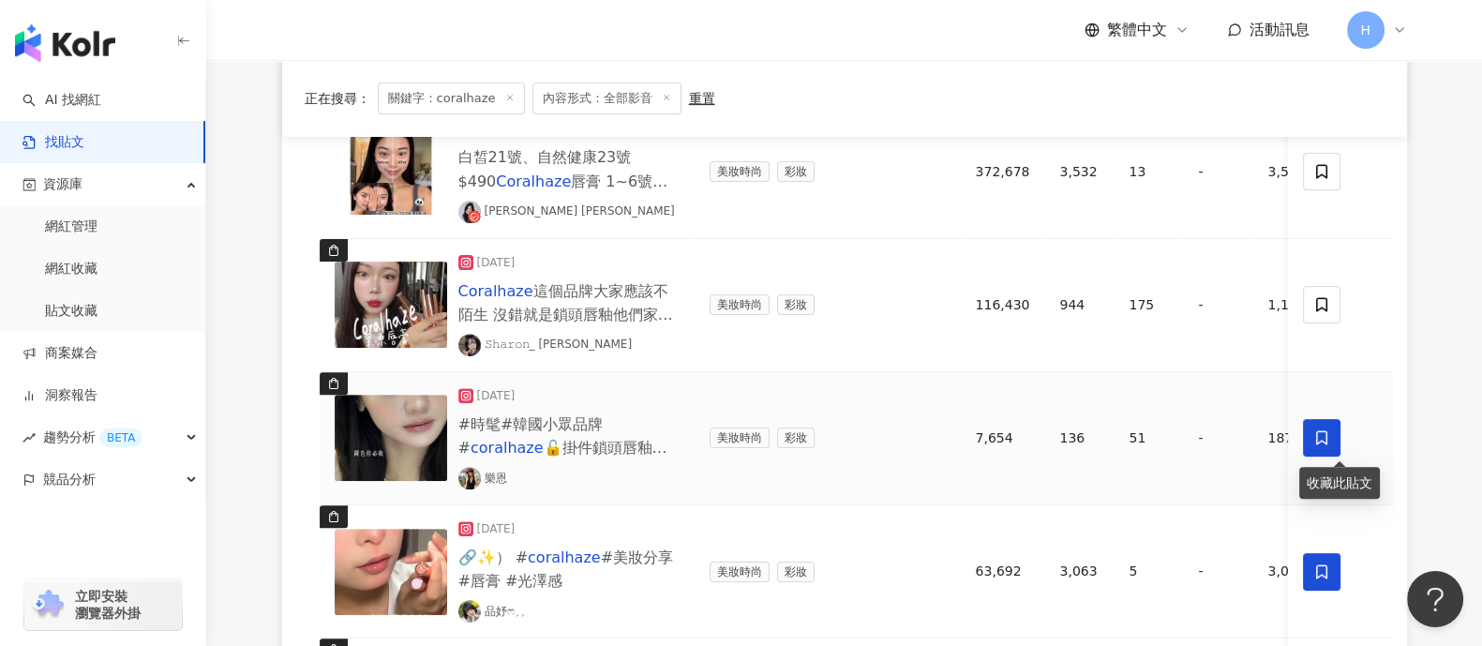
click at [1185, 437] on icon at bounding box center [1322, 437] width 17 height 17
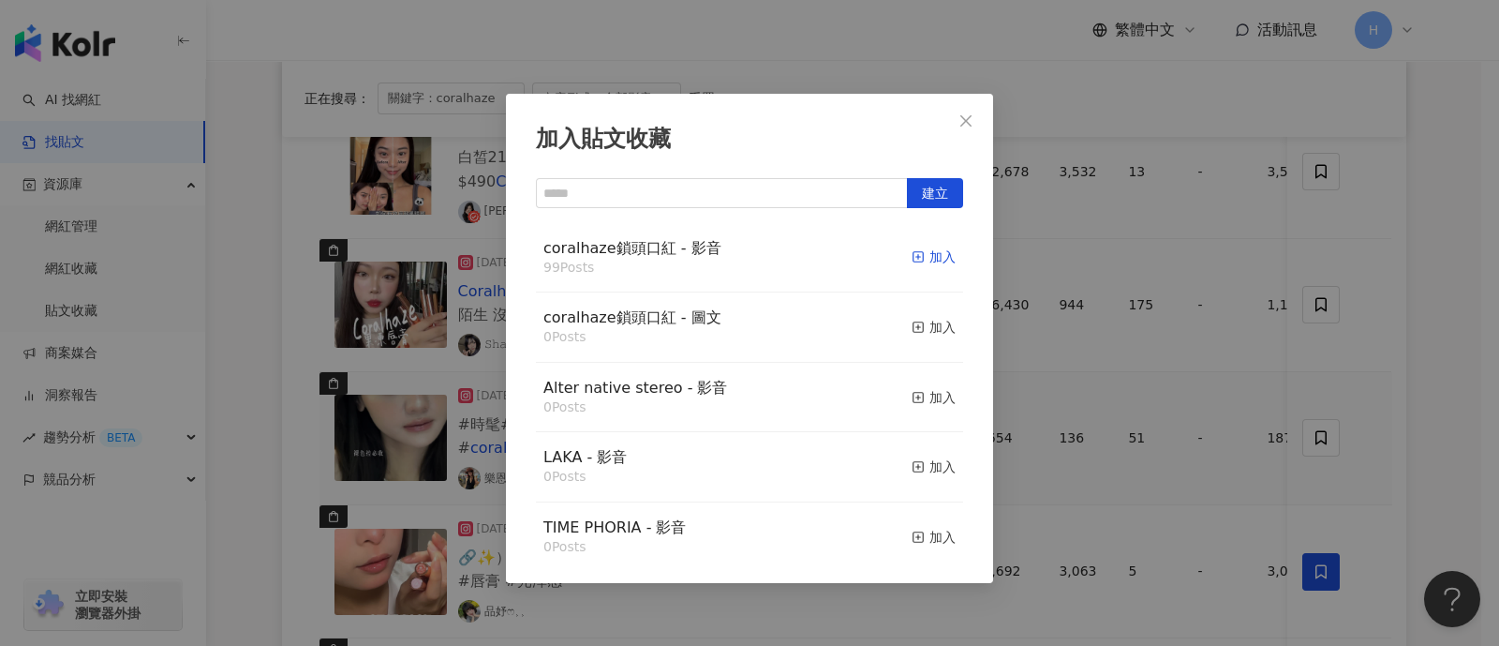
click at [914, 256] on div "加入" at bounding box center [934, 256] width 44 height 21
click at [1185, 354] on div "加入貼文收藏 建立 coralhaze鎖頭口紅 - 影音 99 Posts 加入 coralhaze鎖頭口紅 - 圖文 0 Posts 加入 Alter na…" at bounding box center [749, 323] width 1499 height 646
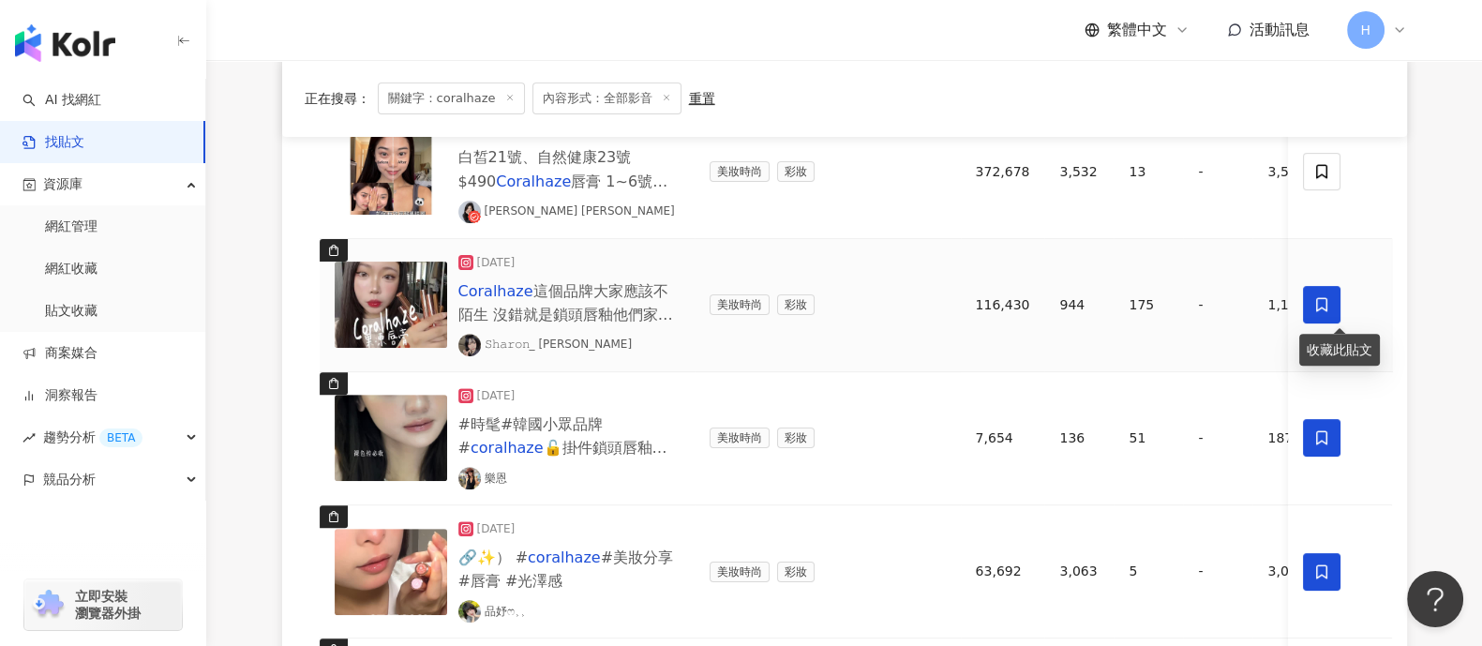
click at [1185, 306] on icon at bounding box center [1322, 304] width 17 height 17
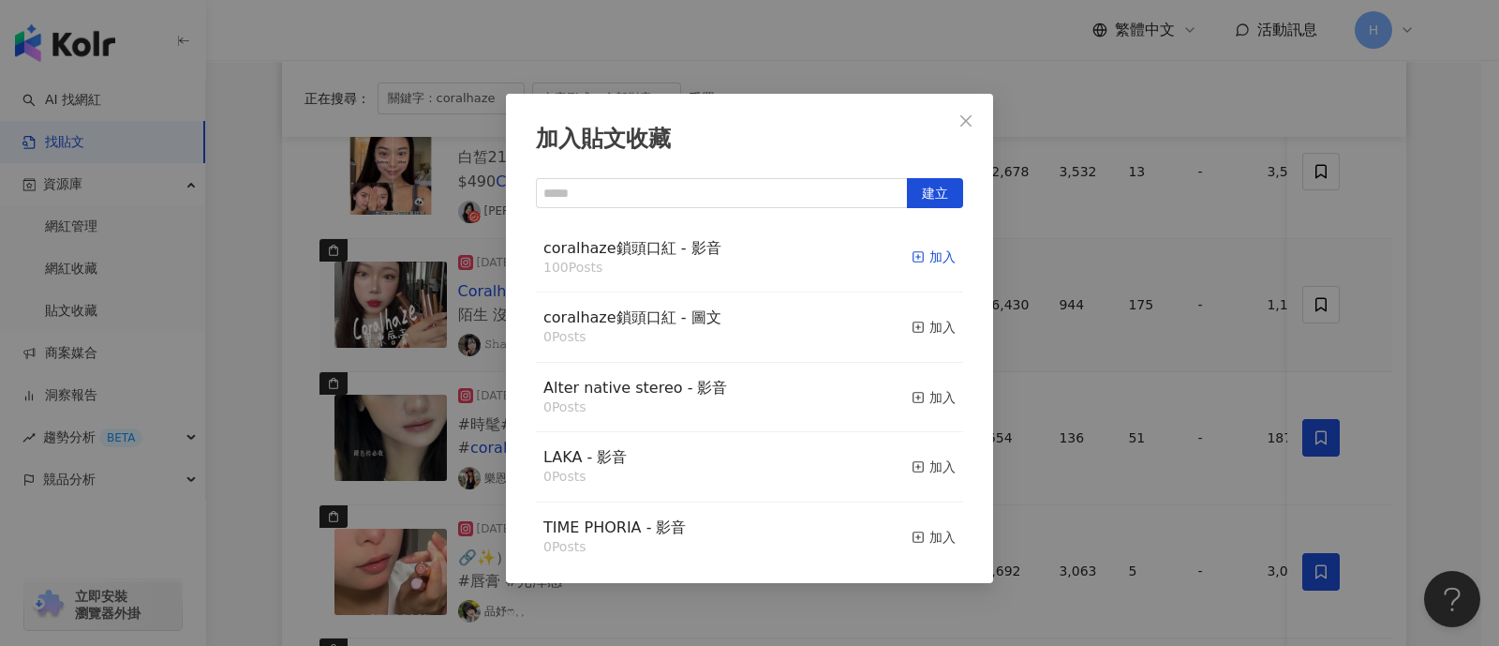
click at [914, 258] on div "加入" at bounding box center [934, 256] width 44 height 21
click at [1185, 251] on div "加入貼文收藏 建立 coralhaze鎖頭口紅 - 影音 100 Posts 加入 coralhaze鎖頭口紅 - 圖文 0 Posts 加入 Alter n…" at bounding box center [749, 323] width 1499 height 646
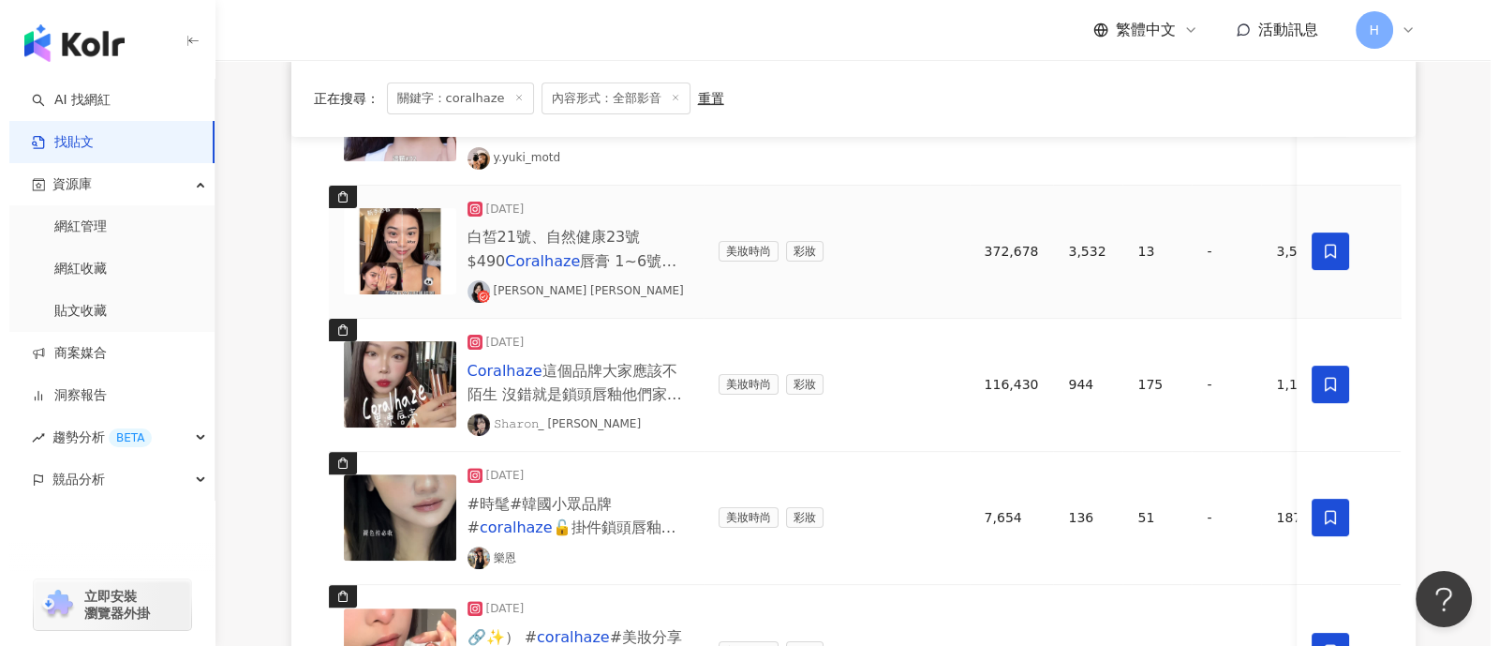
scroll to position [717, 0]
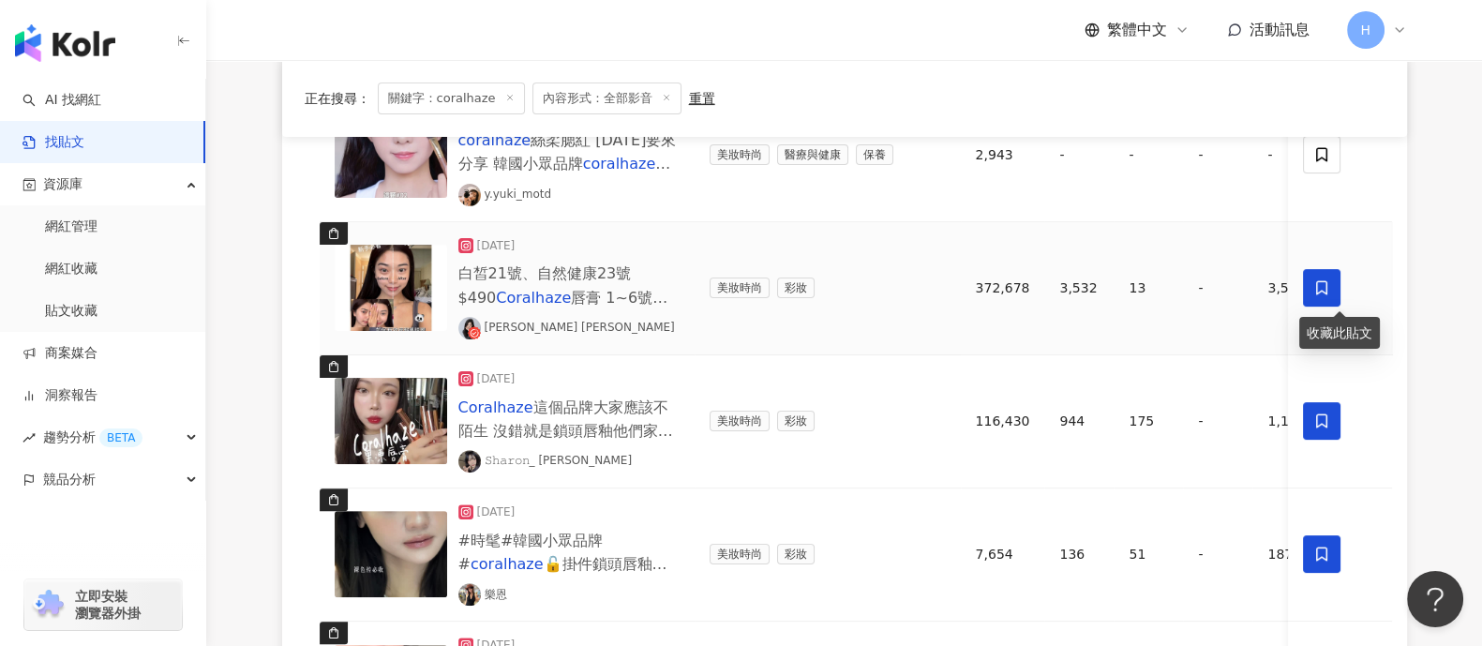
click at [1185, 281] on icon at bounding box center [1322, 287] width 17 height 17
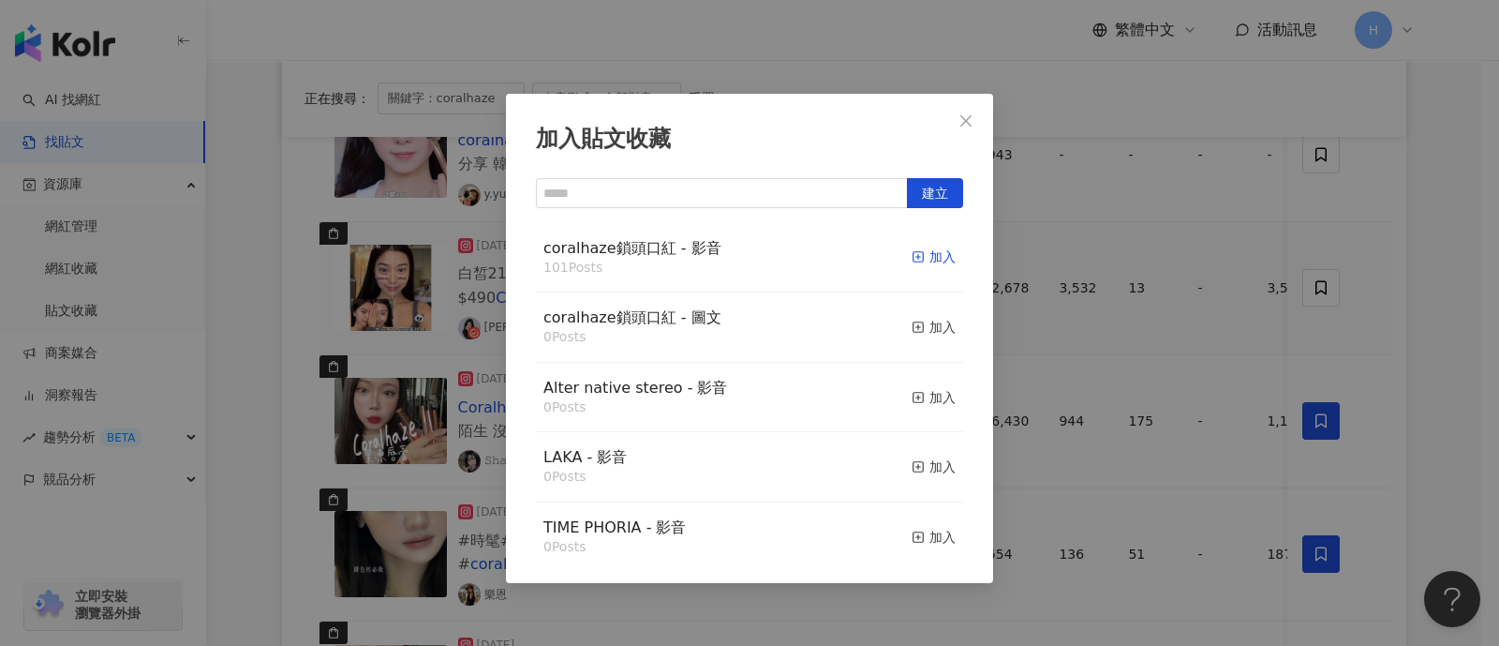
click at [923, 259] on div "加入" at bounding box center [934, 256] width 44 height 21
click at [1185, 276] on div "加入貼文收藏 建立 coralhaze鎖頭口紅 - 影音 101 Posts 加入 coralhaze鎖頭口紅 - 圖文 0 Posts 加入 Alter n…" at bounding box center [749, 323] width 1499 height 646
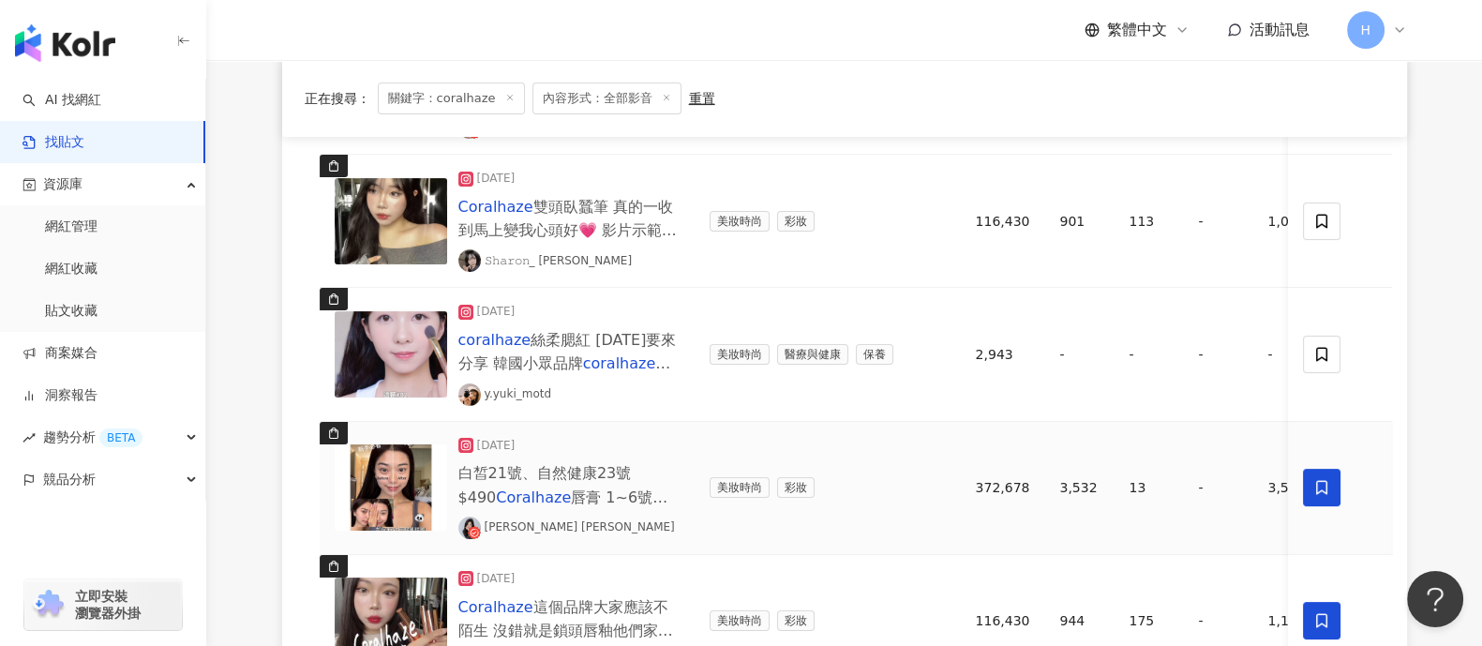
scroll to position [483, 0]
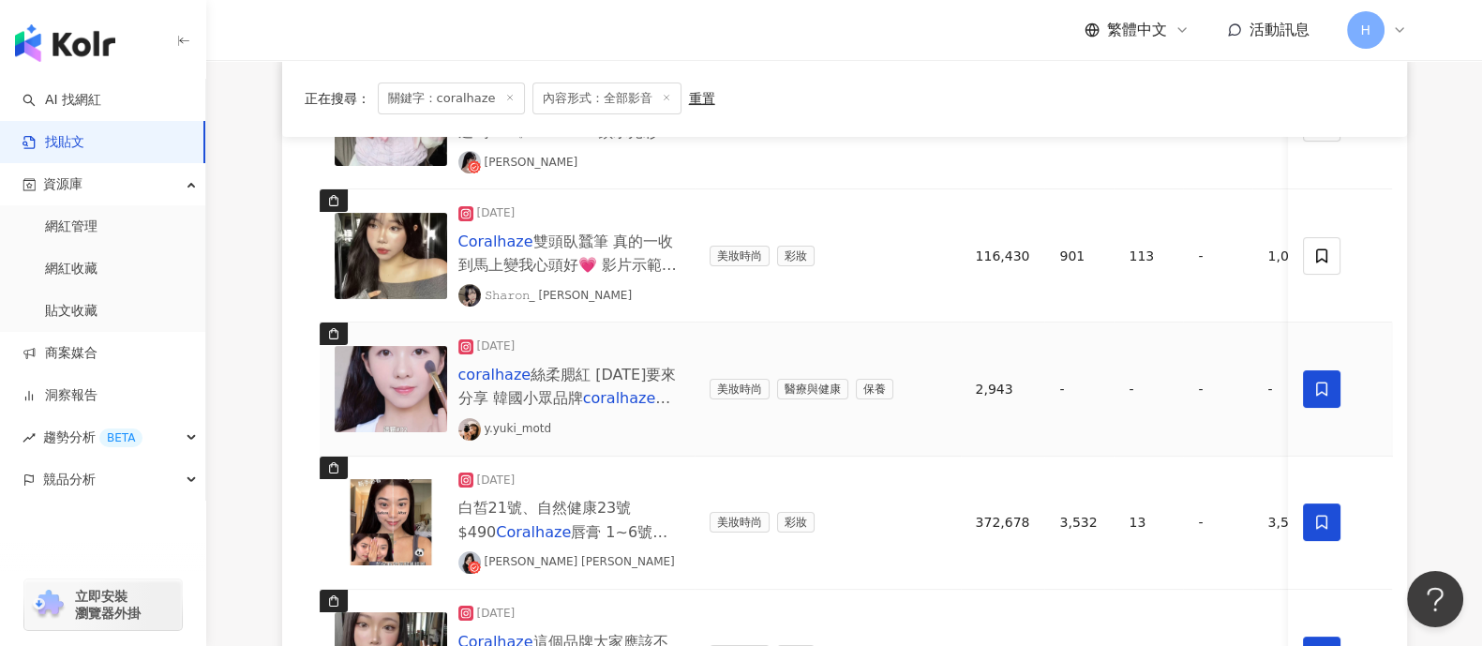
click at [1185, 381] on icon at bounding box center [1322, 388] width 17 height 17
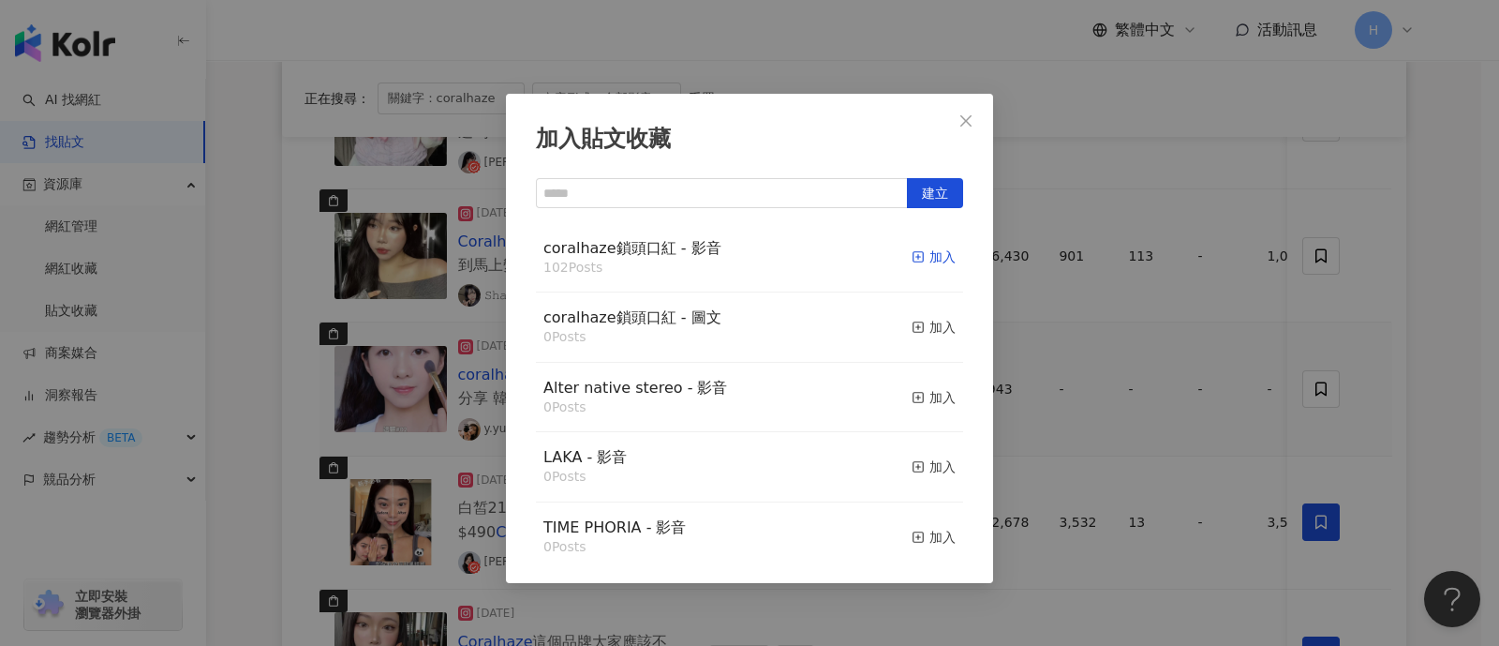
click at [918, 255] on div "加入" at bounding box center [934, 256] width 44 height 21
drag, startPoint x: 1483, startPoint y: 326, endPoint x: 1418, endPoint y: 299, distance: 70.1
click at [1185, 320] on div "加入貼文收藏 建立 coralhaze鎖頭口紅 - 影音 102 Posts 加入 coralhaze鎖頭口紅 - 圖文 0 Posts 加入 Alter n…" at bounding box center [749, 323] width 1499 height 646
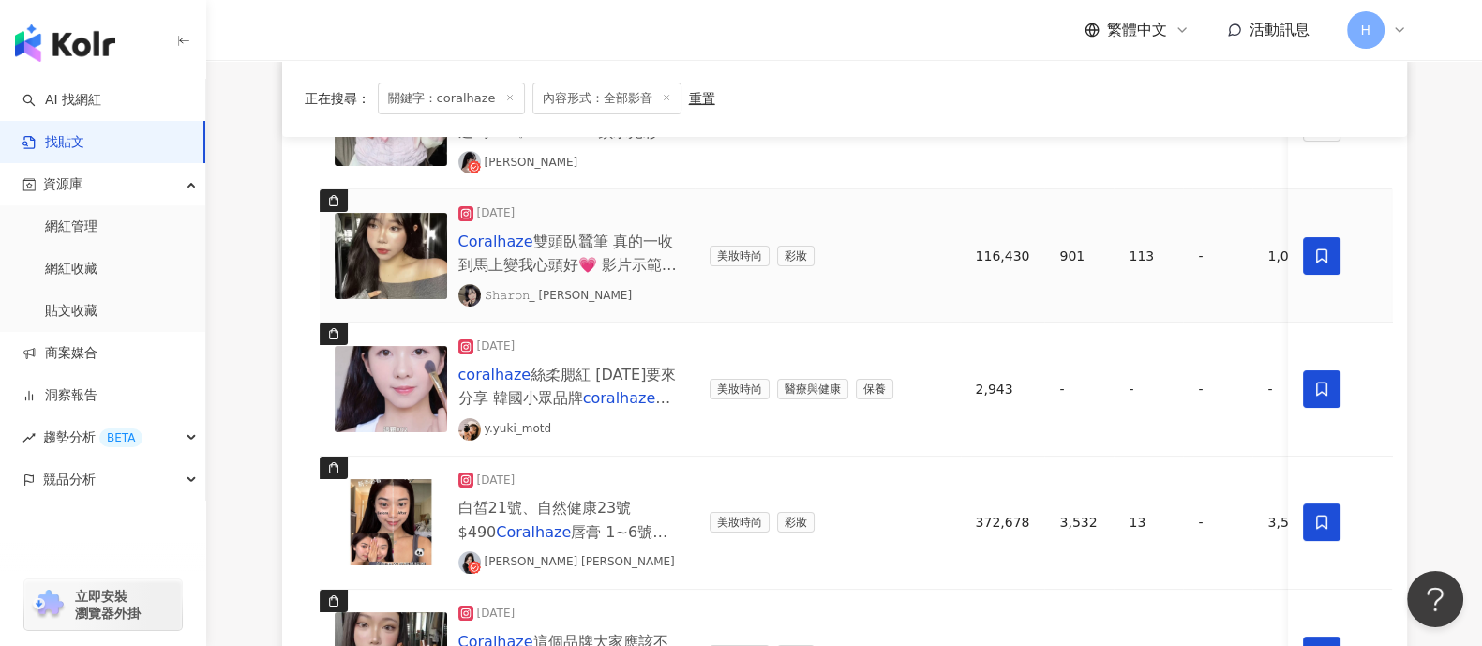
click at [1185, 260] on icon at bounding box center [1322, 255] width 11 height 14
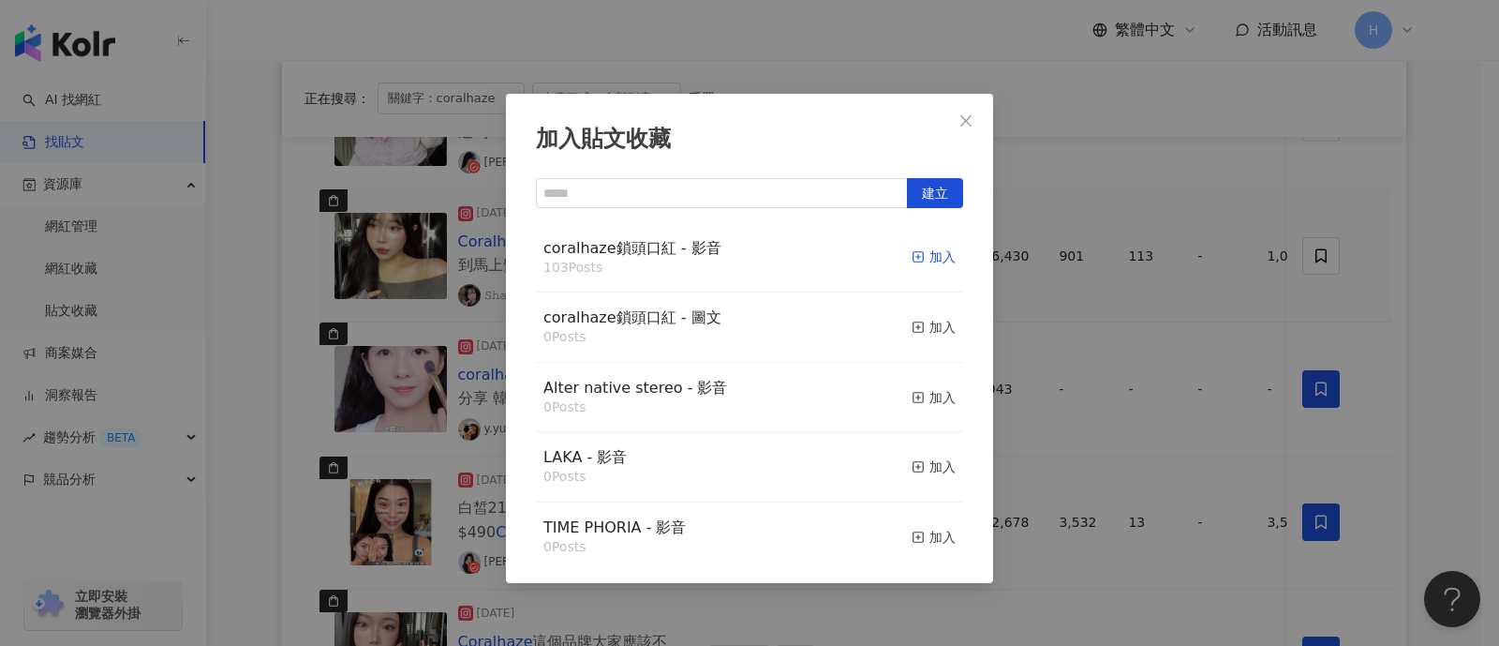
click at [923, 256] on div "加入" at bounding box center [934, 256] width 44 height 21
click at [1185, 258] on div "加入貼文收藏 建立 coralhaze鎖頭口紅 - 影音 103 Posts 加入 coralhaze鎖頭口紅 - 圖文 0 Posts 加入 Alter n…" at bounding box center [749, 323] width 1499 height 646
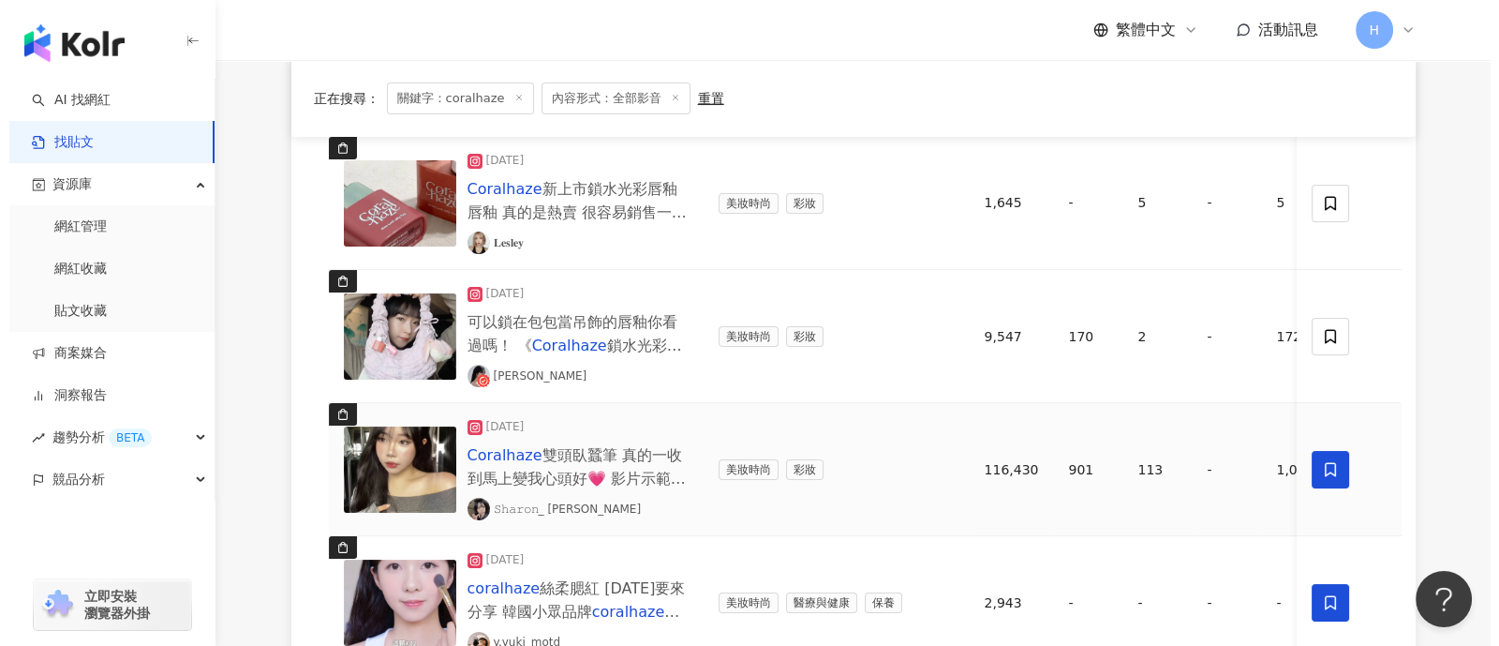
scroll to position [248, 0]
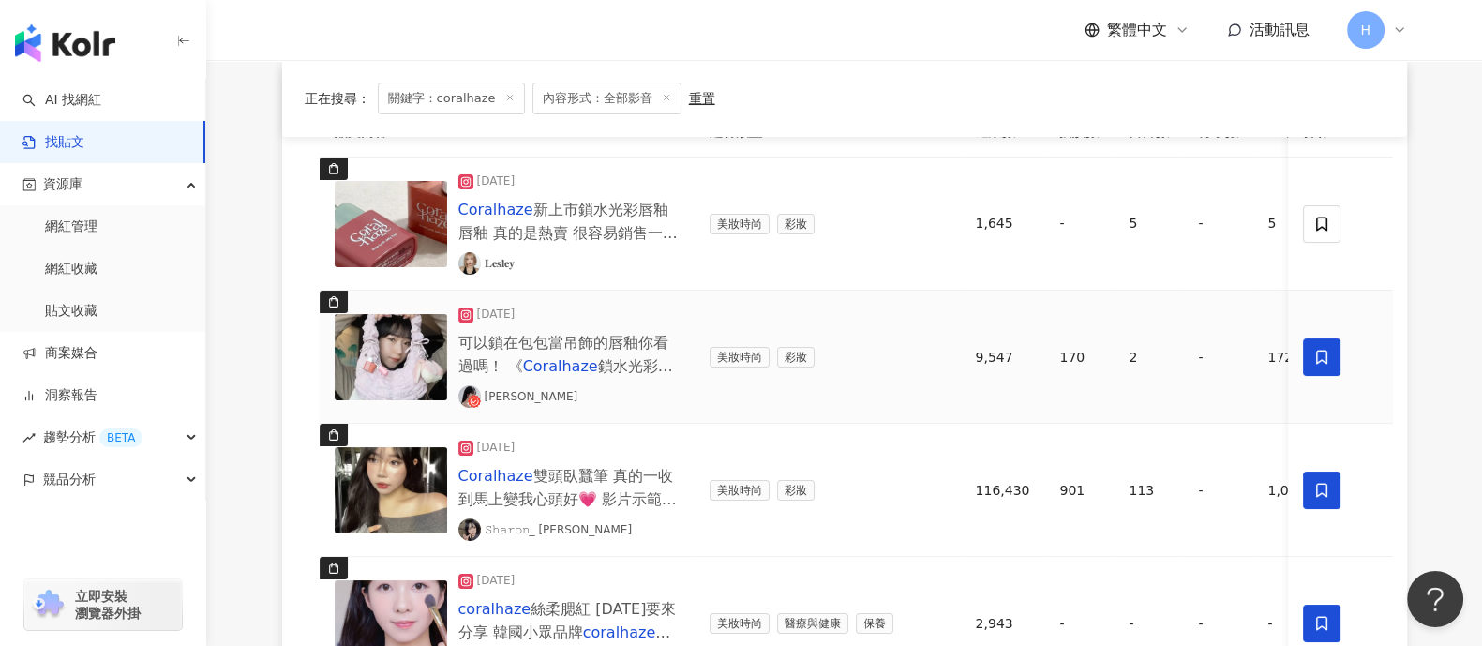
click at [1185, 342] on td at bounding box center [1340, 357] width 103 height 133
click at [1185, 349] on icon at bounding box center [1322, 357] width 17 height 17
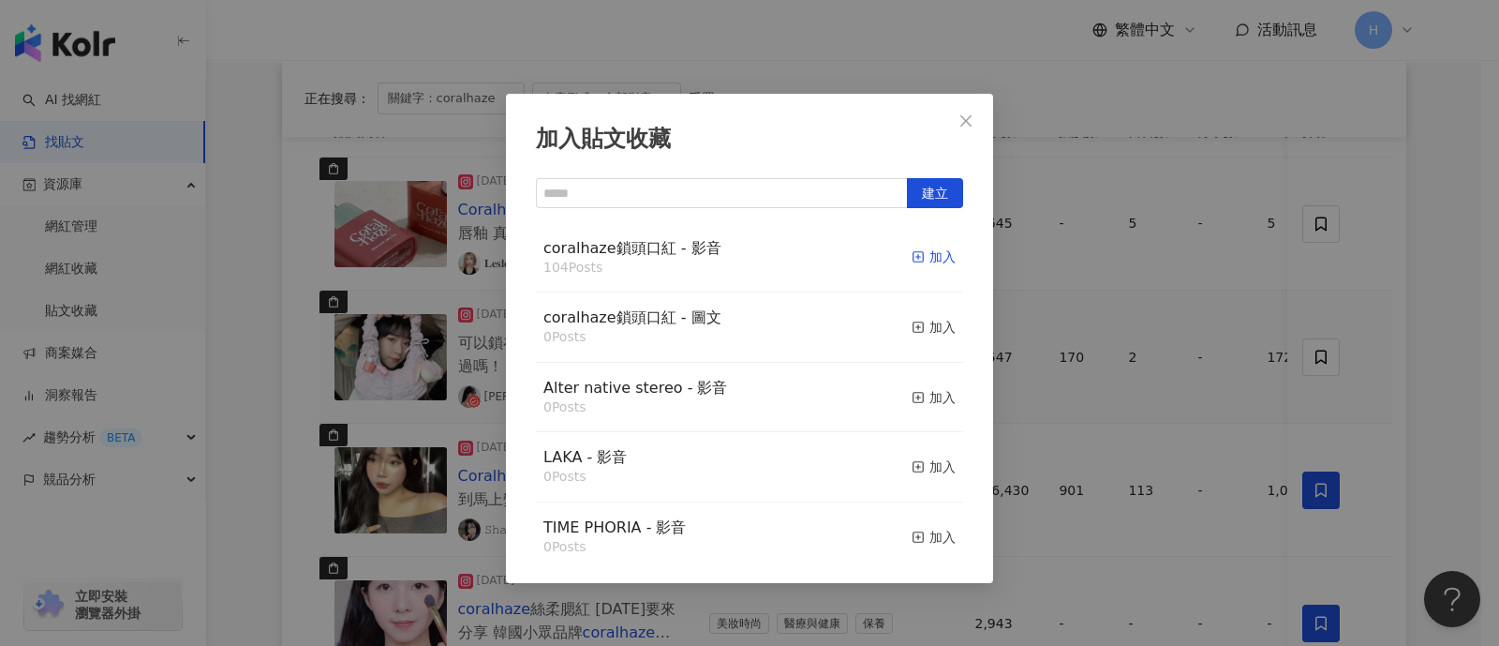
click at [912, 255] on icon "button" at bounding box center [918, 256] width 13 height 13
click at [1185, 262] on div "加入貼文收藏 建立 coralhaze鎖頭口紅 - 影音 104 Posts 加入 coralhaze鎖頭口紅 - 圖文 0 Posts 加入 Alter n…" at bounding box center [749, 323] width 1499 height 646
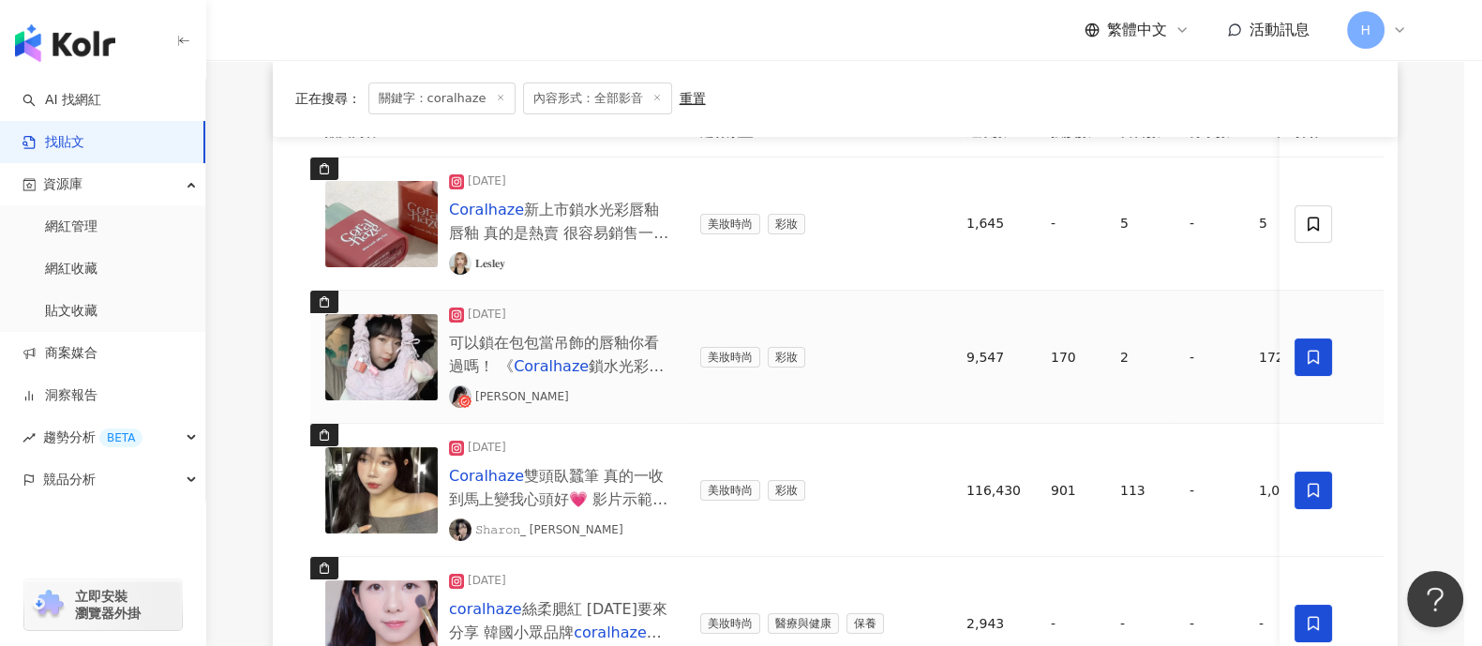
click at [1185, 230] on span at bounding box center [1312, 223] width 37 height 37
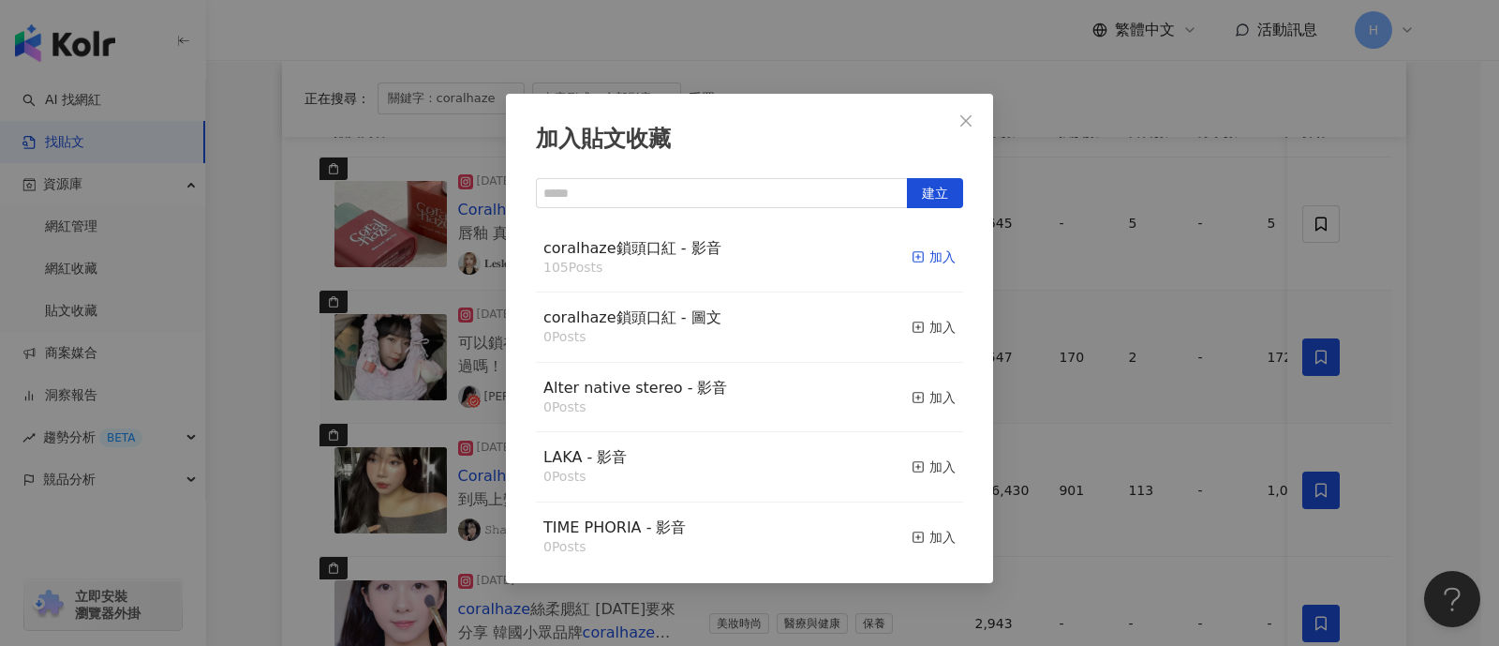
click at [925, 261] on div "加入" at bounding box center [934, 256] width 44 height 21
click at [1185, 289] on div "加入貼文收藏 建立 coralhaze鎖頭口紅 - 影音 105 Posts 加入 coralhaze鎖頭口紅 - 圖文 0 Posts 加入 Alter n…" at bounding box center [749, 323] width 1499 height 646
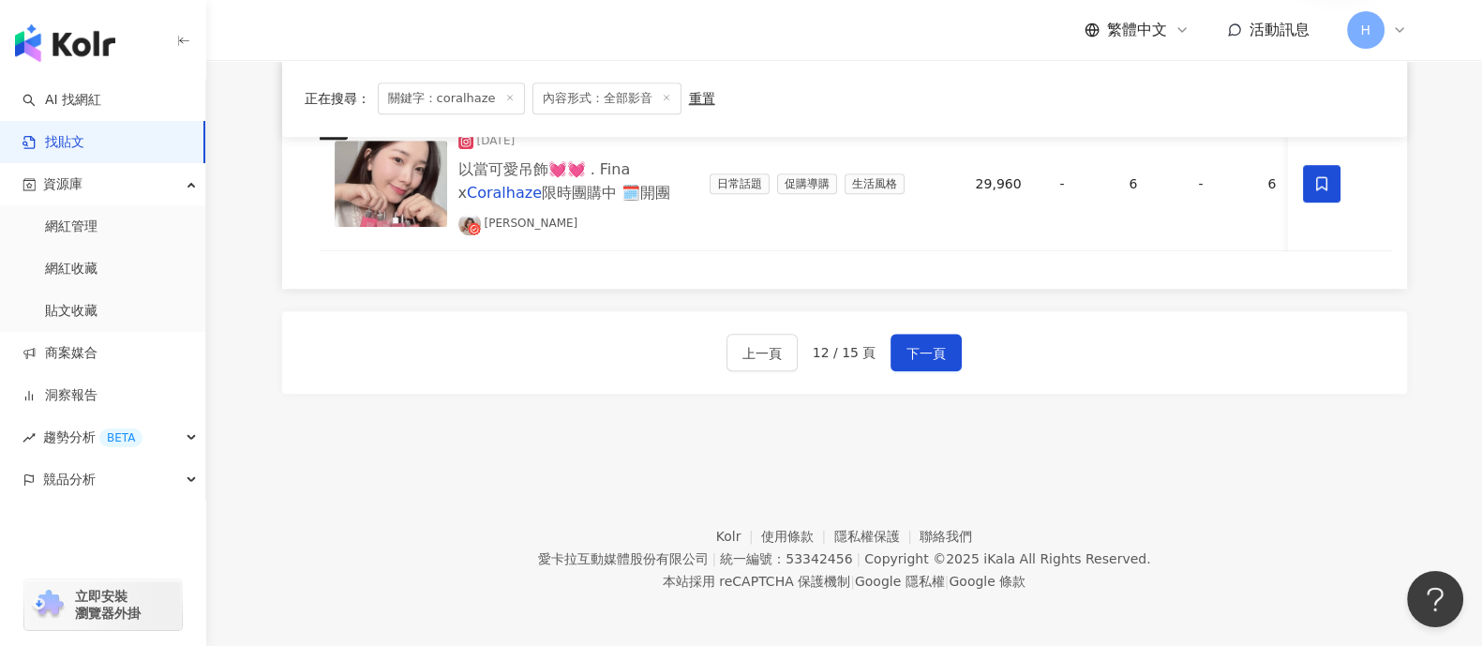
scroll to position [1770, 0]
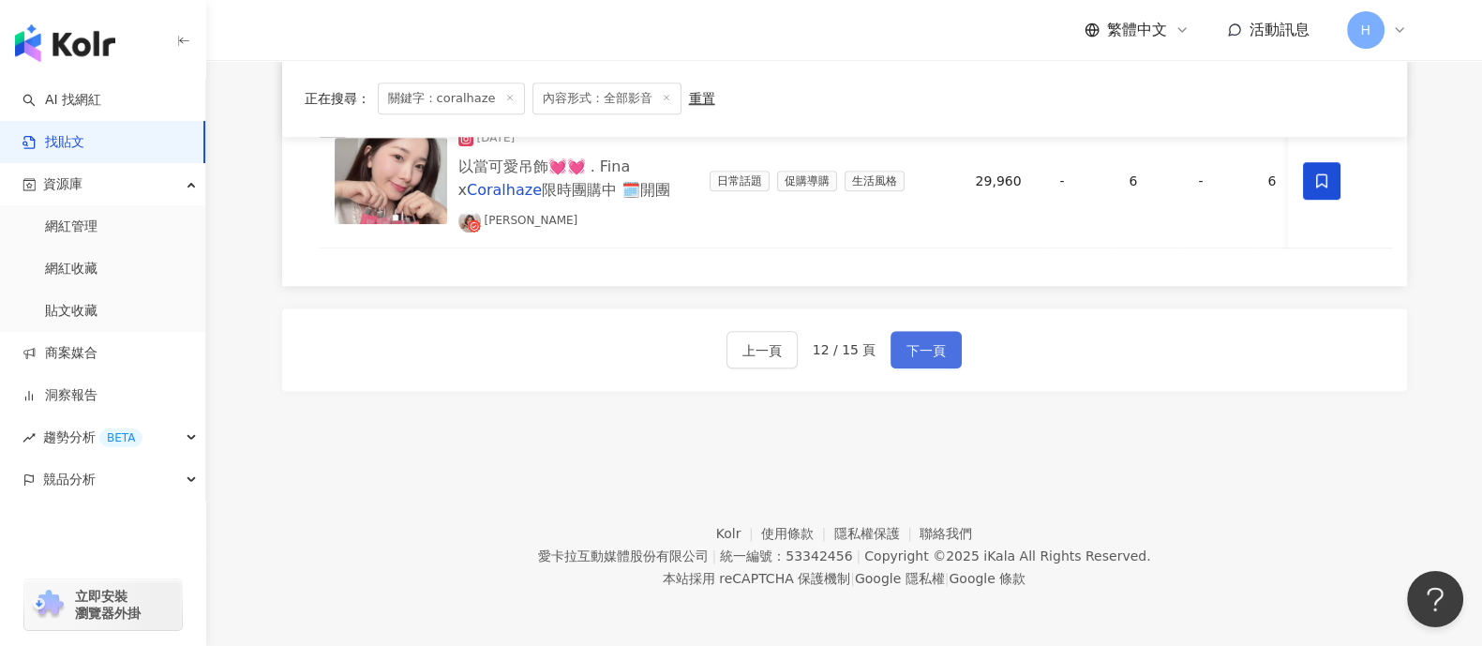
click at [900, 355] on button "下一頁" at bounding box center [925, 349] width 71 height 37
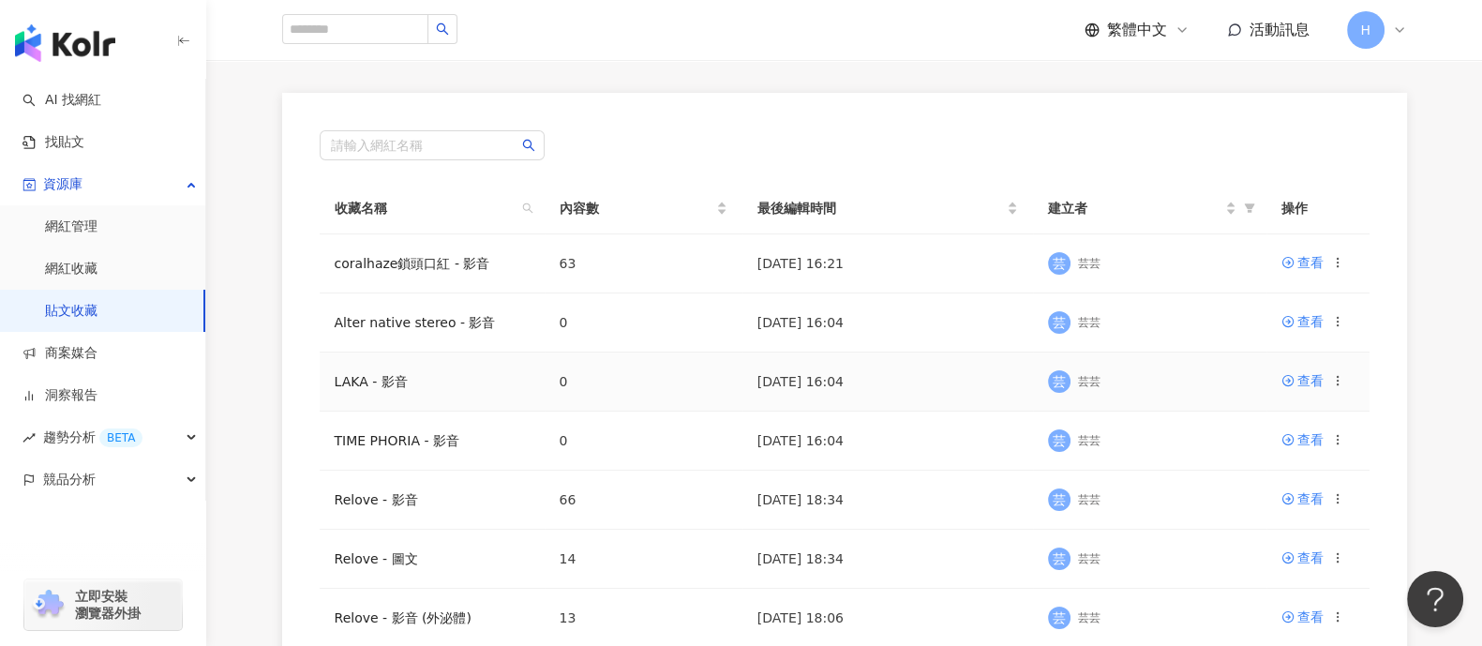
scroll to position [116, 0]
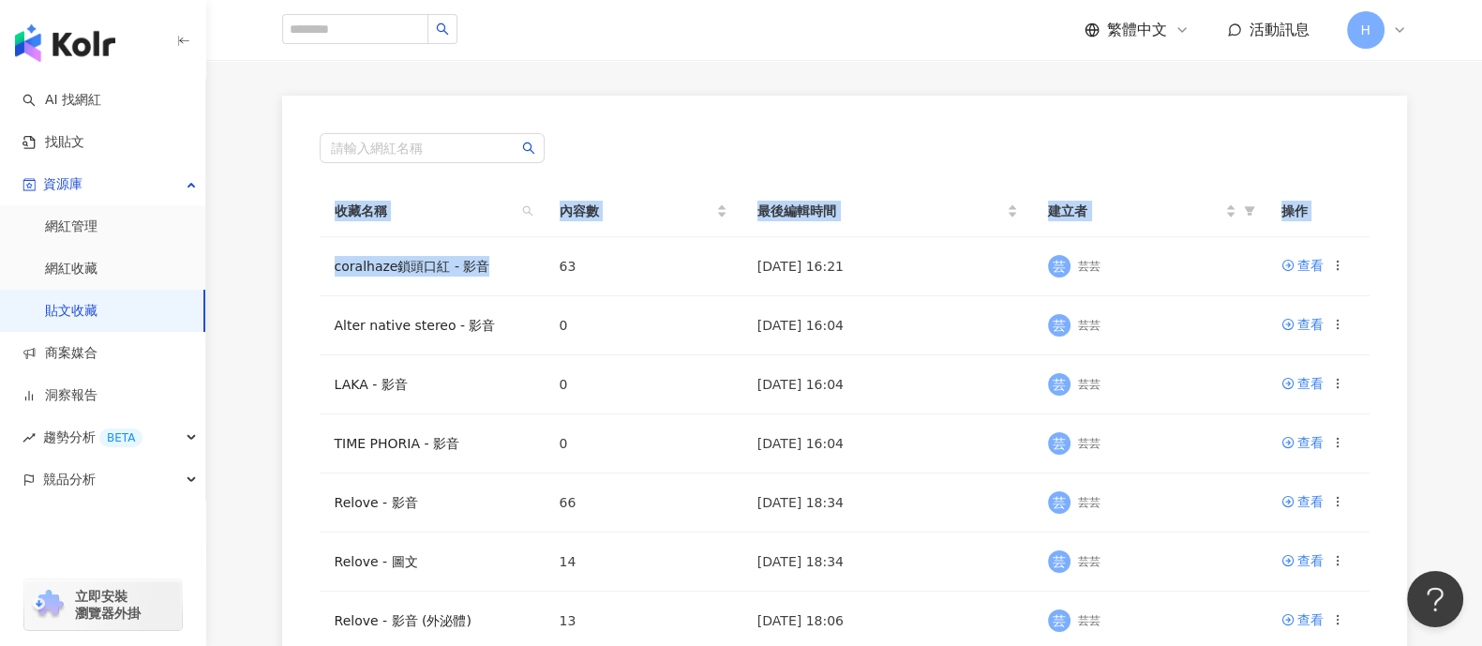
drag, startPoint x: 491, startPoint y: 267, endPoint x: 318, endPoint y: 268, distance: 173.4
click at [318, 268] on div "請輸入網紅名稱 收藏名稱 內容數 最後編輯時間 建立者 操作 coralhaze鎖頭口紅 - 影音 63 2025/9/1 16:21 芸 芸芸 查看 Alt…" at bounding box center [844, 510] width 1125 height 829
copy table "收藏名稱 內容數 最後編輯時間 建立者 操作 coralhaze鎖頭口紅 - 影音"
drag, startPoint x: 562, startPoint y: 274, endPoint x: 542, endPoint y: 274, distance: 20.6
click at [557, 274] on td "63" at bounding box center [643, 266] width 198 height 59
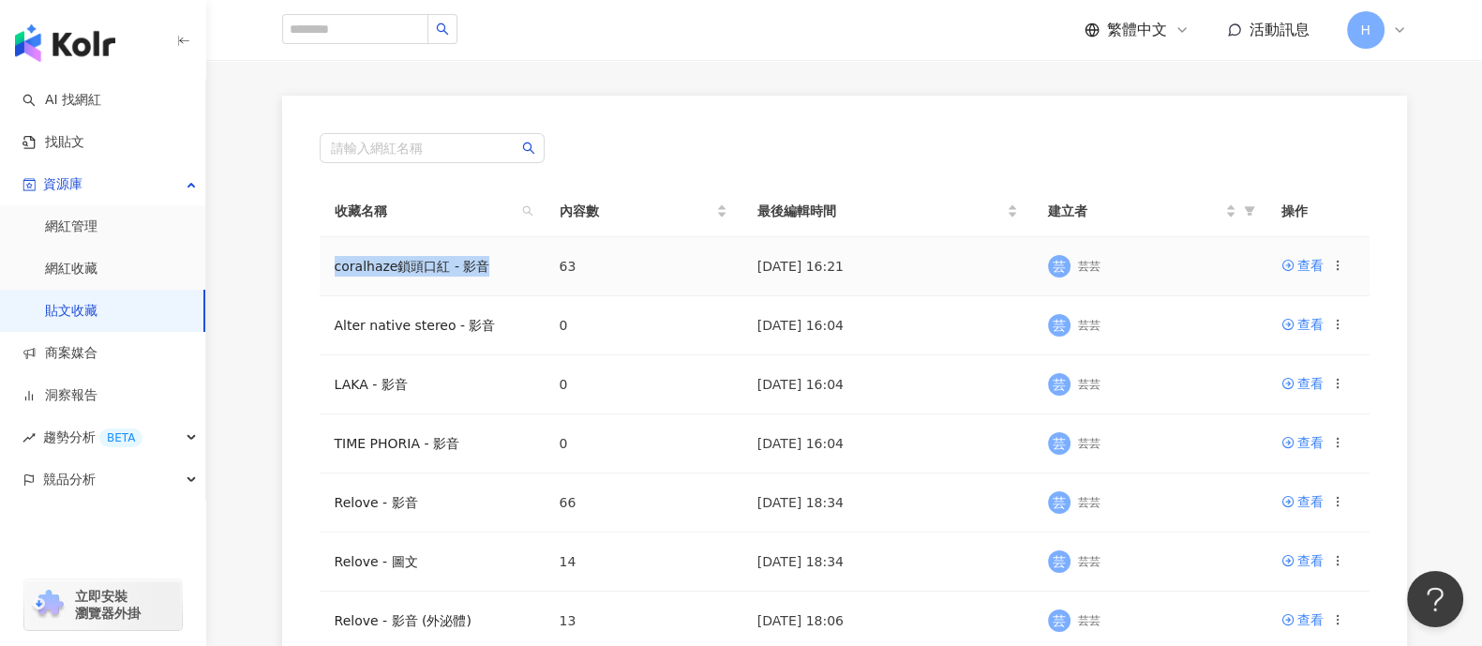
drag, startPoint x: 487, startPoint y: 260, endPoint x: 333, endPoint y: 269, distance: 154.9
click at [333, 269] on td "coralhaze鎖頭口紅 - 影音" at bounding box center [432, 266] width 225 height 59
copy link "coralhaze鎖頭口紅 - 影音"
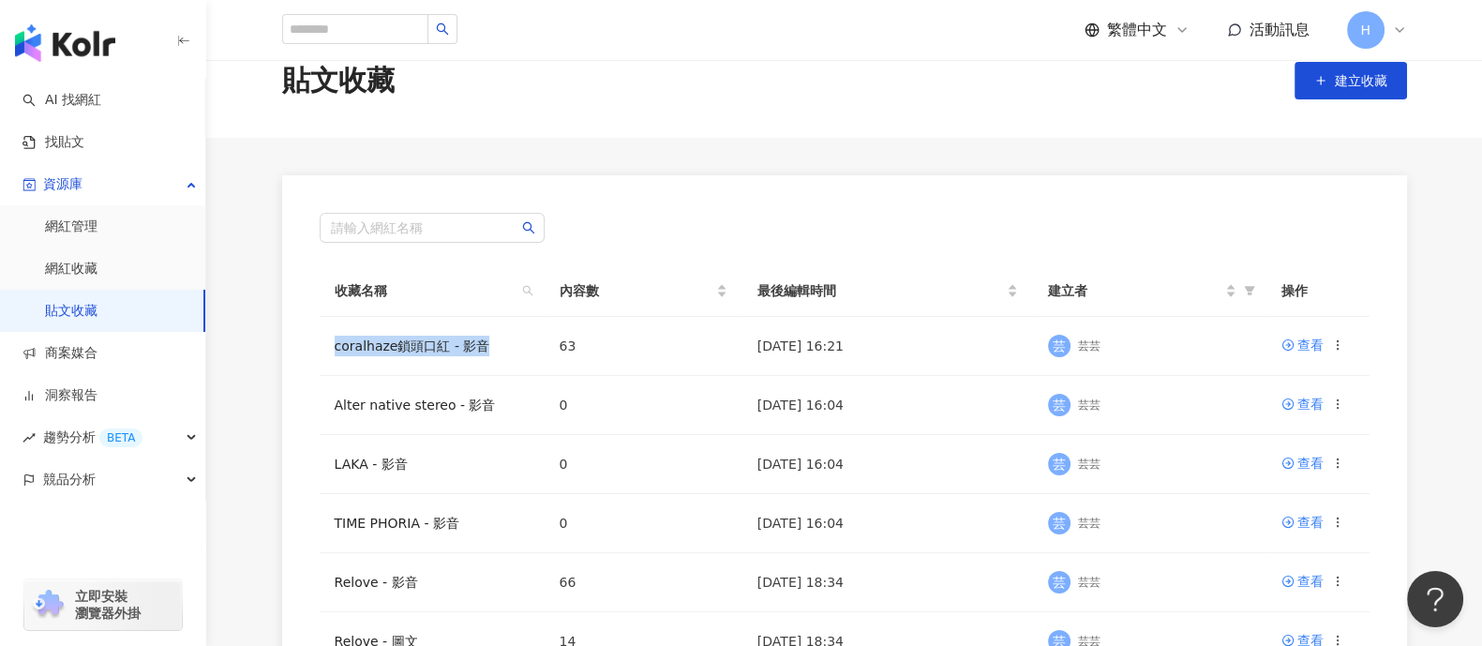
scroll to position [0, 0]
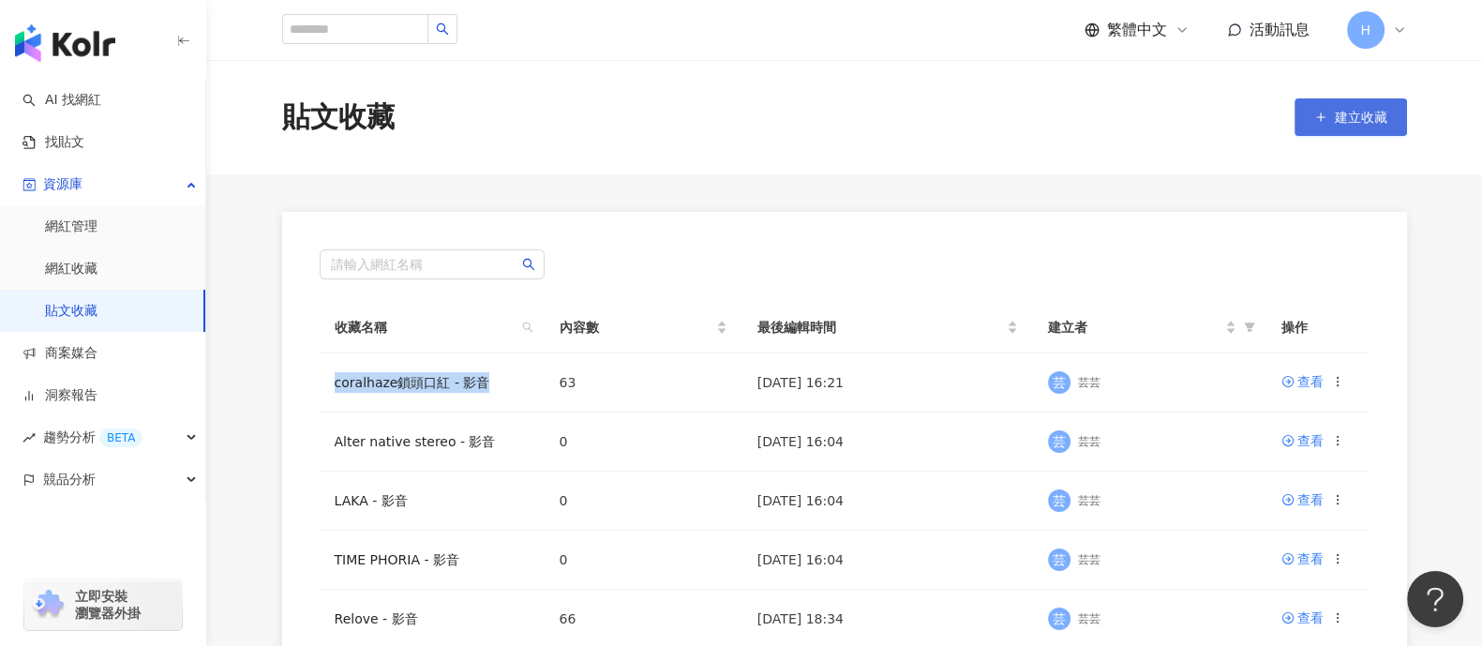
click at [1379, 102] on button "建立收藏" at bounding box center [1350, 116] width 112 height 37
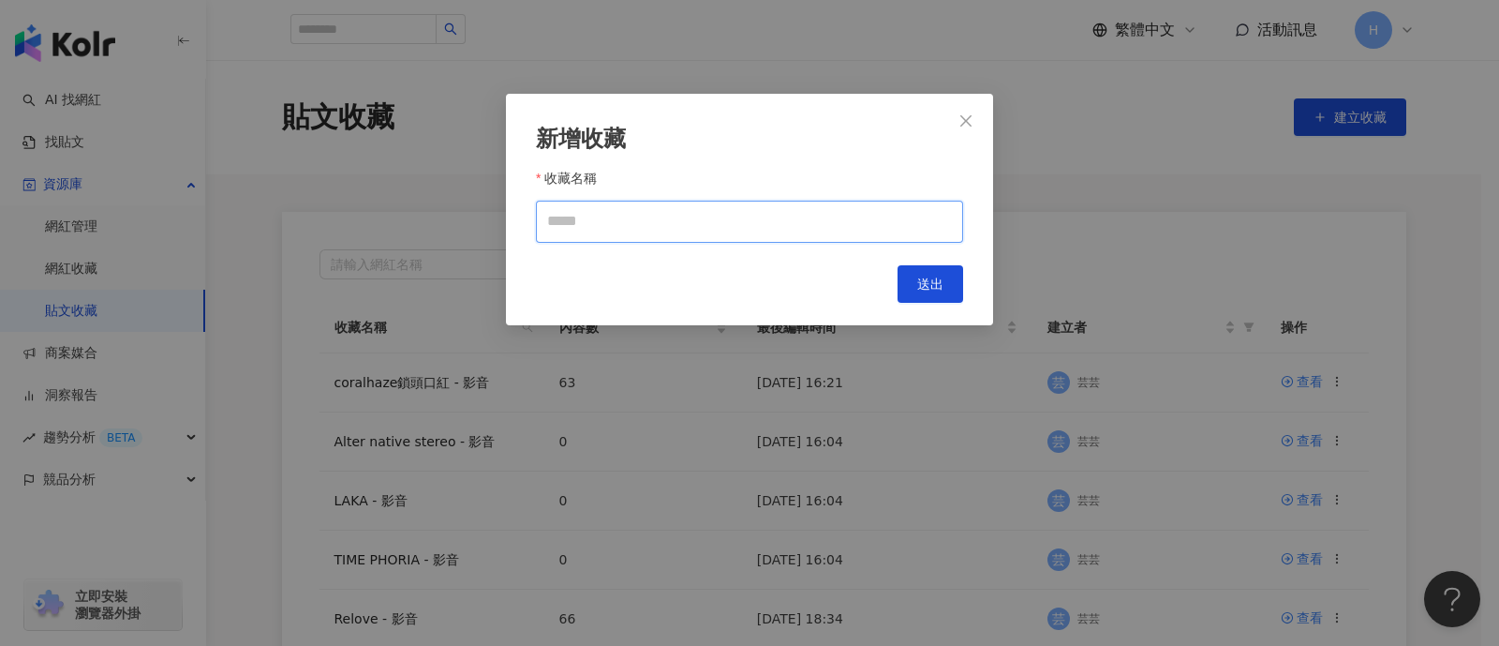
click at [743, 225] on input "收藏名稱" at bounding box center [749, 222] width 427 height 42
paste input "**********"
type input "**********"
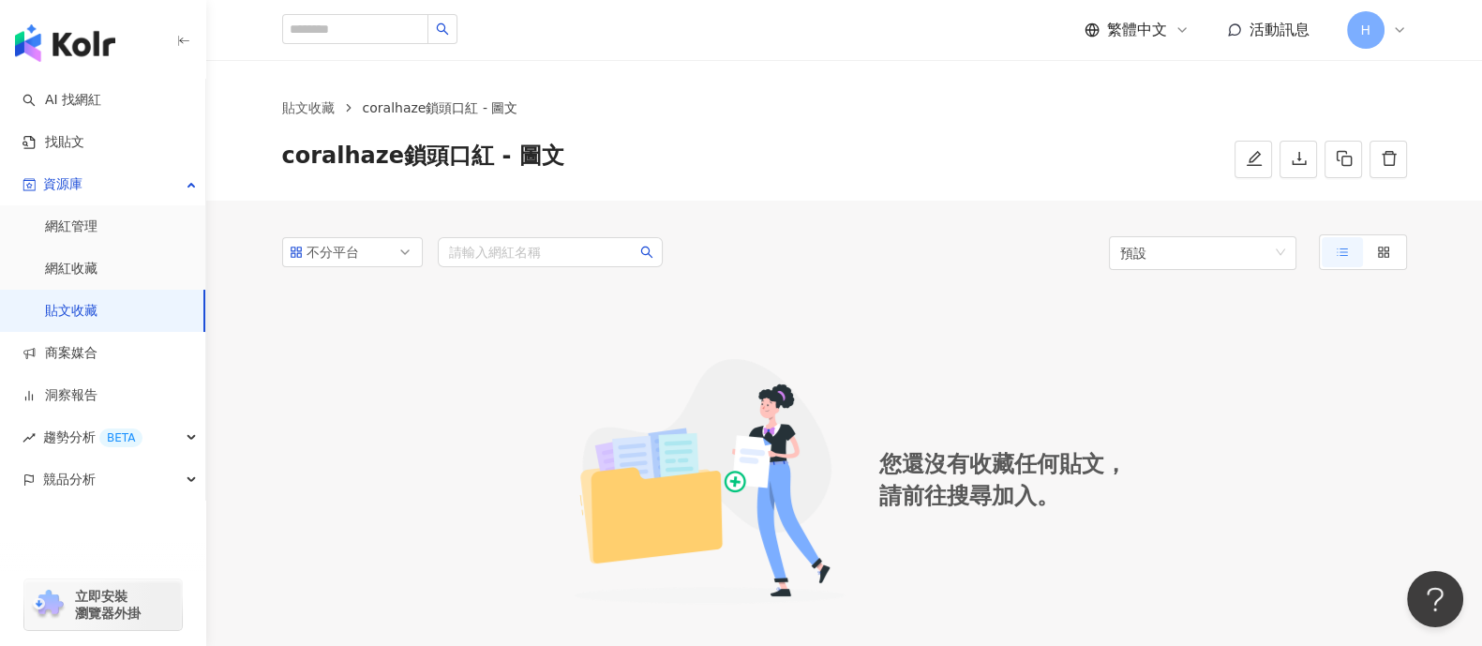
click at [97, 302] on link "貼文收藏" at bounding box center [71, 311] width 52 height 19
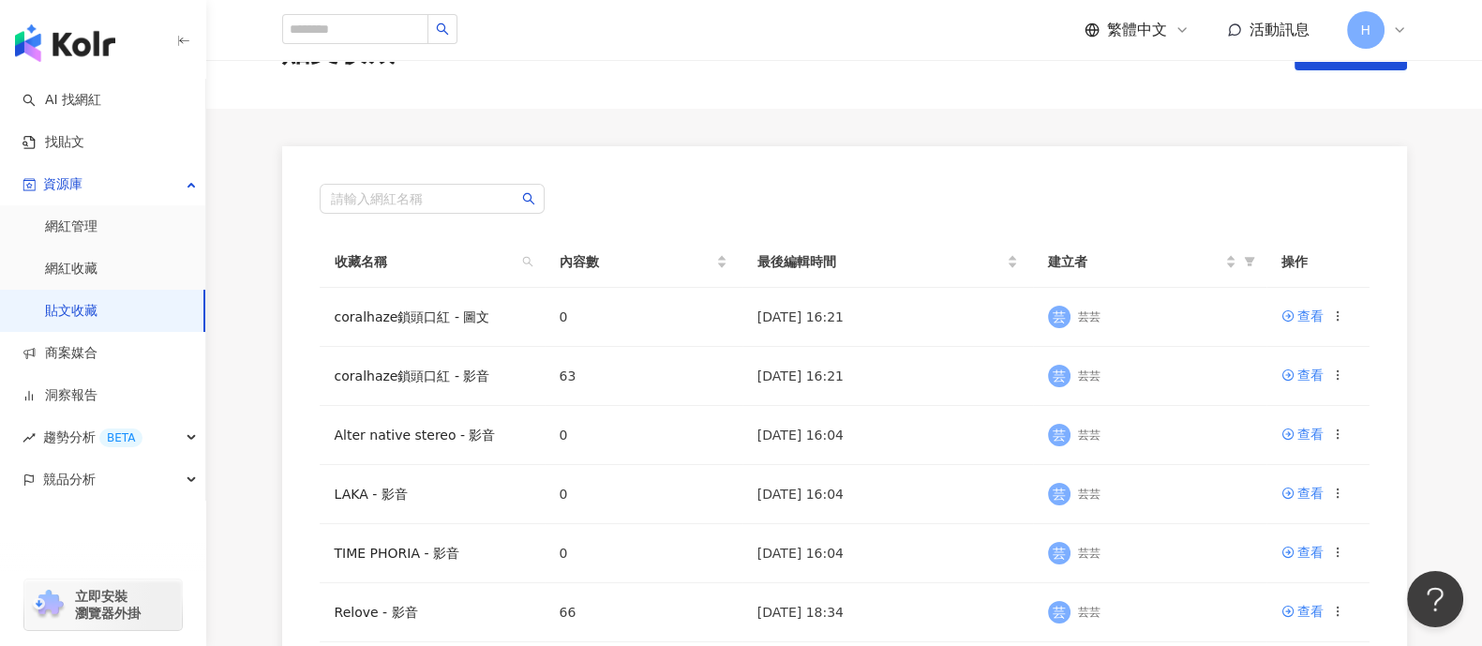
scroll to position [116, 0]
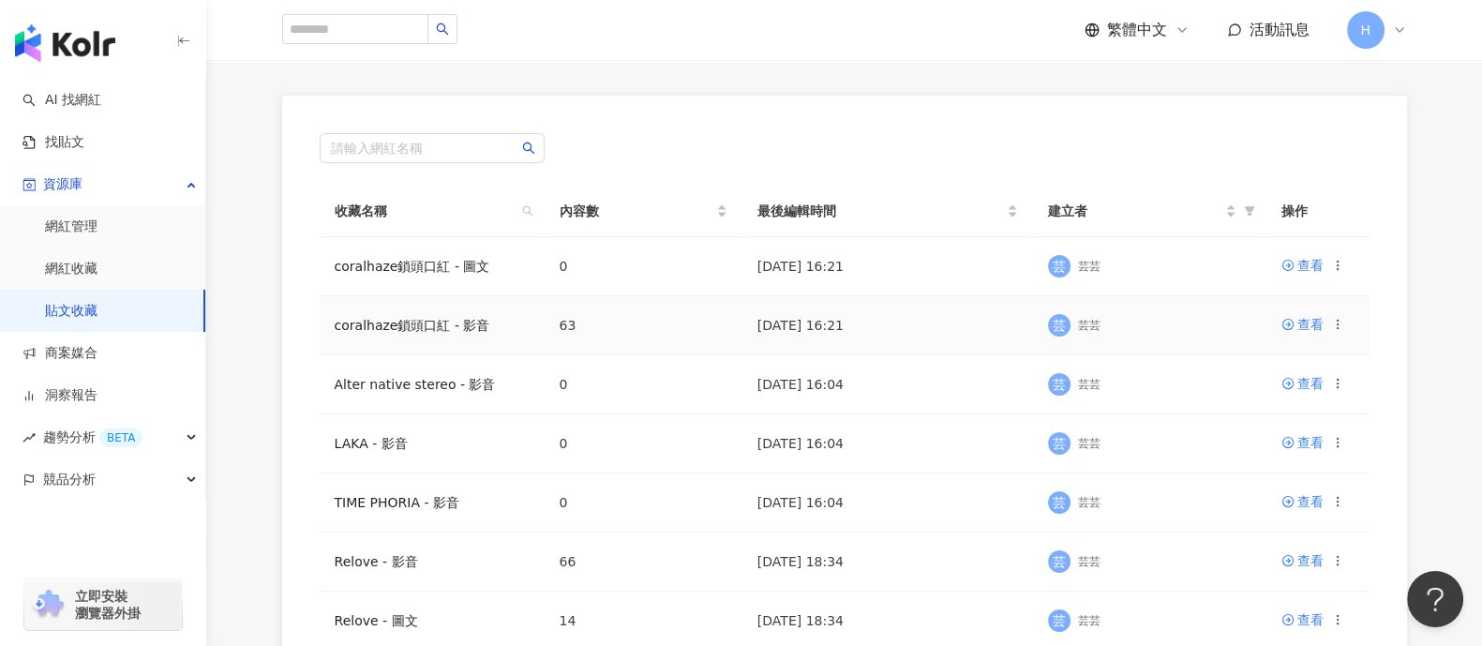
click at [613, 335] on td "63" at bounding box center [643, 325] width 198 height 59
click at [455, 326] on link "coralhaze鎖頭口紅 - 影音" at bounding box center [413, 325] width 156 height 15
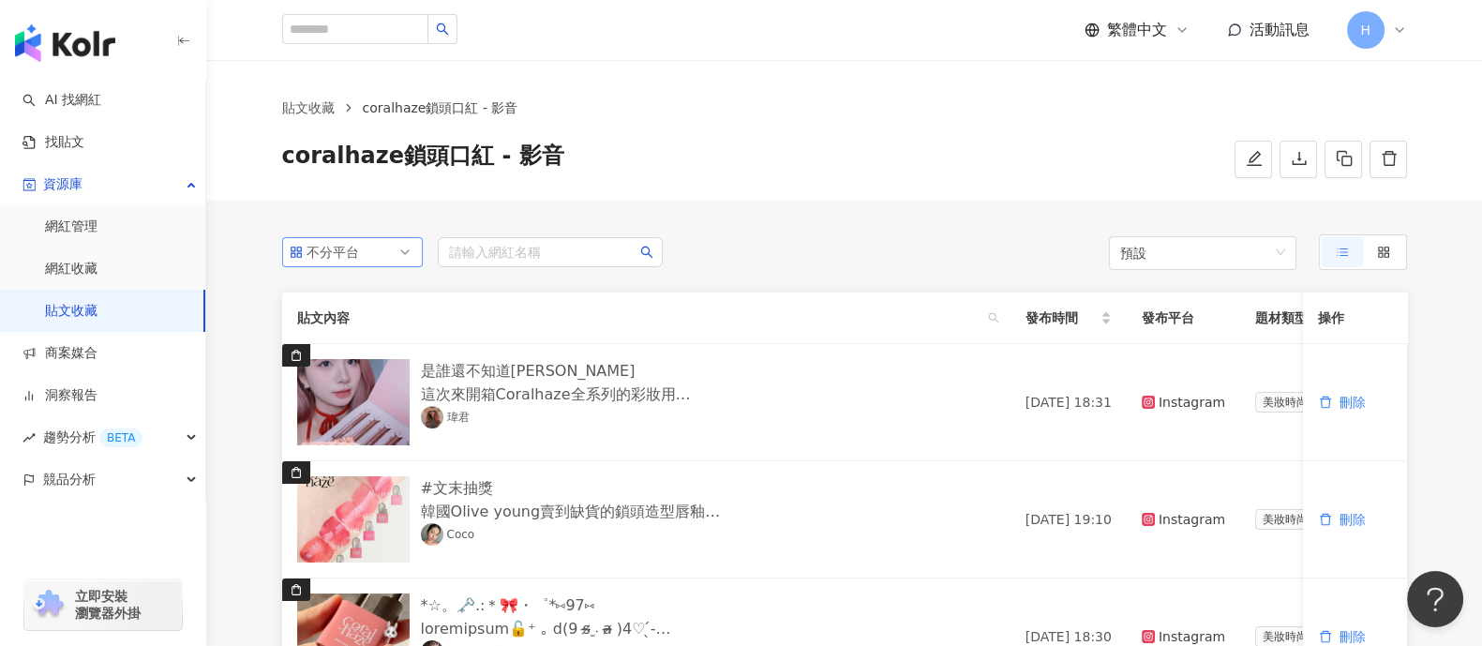
click at [380, 257] on span "不分平台" at bounding box center [353, 252] width 126 height 28
click at [1199, 247] on span "預設" at bounding box center [1202, 253] width 165 height 34
click at [956, 195] on div "貼文收藏 coralhaze鎖頭口紅 - 影音 coralhaze鎖頭口紅 - 影音" at bounding box center [843, 130] width 1275 height 141
click at [1375, 241] on label at bounding box center [1383, 252] width 41 height 30
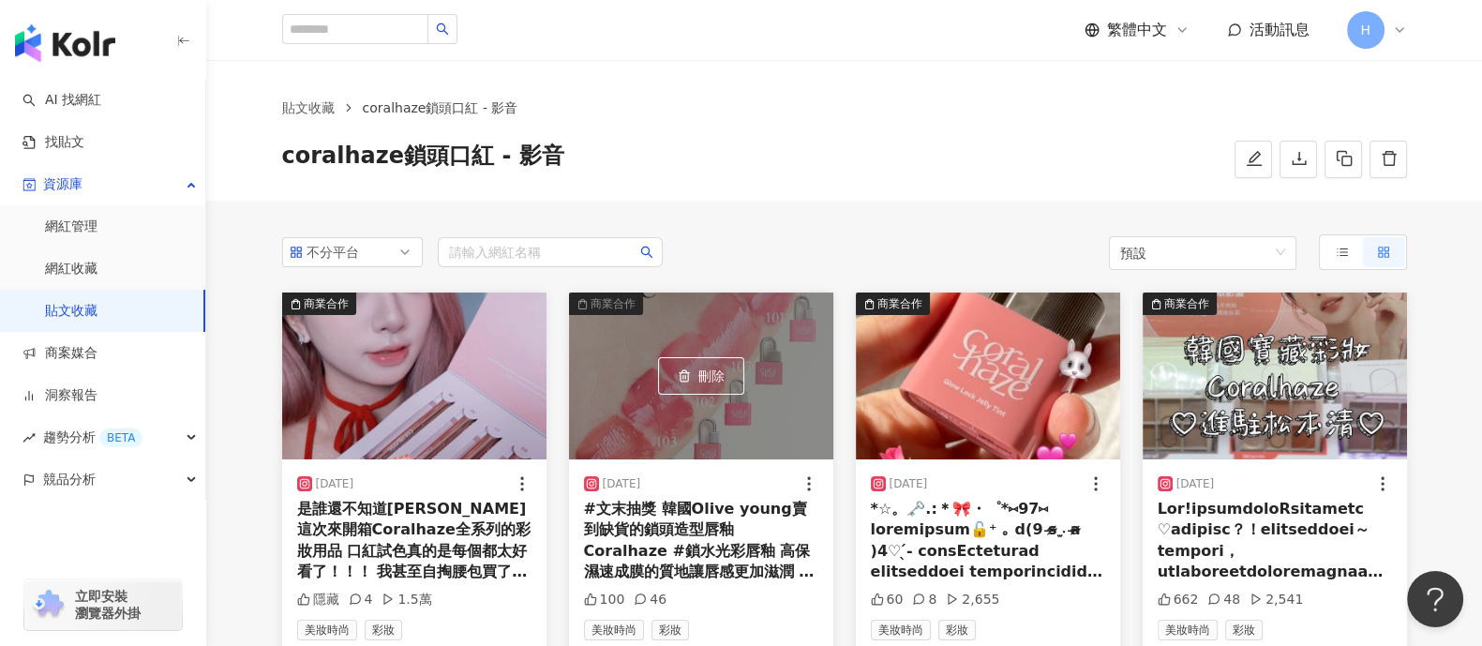
click at [686, 517] on div "#文末抽獎 韓國Olive young賣到缺貨的鎖頭造型唇釉 Coralhaze #鎖水光彩唇釉 高保濕速成膜的質地讓唇感更加滋潤 蓋唇色的力度很夠 像我這種…" at bounding box center [701, 541] width 234 height 84
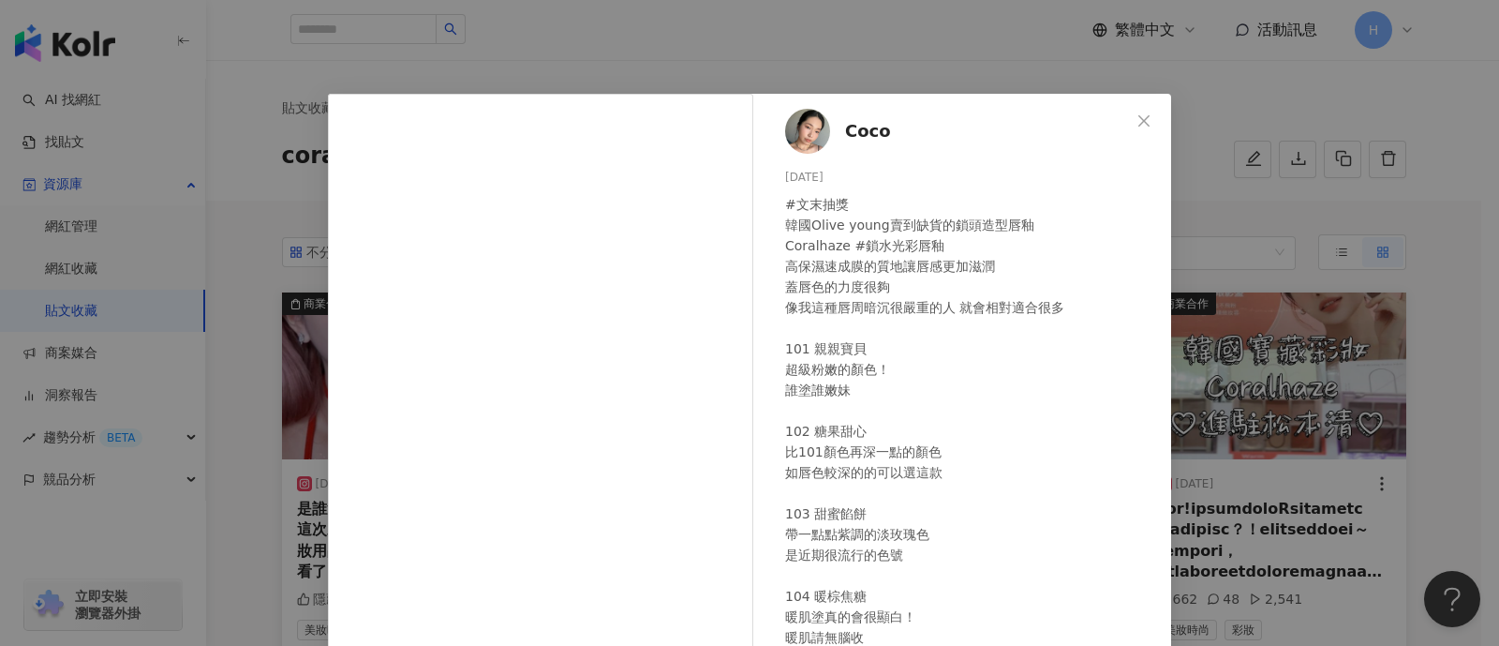
click at [1396, 225] on div "Coco [DATE] #文末抽獎 韓國Olive young賣到缺貨的鎖頭造型唇釉 Coralhaze #鎖水光彩唇釉 高保濕速成膜的質地讓唇感更加滋潤 蓋…" at bounding box center [749, 323] width 1499 height 646
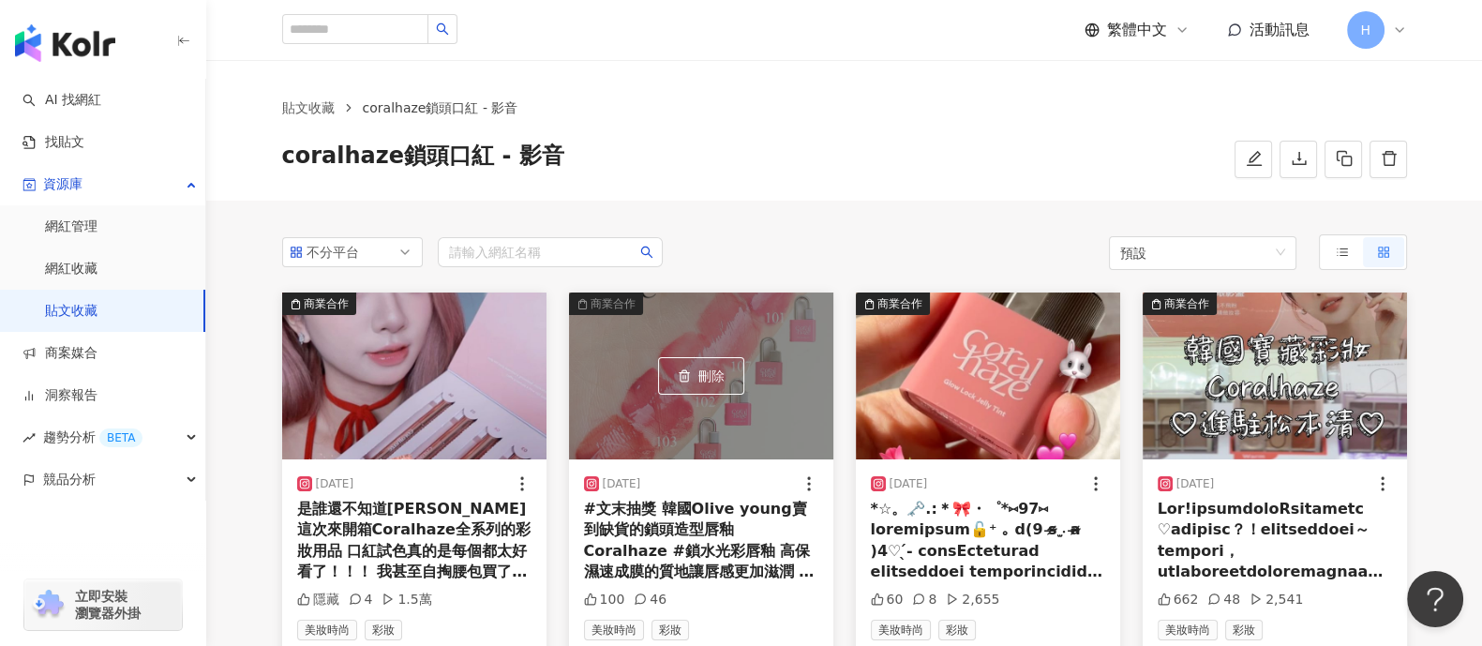
scroll to position [116, 0]
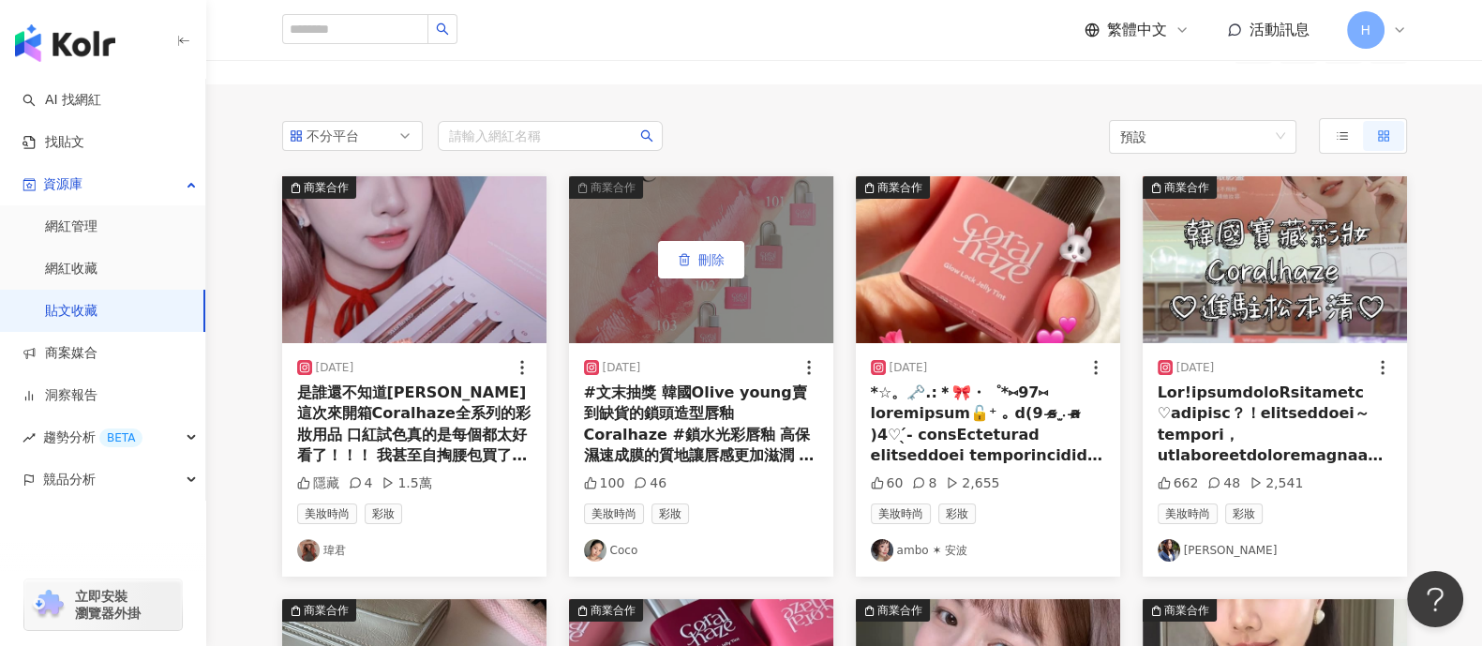
click at [697, 269] on button "刪除" at bounding box center [701, 259] width 86 height 37
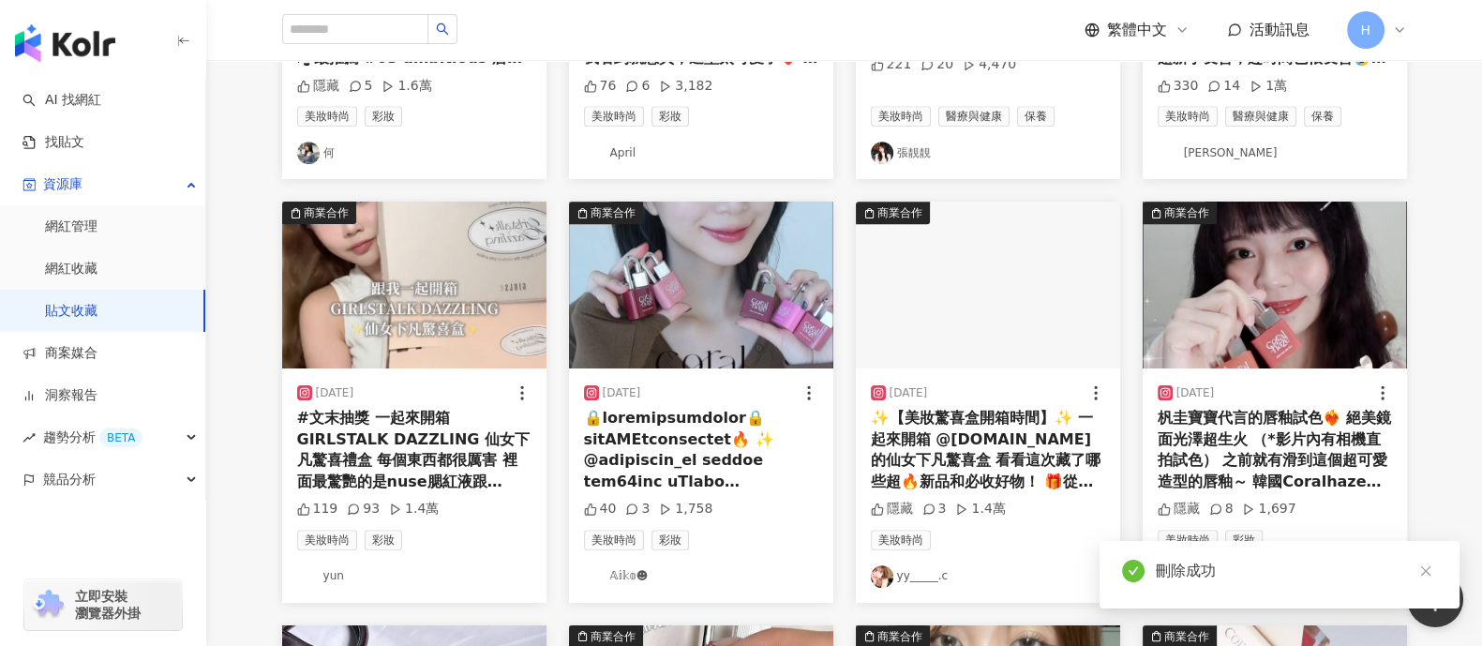
scroll to position [1406, 0]
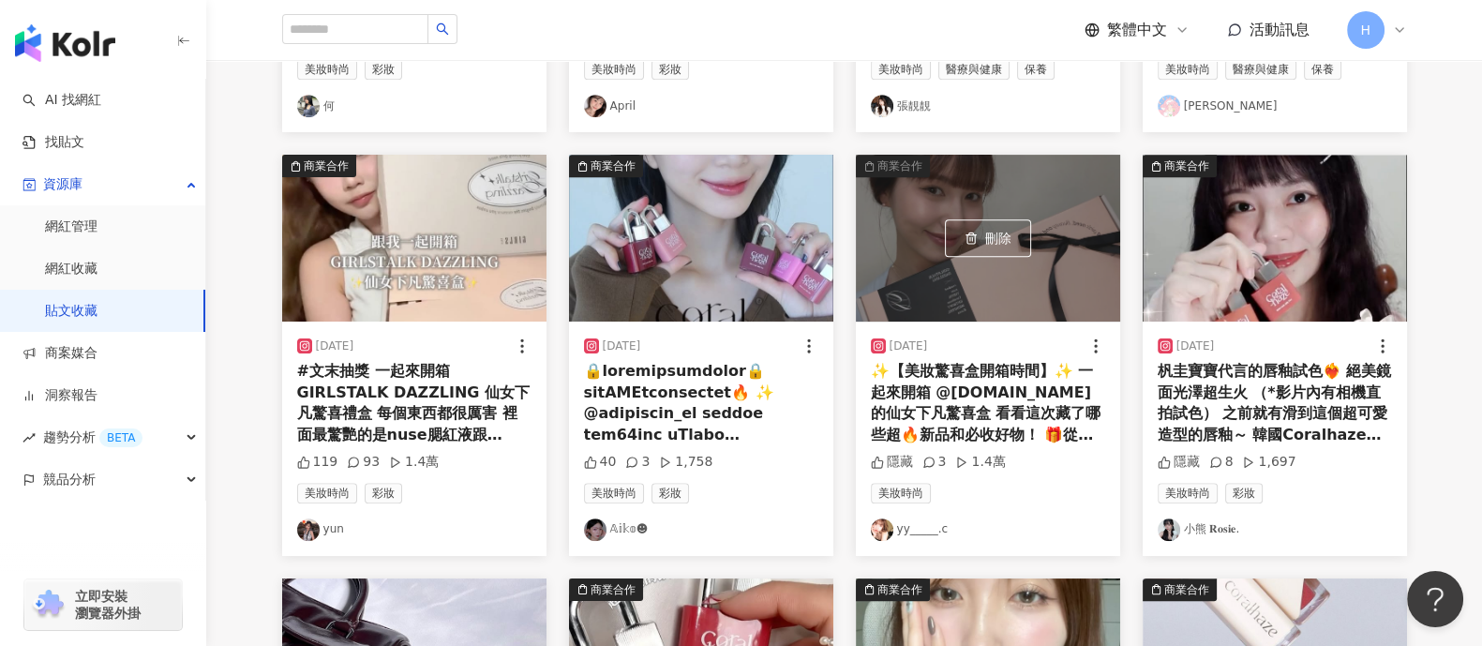
click at [1024, 365] on div "✨【美妝驚喜盒開箱時間】✨ 一起來開箱 @girlstalk.tw 的仙女下凡驚喜盒 看看這次藏了哪些超🔥新品和必收好物！ 🎁從底妝、唇彩到護膚，通通都有驚喜…" at bounding box center [988, 403] width 234 height 84
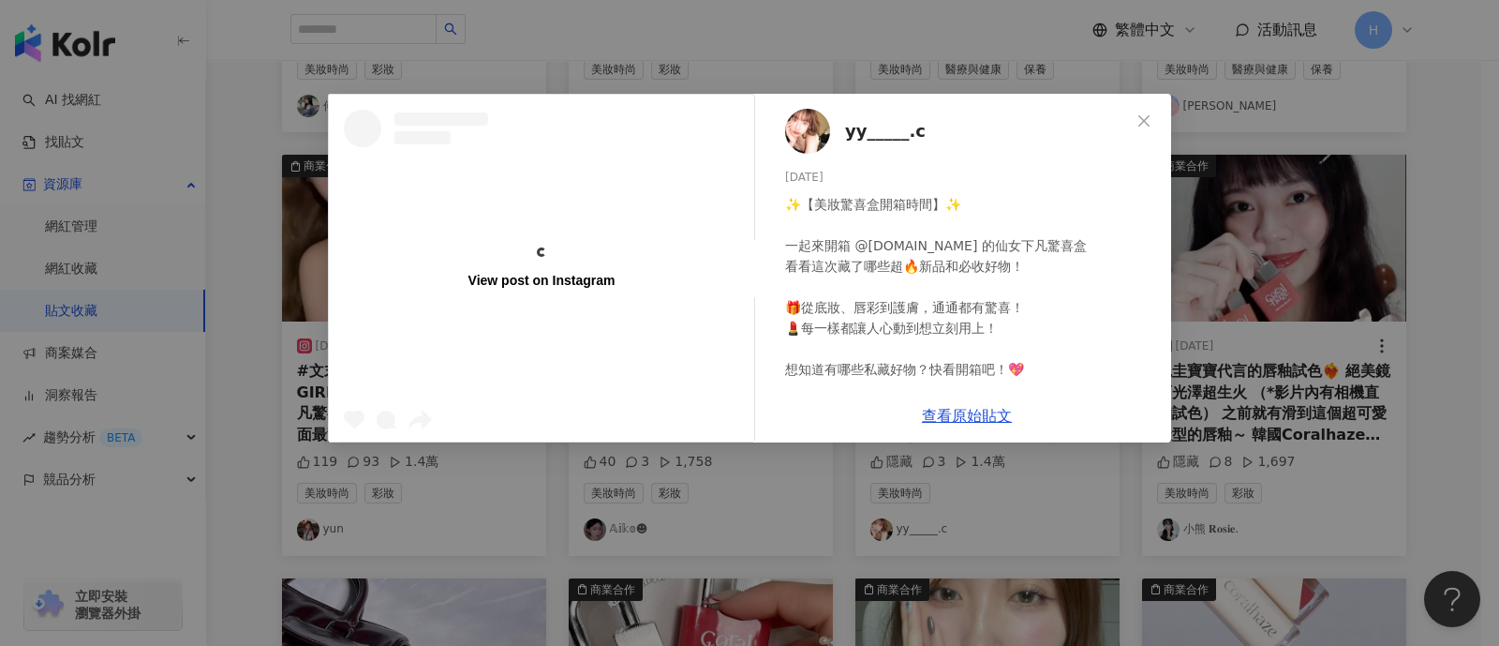
click at [1442, 347] on div "View post on Instagram yy_____.c 2025/5/17 ✨【美妝驚喜盒開箱時間】✨ 一起來開箱 @girlstalk.tw 的仙…" at bounding box center [749, 323] width 1499 height 646
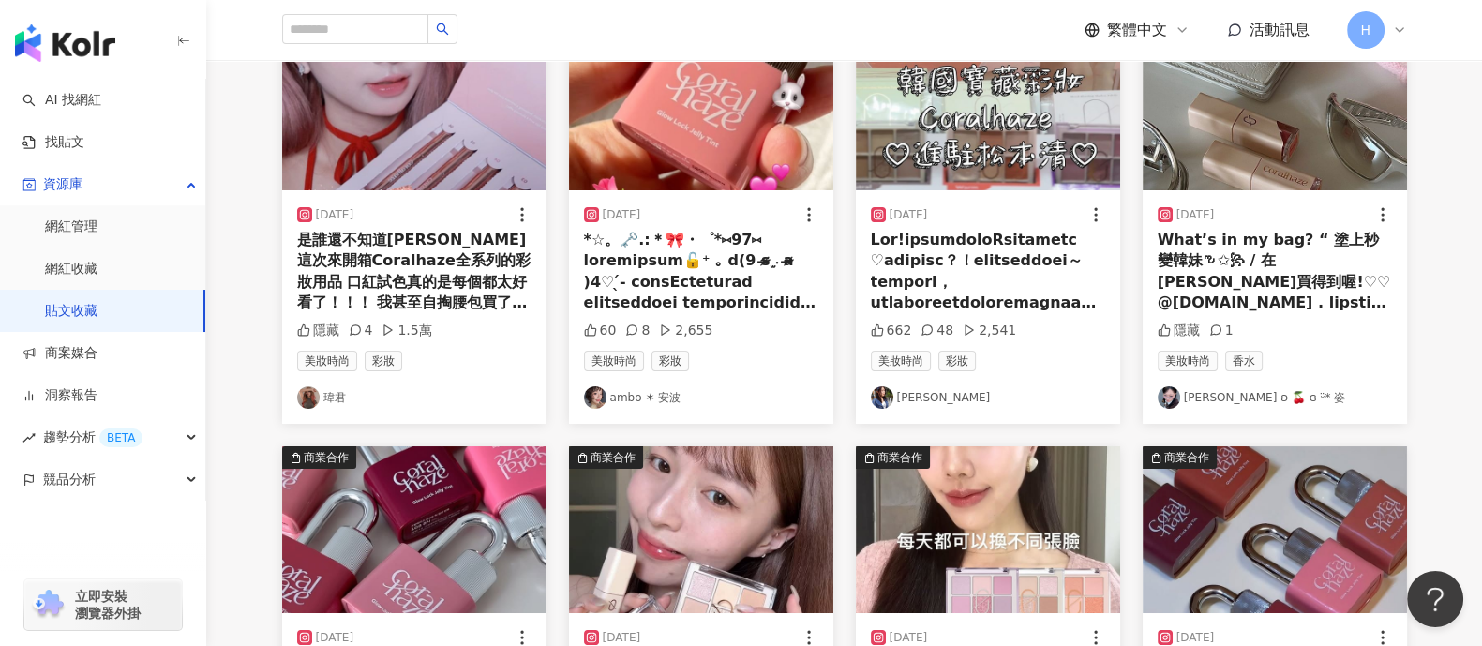
scroll to position [233, 0]
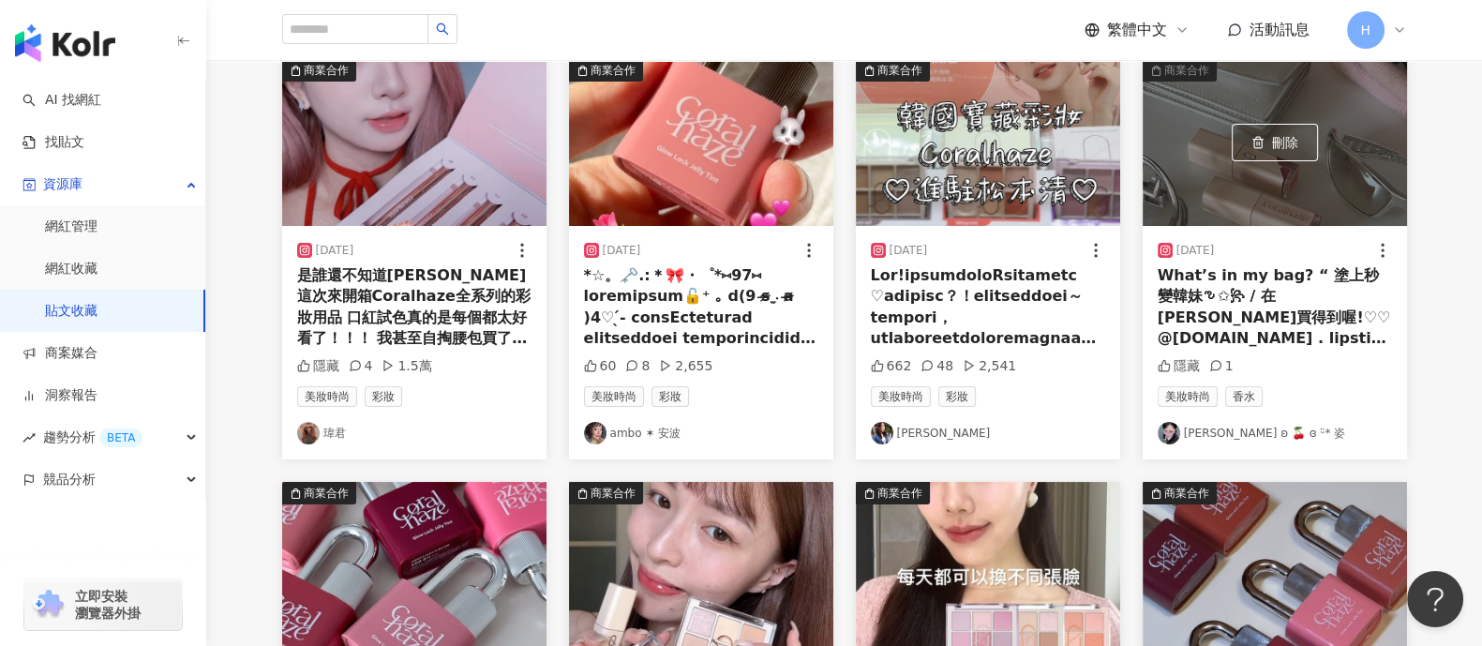
click at [1335, 317] on div "What’s in my bag? “ 塗上秒變韓妹ఌ✩꧂ / 在[PERSON_NAME]買得到喔!♡︎♡︎ @[DOMAIN_NAME] . lipsti…" at bounding box center [1274, 307] width 234 height 84
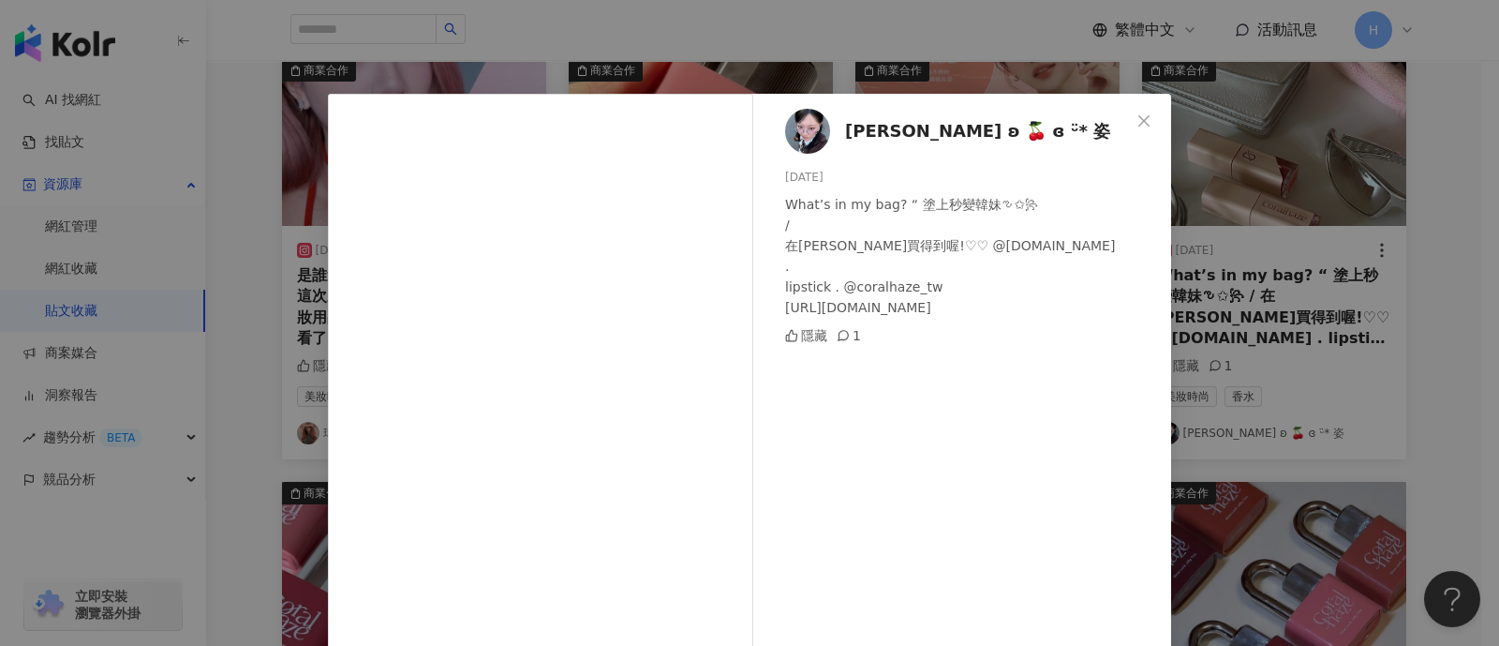
click at [1391, 367] on div "[PERSON_NAME] ʚ 🍒ིྀ ɞ ᵕ̈* 姿 [DATE] What’s in my bag? “ 塗上秒變韓妹ఌ✩꧂ / 在[PERSON_NAM…" at bounding box center [749, 323] width 1499 height 646
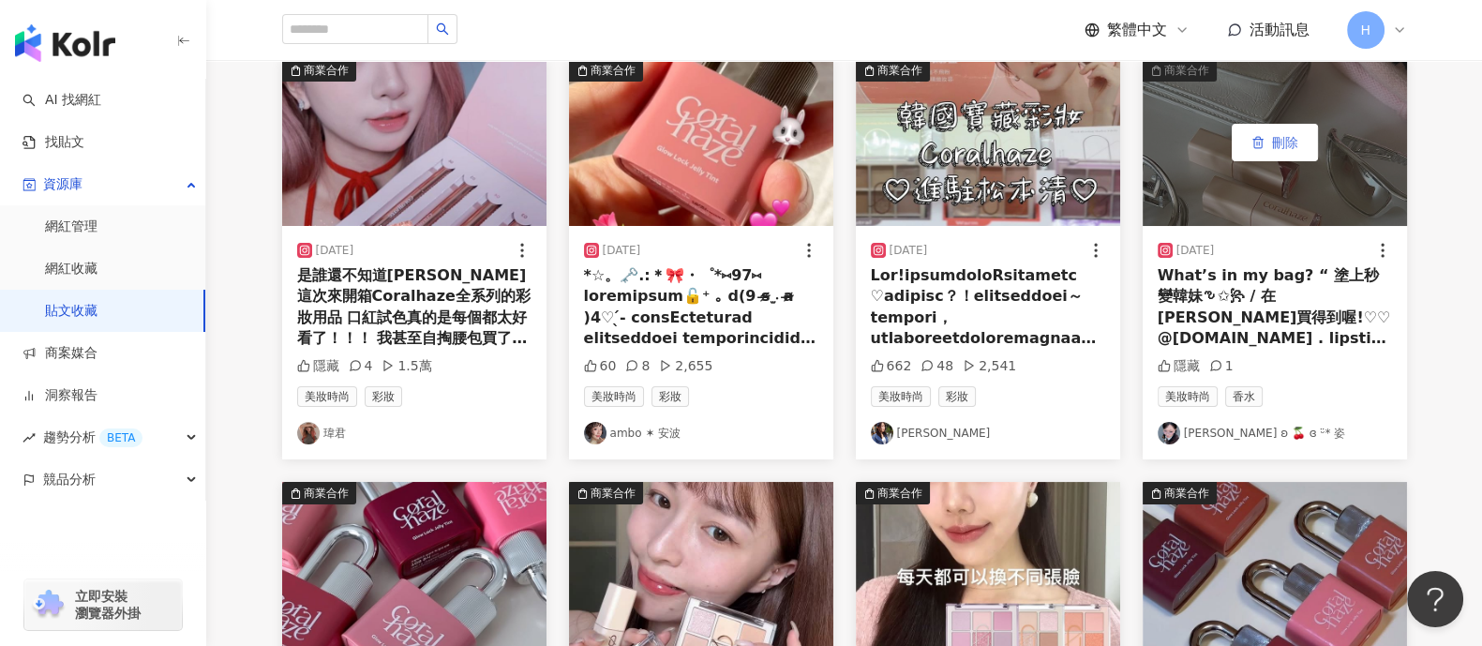
click at [1277, 138] on span "刪除" at bounding box center [1285, 142] width 26 height 15
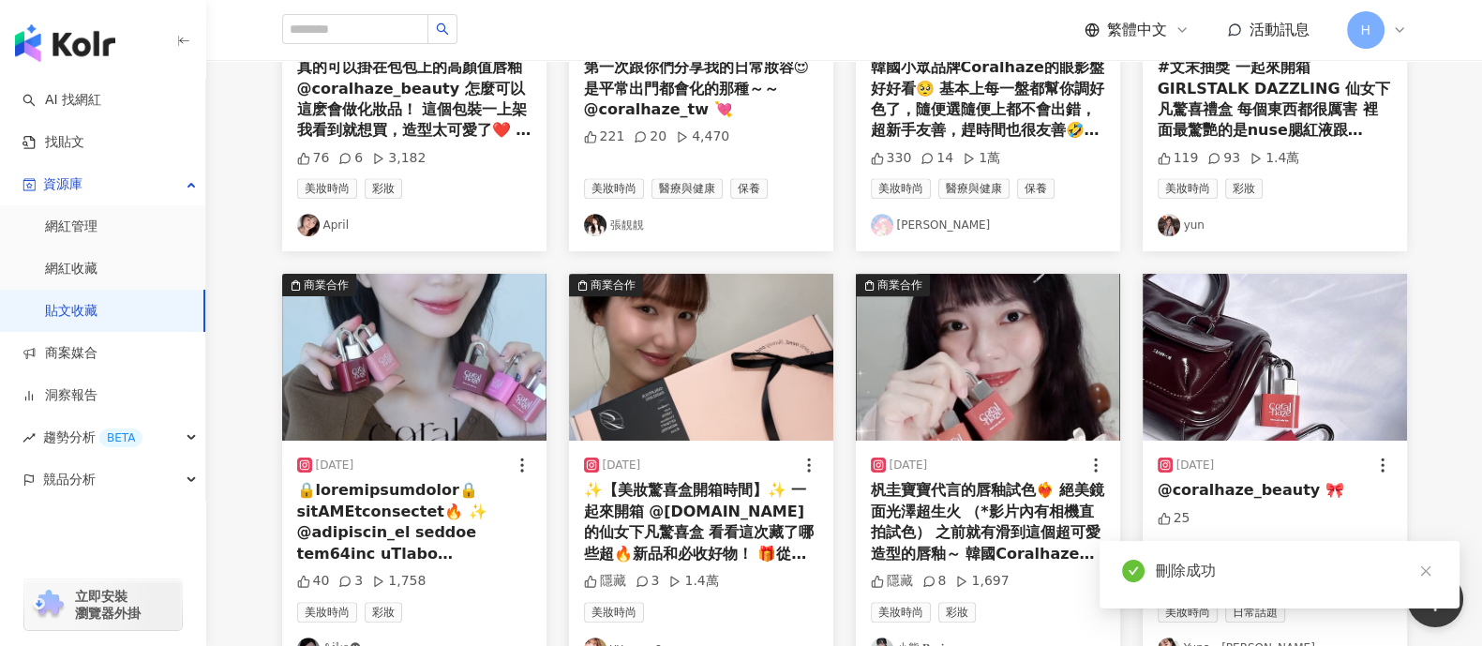
scroll to position [1522, 0]
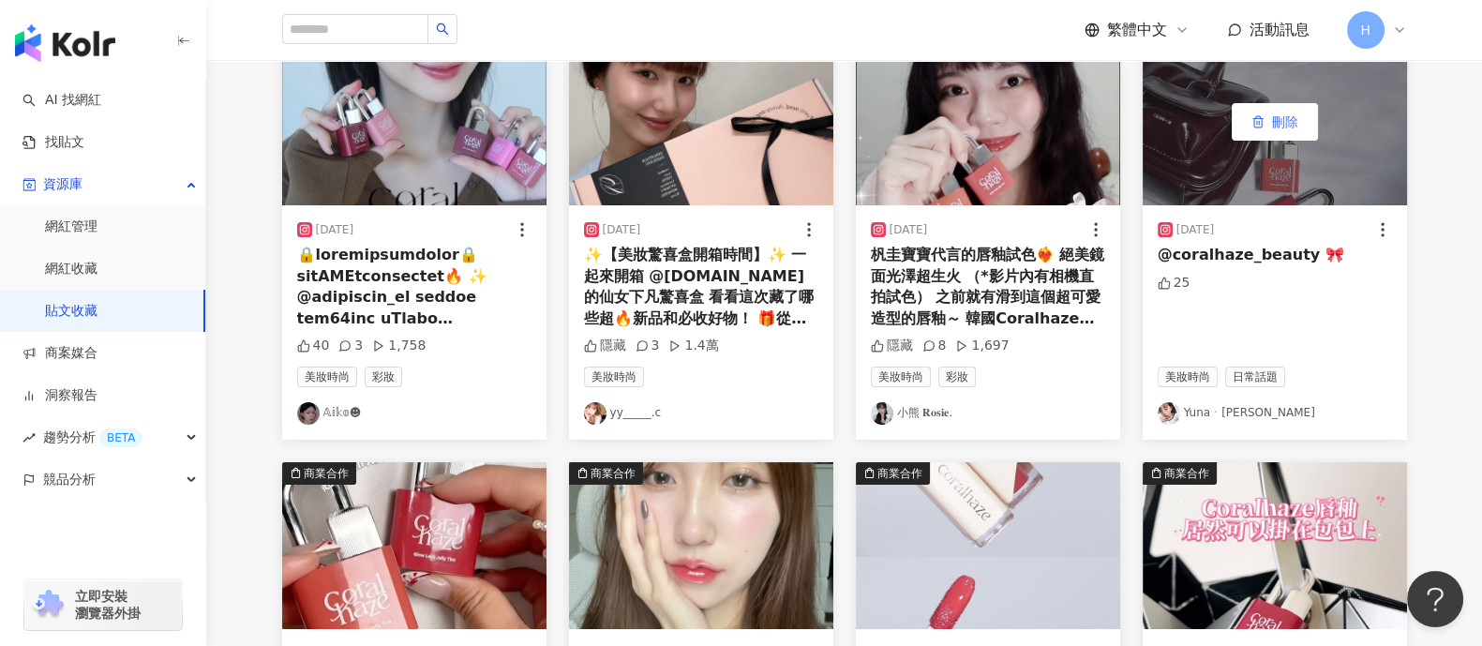
click at [1289, 126] on span "刪除" at bounding box center [1285, 121] width 26 height 15
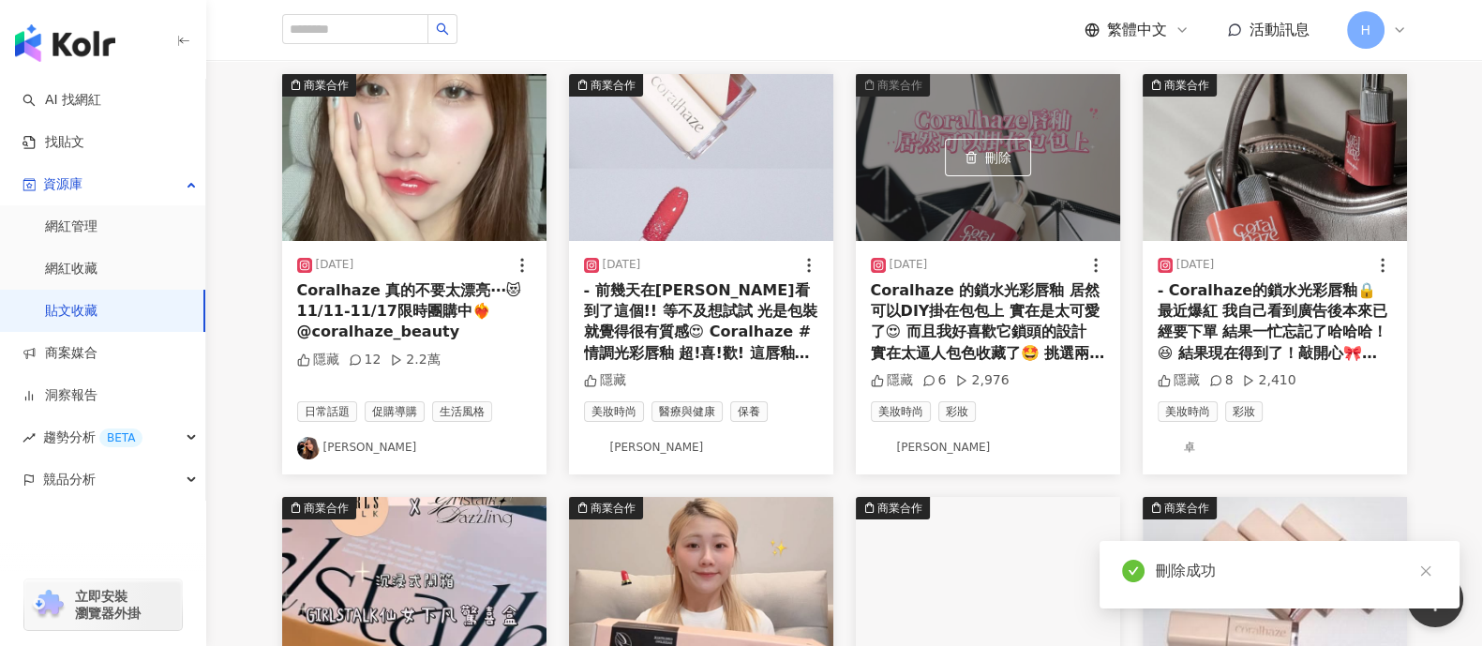
scroll to position [1873, 0]
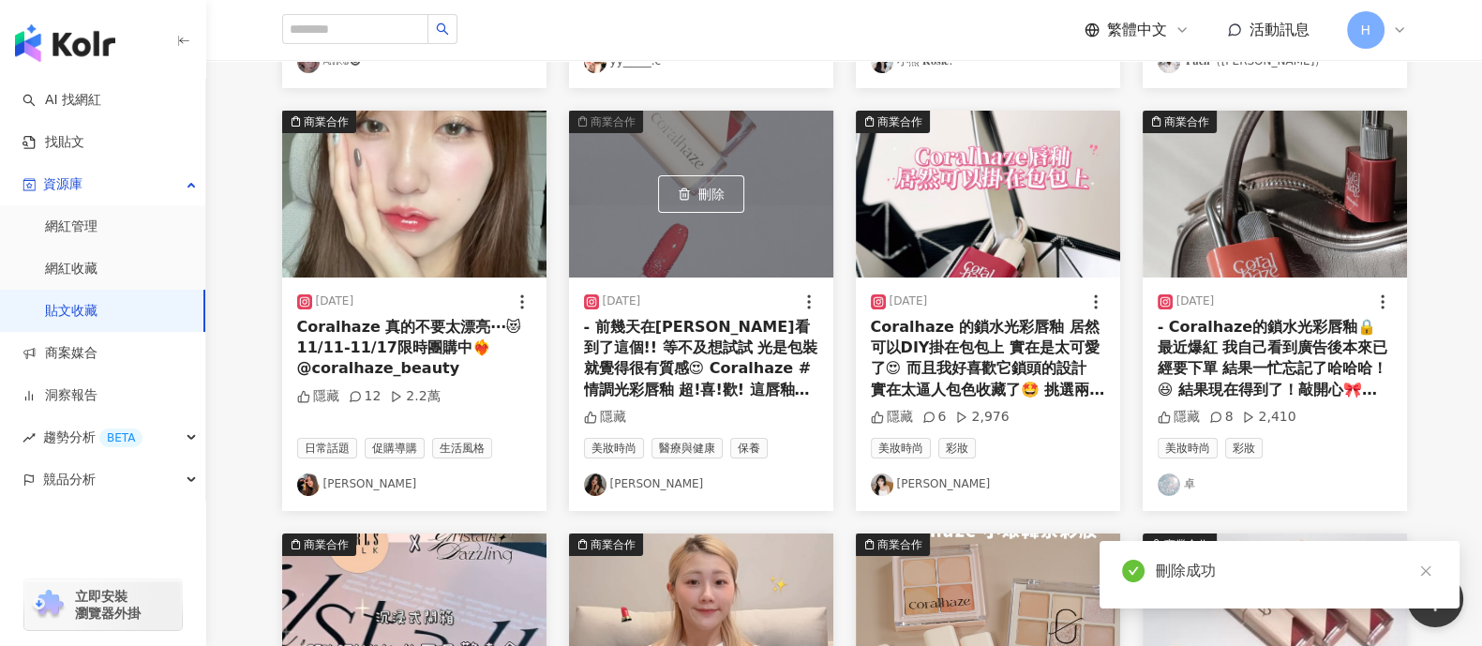
click at [716, 276] on div "商業合作 刪除 2024/9/30 - 前幾天在松本清看到了這個!! 等不及想試試 光是包裝就覺得很有質感😍 Coralhaze #情調光彩唇釉 超!喜!歡!…" at bounding box center [701, 311] width 264 height 400
click at [713, 337] on div "- 前幾天在松本清看到了這個!! 等不及想試試 光是包裝就覺得很有質感😍 Coralhaze #情調光彩唇釉 超!喜!歡! 這唇釉有夠驚豔🤩 清透感質地 塗上…" at bounding box center [701, 359] width 234 height 84
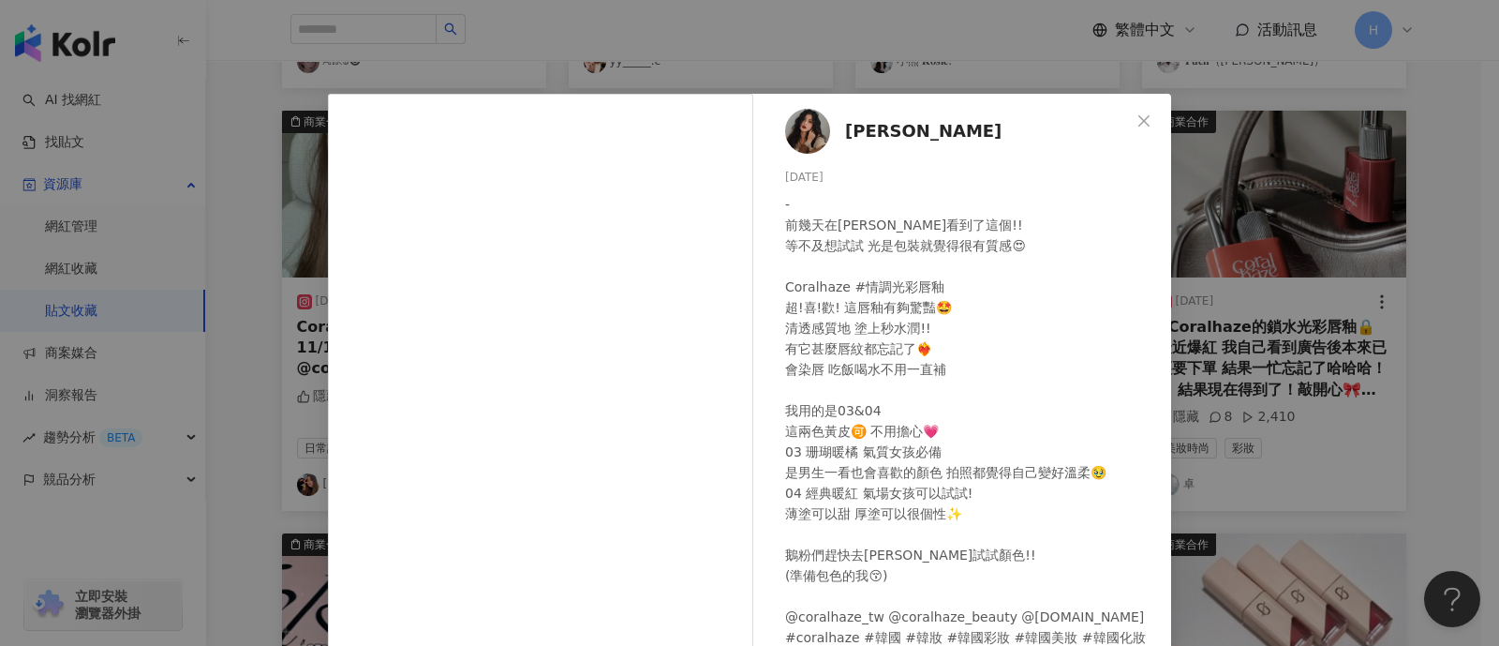
click at [1462, 298] on div "姵廷 Alina 2024/9/30 - 前幾天在松本清看到了這個!! 等不及想試試 光是包裝就覺得很有質感😍 Coralhaze #情調光彩唇釉 超!喜!歡…" at bounding box center [749, 323] width 1499 height 646
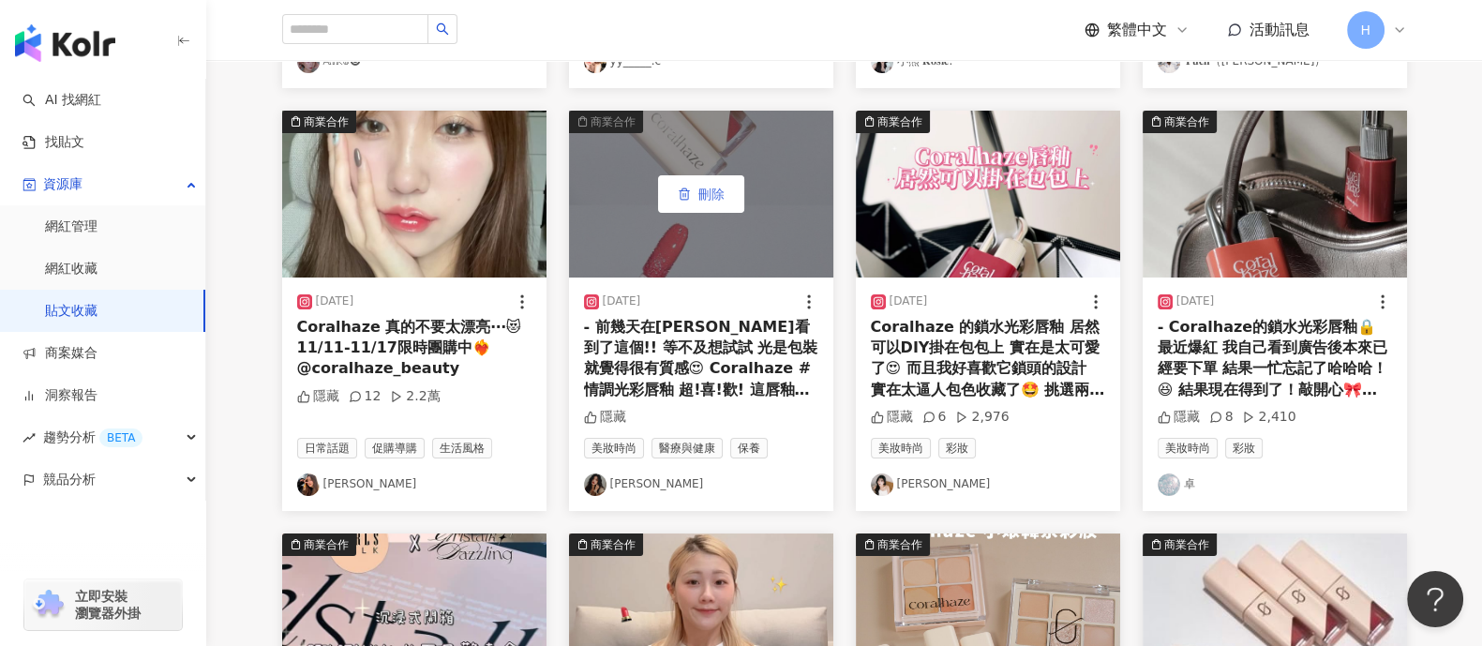
click at [686, 186] on span "button" at bounding box center [684, 193] width 13 height 15
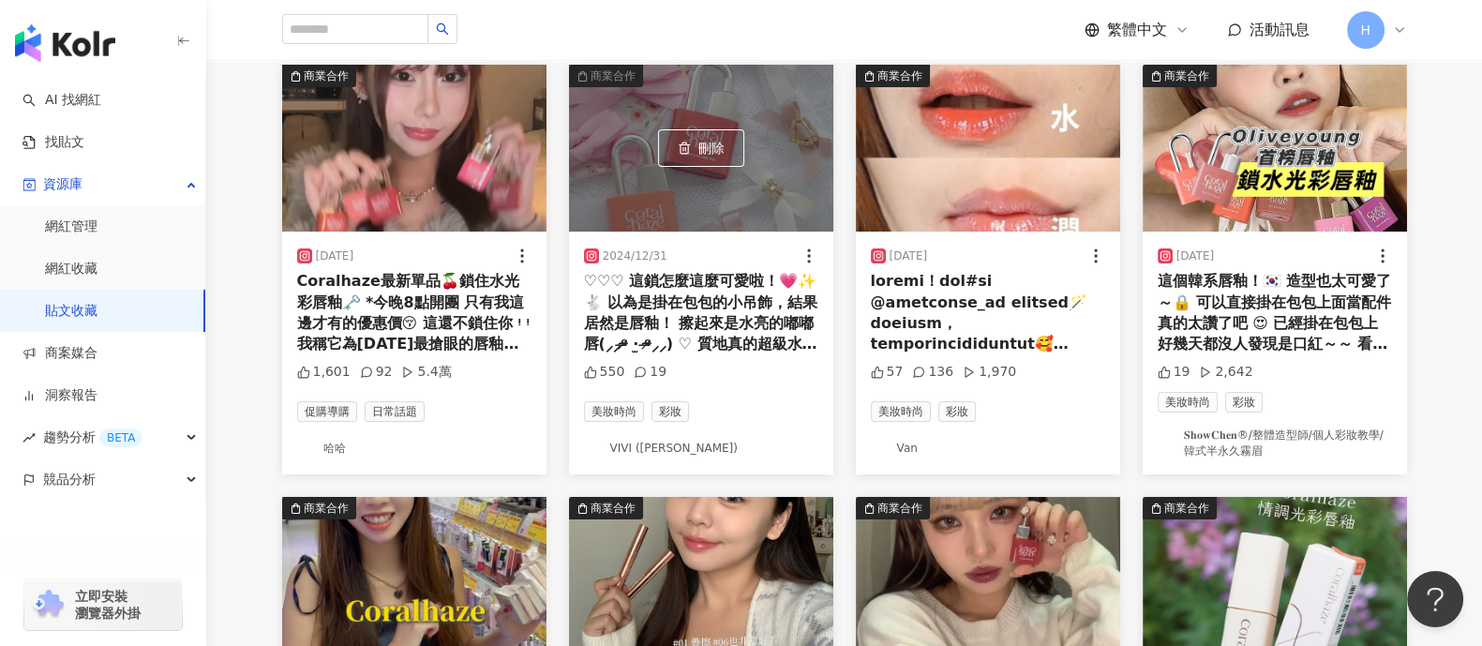
scroll to position [3631, 0]
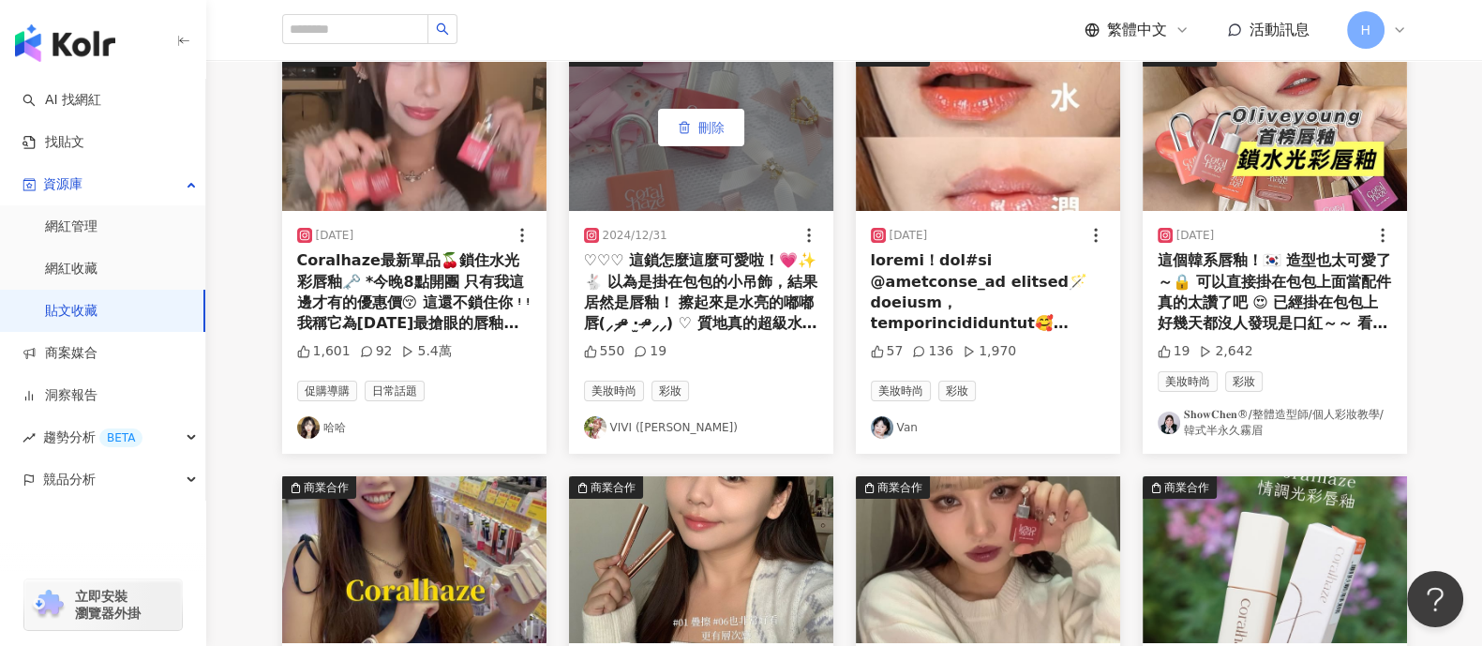
click at [717, 128] on span "刪除" at bounding box center [711, 127] width 26 height 15
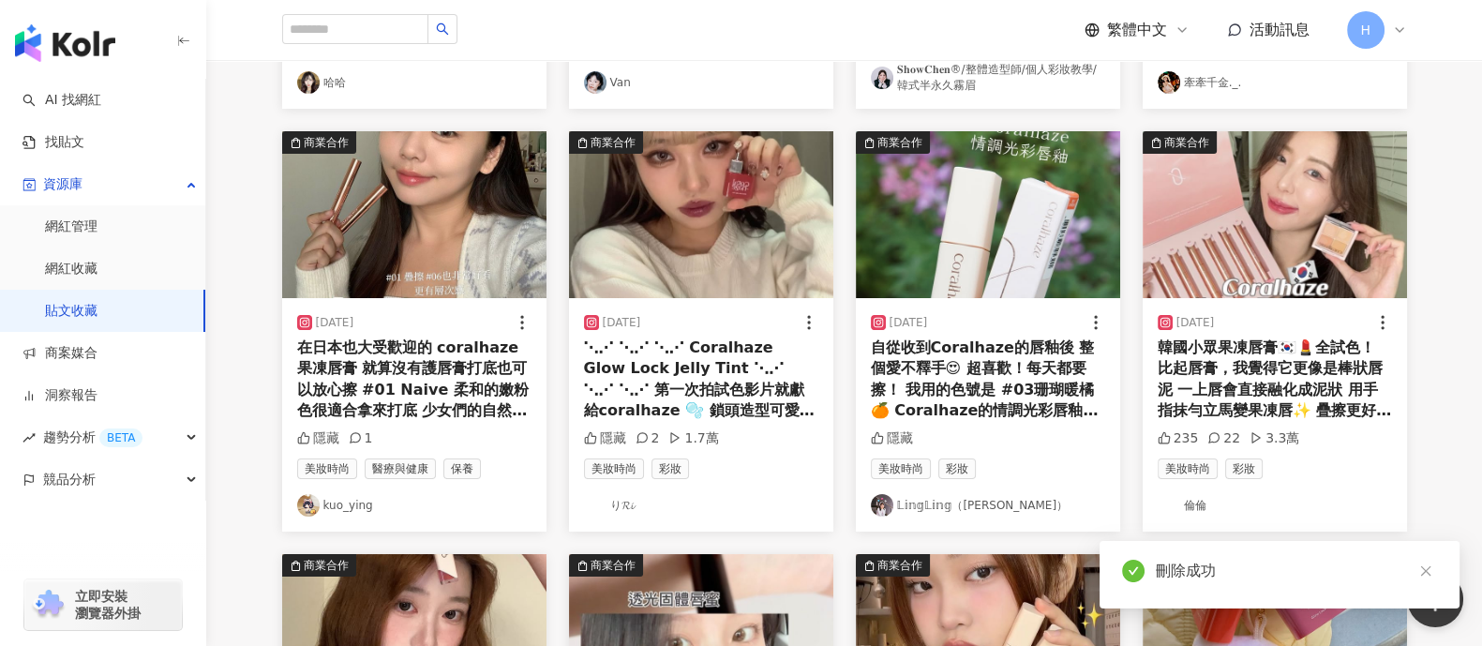
scroll to position [3983, 0]
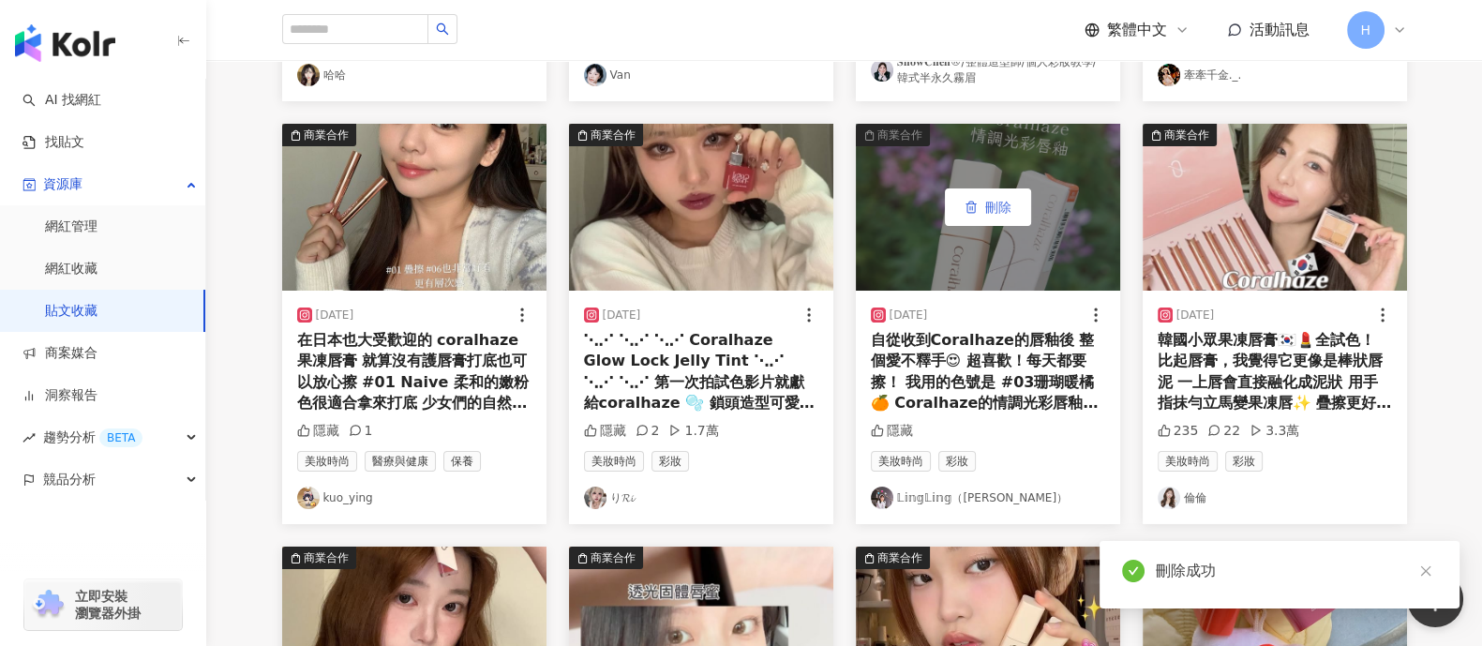
drag, startPoint x: 430, startPoint y: 193, endPoint x: 954, endPoint y: 194, distance: 523.9
click at [0, 0] on span "刪除" at bounding box center [0, 0] width 0 height 0
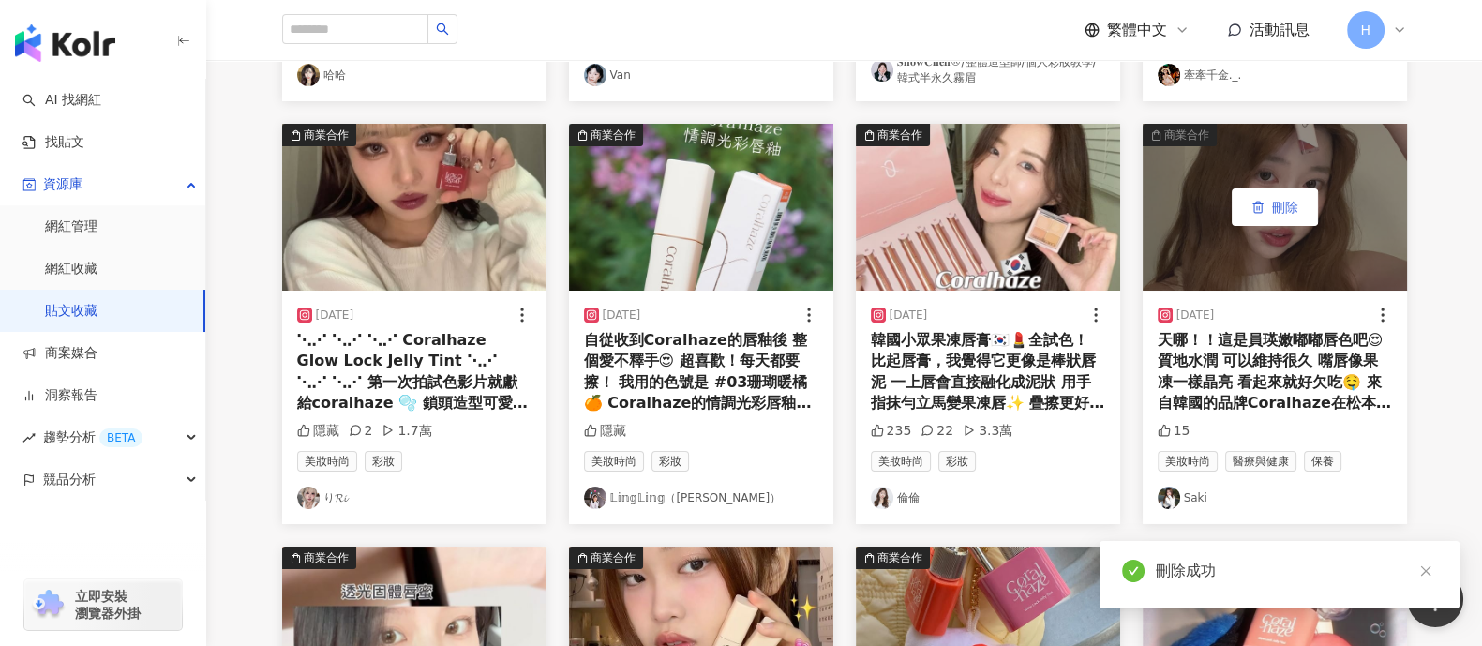
click at [1300, 211] on button "刪除" at bounding box center [1274, 206] width 86 height 37
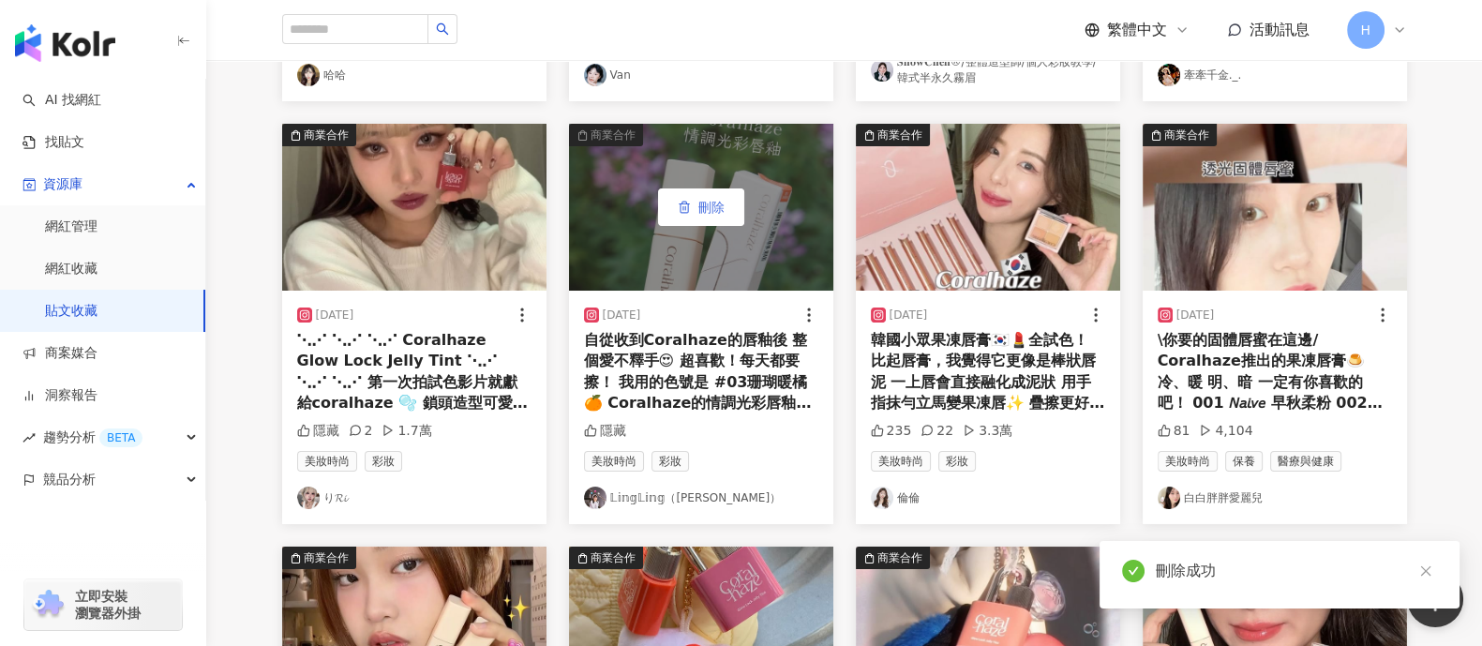
click at [717, 201] on span "刪除" at bounding box center [711, 207] width 26 height 15
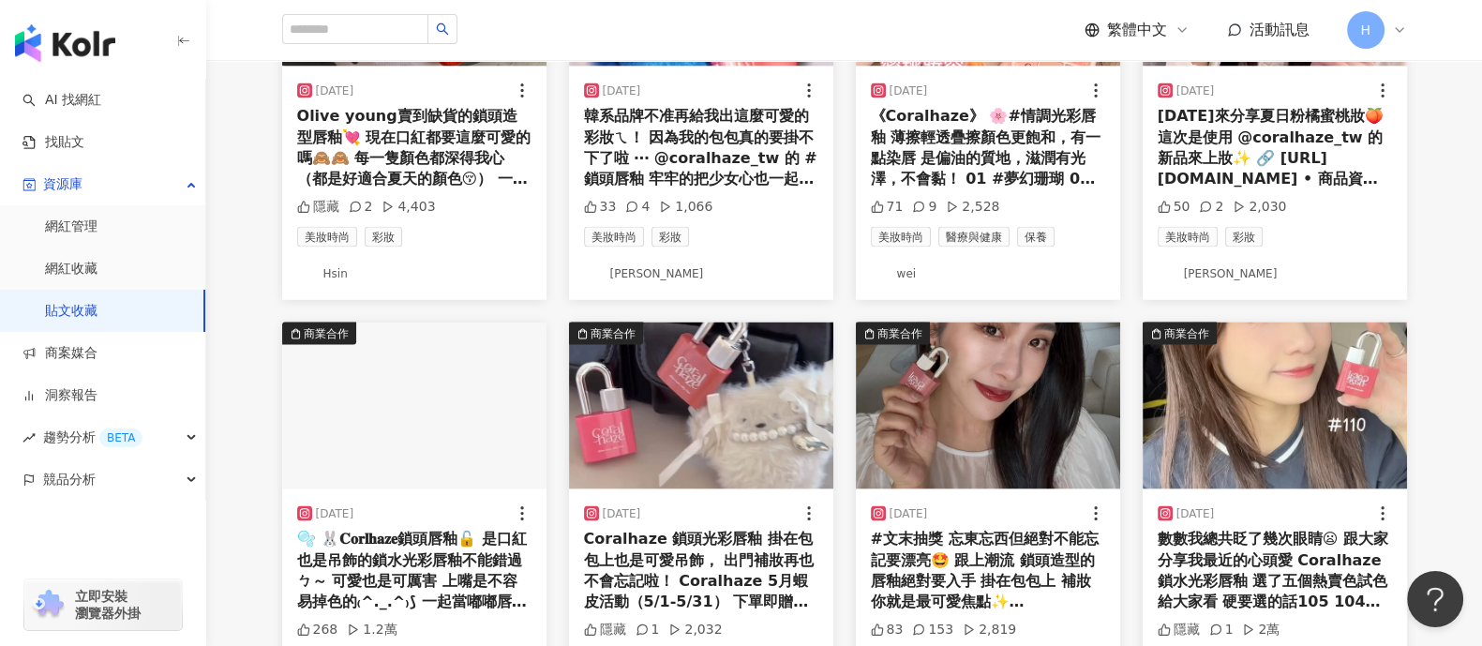
scroll to position [4452, 0]
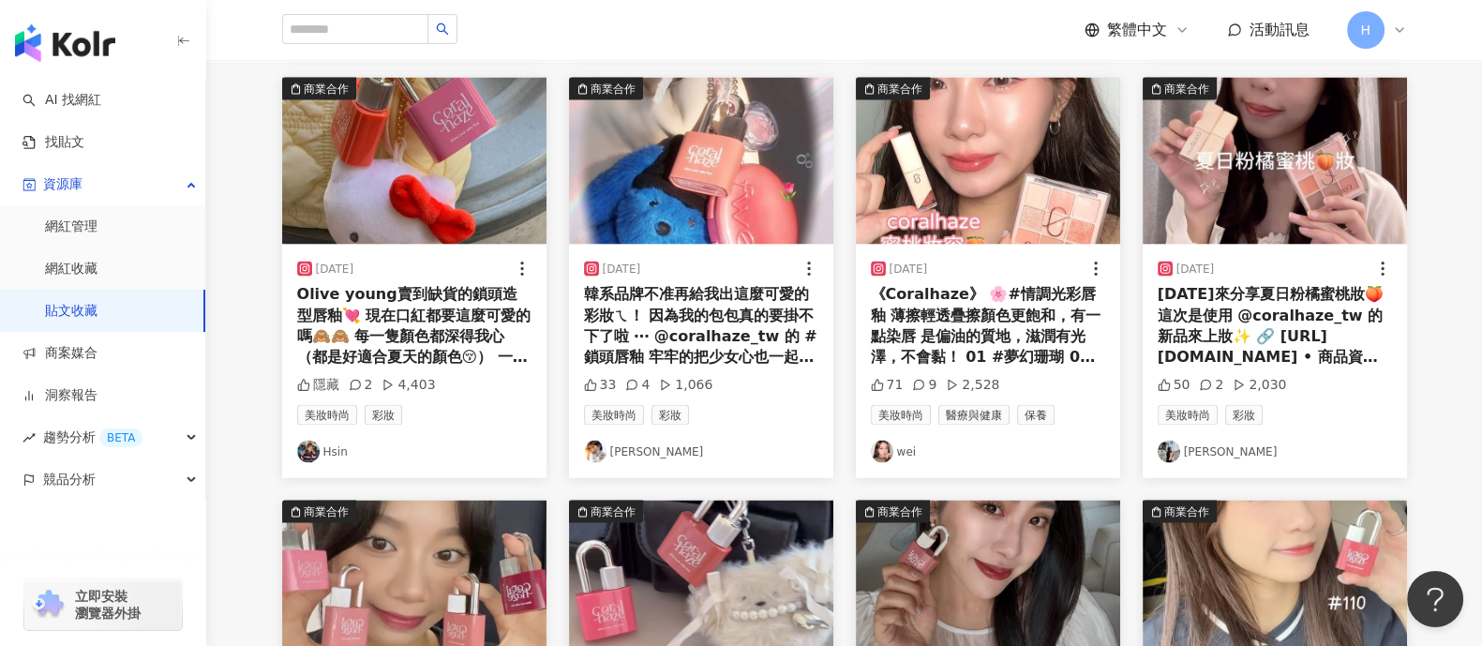
click at [97, 304] on link "貼文收藏" at bounding box center [71, 311] width 52 height 19
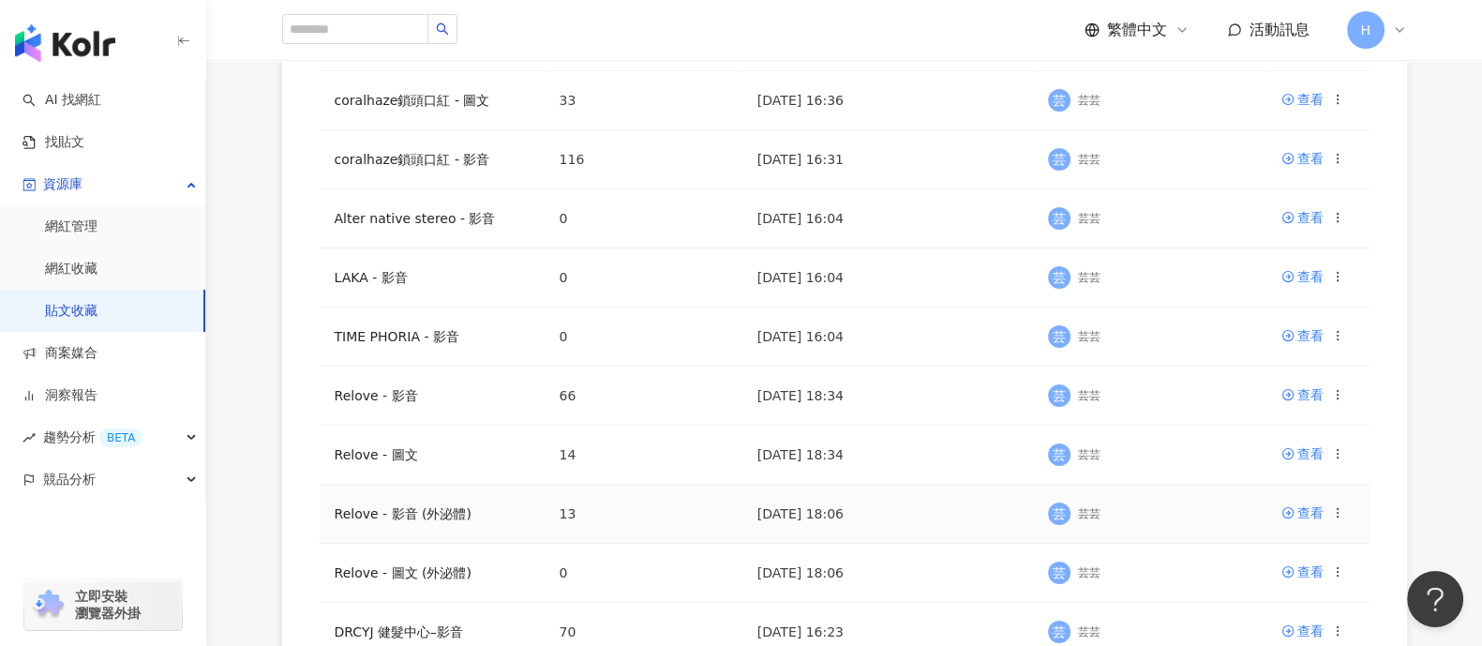
scroll to position [233, 0]
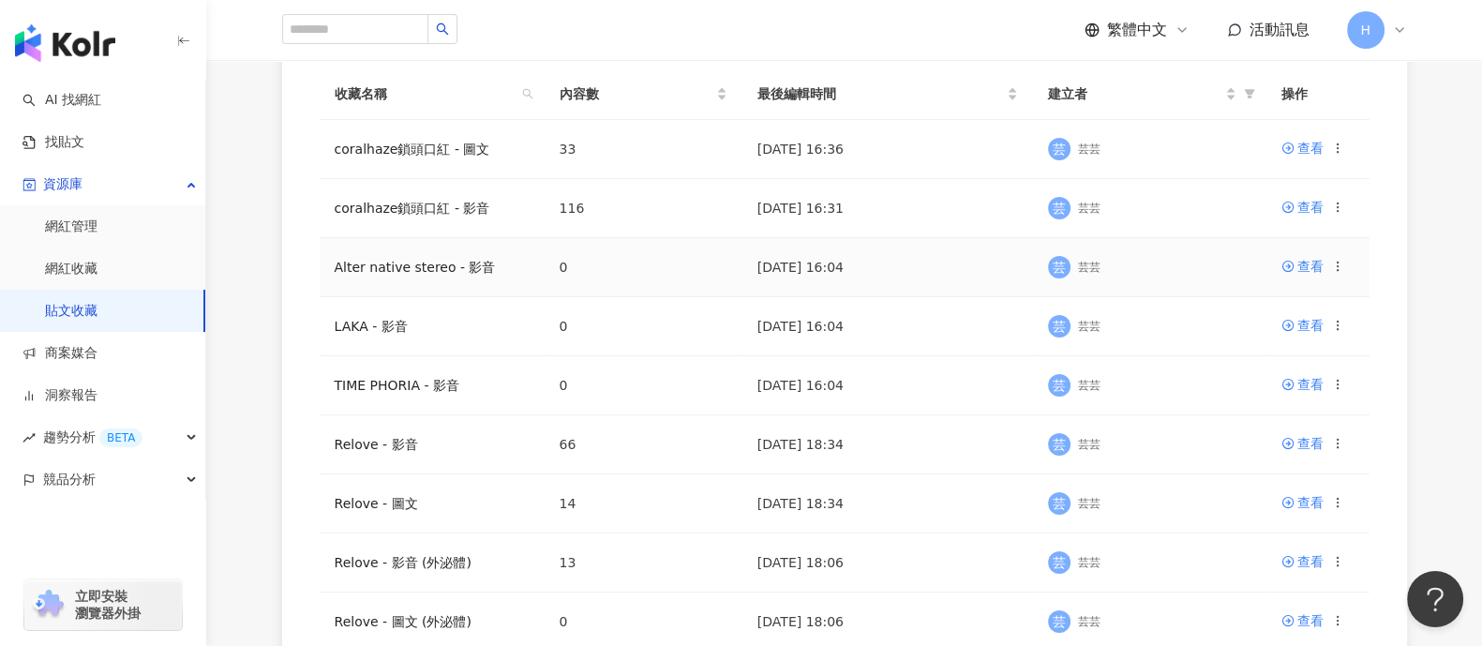
click at [501, 271] on td "Alter native stereo - 影音" at bounding box center [432, 267] width 225 height 59
click at [425, 268] on link "Alter native stereo - 影音" at bounding box center [415, 267] width 161 height 15
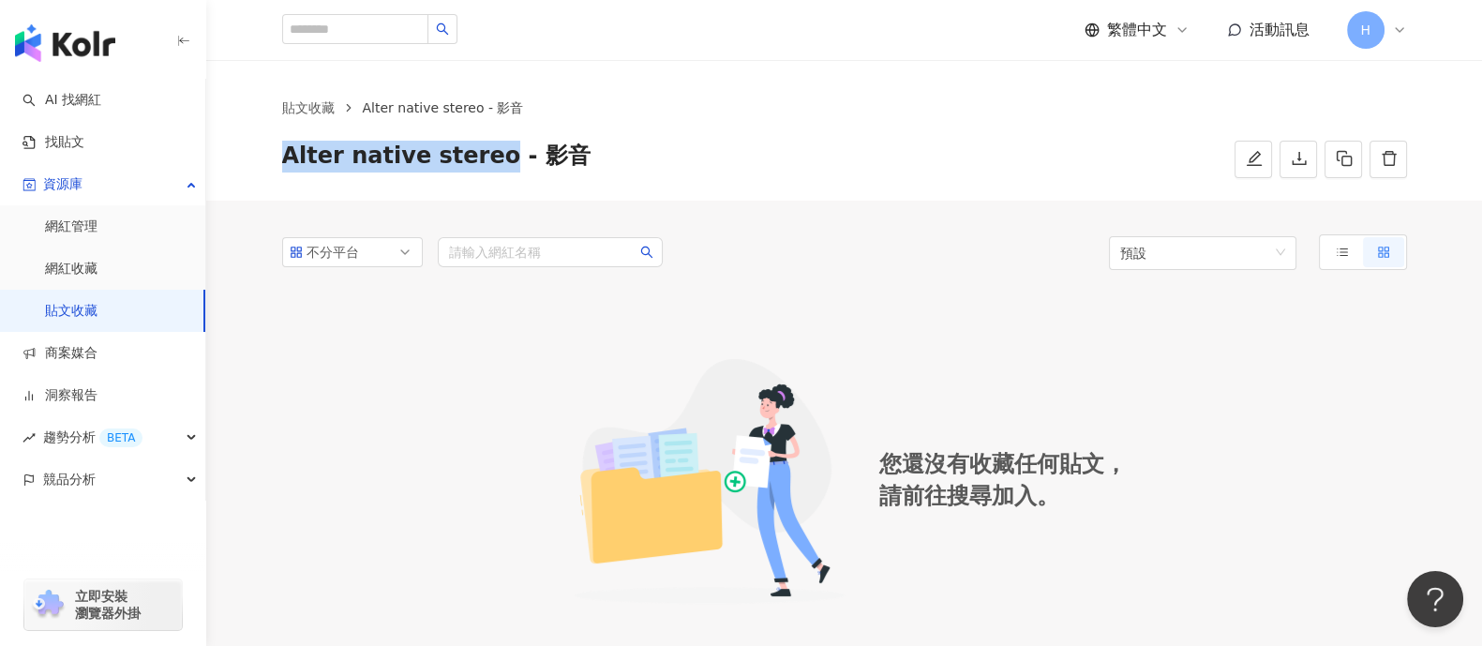
drag, startPoint x: 478, startPoint y: 153, endPoint x: 233, endPoint y: 153, distance: 244.6
click at [233, 153] on div "貼文收藏 Alter native stereo - 影音 Alter native stereo - 影音" at bounding box center [843, 130] width 1275 height 141
copy span "Alter native stereo"
click at [96, 302] on link "貼文收藏" at bounding box center [71, 311] width 52 height 19
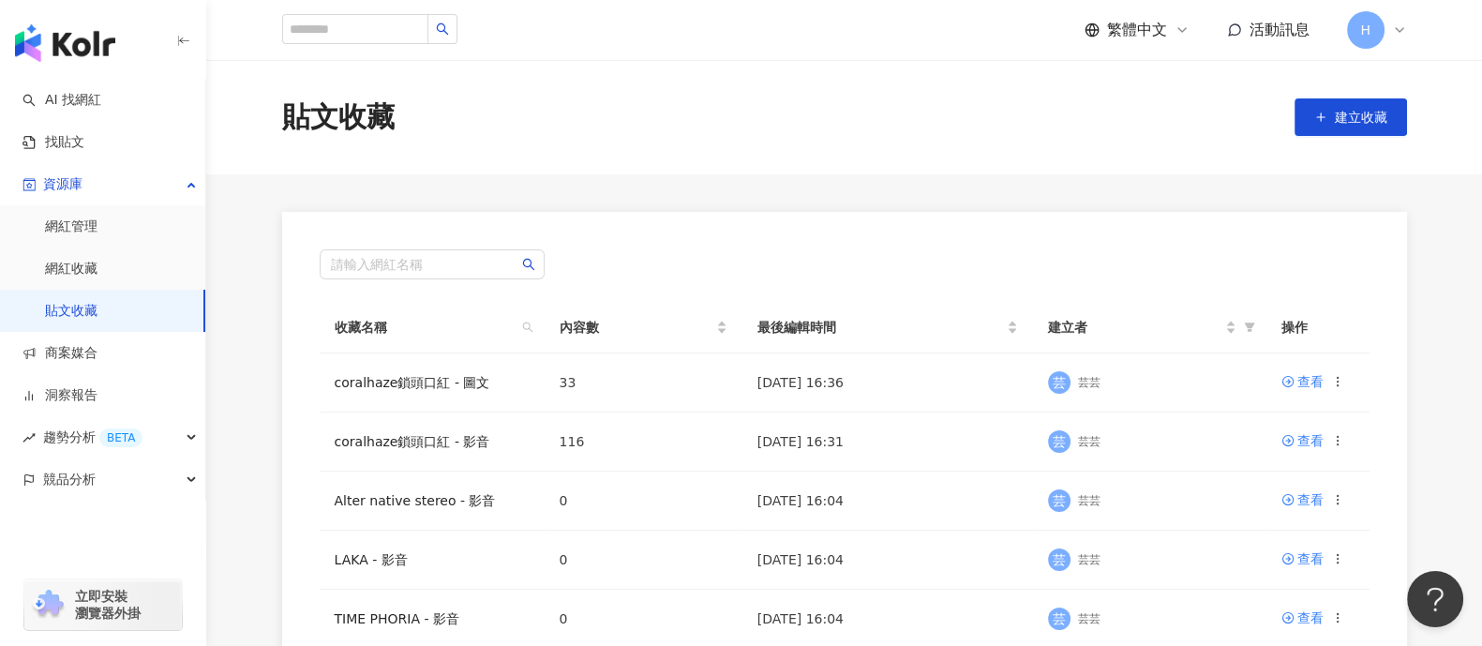
click at [97, 302] on link "貼文收藏" at bounding box center [71, 311] width 52 height 19
click at [101, 110] on link "AI 找網紅" at bounding box center [61, 100] width 79 height 19
click at [84, 147] on link "找貼文" at bounding box center [53, 142] width 62 height 19
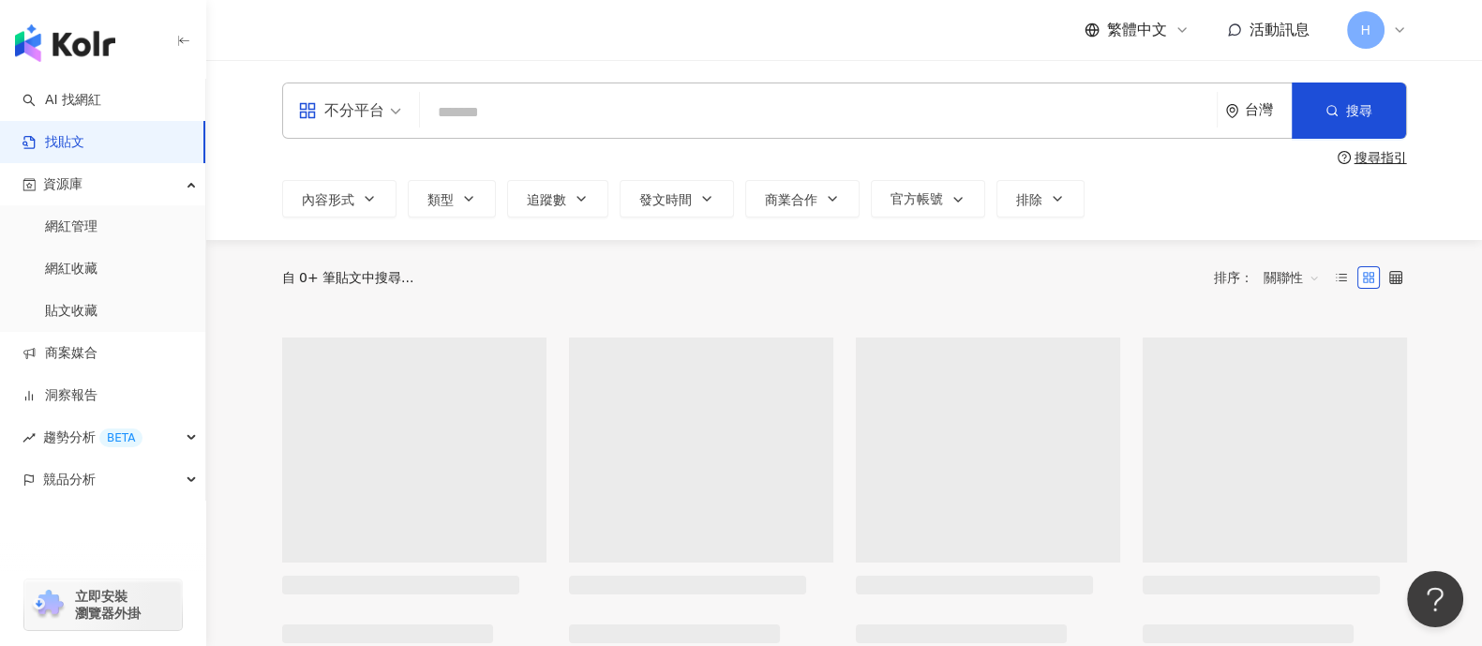
drag, startPoint x: 422, startPoint y: 100, endPoint x: 568, endPoint y: 126, distance: 148.4
click at [558, 87] on div "不分平台 台灣 搜尋" at bounding box center [844, 110] width 1125 height 56
click at [571, 128] on input "search" at bounding box center [818, 112] width 782 height 40
paste input "**********"
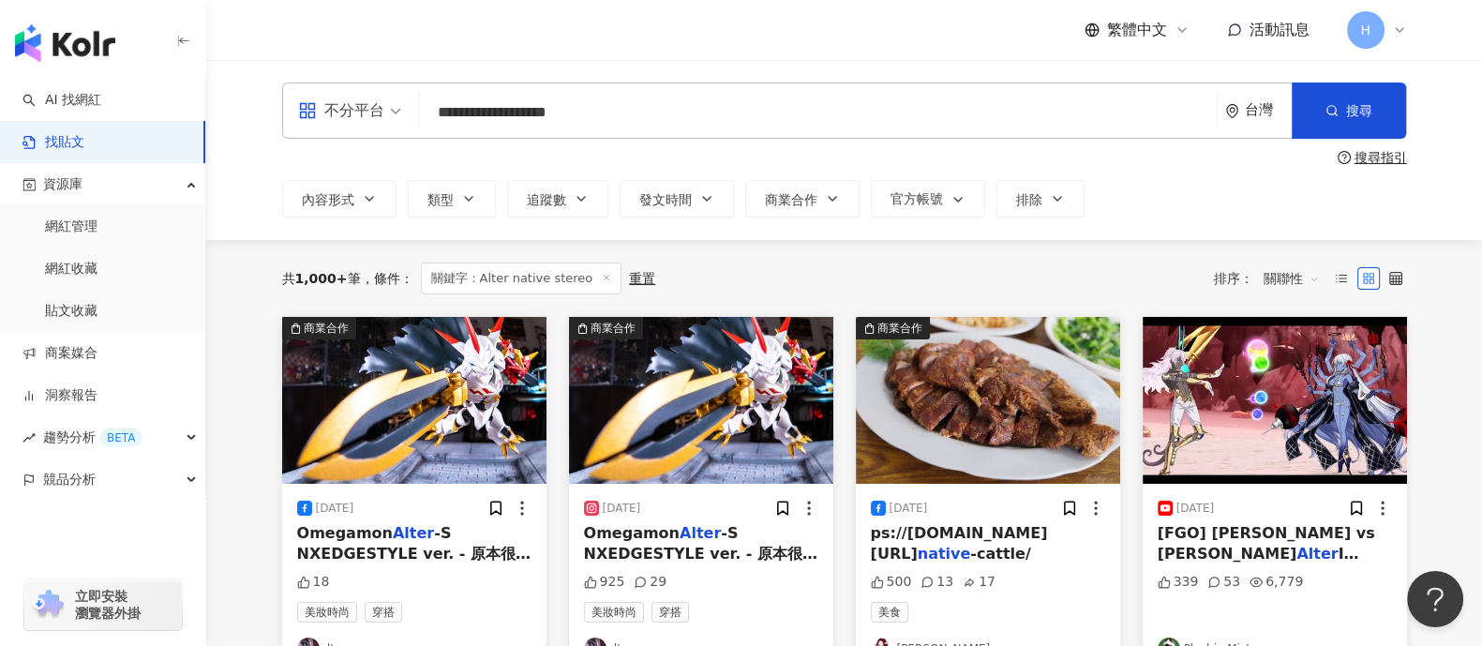
click at [572, 114] on input "**********" at bounding box center [818, 112] width 782 height 40
click at [363, 200] on icon "button" at bounding box center [369, 198] width 15 height 15
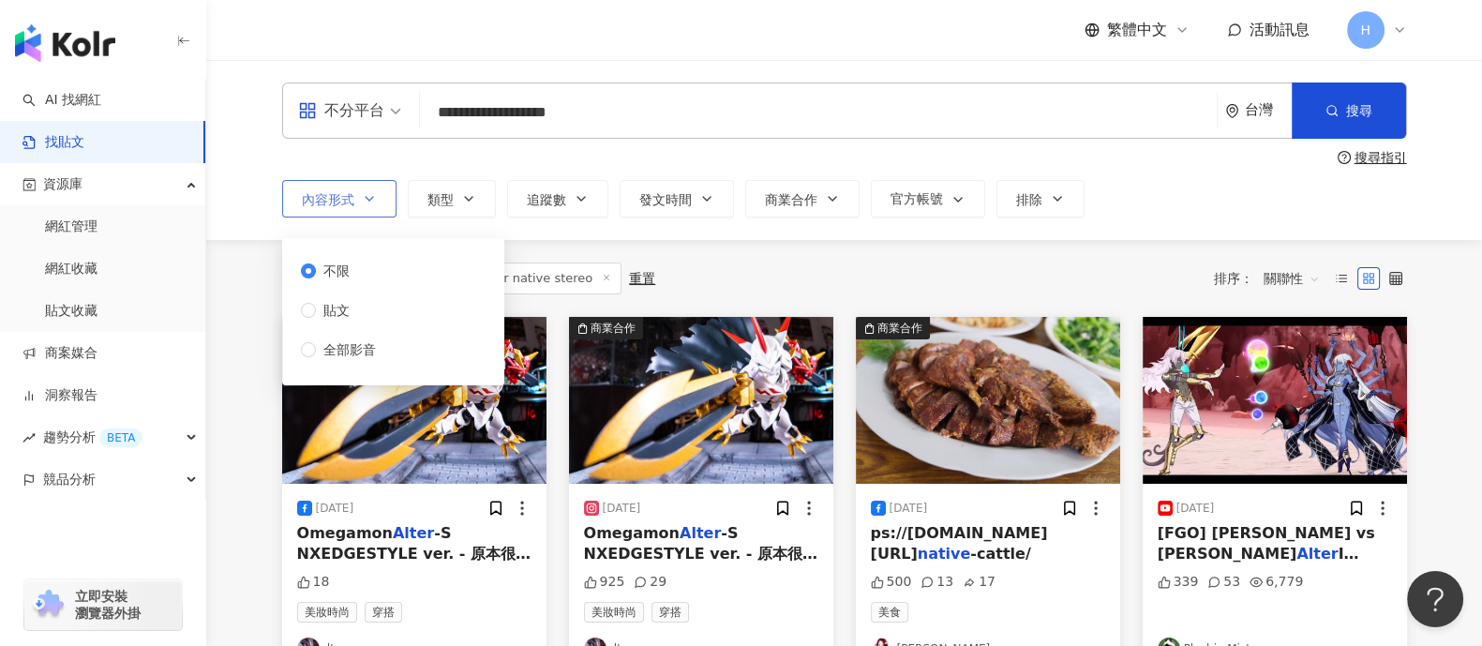
click at [363, 200] on icon "button" at bounding box center [369, 198] width 15 height 15
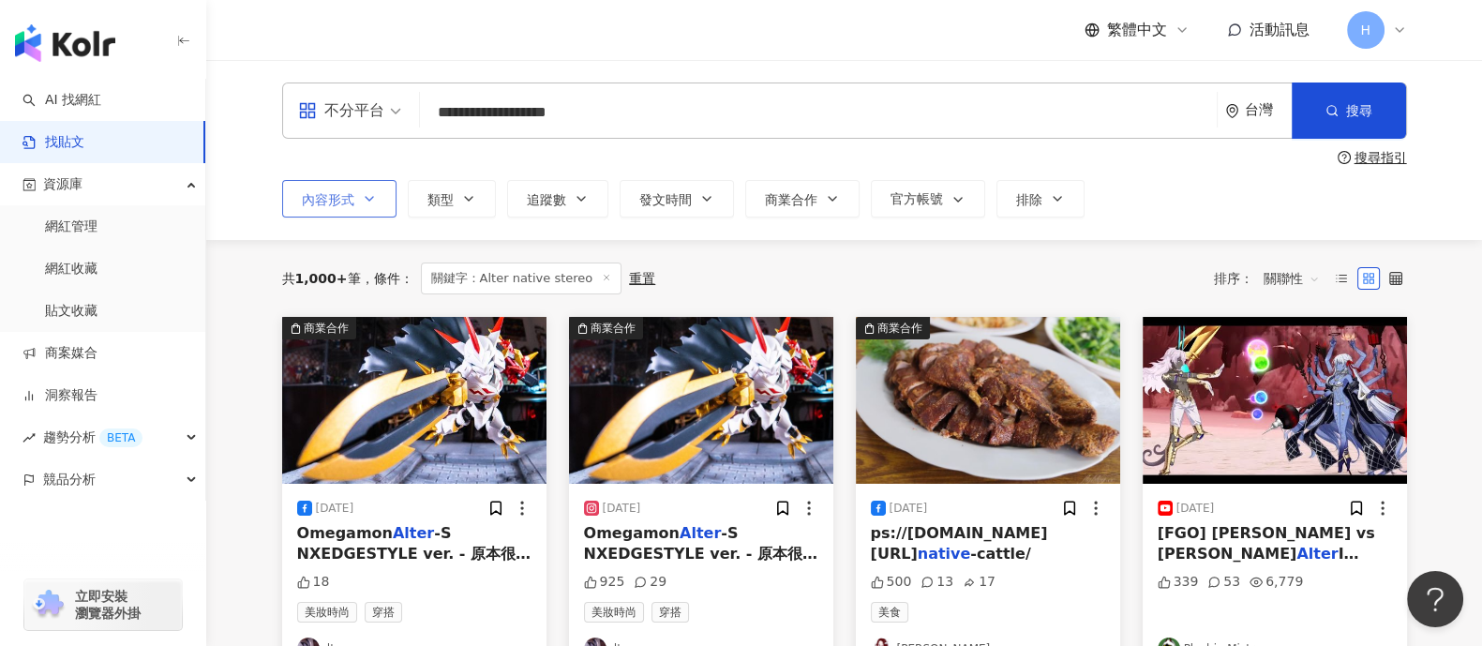
click at [362, 200] on icon "button" at bounding box center [369, 198] width 15 height 15
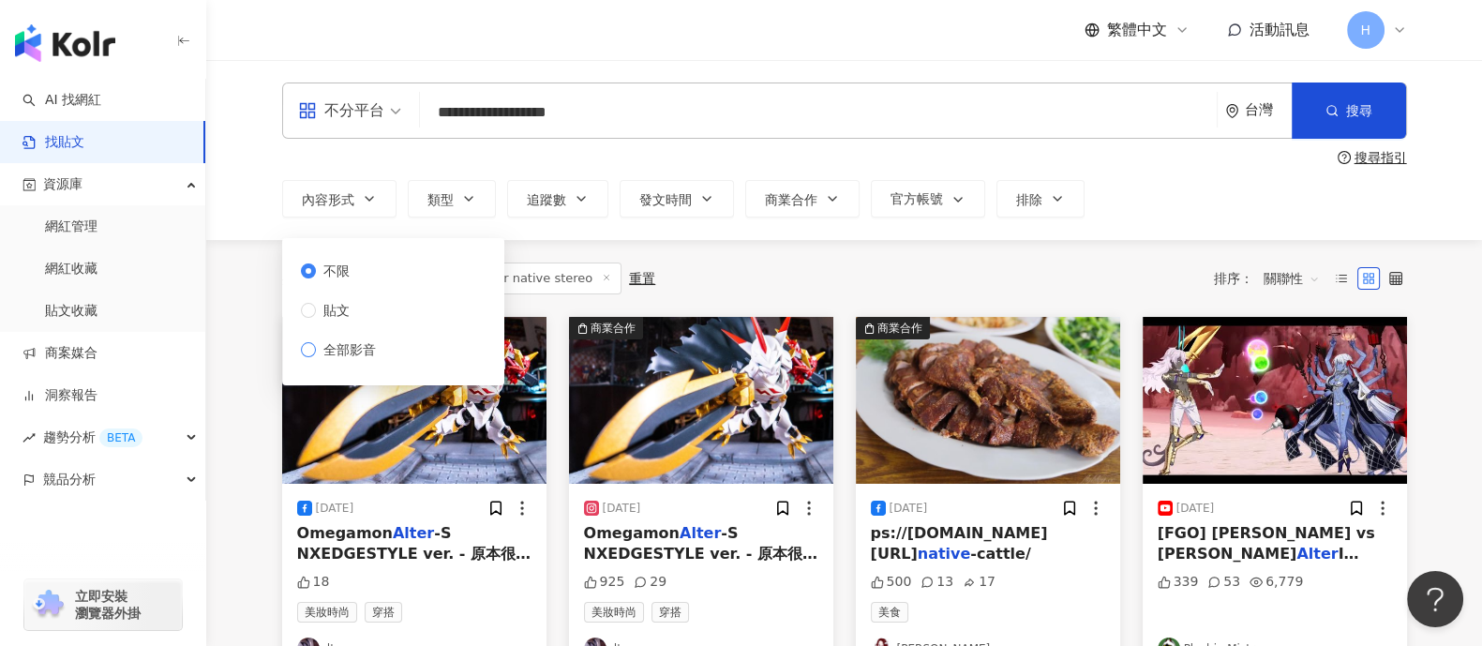
click at [346, 348] on span "全部影音" at bounding box center [349, 349] width 67 height 21
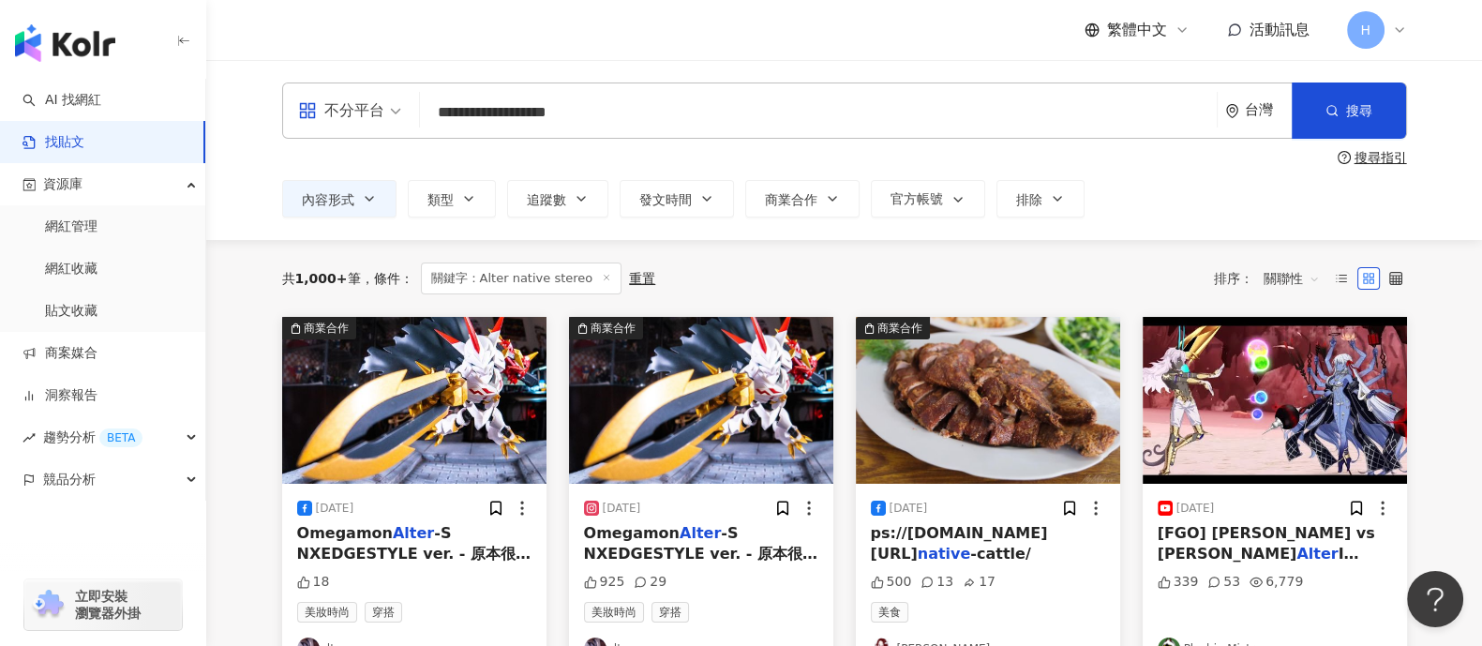
drag, startPoint x: 314, startPoint y: 118, endPoint x: 229, endPoint y: 118, distance: 85.3
click at [229, 118] on div "**********" at bounding box center [843, 150] width 1275 height 180
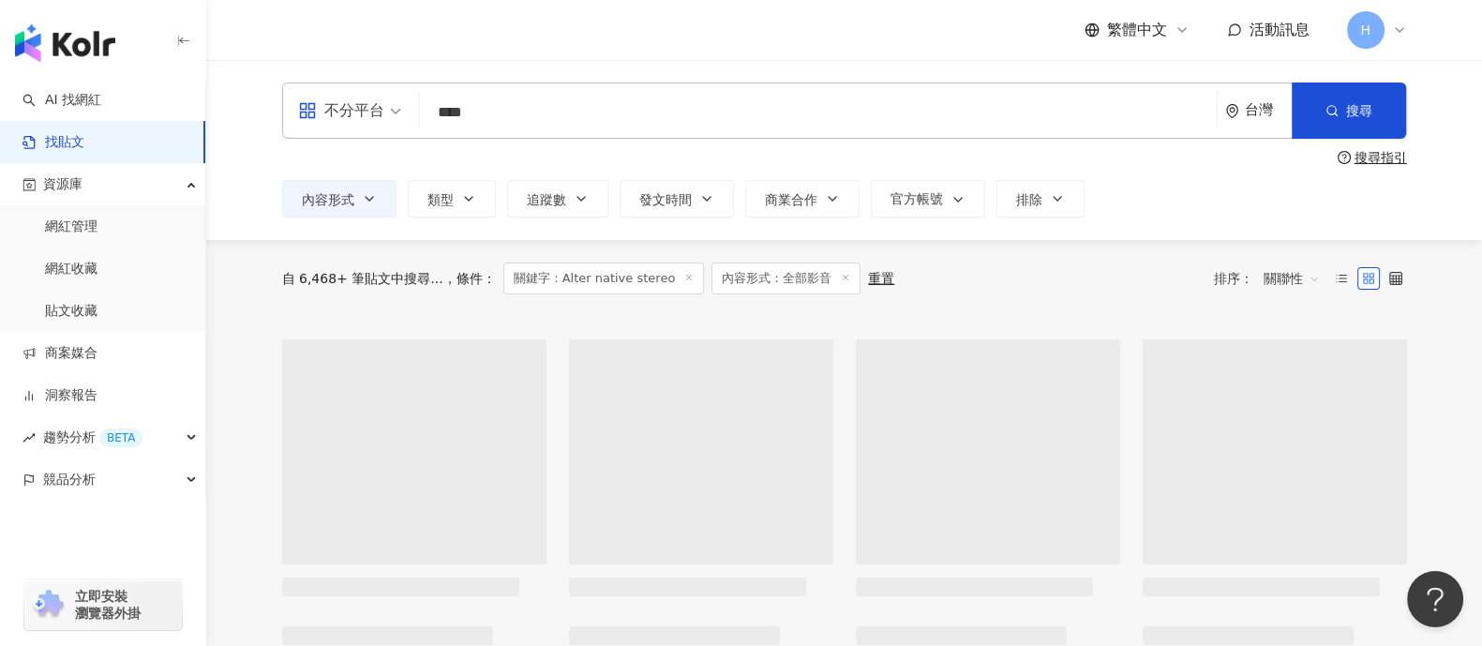
type input "****"
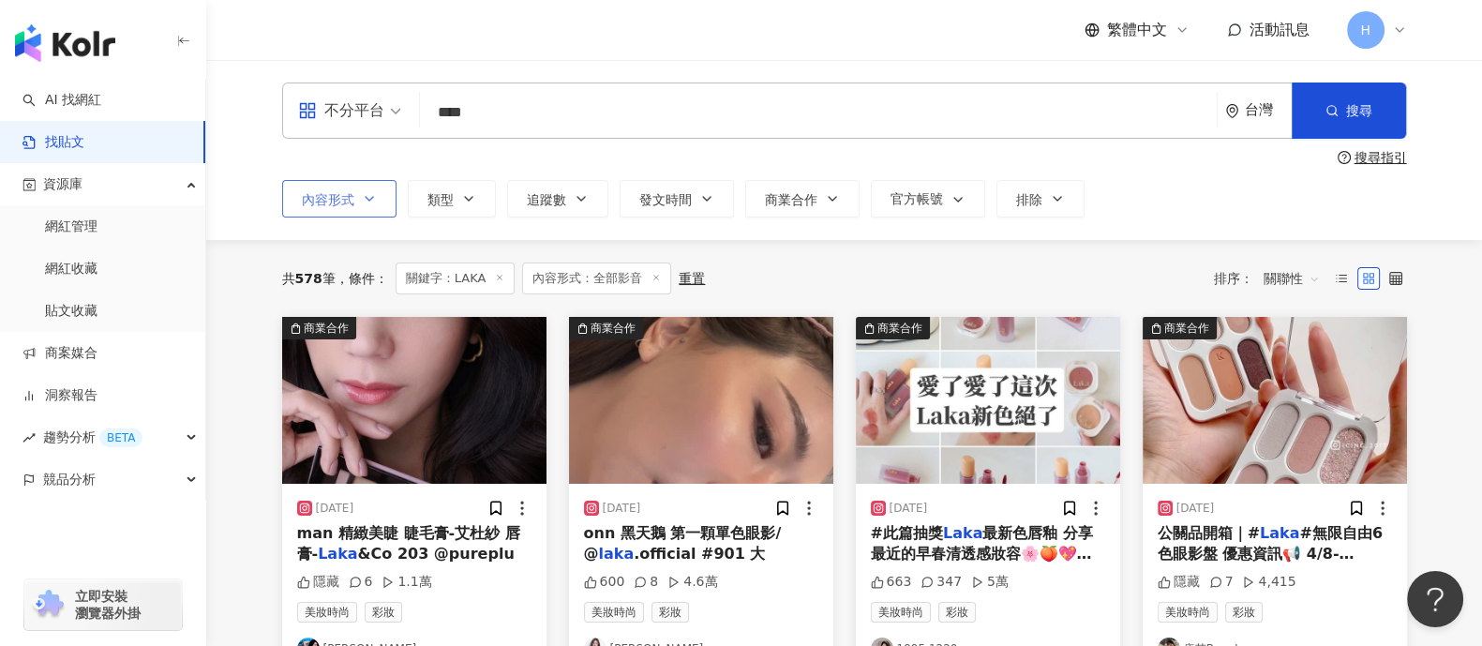
click at [353, 203] on button "內容形式" at bounding box center [339, 198] width 114 height 37
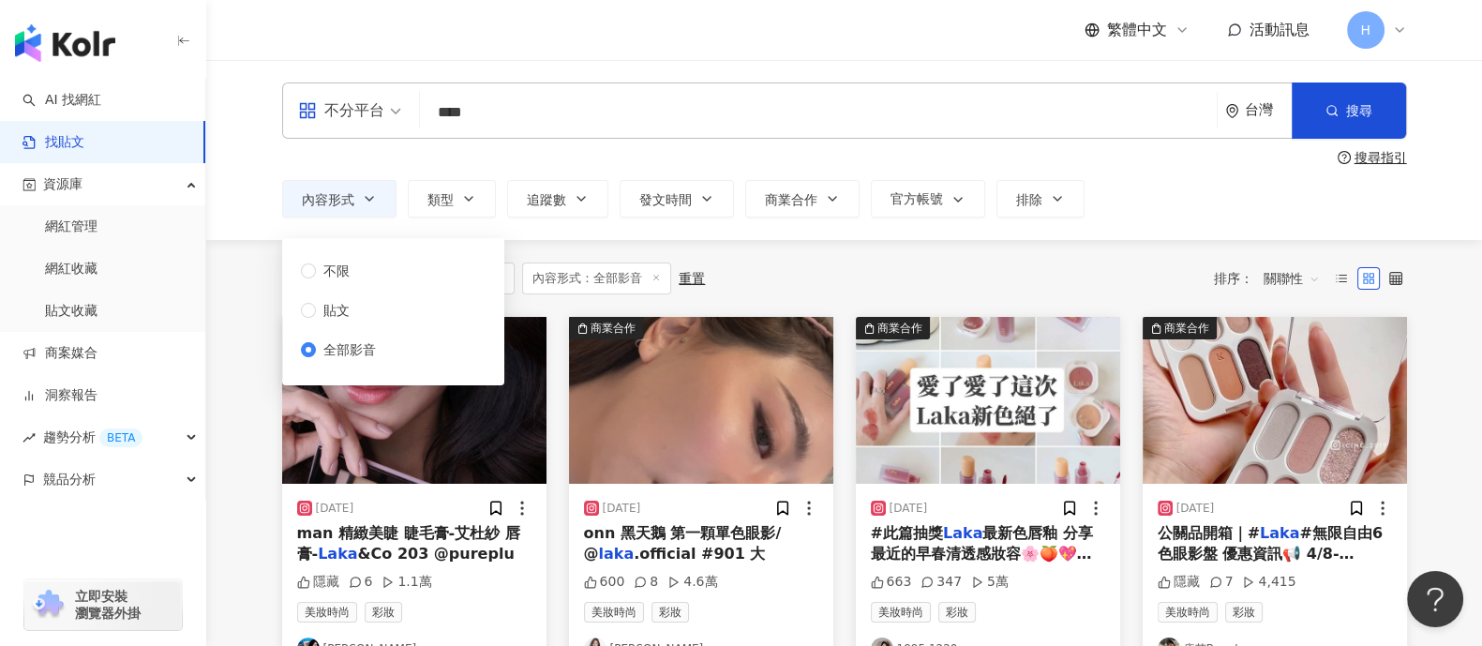
click at [382, 345] on span "全部影音" at bounding box center [349, 349] width 67 height 21
click at [811, 253] on div "共 578 筆 條件 ： 關鍵字：LAKA 內容形式：全部影音 重置 排序： 關聯性" at bounding box center [844, 278] width 1125 height 77
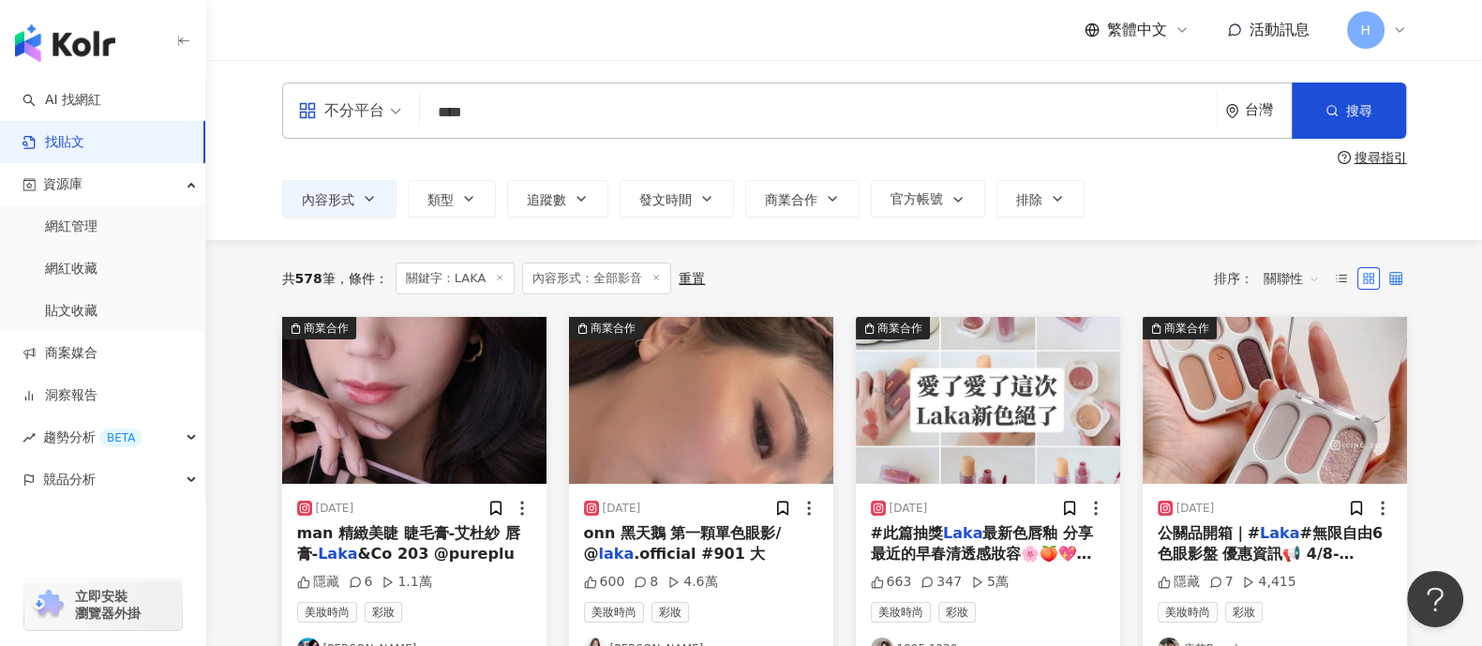
click at [1401, 275] on icon at bounding box center [1395, 278] width 13 height 13
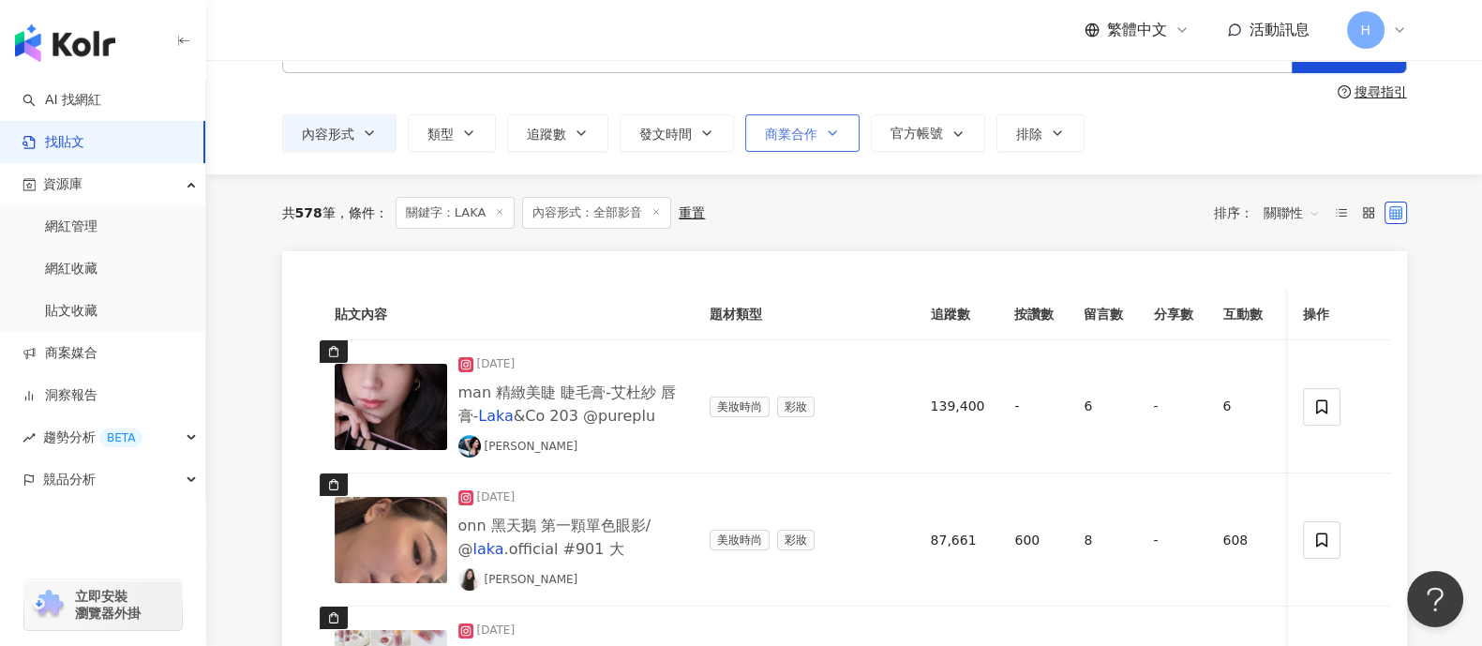
scroll to position [116, 0]
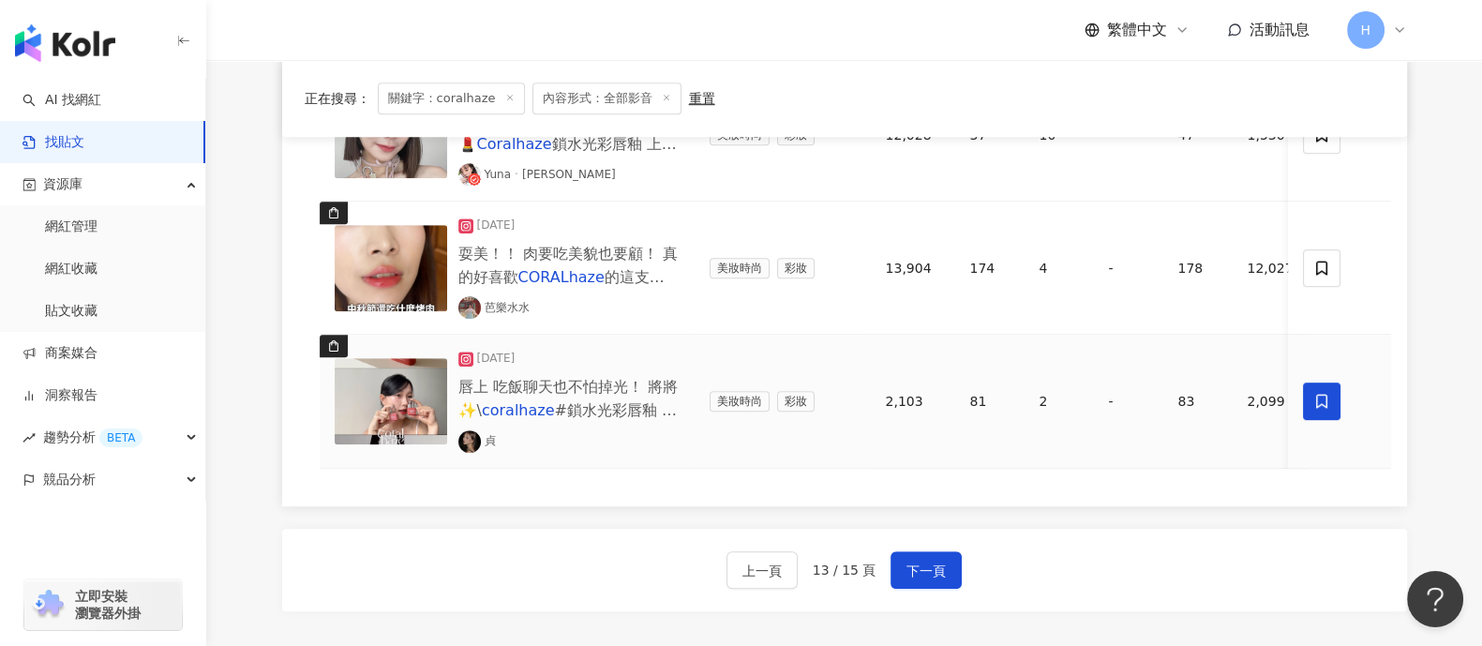
click at [1309, 399] on span at bounding box center [1322, 400] width 37 height 37
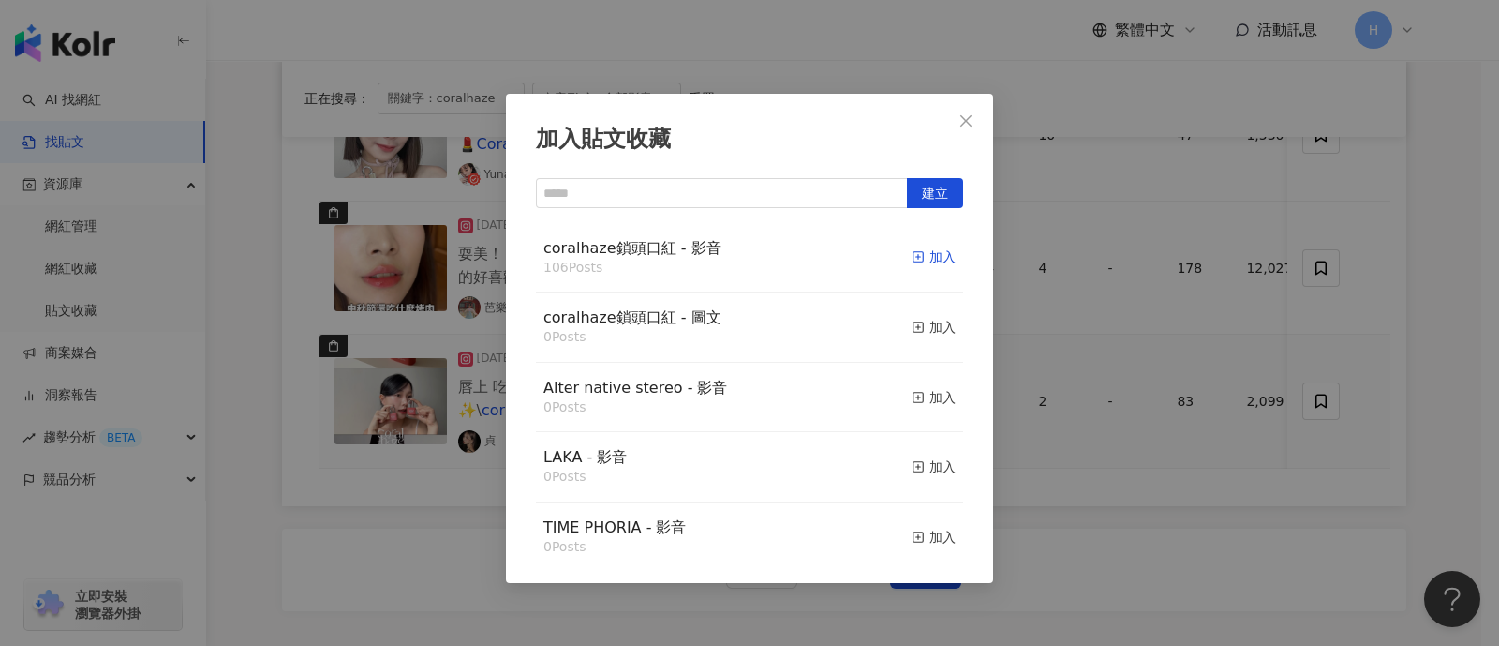
click at [920, 262] on div "加入" at bounding box center [934, 256] width 44 height 21
click at [1481, 374] on div "加入貼文收藏 建立 coralhaze鎖頭口紅 - 影音 106 Posts 加入 coralhaze鎖頭口紅 - 圖文 0 Posts 加入 Alter n…" at bounding box center [749, 323] width 1499 height 646
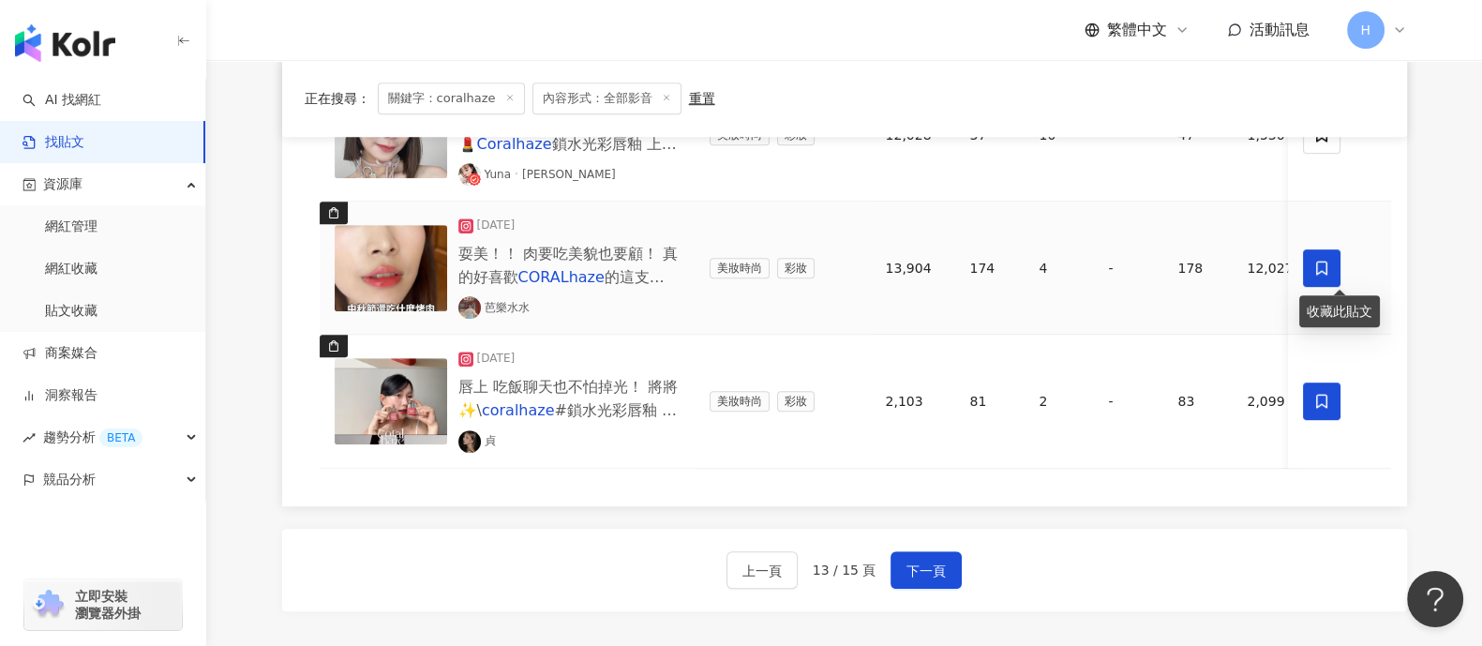
click at [1312, 263] on span at bounding box center [1322, 267] width 37 height 37
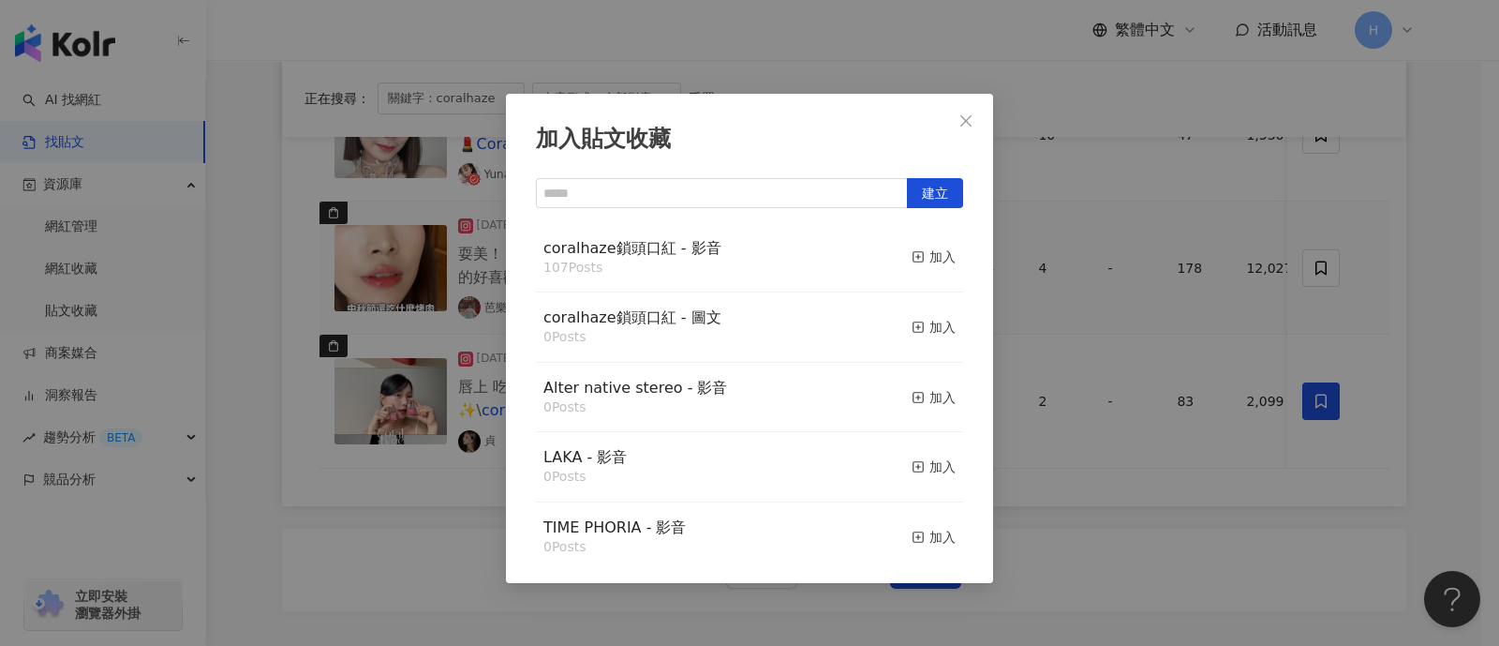
drag, startPoint x: 917, startPoint y: 259, endPoint x: 1335, endPoint y: 263, distance: 418.0
click at [915, 258] on div "加入" at bounding box center [934, 256] width 44 height 21
click at [1406, 275] on div "加入貼文收藏 建立 coralhaze鎖頭口紅 - 影音 107 Posts 加入 coralhaze鎖頭口紅 - 圖文 0 Posts 加入 Alter n…" at bounding box center [749, 323] width 1499 height 646
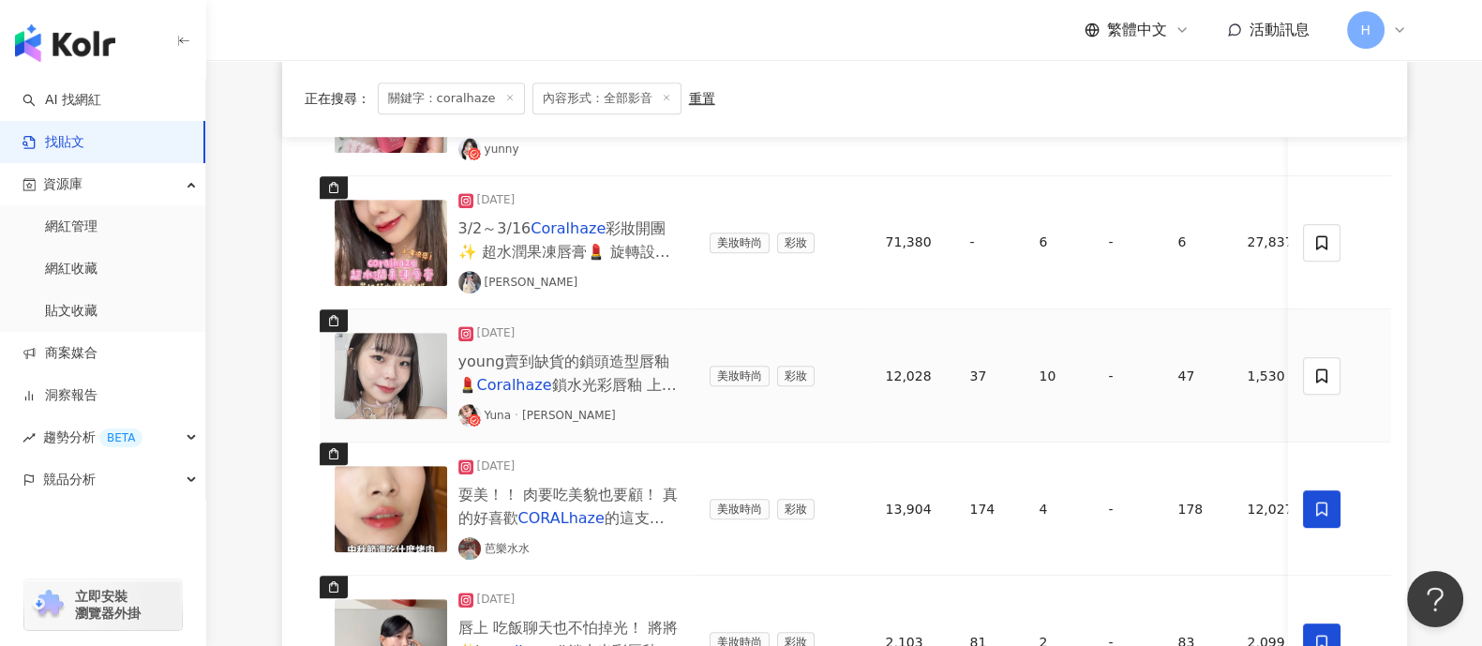
scroll to position [1186, 0]
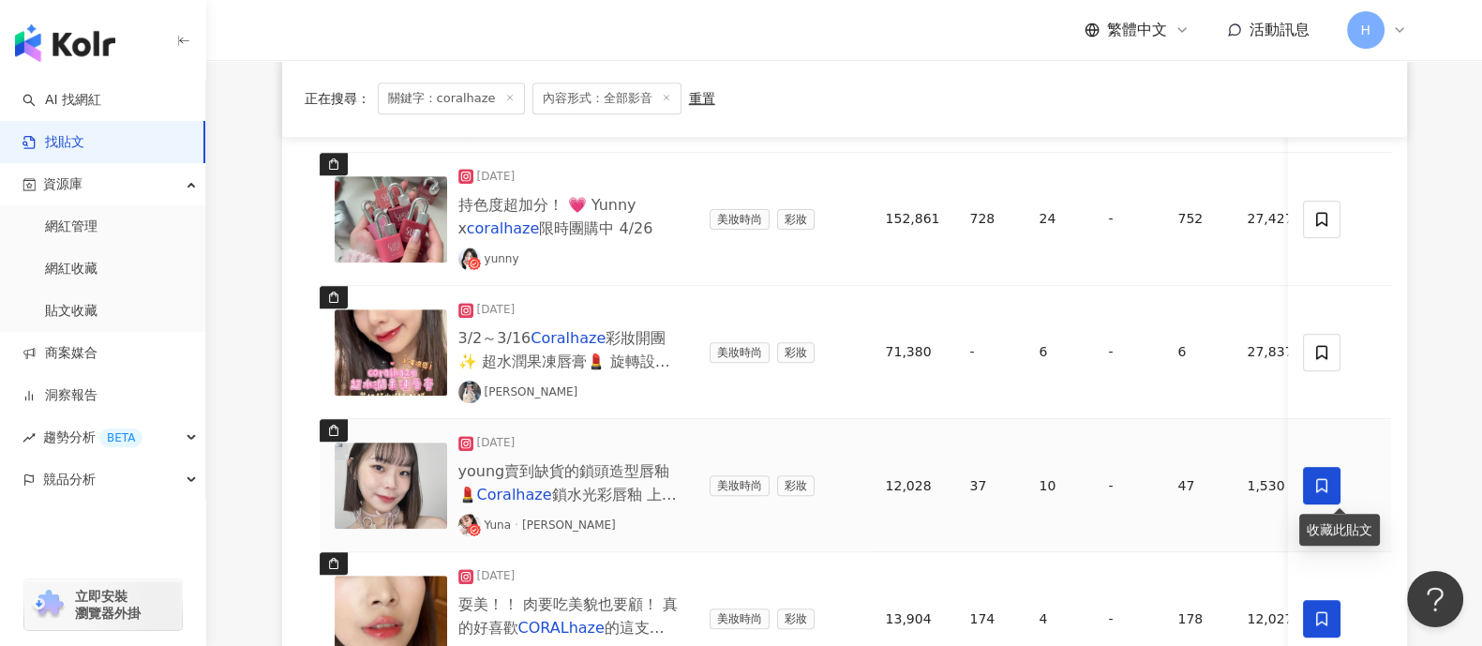
click at [1321, 477] on icon at bounding box center [1322, 485] width 17 height 17
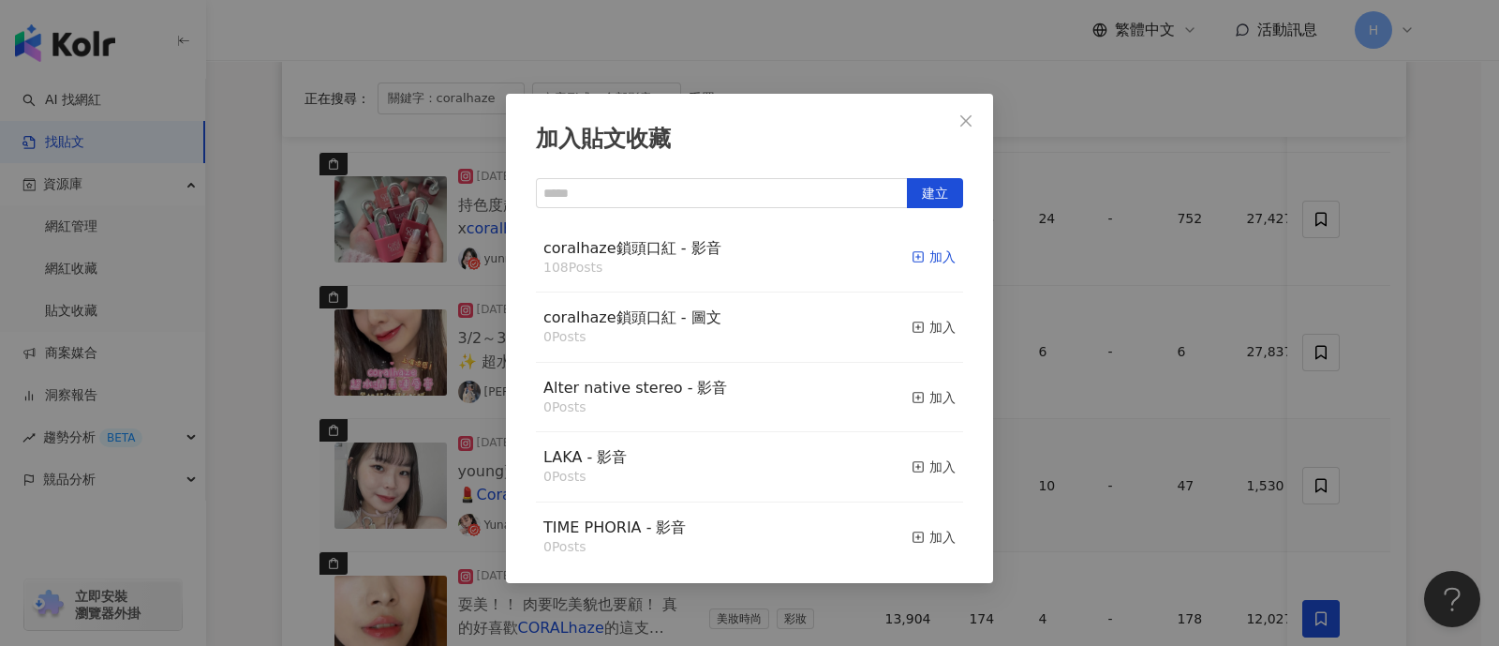
click at [912, 259] on div "加入" at bounding box center [934, 256] width 44 height 21
click at [1429, 358] on div "加入貼文收藏 建立 coralhaze鎖頭口紅 - 影音 108 Posts 加入 coralhaze鎖頭口紅 - 圖文 0 Posts 加入 Alter n…" at bounding box center [749, 323] width 1499 height 646
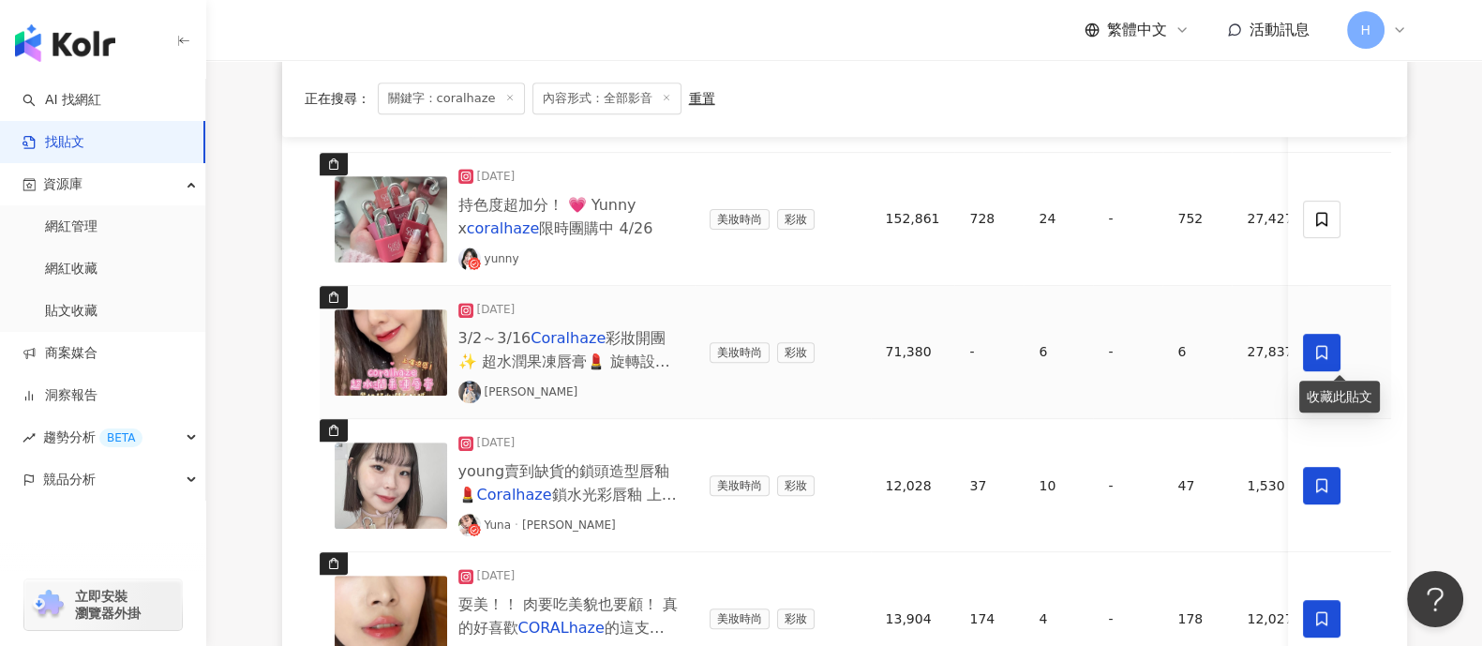
click at [1323, 349] on icon at bounding box center [1322, 352] width 17 height 17
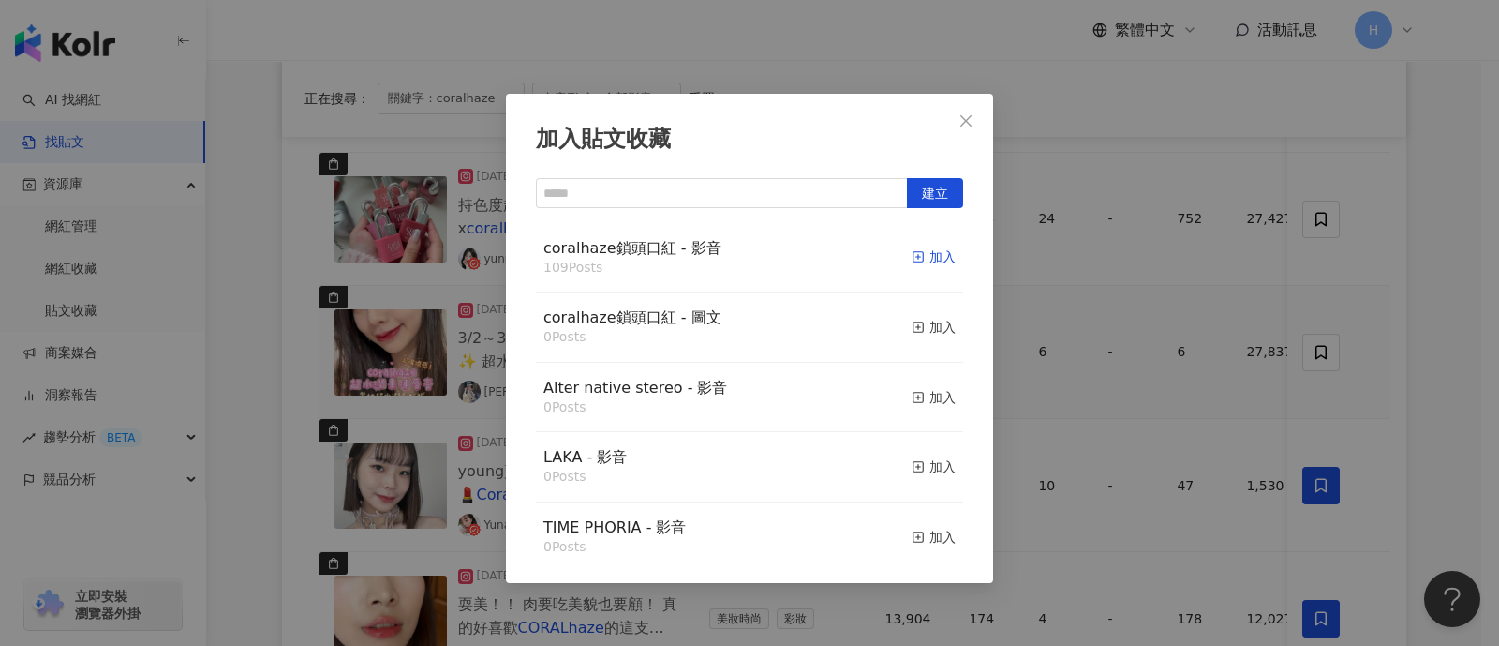
click at [912, 262] on icon "button" at bounding box center [918, 256] width 13 height 13
click at [1470, 354] on div "加入貼文收藏 建立 coralhaze鎖頭口紅 - 影音 109 Posts 加入 coralhaze鎖頭口紅 - 圖文 0 Posts 加入 Alter n…" at bounding box center [749, 323] width 1499 height 646
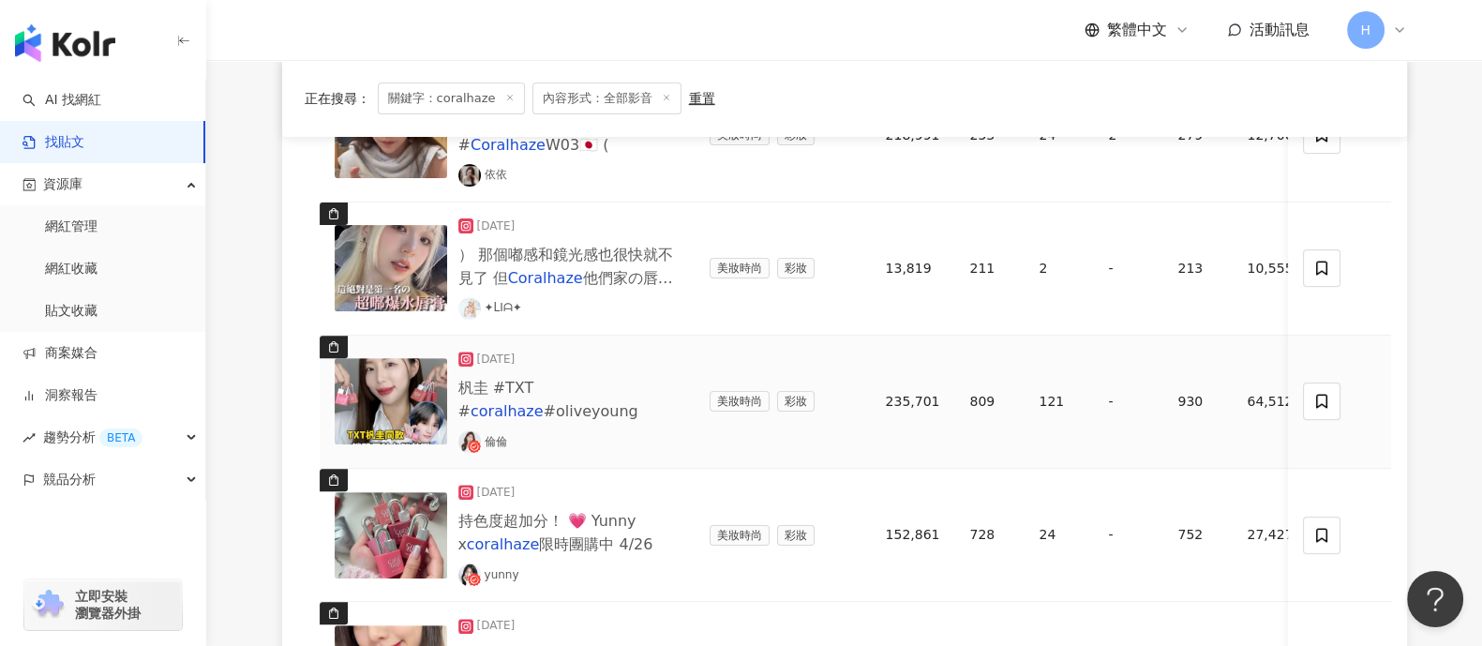
scroll to position [833, 0]
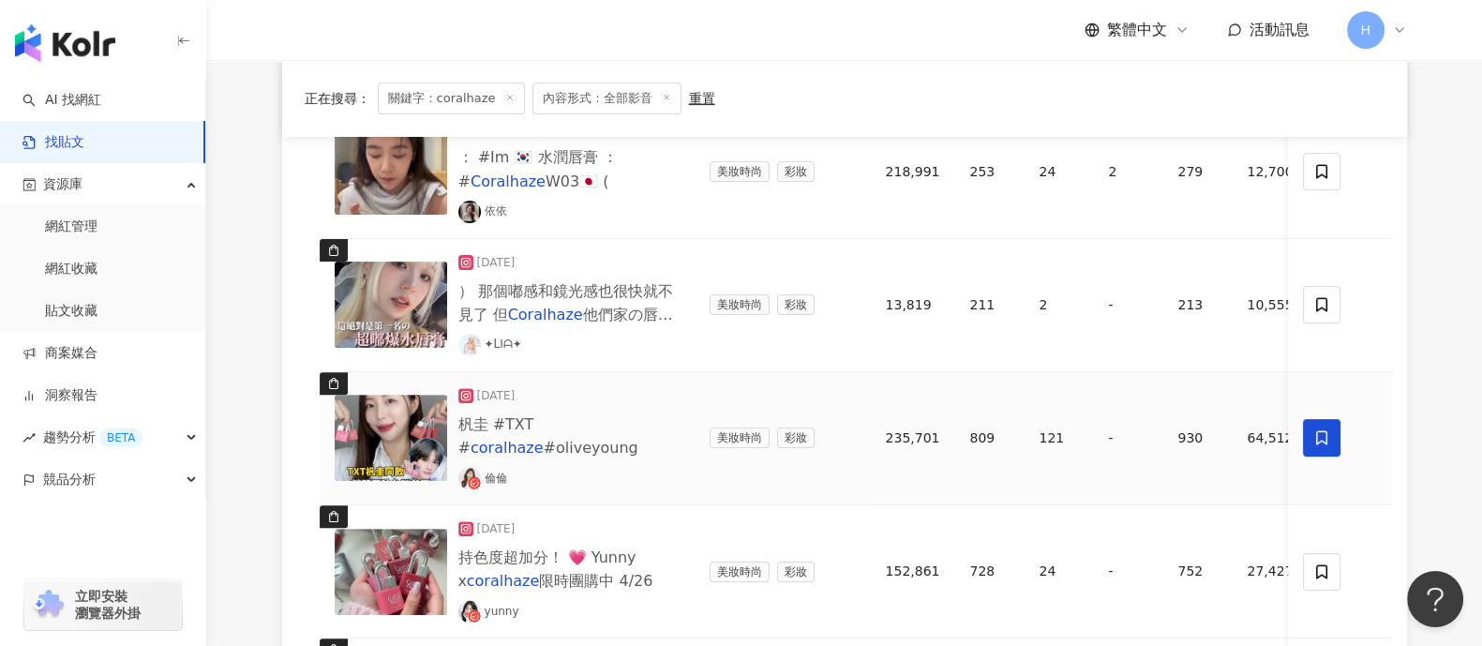
click at [1331, 439] on span at bounding box center [1322, 437] width 37 height 37
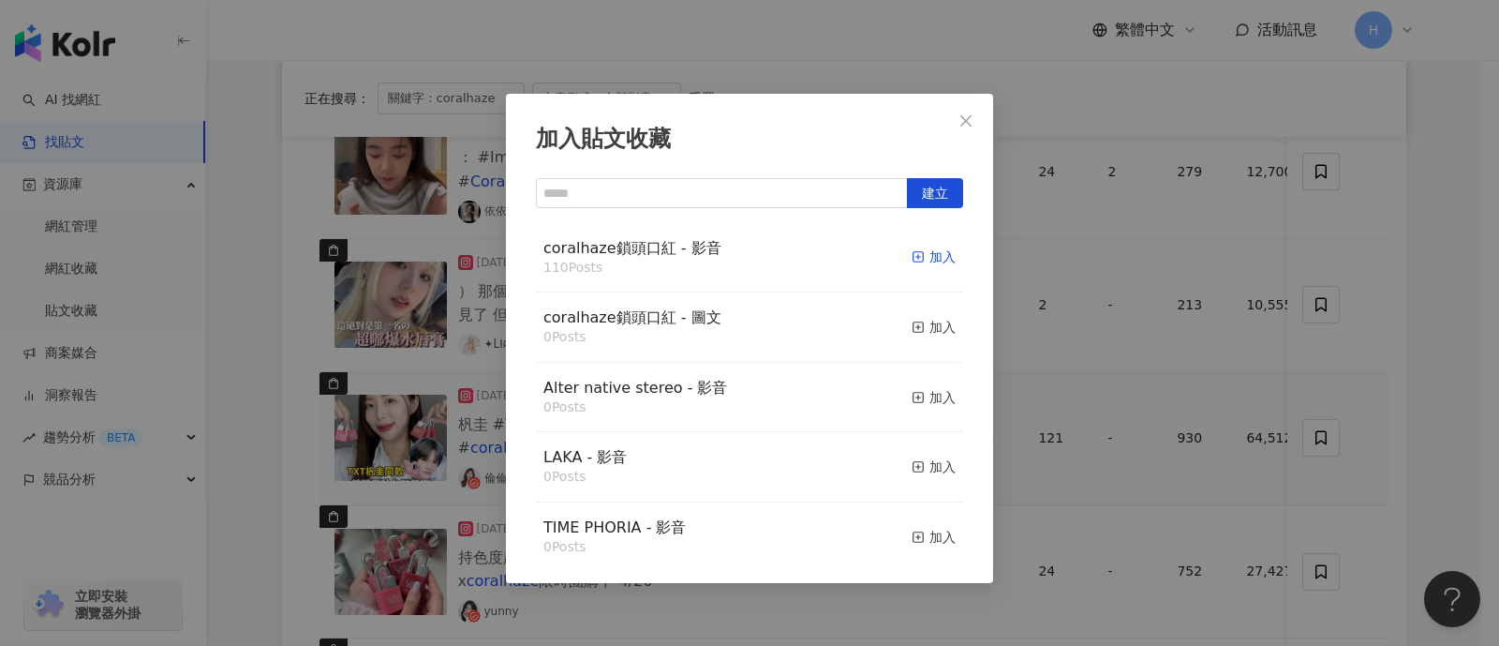
click at [920, 255] on div "加入" at bounding box center [934, 256] width 44 height 21
click at [1392, 325] on div "加入貼文收藏 建立 coralhaze鎖頭口紅 - 影音 110 Posts 加入 coralhaze鎖頭口紅 - 圖文 0 Posts 加入 Alter n…" at bounding box center [749, 323] width 1499 height 646
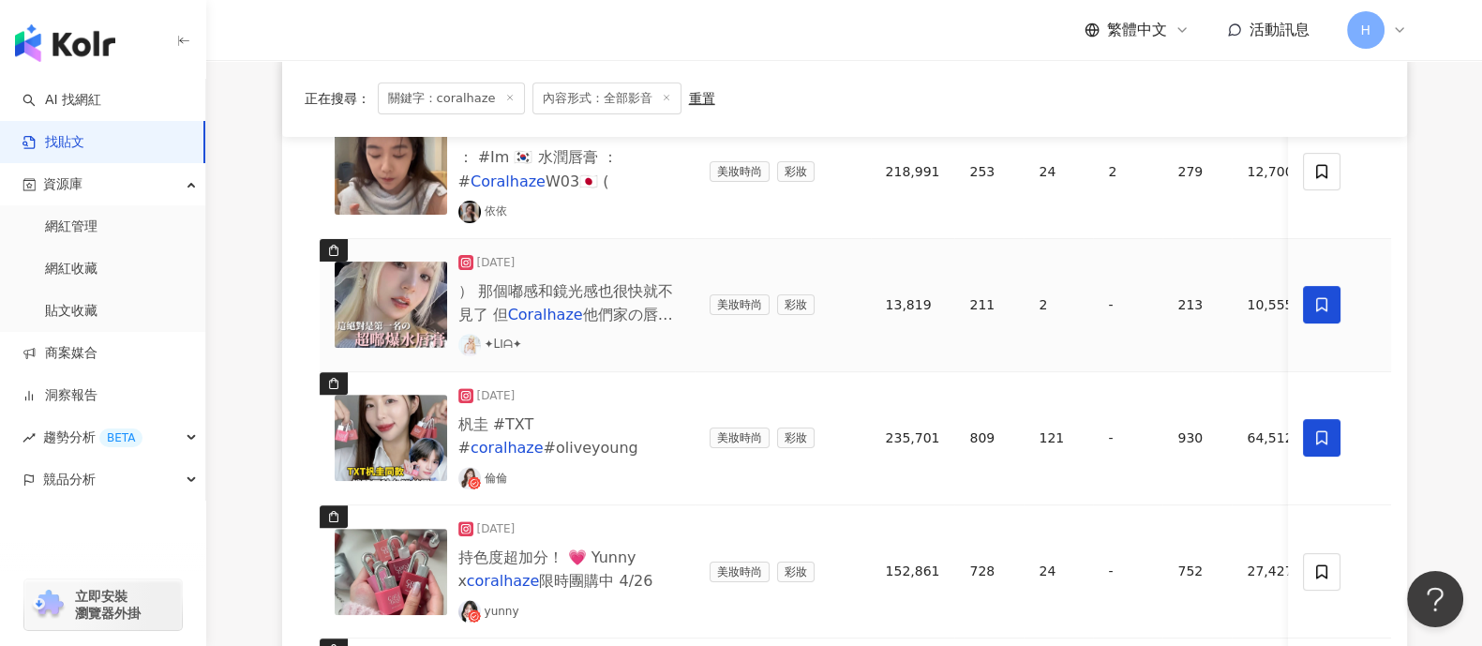
click at [1308, 297] on span at bounding box center [1322, 304] width 37 height 37
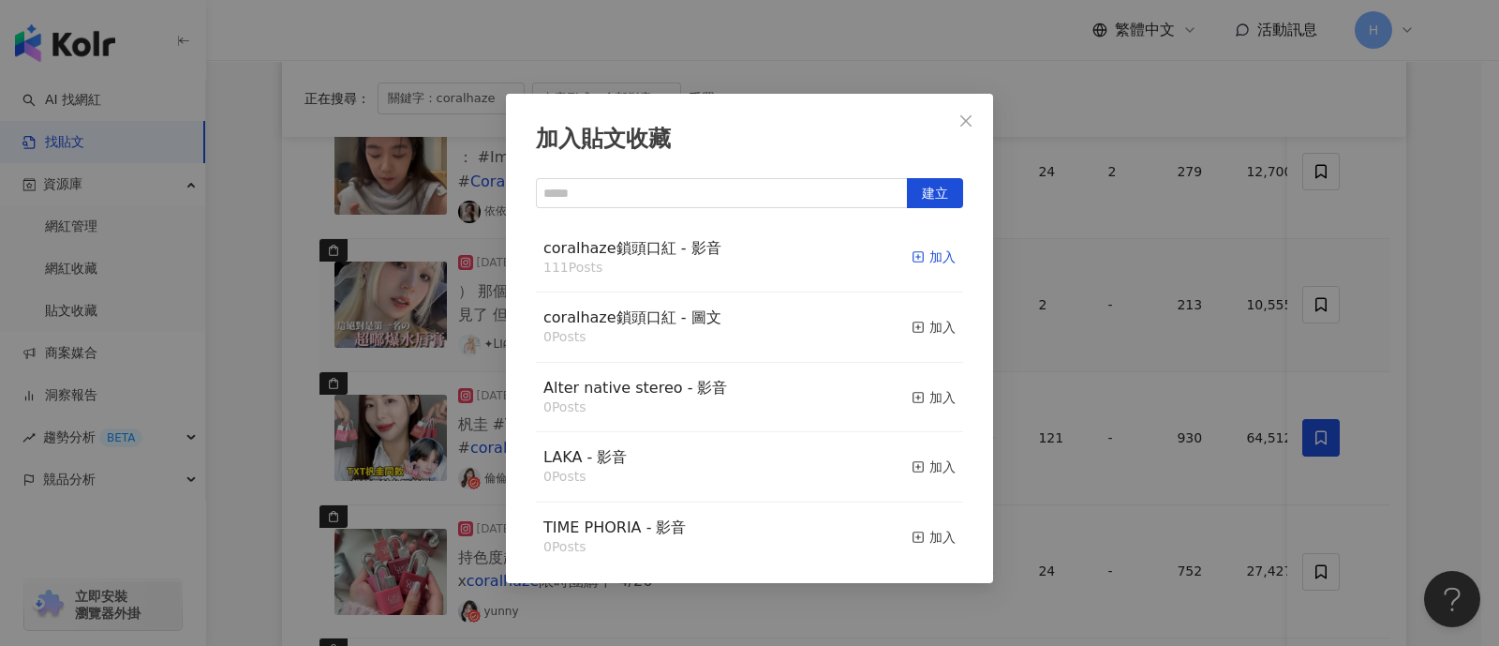
click at [912, 256] on div "加入" at bounding box center [934, 256] width 44 height 21
click at [1171, 278] on div "加入貼文收藏 建立 coralhaze鎖頭口紅 - 影音 111 Posts 加入 coralhaze鎖頭口紅 - 圖文 0 Posts 加入 Alter n…" at bounding box center [749, 323] width 1499 height 646
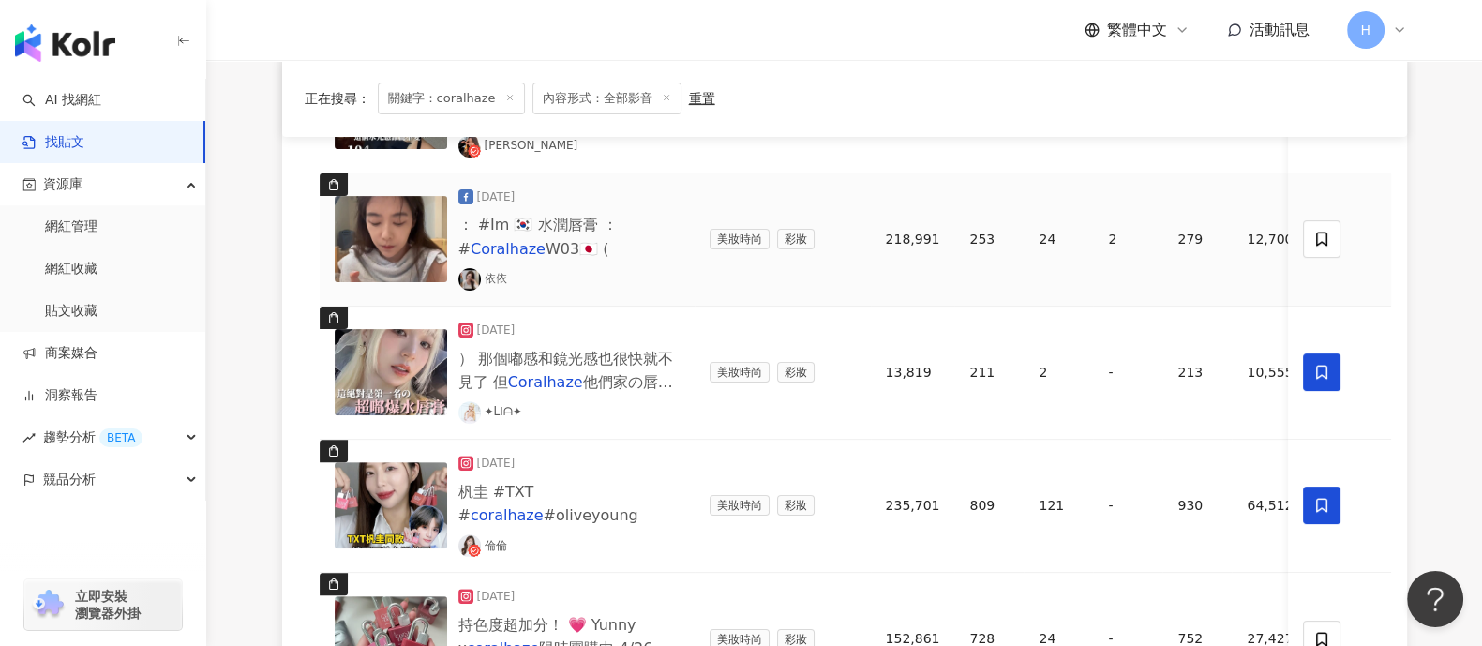
scroll to position [600, 0]
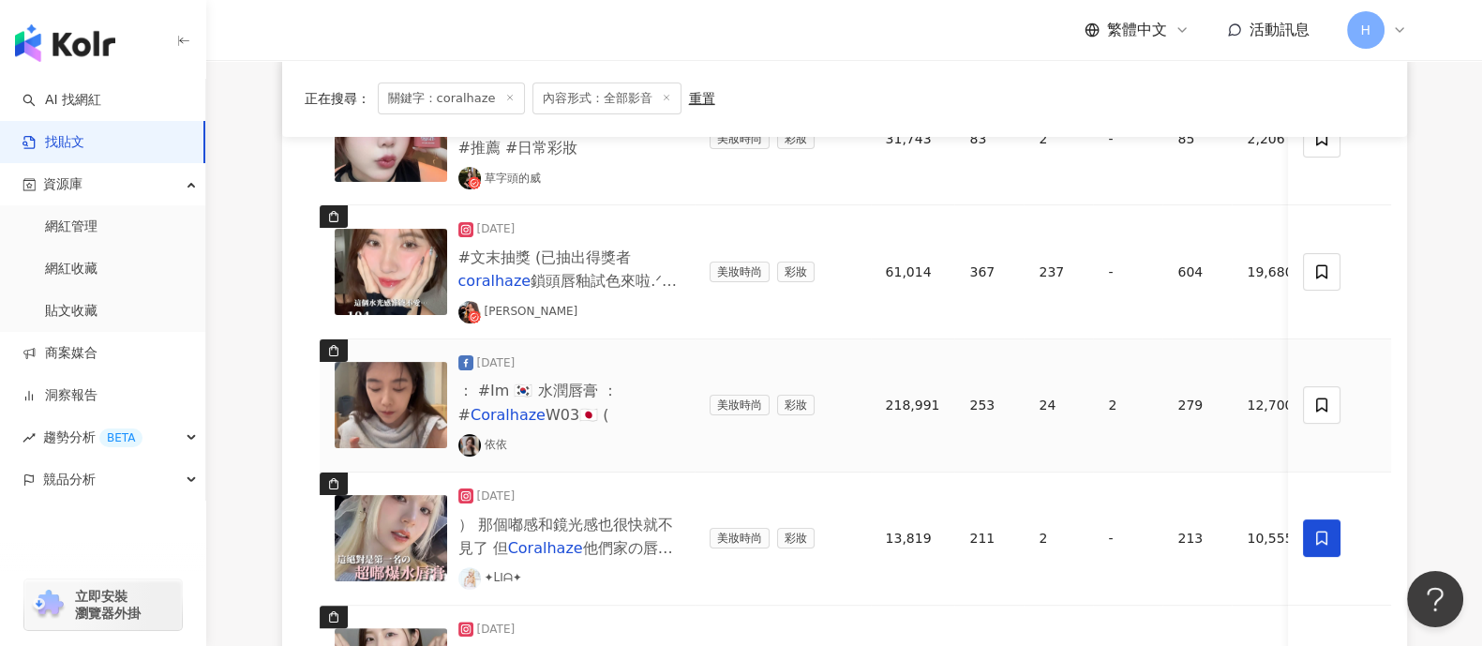
click at [385, 382] on img at bounding box center [391, 405] width 112 height 86
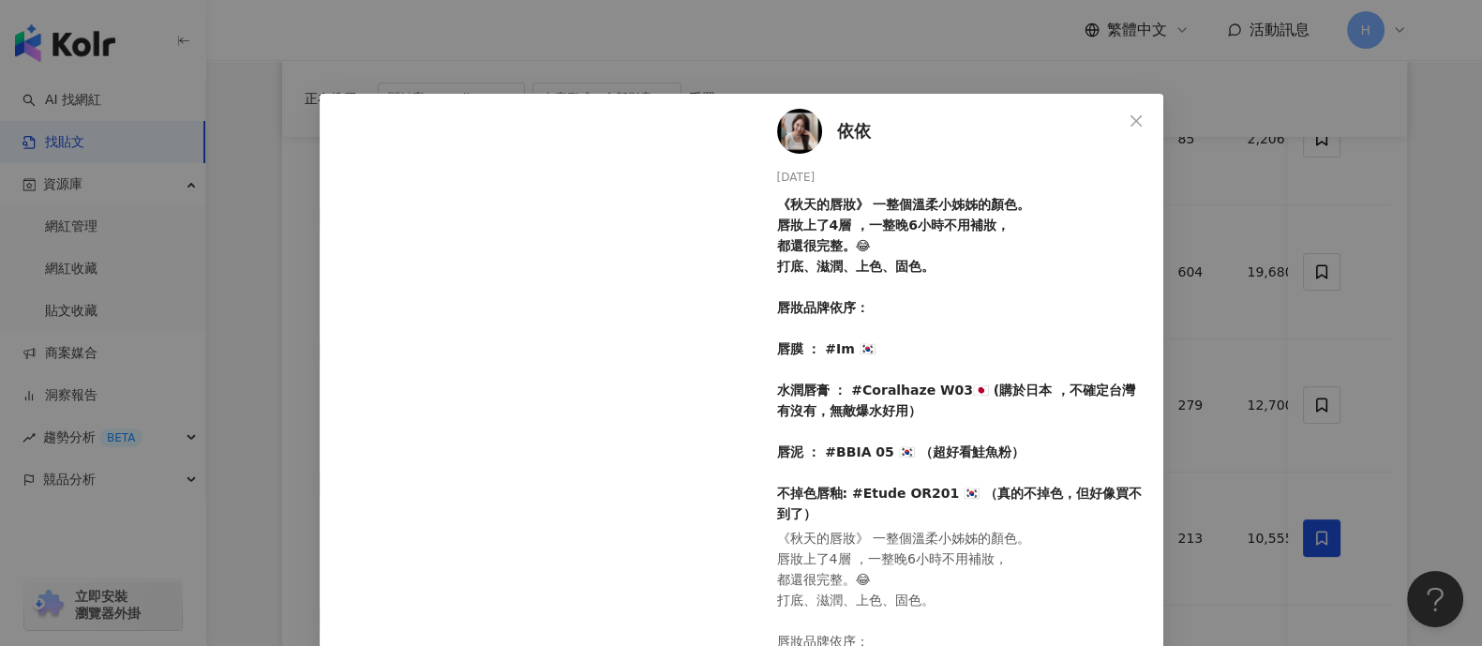
click at [1295, 231] on div "依依 2024/11/3 《秋天的唇妝》 一整個溫柔小姊姊的顏色。 唇妝上了4層 ，一整晚6小時不用補妝， 都還很完整。😂 打底、滋潤、上色、固色。 唇妝品牌…" at bounding box center [741, 323] width 1482 height 646
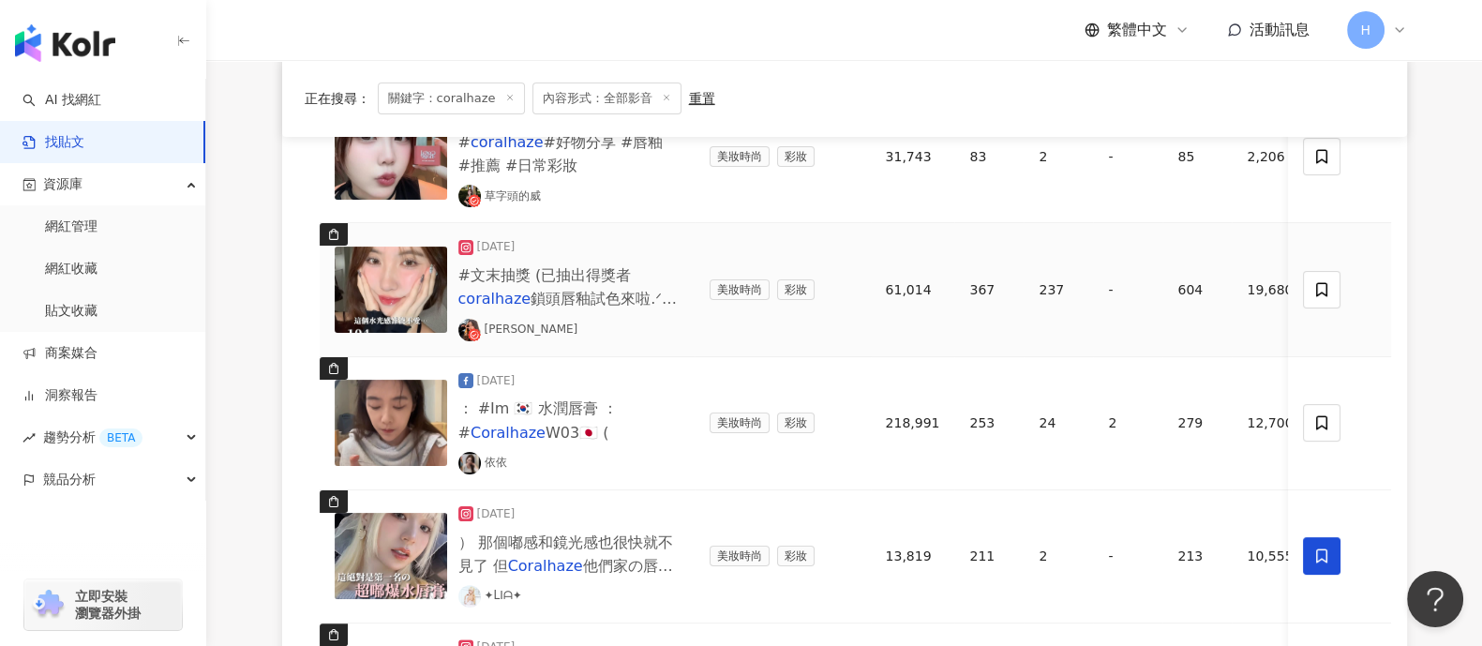
scroll to position [483, 0]
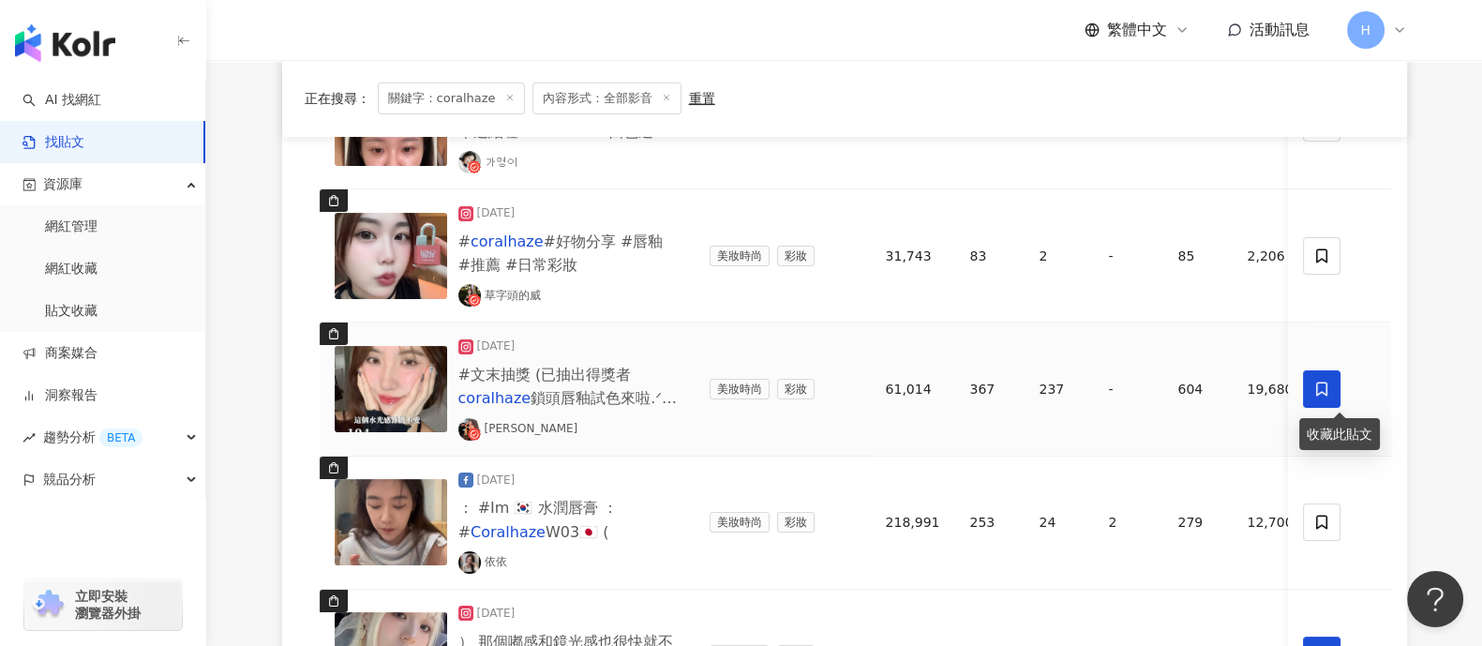
click at [1321, 389] on icon at bounding box center [1322, 388] width 17 height 17
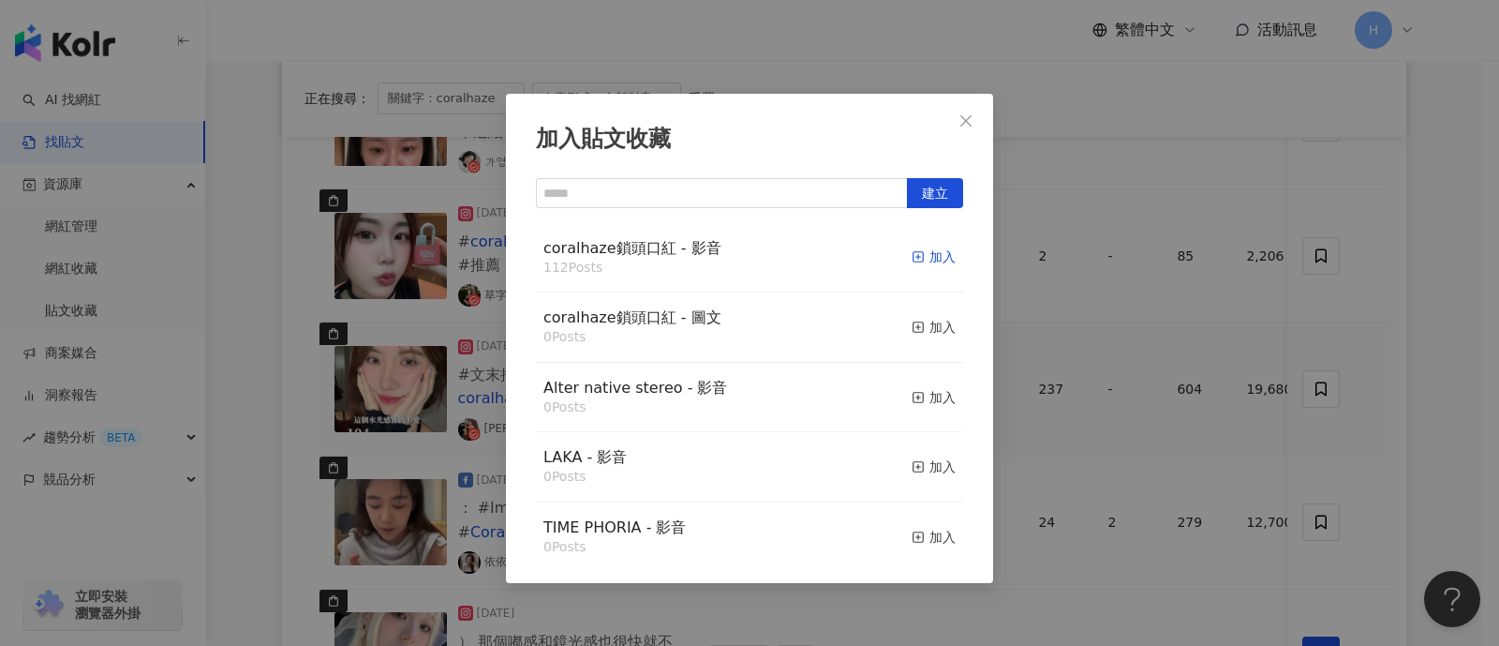
click at [921, 257] on div "加入" at bounding box center [934, 256] width 44 height 21
click at [1363, 278] on div "加入貼文收藏 建立 coralhaze鎖頭口紅 - 影音 112 Posts 加入 coralhaze鎖頭口紅 - 圖文 0 Posts 加入 Alter n…" at bounding box center [749, 323] width 1499 height 646
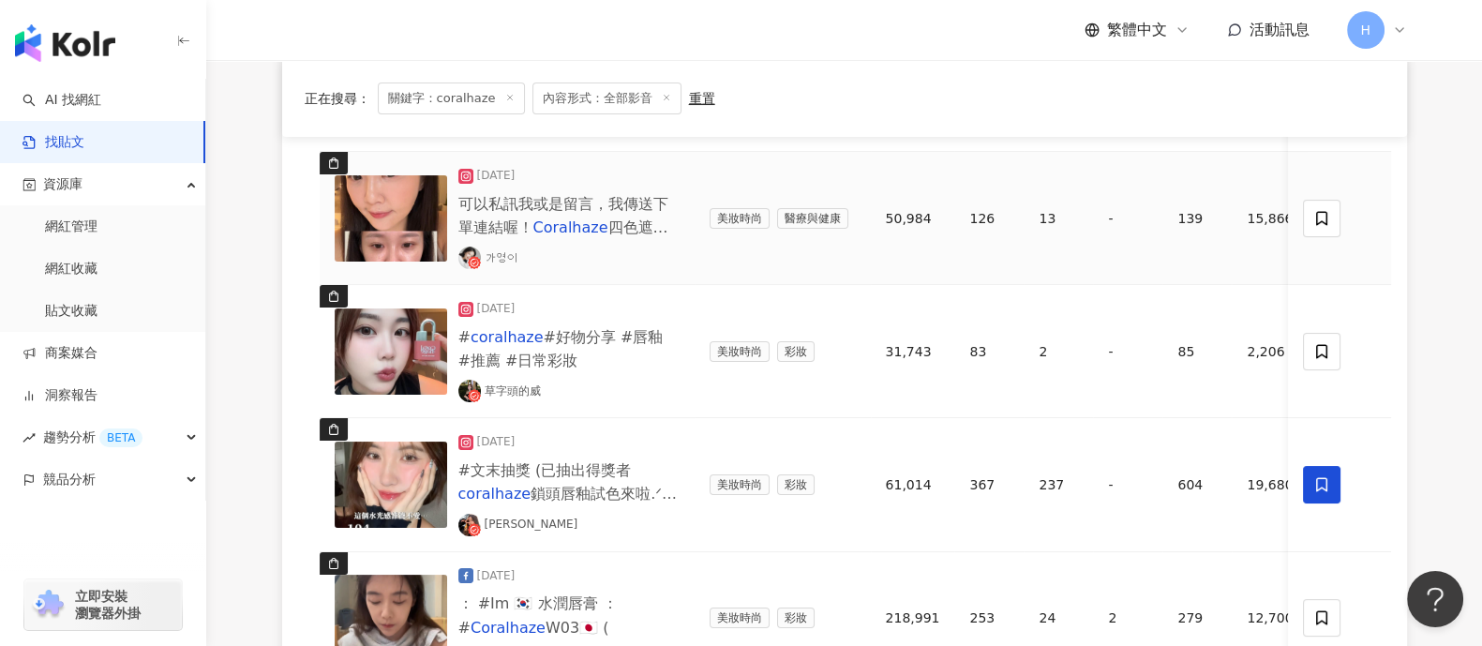
scroll to position [248, 0]
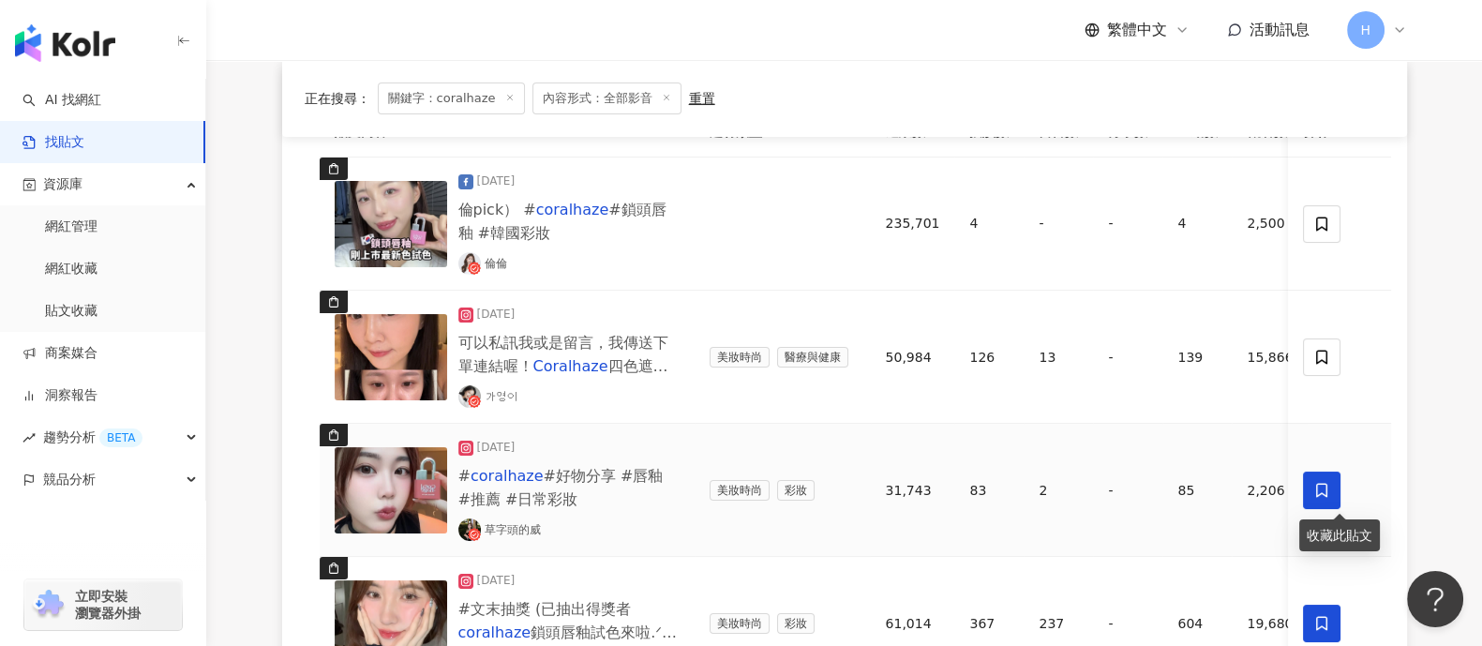
click at [1320, 486] on icon at bounding box center [1322, 490] width 17 height 17
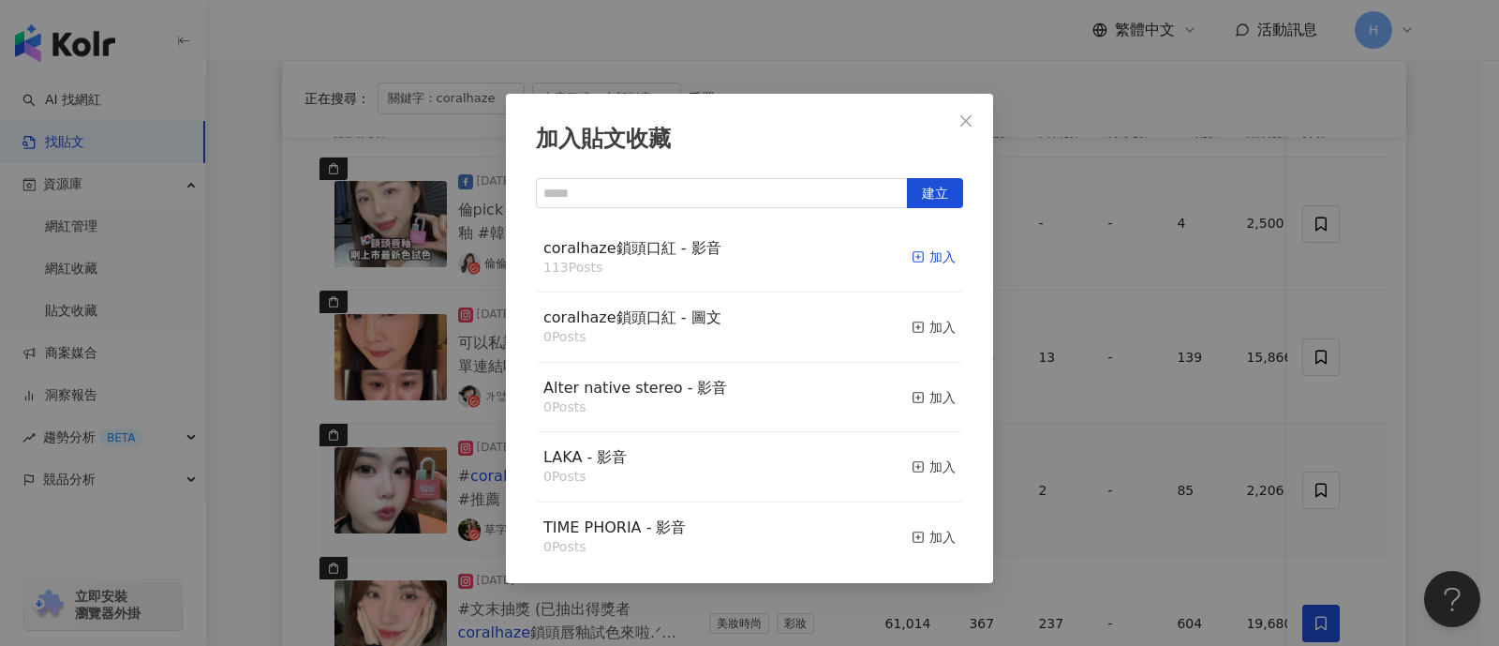
click at [921, 259] on div "加入" at bounding box center [934, 256] width 44 height 21
drag, startPoint x: 1112, startPoint y: 330, endPoint x: 1189, endPoint y: 350, distance: 79.3
click at [1118, 335] on div "加入貼文收藏 建立 coralhaze鎖頭口紅 - 影音 113 Posts 加入 coralhaze鎖頭口紅 - 圖文 0 Posts 加入 Alter n…" at bounding box center [749, 323] width 1499 height 646
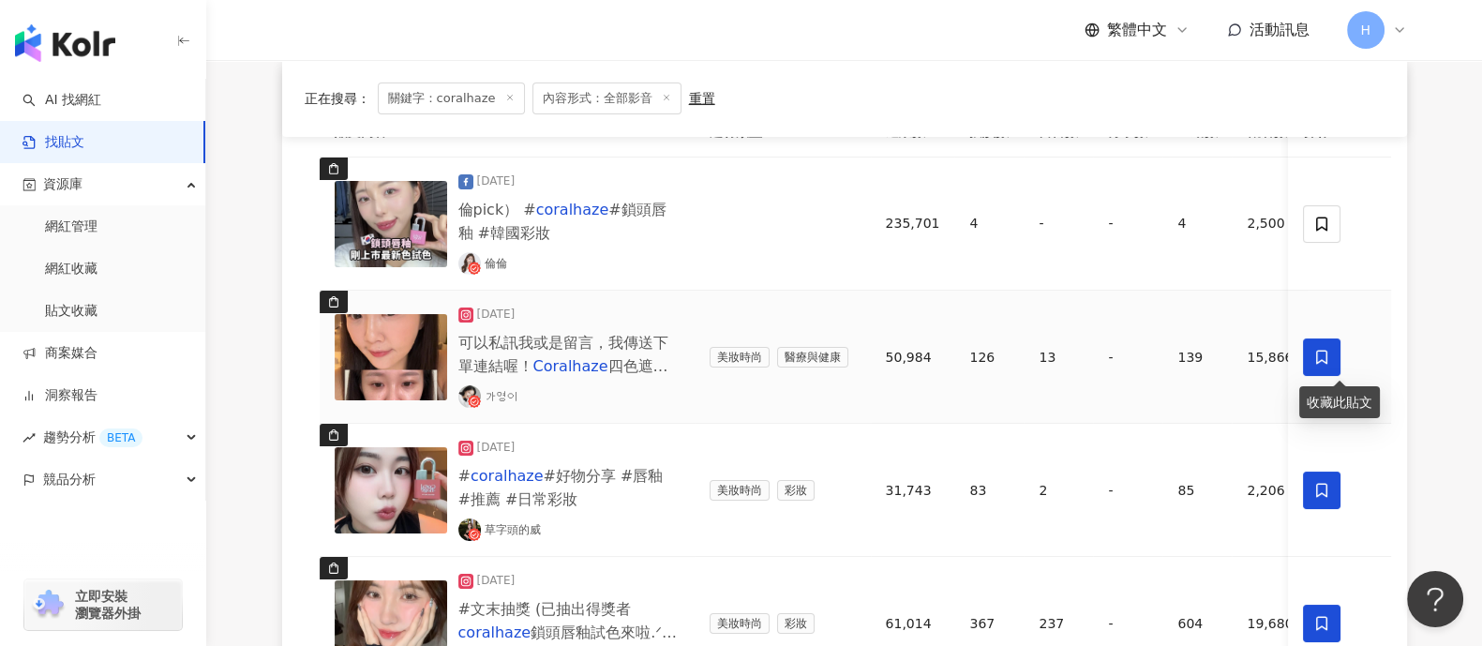
click at [1322, 360] on icon at bounding box center [1322, 357] width 11 height 14
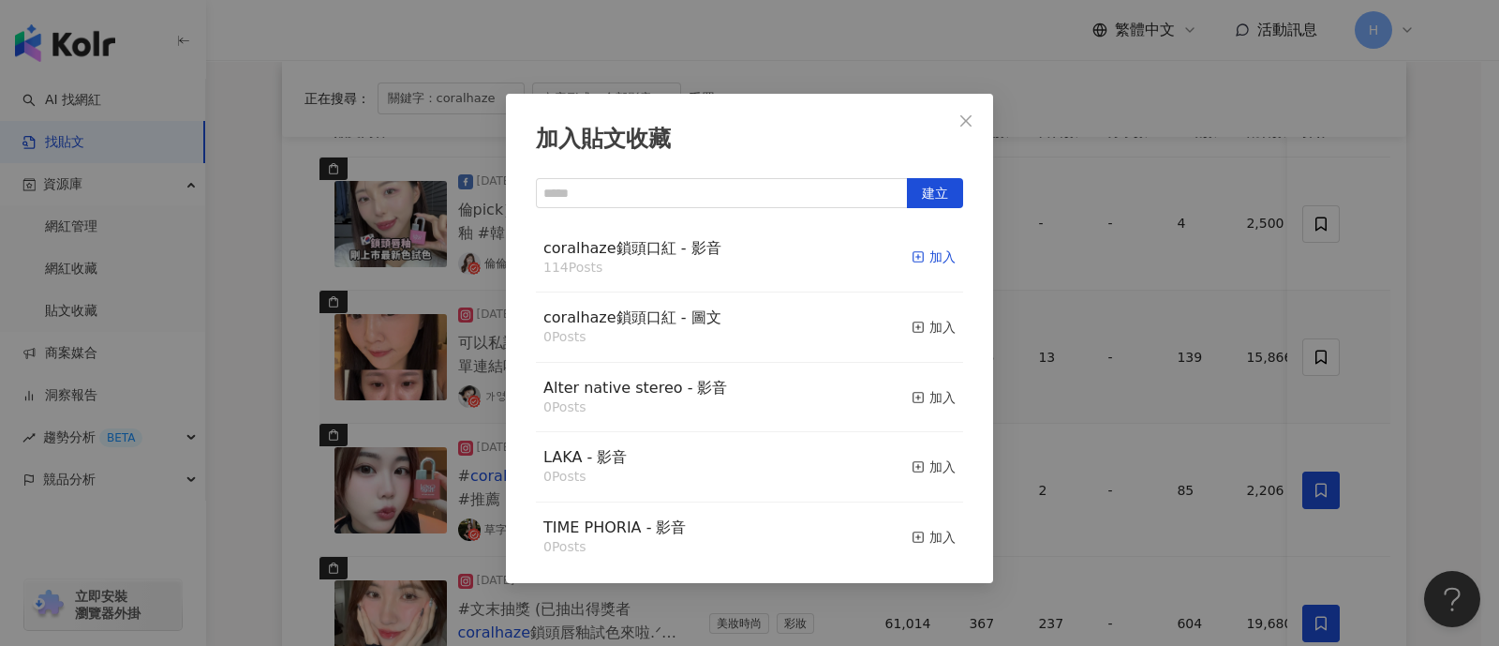
click at [914, 256] on div "加入" at bounding box center [934, 256] width 44 height 21
click at [1216, 301] on div "加入貼文收藏 建立 coralhaze鎖頭口紅 - 影音 114 Posts 加入 coralhaze鎖頭口紅 - 圖文 0 Posts 加入 Alter n…" at bounding box center [749, 323] width 1499 height 646
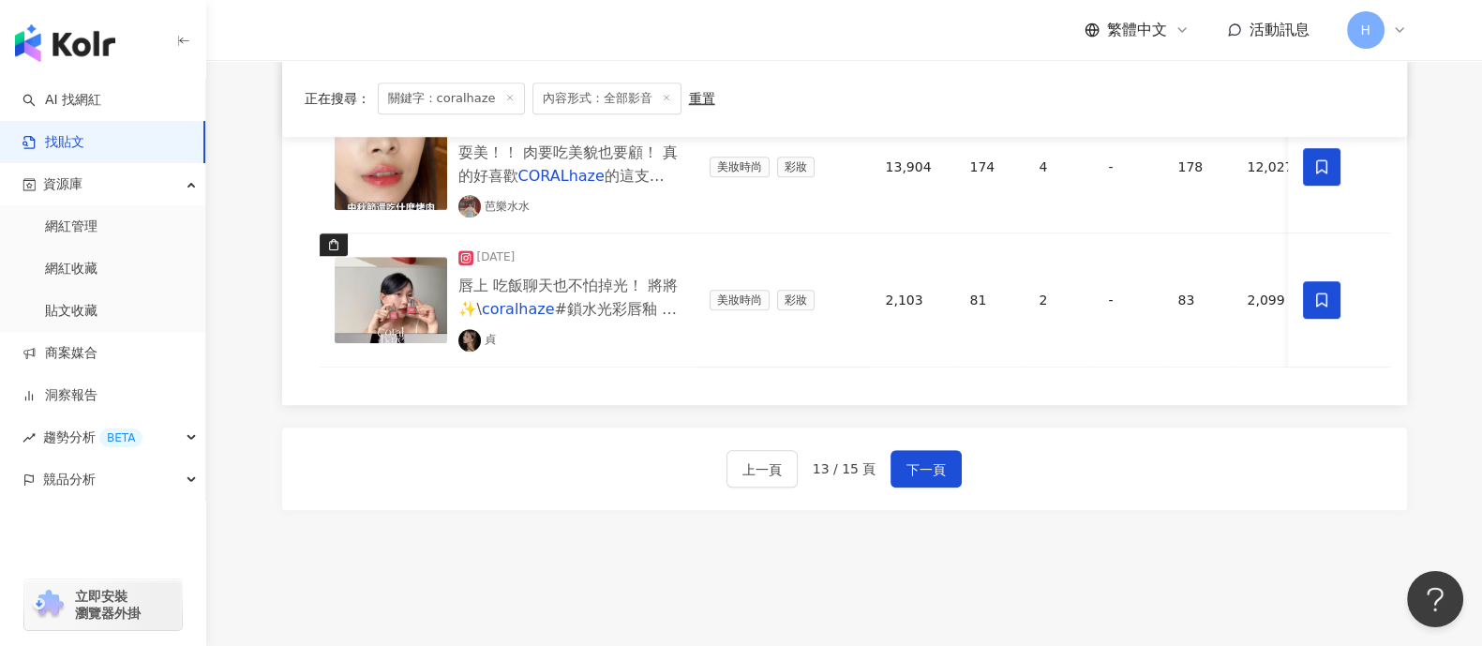
scroll to position [1770, 0]
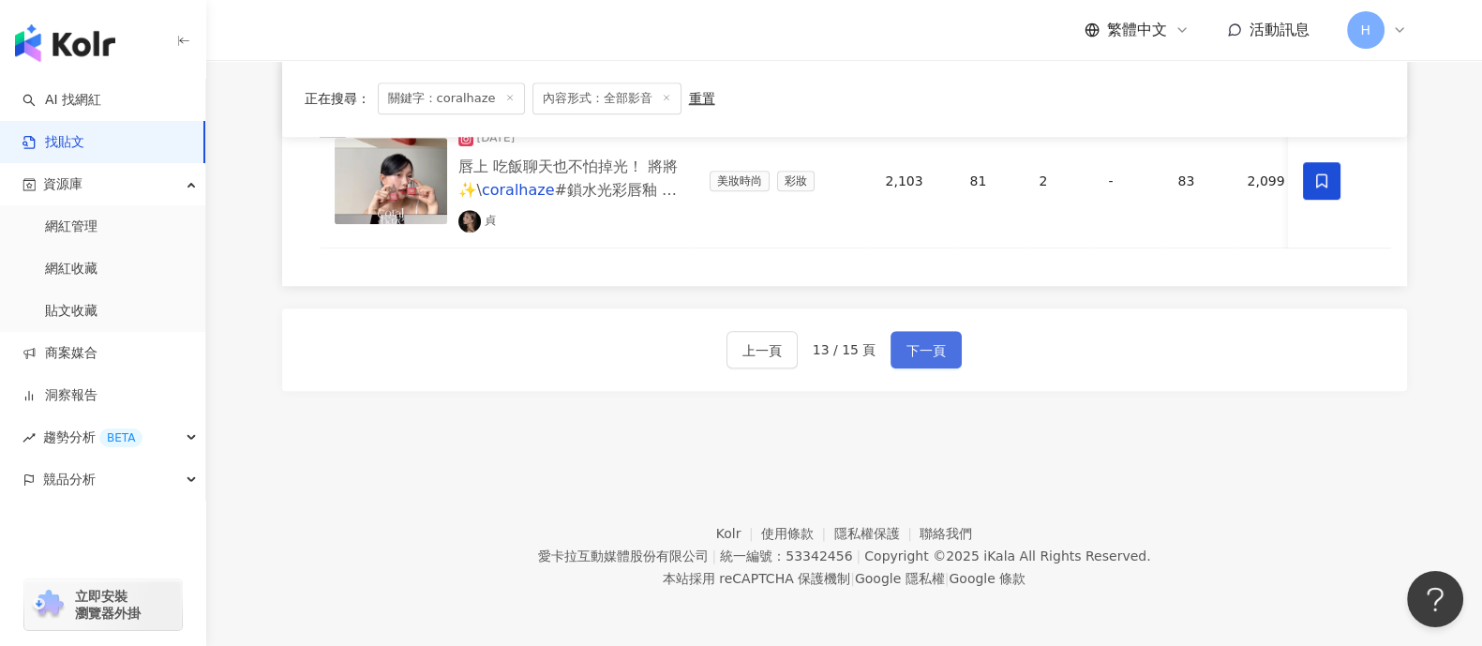
click at [939, 358] on span "下一頁" at bounding box center [925, 350] width 39 height 22
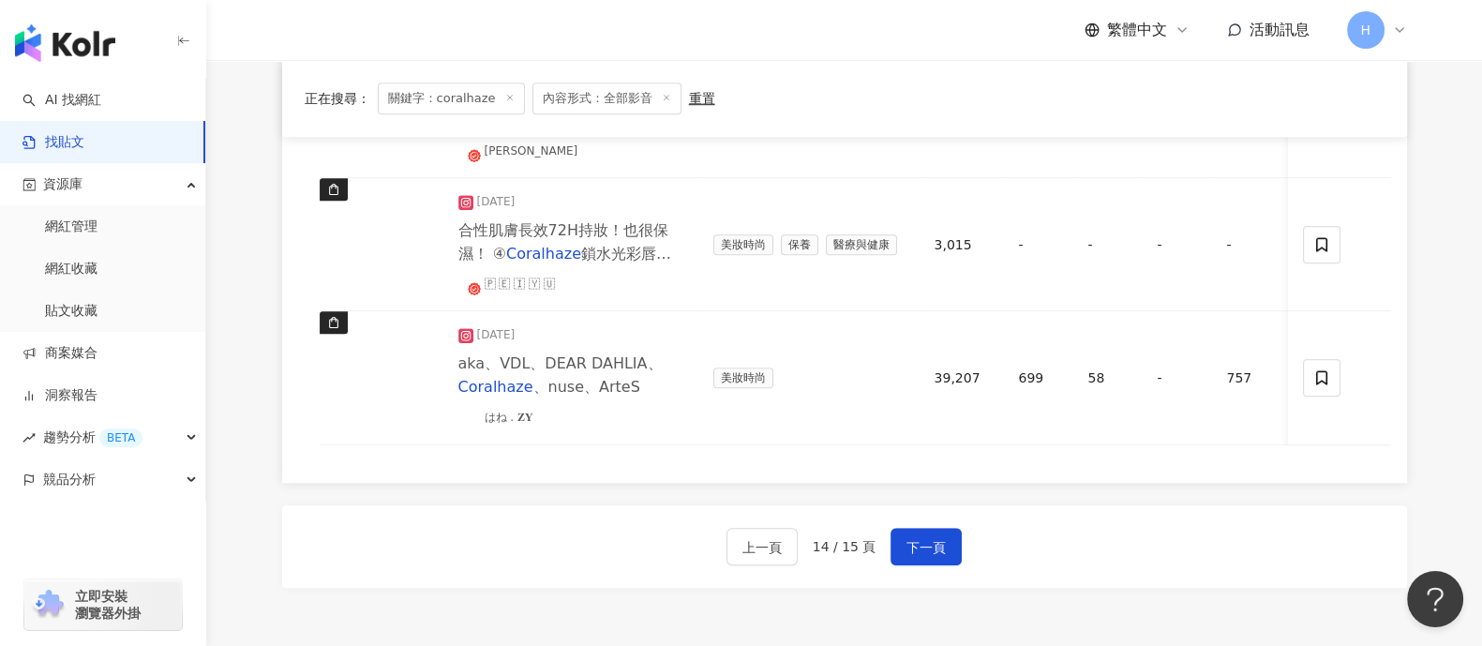
scroll to position [1536, 0]
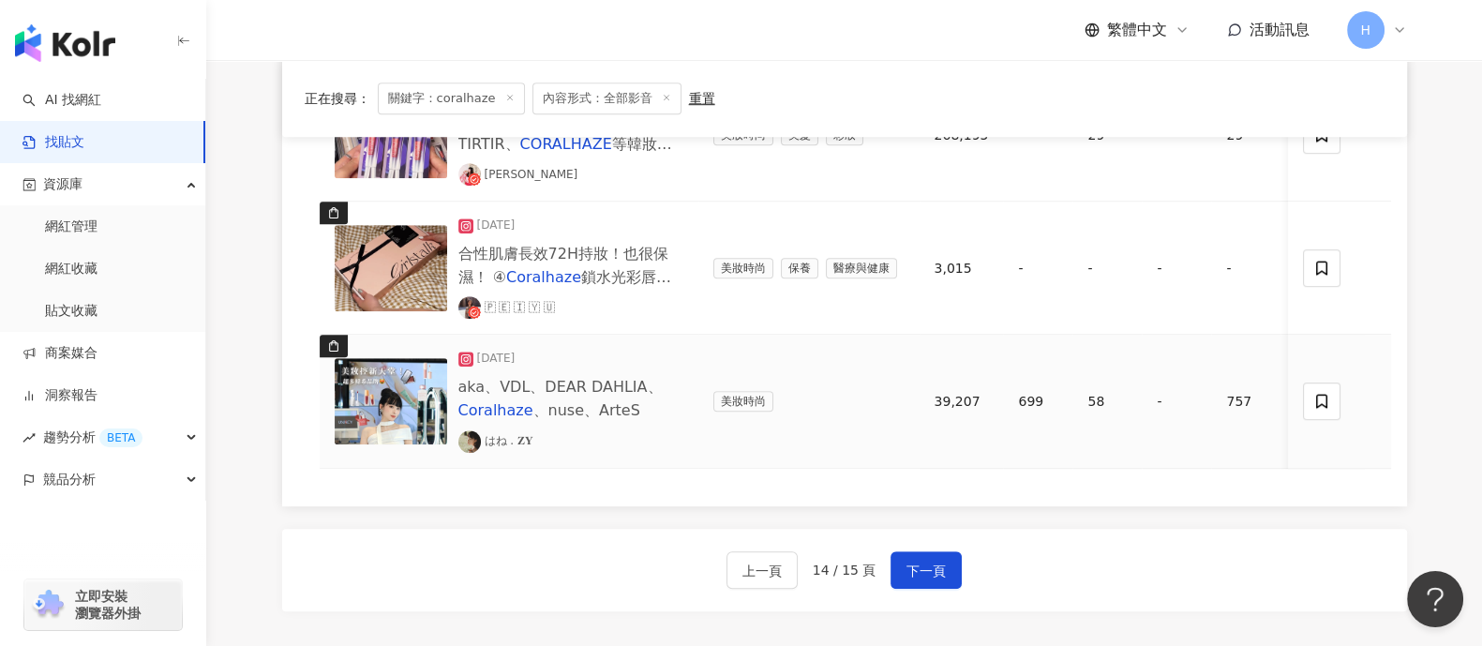
click at [400, 400] on img at bounding box center [391, 401] width 112 height 86
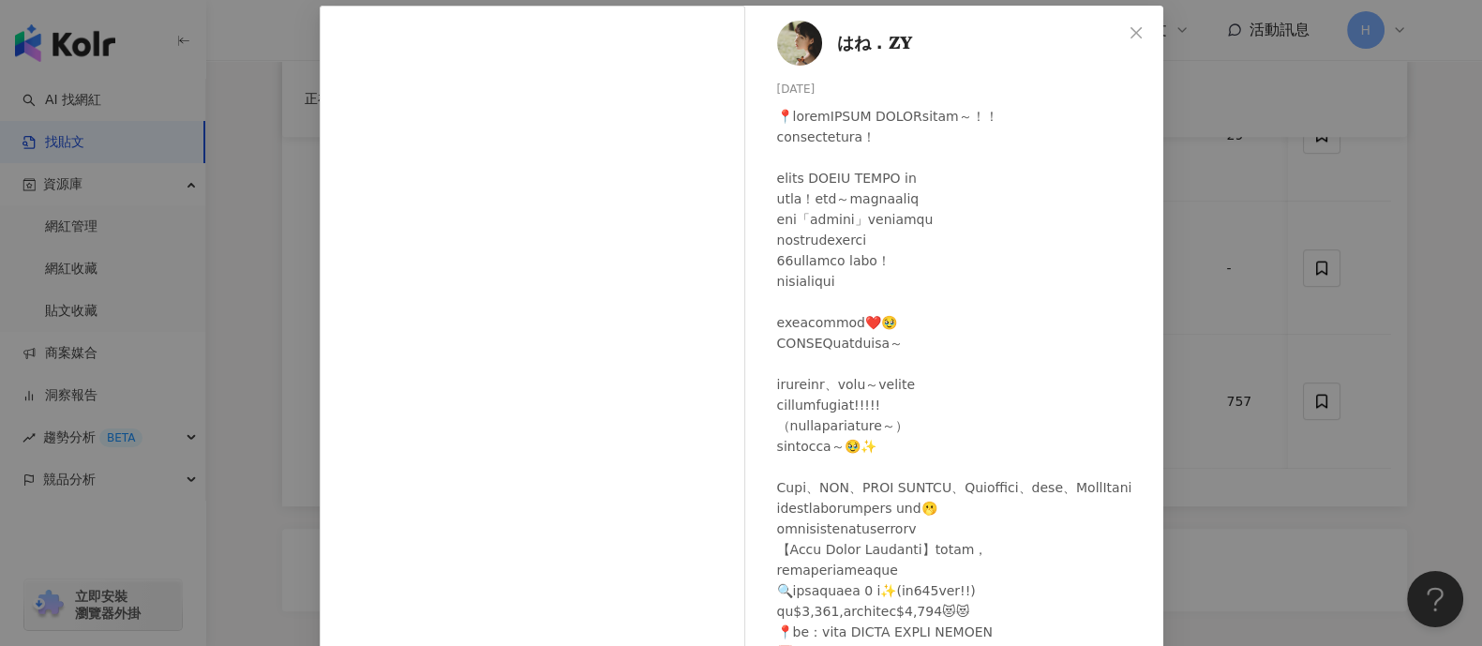
scroll to position [194, 0]
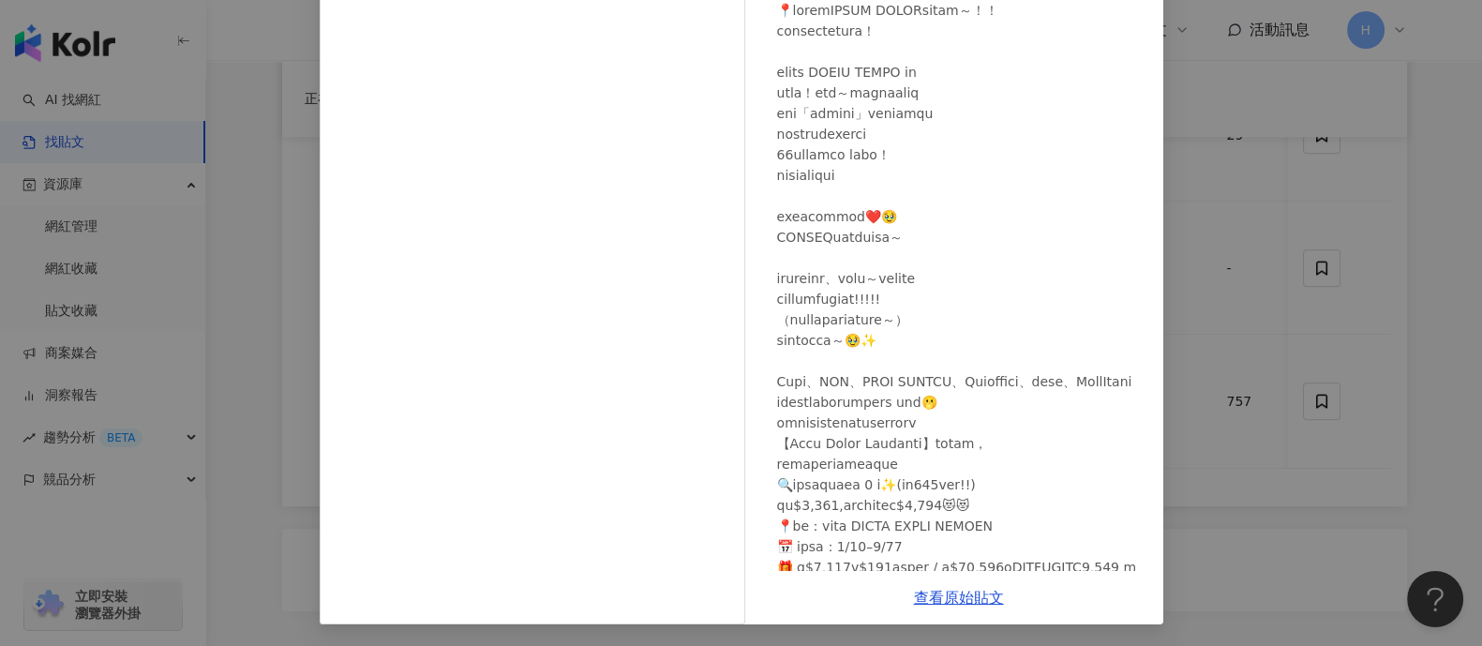
click at [1345, 288] on div "はね . 𝐙𝐘 2025/7/29 699 58 5萬 查看原始貼文" at bounding box center [741, 323] width 1482 height 646
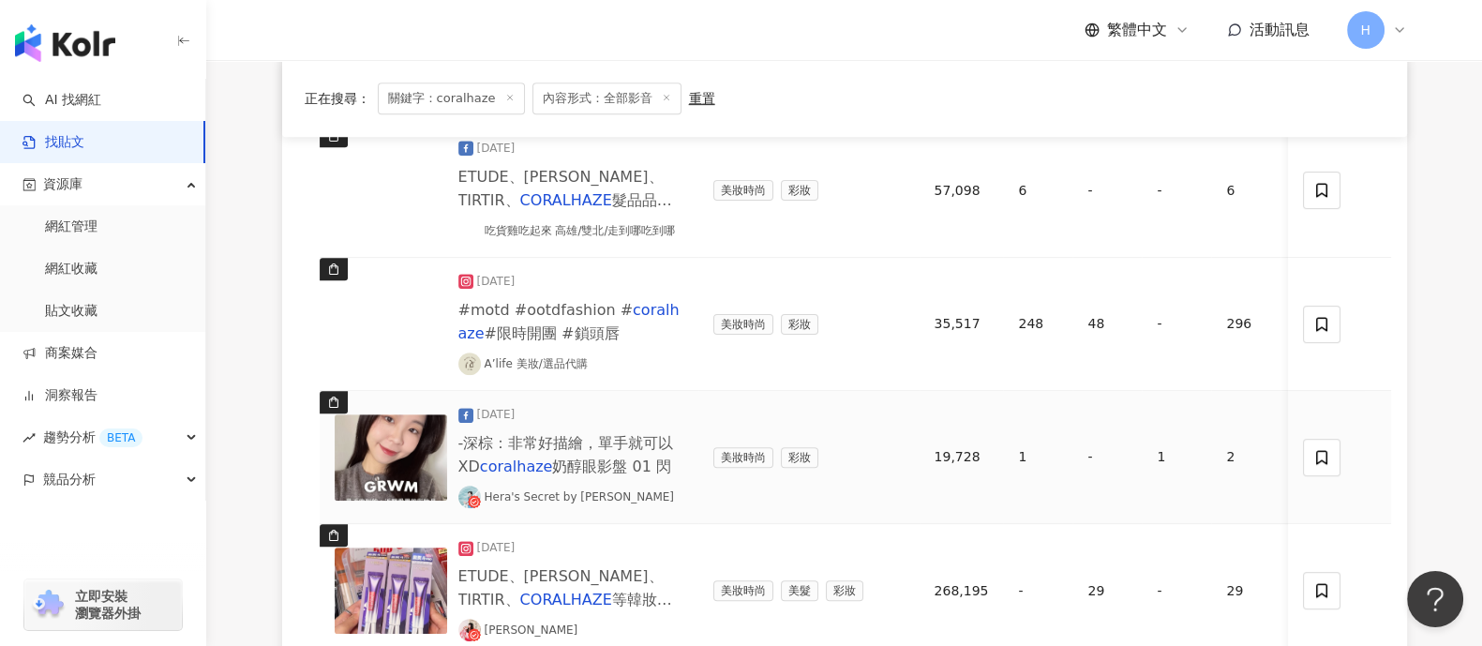
scroll to position [950, 0]
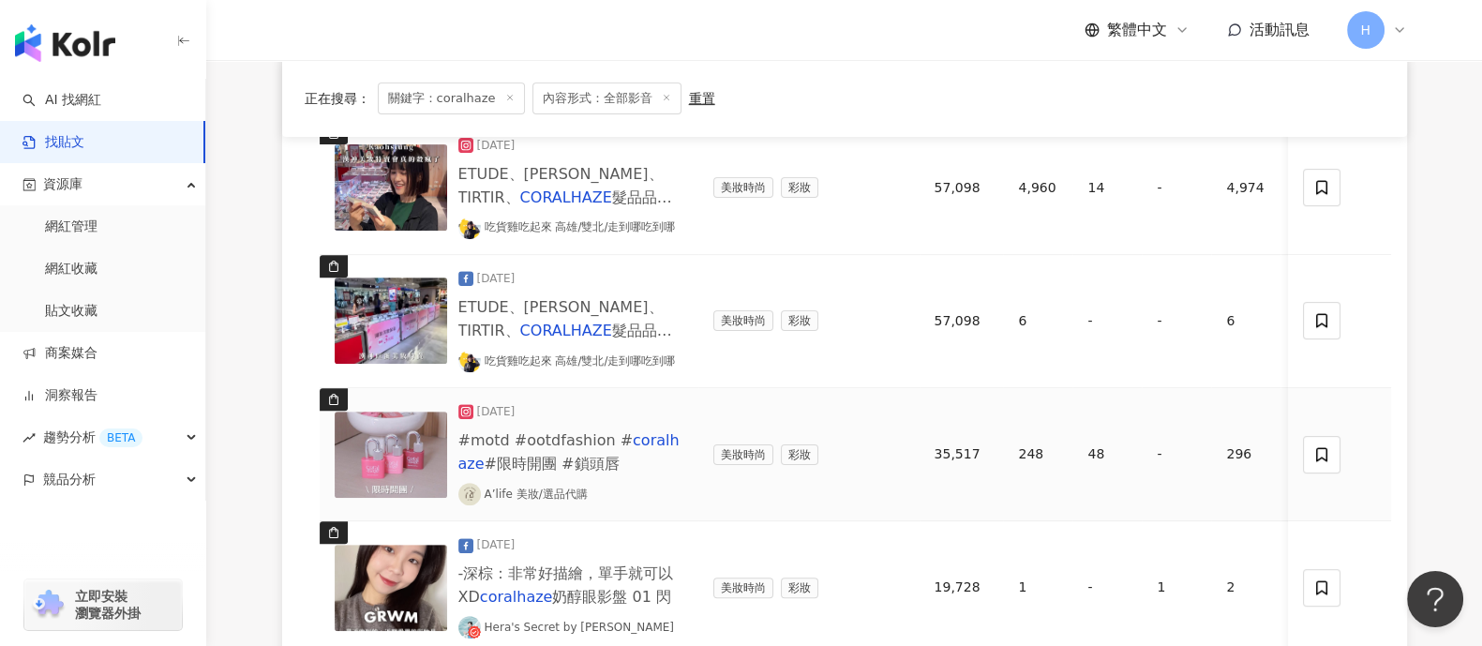
click at [419, 450] on img at bounding box center [391, 454] width 112 height 86
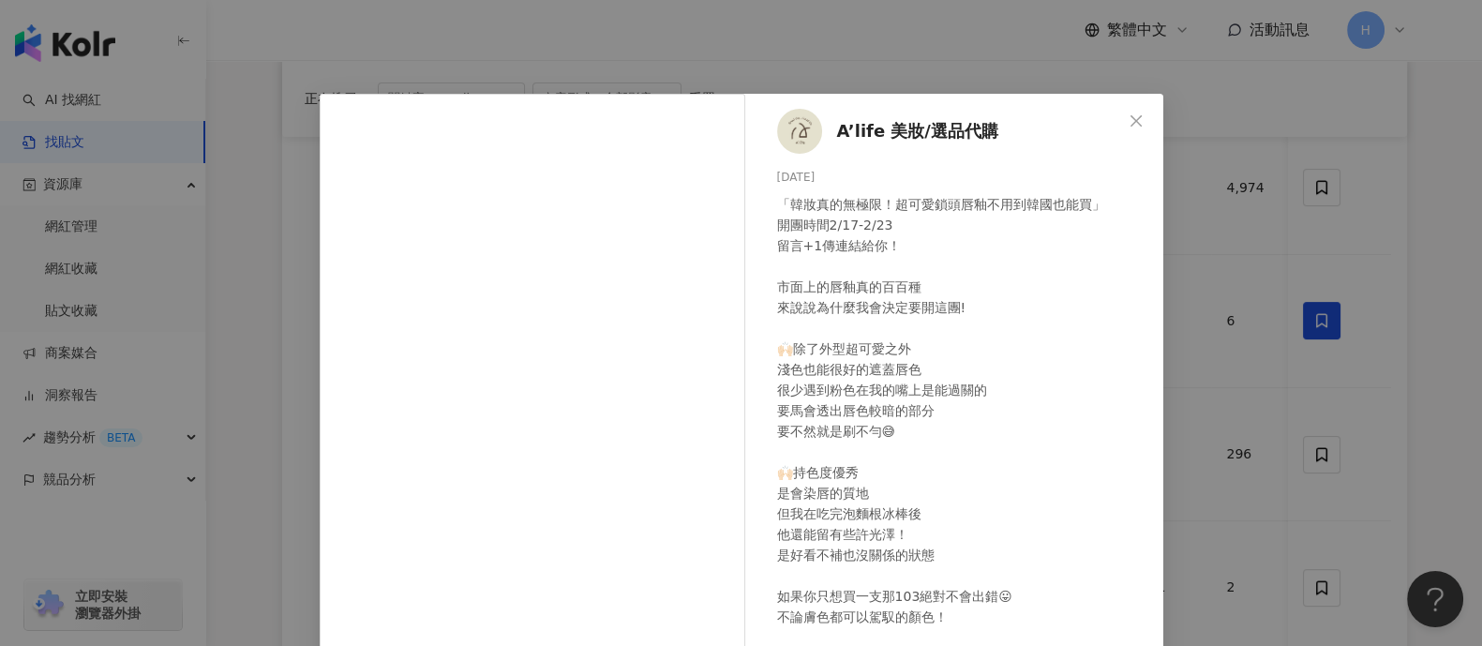
click at [1317, 304] on div "A’life 美妝/選品代購 2025/2/17 「韓妝真的無極限！超可愛鎖頭唇釉不用到韓國也能買」 開團時間2/17-2/23 留言+1傳連結給你！ 市面上…" at bounding box center [741, 323] width 1482 height 646
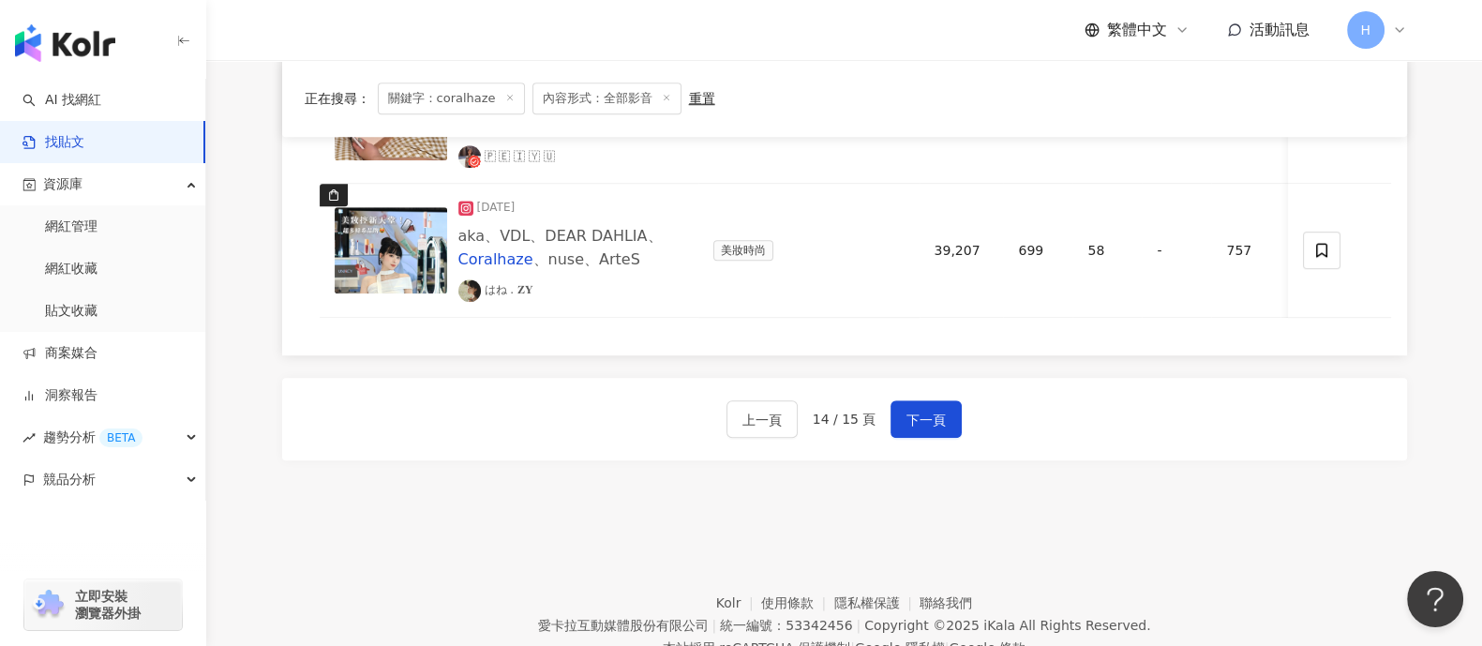
scroll to position [1770, 0]
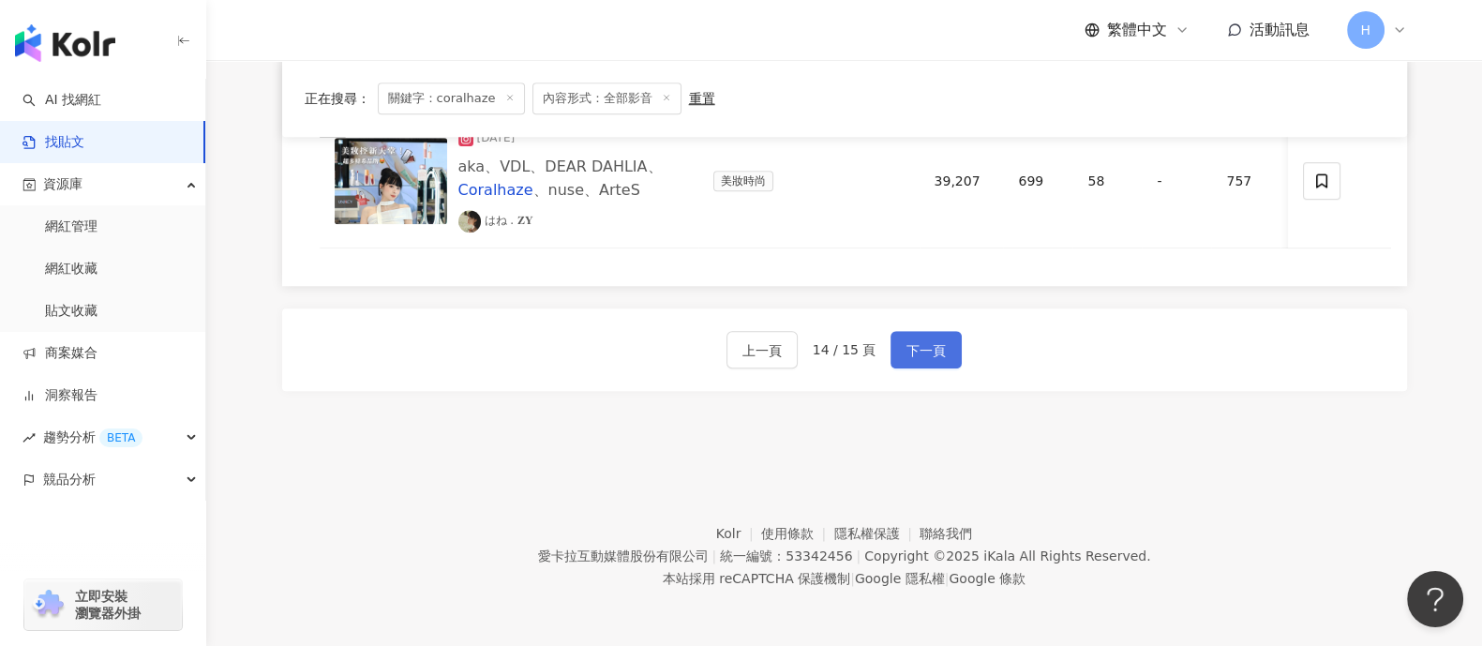
click at [900, 352] on button "下一頁" at bounding box center [925, 349] width 71 height 37
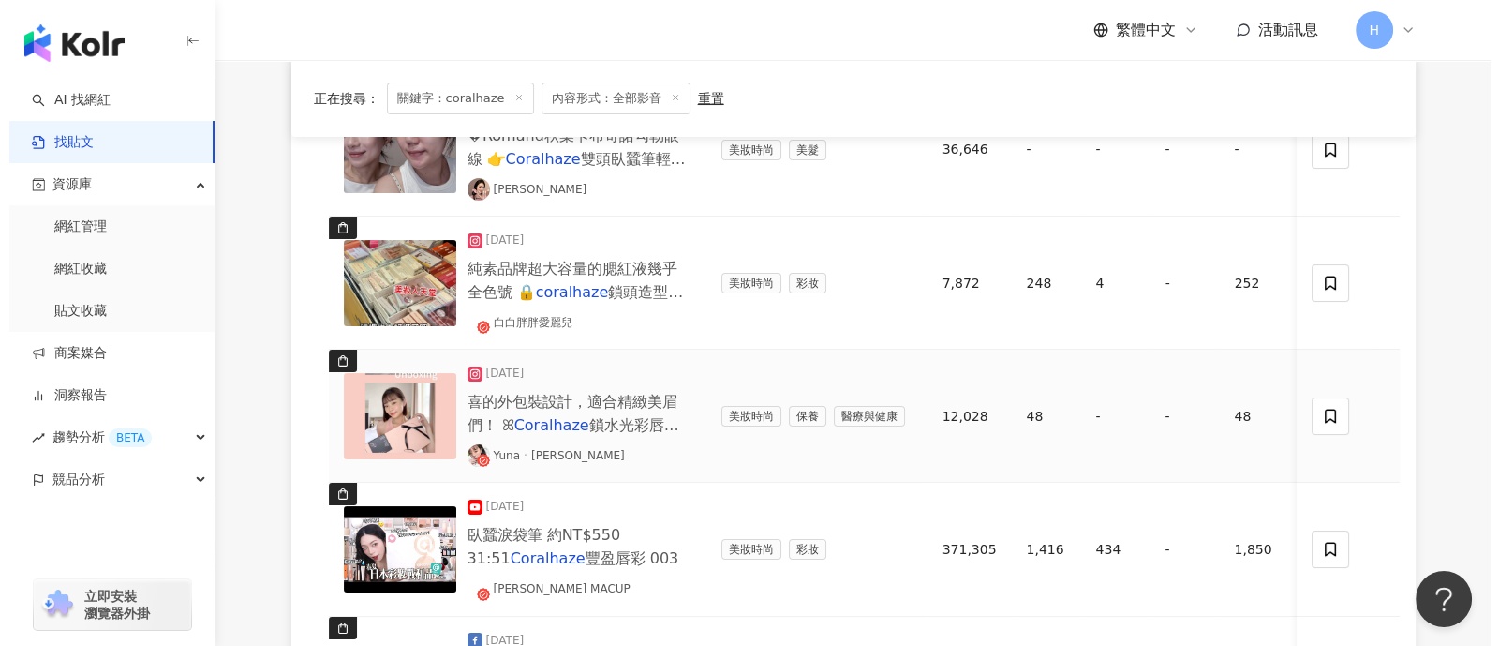
scroll to position [286, 0]
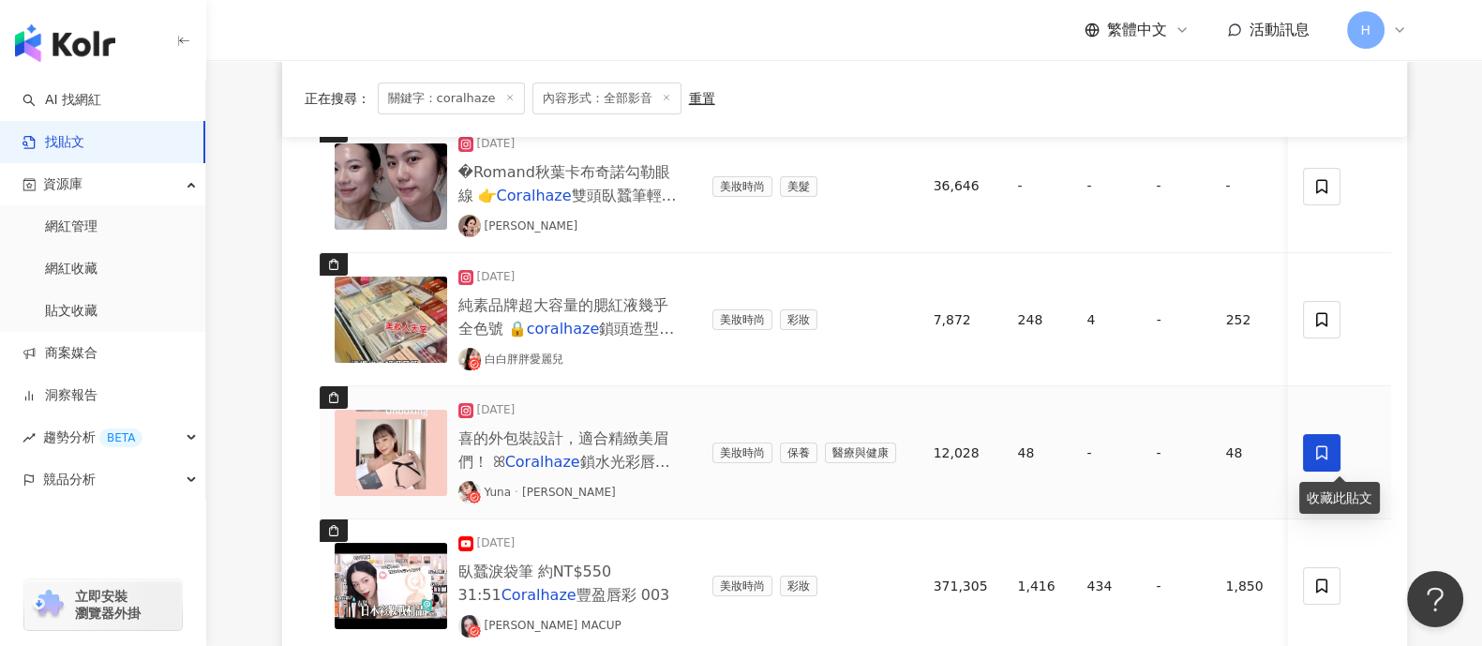
click at [1329, 444] on icon at bounding box center [1322, 452] width 17 height 17
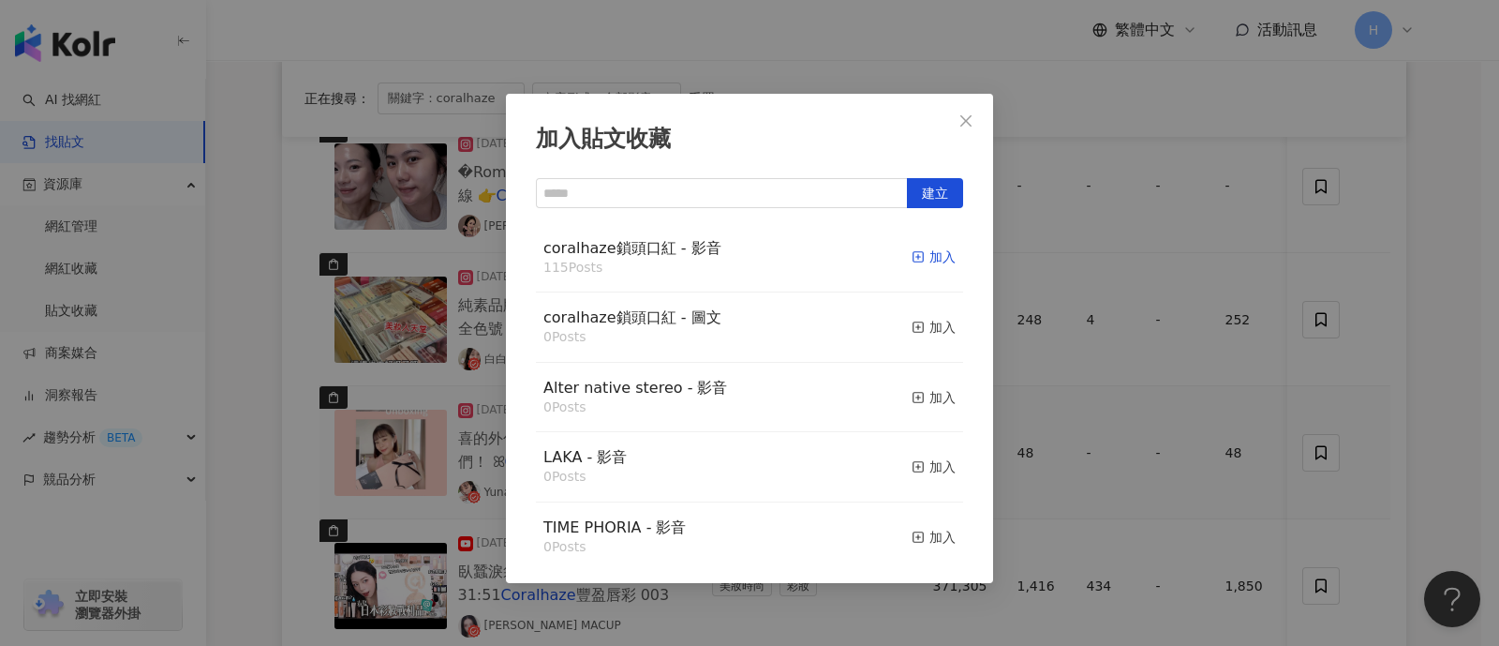
click at [926, 255] on div "加入" at bounding box center [934, 256] width 44 height 21
click at [1385, 328] on div "加入貼文收藏 建立 coralhaze鎖頭口紅 - 影音 115 Posts 加入 coralhaze鎖頭口紅 - 圖文 0 Posts 加入 Alter n…" at bounding box center [749, 323] width 1499 height 646
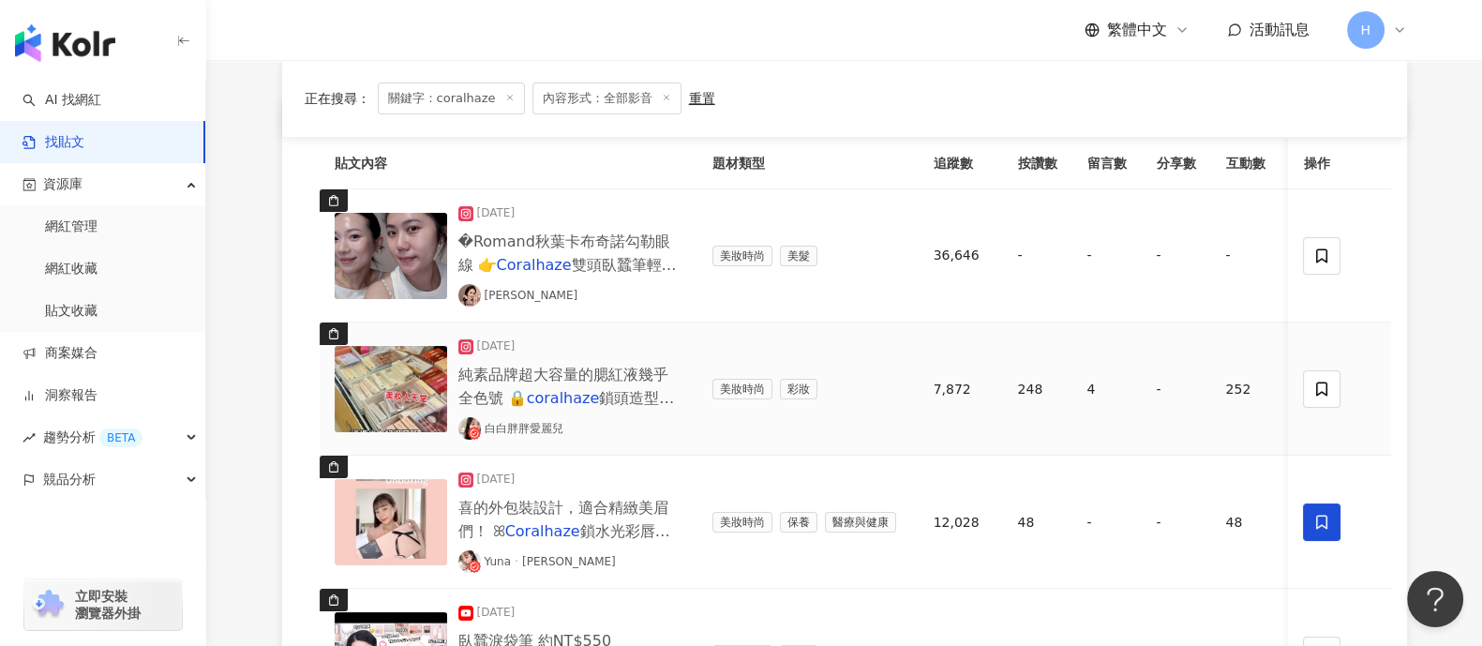
scroll to position [169, 0]
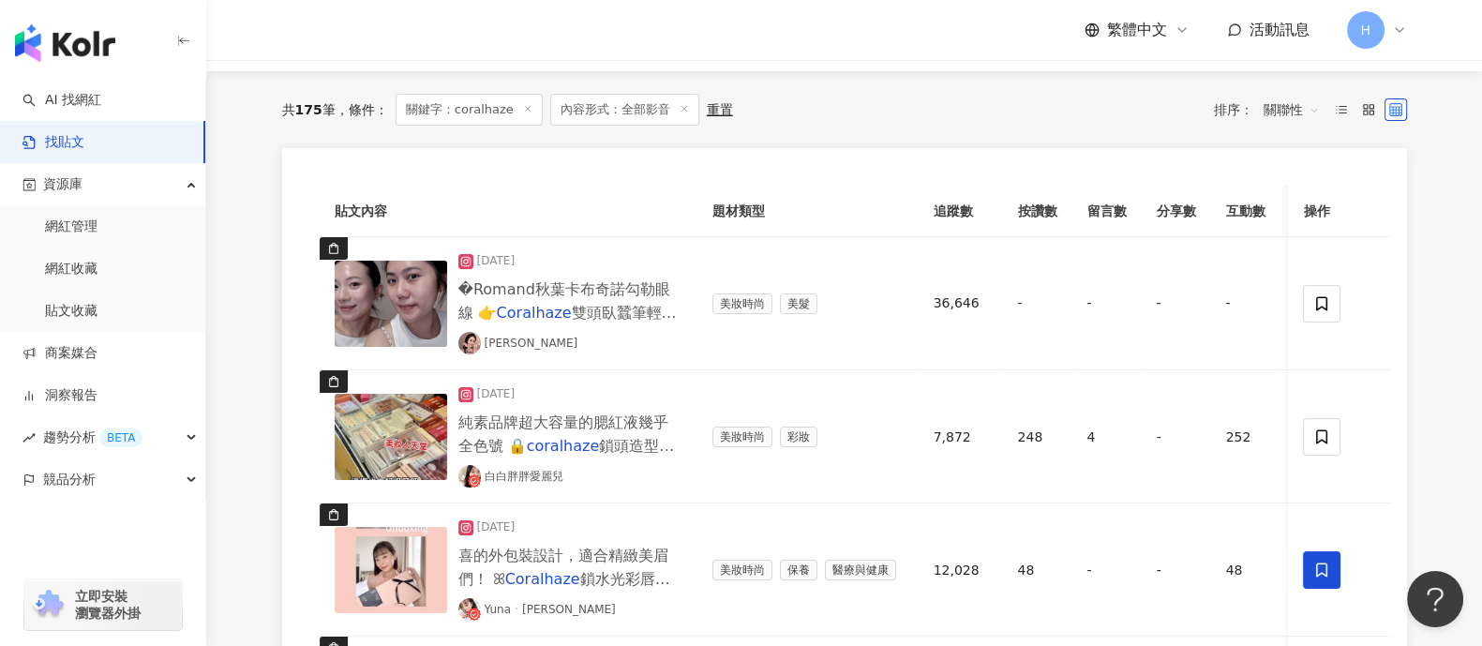
click at [686, 105] on span "內容形式：全部影音" at bounding box center [624, 110] width 149 height 32
click at [680, 113] on icon at bounding box center [683, 108] width 9 height 9
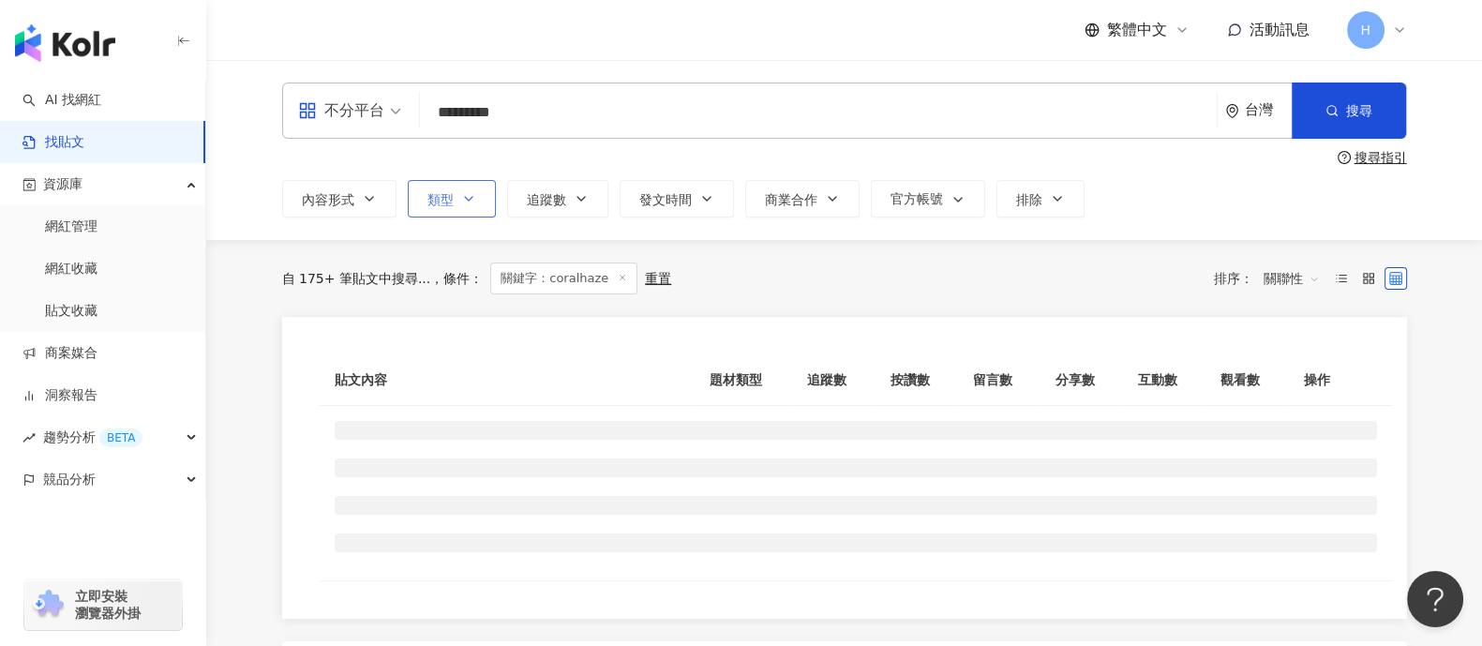
click at [420, 211] on button "類型" at bounding box center [452, 198] width 88 height 37
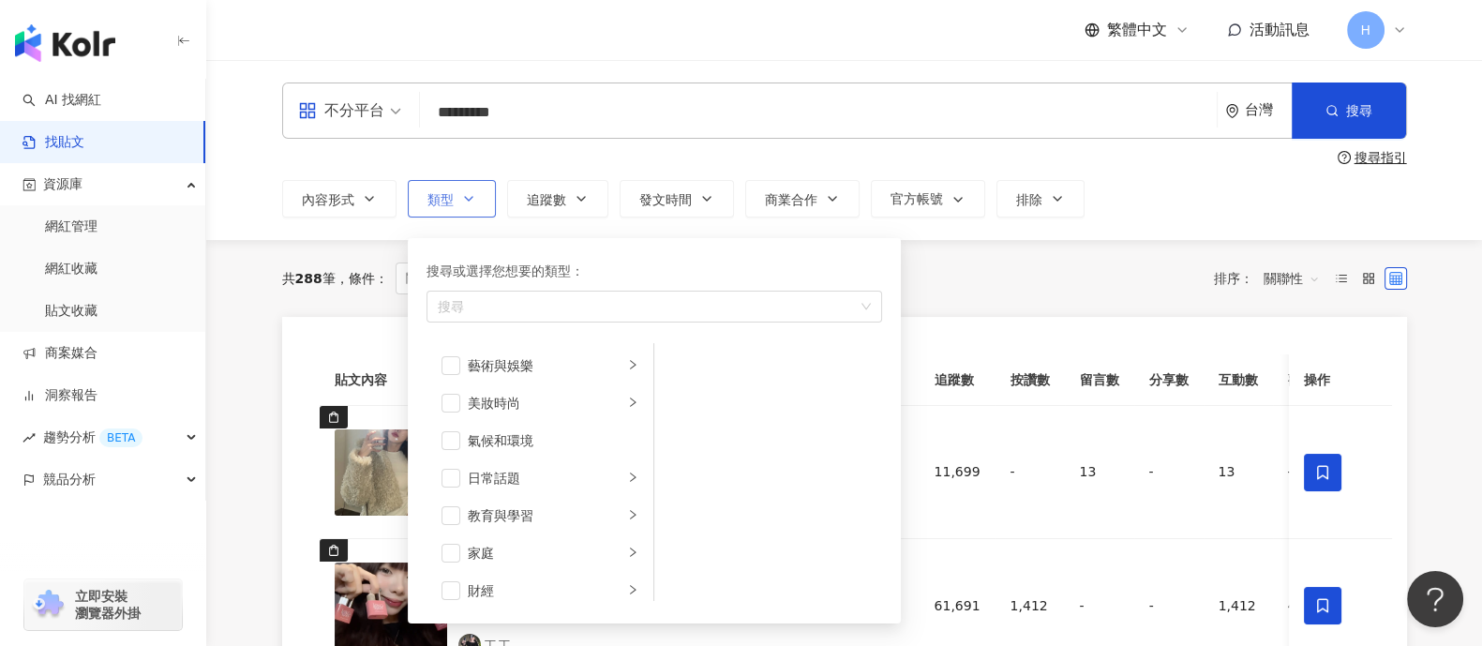
click at [437, 201] on span "類型" at bounding box center [440, 199] width 26 height 15
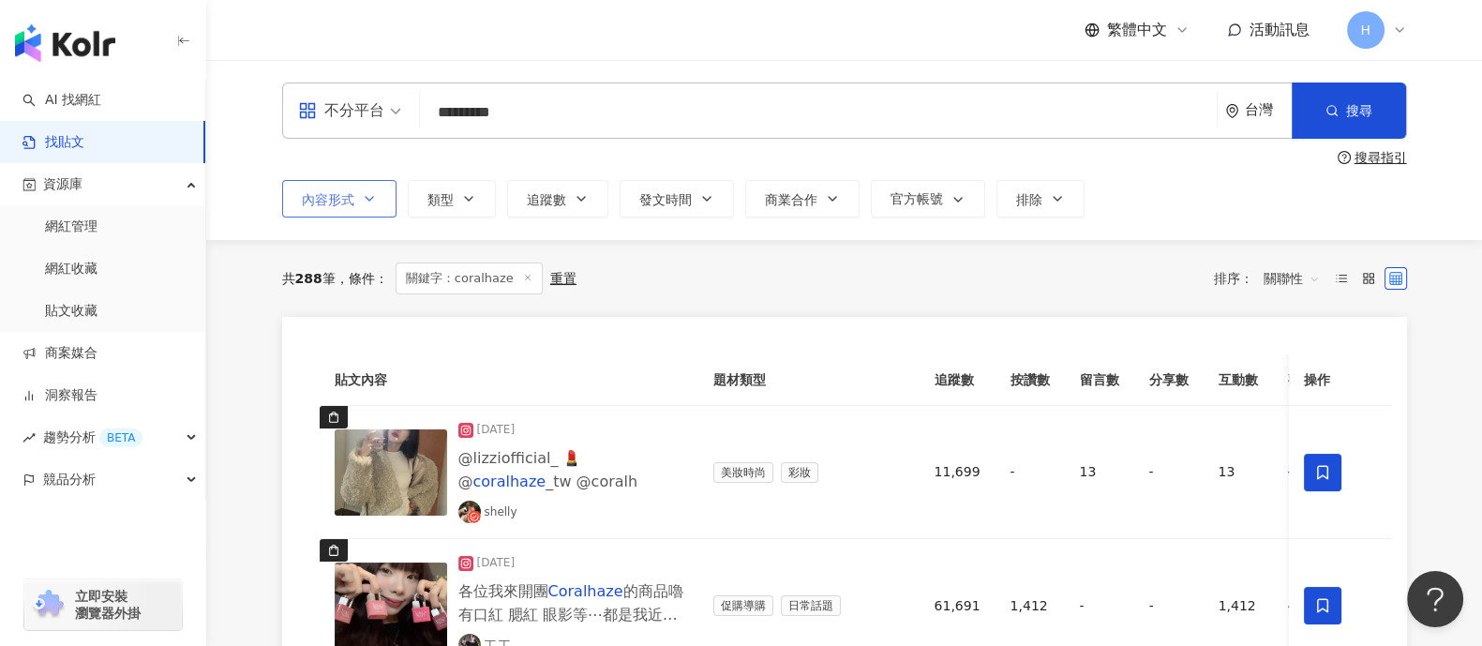
click at [364, 202] on icon "button" at bounding box center [369, 198] width 15 height 15
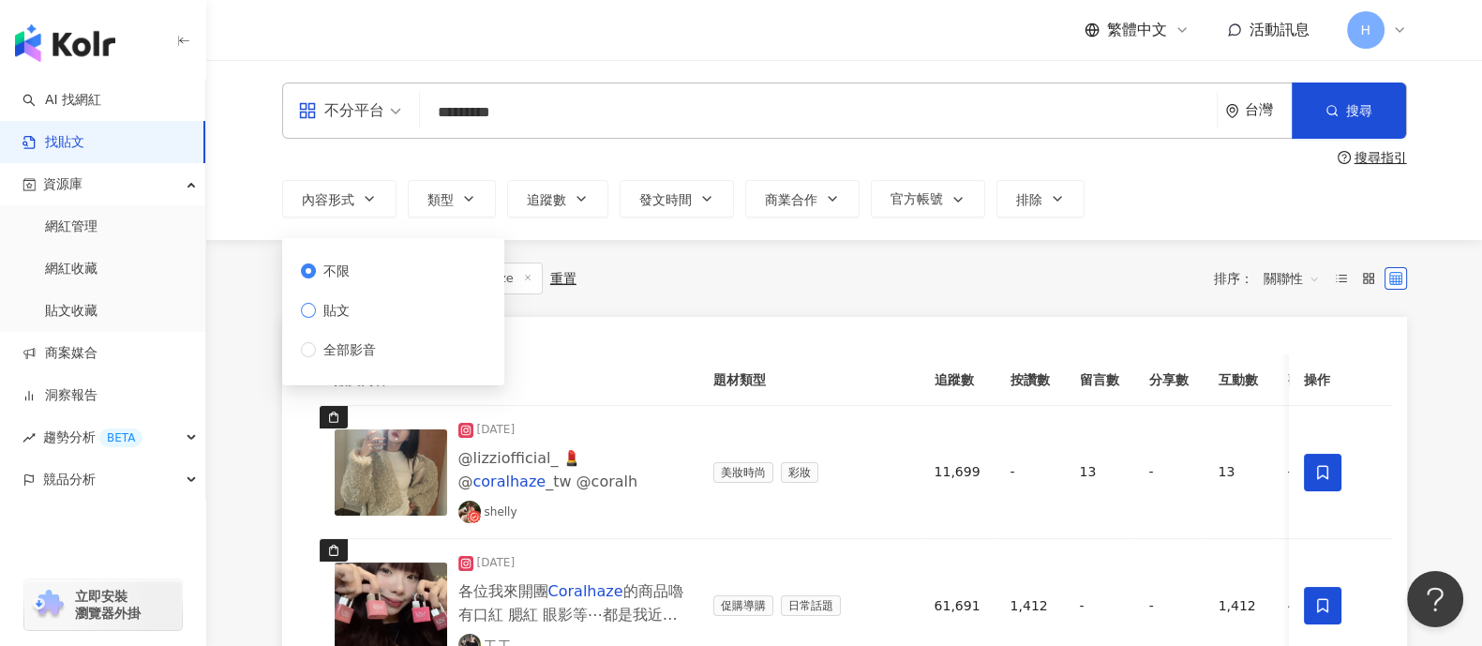
click at [366, 306] on label "貼文" at bounding box center [342, 310] width 82 height 21
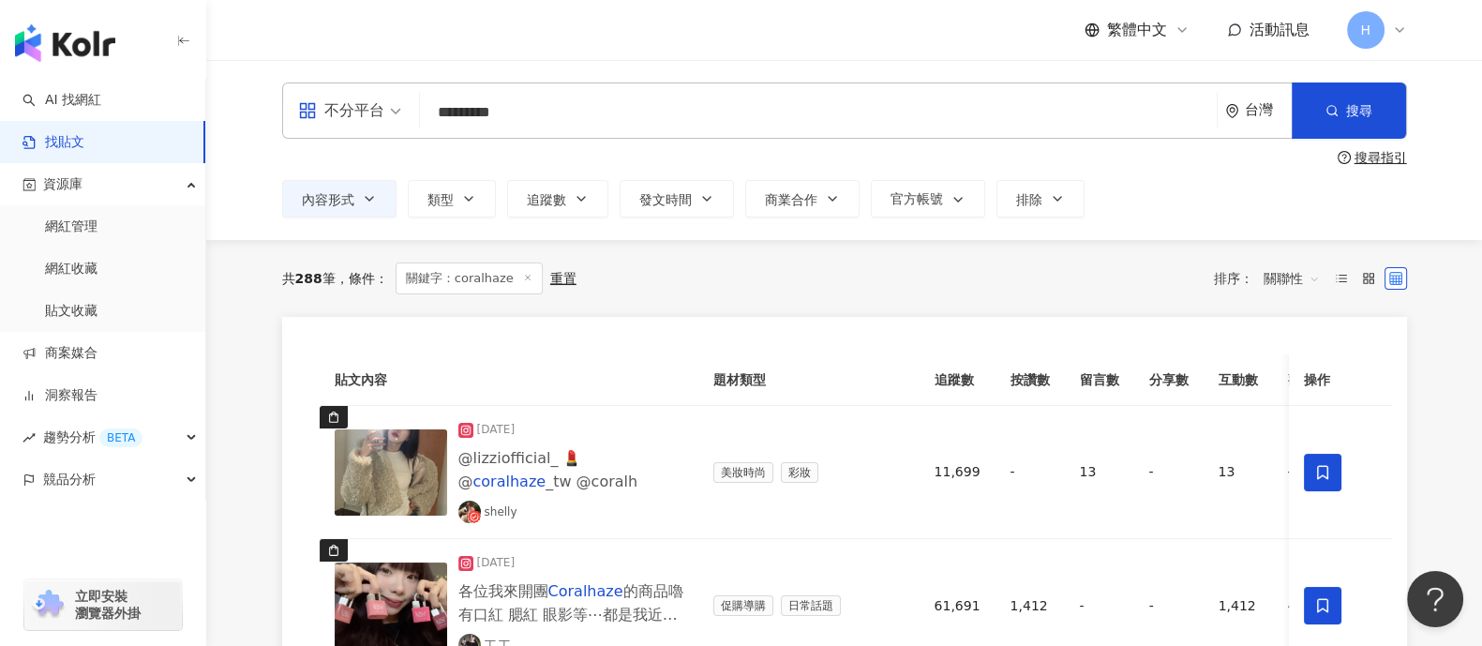
click at [1070, 258] on div "共 288 筆 條件 ： 關鍵字：coralhaze 重置 排序： 關聯性" at bounding box center [844, 278] width 1125 height 77
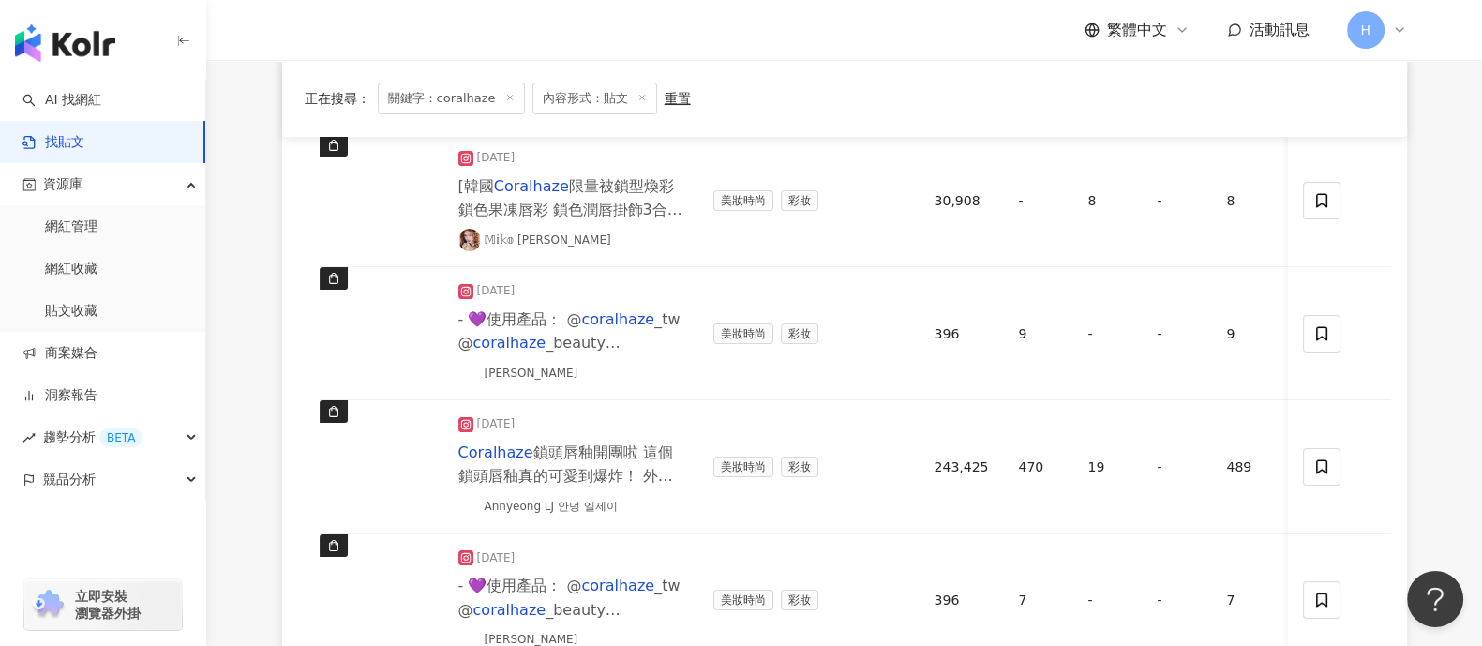
scroll to position [468, 0]
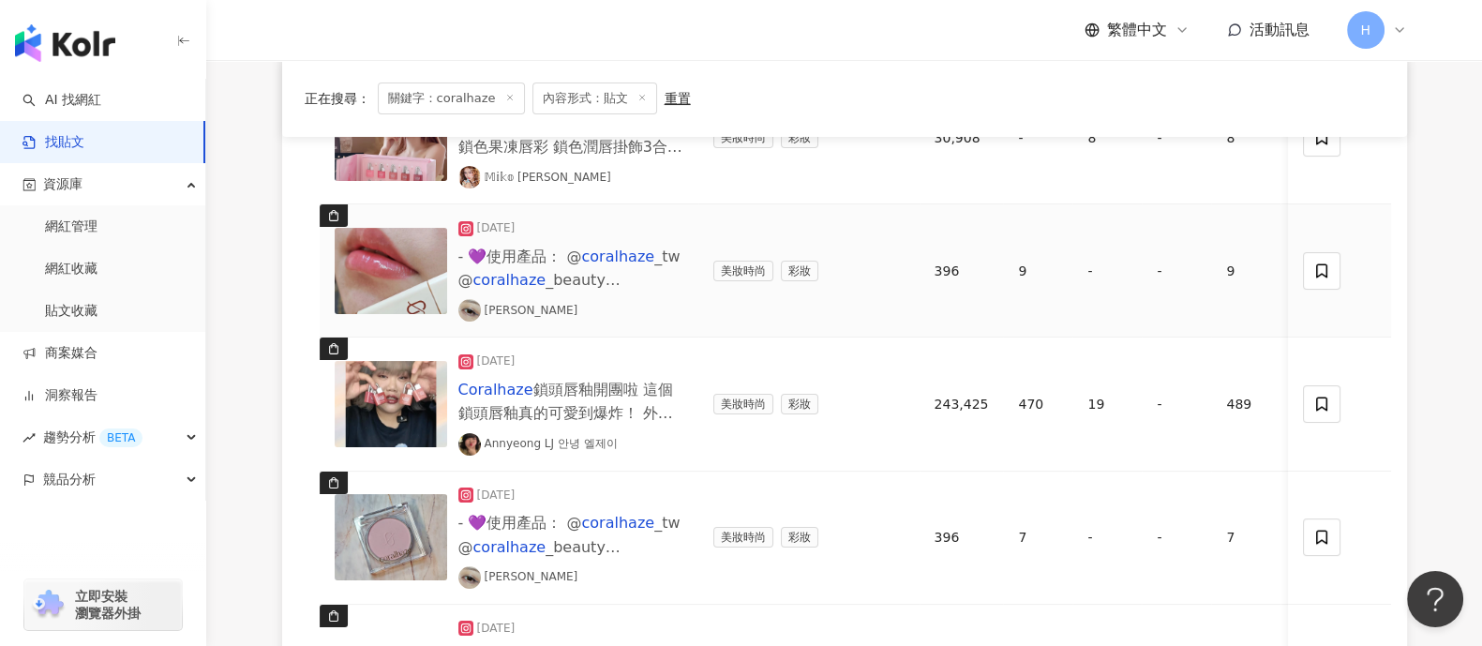
click at [406, 262] on img at bounding box center [391, 271] width 112 height 86
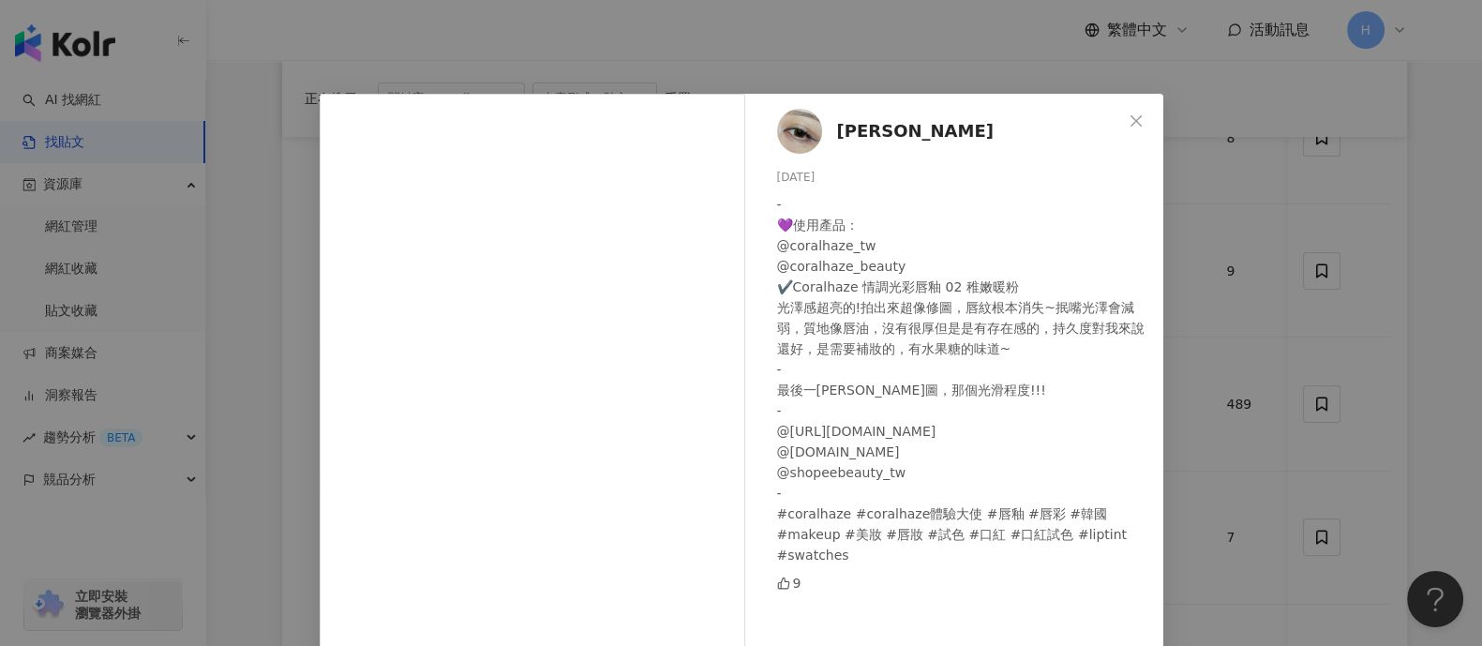
click at [1408, 353] on div "[PERSON_NAME] [DATE] - 💜使用產品： @coralhaze_tw @coralhaze_beauty ✔️Coralhaze 情調光彩唇…" at bounding box center [741, 323] width 1482 height 646
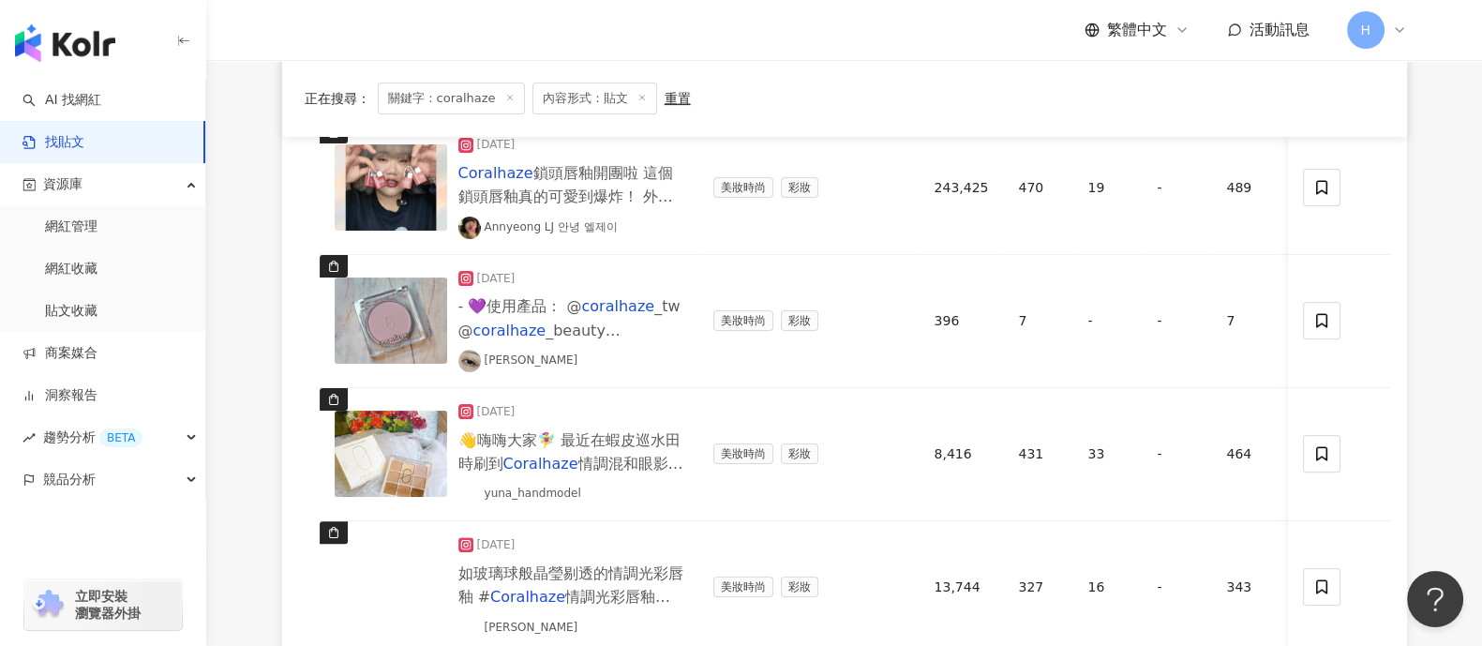
scroll to position [703, 0]
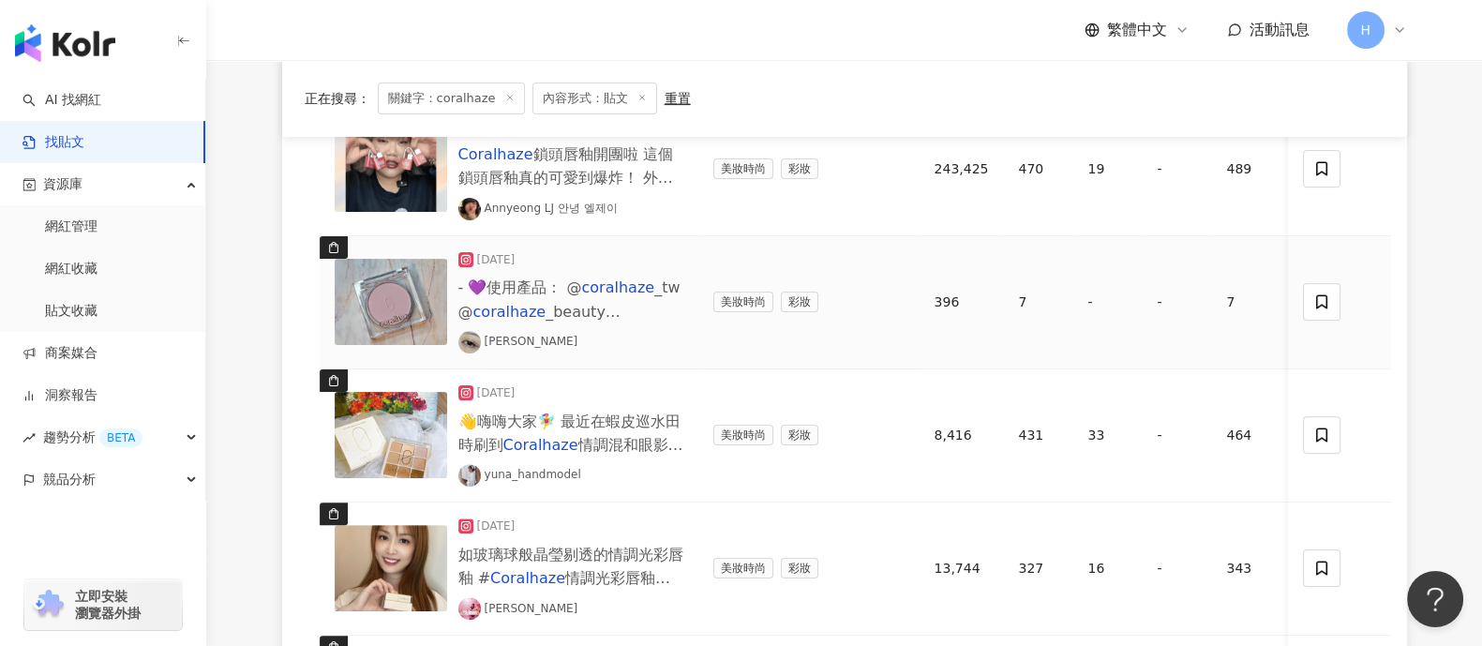
click at [383, 286] on img at bounding box center [391, 302] width 112 height 86
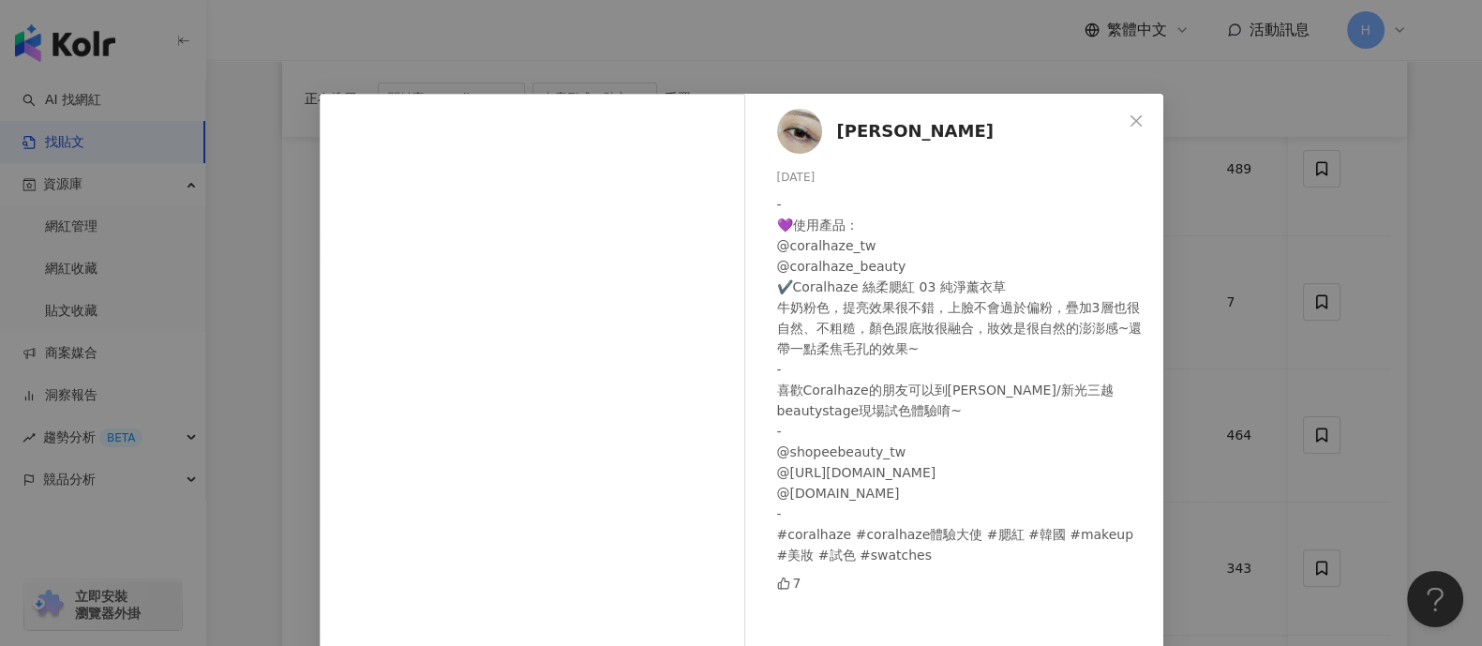
click at [1242, 267] on div "[PERSON_NAME] [DATE] - 💜使用產品： @coralhaze_tw @coralhaze_beauty ✔️Coralhaze 絲柔腮紅 …" at bounding box center [741, 323] width 1482 height 646
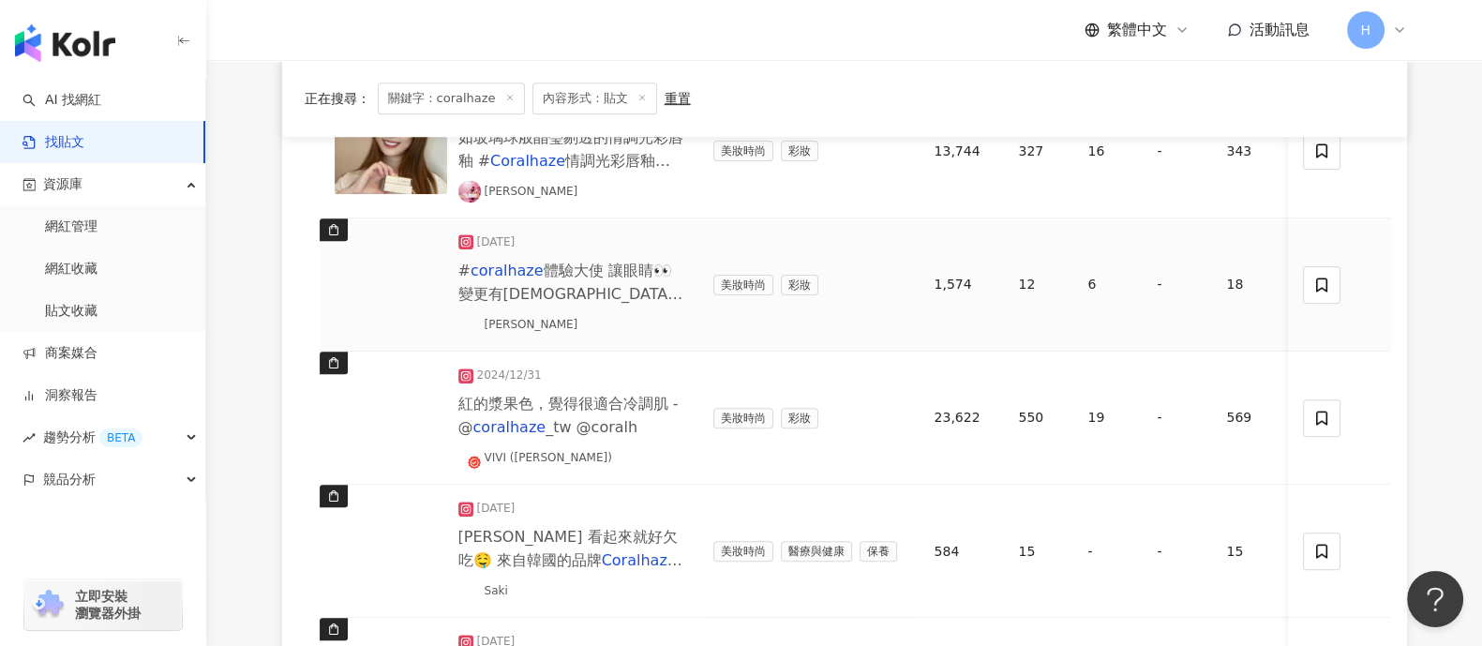
scroll to position [1171, 0]
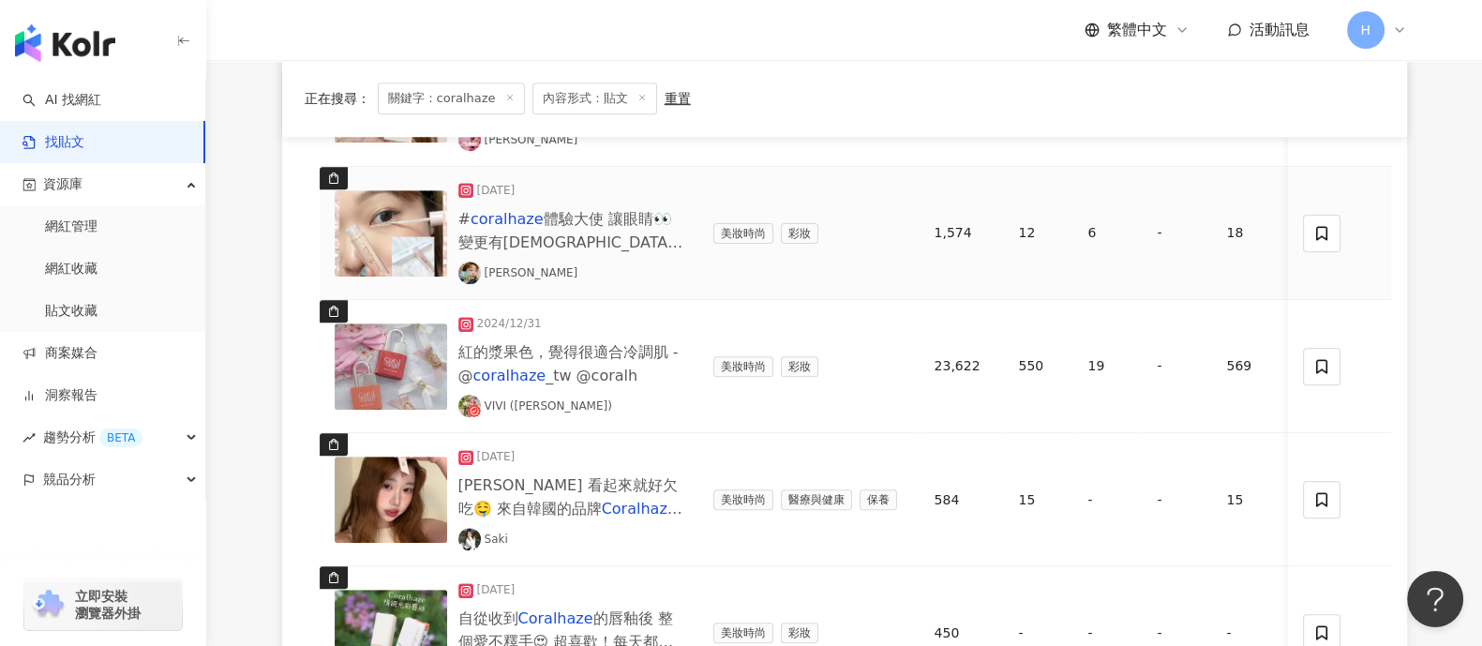
click at [426, 231] on img at bounding box center [391, 233] width 112 height 86
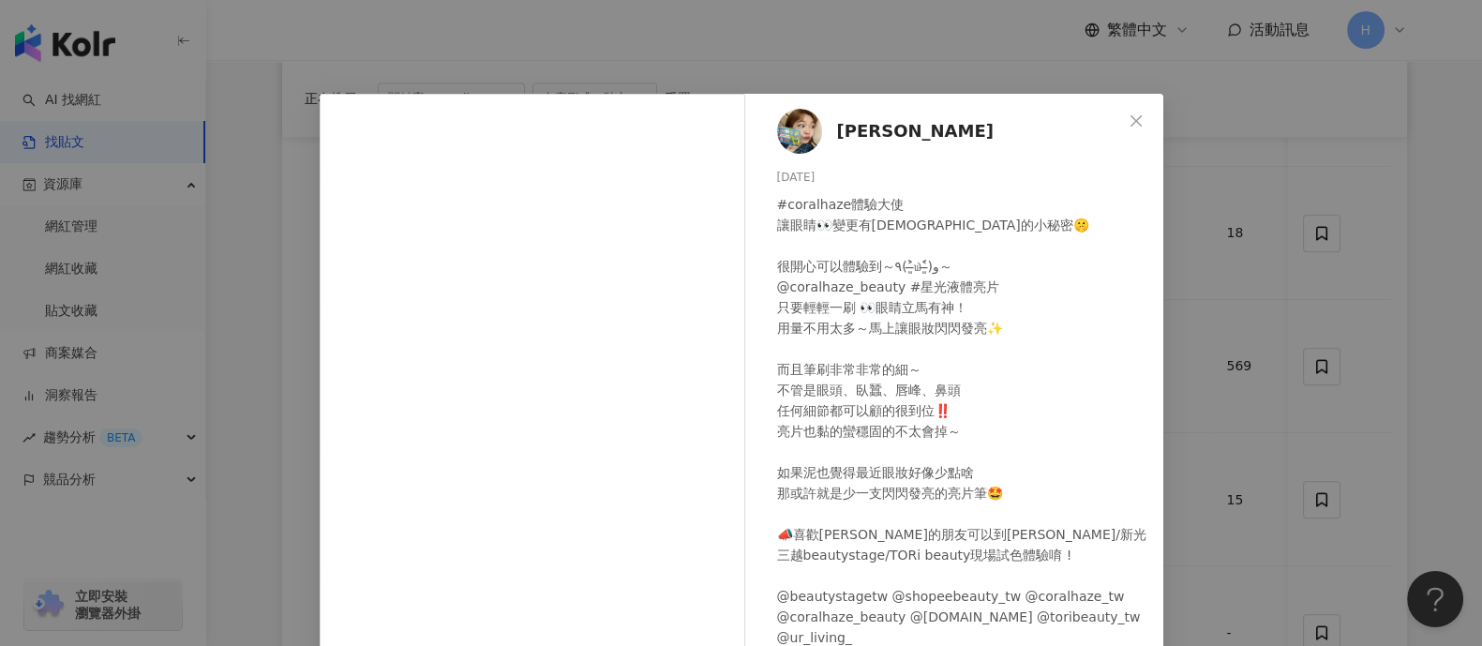
click at [1379, 275] on div "[PERSON_NAME][DATE] #coralhaze體驗大使 讓眼睛👀變更有神的小秘密🤫 很開心可以體驗到～٩(˃̶͈̀௰˂̶͈́)و～ @coral…" at bounding box center [741, 323] width 1482 height 646
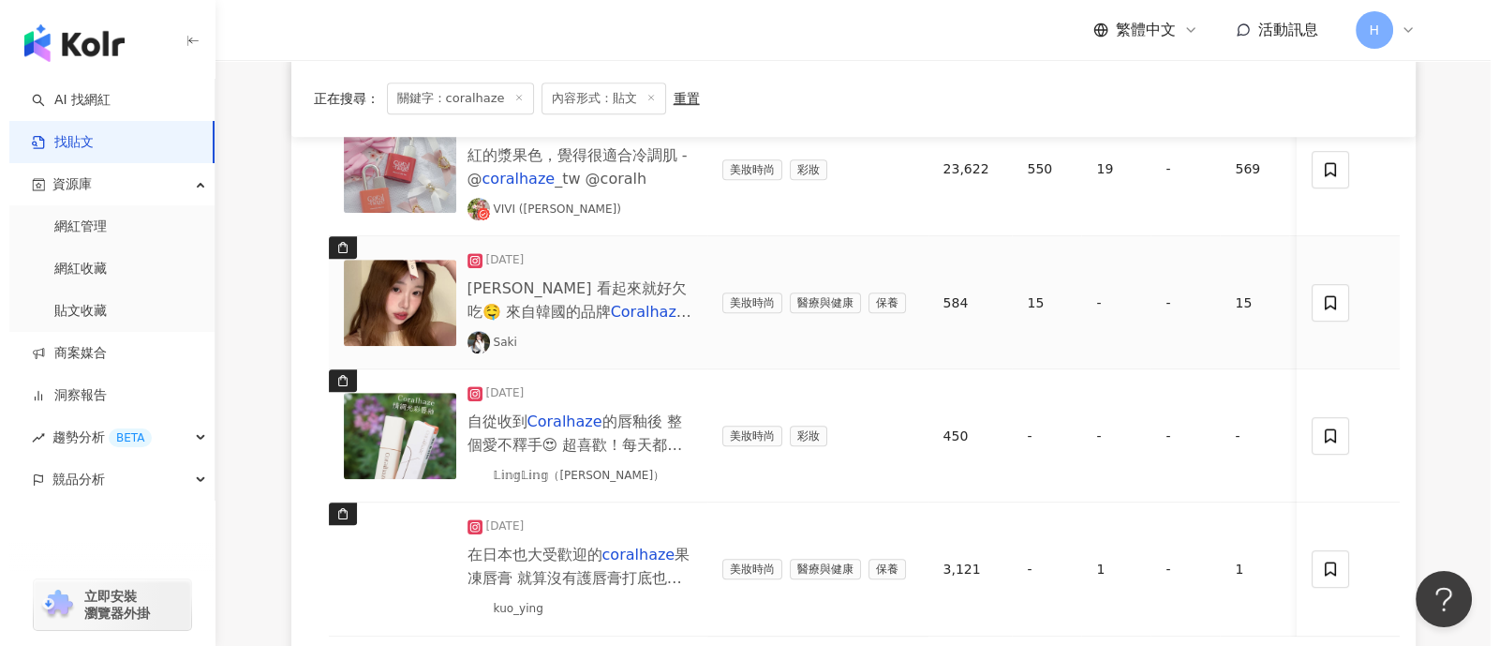
scroll to position [1406, 0]
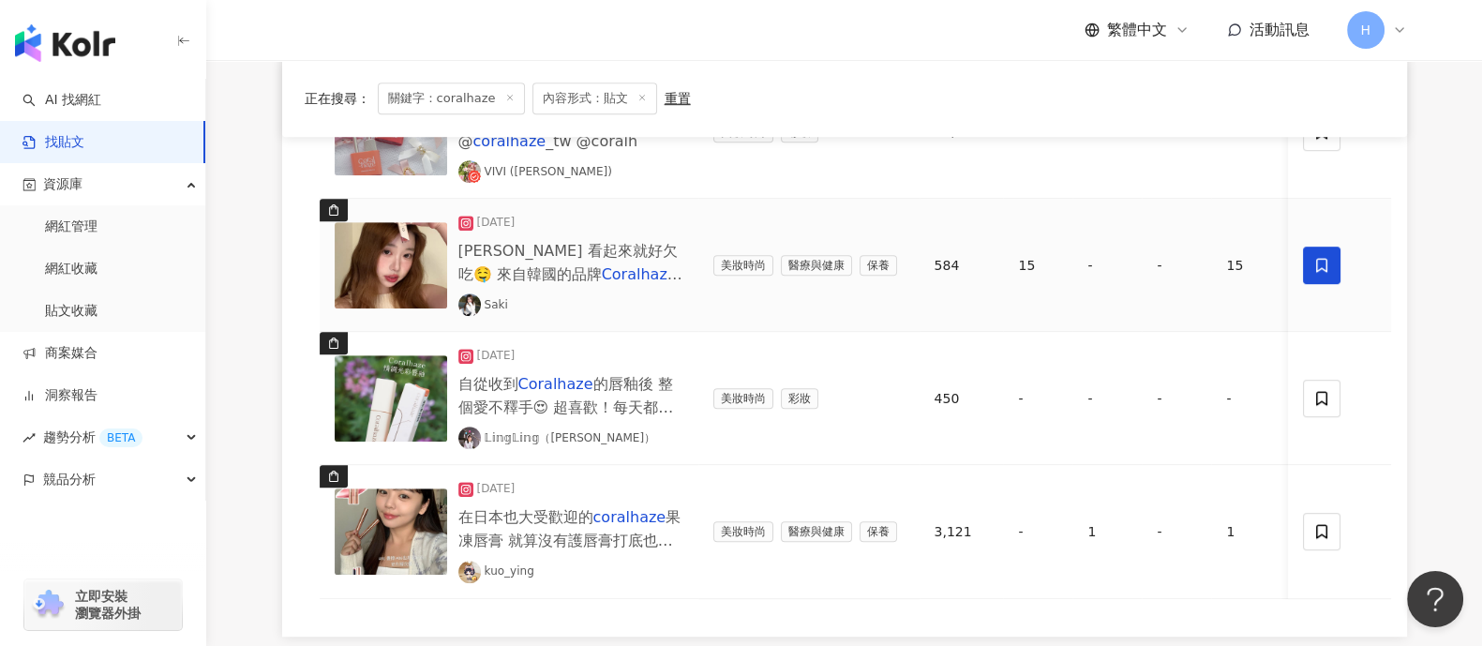
click at [1310, 270] on span at bounding box center [1322, 264] width 37 height 37
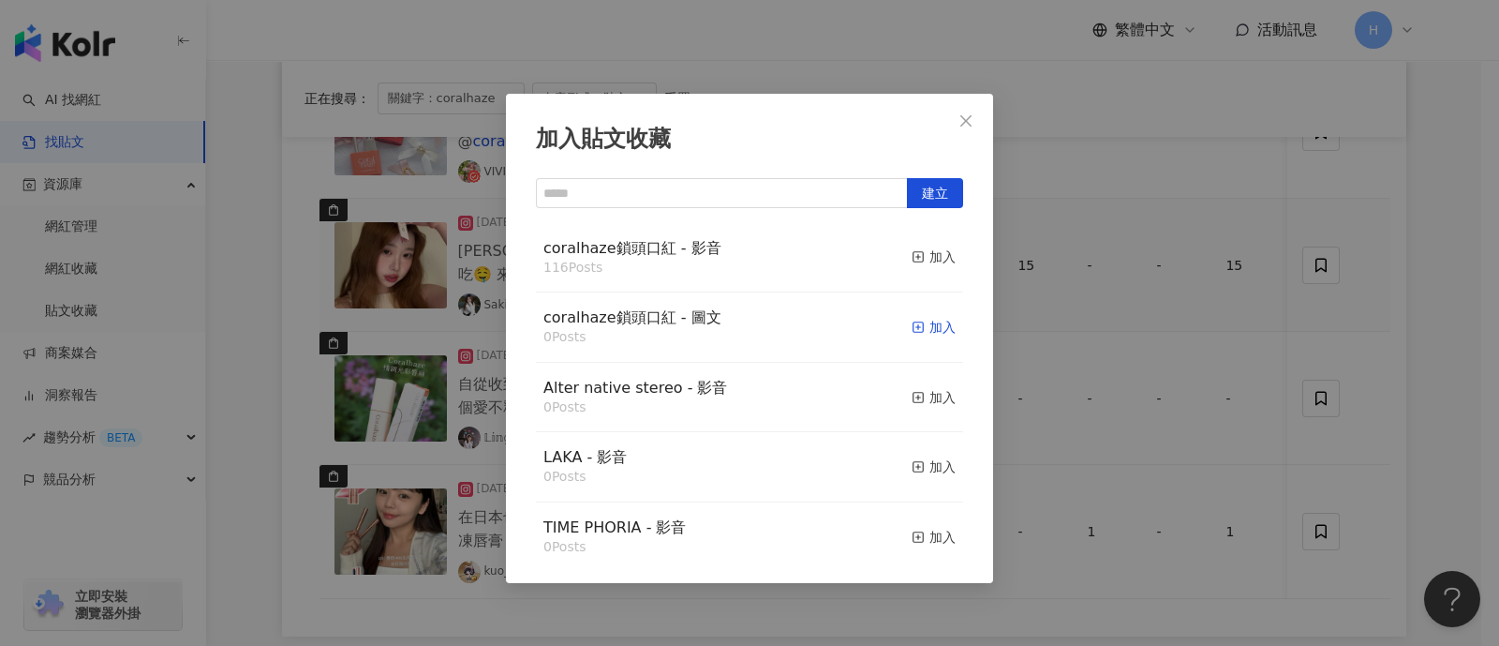
click at [912, 321] on icon "button" at bounding box center [918, 327] width 13 height 13
click at [1330, 350] on div "加入貼文收藏 建立 coralhaze鎖頭口紅 - 影音 116 Posts 加入 coralhaze鎖頭口紅 - 圖文 0 Posts 加入 Alter n…" at bounding box center [749, 323] width 1499 height 646
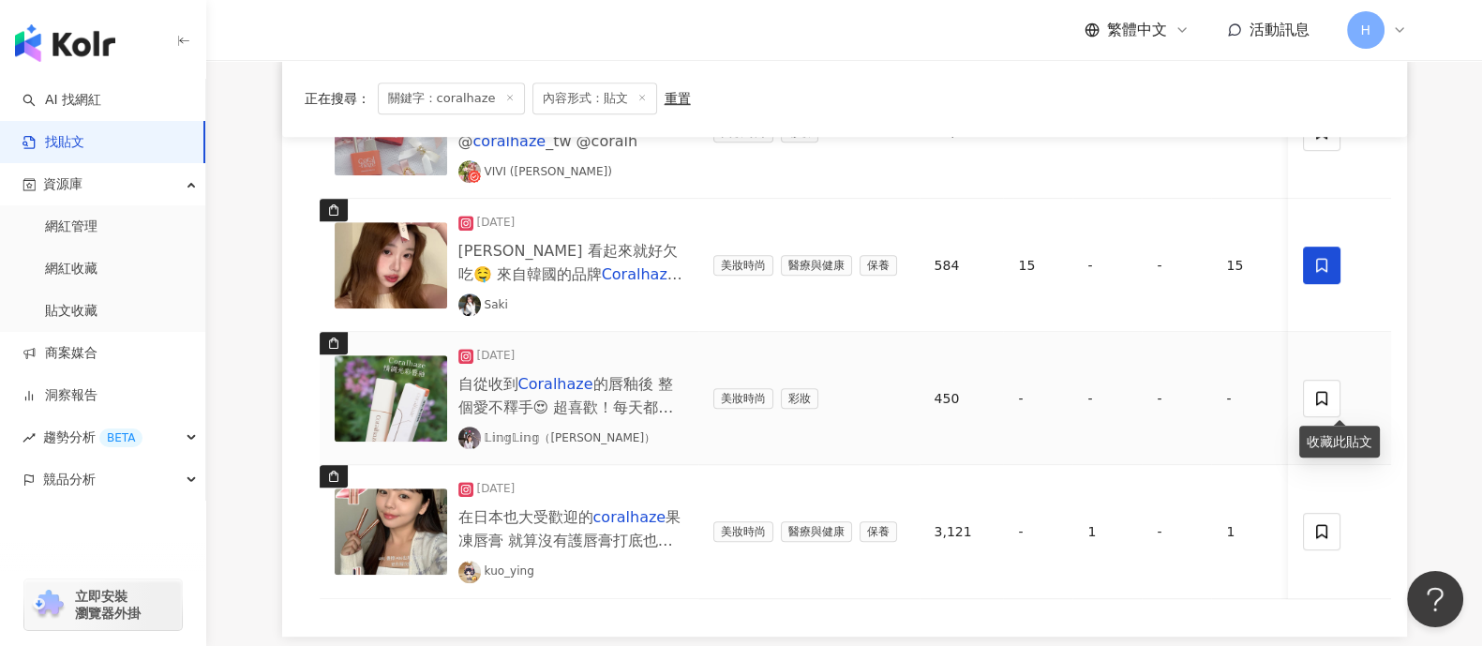
click at [1345, 383] on div at bounding box center [1340, 398] width 73 height 37
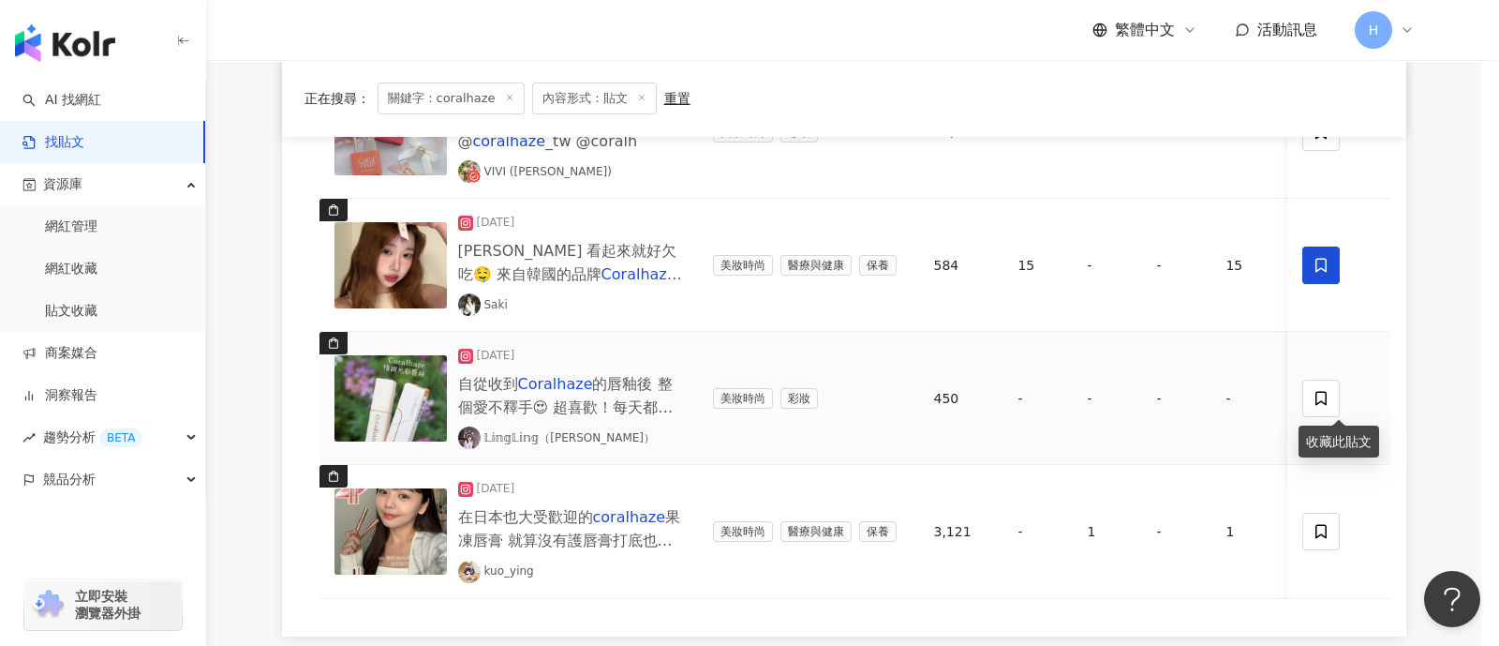
drag, startPoint x: 1345, startPoint y: 383, endPoint x: 1340, endPoint y: 393, distance: 10.5
click at [1340, 393] on div "加入貼文收藏 建立 coralhaze鎖頭口紅 - 圖文 1 Posts 加入 coralhaze鎖頭口紅 - 影音 116 Posts 加入 Alter n…" at bounding box center [749, 323] width 1499 height 646
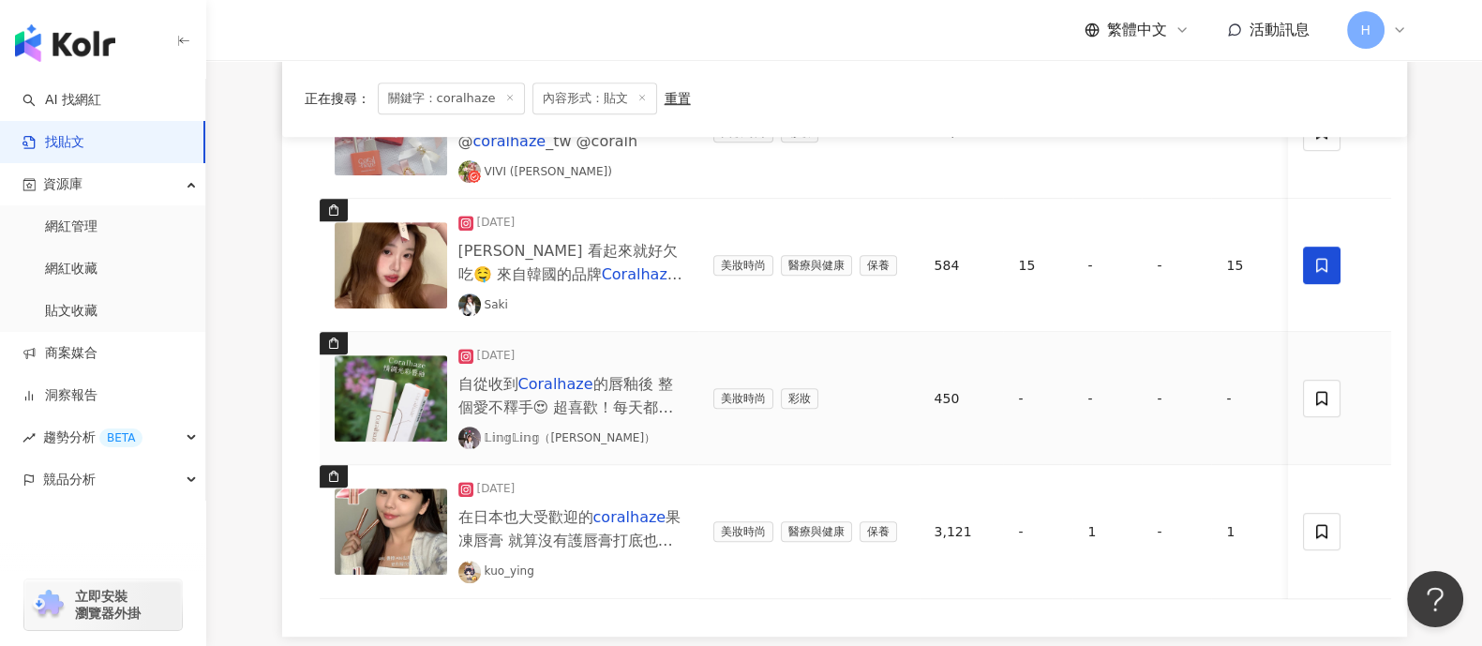
click at [1317, 392] on icon at bounding box center [1322, 398] width 11 height 14
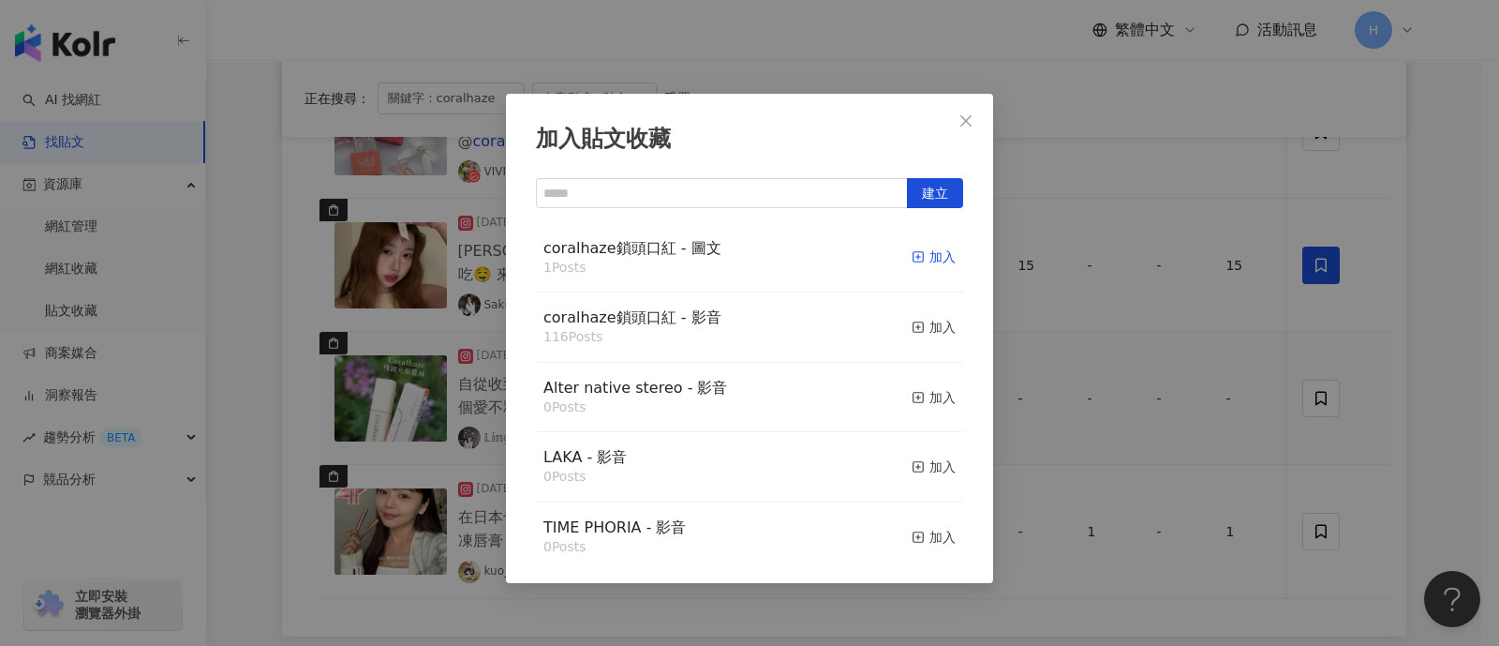
click at [912, 260] on icon "button" at bounding box center [918, 256] width 13 height 13
click at [1323, 383] on div "加入貼文收藏 建立 coralhaze鎖頭口紅 - 圖文 1 Posts 加入 coralhaze鎖頭口紅 - 影音 116 Posts 加入 Alter n…" at bounding box center [749, 323] width 1499 height 646
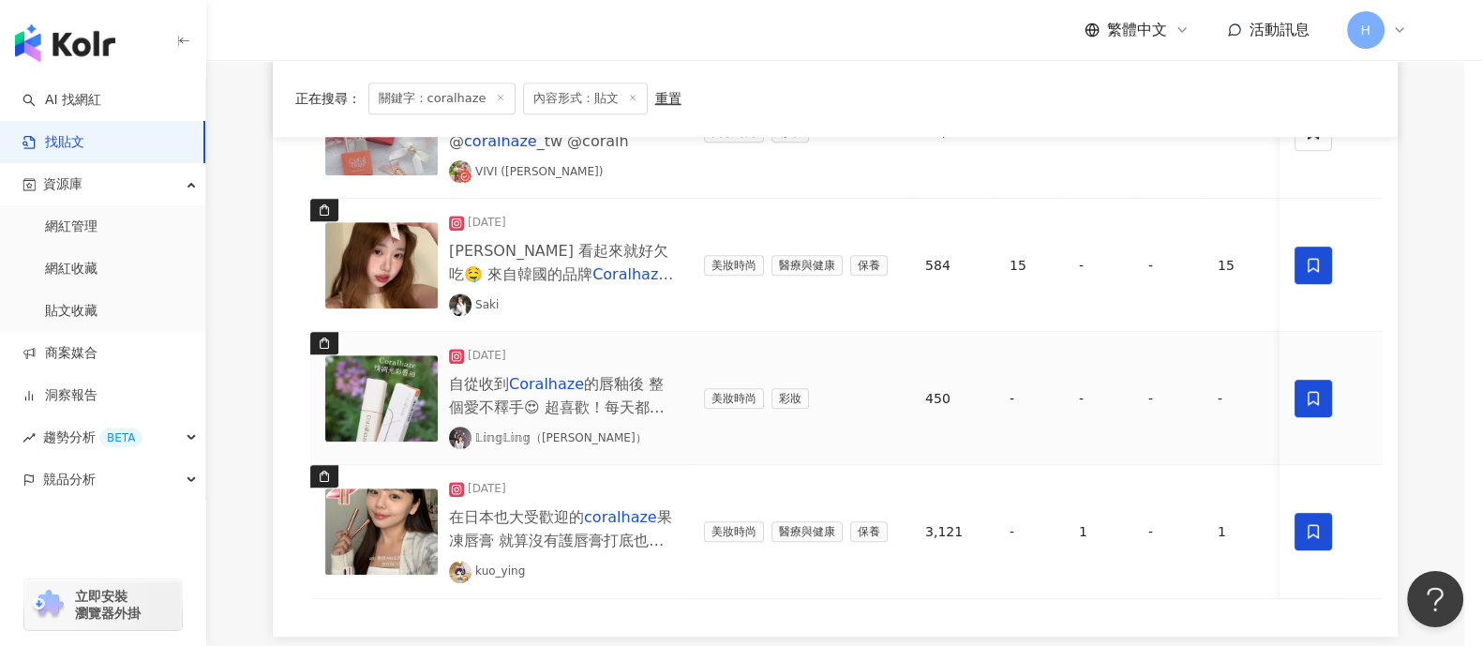
click at [1319, 528] on icon at bounding box center [1313, 531] width 17 height 17
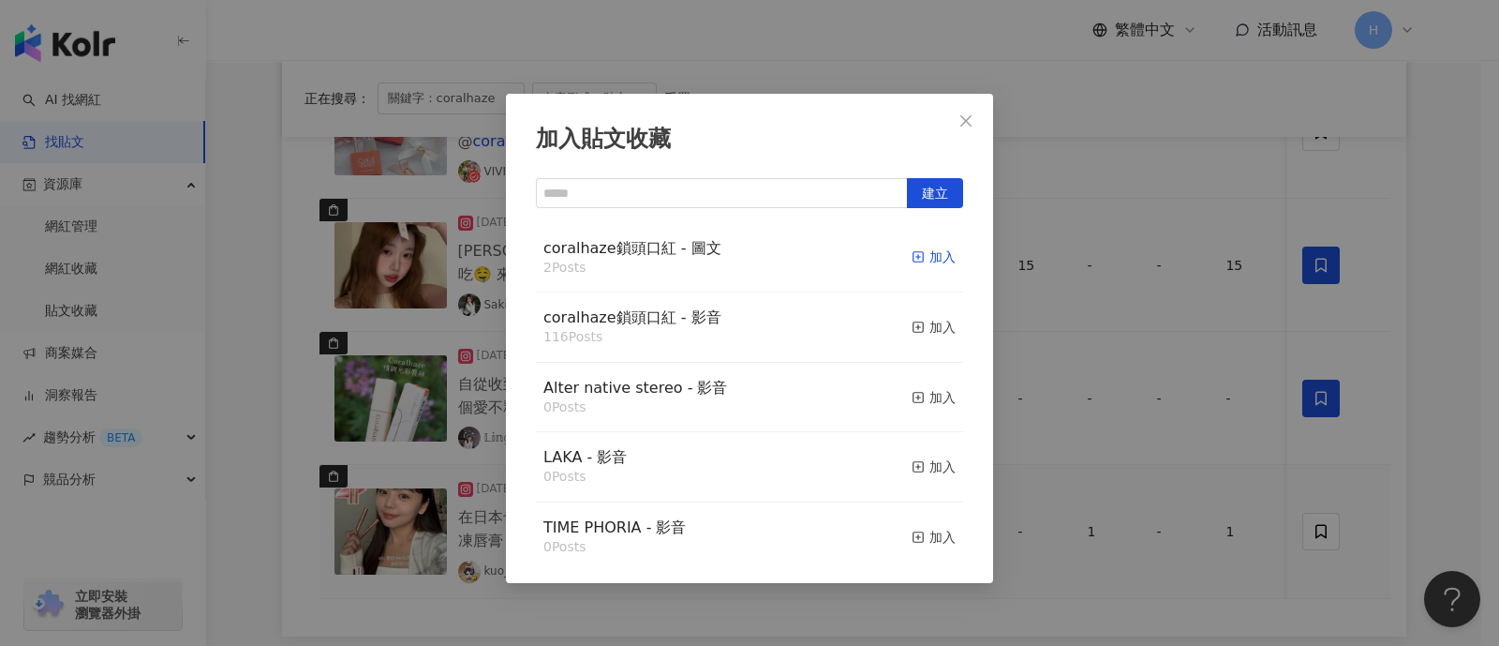
click at [912, 259] on div "加入" at bounding box center [934, 256] width 44 height 21
click at [1106, 351] on div "加入貼文收藏 建立 coralhaze鎖頭口紅 - 圖文 2 Posts 加入 coralhaze鎖頭口紅 - 影音 116 Posts 加入 Alter n…" at bounding box center [749, 323] width 1499 height 646
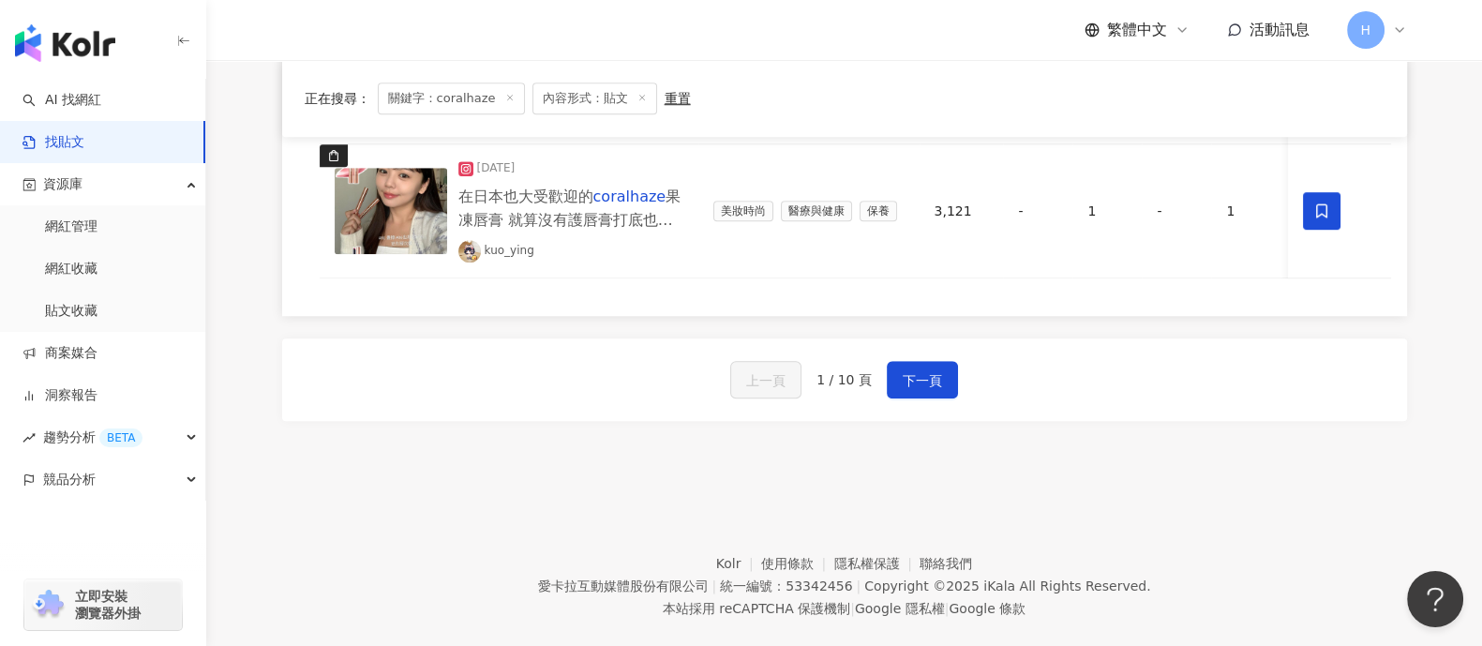
scroll to position [1756, 0]
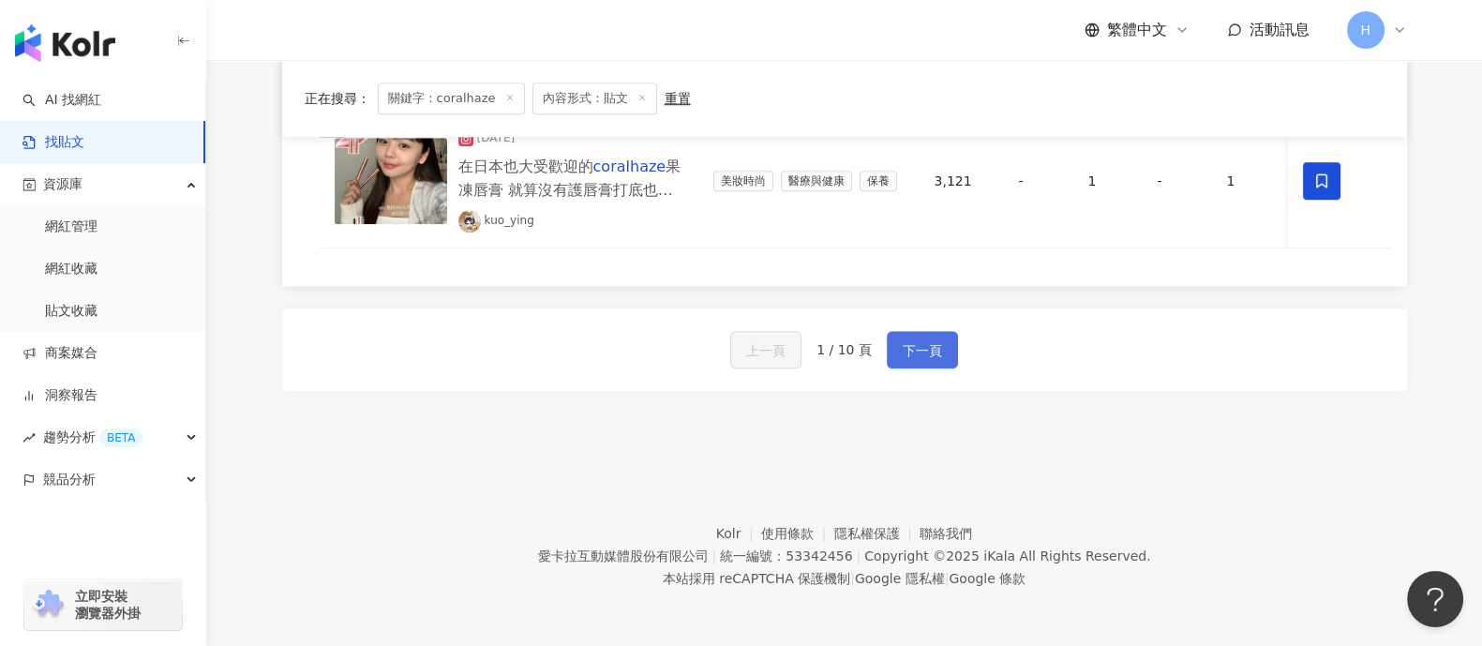
click at [932, 362] on span "下一頁" at bounding box center [921, 350] width 39 height 22
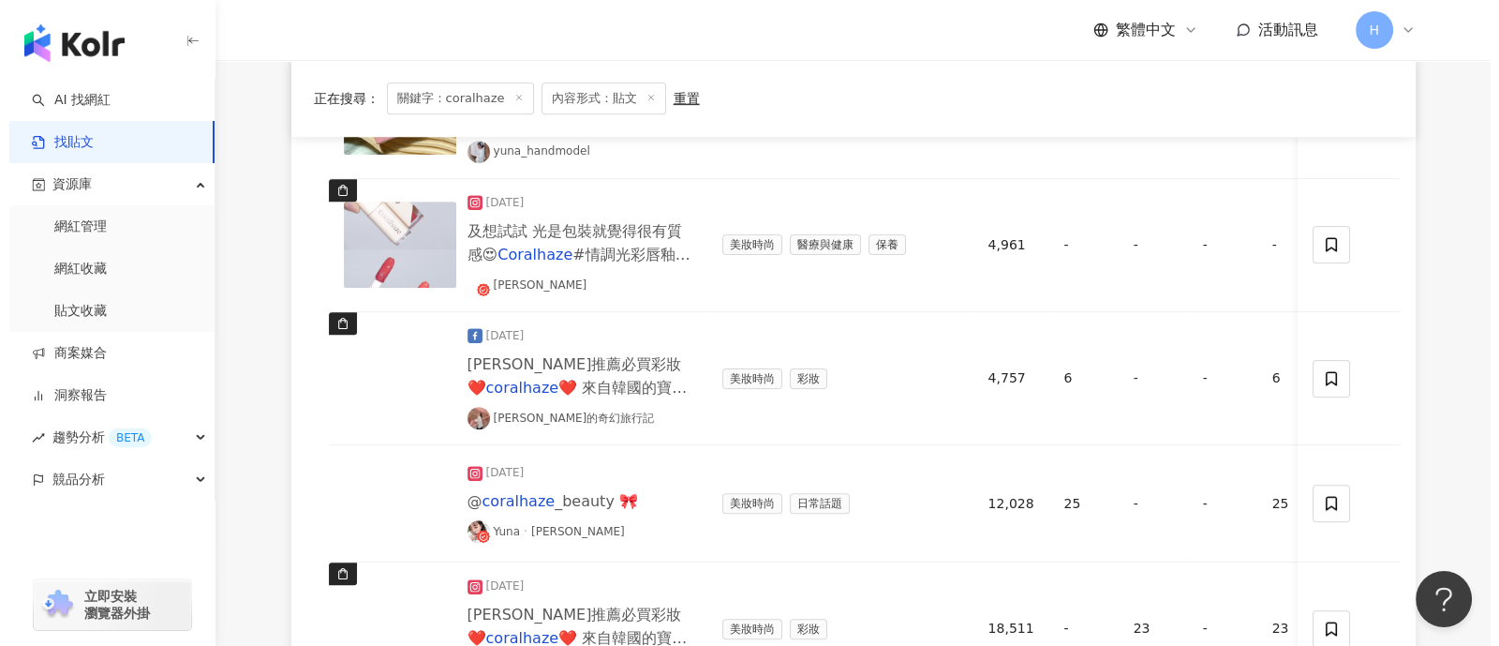
scroll to position [1052, 0]
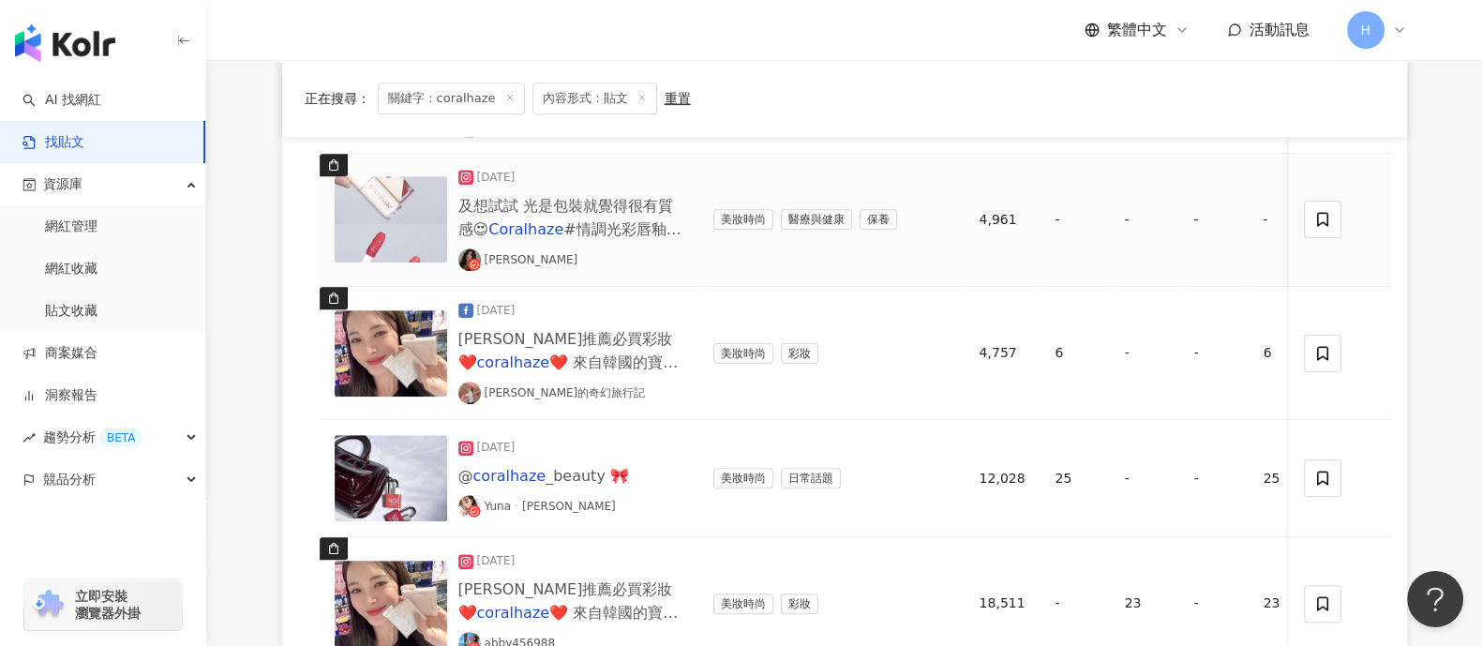
click at [412, 241] on img at bounding box center [391, 219] width 112 height 86
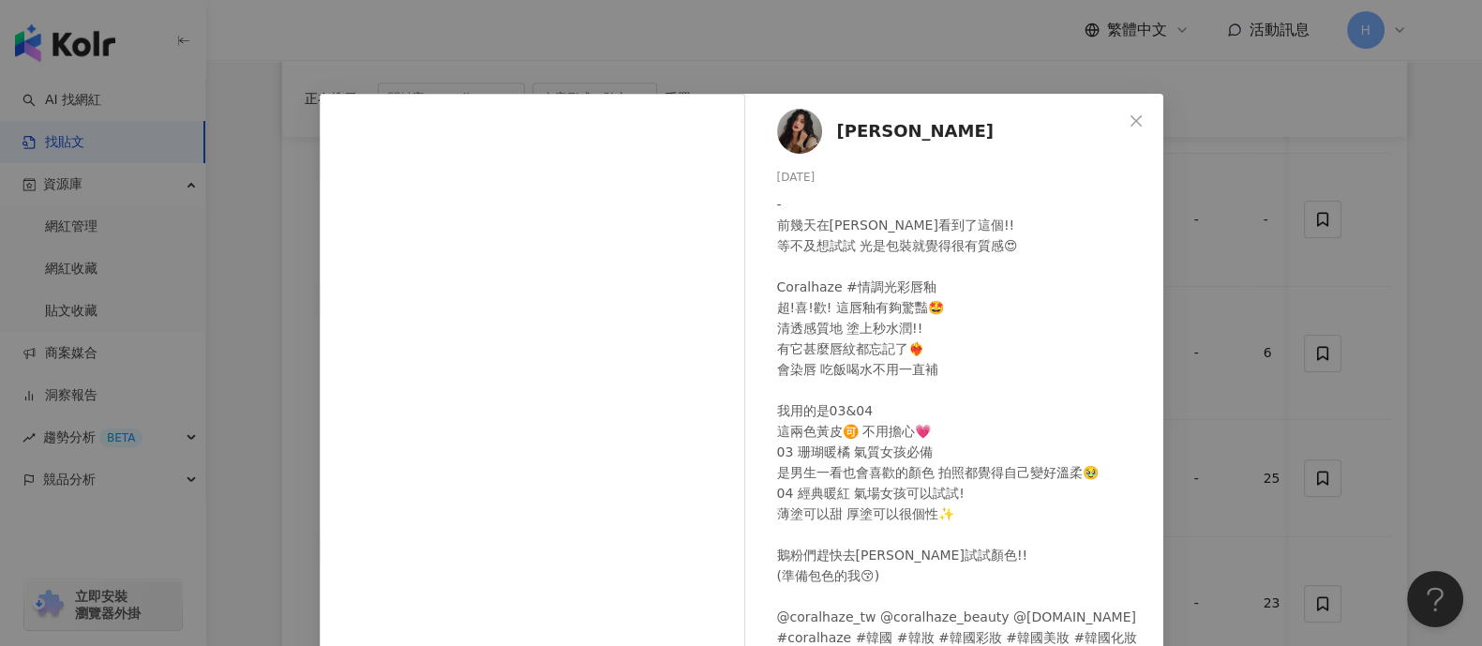
click at [1279, 324] on div "姵廷 Alina 2024/9/30 - 前幾天在松本清看到了這個!! 等不及想試試 光是包裝就覺得很有質感😍 Coralhaze #情調光彩唇釉 超!喜!歡…" at bounding box center [741, 323] width 1482 height 646
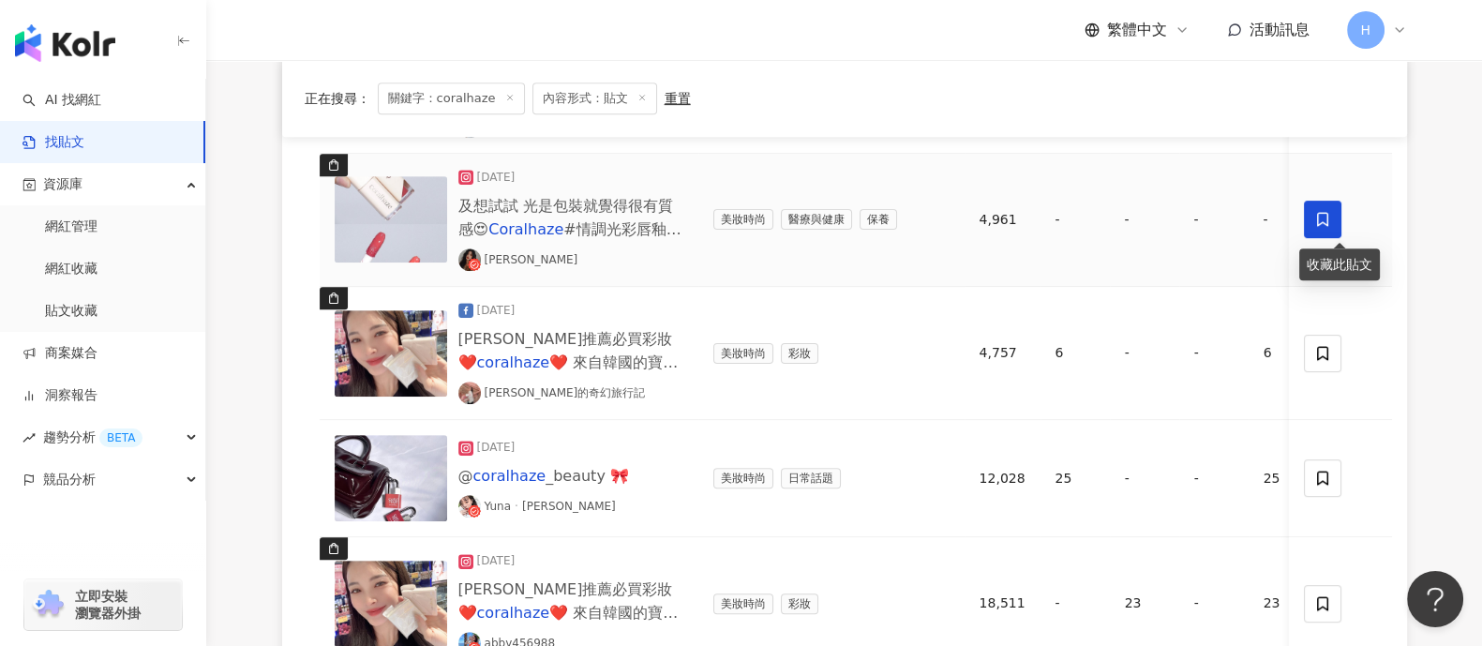
click at [1322, 207] on span at bounding box center [1322, 219] width 37 height 37
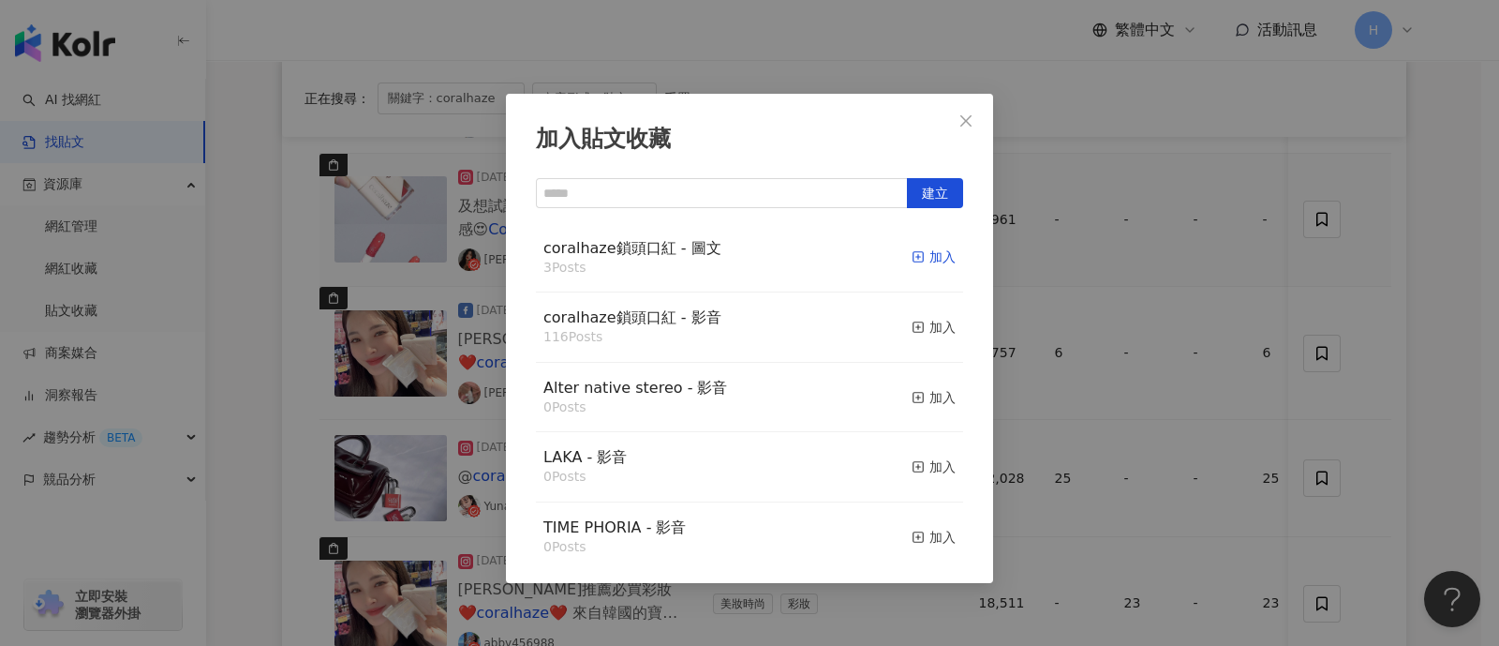
click at [914, 253] on rect "button" at bounding box center [919, 257] width 10 height 10
click at [1129, 307] on div "加入貼文收藏 建立 coralhaze鎖頭口紅 - 圖文 3 Posts 加入 coralhaze鎖頭口紅 - 影音 116 Posts 加入 Alter n…" at bounding box center [749, 323] width 1499 height 646
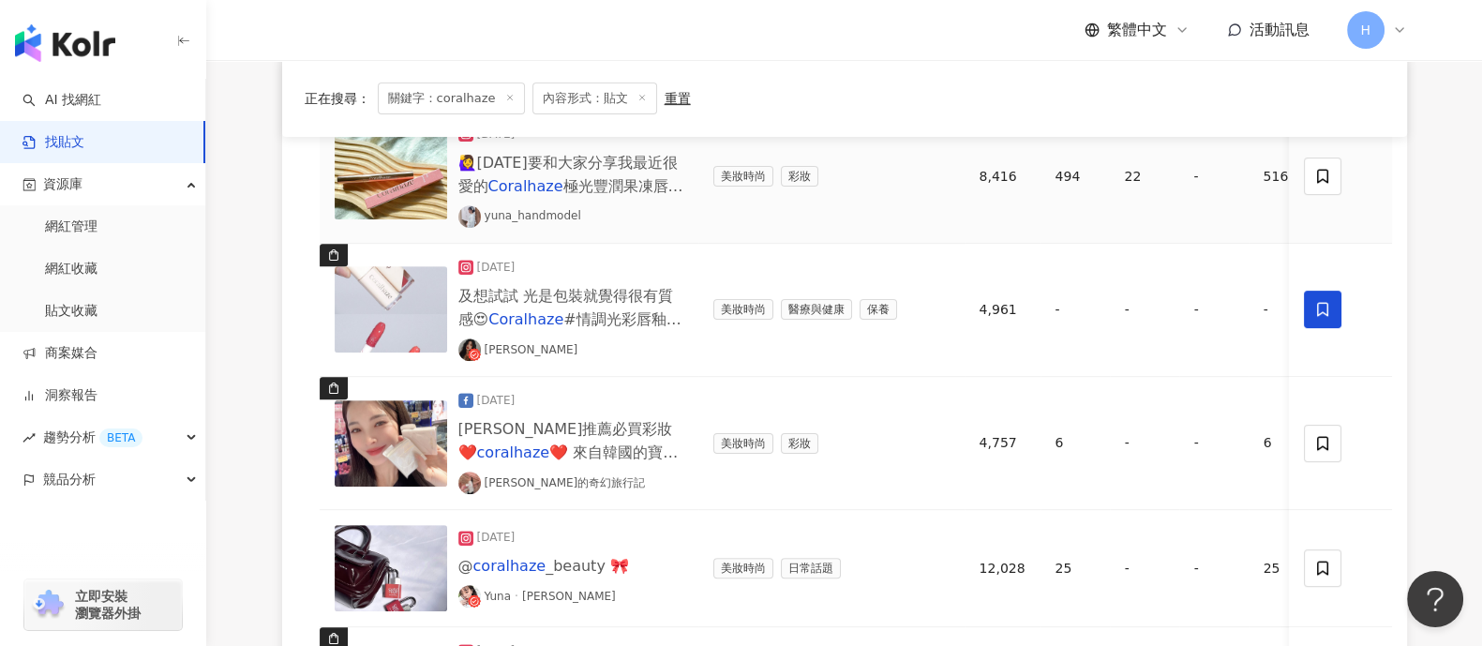
scroll to position [1169, 0]
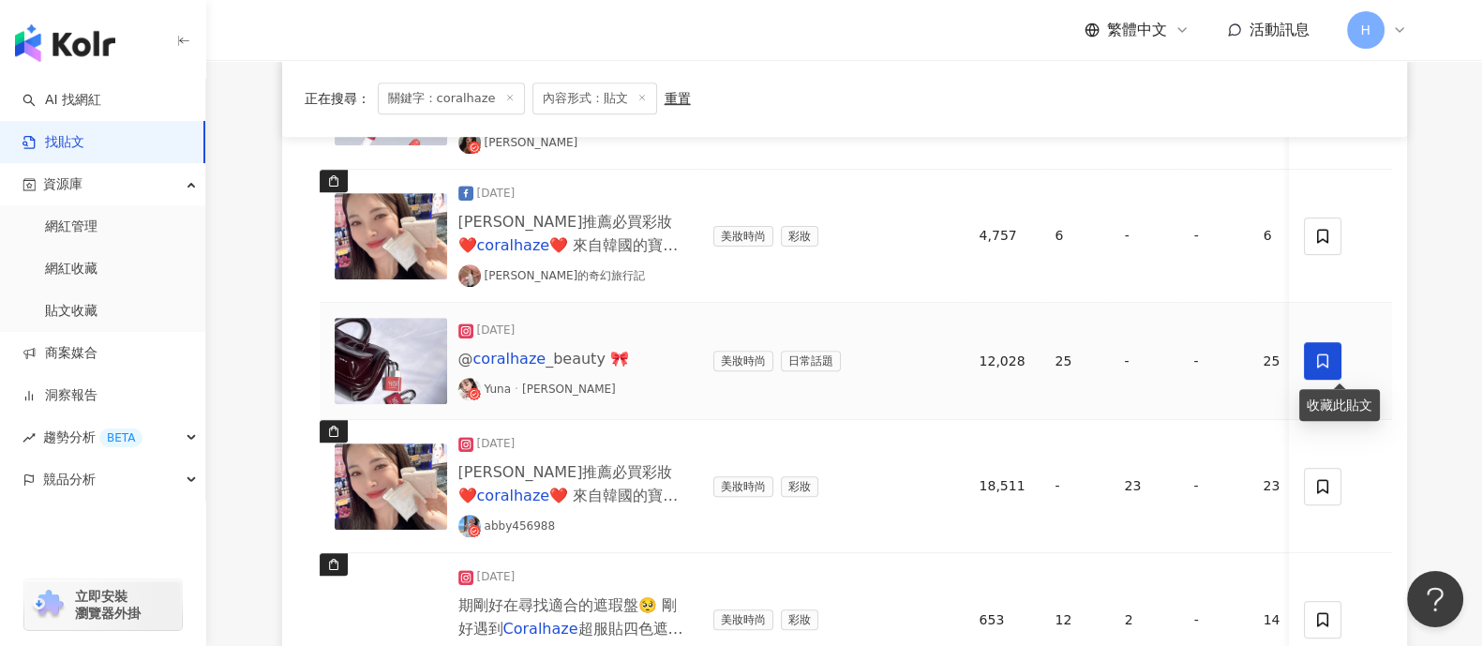
click at [1329, 352] on icon at bounding box center [1322, 360] width 17 height 17
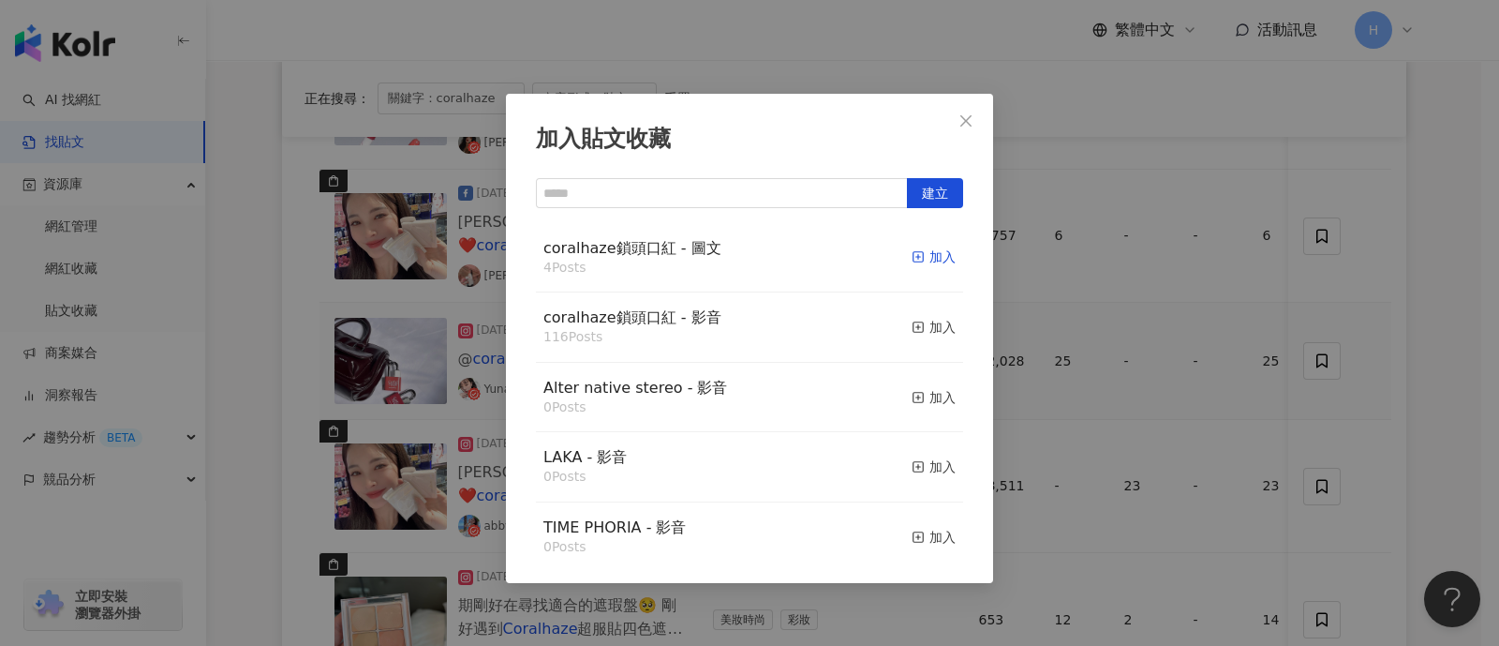
click at [918, 250] on div "加入" at bounding box center [934, 256] width 44 height 21
click at [1174, 310] on div "加入貼文收藏 建立 coralhaze鎖頭口紅 - 圖文 4 Posts 加入 coralhaze鎖頭口紅 - 影音 116 Posts 加入 Alter n…" at bounding box center [749, 323] width 1499 height 646
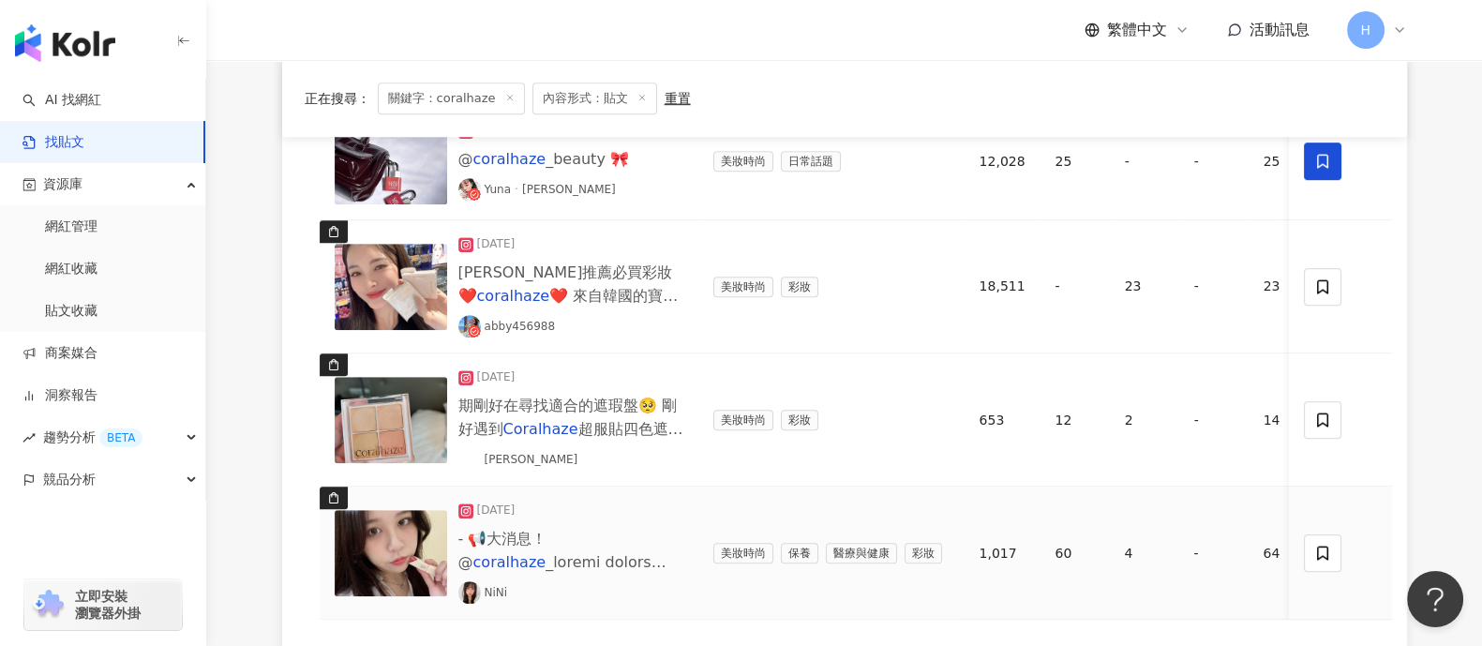
scroll to position [1520, 0]
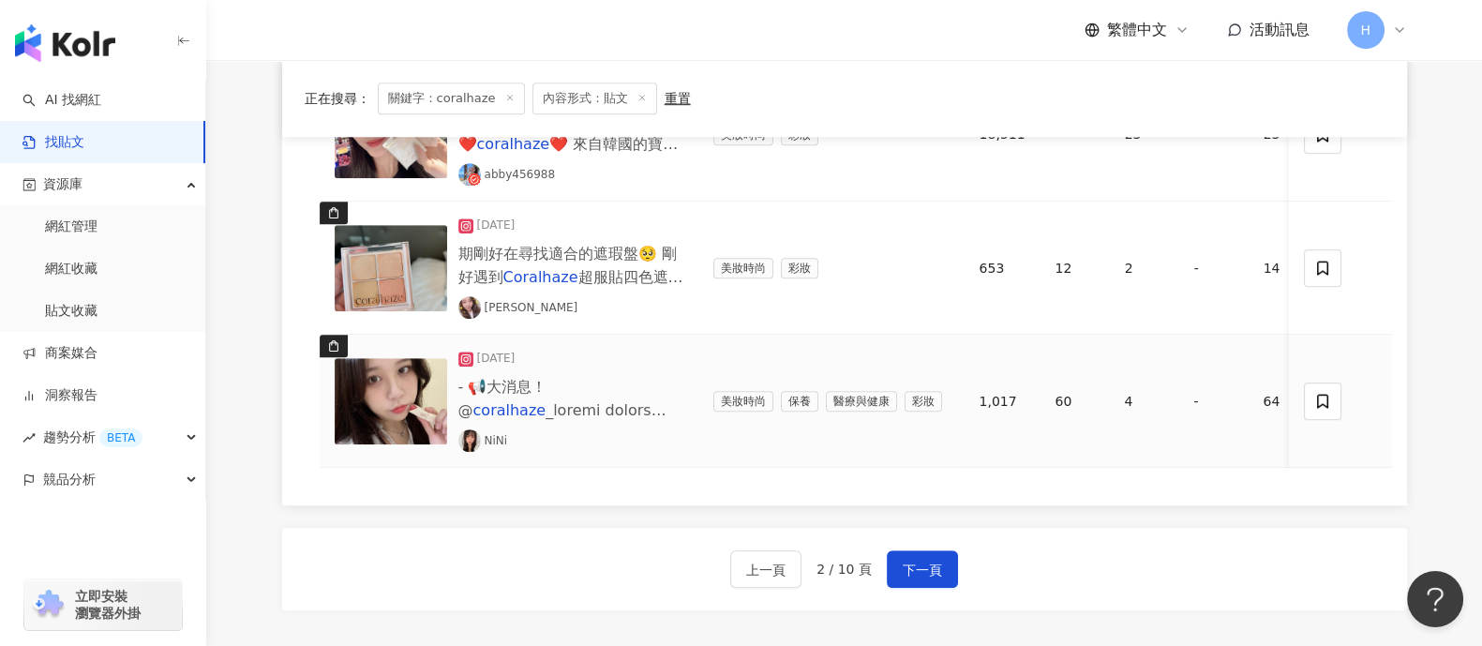
click at [403, 389] on img at bounding box center [391, 401] width 112 height 86
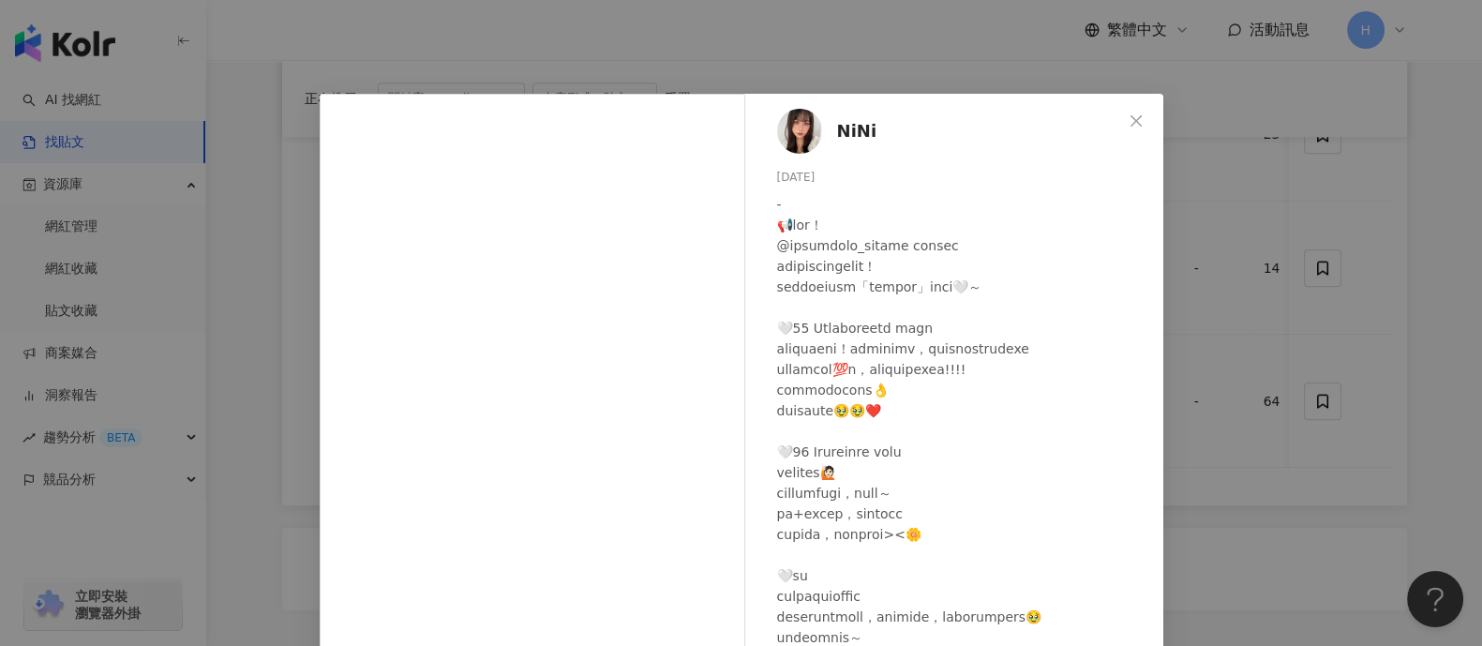
click at [1206, 419] on div "NiNi [DATE] 60 4 查看原始貼文" at bounding box center [741, 323] width 1482 height 646
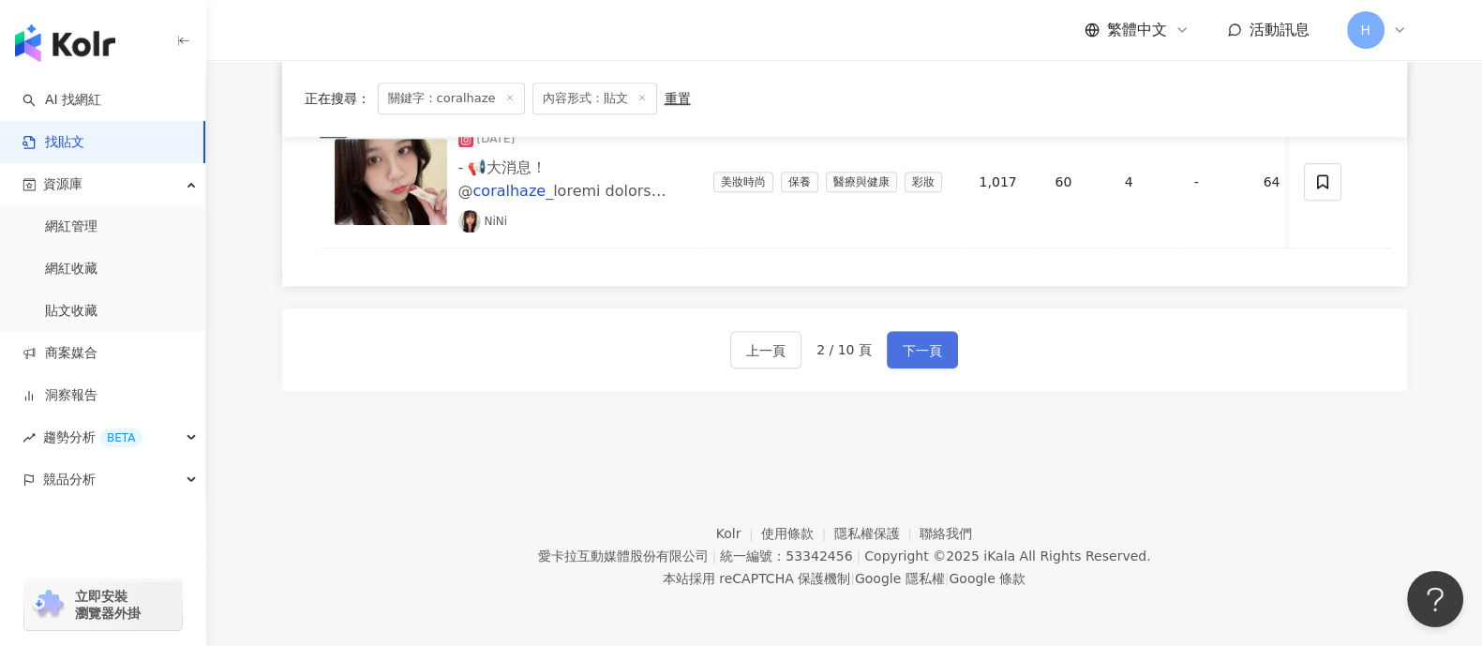
click at [927, 360] on span "下一頁" at bounding box center [921, 350] width 39 height 22
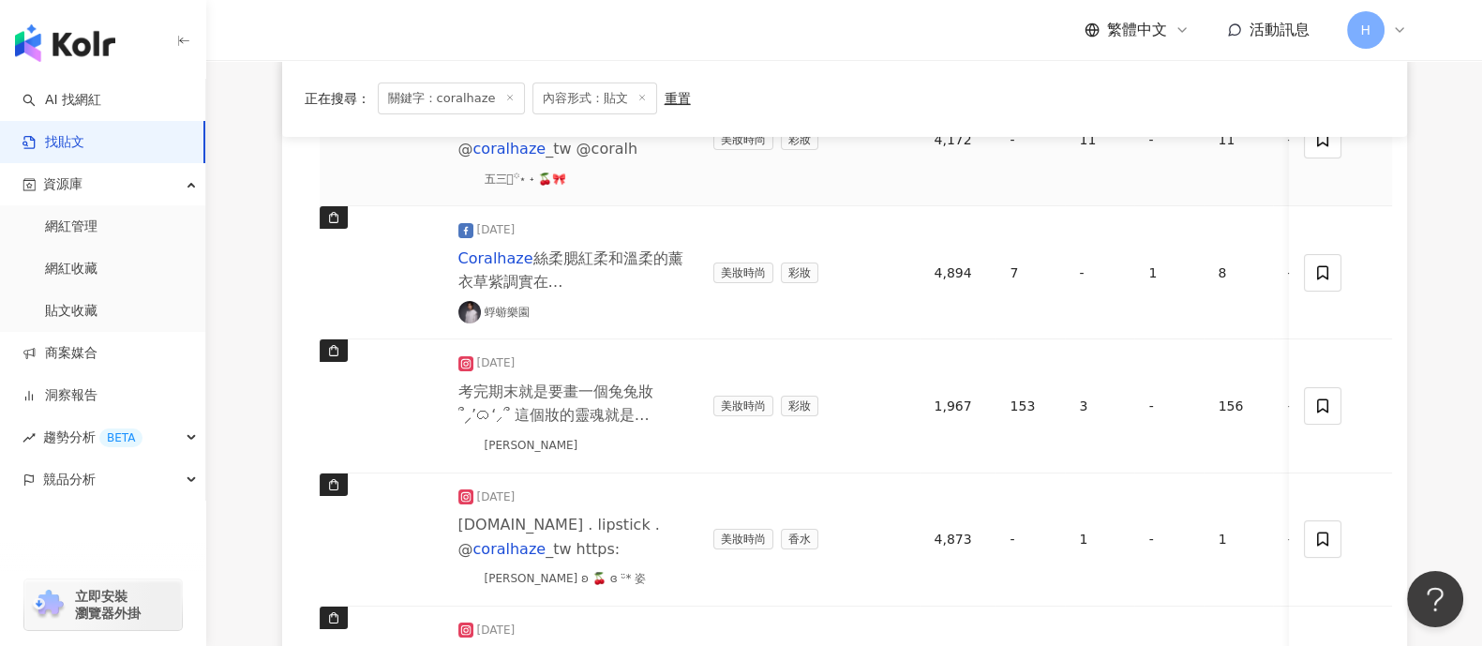
scroll to position [468, 0]
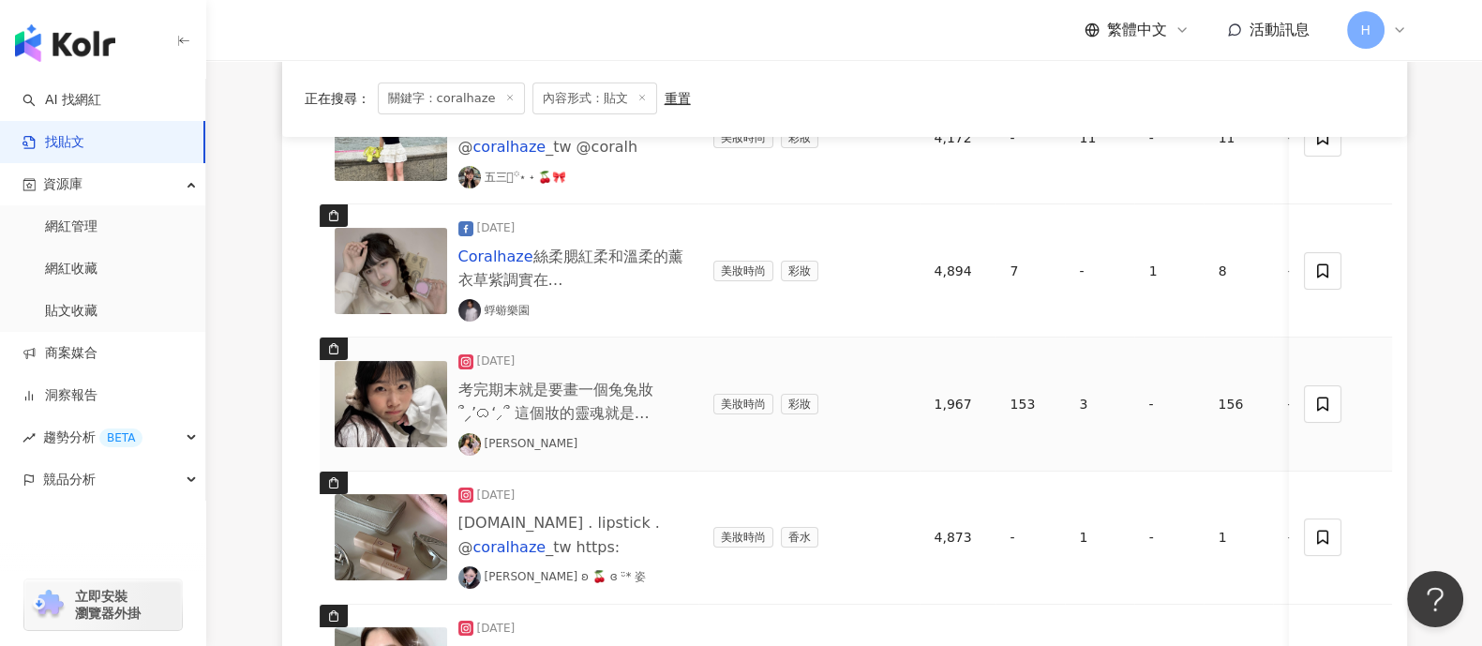
click at [386, 404] on img at bounding box center [391, 404] width 112 height 86
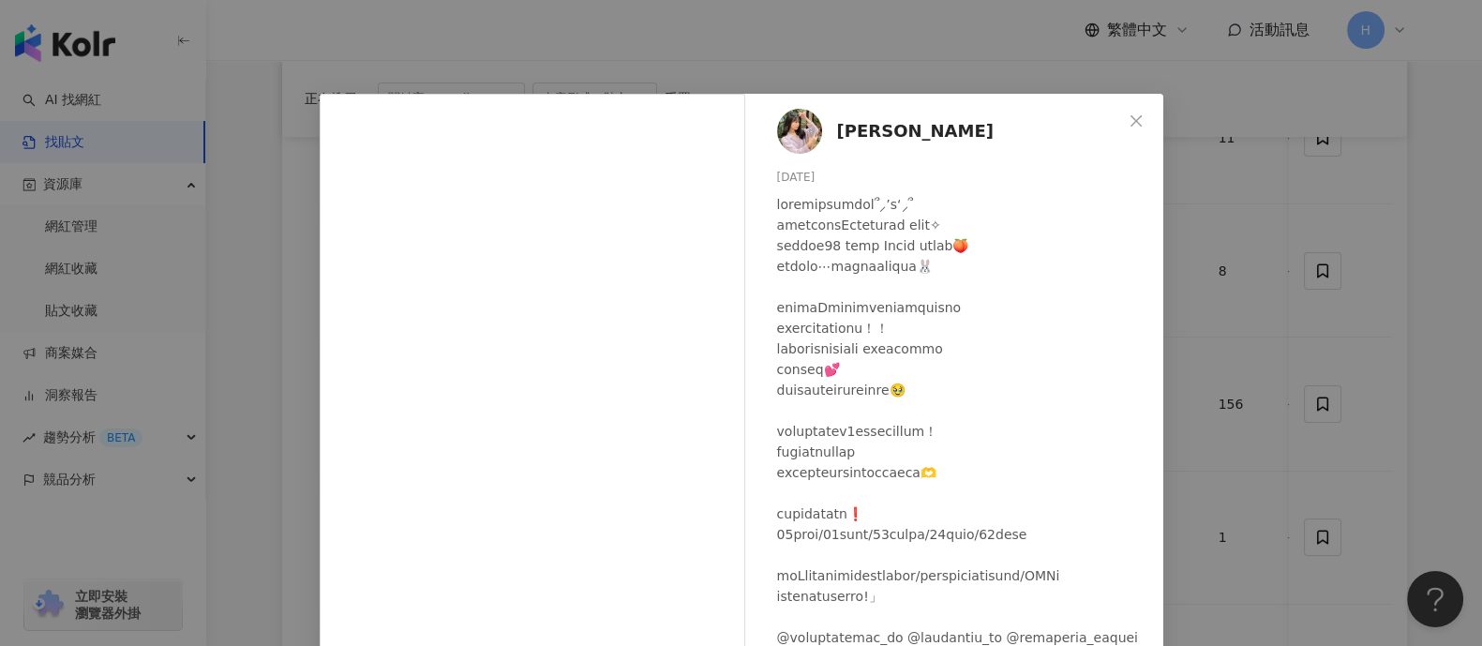
click at [1186, 336] on div "[PERSON_NAME] [DATE] 153 3 查看原始貼文" at bounding box center [741, 323] width 1482 height 646
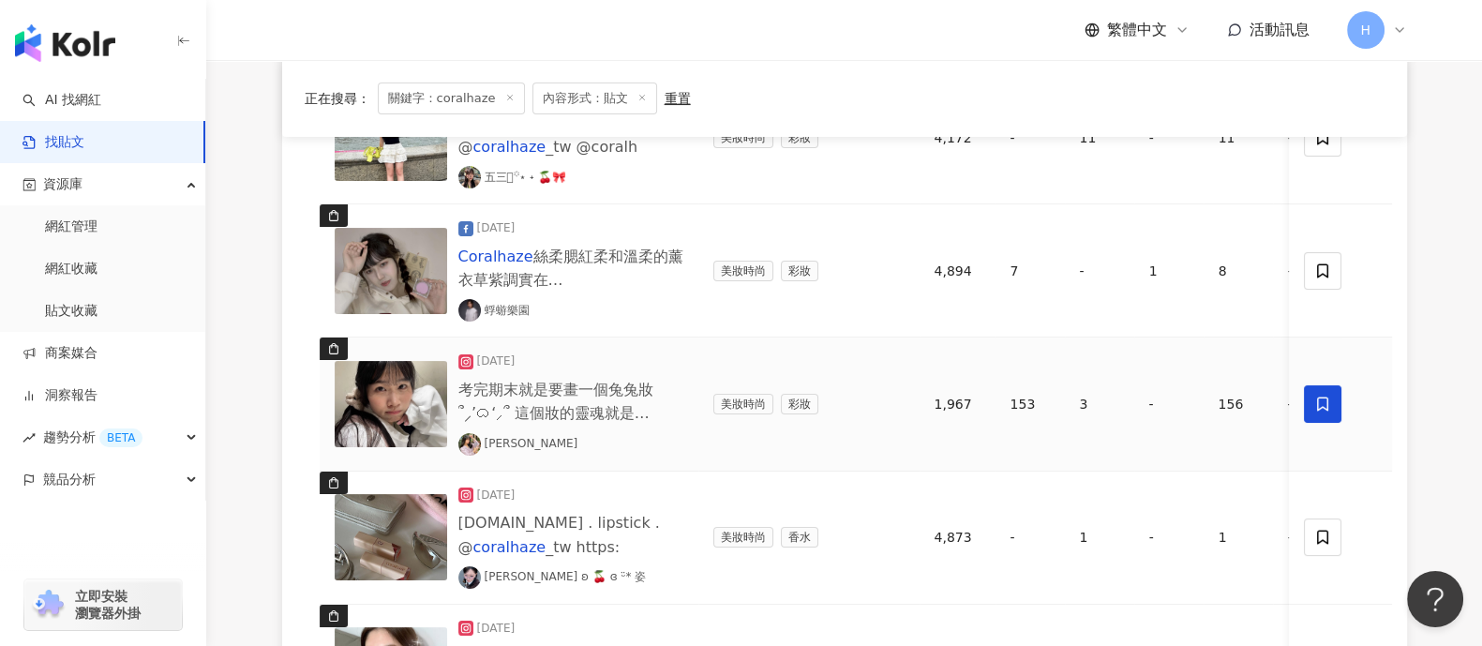
click at [1308, 398] on span at bounding box center [1322, 403] width 37 height 37
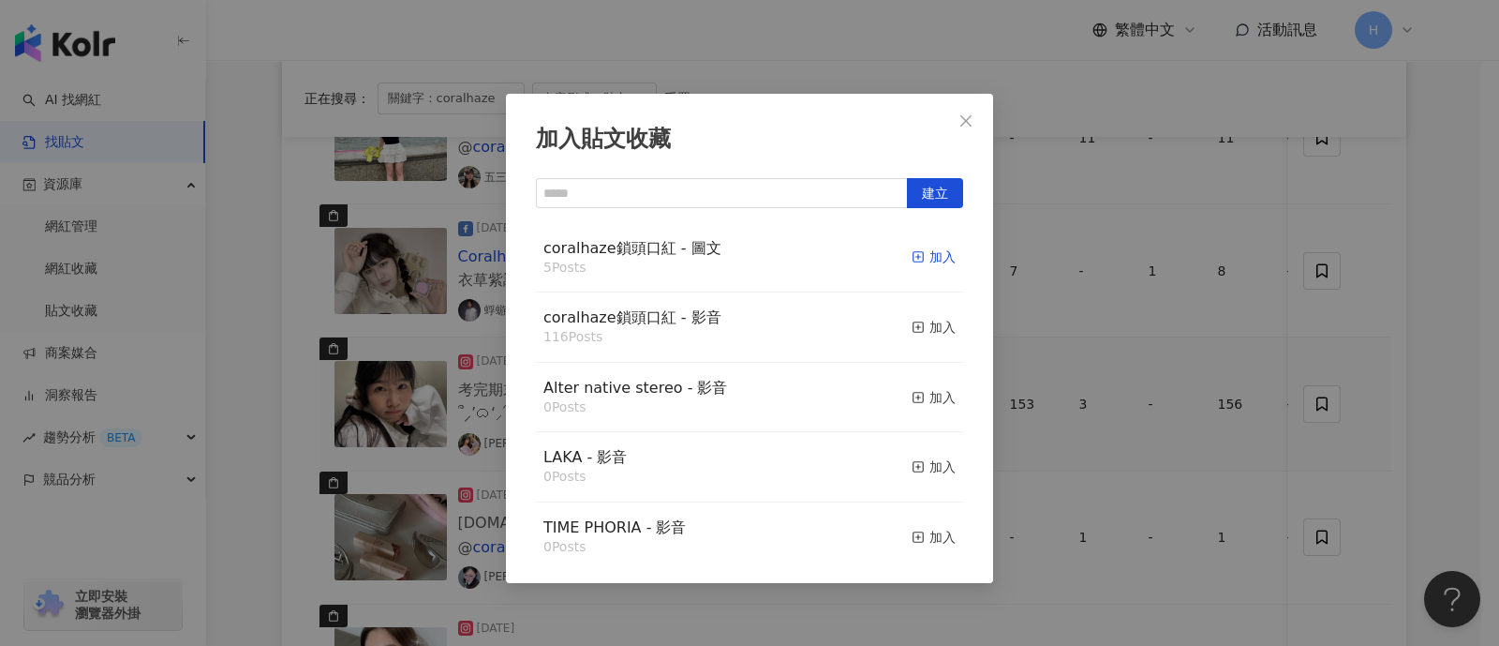
click at [917, 251] on div "加入" at bounding box center [934, 256] width 44 height 21
click at [1126, 291] on div "加入貼文收藏 建立 coralhaze鎖頭口紅 - 圖文 5 Posts 加入 coralhaze鎖頭口紅 - 影音 116 Posts 加入 Alter n…" at bounding box center [749, 323] width 1499 height 646
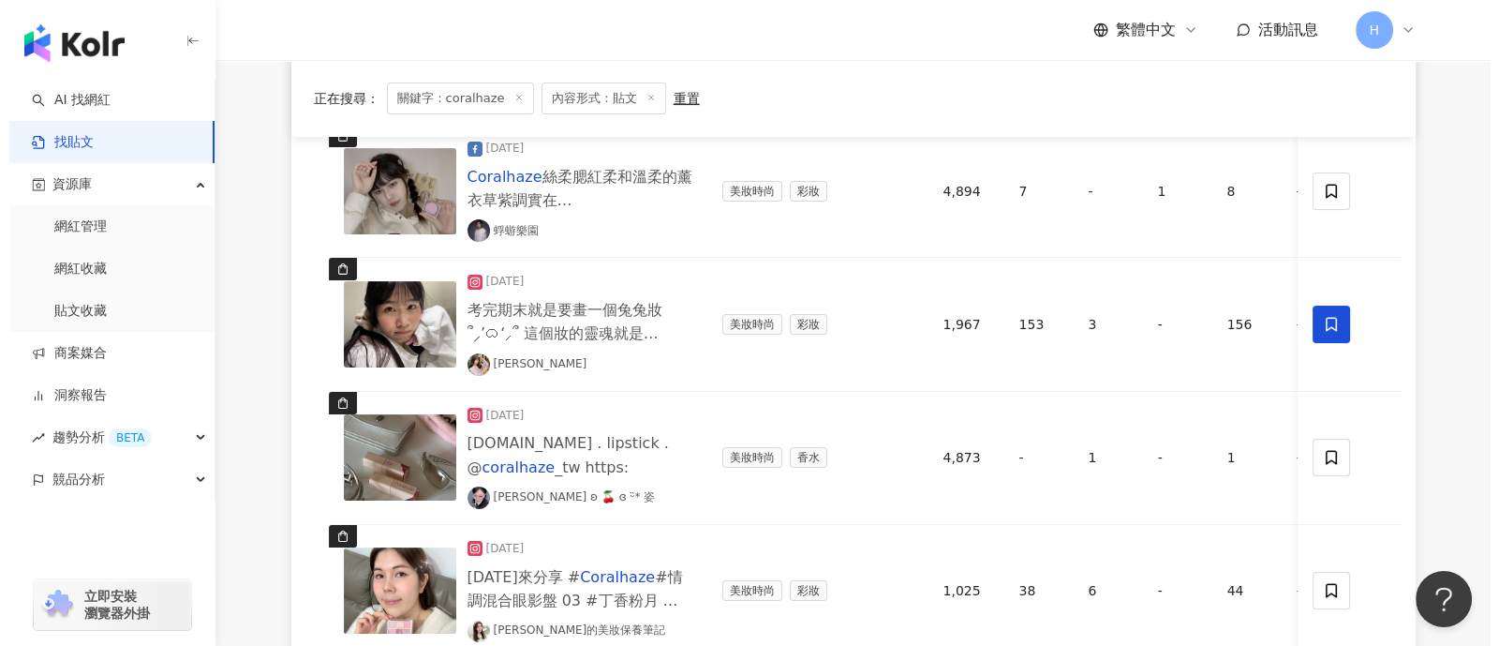
scroll to position [703, 0]
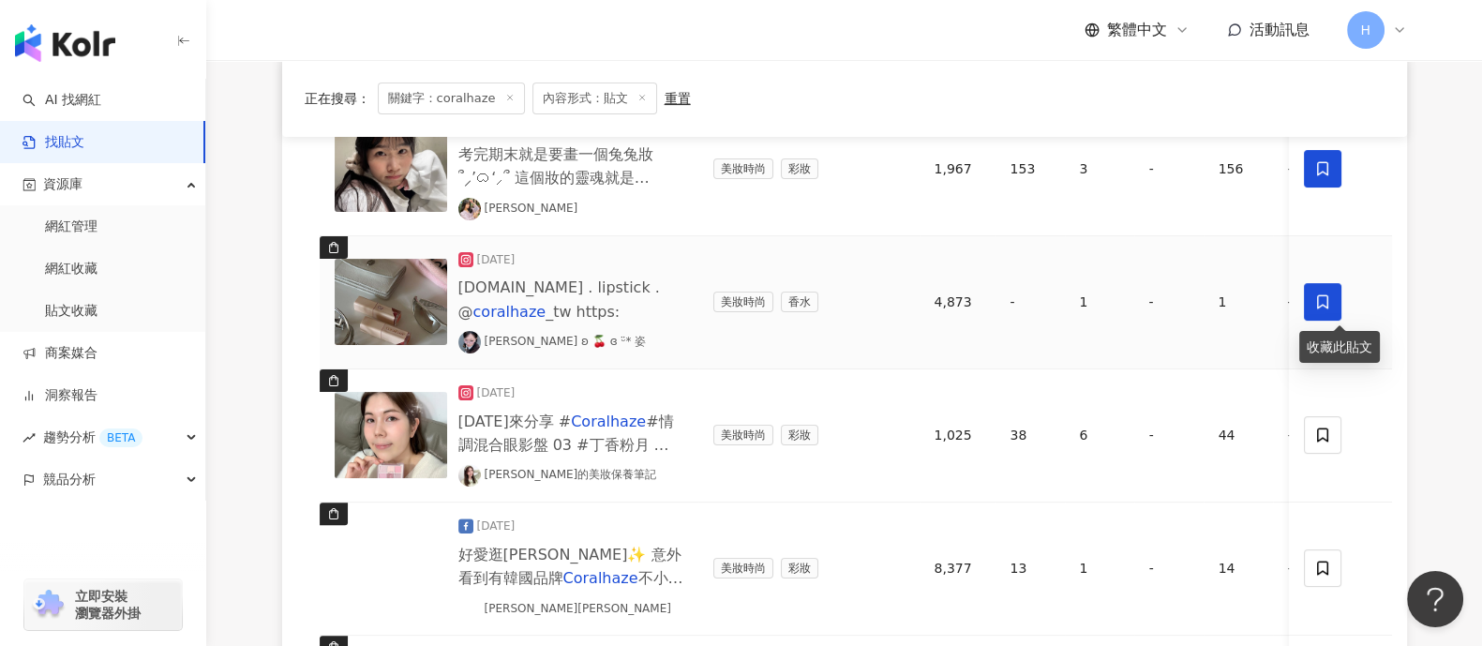
click at [1328, 310] on span at bounding box center [1322, 301] width 37 height 37
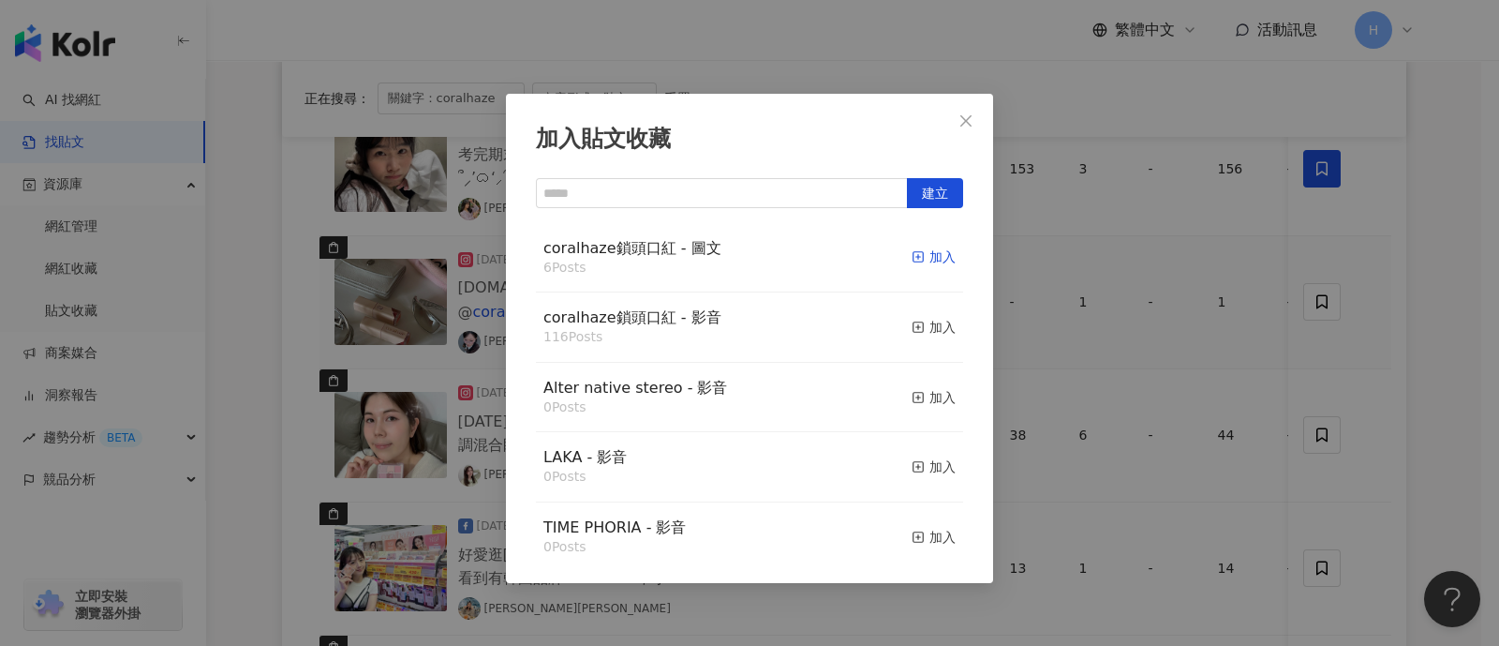
click at [924, 259] on div "加入" at bounding box center [934, 256] width 44 height 21
click at [1291, 340] on div "加入貼文收藏 建立 coralhaze鎖頭口紅 - 圖文 6 Posts 加入 coralhaze鎖頭口紅 - 影音 116 Posts 加入 Alter n…" at bounding box center [749, 323] width 1499 height 646
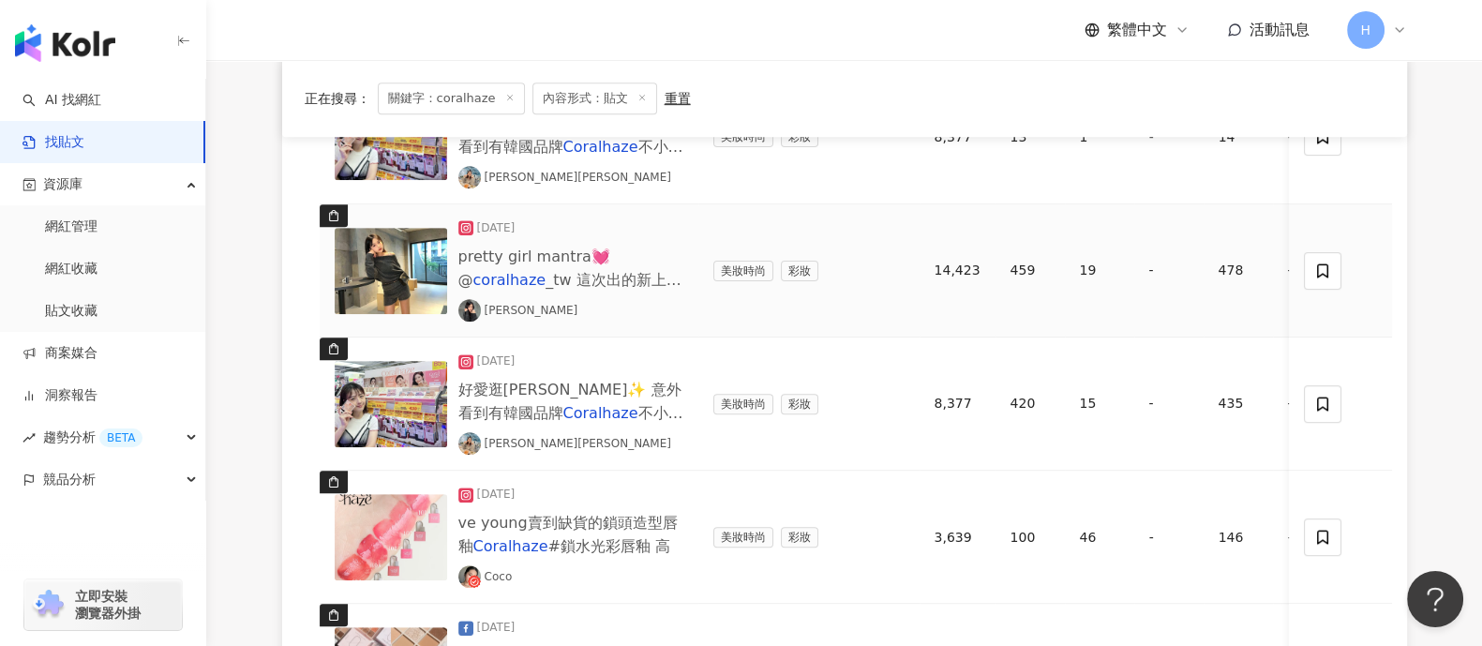
scroll to position [1171, 0]
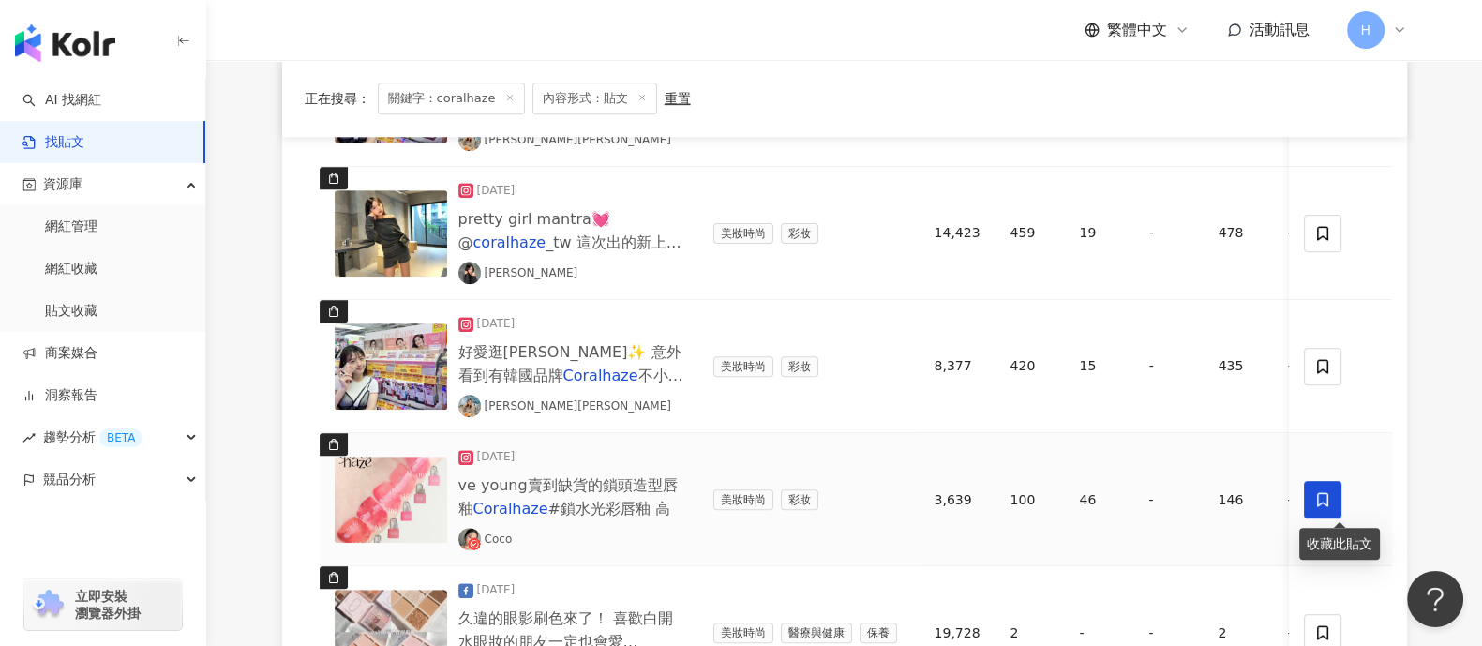
click at [1331, 499] on span at bounding box center [1322, 499] width 37 height 37
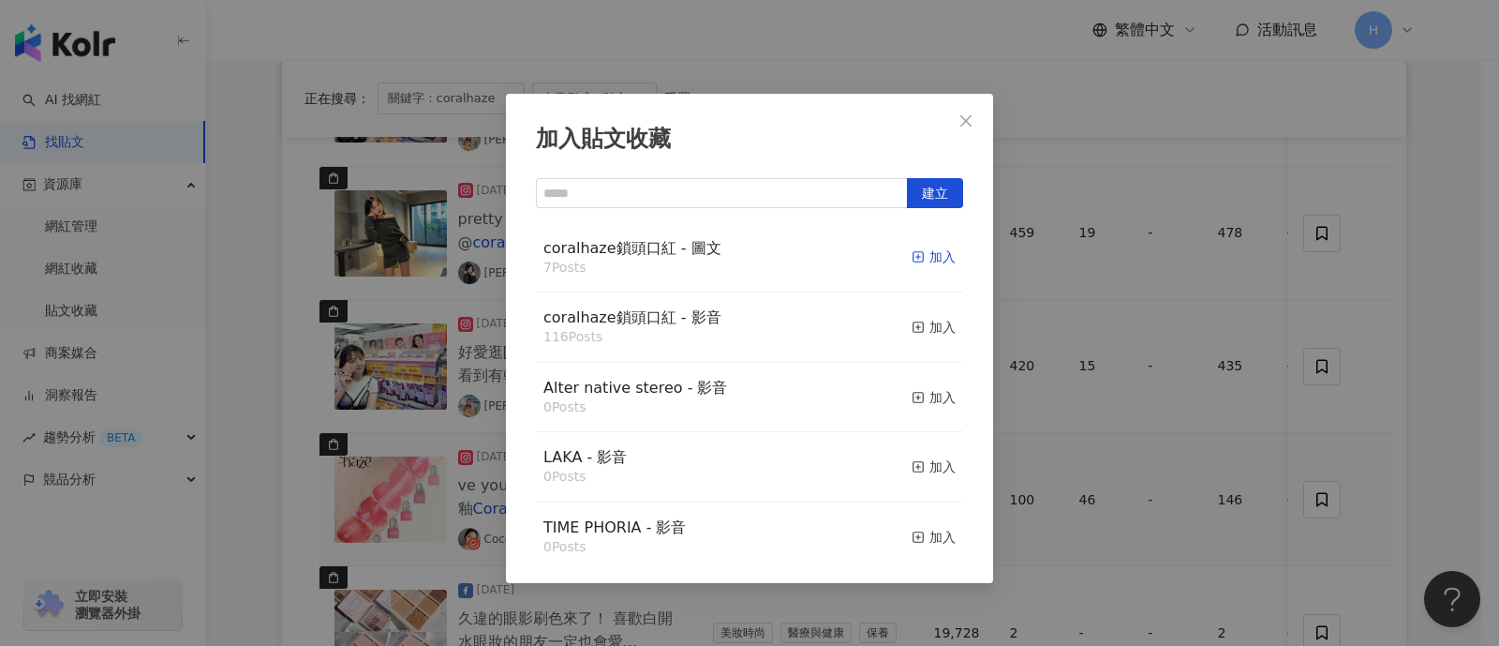
click at [916, 260] on div "加入" at bounding box center [934, 256] width 44 height 21
click at [1170, 360] on div "加入貼文收藏 建立 coralhaze鎖頭口紅 - 圖文 7 Posts 加入 coralhaze鎖頭口紅 - 影音 116 Posts 加入 Alter n…" at bounding box center [749, 323] width 1499 height 646
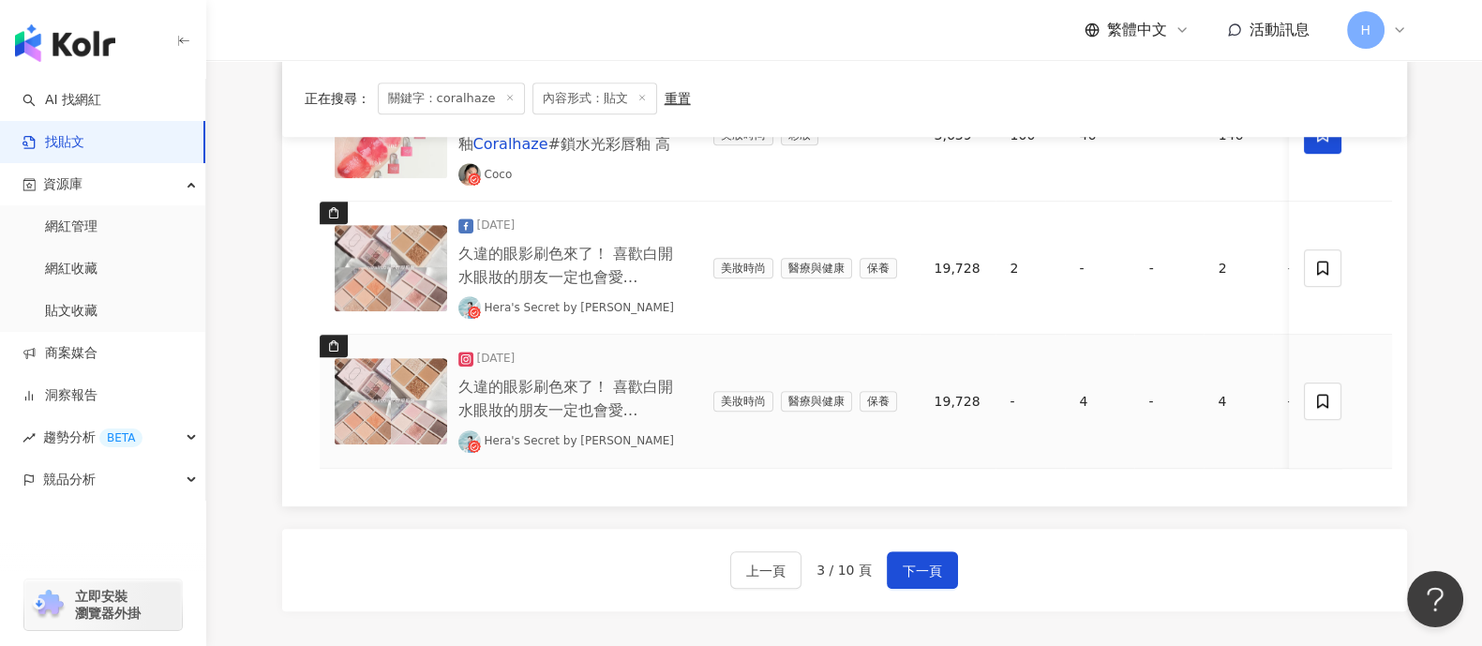
scroll to position [1406, 0]
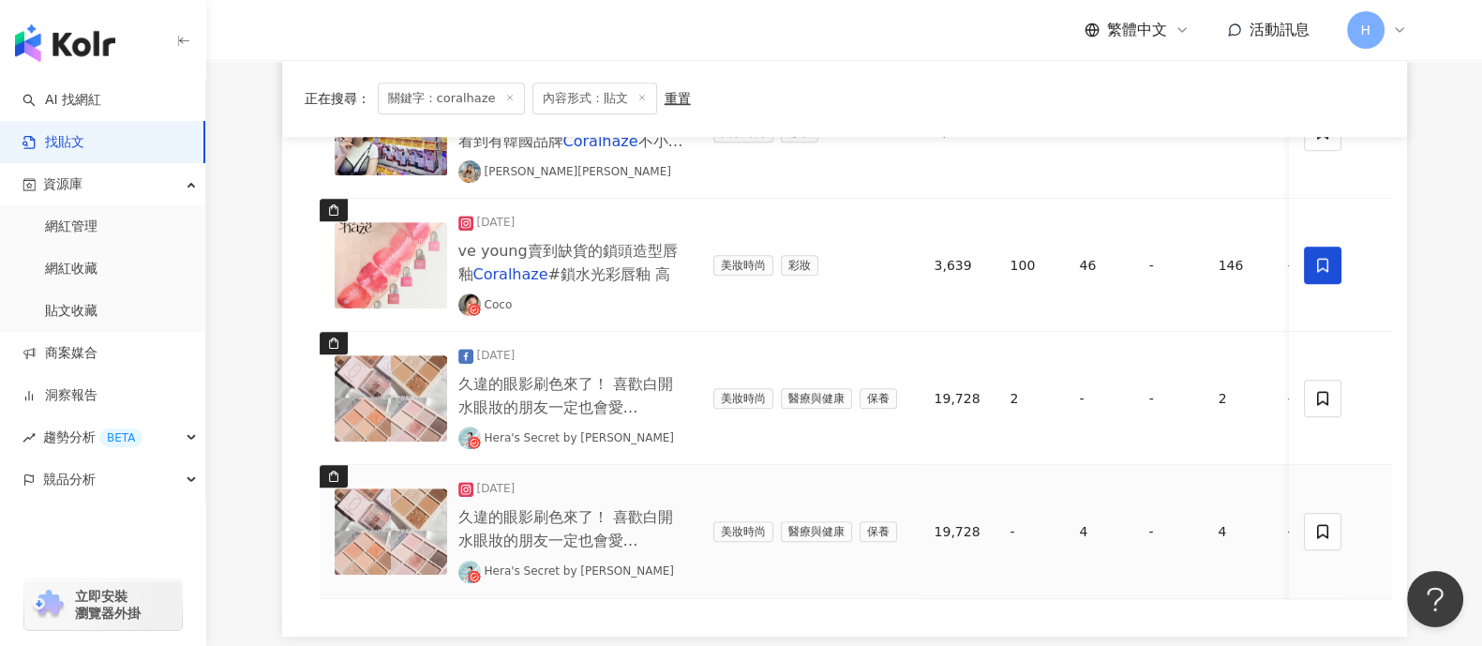
click at [364, 489] on img at bounding box center [391, 531] width 112 height 86
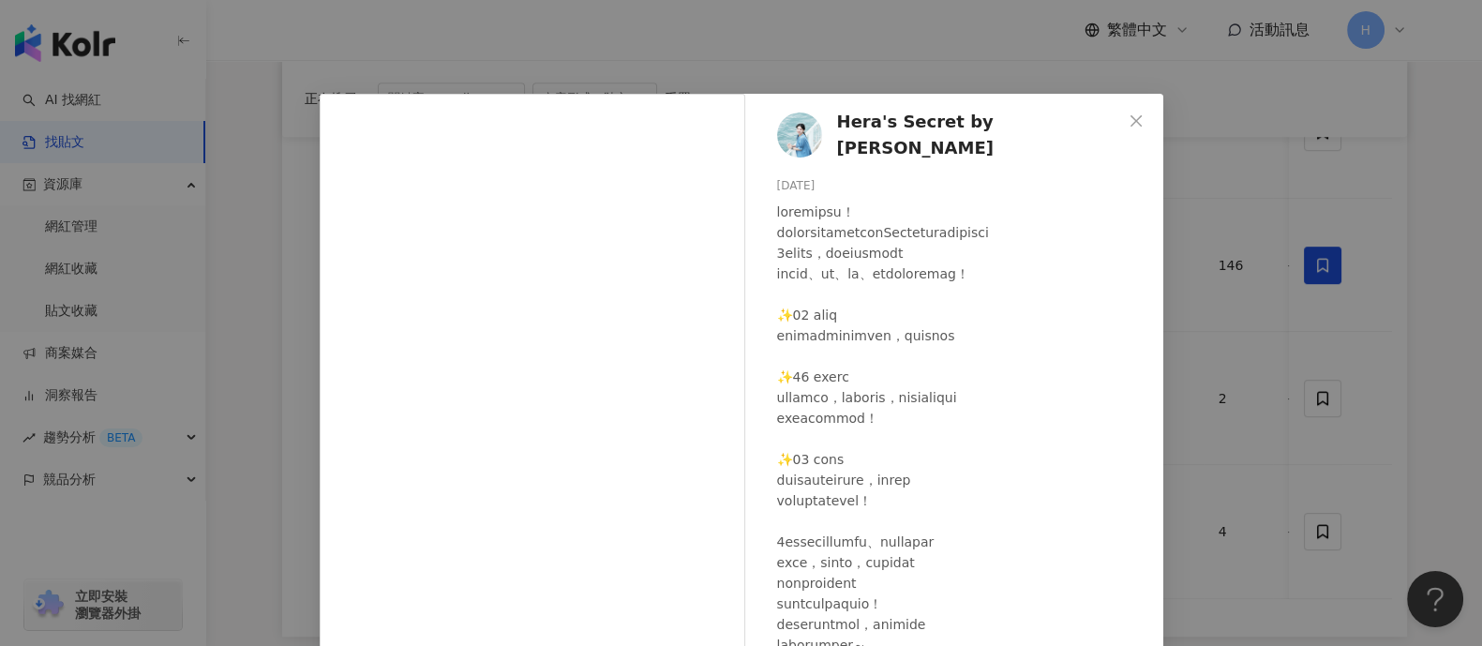
click at [1342, 401] on div "Hera's Secret by Hera Wong 2024/11/11 隱藏 4 查看原始貼文" at bounding box center [741, 323] width 1482 height 646
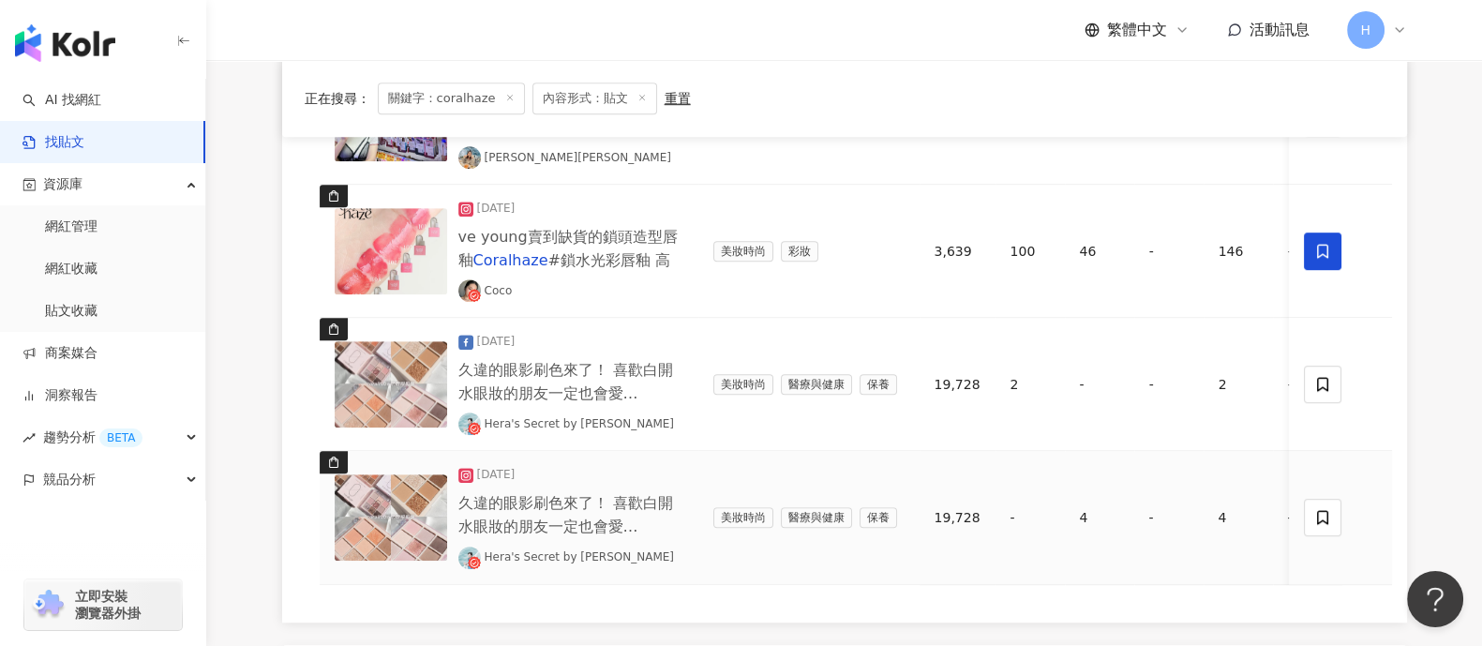
scroll to position [1536, 0]
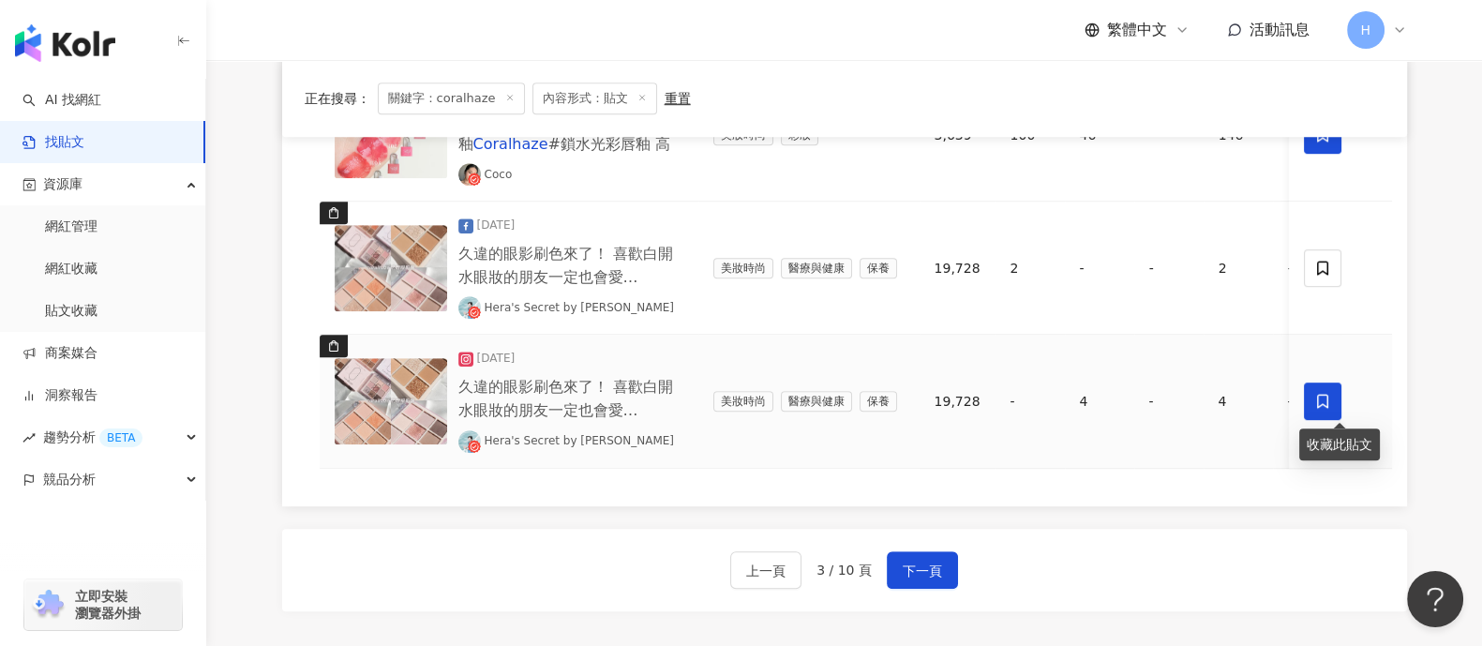
click at [1326, 393] on icon at bounding box center [1322, 401] width 17 height 17
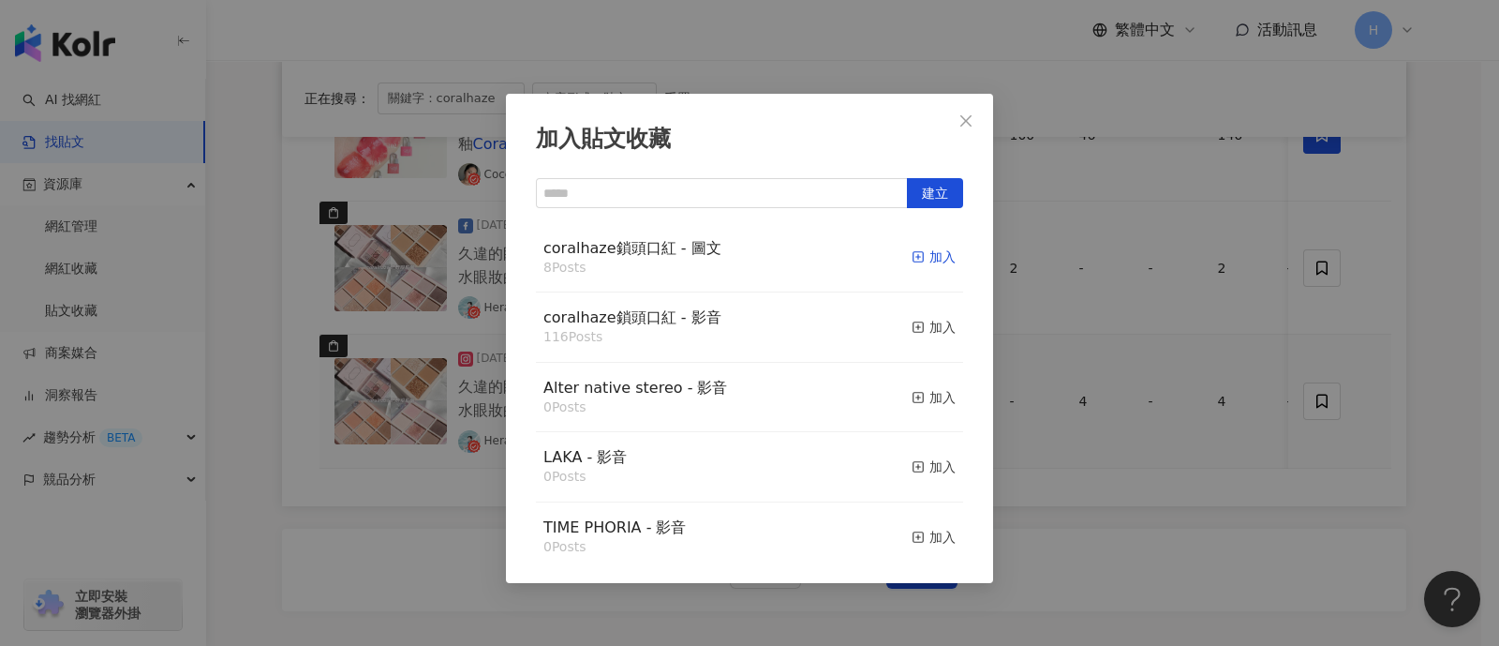
click at [923, 253] on div "加入" at bounding box center [934, 256] width 44 height 21
click at [1143, 417] on div "加入貼文收藏 建立 coralhaze鎖頭口紅 - 圖文 8 Posts 加入 coralhaze鎖頭口紅 - 影音 116 Posts 加入 Alter n…" at bounding box center [749, 323] width 1499 height 646
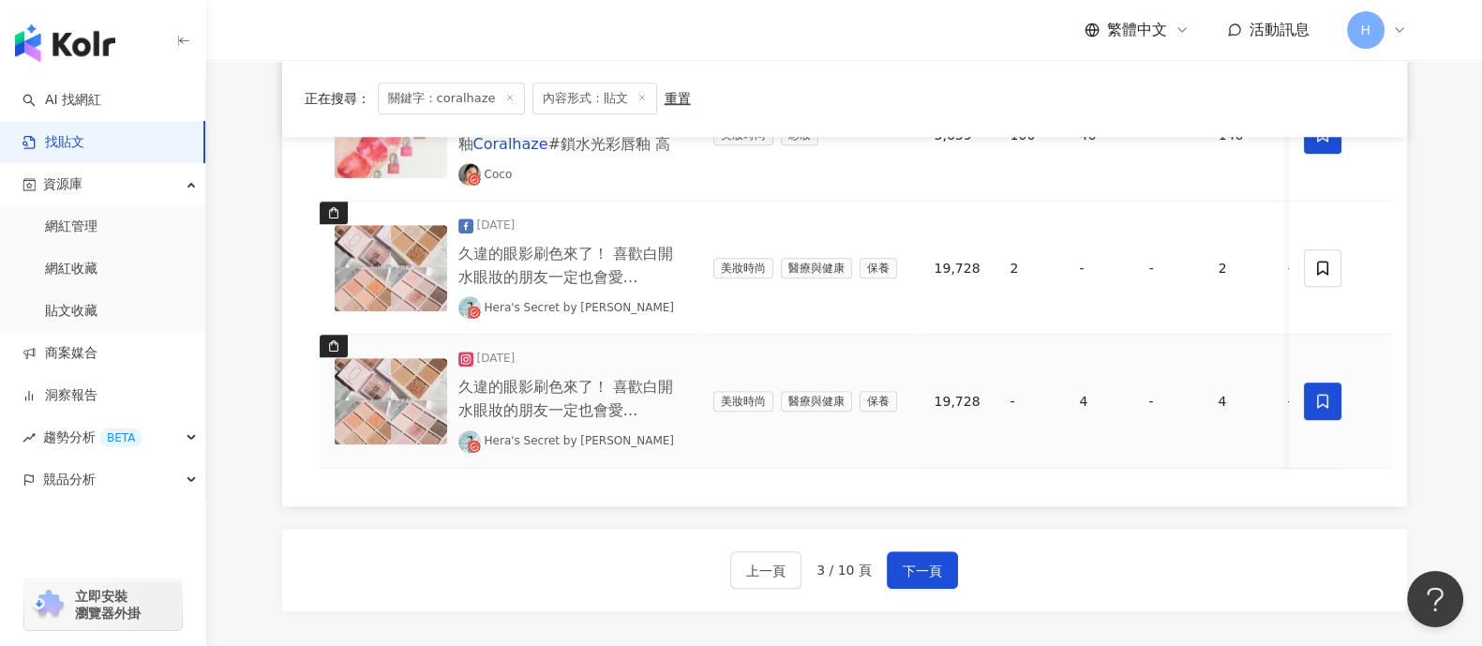
drag, startPoint x: 898, startPoint y: 581, endPoint x: 930, endPoint y: 555, distance: 41.3
click at [898, 582] on button "下一頁" at bounding box center [922, 569] width 71 height 37
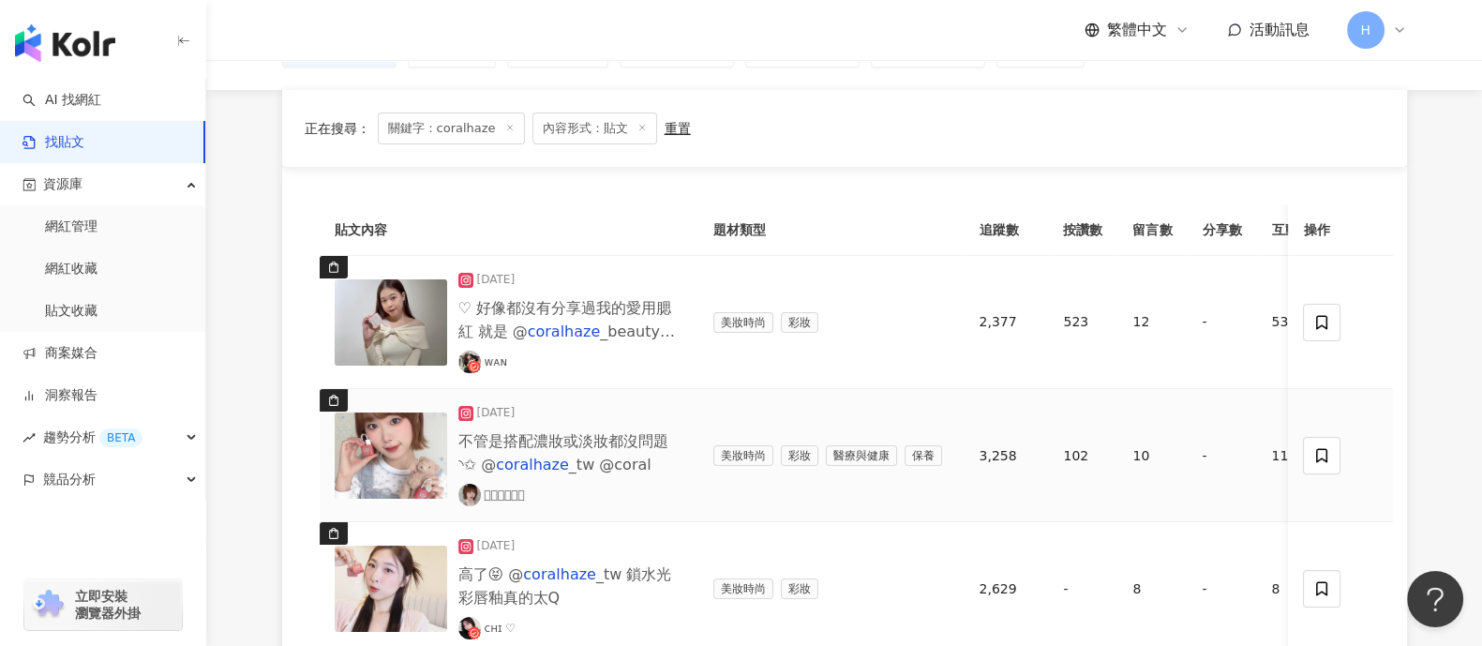
scroll to position [248, 0]
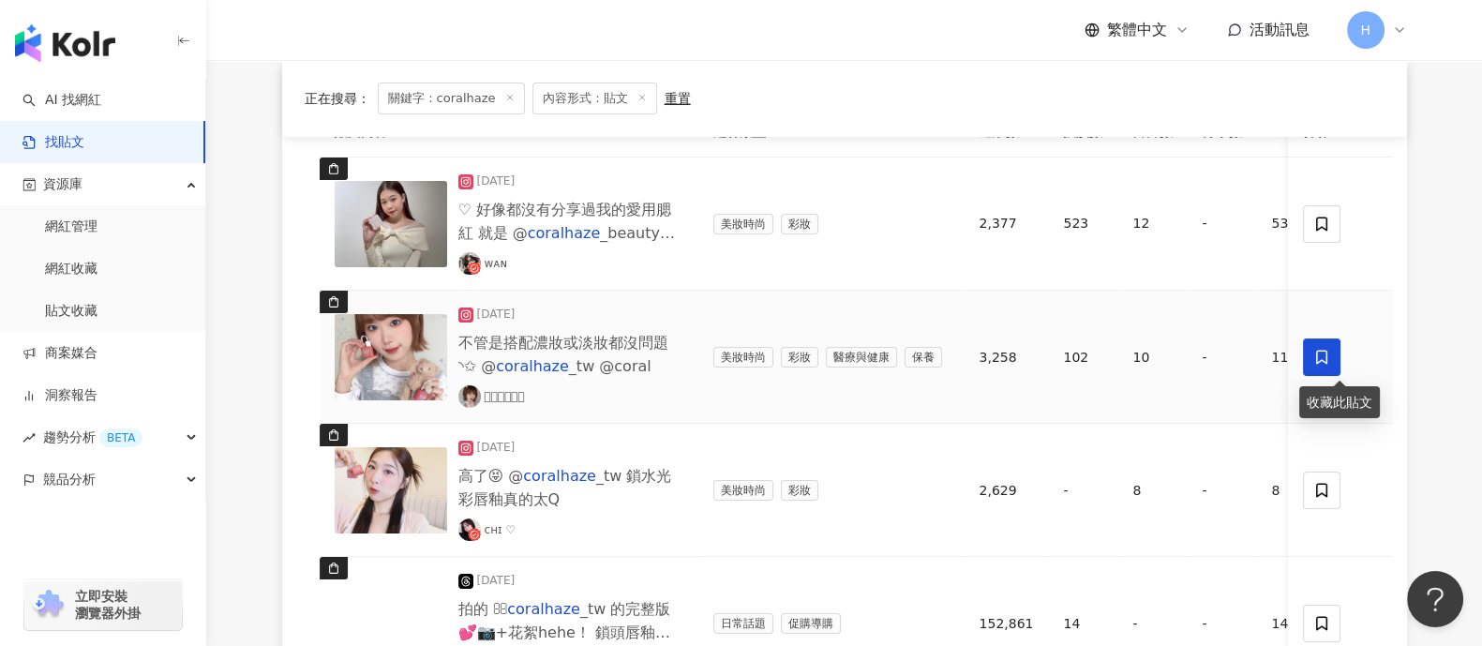
click at [1317, 349] on icon at bounding box center [1322, 357] width 17 height 17
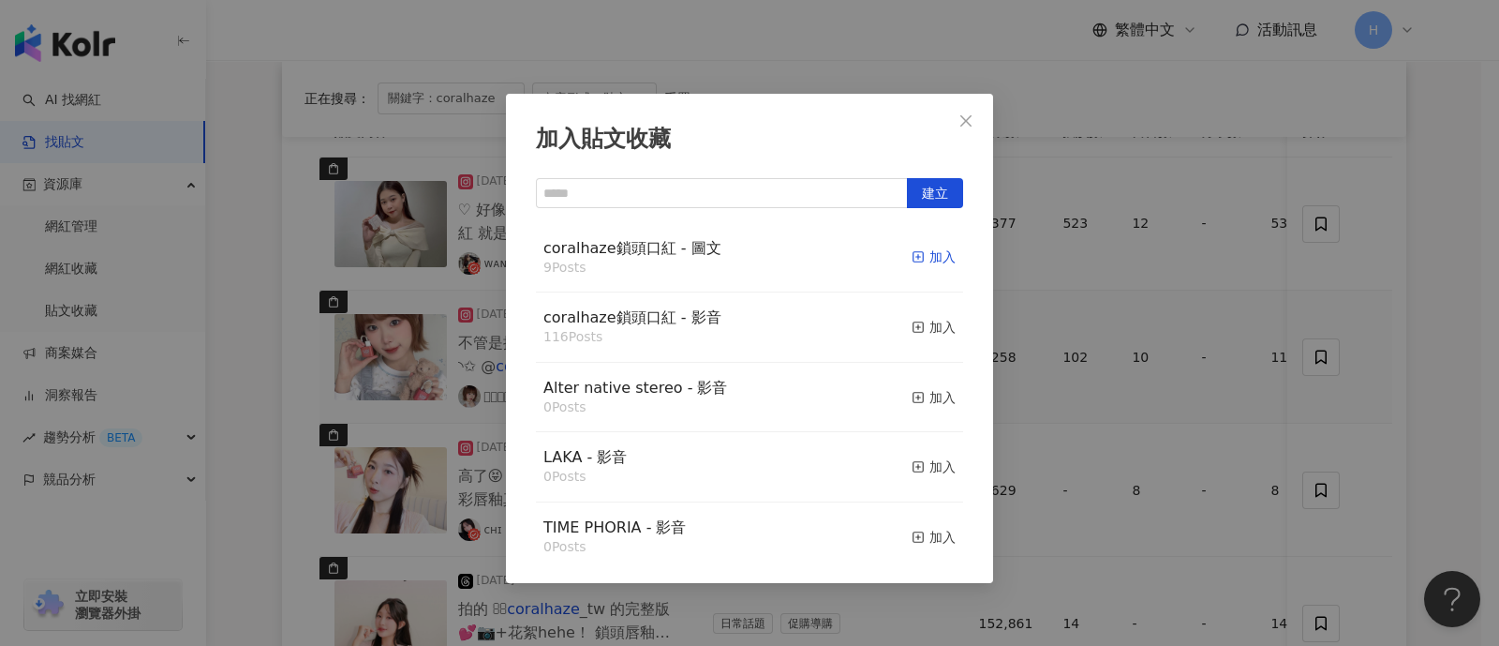
click at [916, 255] on div "加入" at bounding box center [934, 256] width 44 height 21
click at [1214, 325] on div "加入貼文收藏 建立 coralhaze鎖頭口紅 - 圖文 9 Posts 加入 coralhaze鎖頭口紅 - 影音 116 Posts 加入 Alter n…" at bounding box center [749, 323] width 1499 height 646
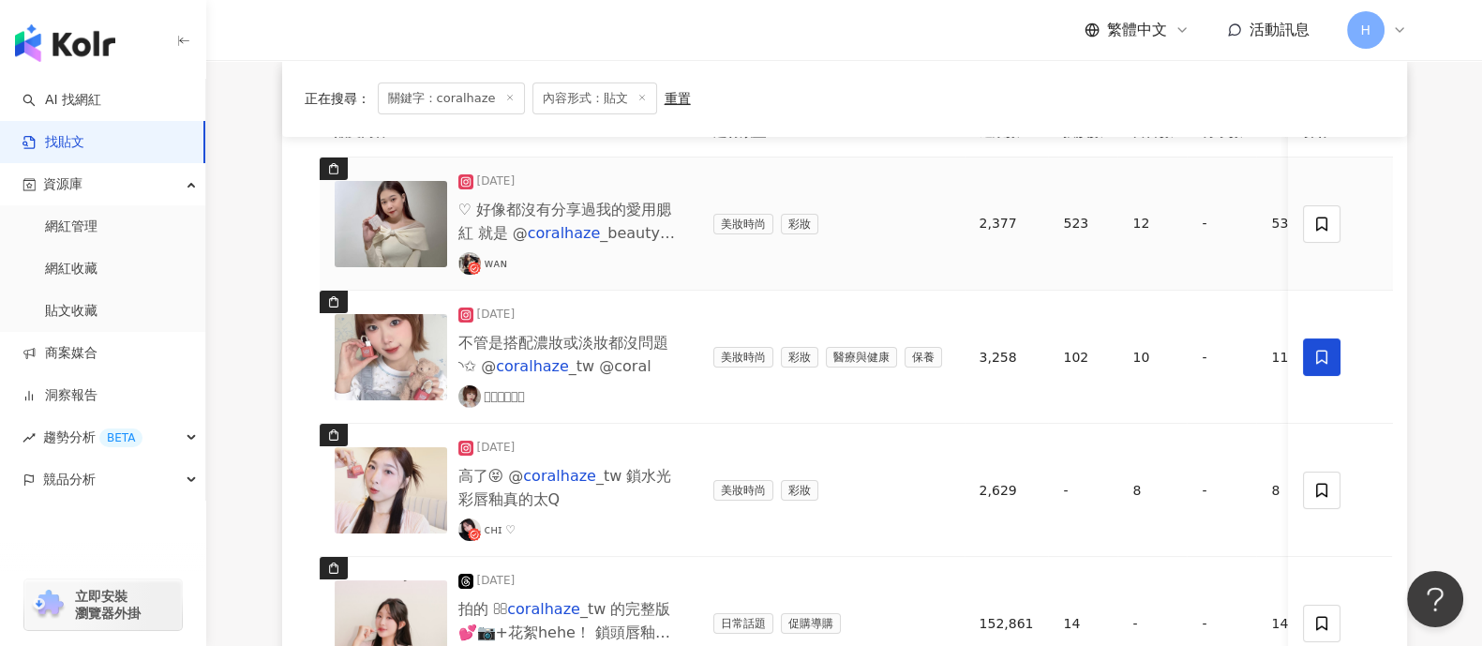
click at [404, 230] on img at bounding box center [391, 224] width 112 height 86
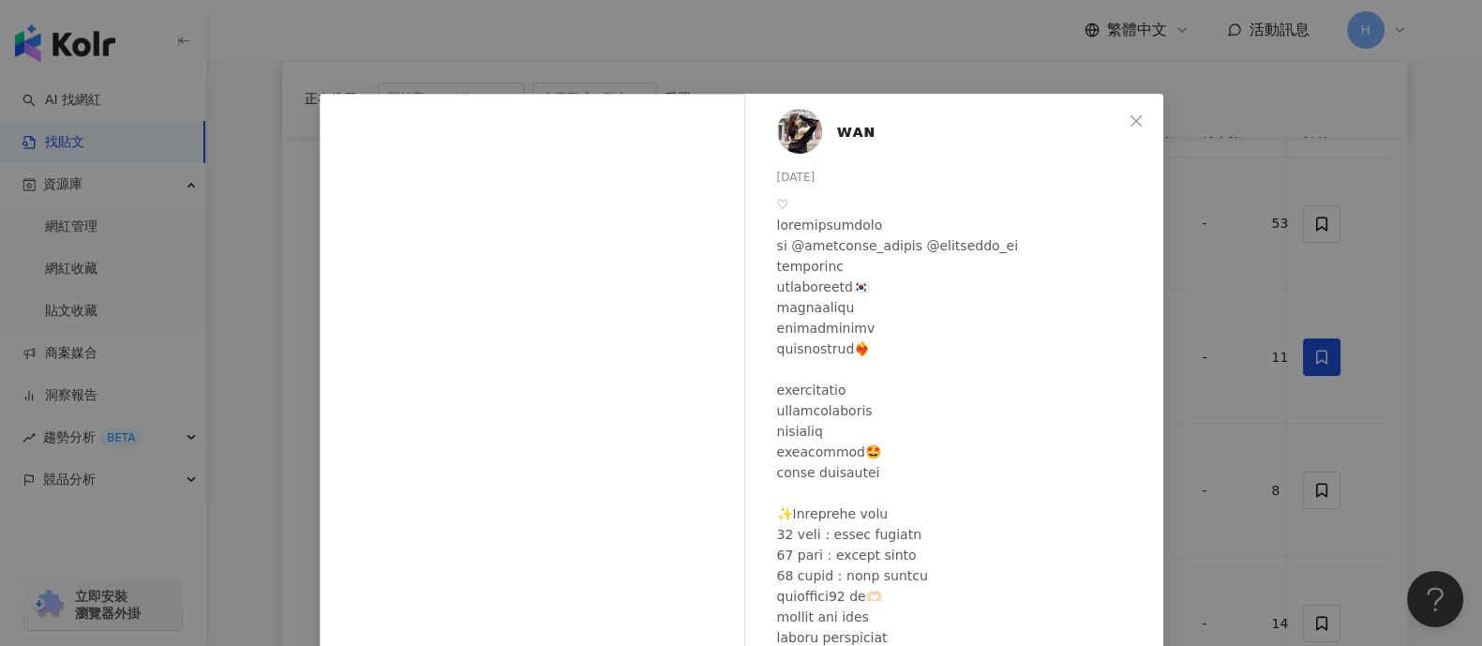
click at [1271, 358] on div "ᴡᴀɴ 2024/10/29 523 12 查看原始貼文" at bounding box center [741, 323] width 1482 height 646
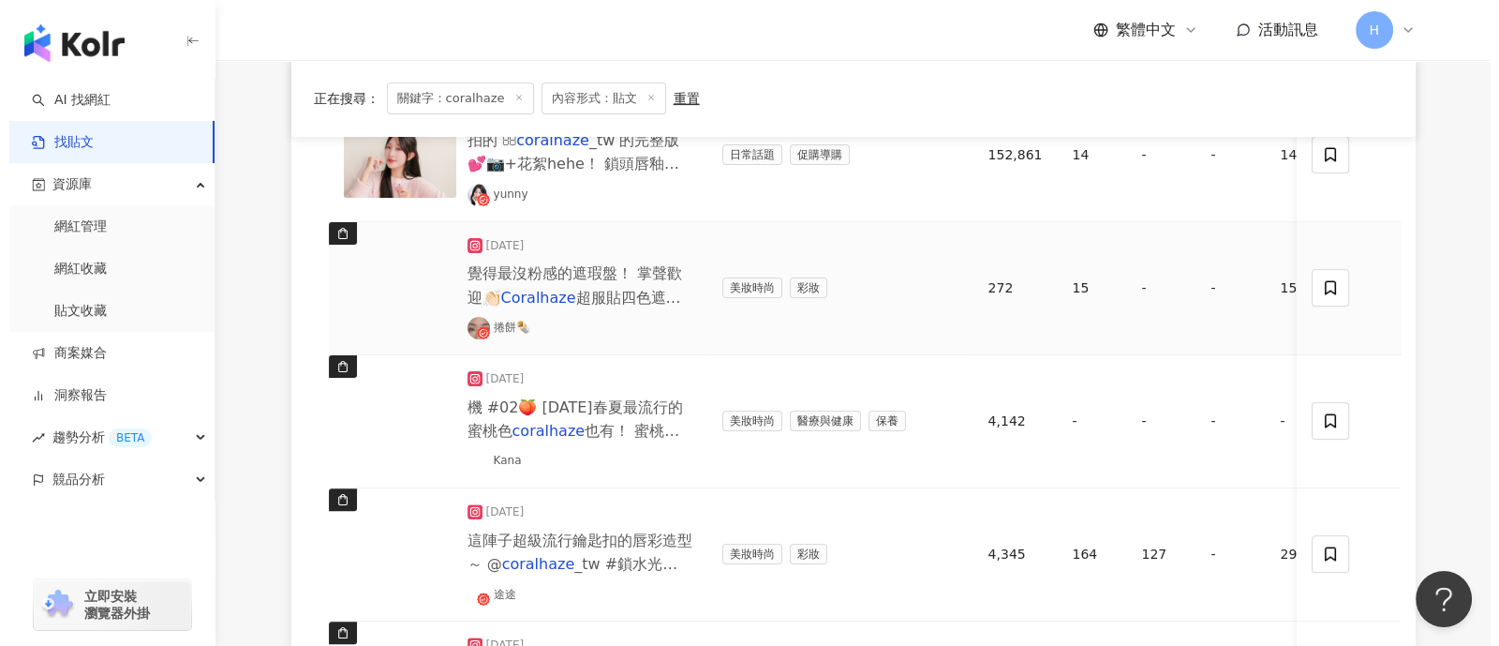
scroll to position [833, 0]
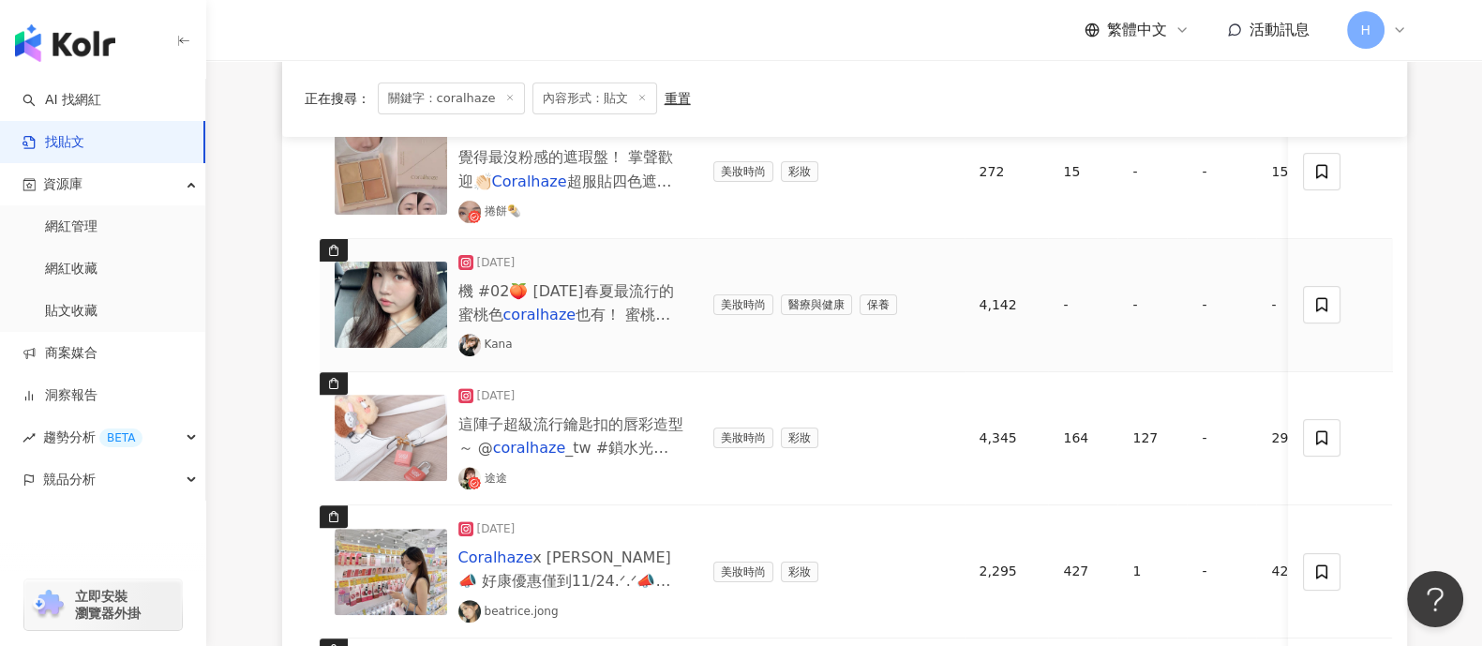
click at [383, 318] on img at bounding box center [391, 304] width 112 height 86
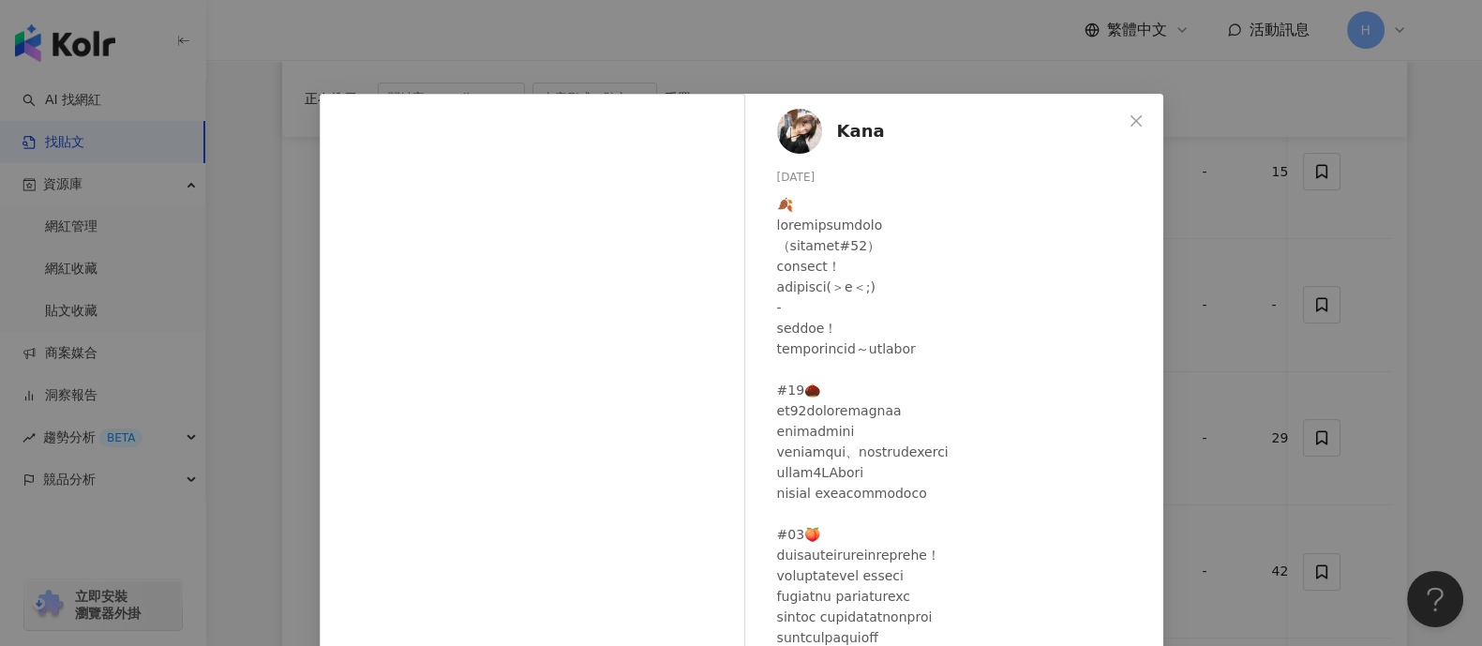
click at [1212, 336] on div "Kana 2024/11/3 隱藏 查看原始貼文" at bounding box center [741, 323] width 1482 height 646
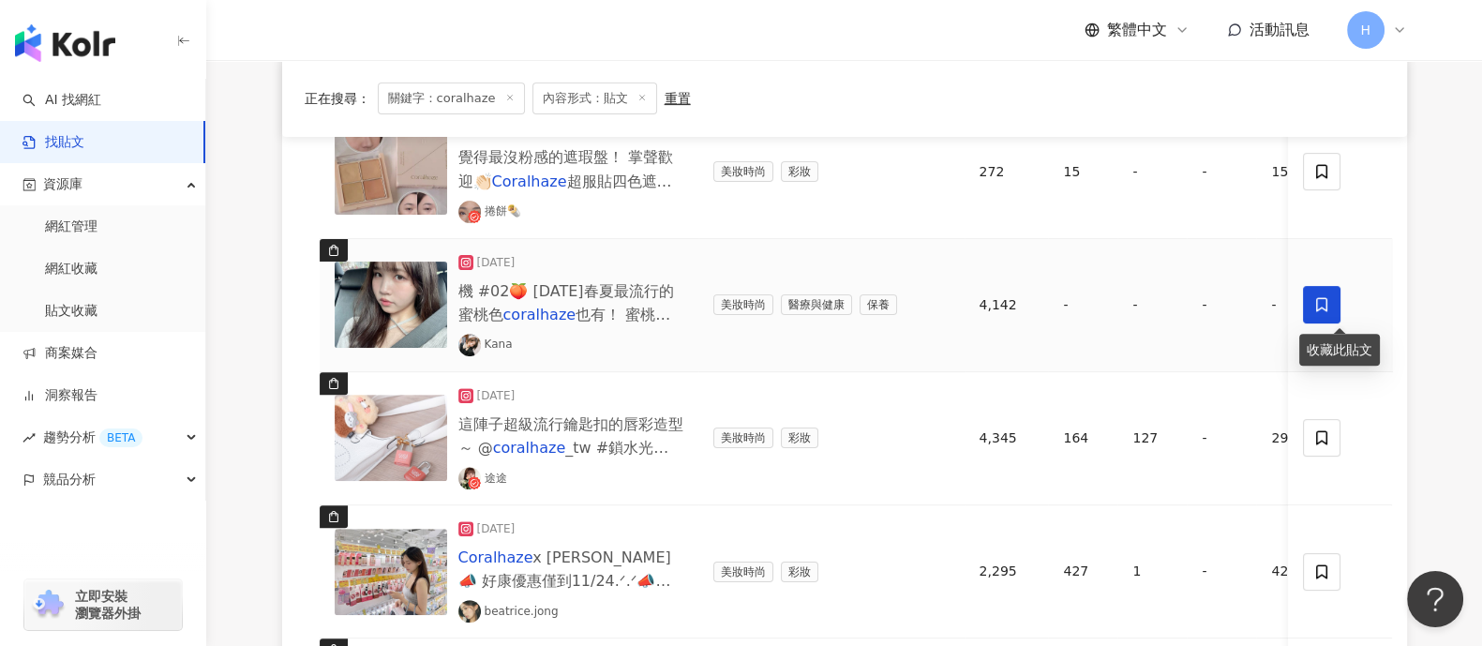
click at [1334, 311] on span at bounding box center [1322, 304] width 37 height 37
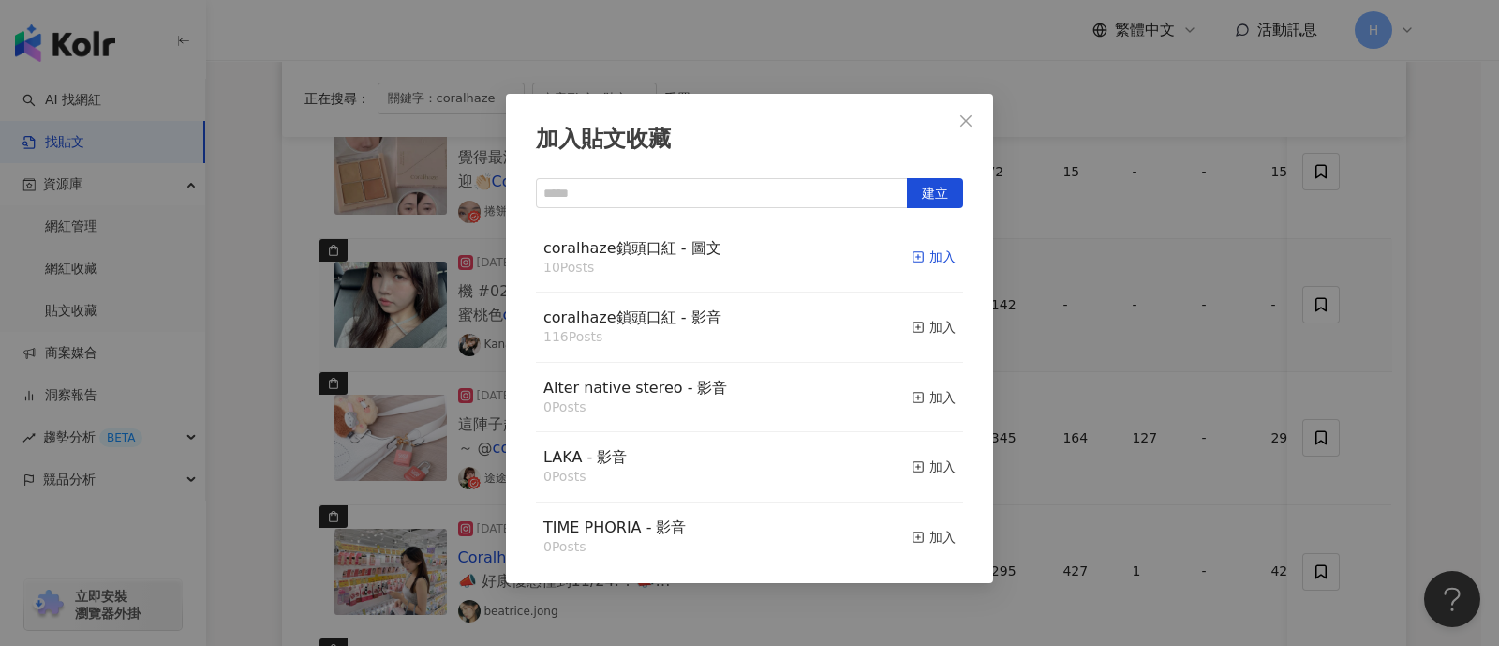
click at [912, 259] on icon "button" at bounding box center [918, 256] width 13 height 13
click at [1261, 319] on div "加入貼文收藏 建立 coralhaze鎖頭口紅 - 圖文 10 Posts 加入 coralhaze鎖頭口紅 - 影音 116 Posts 加入 Alter …" at bounding box center [749, 323] width 1499 height 646
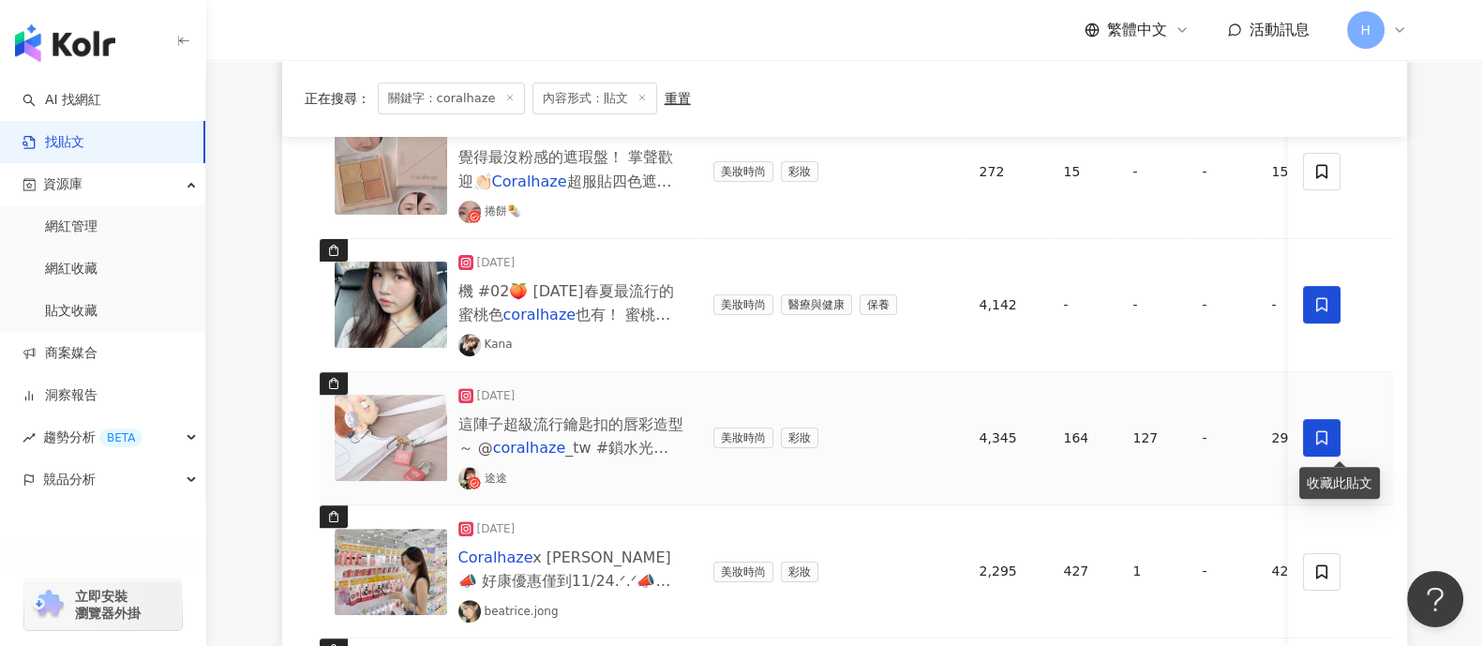
click at [1338, 438] on span at bounding box center [1322, 437] width 37 height 37
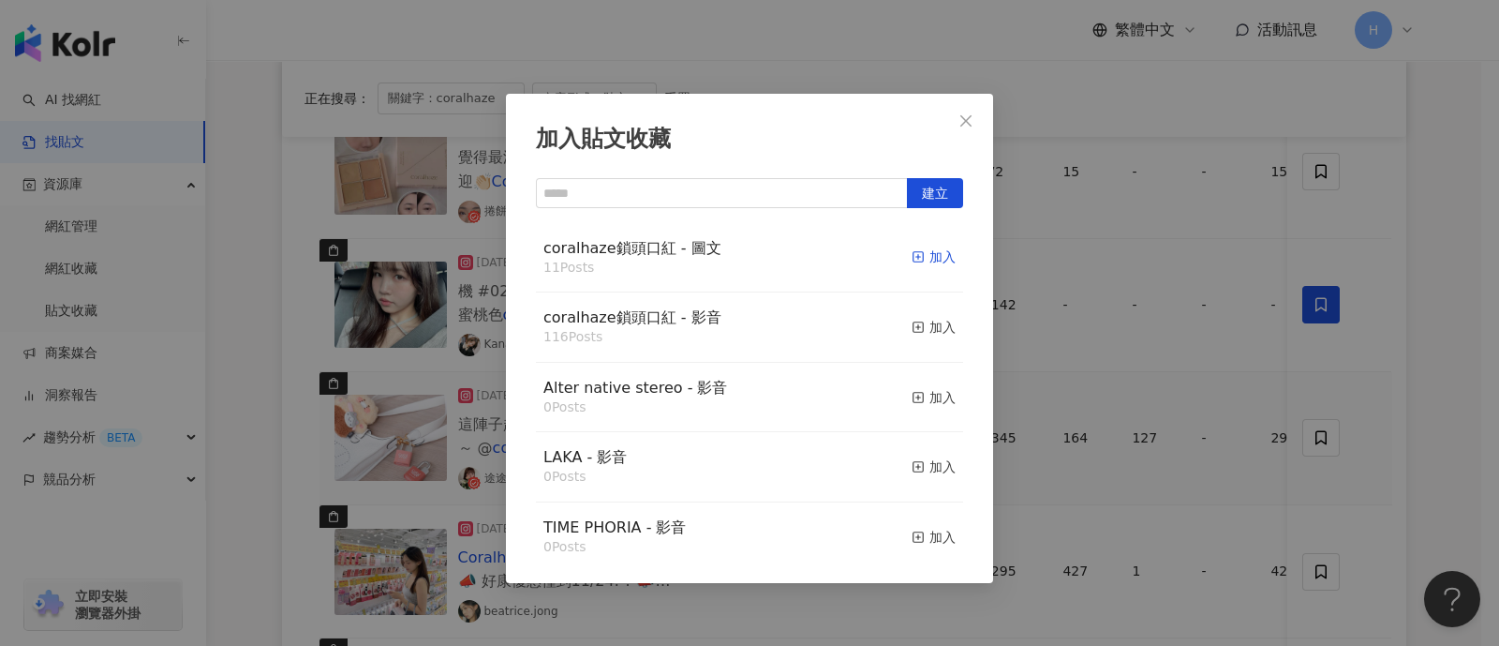
click at [918, 258] on div "加入" at bounding box center [934, 256] width 44 height 21
click at [1125, 327] on div "加入貼文收藏 建立 coralhaze鎖頭口紅 - 圖文 11 Posts 加入 coralhaze鎖頭口紅 - 影音 116 Posts 加入 Alter …" at bounding box center [749, 323] width 1499 height 646
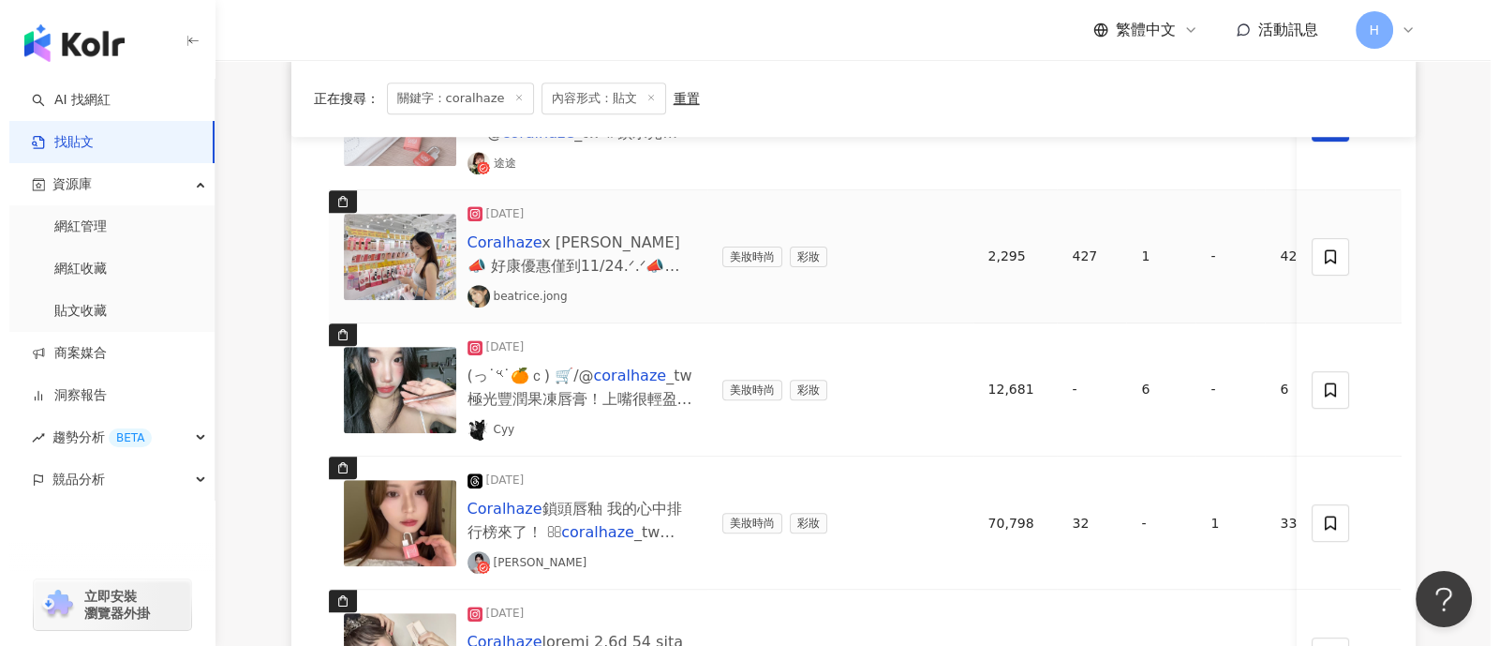
scroll to position [1186, 0]
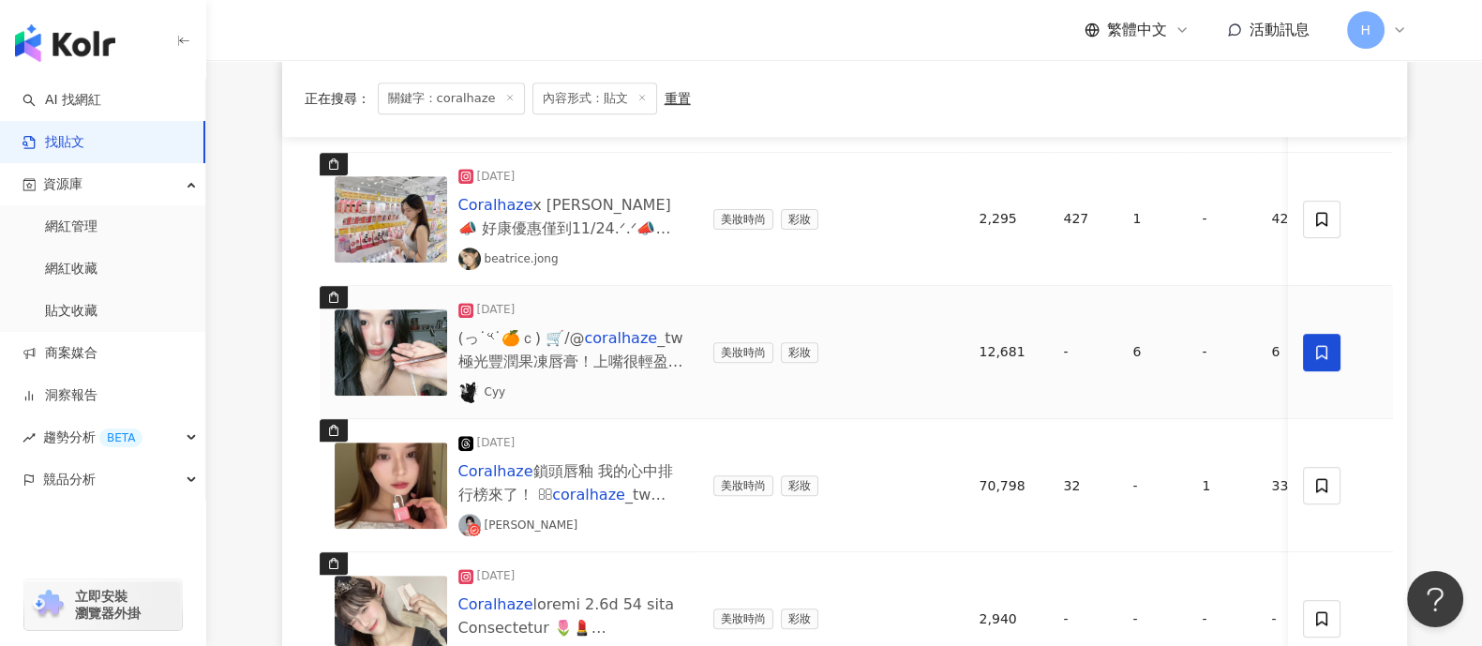
click at [1310, 350] on span at bounding box center [1322, 352] width 37 height 37
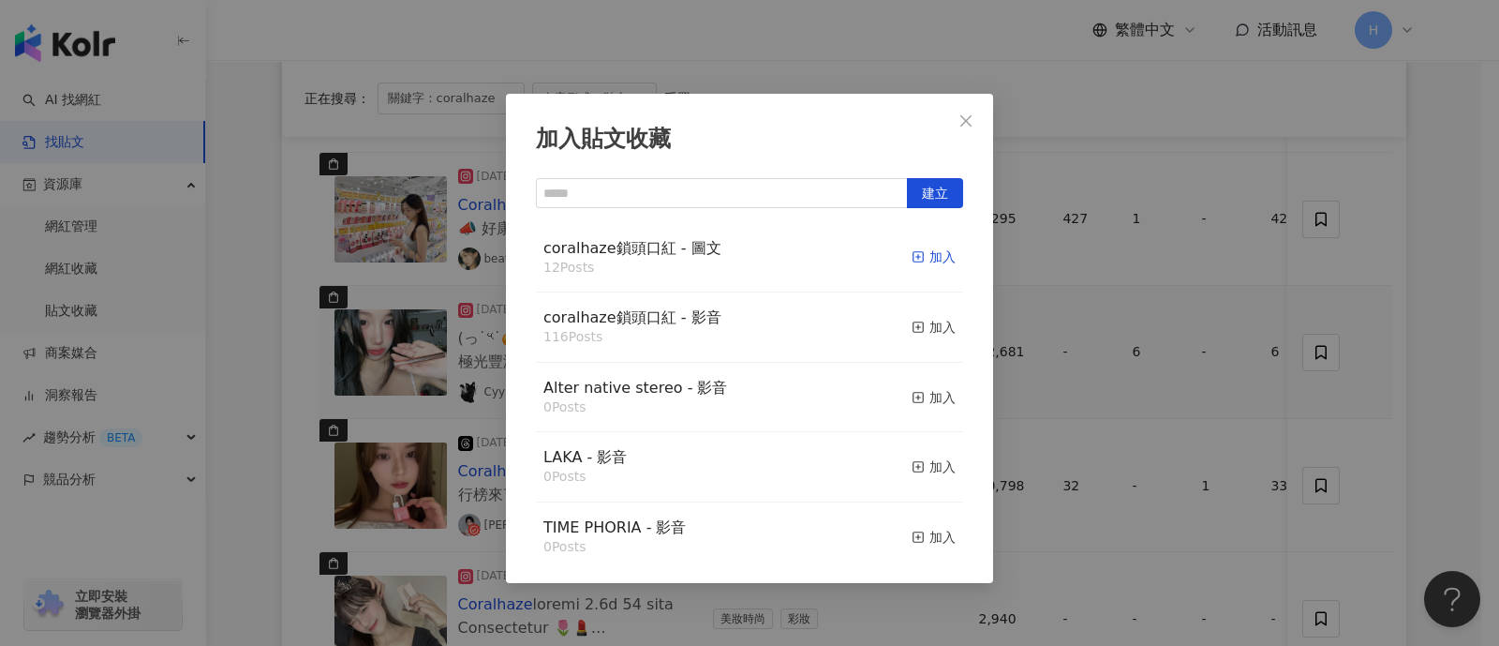
click at [917, 257] on div "加入" at bounding box center [934, 256] width 44 height 21
click at [1187, 347] on div "加入貼文收藏 建立 coralhaze鎖頭口紅 - 圖文 12 Posts 加入 coralhaze鎖頭口紅 - 影音 116 Posts 加入 Alter …" at bounding box center [749, 323] width 1499 height 646
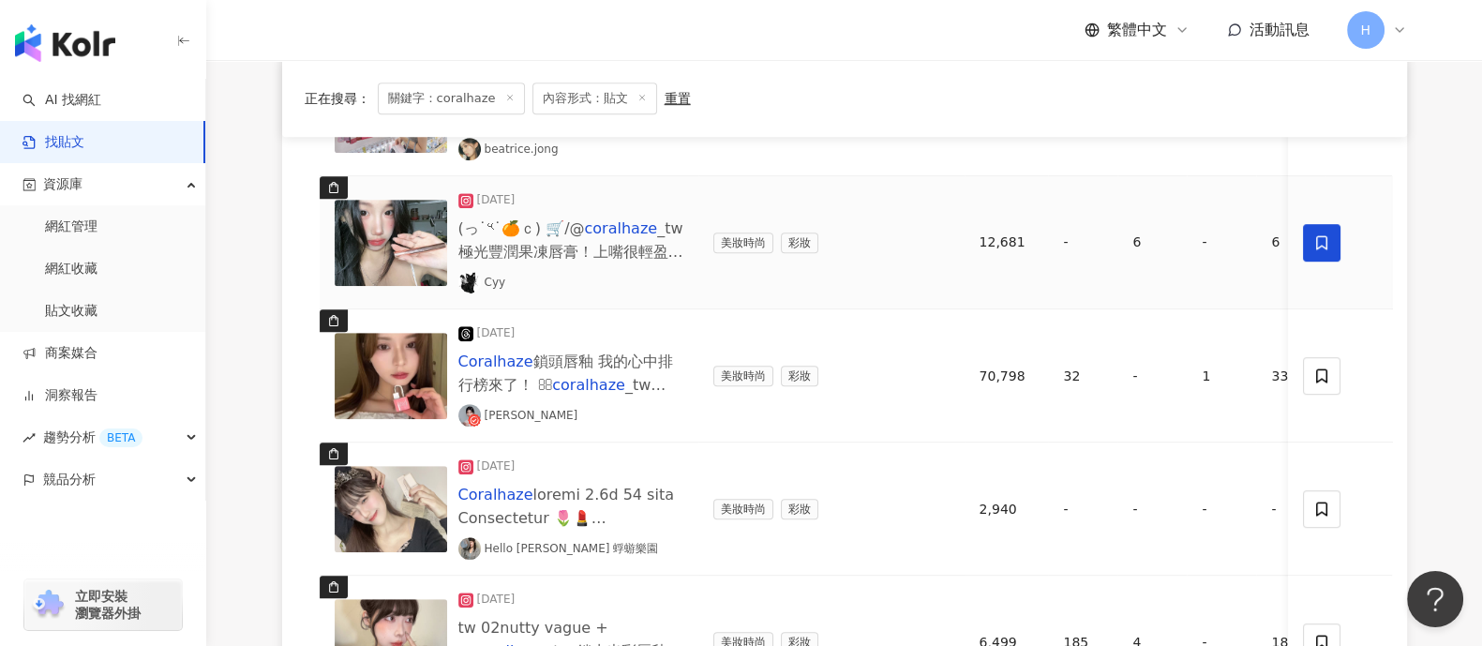
scroll to position [1420, 0]
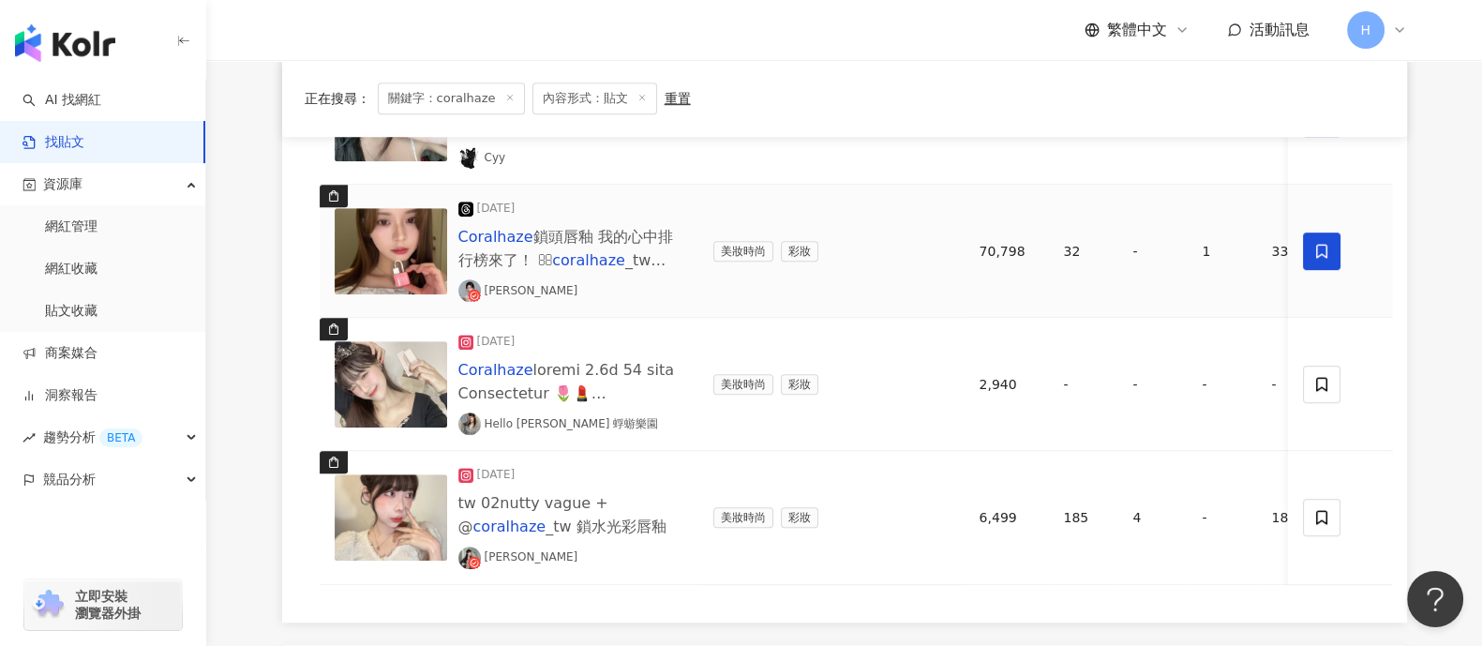
click at [1313, 259] on span at bounding box center [1322, 250] width 37 height 37
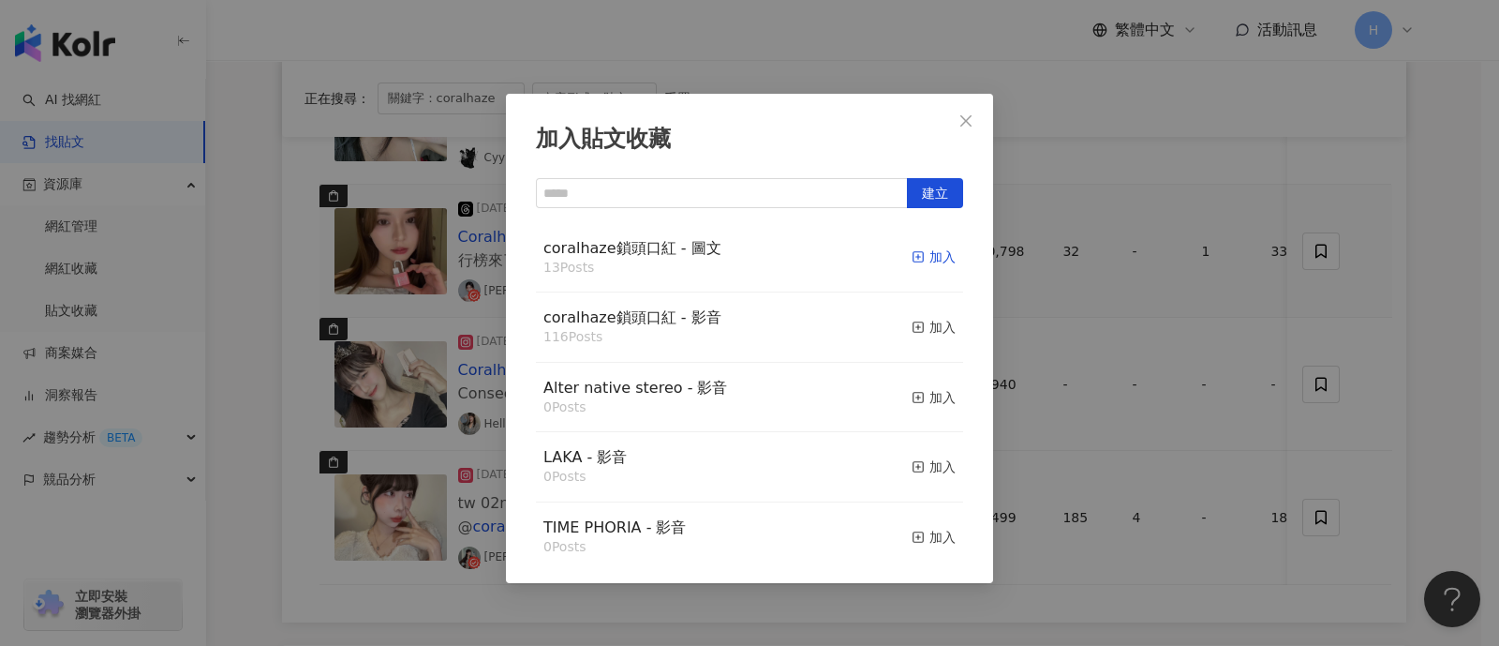
click at [912, 258] on icon "button" at bounding box center [918, 256] width 13 height 13
drag, startPoint x: 1112, startPoint y: 283, endPoint x: 1117, endPoint y: 295, distance: 13.1
click at [1115, 284] on div "加入貼文收藏 建立 coralhaze鎖頭口紅 - 圖文 13 Posts 加入 coralhaze鎖頭口紅 - 影音 116 Posts 加入 Alter …" at bounding box center [749, 323] width 1499 height 646
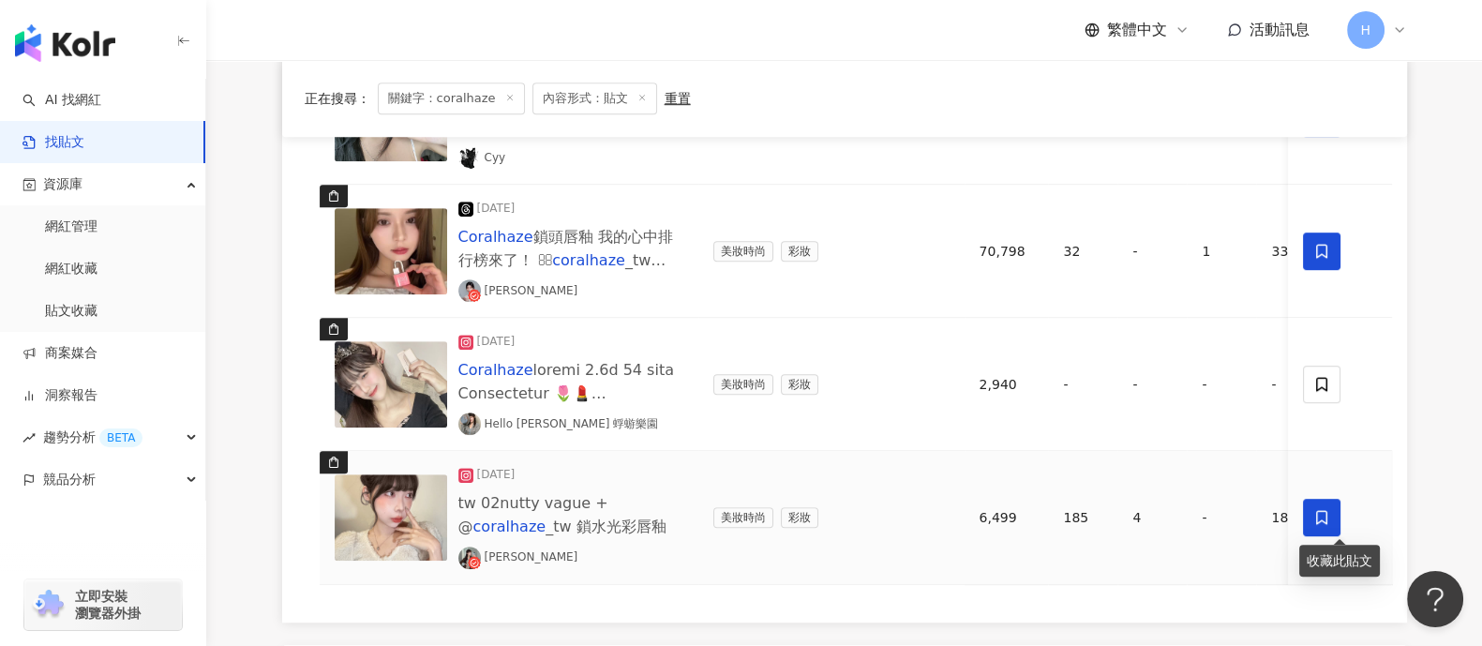
click at [1326, 513] on icon at bounding box center [1322, 518] width 11 height 14
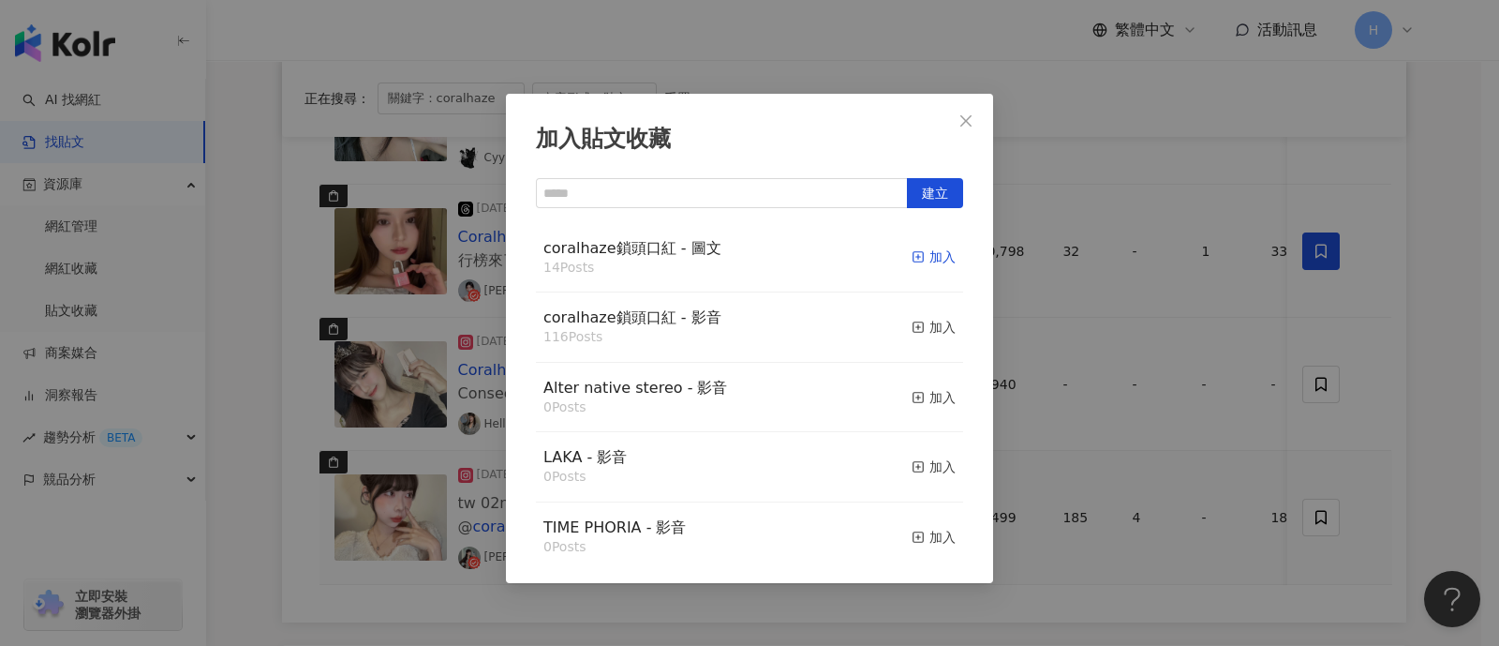
click at [912, 259] on div "加入" at bounding box center [934, 256] width 44 height 21
click at [1231, 346] on div "加入貼文收藏 建立 coralhaze鎖頭口紅 - 圖文 14 Posts 加入 coralhaze鎖頭口紅 - 影音 116 Posts 加入 Alter …" at bounding box center [749, 323] width 1499 height 646
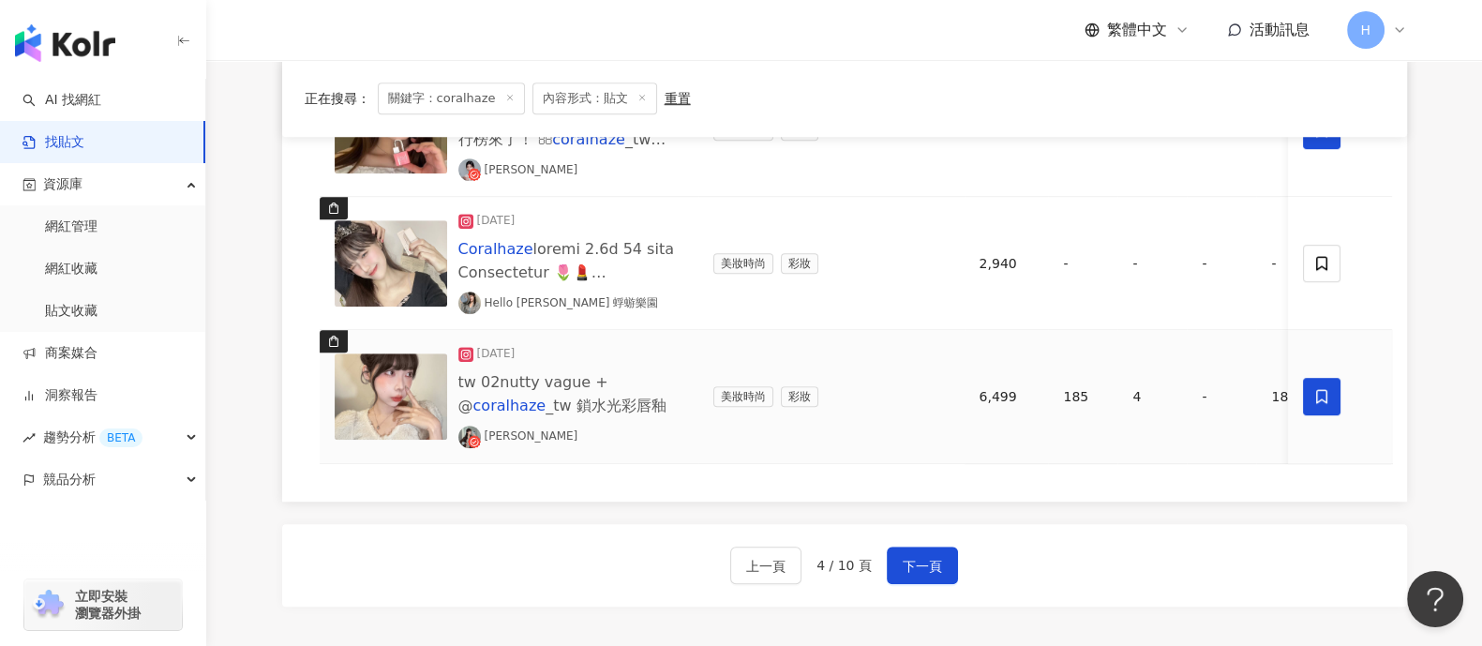
scroll to position [1770, 0]
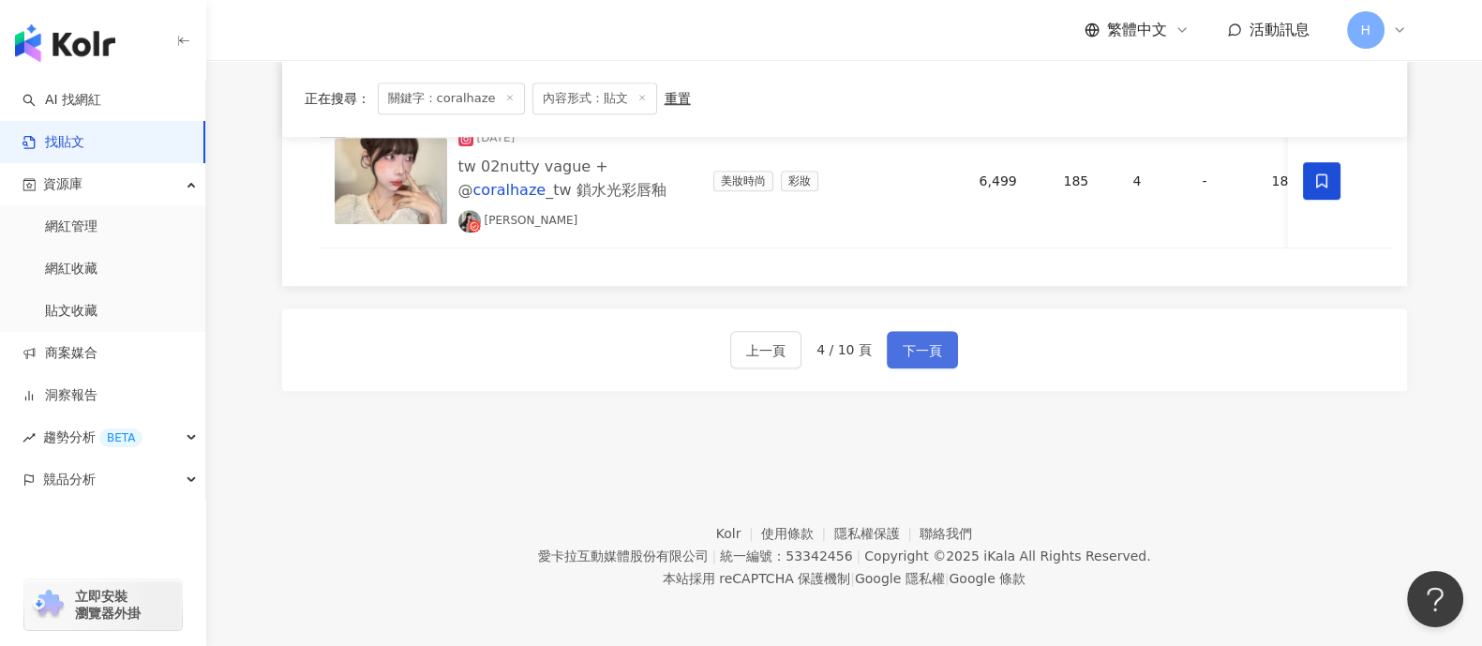
click at [932, 361] on span "下一頁" at bounding box center [921, 350] width 39 height 22
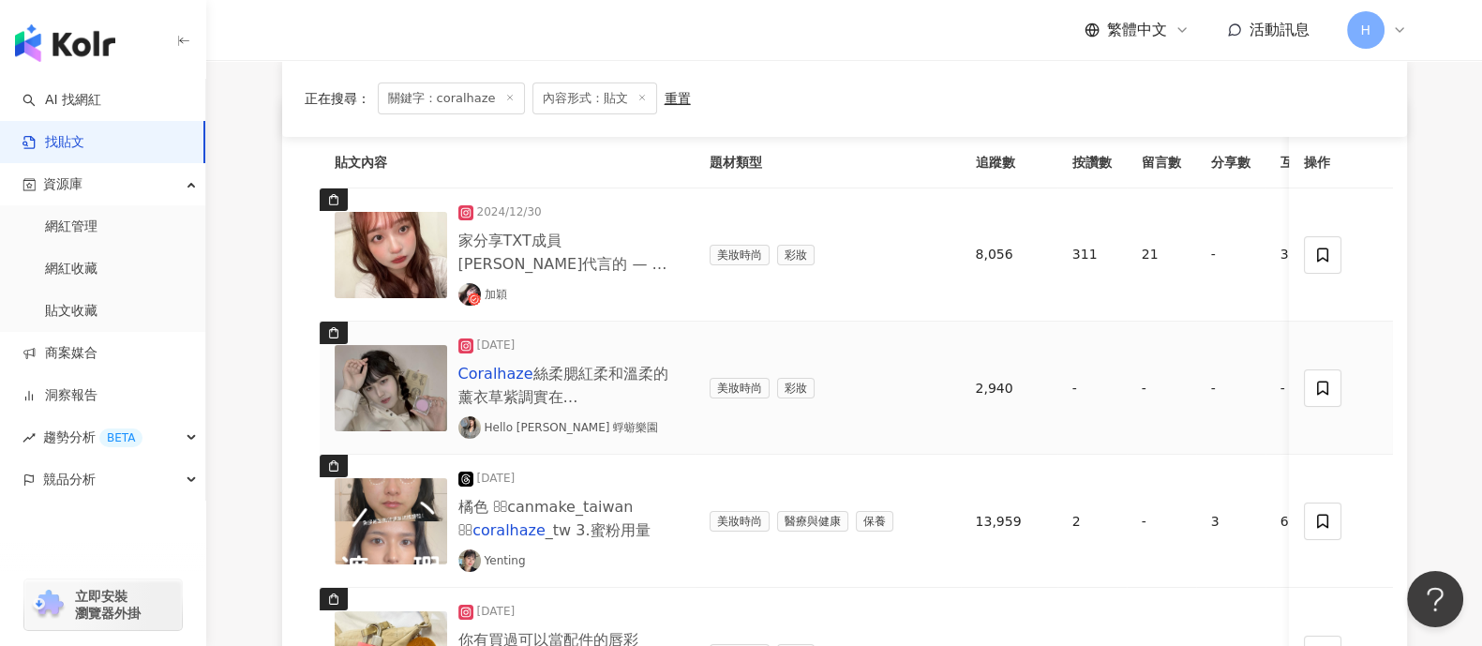
scroll to position [233, 0]
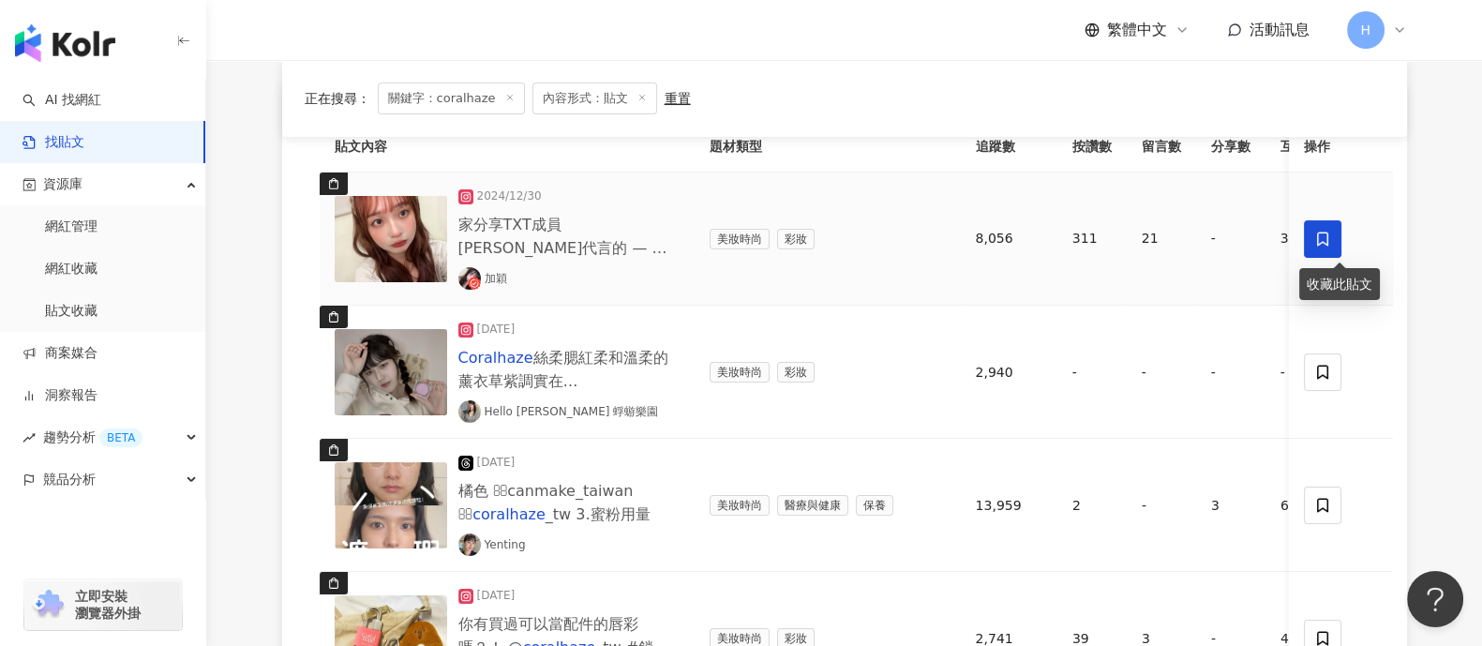
click at [1335, 245] on span at bounding box center [1322, 238] width 37 height 37
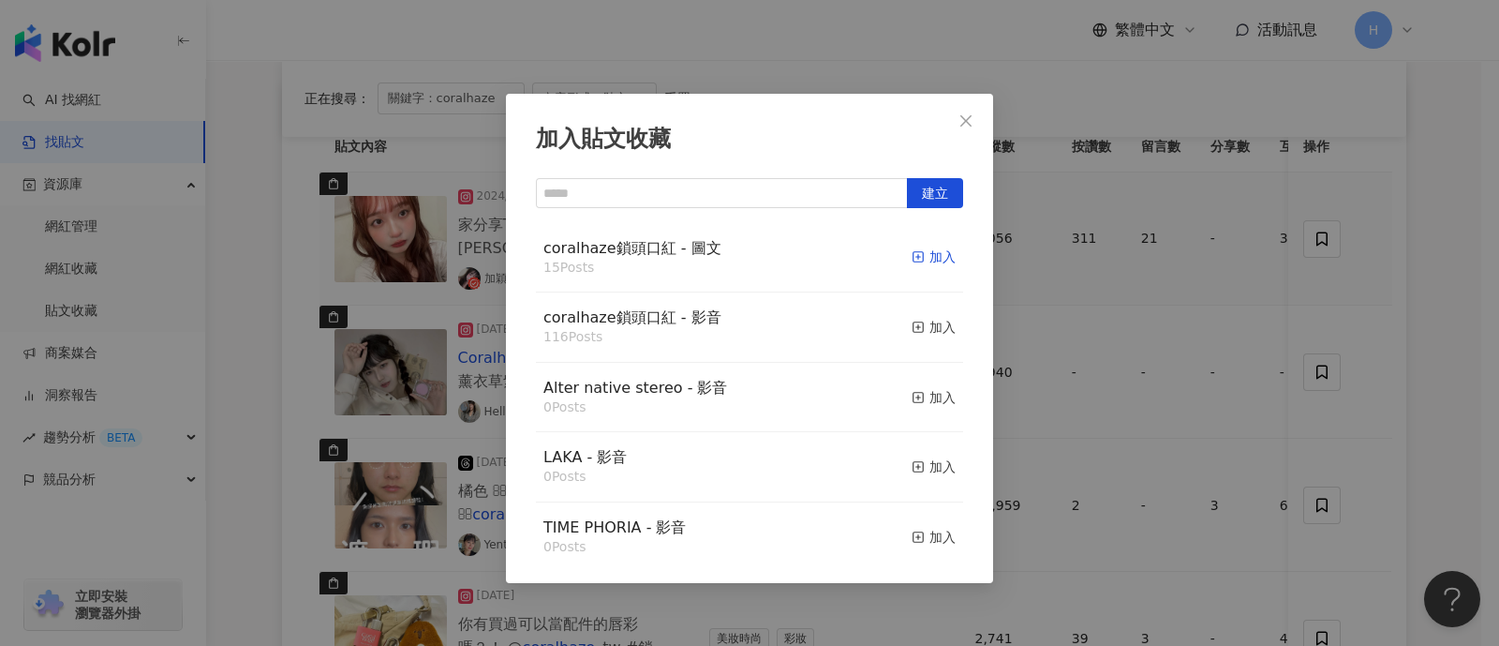
click at [919, 259] on div "加入" at bounding box center [934, 256] width 44 height 21
click at [1318, 336] on div "加入貼文收藏 建立 coralhaze鎖頭口紅 - 圖文 15 Posts 加入 coralhaze鎖頭口紅 - 影音 116 Posts 加入 Alter …" at bounding box center [749, 323] width 1499 height 646
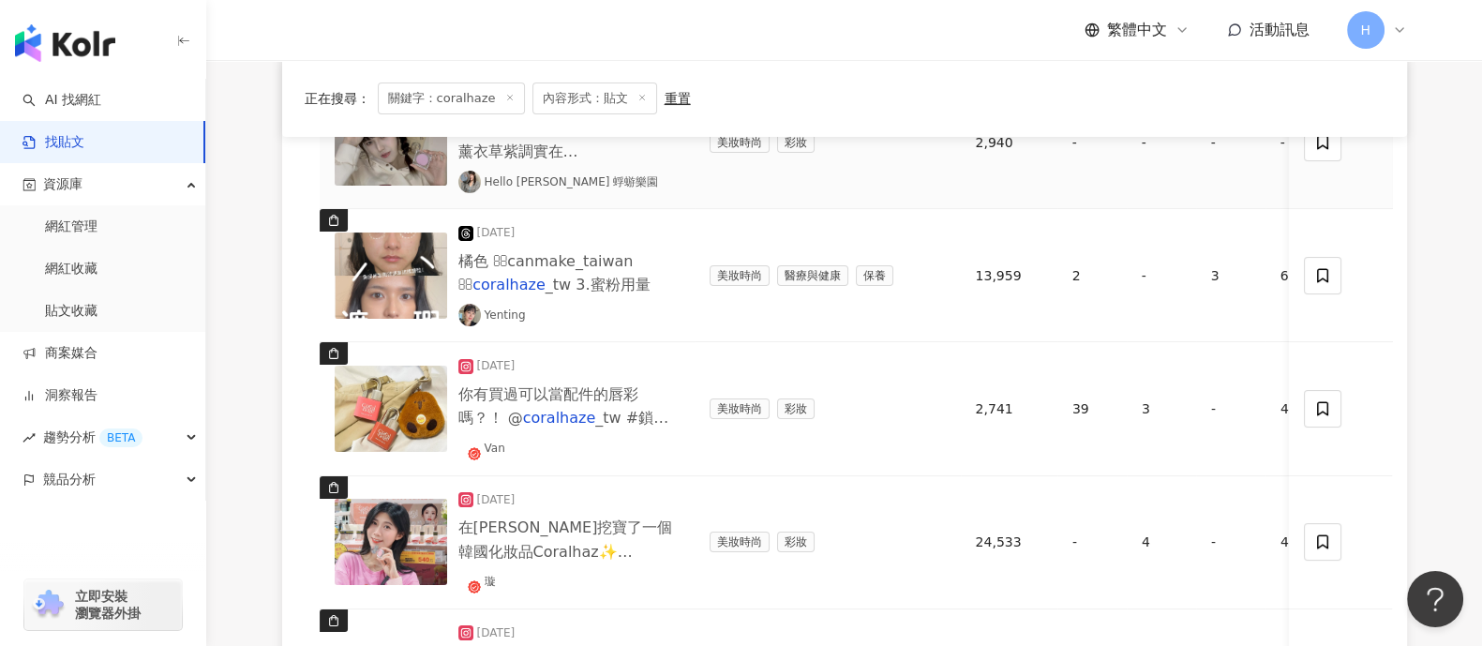
scroll to position [468, 0]
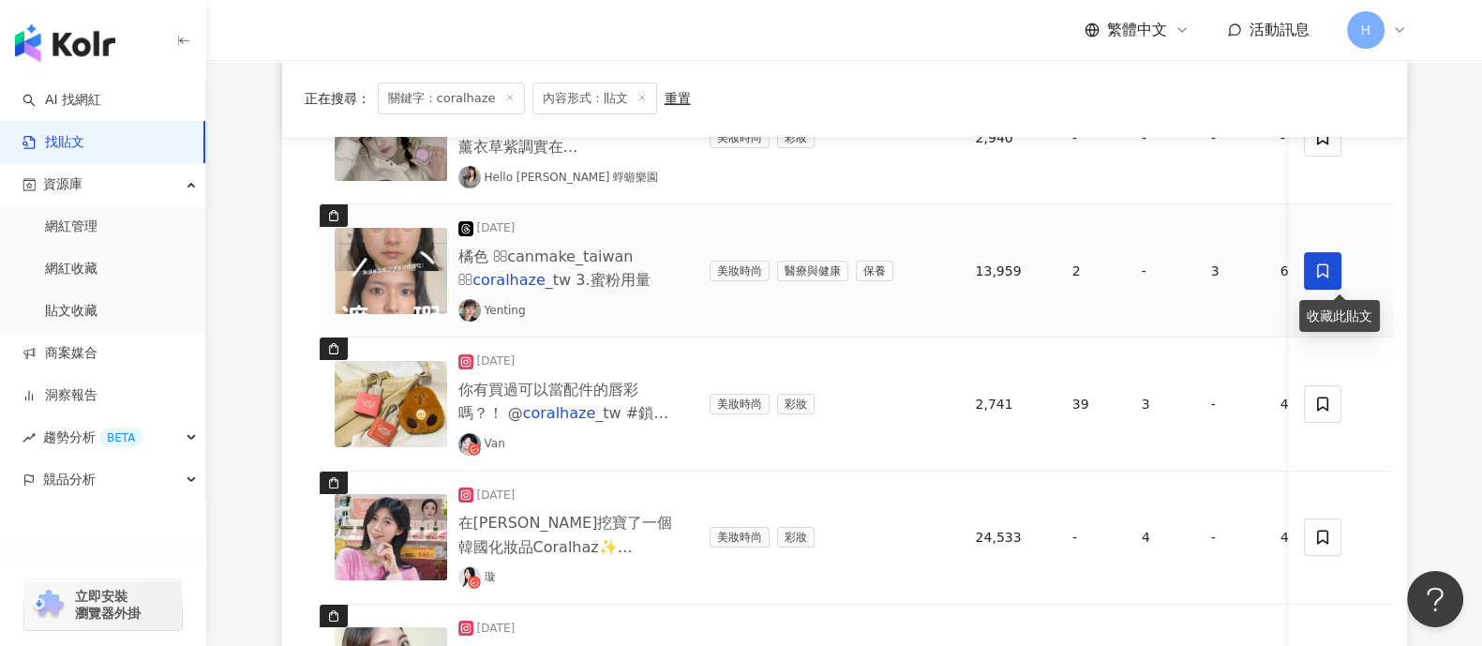
click at [1323, 273] on icon at bounding box center [1322, 270] width 11 height 14
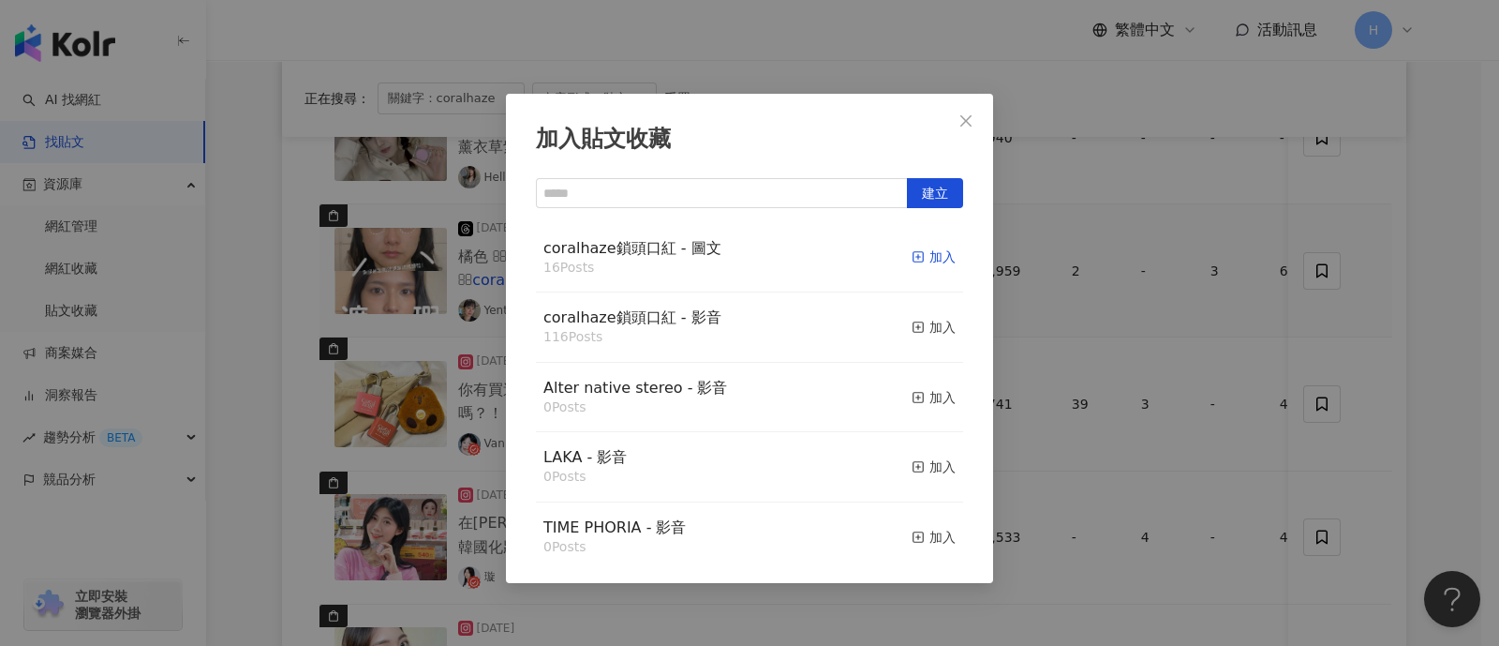
click at [923, 260] on div "加入" at bounding box center [934, 256] width 44 height 21
click at [1201, 354] on div "加入貼文收藏 建立 coralhaze鎖頭口紅 - 圖文 16 Posts 加入 coralhaze鎖頭口紅 - 影音 116 Posts 加入 Alter …" at bounding box center [749, 323] width 1499 height 646
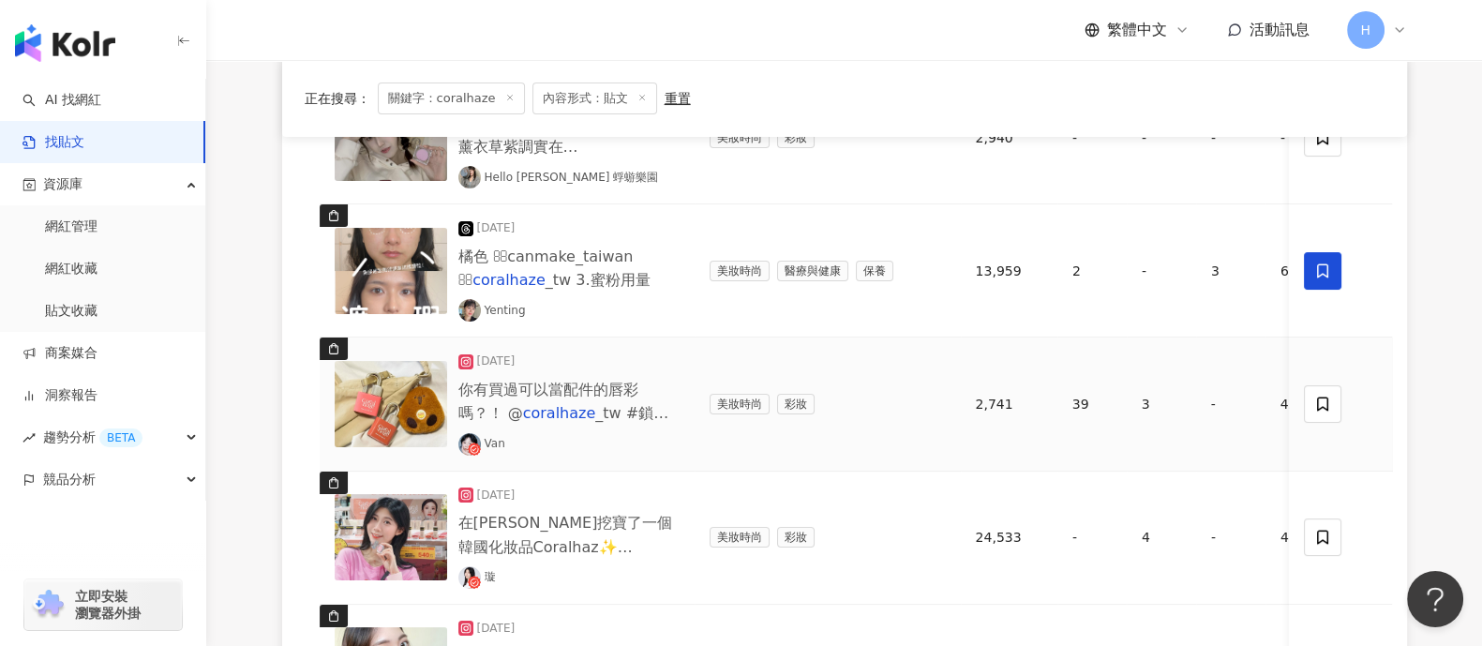
click at [413, 403] on img at bounding box center [391, 404] width 112 height 86
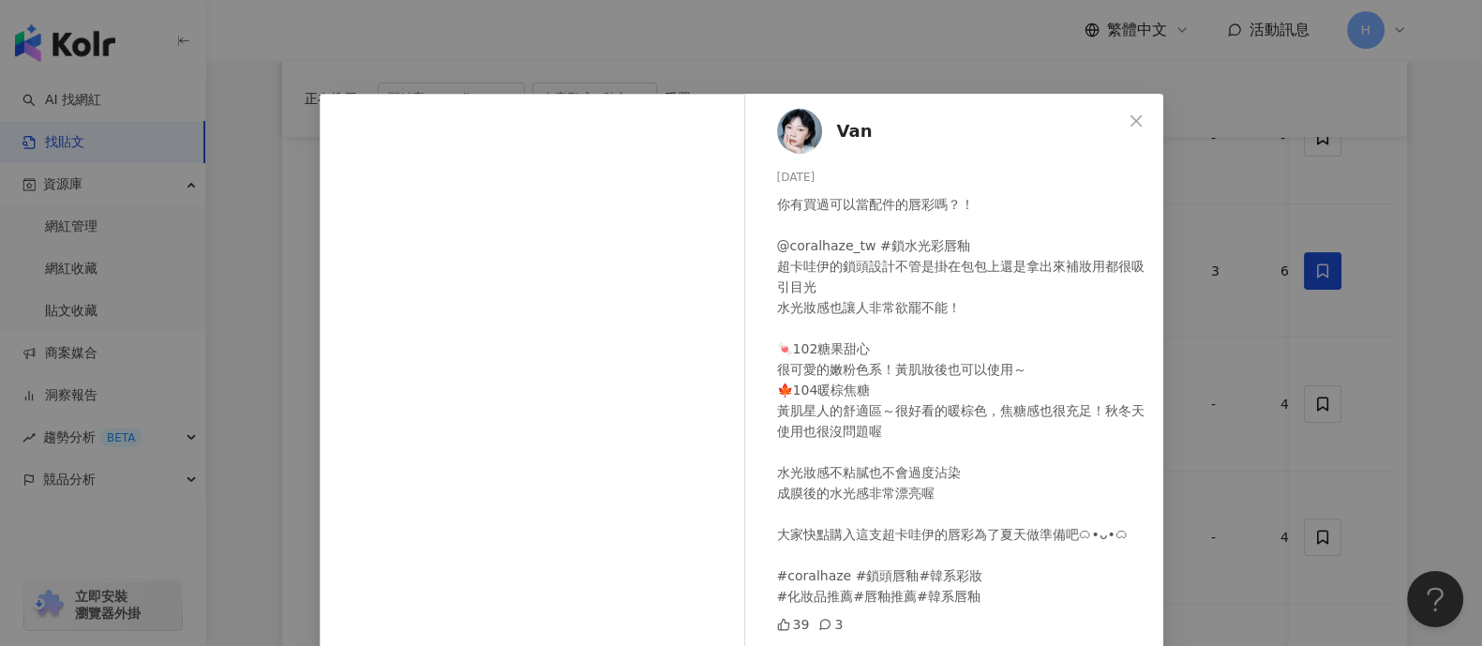
drag, startPoint x: 1264, startPoint y: 334, endPoint x: 1320, endPoint y: 351, distance: 58.7
click at [1265, 334] on div "Van 2025/3/13 你有買過可以當配件的唇彩嗎？！ @coralhaze_tw #鎖水光彩唇釉 超卡哇伊的鎖頭設計不管是掛在包包上還是拿出來補妝用都很…" at bounding box center [741, 323] width 1482 height 646
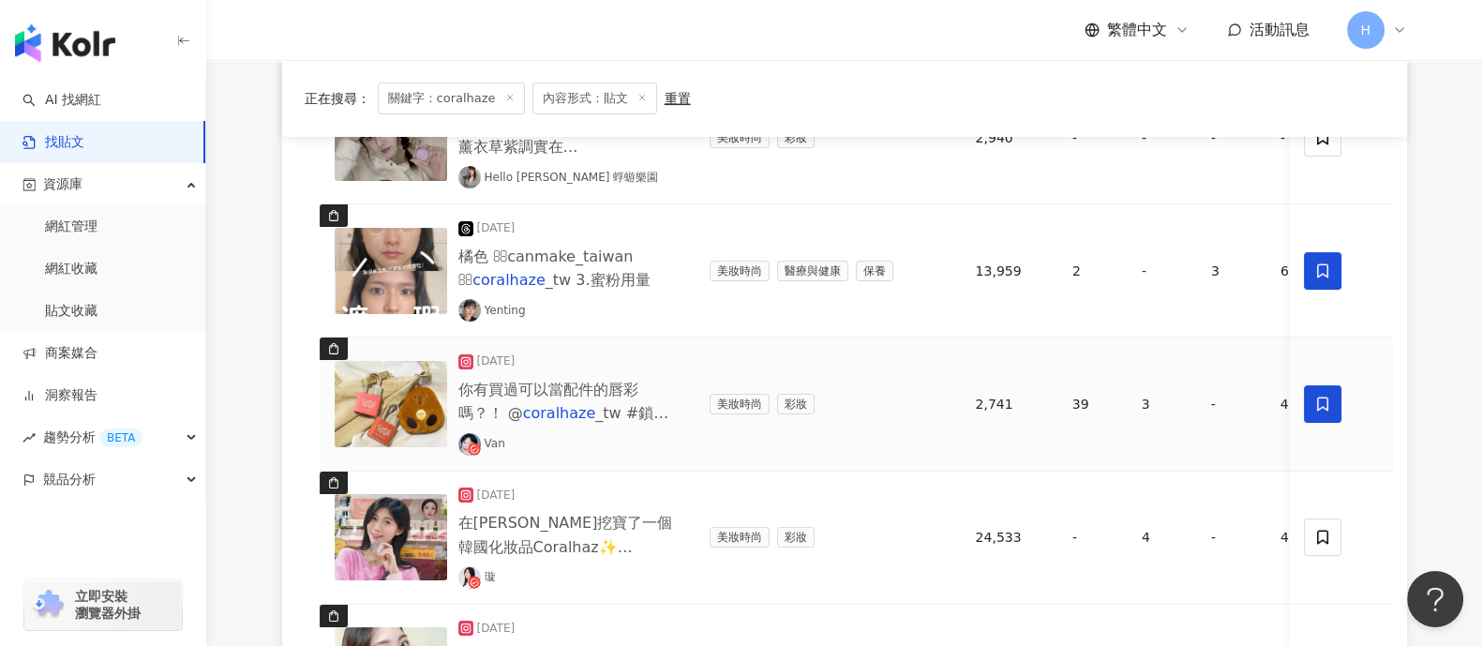
click at [1317, 395] on icon at bounding box center [1322, 403] width 17 height 17
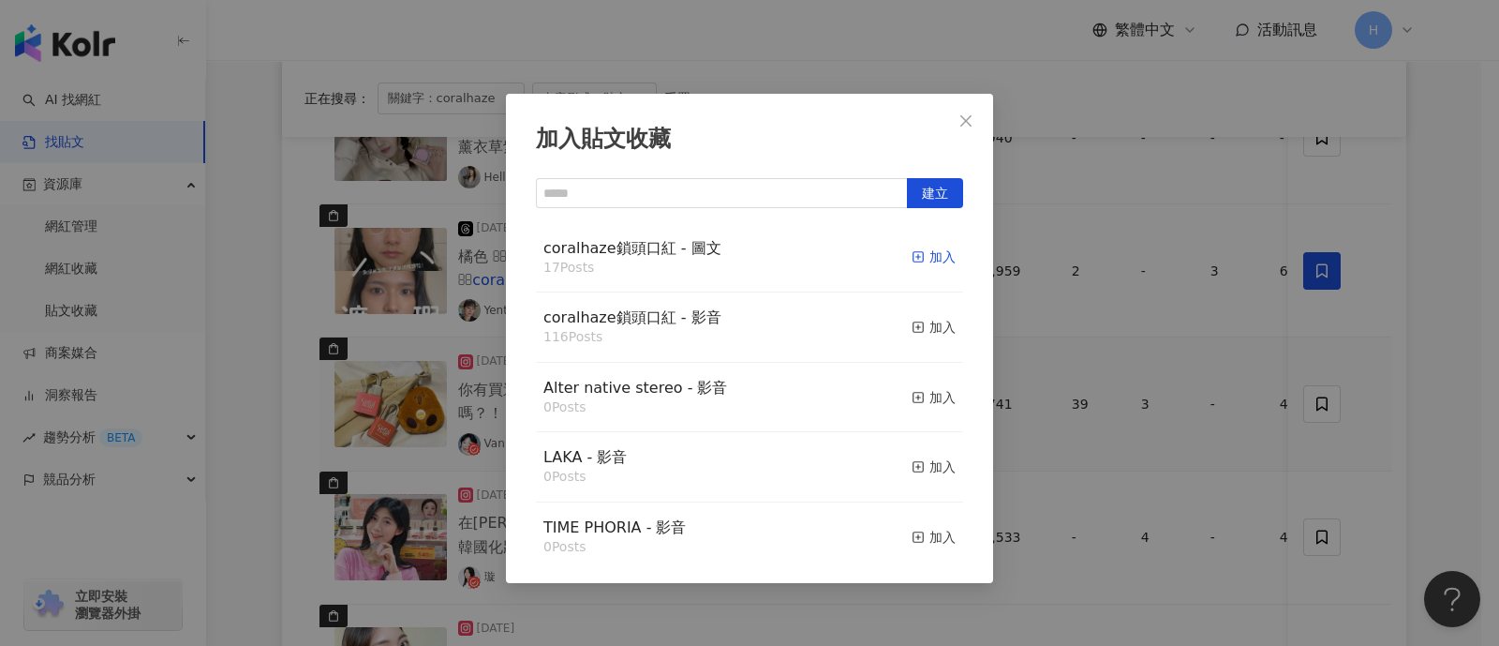
click at [928, 256] on div "加入" at bounding box center [934, 256] width 44 height 21
drag, startPoint x: 1249, startPoint y: 388, endPoint x: 1282, endPoint y: 400, distance: 35.0
click at [1257, 392] on div "加入貼文收藏 建立 coralhaze鎖頭口紅 - 圖文 17 Posts 加入 coralhaze鎖頭口紅 - 影音 116 Posts 加入 Alter …" at bounding box center [749, 323] width 1499 height 646
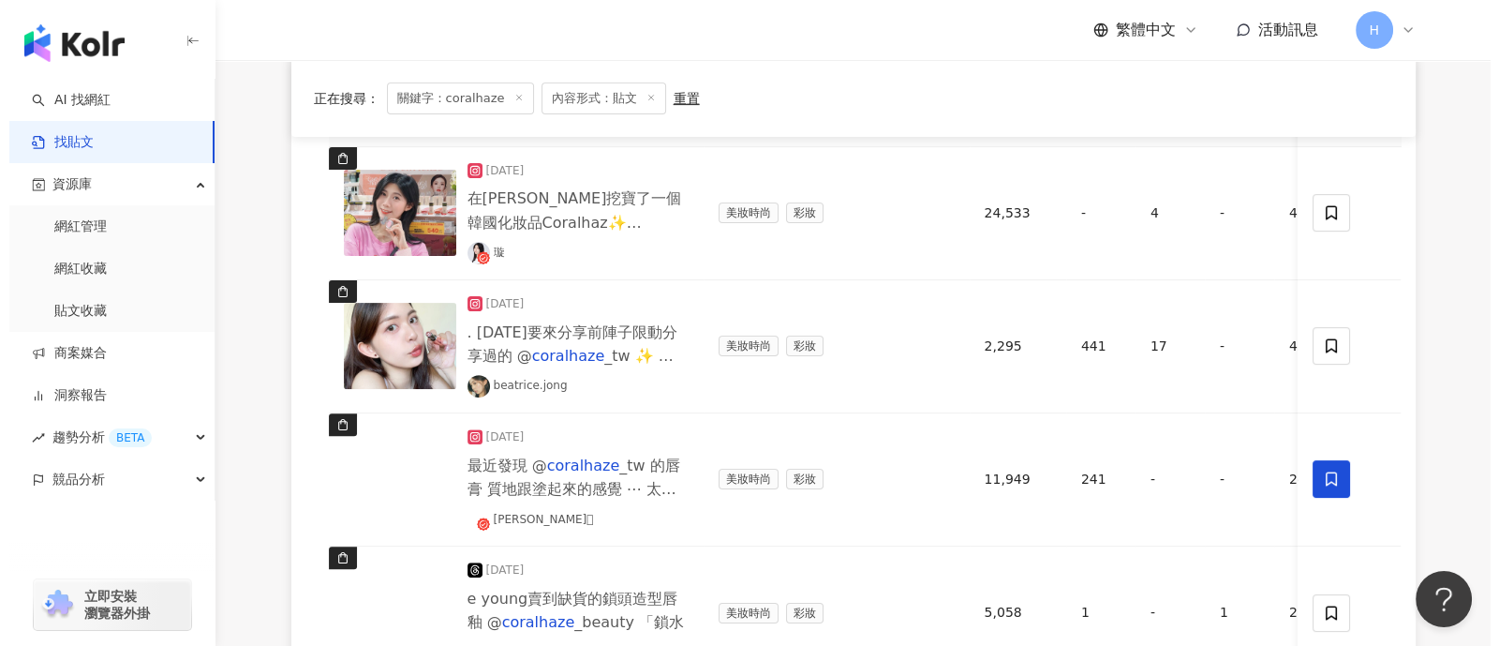
scroll to position [819, 0]
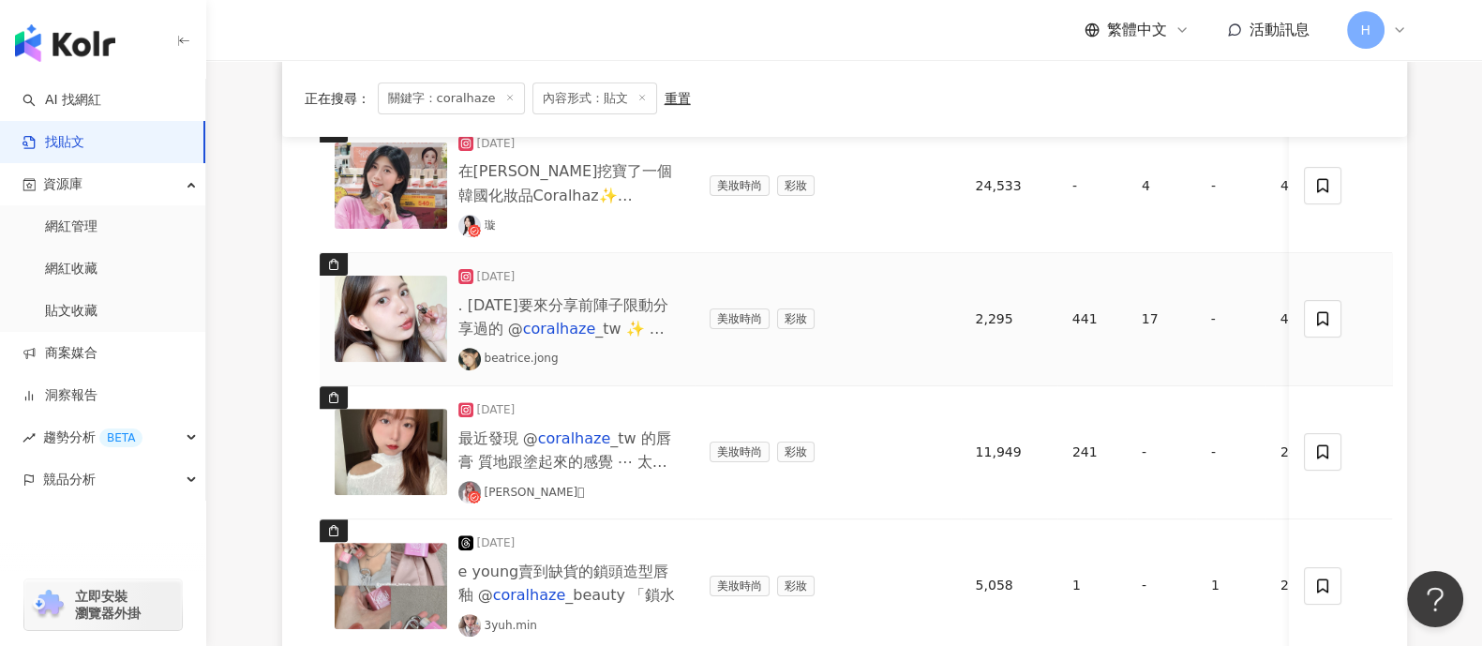
click at [373, 336] on img at bounding box center [391, 319] width 112 height 86
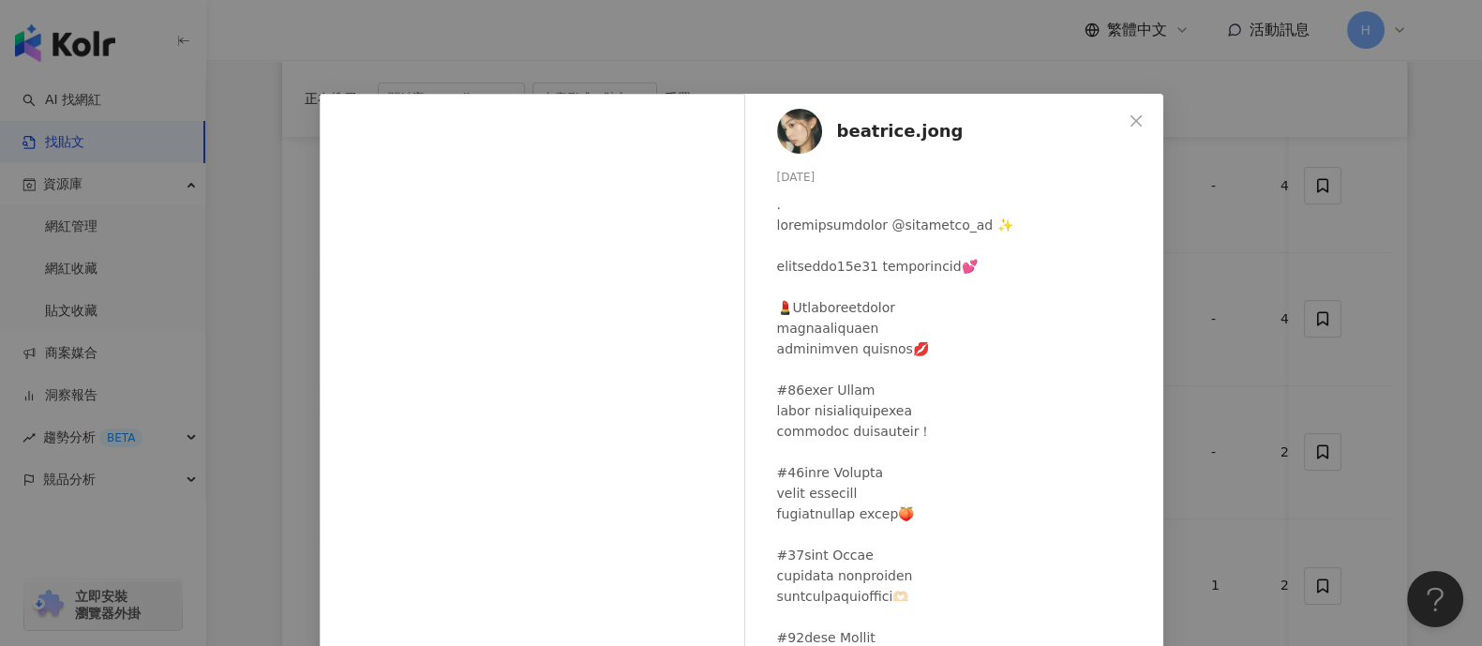
click at [1335, 336] on div "beatrice.jong 2024/10/30 441 17 查看原始貼文" at bounding box center [741, 323] width 1482 height 646
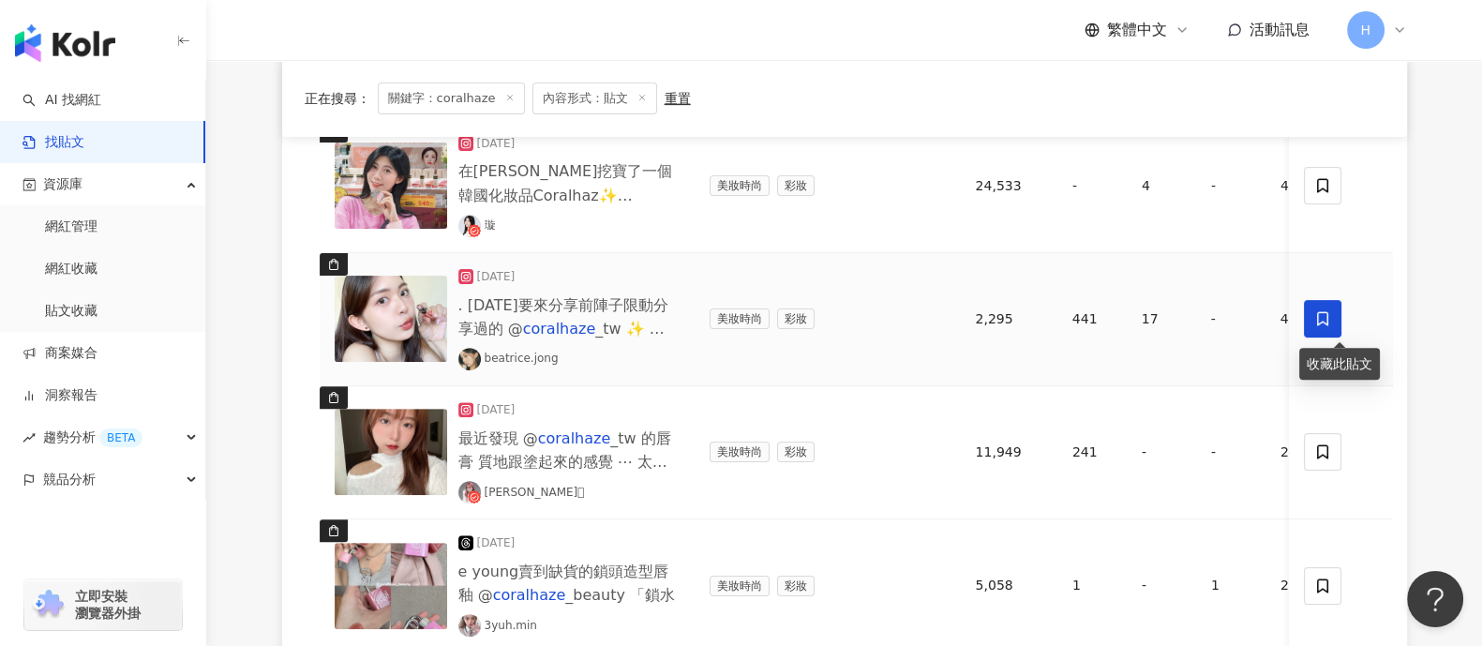
click at [1325, 318] on icon at bounding box center [1322, 318] width 17 height 17
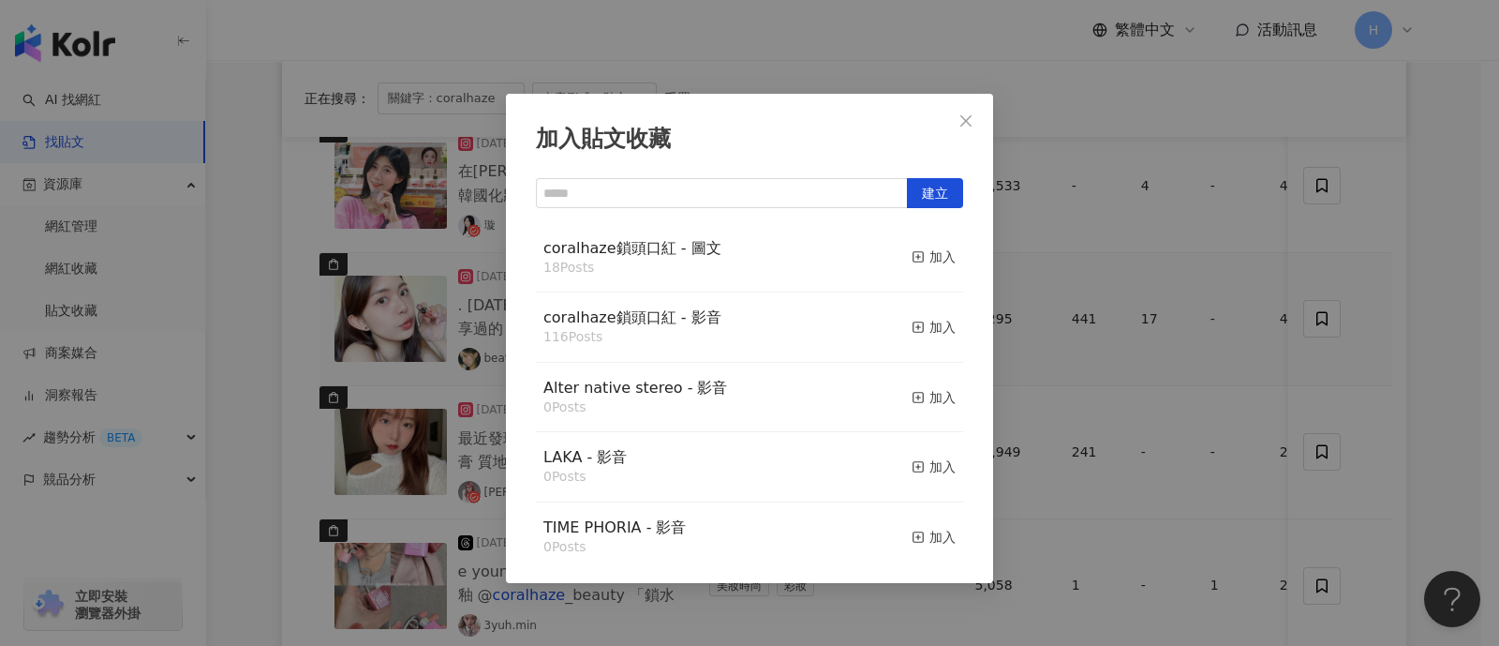
drag, startPoint x: 928, startPoint y: 250, endPoint x: 1123, endPoint y: 285, distance: 198.0
click at [927, 255] on div "加入" at bounding box center [934, 256] width 44 height 21
click at [1268, 337] on div "加入貼文收藏 建立 coralhaze鎖頭口紅 - 圖文 18 Posts 加入 coralhaze鎖頭口紅 - 影音 116 Posts 加入 Alter …" at bounding box center [749, 323] width 1499 height 646
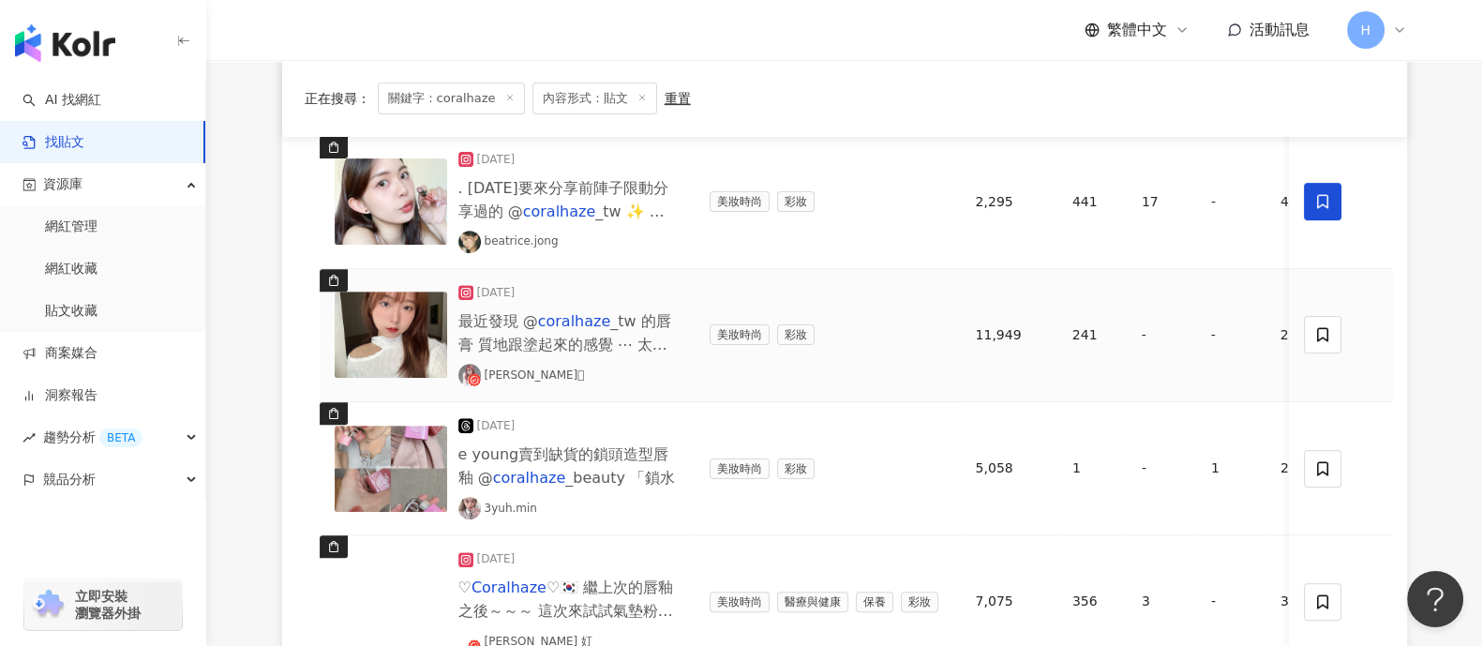
scroll to position [1054, 0]
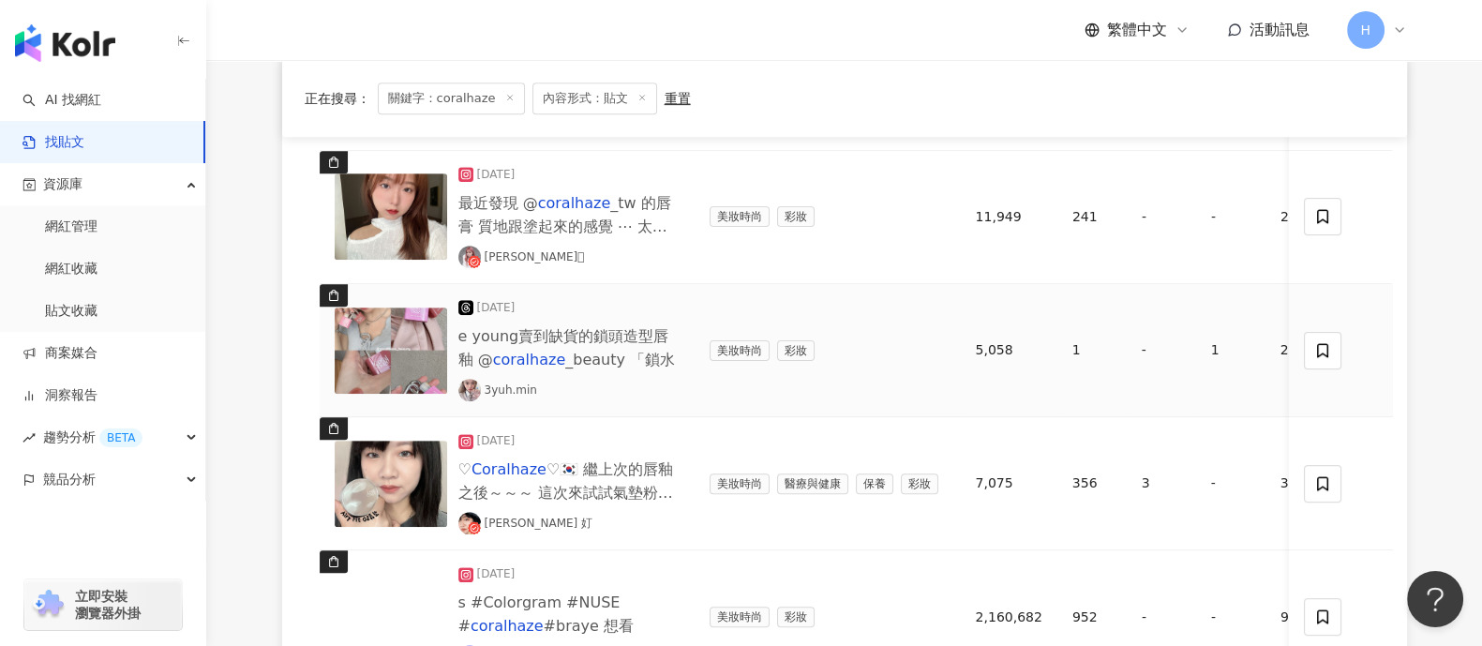
click at [381, 342] on img at bounding box center [391, 350] width 112 height 86
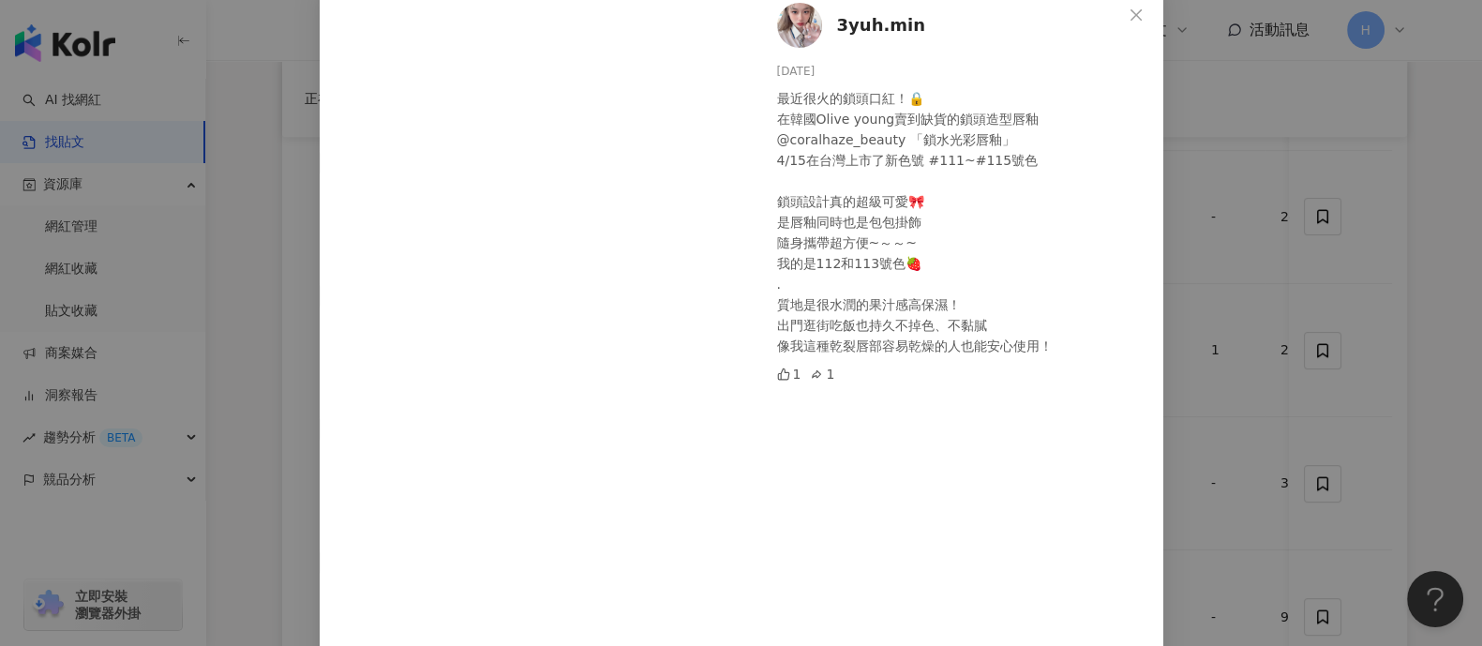
scroll to position [194, 0]
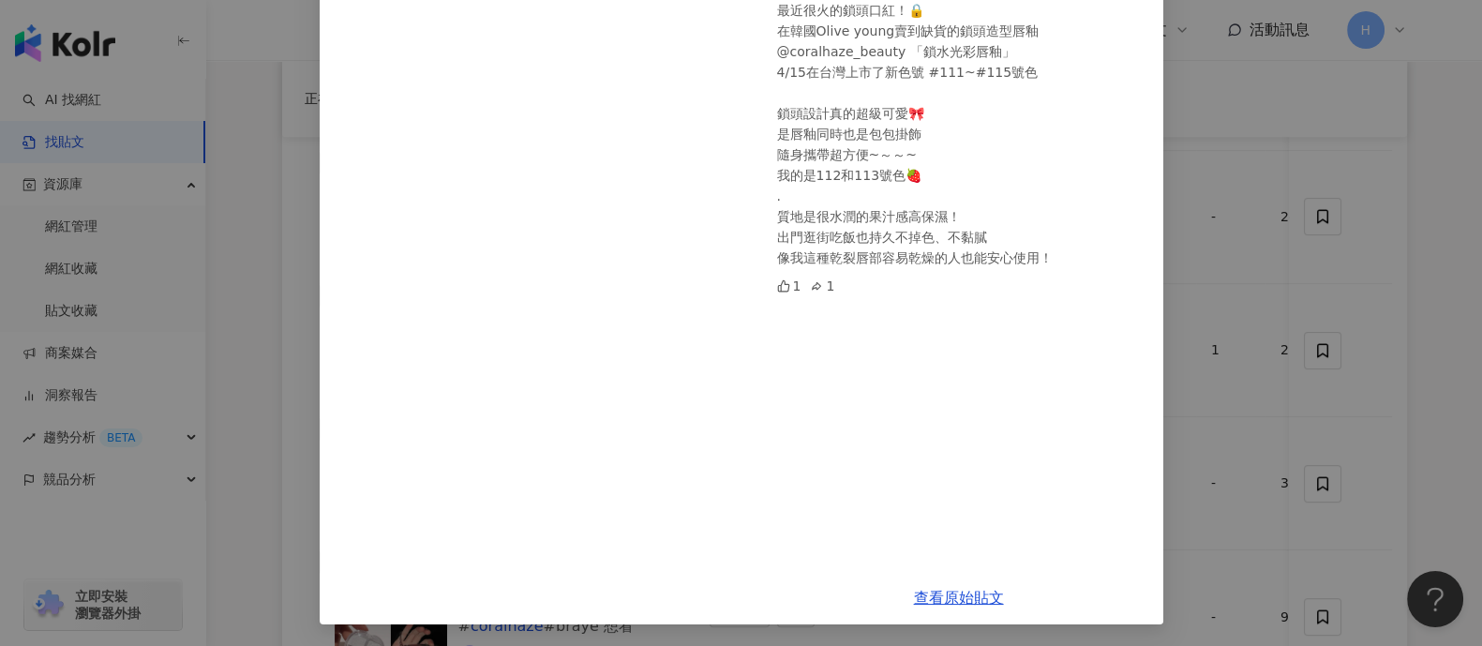
click at [1361, 342] on div "3yuh.min 2025/4/27 最近很火的鎖頭口紅！🔒 在韓國Olive young賣到缺貨的鎖頭造型唇釉 @coralhaze_beauty 「鎖水光…" at bounding box center [741, 323] width 1482 height 646
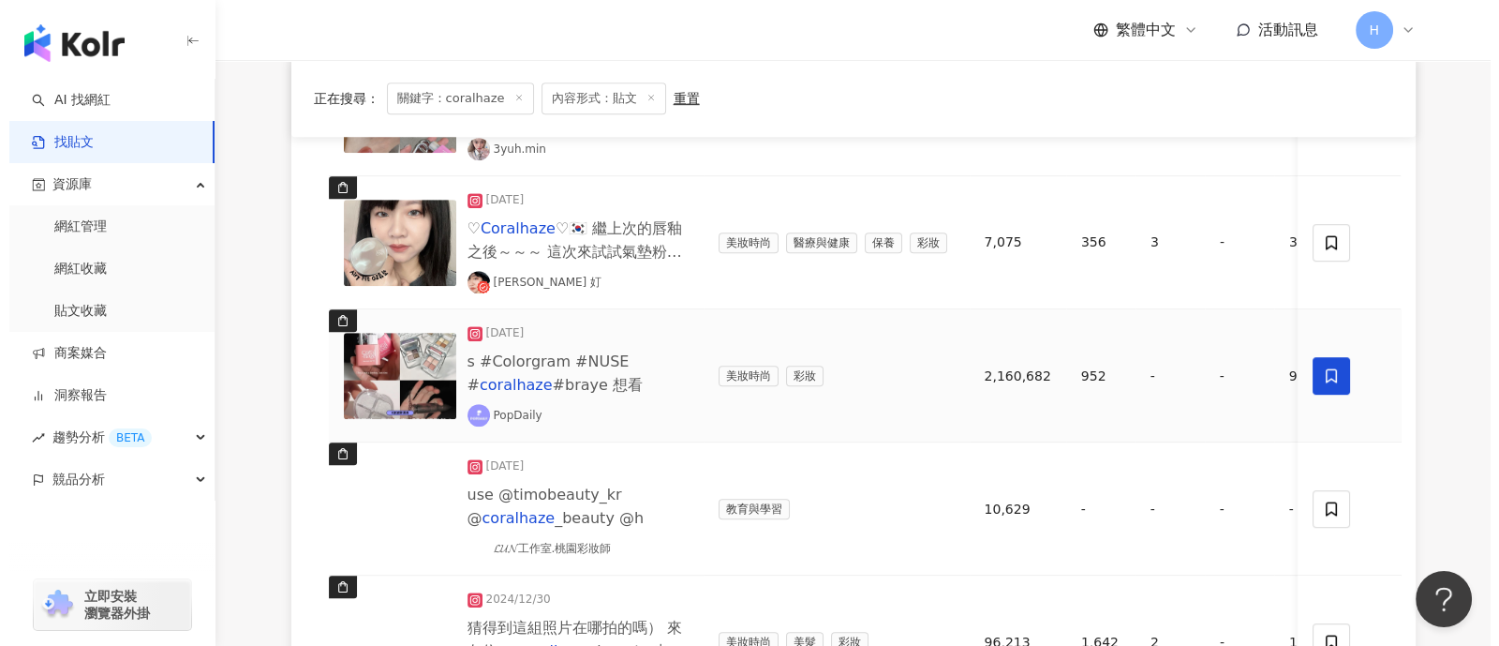
scroll to position [1406, 0]
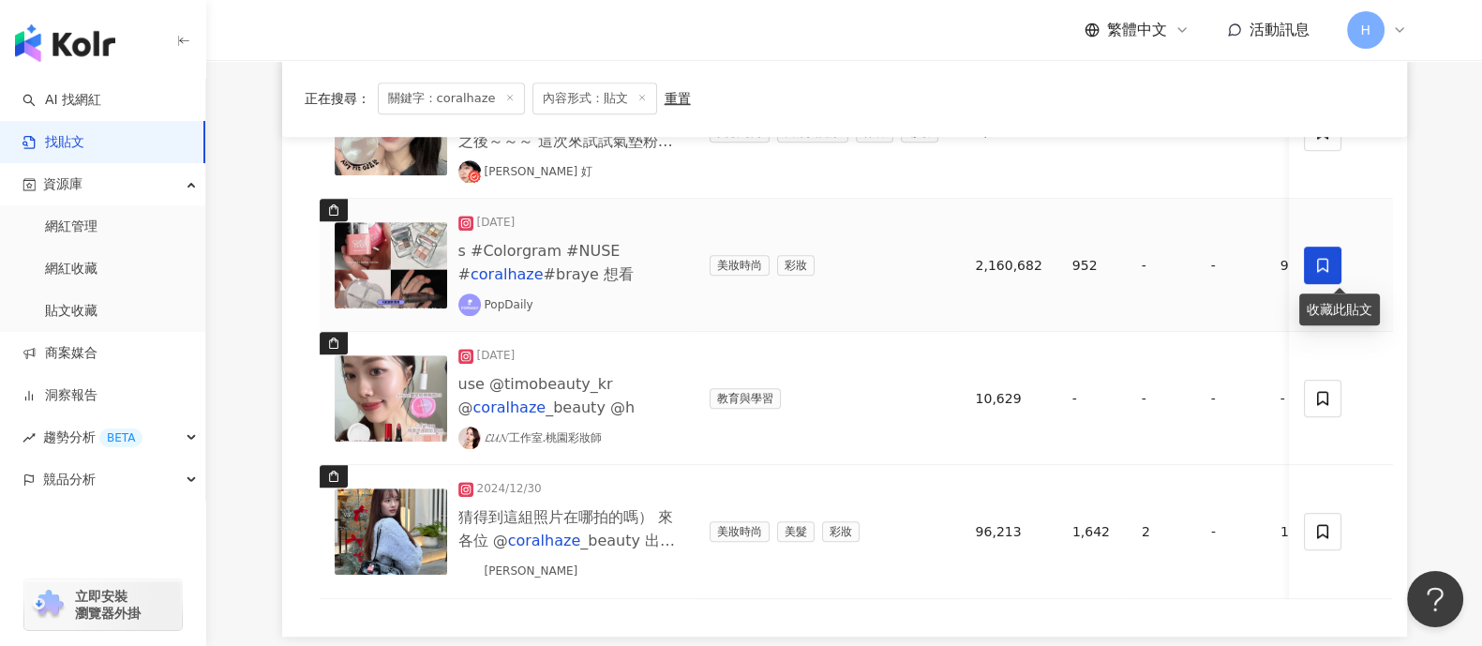
click at [1326, 253] on span at bounding box center [1322, 264] width 37 height 37
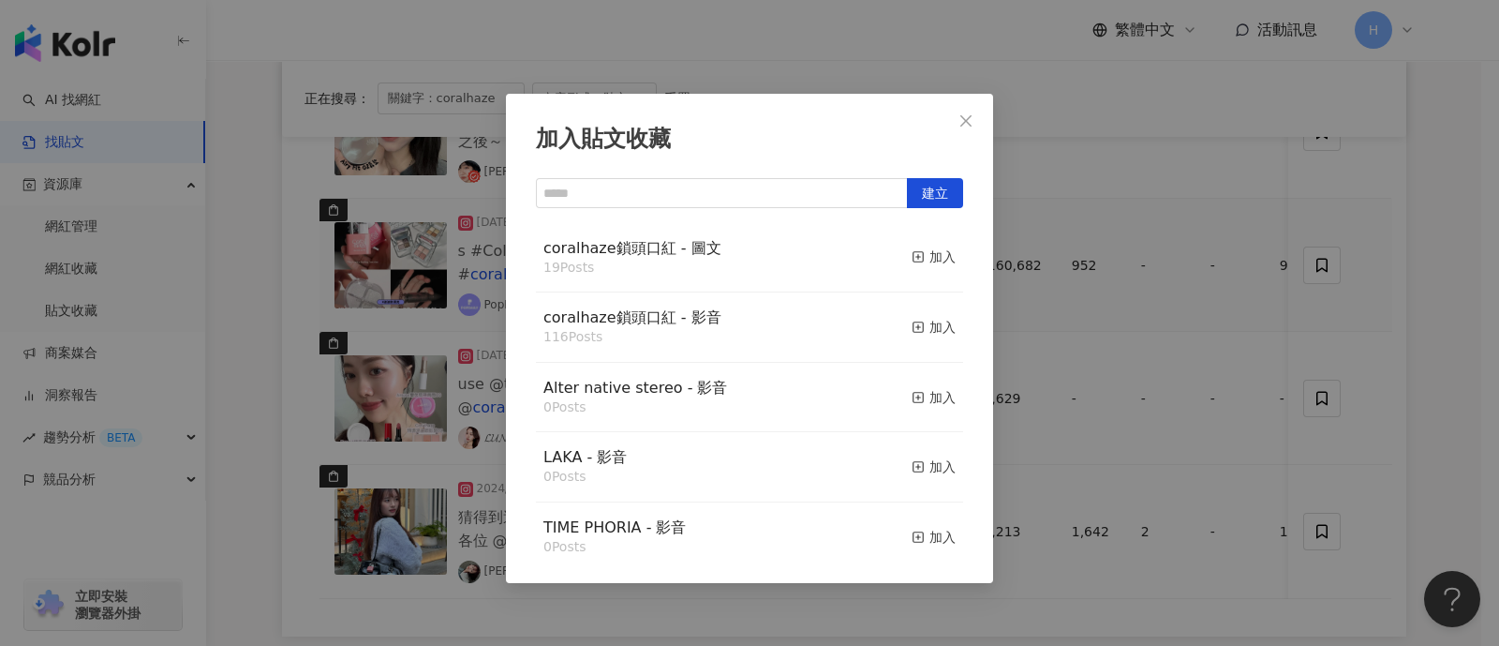
click at [1070, 244] on div "加入貼文收藏 建立 coralhaze鎖頭口紅 - 圖文 19 Posts 加入 coralhaze鎖頭口紅 - 影音 116 Posts 加入 Alter …" at bounding box center [749, 323] width 1499 height 646
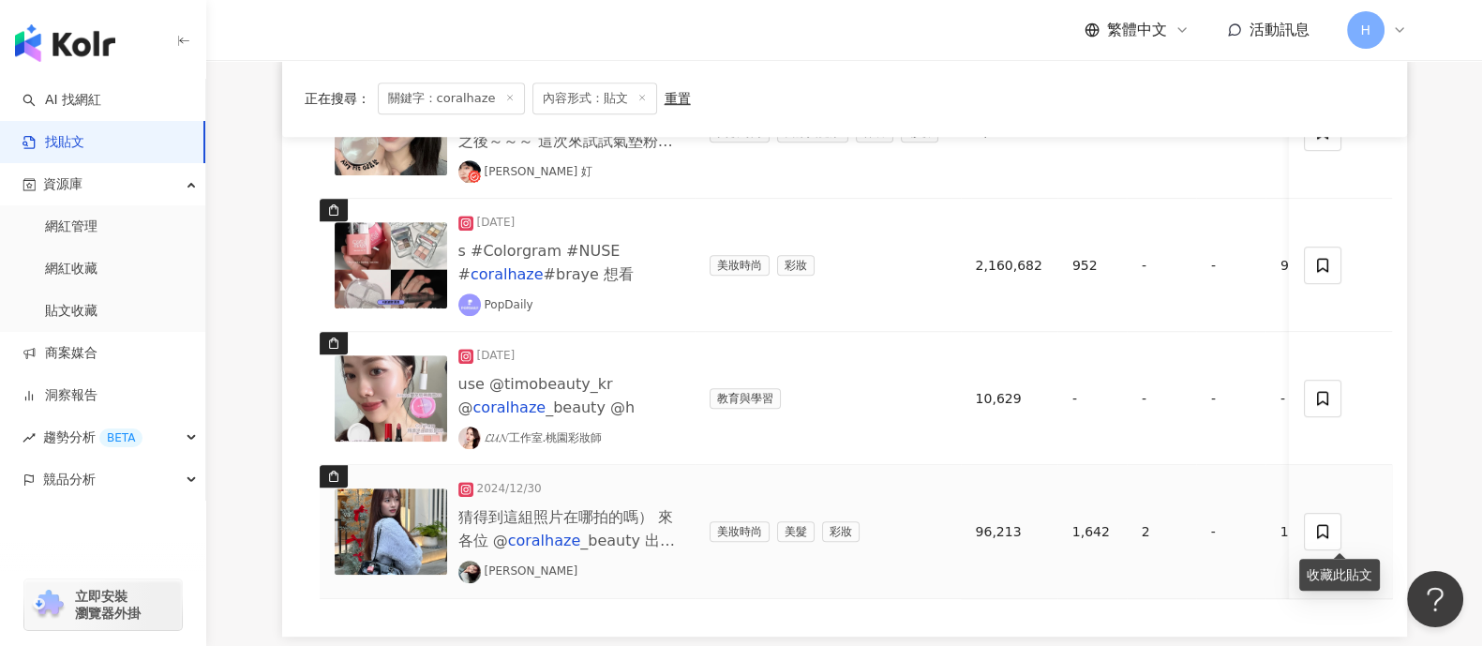
click at [1350, 536] on div at bounding box center [1340, 531] width 73 height 37
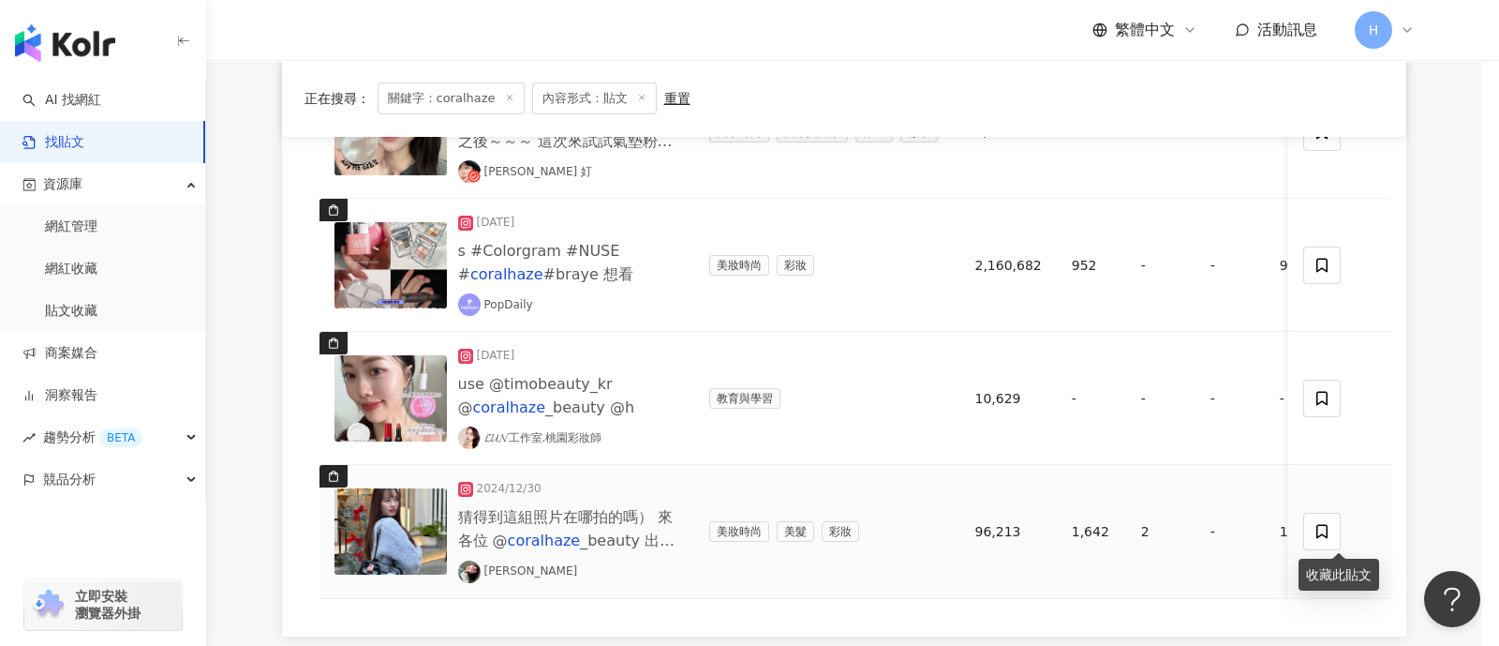
click at [1326, 523] on div "加入貼文收藏 建立 coralhaze鎖頭口紅 - 圖文 19 Posts 加入 coralhaze鎖頭口紅 - 影音 116 Posts 加入 Alter …" at bounding box center [749, 323] width 1499 height 646
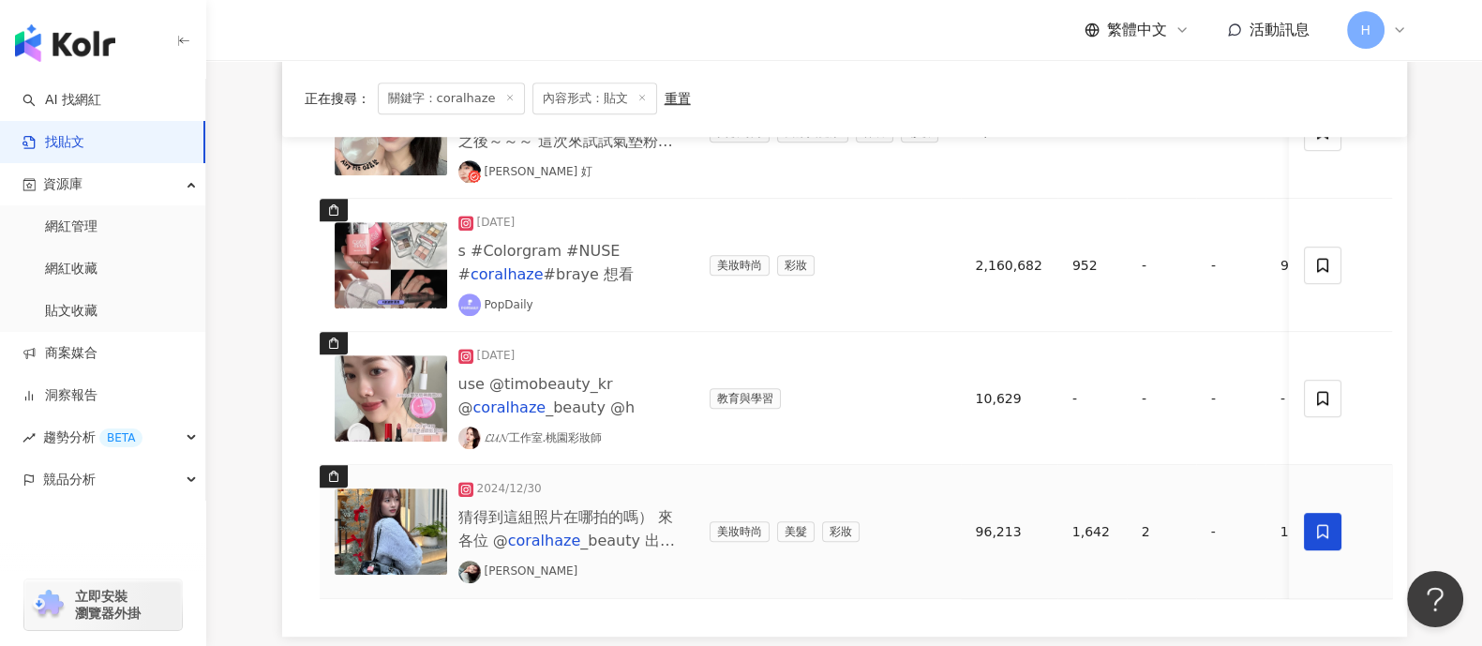
click at [1321, 525] on icon at bounding box center [1322, 532] width 11 height 14
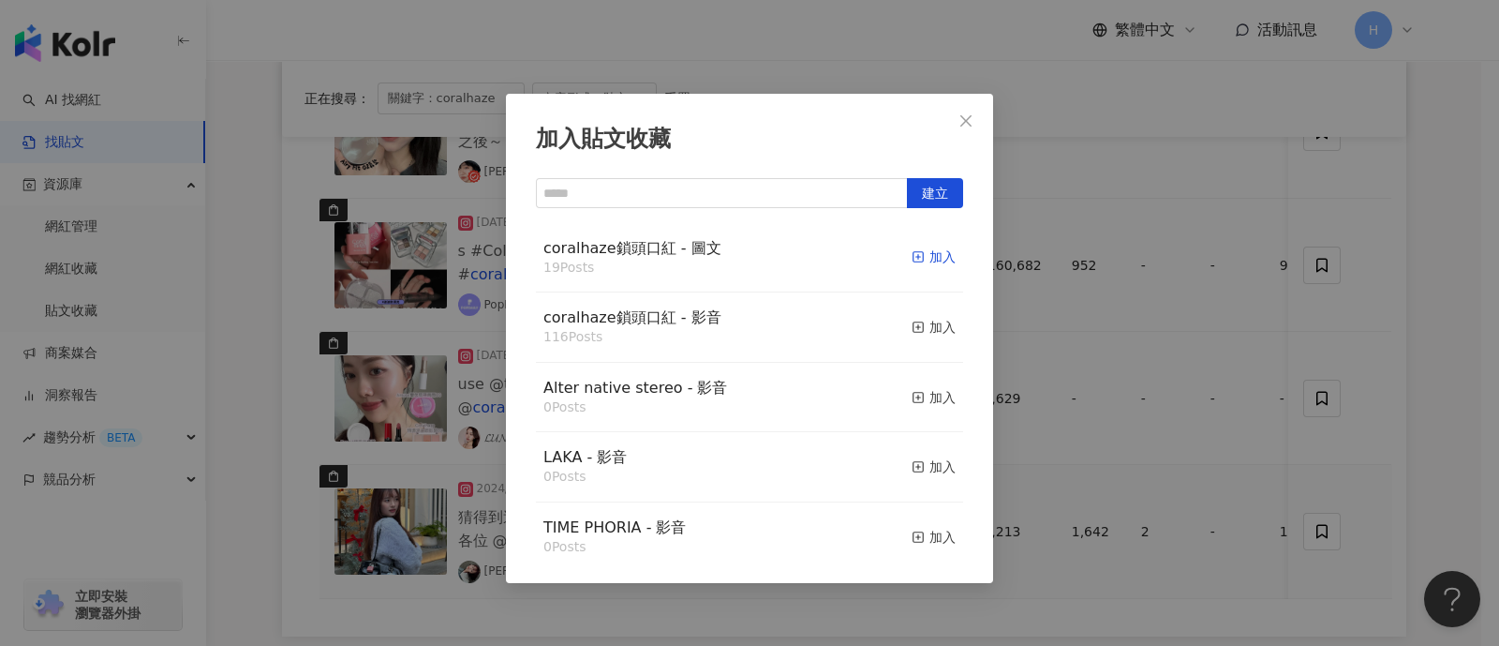
click at [932, 261] on div "加入" at bounding box center [934, 256] width 44 height 21
click at [1437, 358] on div "加入貼文收藏 建立 coralhaze鎖頭口紅 - 圖文 19 Posts 加入 coralhaze鎖頭口紅 - 影音 116 Posts 加入 Alter …" at bounding box center [749, 323] width 1499 height 646
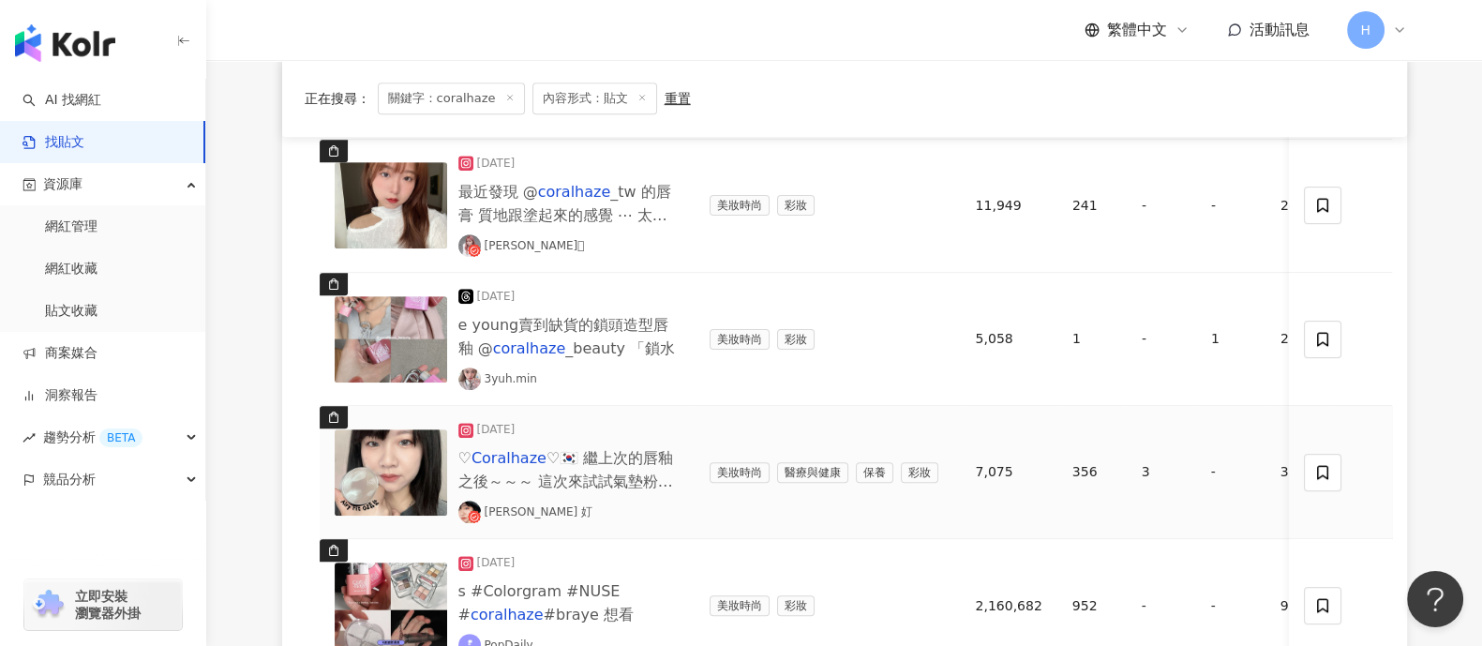
scroll to position [936, 0]
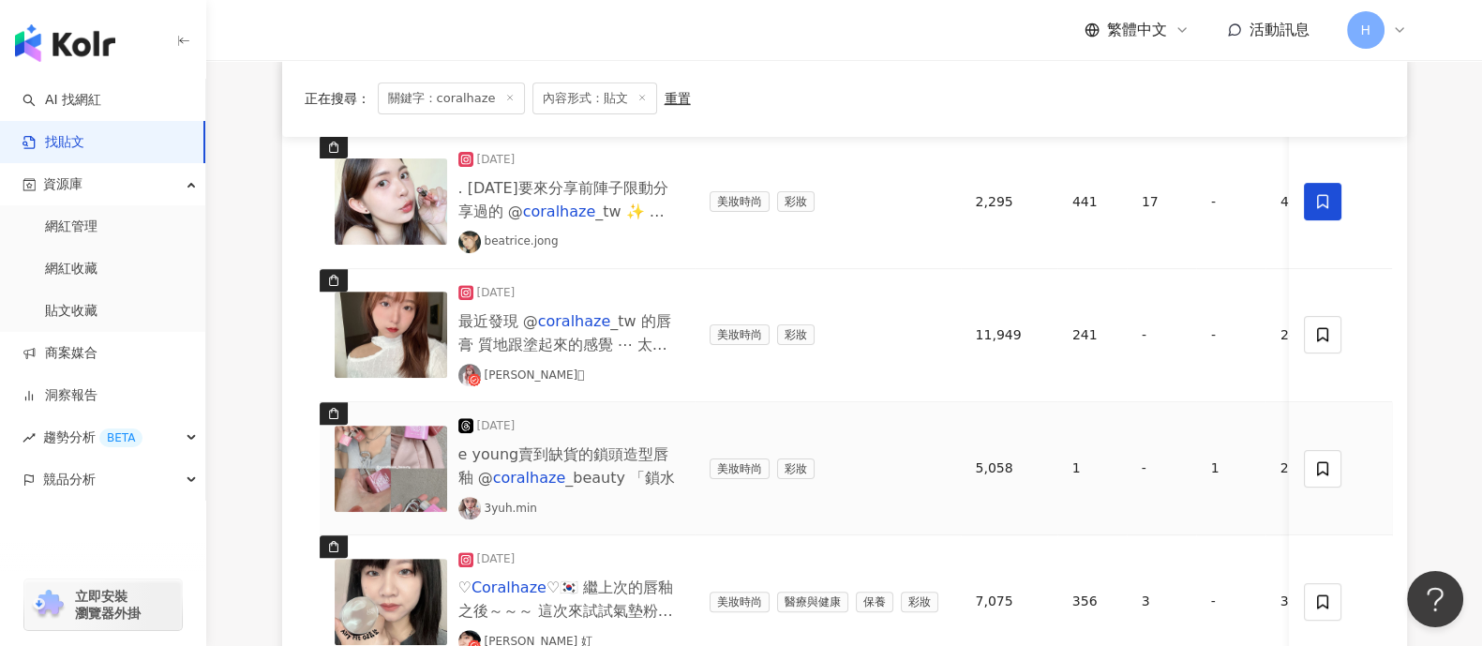
click at [425, 472] on img at bounding box center [391, 468] width 112 height 86
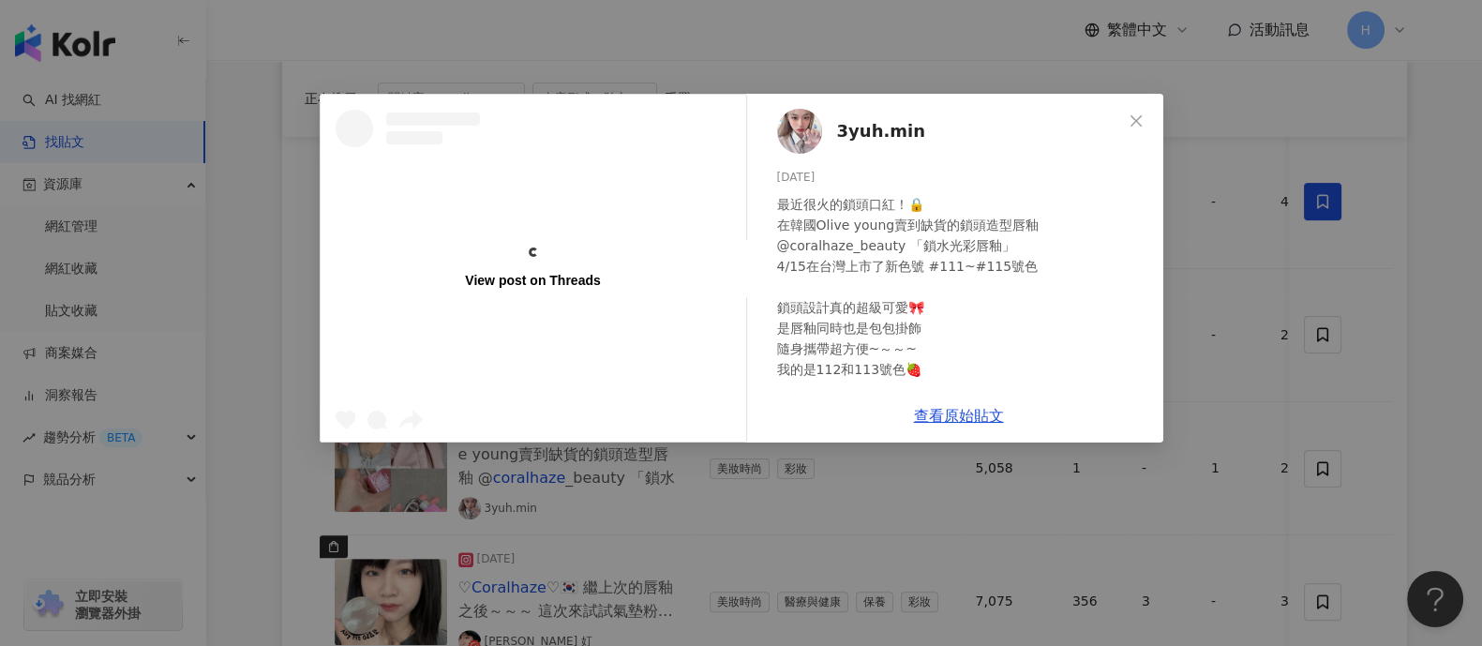
click at [1293, 418] on div "View post on Threads 3yuh.min 2025/4/27 最近很火的鎖頭口紅！🔒 在韓國Olive young賣到缺貨的鎖頭造型唇釉 @…" at bounding box center [741, 323] width 1482 height 646
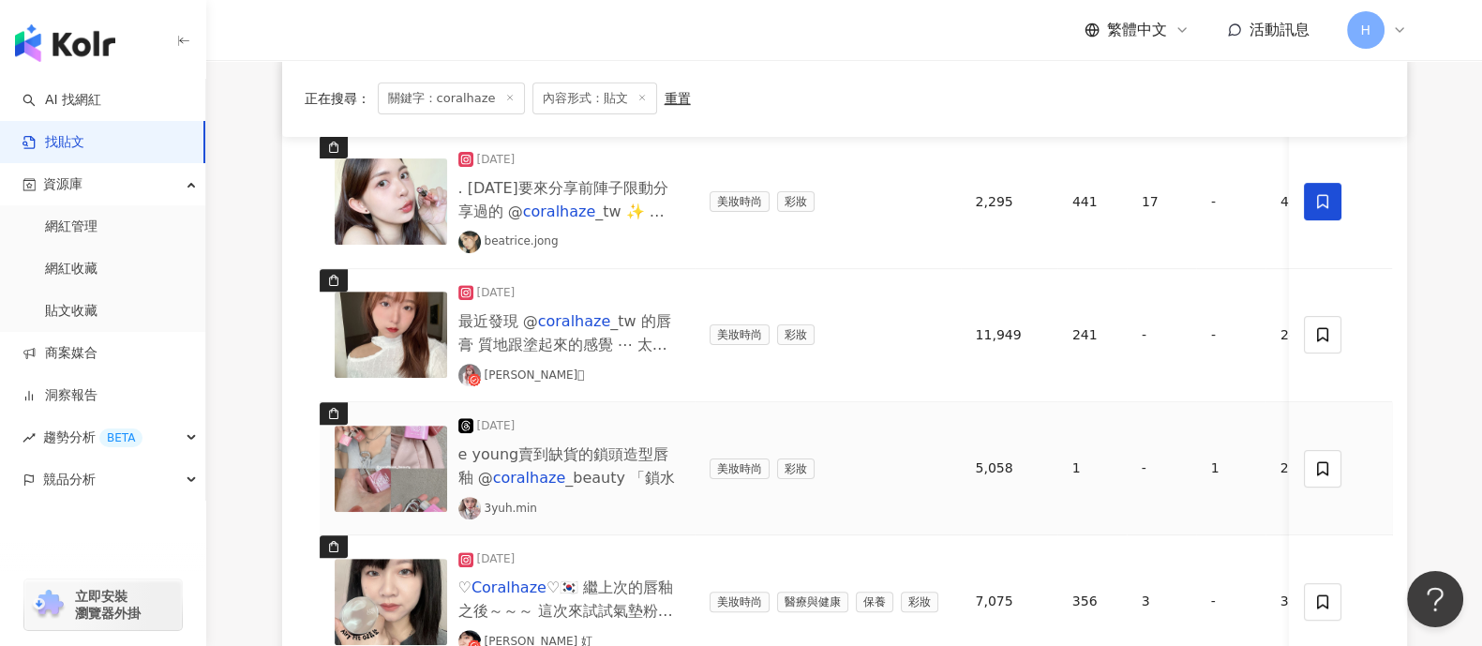
scroll to position [1756, 0]
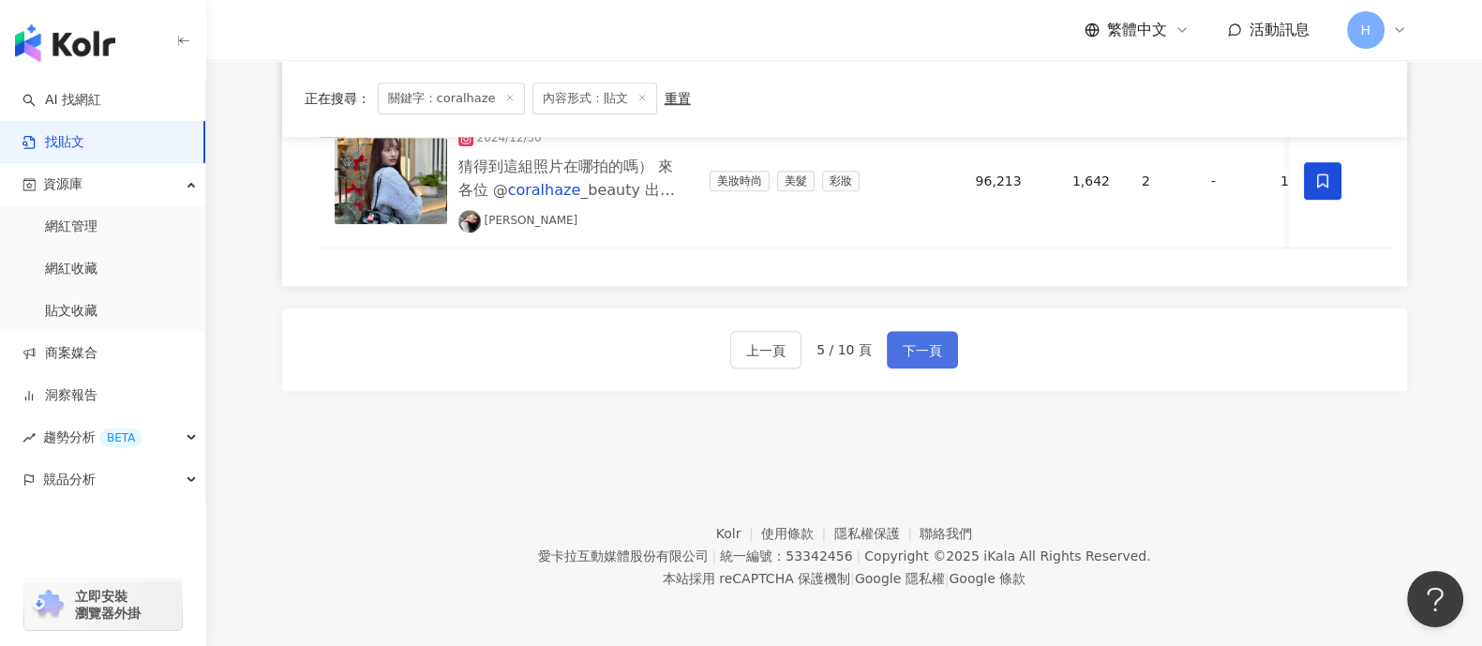
click at [935, 362] on span "下一頁" at bounding box center [921, 350] width 39 height 22
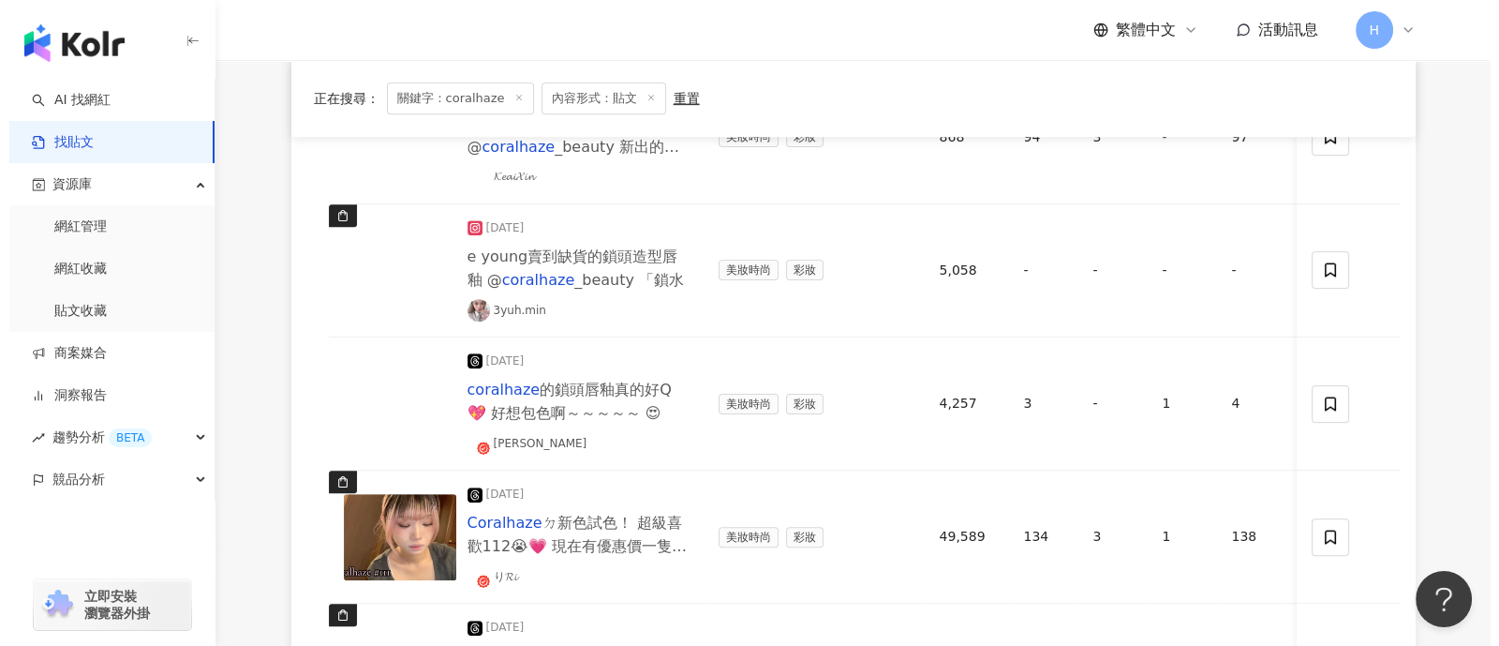
scroll to position [1054, 0]
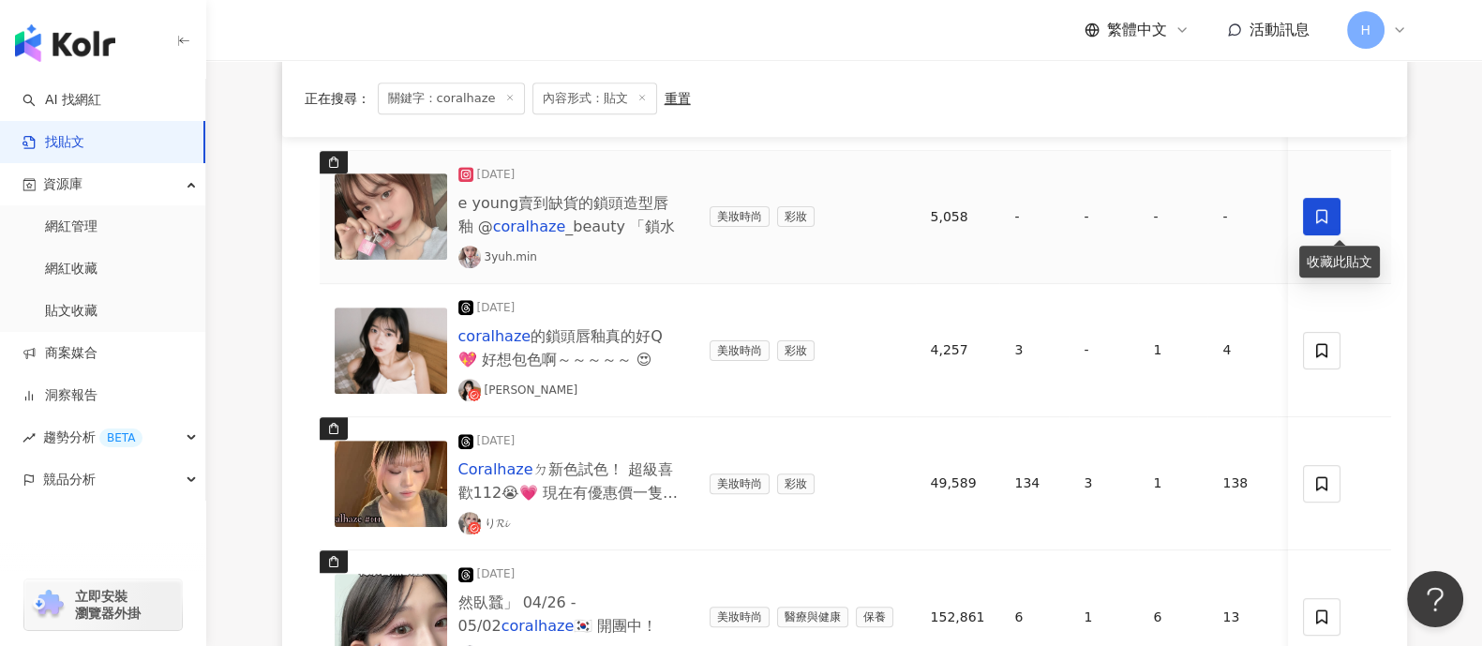
click at [1332, 221] on span at bounding box center [1322, 216] width 37 height 37
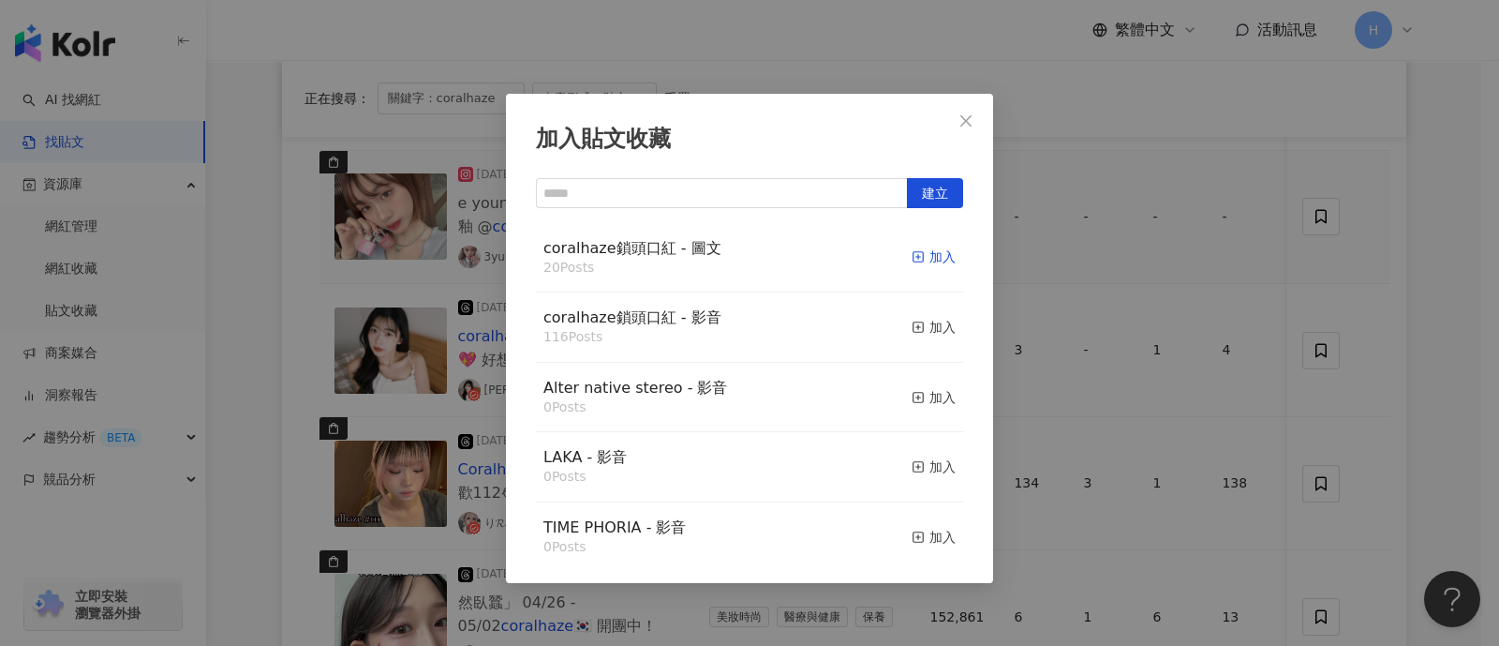
click at [916, 249] on div "加入" at bounding box center [934, 256] width 44 height 21
click at [1376, 292] on div "加入貼文收藏 建立 coralhaze鎖頭口紅 - 圖文 20 Posts 加入 coralhaze鎖頭口紅 - 影音 116 Posts 加入 Alter …" at bounding box center [749, 323] width 1499 height 646
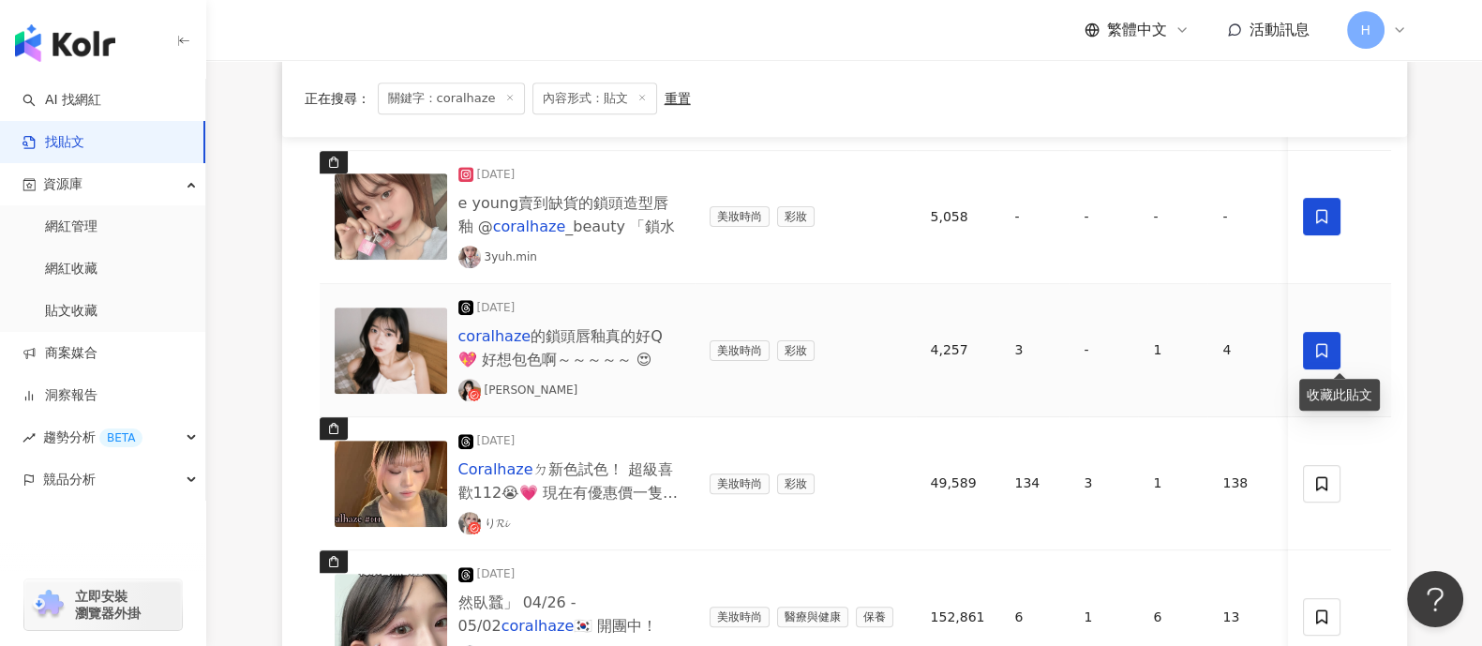
click at [1330, 349] on icon at bounding box center [1322, 350] width 17 height 17
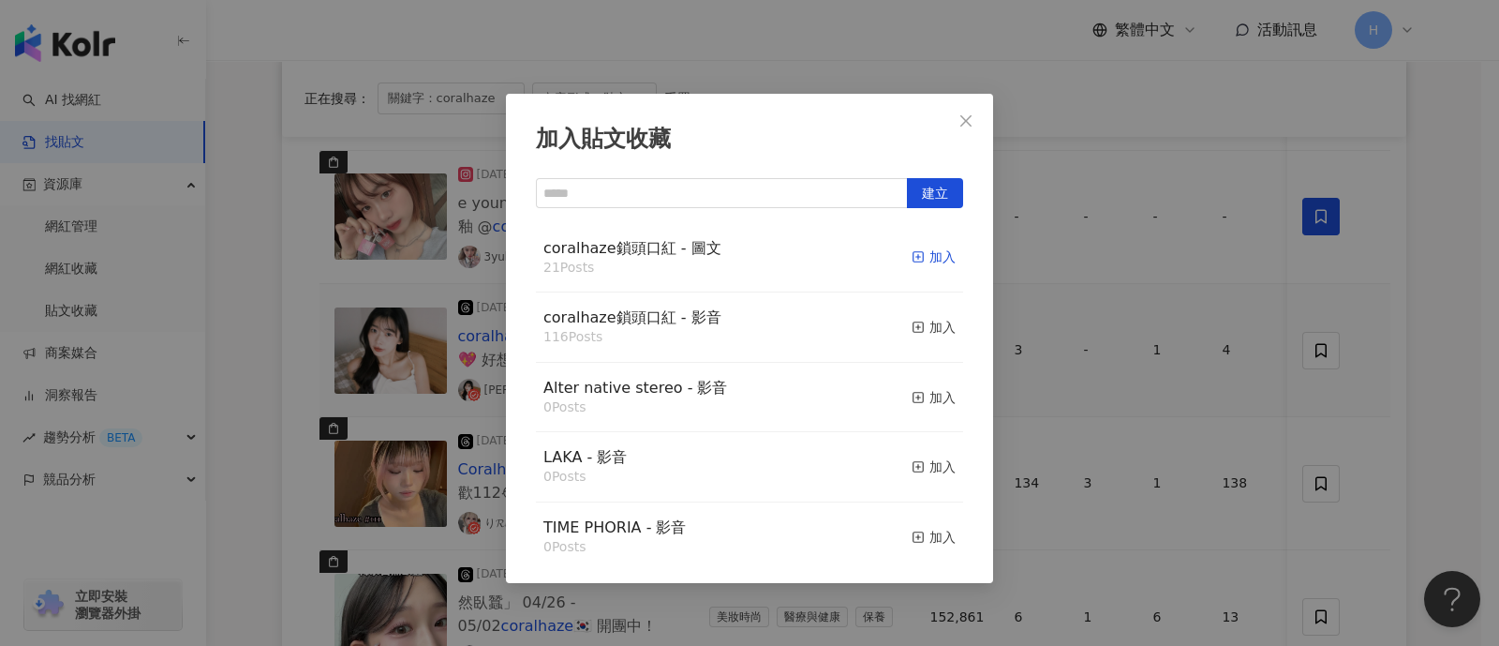
click at [917, 261] on div "加入" at bounding box center [934, 256] width 44 height 21
click at [1313, 321] on div "加入貼文收藏 建立 coralhaze鎖頭口紅 - 圖文 21 Posts 加入 coralhaze鎖頭口紅 - 影音 116 Posts 加入 Alter …" at bounding box center [749, 323] width 1499 height 646
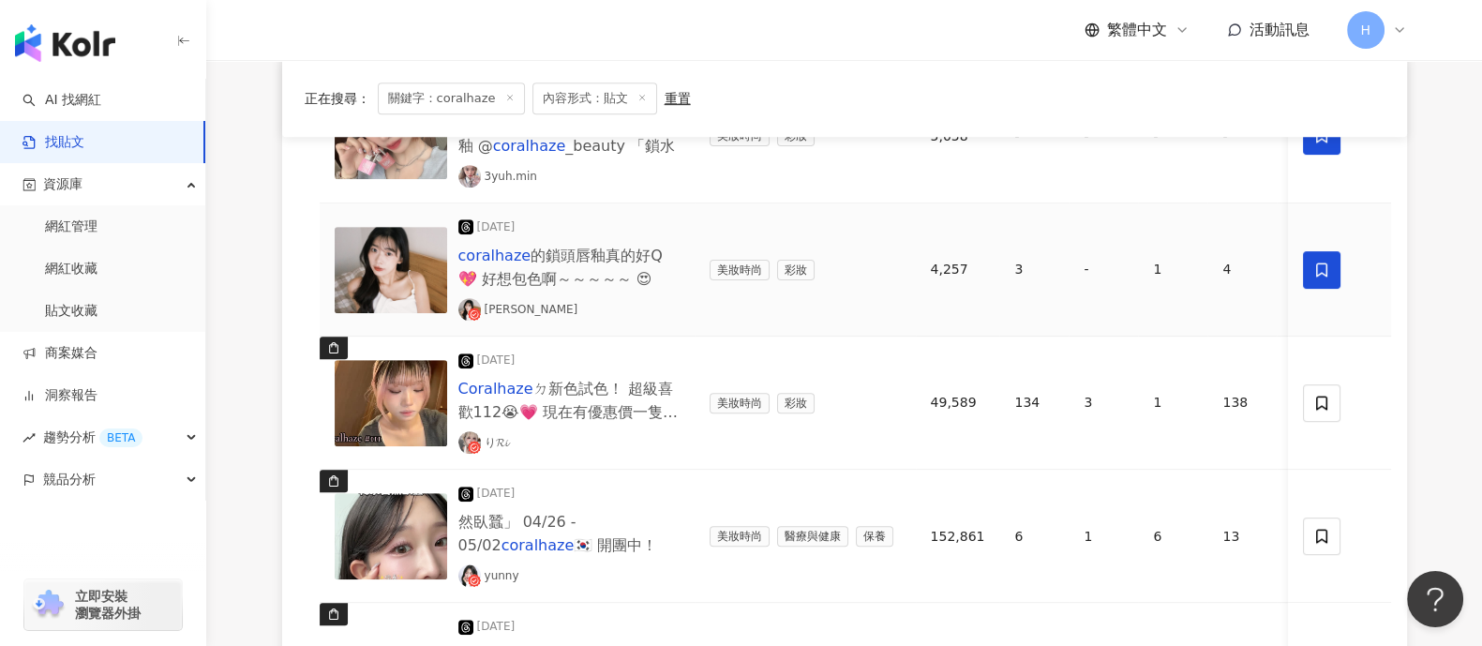
scroll to position [1171, 0]
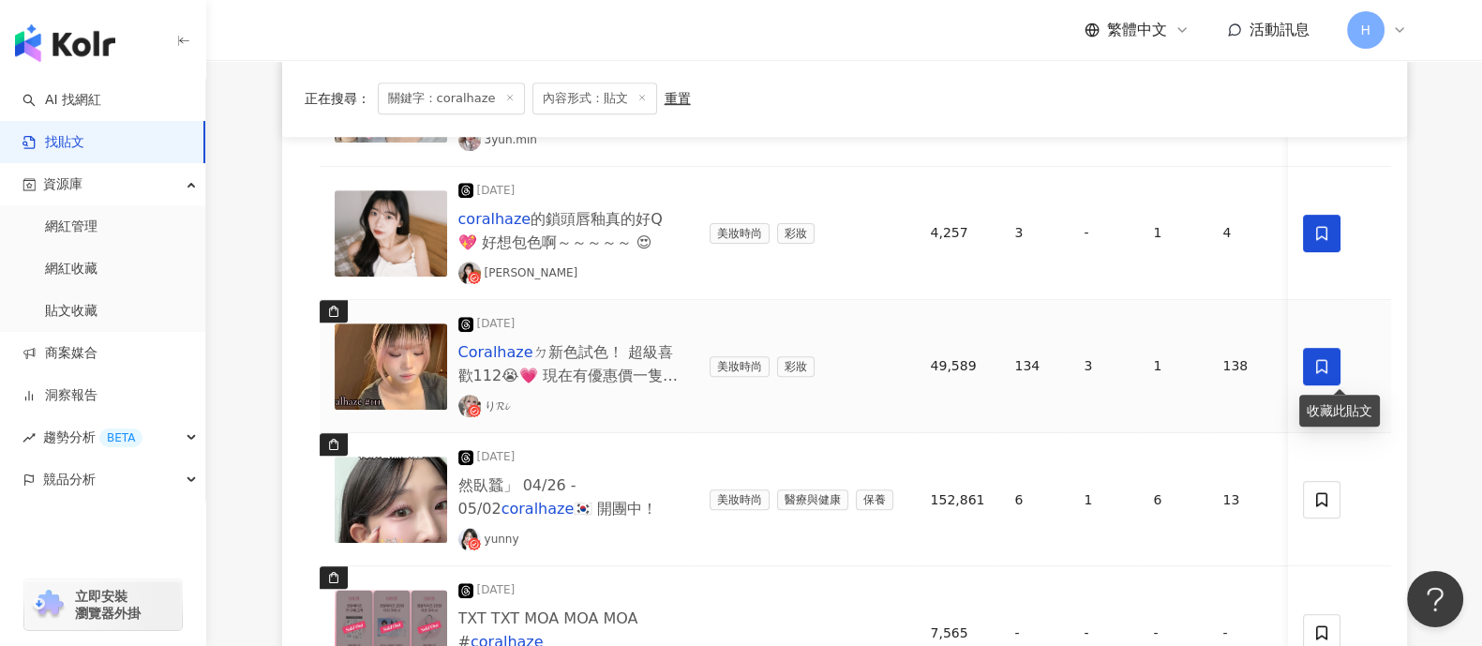
click at [1321, 365] on icon at bounding box center [1322, 366] width 17 height 17
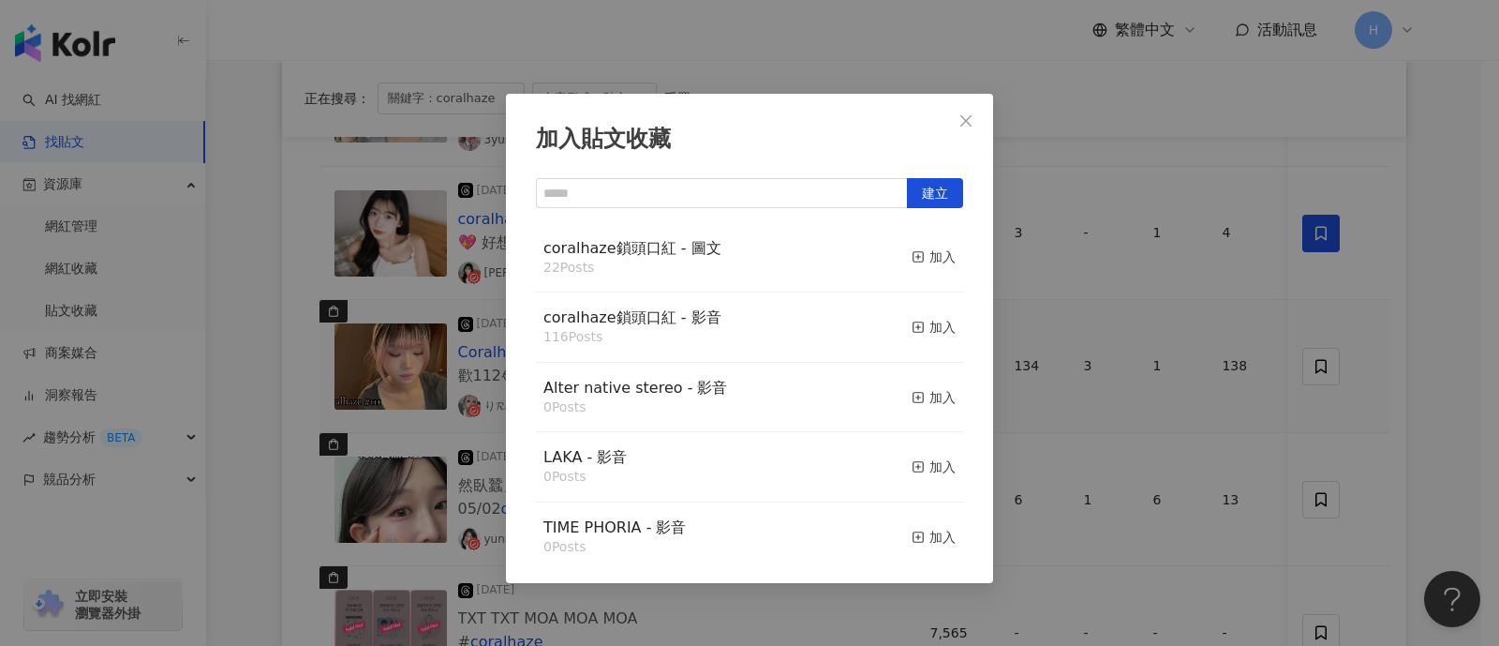
drag, startPoint x: 922, startPoint y: 259, endPoint x: 964, endPoint y: 262, distance: 42.3
click at [923, 259] on div "加入" at bounding box center [934, 256] width 44 height 21
click at [1228, 314] on div "加入貼文收藏 建立 coralhaze鎖頭口紅 - 圖文 22 Posts 加入 coralhaze鎖頭口紅 - 影音 116 Posts 加入 Alter …" at bounding box center [749, 323] width 1499 height 646
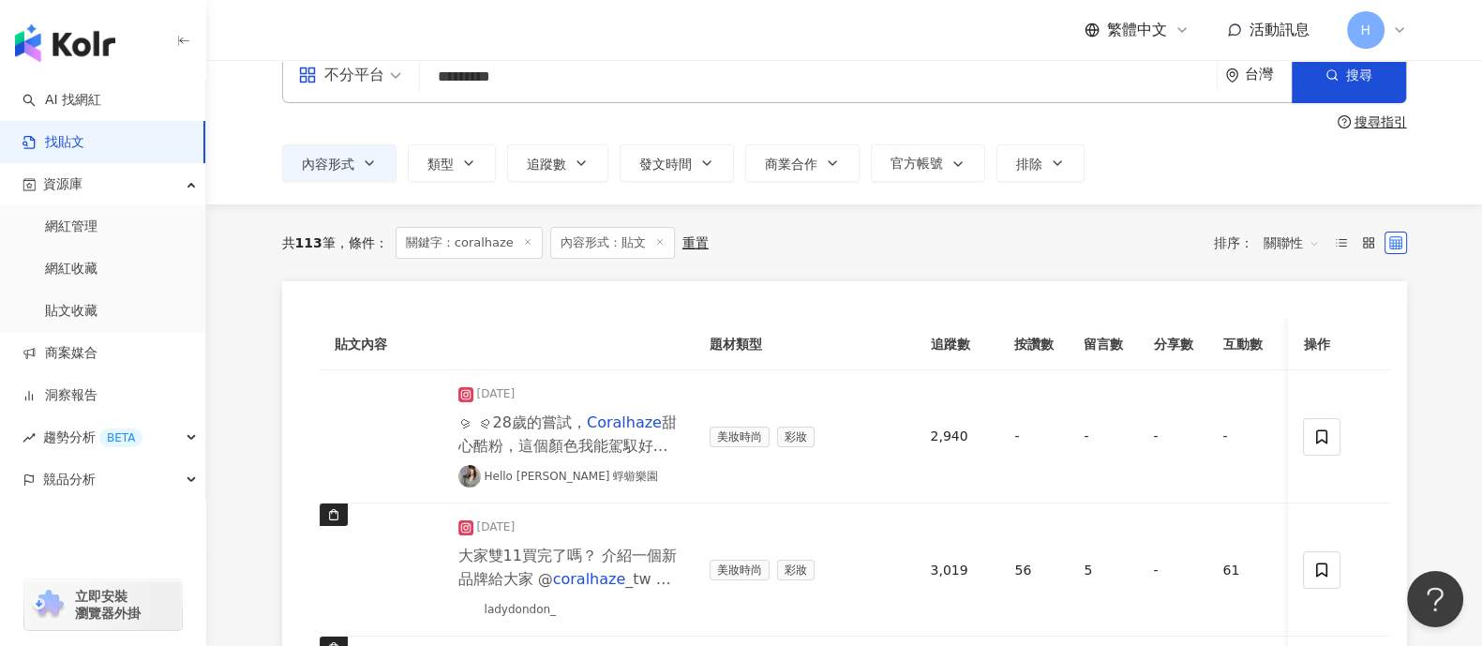
scroll to position [0, 0]
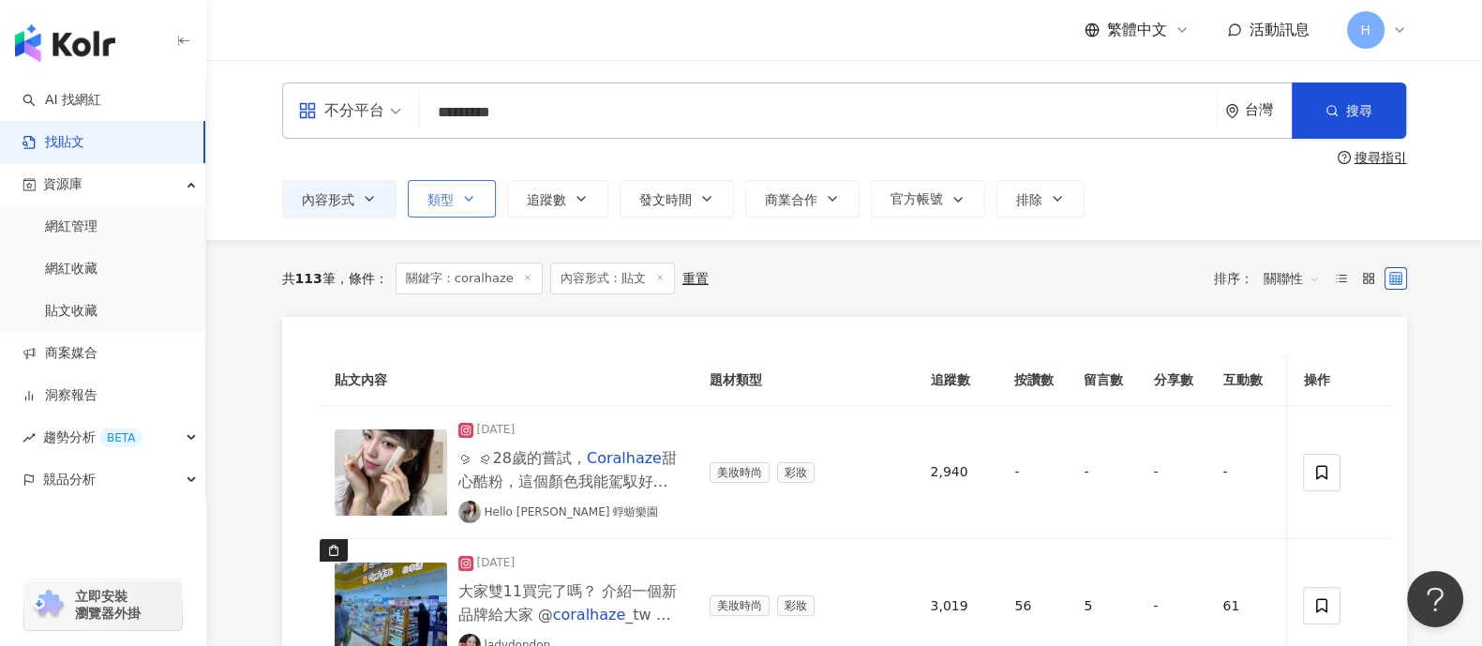
click at [449, 194] on span "類型" at bounding box center [440, 199] width 26 height 15
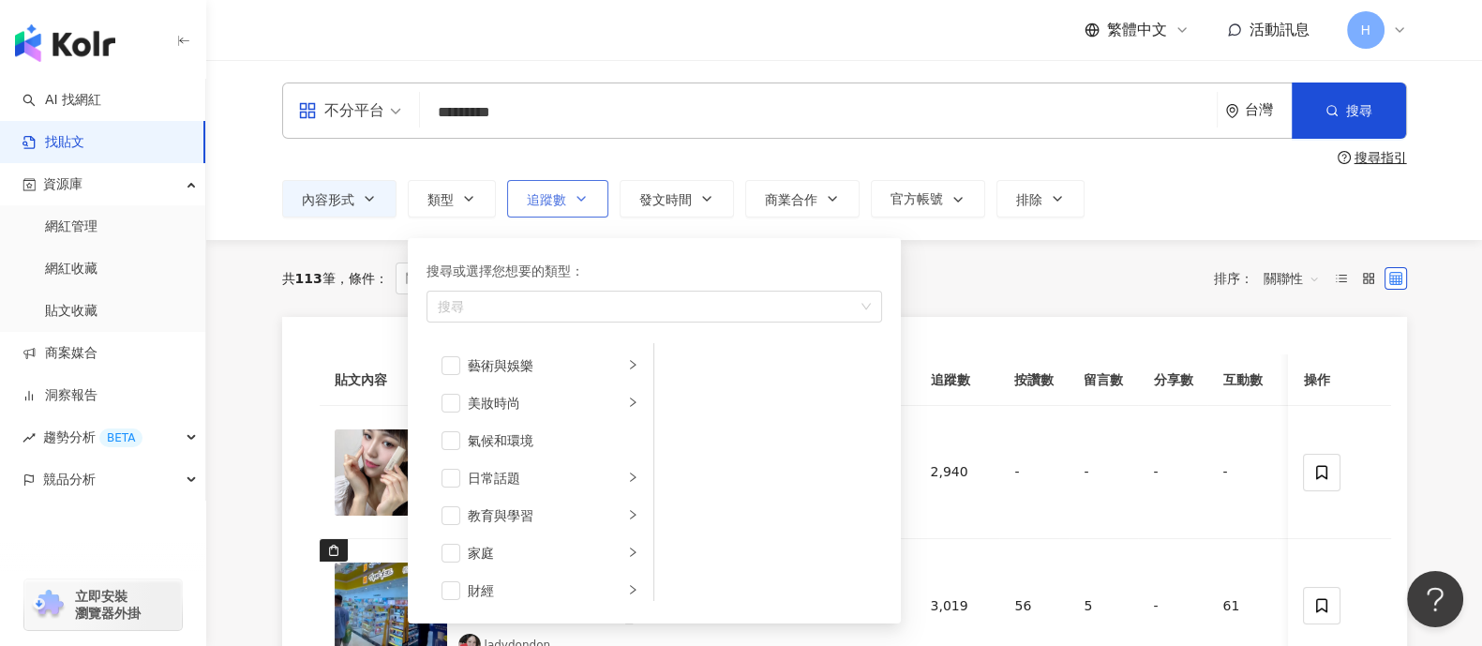
click at [524, 201] on button "追蹤數" at bounding box center [557, 198] width 101 height 37
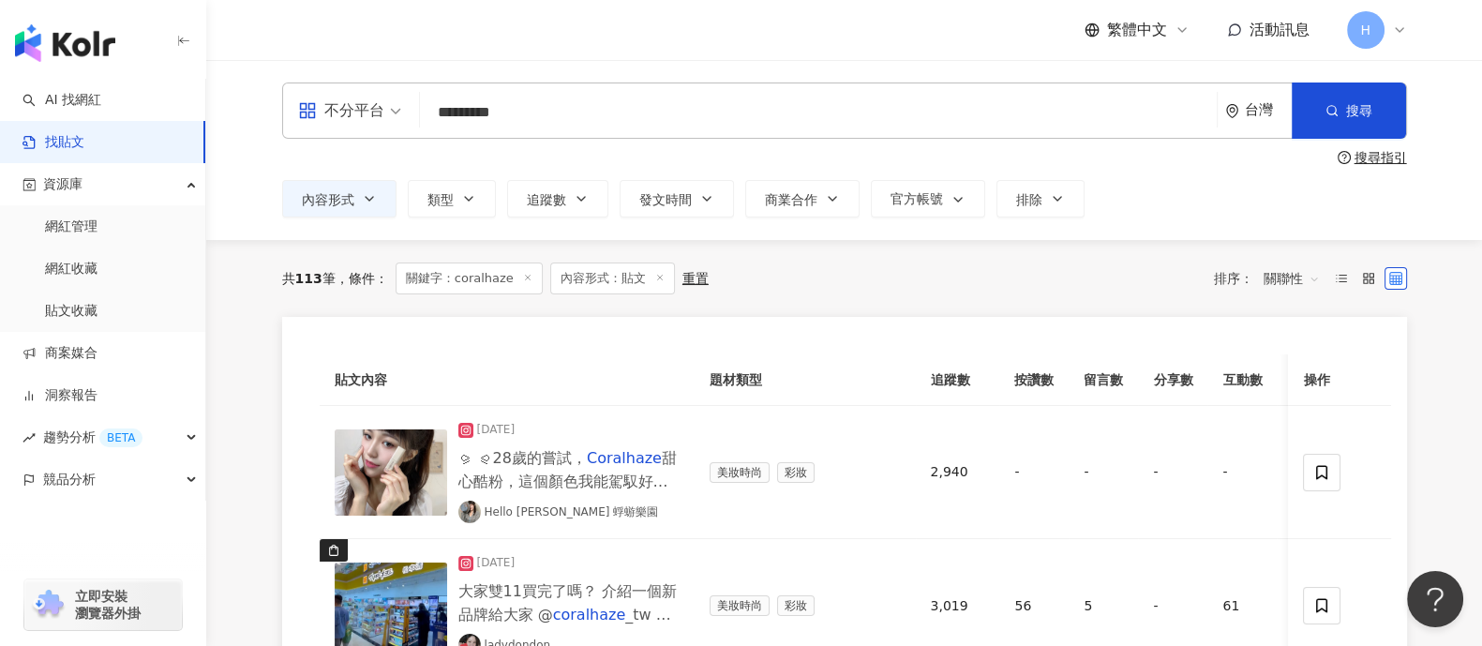
drag, startPoint x: 699, startPoint y: 193, endPoint x: 864, endPoint y: 189, distance: 165.0
click at [715, 197] on button "發文時間" at bounding box center [676, 198] width 114 height 37
click at [886, 188] on button "官方帳號" at bounding box center [928, 198] width 114 height 37
click at [322, 205] on span "內容形式" at bounding box center [328, 199] width 52 height 15
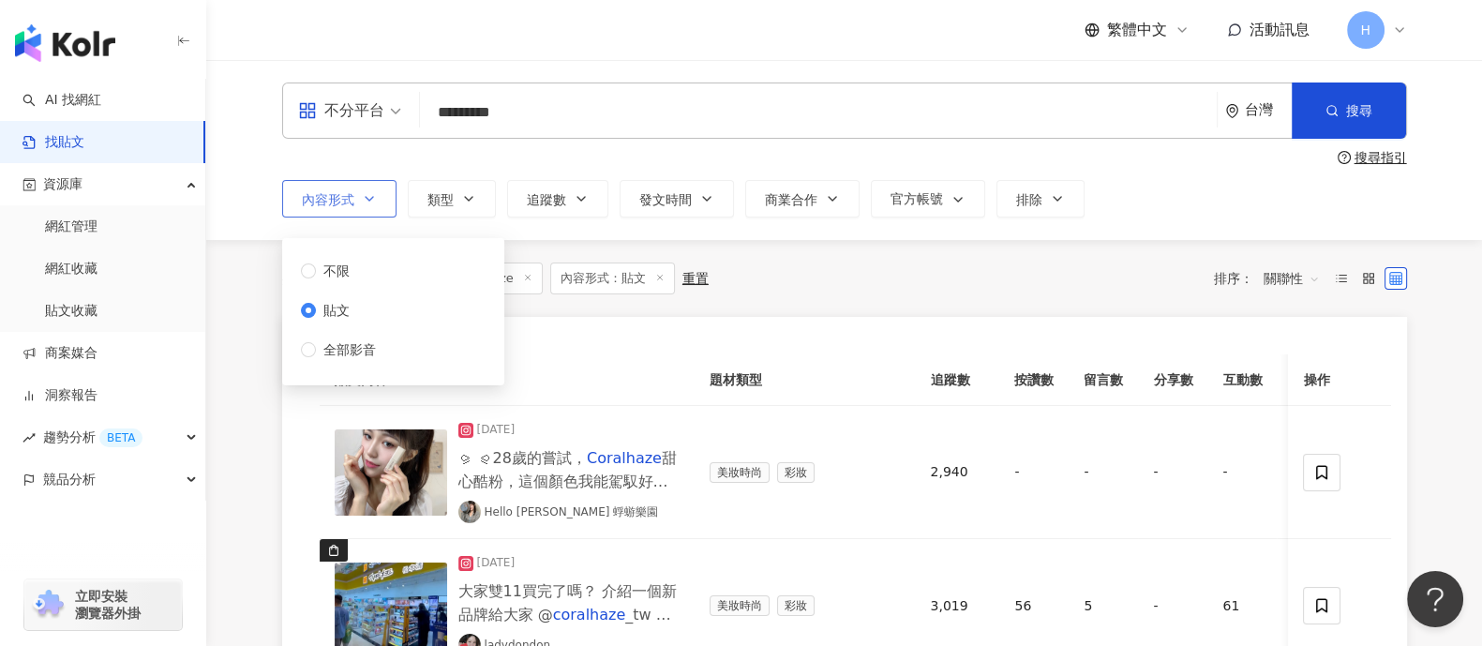
drag, startPoint x: 357, startPoint y: 198, endPoint x: 380, endPoint y: 198, distance: 23.4
click at [363, 198] on button "內容形式" at bounding box center [339, 198] width 114 height 37
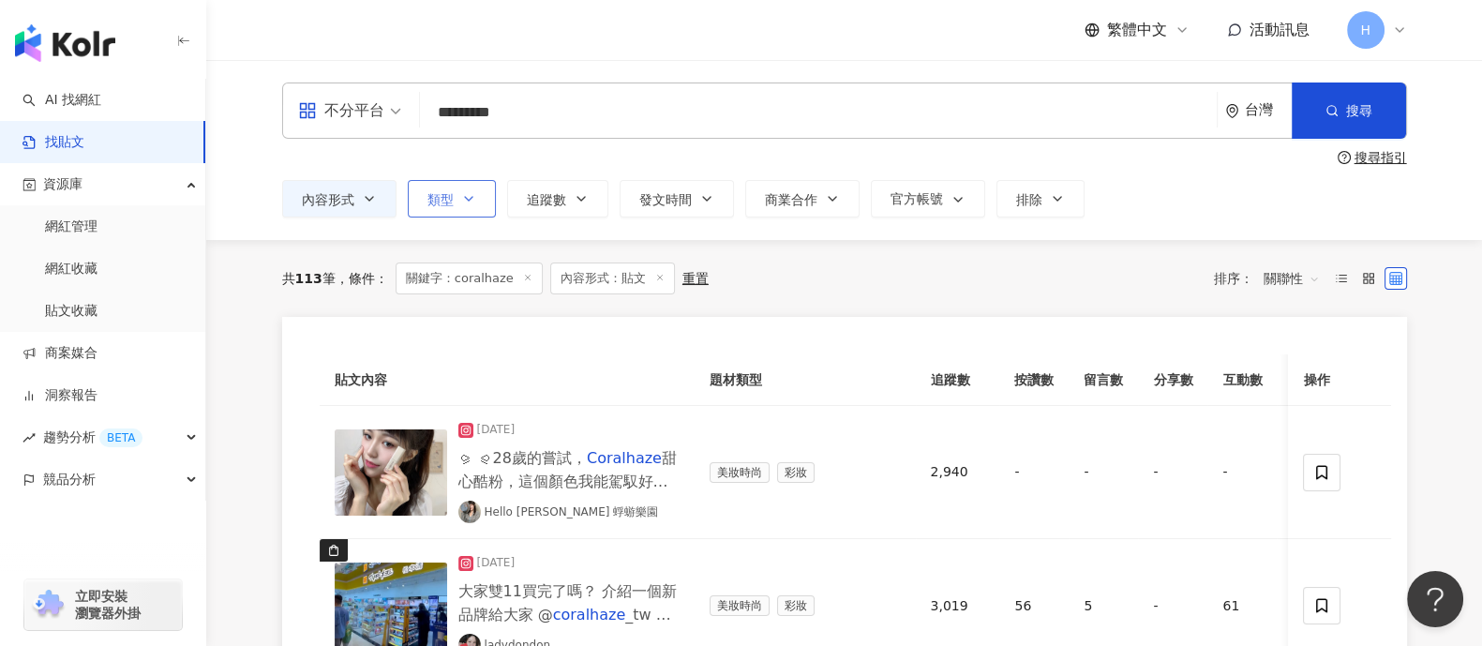
click at [436, 201] on span "類型" at bounding box center [440, 199] width 26 height 15
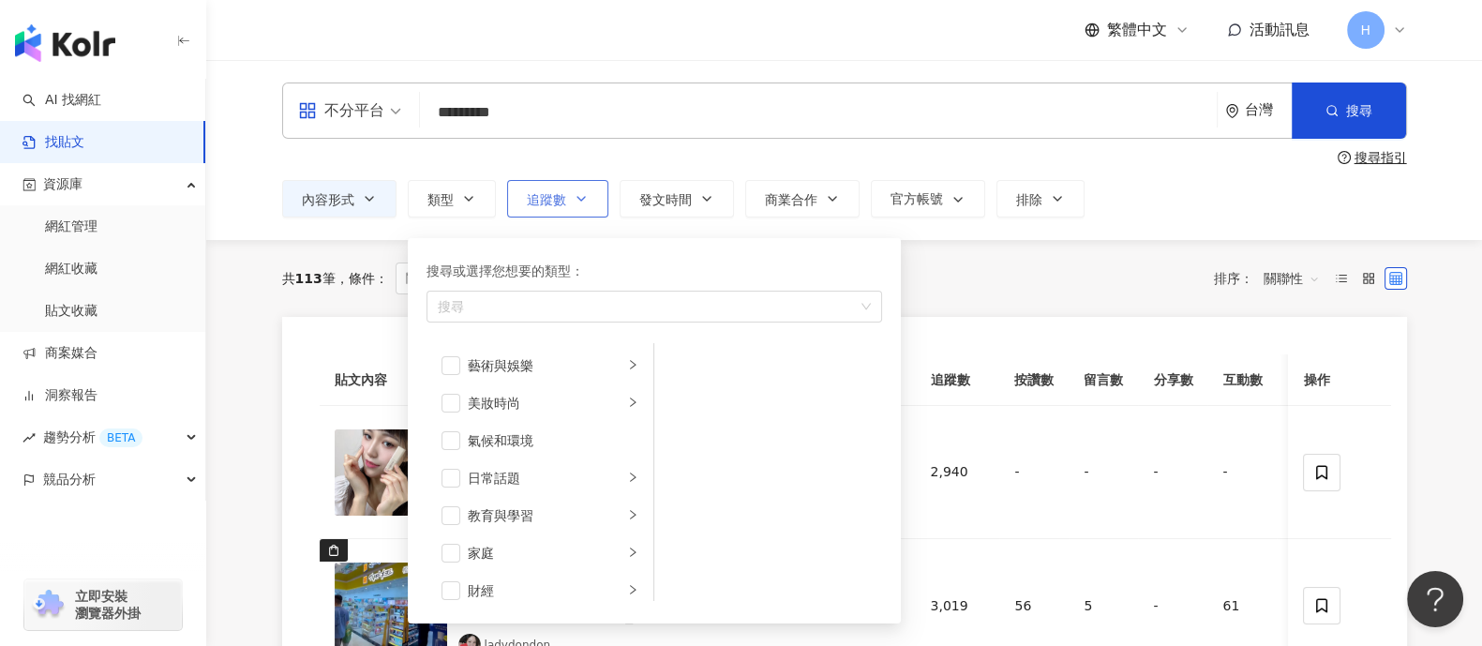
click at [512, 188] on button "追蹤數" at bounding box center [557, 198] width 101 height 37
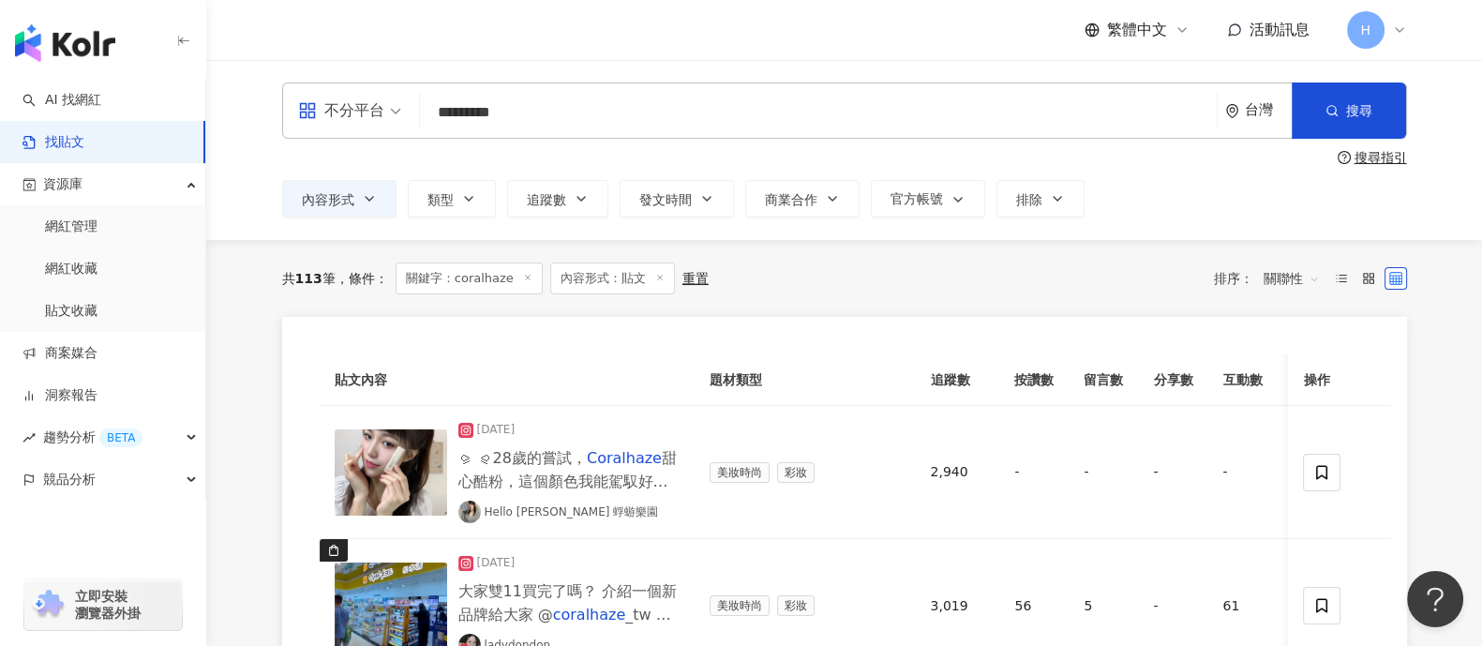
drag, startPoint x: 700, startPoint y: 186, endPoint x: 741, endPoint y: 187, distance: 41.3
click at [702, 186] on button "發文時間" at bounding box center [676, 198] width 114 height 37
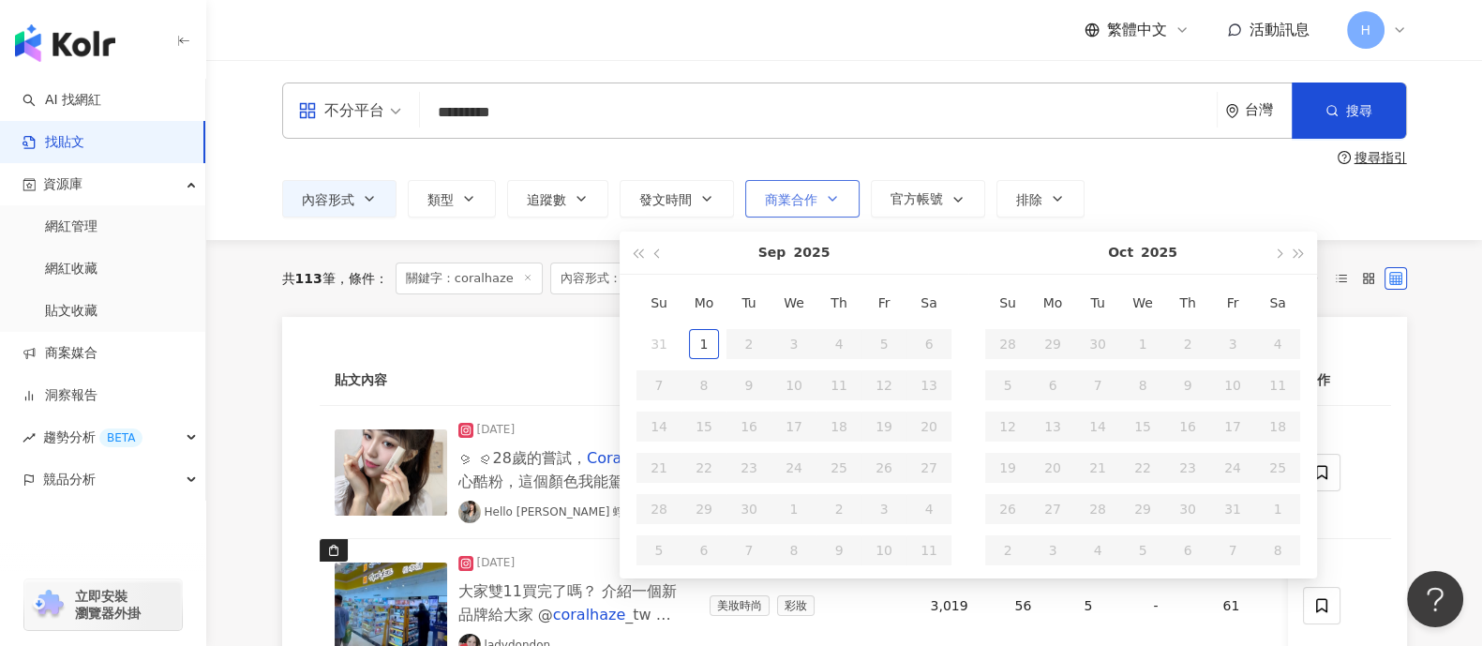
click at [808, 198] on span "商業合作" at bounding box center [791, 199] width 52 height 15
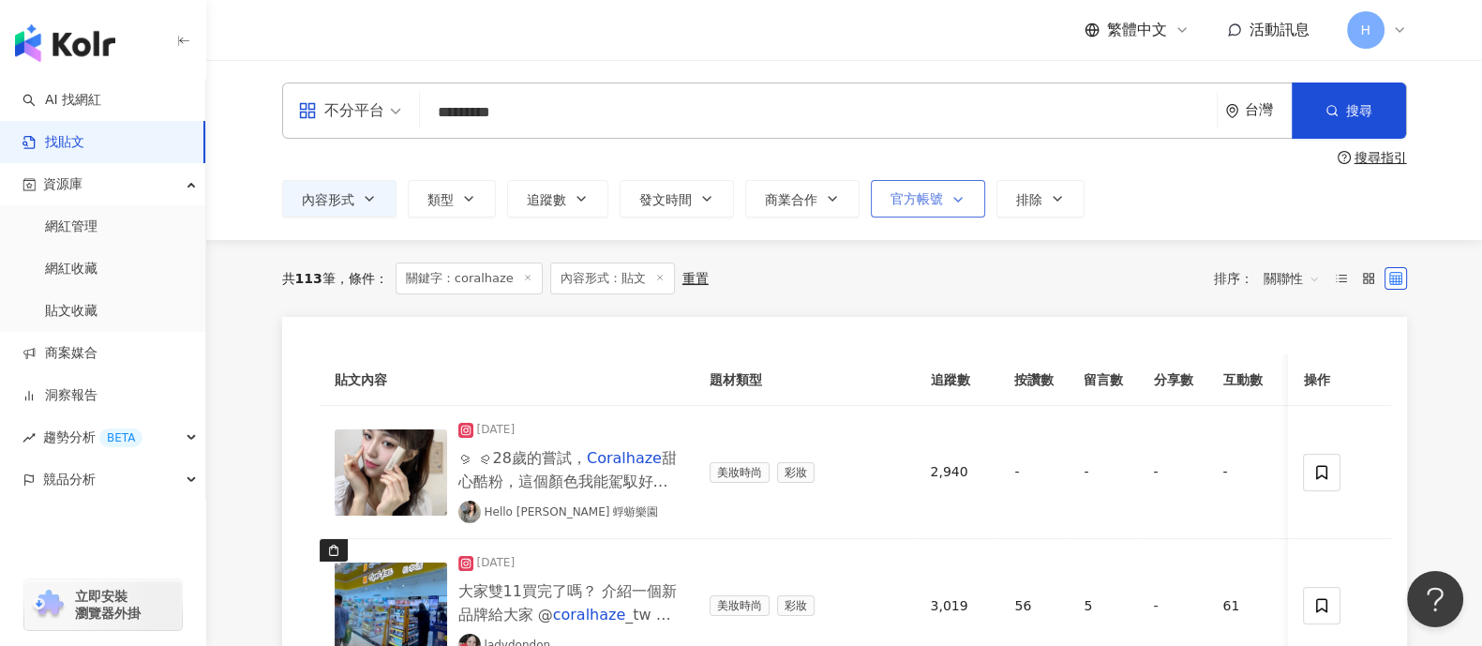
drag, startPoint x: 905, startPoint y: 194, endPoint x: 948, endPoint y: 198, distance: 43.3
click at [918, 198] on span "官方帳號" at bounding box center [916, 198] width 52 height 15
drag, startPoint x: 1023, startPoint y: 199, endPoint x: 1052, endPoint y: 202, distance: 28.4
click at [1033, 202] on span "排除" at bounding box center [1029, 199] width 26 height 15
click at [1143, 204] on div "內容形式 類型 追蹤數 發文時間 Sep 2025 Su Mo Tu We Th Fr Sa 31 1 2 3 4 5 6 7 8 9 10 11 12 13…" at bounding box center [844, 198] width 1125 height 37
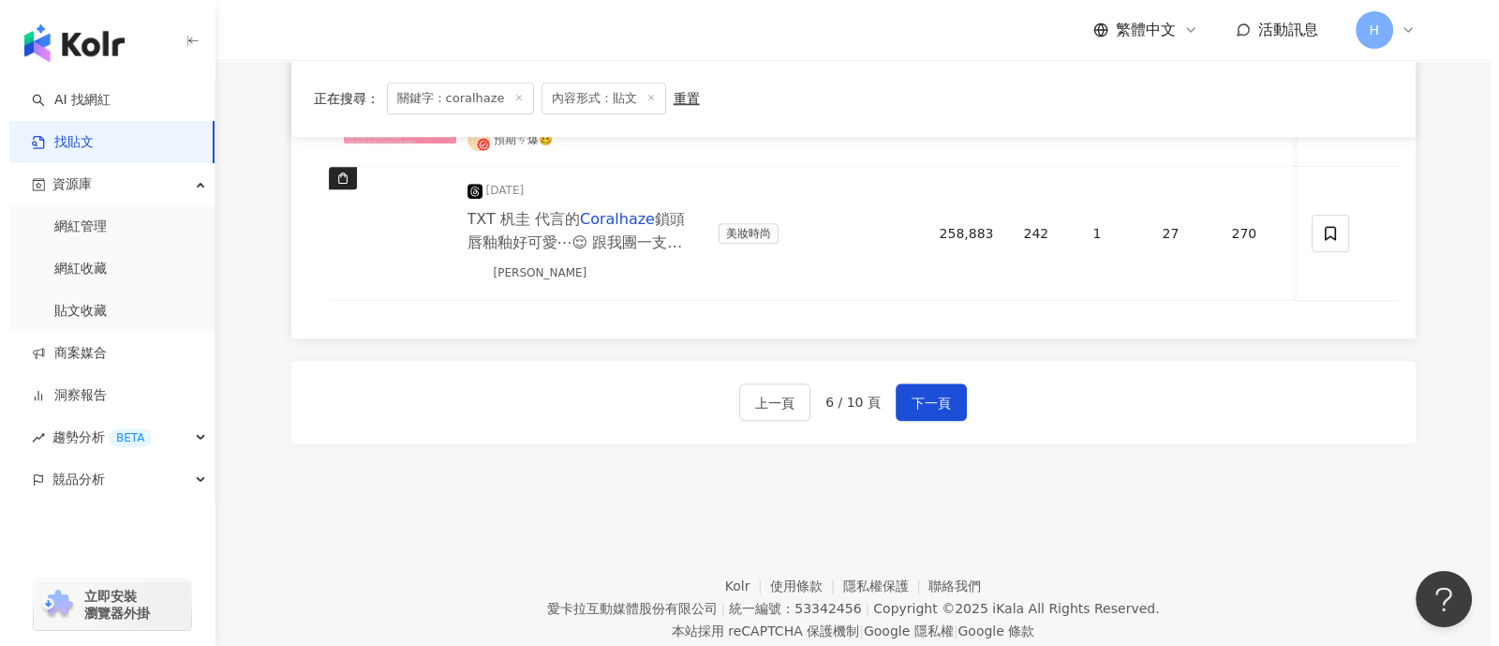
scroll to position [1653, 0]
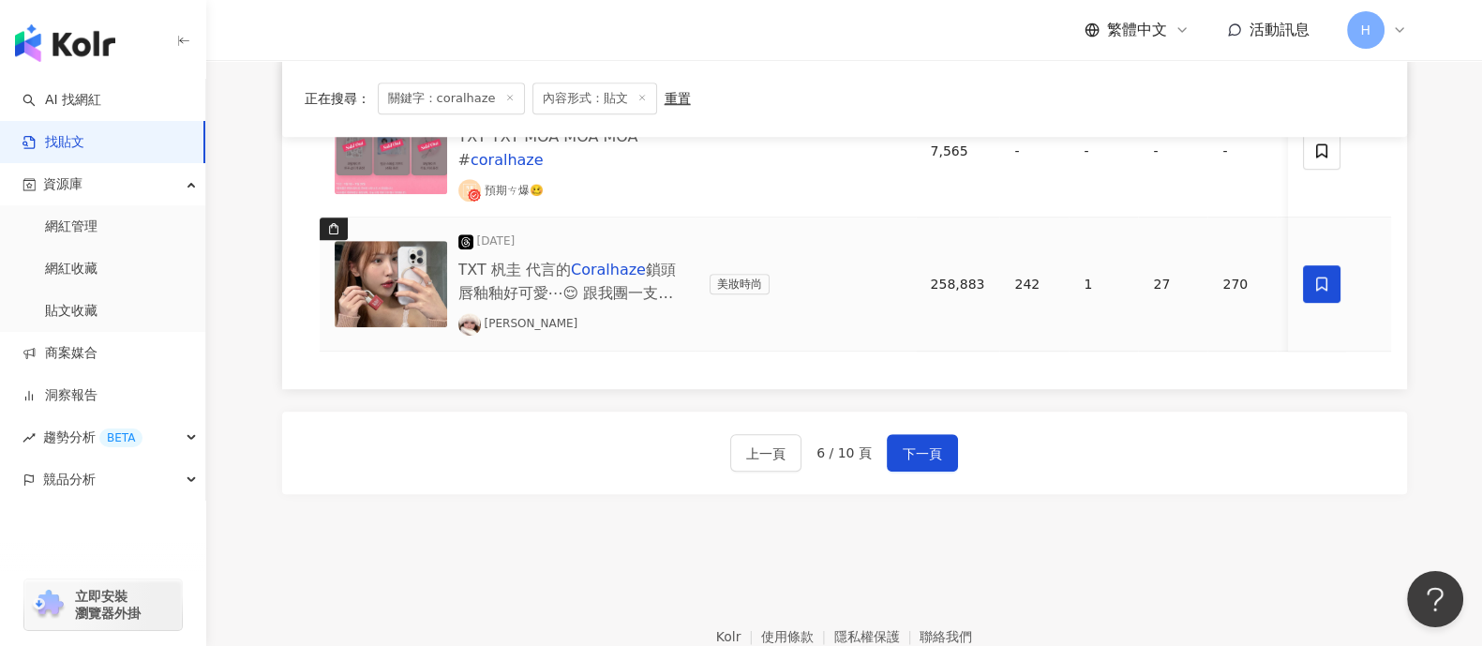
click at [1312, 285] on span at bounding box center [1322, 283] width 37 height 37
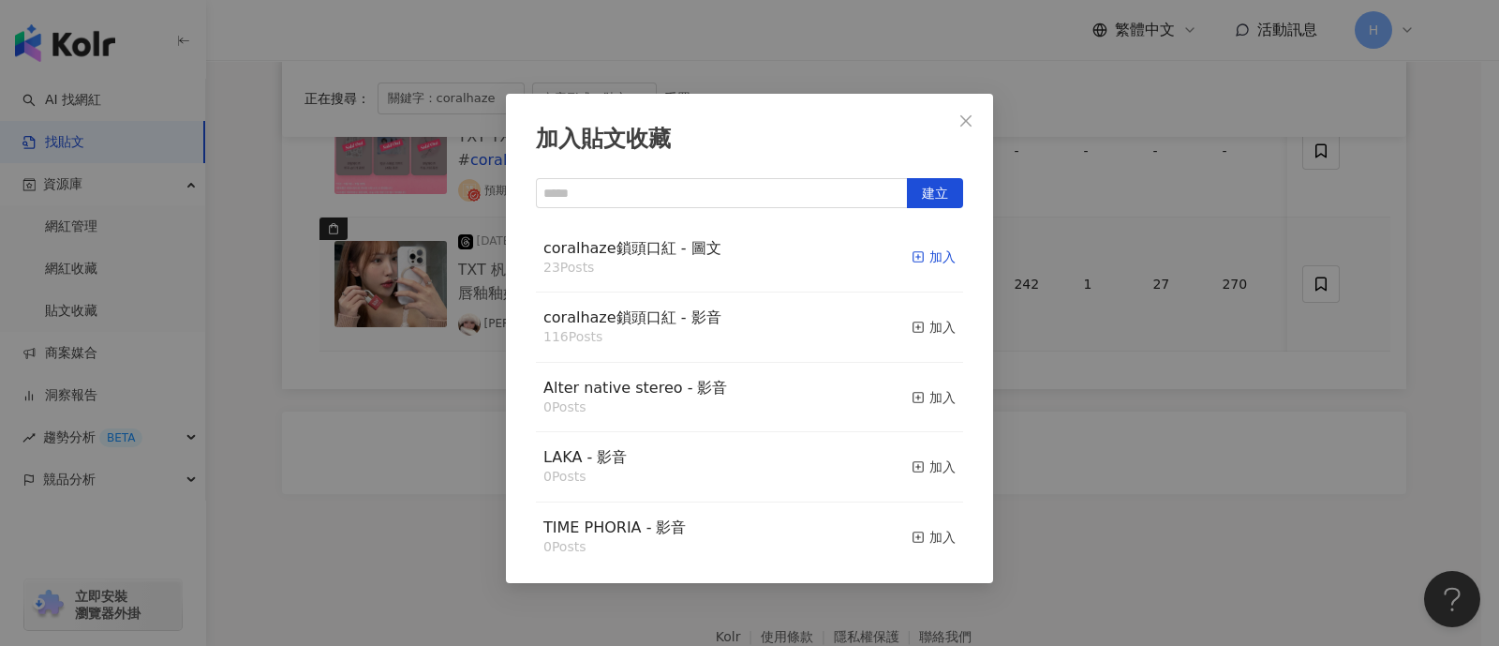
click at [912, 249] on span "button" at bounding box center [918, 256] width 13 height 15
click at [1128, 365] on div "加入貼文收藏 建立 coralhaze鎖頭口紅 - 圖文 23 Posts 加入 coralhaze鎖頭口紅 - 影音 116 Posts 加入 Alter …" at bounding box center [749, 323] width 1499 height 646
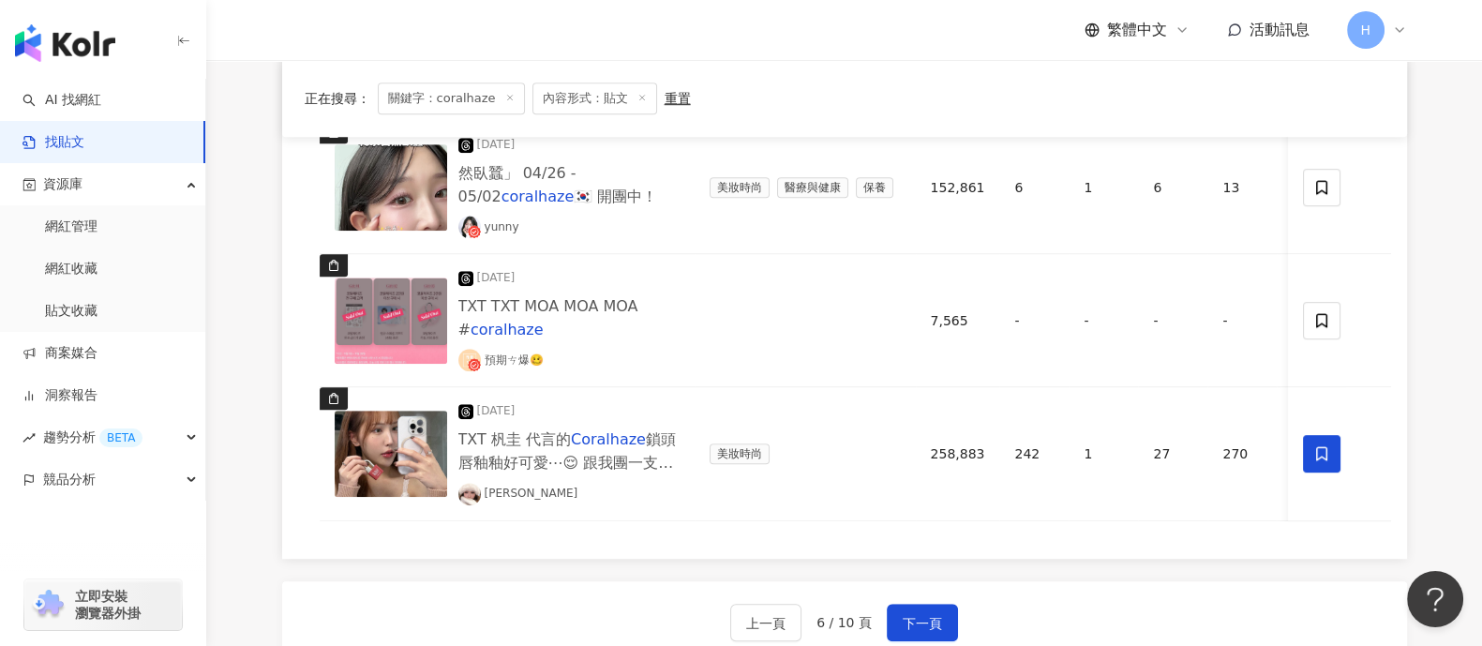
scroll to position [1770, 0]
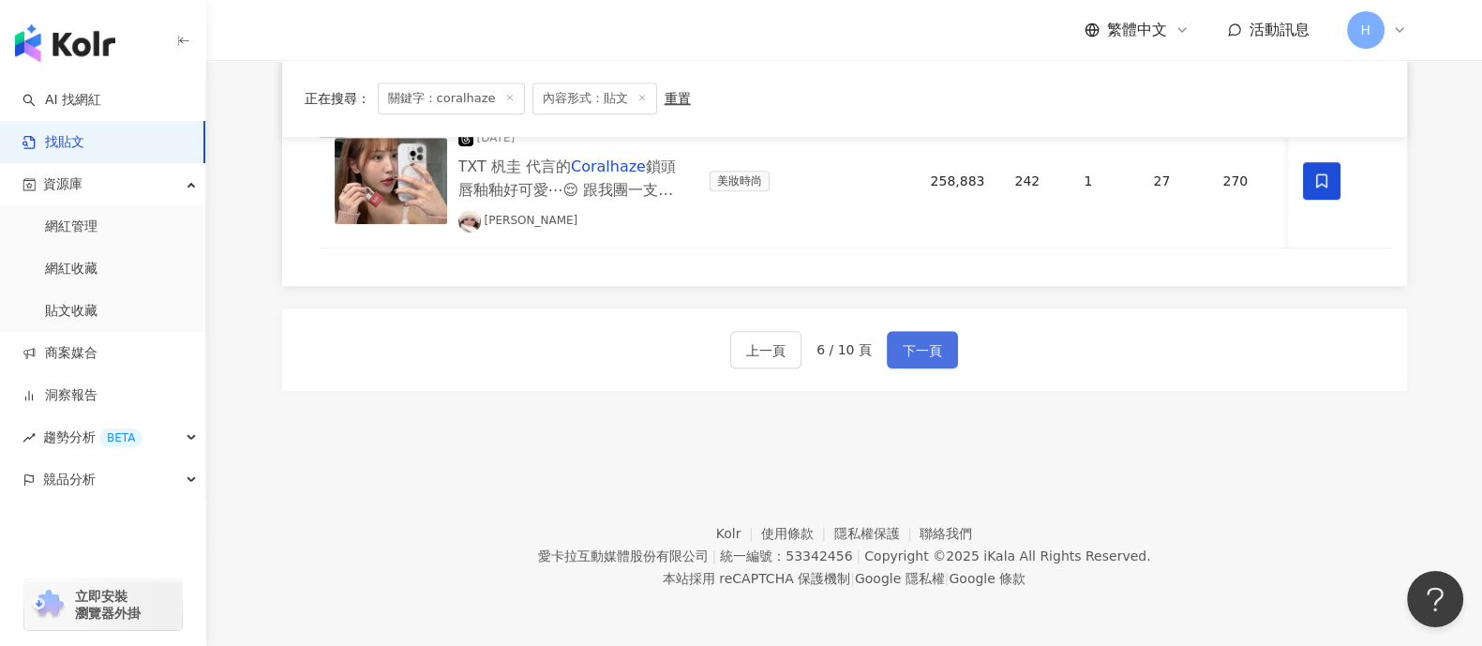
click at [912, 351] on span "下一頁" at bounding box center [921, 350] width 39 height 22
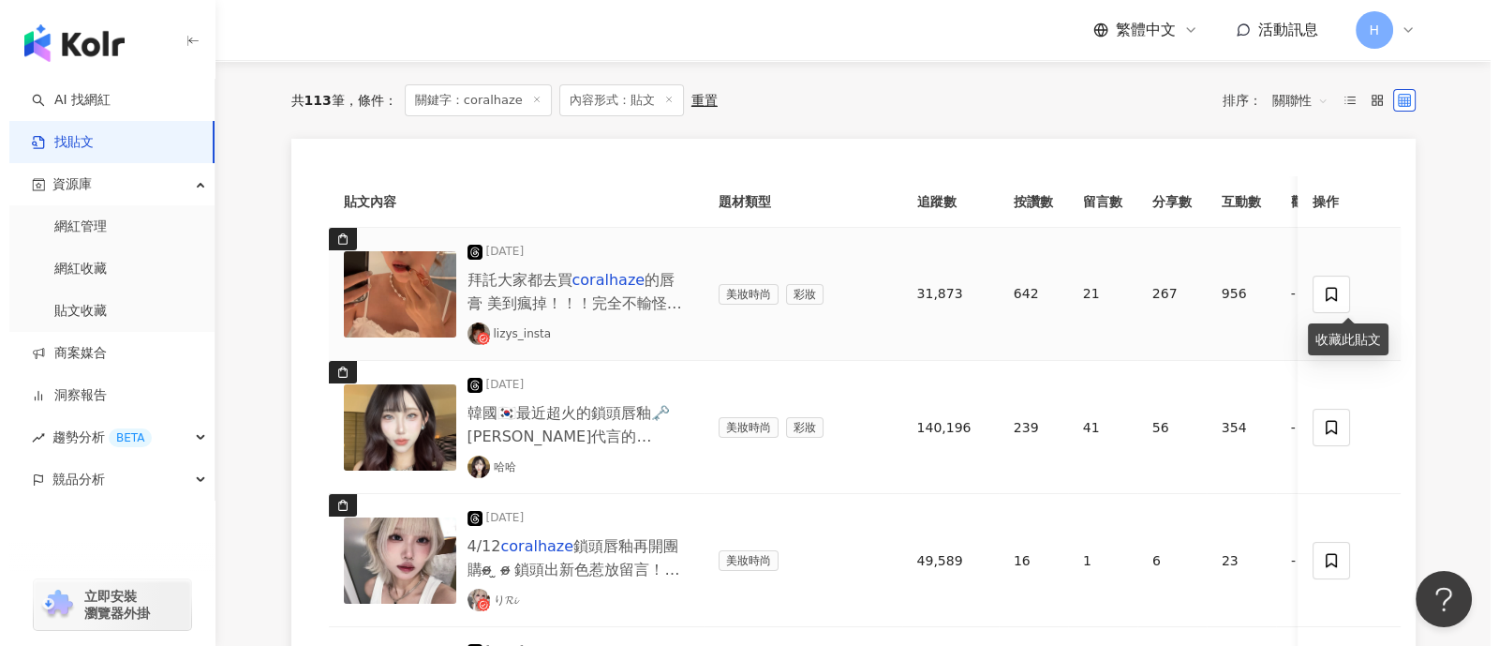
scroll to position [215, 0]
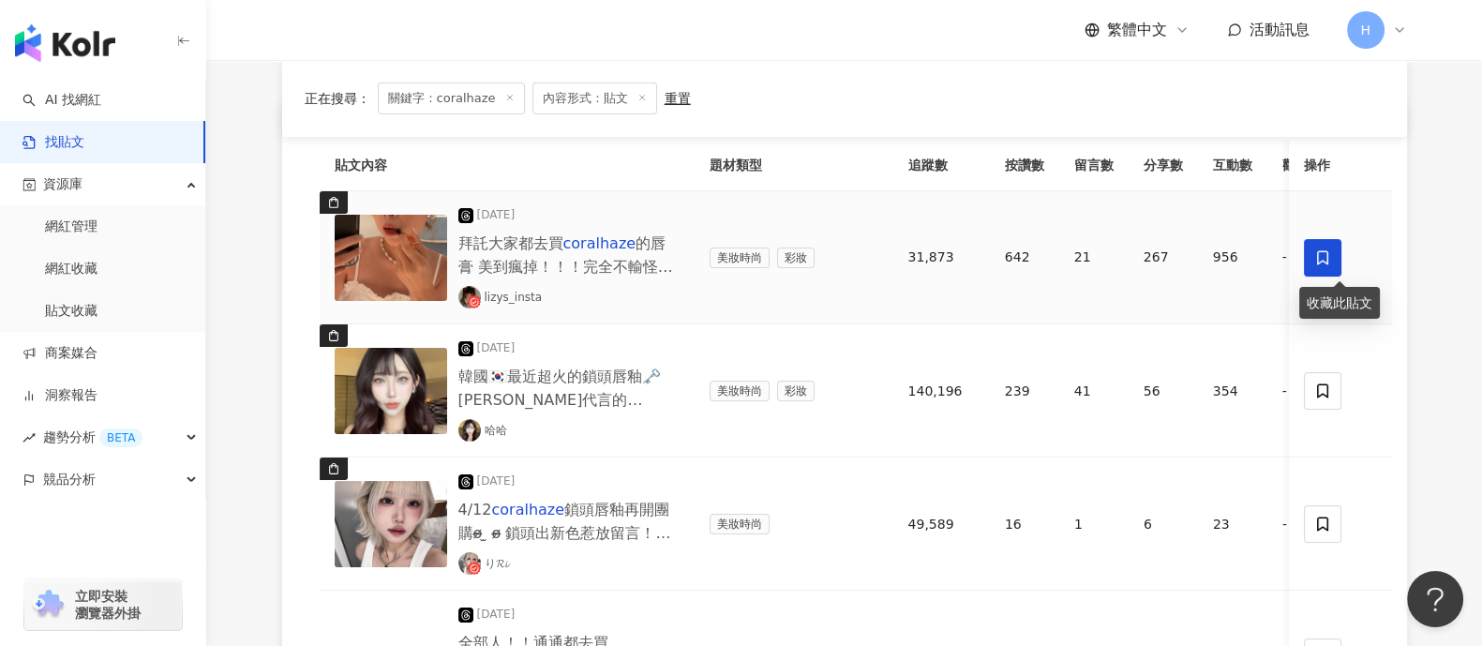
click at [1320, 253] on icon at bounding box center [1322, 257] width 17 height 17
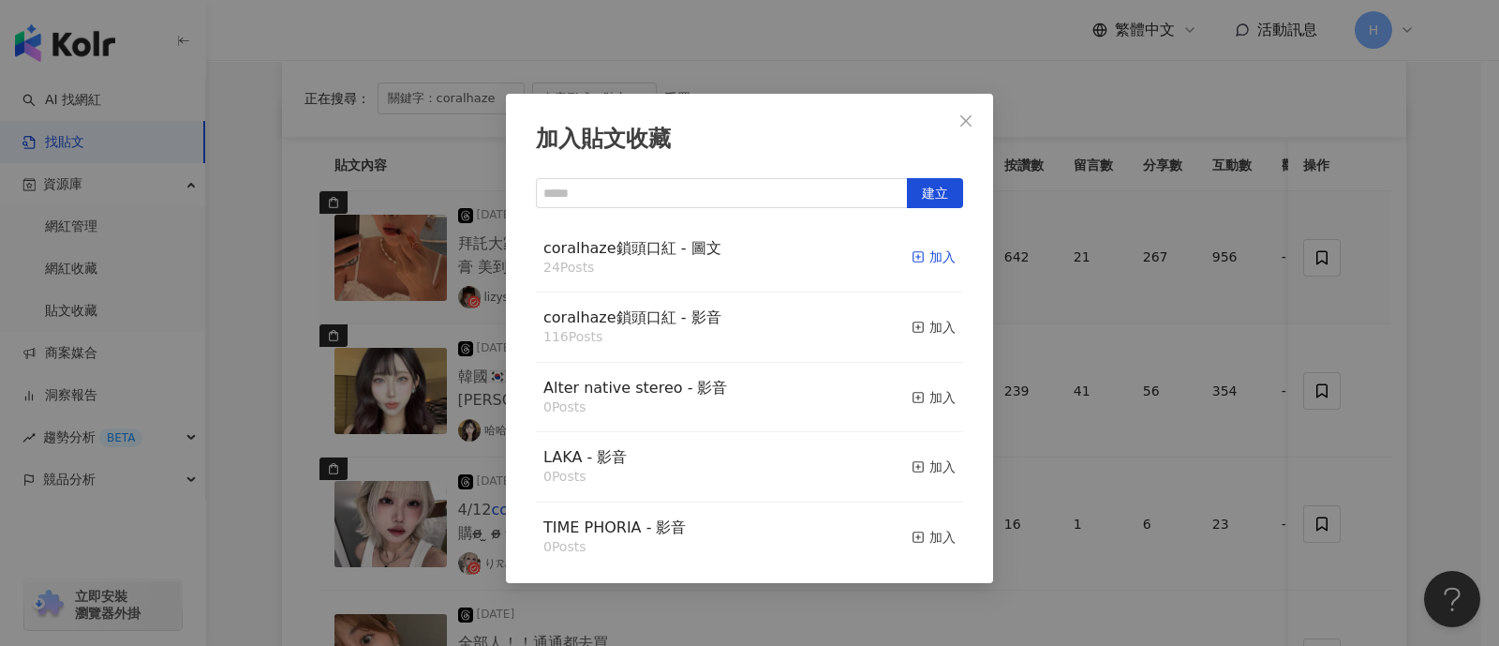
click at [914, 256] on div "加入" at bounding box center [934, 256] width 44 height 21
click at [1268, 297] on div "加入貼文收藏 建立 coralhaze鎖頭口紅 - 圖文 24 Posts 加入 coralhaze鎖頭口紅 - 影音 116 Posts 加入 Alter …" at bounding box center [749, 323] width 1499 height 646
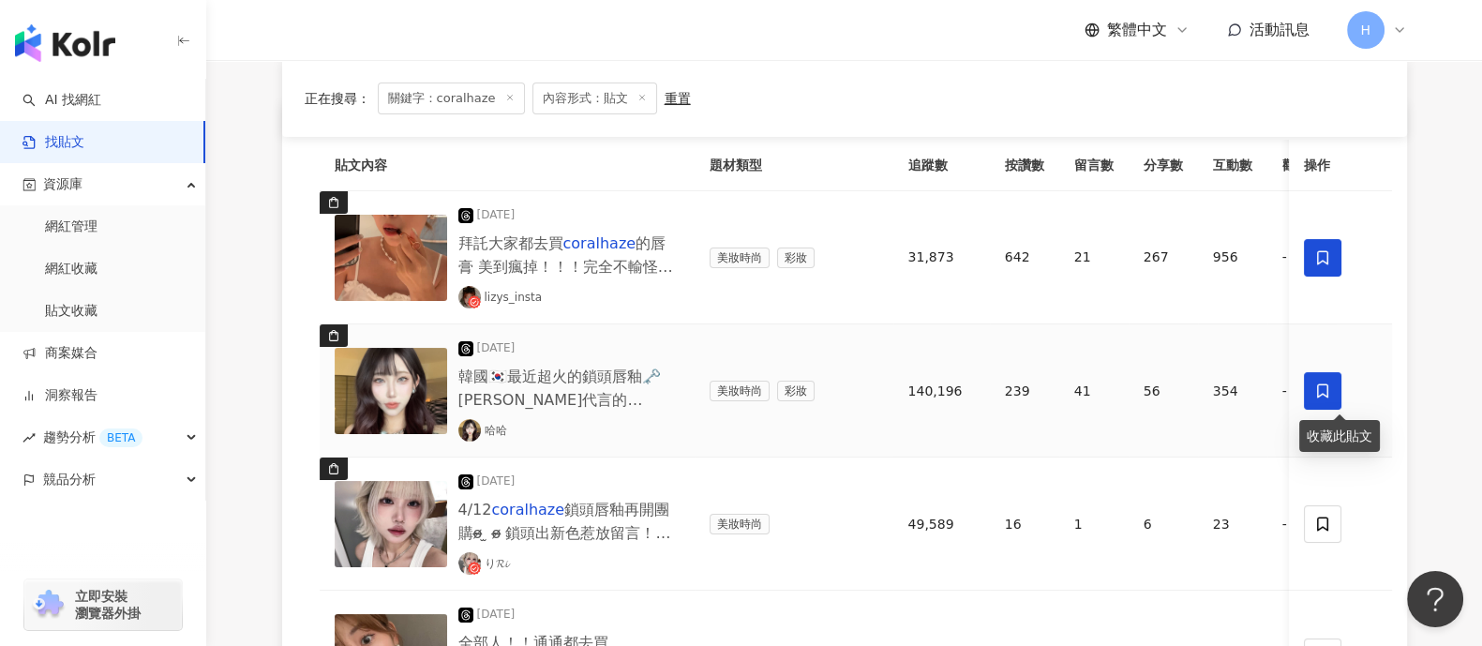
click at [1316, 382] on icon at bounding box center [1322, 390] width 17 height 17
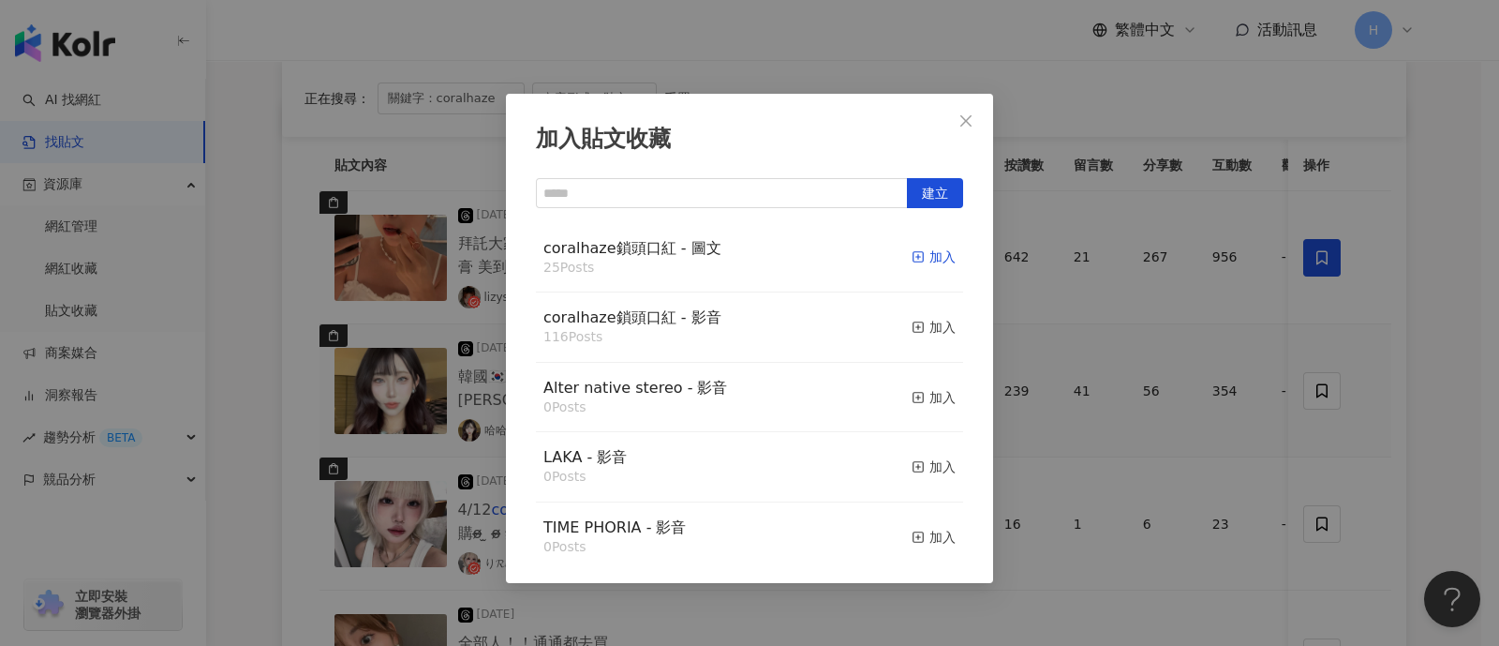
drag, startPoint x: 907, startPoint y: 258, endPoint x: 928, endPoint y: 259, distance: 20.6
click at [912, 259] on div "加入" at bounding box center [934, 256] width 44 height 21
drag, startPoint x: 1191, startPoint y: 324, endPoint x: 1238, endPoint y: 349, distance: 52.8
click at [1193, 325] on div "加入貼文收藏 建立 coralhaze鎖頭口紅 - 圖文 25 Posts 加入 coralhaze鎖頭口紅 - 影音 116 Posts 加入 Alter …" at bounding box center [749, 323] width 1499 height 646
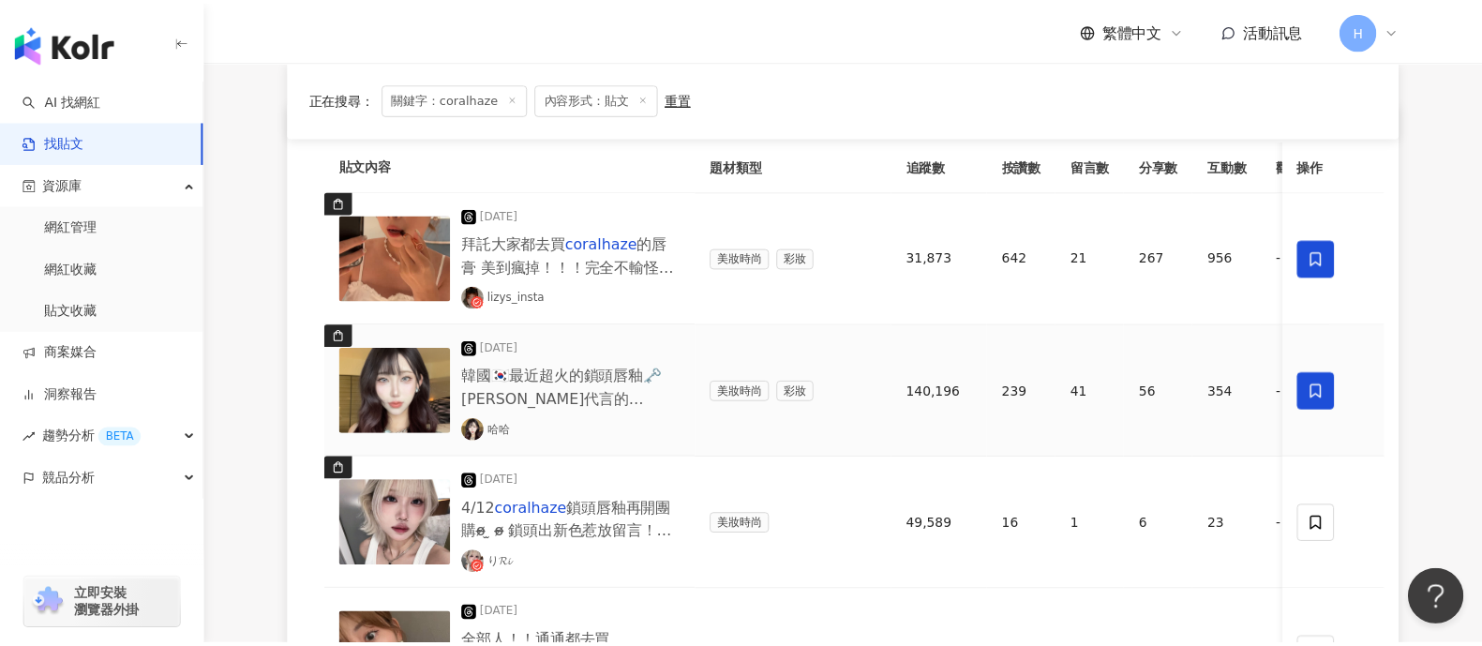
scroll to position [332, 0]
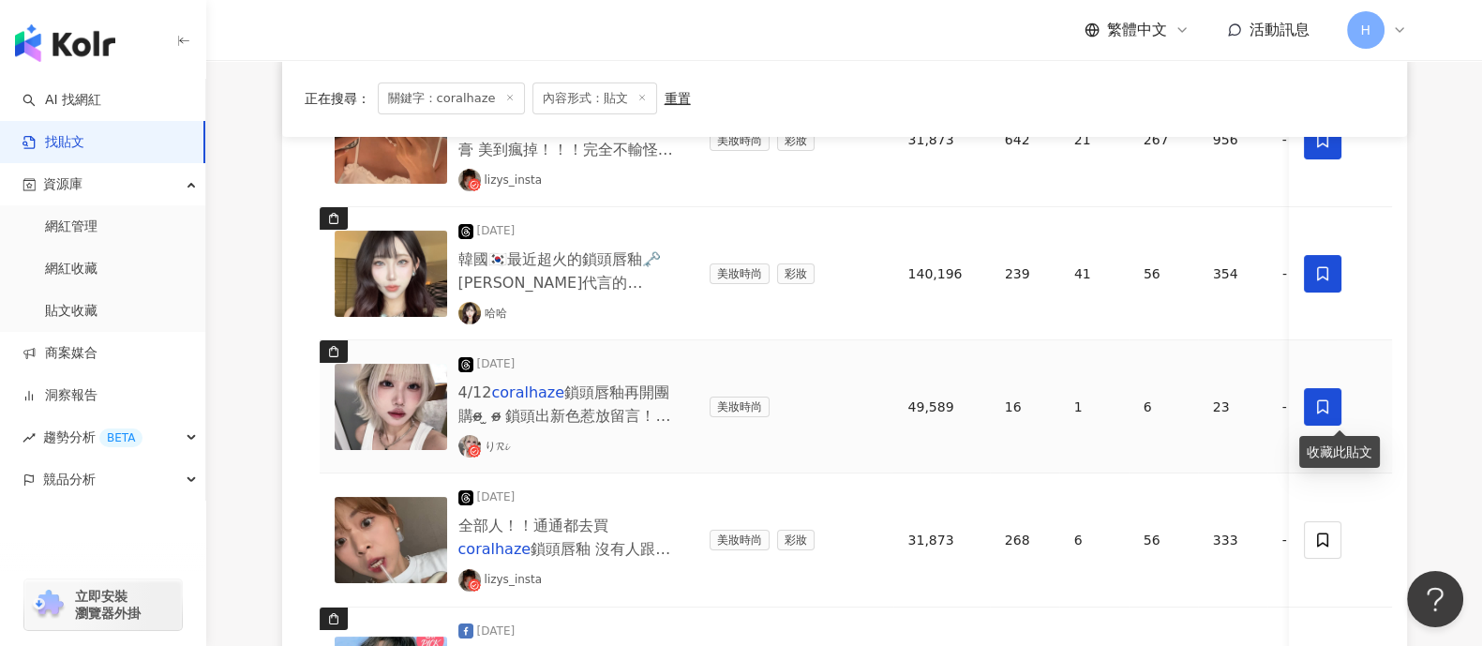
click at [1324, 399] on icon at bounding box center [1322, 406] width 11 height 14
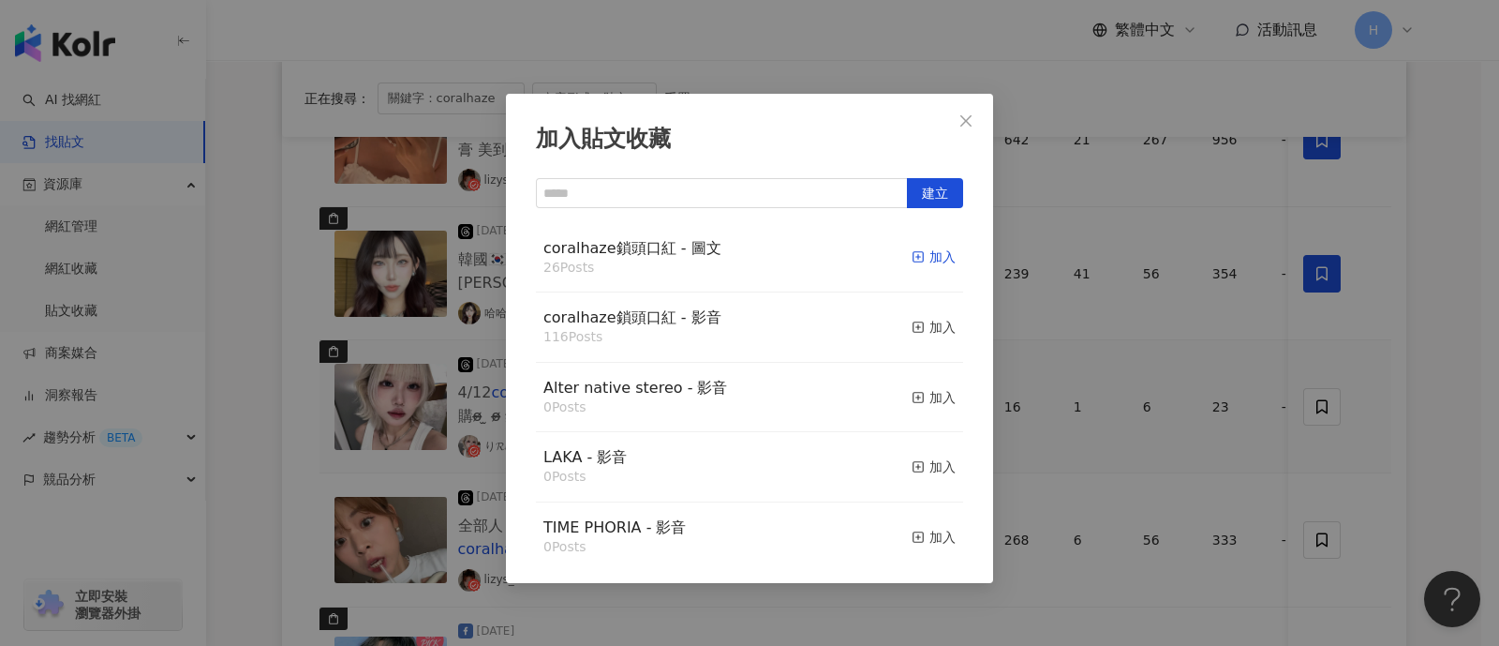
click at [928, 260] on div "加入" at bounding box center [934, 256] width 44 height 21
click at [1206, 356] on div "加入貼文收藏 建立 coralhaze鎖頭口紅 - 圖文 26 Posts 加入 coralhaze鎖頭口紅 - 影音 116 Posts 加入 Alter …" at bounding box center [749, 323] width 1499 height 646
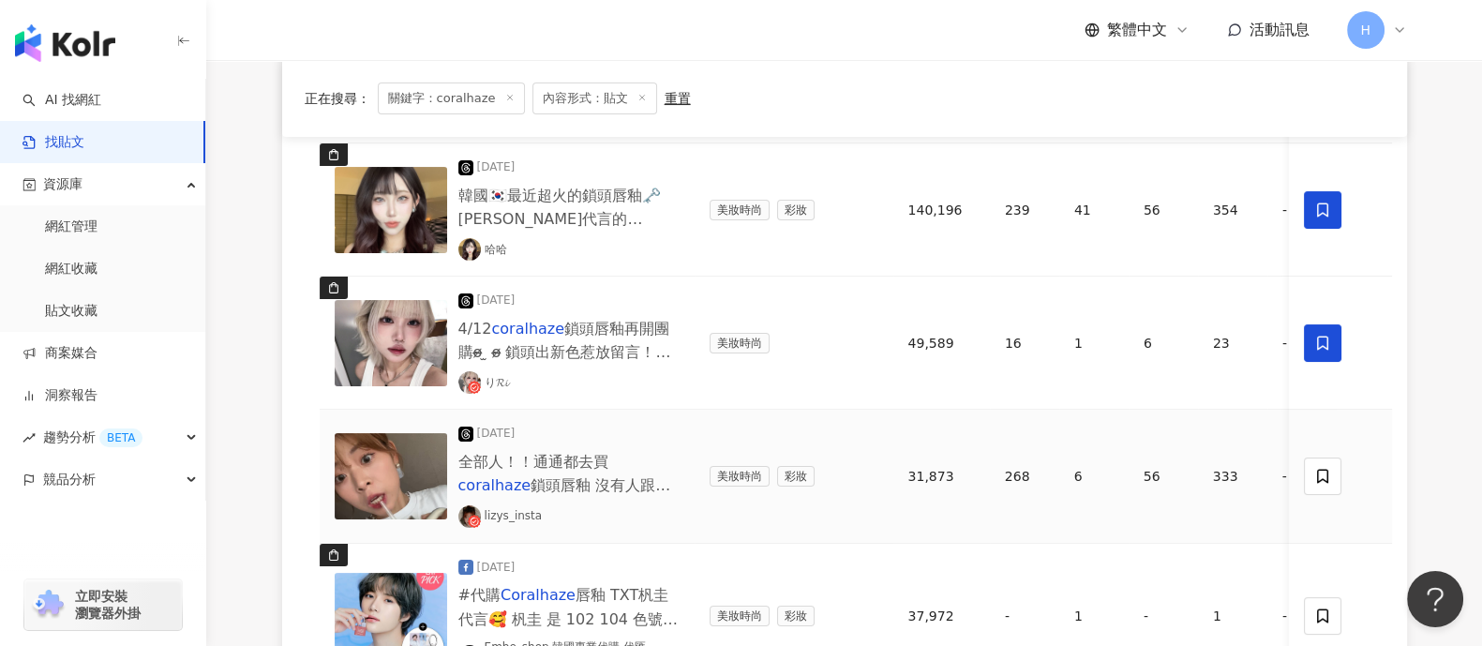
scroll to position [449, 0]
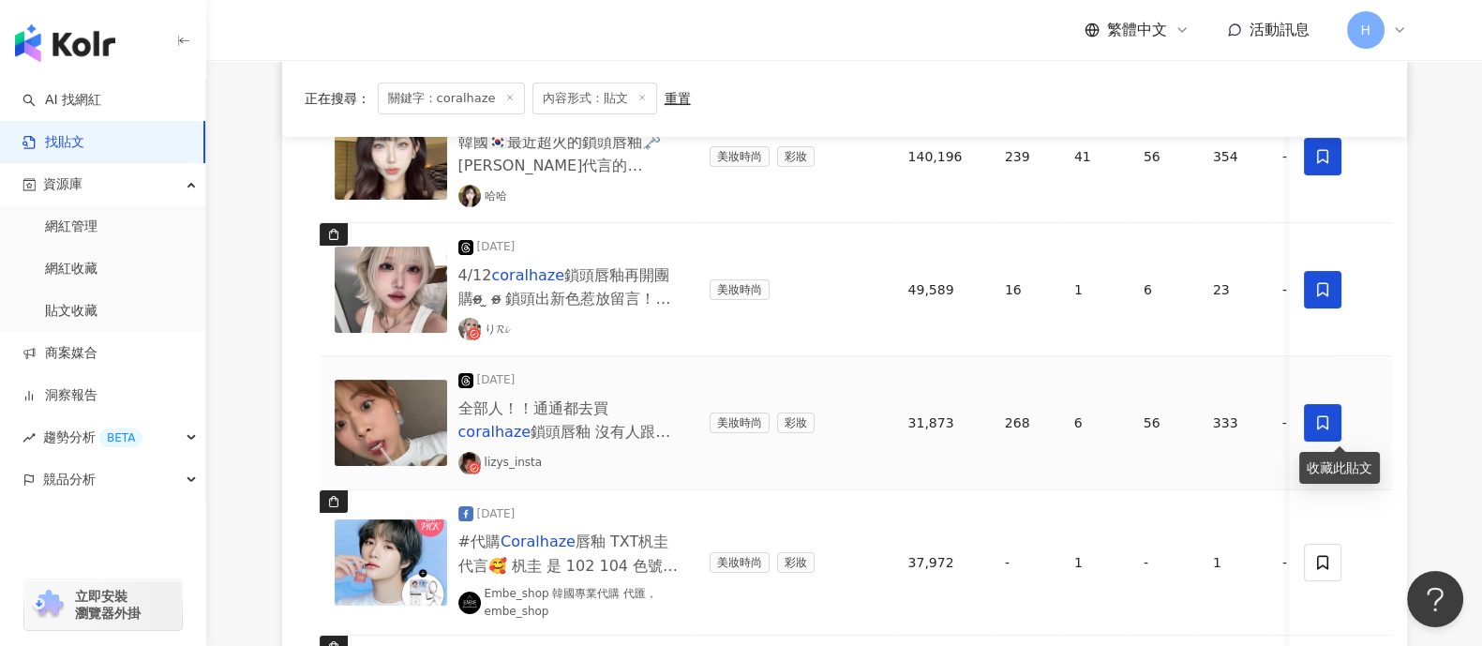
click at [1312, 416] on span at bounding box center [1322, 422] width 37 height 37
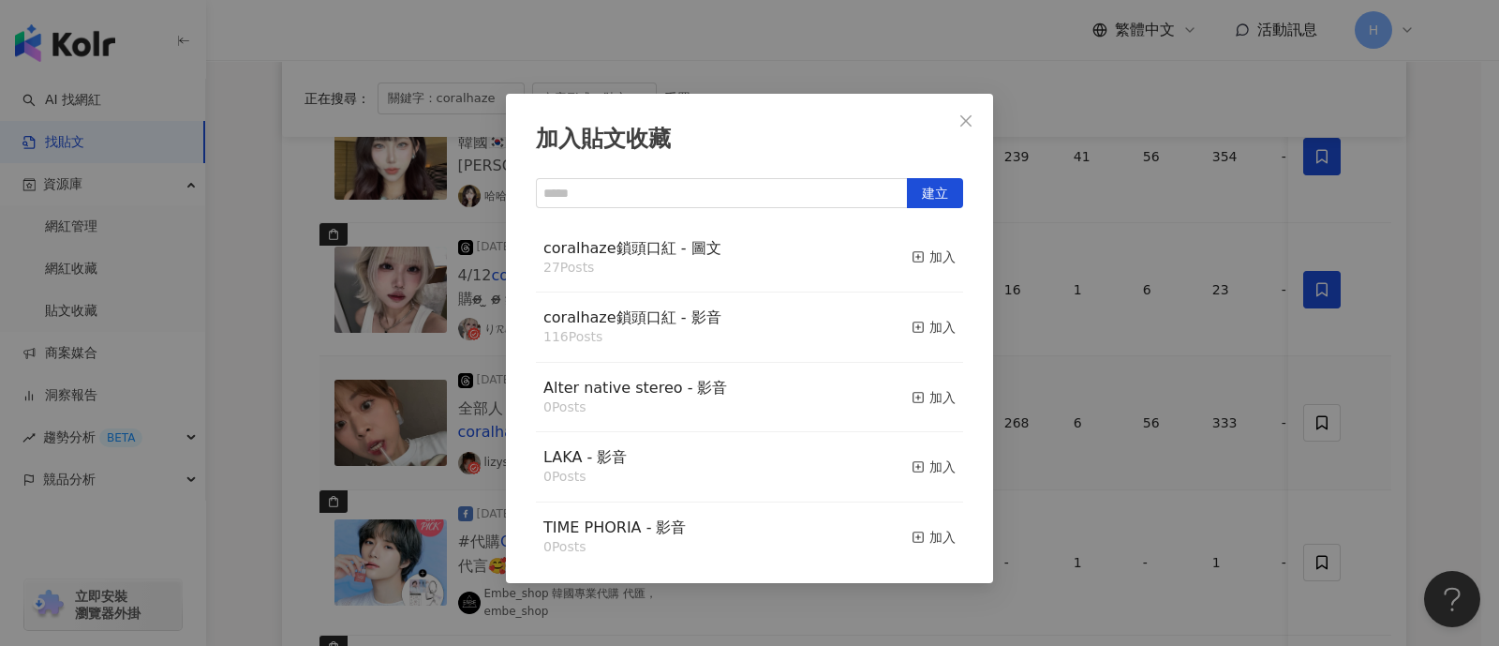
click at [891, 259] on div "coralhaze鎖頭口紅 - 圖文 27 Posts 加入" at bounding box center [749, 258] width 427 height 70
click at [912, 256] on icon "button" at bounding box center [918, 256] width 13 height 13
click at [1203, 395] on div "加入貼文收藏 建立 coralhaze鎖頭口紅 - 圖文 27 Posts 加入 coralhaze鎖頭口紅 - 影音 116 Posts 加入 Alter …" at bounding box center [749, 323] width 1499 height 646
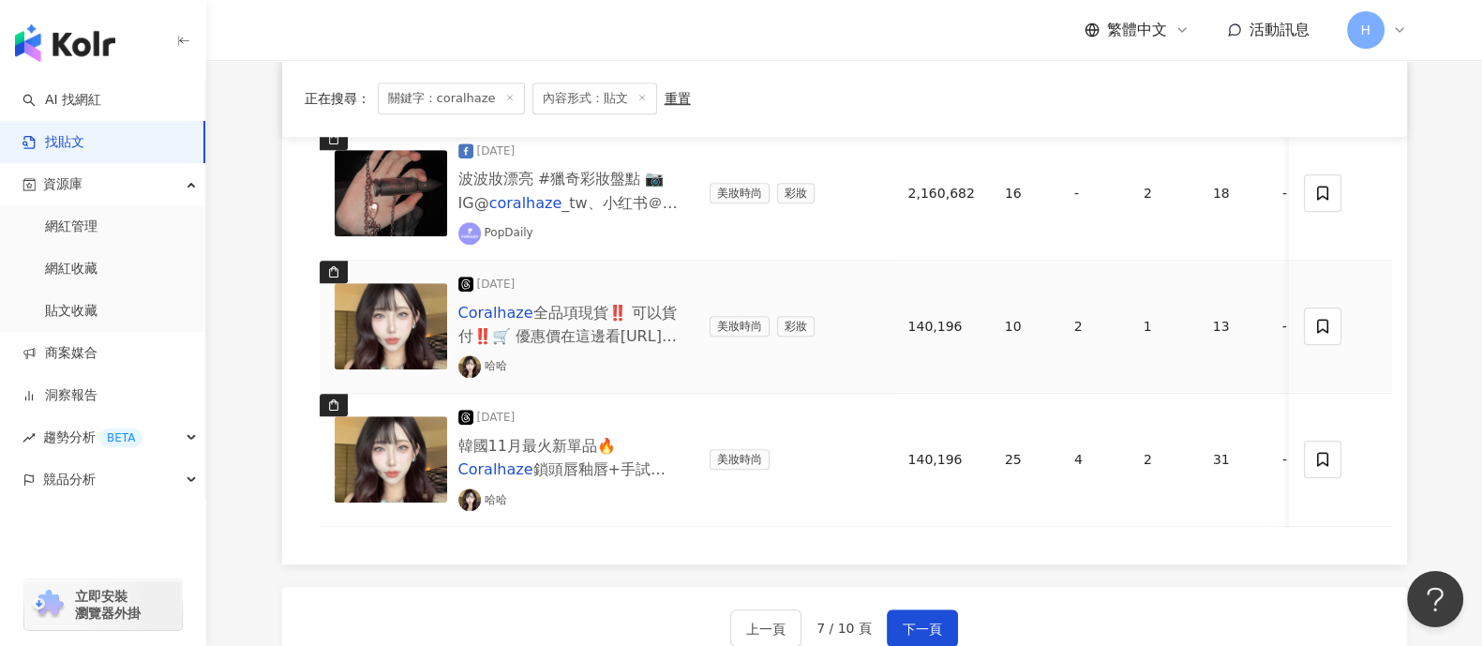
scroll to position [1620, 0]
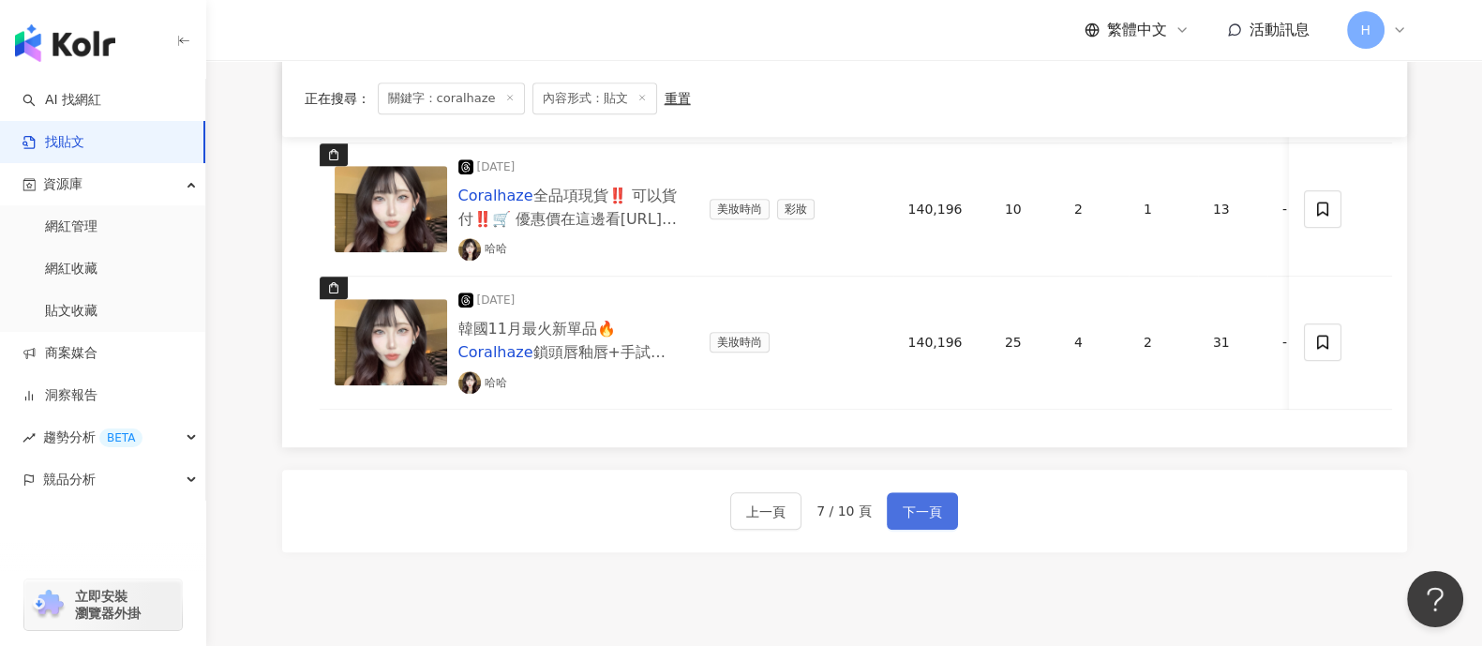
click at [932, 516] on span "下一頁" at bounding box center [921, 511] width 39 height 22
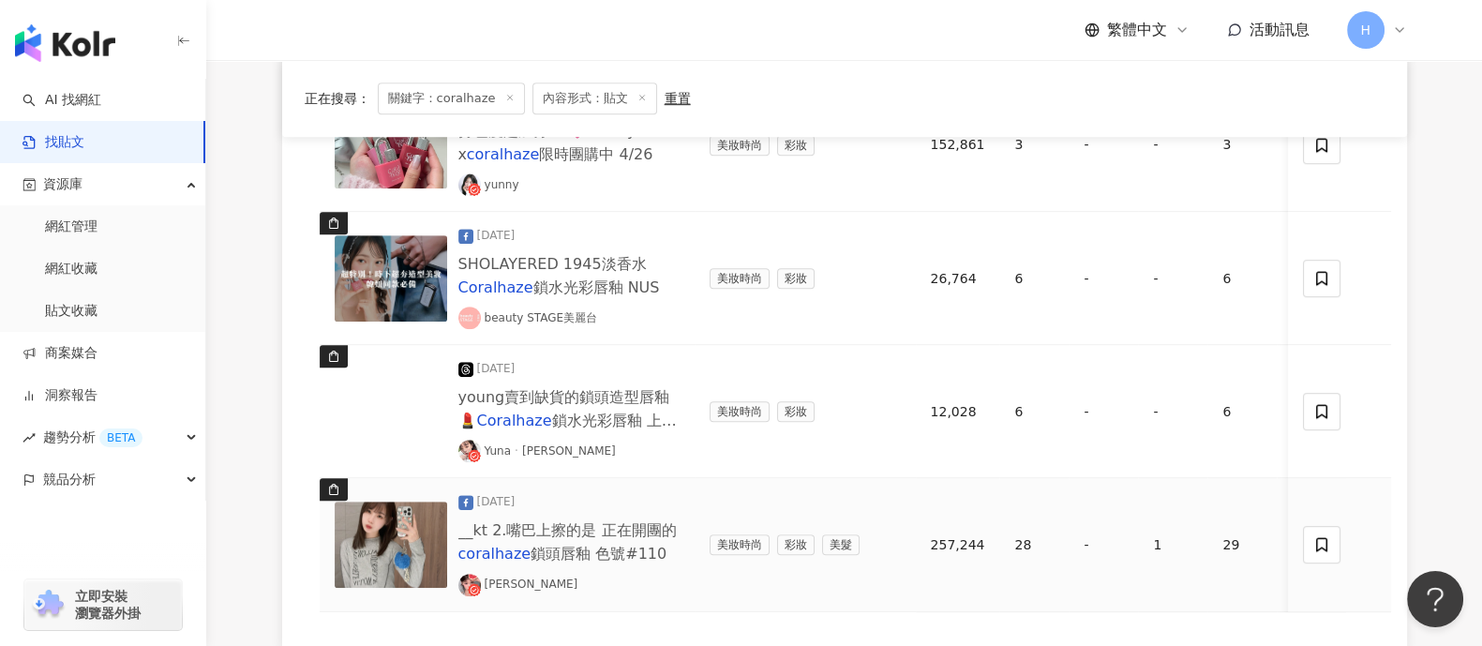
scroll to position [1386, 0]
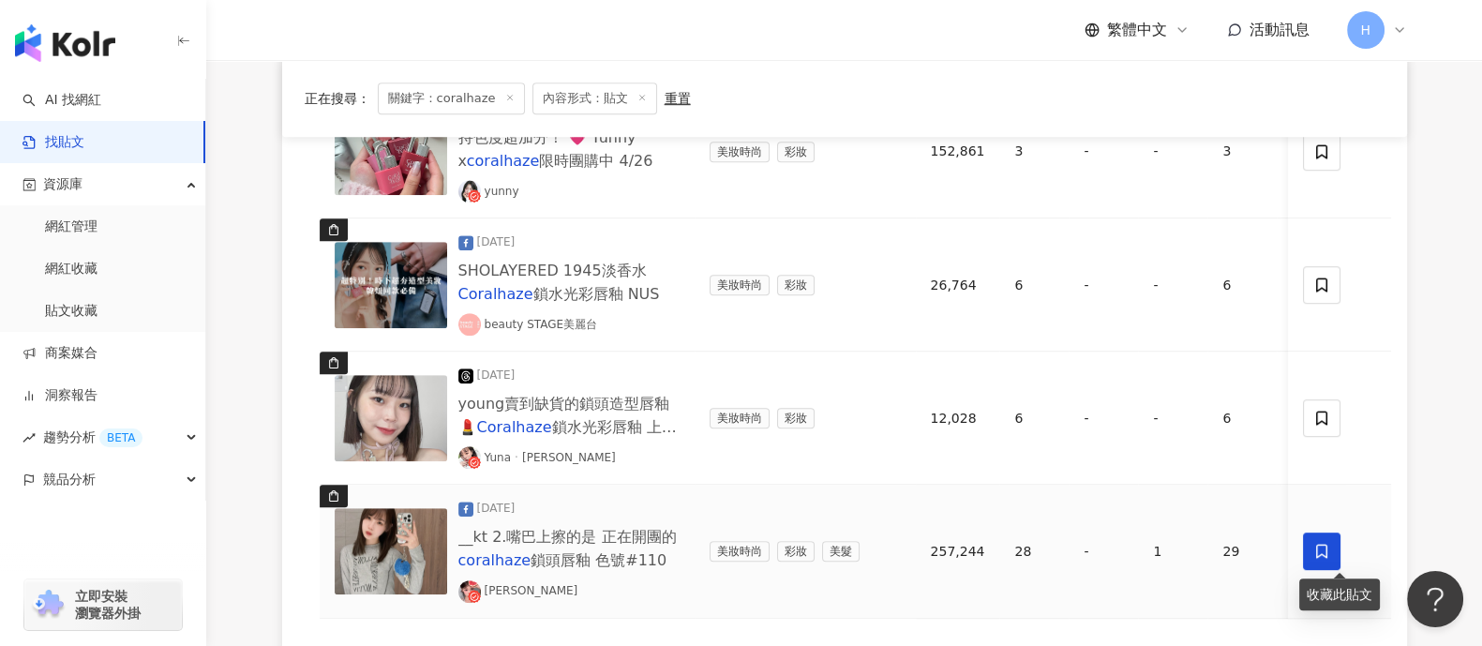
click at [1321, 545] on icon at bounding box center [1322, 551] width 17 height 17
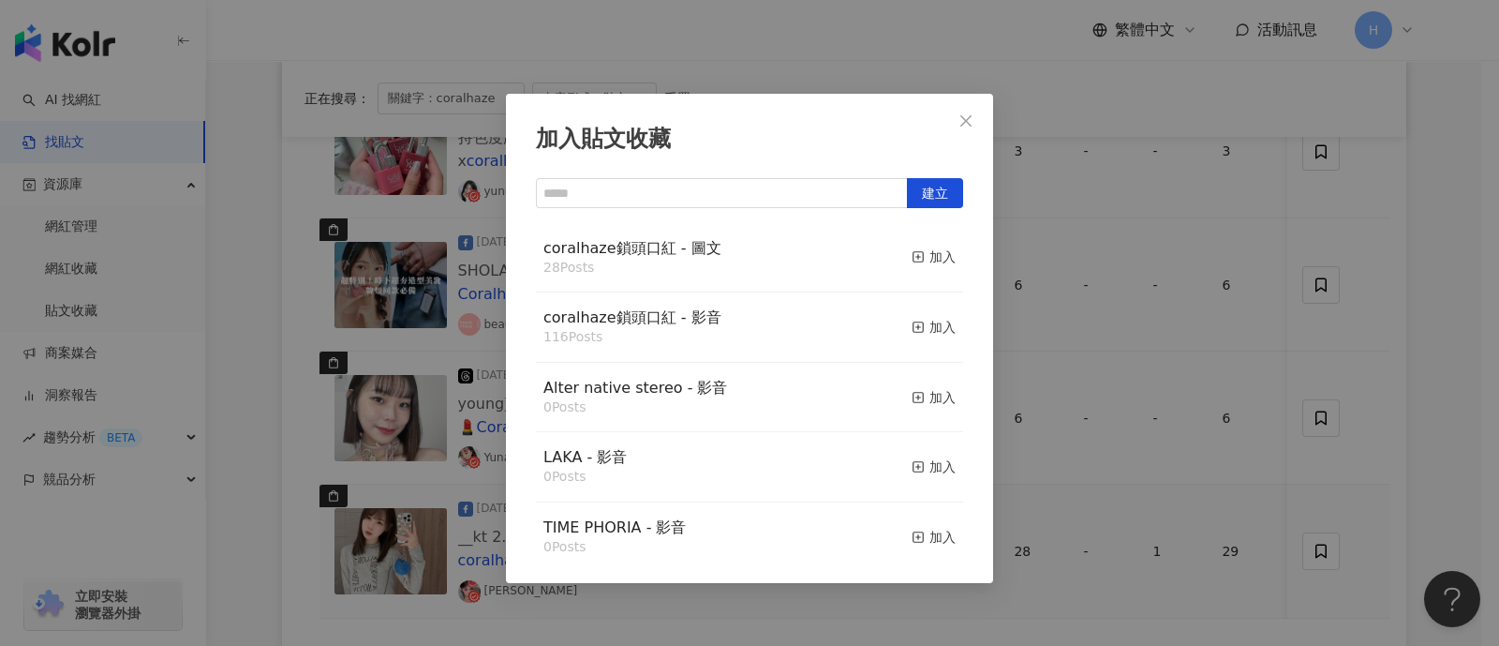
click at [1132, 286] on div "加入貼文收藏 建立 coralhaze鎖頭口紅 - 圖文 28 Posts 加入 coralhaze鎖頭口紅 - 影音 116 Posts 加入 Alter …" at bounding box center [749, 323] width 1499 height 646
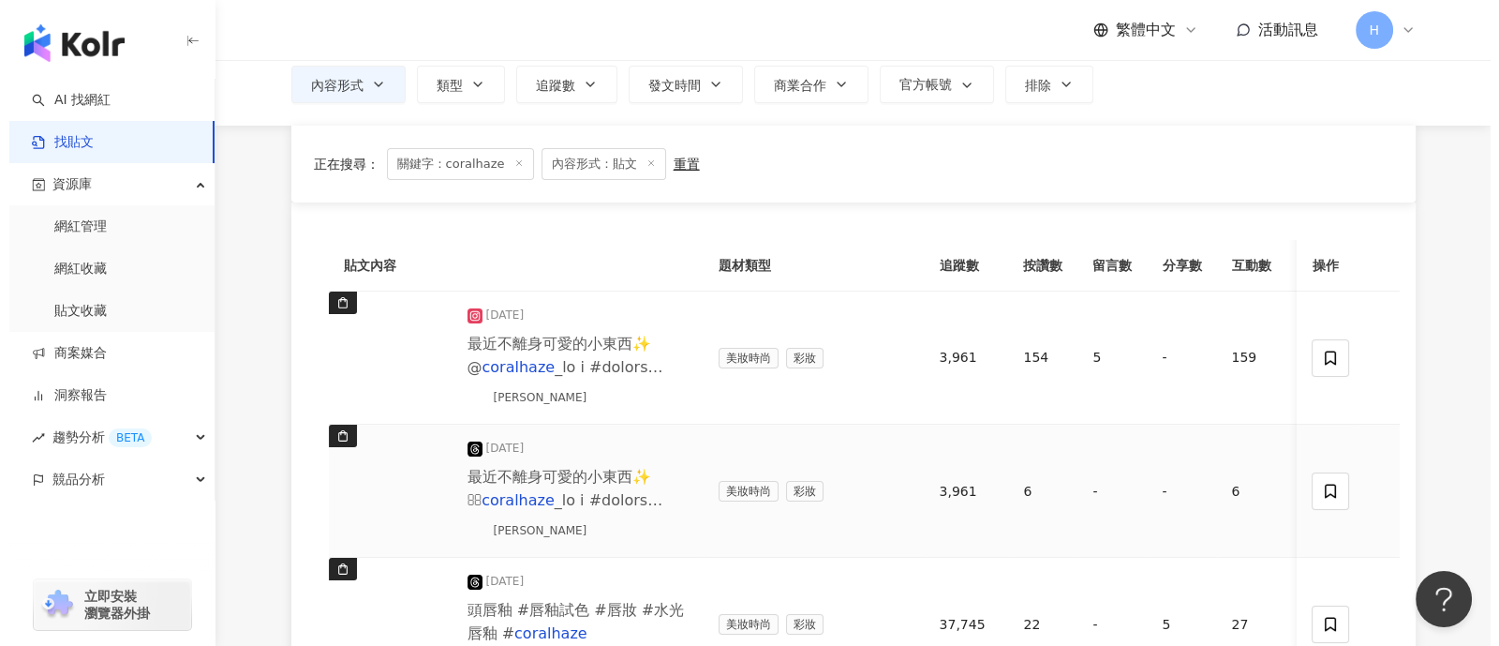
scroll to position [233, 0]
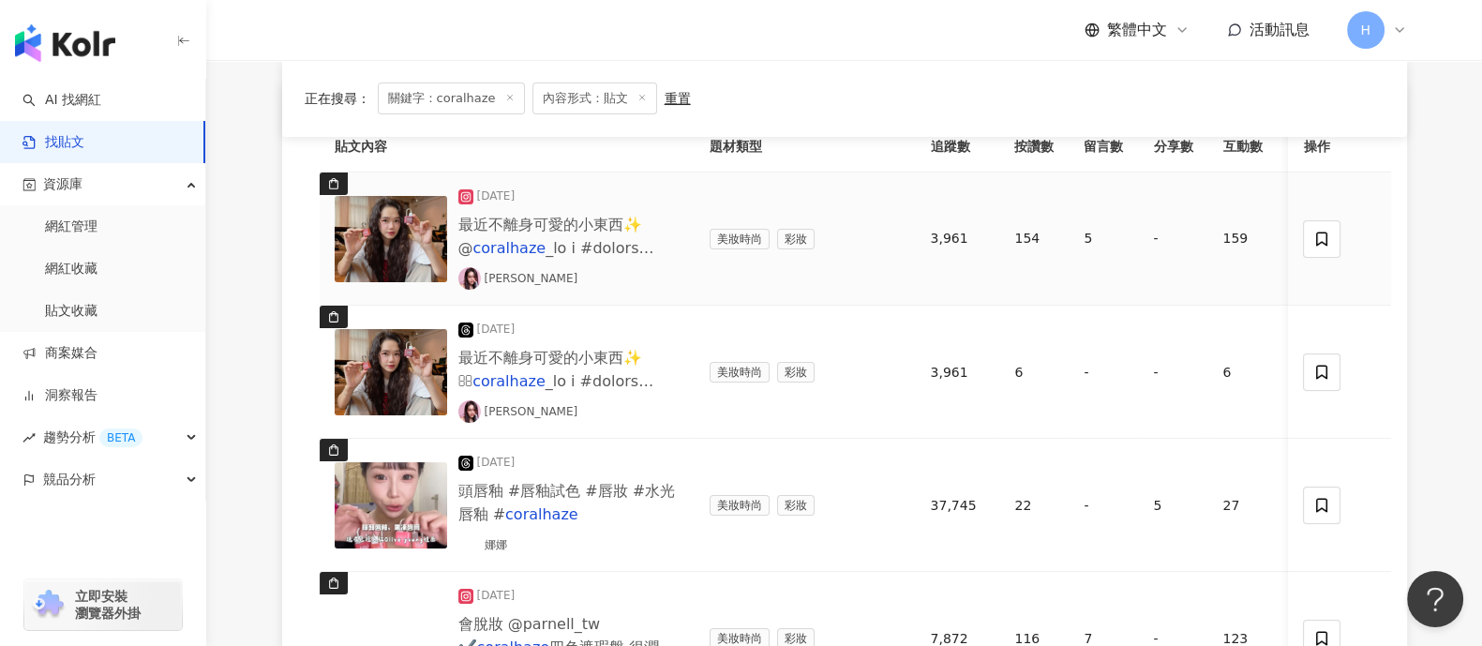
click at [1302, 233] on td at bounding box center [1340, 238] width 103 height 133
click at [1317, 236] on icon at bounding box center [1322, 238] width 11 height 14
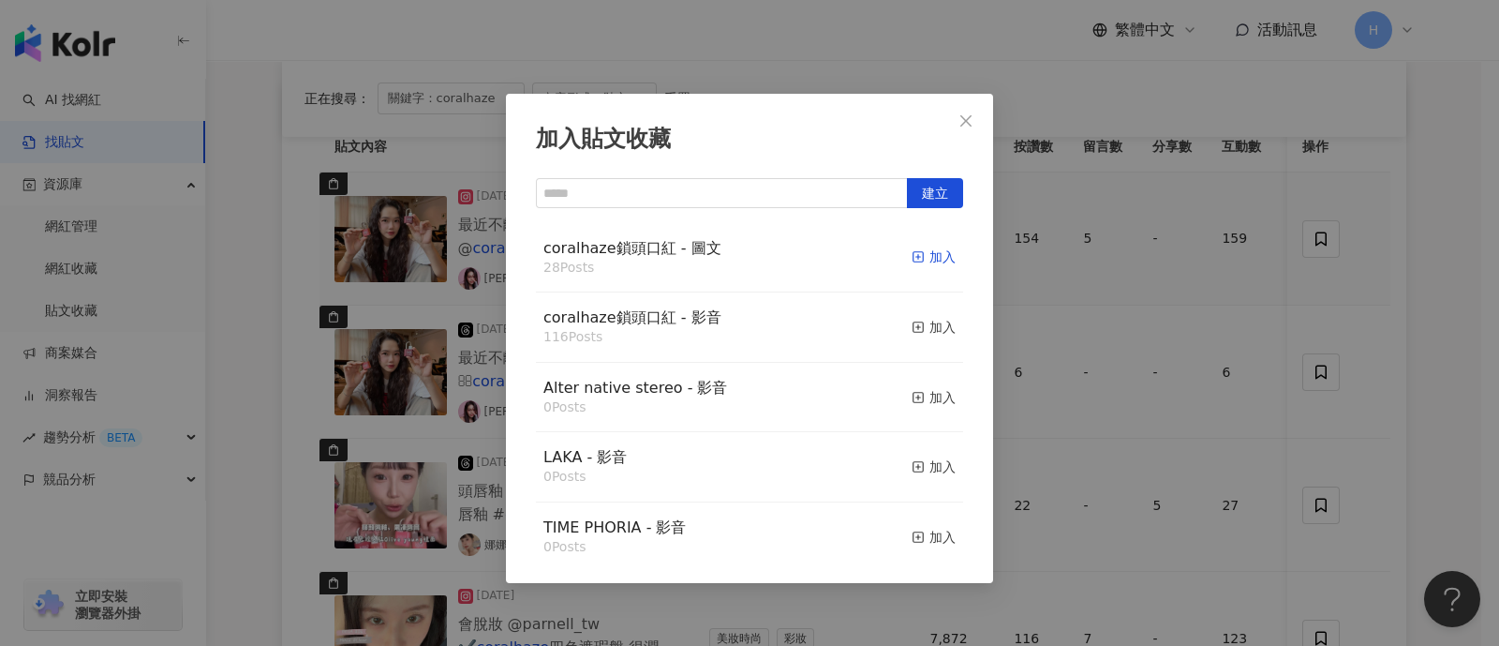
click at [920, 259] on div "加入" at bounding box center [934, 256] width 44 height 21
click at [1232, 338] on div "加入貼文收藏 建立 coralhaze鎖頭口紅 - 圖文 28 Posts 加入 coralhaze鎖頭口紅 - 影音 116 Posts 加入 Alter …" at bounding box center [749, 323] width 1499 height 646
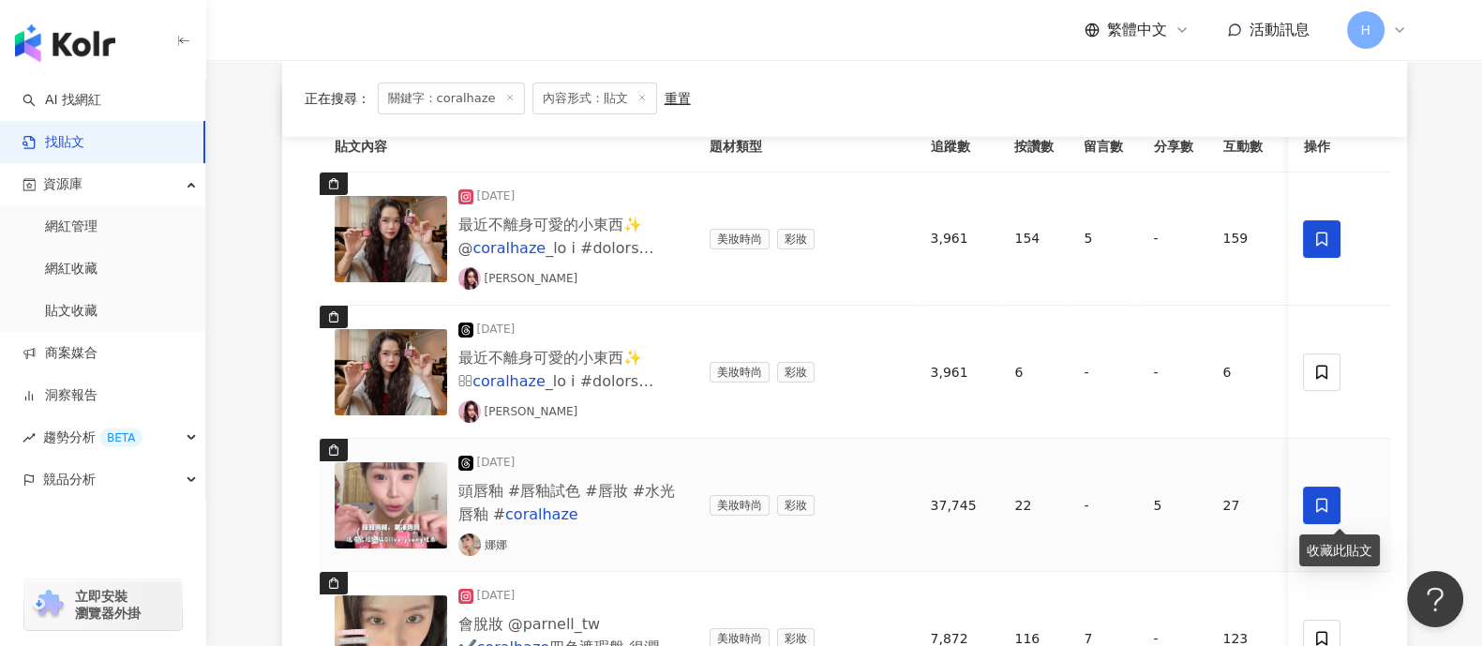
click at [1325, 508] on icon at bounding box center [1322, 505] width 11 height 14
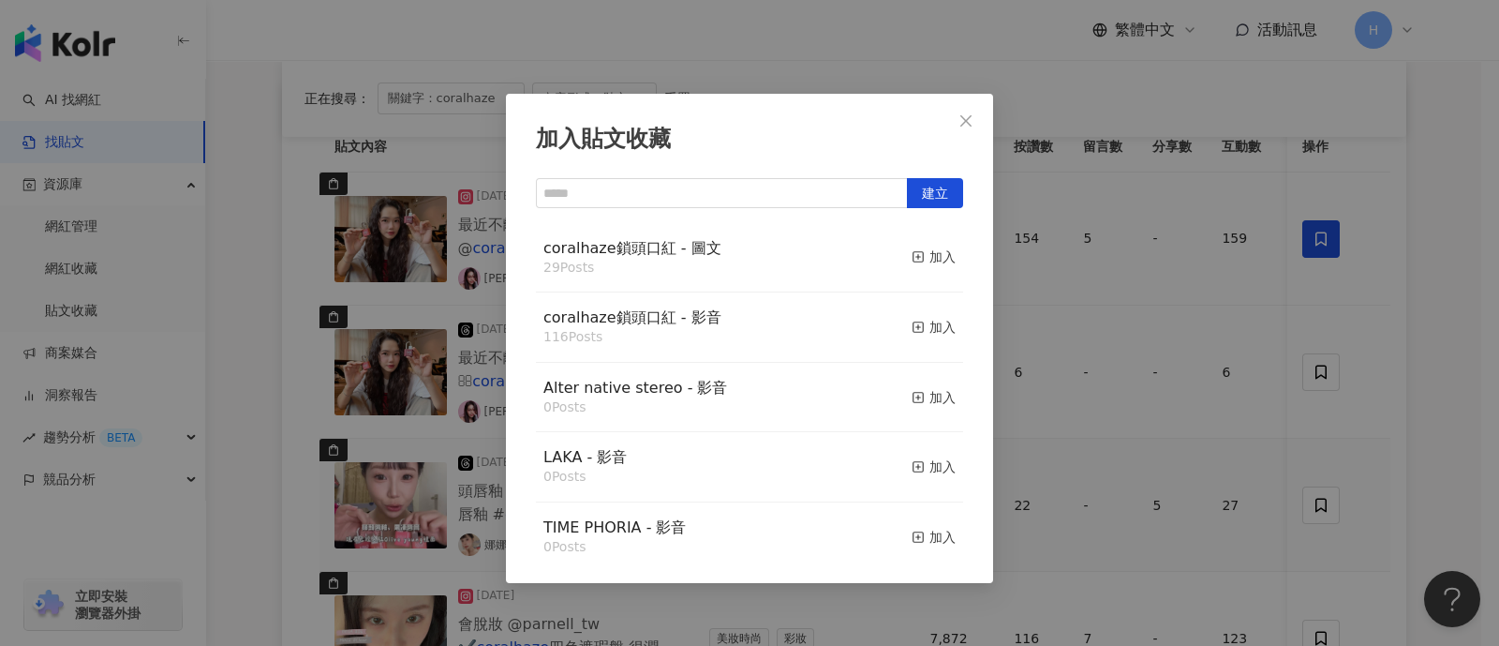
click at [1192, 375] on div "加入貼文收藏 建立 coralhaze鎖頭口紅 - 圖文 29 Posts 加入 coralhaze鎖頭口紅 - 影音 116 Posts 加入 Alter …" at bounding box center [749, 323] width 1499 height 646
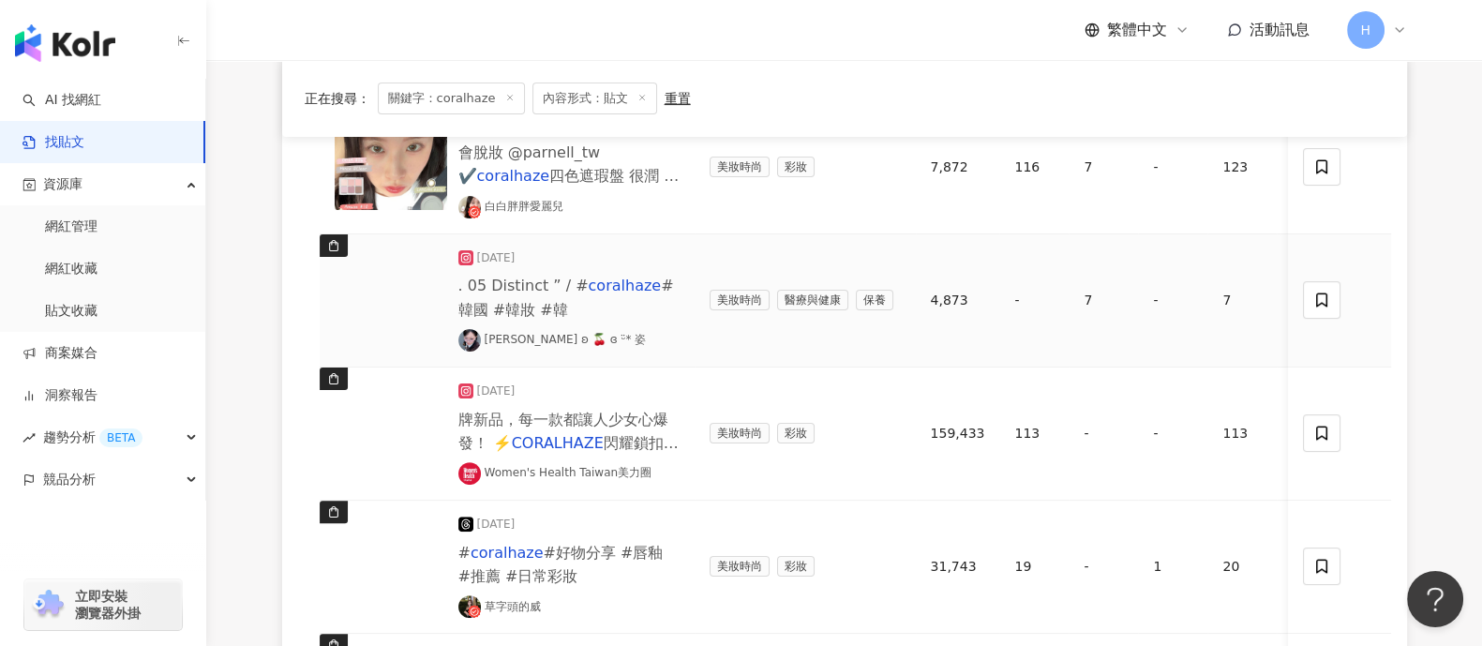
scroll to position [819, 0]
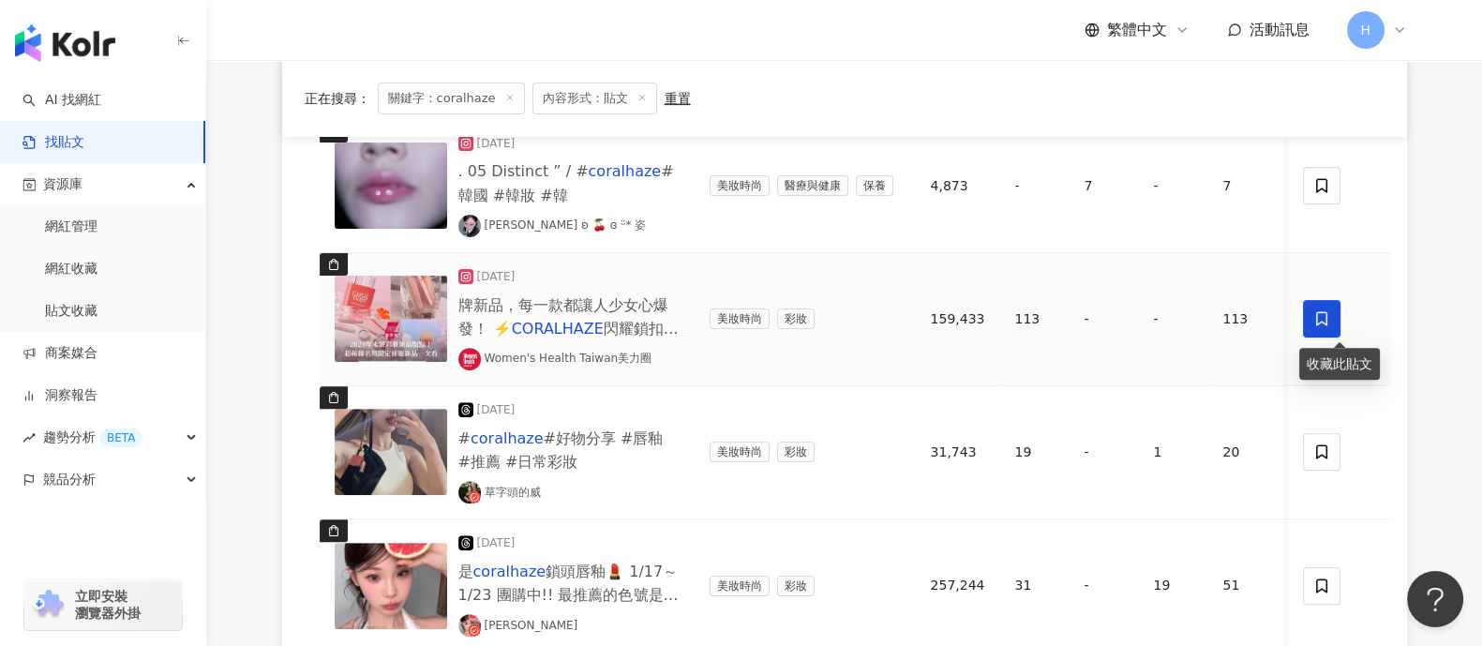
click at [1327, 310] on icon at bounding box center [1322, 318] width 17 height 17
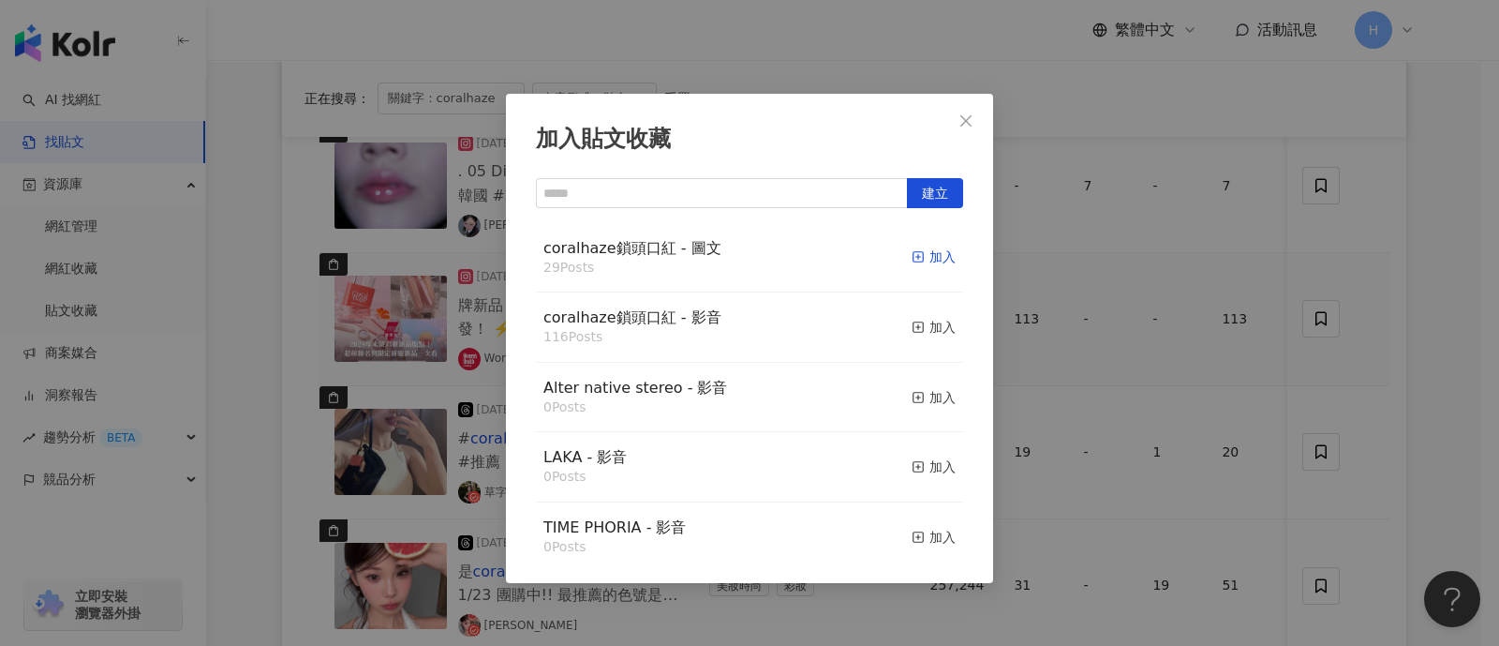
click at [915, 255] on div "加入" at bounding box center [934, 256] width 44 height 21
click at [1167, 341] on div "加入貼文收藏 建立 coralhaze鎖頭口紅 - 圖文 29 Posts 加入 coralhaze鎖頭口紅 - 影音 116 Posts 加入 Alter …" at bounding box center [749, 323] width 1499 height 646
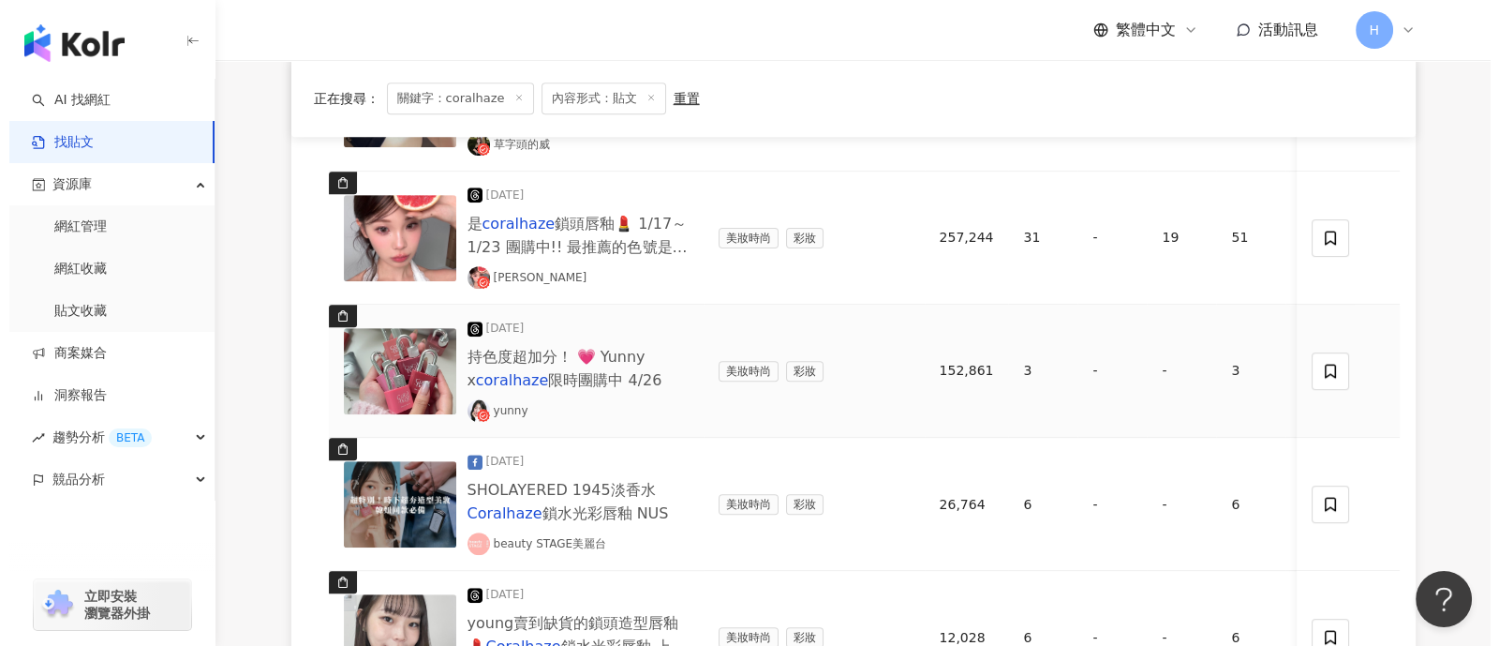
scroll to position [1171, 0]
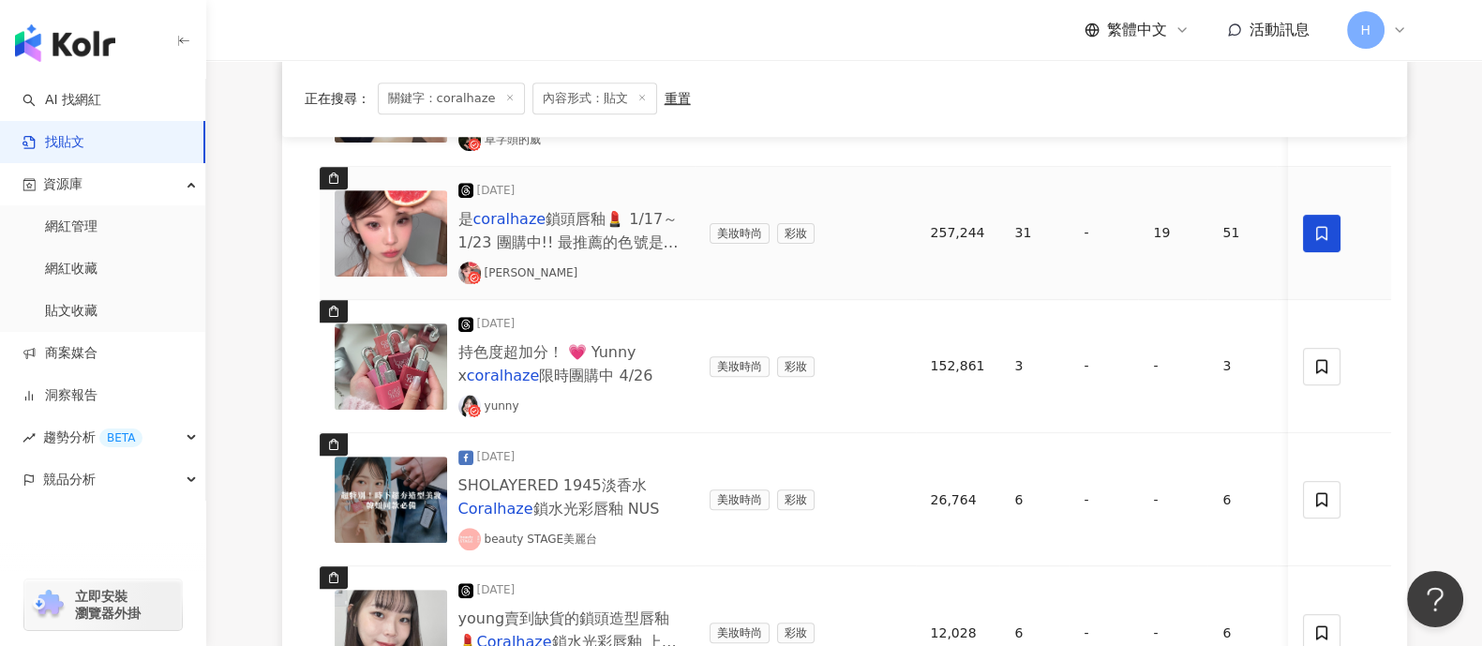
click at [1307, 236] on span at bounding box center [1322, 233] width 37 height 37
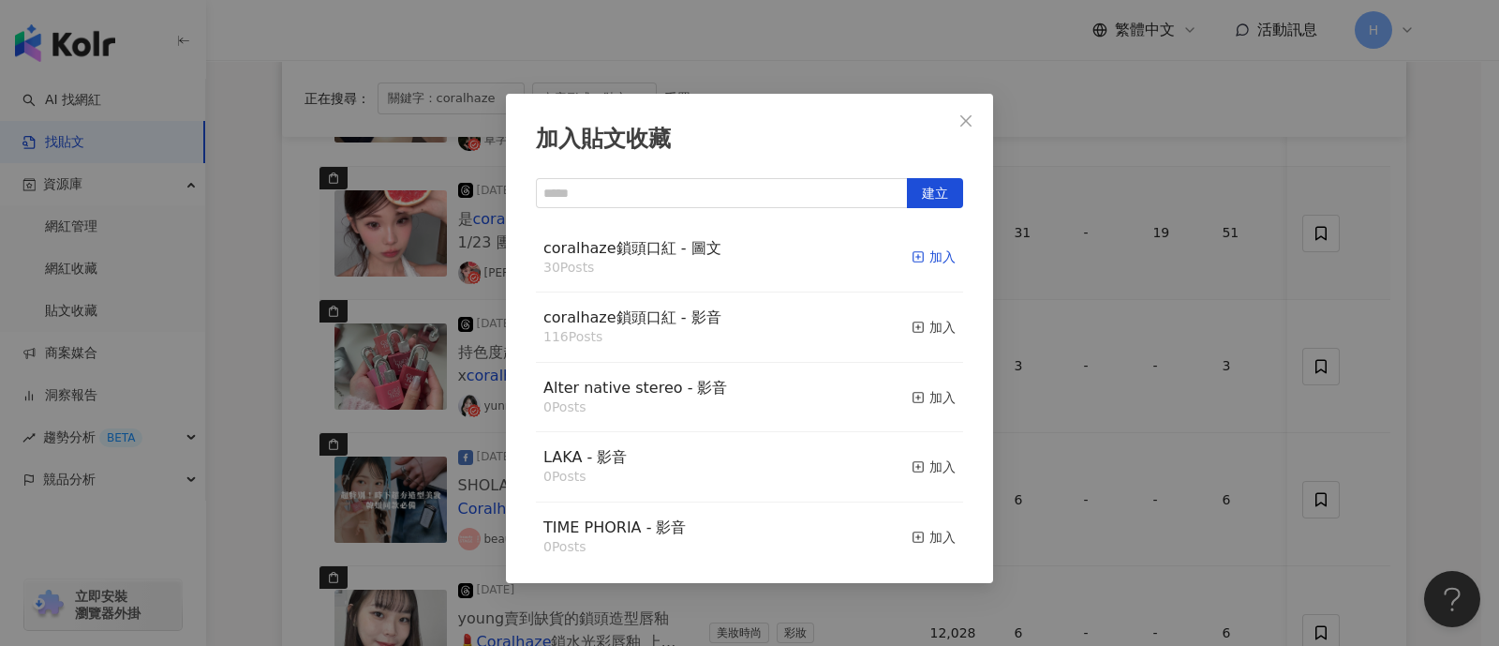
click at [917, 261] on div "加入" at bounding box center [934, 256] width 44 height 21
click at [1204, 315] on div "加入貼文收藏 建立 coralhaze鎖頭口紅 - 圖文 30 Posts 加入 coralhaze鎖頭口紅 - 影音 116 Posts 加入 Alter …" at bounding box center [749, 323] width 1499 height 646
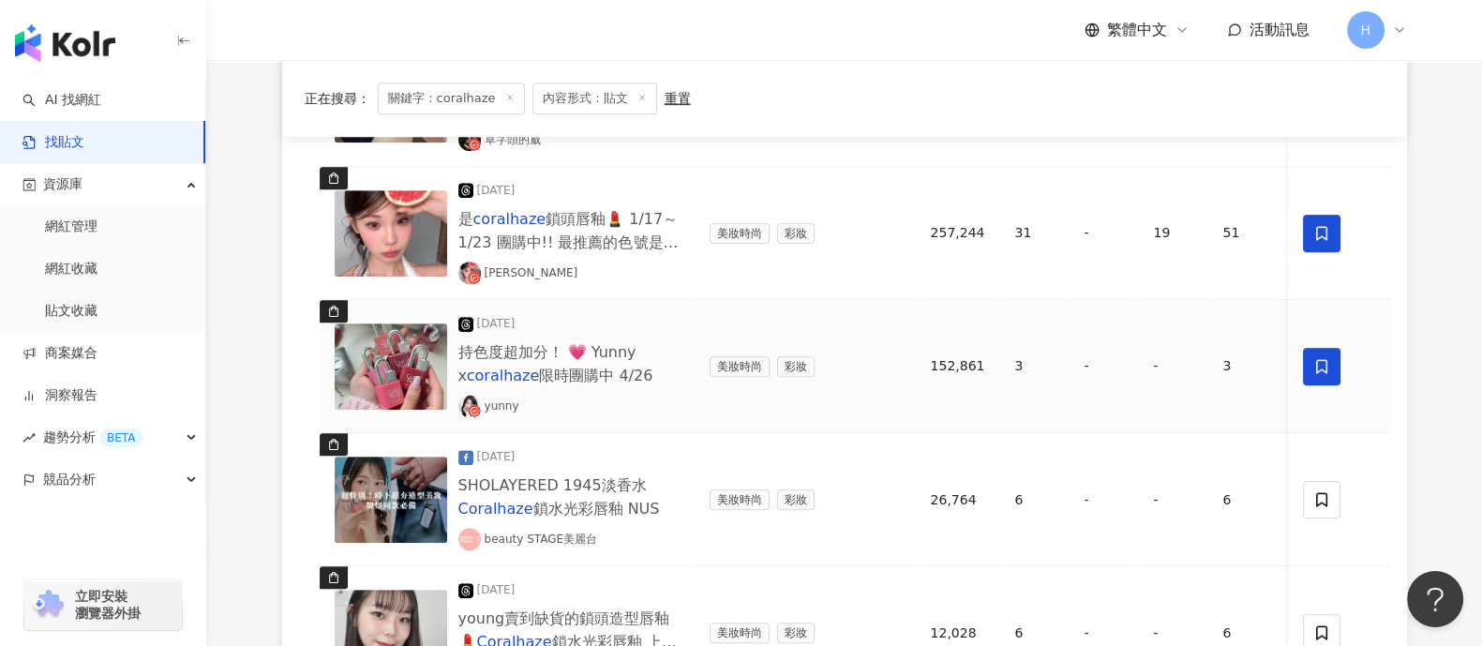
click at [1322, 359] on icon at bounding box center [1322, 366] width 17 height 17
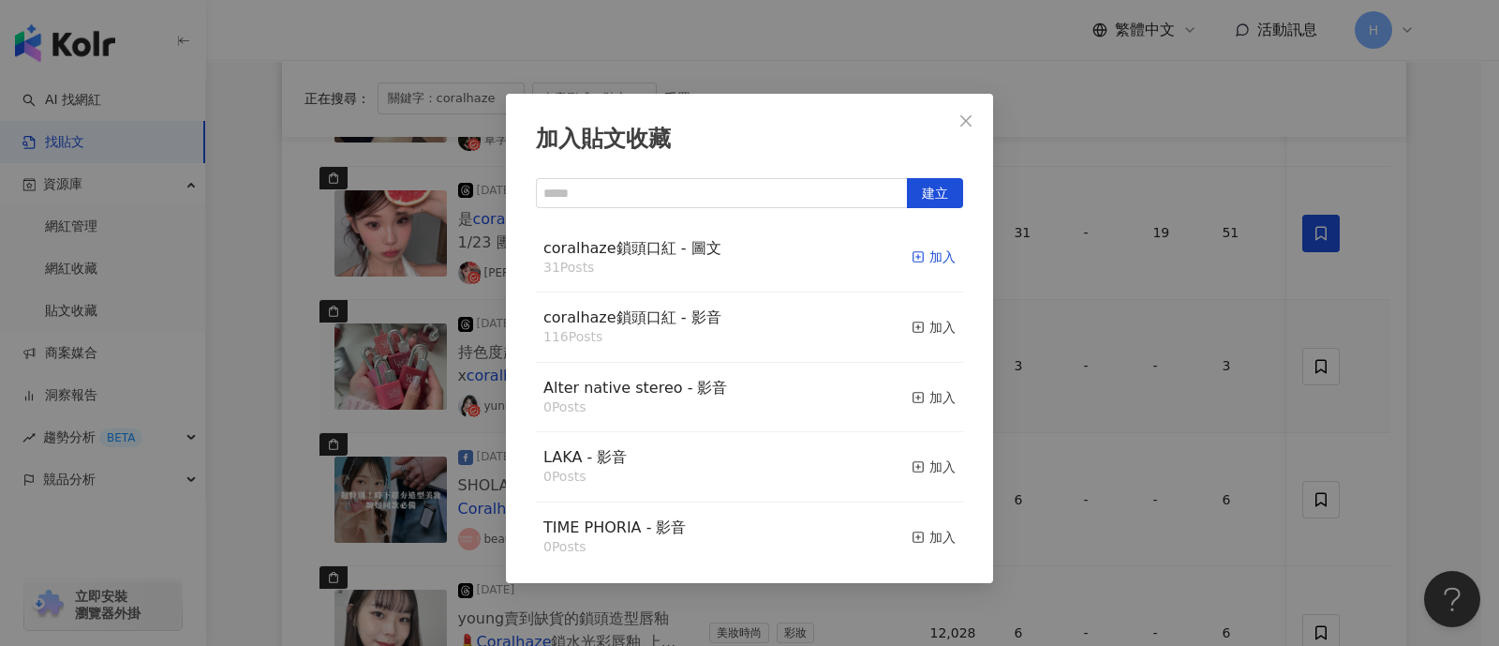
click at [917, 262] on div "加入" at bounding box center [934, 256] width 44 height 21
click at [1078, 369] on div "加入貼文收藏 建立 coralhaze鎖頭口紅 - 圖文 31 Posts 加入 coralhaze鎖頭口紅 - 影音 116 Posts 加入 Alter …" at bounding box center [749, 323] width 1499 height 646
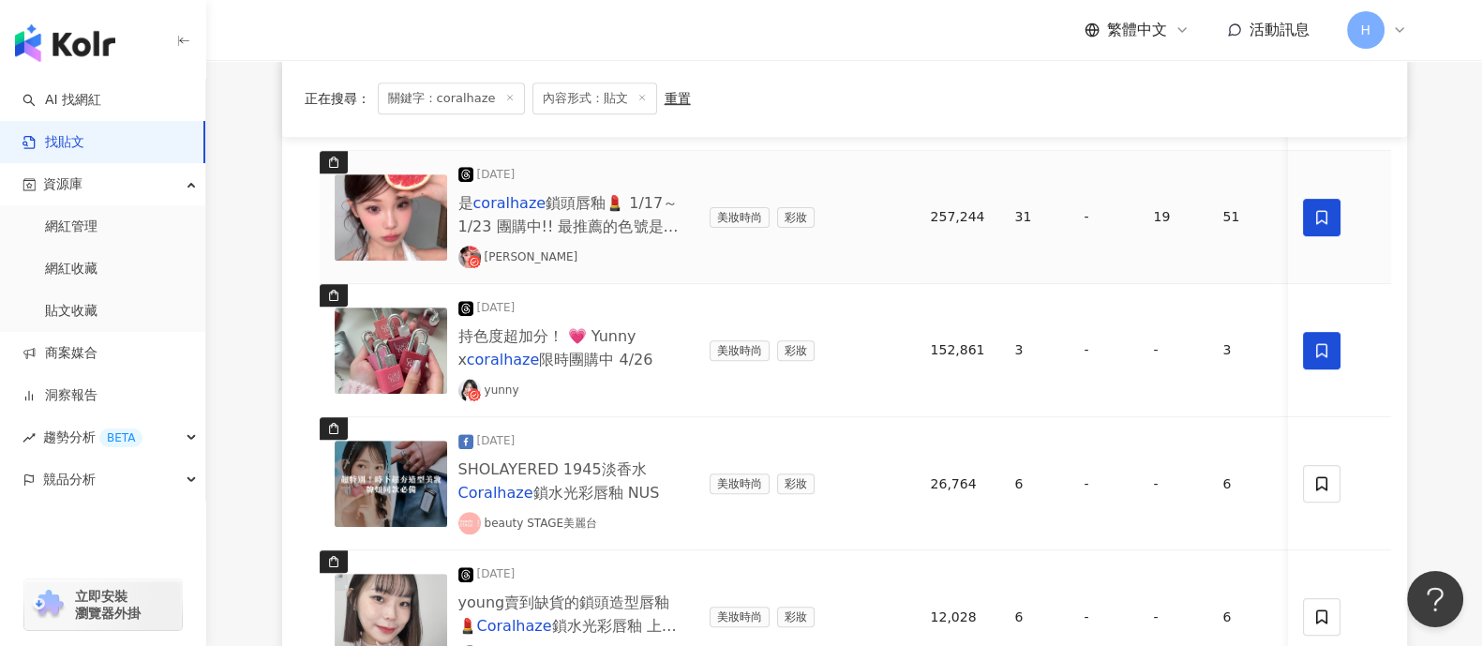
scroll to position [1406, 0]
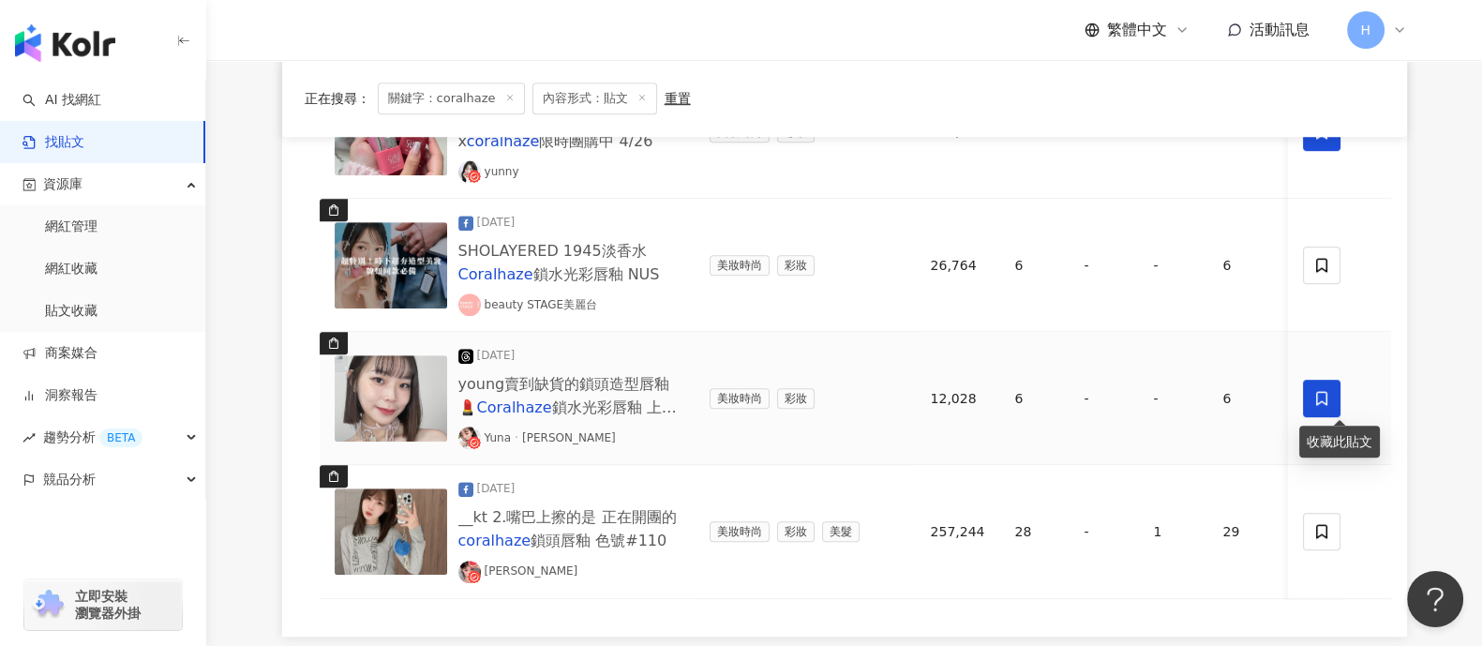
click at [1314, 395] on icon at bounding box center [1322, 398] width 17 height 17
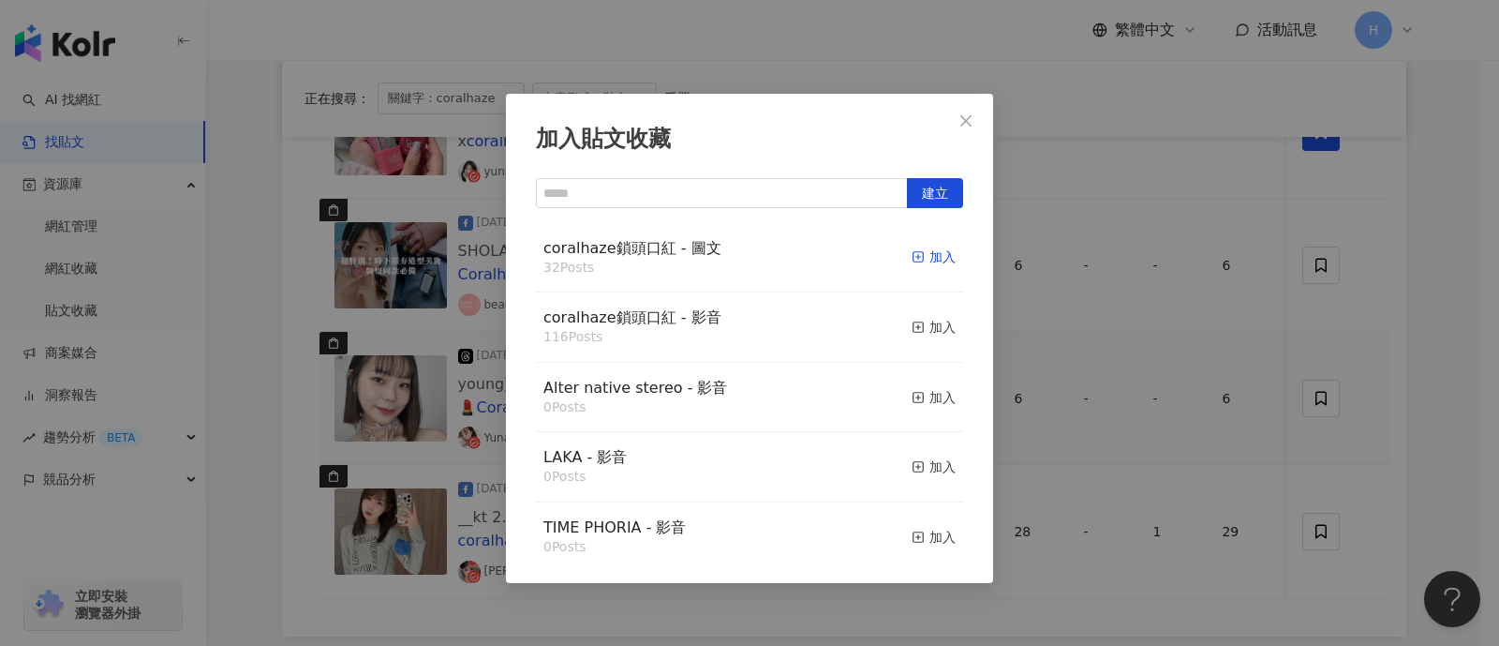
drag, startPoint x: 945, startPoint y: 255, endPoint x: 932, endPoint y: 255, distance: 12.2
click at [943, 255] on div "coralhaze鎖頭口紅 - 圖文 32 Posts 加入" at bounding box center [749, 258] width 427 height 70
click at [918, 260] on div "加入" at bounding box center [934, 256] width 44 height 21
click at [1225, 420] on div "加入貼文收藏 建立 coralhaze鎖頭口紅 - 圖文 32 Posts 加入 coralhaze鎖頭口紅 - 影音 116 Posts 加入 Alter …" at bounding box center [749, 323] width 1499 height 646
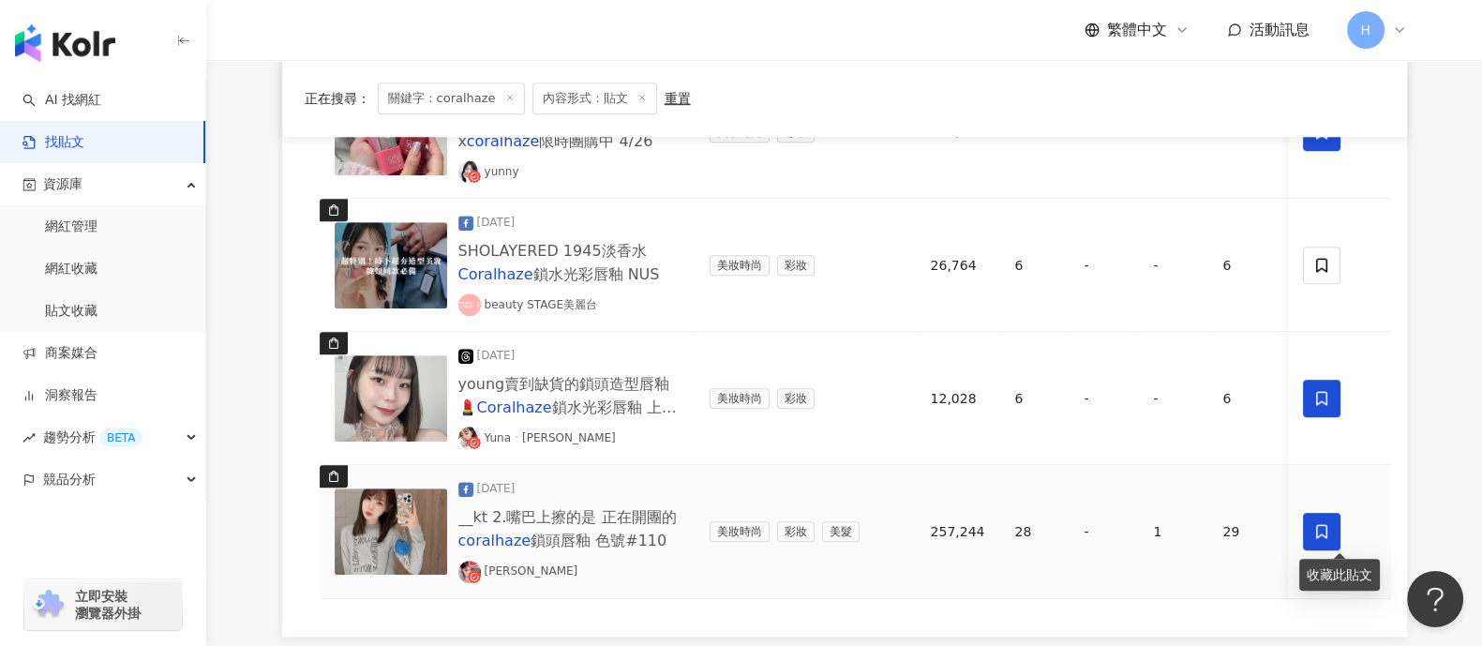
click at [1305, 530] on span at bounding box center [1322, 531] width 37 height 37
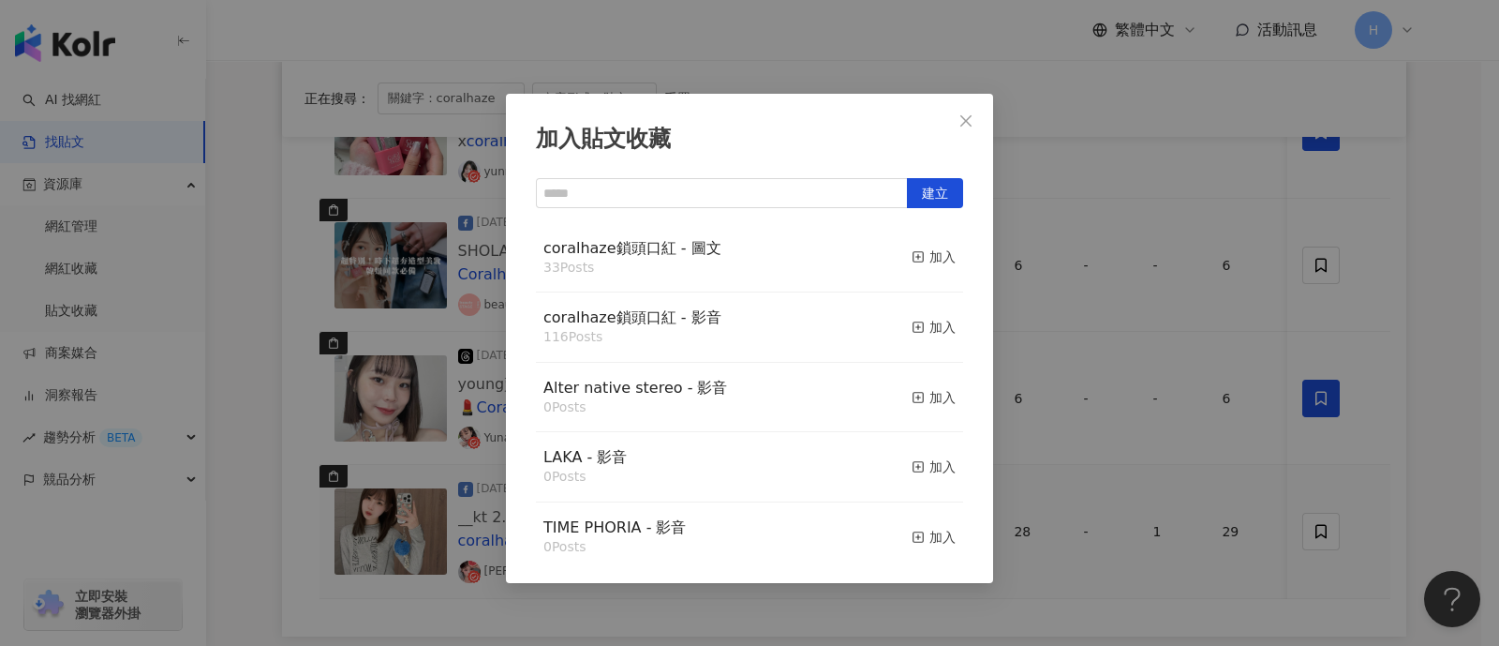
click at [1085, 404] on div "加入貼文收藏 建立 coralhaze鎖頭口紅 - 圖文 33 Posts 加入 coralhaze鎖頭口紅 - 影音 116 Posts 加入 Alter …" at bounding box center [749, 323] width 1499 height 646
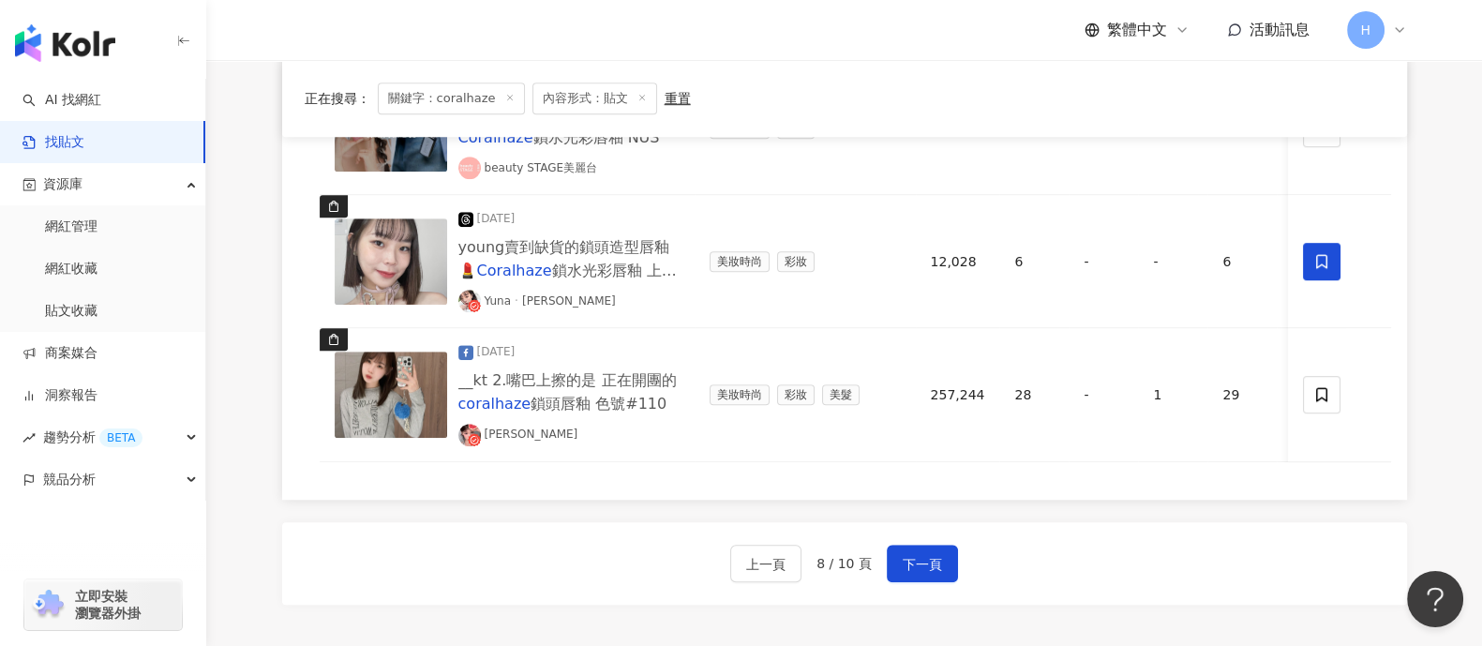
scroll to position [1770, 0]
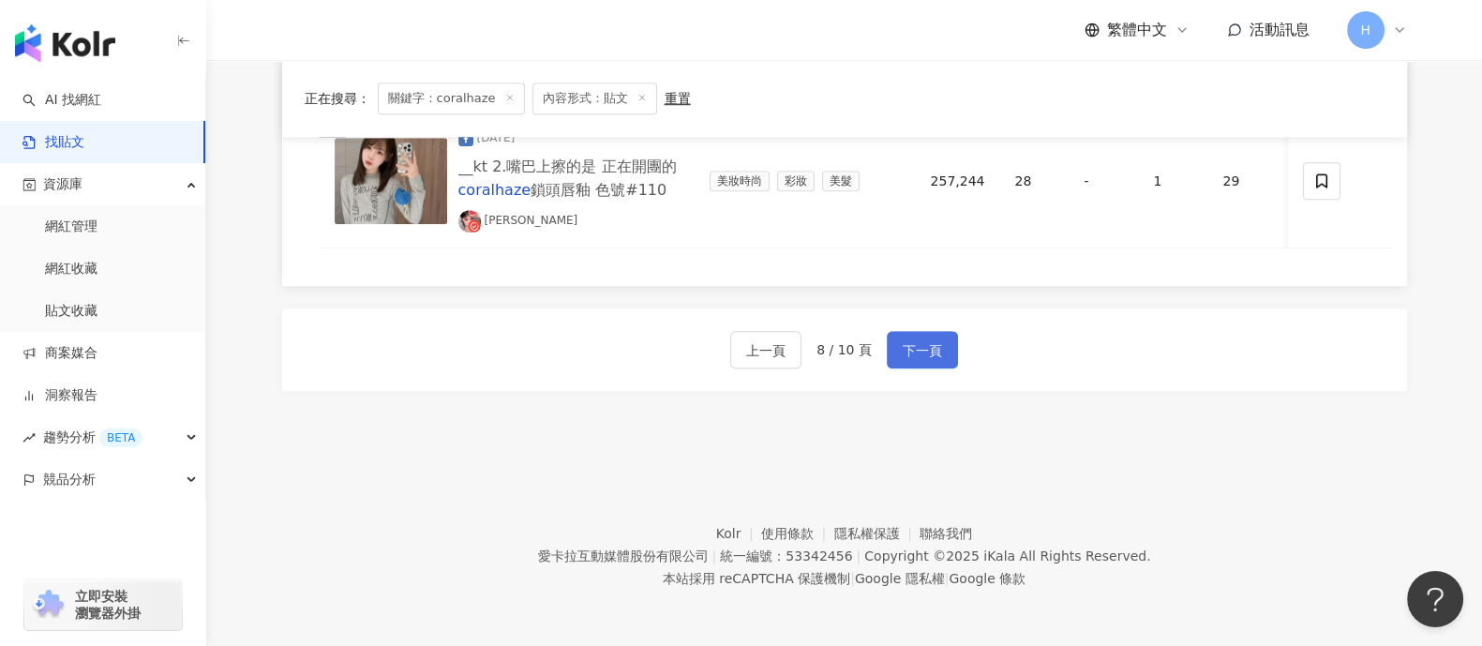
click at [914, 345] on span "下一頁" at bounding box center [921, 350] width 39 height 22
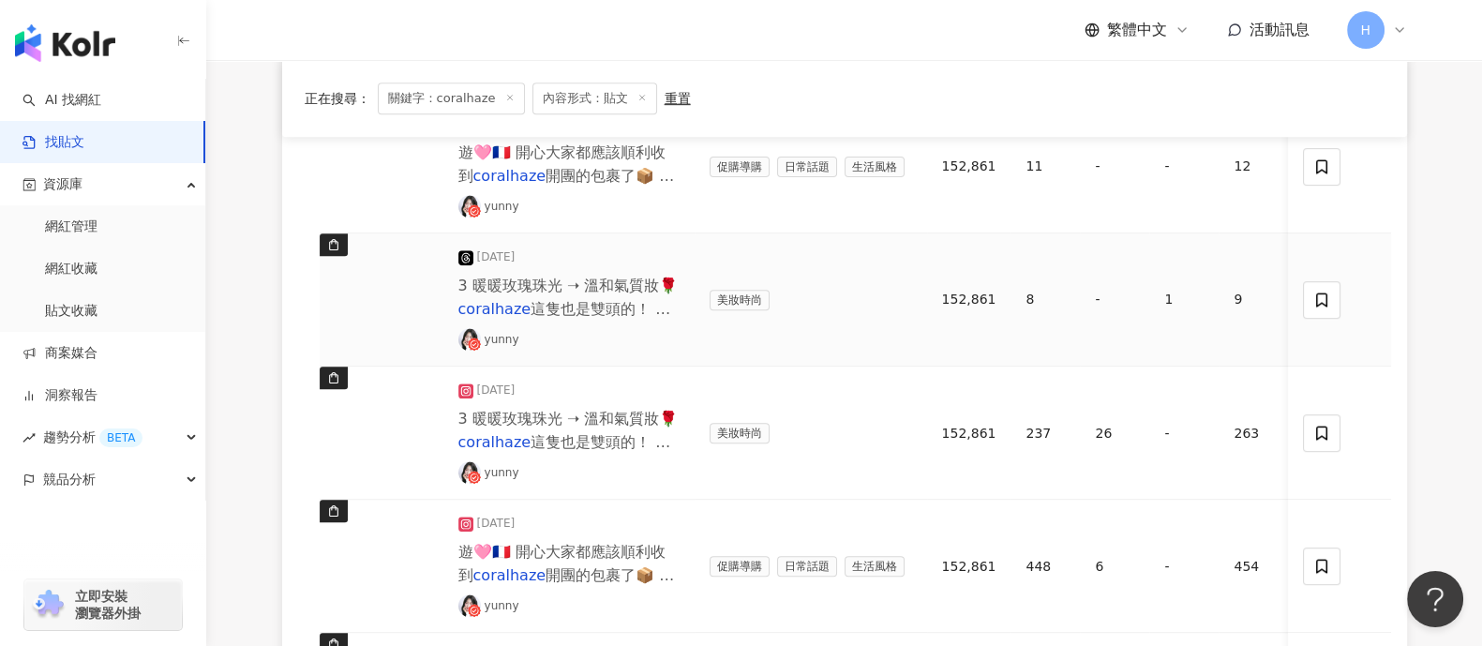
scroll to position [1289, 0]
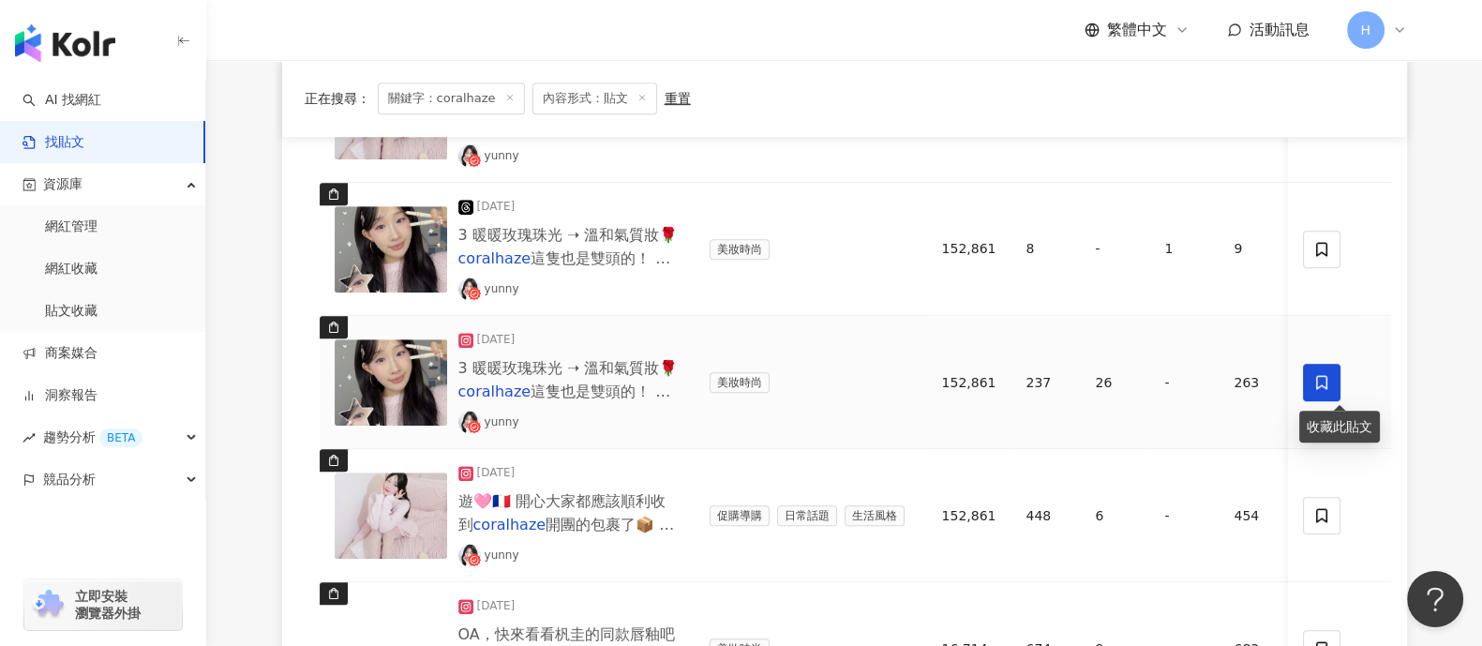
click at [1311, 381] on span at bounding box center [1322, 382] width 37 height 37
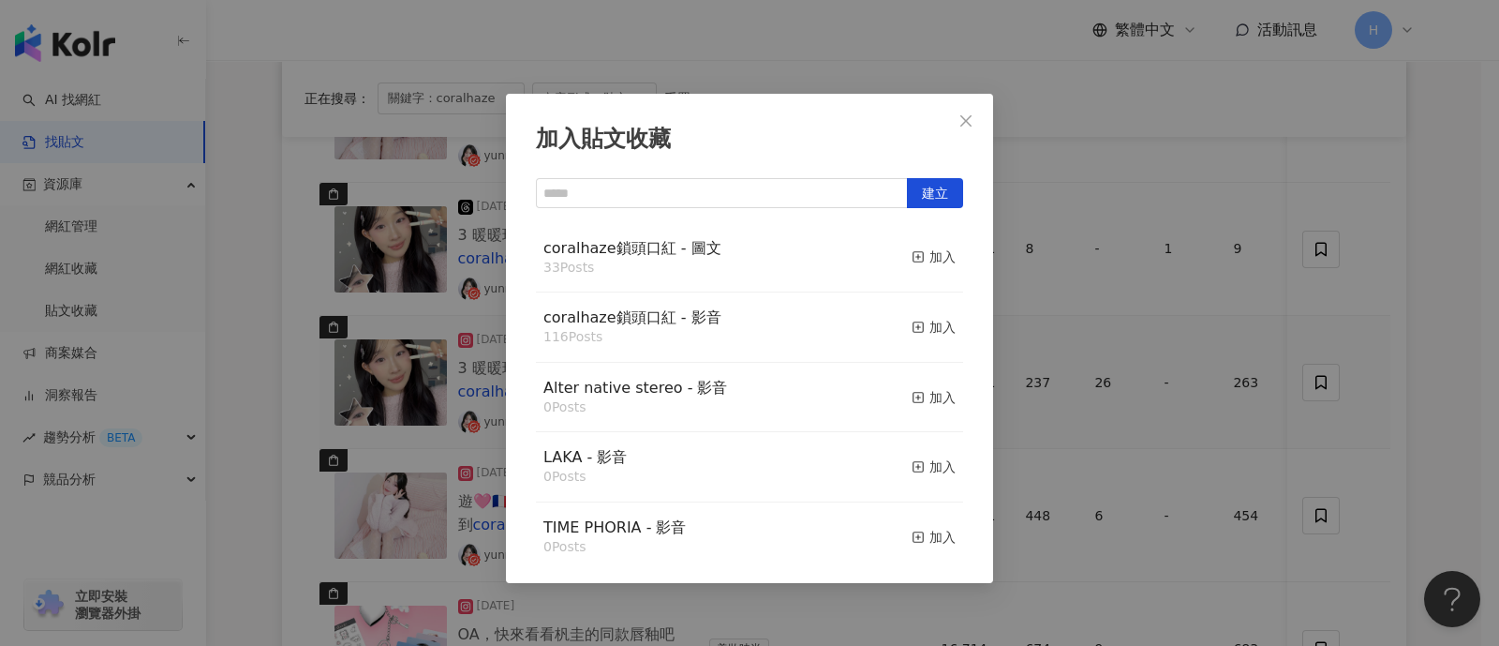
click at [1111, 359] on div "加入貼文收藏 建立 coralhaze鎖頭口紅 - 圖文 33 Posts 加入 coralhaze鎖頭口紅 - 影音 116 Posts 加入 Alter …" at bounding box center [749, 323] width 1499 height 646
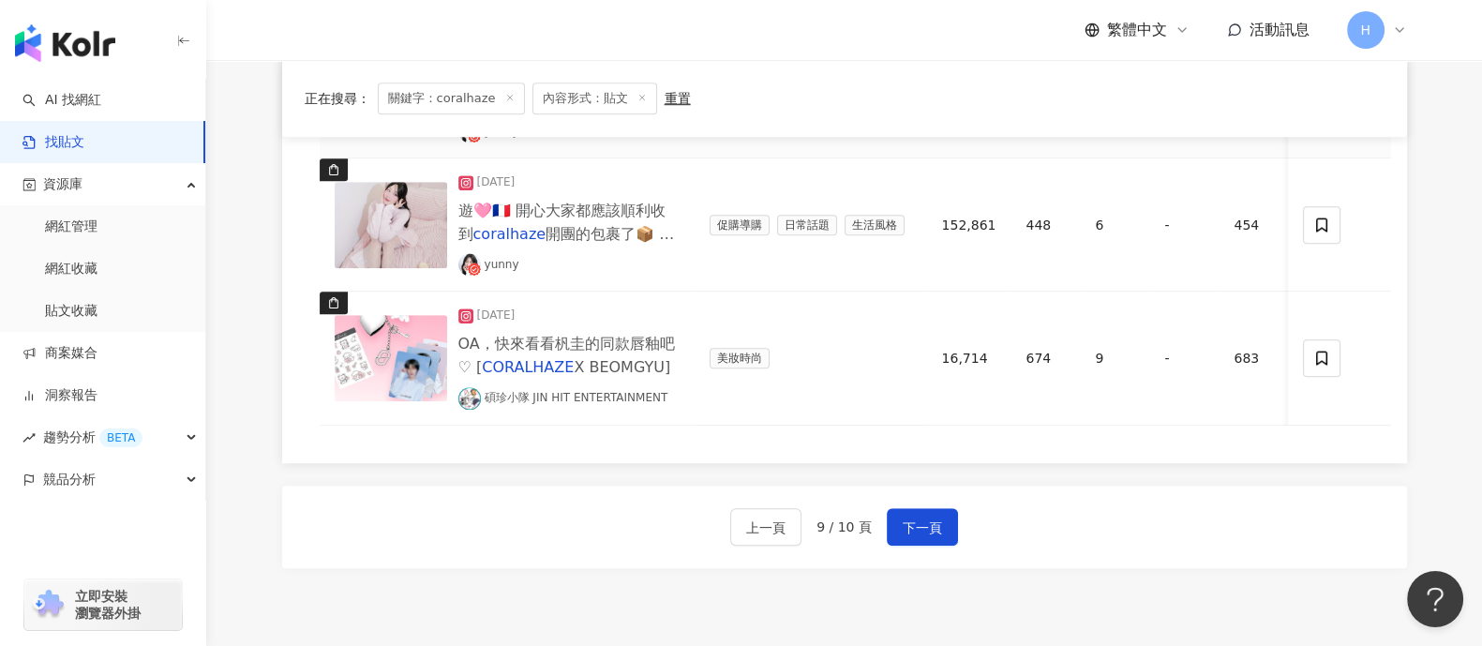
scroll to position [1639, 0]
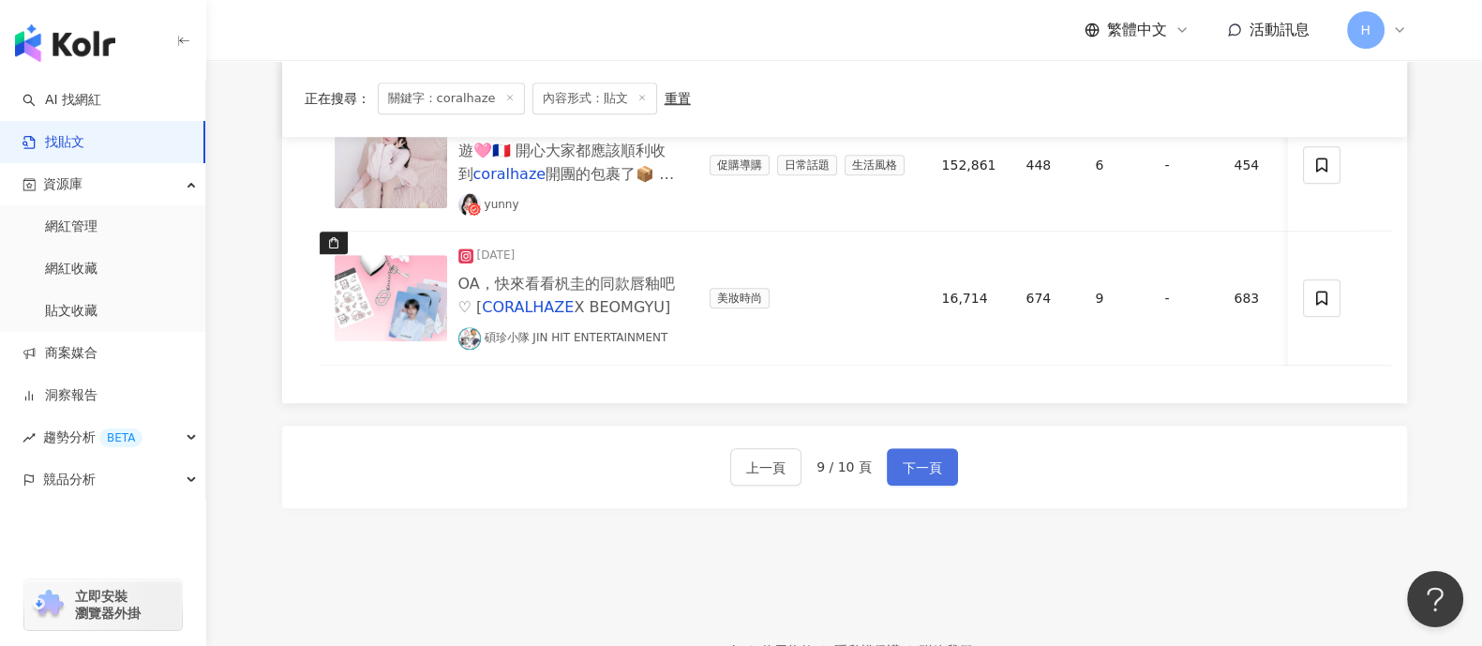
click at [944, 476] on button "下一頁" at bounding box center [922, 466] width 71 height 37
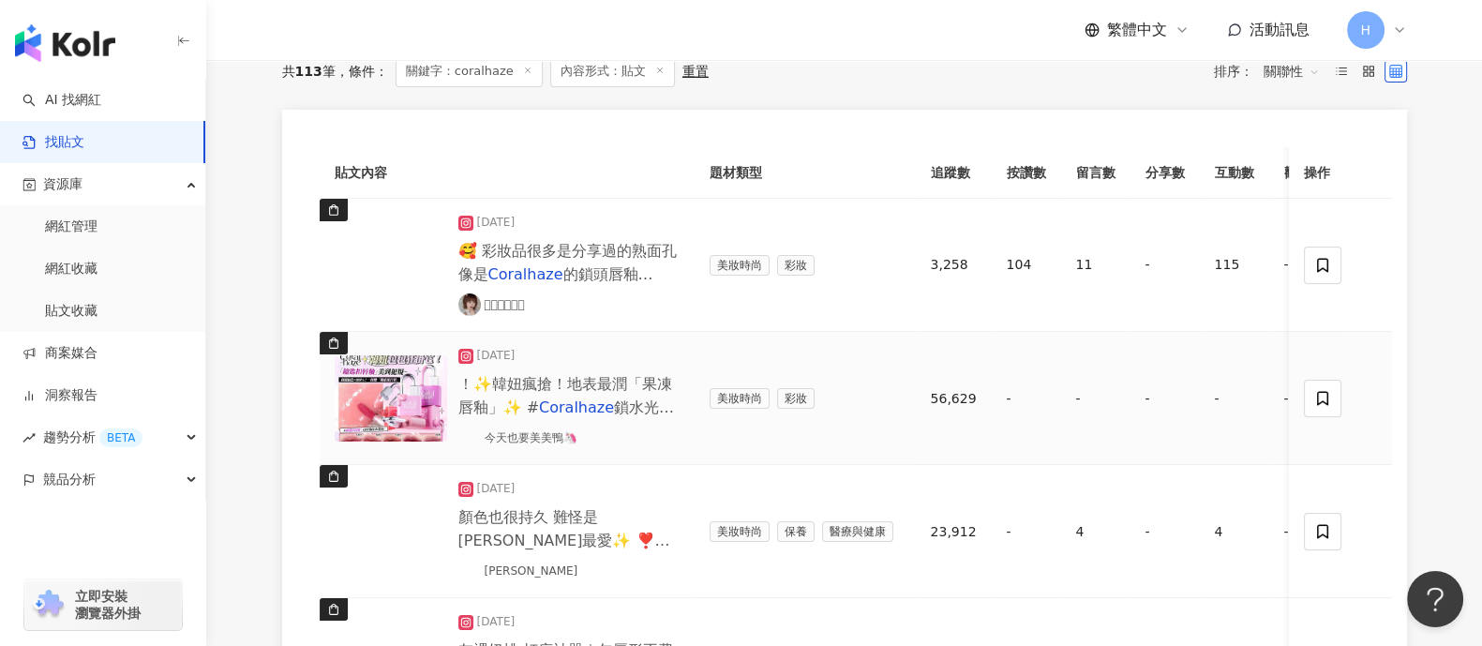
scroll to position [153, 0]
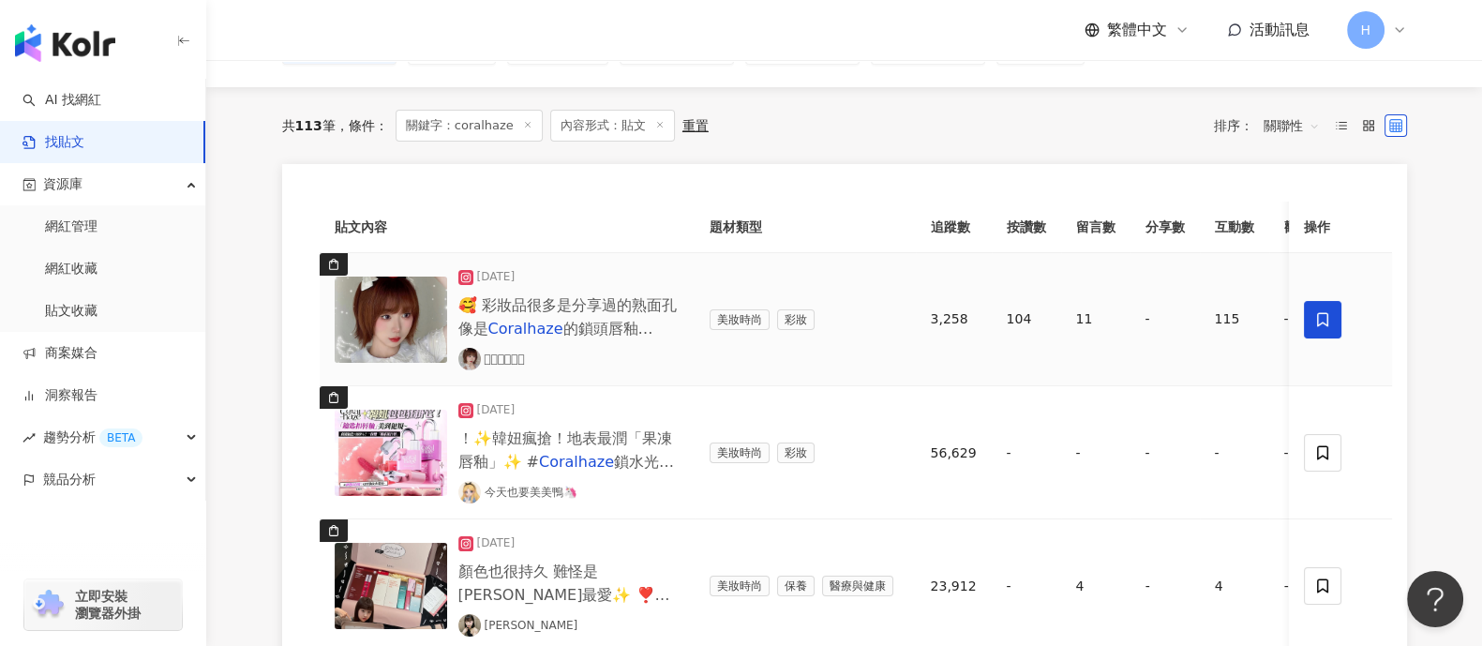
click at [1305, 313] on span at bounding box center [1322, 319] width 37 height 37
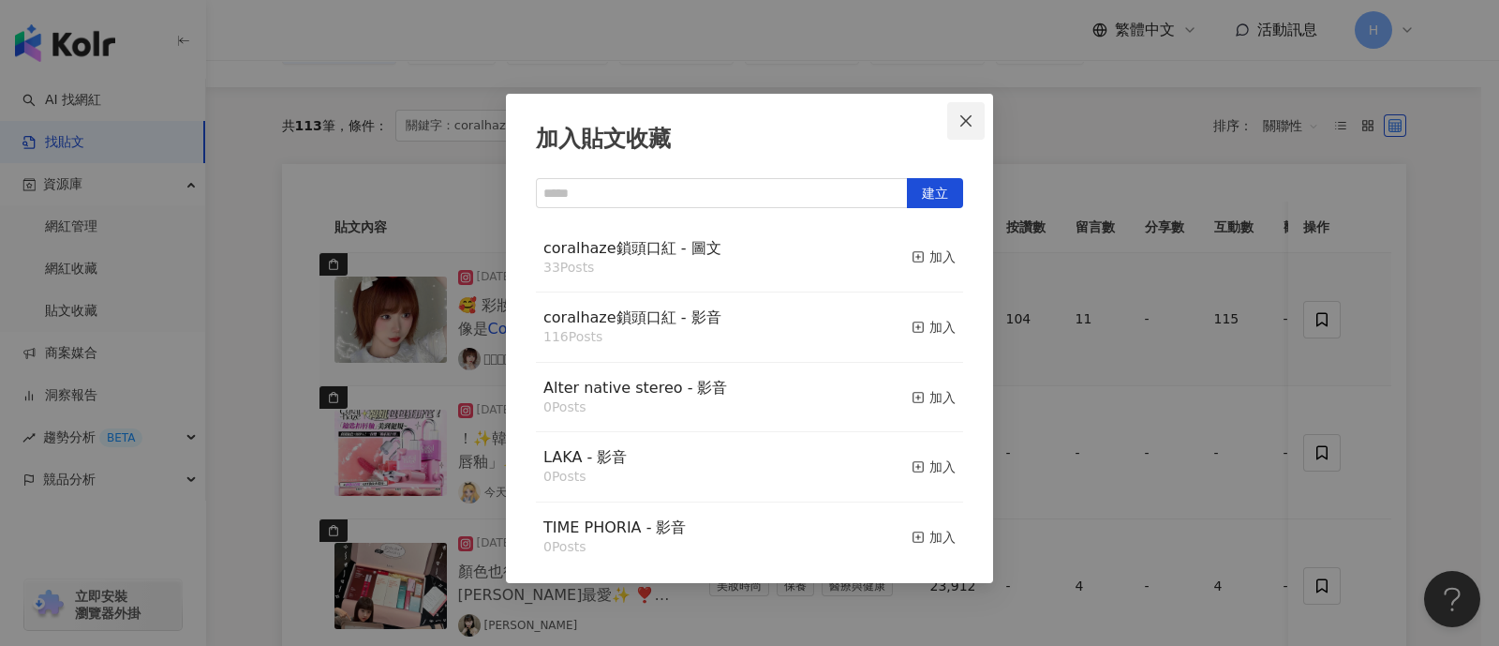
click at [959, 107] on button "Close" at bounding box center [965, 120] width 37 height 37
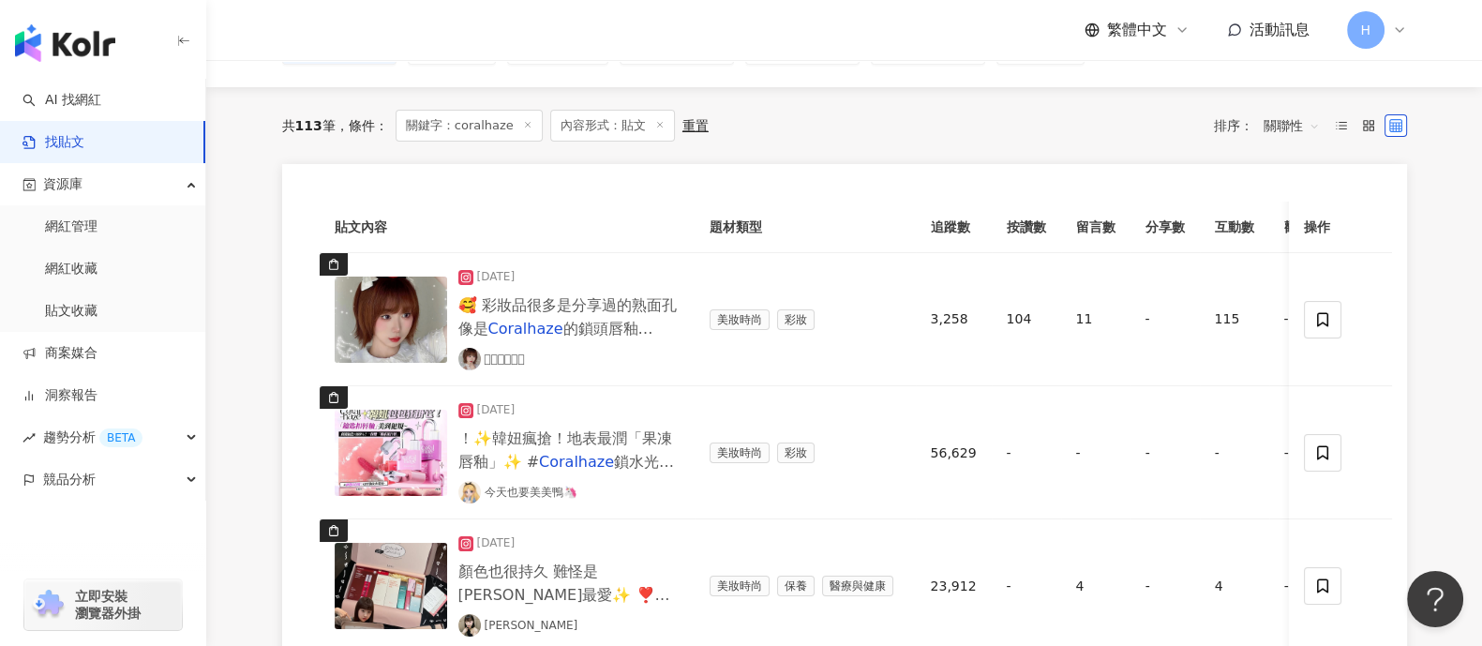
click at [84, 141] on link "找貼文" at bounding box center [53, 142] width 62 height 19
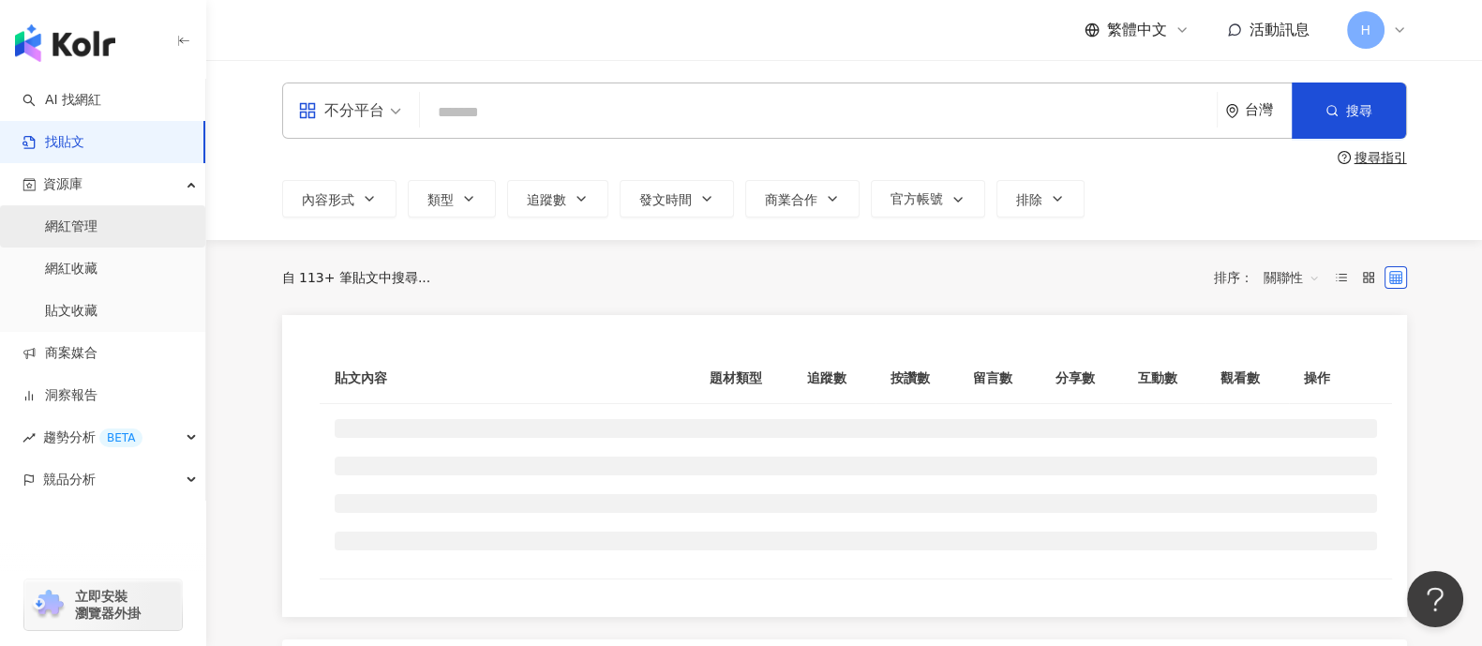
click at [97, 217] on link "網紅管理" at bounding box center [71, 226] width 52 height 19
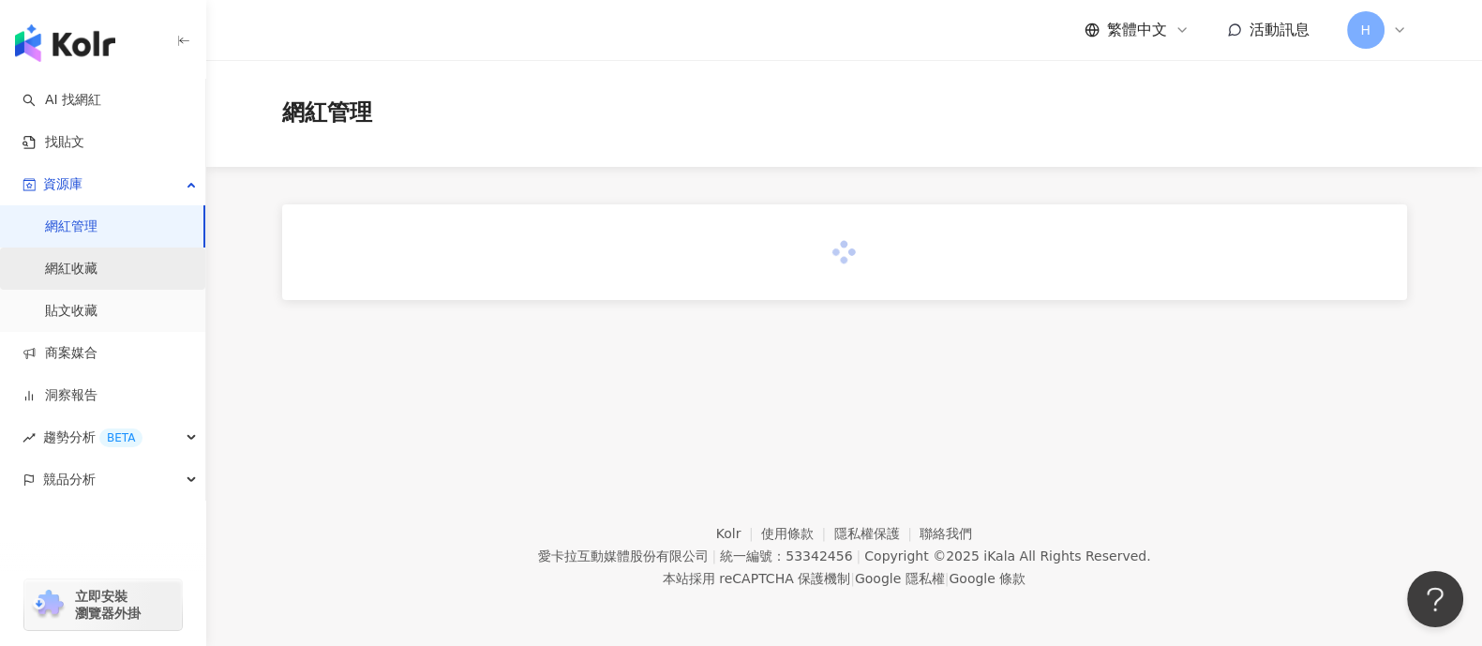
click at [97, 260] on link "網紅收藏" at bounding box center [71, 269] width 52 height 19
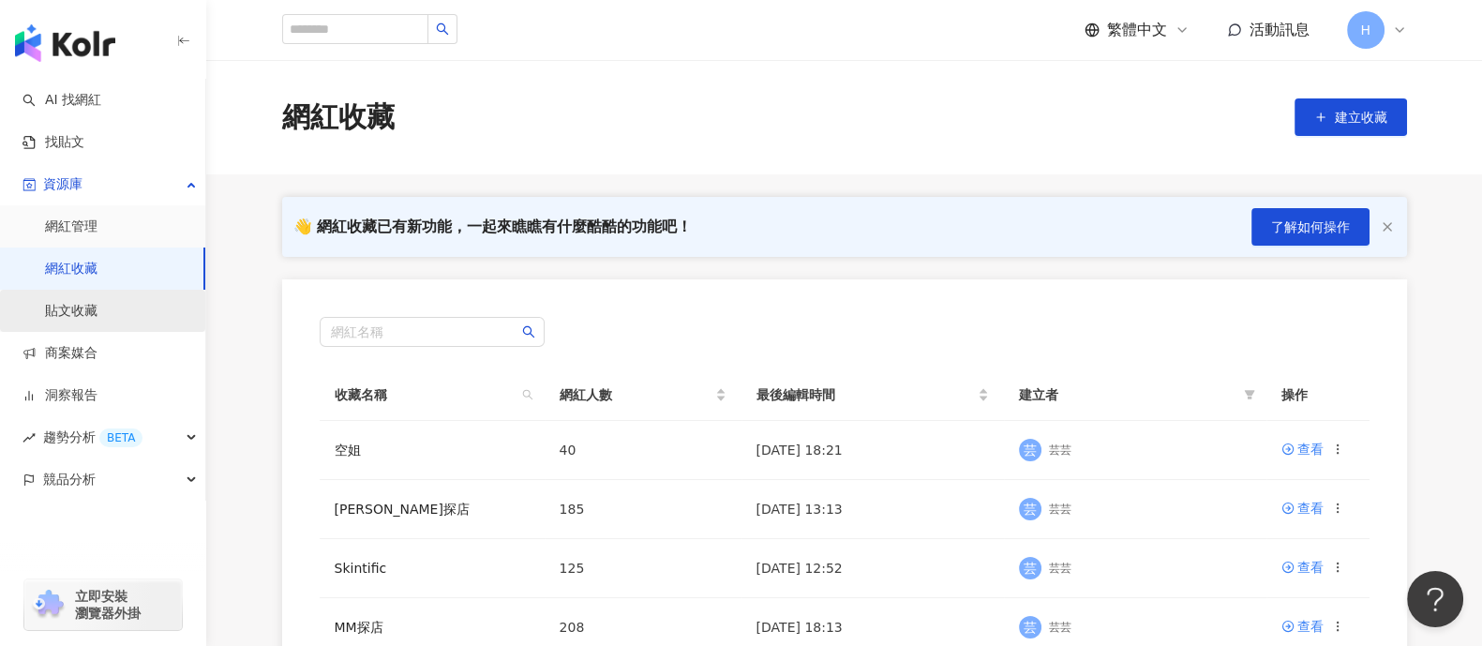
click at [97, 302] on link "貼文收藏" at bounding box center [71, 311] width 52 height 19
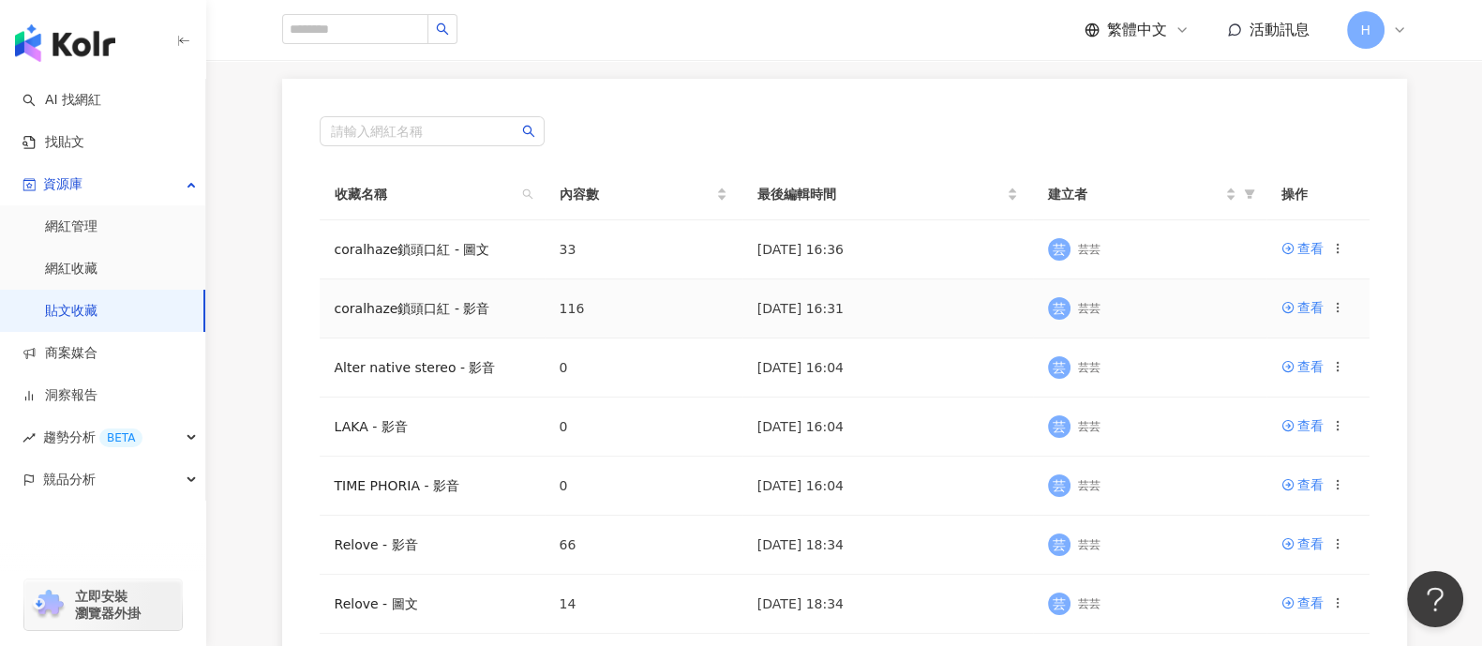
scroll to position [233, 0]
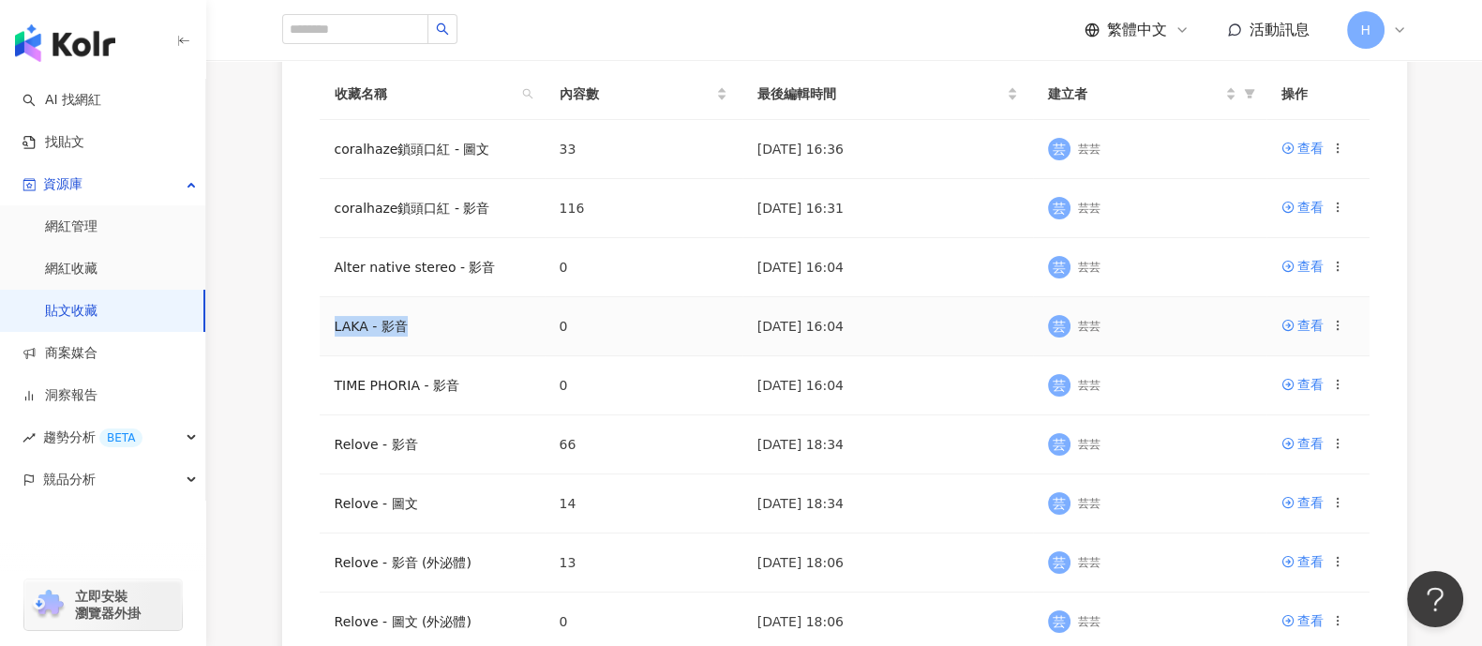
drag, startPoint x: 417, startPoint y: 321, endPoint x: 321, endPoint y: 319, distance: 95.6
click at [321, 319] on td "LAKA - 影音" at bounding box center [432, 326] width 225 height 59
copy link "LAKA - 影音"
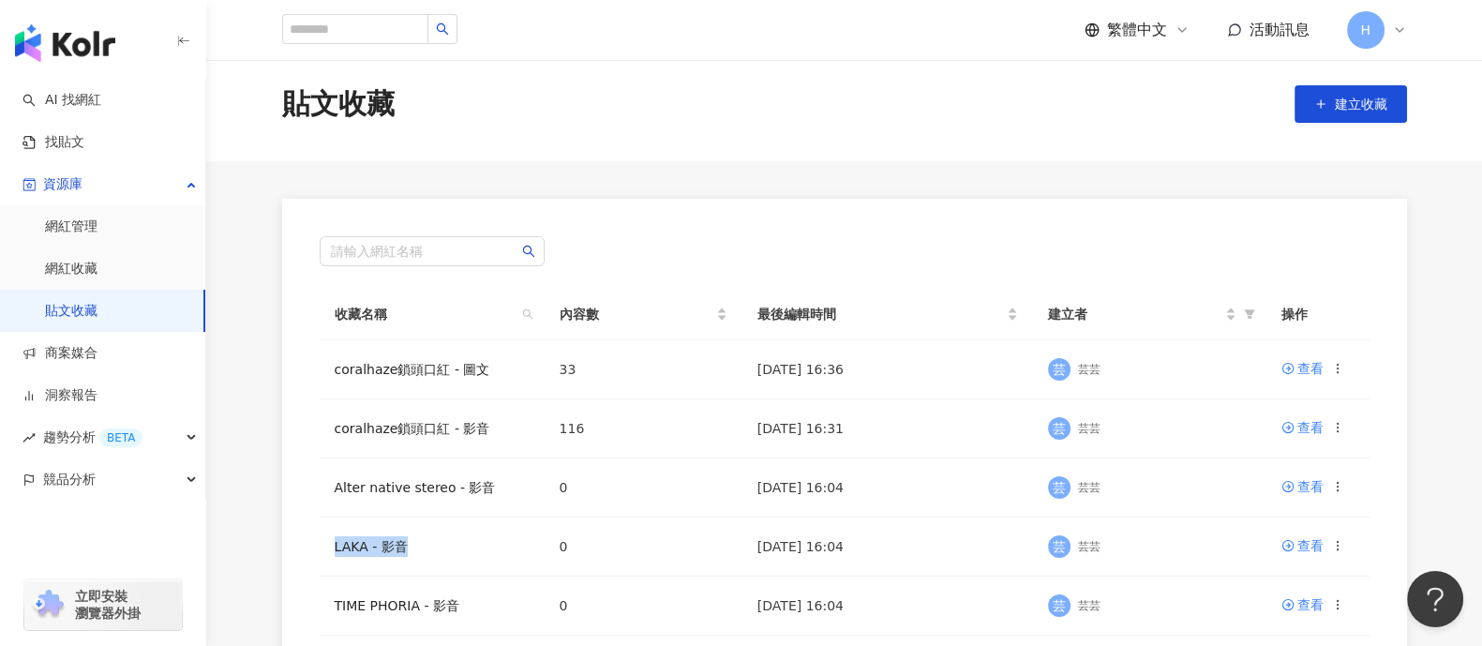
scroll to position [0, 0]
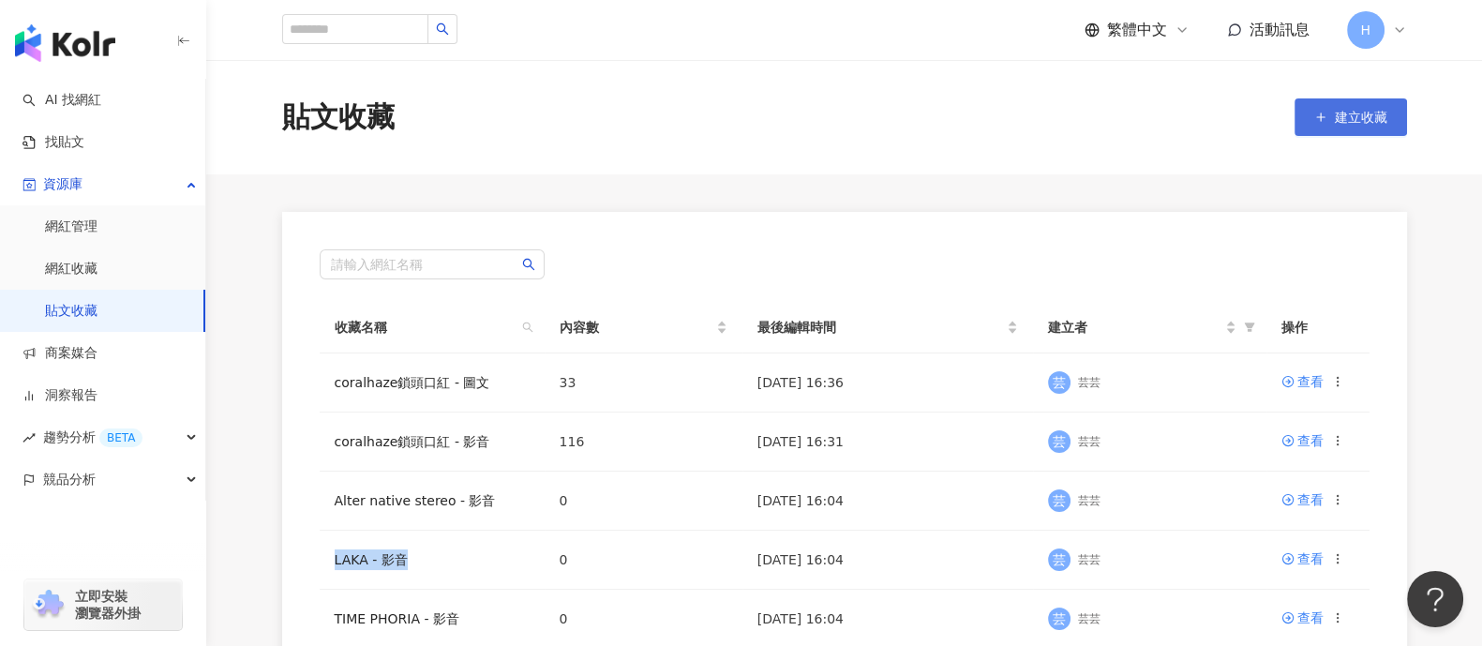
click at [1346, 122] on span "建立收藏" at bounding box center [1361, 117] width 52 height 15
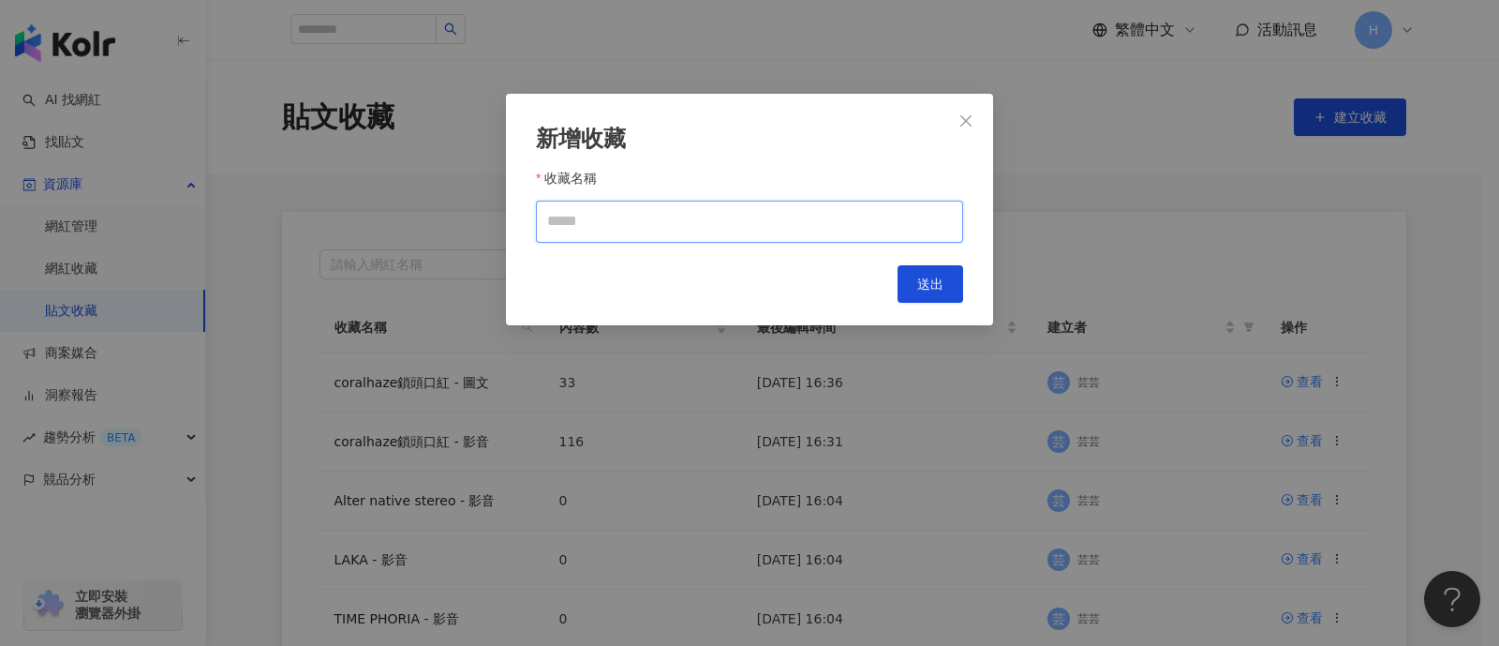
click at [586, 205] on input "收藏名稱" at bounding box center [749, 222] width 427 height 42
paste input "*********"
type input "*********"
click at [917, 281] on button "送出" at bounding box center [931, 283] width 66 height 37
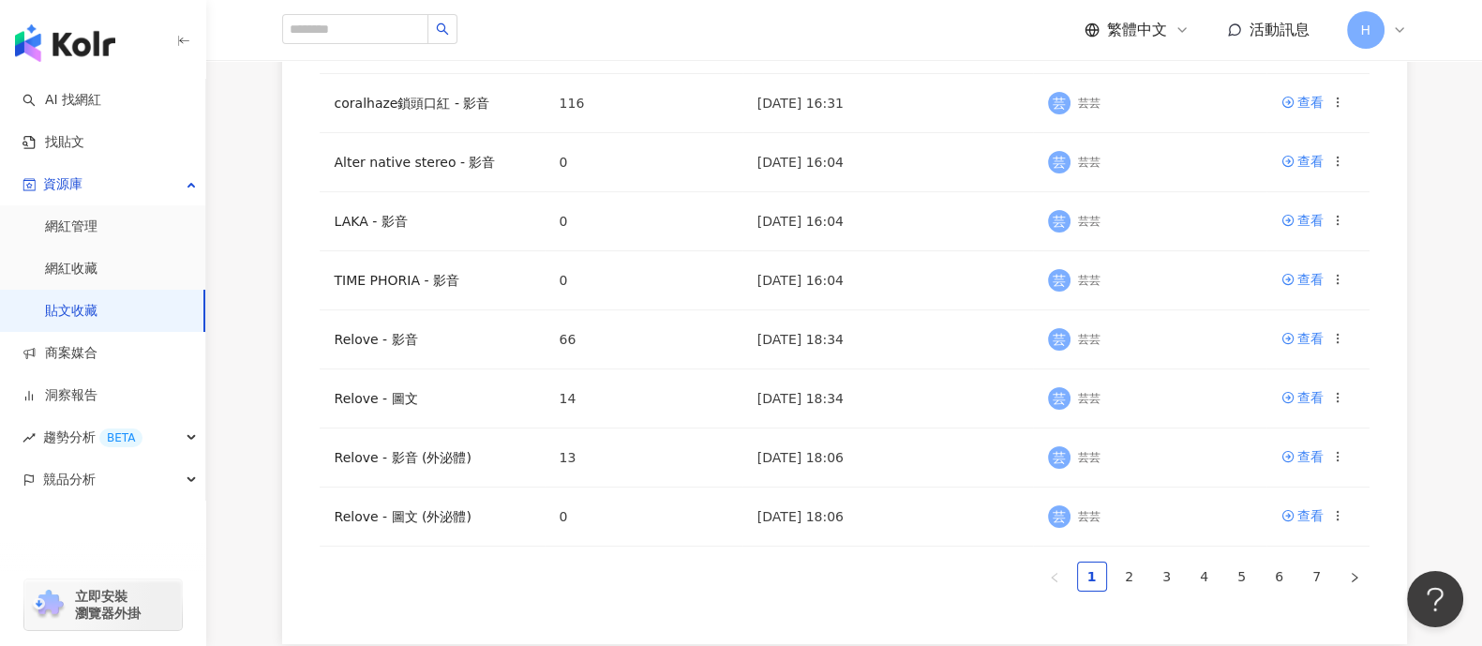
scroll to position [601, 0]
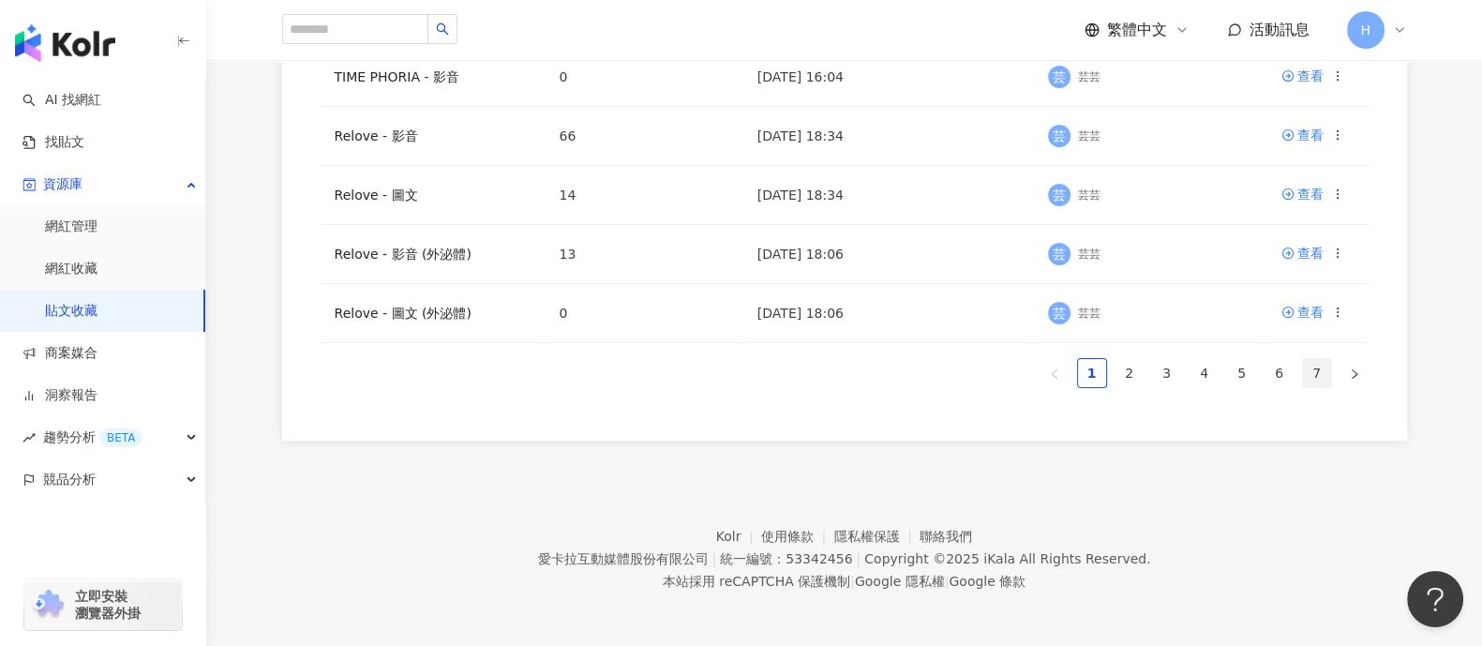
click at [1305, 369] on link "7" at bounding box center [1317, 373] width 28 height 28
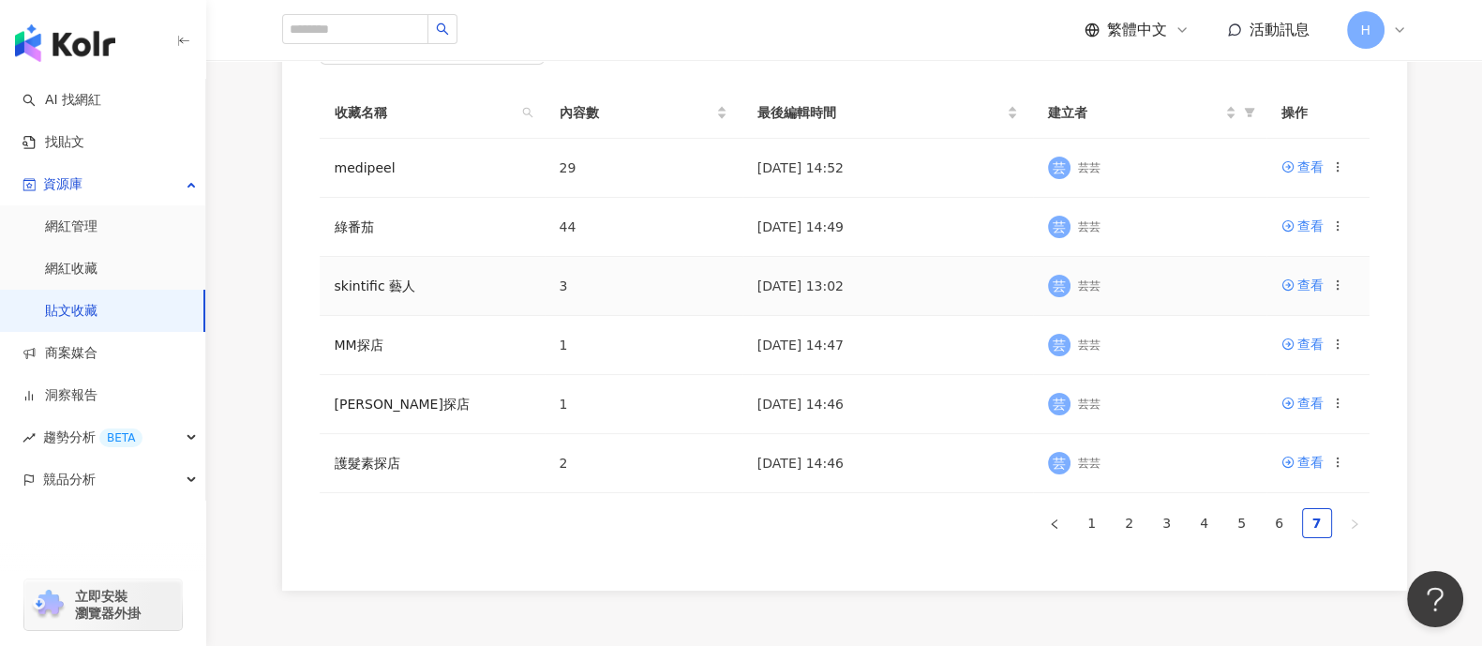
scroll to position [248, 0]
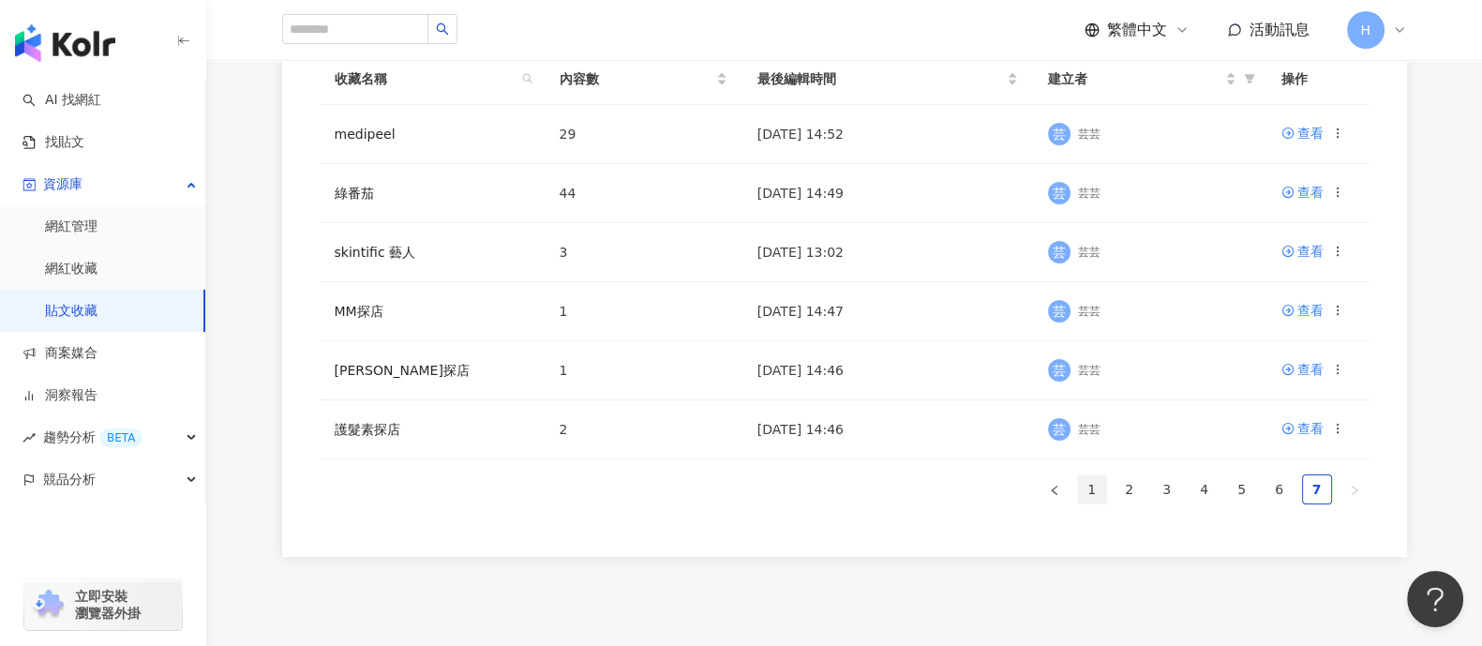
click at [1093, 485] on link "1" at bounding box center [1092, 489] width 28 height 28
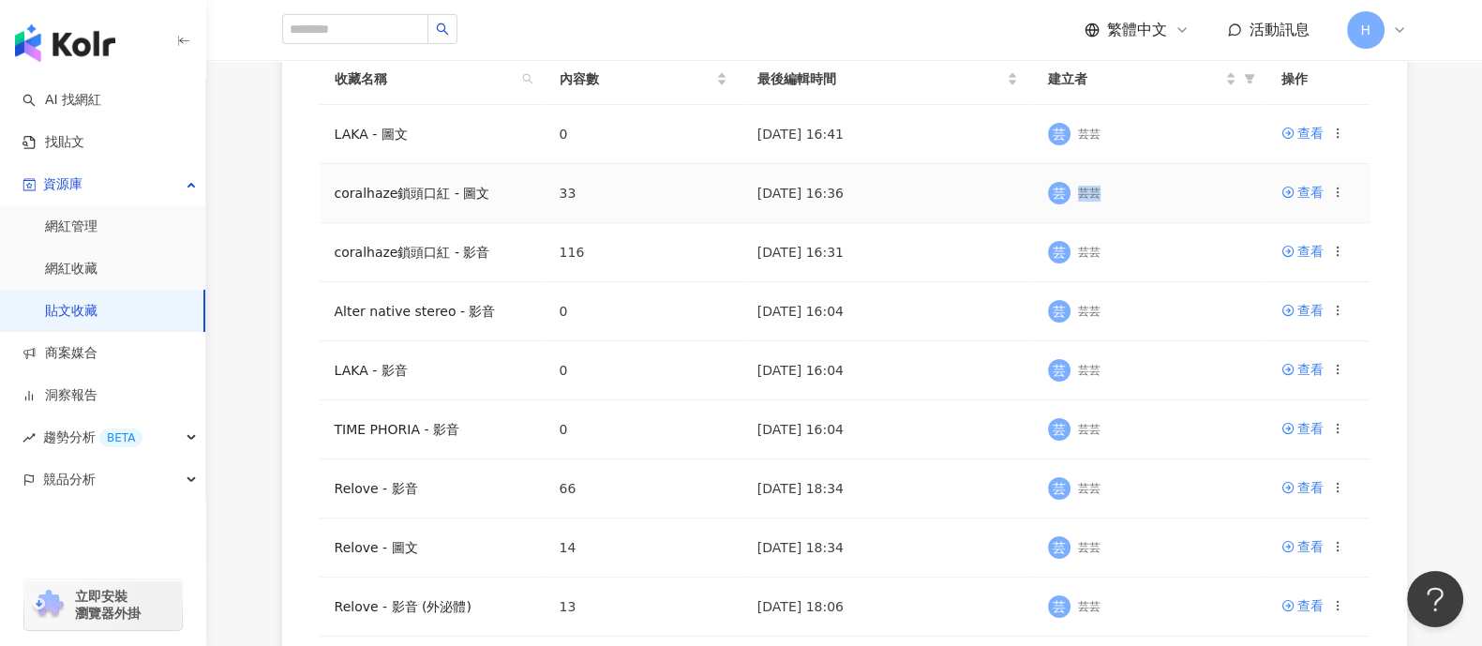
drag, startPoint x: 1059, startPoint y: 189, endPoint x: 1098, endPoint y: 198, distance: 40.3
click at [1098, 198] on div "芸 芸芸" at bounding box center [1149, 193] width 203 height 28
click at [1458, 283] on main "貼文收藏 建立收藏 請輸入網紅名稱 收藏名稱 內容數 最後編輯時間 建立者 操作 LAKA - 圖文 0 2025/9/1 16:41 芸 芸芸 查看 cor…" at bounding box center [843, 302] width 1275 height 981
